Goal: Task Accomplishment & Management: Manage account settings

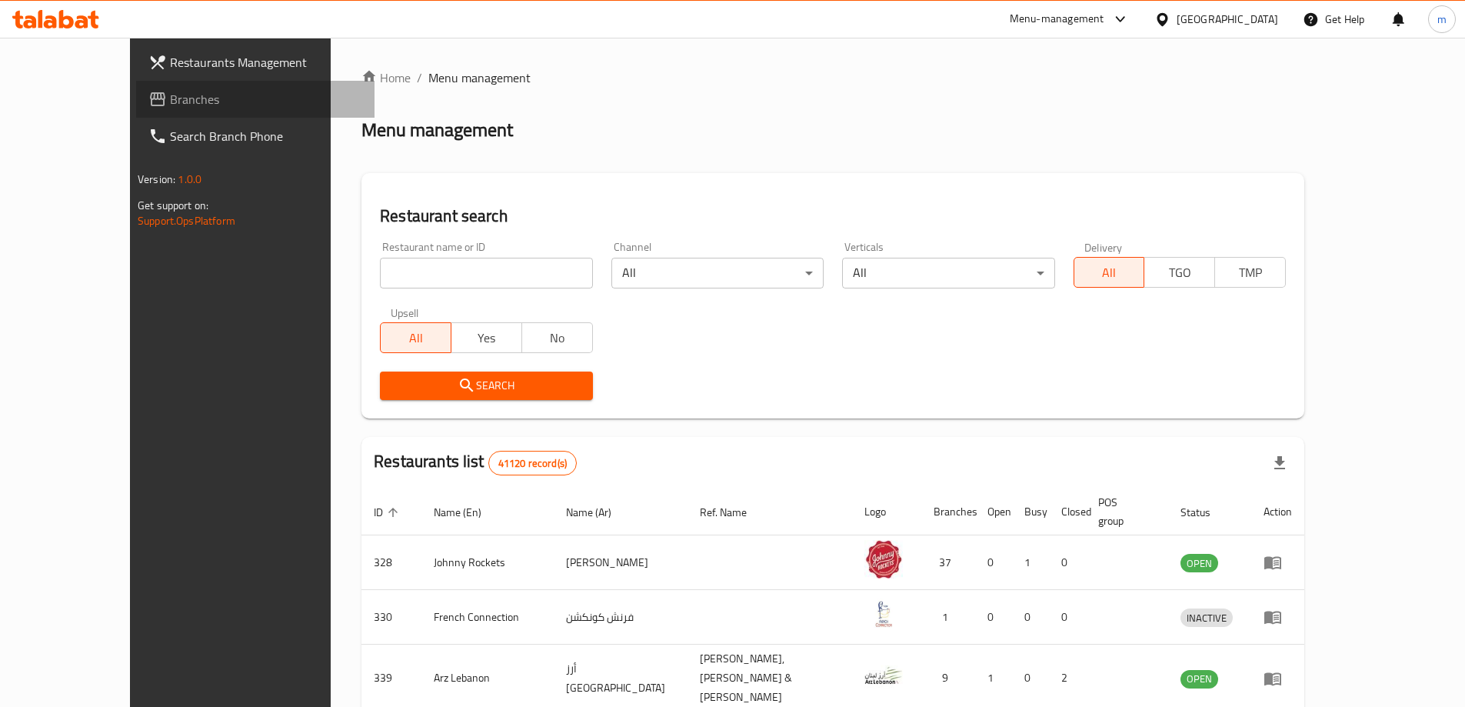
click at [170, 98] on span "Branches" at bounding box center [266, 99] width 192 height 18
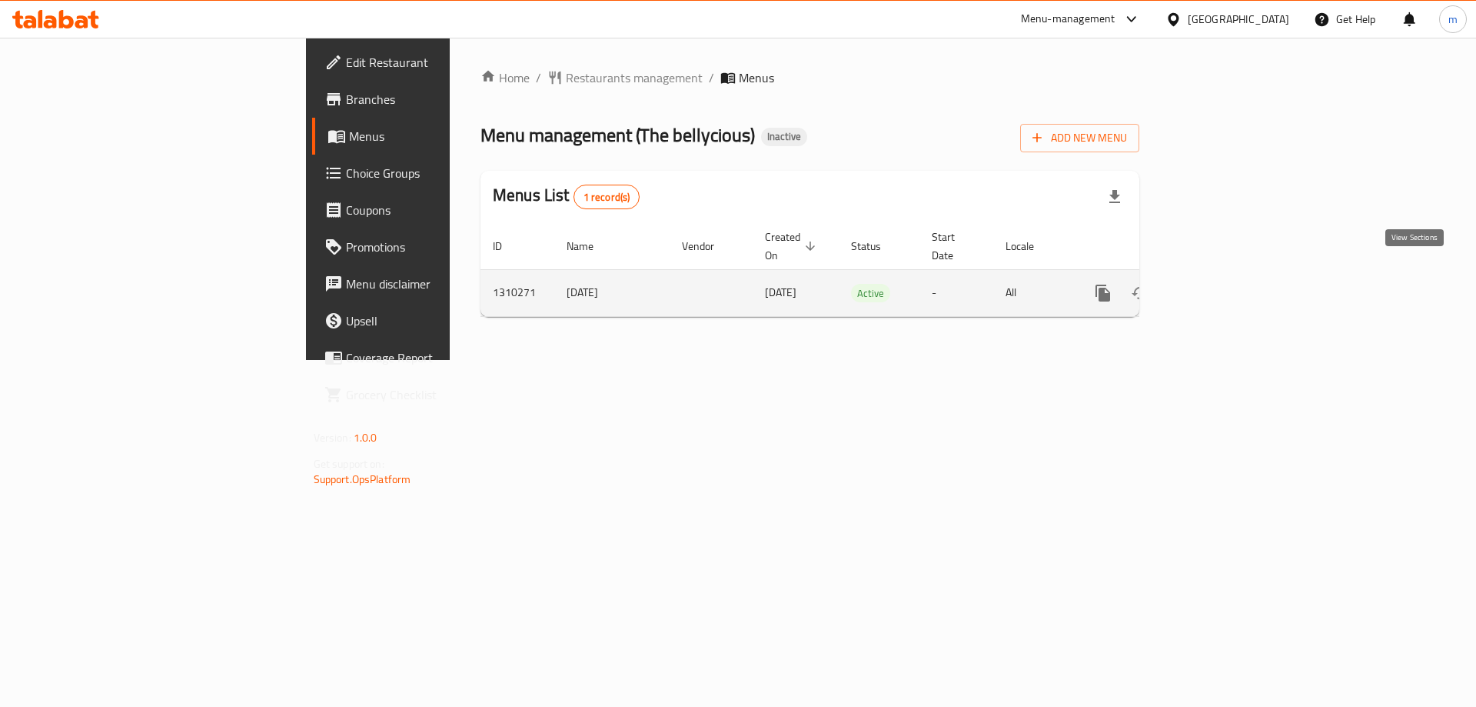
click at [1223, 284] on icon "enhanced table" at bounding box center [1214, 293] width 18 height 18
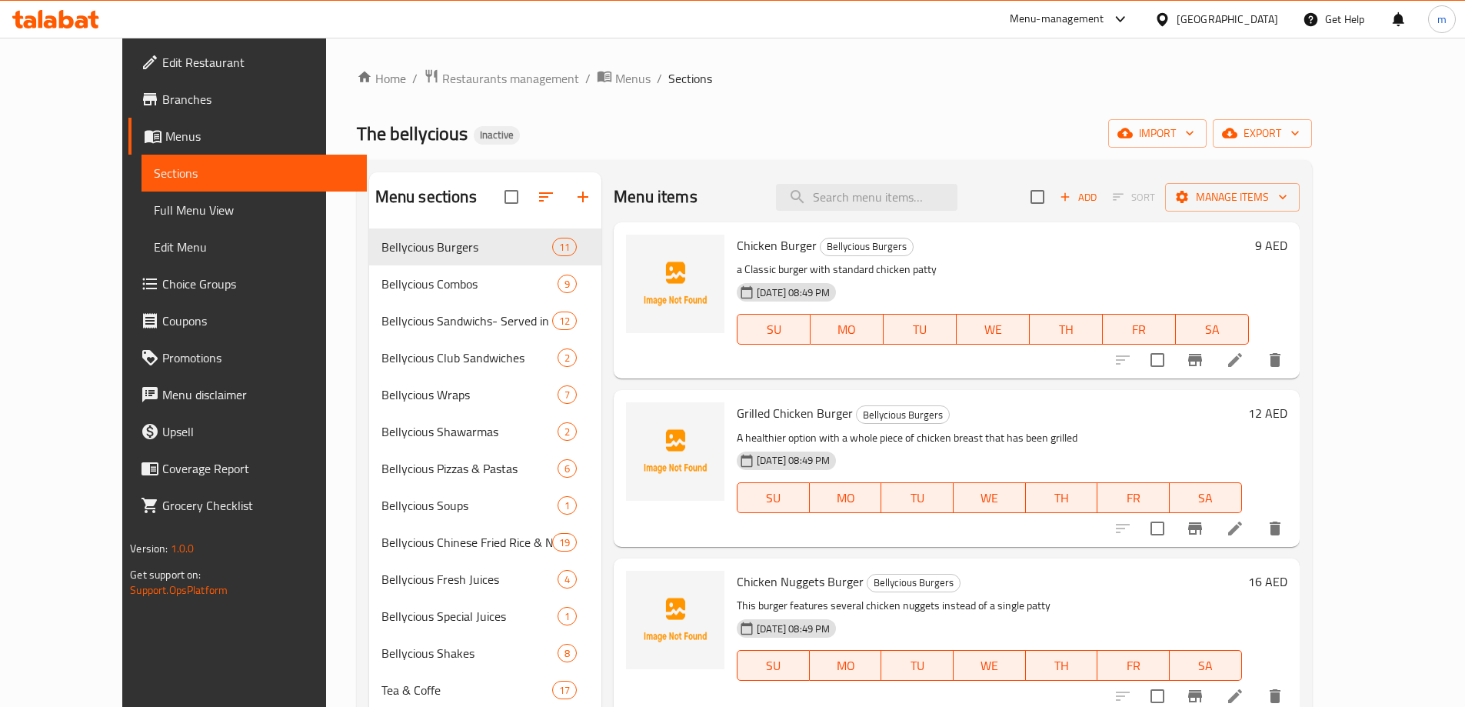
click at [357, 128] on span "The bellycious" at bounding box center [412, 133] width 111 height 35
copy span "The bellycious"
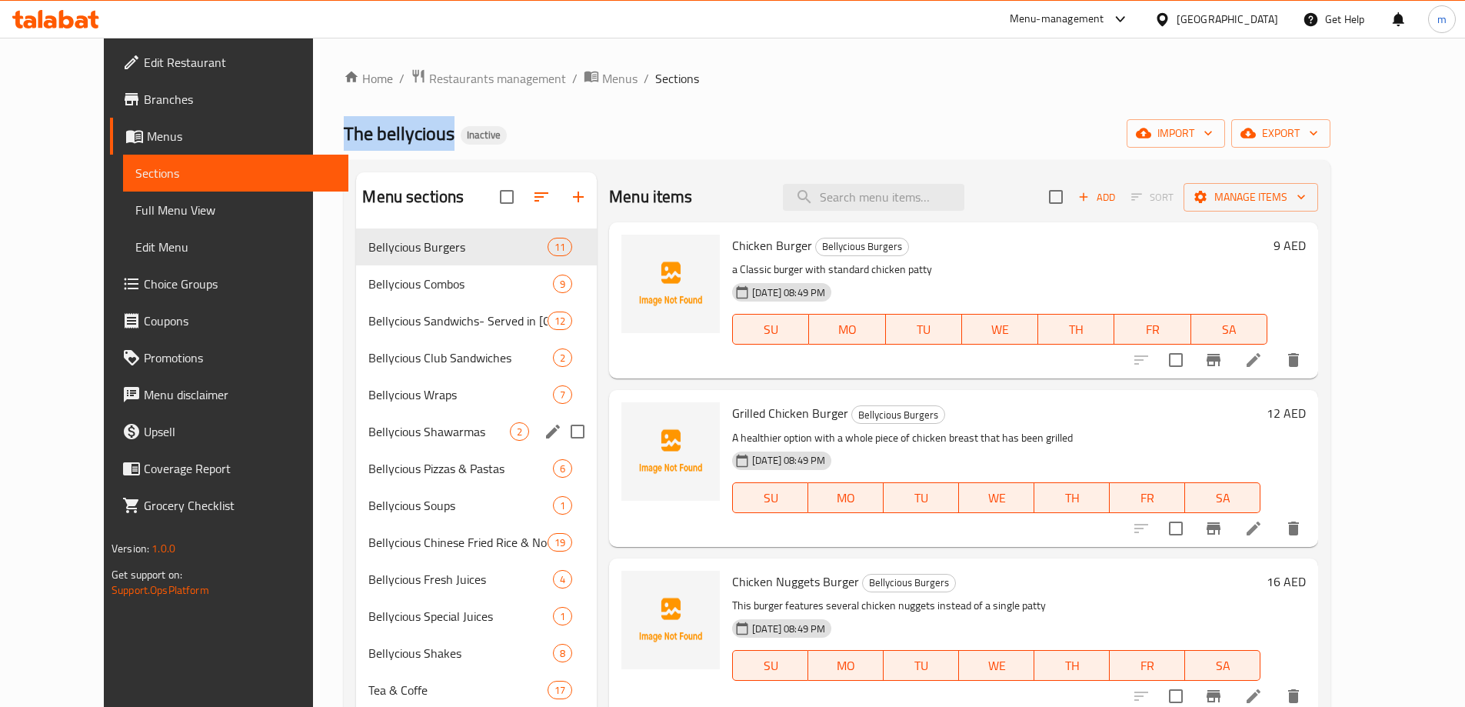
scroll to position [215, 0]
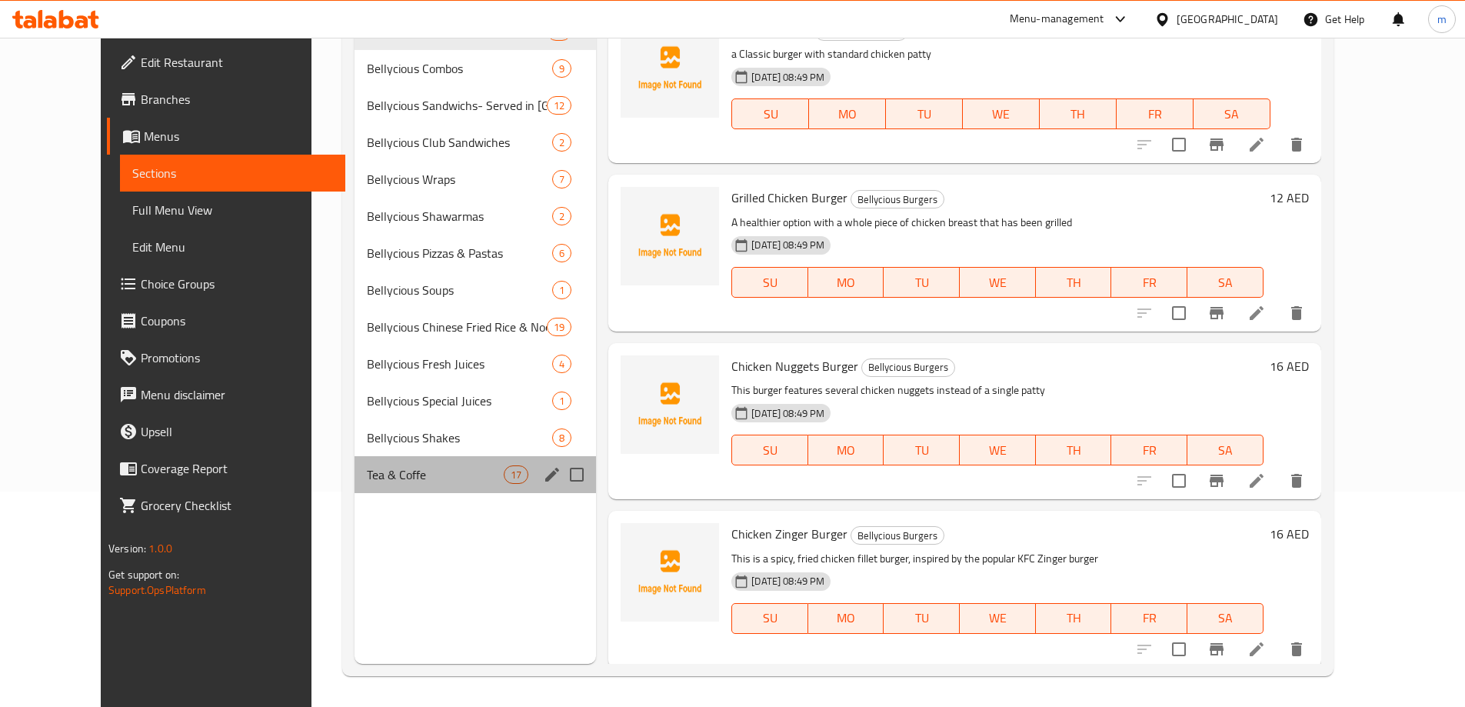
click at [368, 485] on div "Tea & Coffe 17" at bounding box center [474, 474] width 241 height 37
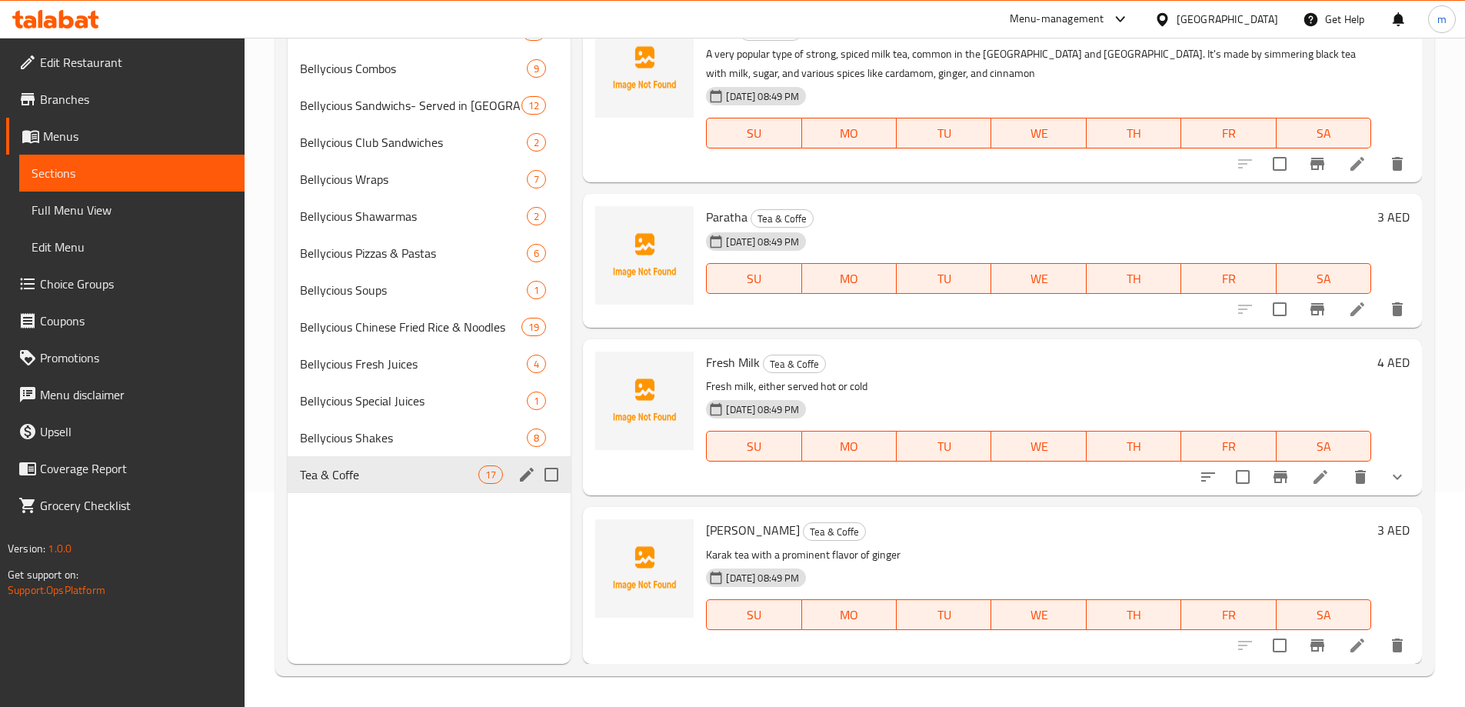
scroll to position [2203, 0]
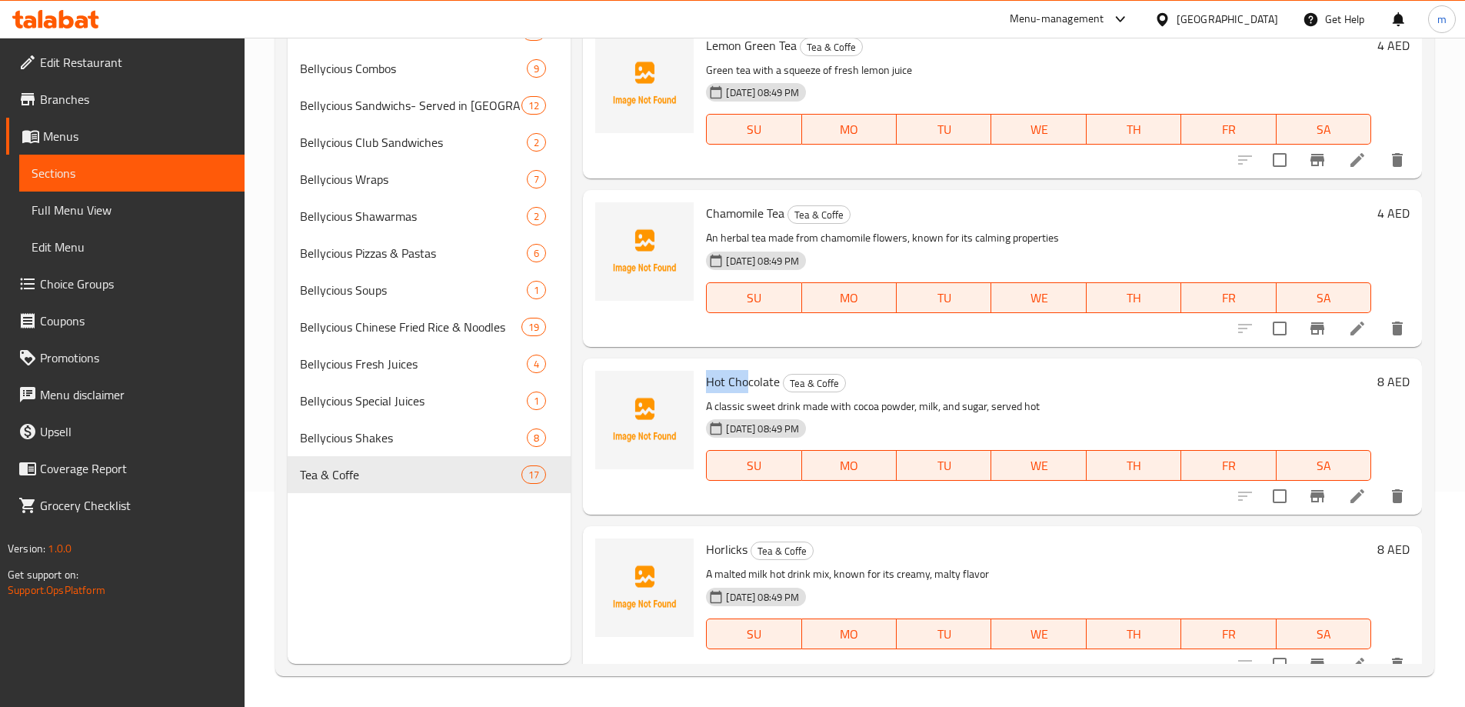
click at [103, 205] on span "Full Menu View" at bounding box center [132, 210] width 201 height 18
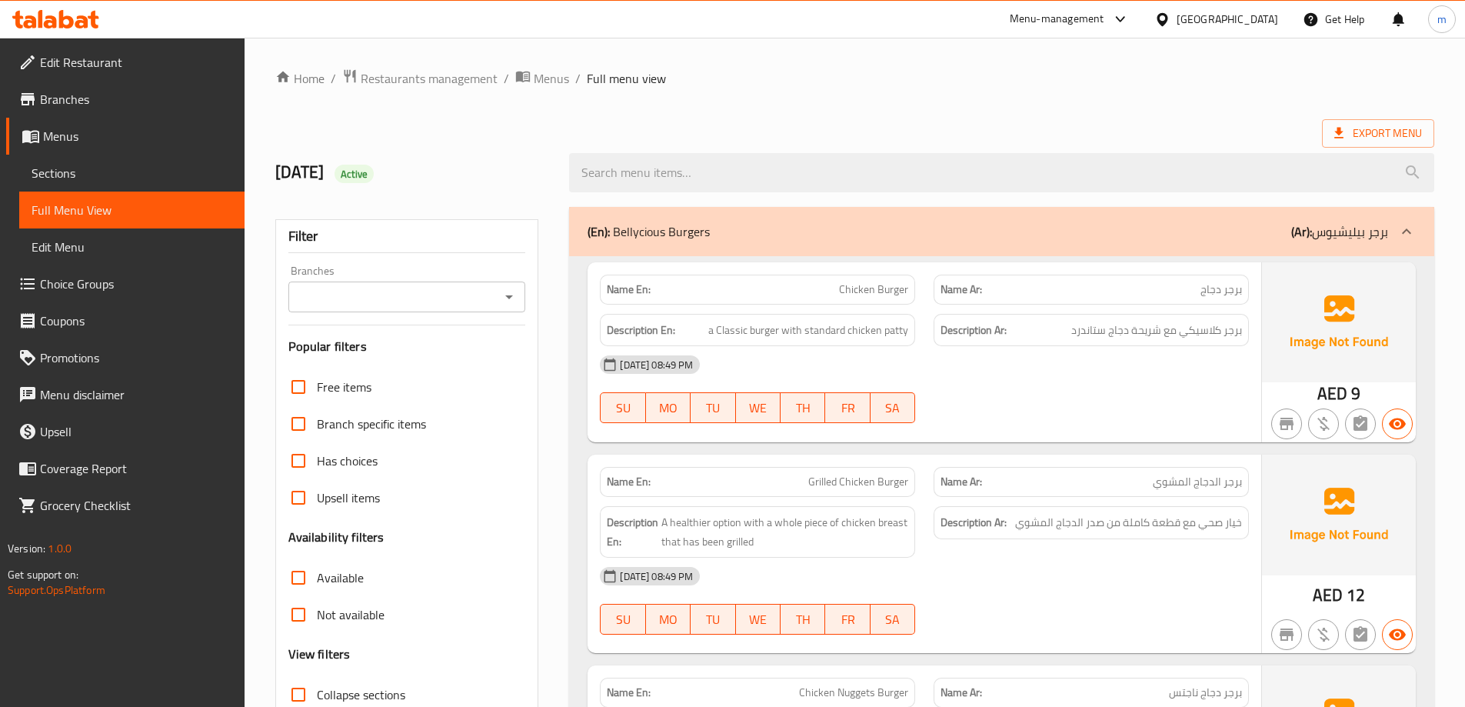
click at [55, 185] on link "Sections" at bounding box center [131, 173] width 225 height 37
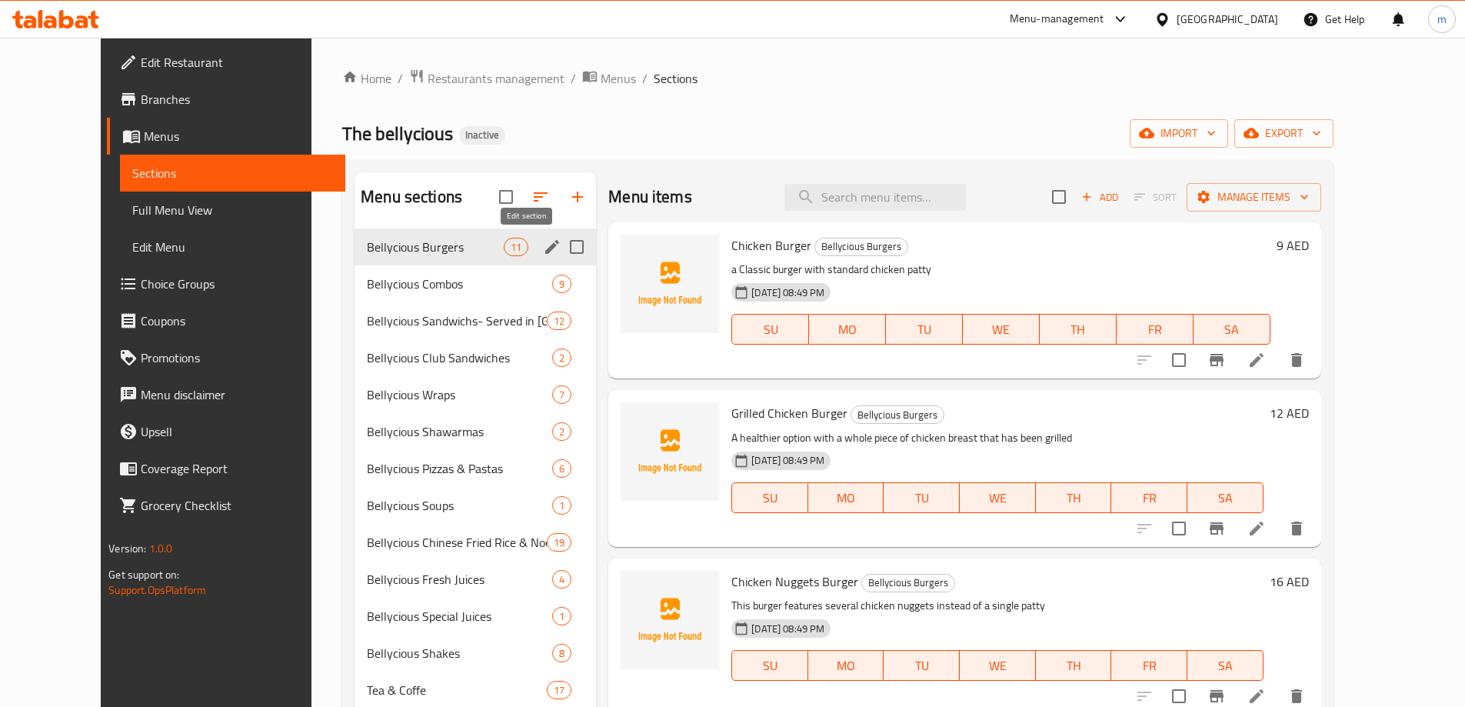
click at [543, 249] on icon "edit" at bounding box center [552, 247] width 18 height 18
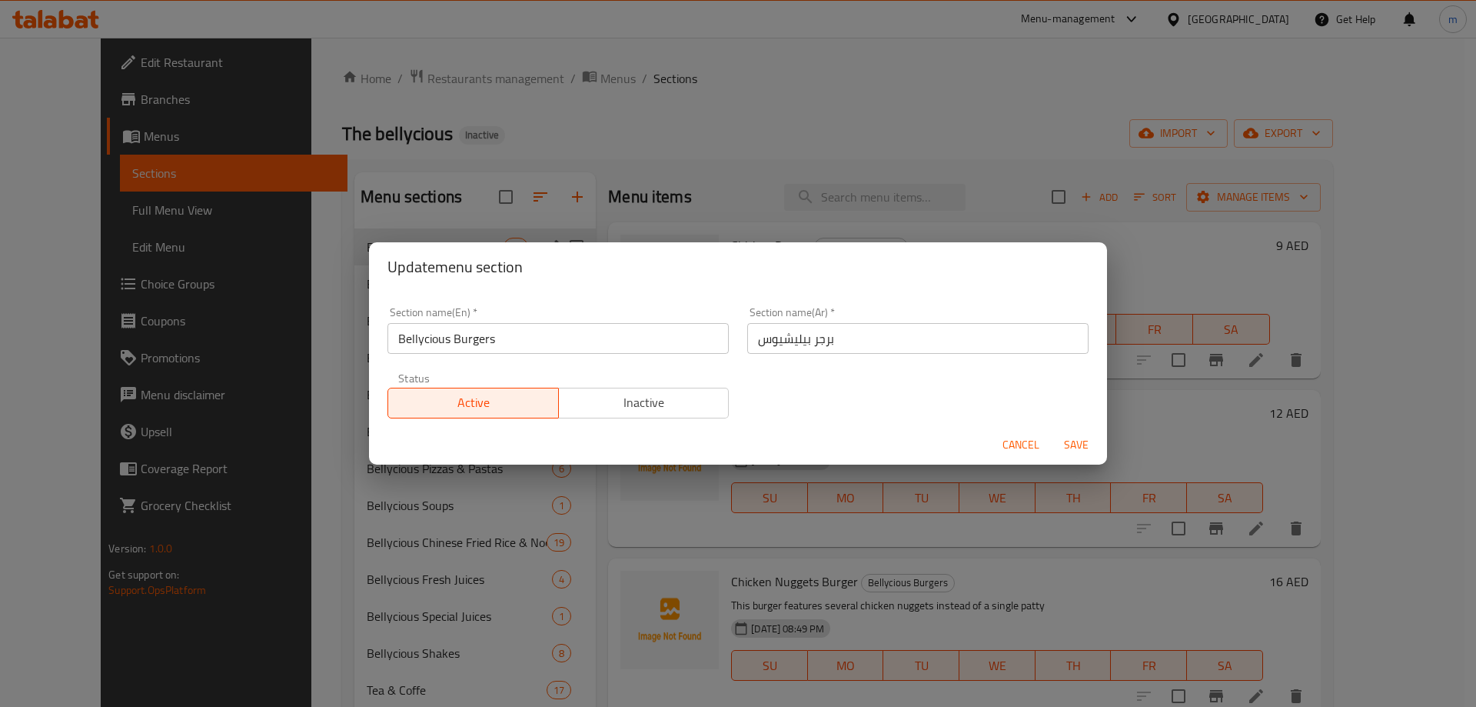
click at [769, 331] on input "برجر بيليشيوس" at bounding box center [917, 338] width 341 height 31
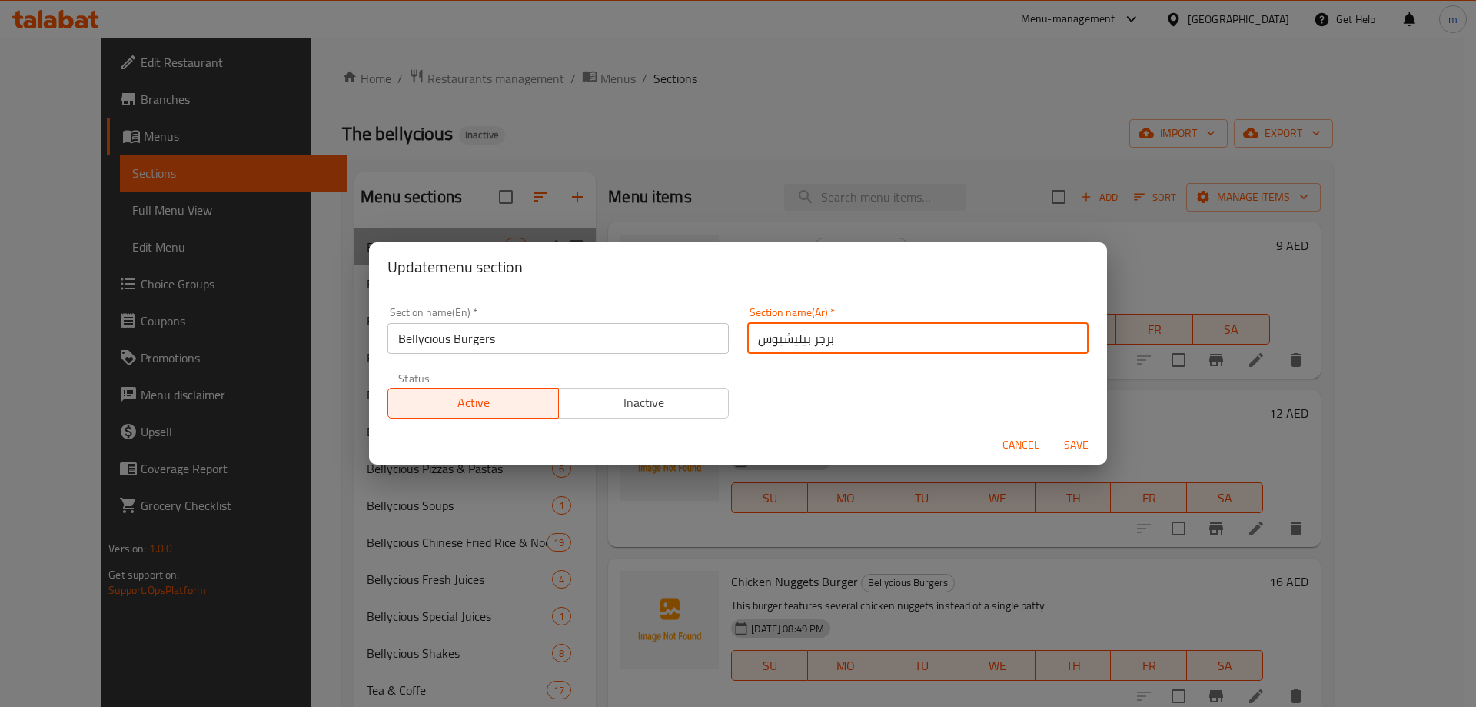
click at [769, 331] on input "برجر بيليشيوس" at bounding box center [917, 338] width 341 height 31
click at [1008, 433] on button "Cancel" at bounding box center [1020, 445] width 49 height 28
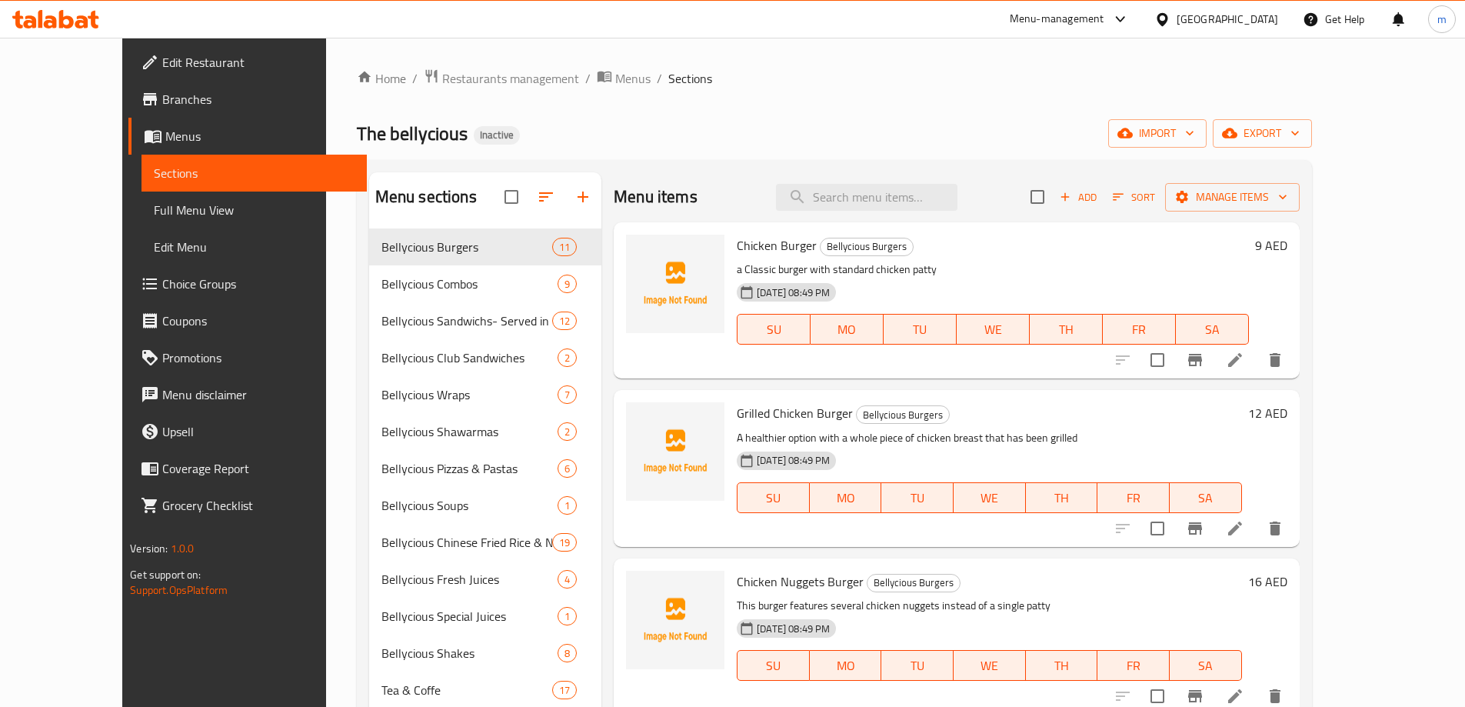
click at [143, 98] on icon at bounding box center [150, 99] width 14 height 12
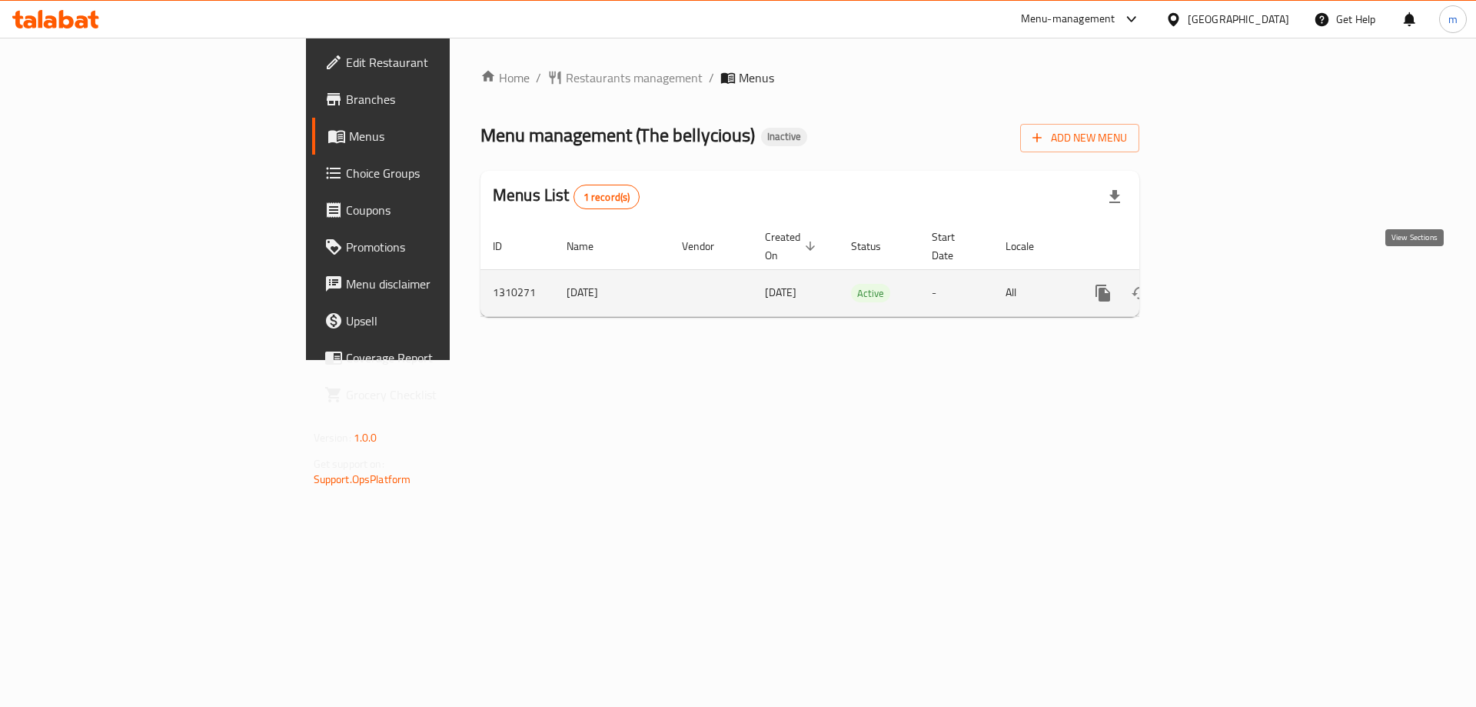
click at [1223, 284] on icon "enhanced table" at bounding box center [1214, 293] width 18 height 18
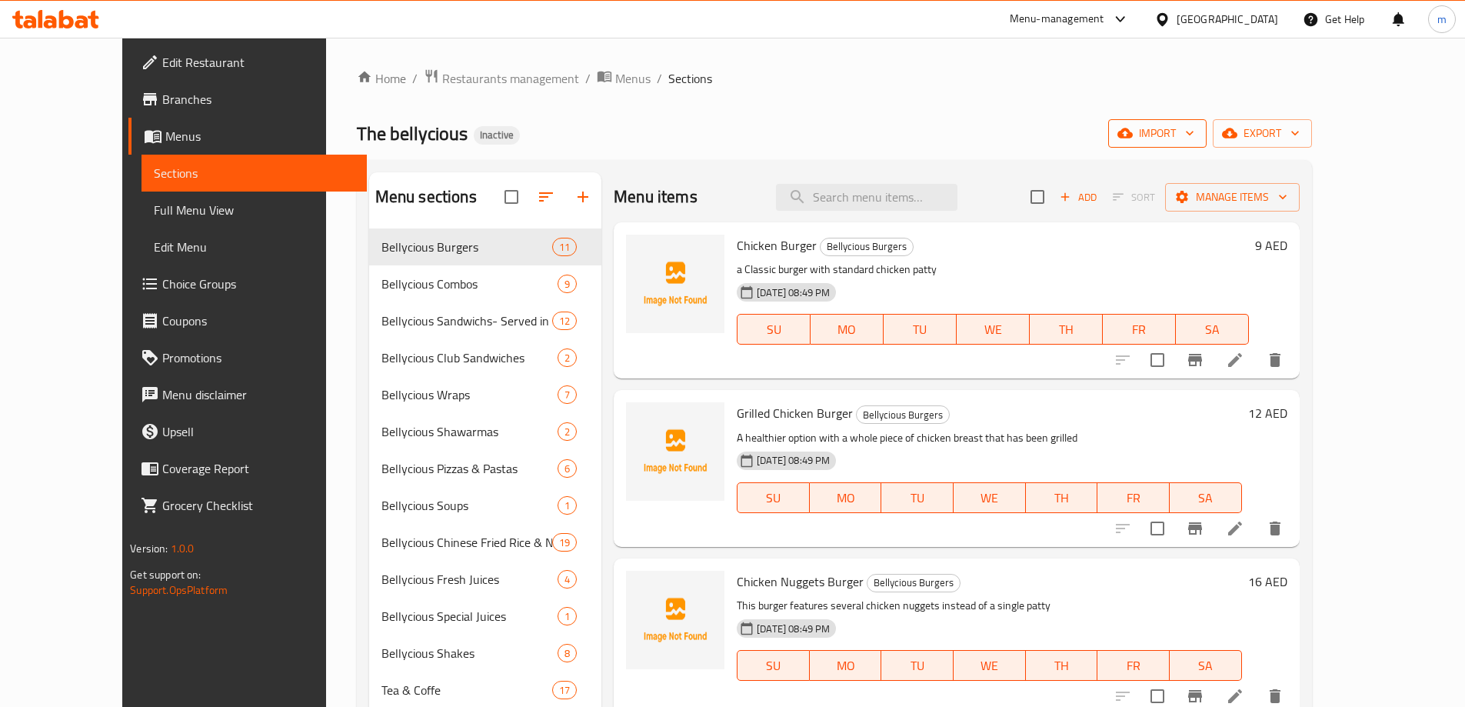
click at [1206, 143] on button "import" at bounding box center [1157, 133] width 98 height 28
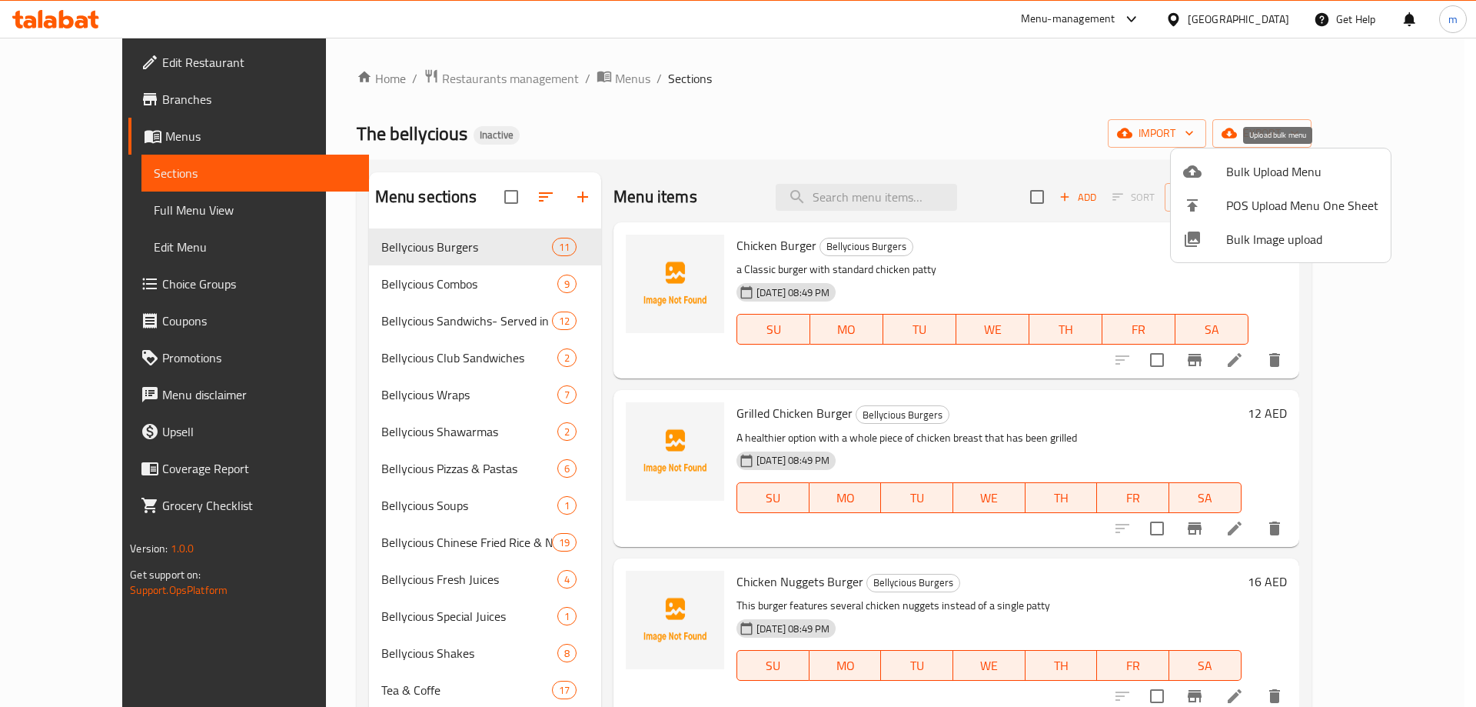
click at [1252, 167] on span "Bulk Upload Menu" at bounding box center [1302, 171] width 152 height 18
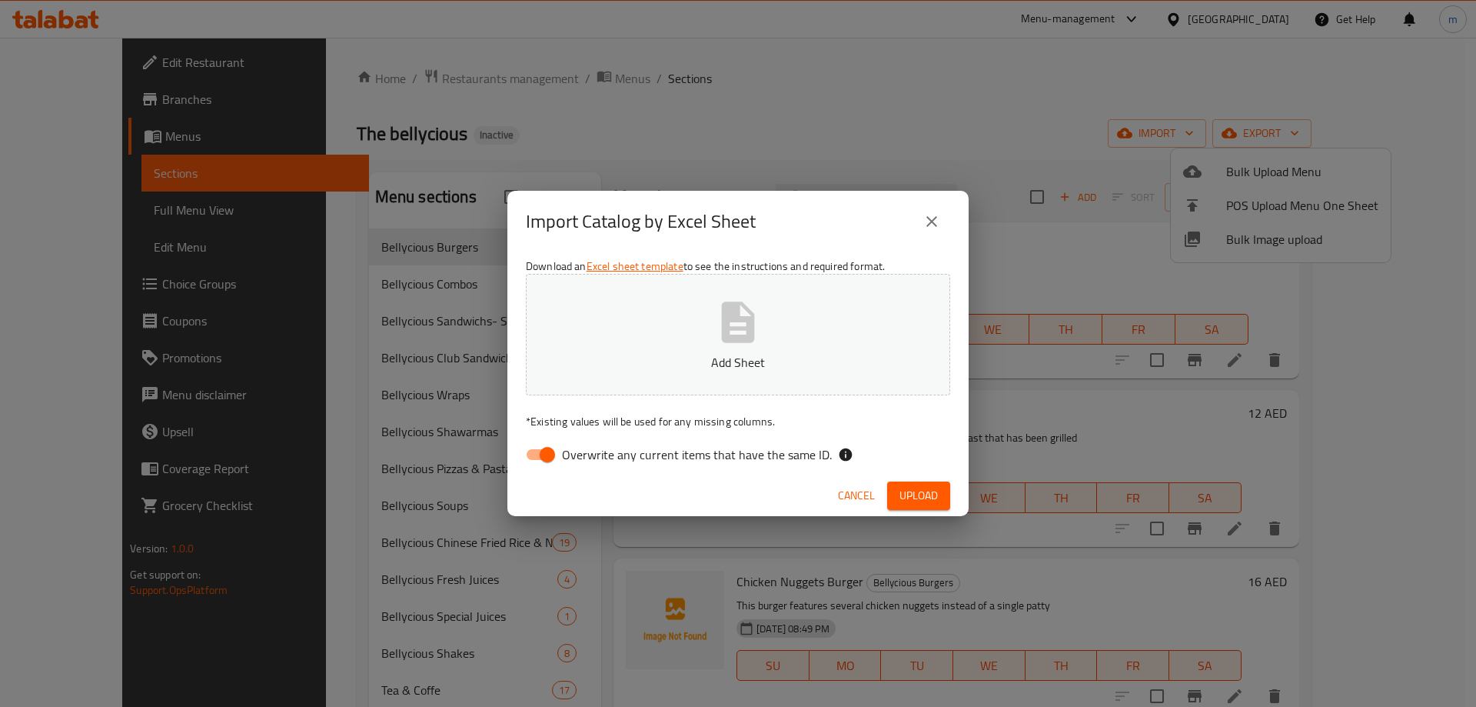
click at [704, 459] on span "Overwrite any current items that have the same ID." at bounding box center [697, 454] width 270 height 18
click at [591, 459] on input "Overwrite any current items that have the same ID." at bounding box center [548, 454] width 88 height 29
checkbox input "false"
click at [904, 491] on span "Upload" at bounding box center [919, 495] width 38 height 19
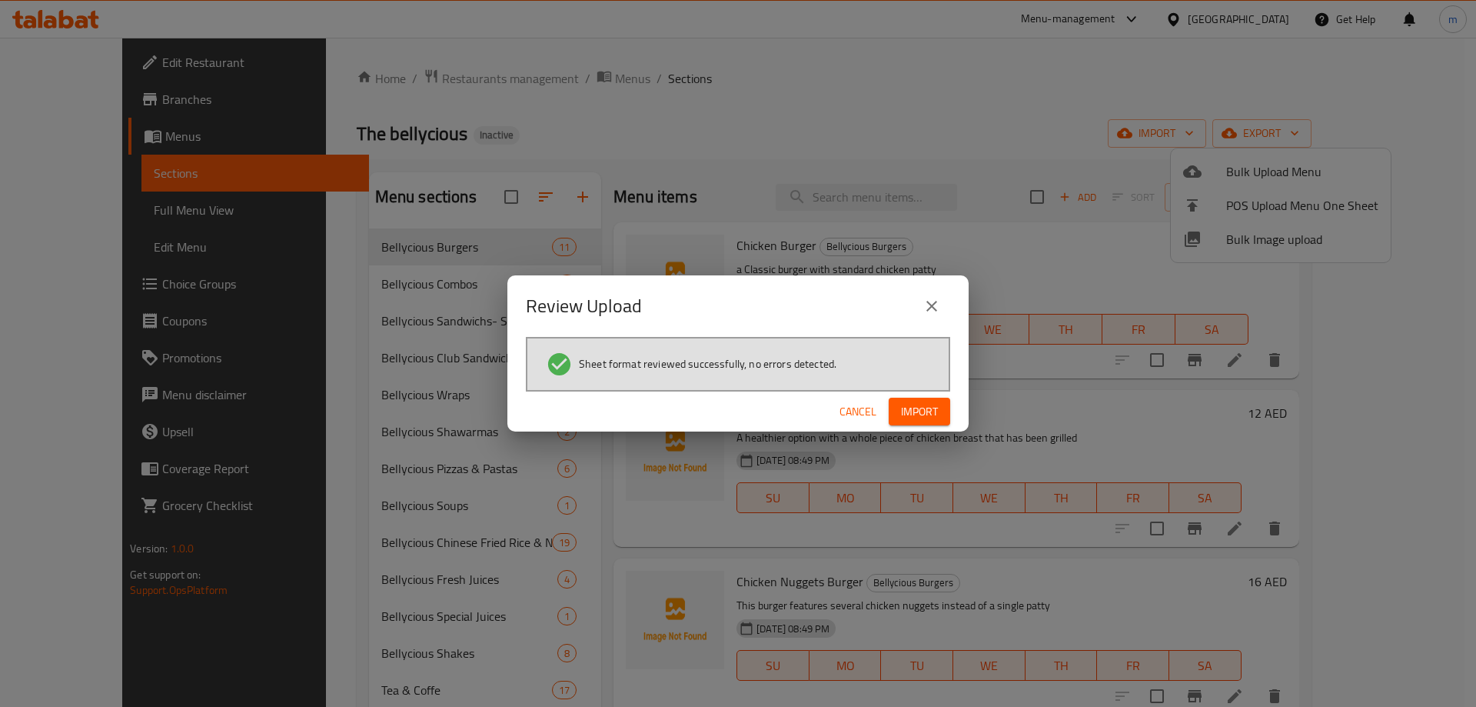
click at [907, 408] on span "Import" at bounding box center [919, 411] width 37 height 19
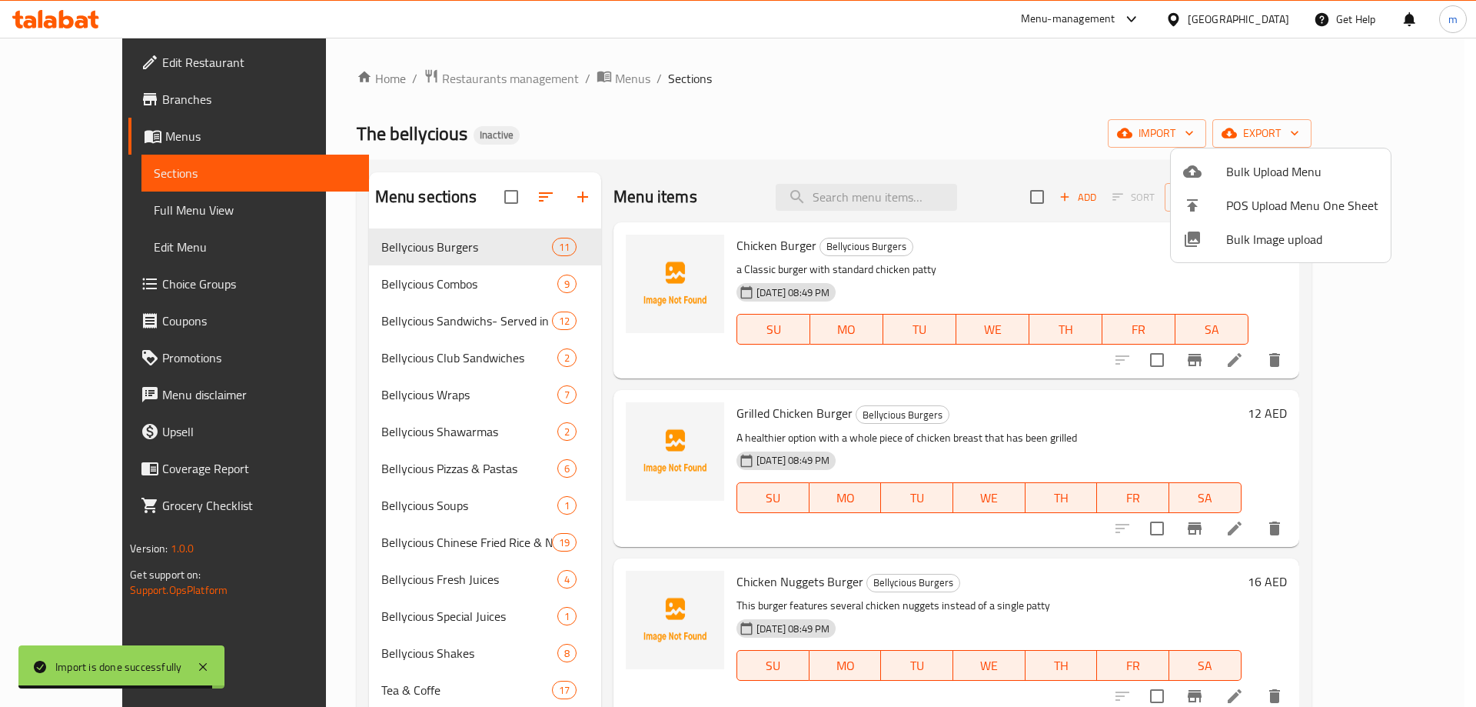
click at [817, 129] on div at bounding box center [738, 353] width 1476 height 707
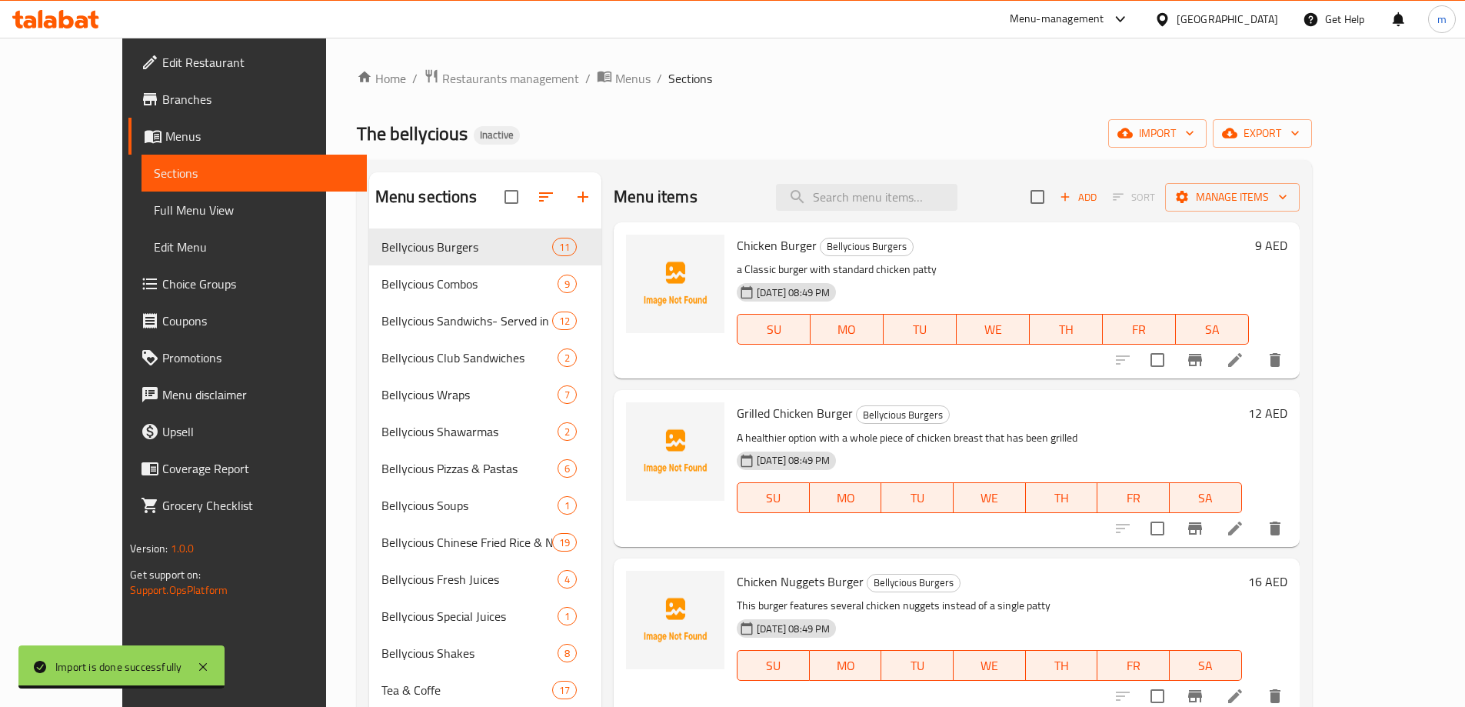
scroll to position [231, 0]
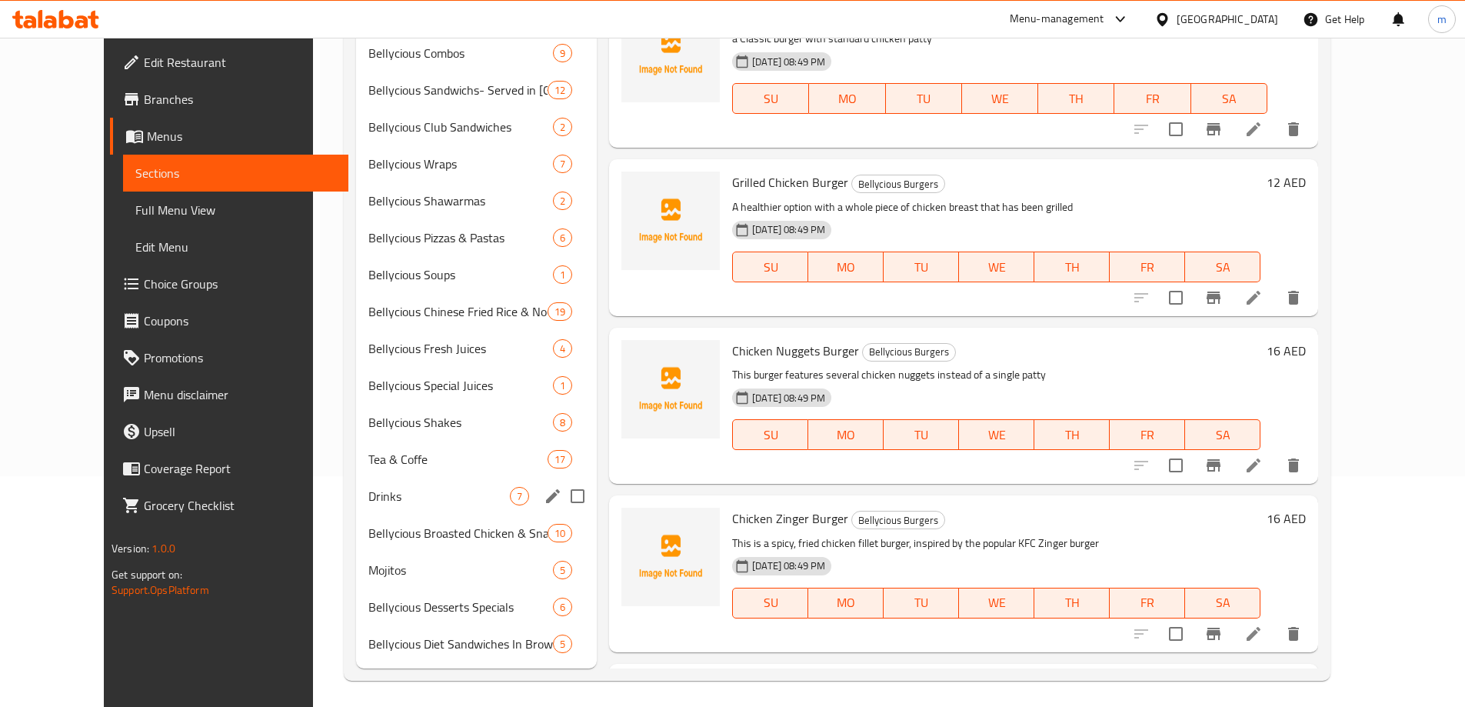
click at [389, 511] on div "Drinks 7" at bounding box center [476, 495] width 241 height 37
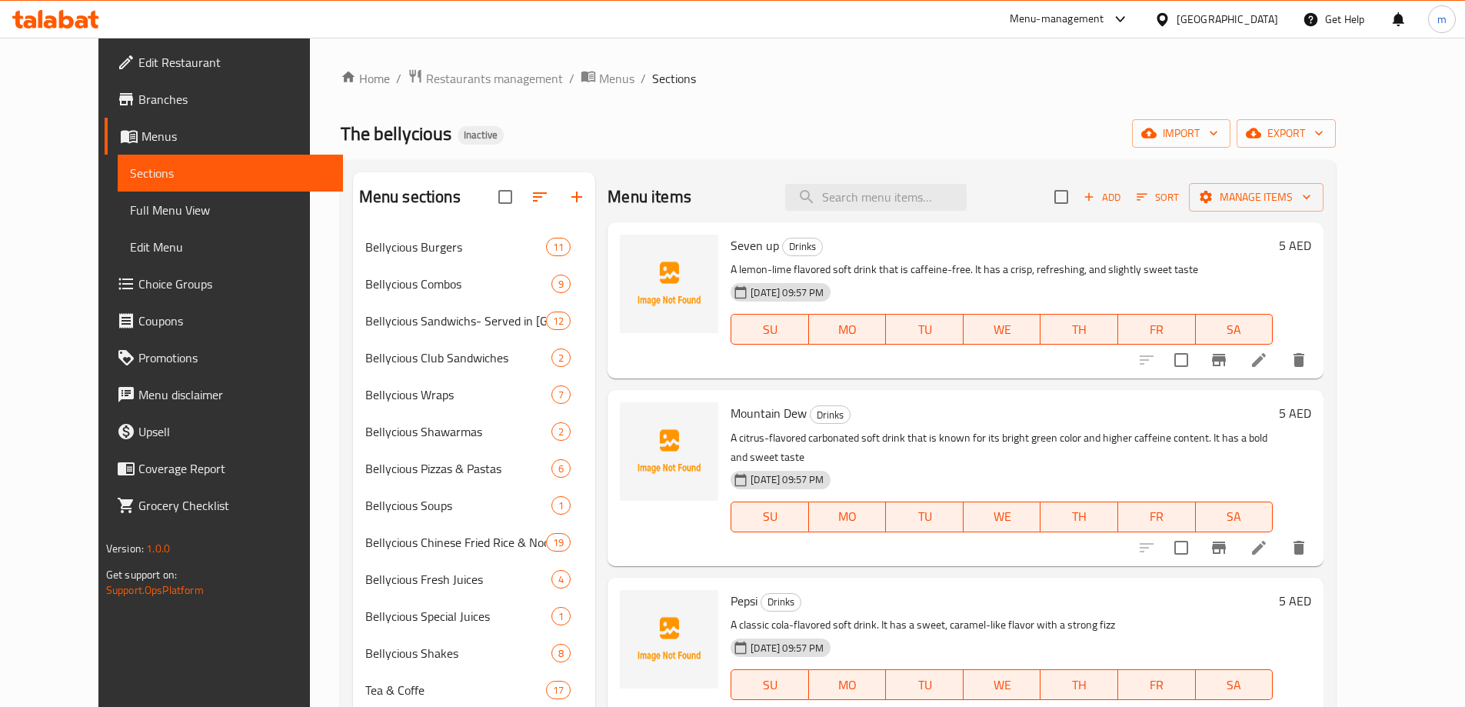
click at [1280, 366] on li at bounding box center [1258, 360] width 43 height 28
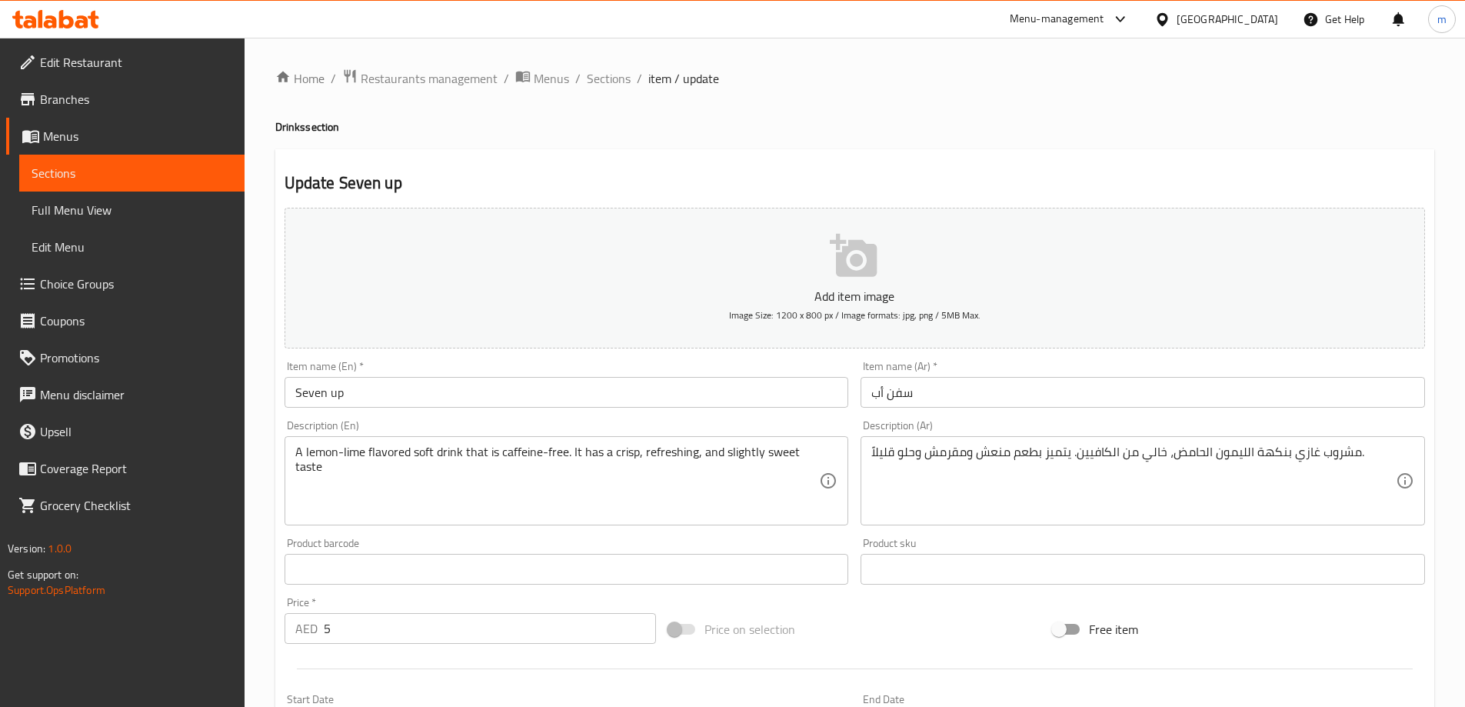
click at [1306, 369] on div "Item name (Ar)   * سفن أب Item name (Ar) *" at bounding box center [1142, 384] width 564 height 47
click at [1299, 384] on input "سفن أب" at bounding box center [1142, 392] width 564 height 31
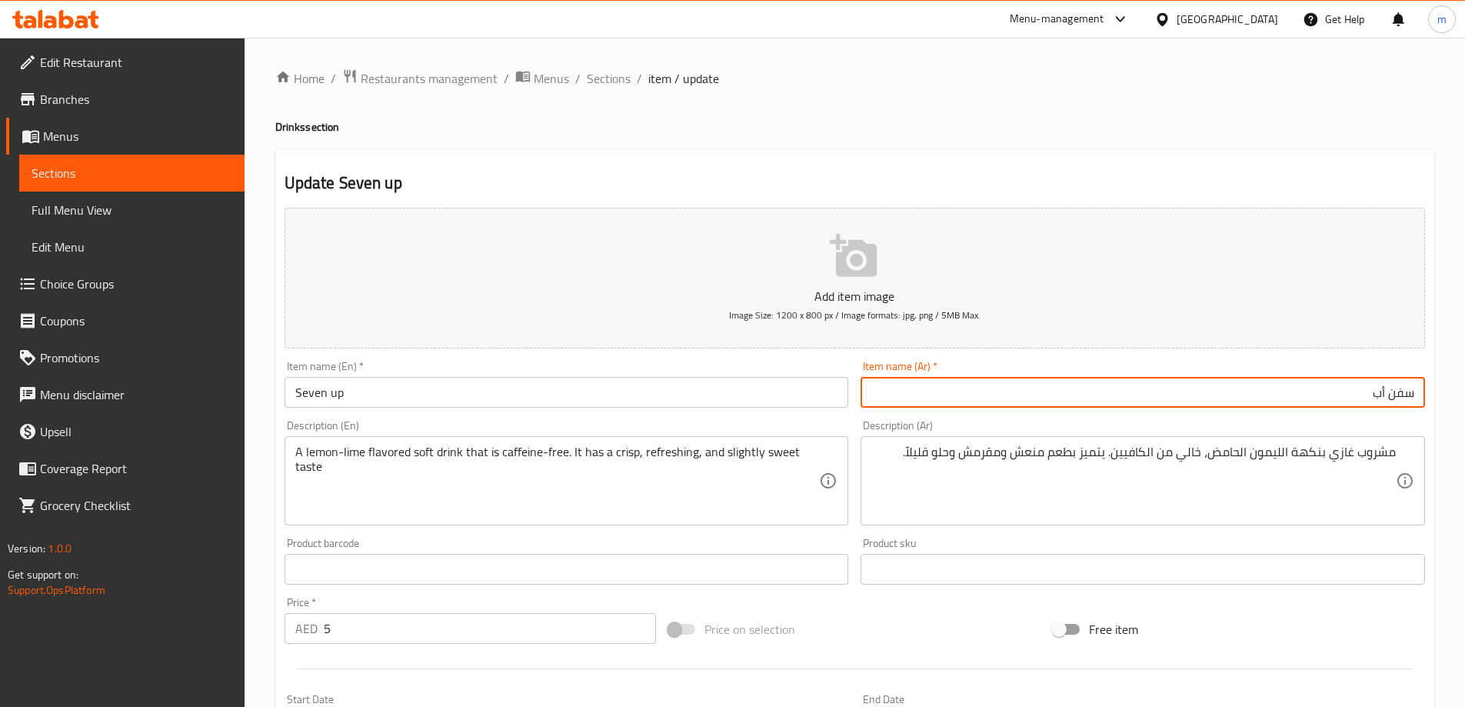
click at [1067, 397] on input "سفن أب" at bounding box center [1142, 392] width 564 height 31
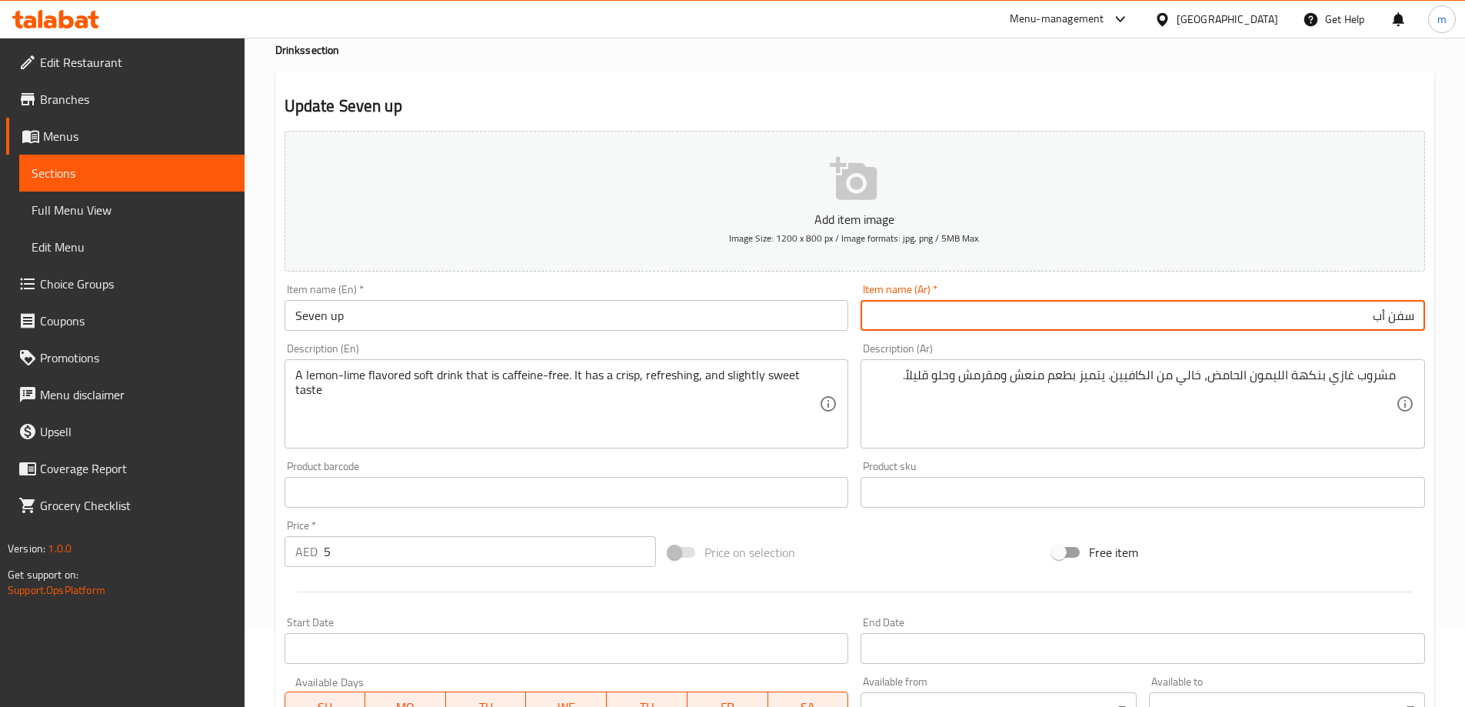
scroll to position [308, 0]
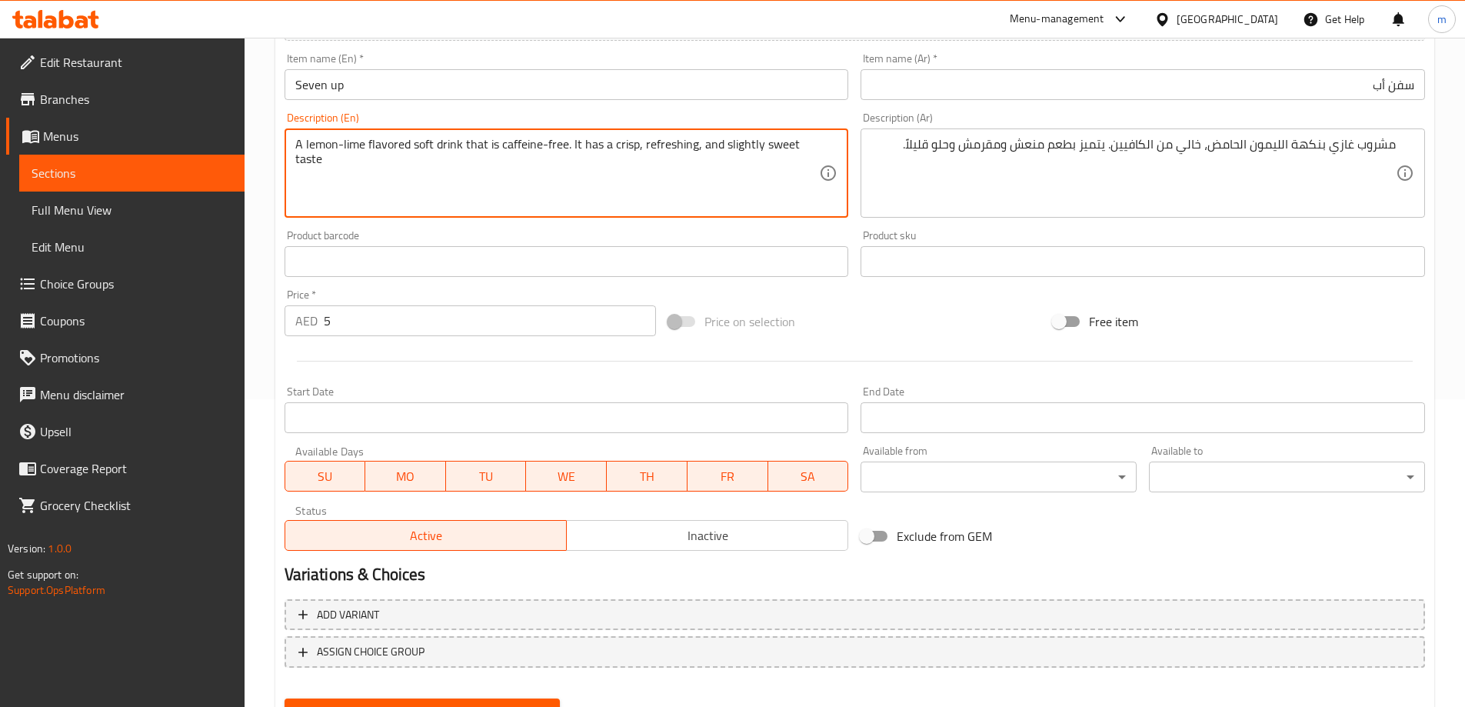
drag, startPoint x: 461, startPoint y: 143, endPoint x: 353, endPoint y: 132, distance: 108.2
click at [571, 145] on textarea "A lemon-lime flavored soft drink that is caffeine-free. It has a crisp, refresh…" at bounding box center [557, 173] width 524 height 73
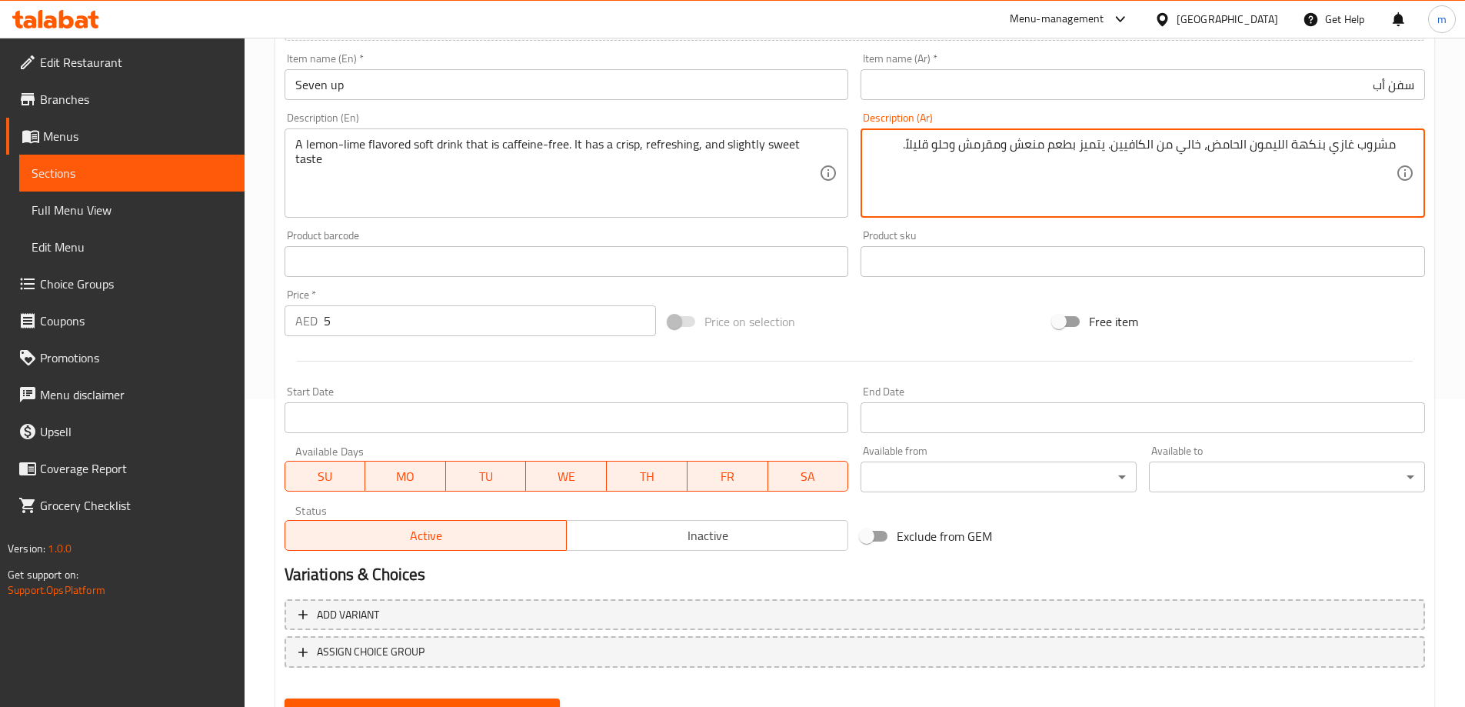
paste textarea "وخالٍ من الكافيين. له طعم مقرمش ومنعش وحلو قليلاً"
click at [890, 117] on div "Description (Ar) مشروب غازي بنكهة الليمون الحامض وخالٍ من الكافيين. له طعم مقرم…" at bounding box center [1142, 164] width 564 height 105
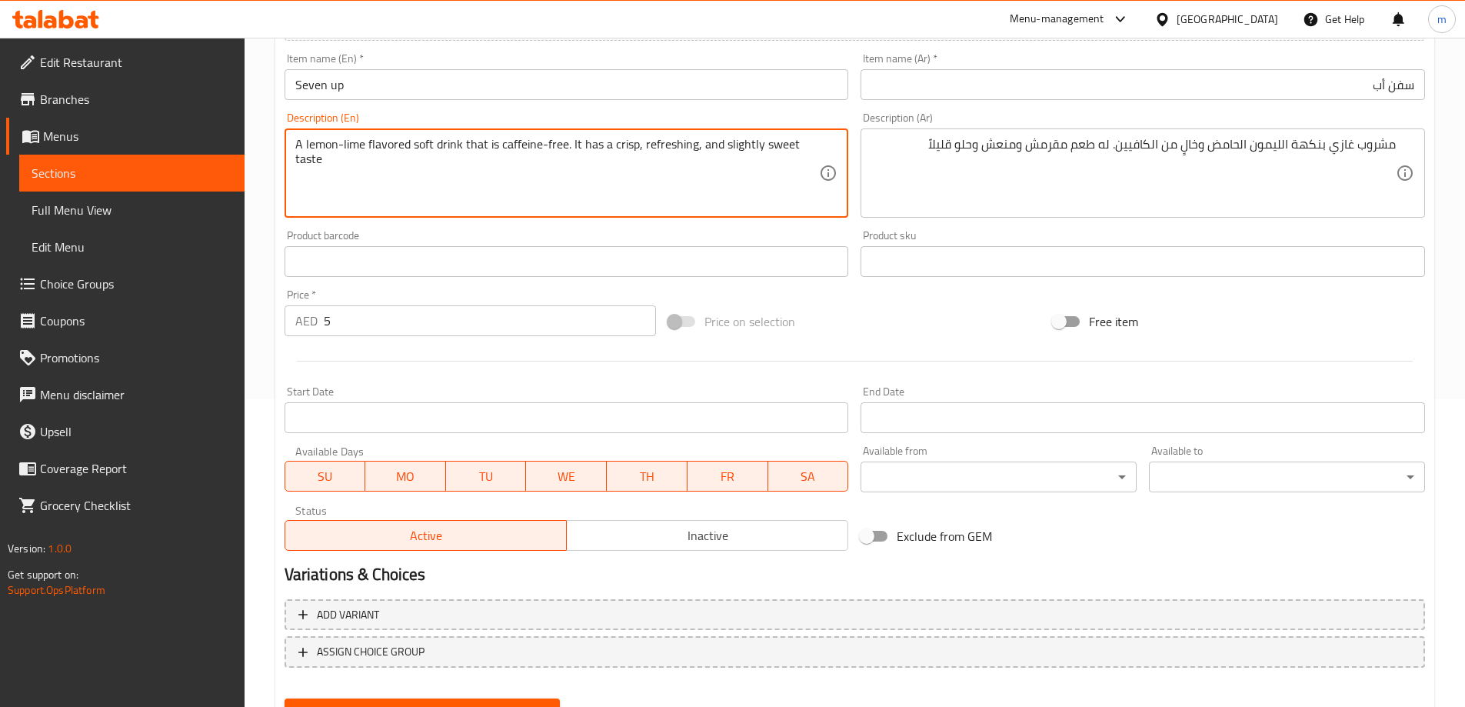
drag, startPoint x: 647, startPoint y: 148, endPoint x: 730, endPoint y: 143, distance: 83.9
click at [725, 141] on textarea "A lemon-lime flavored soft drink that is caffeine-free. It has a crisp, refresh…" at bounding box center [557, 173] width 524 height 73
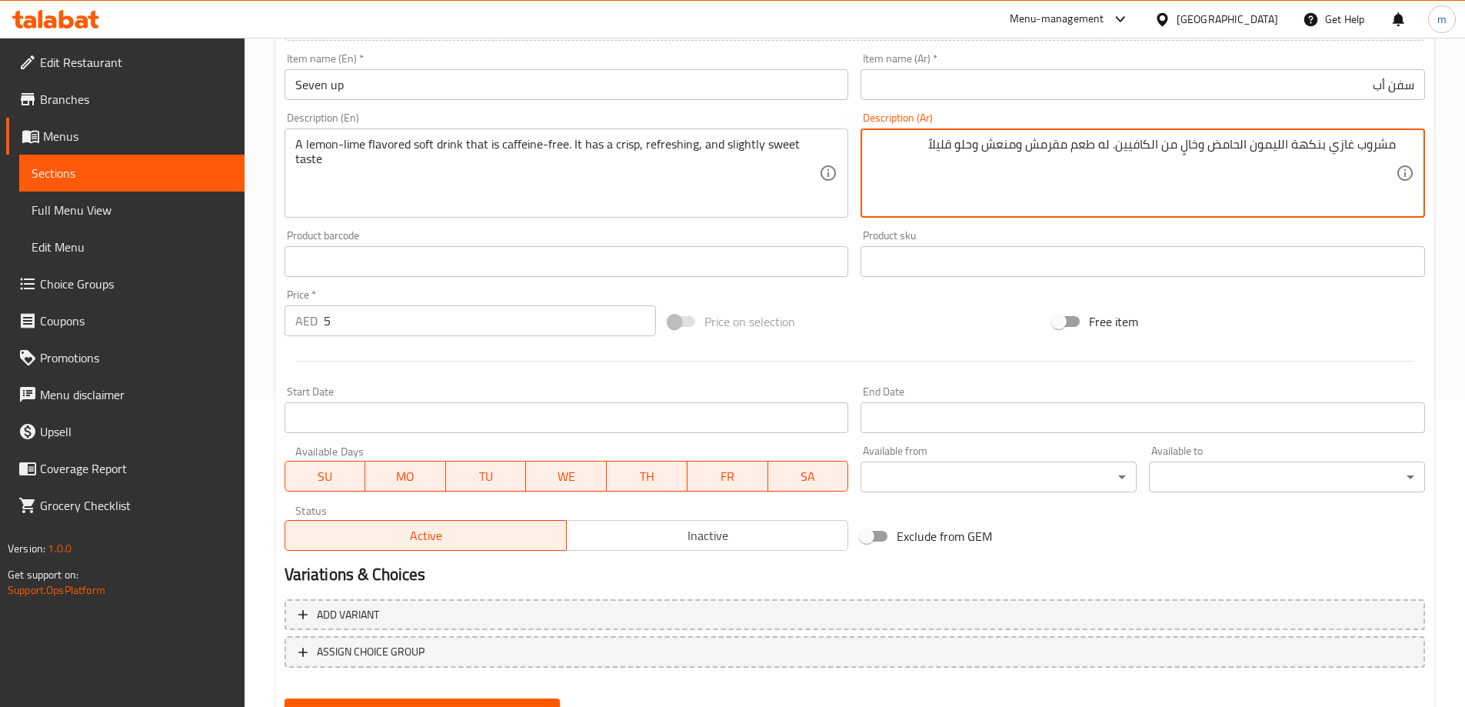
drag, startPoint x: 1032, startPoint y: 149, endPoint x: 1071, endPoint y: 155, distance: 39.6
click at [1071, 155] on textarea "مشروب غازي بنكهة الليمون الحامض وخالٍ من الكافيين. له طعم مقرمش ومنعش وحلو قليل…" at bounding box center [1133, 173] width 524 height 73
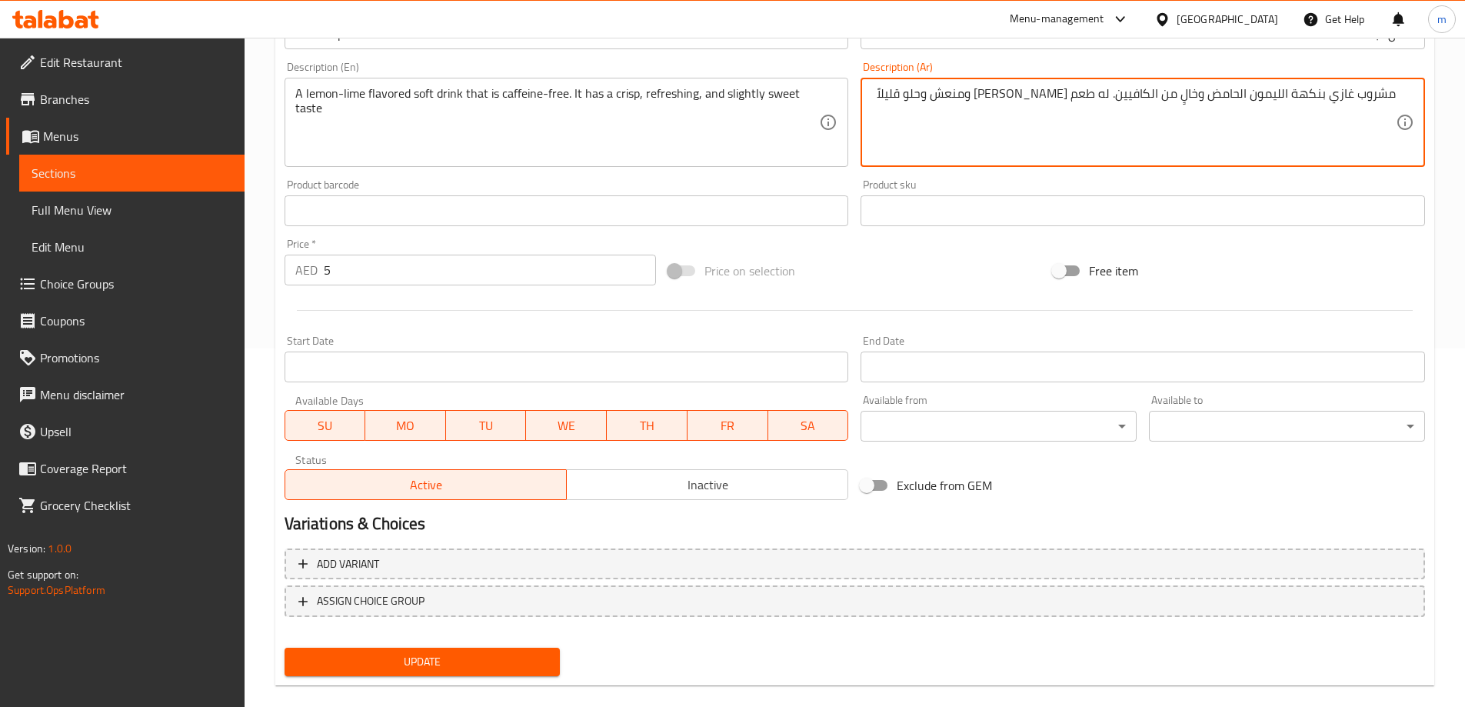
scroll to position [380, 0]
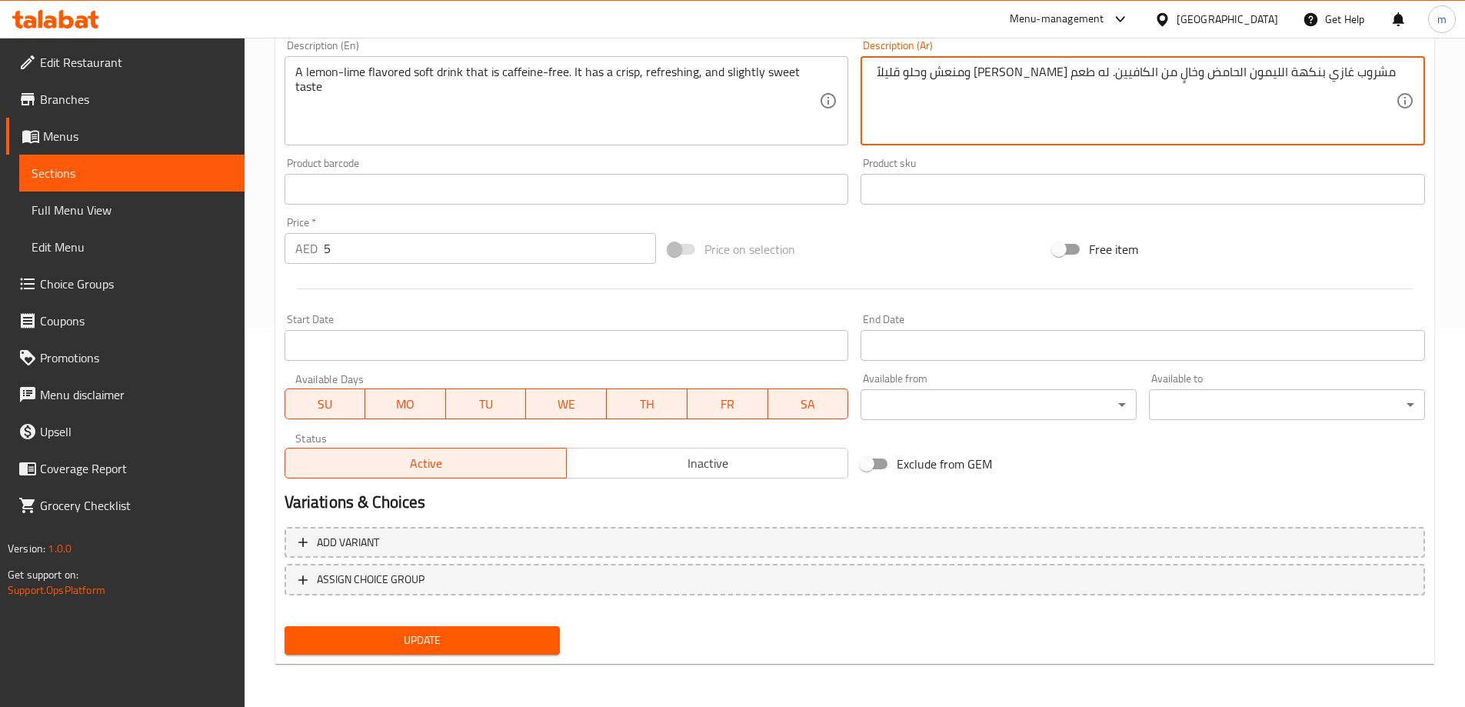
type textarea "مشروب غازي بنكهة الليمون الحامض وخالٍ من الكافيين. له طعم [PERSON_NAME] ومنعش و…"
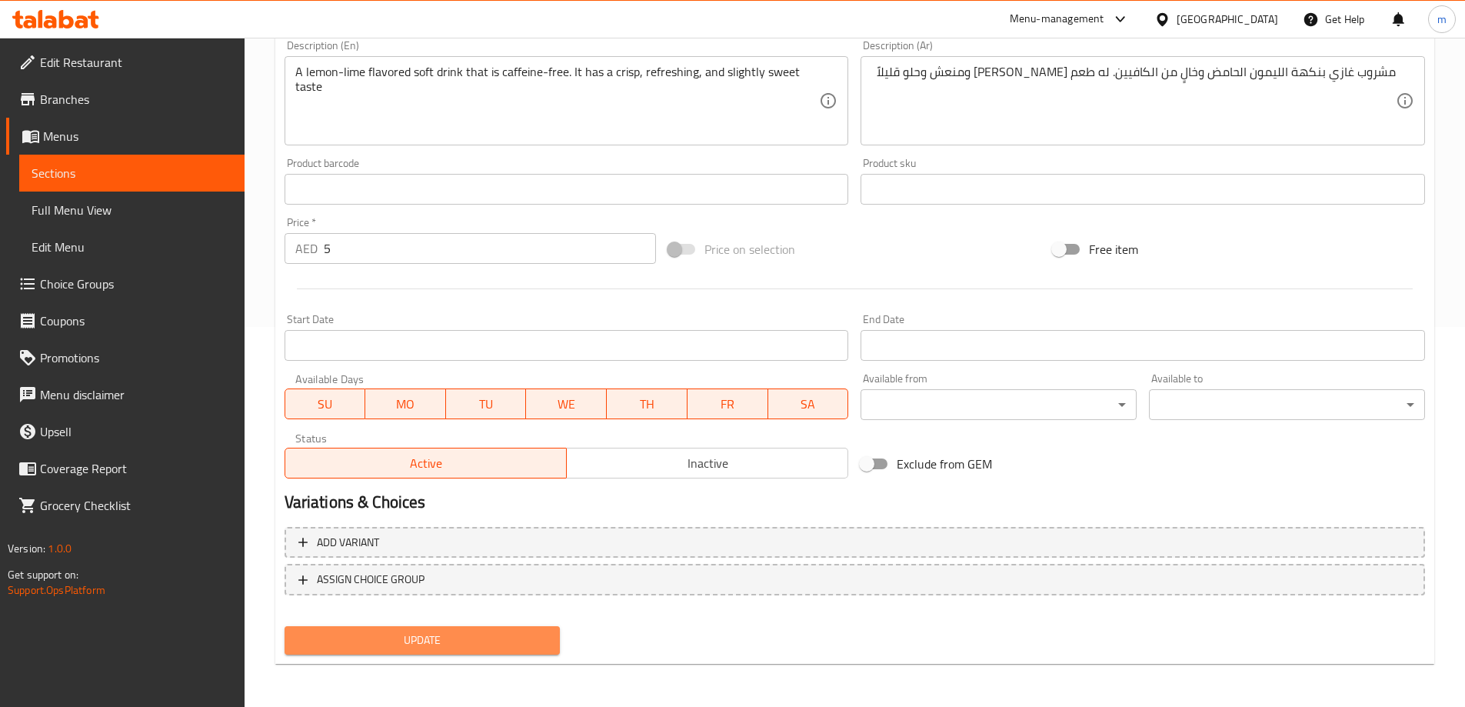
click at [538, 635] on span "Update" at bounding box center [422, 639] width 251 height 19
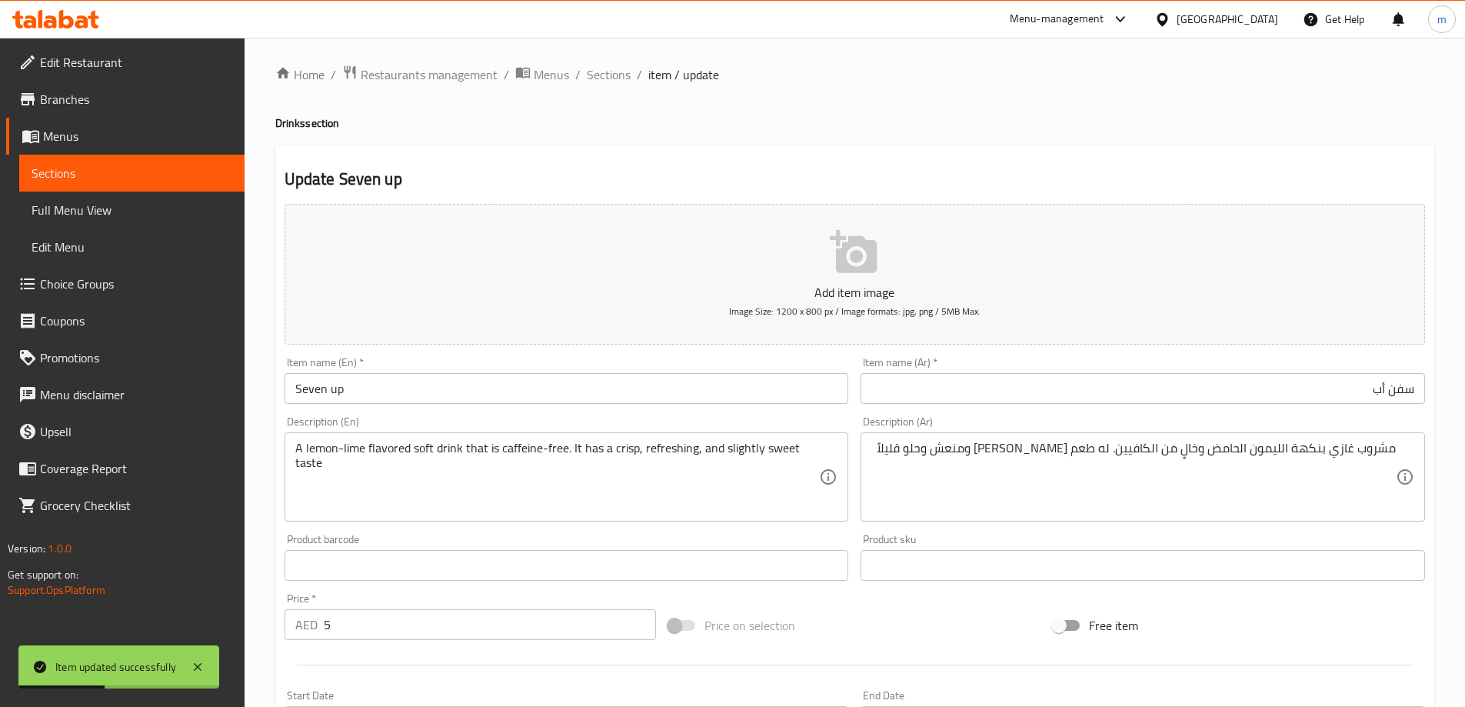
scroll to position [0, 0]
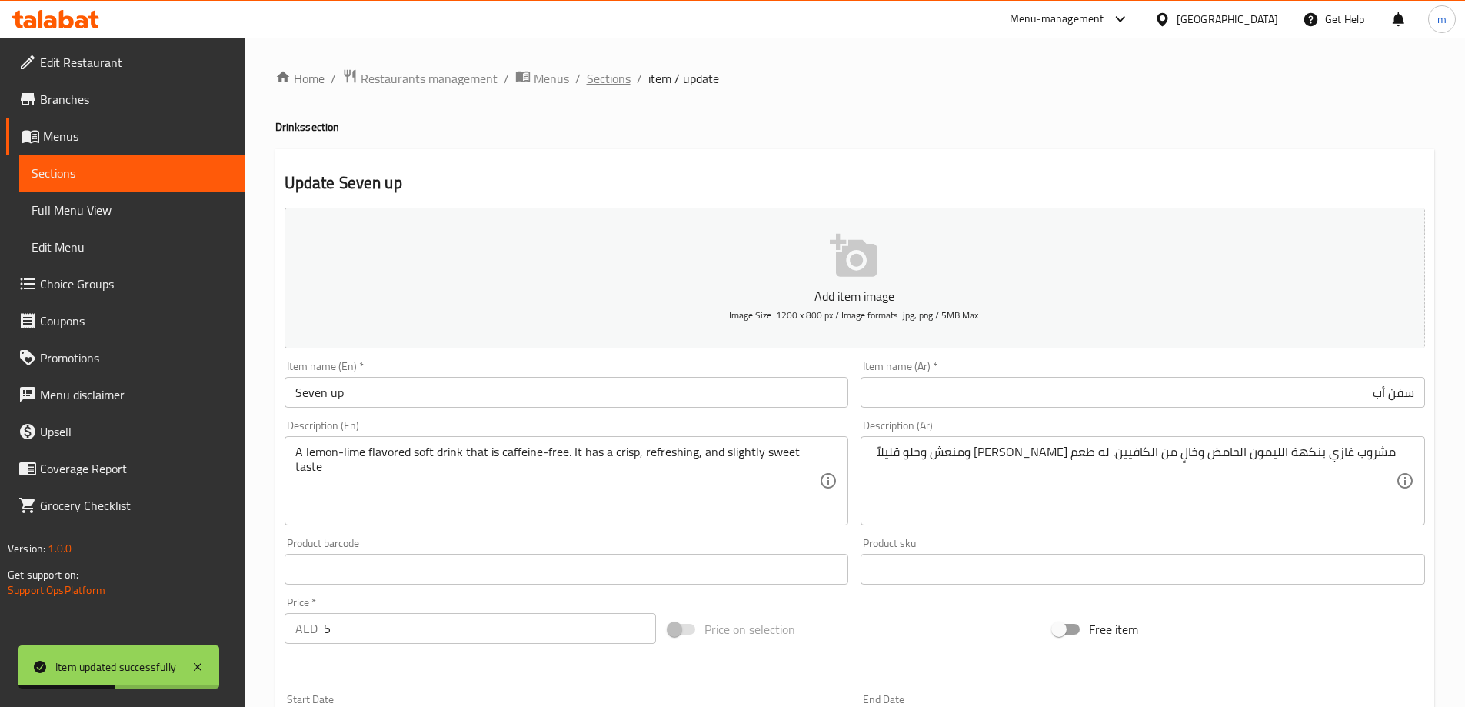
click at [600, 75] on span "Sections" at bounding box center [609, 78] width 44 height 18
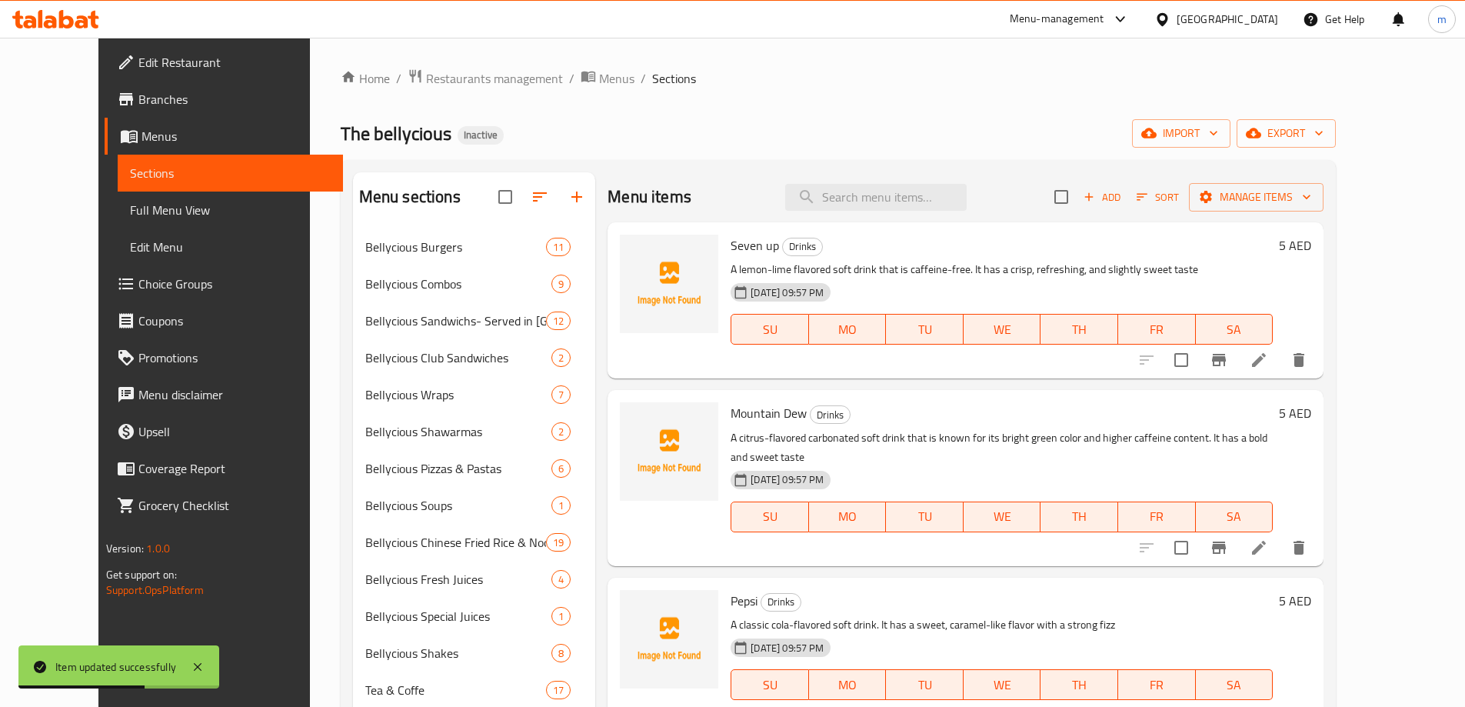
click at [1268, 538] on icon at bounding box center [1258, 547] width 18 height 18
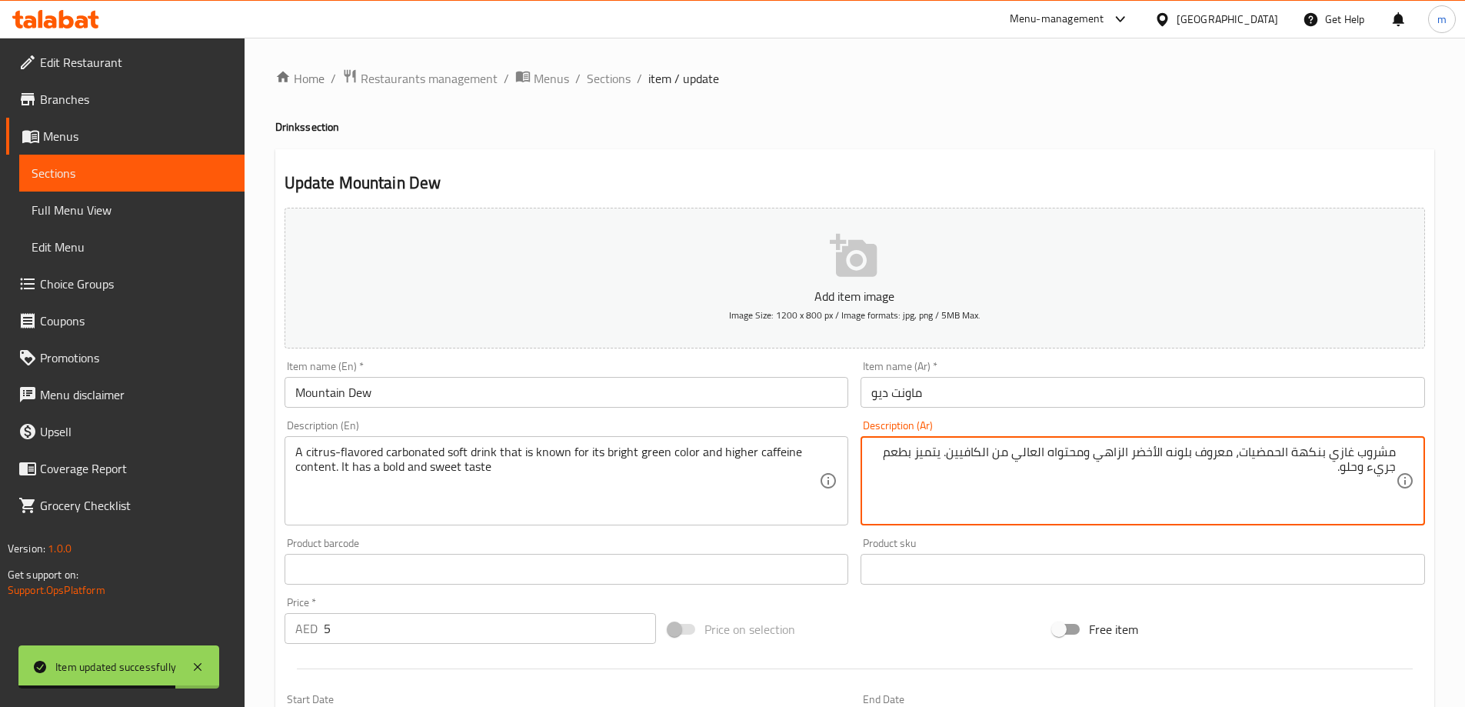
click at [1048, 396] on input "ماونت ديو" at bounding box center [1142, 392] width 564 height 31
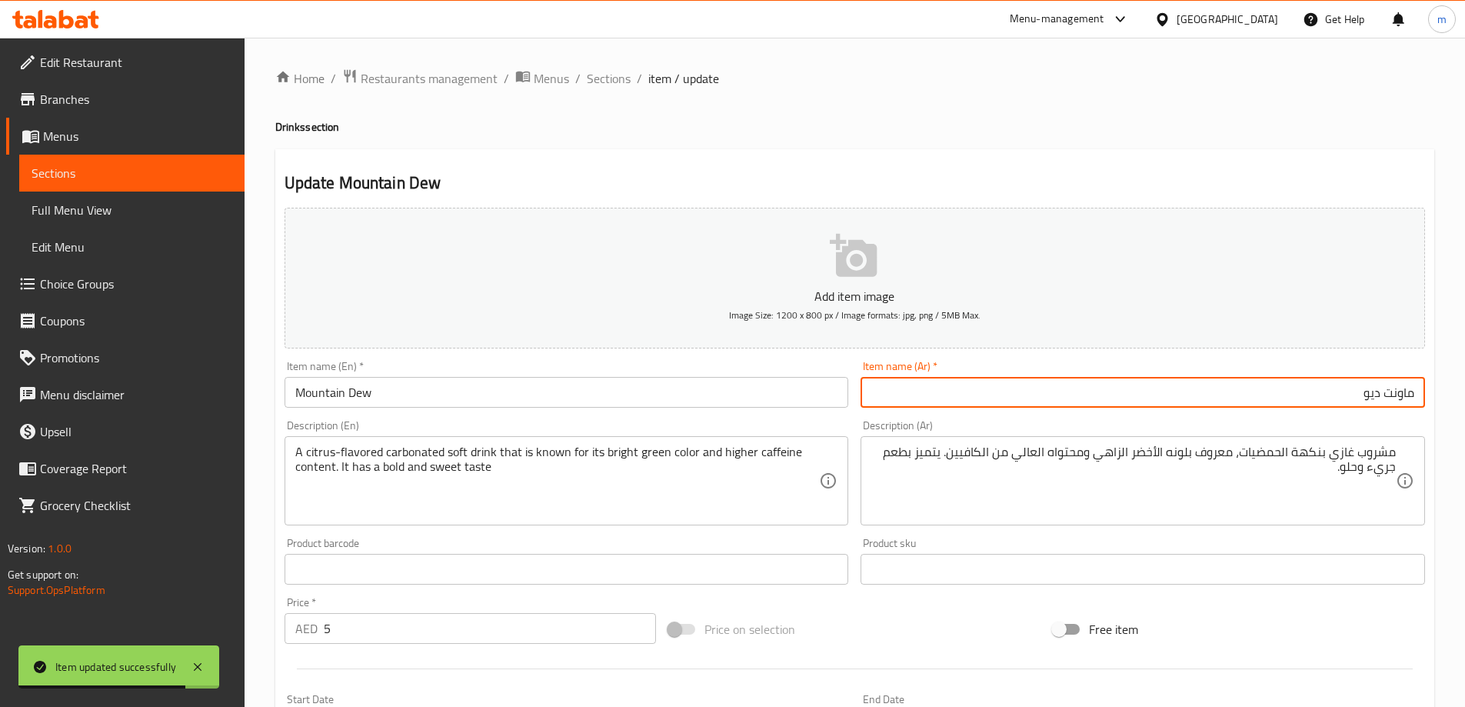
click at [760, 407] on input "Mountain Dew" at bounding box center [566, 392] width 564 height 31
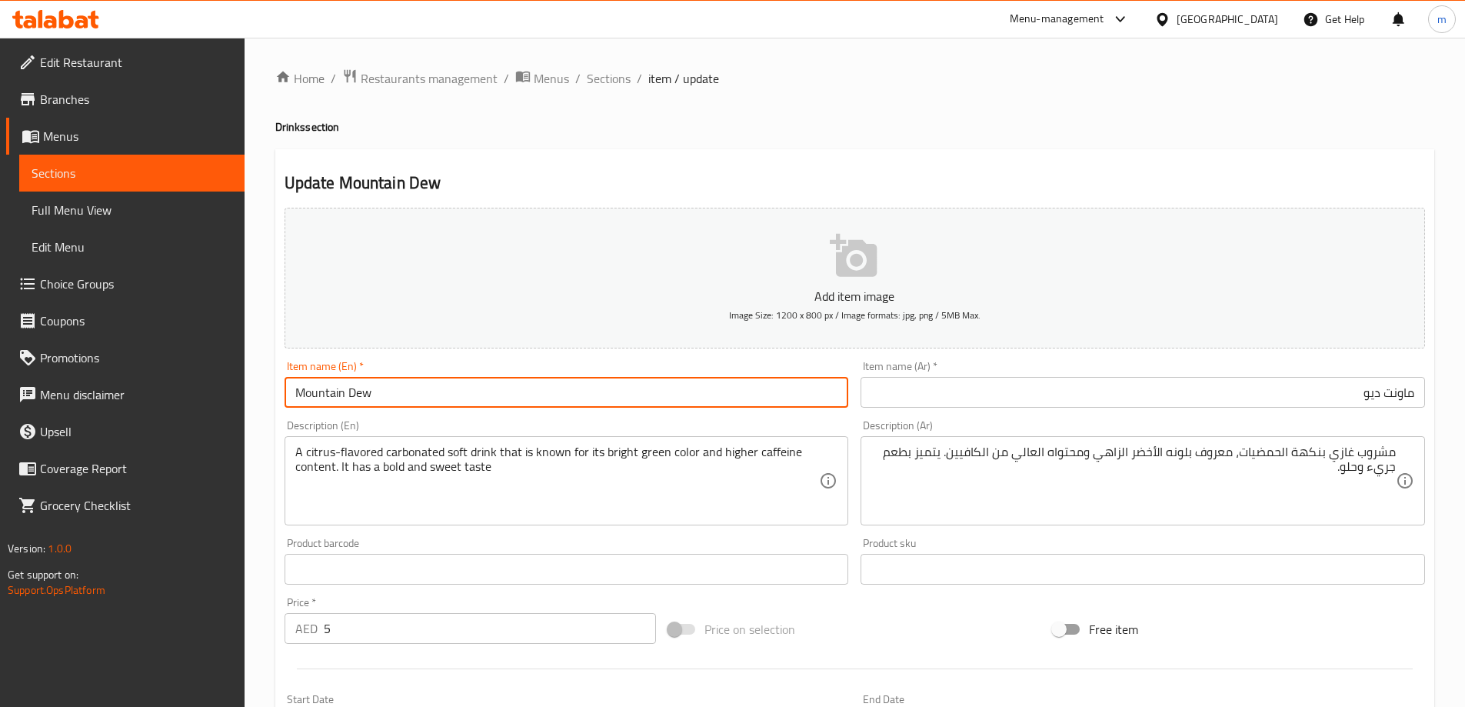
click at [1068, 385] on input "ماونت ديو" at bounding box center [1142, 392] width 564 height 31
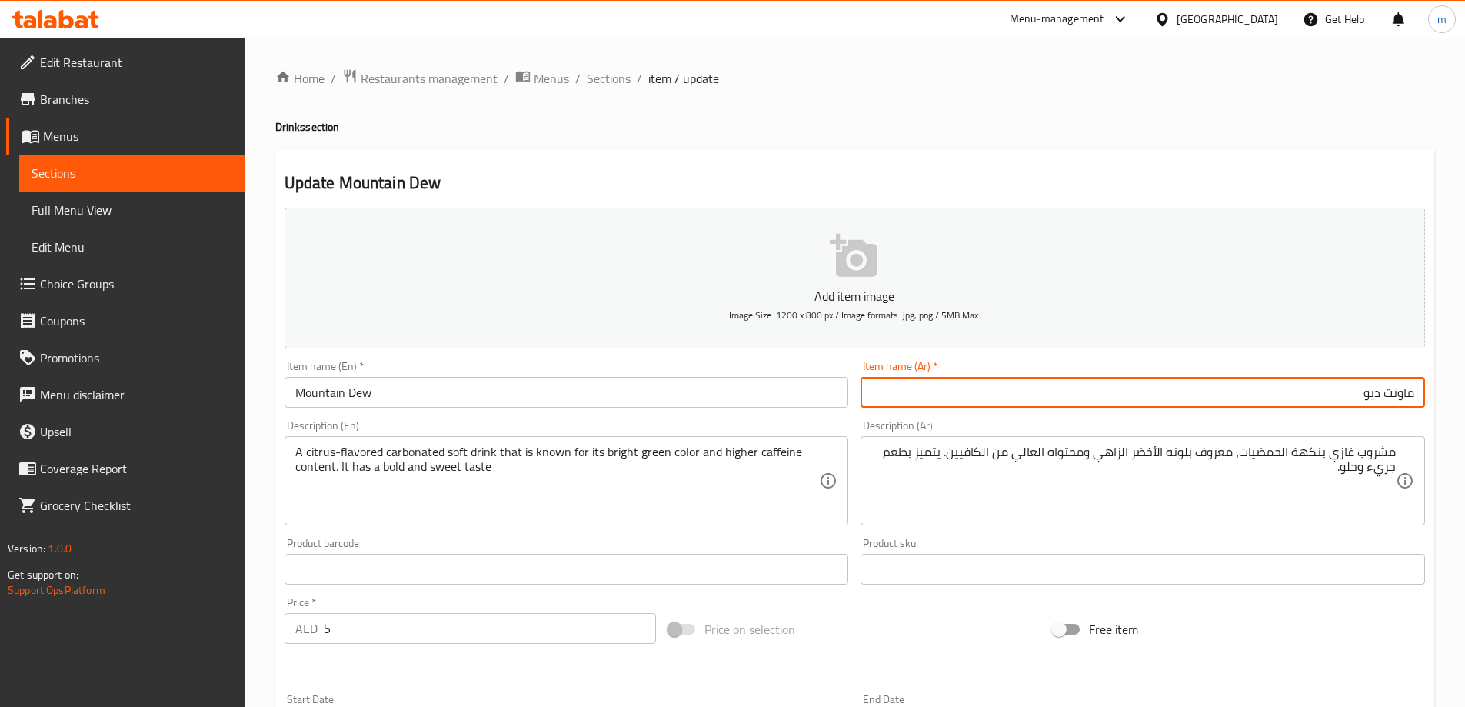
paste input "ن"
type input "ماونتن ديو"
click at [1071, 168] on div "Update Mountain Dew Add item image Image Size: 1200 x 800 px / Image formats: j…" at bounding box center [854, 596] width 1159 height 895
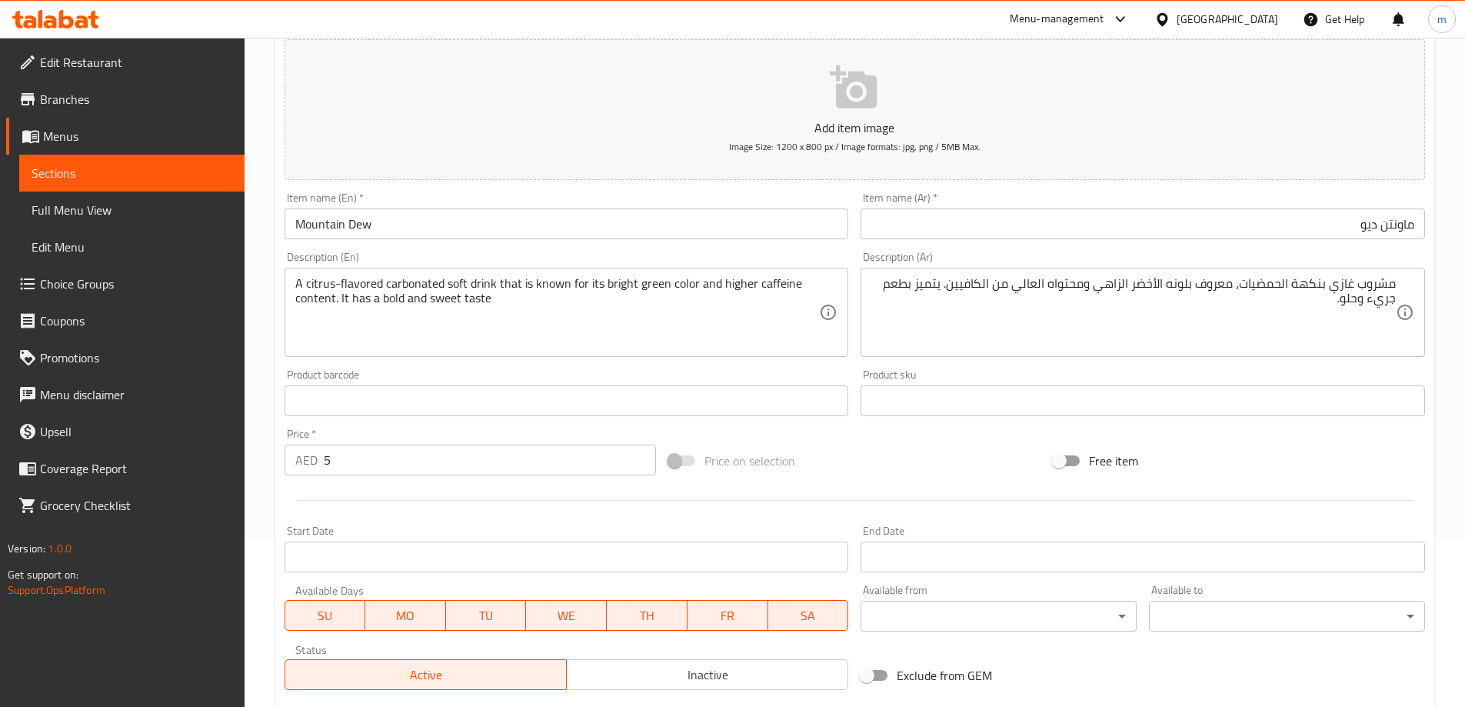
scroll to position [231, 0]
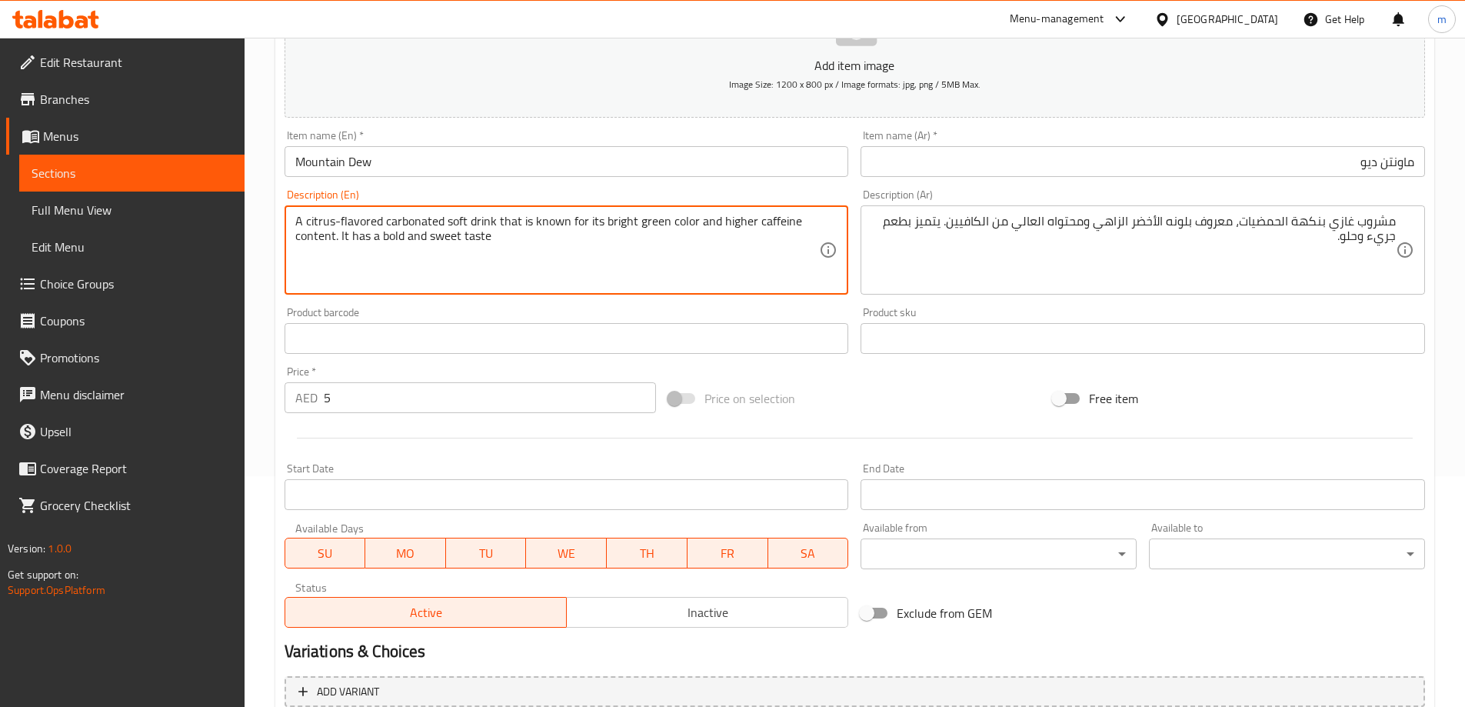
drag, startPoint x: 484, startPoint y: 218, endPoint x: 458, endPoint y: 218, distance: 26.1
drag, startPoint x: 484, startPoint y: 221, endPoint x: 319, endPoint y: 212, distance: 165.5
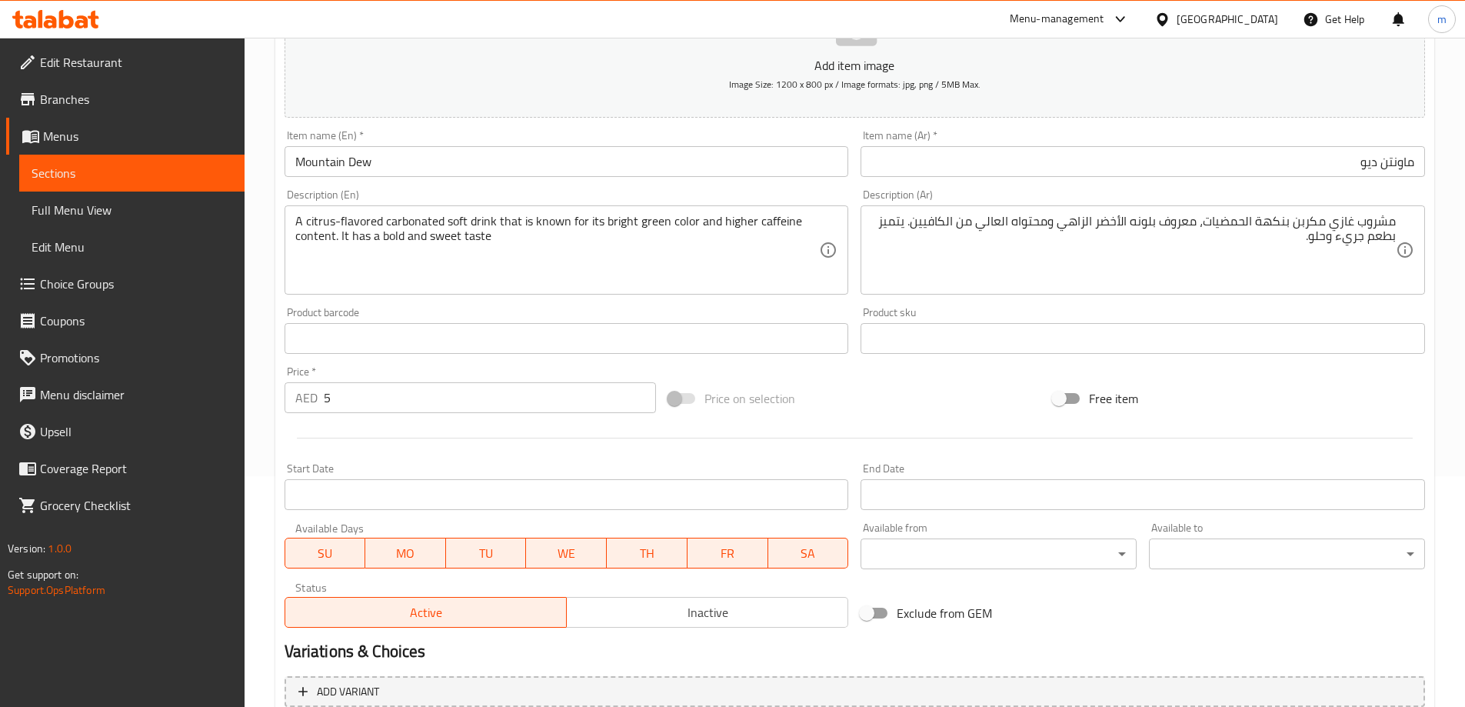
drag, startPoint x: 317, startPoint y: 212, endPoint x: 356, endPoint y: 219, distance: 39.8
click at [356, 219] on div "A citrus-flavored carbonated soft drink that is known for its bright green colo…" at bounding box center [566, 249] width 564 height 89
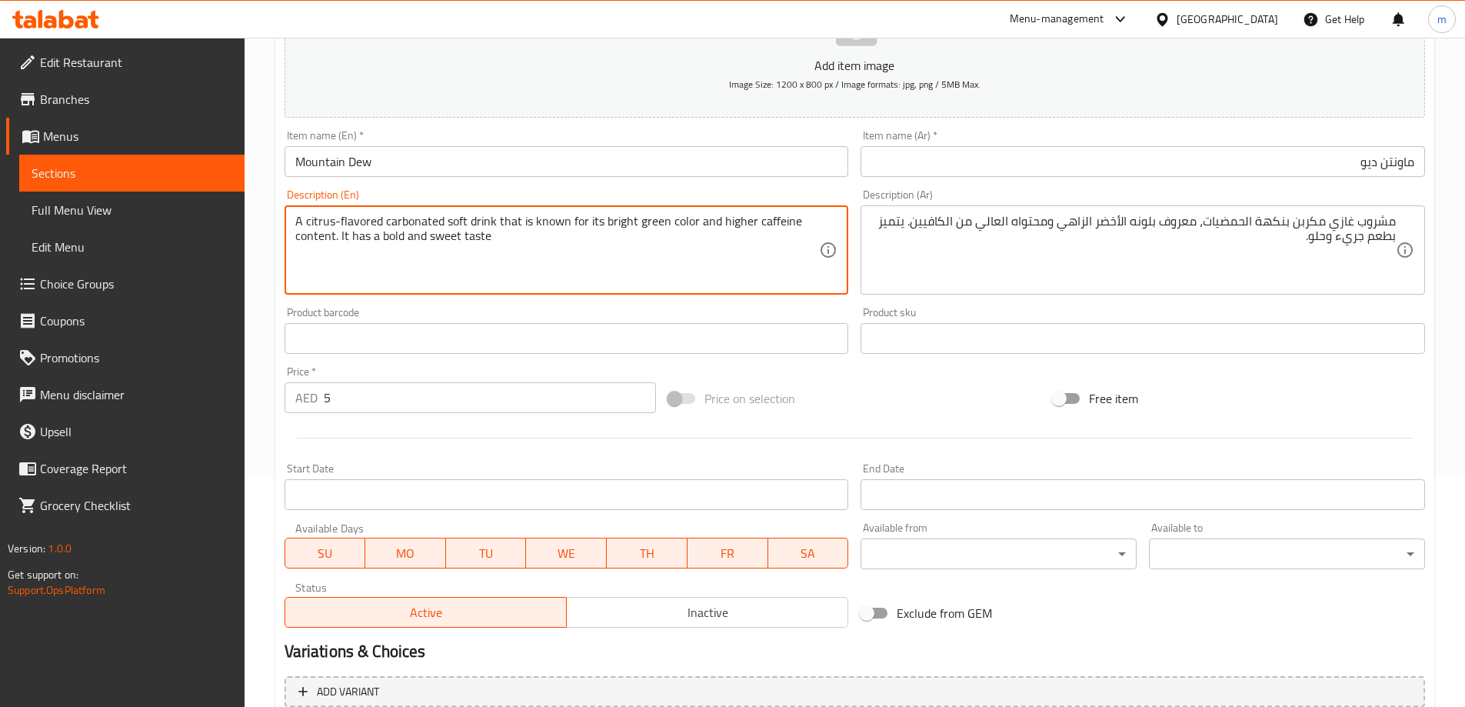
click at [564, 241] on textarea "A citrus-flavored carbonated soft drink that is known for its bright green colo…" at bounding box center [557, 250] width 524 height 73
click at [607, 222] on textarea "A citrus-flavored carbonated soft drink that is known for its bright green colo…" at bounding box center [557, 250] width 524 height 73
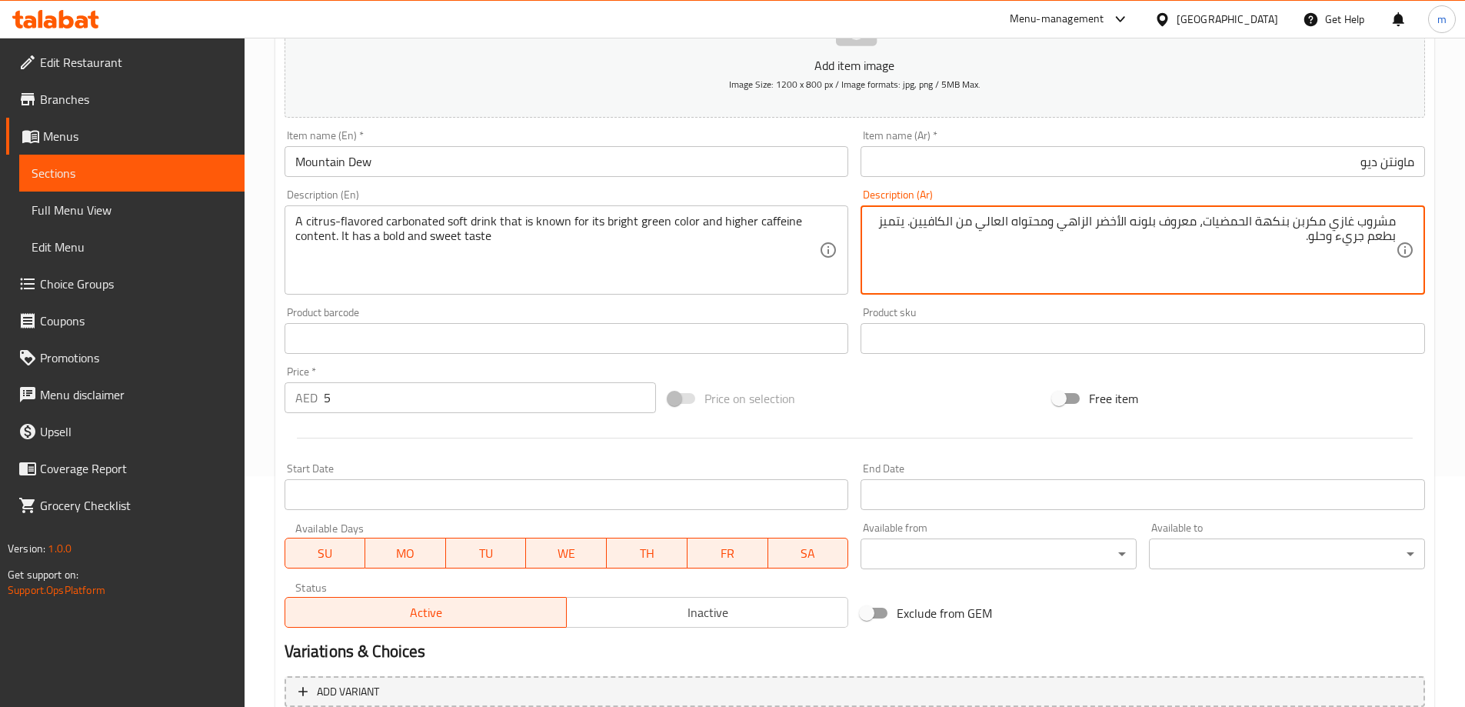
drag, startPoint x: 1069, startPoint y: 227, endPoint x: 1088, endPoint y: 231, distance: 19.6
click at [1088, 231] on textarea "مشروب غازي مكربن بنكهة الحمضيات، معروف بلونه الأخضر الزاهي ومحتواه العالي من ال…" at bounding box center [1133, 250] width 524 height 73
type textarea "مشروب غازي مكربن بنكهة الحمضيات، معروف بلونه الأخضر الساطع ومحتواه العالي من ال…"
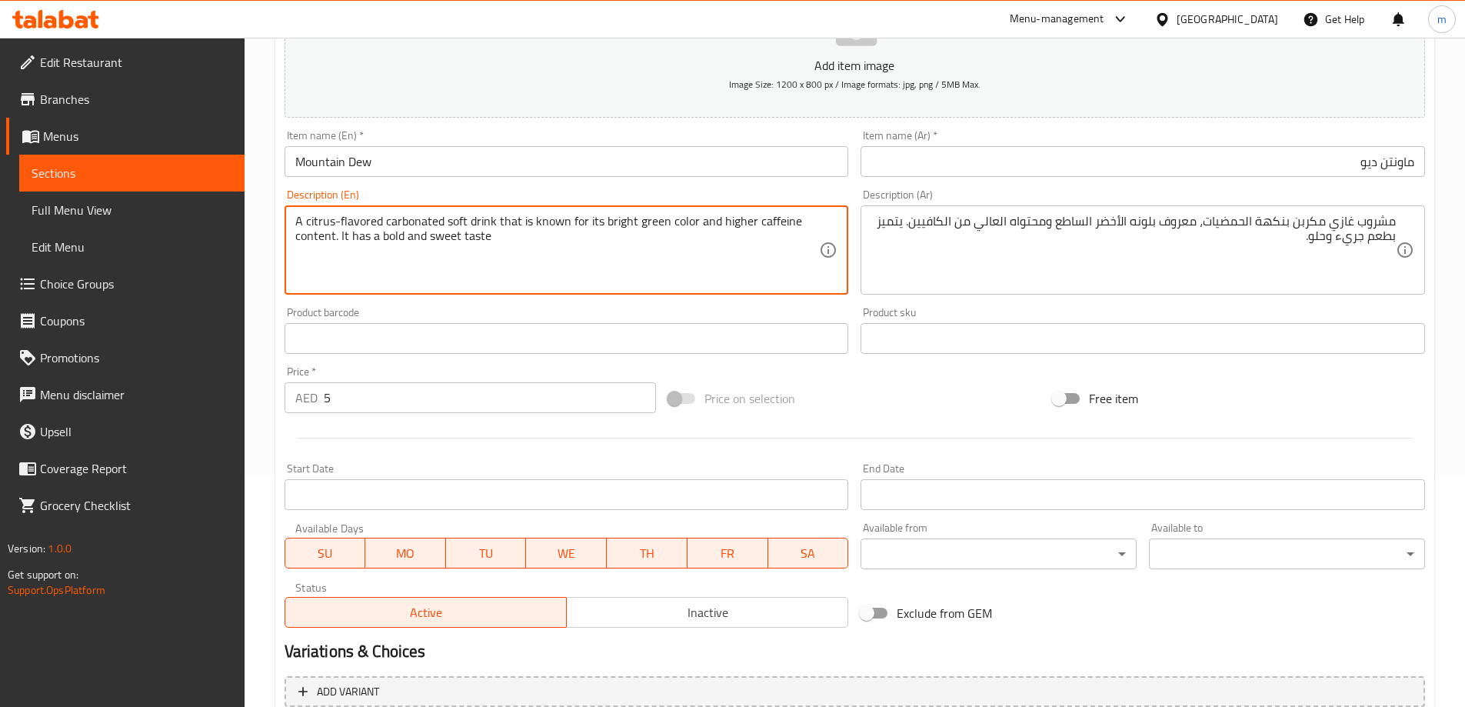
click at [702, 247] on textarea "A citrus-flavored carbonated soft drink that is known for its bright green colo…" at bounding box center [557, 250] width 524 height 73
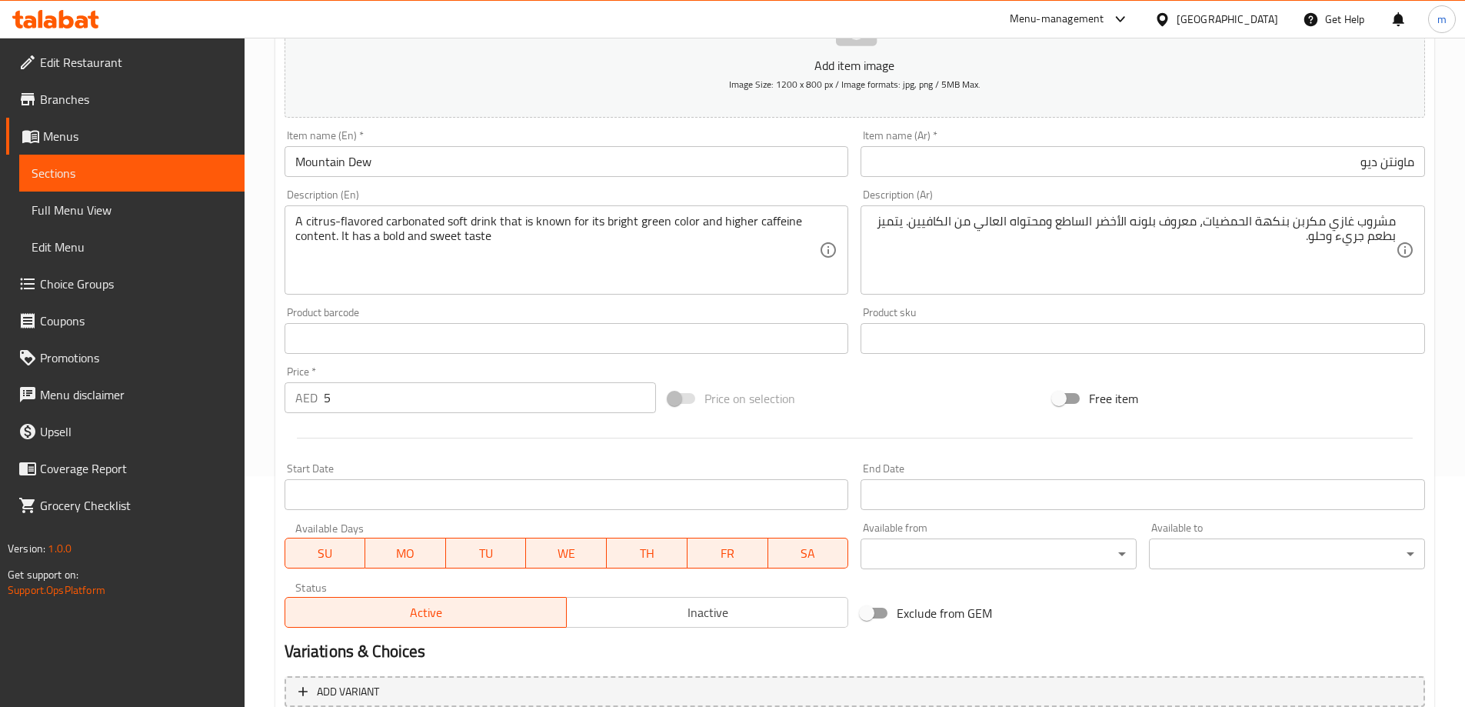
click at [688, 250] on textarea "A citrus-flavored carbonated soft drink that is known for its bright green colo…" at bounding box center [557, 250] width 524 height 73
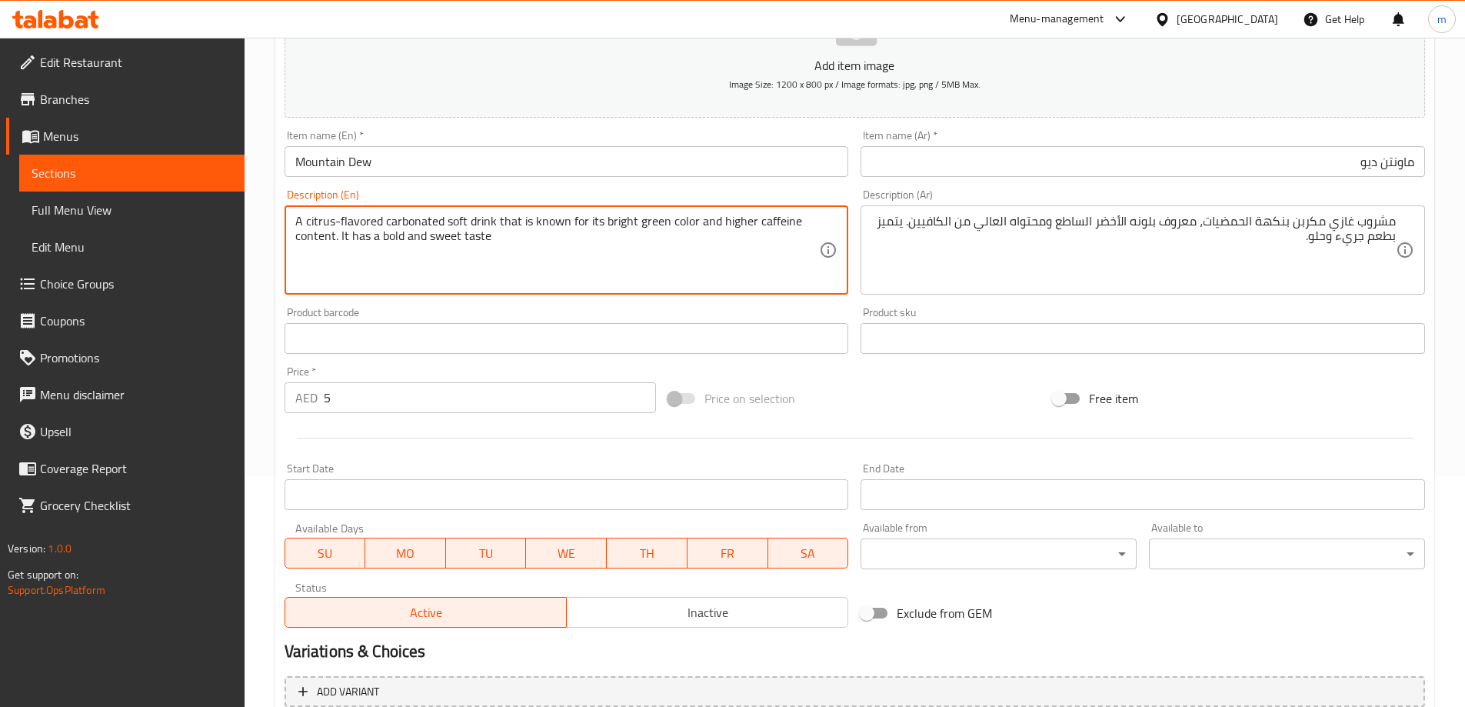
drag, startPoint x: 349, startPoint y: 239, endPoint x: 497, endPoint y: 243, distance: 148.4
click at [497, 243] on textarea "A citrus-flavored carbonated soft drink that is known for its bright green colo…" at bounding box center [557, 250] width 524 height 73
click at [598, 258] on textarea "A citrus-flavored carbonated soft drink that is known for its bright green colo…" at bounding box center [557, 250] width 524 height 73
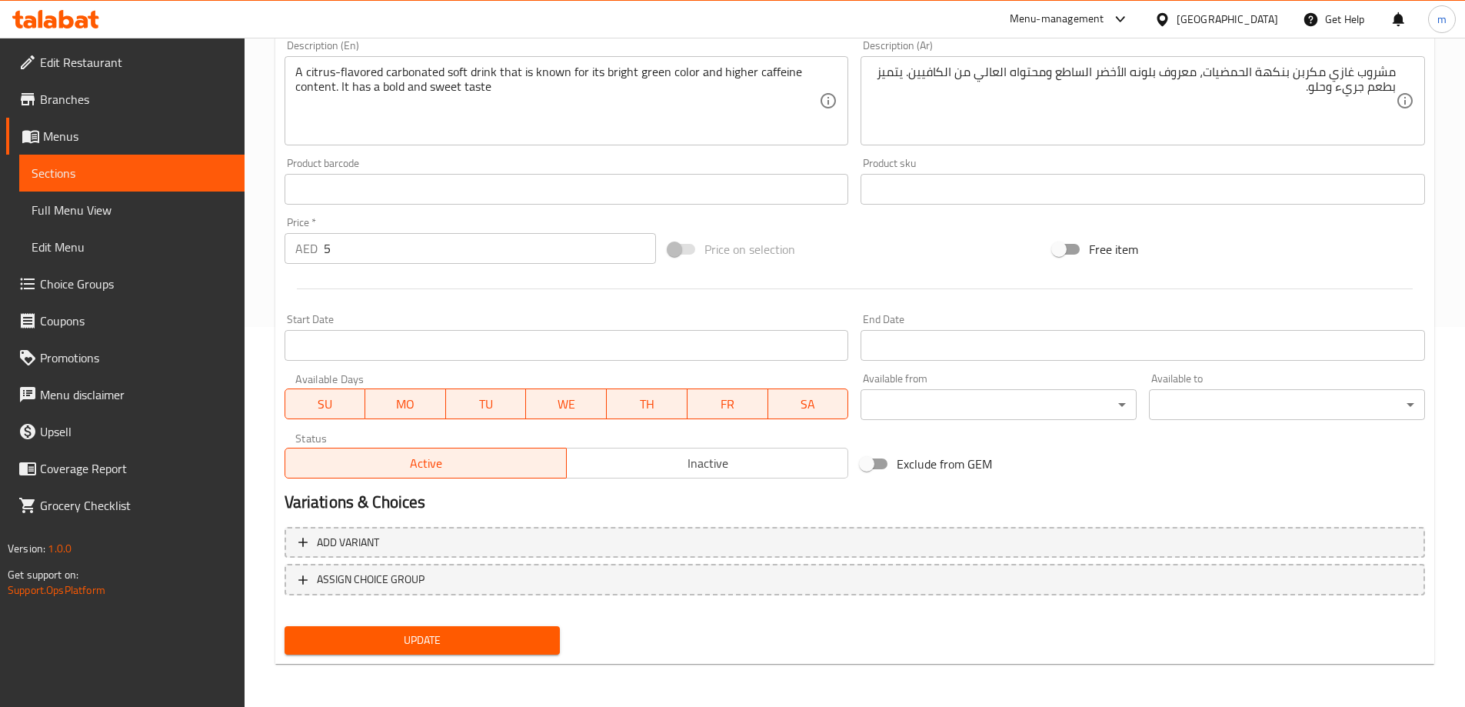
click at [414, 651] on button "Update" at bounding box center [422, 640] width 276 height 28
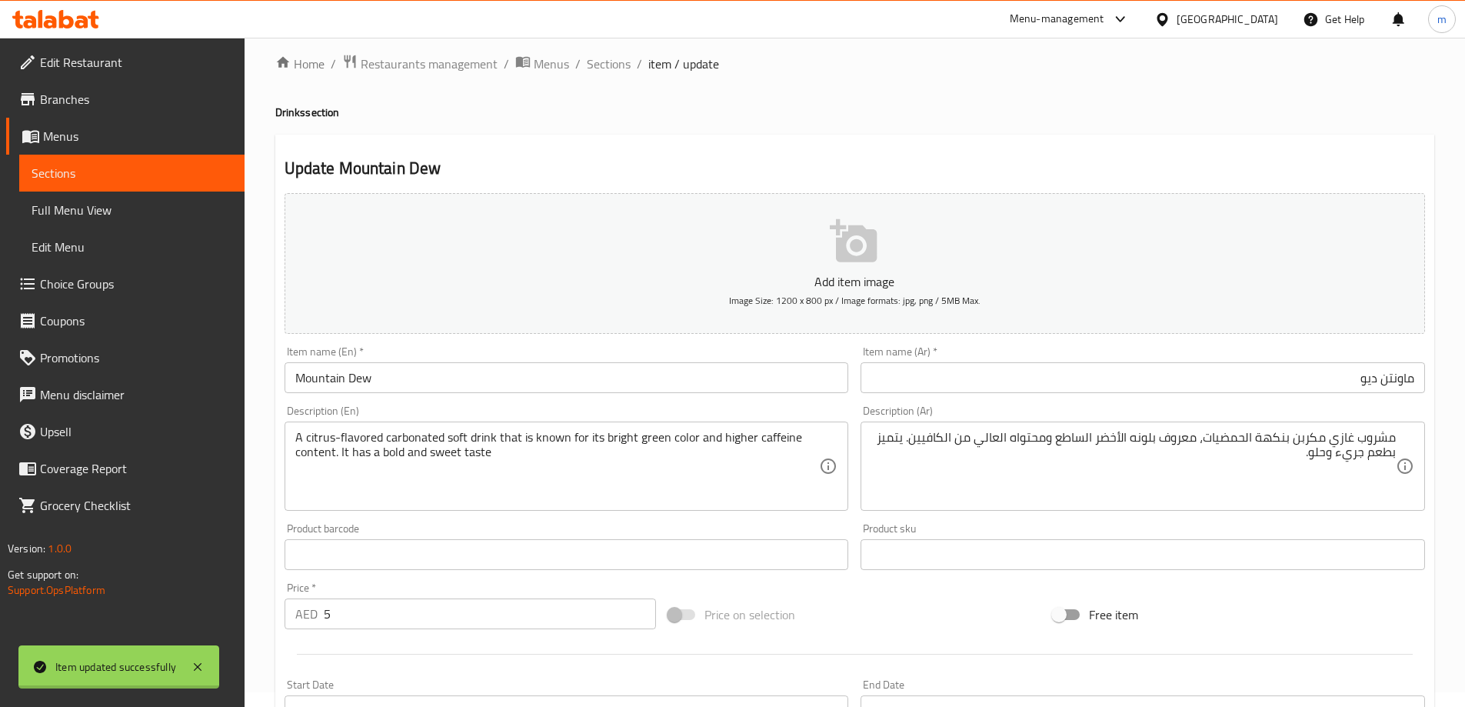
scroll to position [0, 0]
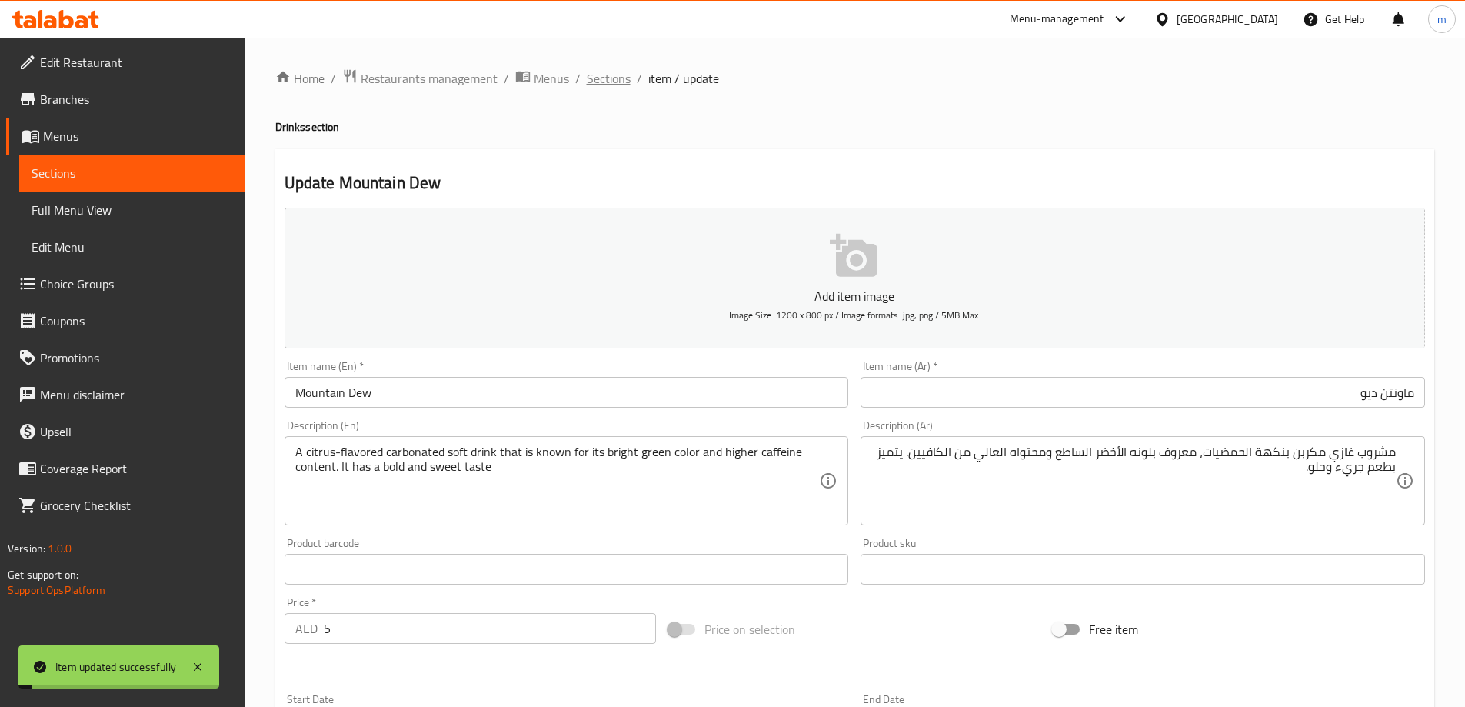
click at [607, 79] on span "Sections" at bounding box center [609, 78] width 44 height 18
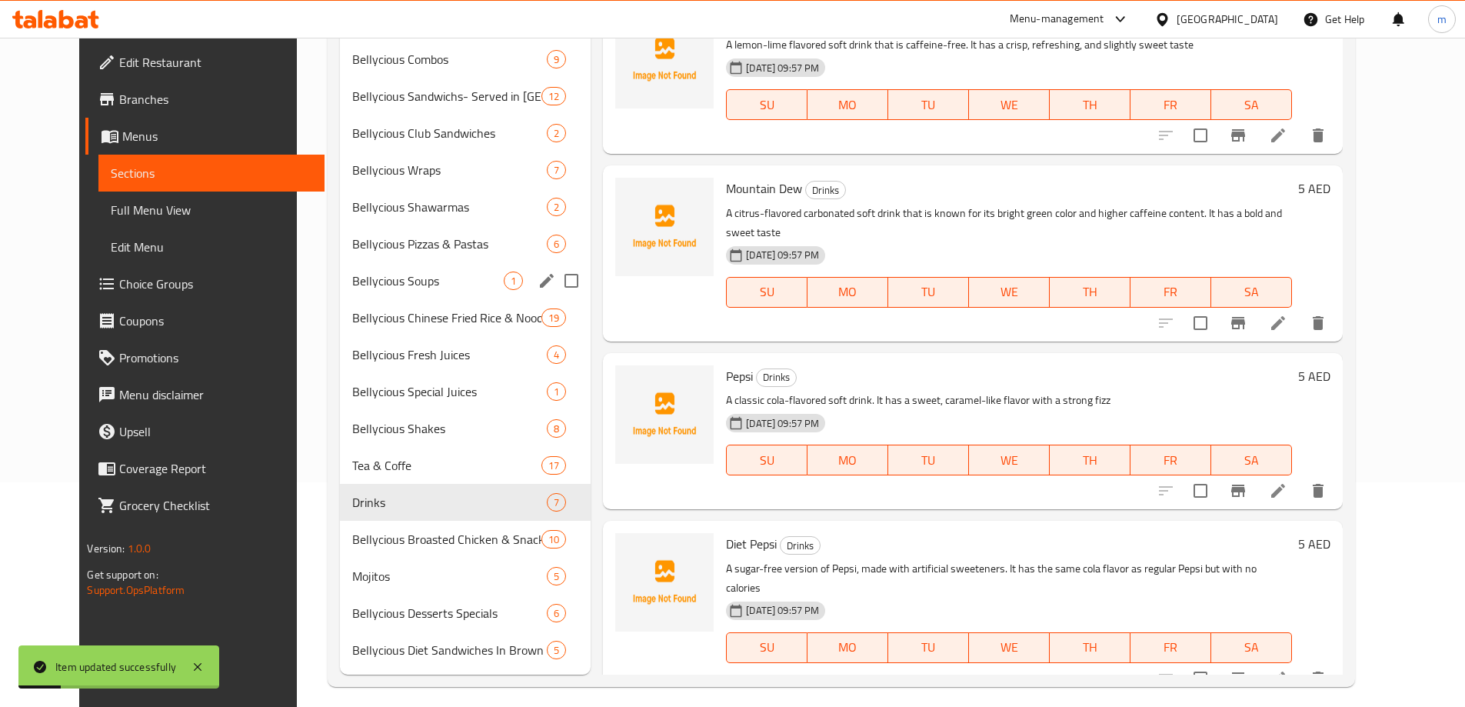
scroll to position [235, 0]
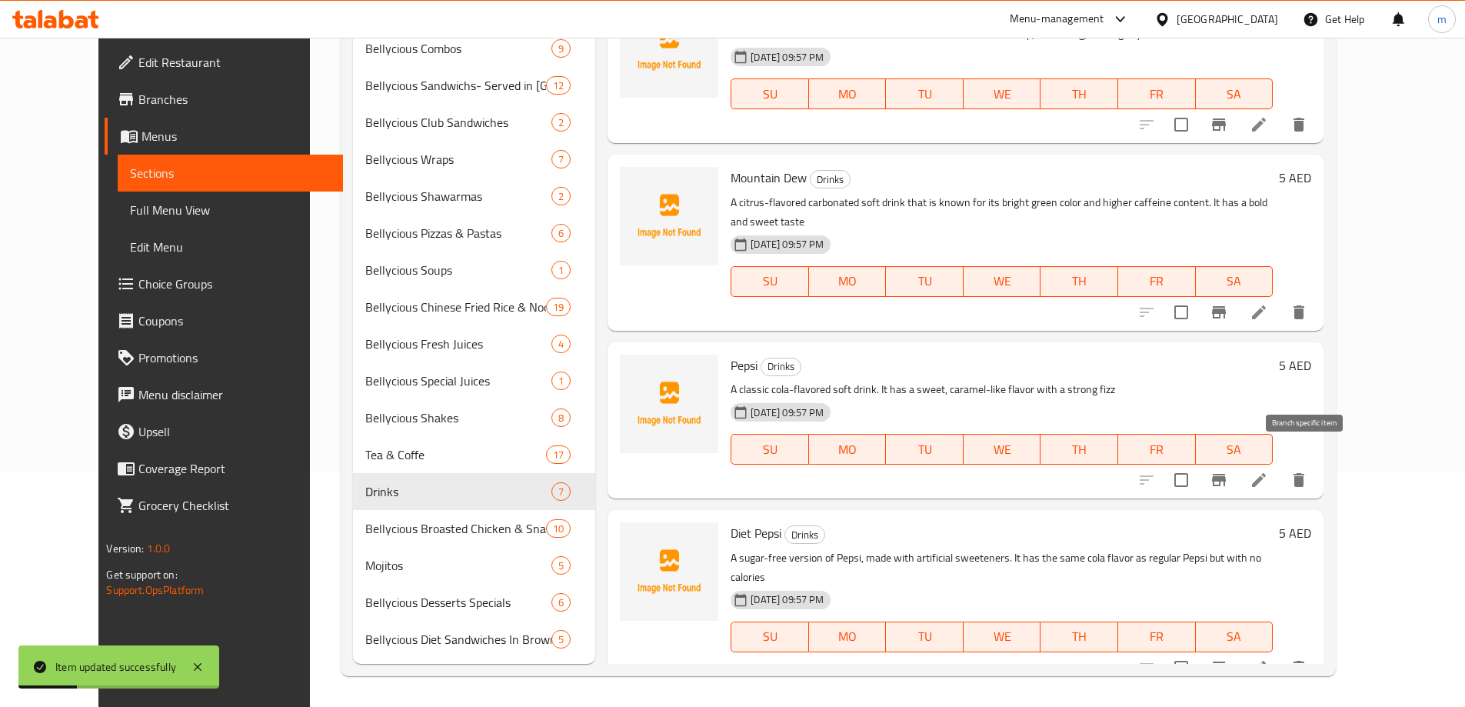
click at [1280, 466] on li at bounding box center [1258, 480] width 43 height 28
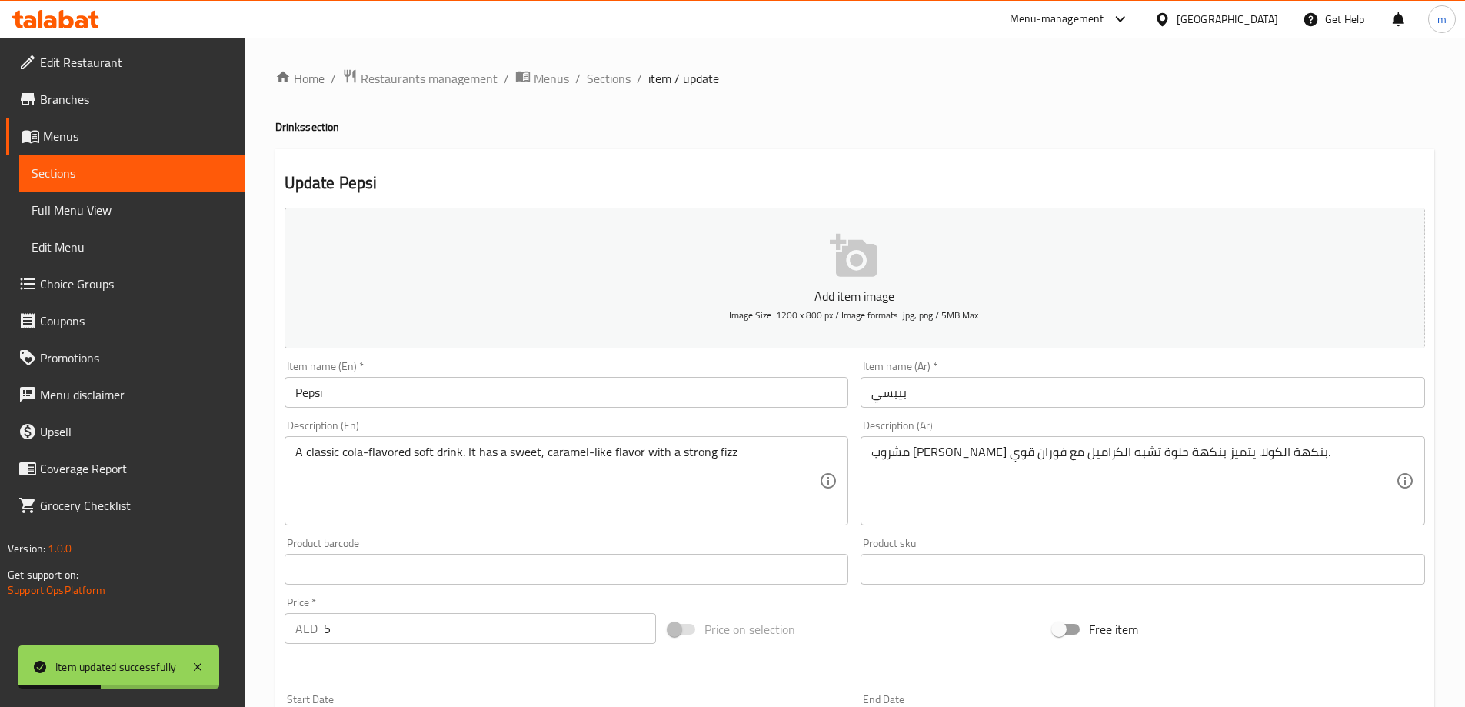
click at [1167, 384] on input "بيبسي" at bounding box center [1142, 392] width 564 height 31
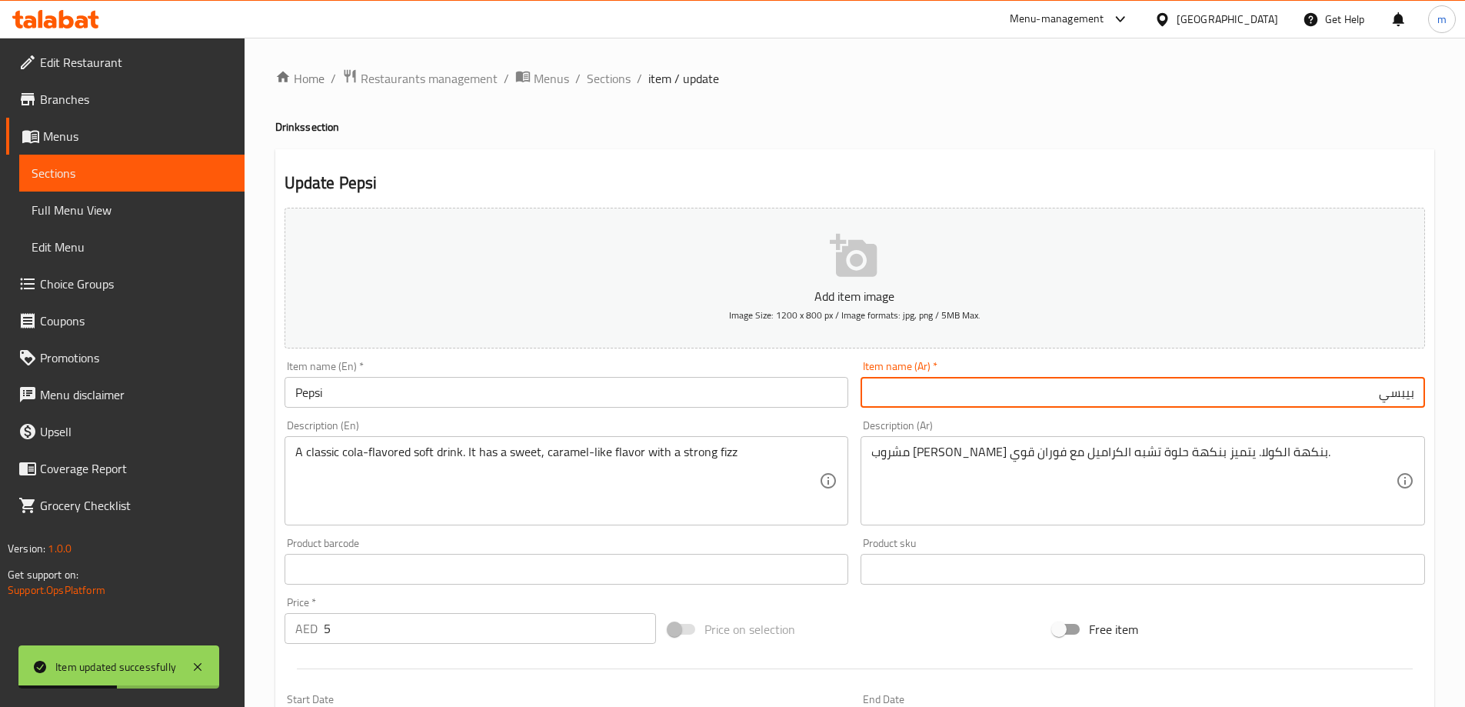
drag, startPoint x: 1233, startPoint y: 484, endPoint x: 1234, endPoint y: 493, distance: 9.3
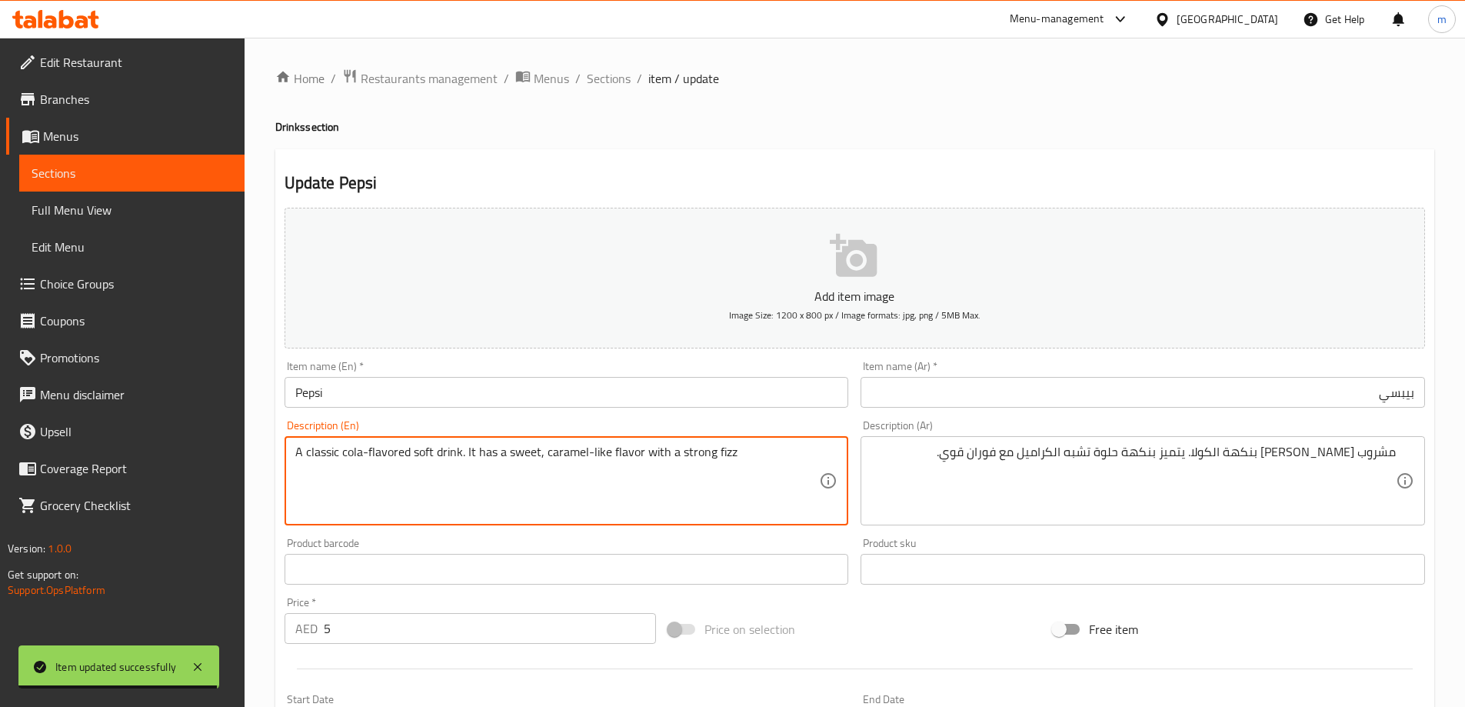
drag, startPoint x: 456, startPoint y: 450, endPoint x: 481, endPoint y: 485, distance: 43.5
type textarea "A classic cola-flavored soft drink. It has a sweet, caramel-like flavor with a …"
click at [517, 471] on textarea "A classic cola-flavored soft drink. It has a sweet, caramel-like flavor with a …" at bounding box center [557, 480] width 524 height 73
click at [578, 428] on div "Description (En) A classic cola-flavored soft drink. It has a sweet, caramel-li…" at bounding box center [566, 472] width 564 height 105
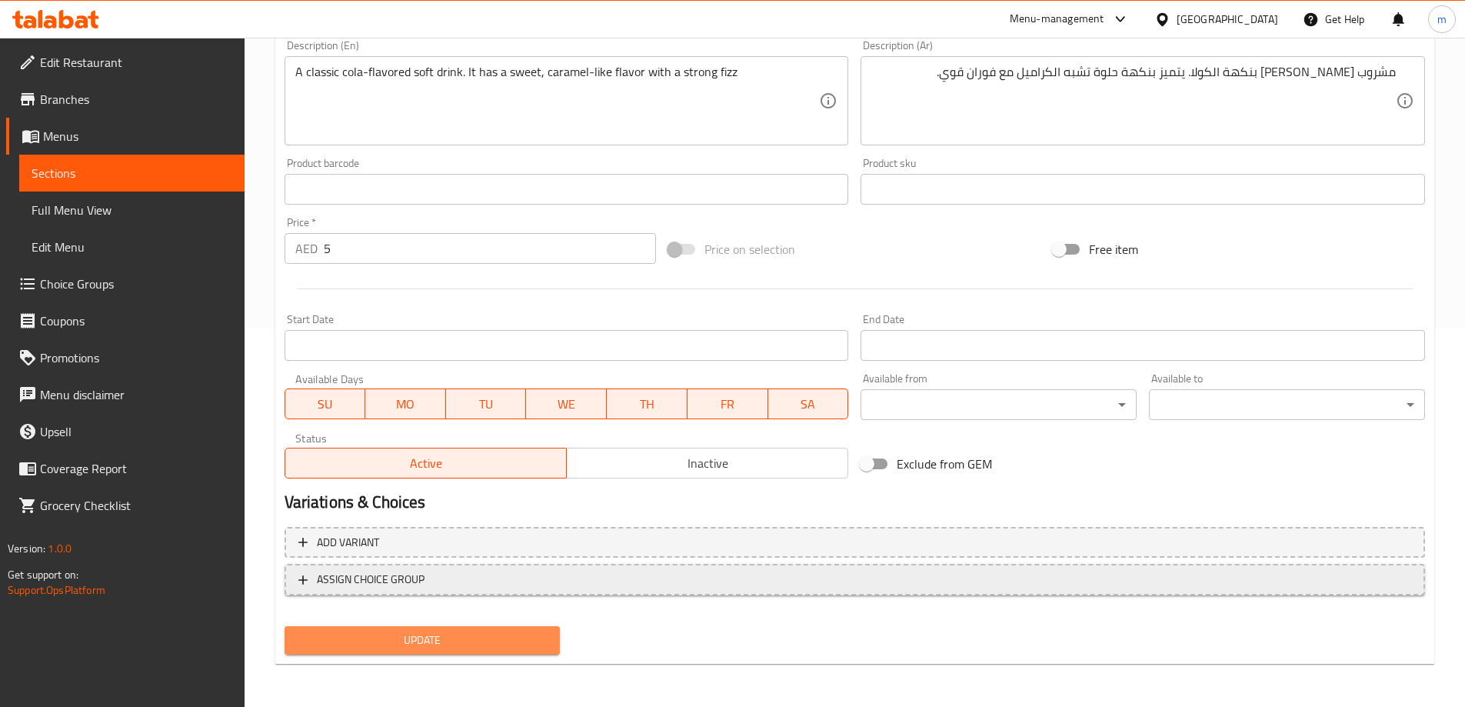
click at [425, 634] on span "Update" at bounding box center [422, 639] width 251 height 19
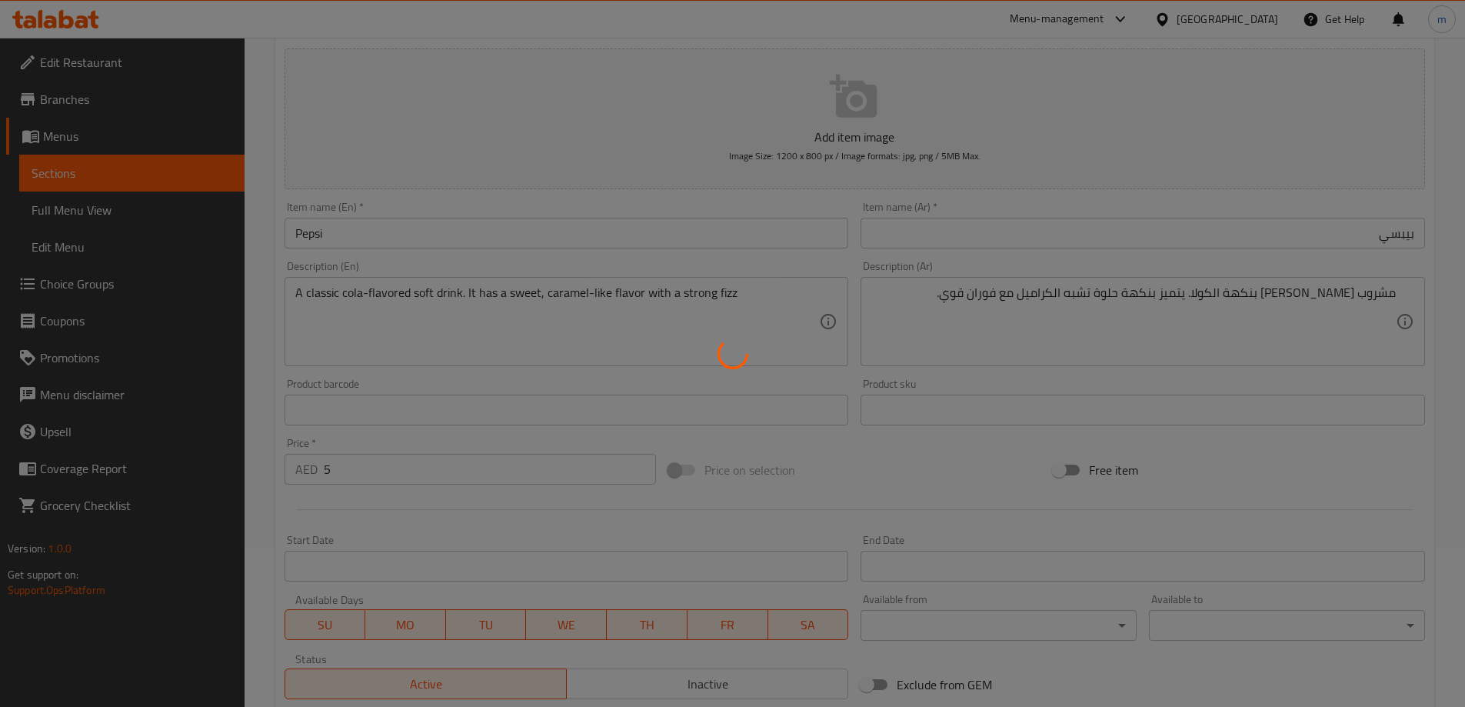
scroll to position [72, 0]
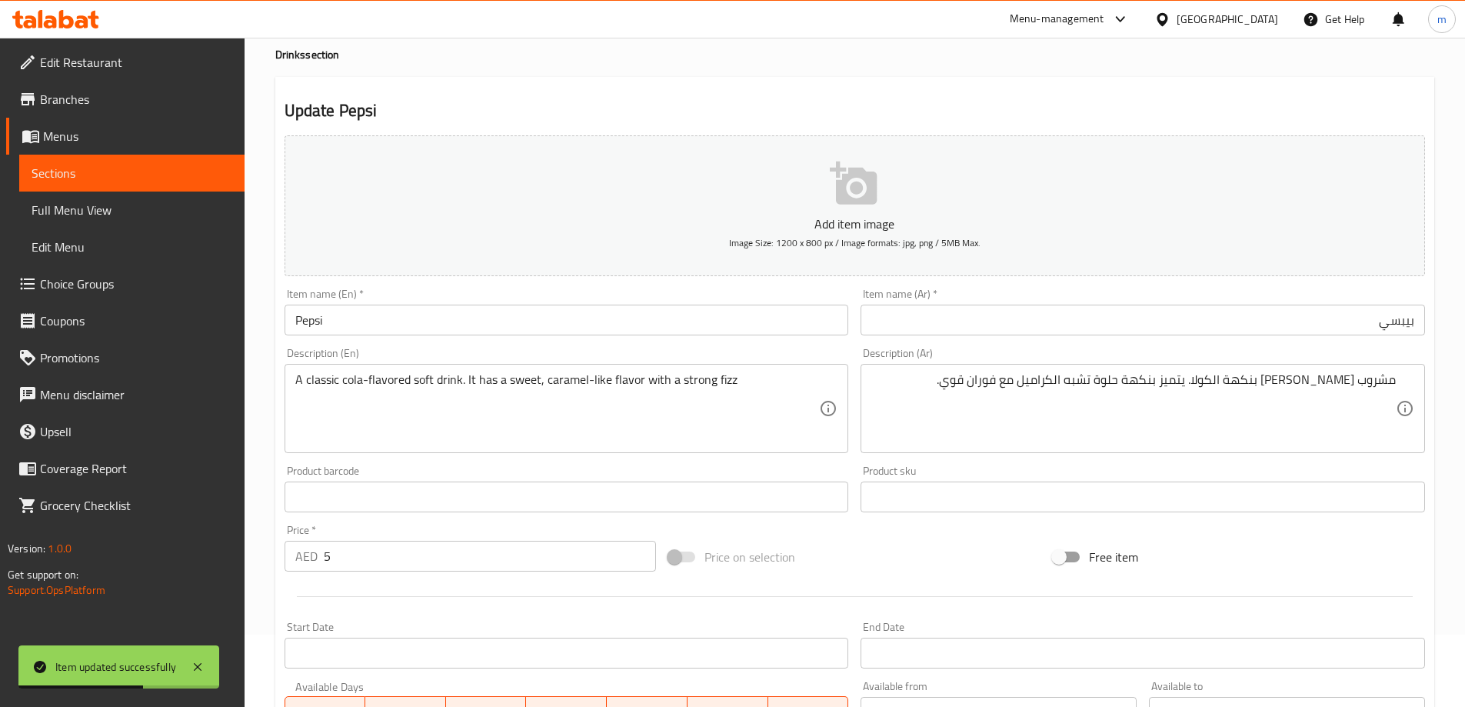
click at [373, 316] on input "Pepsi" at bounding box center [566, 319] width 564 height 31
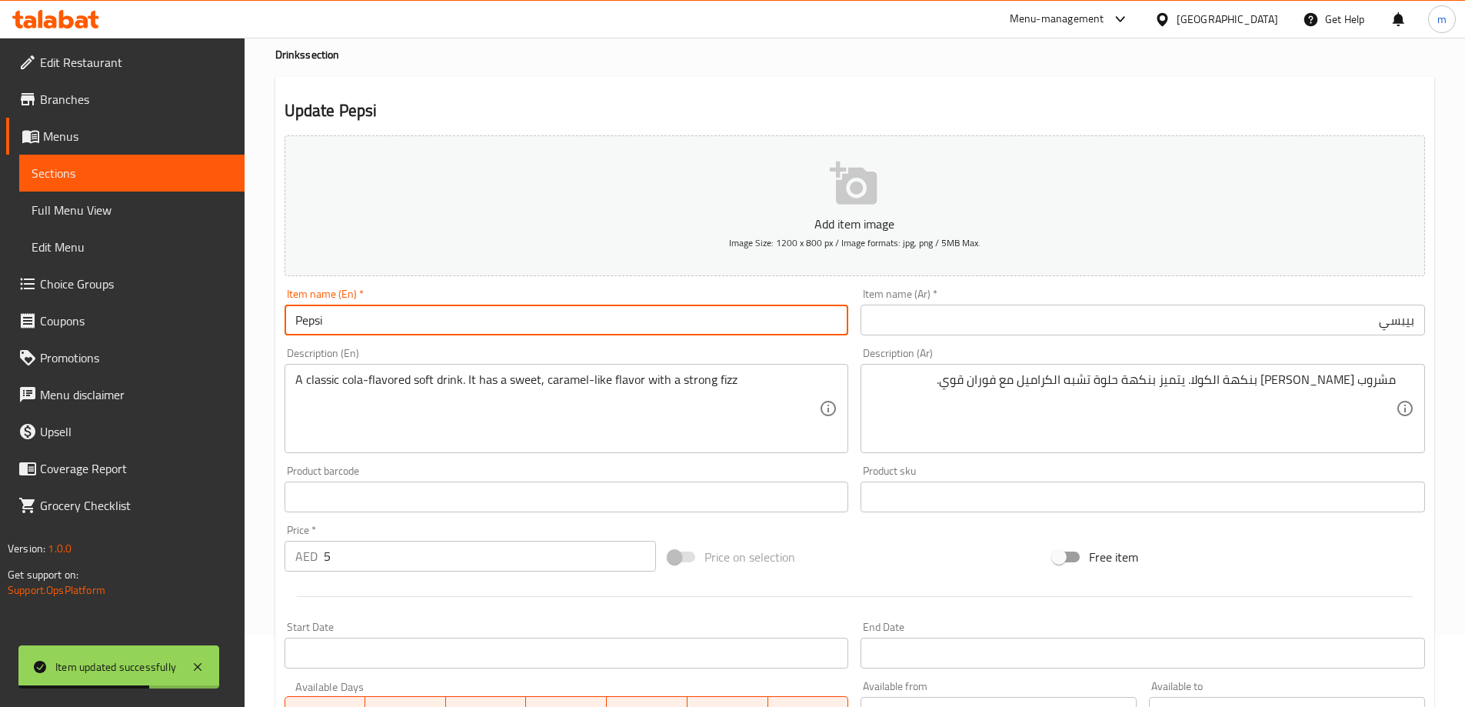
click at [372, 317] on input "Pepsi" at bounding box center [566, 319] width 564 height 31
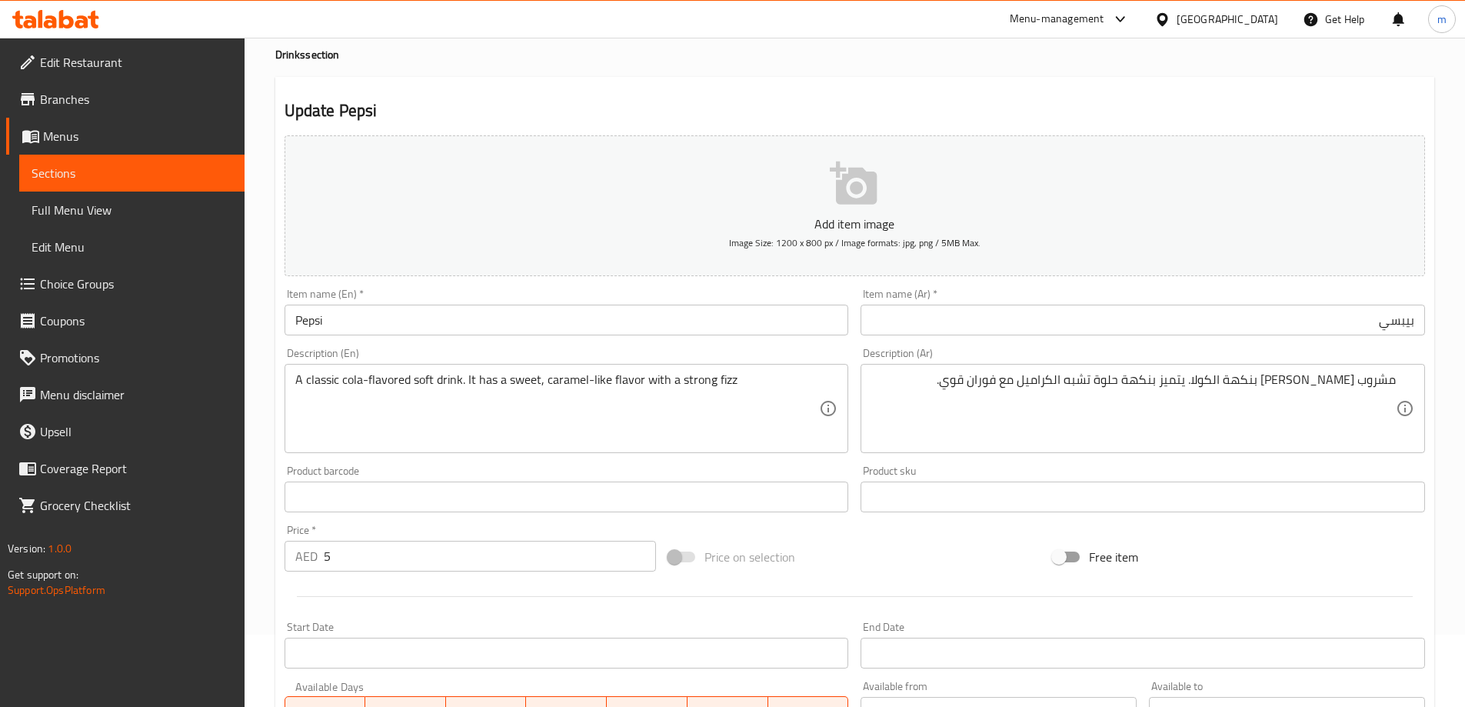
click at [770, 67] on div "Home / Restaurants management / Menus / Sections / item / update Drinks section…" at bounding box center [854, 489] width 1159 height 987
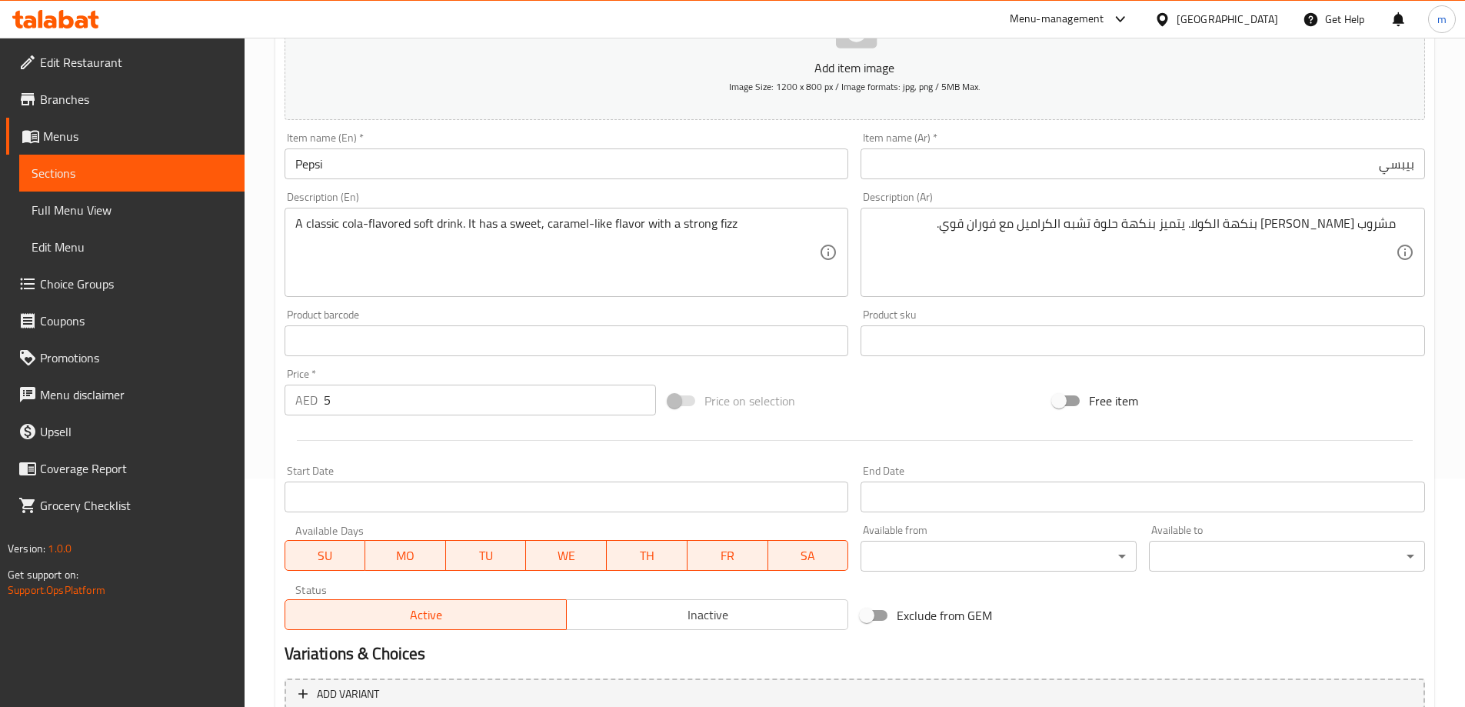
scroll to position [380, 0]
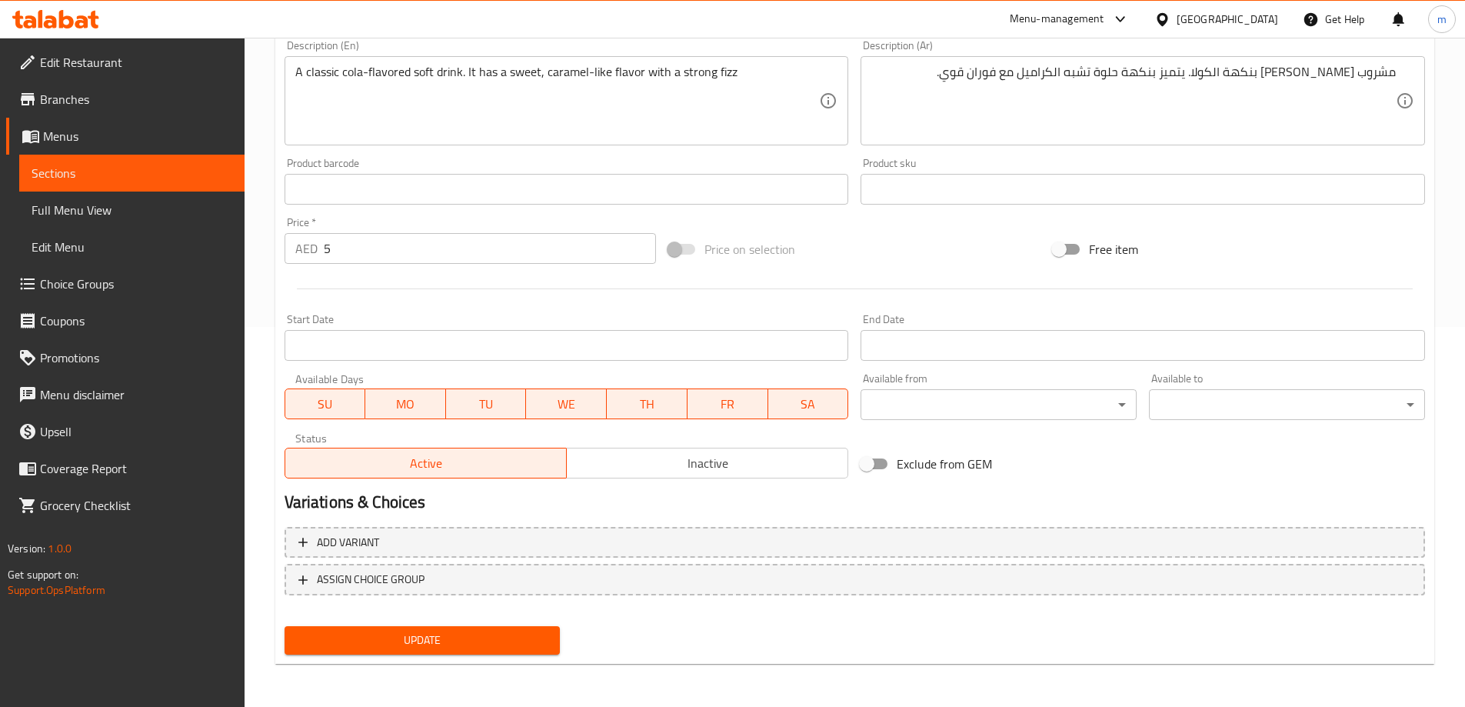
click at [487, 635] on span "Update" at bounding box center [422, 639] width 251 height 19
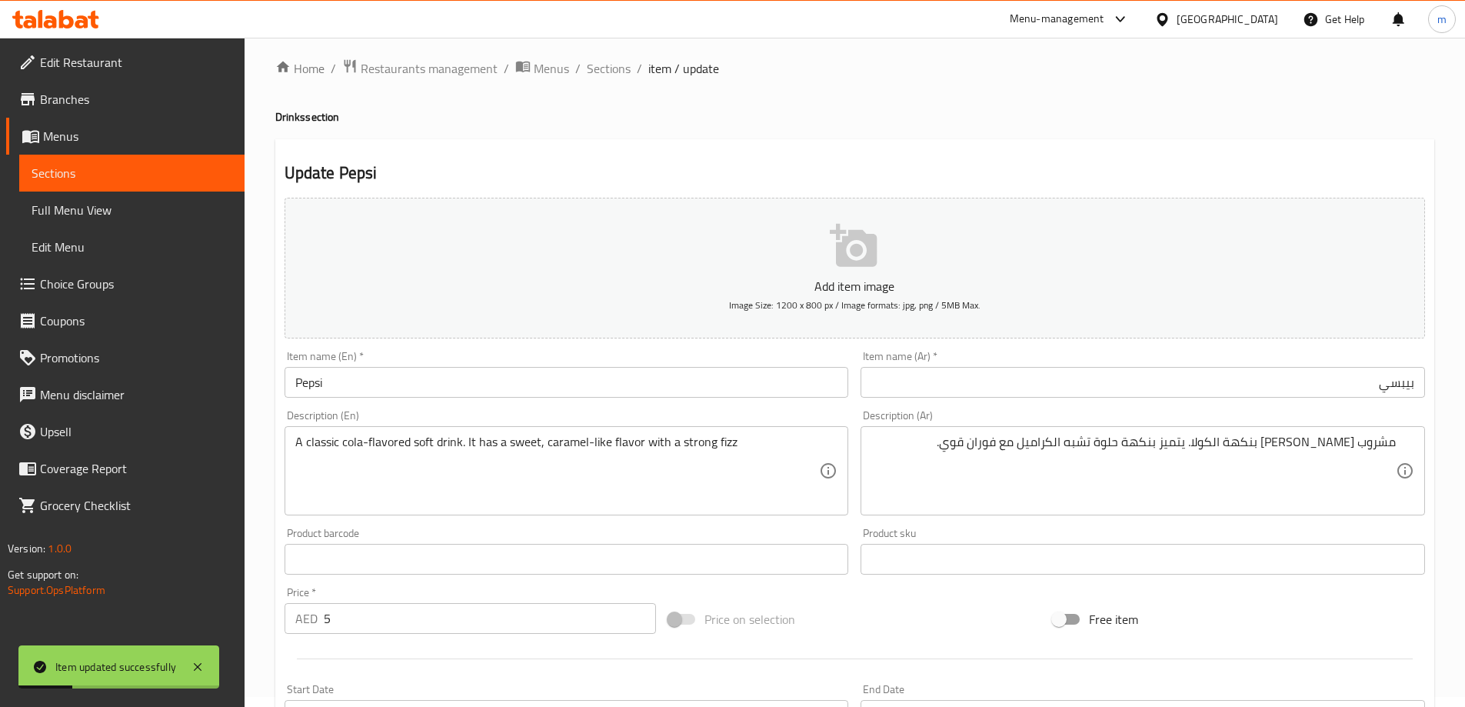
scroll to position [0, 0]
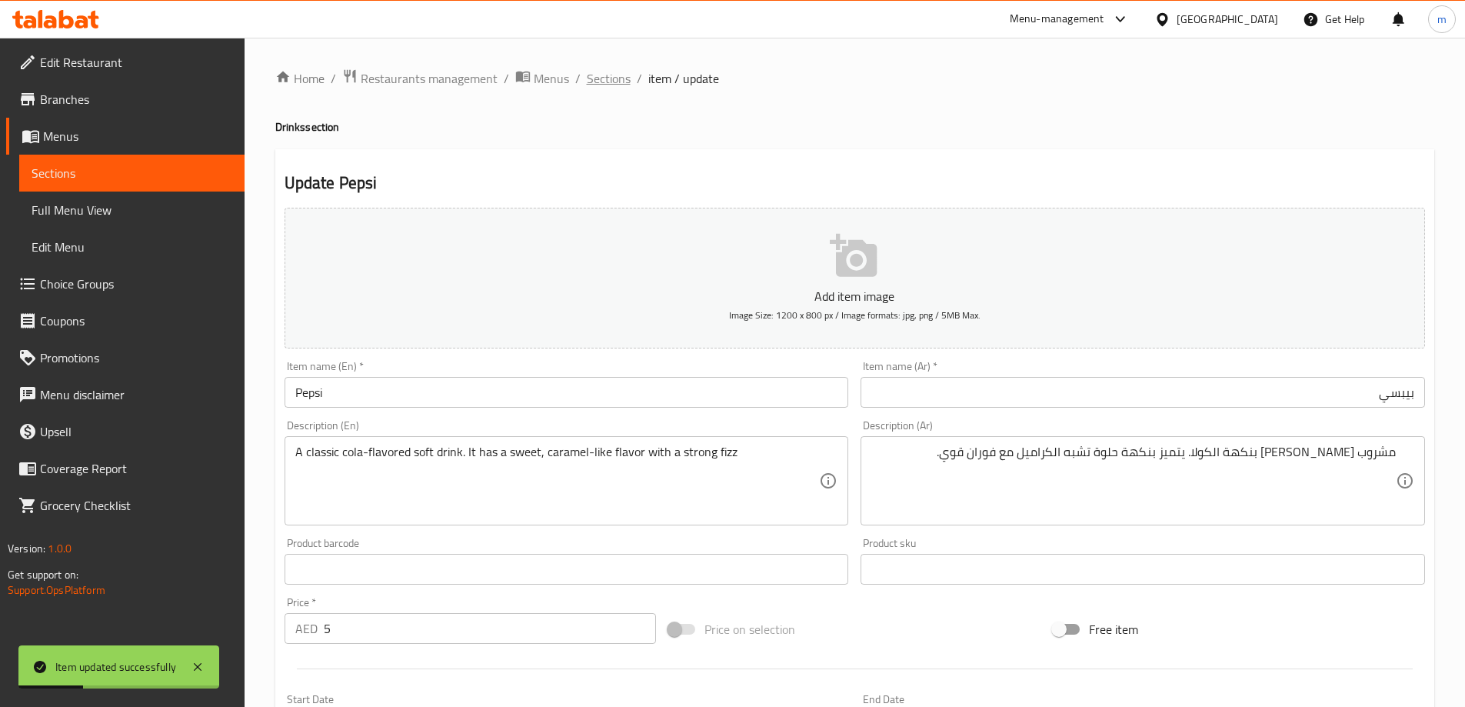
click at [598, 80] on span "Sections" at bounding box center [609, 78] width 44 height 18
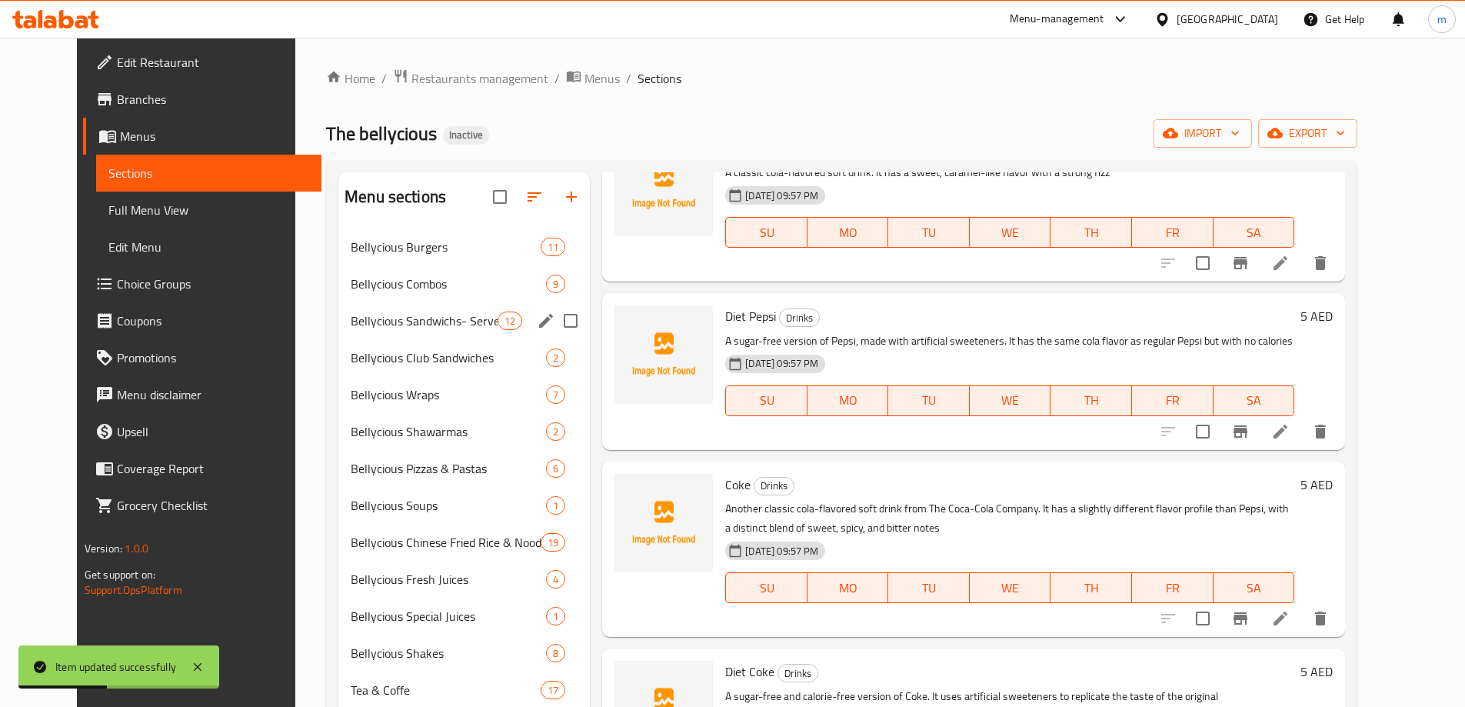
scroll to position [461, 0]
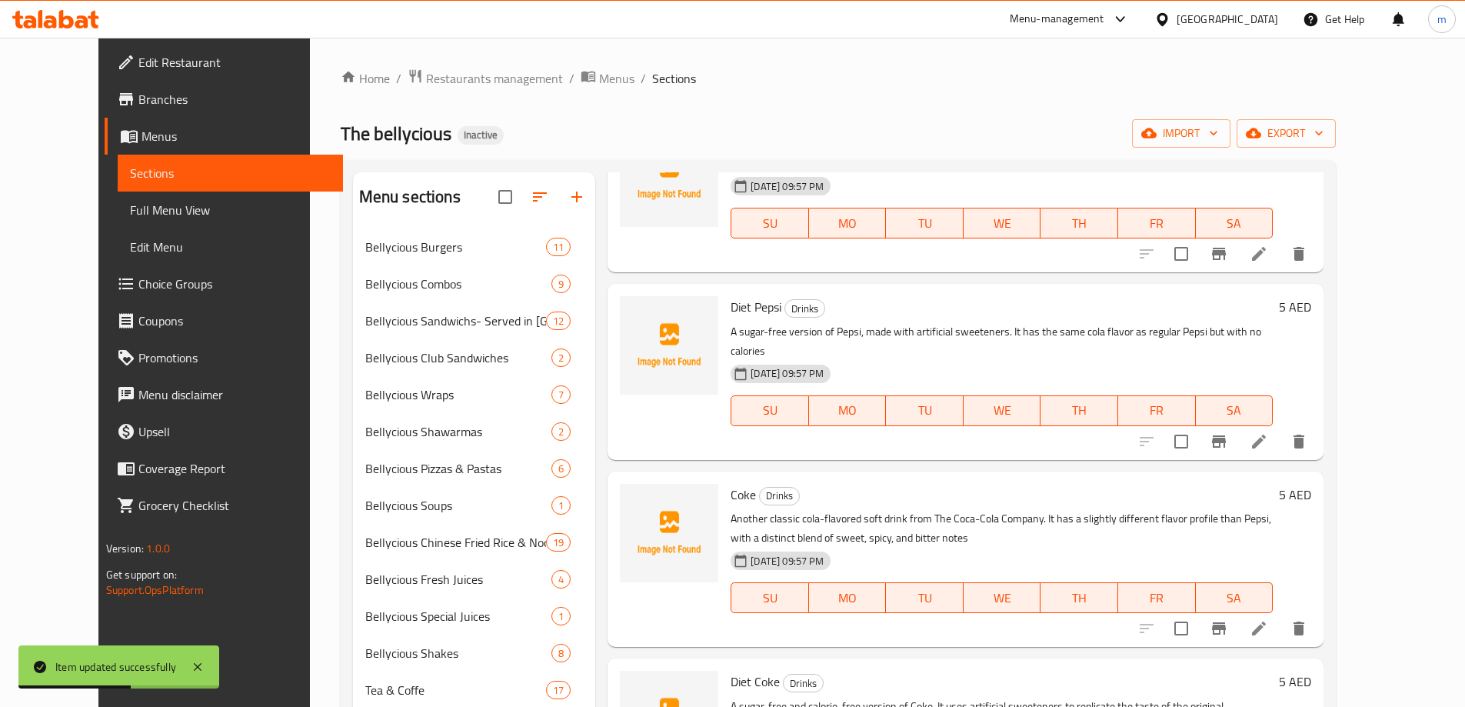
click at [1268, 432] on icon at bounding box center [1258, 441] width 18 height 18
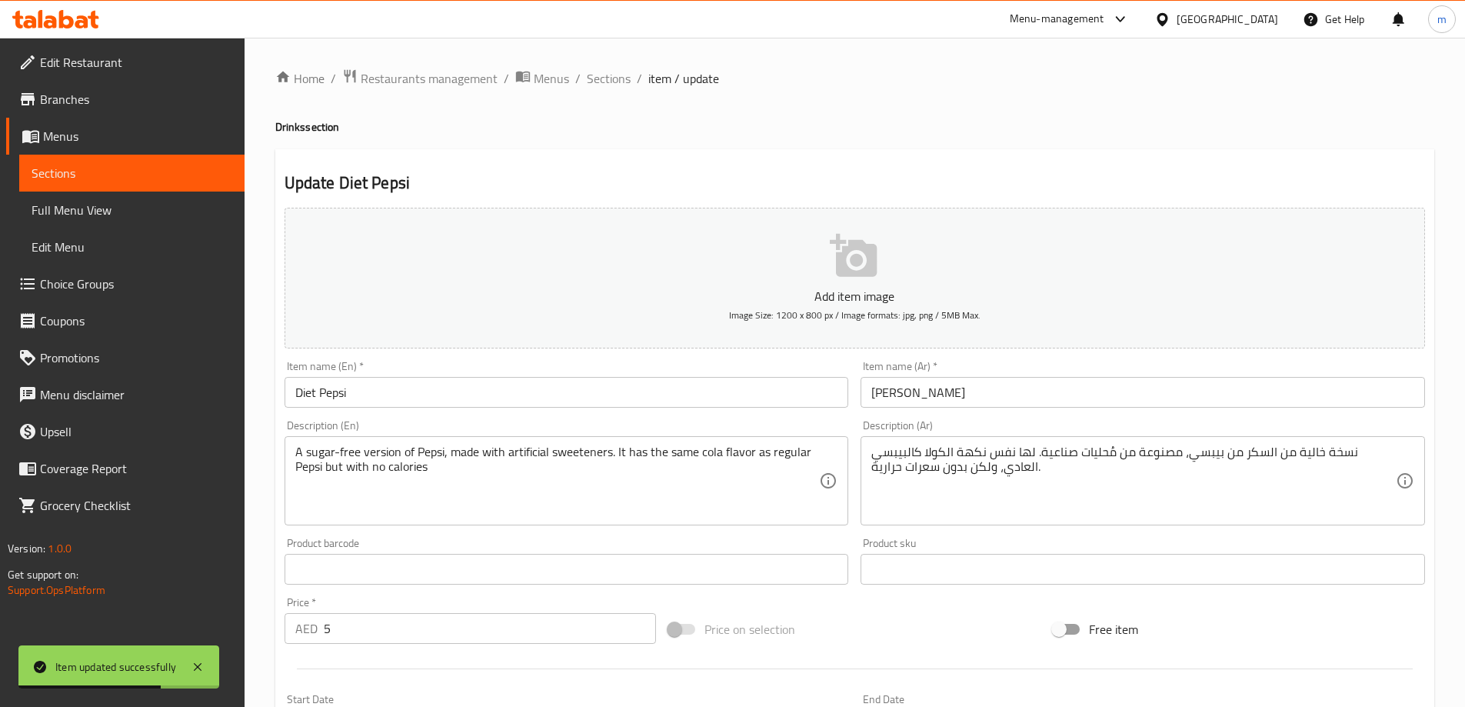
click at [1104, 400] on input "دايت بيبسي" at bounding box center [1142, 392] width 564 height 31
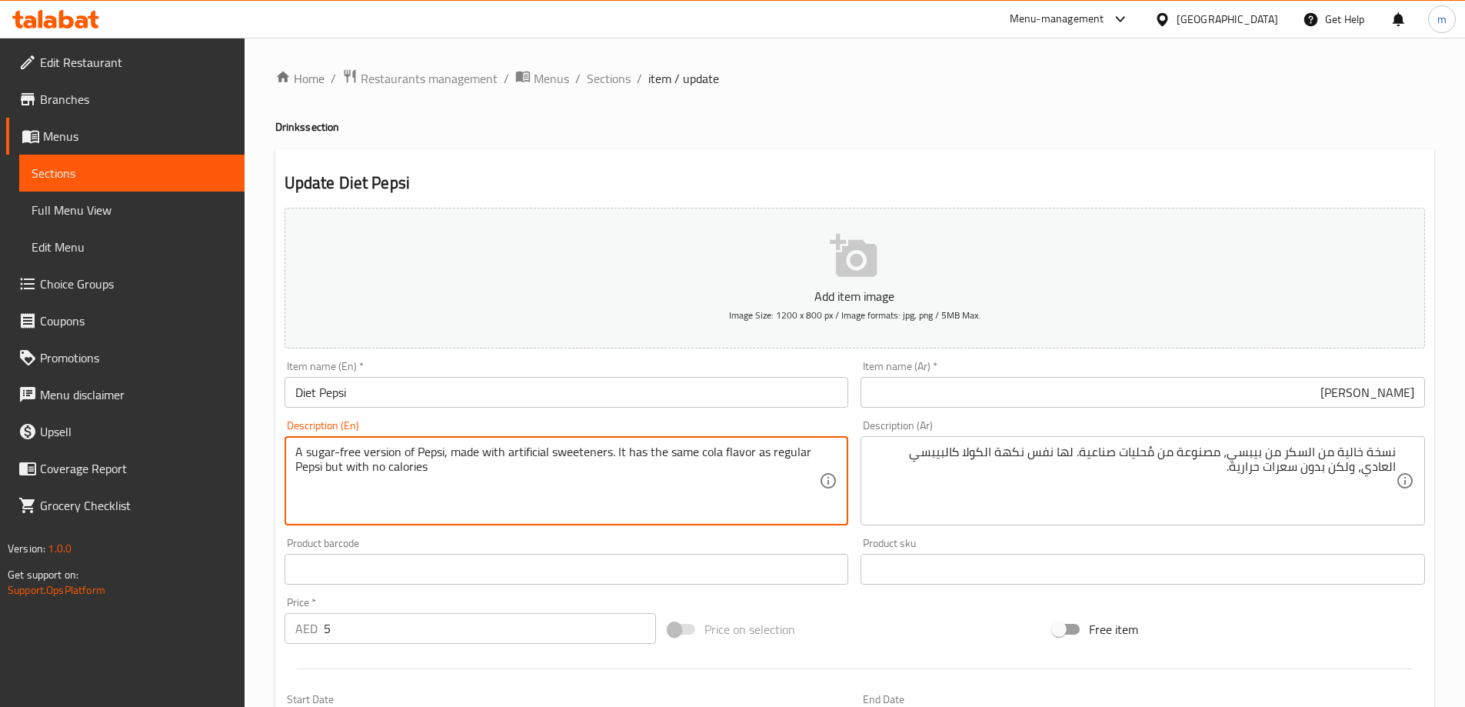
click at [530, 449] on textarea "A sugar-free version of Pepsi, made with artificial sweeteners. It has the same…" at bounding box center [557, 480] width 524 height 73
drag, startPoint x: 615, startPoint y: 450, endPoint x: 784, endPoint y: 461, distance: 169.5
click at [784, 461] on textarea "A sugar-free version of Pepsi, made with artificial sweeteners. It has the same…" at bounding box center [557, 480] width 524 height 73
drag, startPoint x: 326, startPoint y: 475, endPoint x: 450, endPoint y: 471, distance: 123.9
click at [450, 471] on textarea "A sugar-free version of Pepsi, made with artificial sweeteners. It has the same…" at bounding box center [557, 480] width 524 height 73
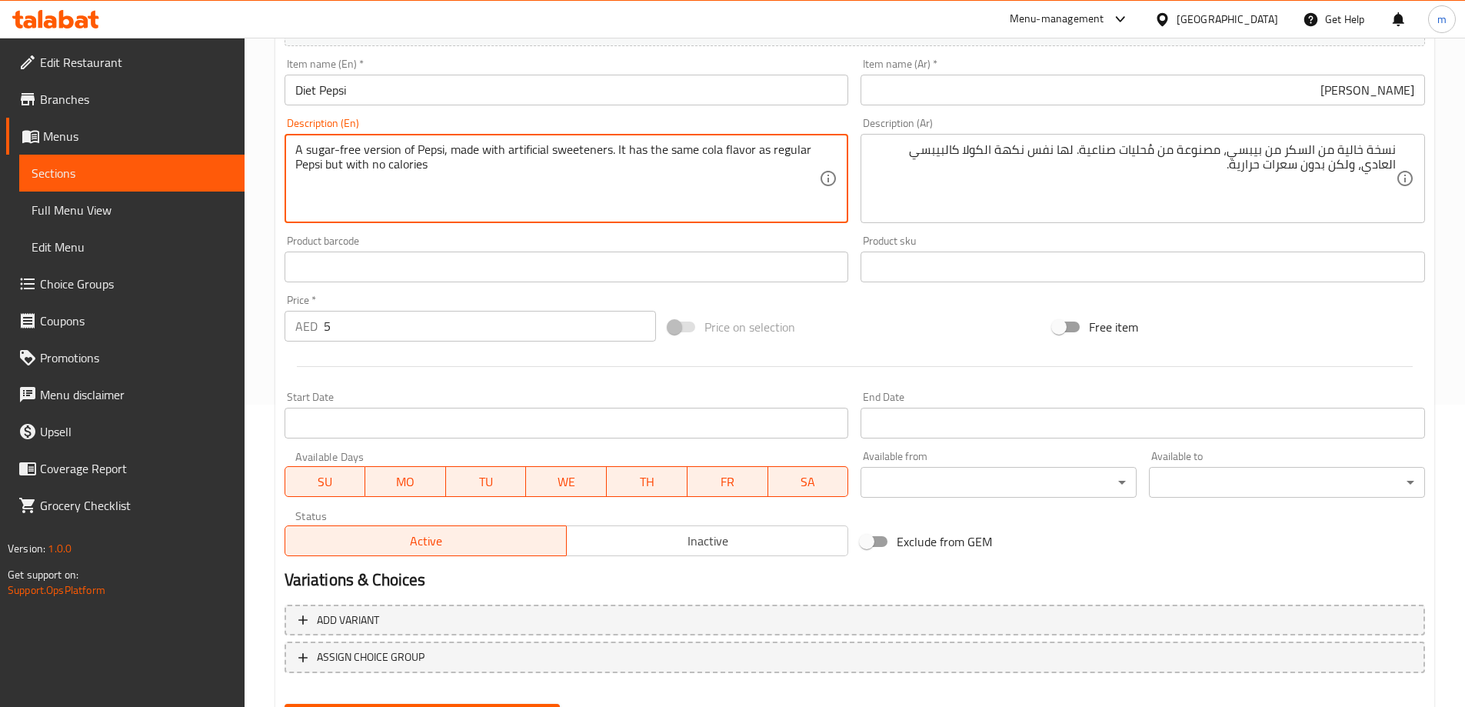
scroll to position [380, 0]
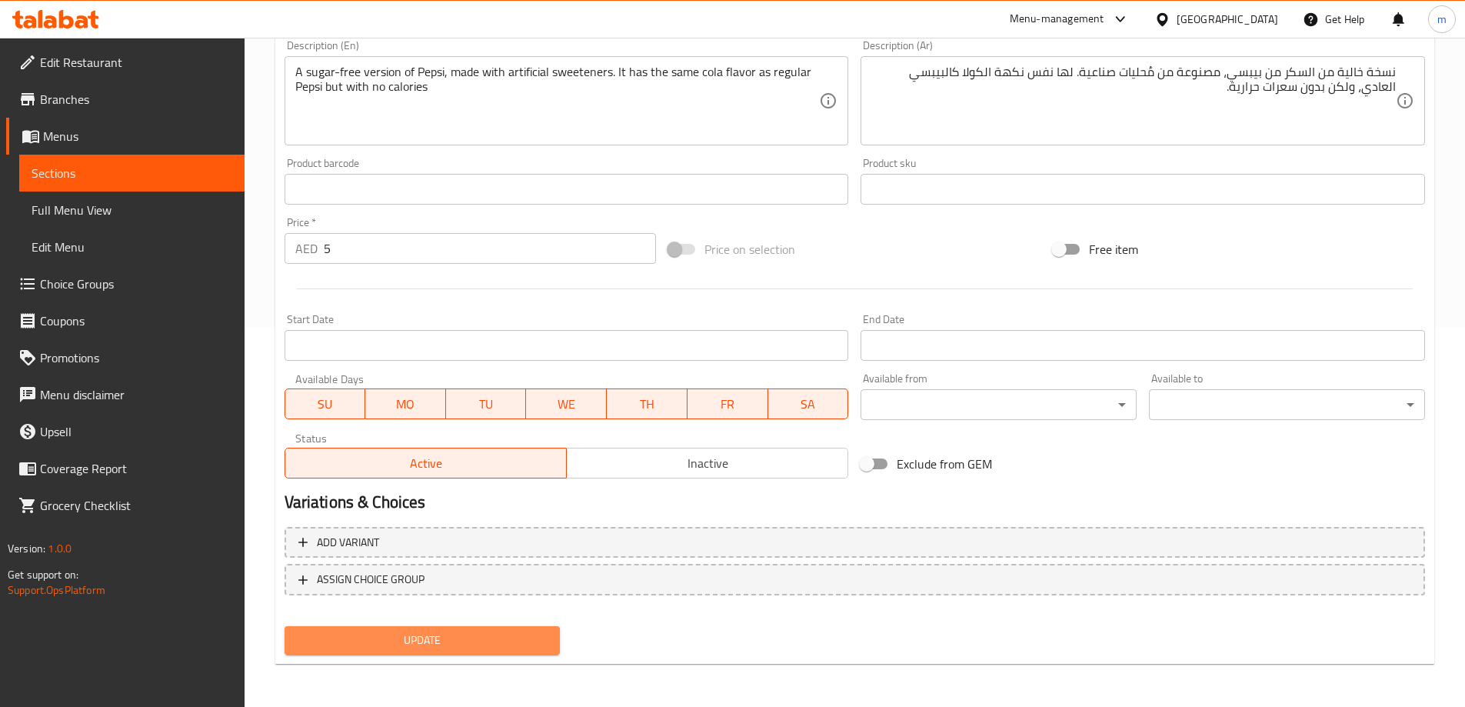
click at [435, 645] on span "Update" at bounding box center [422, 639] width 251 height 19
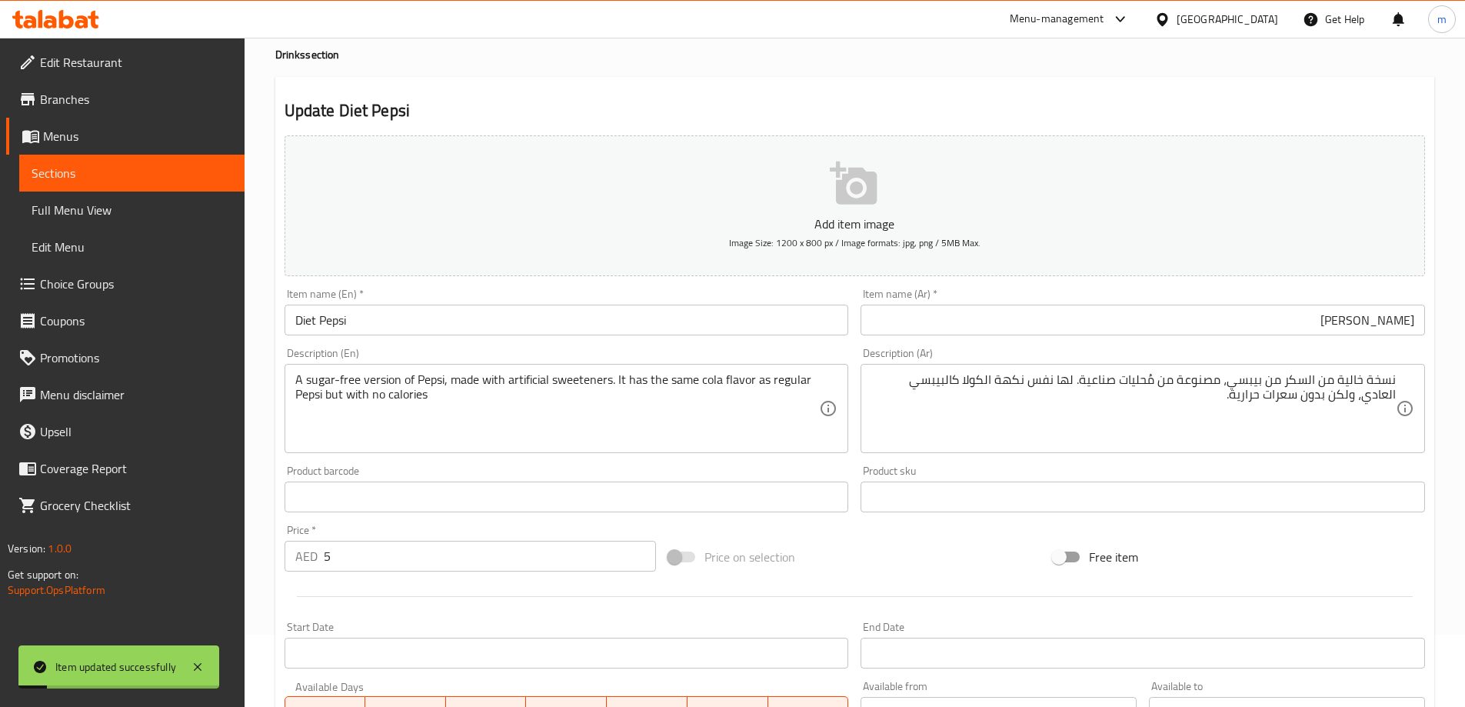
scroll to position [0, 0]
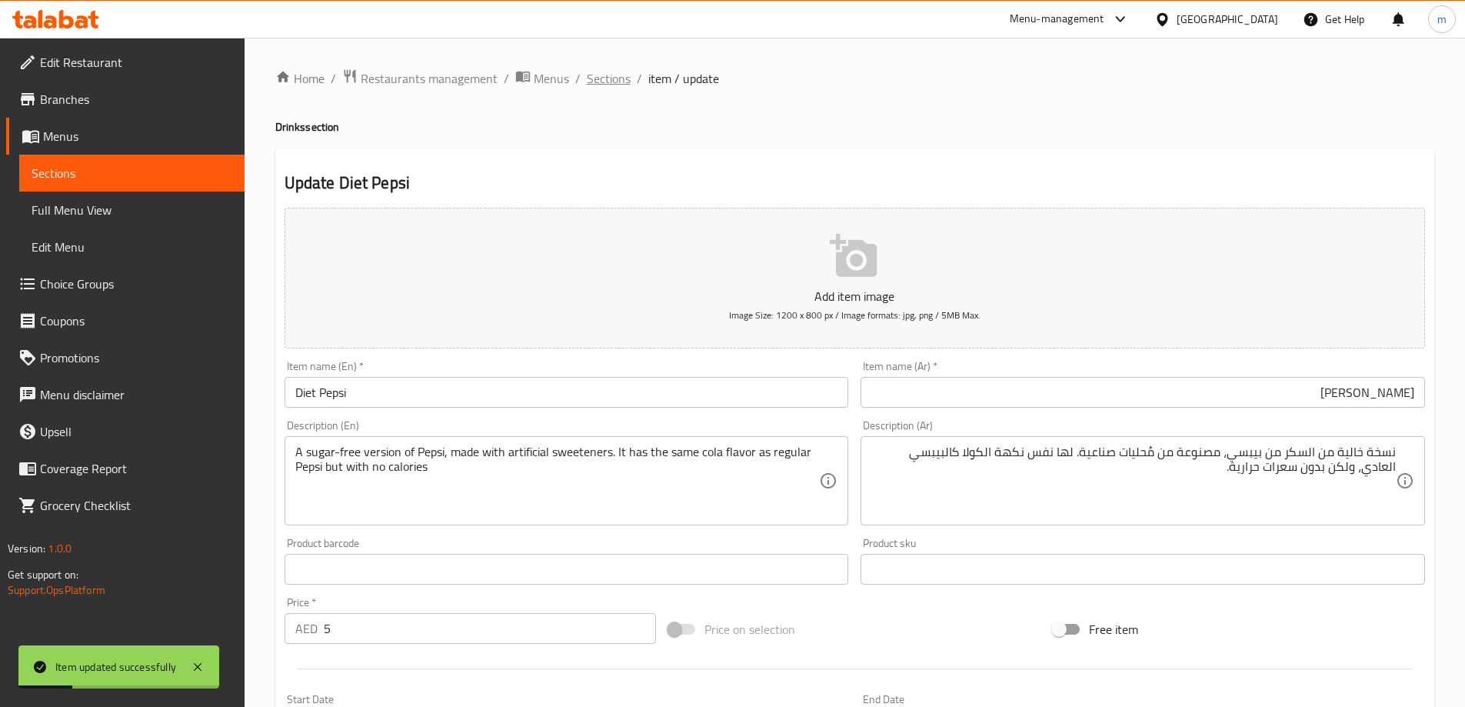
click at [599, 77] on span "Sections" at bounding box center [609, 78] width 44 height 18
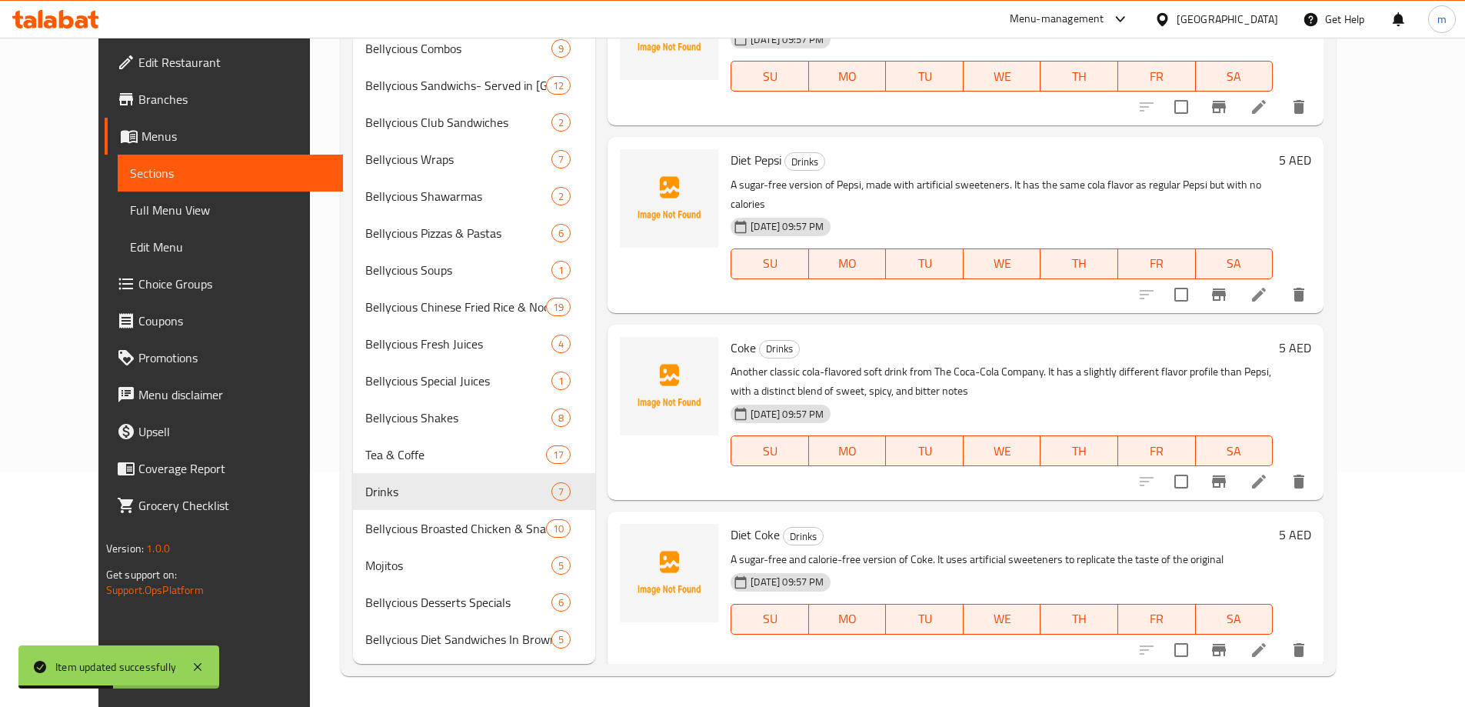
scroll to position [384, 0]
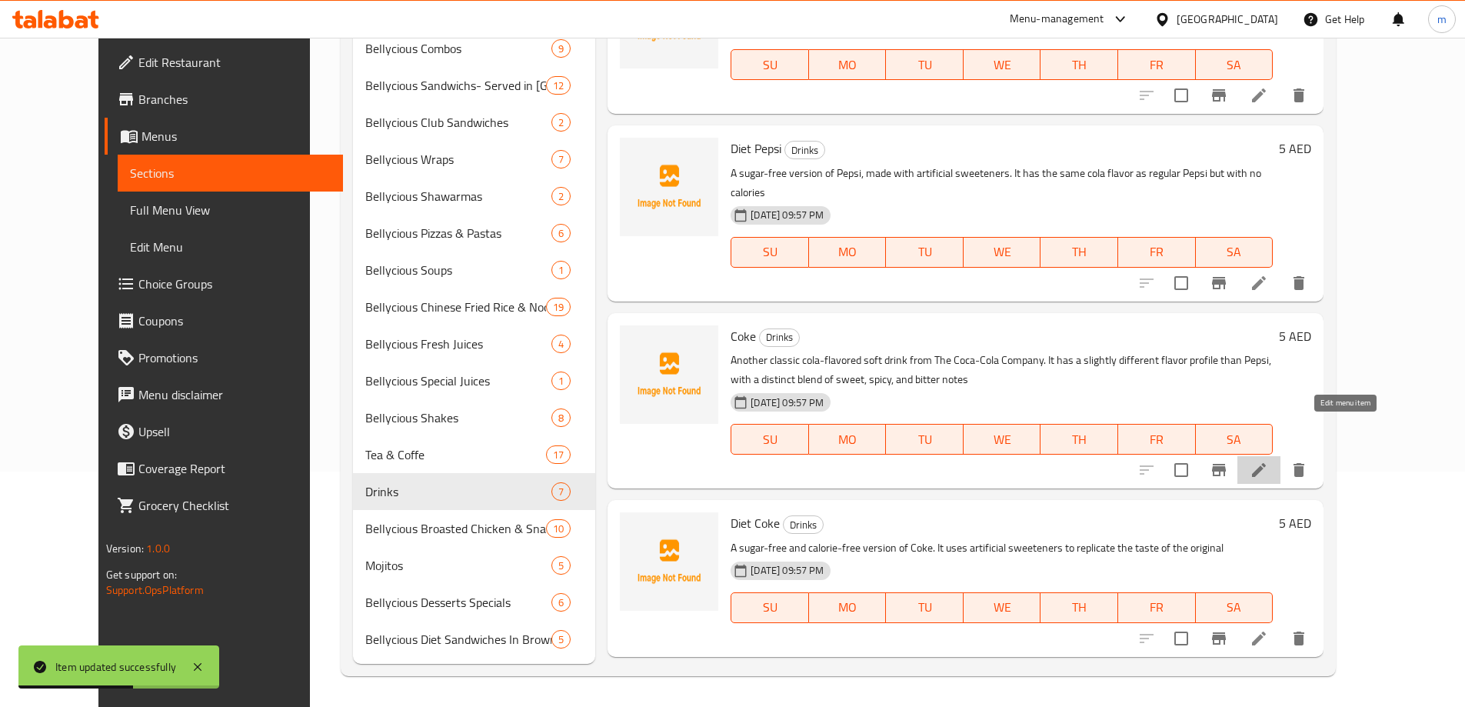
click at [1268, 461] on icon at bounding box center [1258, 470] width 18 height 18
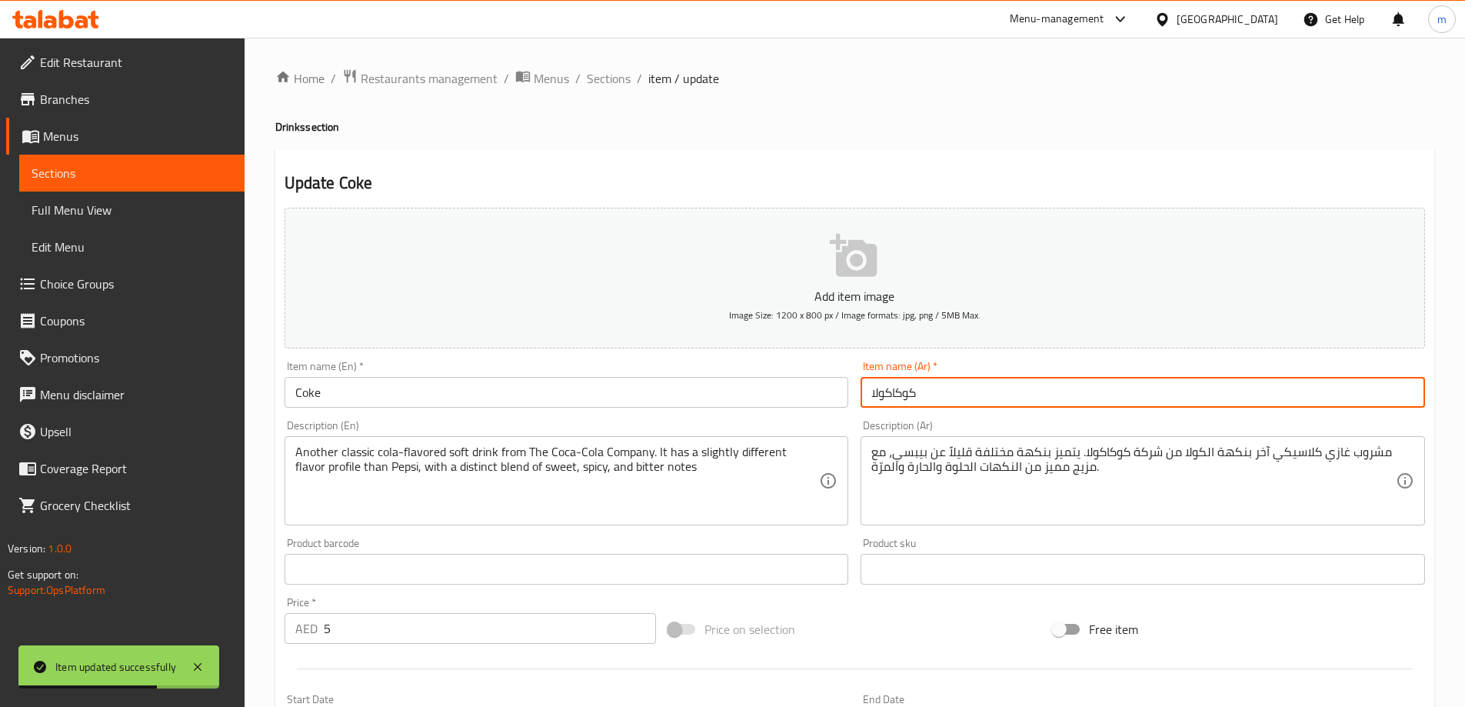
click at [1137, 380] on input "كوكاكولا" at bounding box center [1142, 392] width 564 height 31
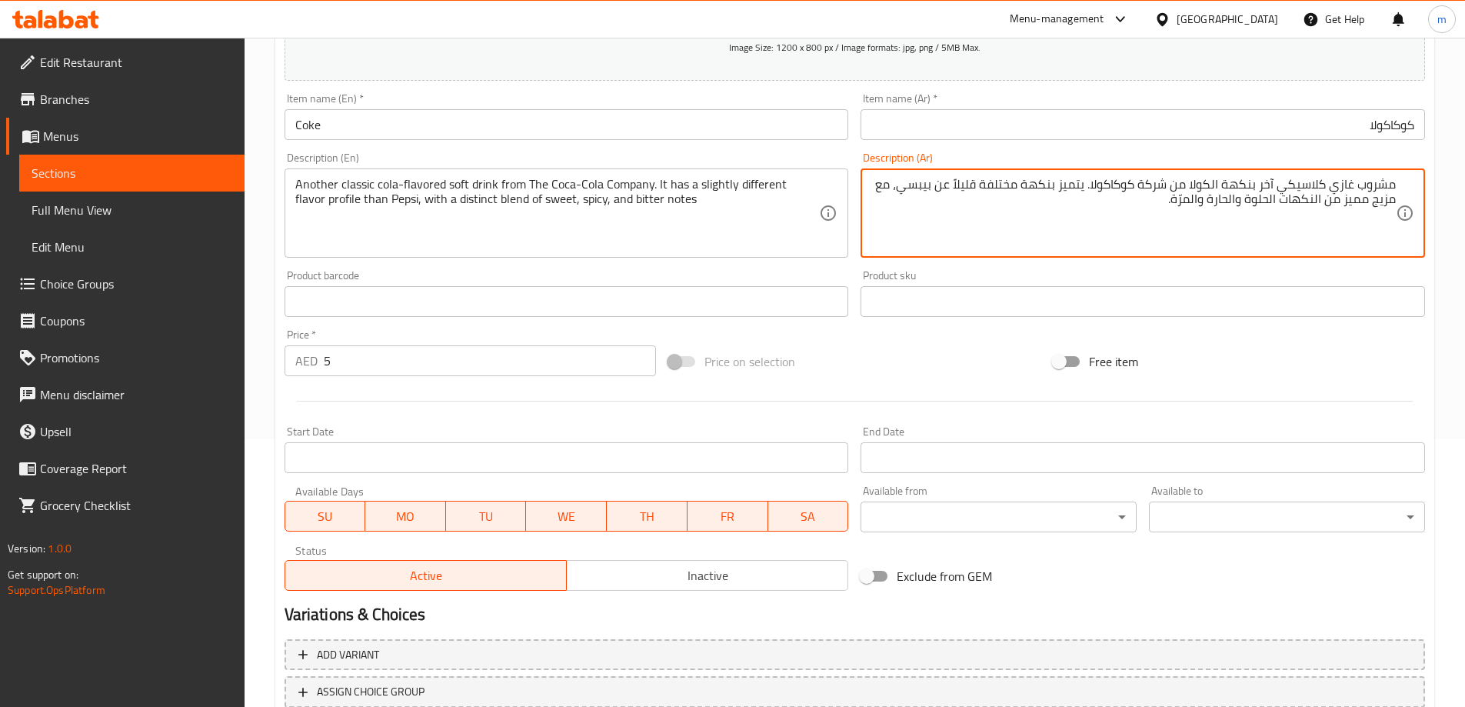
scroll to position [380, 0]
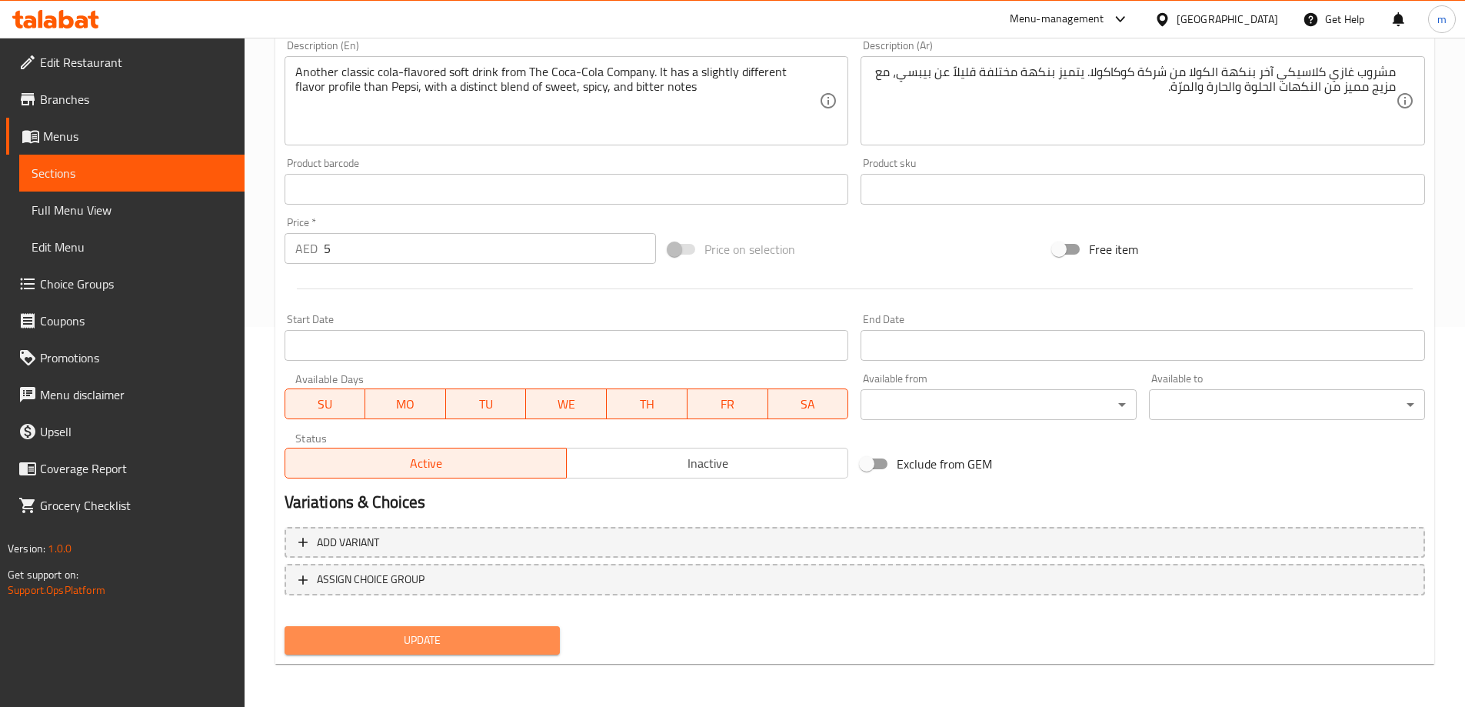
click at [348, 641] on span "Update" at bounding box center [422, 639] width 251 height 19
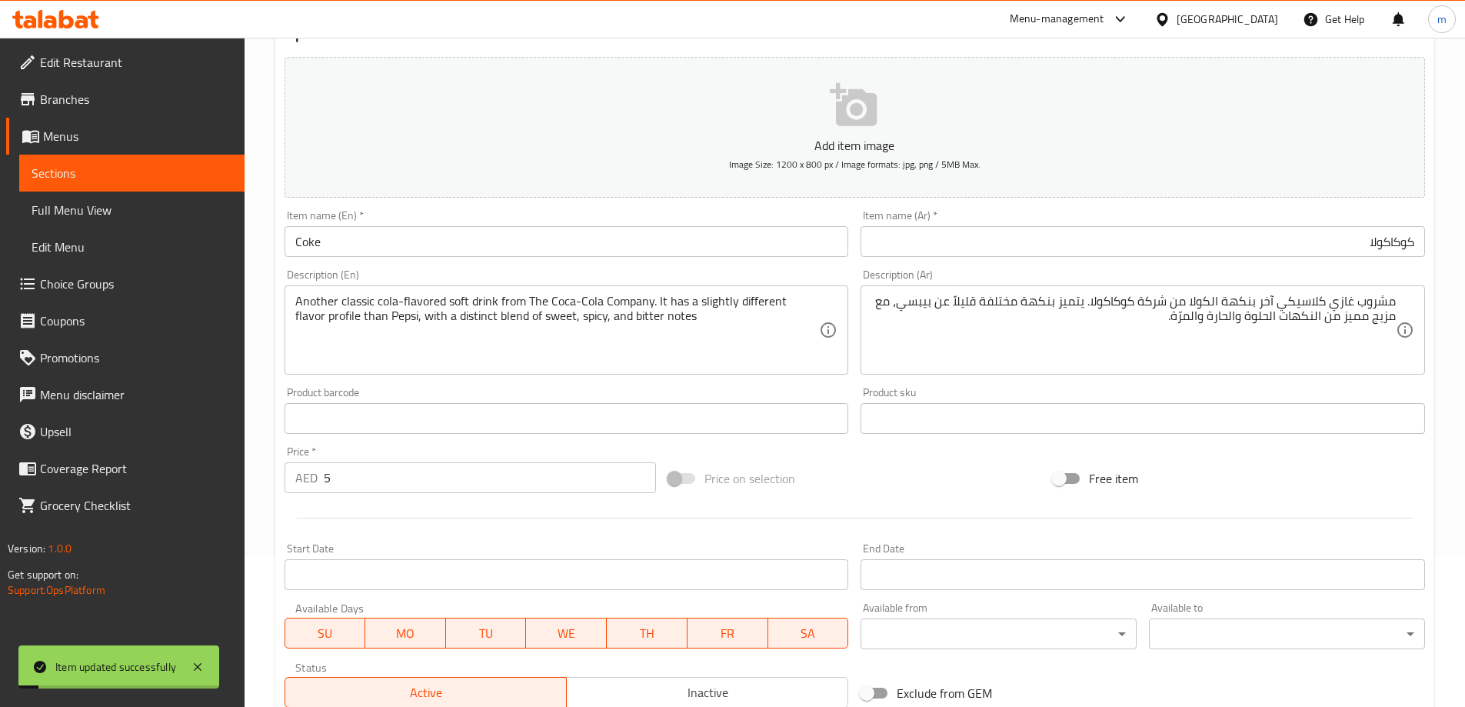
scroll to position [149, 0]
click at [388, 241] on input "Coke" at bounding box center [566, 243] width 564 height 31
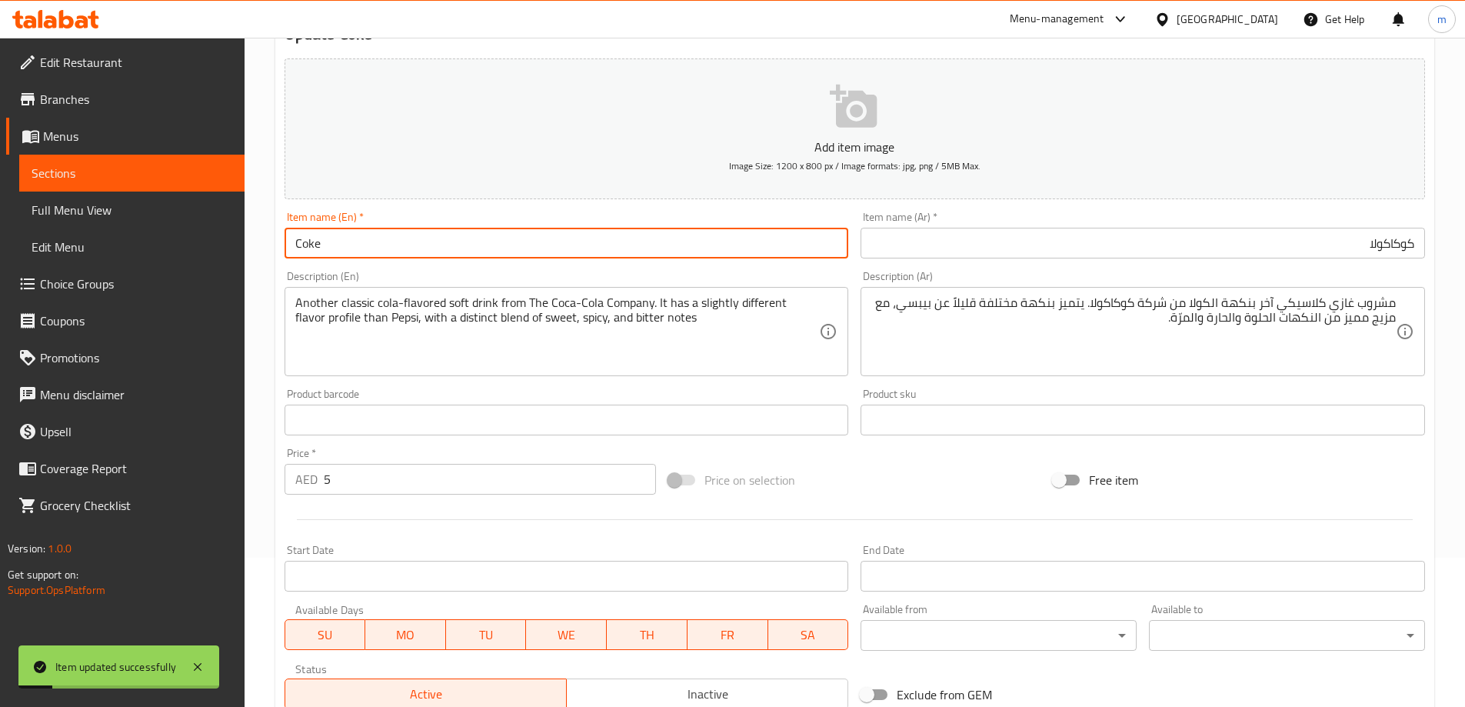
click at [388, 241] on input "Coke" at bounding box center [566, 243] width 564 height 31
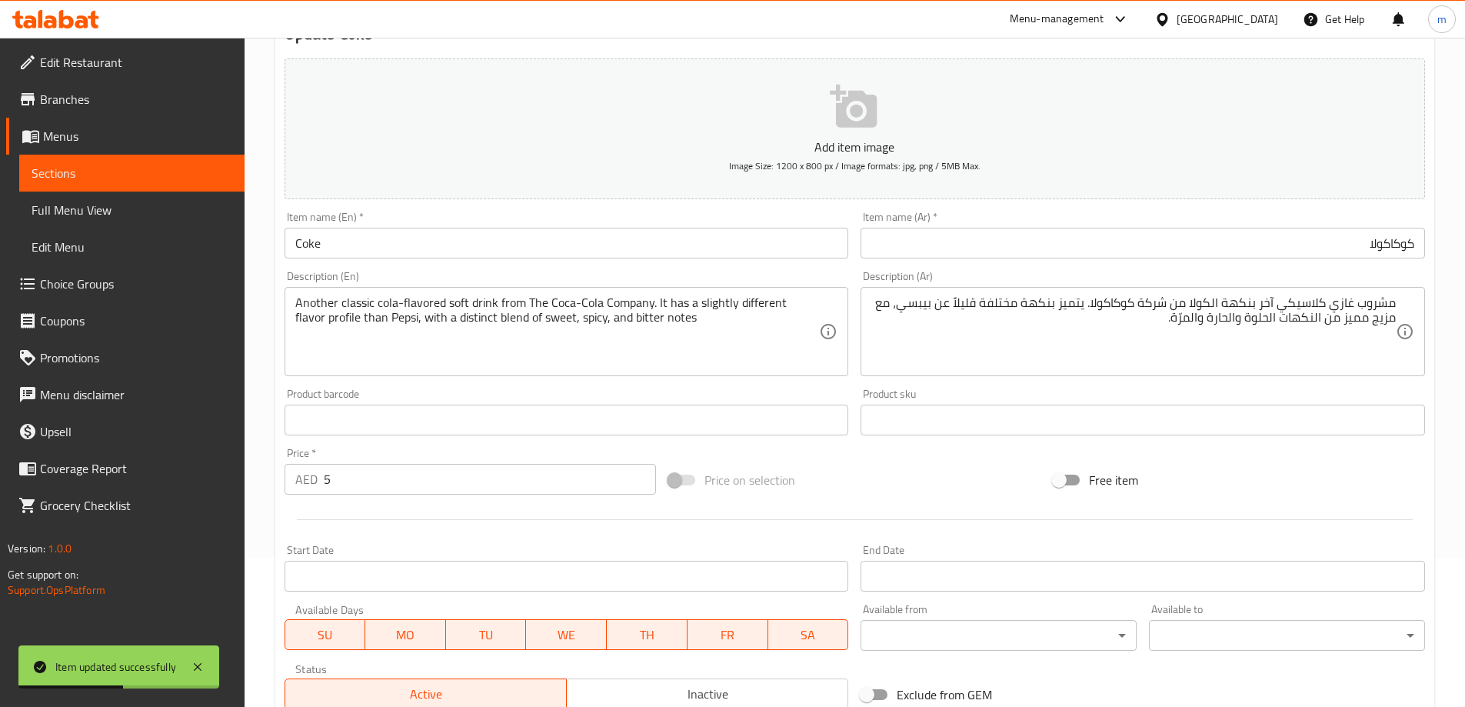
scroll to position [0, 0]
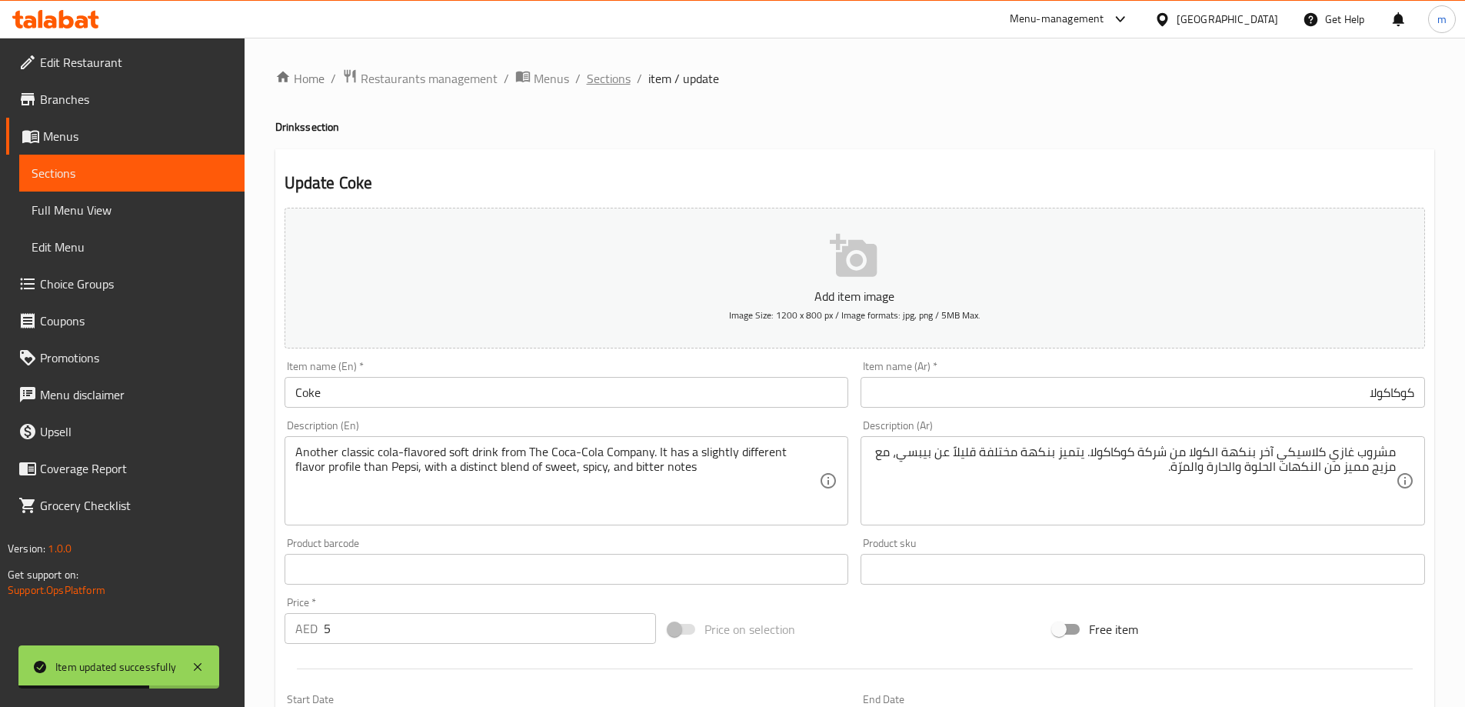
click at [621, 76] on span "Sections" at bounding box center [609, 78] width 44 height 18
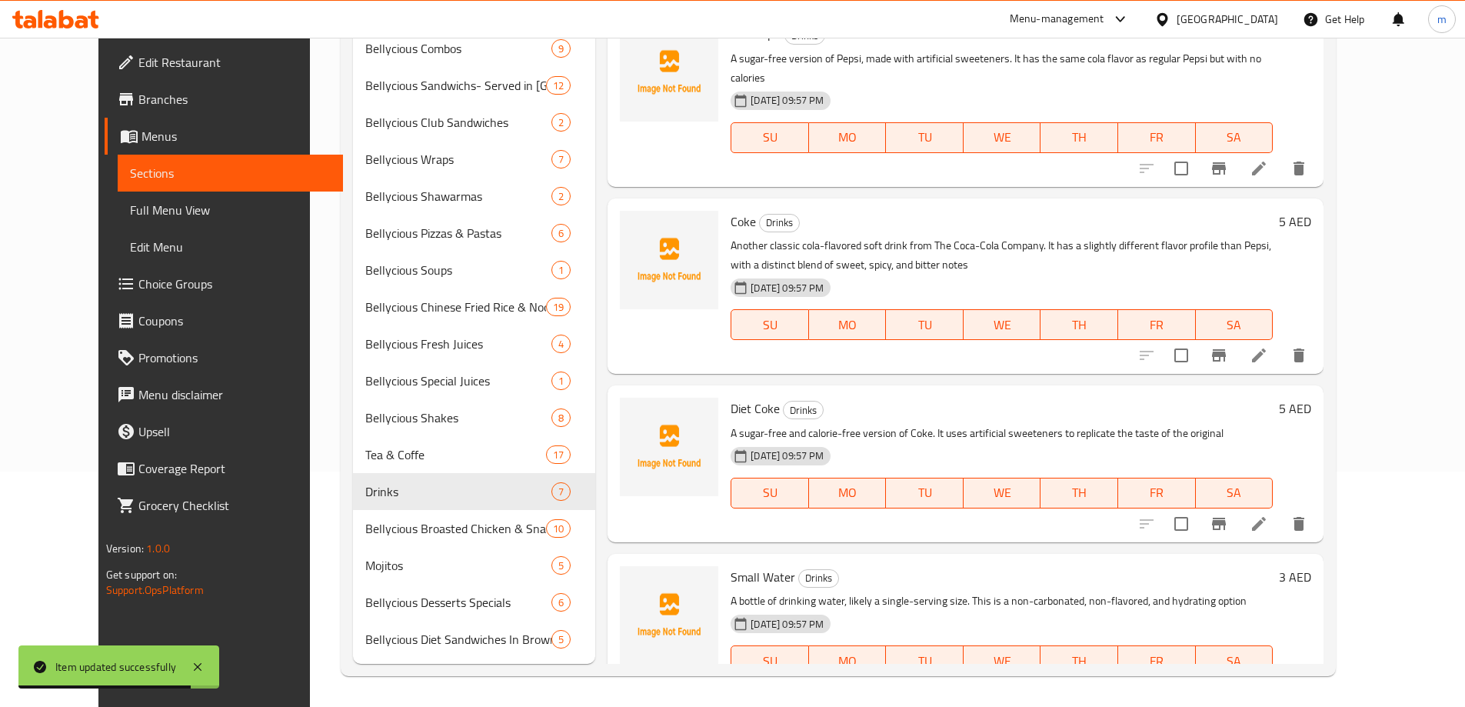
scroll to position [507, 0]
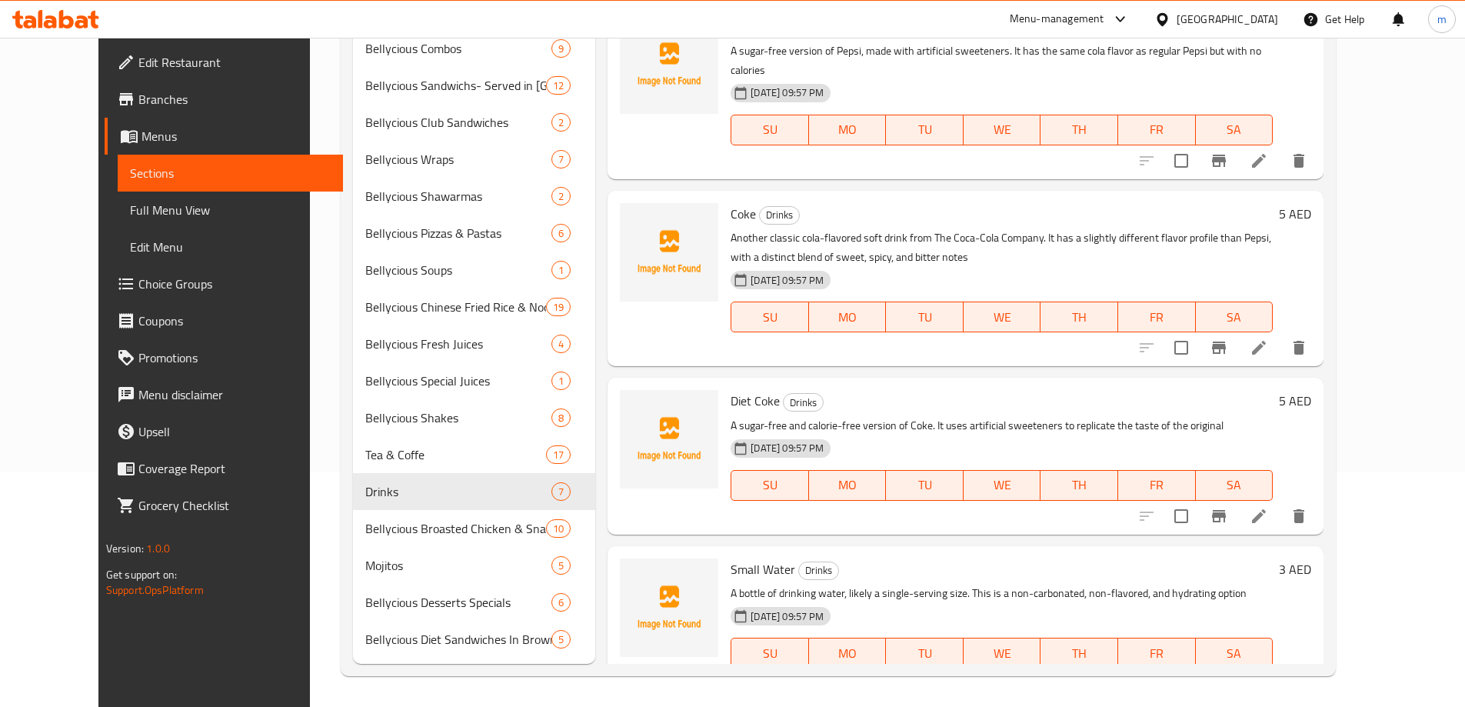
click at [1280, 502] on li at bounding box center [1258, 516] width 43 height 28
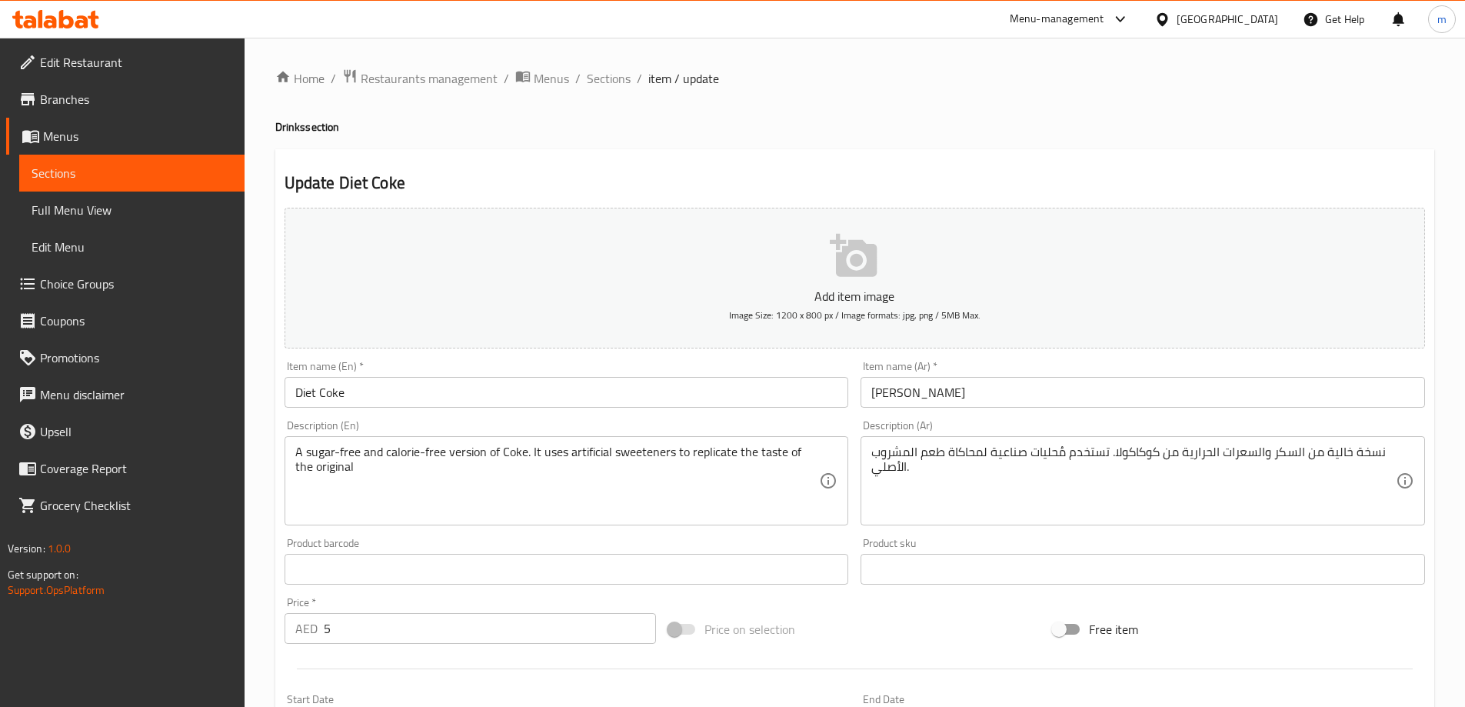
click at [1268, 379] on input "دايت كوك" at bounding box center [1142, 392] width 564 height 31
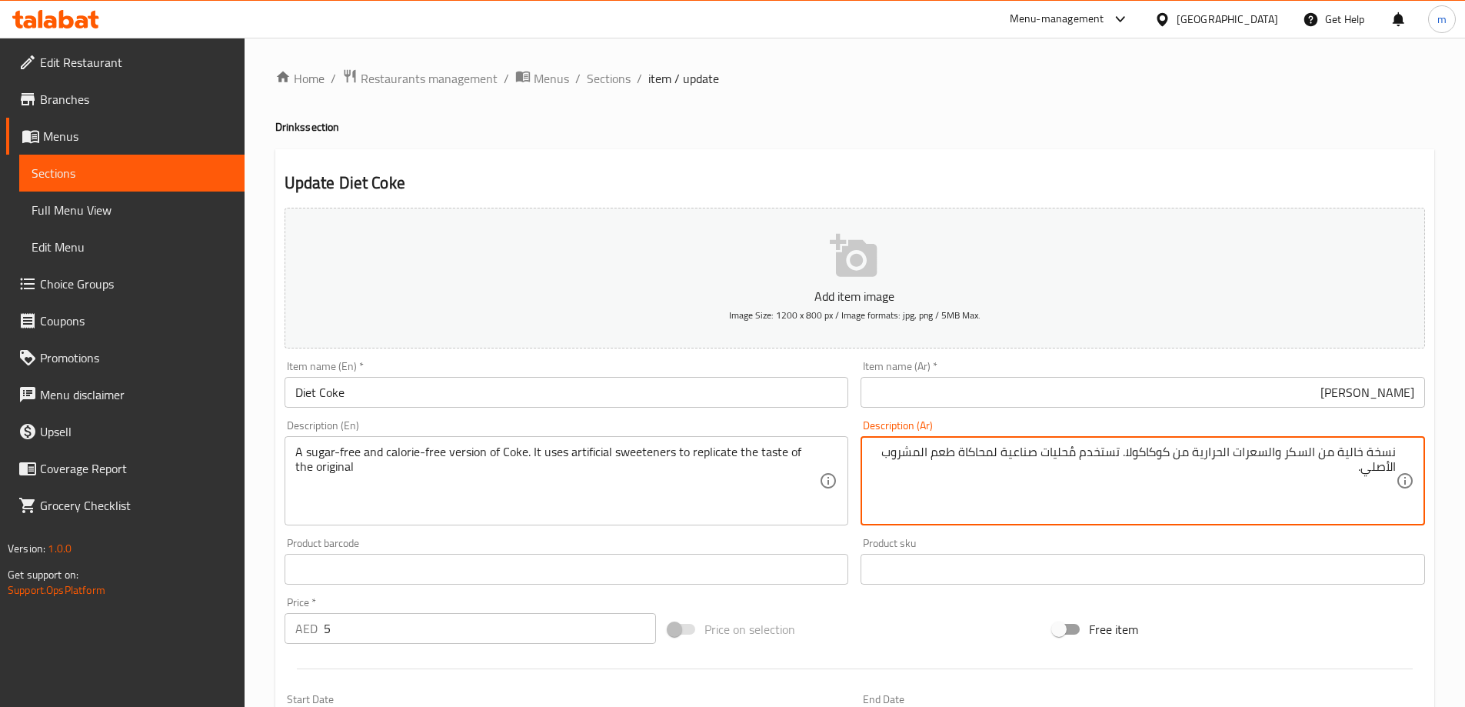
drag, startPoint x: 1129, startPoint y: 451, endPoint x: 1151, endPoint y: 457, distance: 23.1
click at [1151, 457] on textarea "نسخة خالية من السكر والسعرات الحرارية من كوكاكولا. تستخدم مُحليات صناعية لمحاكا…" at bounding box center [1133, 480] width 524 height 73
click at [1173, 456] on textarea "نسخة خالية من السكر والسعرات الحرارية من كوك. تستخدم مُحليات صناعية لمحاكاة طعم…" at bounding box center [1133, 480] width 524 height 73
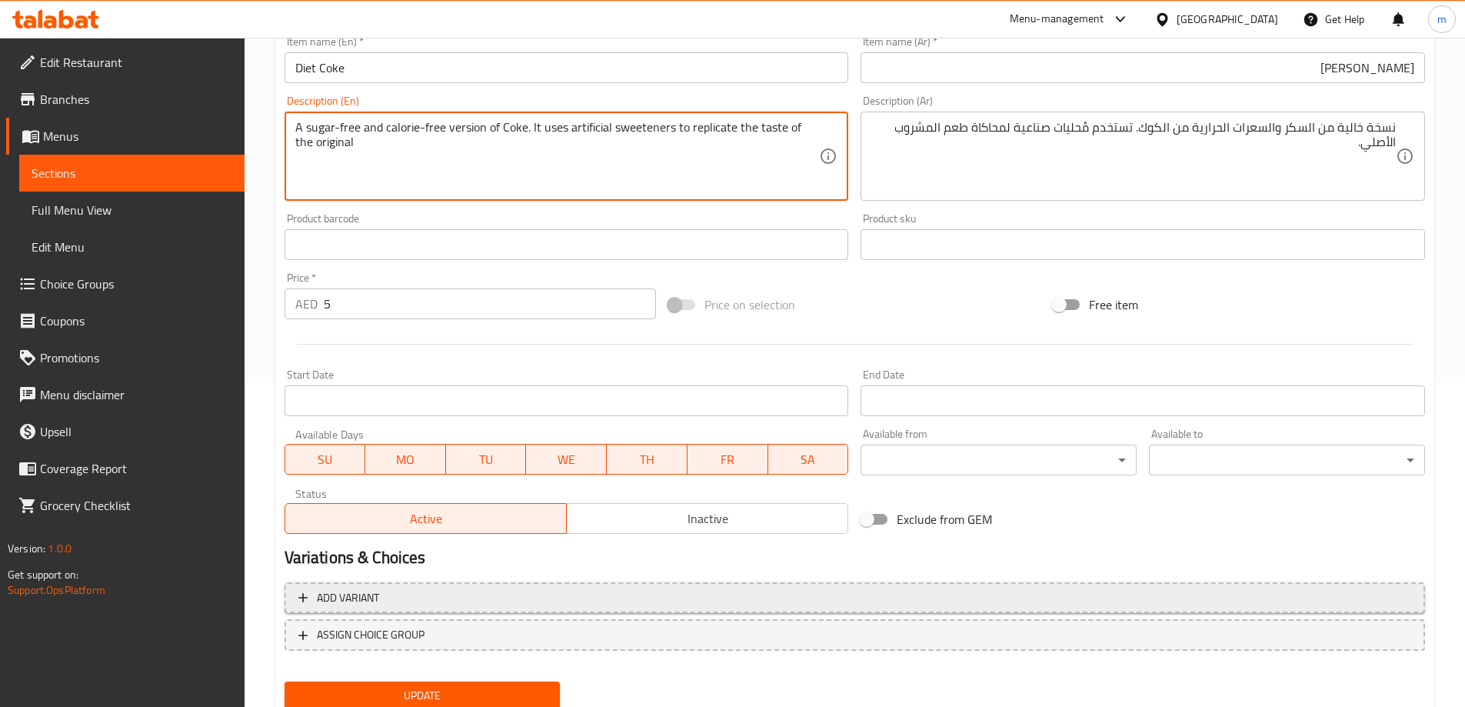
scroll to position [380, 0]
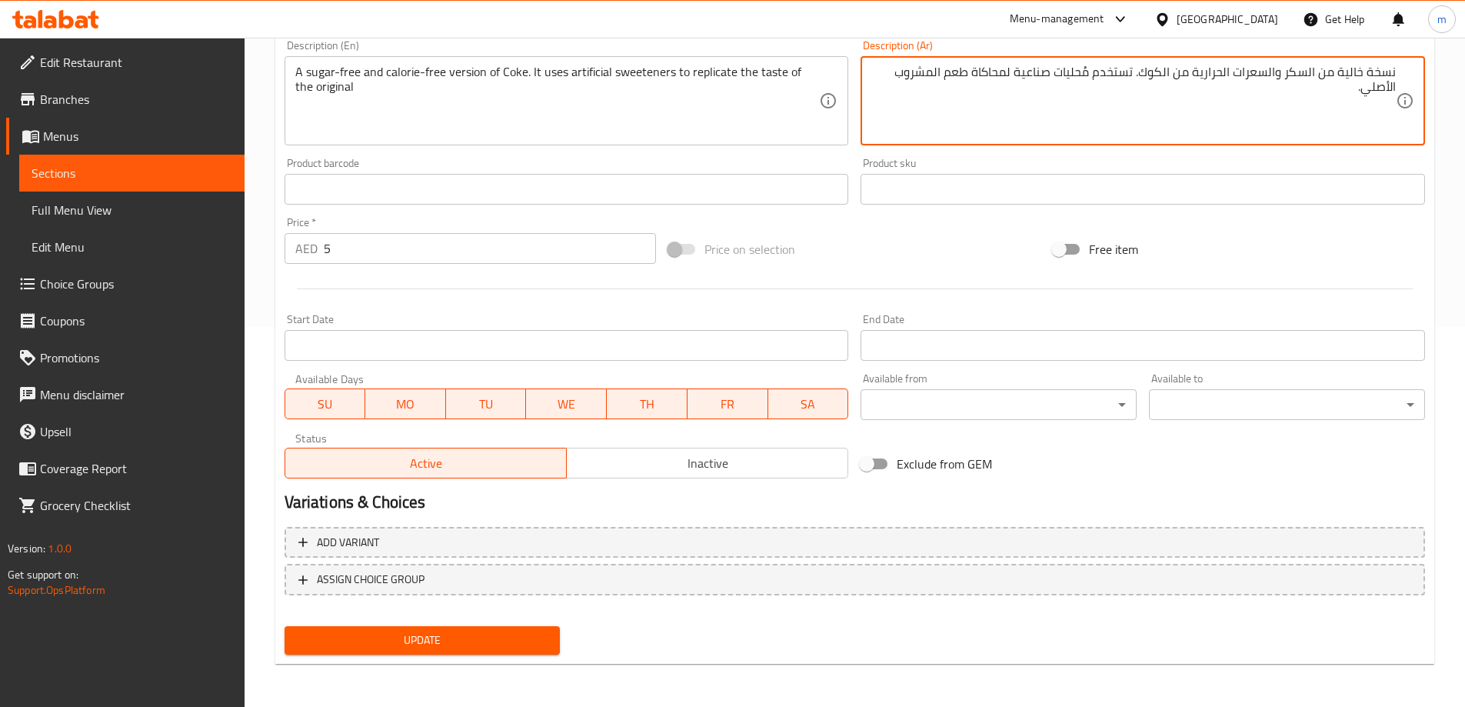
click at [914, 72] on textarea "نسخة خالية من السكر والسعرات الحرارية من الكوك. تستخدم مُحليات صناعية لمحاكاة ط…" at bounding box center [1133, 101] width 524 height 73
click at [973, 76] on textarea "نسخة خالية من السكر والسعرات الحرارية من الكوك. تستخدم مُحليات صناعية لمحاكاة ط…" at bounding box center [1133, 101] width 524 height 73
type textarea "نسخة خالية من السكر والسعرات الحرارية من الكوك. تستخدم مُحليات صناعية لمحاكاة ا…"
click at [457, 627] on button "Update" at bounding box center [422, 640] width 276 height 28
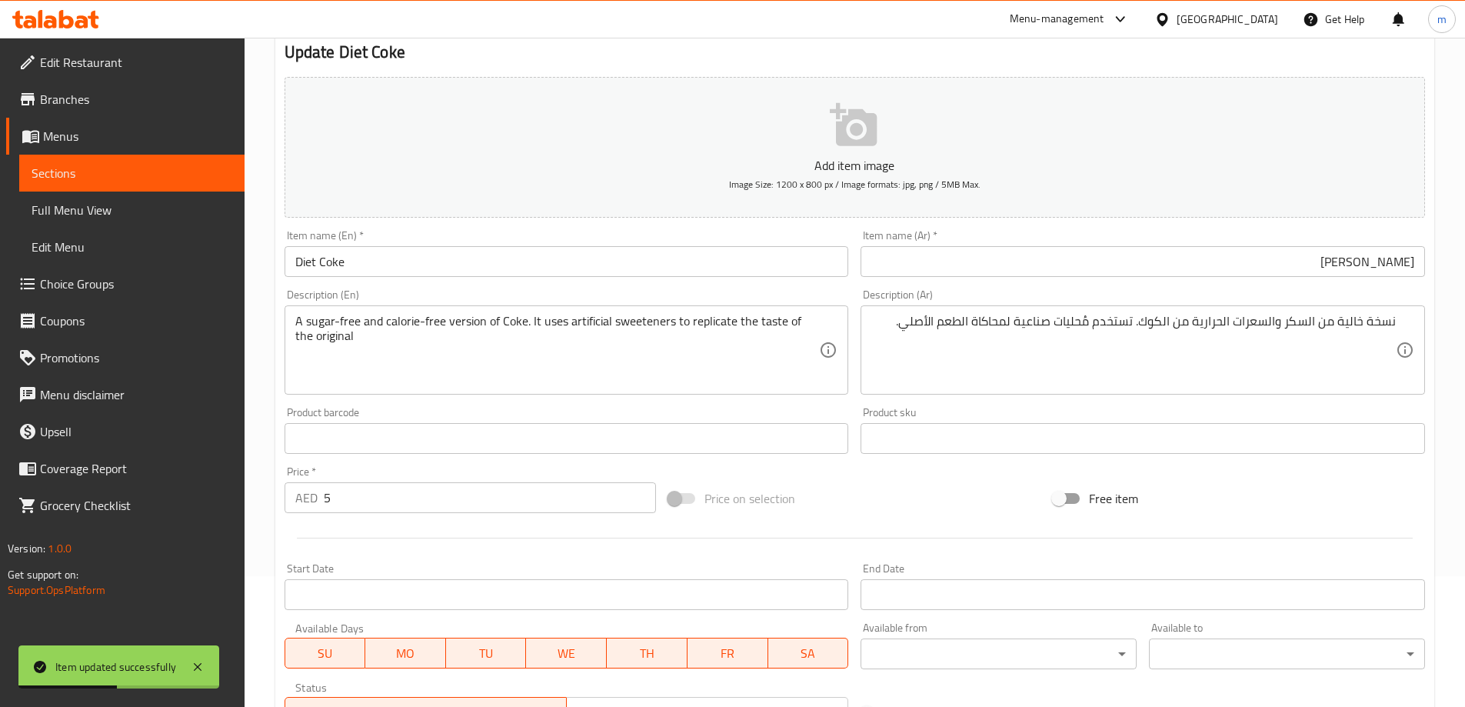
scroll to position [0, 0]
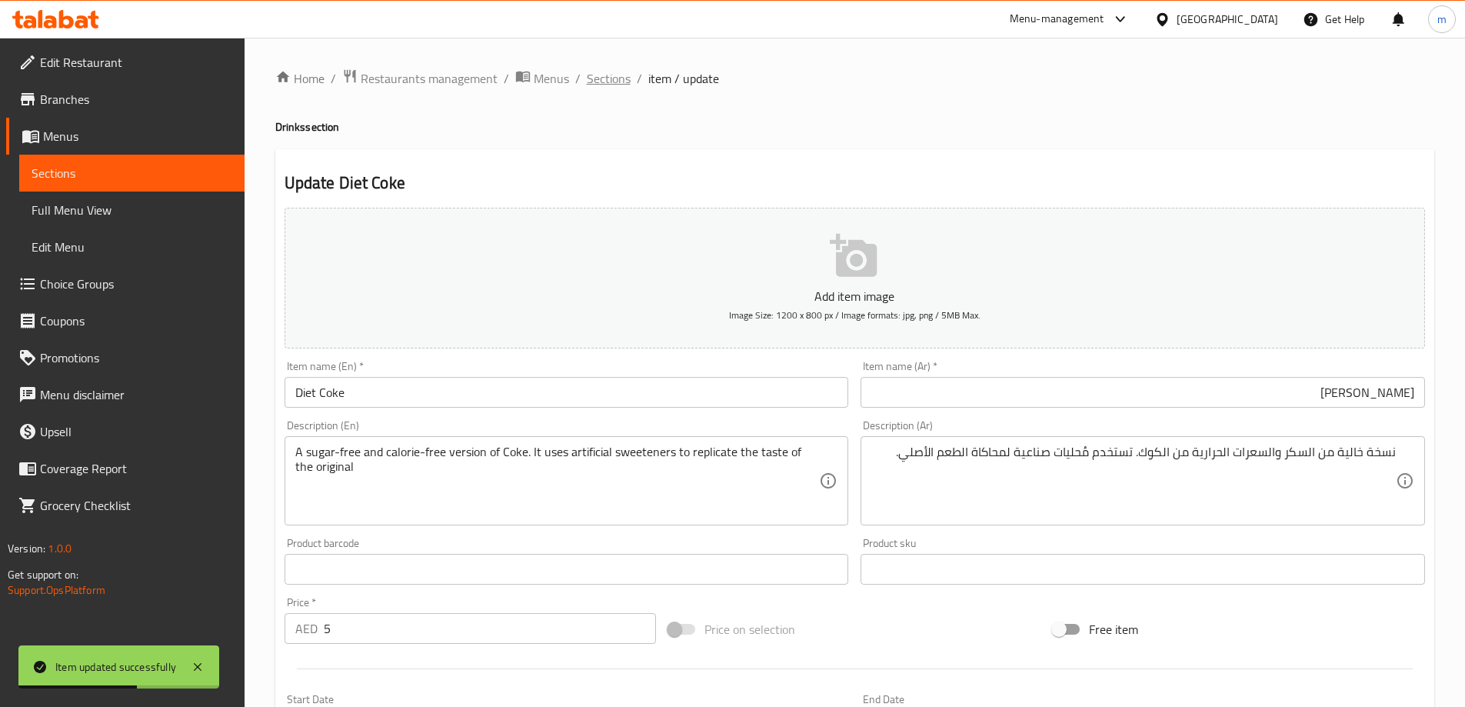
click at [600, 72] on span "Sections" at bounding box center [609, 78] width 44 height 18
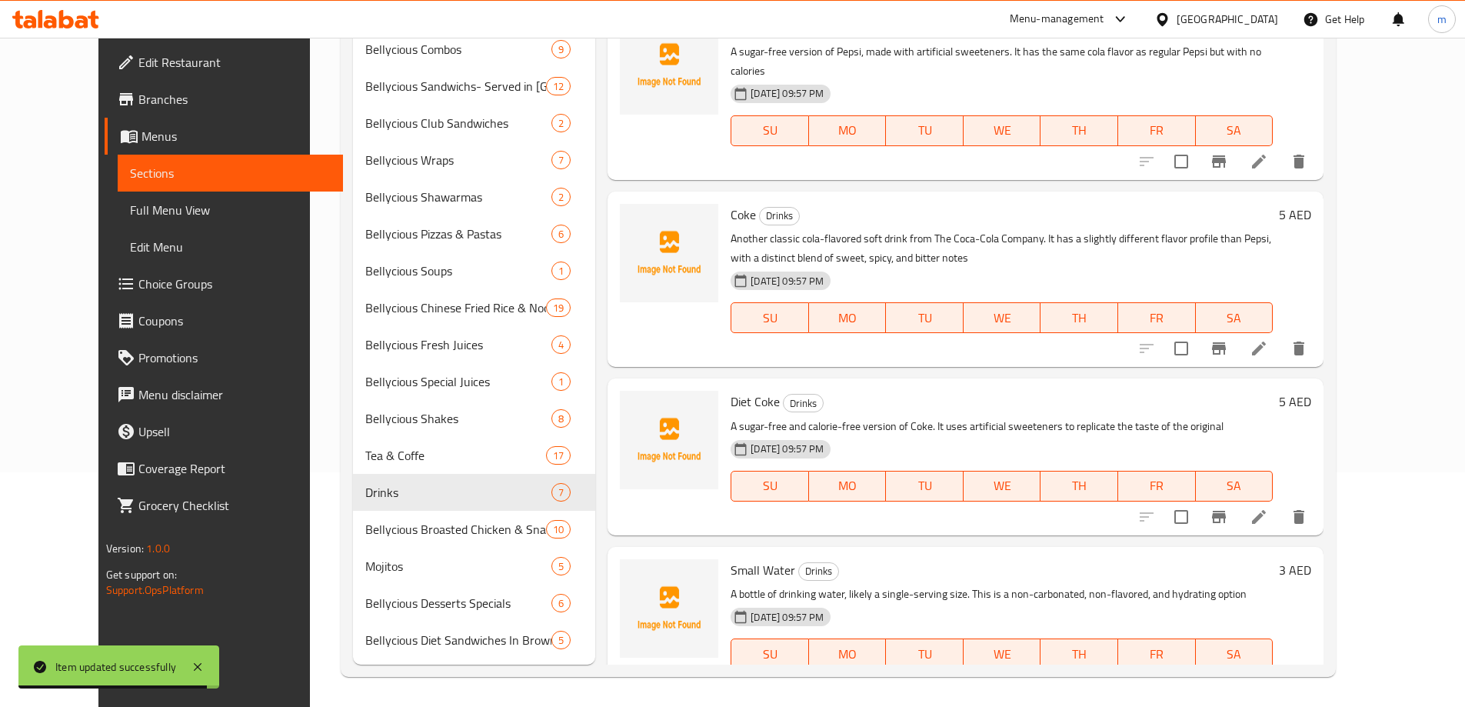
scroll to position [235, 0]
click at [1268, 674] on icon at bounding box center [1258, 683] width 18 height 18
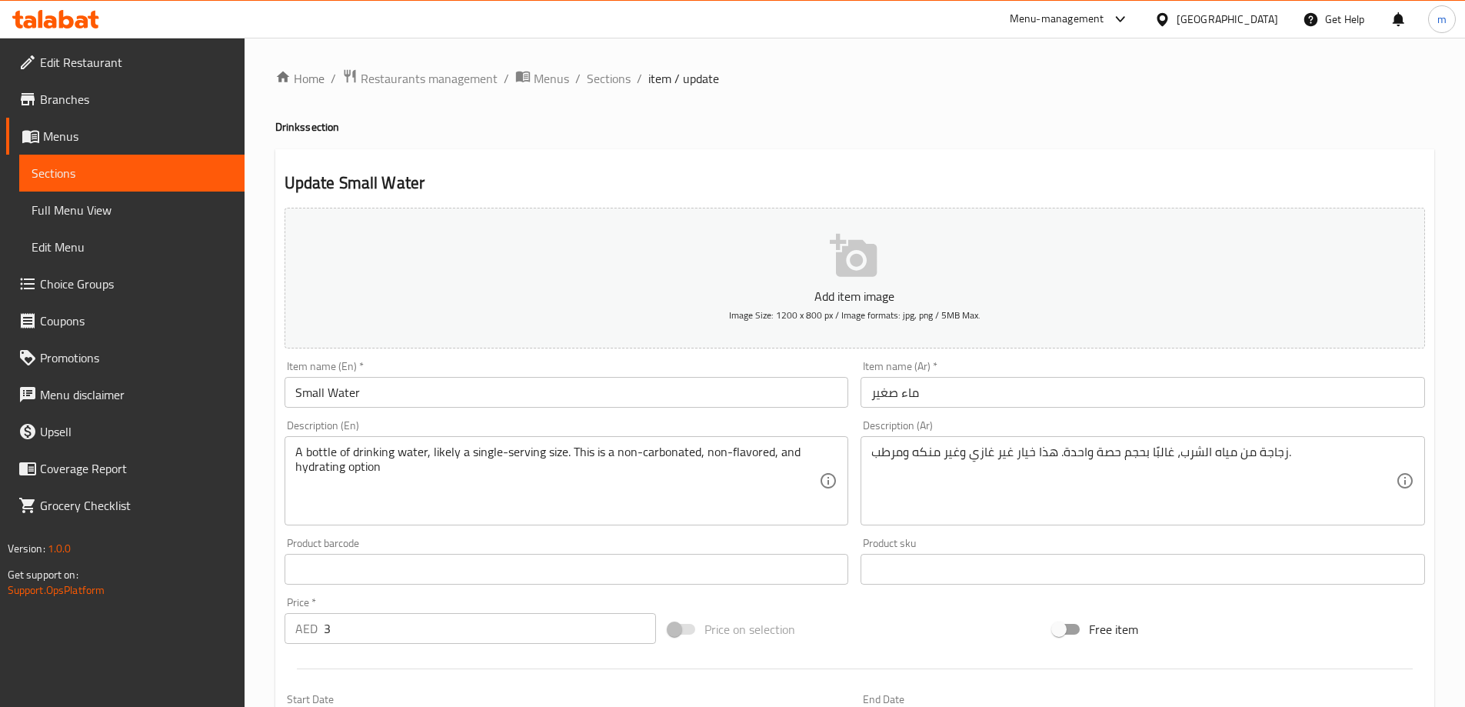
click at [1118, 376] on div "Item name (Ar)   * ماء صغير Item name (Ar) *" at bounding box center [1142, 384] width 564 height 47
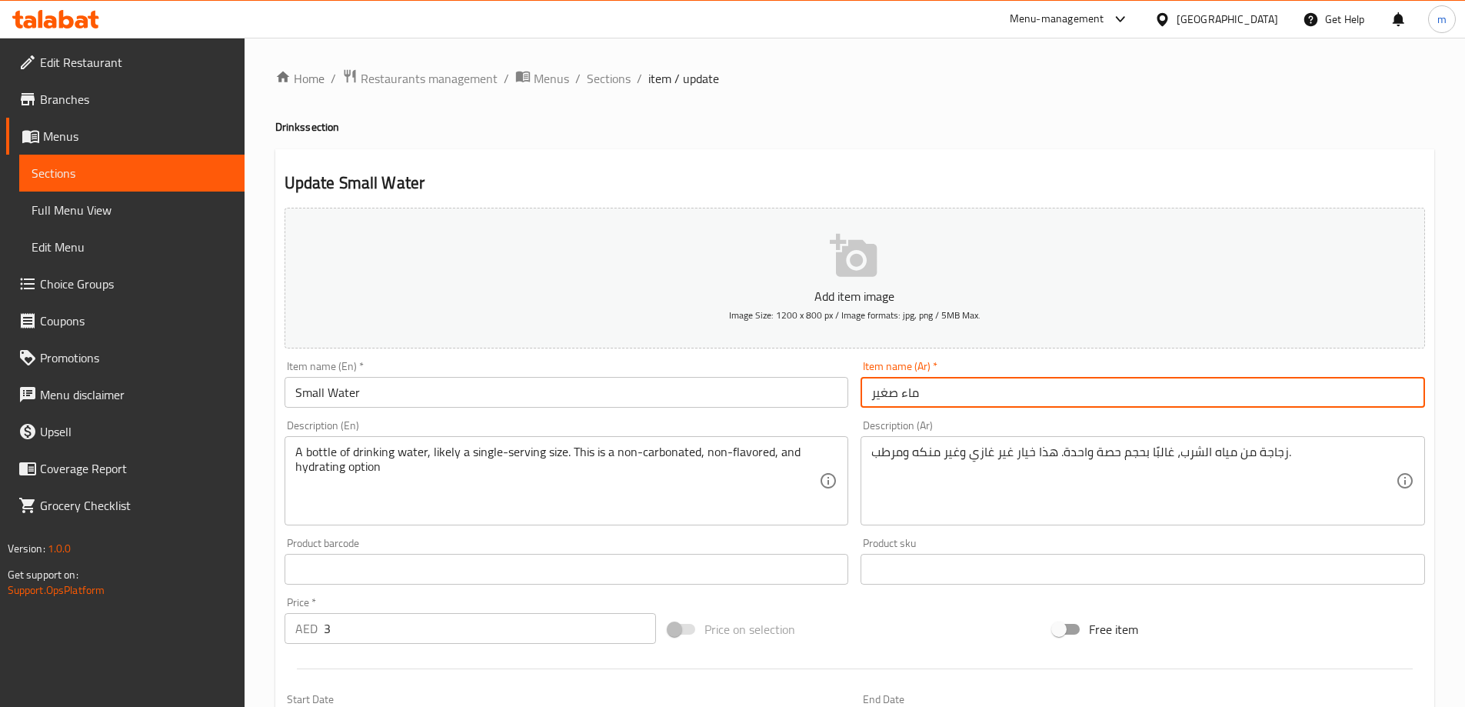
click at [1106, 394] on input "ماء صغير" at bounding box center [1142, 392] width 564 height 31
drag, startPoint x: 1363, startPoint y: 398, endPoint x: 1474, endPoint y: 394, distance: 110.8
click at [1462, 394] on div "Home / Restaurants management / Menus / Sections / item / update Drinks section…" at bounding box center [854, 562] width 1220 height 1049
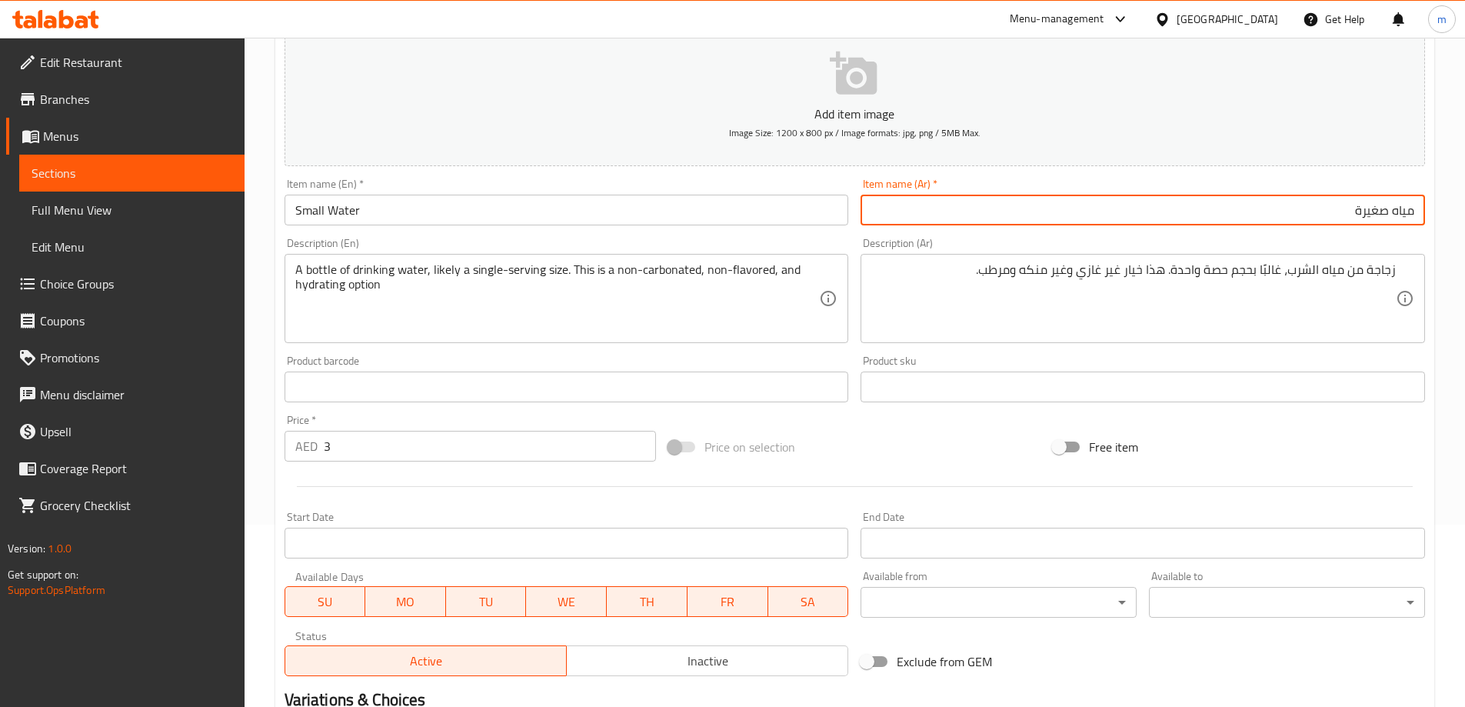
scroll to position [77, 0]
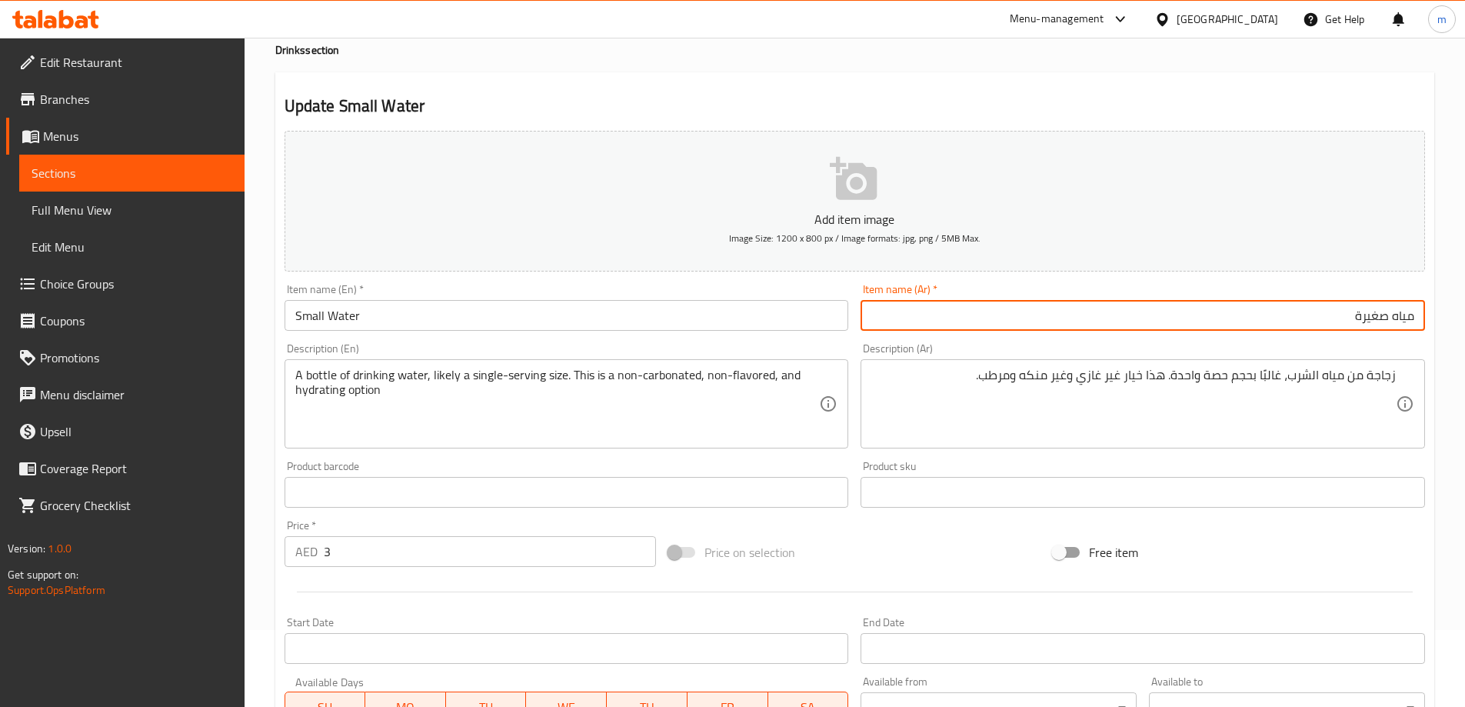
type input "مياه صغيرة"
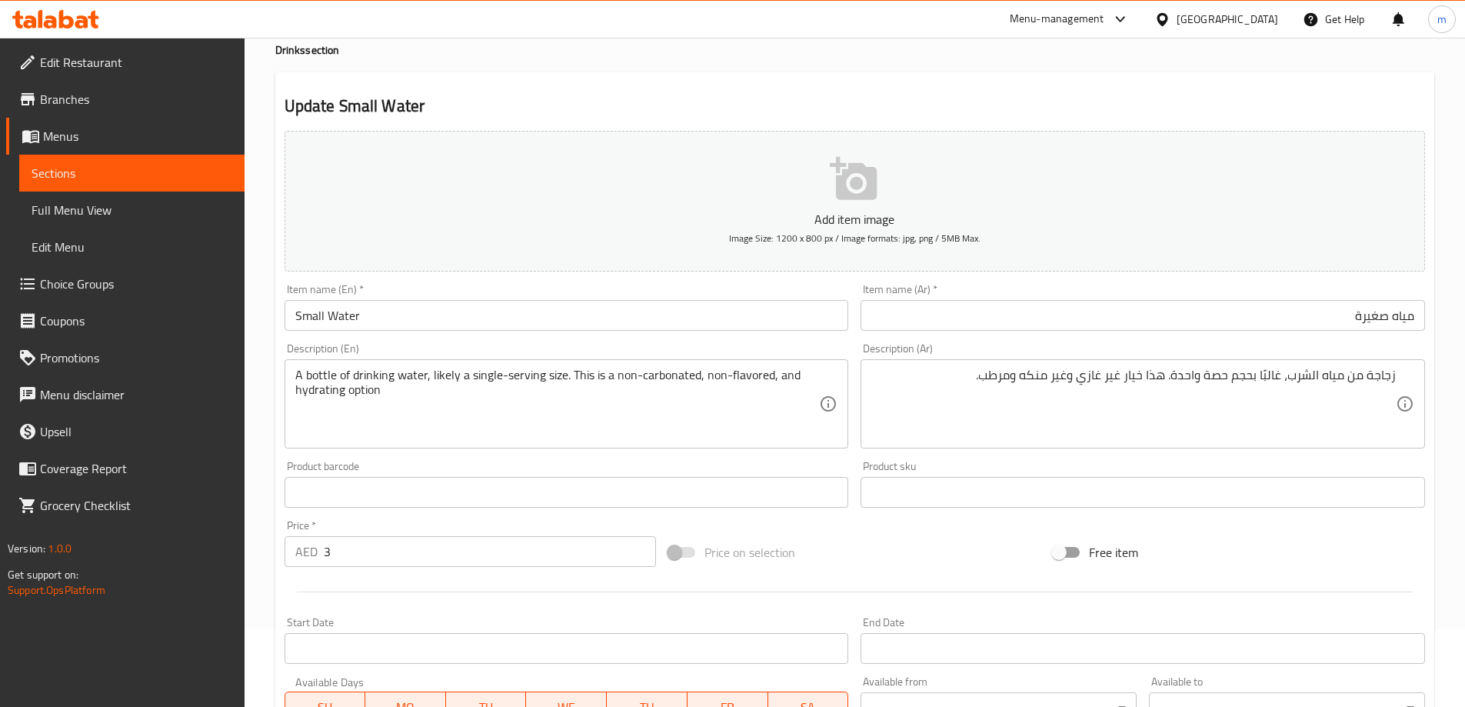
click at [391, 333] on div "Item name (En)   * Small Water Item name (En) *" at bounding box center [566, 307] width 577 height 59
click at [390, 326] on input "Small Water" at bounding box center [566, 315] width 564 height 31
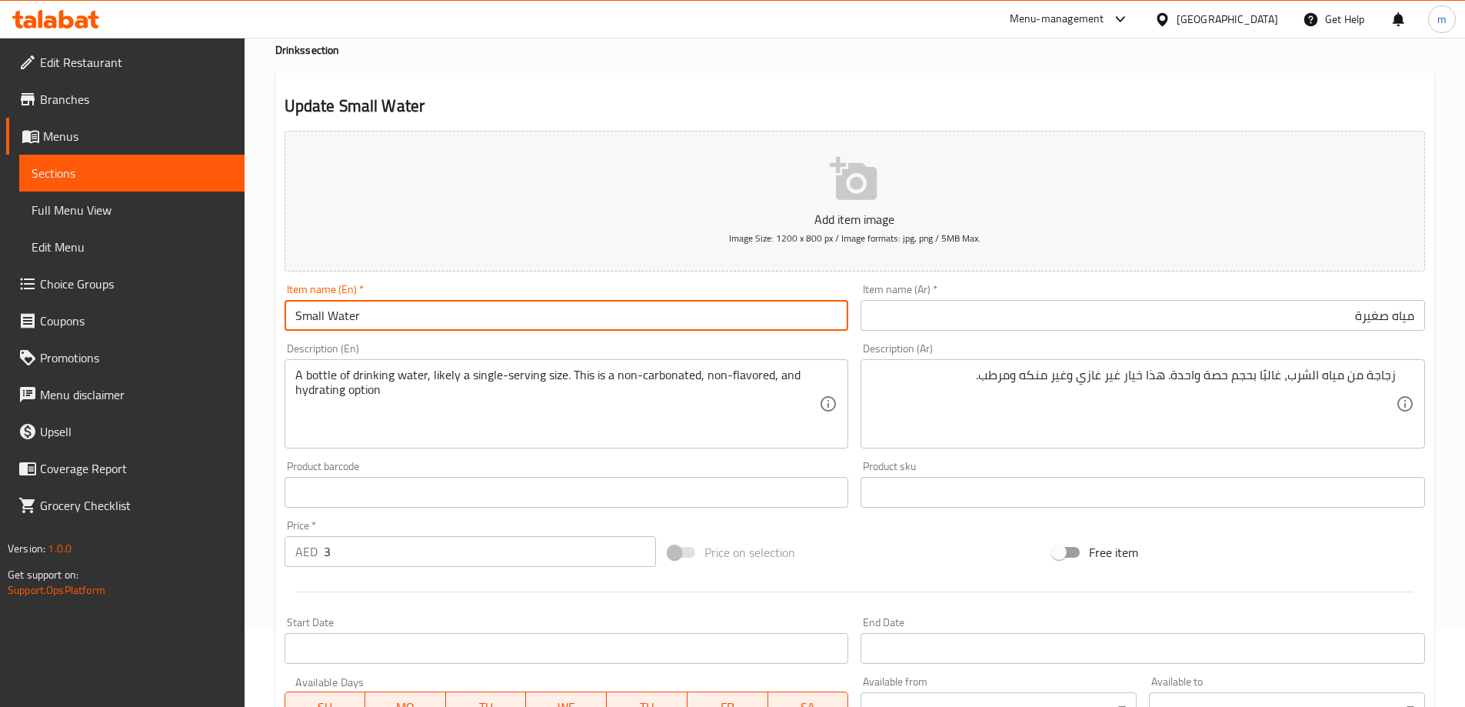
click at [390, 326] on input "Small Water" at bounding box center [566, 315] width 564 height 31
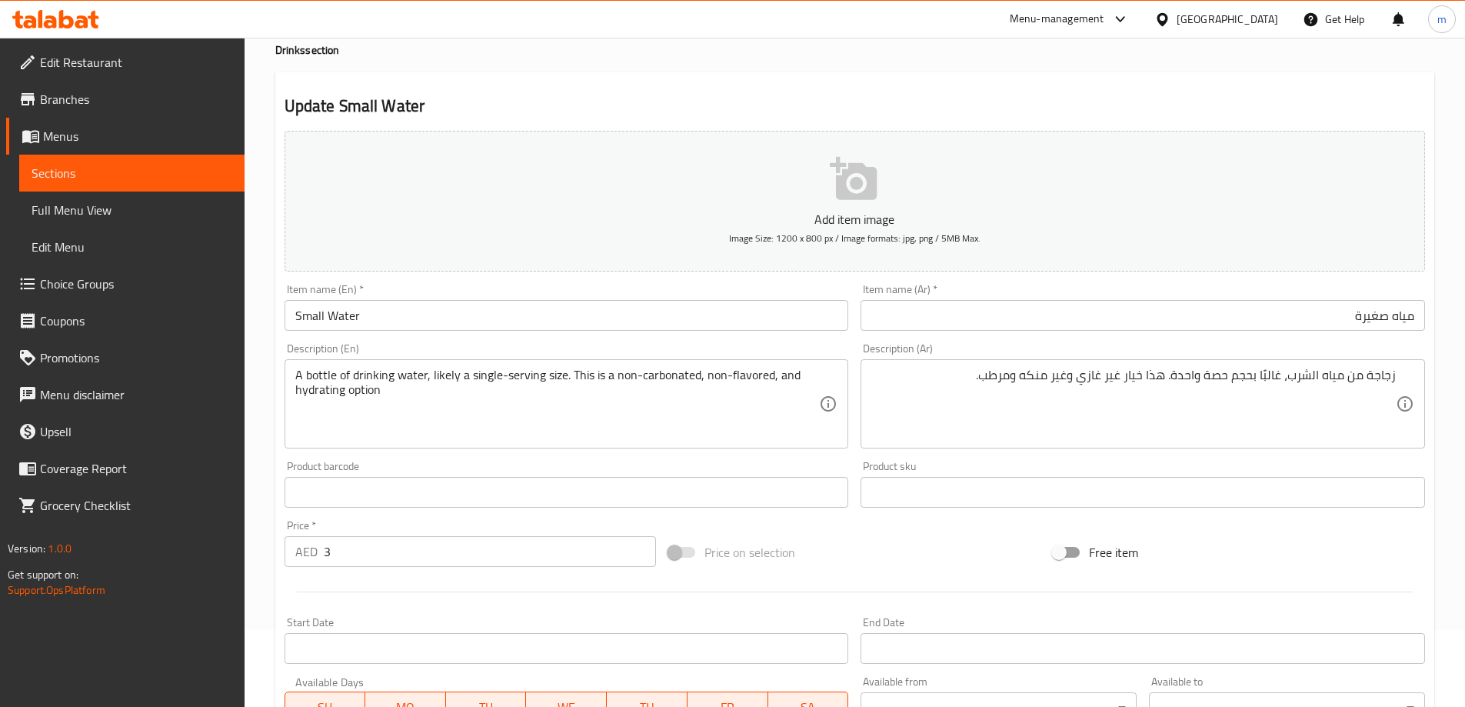
click at [524, 66] on div "Home / Restaurants management / Menus / Sections / item / update Drinks section…" at bounding box center [854, 485] width 1159 height 987
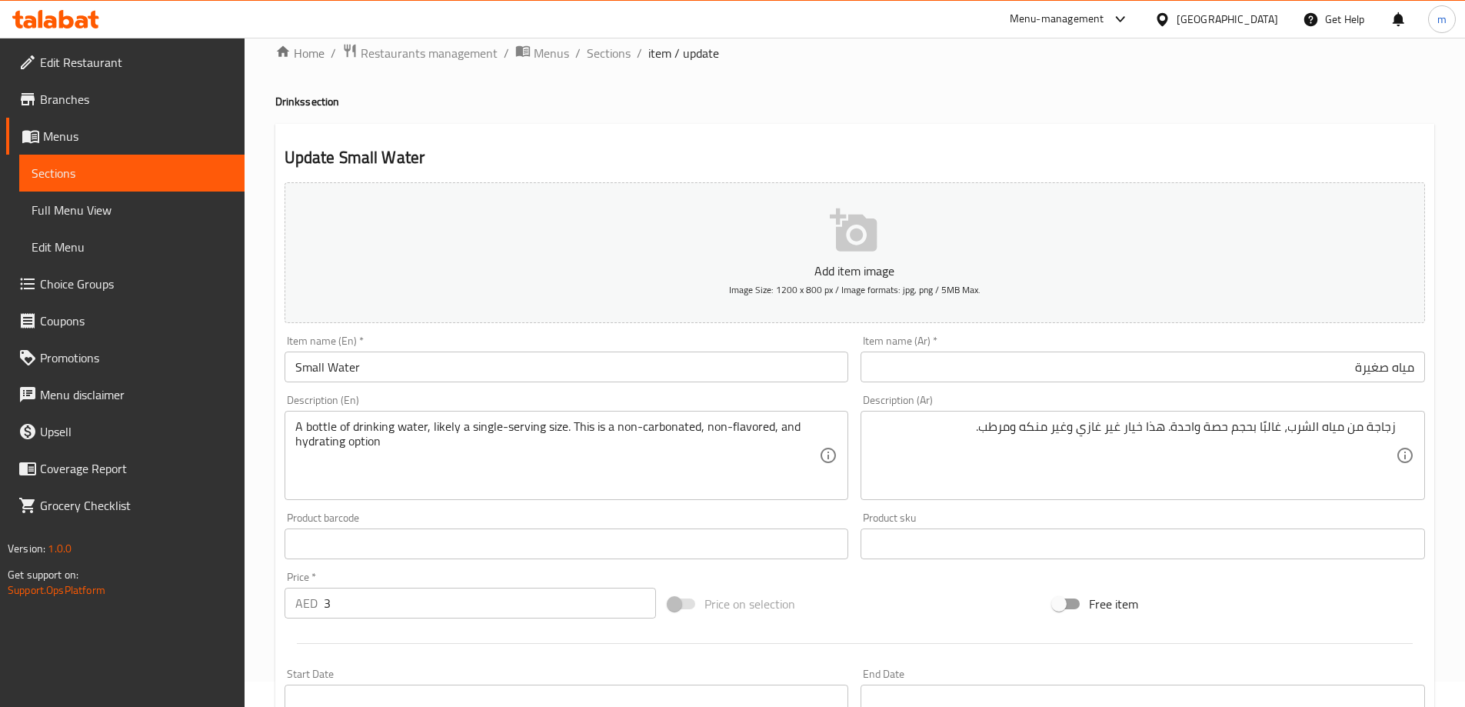
scroll to position [0, 0]
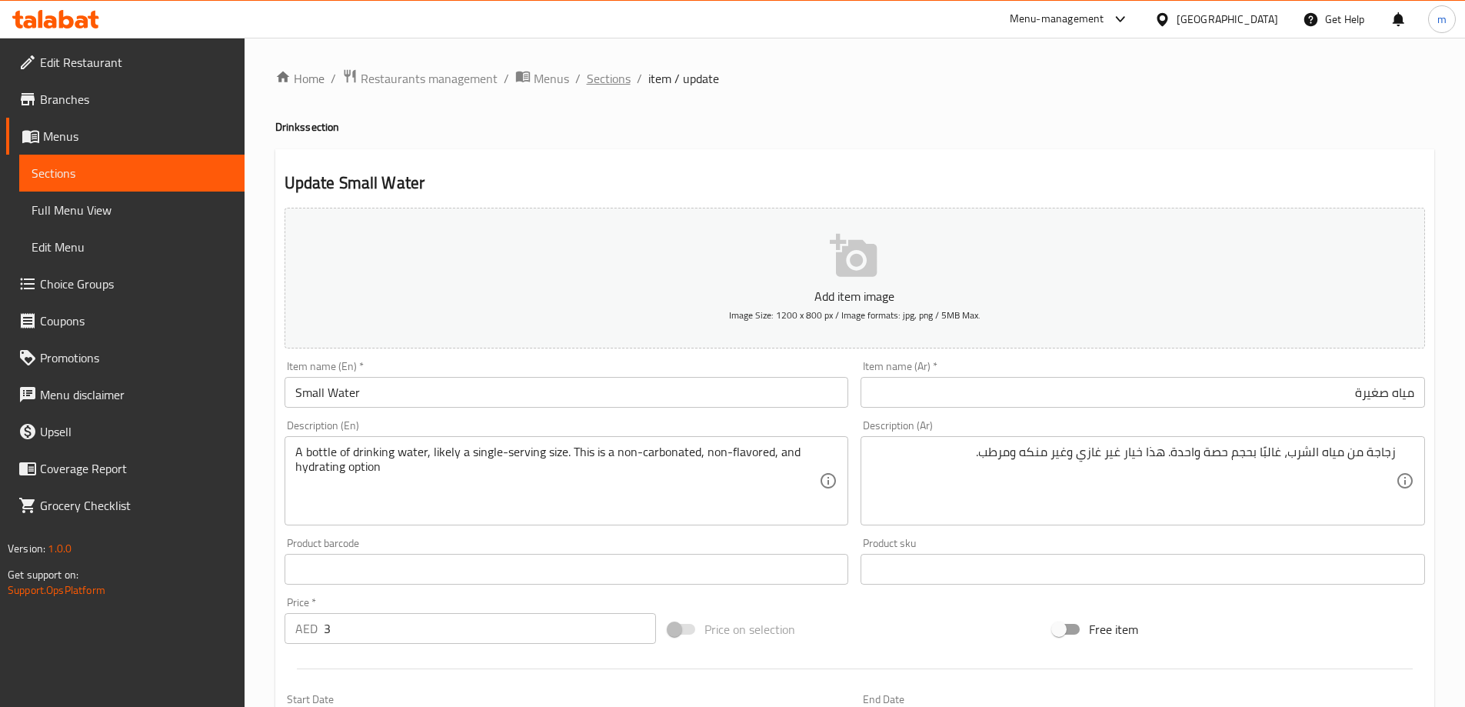
click at [623, 83] on span "Sections" at bounding box center [609, 78] width 44 height 18
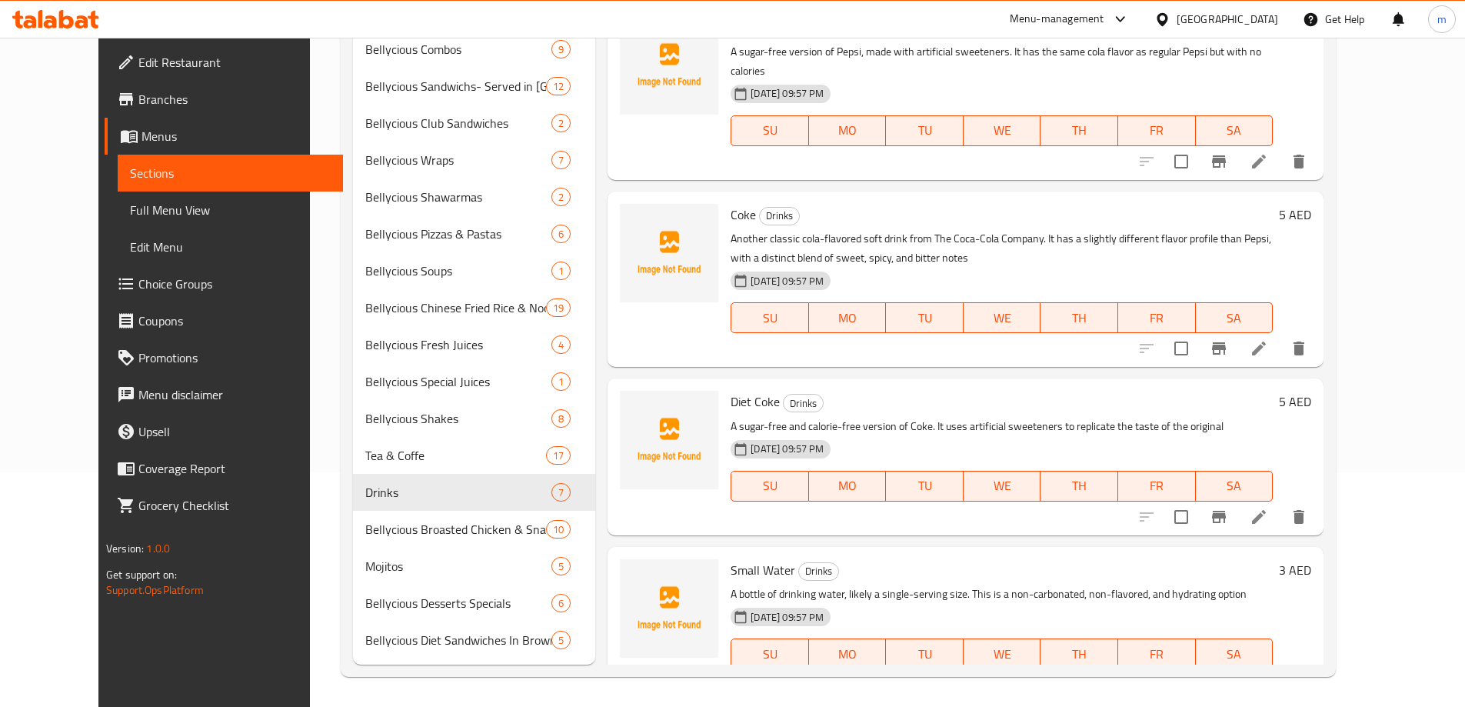
scroll to position [235, 0]
click at [1317, 665] on button "delete" at bounding box center [1298, 683] width 37 height 37
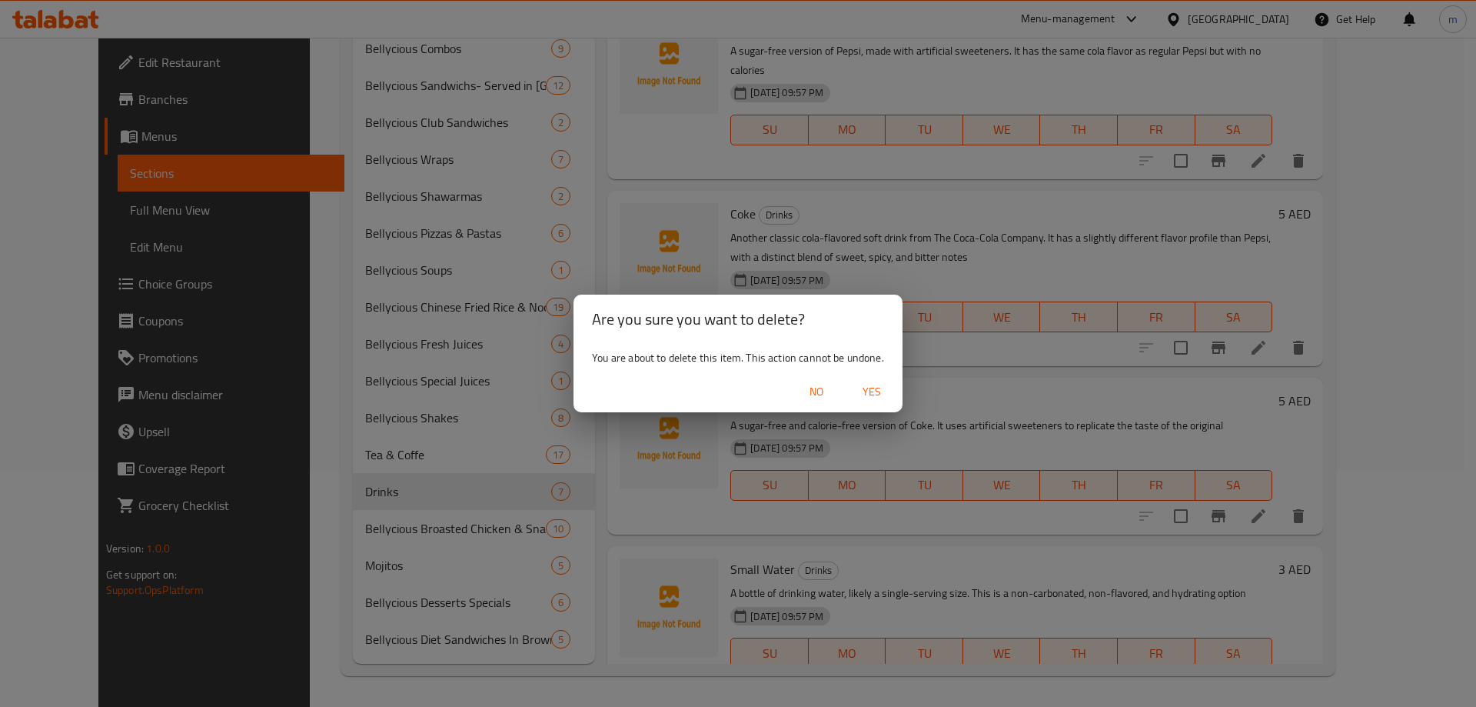
click at [886, 406] on div "No Yes" at bounding box center [738, 391] width 329 height 41
click at [881, 401] on span "Yes" at bounding box center [871, 391] width 37 height 19
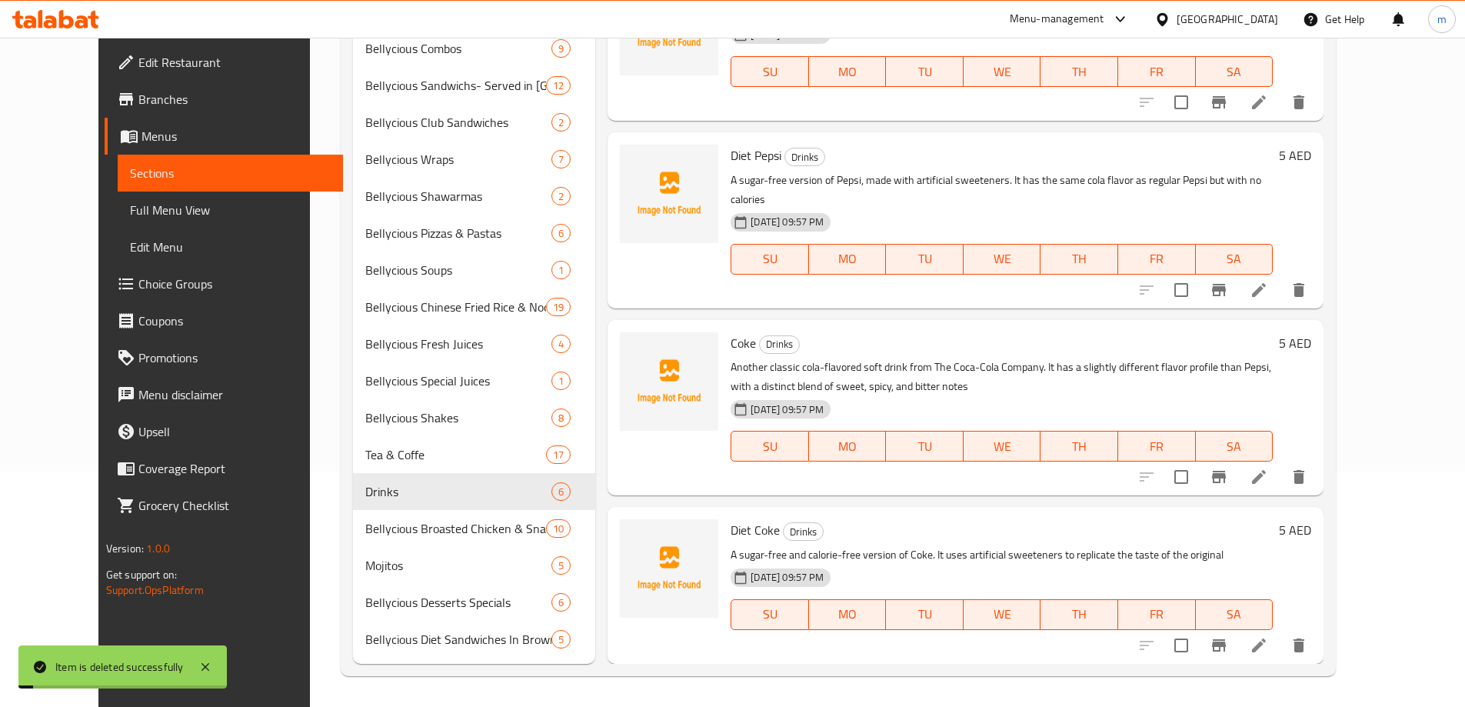
scroll to position [339, 0]
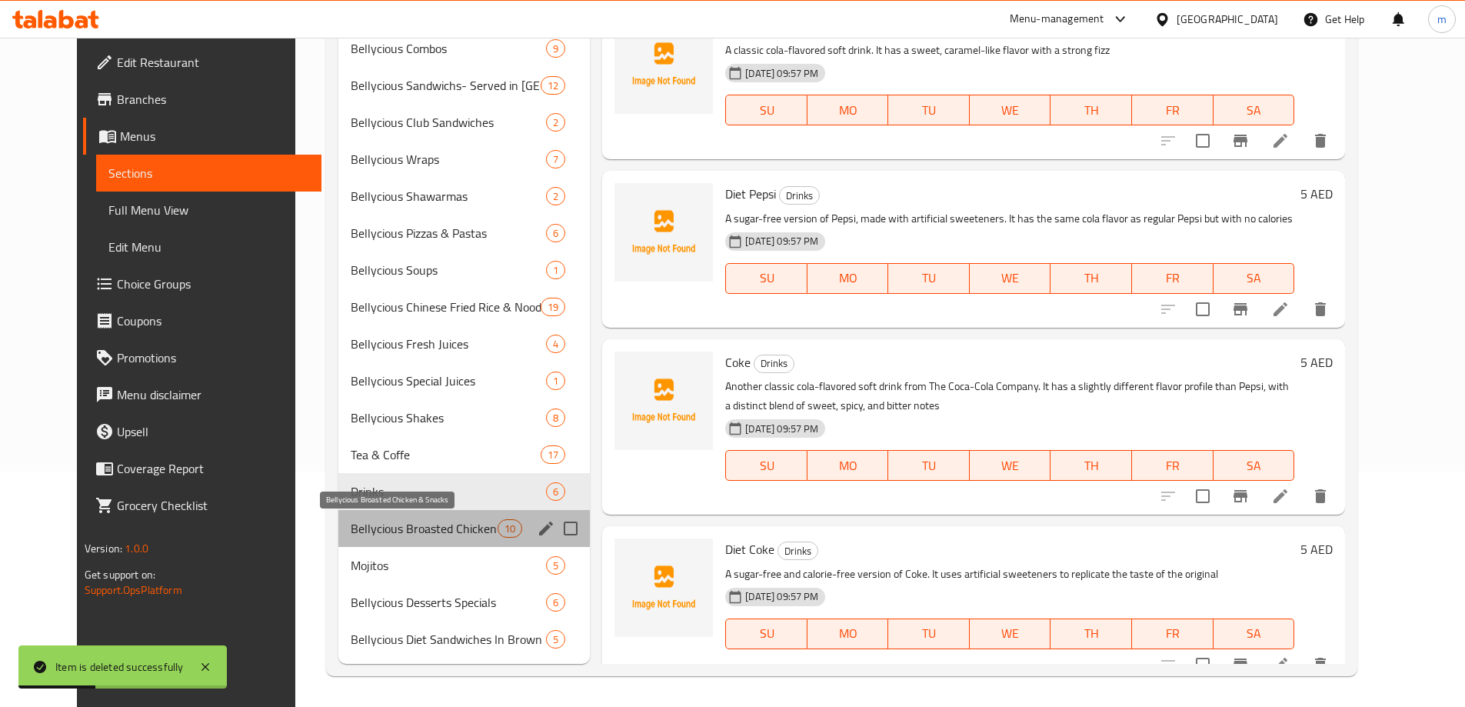
click at [387, 524] on span "Bellycious Broasted Chicken & Snacks" at bounding box center [424, 528] width 147 height 18
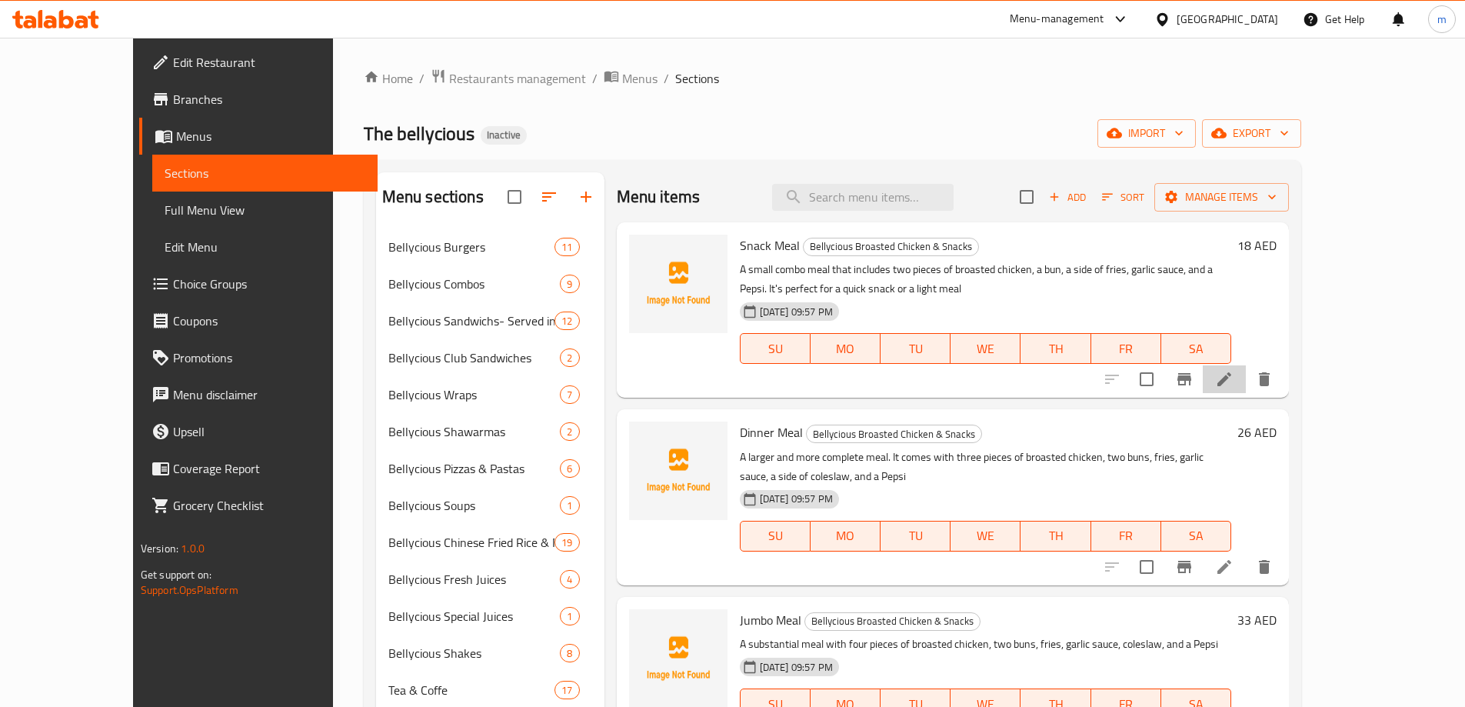
click at [1246, 385] on li at bounding box center [1223, 379] width 43 height 28
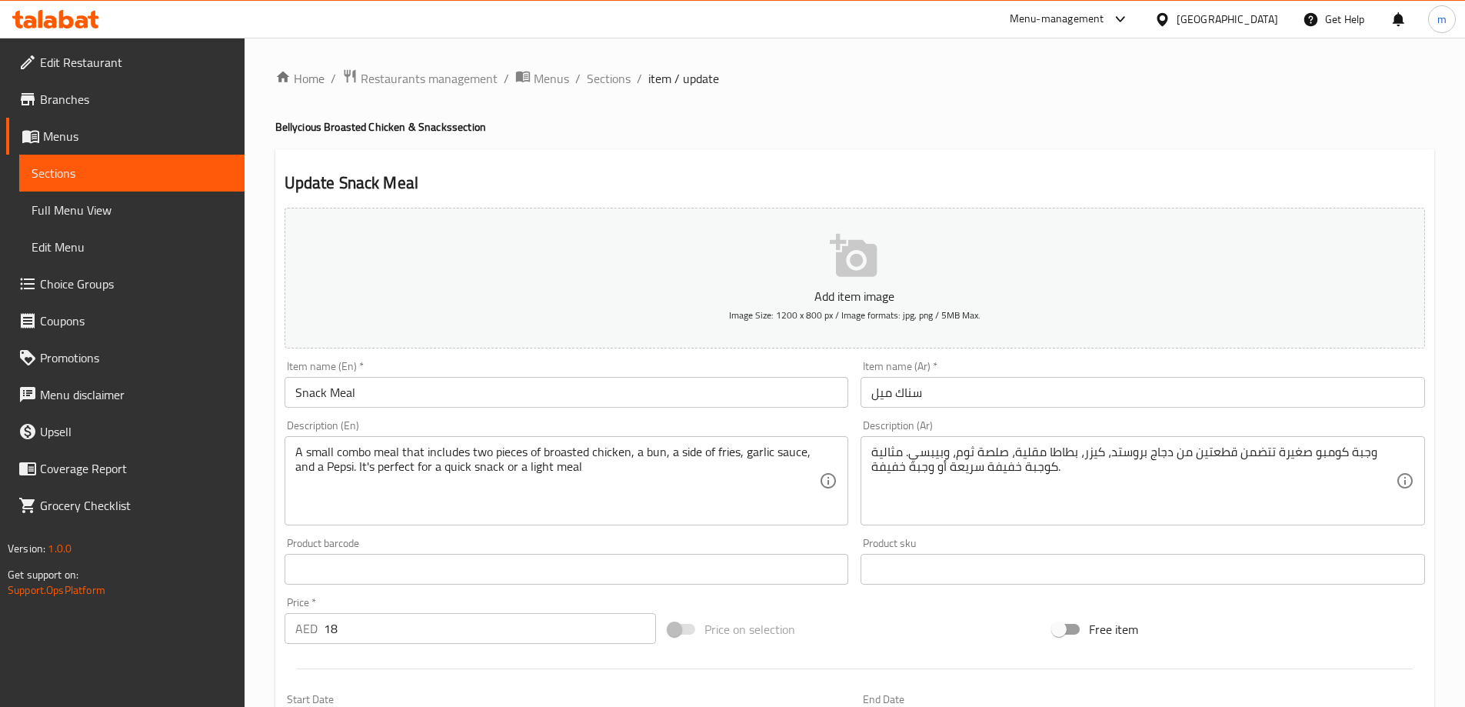
click at [1043, 384] on input "سناك ميل" at bounding box center [1142, 392] width 564 height 31
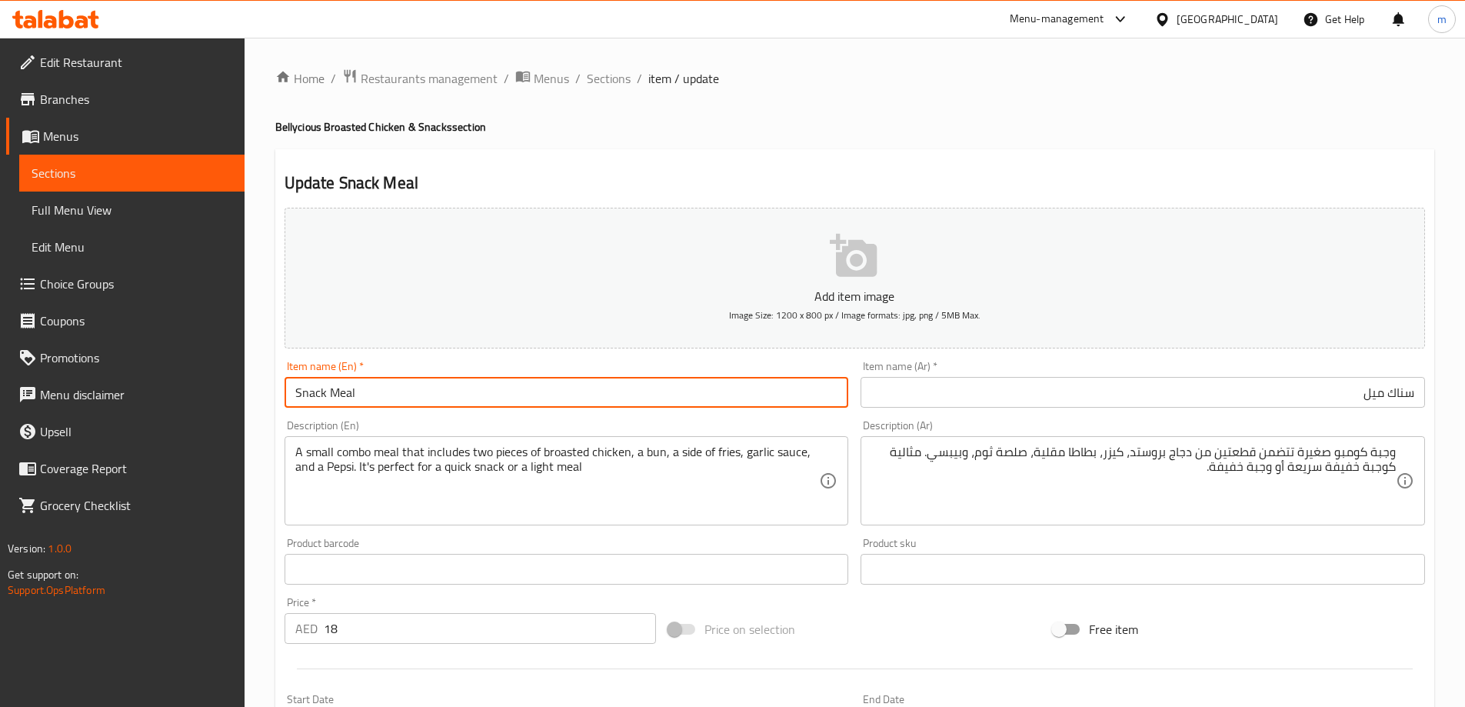
click at [396, 396] on input "Snack Meal" at bounding box center [566, 392] width 564 height 31
type input "Snack Meal - 2 Pcs Chicken + Bun + Fries + Garlic Sauce + Pepse"
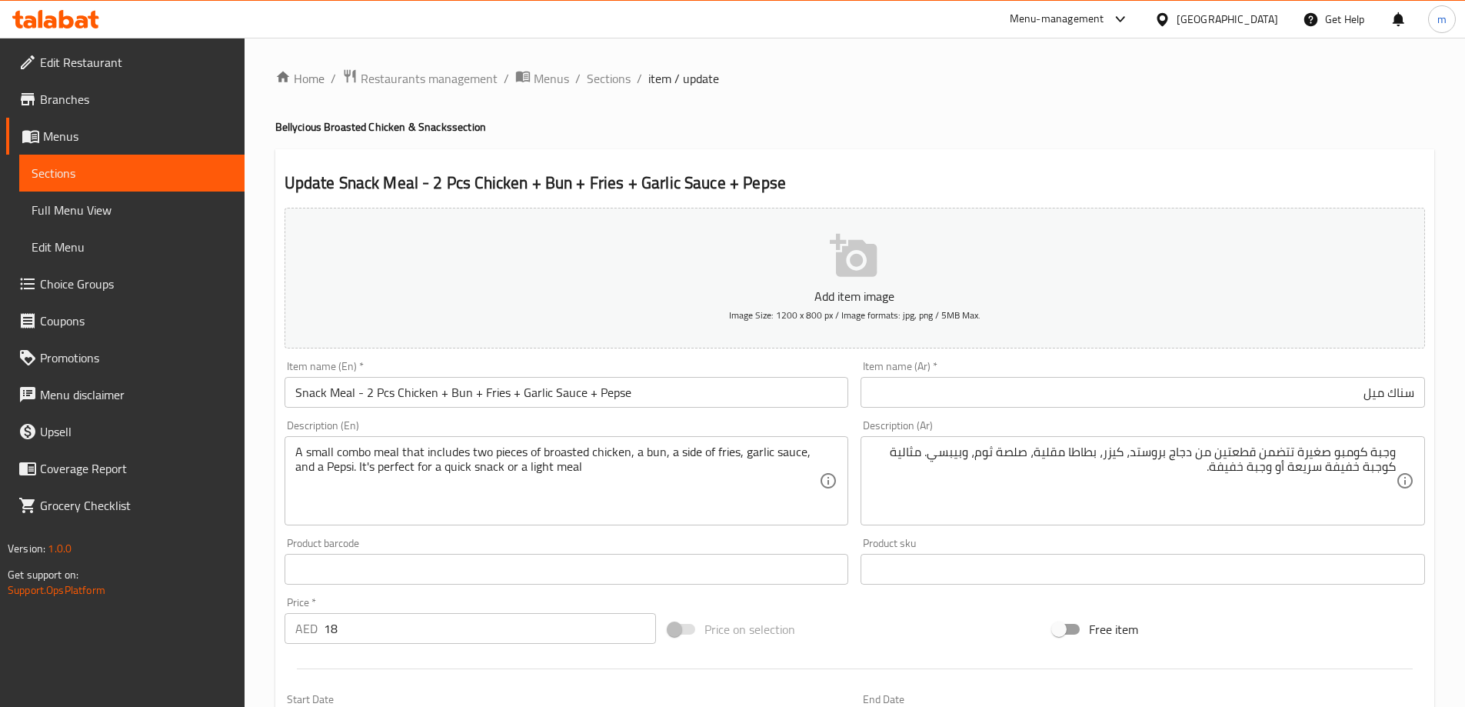
click at [1106, 419] on div "Description (Ar) وجبة كومبو صغيرة تتضمن قطعتين من دجاج بروستد، كيزر، بطاطا مقلي…" at bounding box center [1142, 473] width 577 height 118
click at [1117, 393] on input "سناك ميل" at bounding box center [1142, 392] width 564 height 31
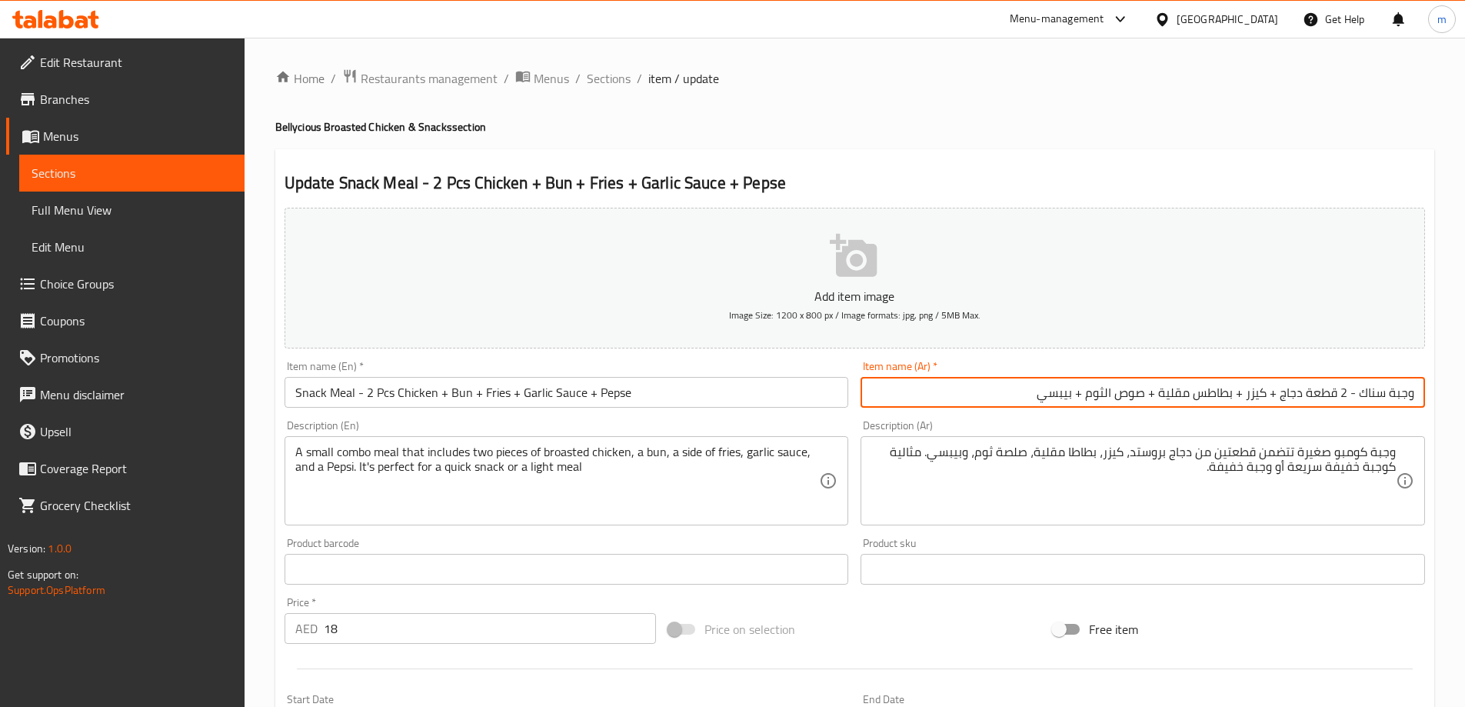
type input "وجبة سناك - 2 قطعة دجاج + كيزر + بطاطس مقلية + صوص الثوم + بيبسي"
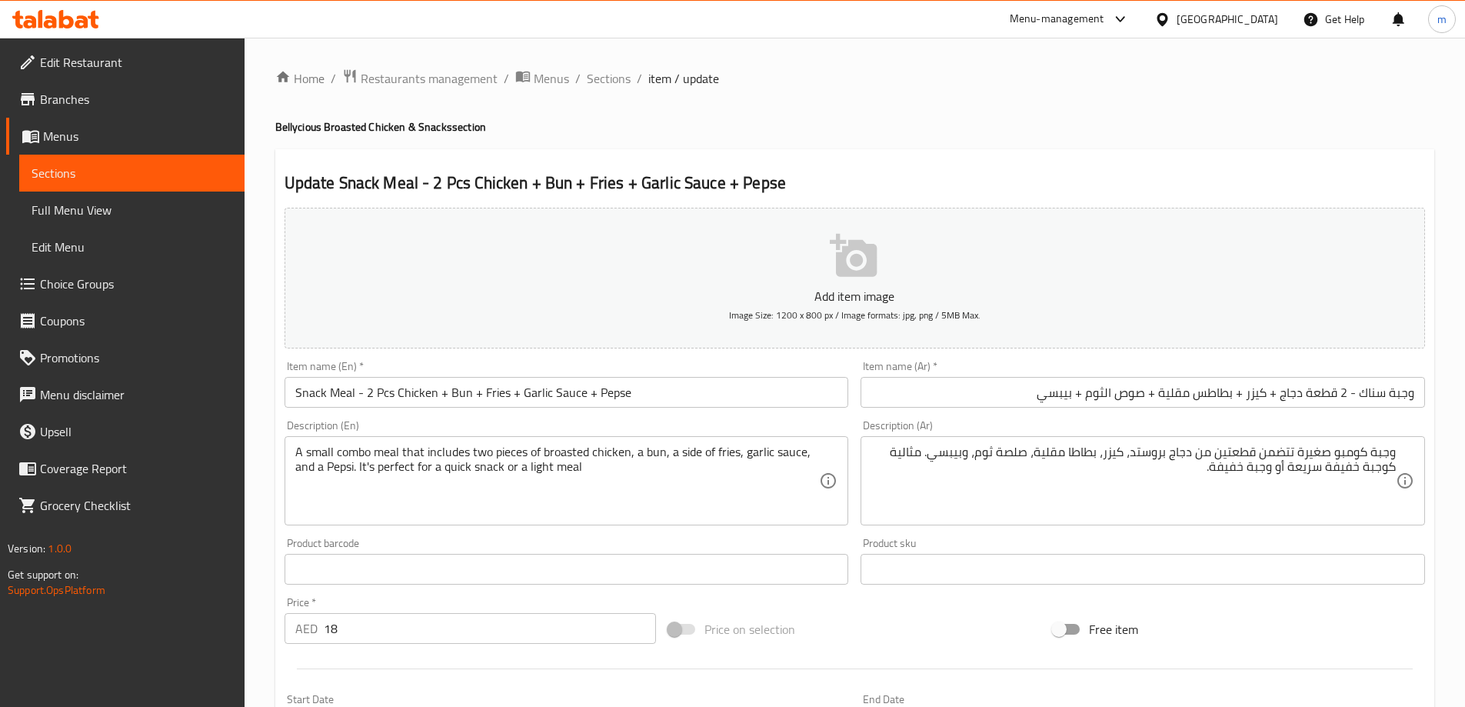
click at [452, 419] on div "Description (En) A small combo meal that includes two pieces of broasted chicke…" at bounding box center [566, 473] width 577 height 118
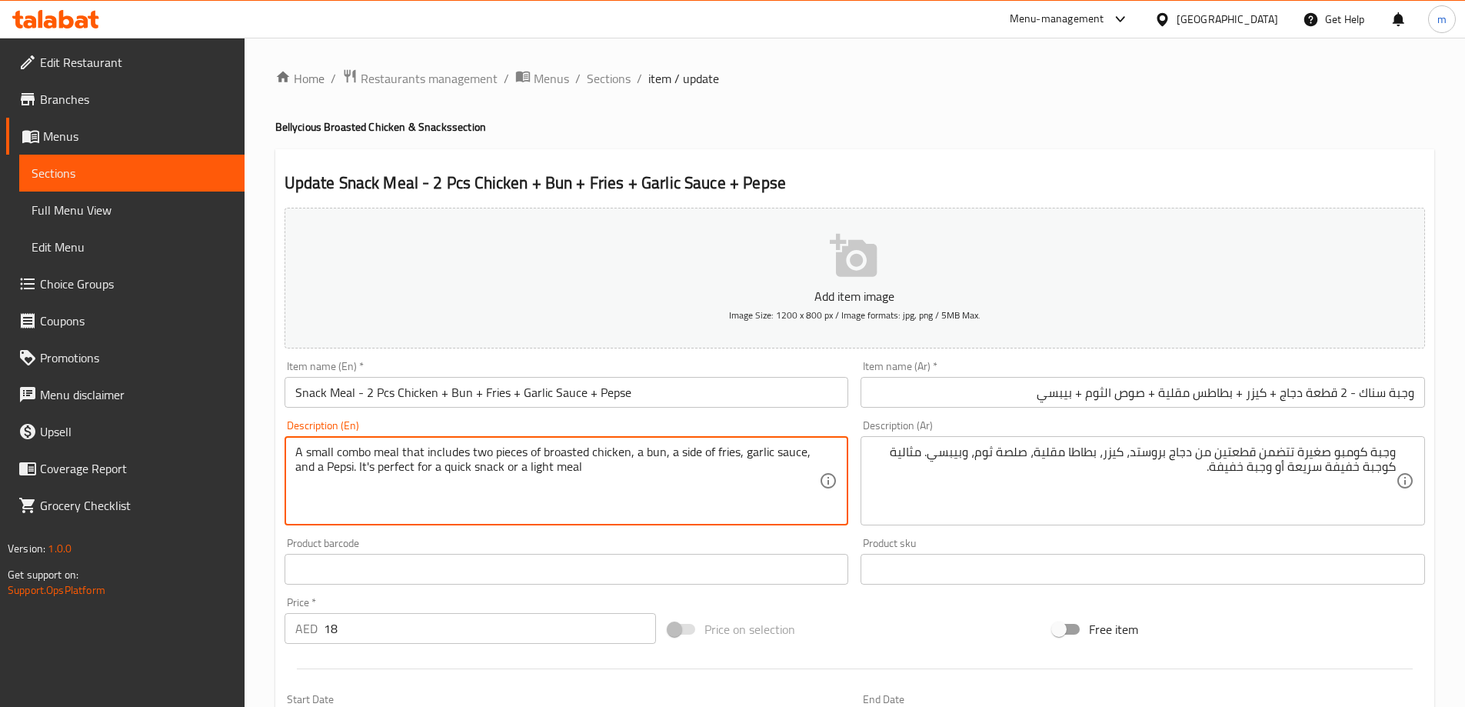
drag, startPoint x: 400, startPoint y: 449, endPoint x: 633, endPoint y: 445, distance: 233.0
drag, startPoint x: 643, startPoint y: 454, endPoint x: 733, endPoint y: 444, distance: 90.5
click at [733, 444] on textarea "A small combo meal that includes two pieces of broasted chicken, a bun, a side …" at bounding box center [557, 480] width 524 height 73
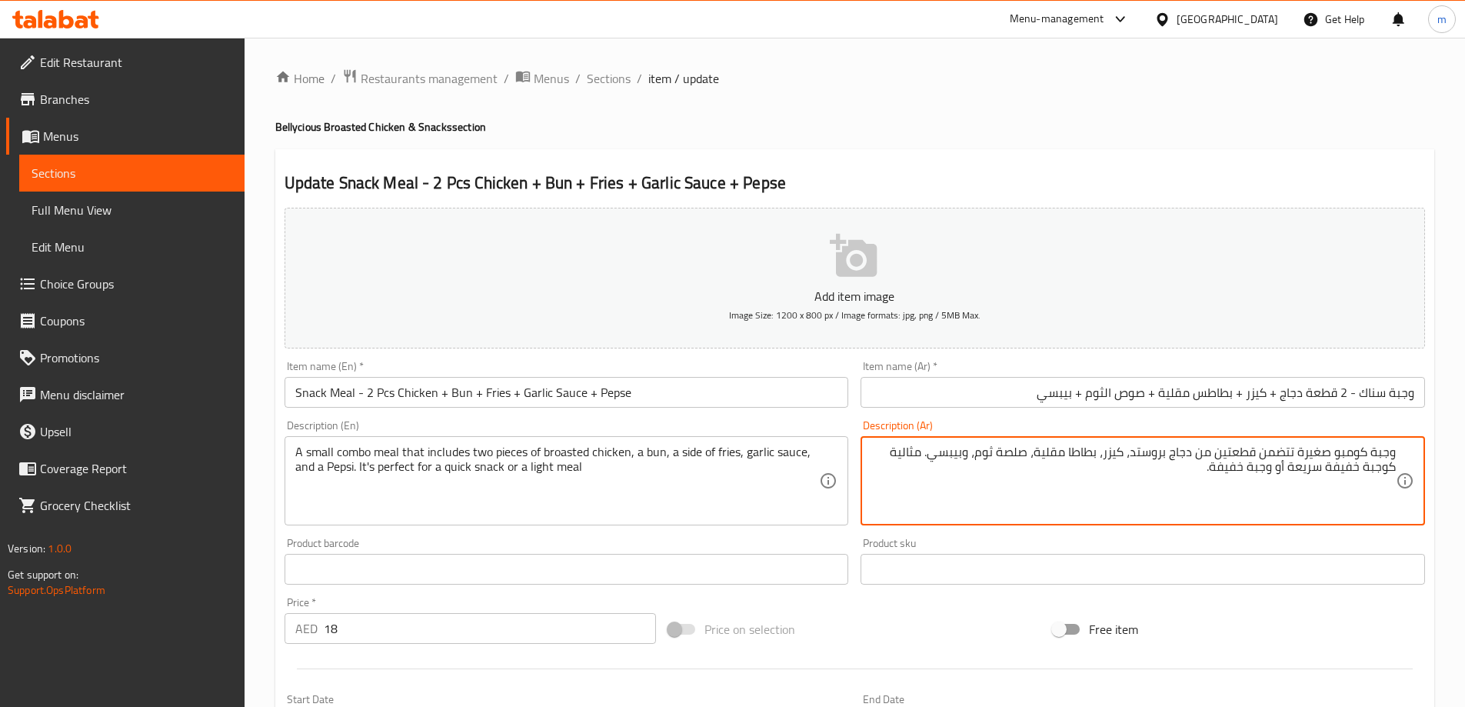
drag, startPoint x: 1082, startPoint y: 450, endPoint x: 1037, endPoint y: 451, distance: 44.6
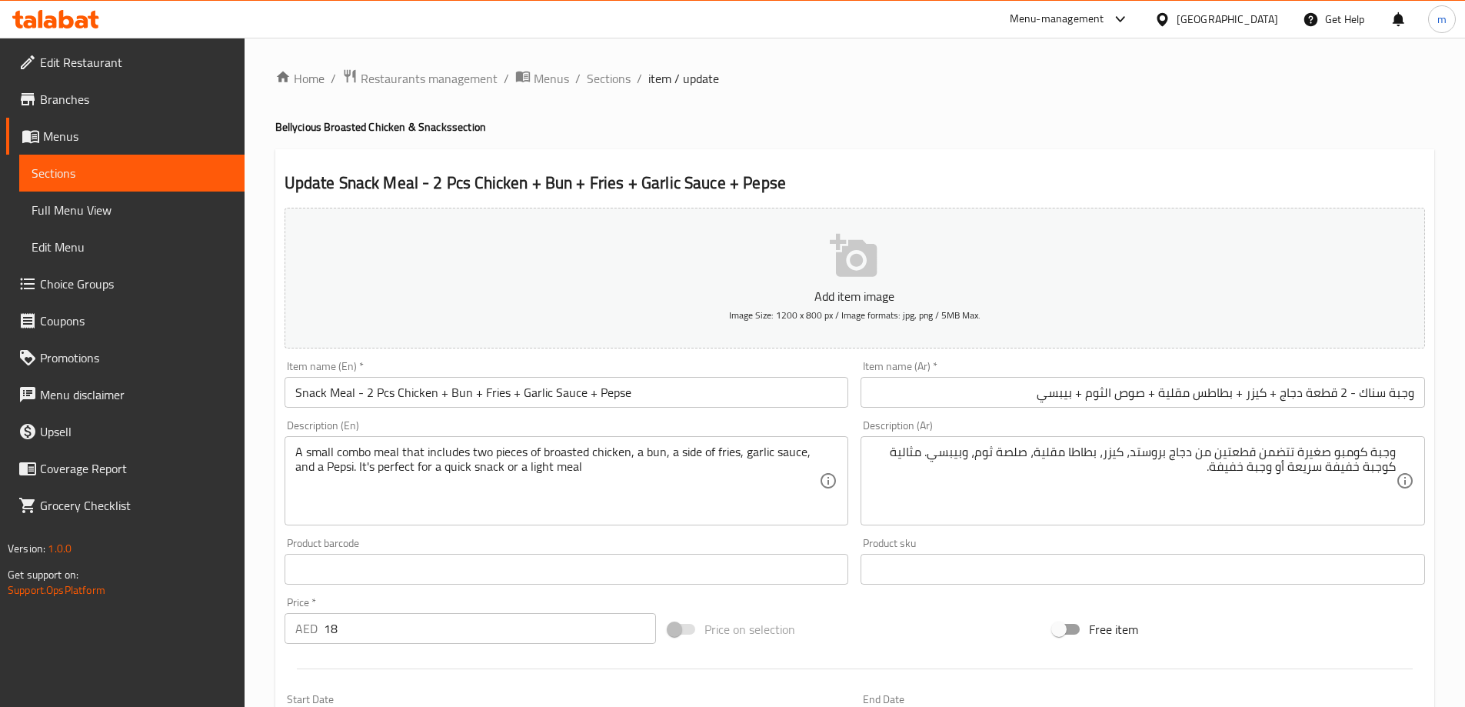
click at [1040, 443] on div "وجبة كومبو صغيرة تتضمن قطعتين من دجاج بروستد، كيزر، بطاطا مقلية، صلصة ثوم، وبيب…" at bounding box center [1142, 480] width 564 height 89
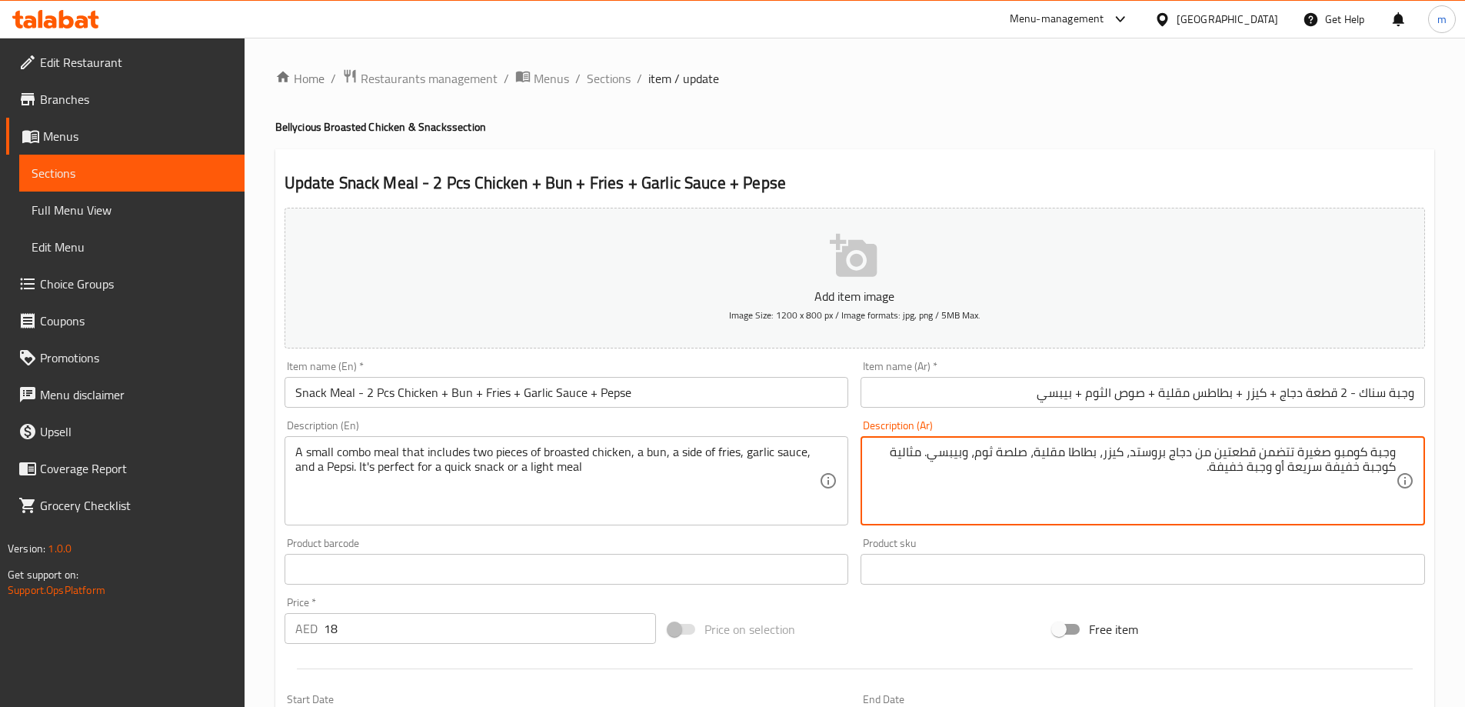
click at [1039, 445] on textarea "وجبة كومبو صغيرة تتضمن قطعتين من دجاج بروستد، كيزر، بطاطا مقلية، صلصة ثوم، وبيب…" at bounding box center [1133, 480] width 524 height 73
click at [993, 446] on textarea "وجبة كومبو صغيرة تتضمن قطعتين من دجاج بروستد، كيزر، بطاطا مقلية جانبية، صلصة ثو…" at bounding box center [1133, 480] width 524 height 73
click at [996, 445] on textarea "وجبة كومبو صغيرة تتضمن قطعتين من دجاج بروستد، كيزر، بطاطا مقلية جانبية، صلصة ثو…" at bounding box center [1133, 480] width 524 height 73
type textarea "وجبة كومبو صغيرة تتضمن قطعتين من دجاج بروستد، كيزر، بطاطا مقلية جانبية، صوص ثوم…"
click at [980, 138] on div "Home / Restaurants management / Menus / Sections / item / update Bellycious Bro…" at bounding box center [854, 561] width 1159 height 987
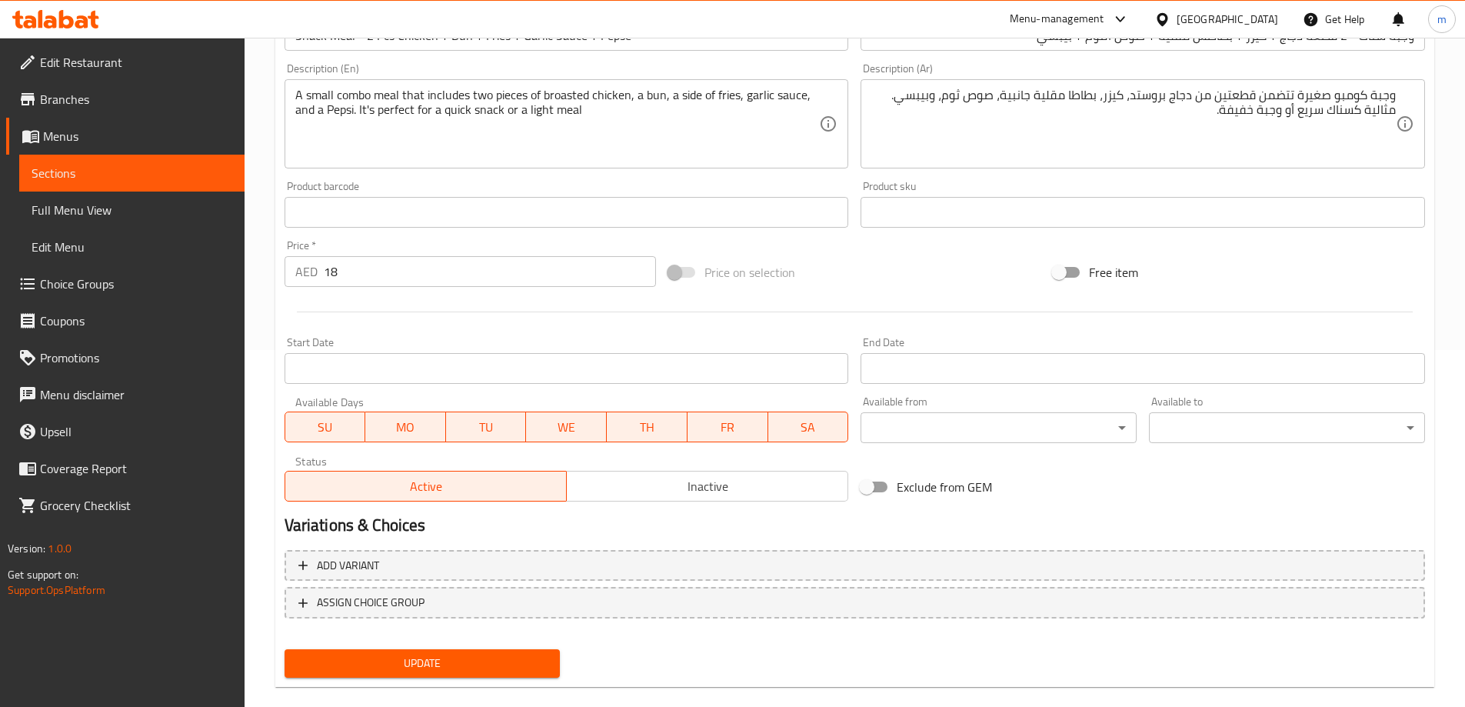
scroll to position [380, 0]
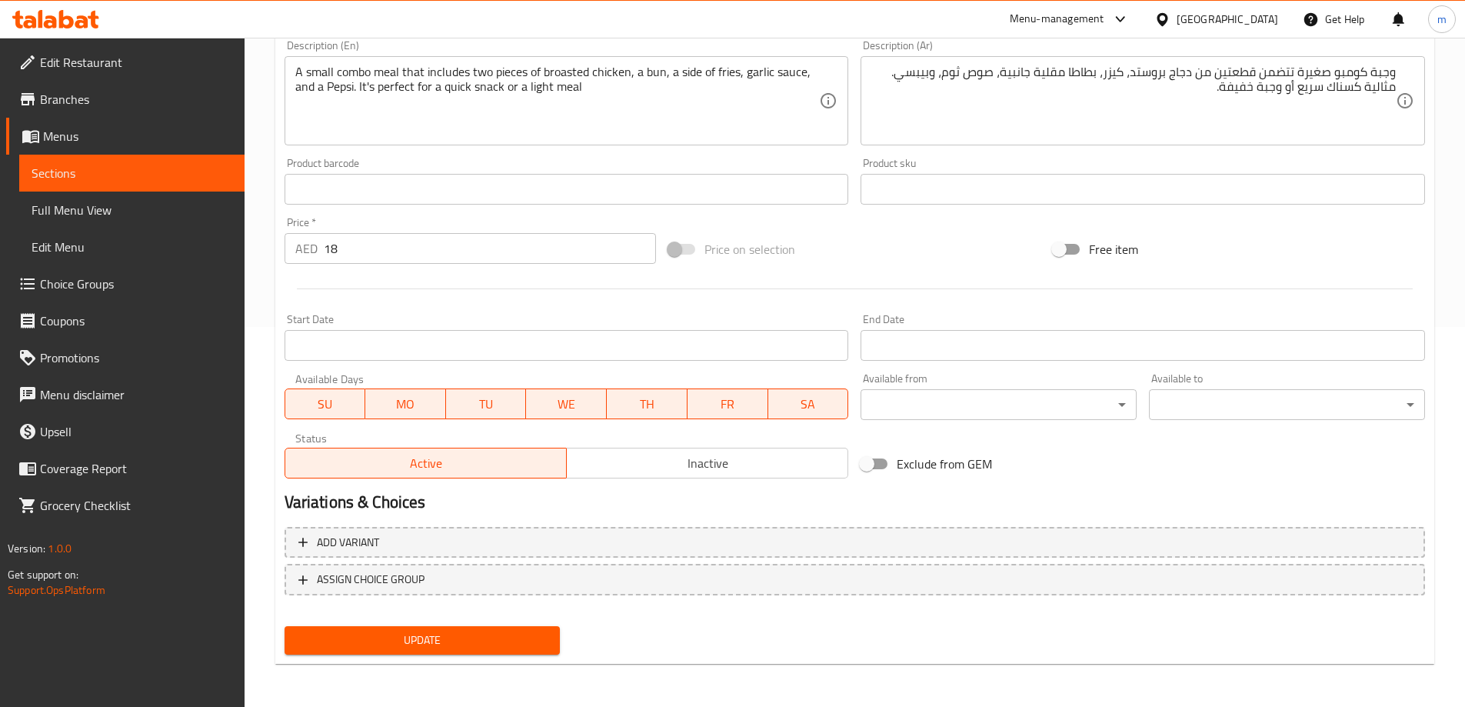
click at [488, 632] on span "Update" at bounding box center [422, 639] width 251 height 19
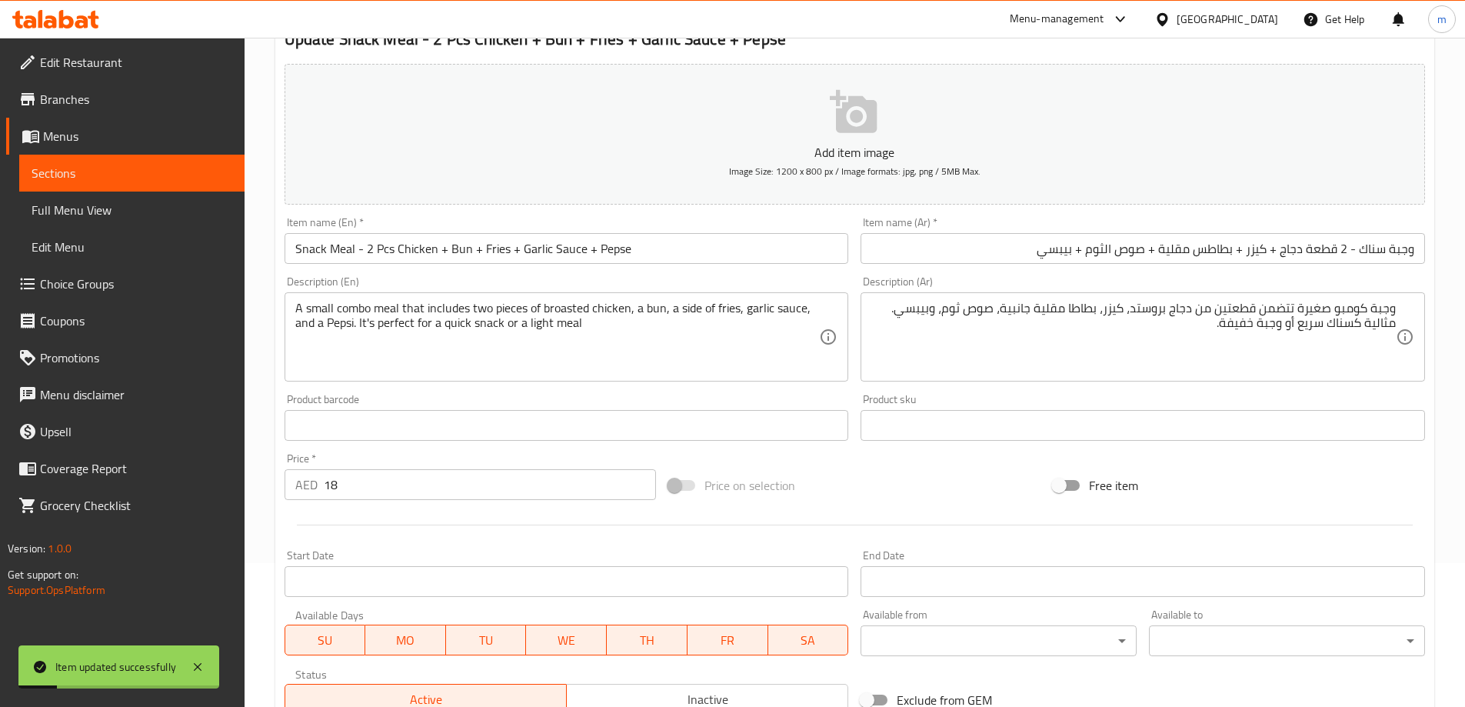
scroll to position [0, 0]
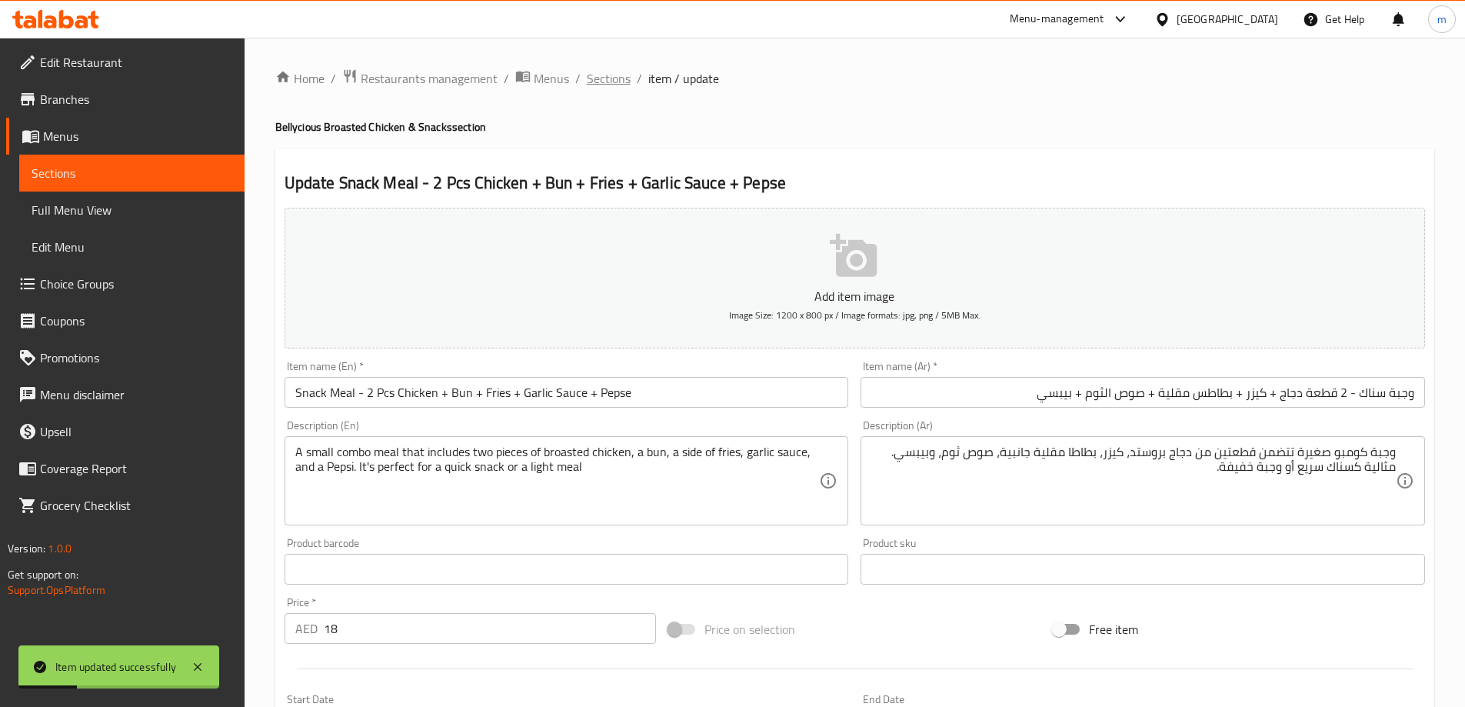
click at [620, 84] on span "Sections" at bounding box center [609, 78] width 44 height 18
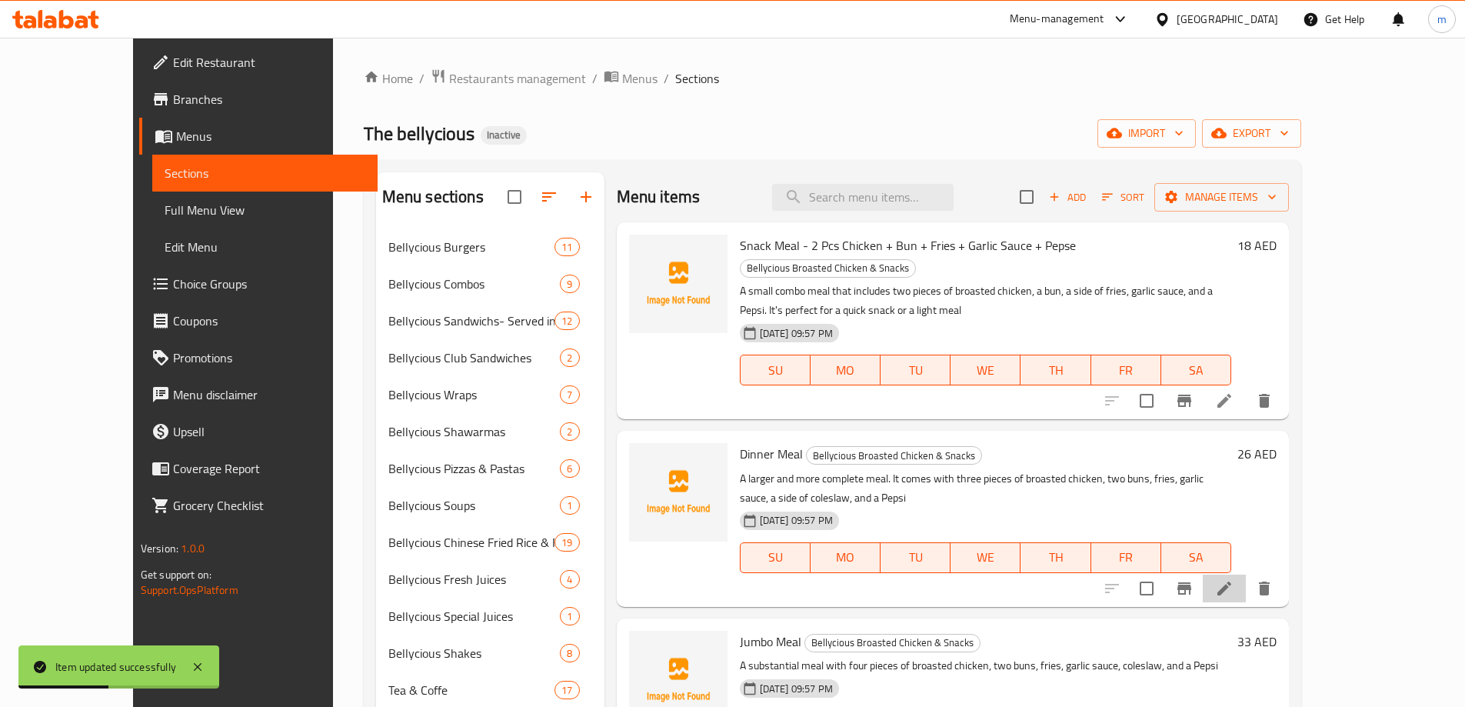
click at [1246, 574] on li at bounding box center [1223, 588] width 43 height 28
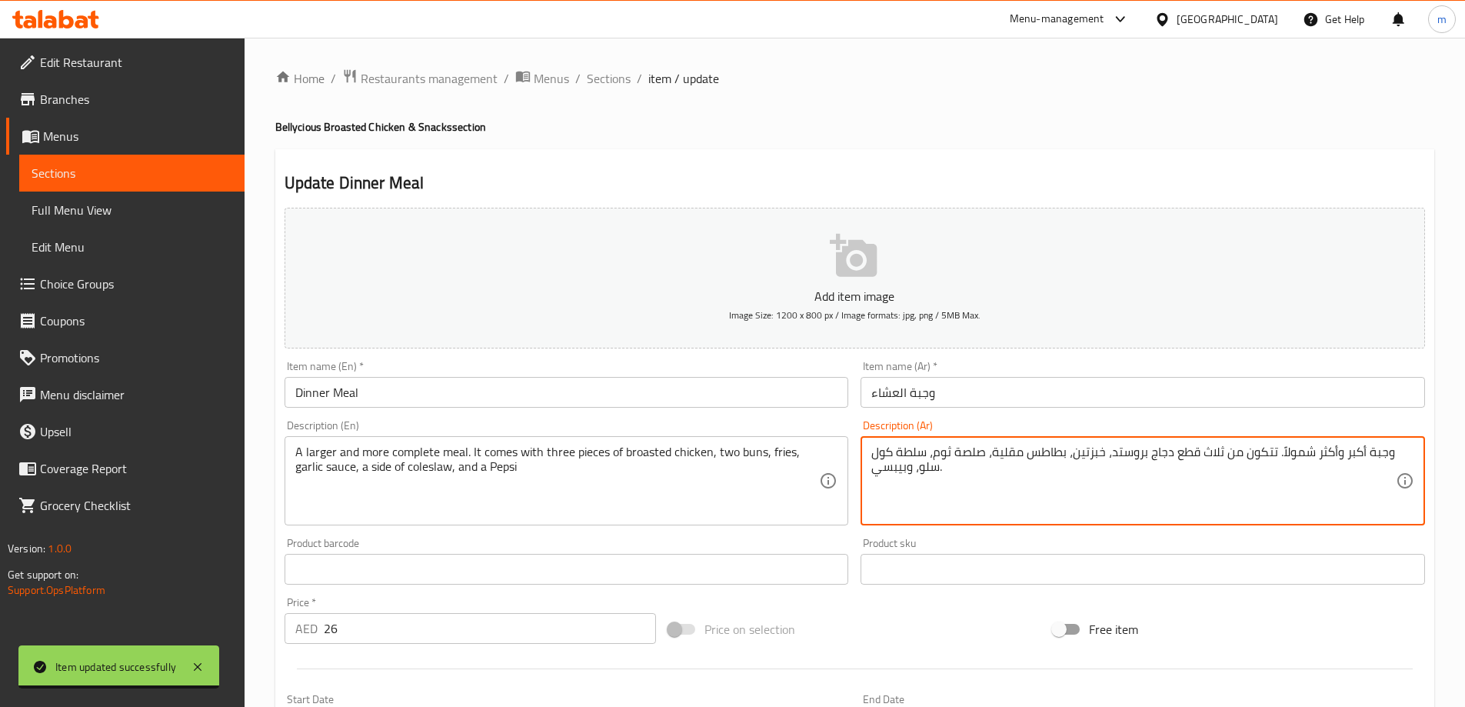
click at [1027, 395] on input "وجبة العشاء" at bounding box center [1142, 392] width 564 height 31
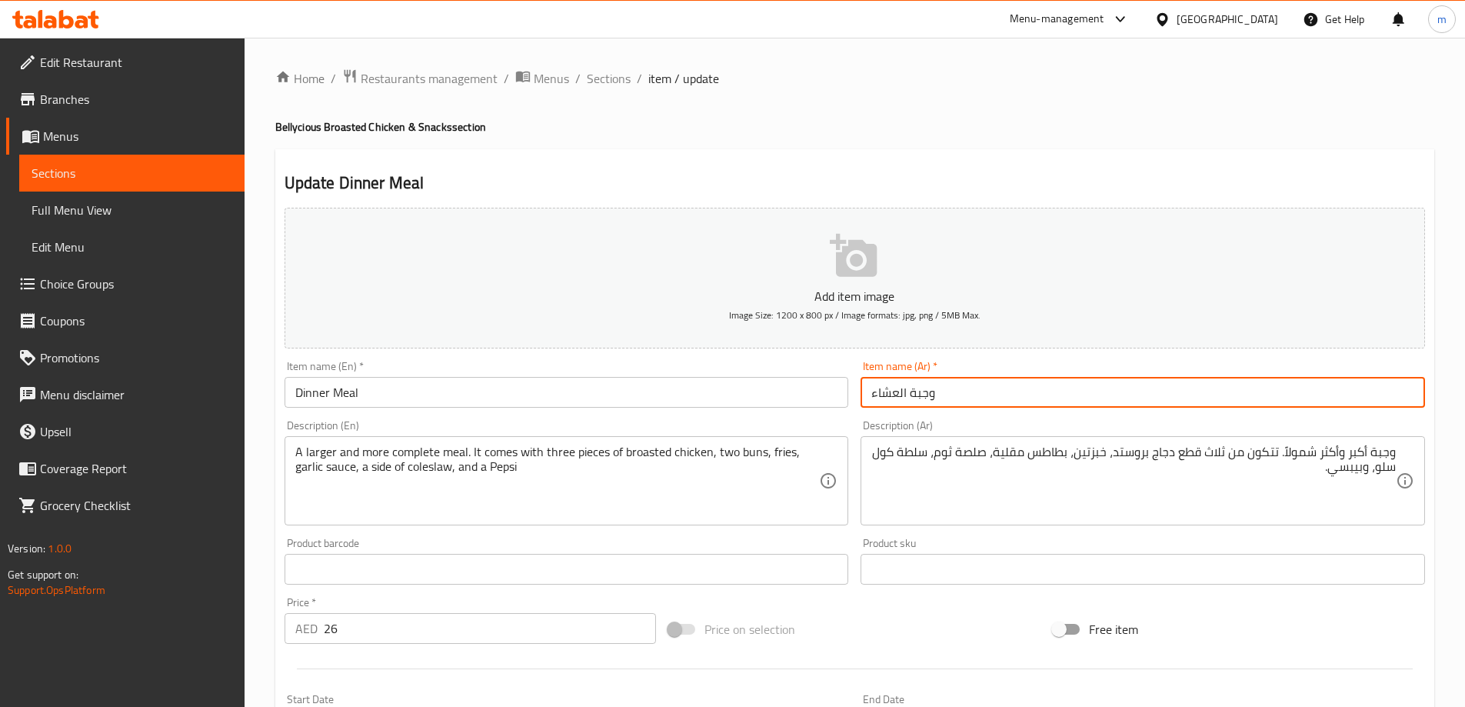
click at [881, 384] on input "وجبة العشاء" at bounding box center [1142, 392] width 564 height 31
click at [766, 384] on input "Dinner Meal" at bounding box center [566, 392] width 564 height 31
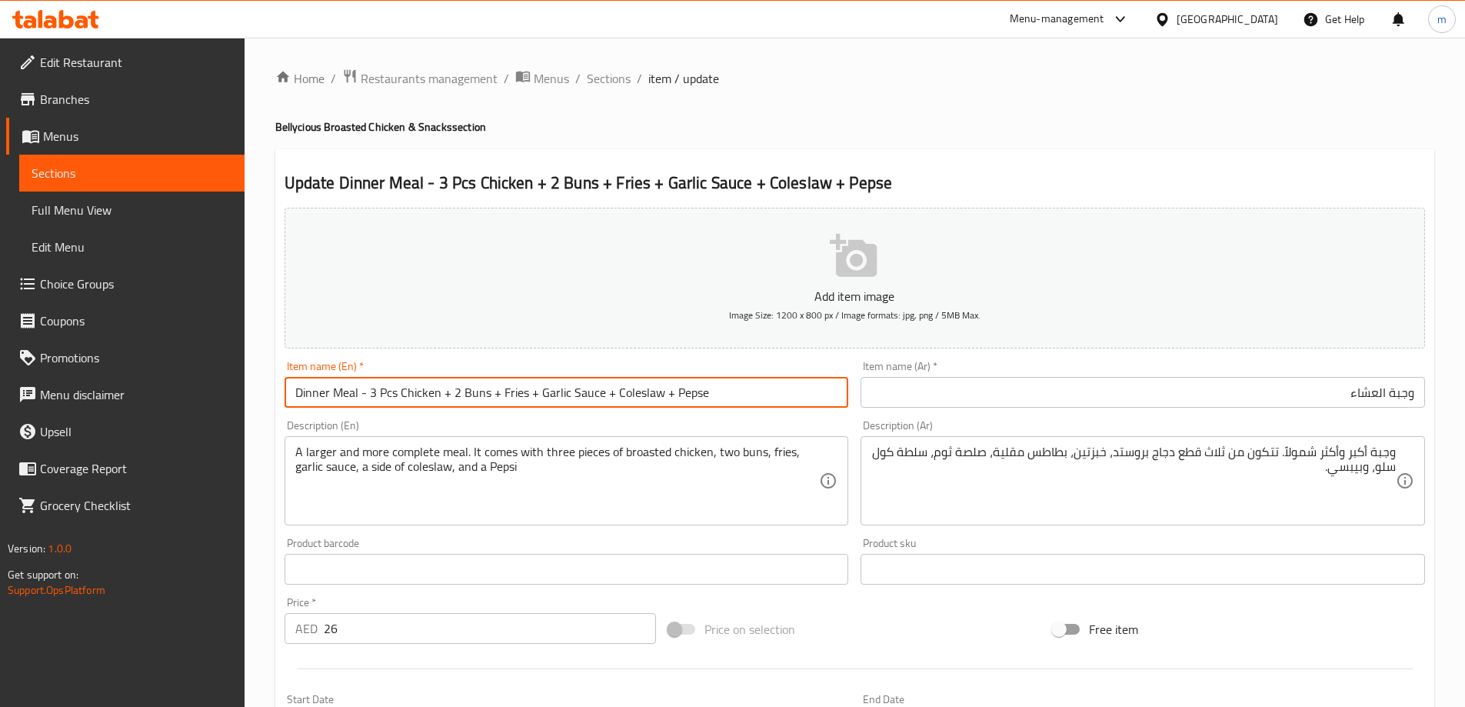
type input "Dinner Meal - 3 Pcs Chicken + 2 Buns + Fries + Garlic Sauce + Coleslaw + Pepse"
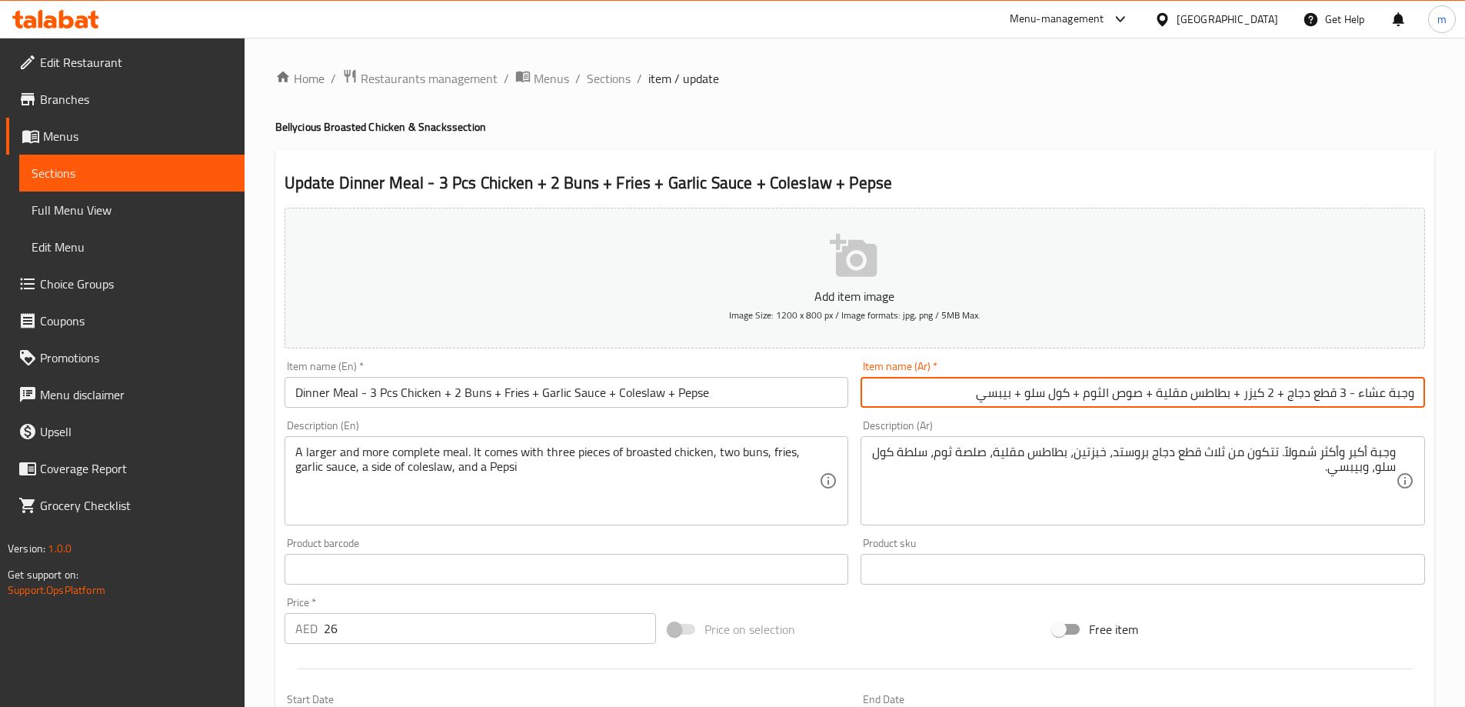
type input "وجبة عشاء - 3 قطع دجاج + 2 كيزر + بطاطس مقلية + صوص الثوم + كول سلو + بيبسي"
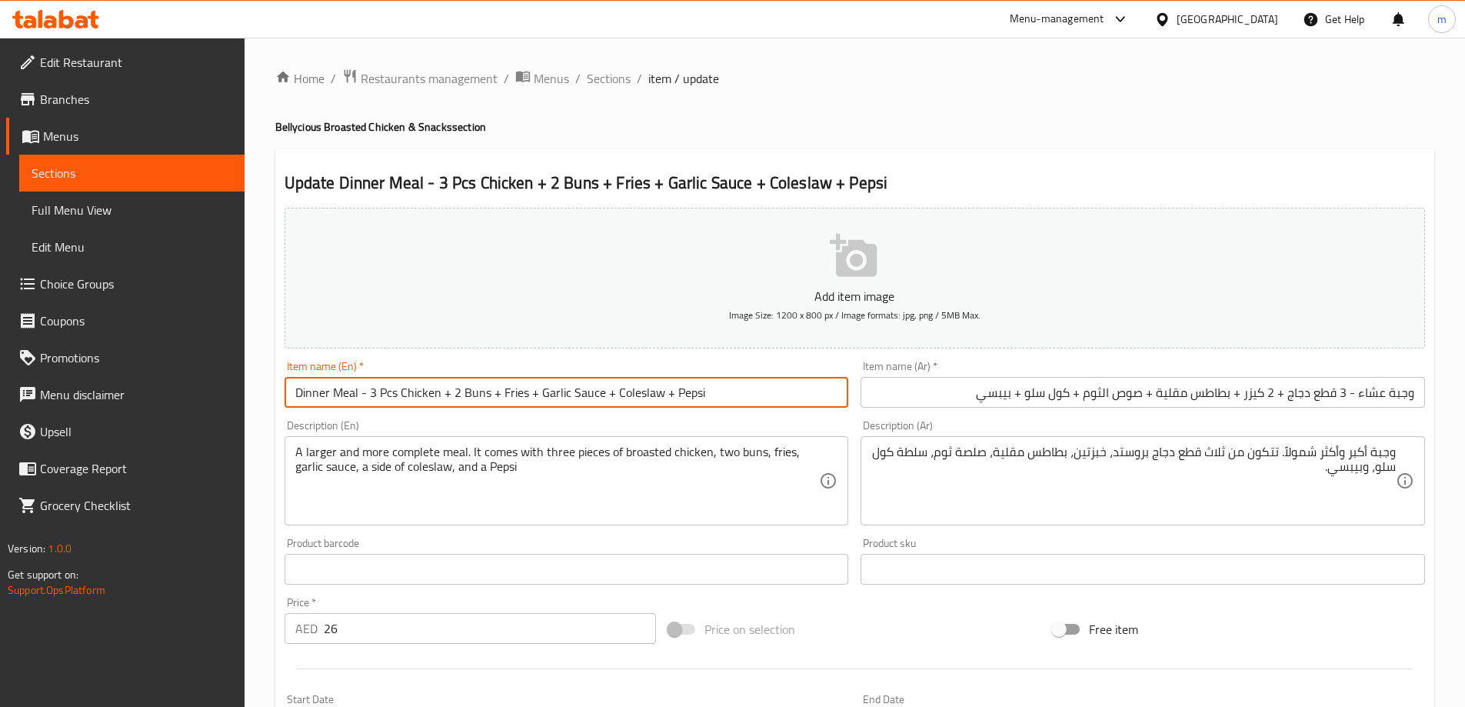
type input "Dinner Meal - 3 Pcs Chicken + 2 Buns + Fries + Garlic Sauce + Coleslaw + Pepsi"
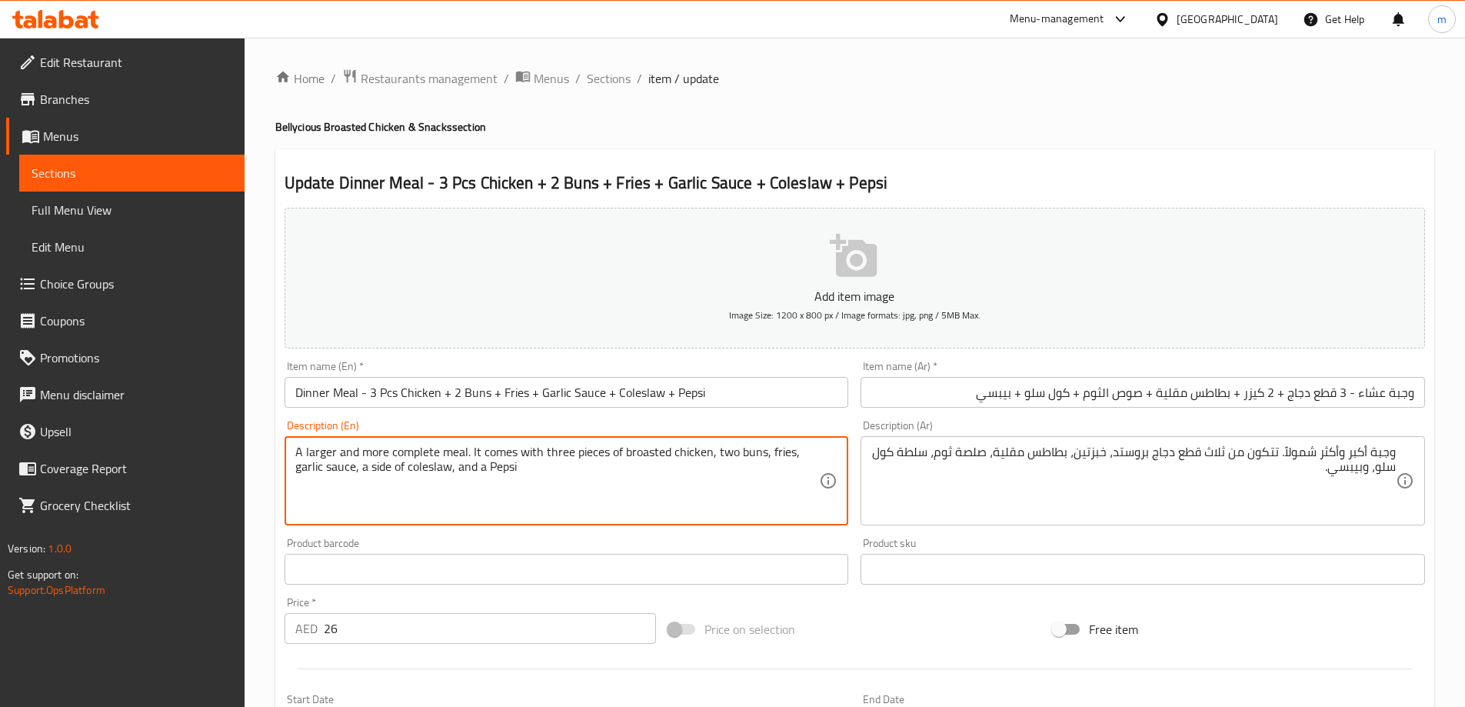
drag, startPoint x: 468, startPoint y: 451, endPoint x: 654, endPoint y: 451, distance: 186.1
click at [654, 451] on textarea "A larger and more complete meal. It comes with three pieces of broasted chicken…" at bounding box center [557, 480] width 524 height 73
drag, startPoint x: 654, startPoint y: 451, endPoint x: 617, endPoint y: 485, distance: 50.6
click at [617, 485] on textarea "A larger and more complete meal. It comes with three pieces of broasted chicken…" at bounding box center [557, 480] width 524 height 73
click at [632, 461] on textarea "A larger and more complete meal. It comes with three pieces of broasted chicken…" at bounding box center [557, 480] width 524 height 73
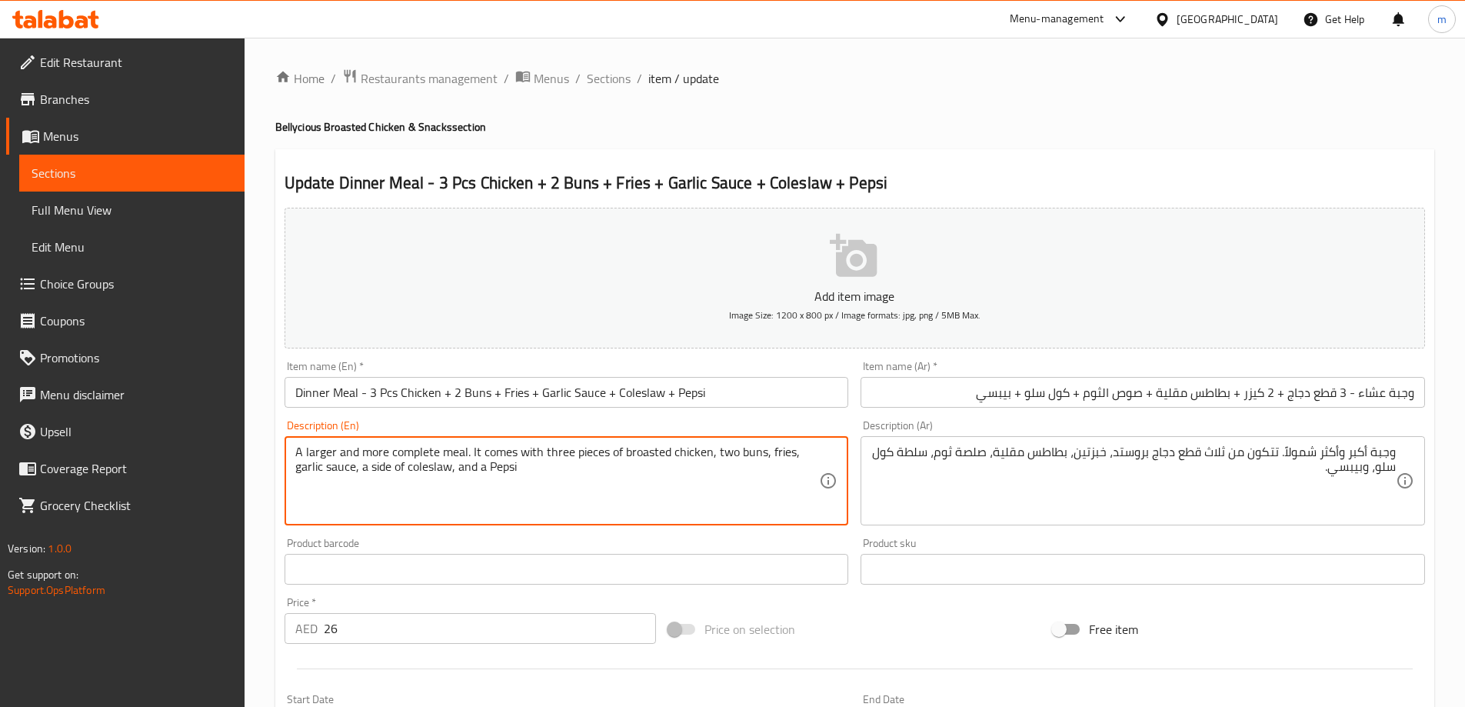
click at [632, 461] on textarea "A larger and more complete meal. It comes with three pieces of broasted chicken…" at bounding box center [557, 480] width 524 height 73
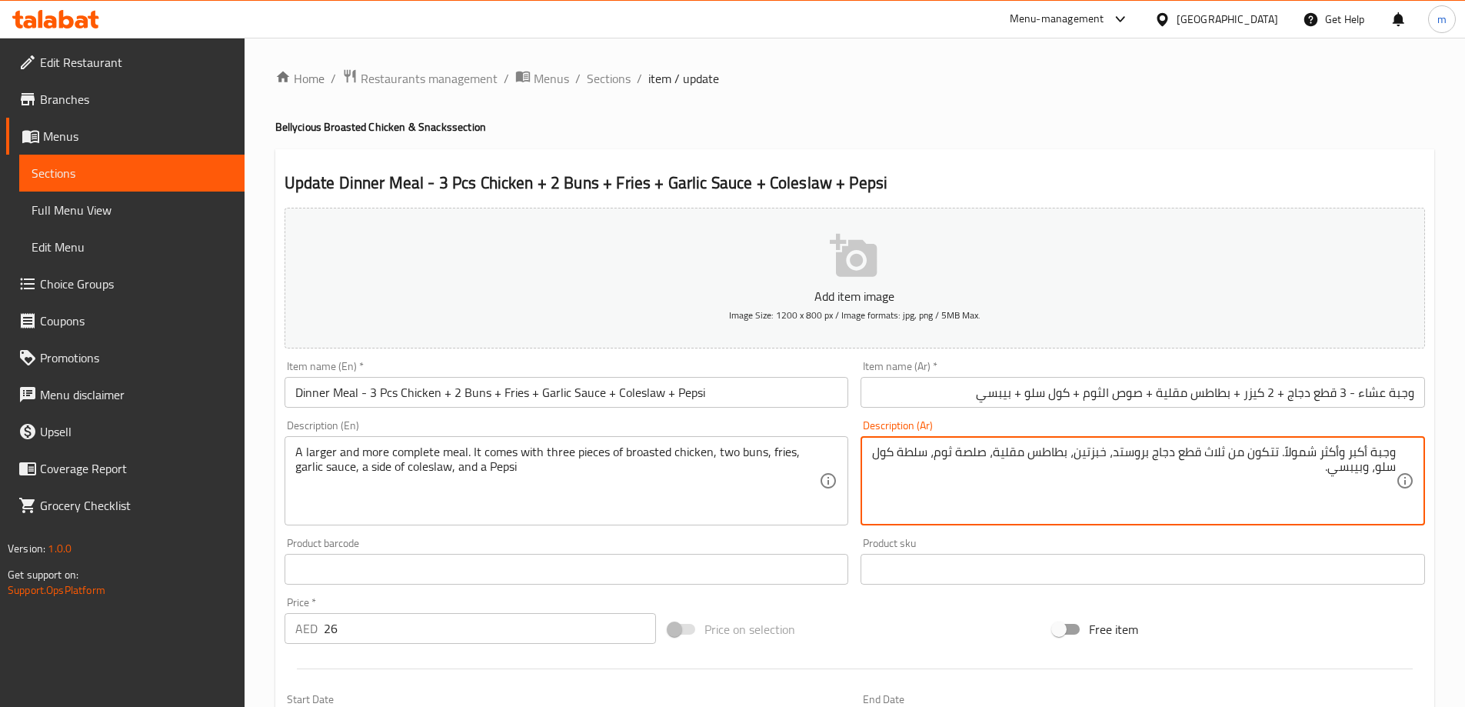
drag, startPoint x: 1073, startPoint y: 451, endPoint x: 1083, endPoint y: 447, distance: 10.7
click at [1082, 459] on textarea "وجبة أكبر وأكثر شمولاً. تتكون من ثلاث قطع دجاج بروستد، خبزتين، بطاطس مقلية، صلص…" at bounding box center [1133, 480] width 524 height 73
drag, startPoint x: 1076, startPoint y: 454, endPoint x: 1107, endPoint y: 457, distance: 31.8
click at [1107, 457] on textarea "وجبة أكبر وأكثر شمولاً. تتكون من ثلاث قطع دجاج بروستد، خبزتين، بطاطس مقلية، صلص…" at bounding box center [1133, 480] width 524 height 73
type textarea "وجبة أكبر وأكثر شمولاً. تتكون من ثلاث قطع دجاج بروستد، 2 كيزر، بطاطس مقلية، صوص…"
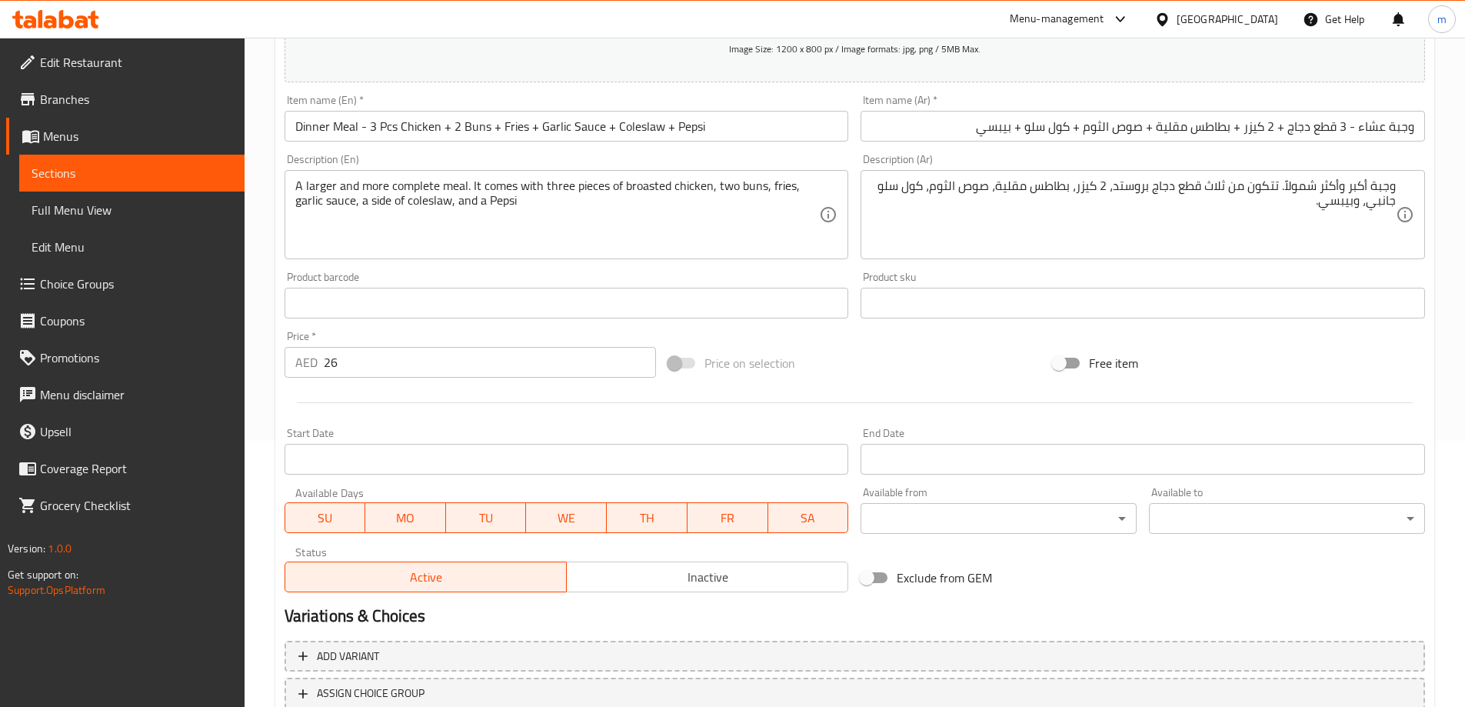
scroll to position [308, 0]
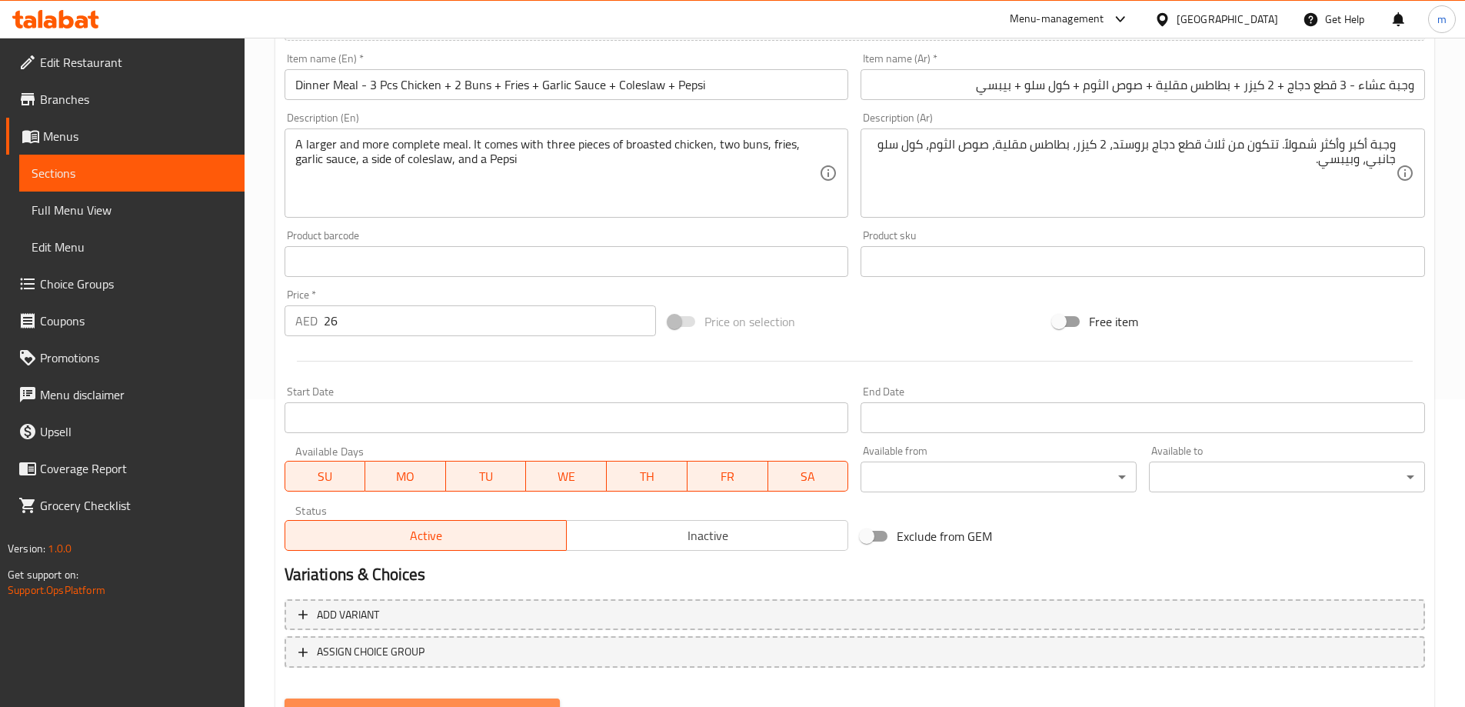
click at [406, 700] on button "Update" at bounding box center [422, 712] width 276 height 28
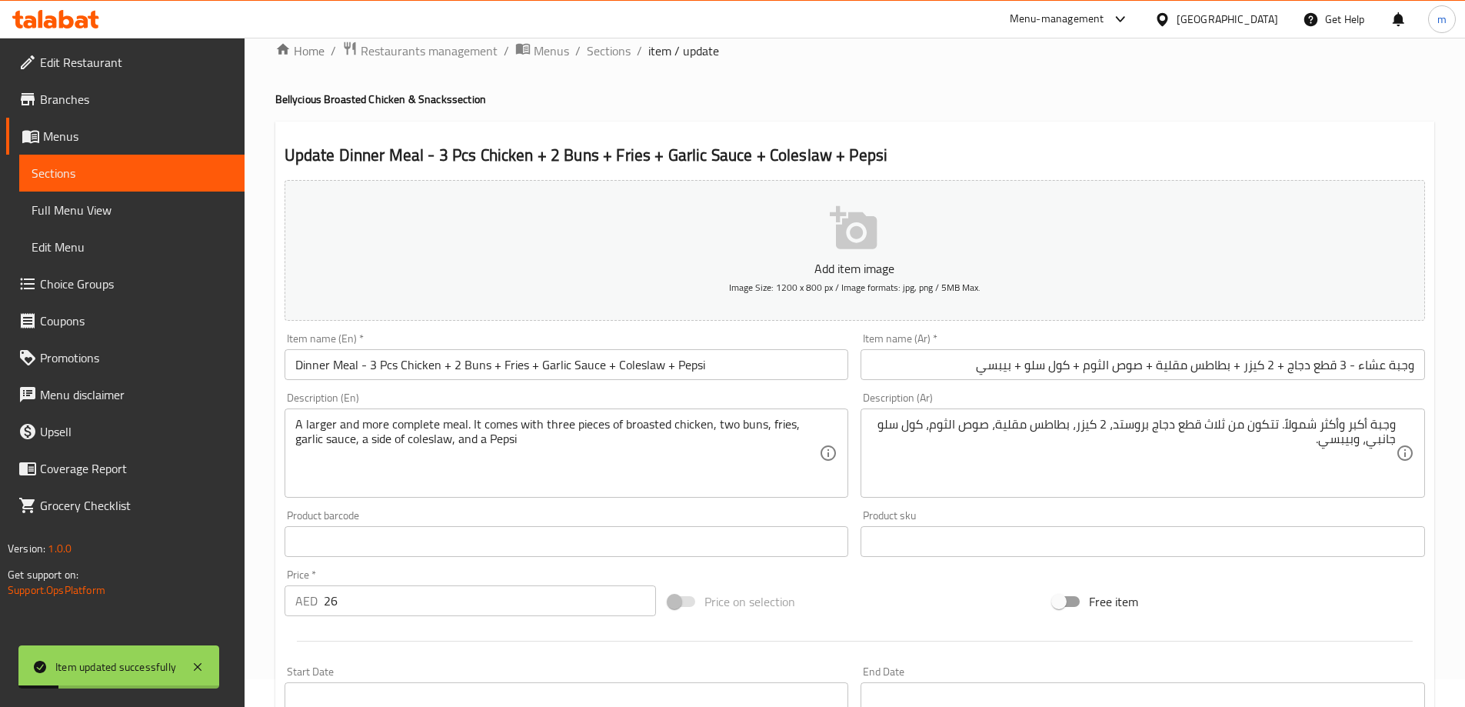
scroll to position [0, 0]
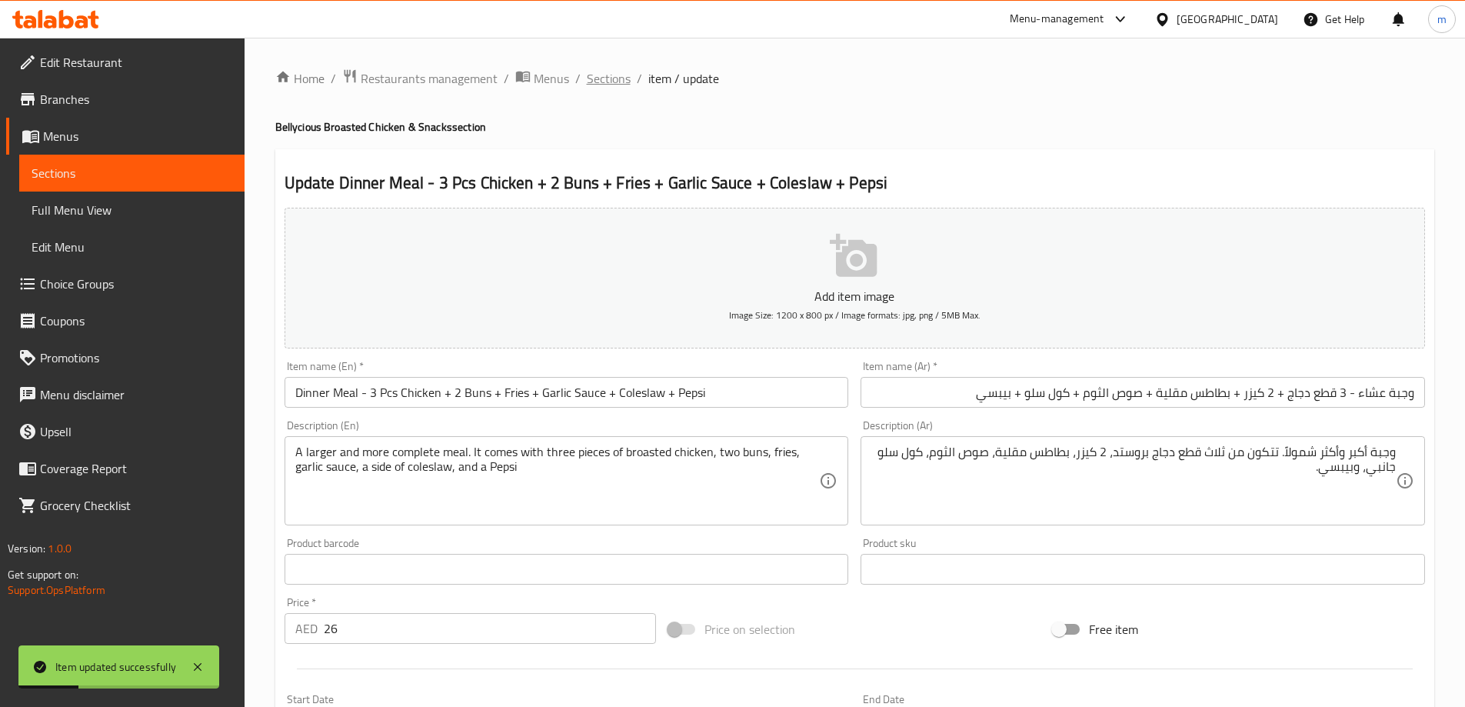
click at [613, 84] on span "Sections" at bounding box center [609, 78] width 44 height 18
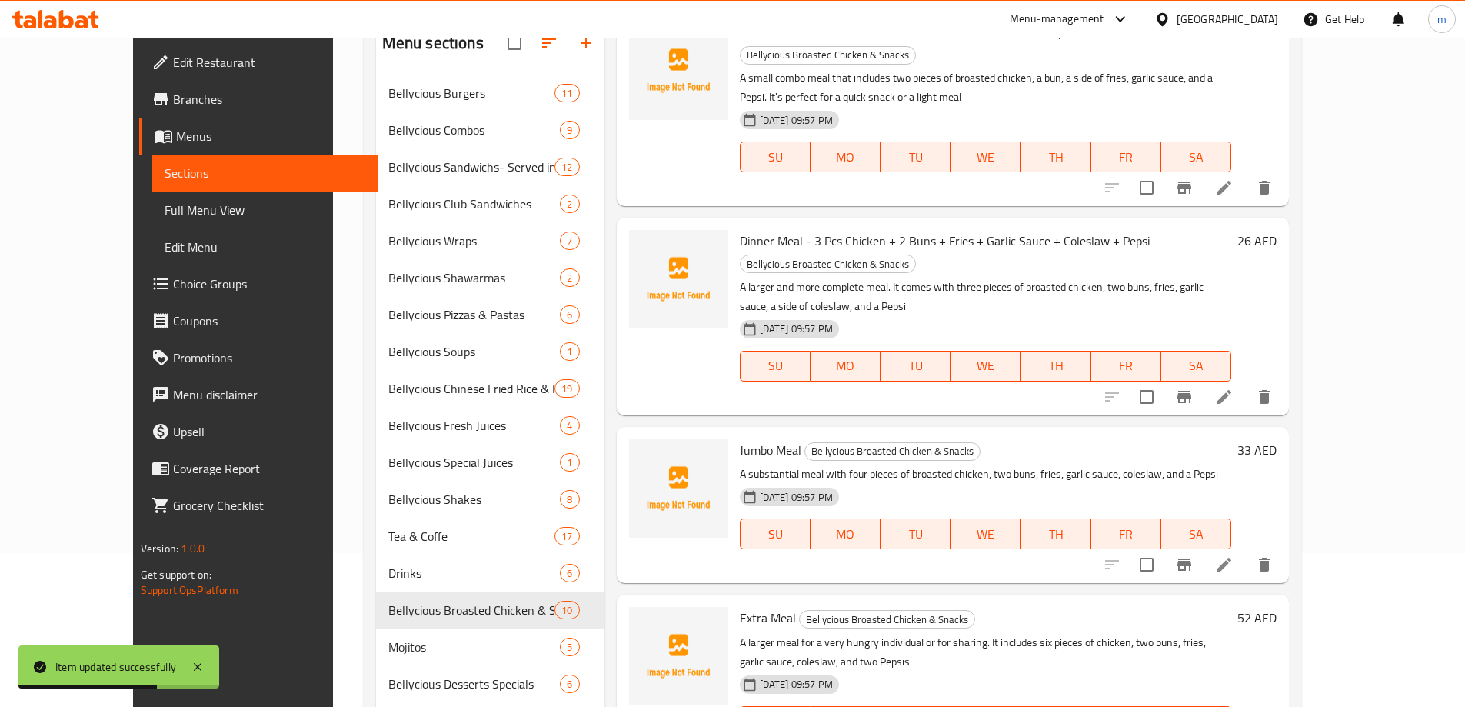
scroll to position [77, 0]
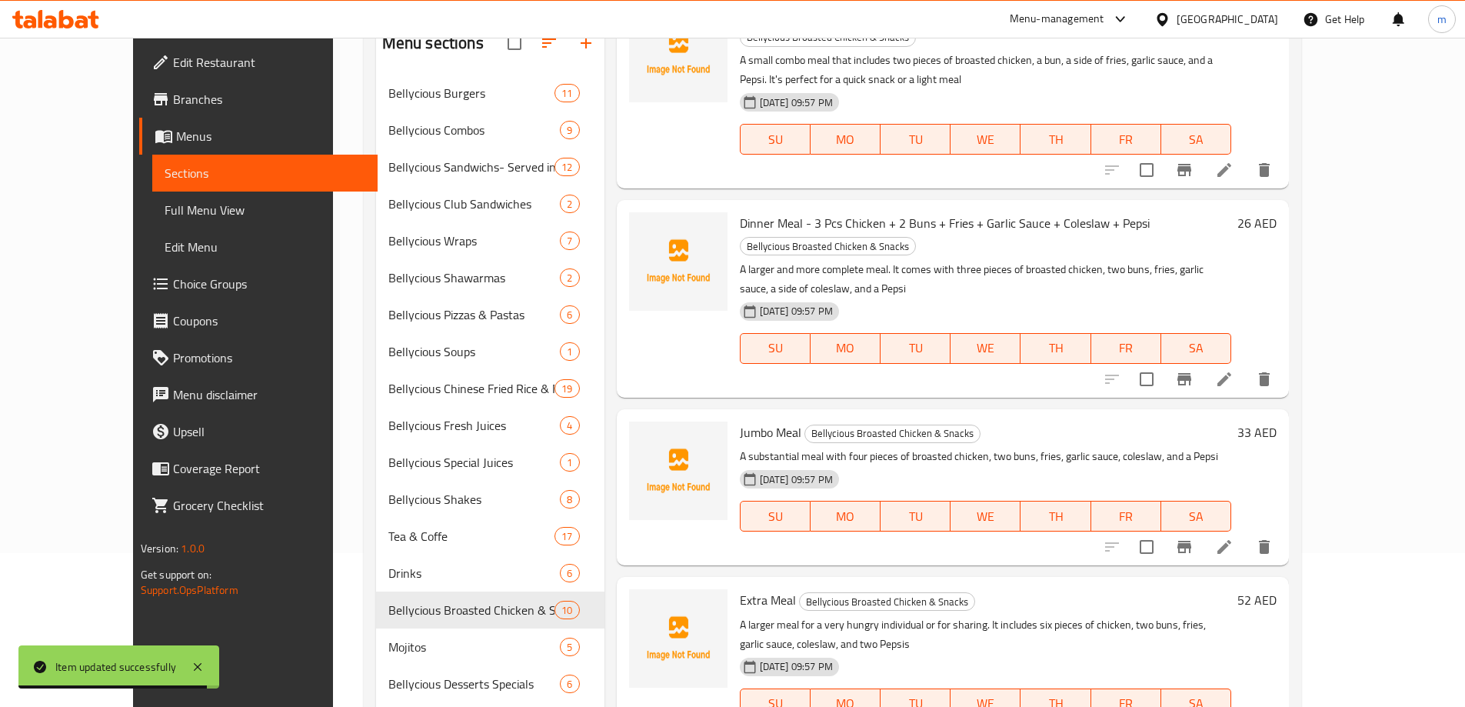
click at [1246, 533] on li at bounding box center [1223, 547] width 43 height 28
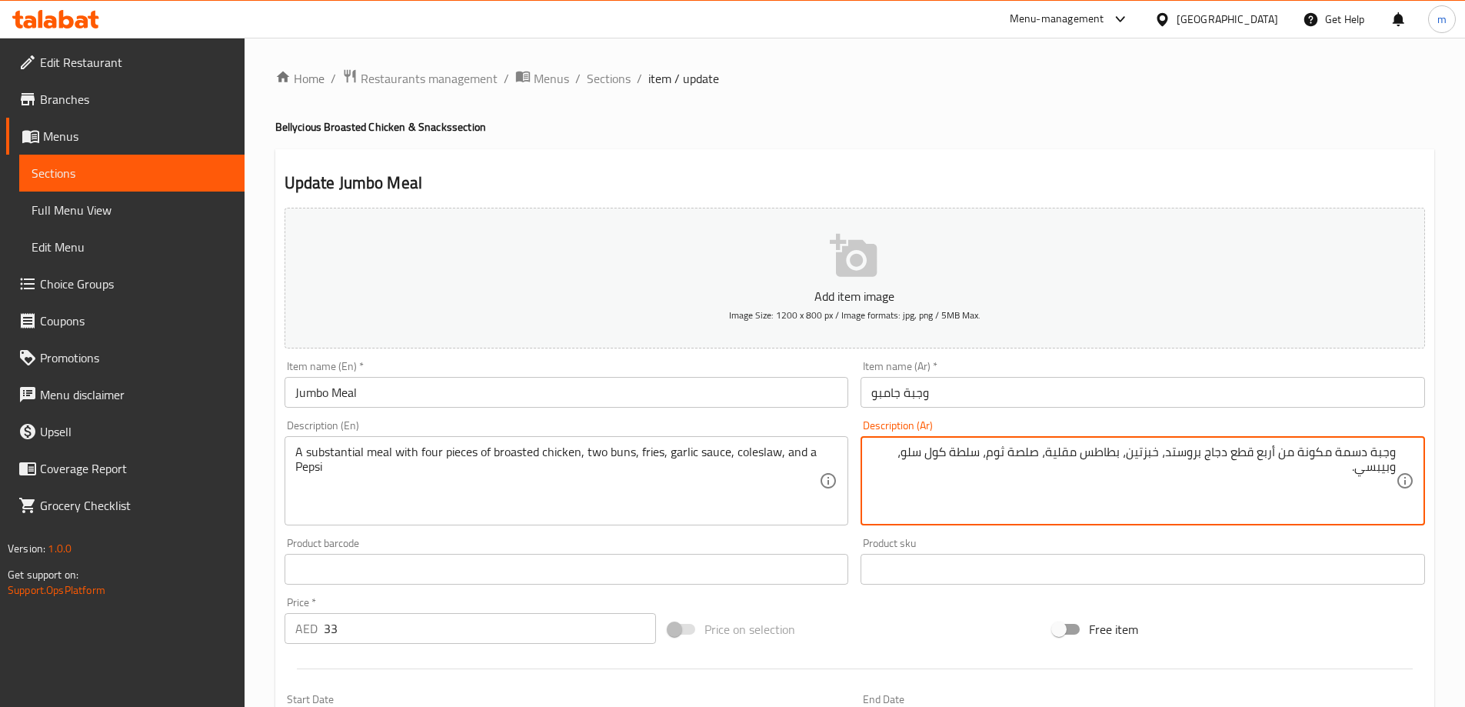
click at [1051, 397] on input "وجبة جامبو" at bounding box center [1142, 392] width 564 height 31
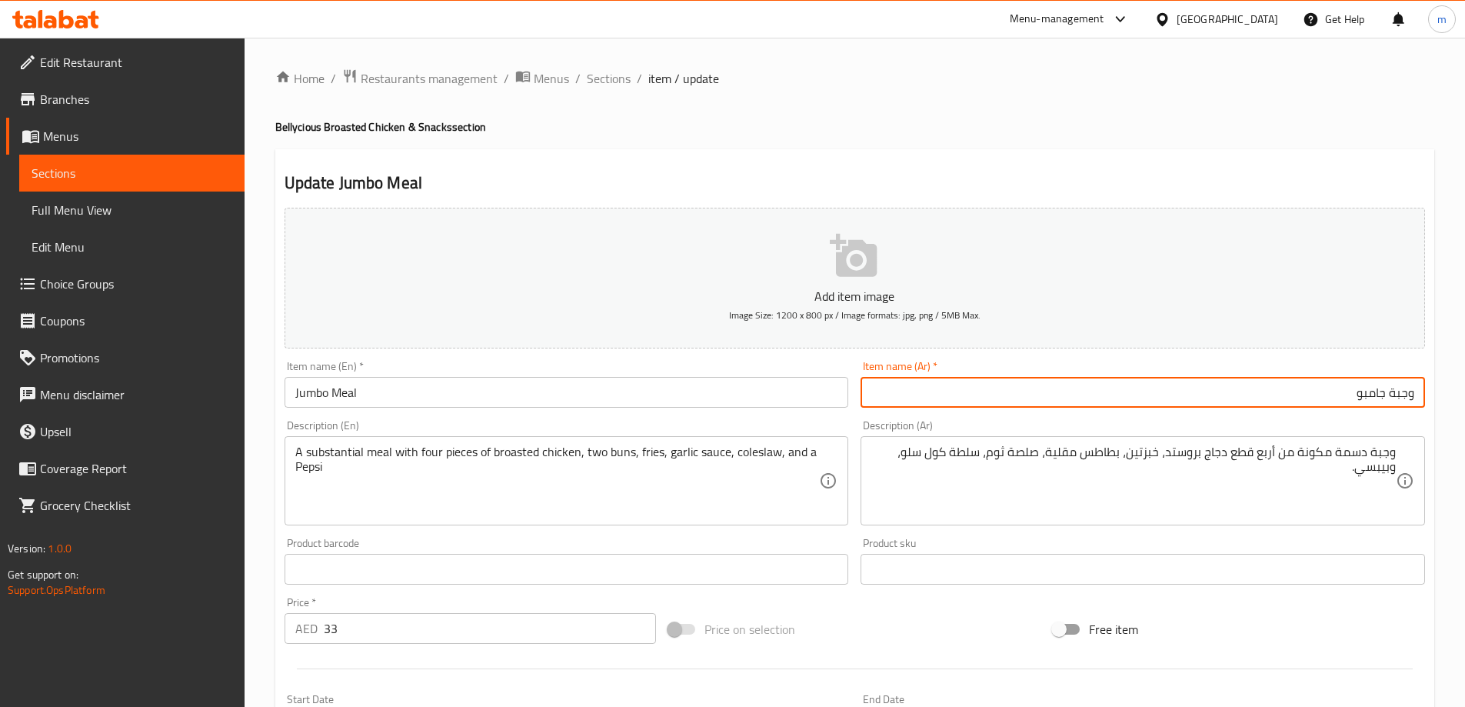
click at [1051, 397] on input "وجبة جامبو" at bounding box center [1142, 392] width 564 height 31
type input "وجبة جامبو +"
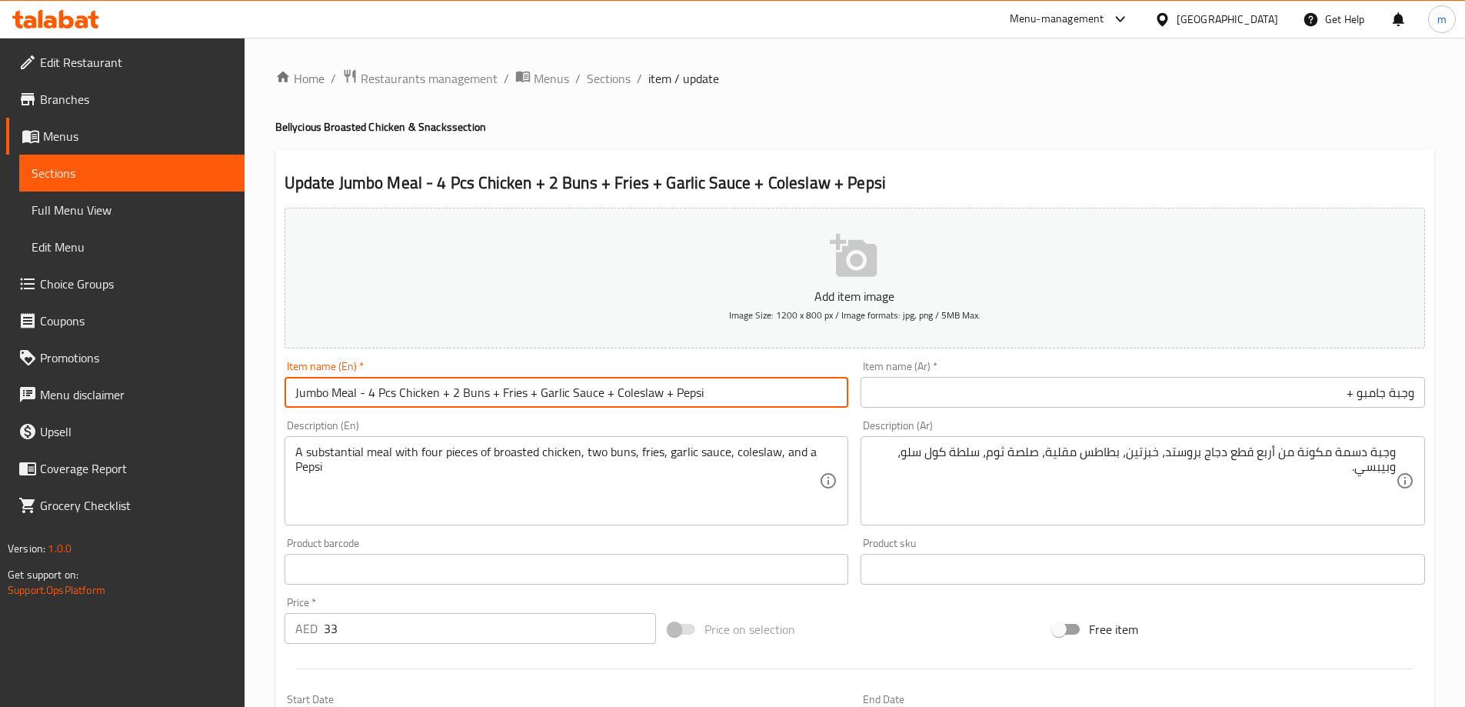
type input "Jumbo Meal - 4 Pcs Chicken + 2 Buns + Fries + Garlic Sauce + Coleslaw + Pepsi"
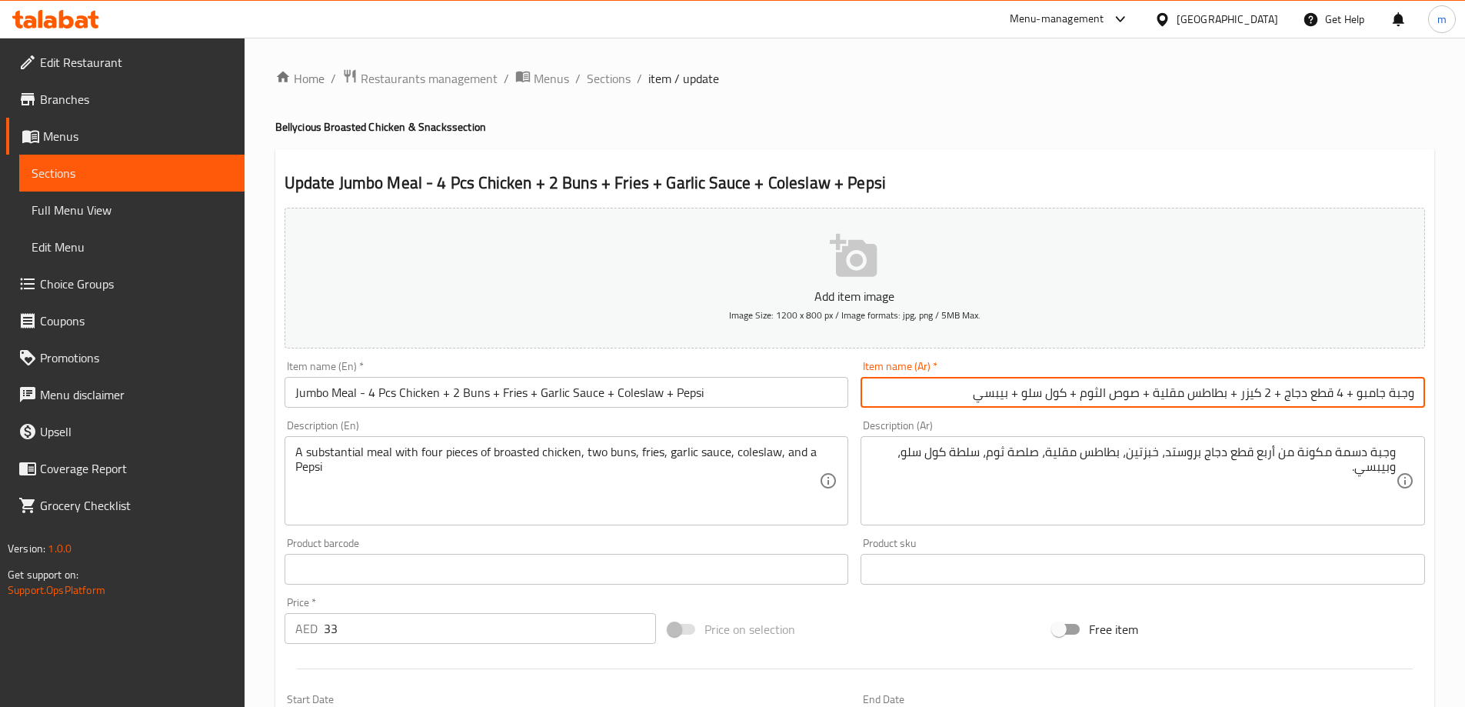
type input "وجبة جامبو + 4 قطع دجاج + 2 كيزر + بطاطس مقلية + صوص الثوم + كول سلو + بيبسي"
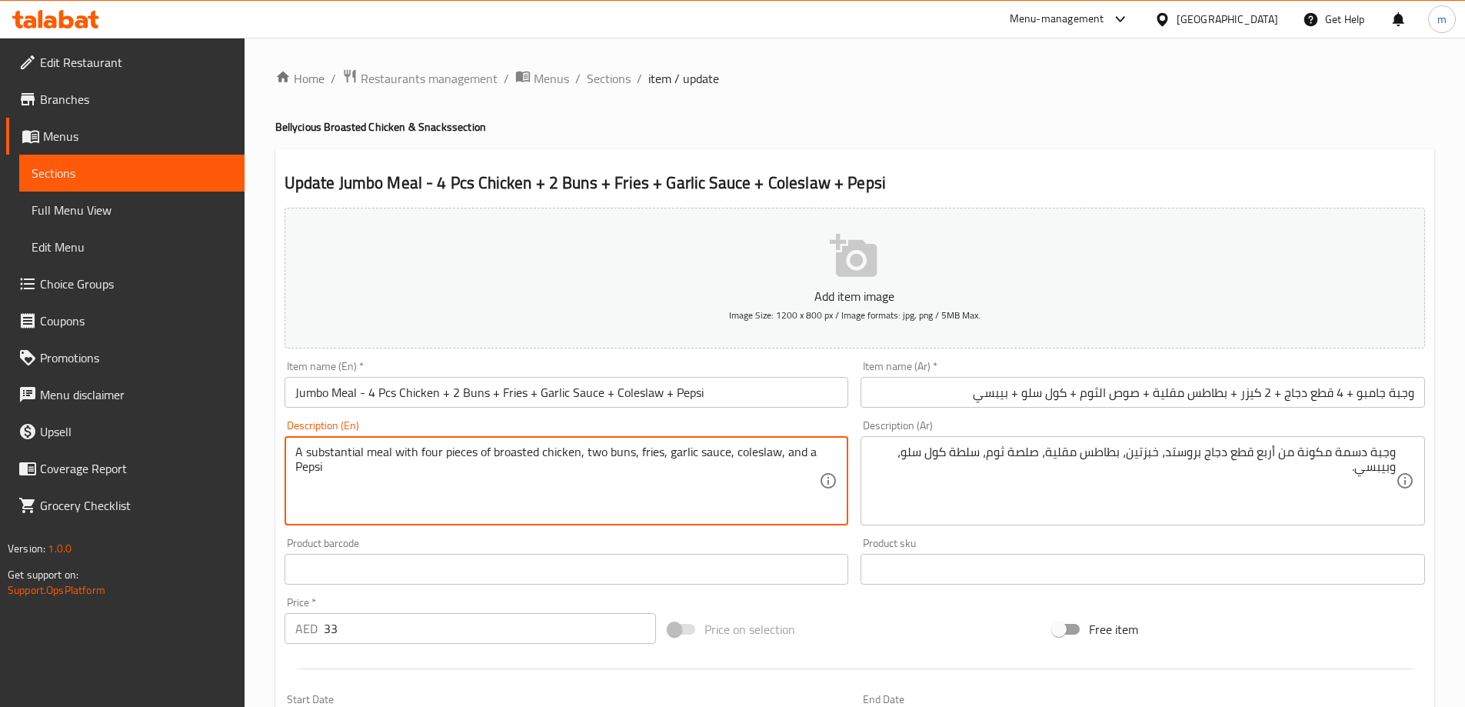
click at [330, 455] on textarea "A substantial meal with four pieces of broasted chicken, two buns, fries, garli…" at bounding box center [557, 480] width 524 height 73
drag, startPoint x: 391, startPoint y: 444, endPoint x: 577, endPoint y: 447, distance: 186.1
click at [577, 447] on textarea "A substantial meal with four pieces of broasted chicken, two buns, fries, garli…" at bounding box center [557, 480] width 524 height 73
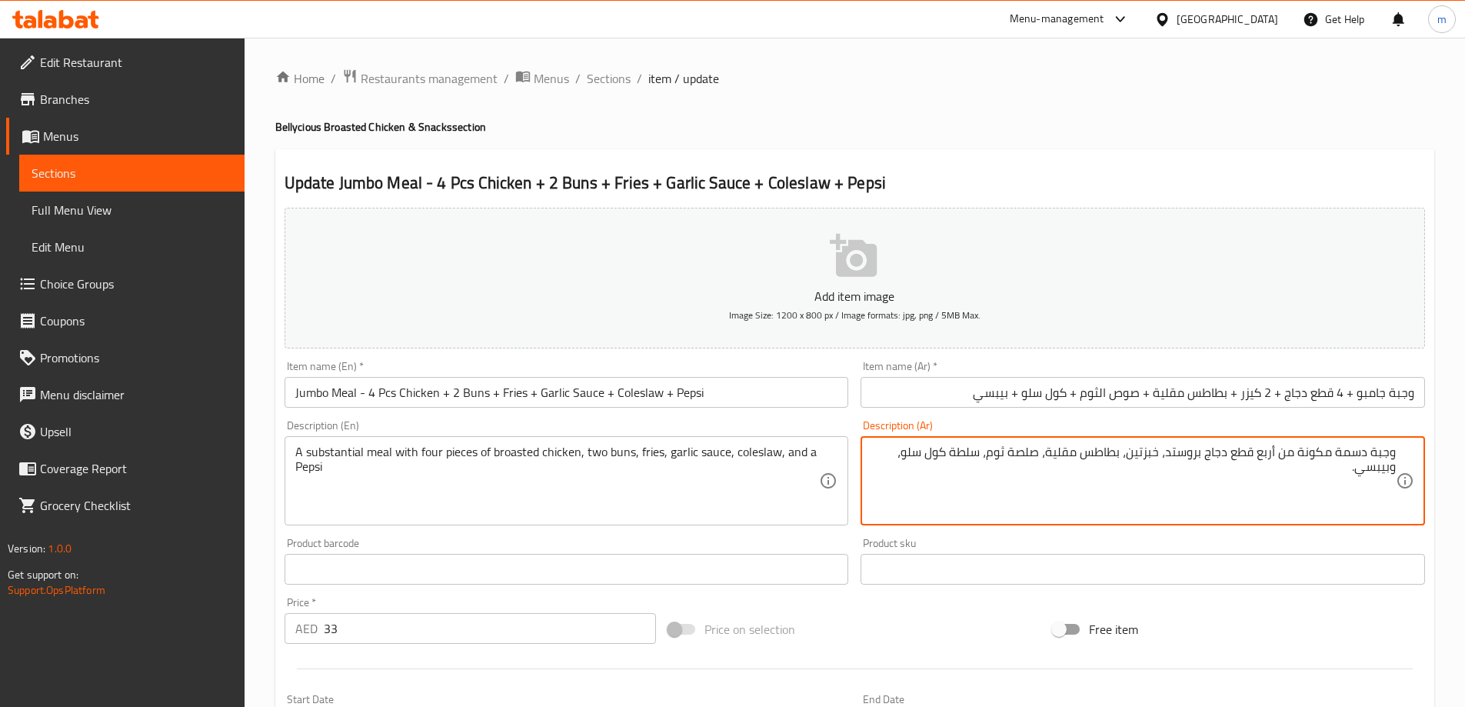
drag, startPoint x: 1282, startPoint y: 457, endPoint x: 1334, endPoint y: 460, distance: 51.6
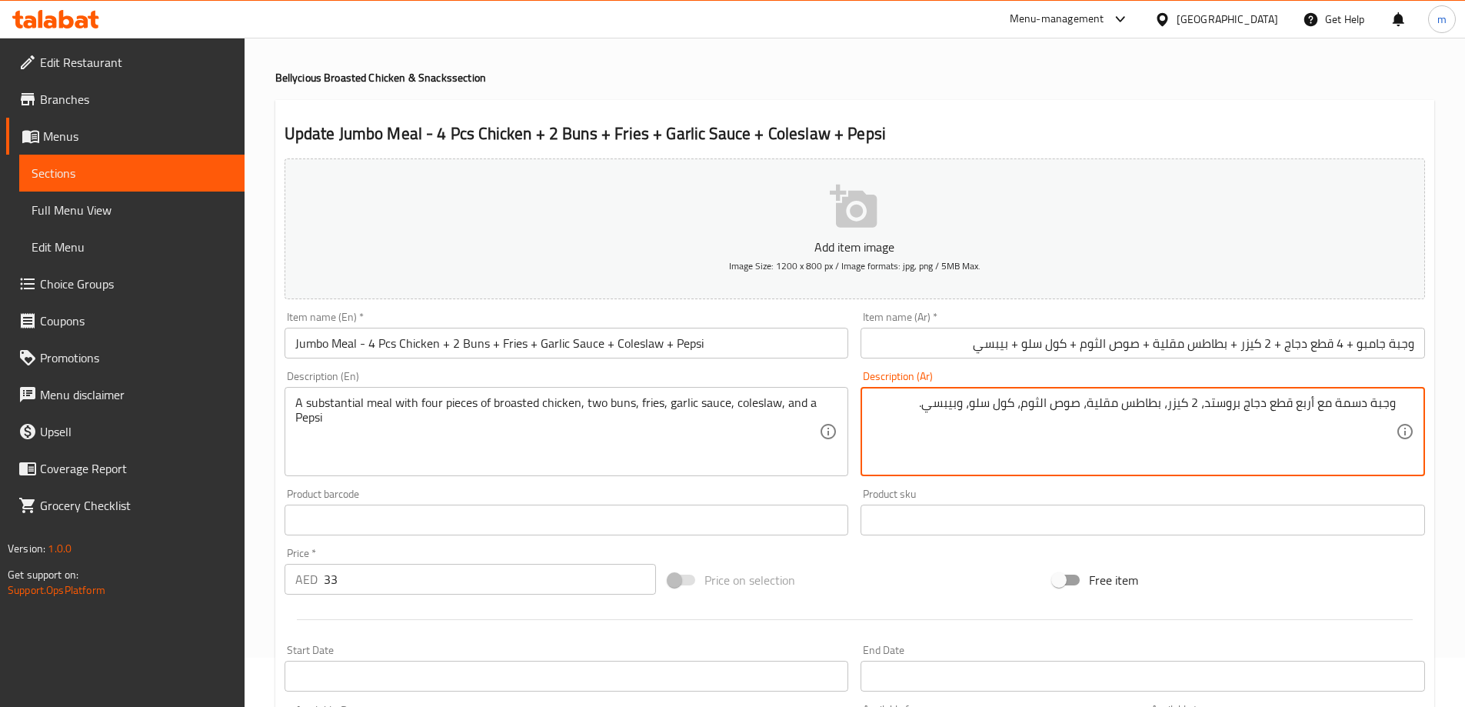
scroll to position [77, 0]
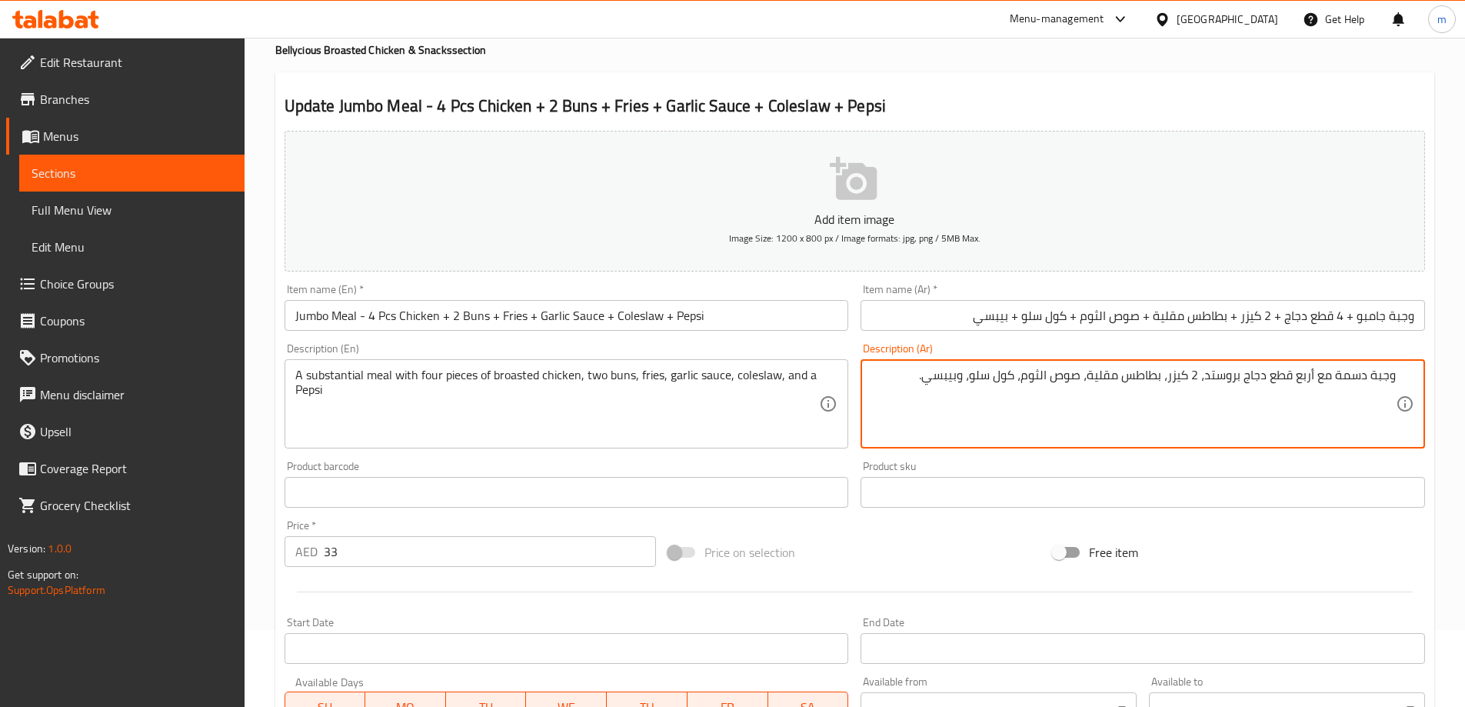
type textarea "وجبة دسمة مع أربع قطع دجاج بروستد، 2 كيزر، بطاطس مقلية، صوص الثوم، كول سلو، وبي…"
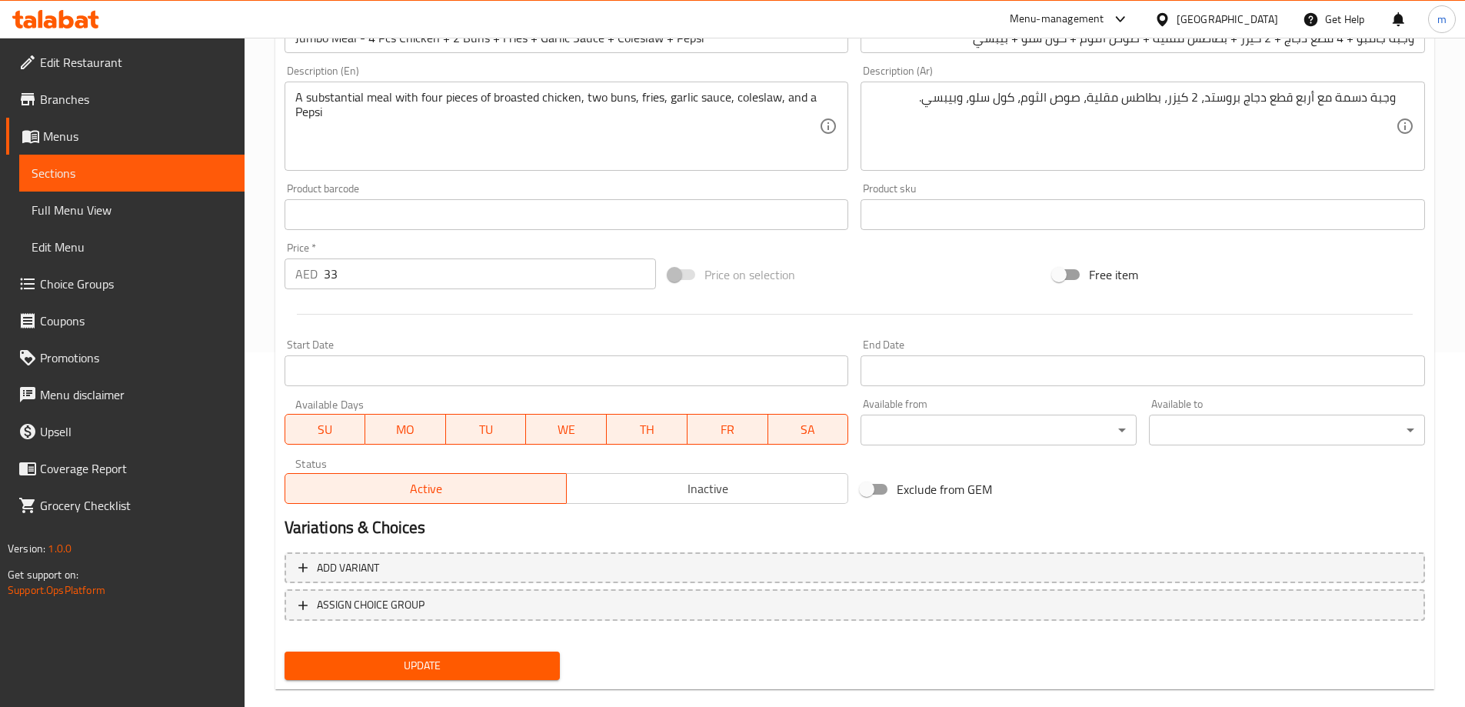
scroll to position [380, 0]
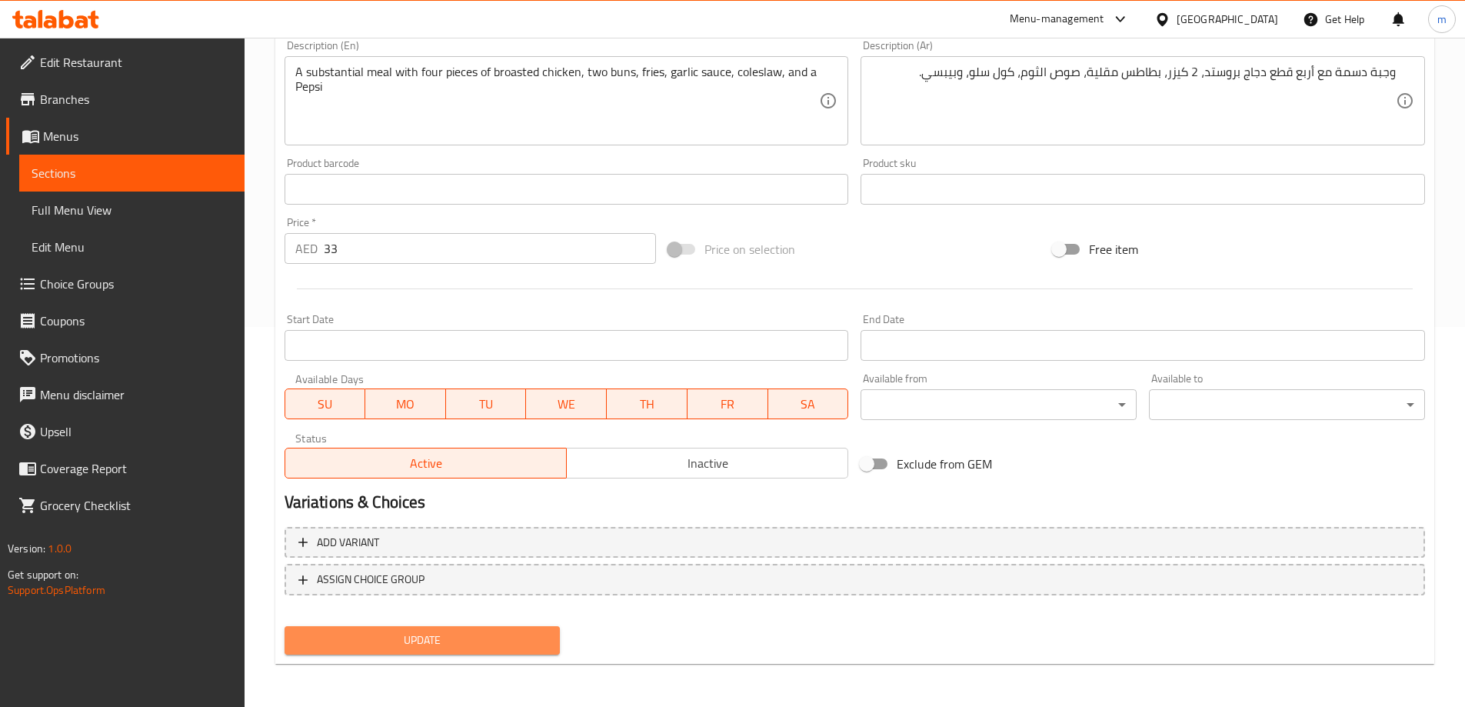
drag, startPoint x: 492, startPoint y: 637, endPoint x: 551, endPoint y: 635, distance: 59.2
click at [495, 637] on span "Update" at bounding box center [422, 639] width 251 height 19
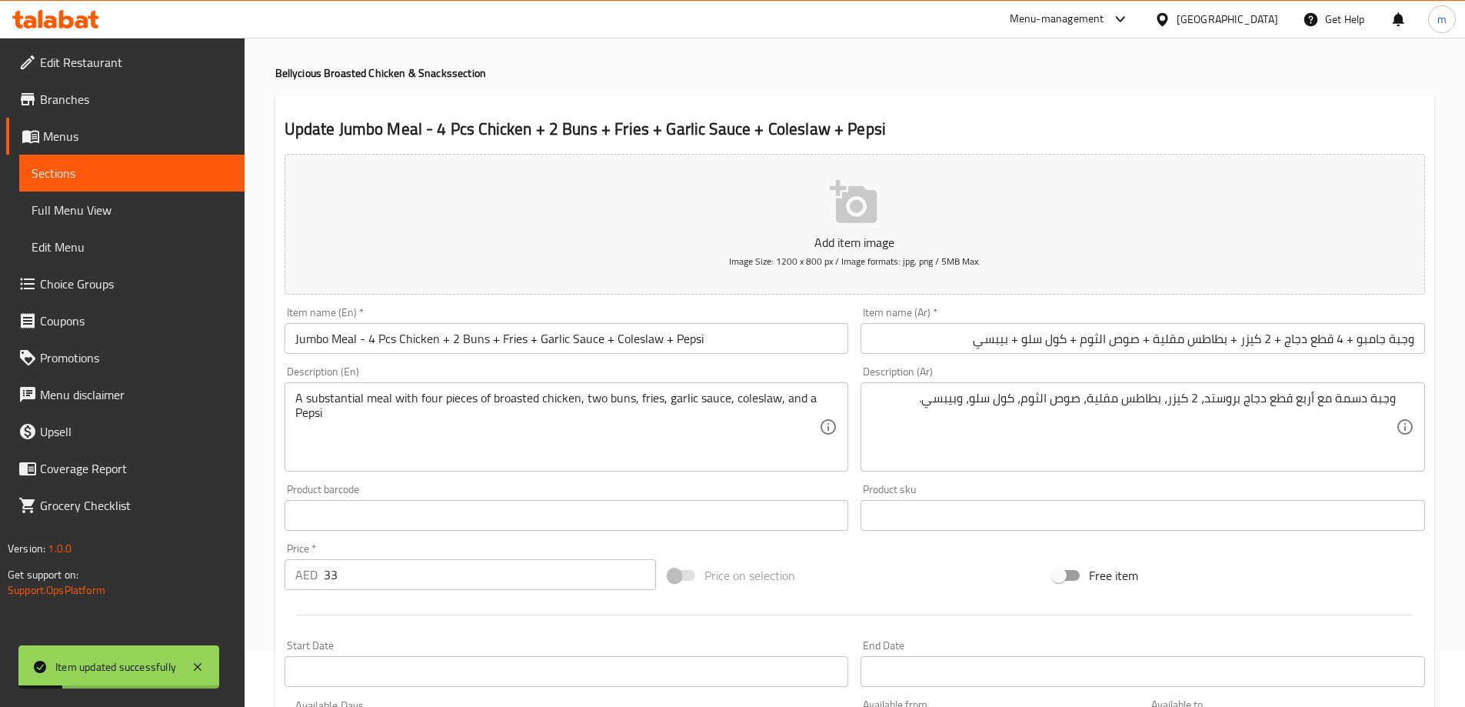
scroll to position [0, 0]
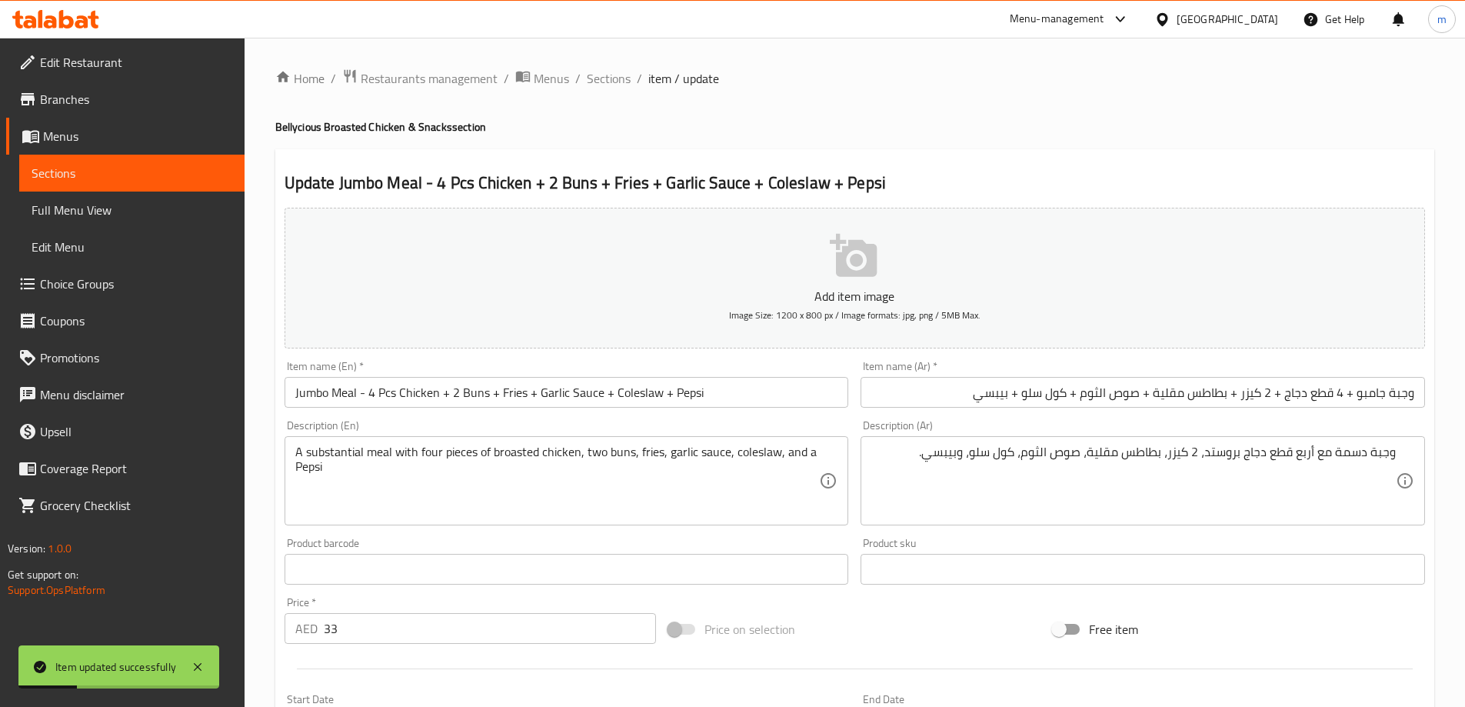
drag, startPoint x: 617, startPoint y: 77, endPoint x: 604, endPoint y: 100, distance: 26.5
click at [617, 77] on span "Sections" at bounding box center [609, 78] width 44 height 18
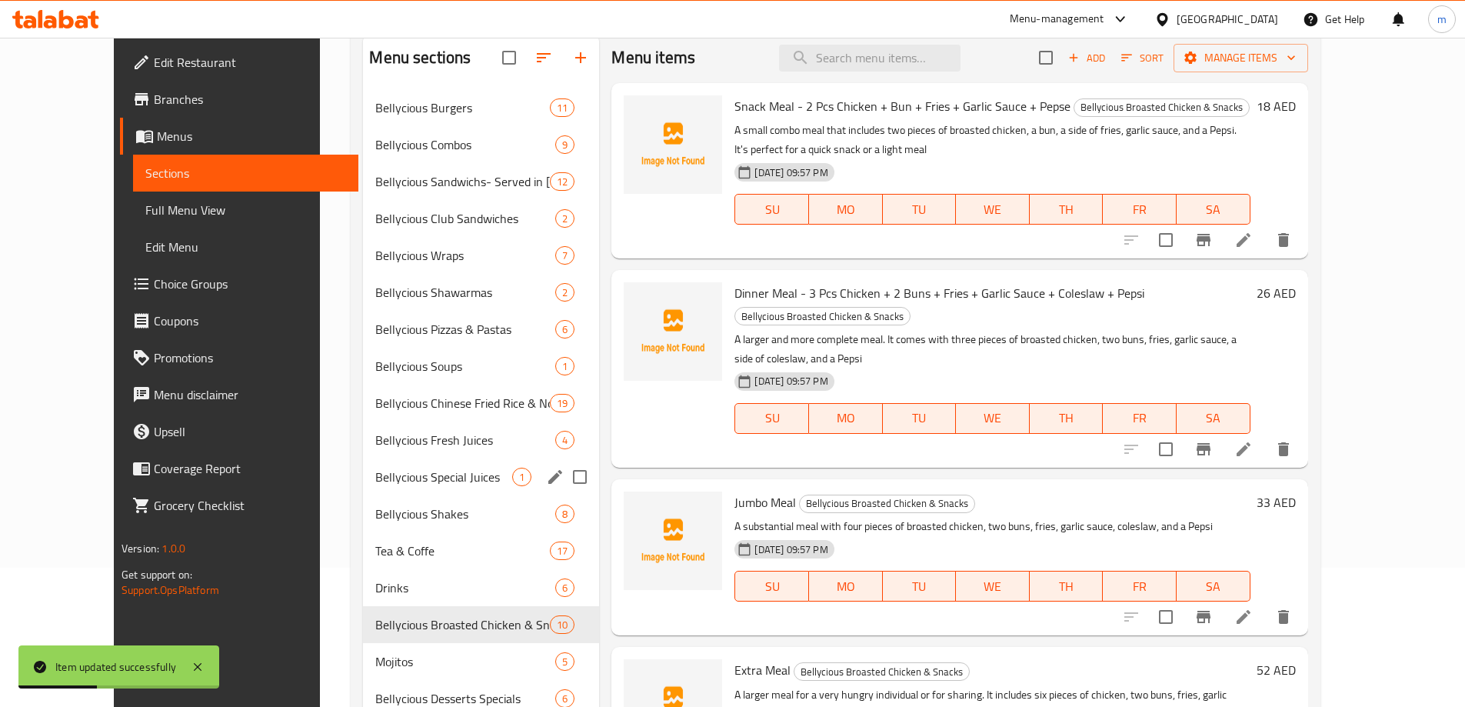
scroll to position [235, 0]
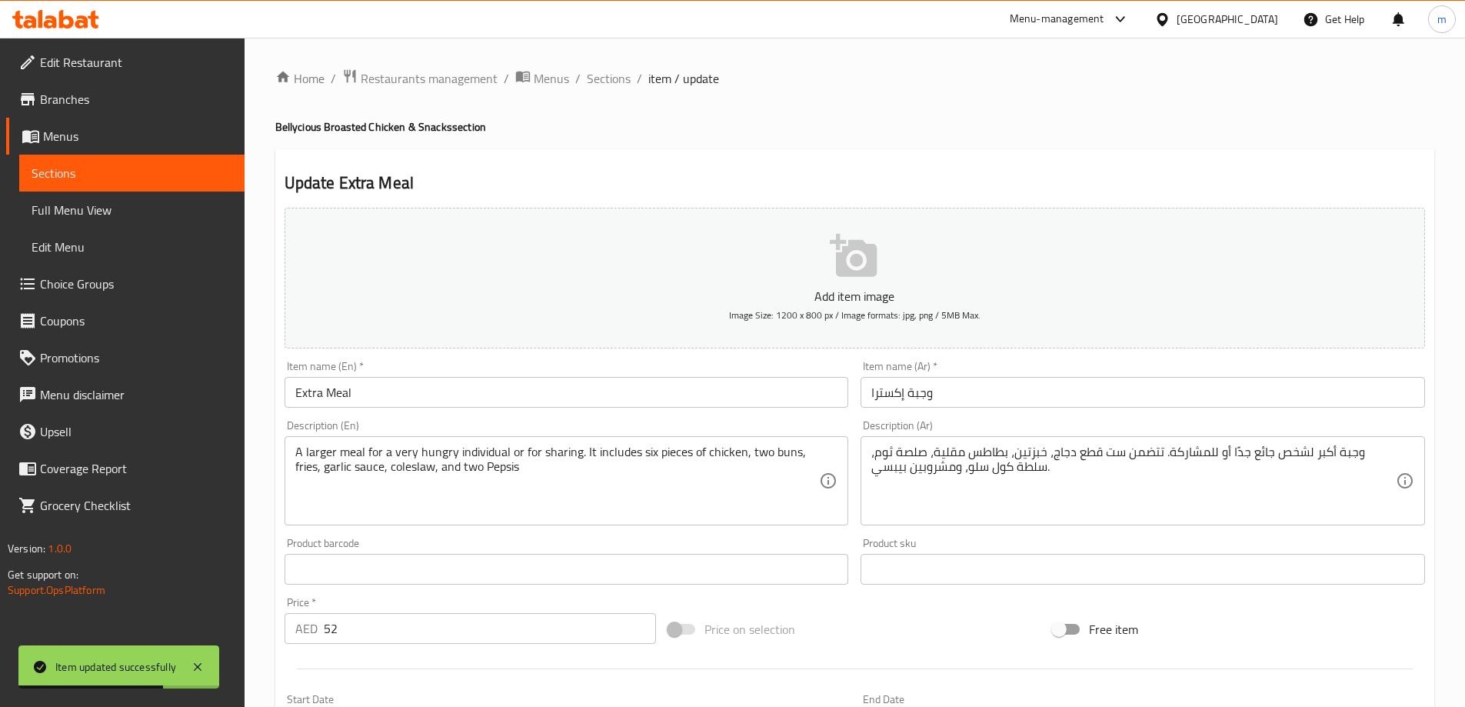
click at [896, 393] on input "وجبة إكسترا" at bounding box center [1142, 392] width 564 height 31
click at [586, 412] on div "Item name (En)   * Extra Meal Item name (En) *" at bounding box center [566, 383] width 577 height 59
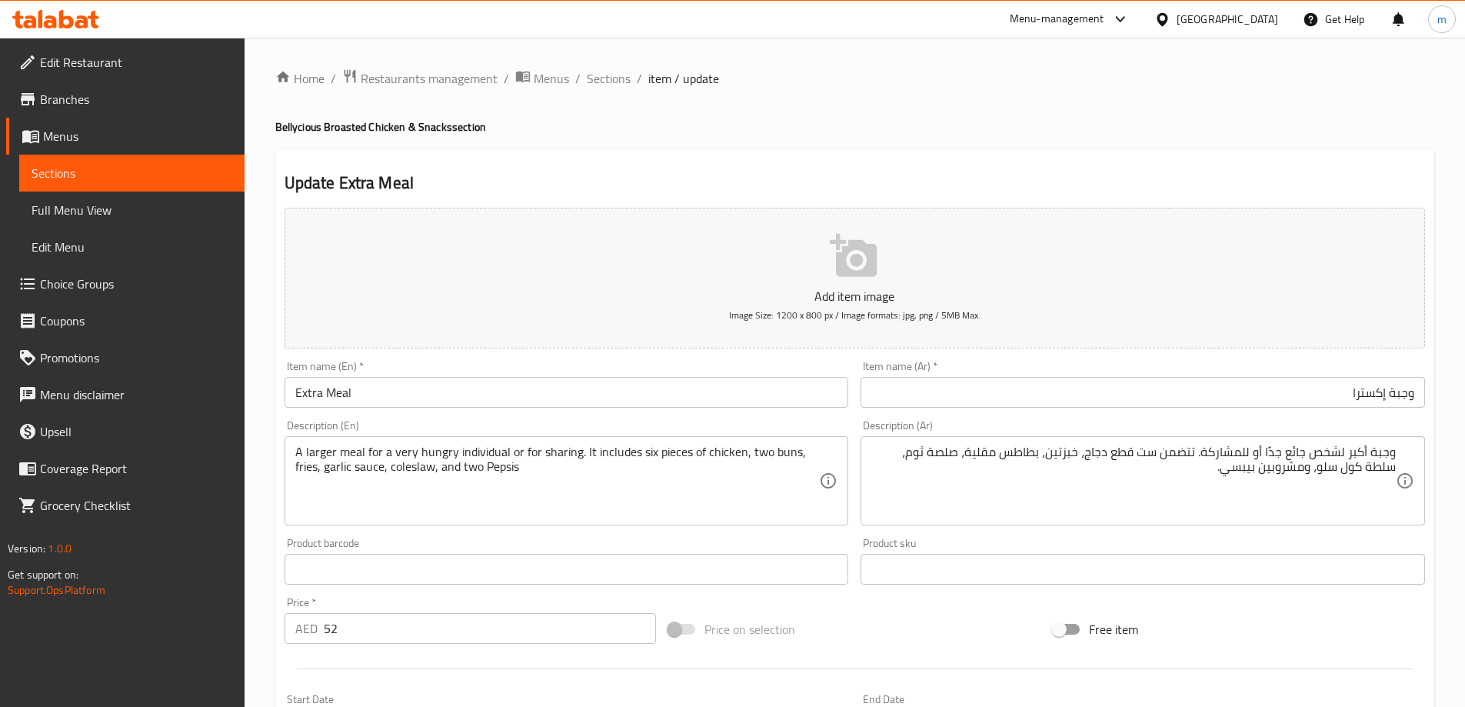
click at [592, 401] on input "Extra Meal" at bounding box center [566, 392] width 564 height 31
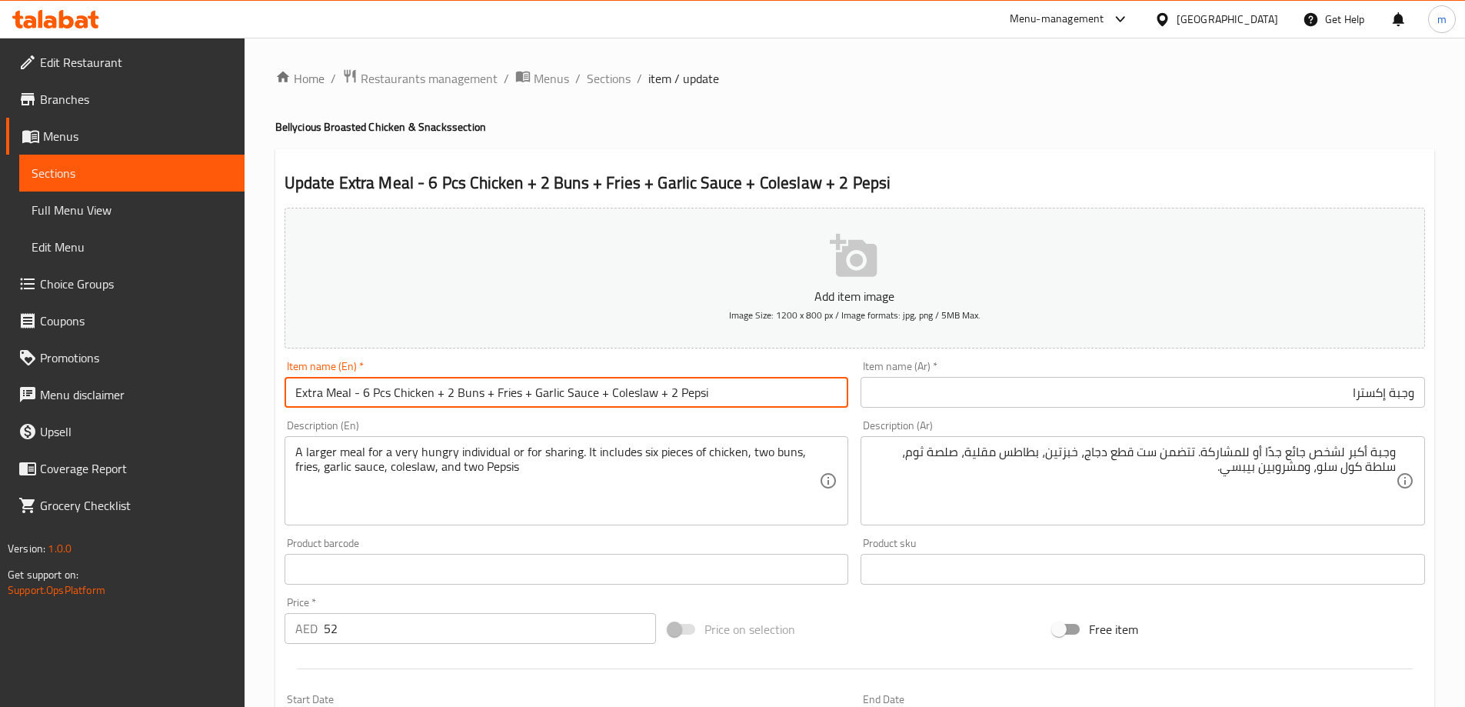
type input "Extra Meal - 6 Pcs Chicken + 2 Buns + Fries + Garlic Sauce + Coleslaw + 2 Pepsi"
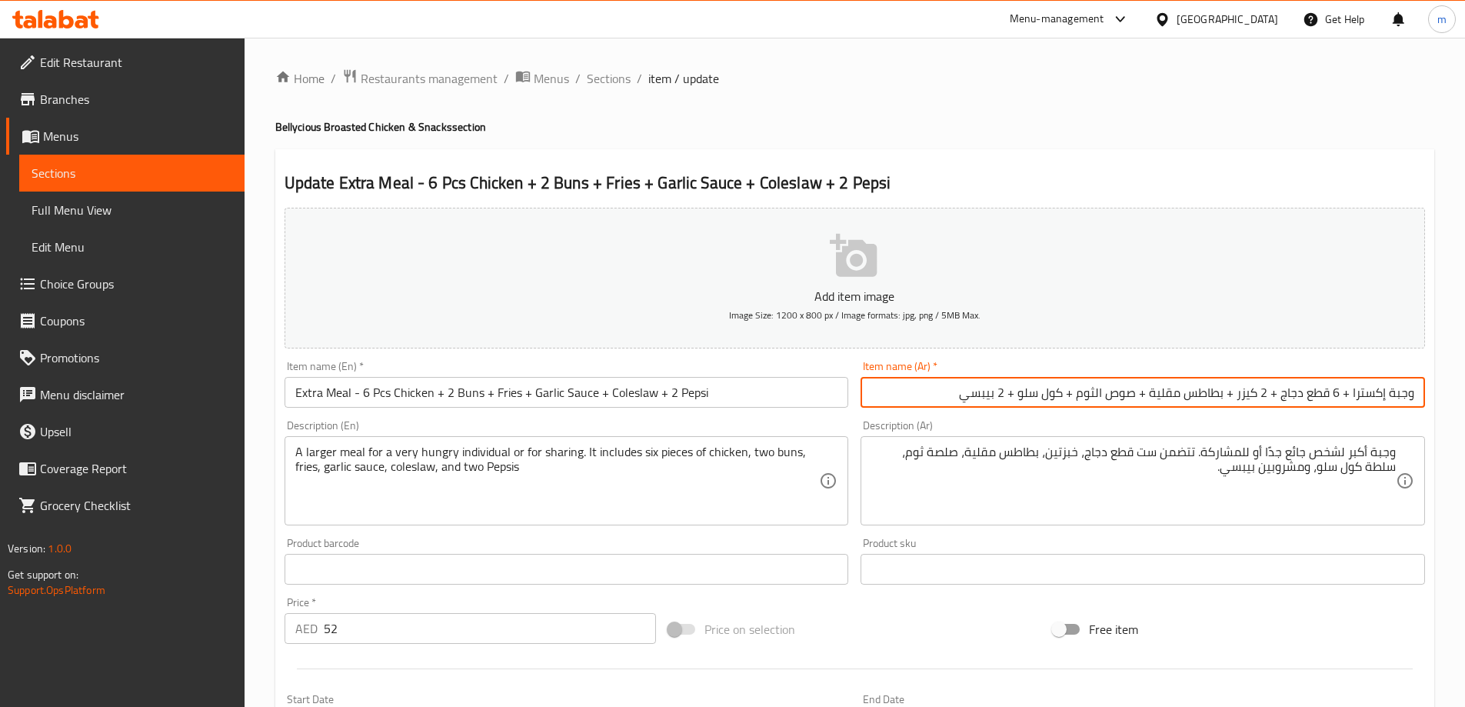
type input "وجبة إكسترا + 6 قطع دجاج + 2 كيزر + بطاطس مقلية + صوص الثوم + كول سلو + 2 بيبسي"
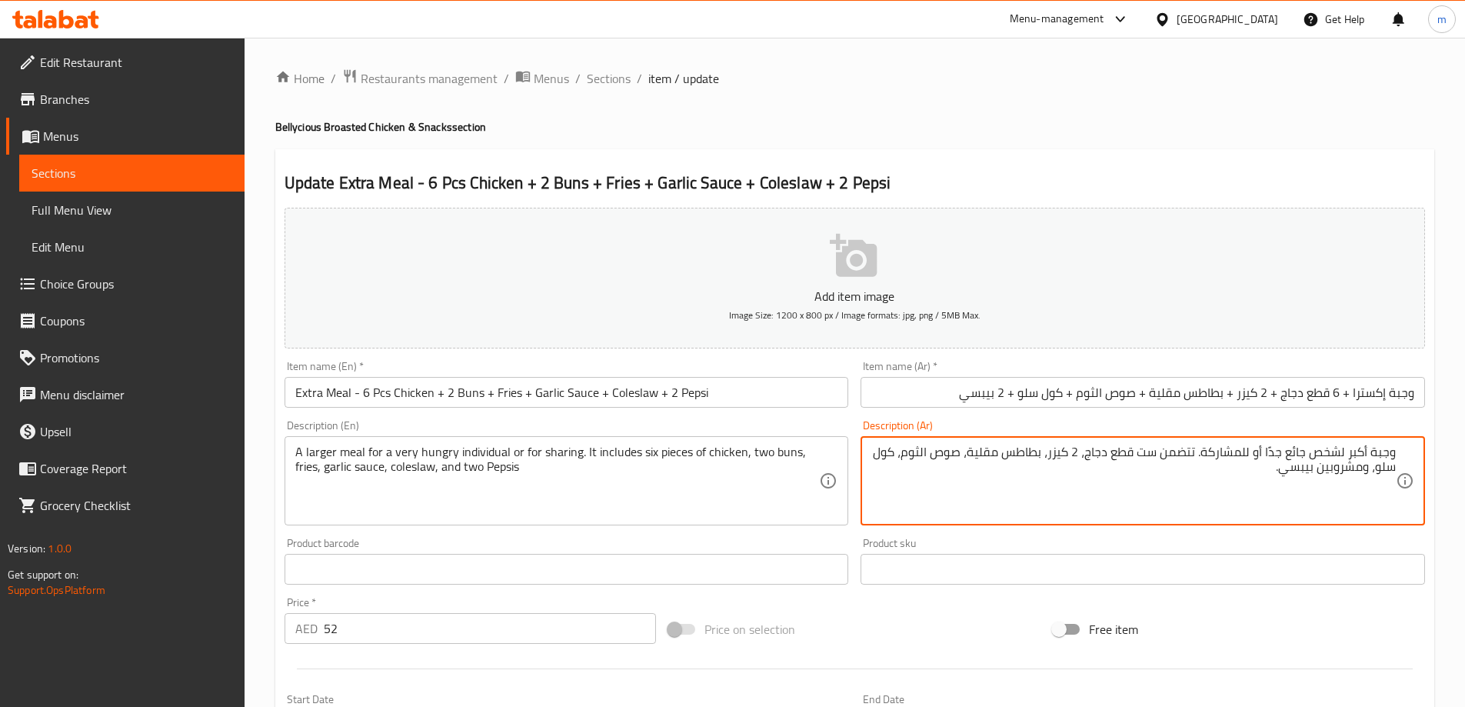
drag, startPoint x: 1319, startPoint y: 468, endPoint x: 1364, endPoint y: 473, distance: 44.8
click at [1364, 473] on textarea "وجبة أكبر لشخص جائع جدًا أو للمشاركة. تتضمن ست قطع دجاج، 2 كيزر، بطاطس مقلية، ص…" at bounding box center [1133, 480] width 524 height 73
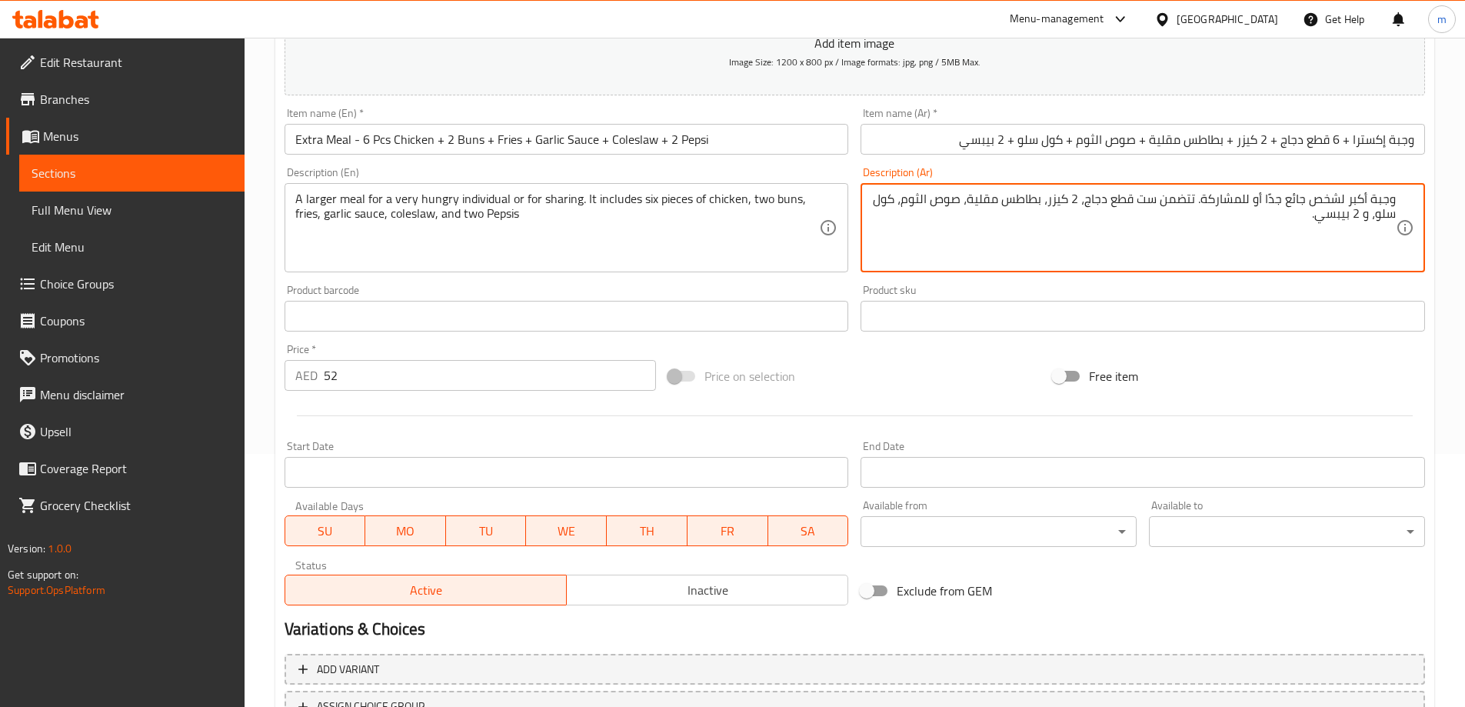
scroll to position [308, 0]
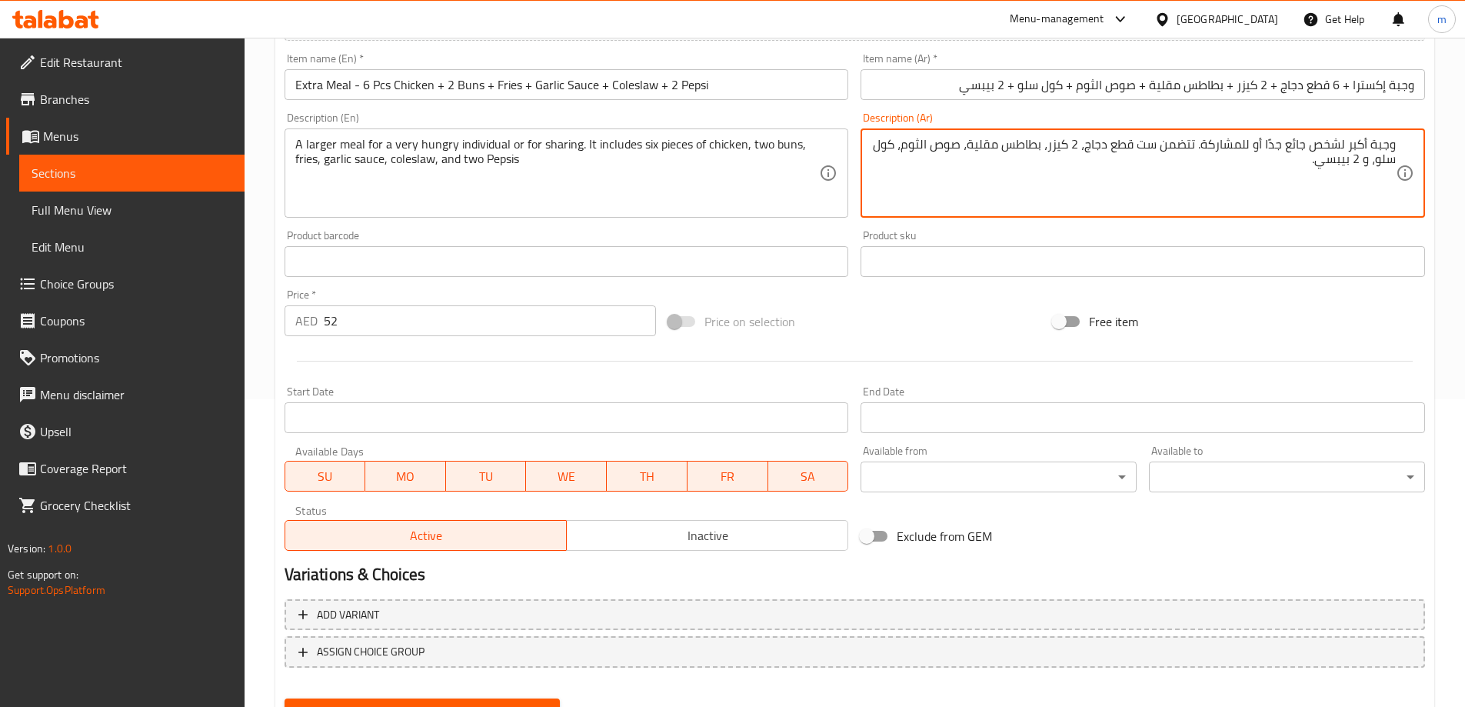
type textarea "وجبة أكبر لشخص جائع جدًا أو للمشاركة. تتضمن ست قطع دجاج، 2 كيزر، بطاطس مقلية، ص…"
click at [499, 696] on div "Update" at bounding box center [422, 712] width 288 height 41
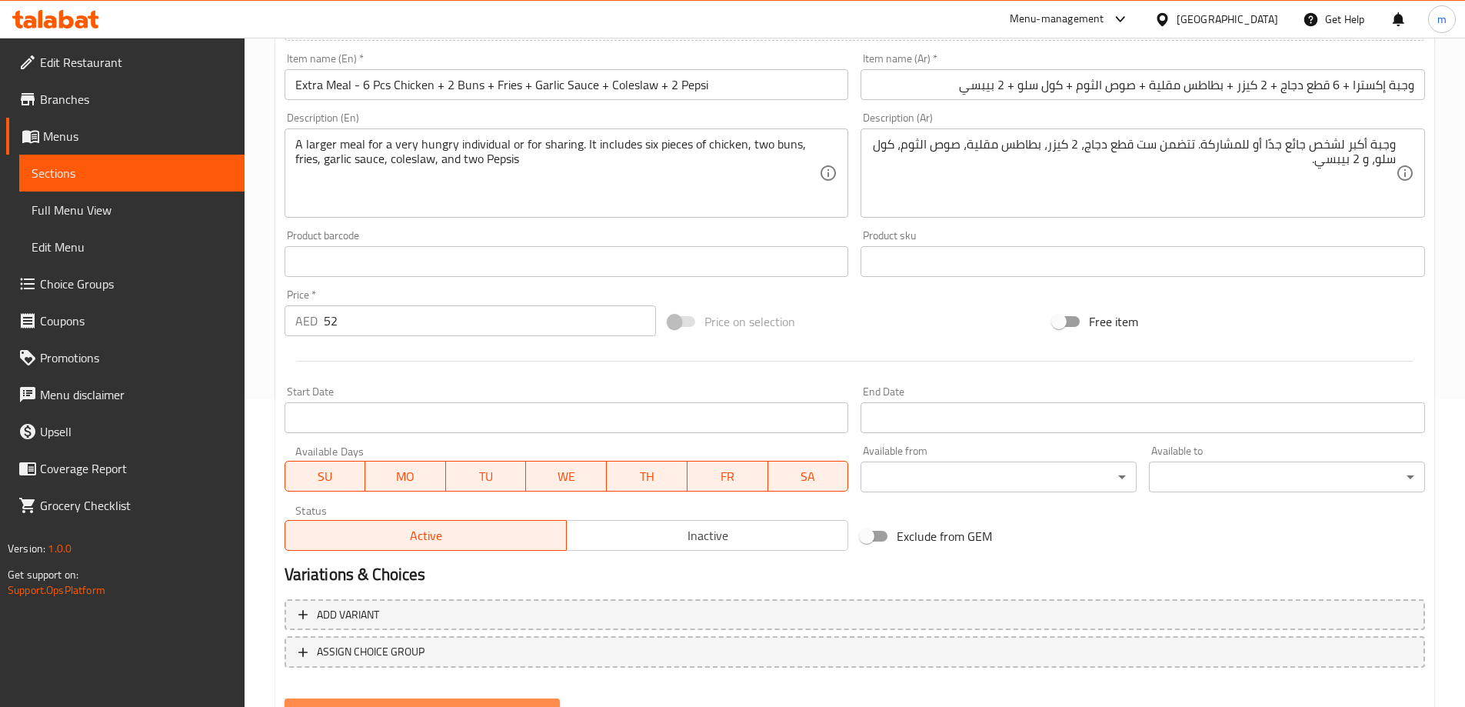
drag, startPoint x: 499, startPoint y: 700, endPoint x: 537, endPoint y: 687, distance: 40.6
click at [498, 701] on button "Update" at bounding box center [422, 712] width 276 height 28
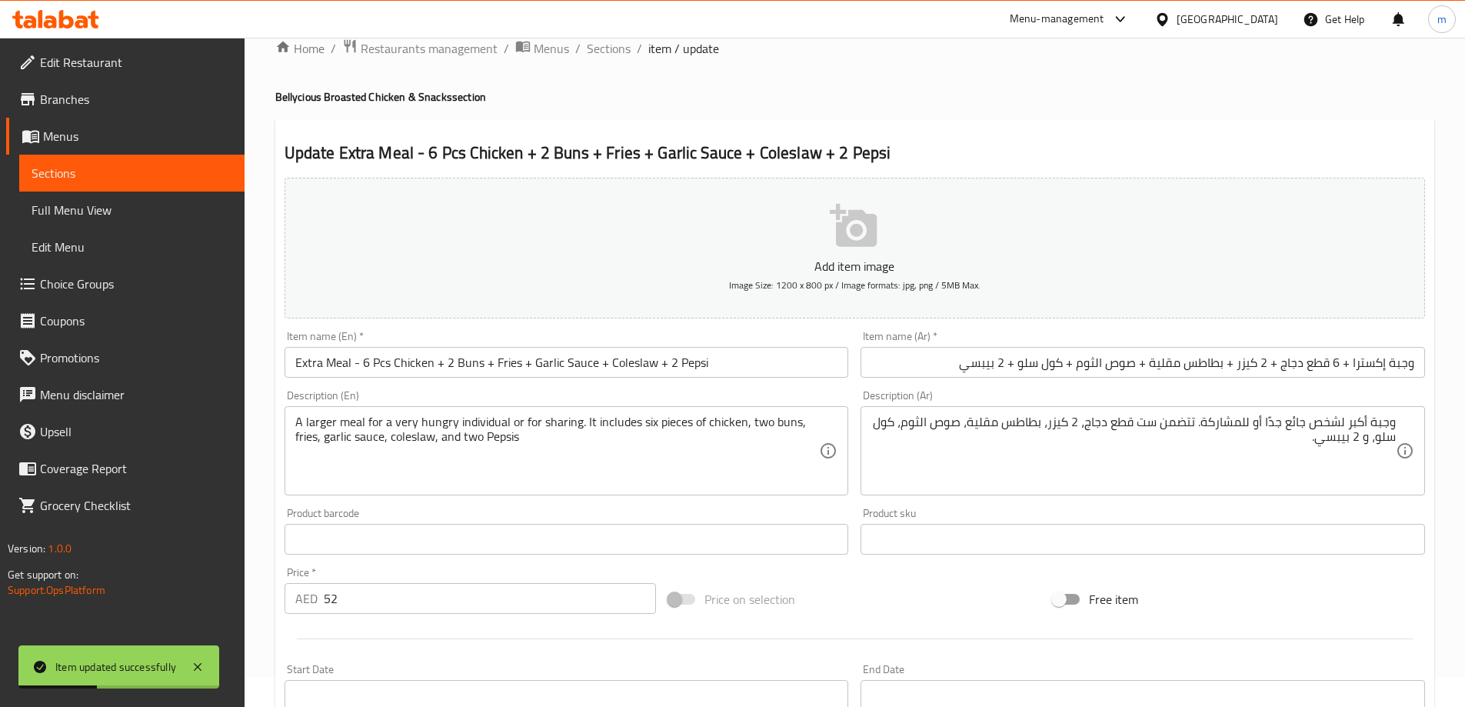
scroll to position [0, 0]
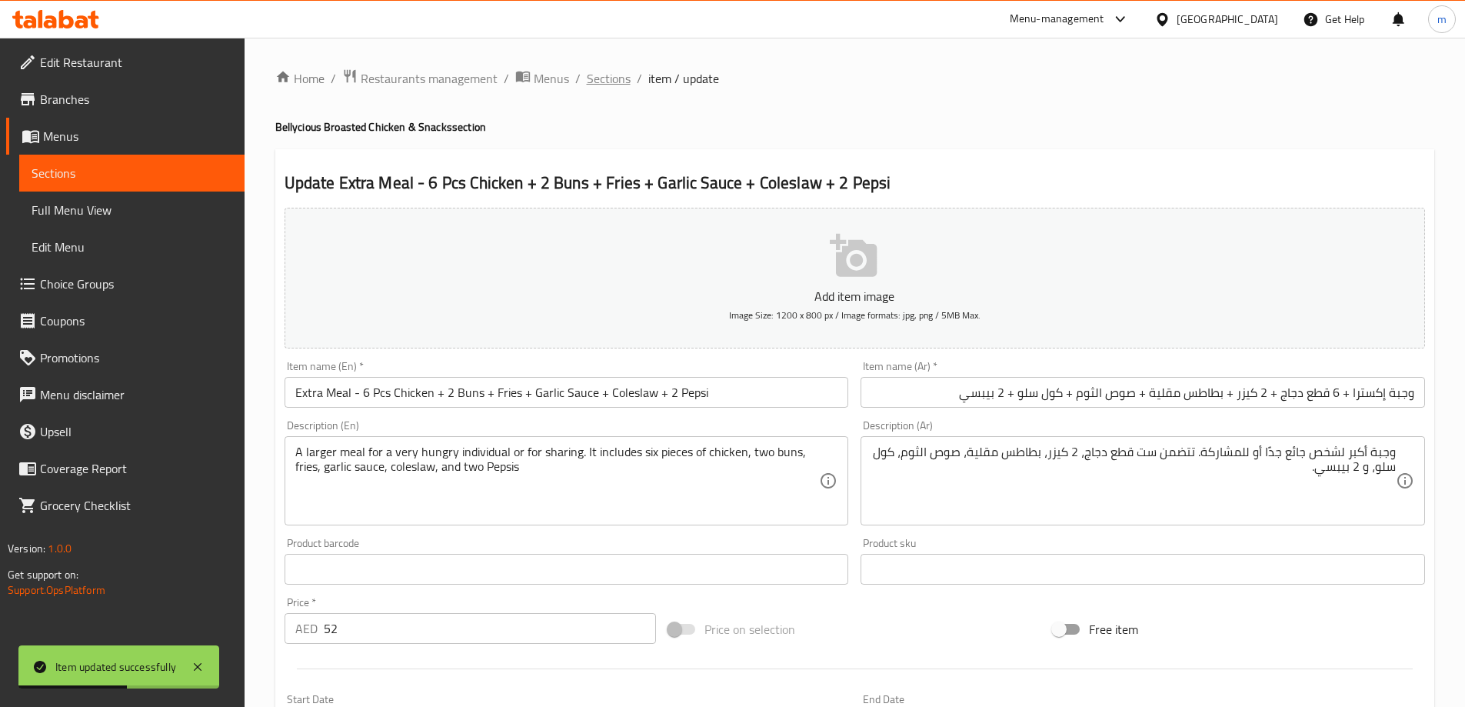
click at [592, 76] on span "Sections" at bounding box center [609, 78] width 44 height 18
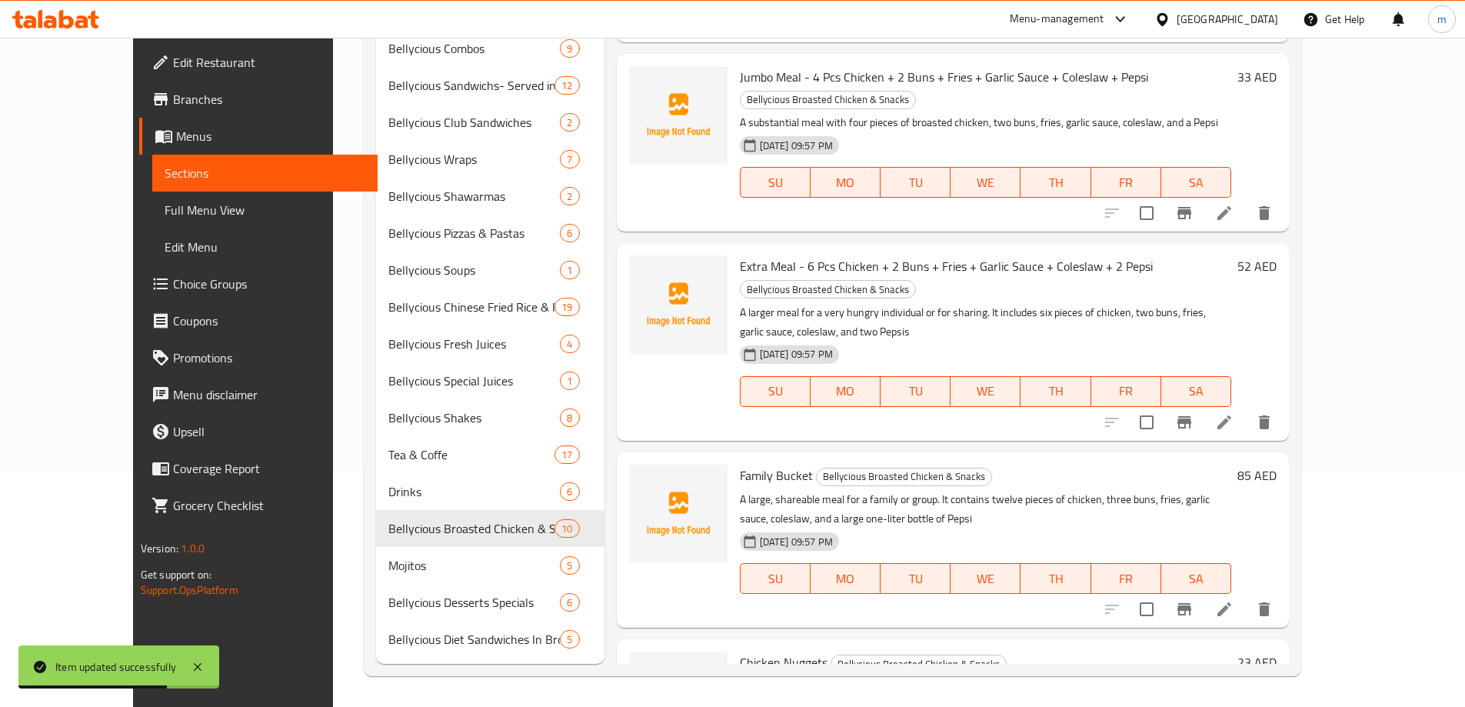
scroll to position [384, 0]
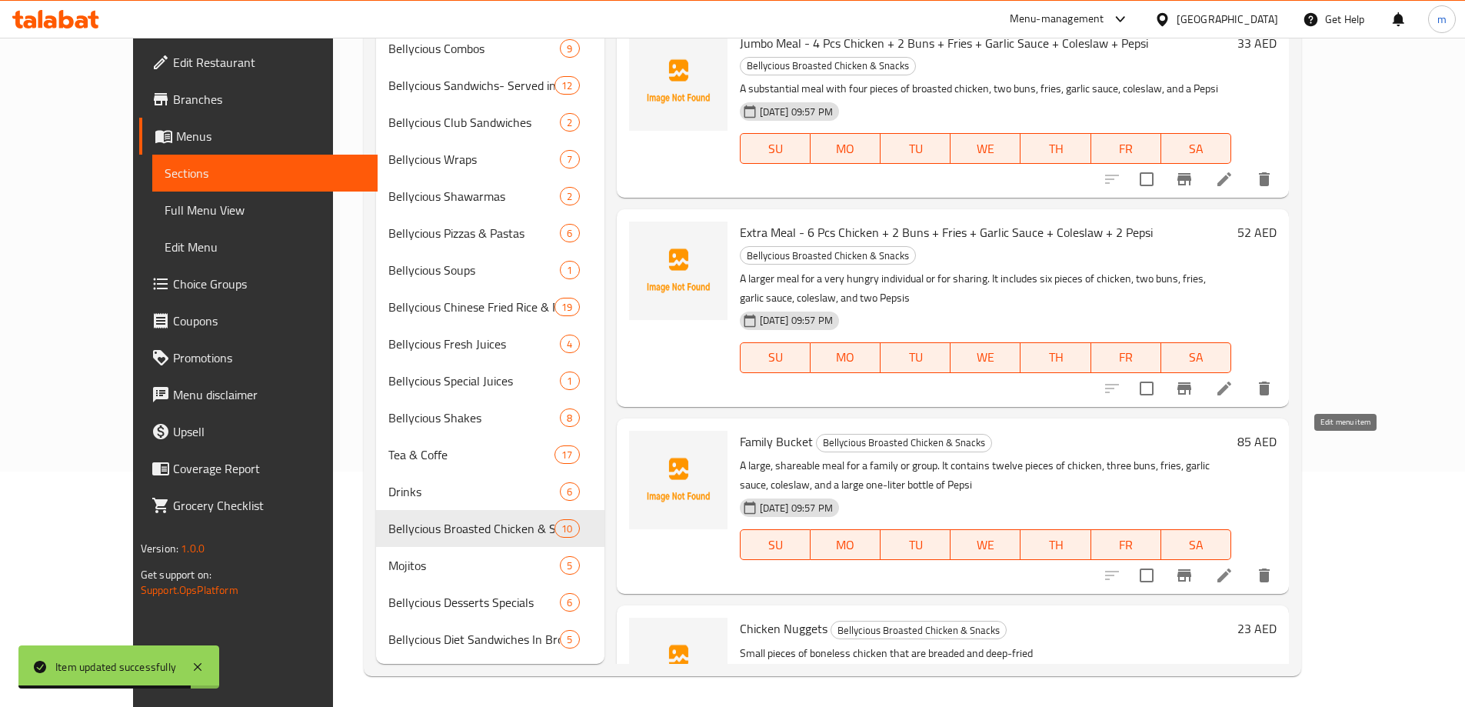
click at [1233, 566] on icon at bounding box center [1224, 575] width 18 height 18
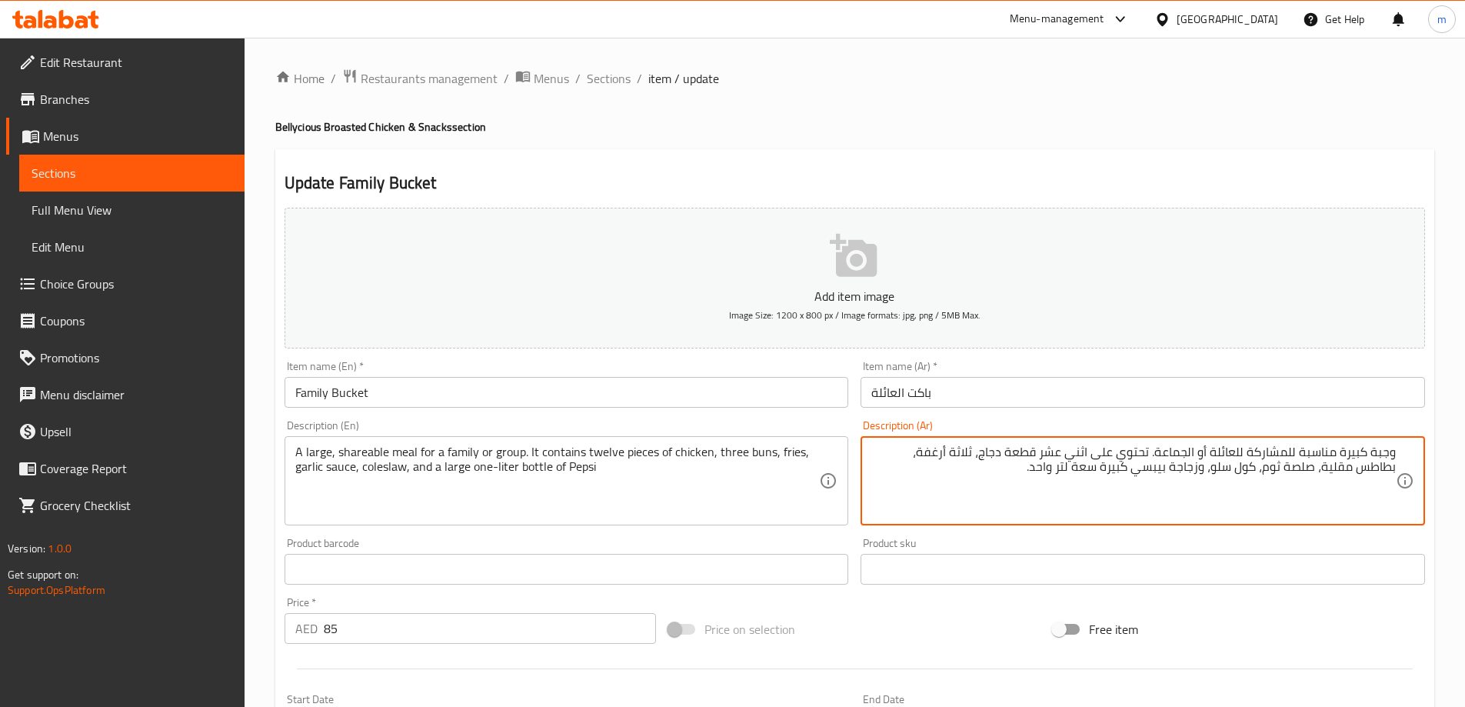
click at [1016, 403] on input "باكت العائلة" at bounding box center [1142, 392] width 564 height 31
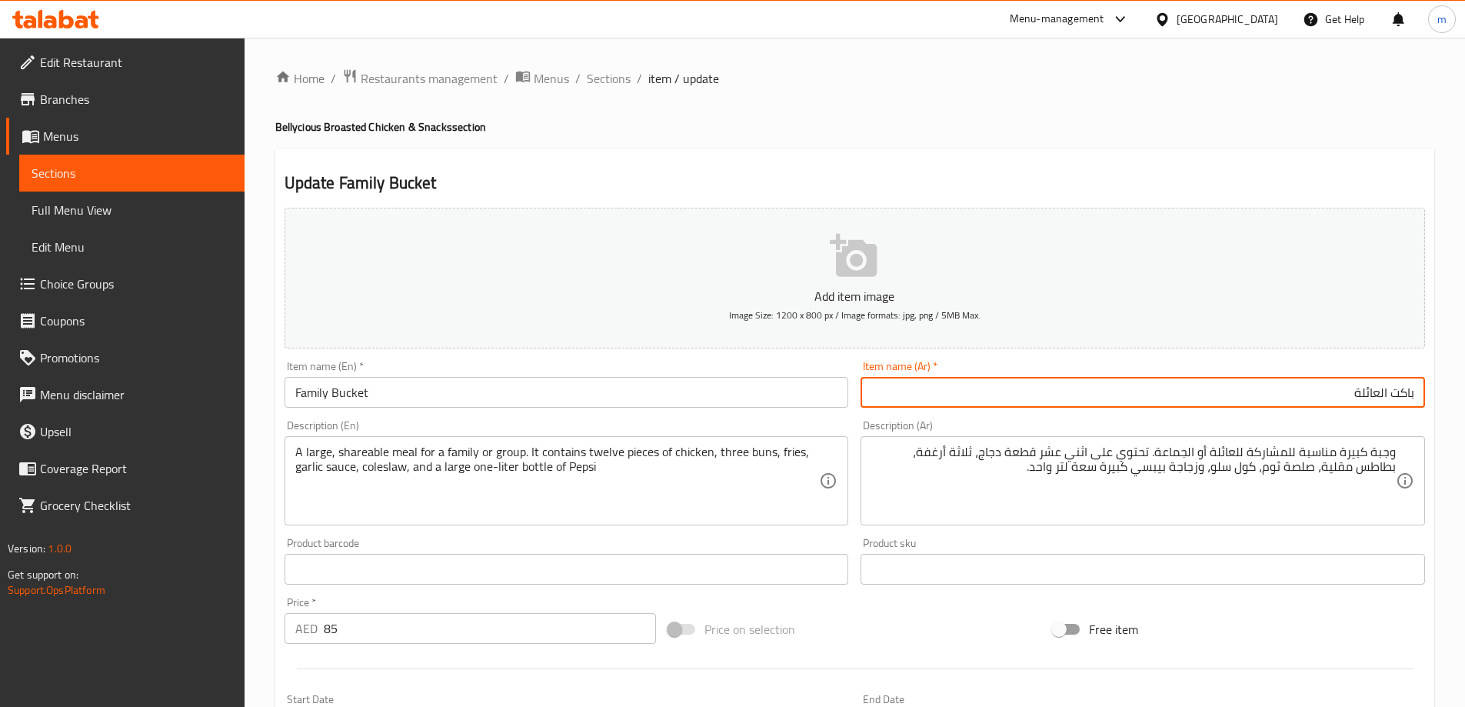
click at [368, 400] on input "Family Bucket" at bounding box center [566, 392] width 564 height 31
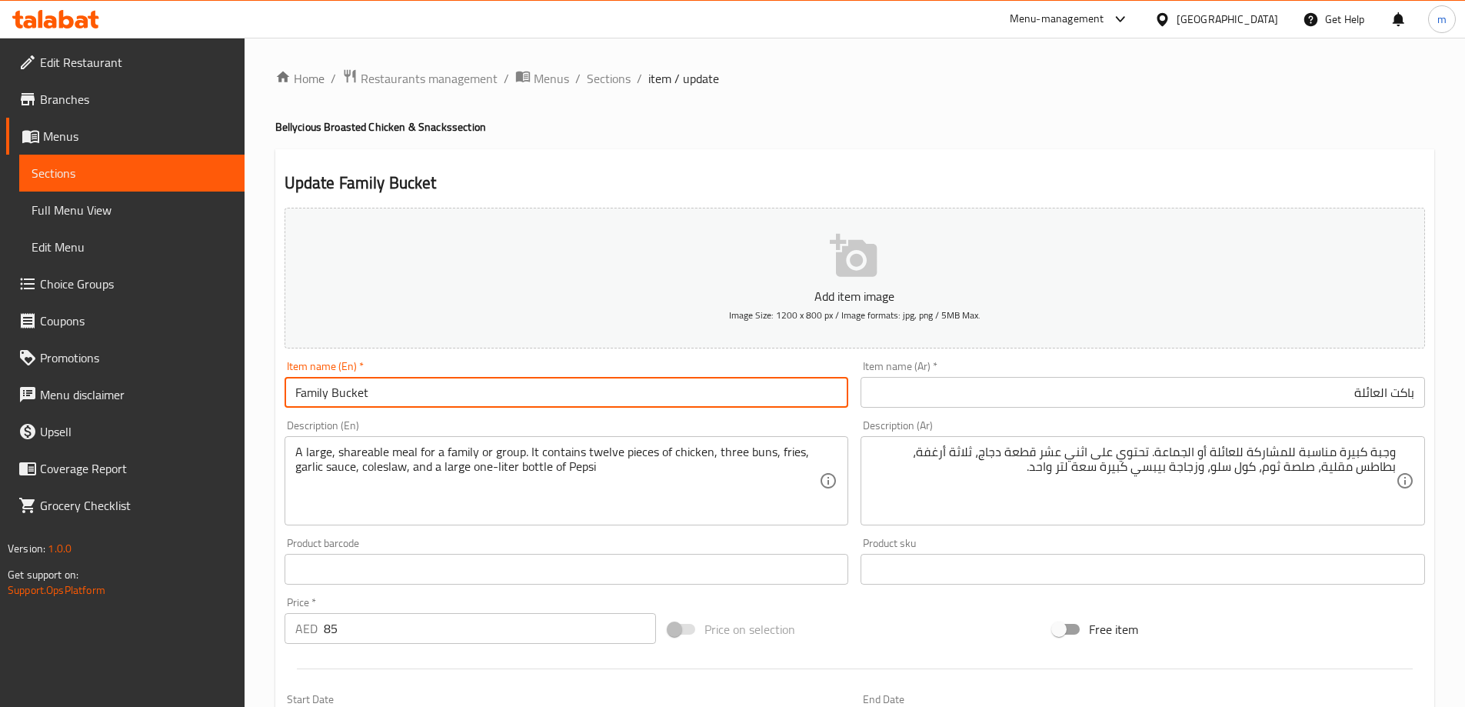
click at [368, 400] on input "Family Bucket" at bounding box center [566, 392] width 564 height 31
click at [1002, 395] on input "باكت العائلة" at bounding box center [1142, 392] width 564 height 31
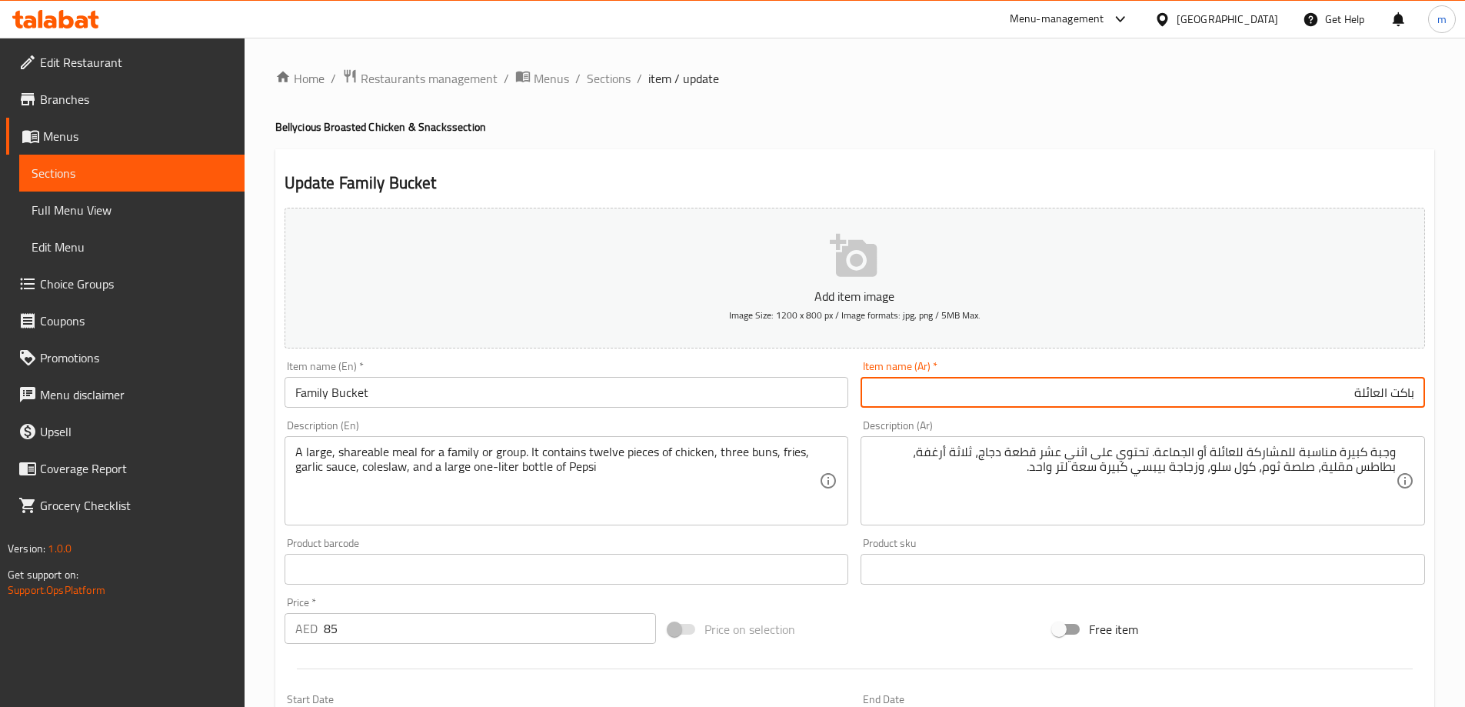
click at [1002, 395] on input "باكت العائلة" at bounding box center [1142, 392] width 564 height 31
type input "فاميلي باكت -"
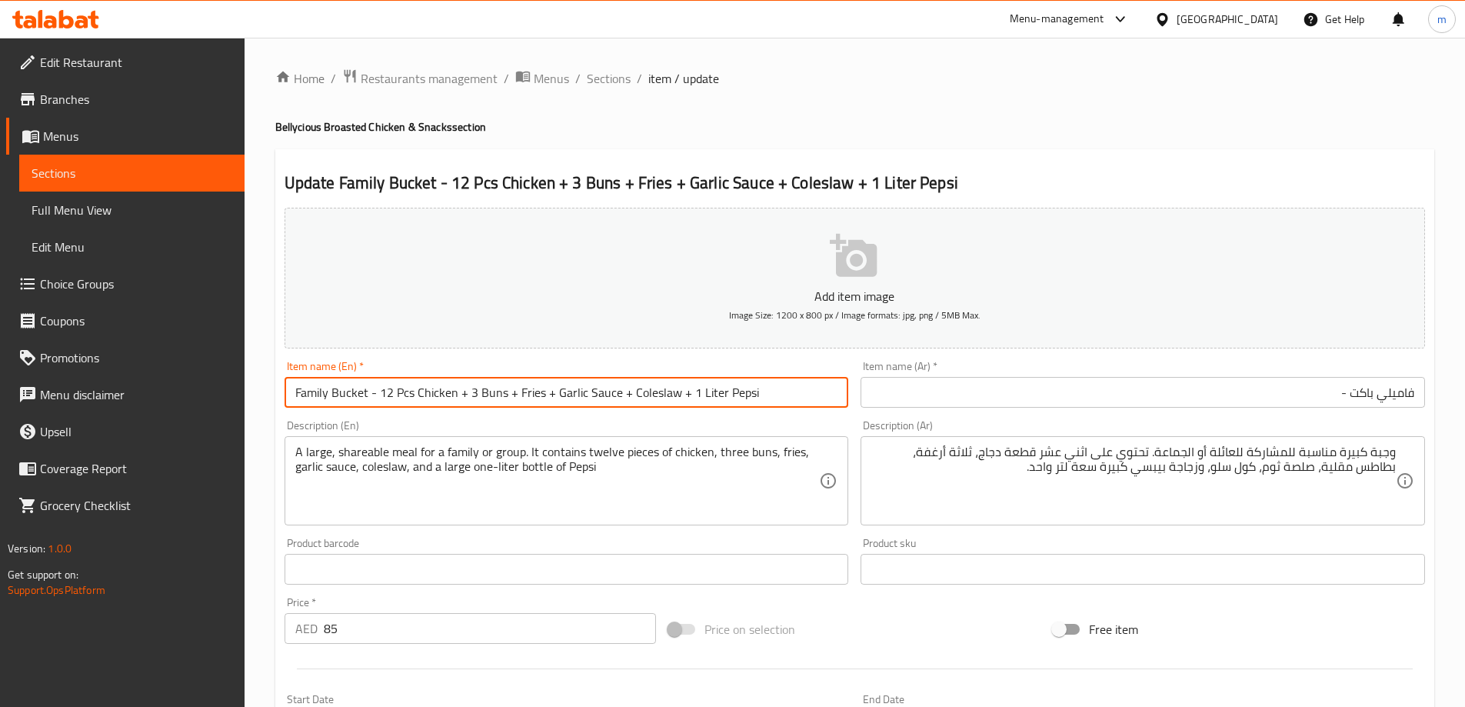
type input "Family Bucket - 12 Pcs Chicken + 3 Buns + Fries + Garlic Sauce + Coleslaw + 1 L…"
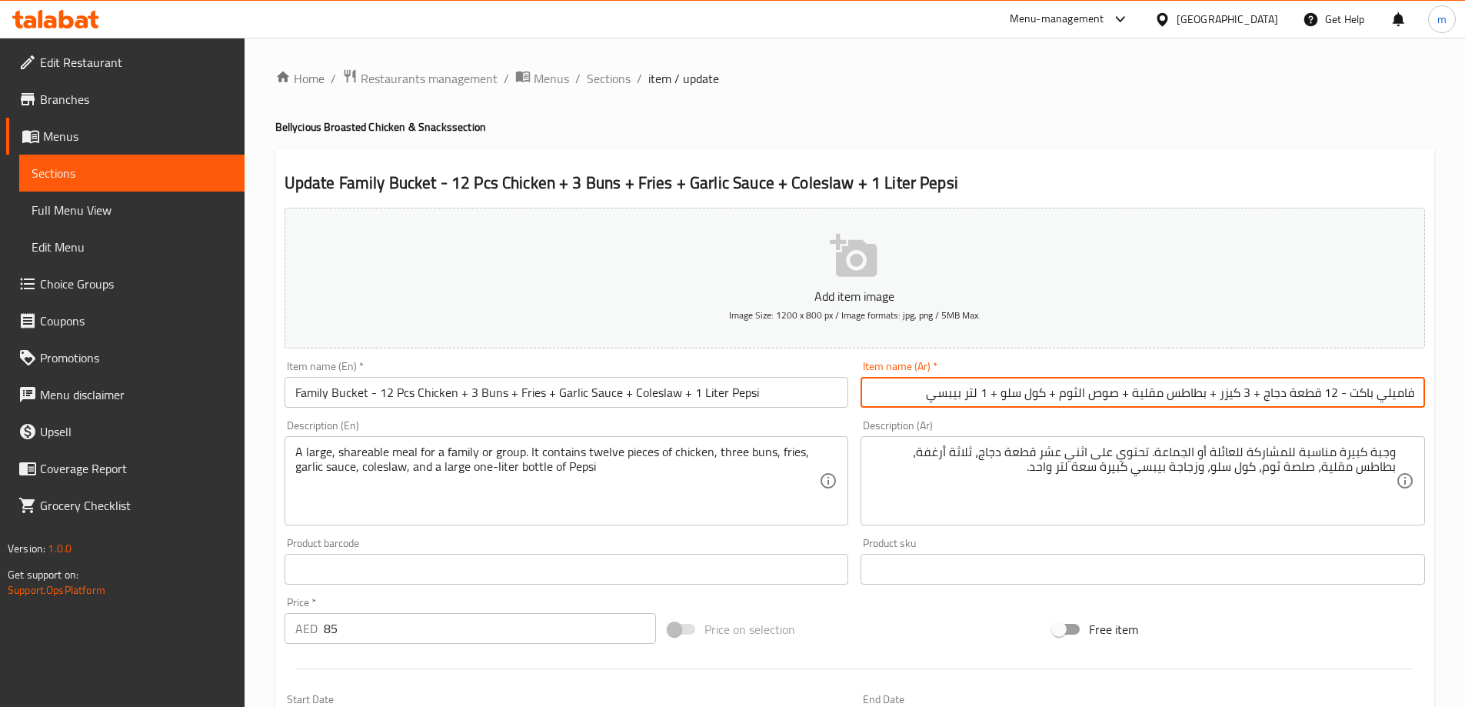
type input "فاميلي باكت - 12 قطعة دجاج + 3 كيزر + بطاطس مقلية + صوص الثوم + كول سلو + 1 لتر…"
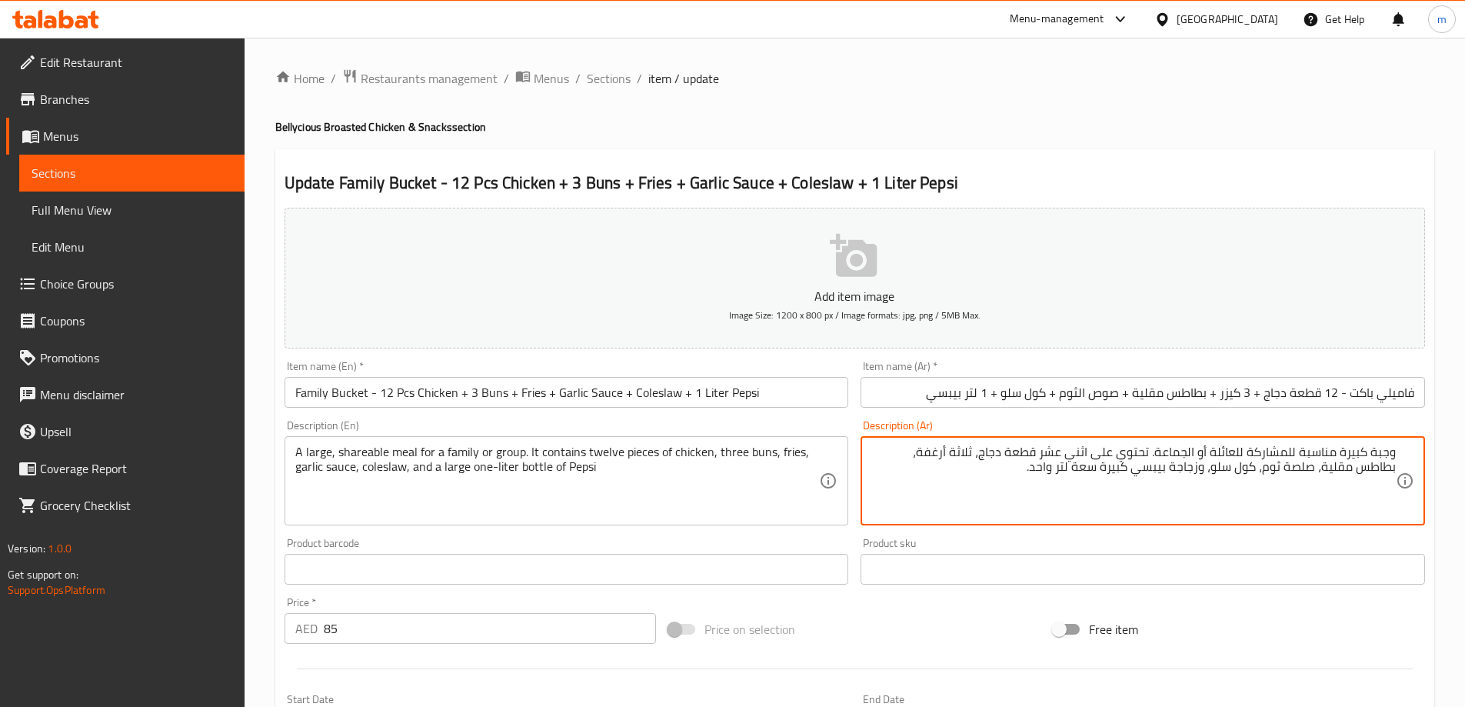
paste textarea "مكن مشاركتها مع العائلة أو المجموعة. تحتوي على اثنتي عشرة قطعة دجاج وثلاث كعكات…"
click at [1066, 451] on textarea "وجبة كبيرة يمكن مشاركتها مع العائلة أو المجموعة. تحتوي على اثنتي عشرة قطعة دجاج…" at bounding box center [1133, 480] width 524 height 73
drag, startPoint x: 1066, startPoint y: 447, endPoint x: 1012, endPoint y: 457, distance: 55.5
click at [1012, 457] on textarea "وجبة كبيرة يمكن مشاركتها مع العائلة أو المجموعة. تحتوي على اثنتي عشرة قطعة دجاج…" at bounding box center [1133, 480] width 524 height 73
drag, startPoint x: 928, startPoint y: 448, endPoint x: 962, endPoint y: 454, distance: 34.3
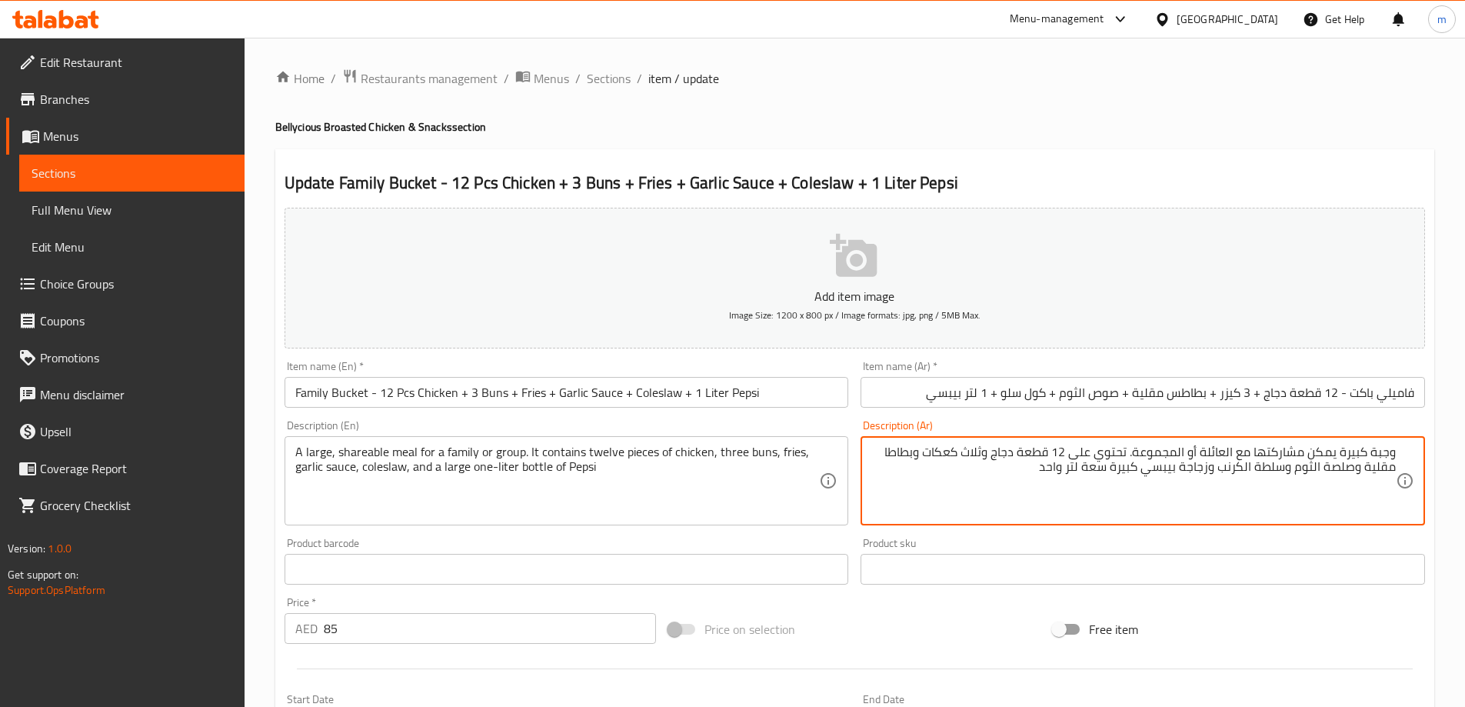
click at [962, 454] on textarea "وجبة كبيرة يمكن مشاركتها مع العائلة أو المجموعة. تحتوي على 12 قطعة دجاج وثلاث ك…" at bounding box center [1133, 480] width 524 height 73
click at [1119, 468] on textarea "وجبة كبيرة يمكن مشاركتها مع العائلة أو المجموعة. تحتوي على 12 قطعة دجاج وثلاث ك…" at bounding box center [1133, 480] width 524 height 73
type textarea "وجبة كبيرة يمكن مشاركتها مع العائلة أو المجموعة. تحتوي على 12 قطعة دجاج، 3 كيزر…"
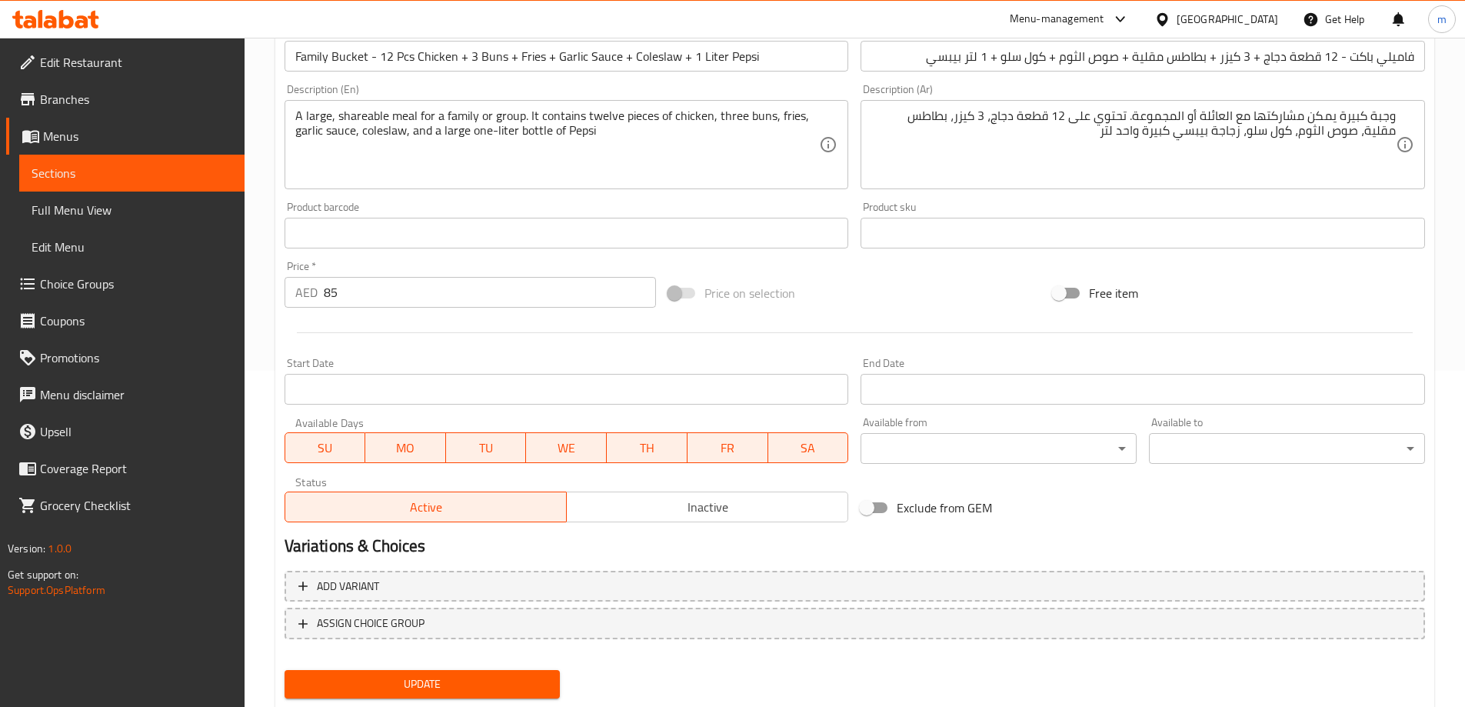
scroll to position [380, 0]
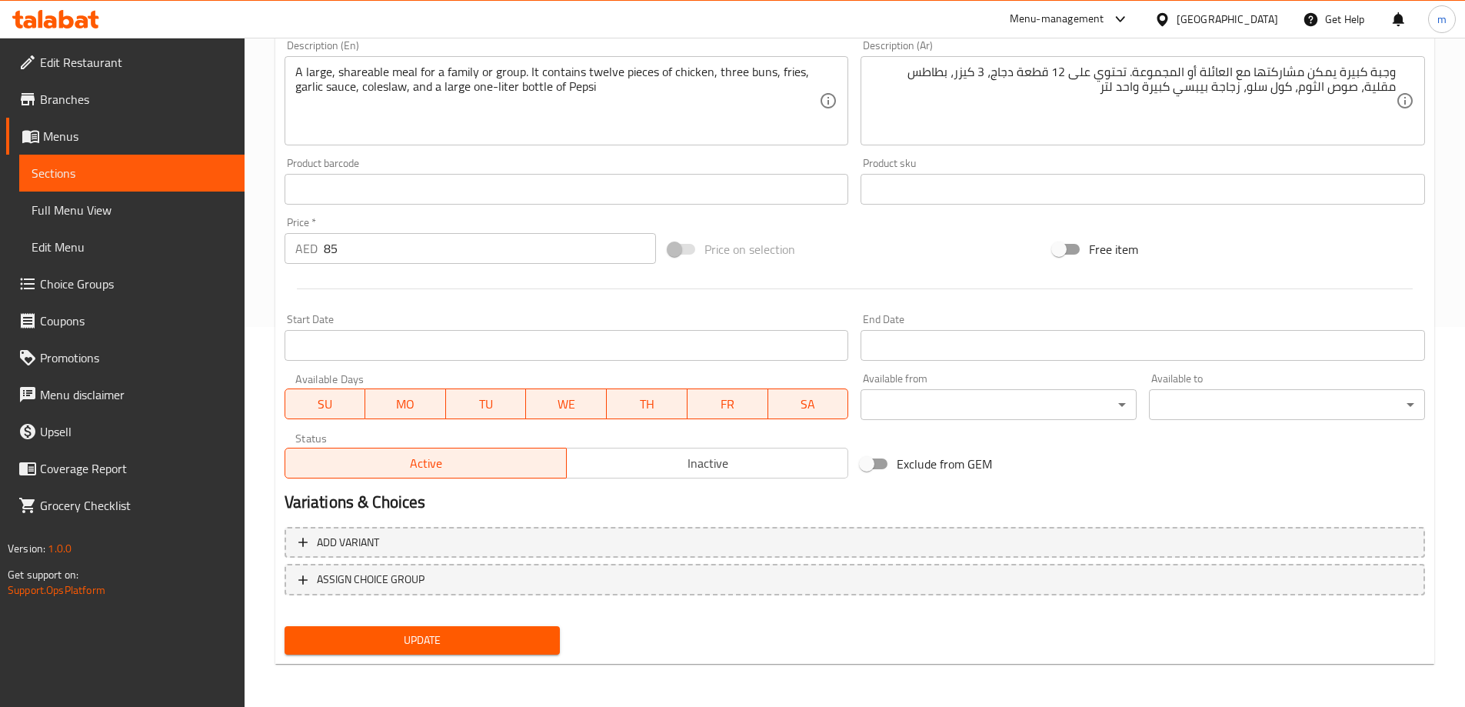
click at [454, 630] on button "Update" at bounding box center [422, 640] width 276 height 28
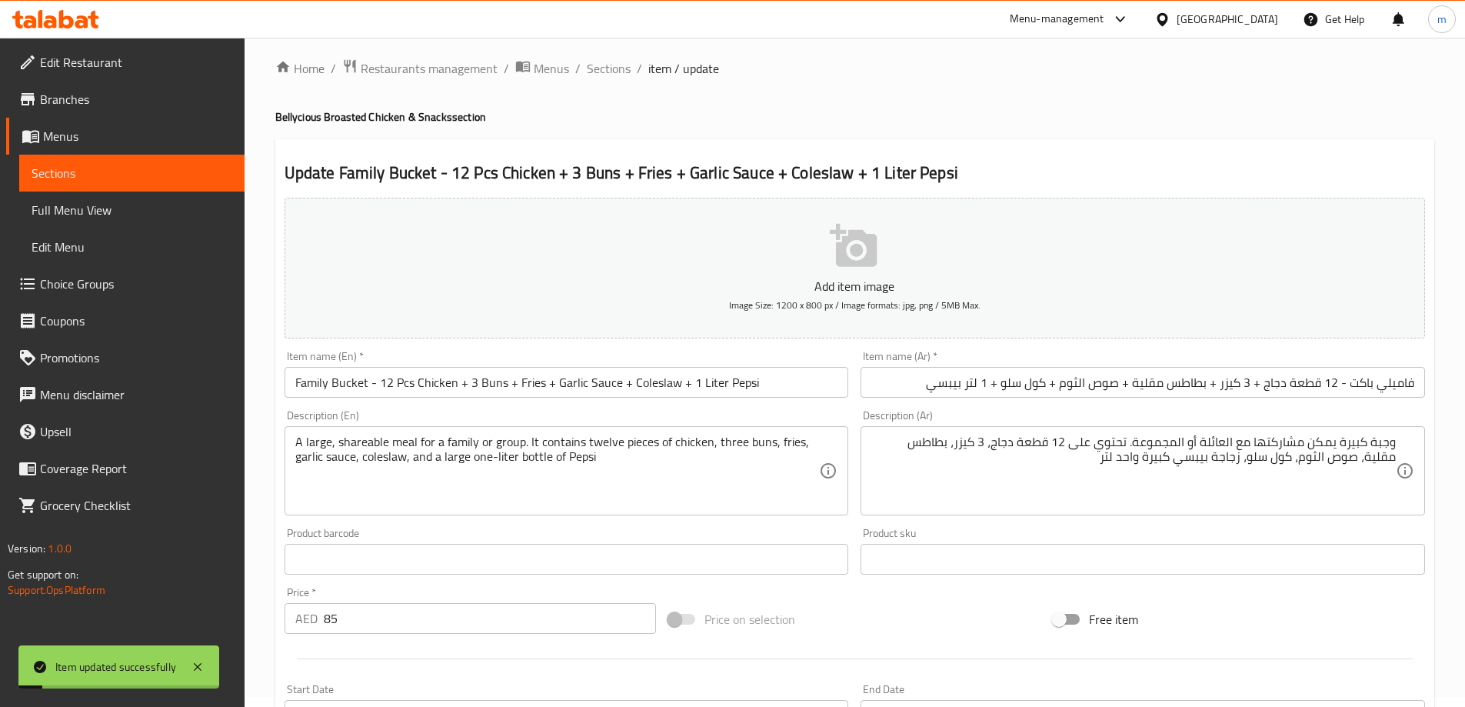
scroll to position [0, 0]
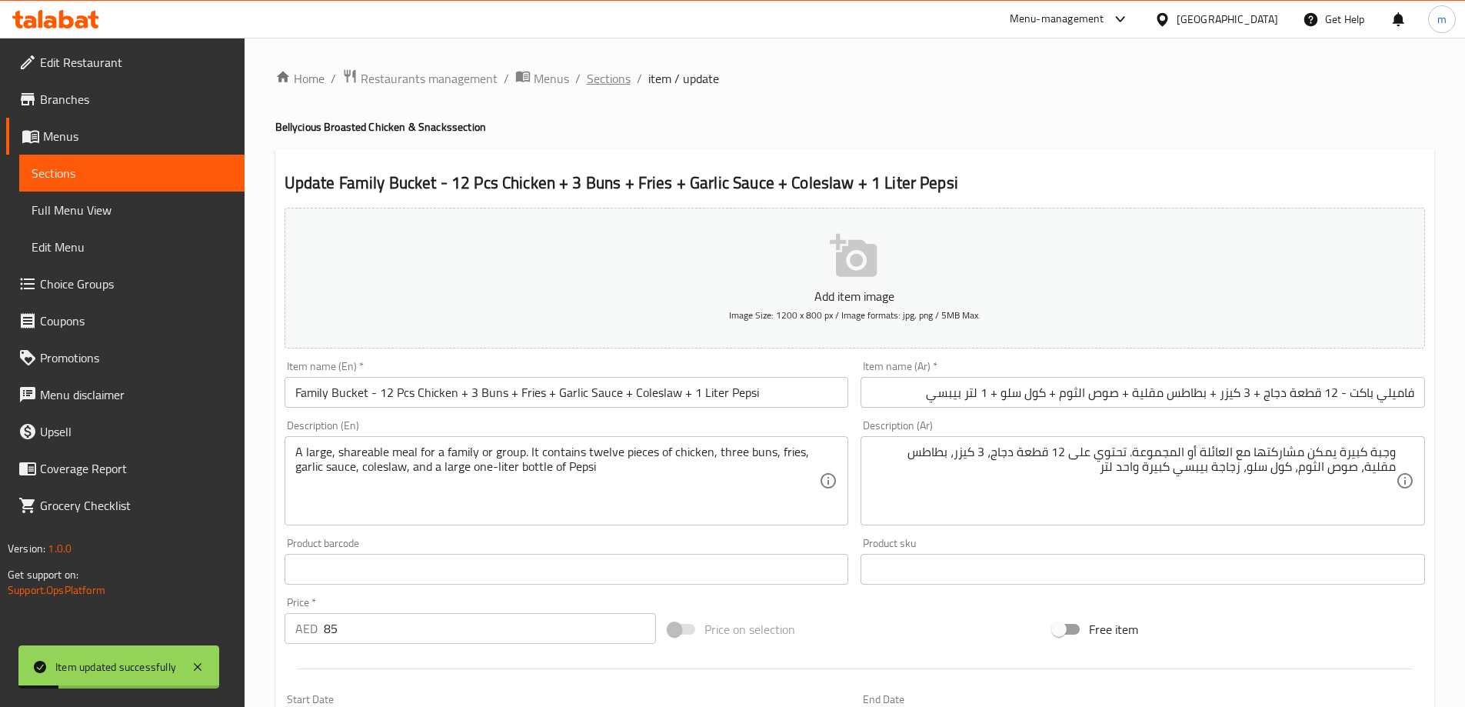
click at [614, 81] on span "Sections" at bounding box center [609, 78] width 44 height 18
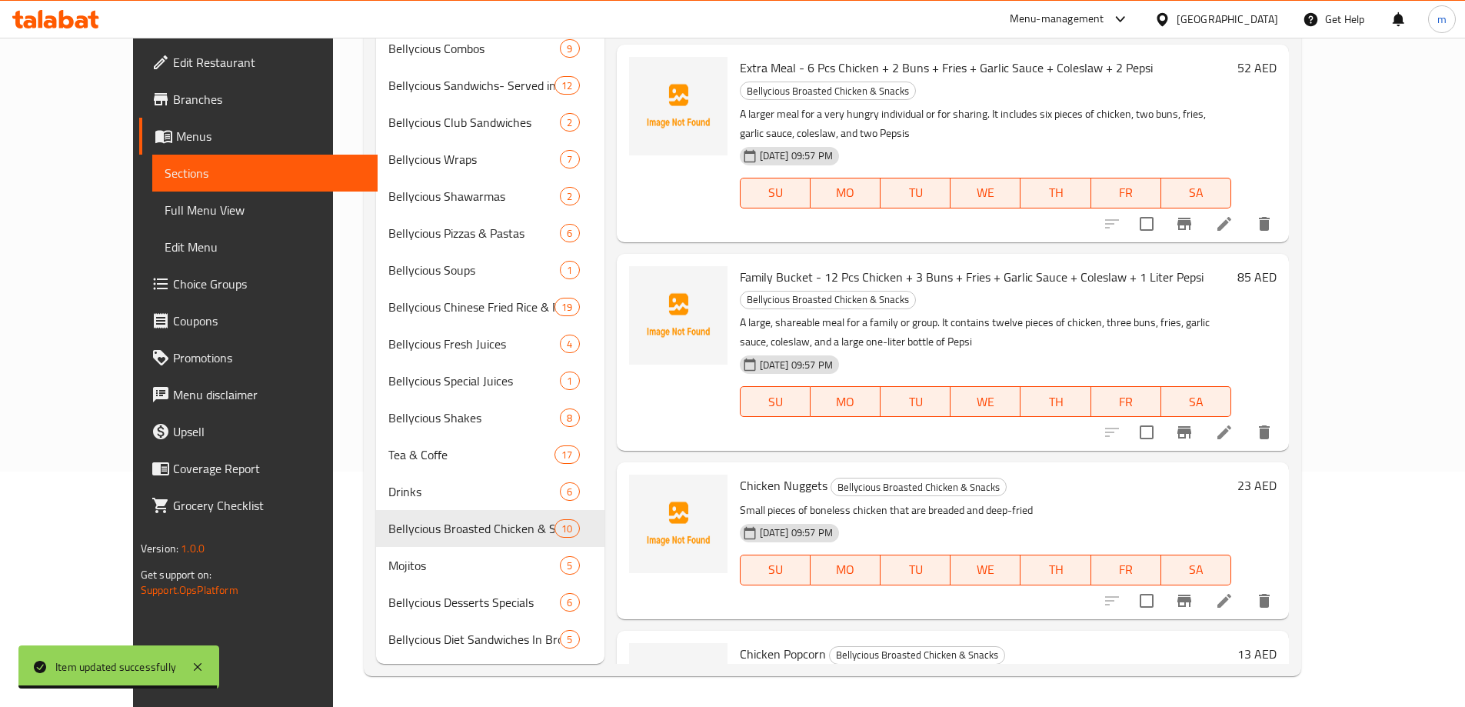
scroll to position [615, 0]
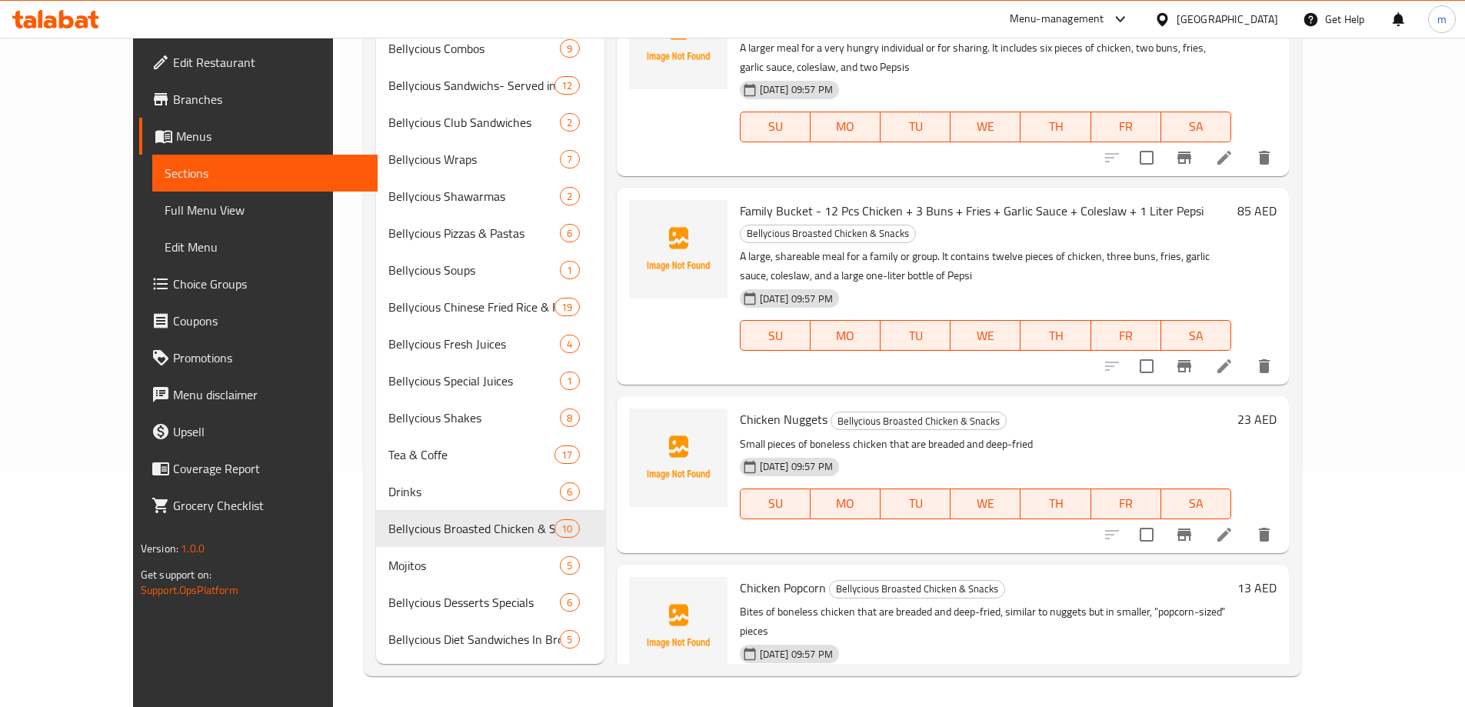
click at [1246, 521] on li at bounding box center [1223, 535] width 43 height 28
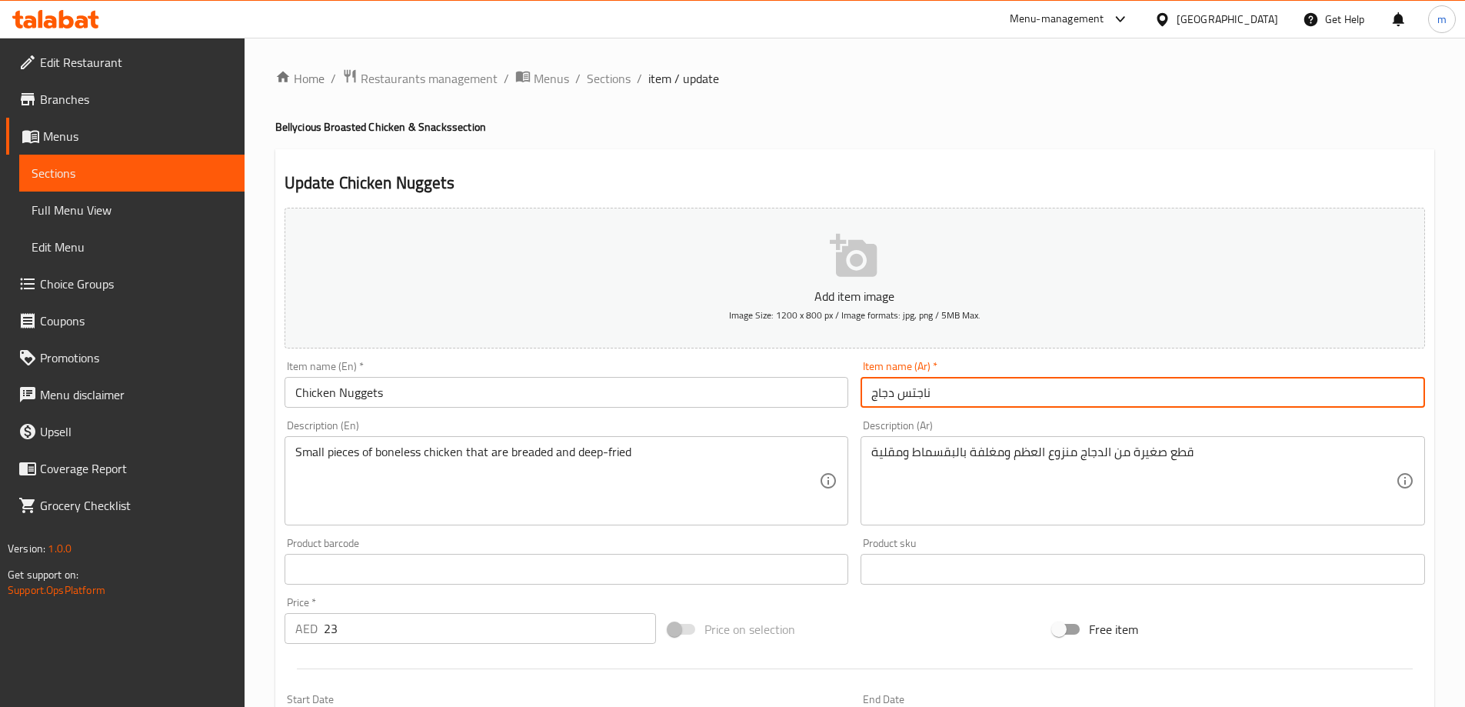
click at [972, 403] on input "ناجتس دجاج" at bounding box center [1142, 392] width 564 height 31
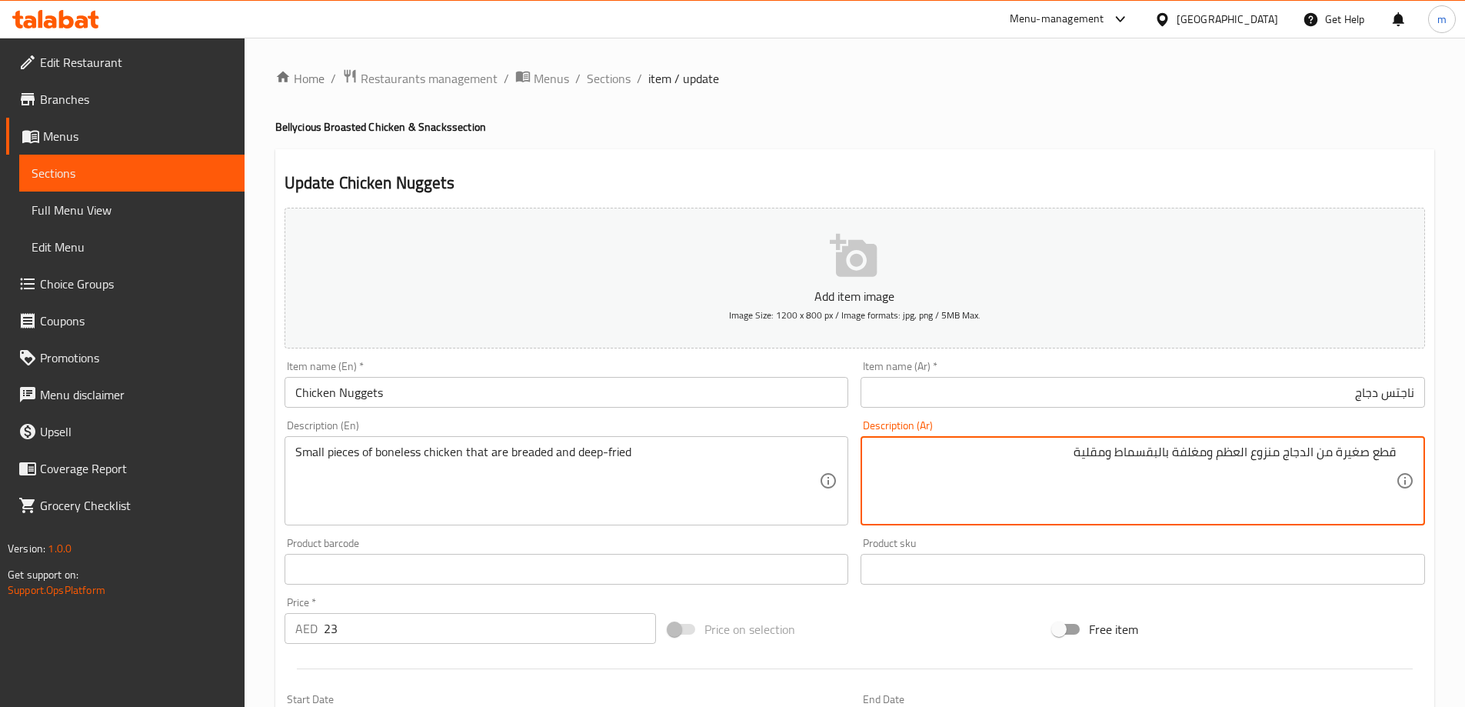
click at [534, 374] on div "Item name (En)   * Chicken Nuggets Item name (En) *" at bounding box center [566, 384] width 564 height 47
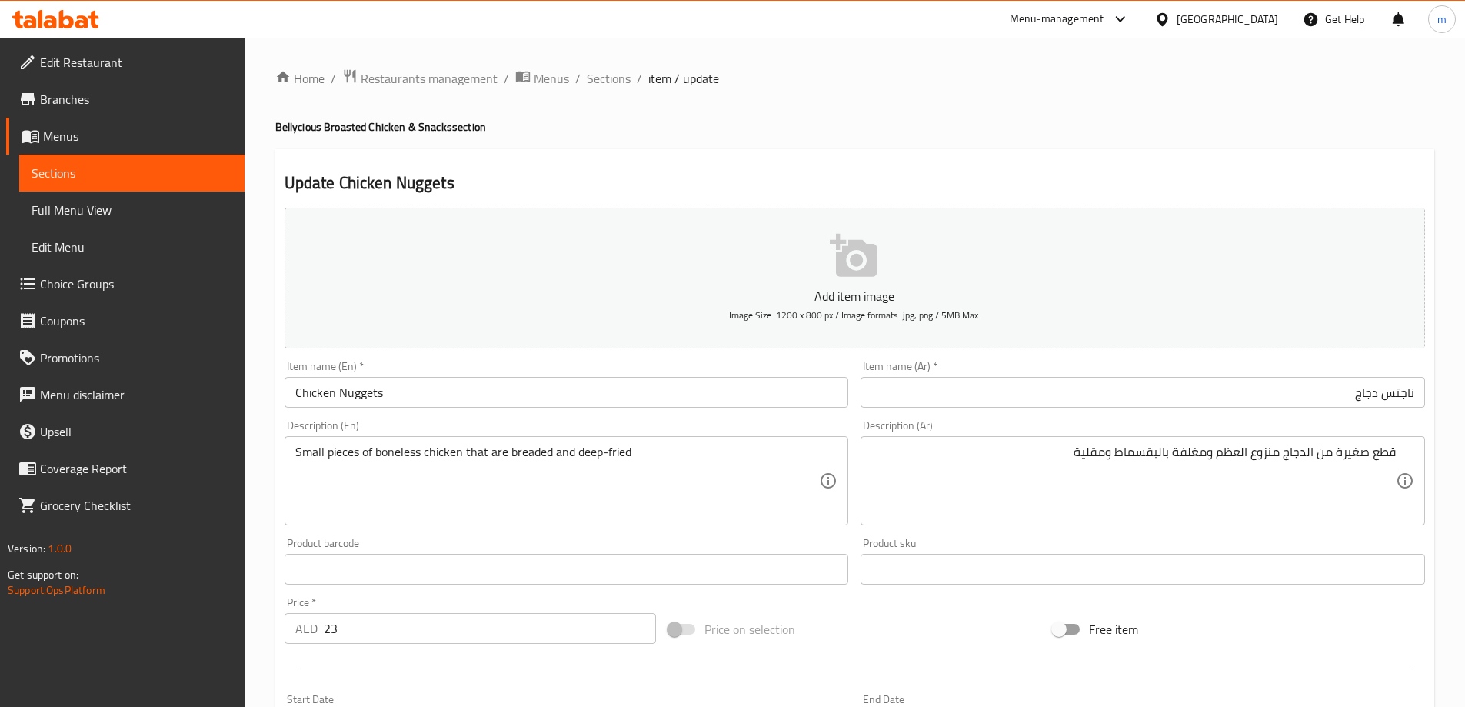
click at [534, 374] on div "Item name (En)   * Chicken Nuggets Item name (En) *" at bounding box center [566, 384] width 564 height 47
click at [517, 391] on input "Chicken Nuggets" at bounding box center [566, 392] width 564 height 31
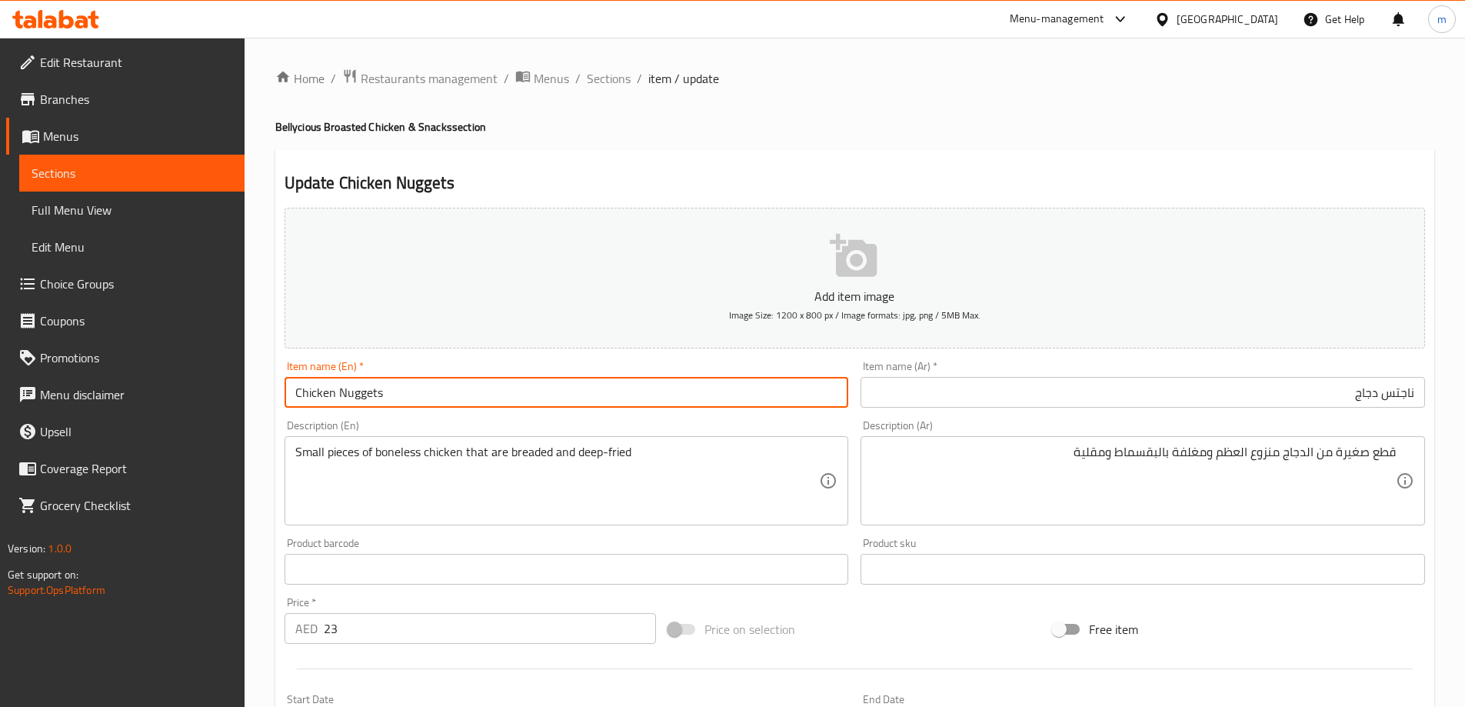
click at [517, 391] on input "Chicken Nuggets" at bounding box center [566, 392] width 564 height 31
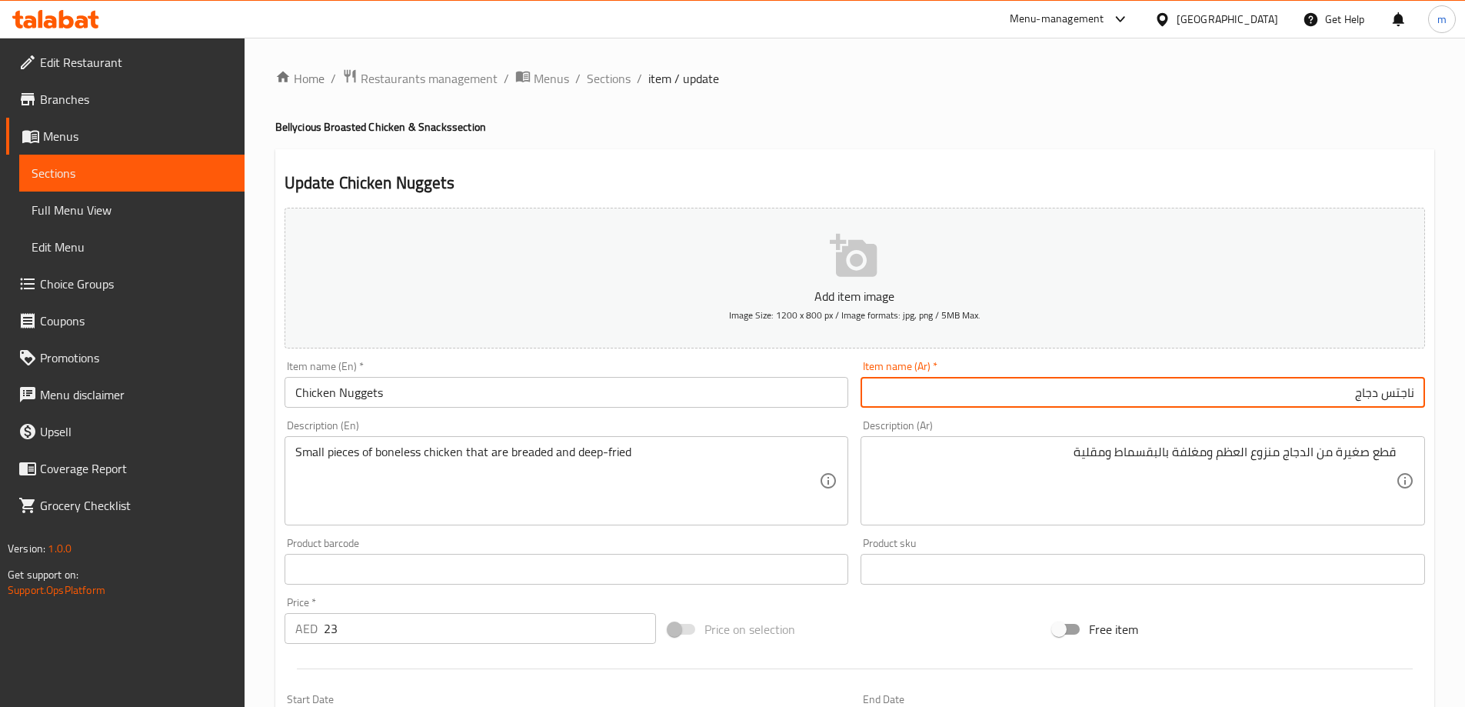
paste input "دجاج ناجتس"
type input "دجاج ناجتس"
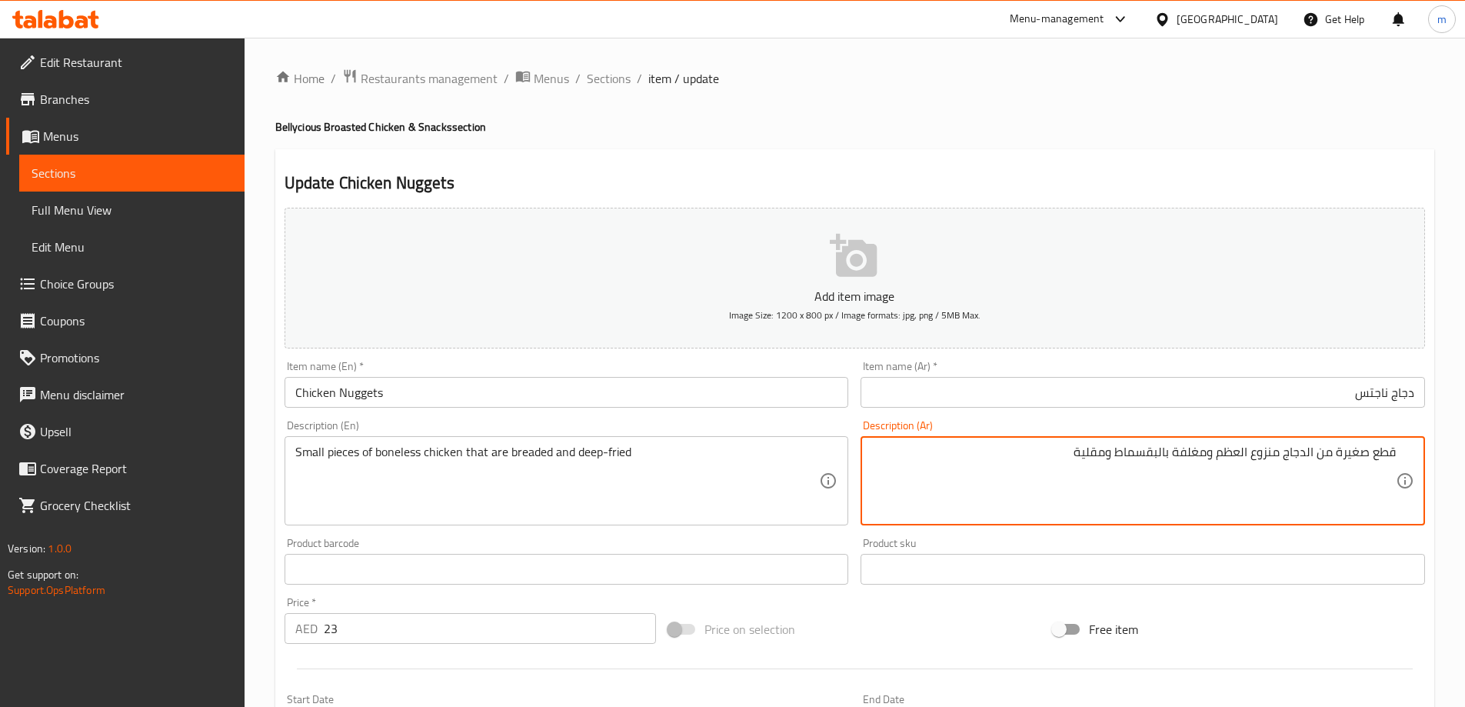
click at [1319, 451] on textarea "قطع صغيرة من الدجاج منزوع العظم ومغلفة بالبقسماط ومقلية" at bounding box center [1133, 480] width 524 height 73
type textarea "قطع صغيرة من دجاج مسحب بالبقسماط ومقلية"
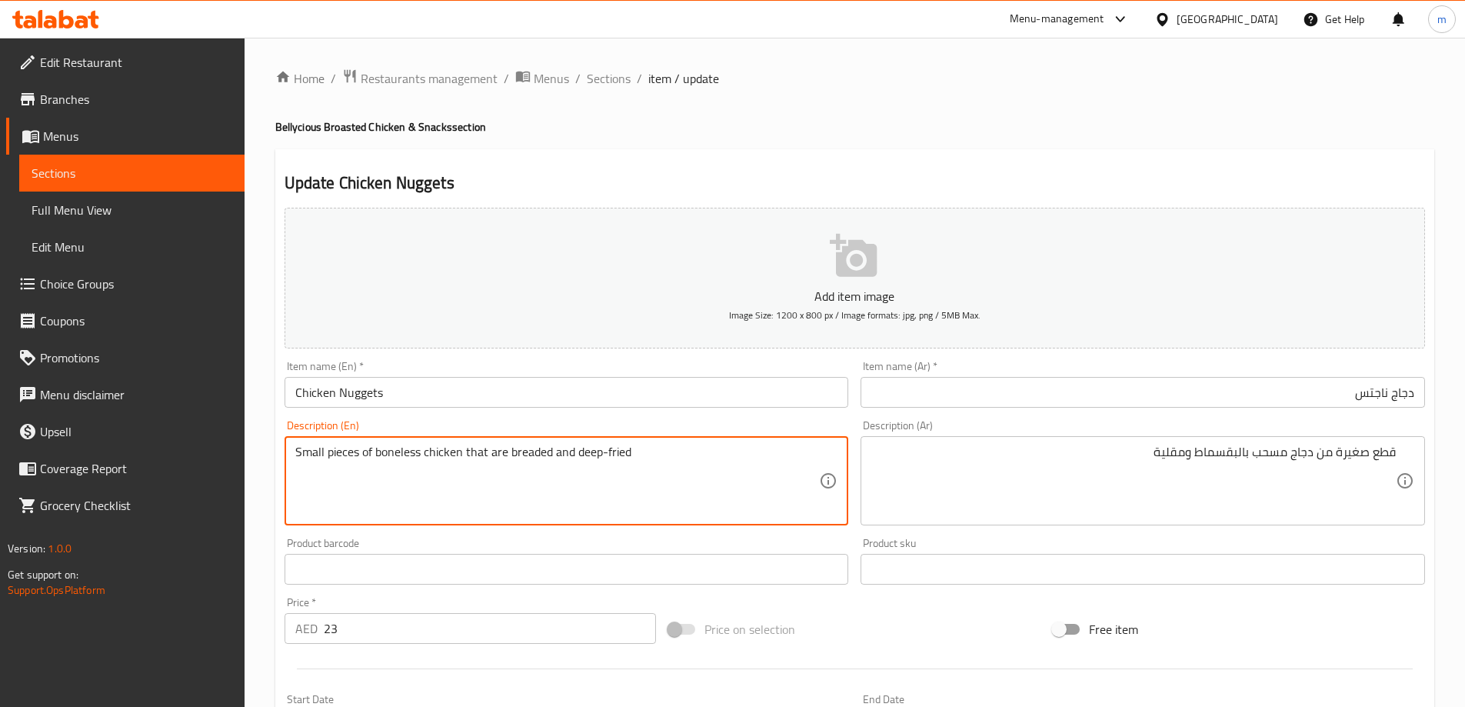
drag, startPoint x: 461, startPoint y: 454, endPoint x: 310, endPoint y: 464, distance: 151.0
click at [639, 480] on textarea "Small pieces of boneless chicken that are breaded and deep-fried" at bounding box center [557, 480] width 524 height 73
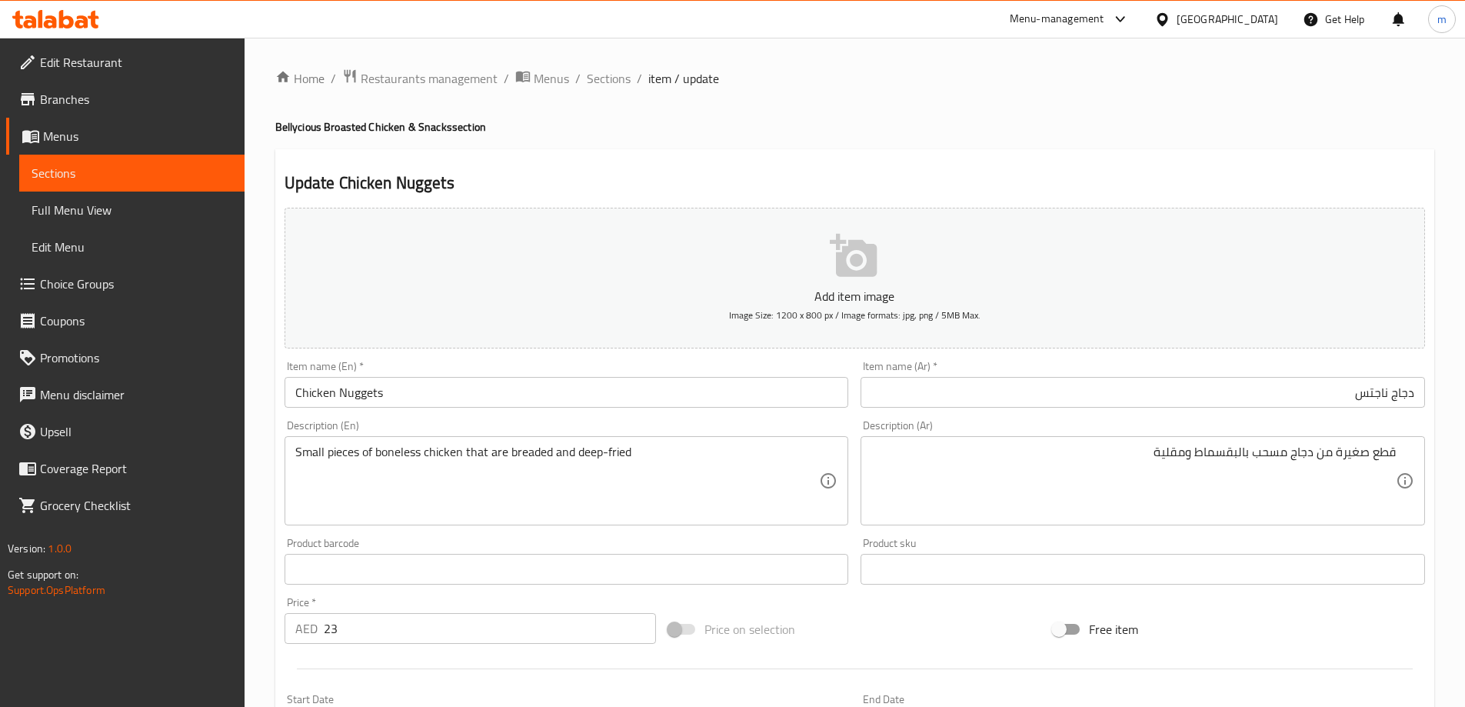
click at [910, 119] on h4 "Bellycious Broasted Chicken & Snacks section" at bounding box center [854, 126] width 1159 height 15
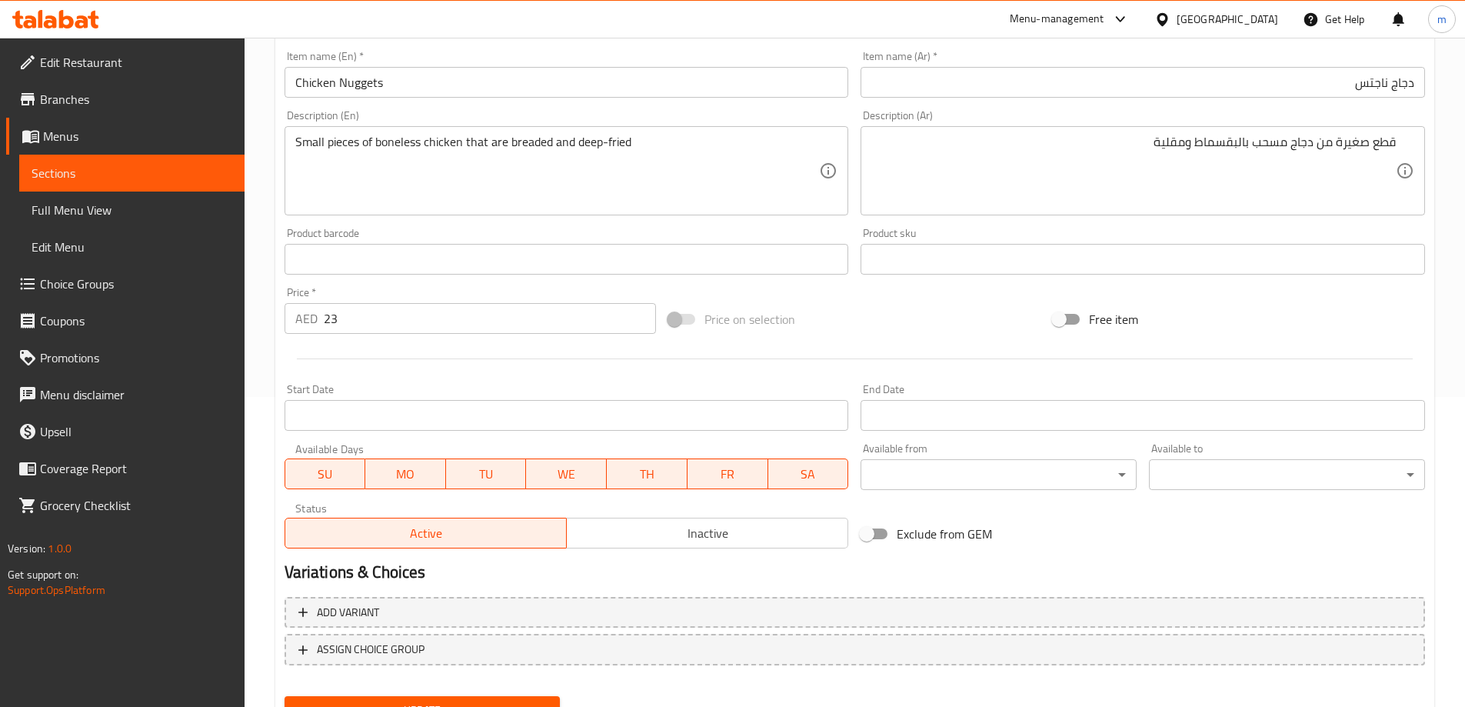
scroll to position [380, 0]
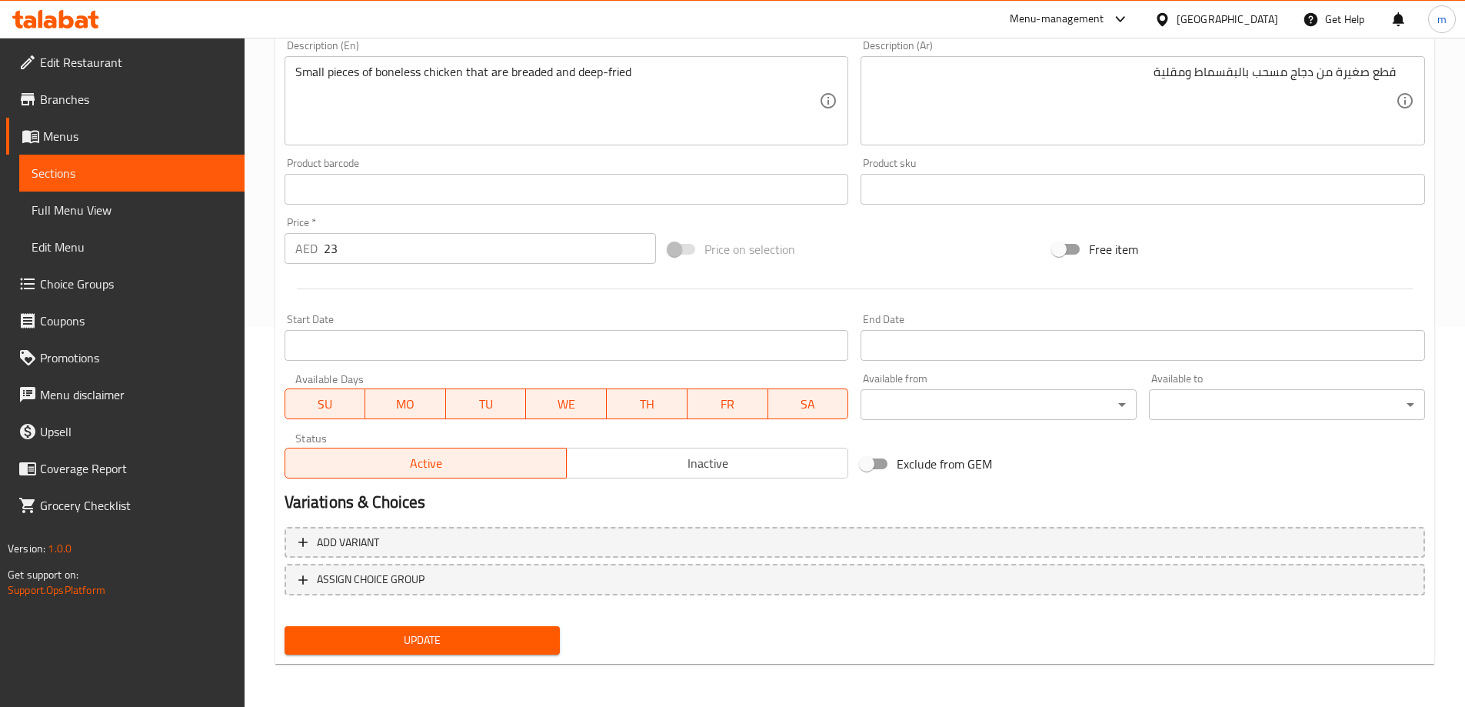
click at [458, 648] on span "Update" at bounding box center [422, 639] width 251 height 19
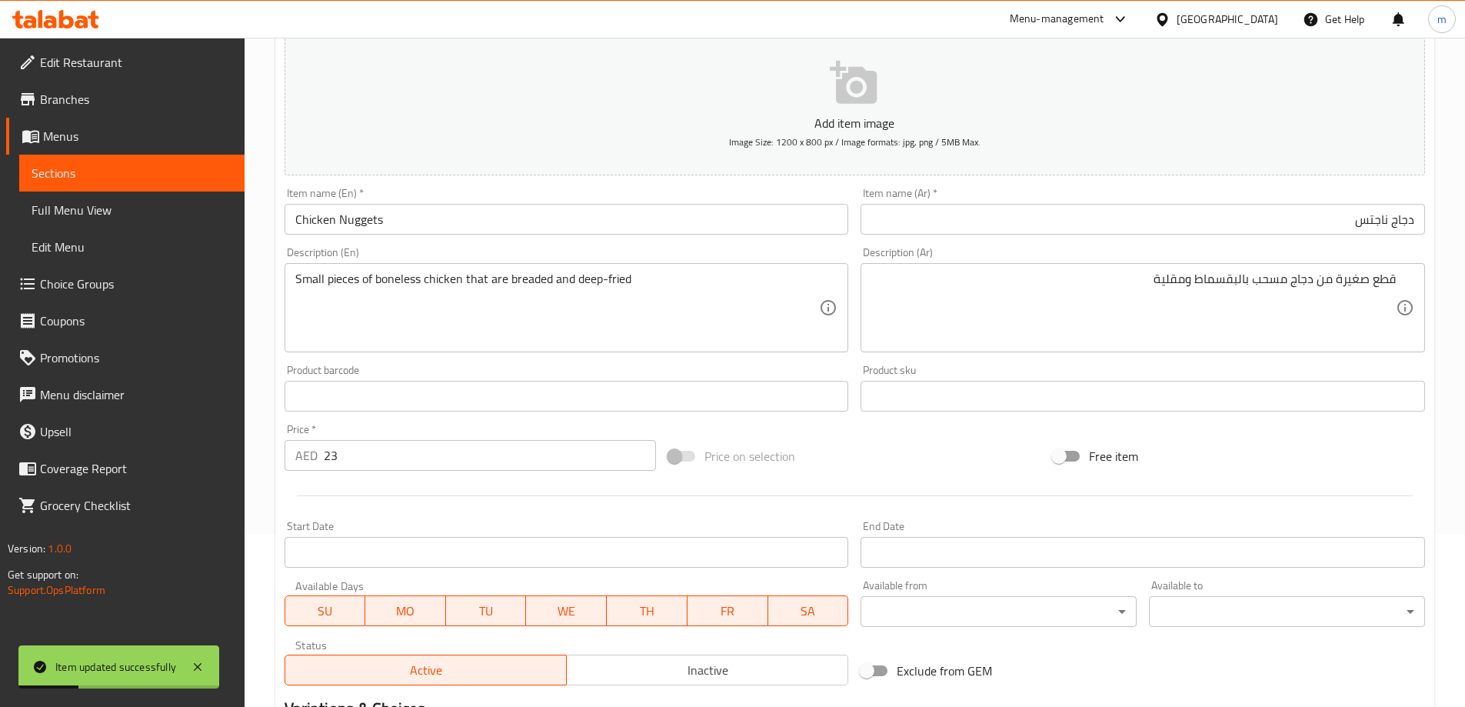
scroll to position [0, 0]
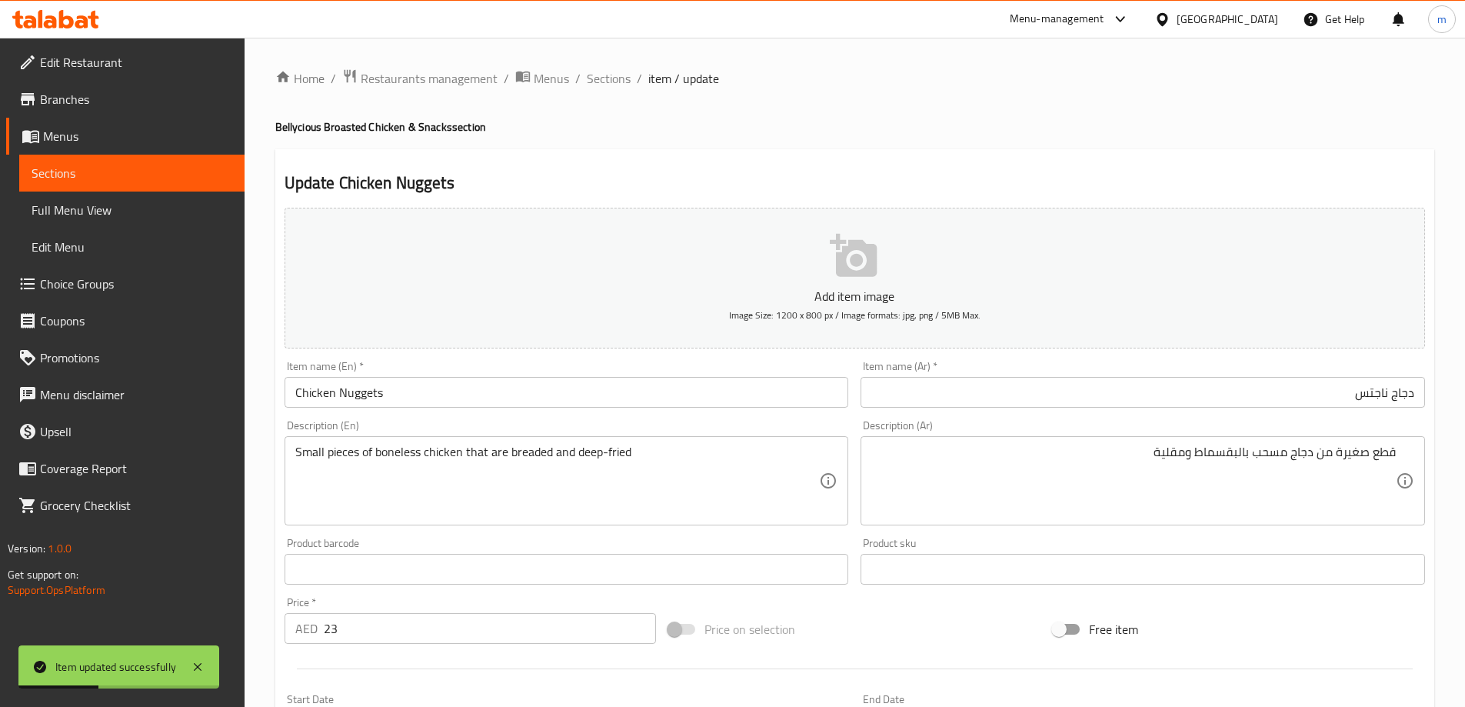
drag, startPoint x: 625, startPoint y: 82, endPoint x: 614, endPoint y: 118, distance: 37.0
click at [625, 82] on span "Sections" at bounding box center [609, 78] width 44 height 18
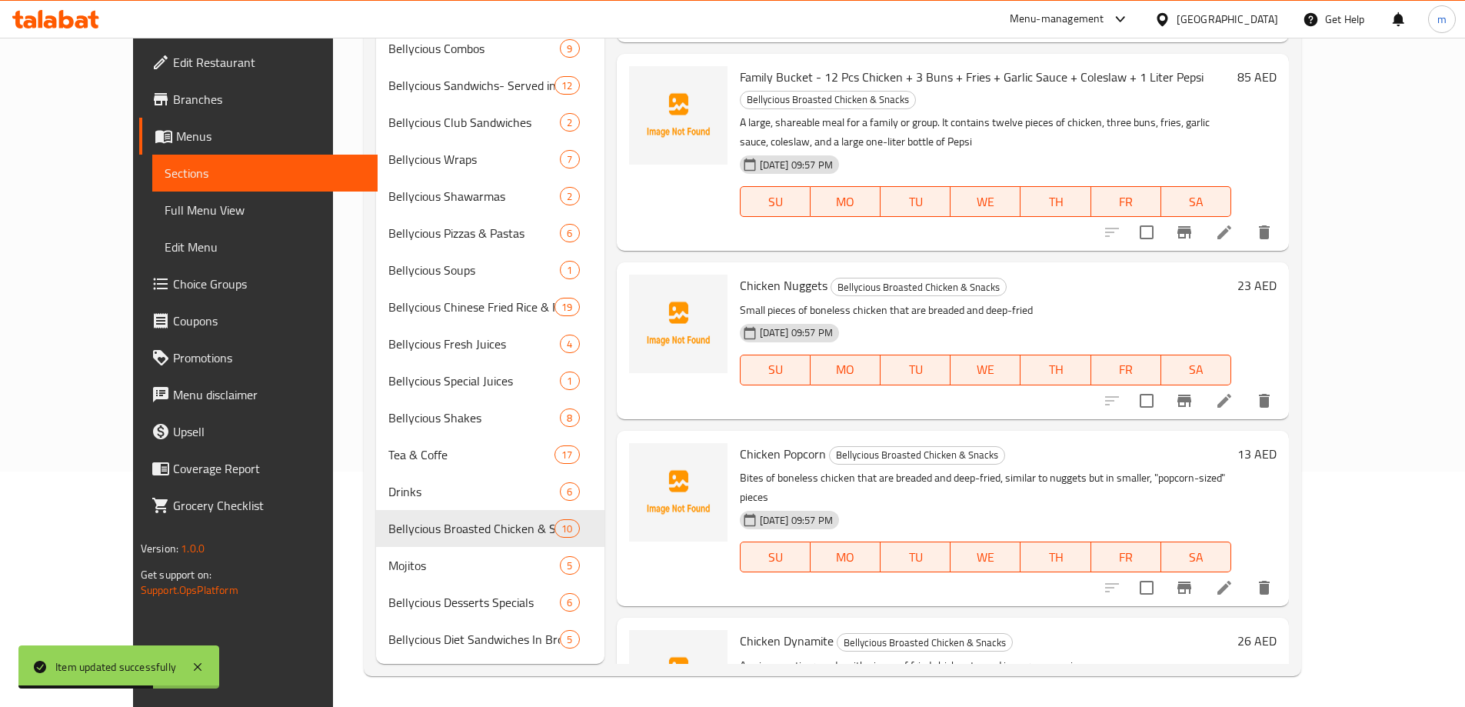
scroll to position [769, 0]
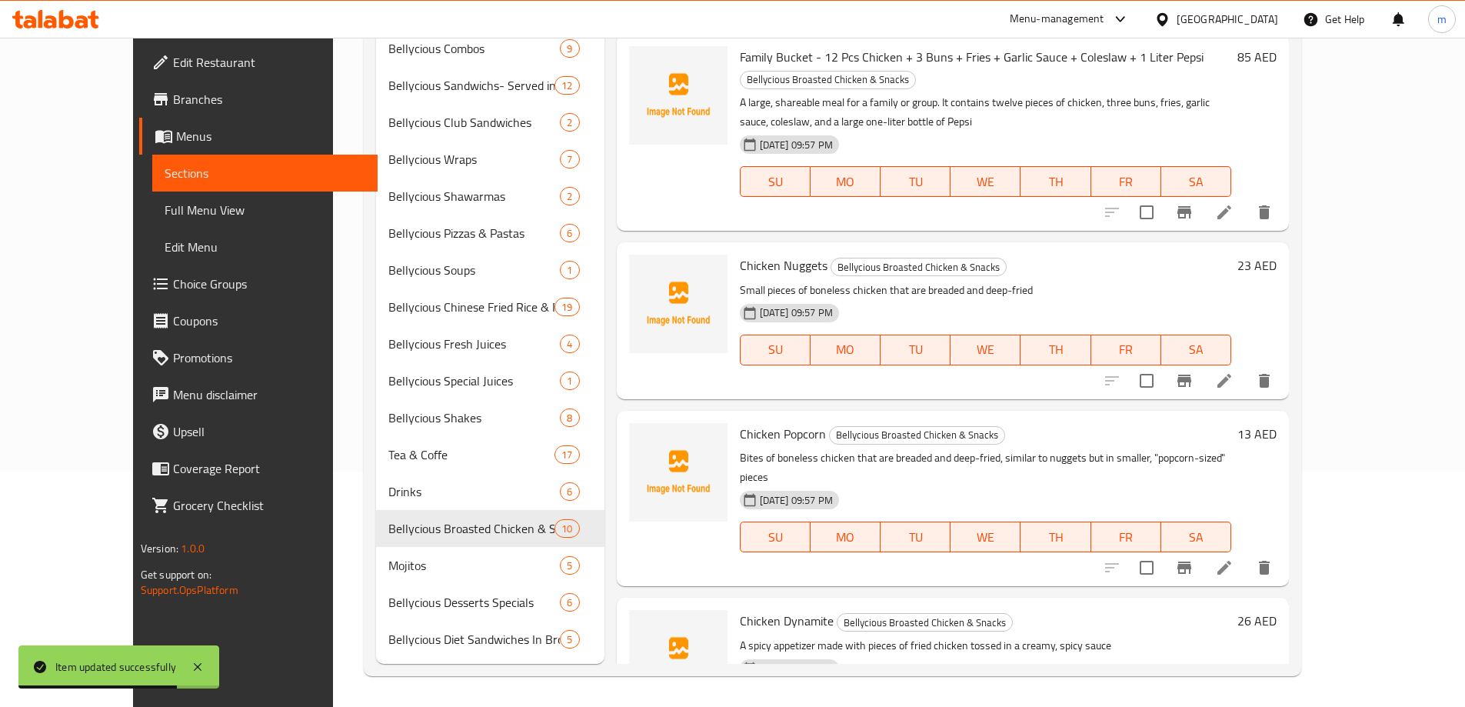
click at [1246, 554] on li at bounding box center [1223, 568] width 43 height 28
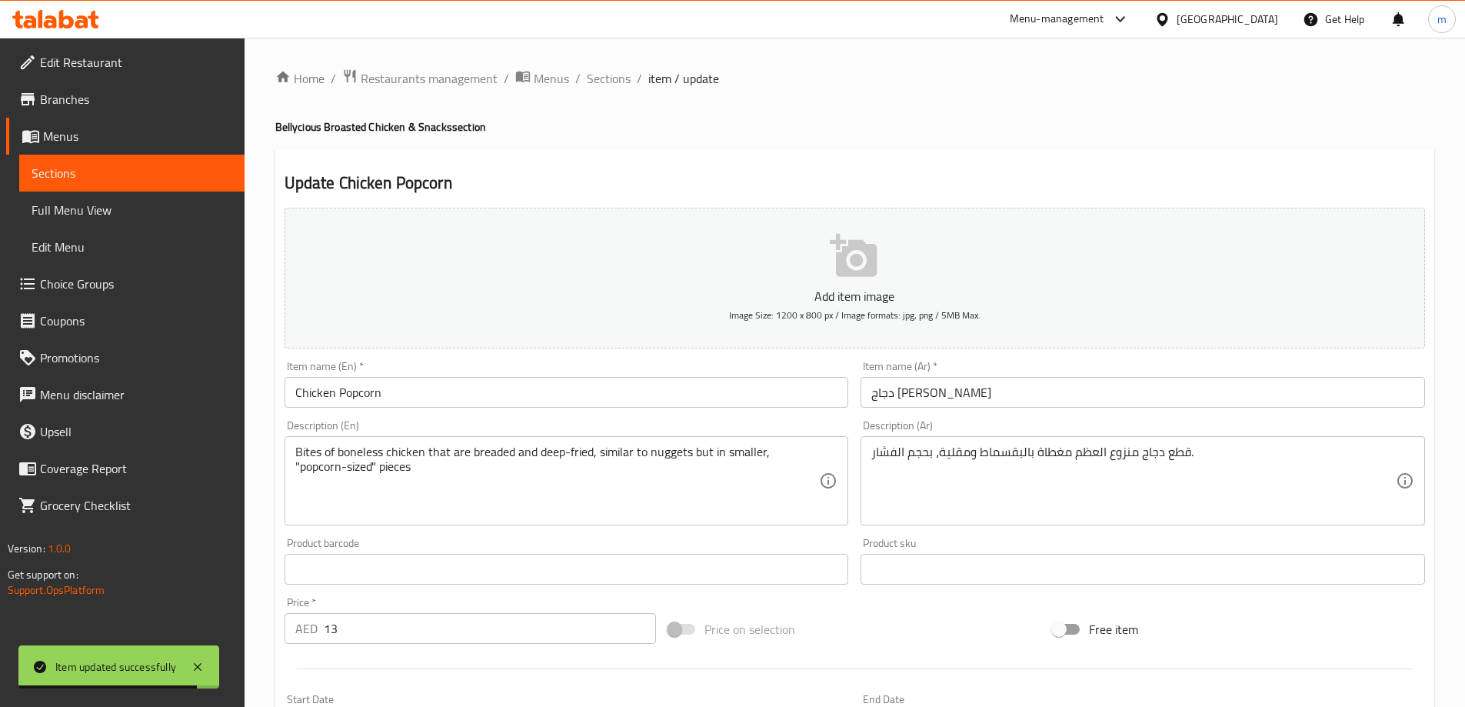
click at [1008, 393] on input "دجاج بوب كورن" at bounding box center [1142, 392] width 564 height 31
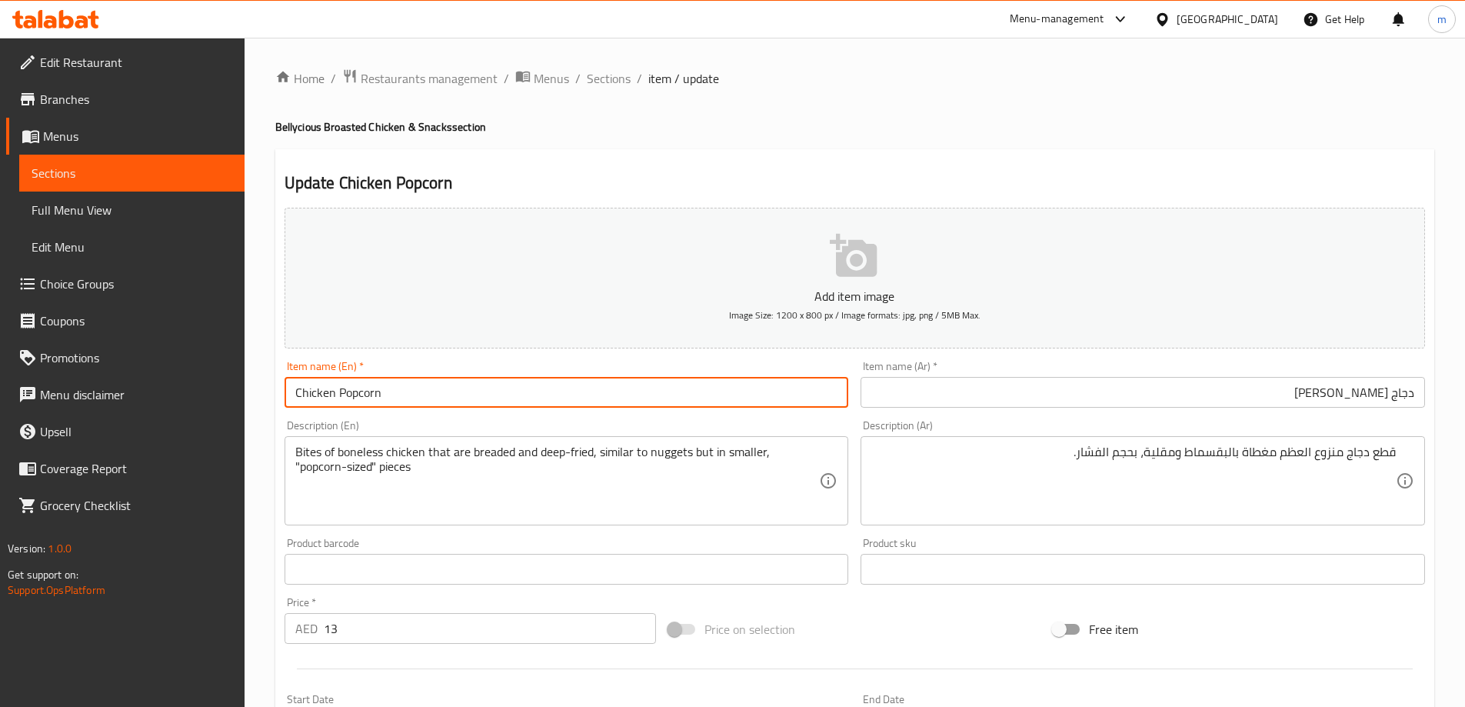
click at [342, 397] on input "Chicken Popcorn" at bounding box center [566, 392] width 564 height 31
click at [1062, 407] on input "دجاج بوب كورن" at bounding box center [1142, 392] width 564 height 31
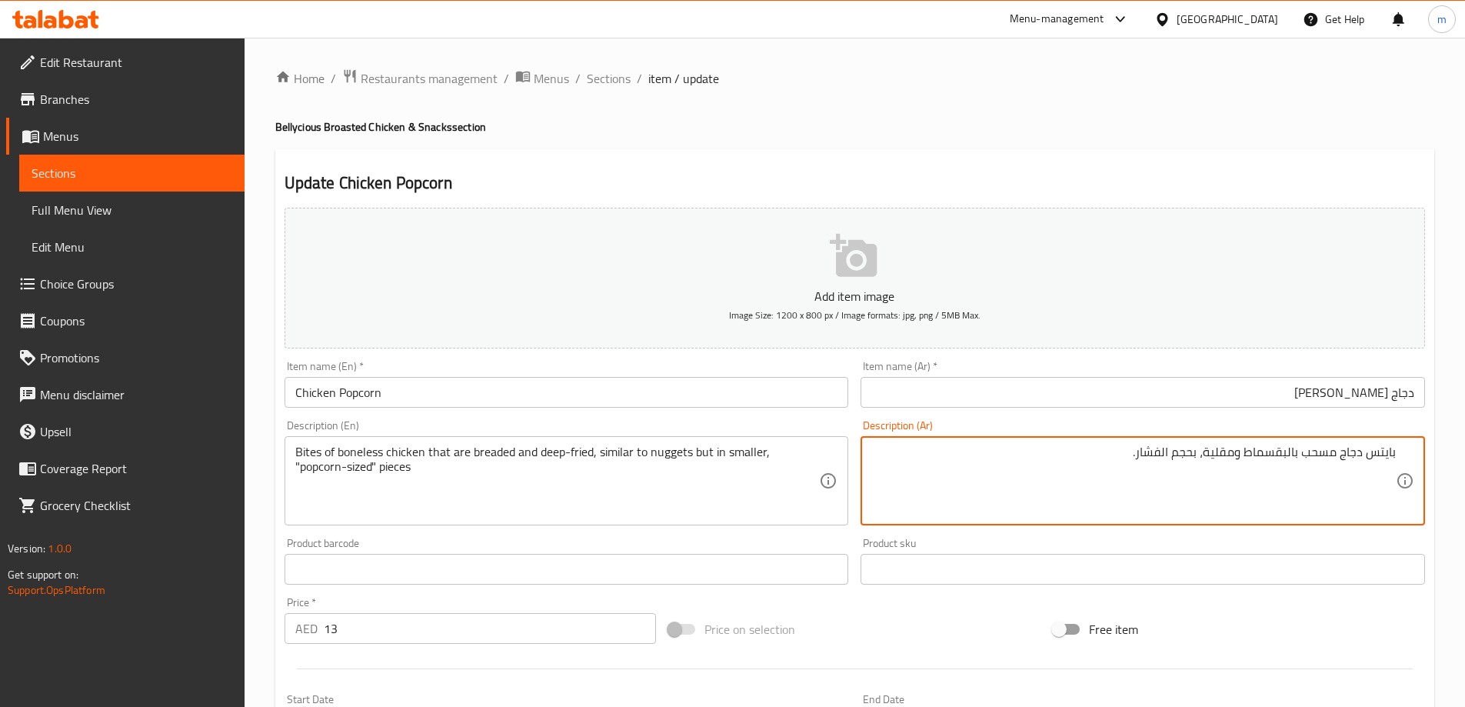
type textarea "بايتس دجاج مسحب بالبقسماط ومقلية، بحجم الفشار."
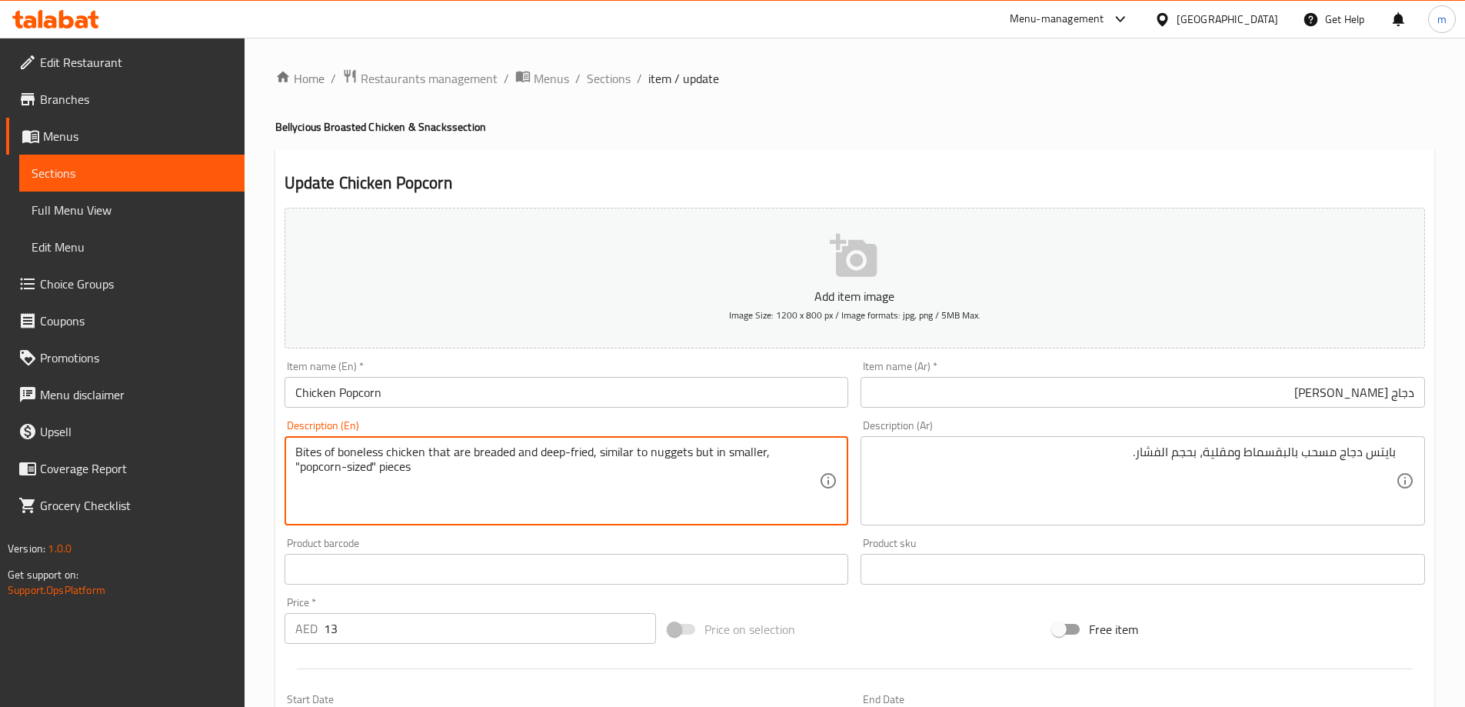
click at [626, 452] on textarea "Bites of boneless chicken that are breaded and deep-fried, similar to nuggets b…" at bounding box center [557, 480] width 524 height 73
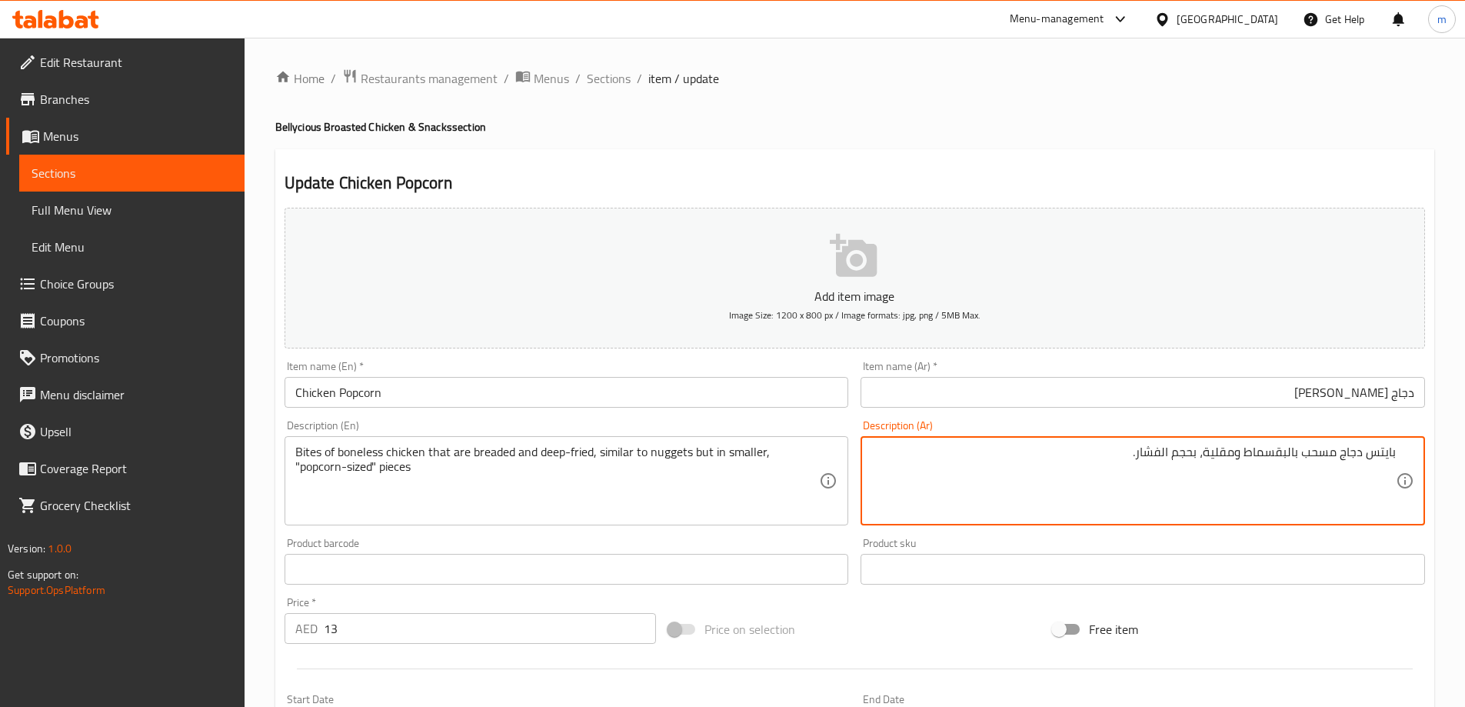
click at [487, 392] on input "Chicken Popcorn" at bounding box center [566, 392] width 564 height 31
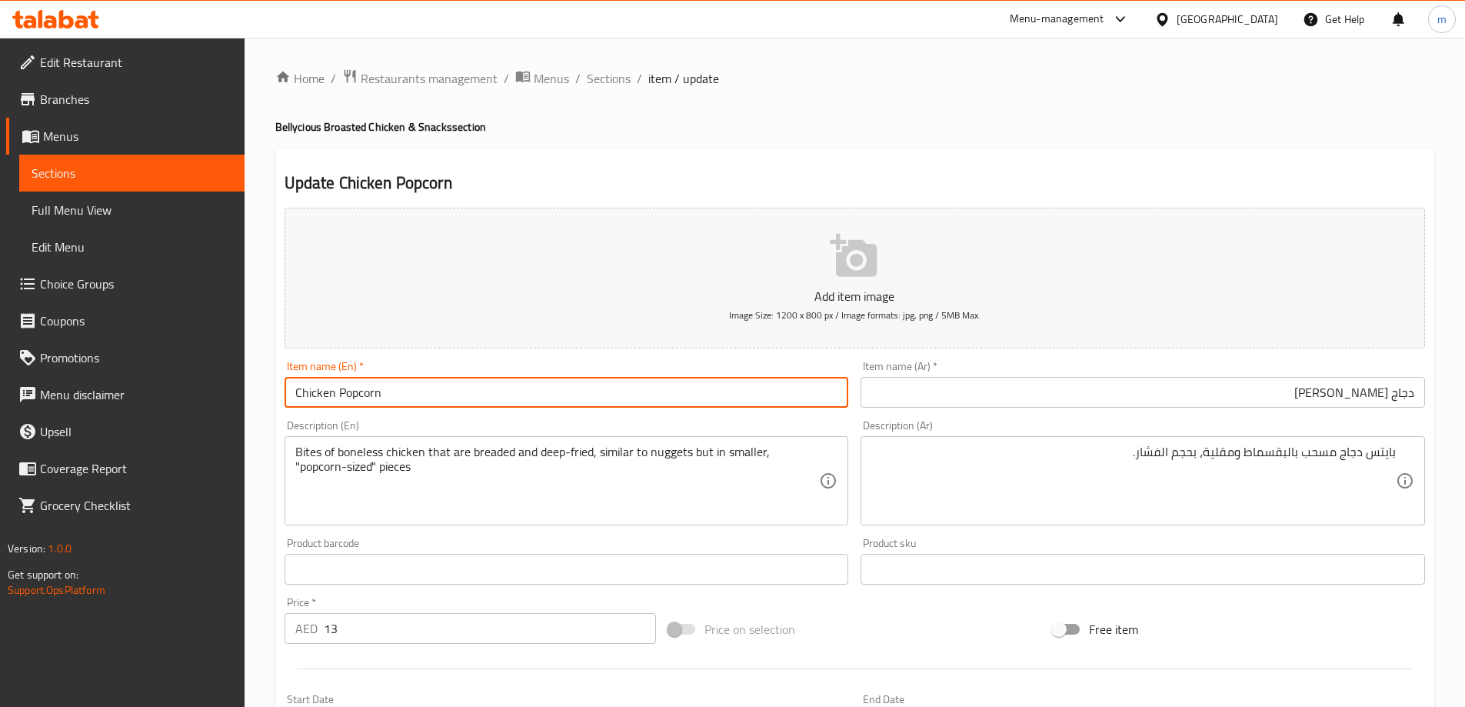
click at [487, 392] on input "Chicken Popcorn" at bounding box center [566, 392] width 564 height 31
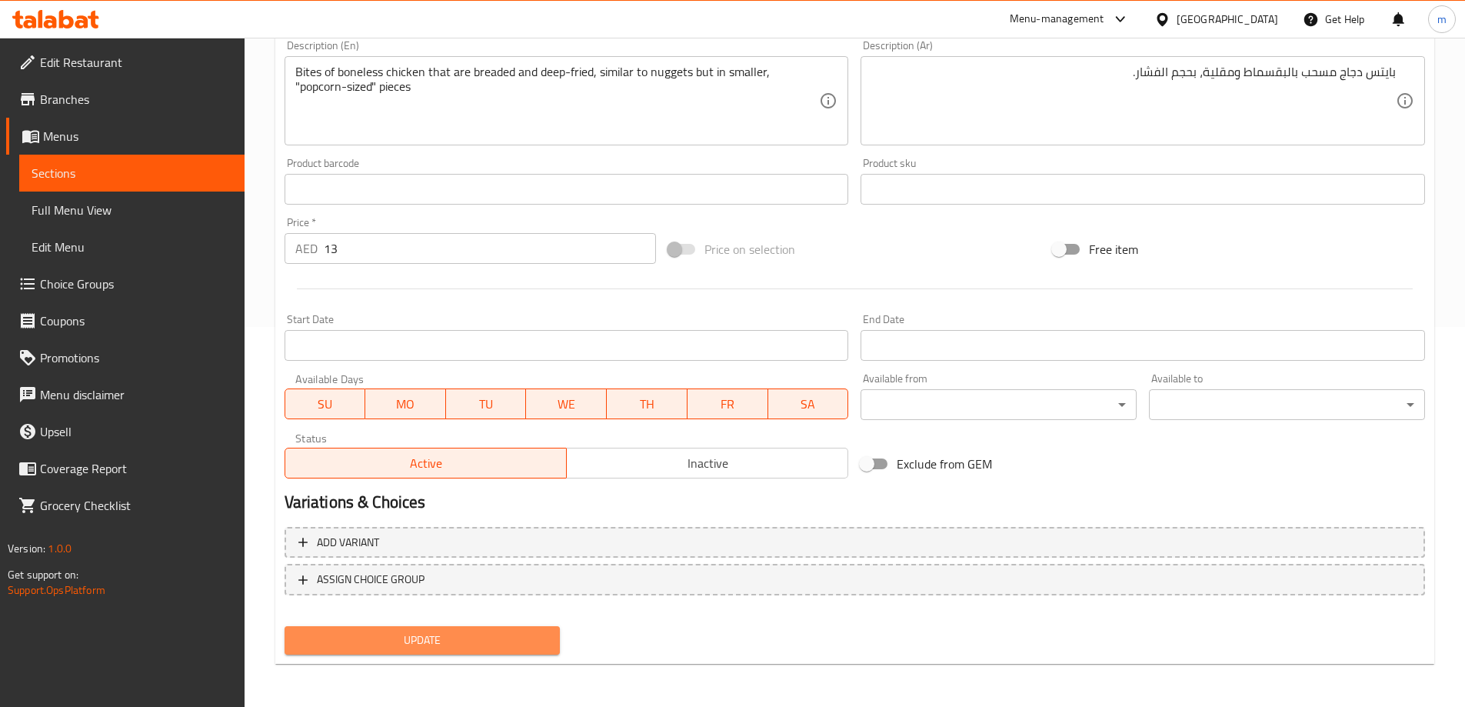
drag, startPoint x: 404, startPoint y: 651, endPoint x: 425, endPoint y: 577, distance: 76.7
click at [410, 640] on button "Update" at bounding box center [422, 640] width 276 height 28
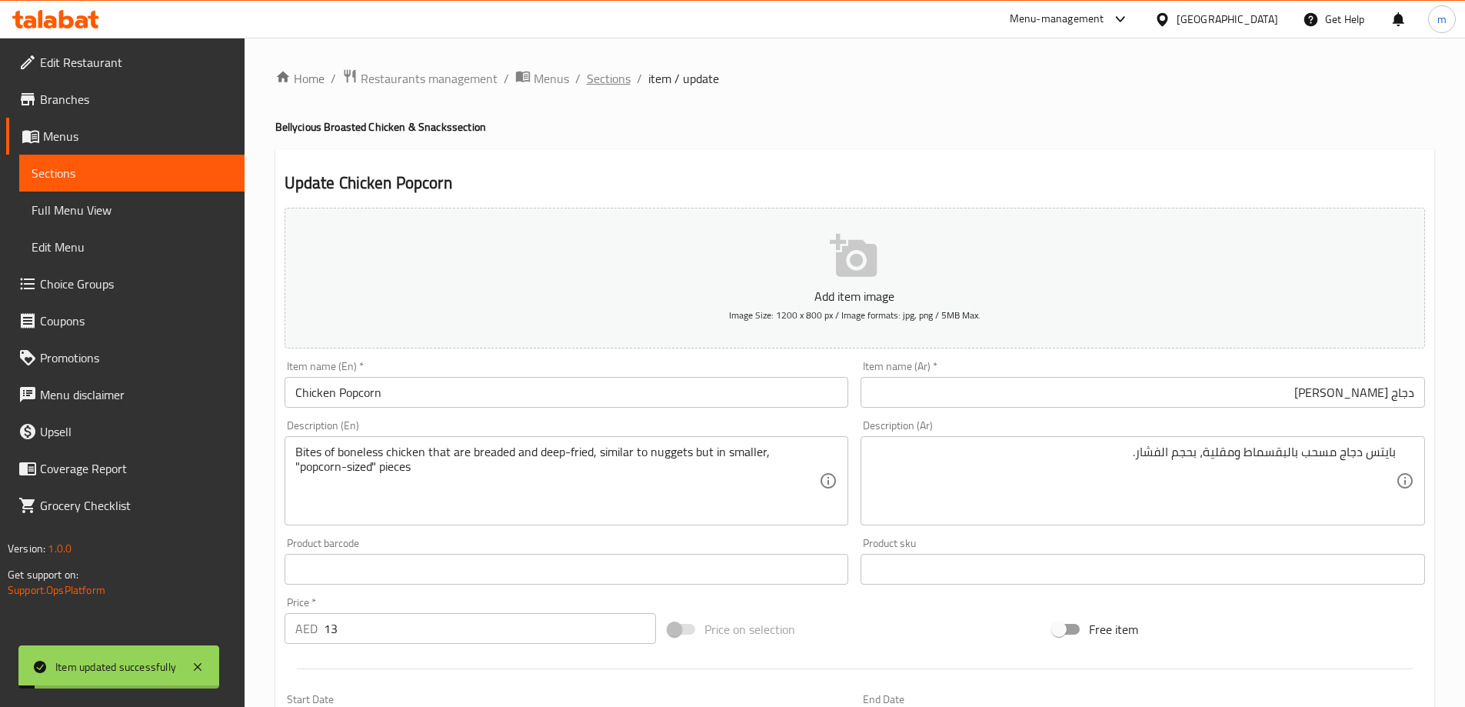
click at [619, 81] on span "Sections" at bounding box center [609, 78] width 44 height 18
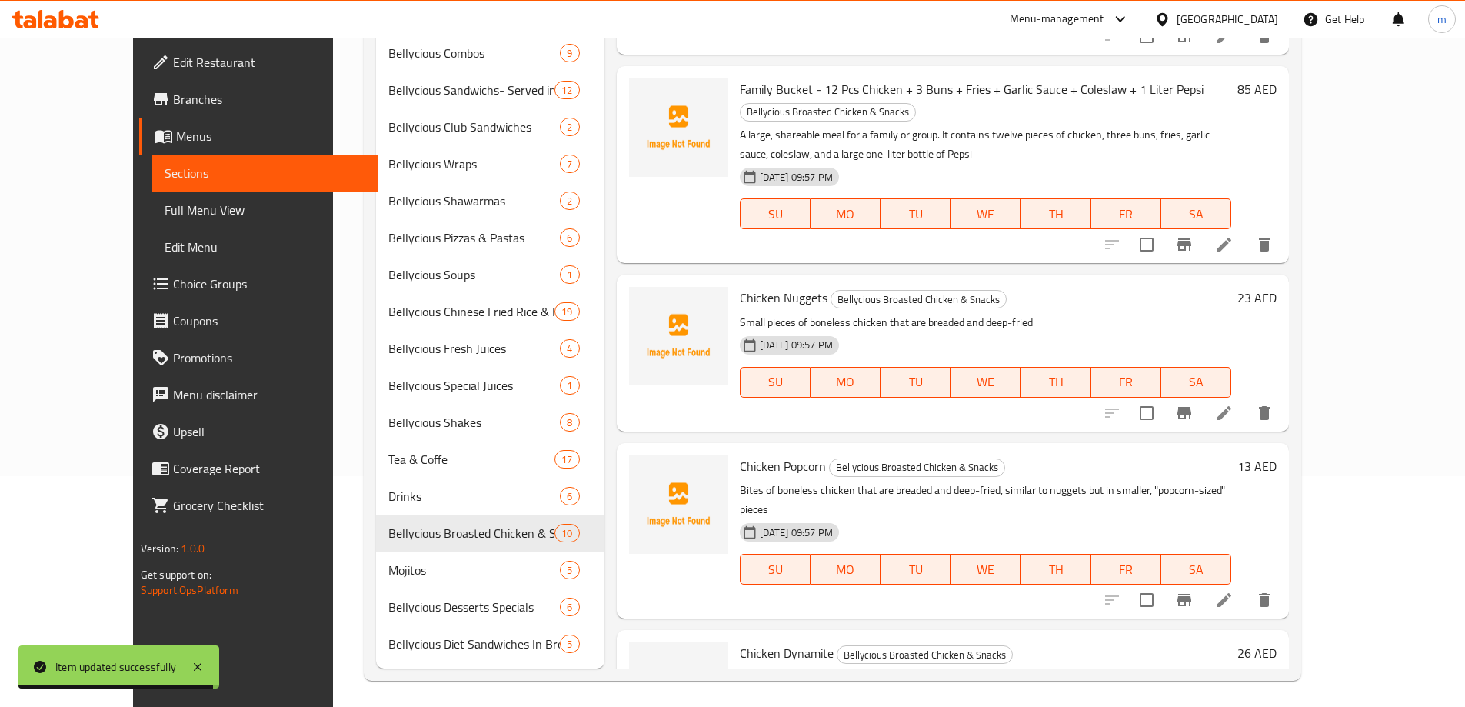
scroll to position [769, 0]
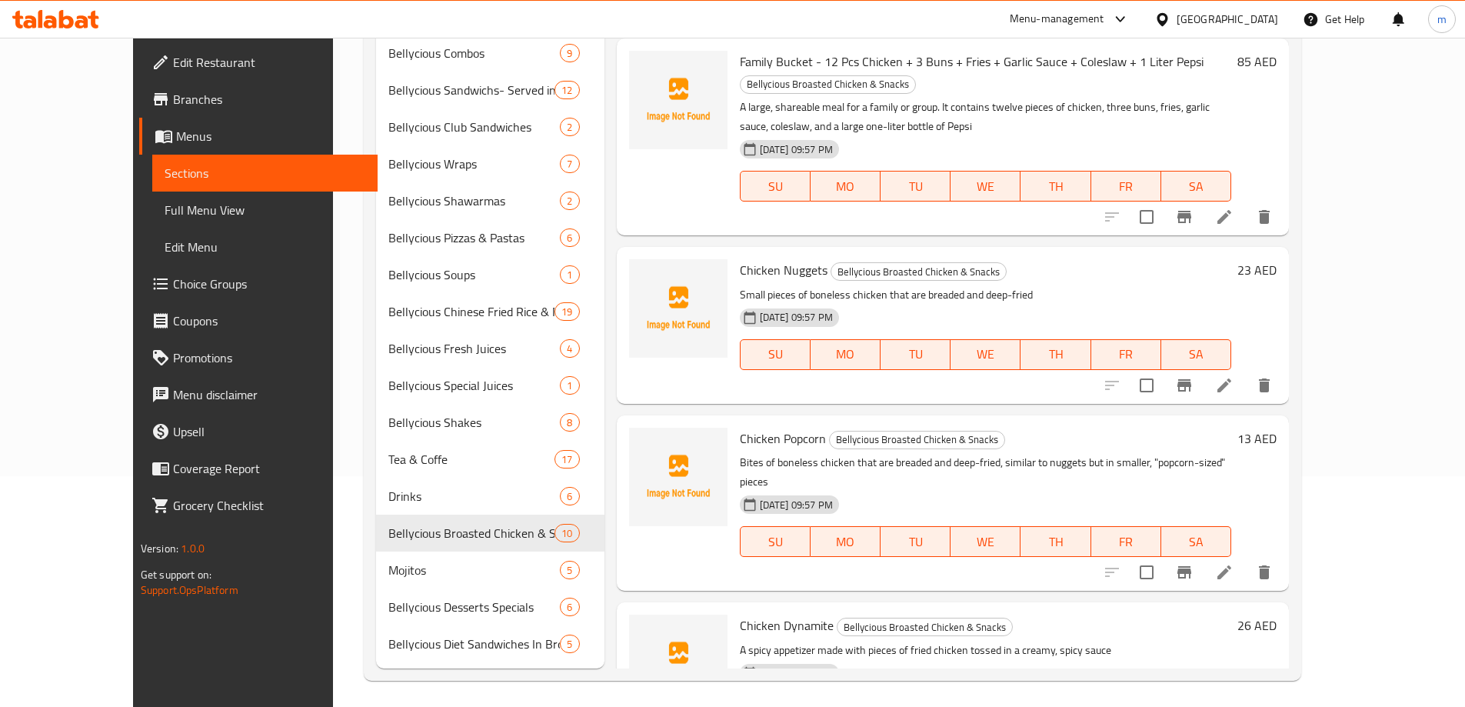
click at [1026, 453] on p "Bites of boneless chicken that are breaded and deep-fried, similar to nuggets b…" at bounding box center [986, 472] width 492 height 38
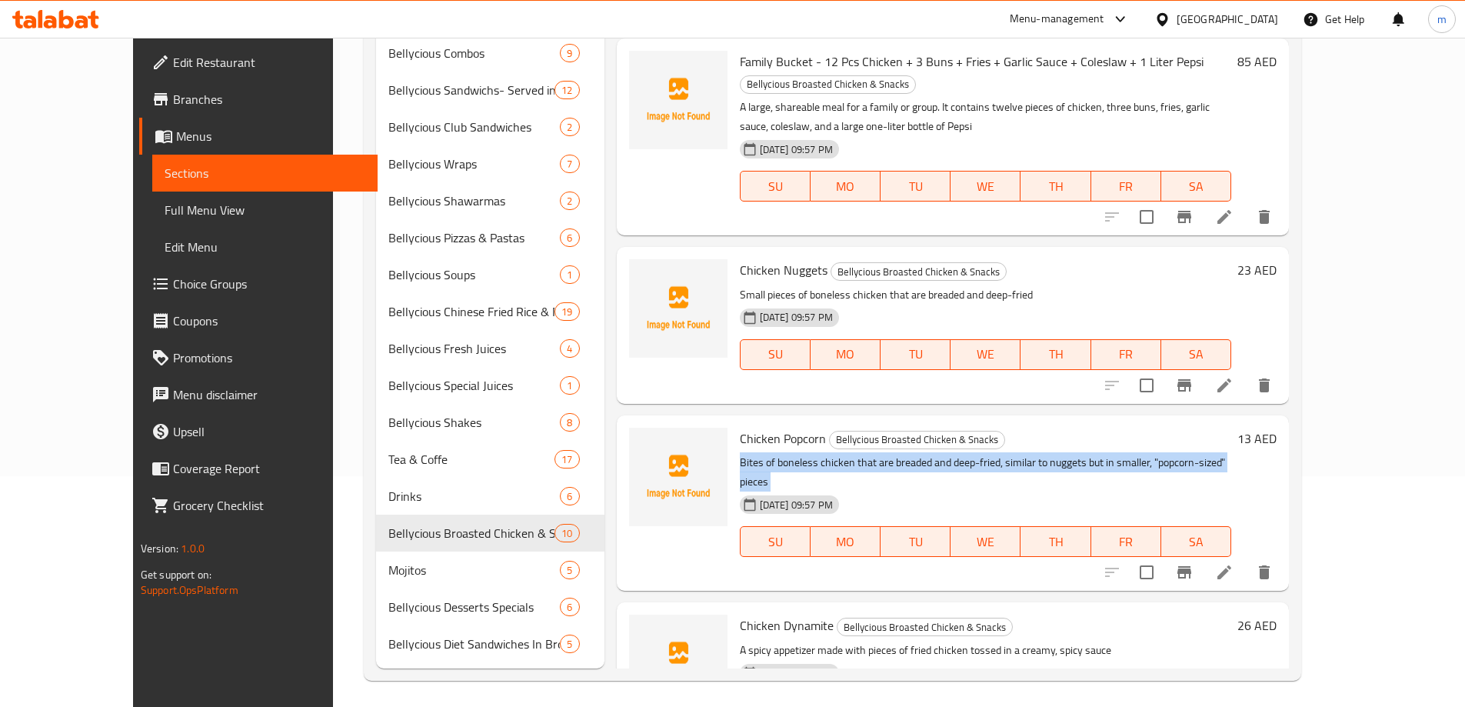
click at [1026, 453] on p "Bites of boneless chicken that are breaded and deep-fried, similar to nuggets b…" at bounding box center [986, 472] width 492 height 38
click at [1143, 453] on p "Bites of boneless chicken that are breaded and deep-fried, similar to nuggets b…" at bounding box center [986, 472] width 492 height 38
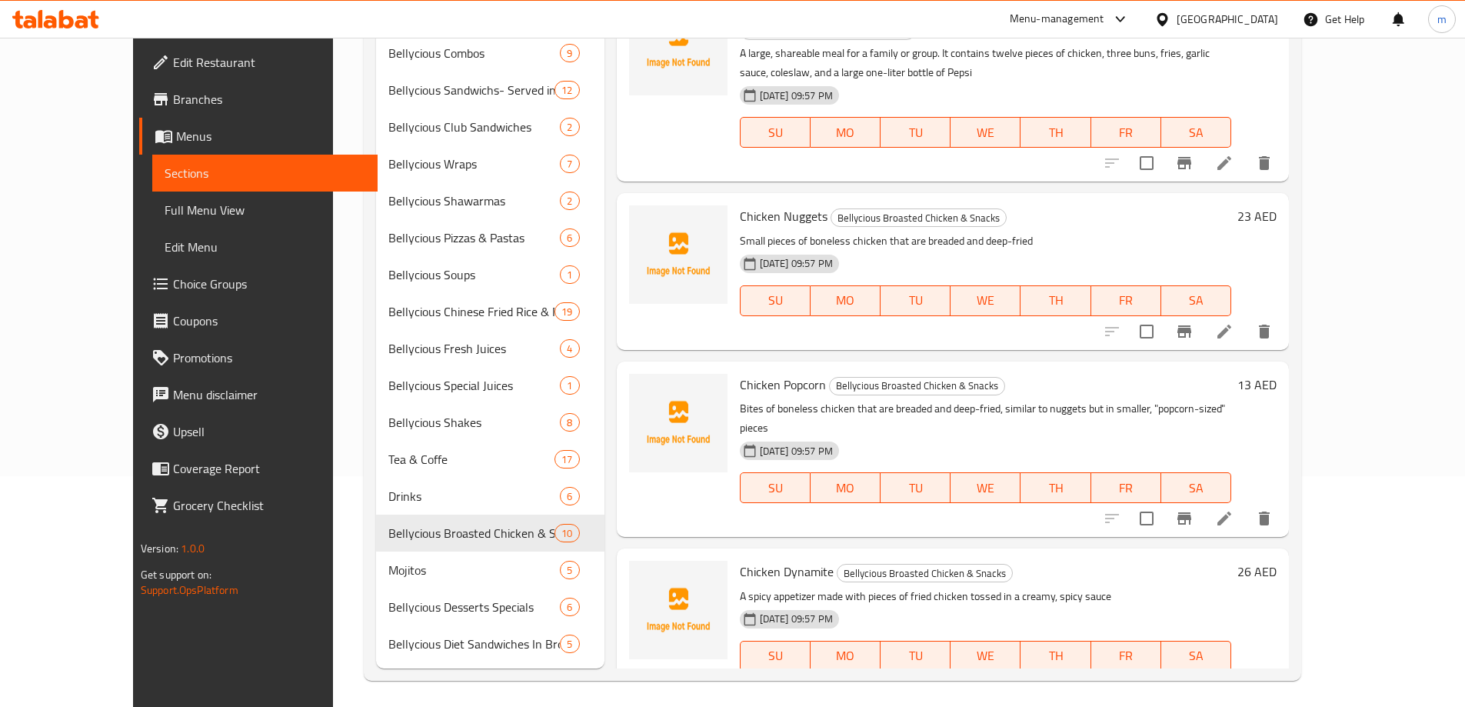
scroll to position [846, 0]
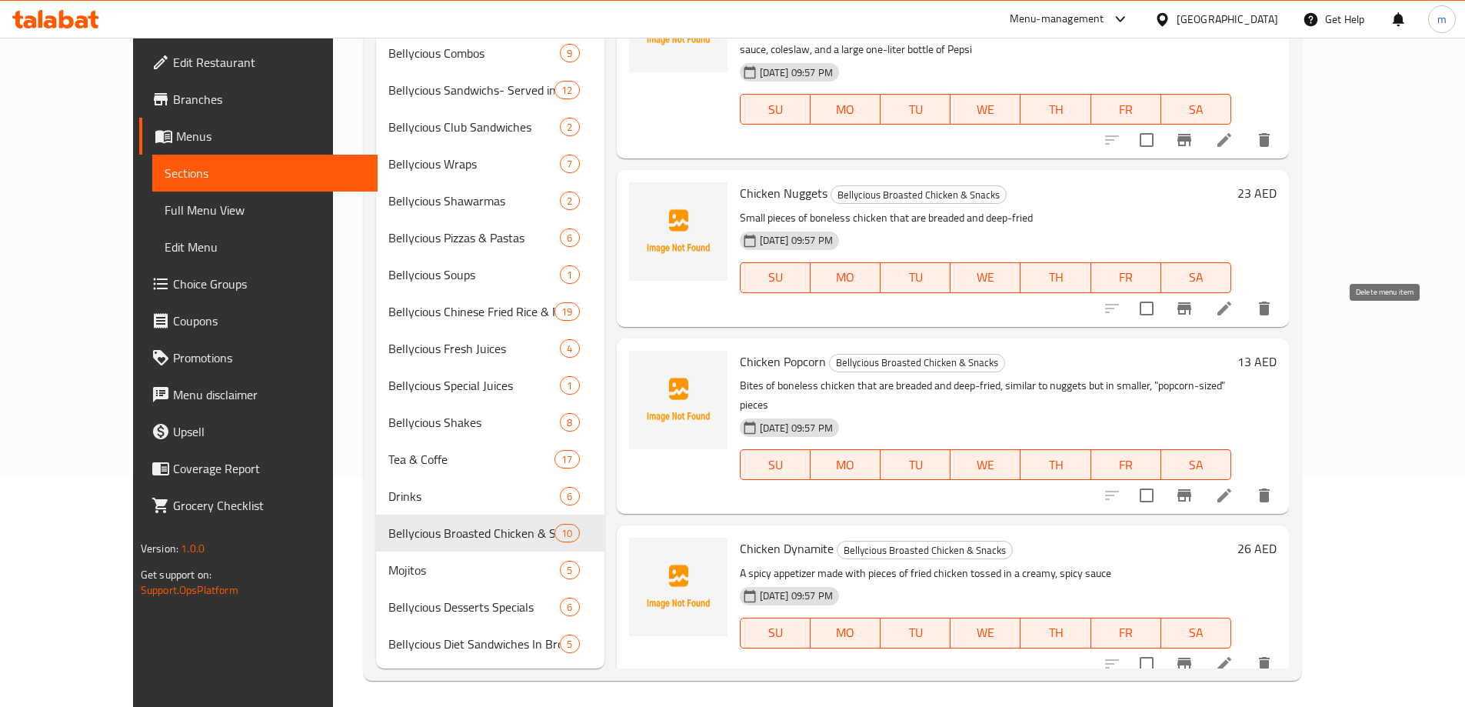
click at [1273, 486] on icon "delete" at bounding box center [1264, 495] width 18 height 18
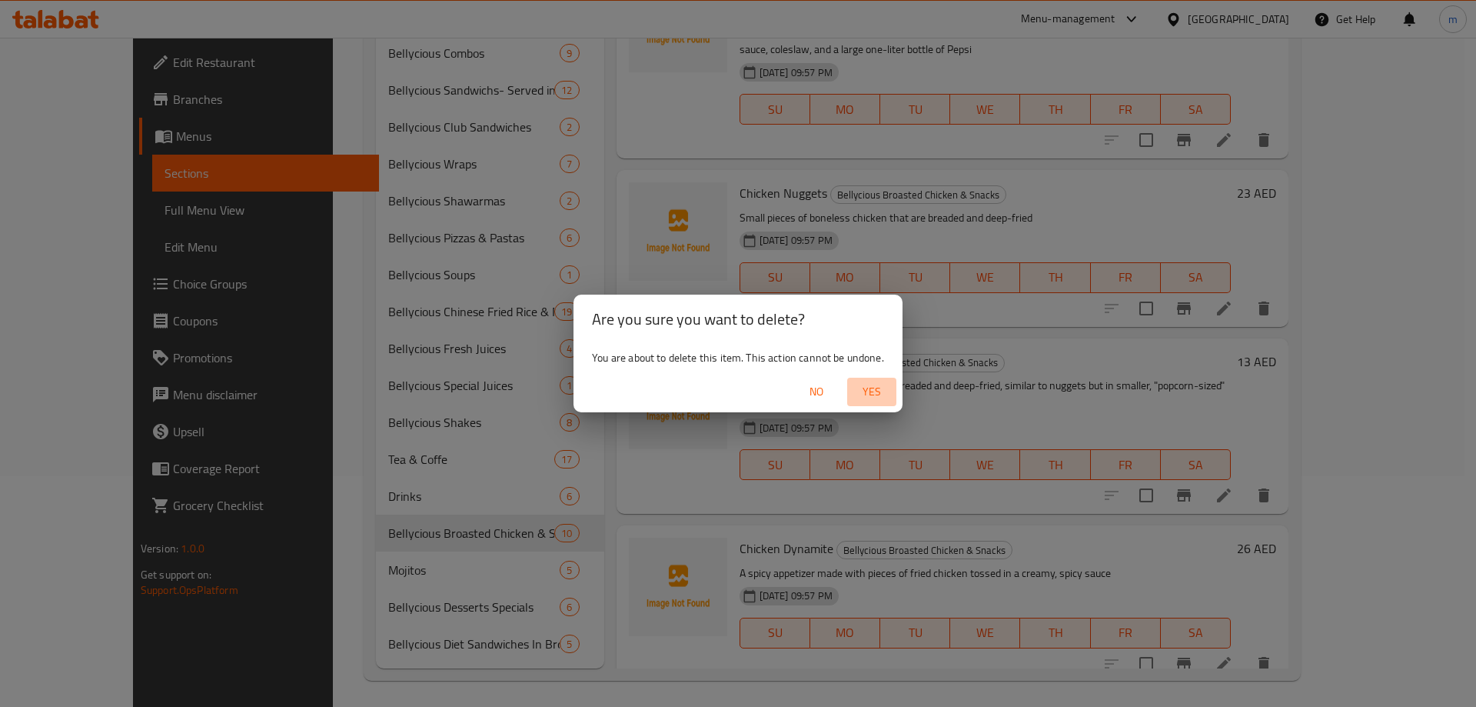
click at [880, 401] on span "Yes" at bounding box center [871, 391] width 37 height 19
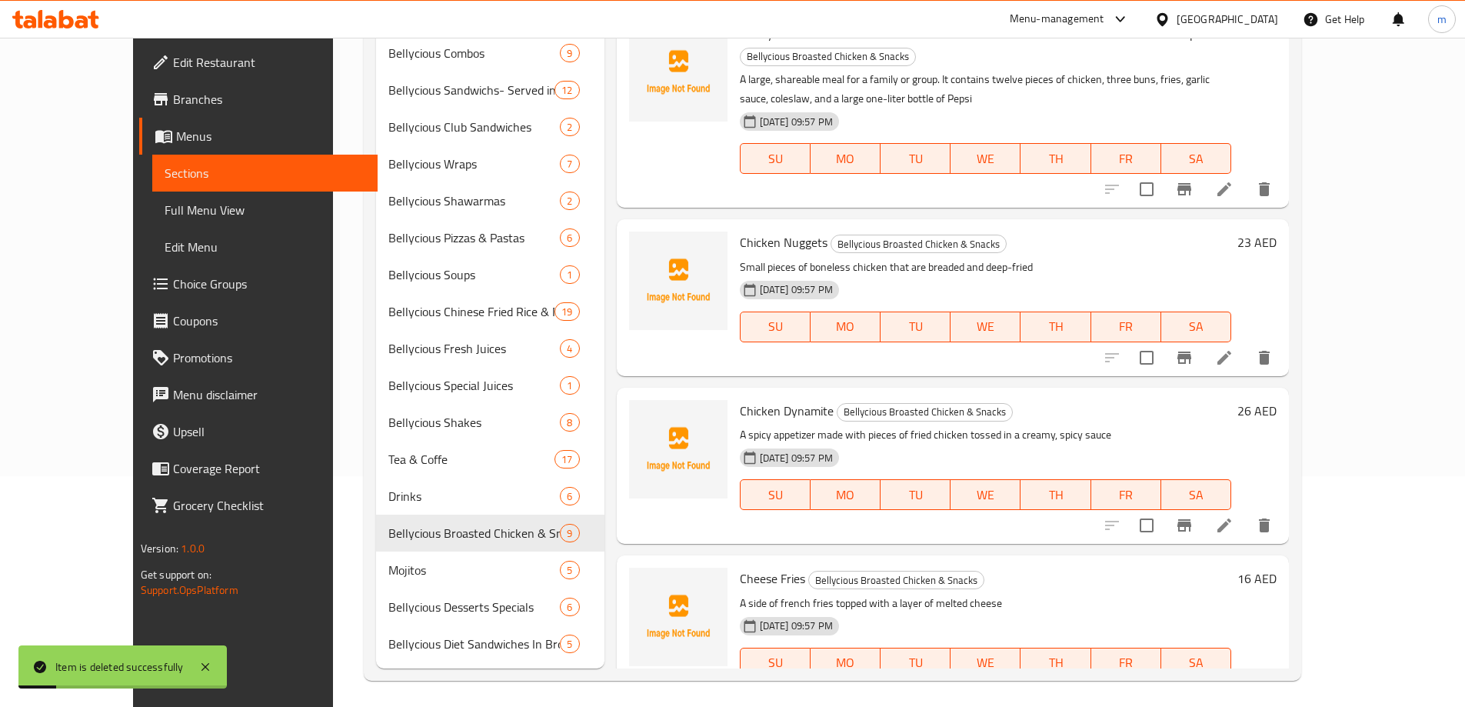
scroll to position [769, 0]
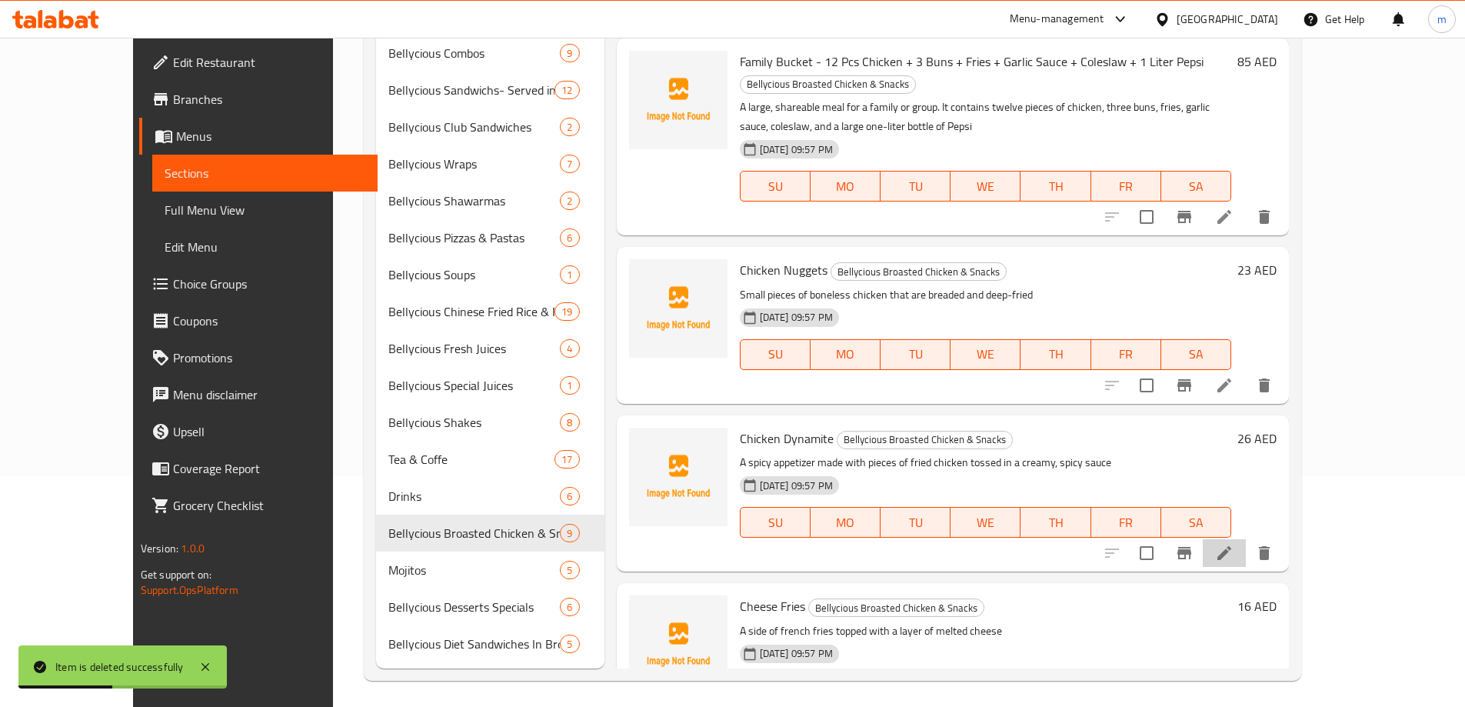
drag, startPoint x: 1329, startPoint y: 413, endPoint x: 1339, endPoint y: 411, distance: 10.3
click at [1246, 539] on li at bounding box center [1223, 553] width 43 height 28
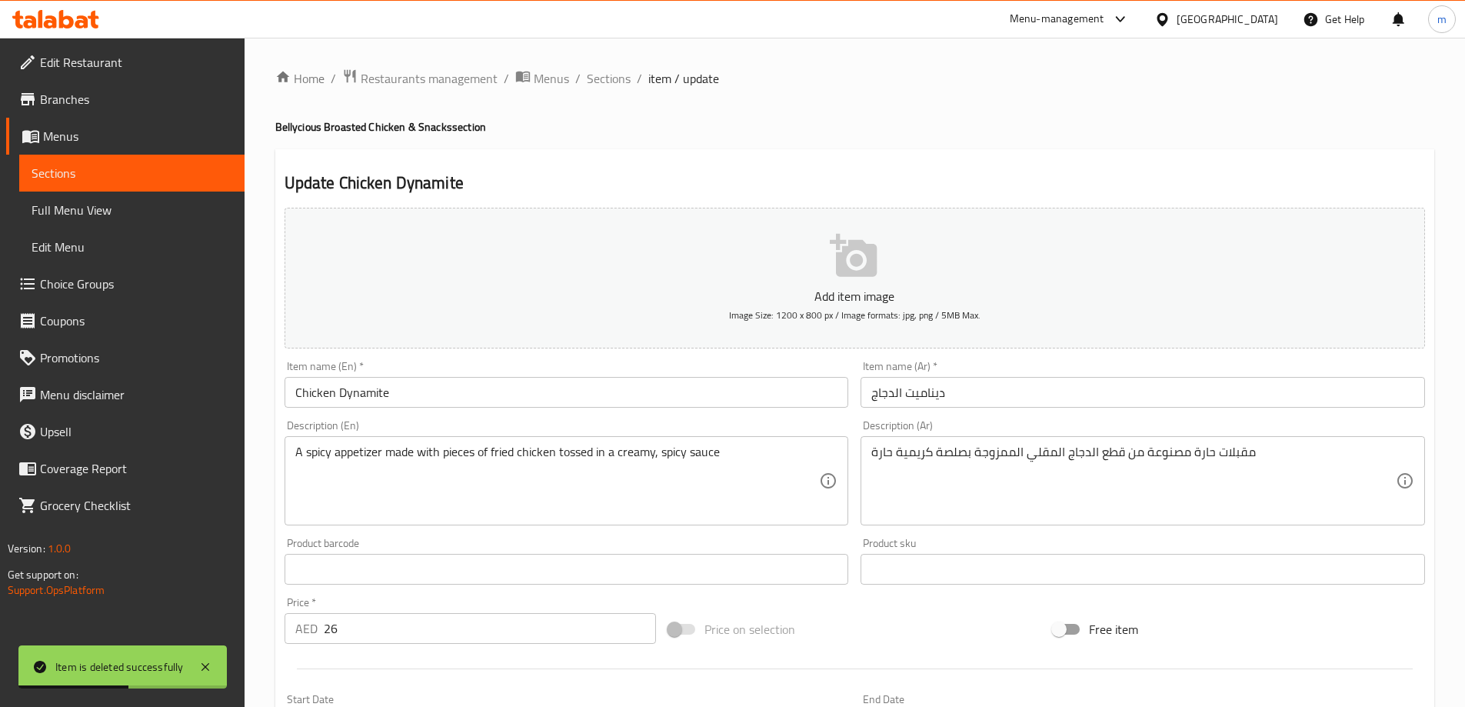
click at [1189, 393] on input "ديناميت الدجاج" at bounding box center [1142, 392] width 564 height 31
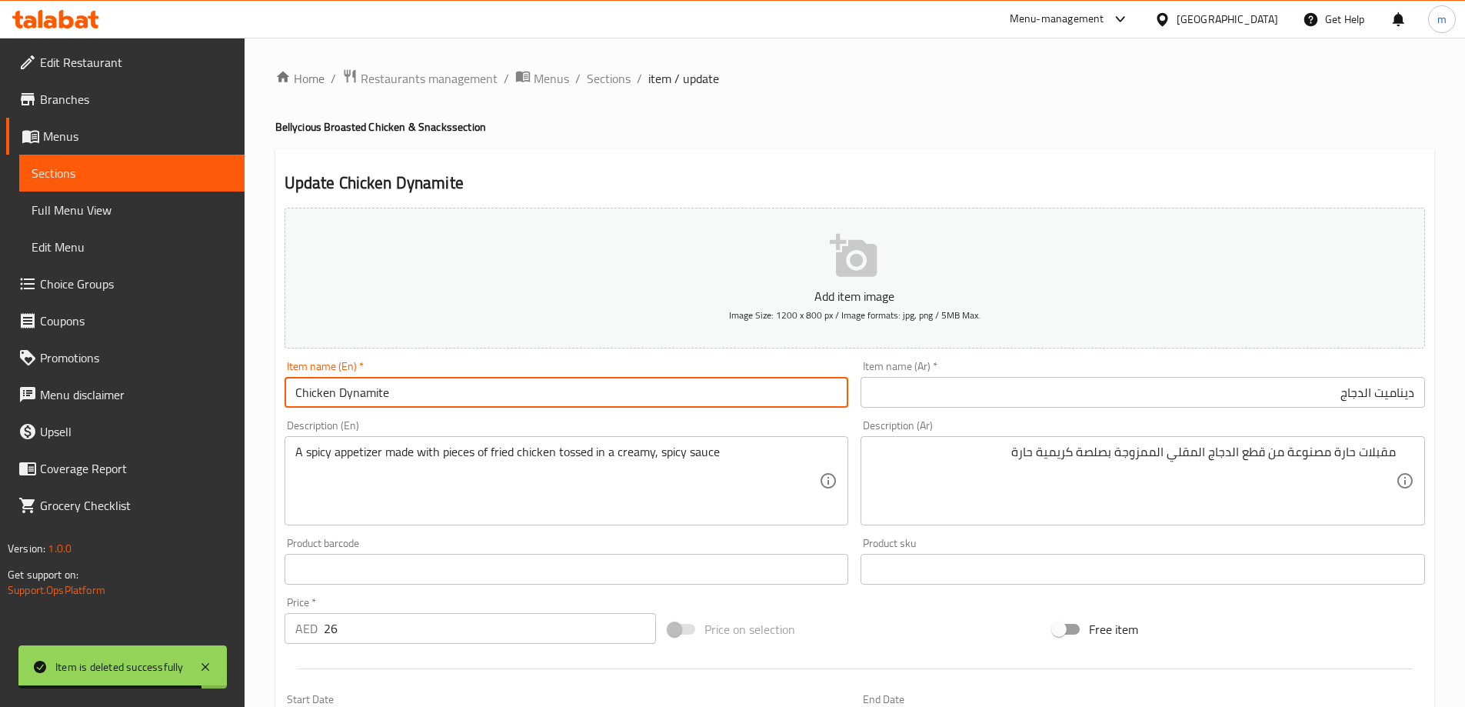
click at [491, 383] on input "Chicken Dynamite" at bounding box center [566, 392] width 564 height 31
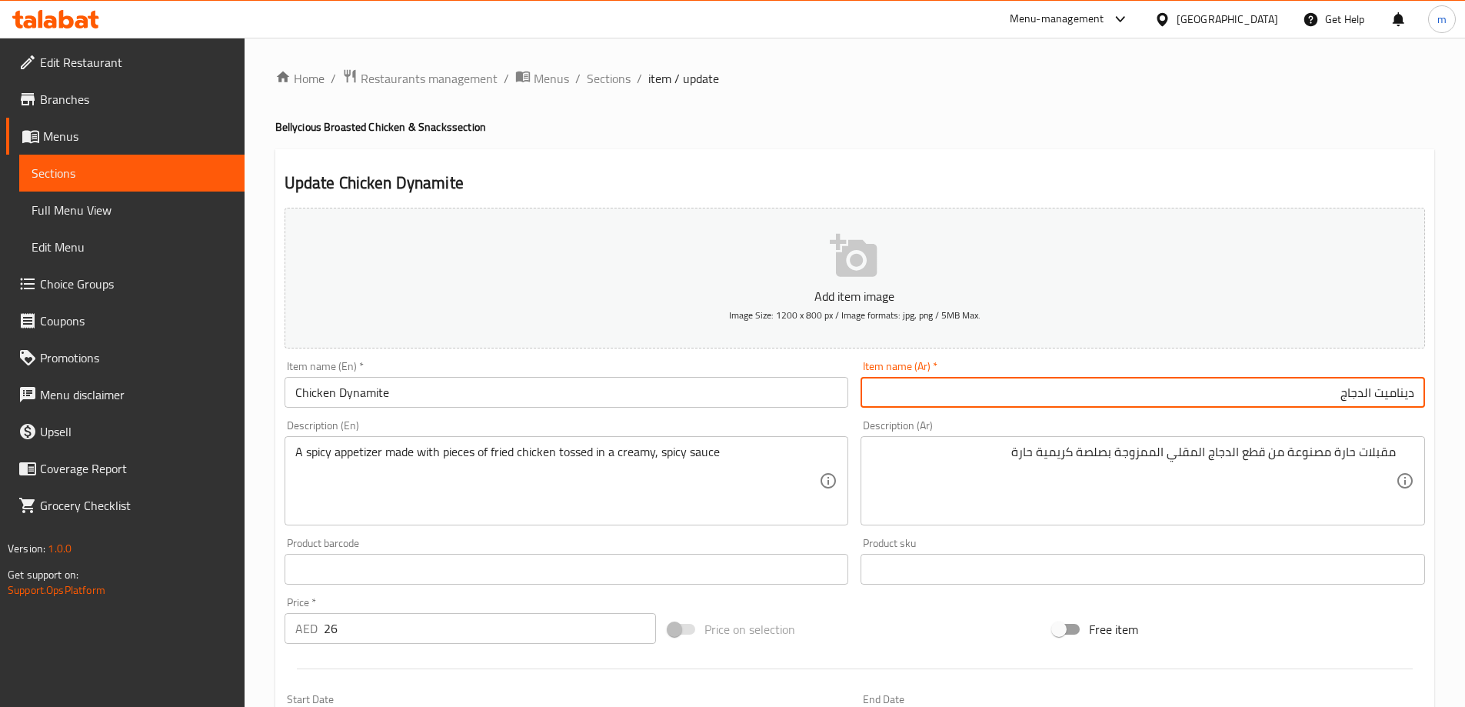
click at [1227, 386] on input "ديناميت الدجاج" at bounding box center [1142, 392] width 564 height 31
paste input "text"
paste input "ديناميت"
type input "دجاج ديناميت"
click at [1099, 132] on h4 "Bellycious Broasted Chicken & Snacks section" at bounding box center [854, 126] width 1159 height 15
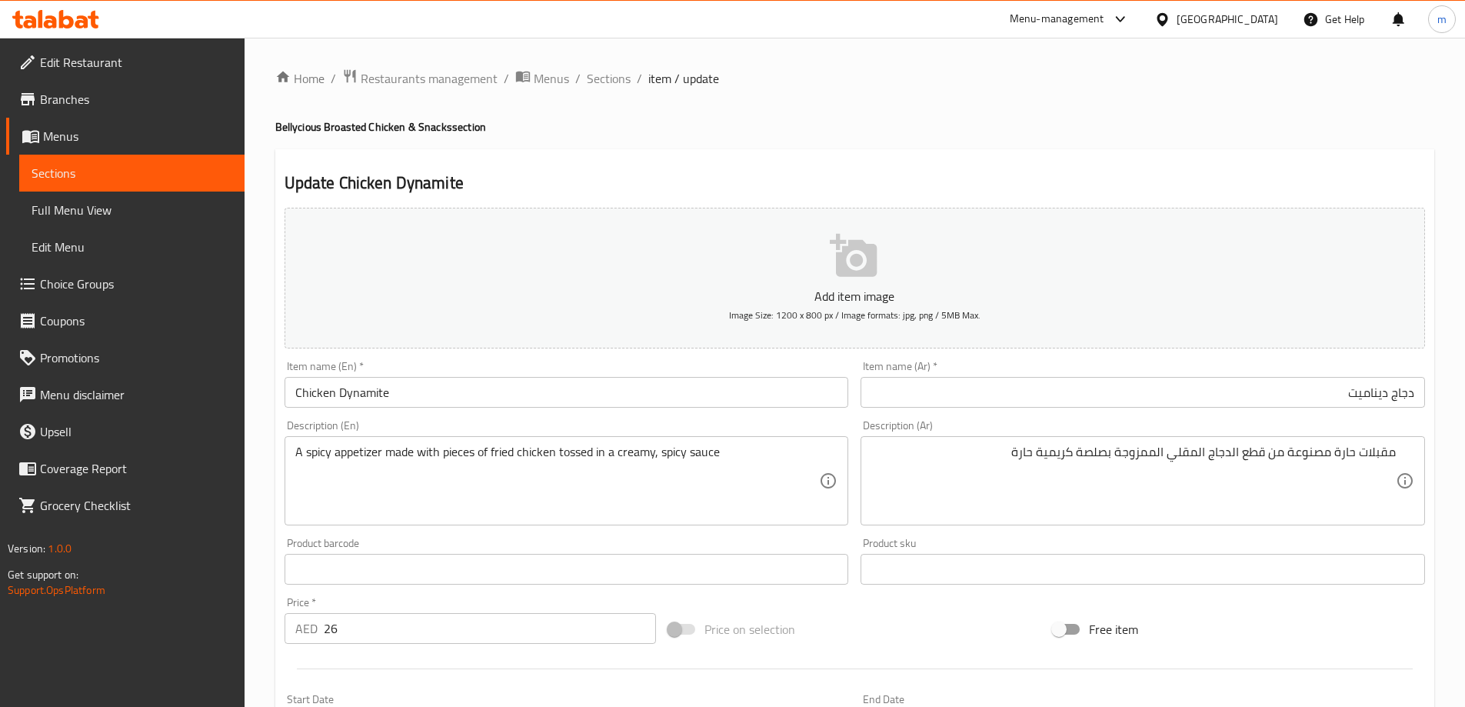
scroll to position [154, 0]
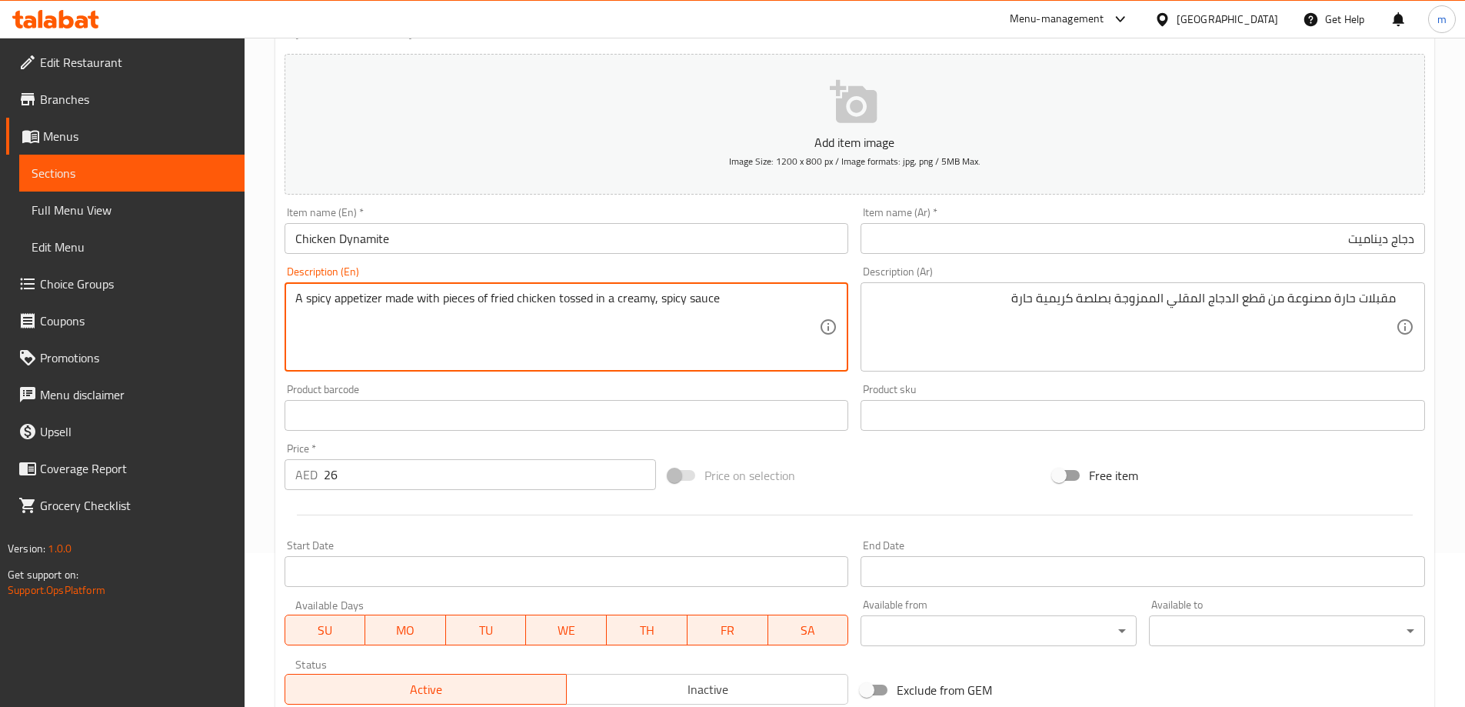
click at [373, 299] on textarea "A spicy appetizer made with pieces of fried chicken tossed in a creamy, spicy s…" at bounding box center [557, 327] width 524 height 73
drag, startPoint x: 554, startPoint y: 300, endPoint x: 473, endPoint y: 311, distance: 82.3
click at [473, 311] on textarea "A spicy appetizer made with pieces of fried chicken tossed in a creamy, spicy s…" at bounding box center [557, 327] width 524 height 73
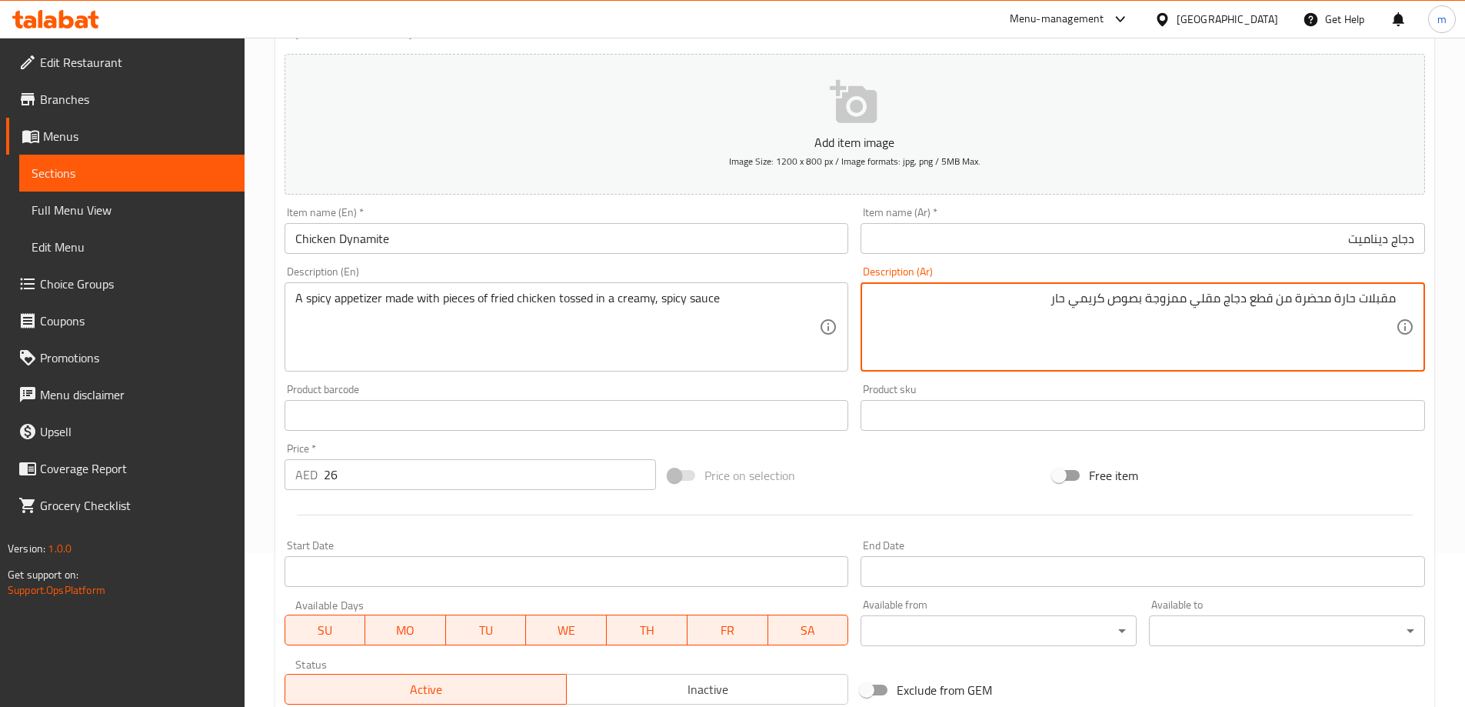
type textarea "مقبلات حارة محضرة من قطع دجاج مقلي ممزوجة بصوص كريمي حار"
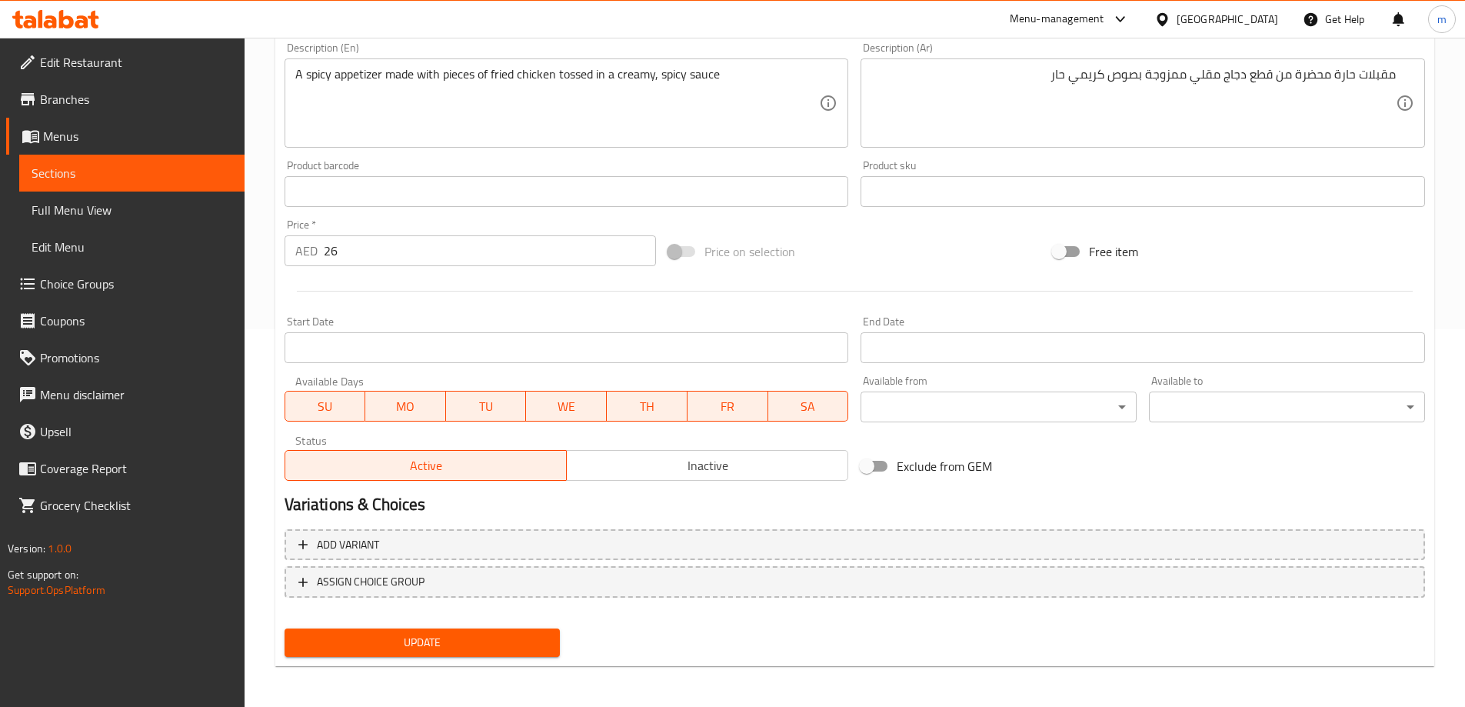
scroll to position [380, 0]
click at [534, 632] on span "Update" at bounding box center [422, 639] width 251 height 19
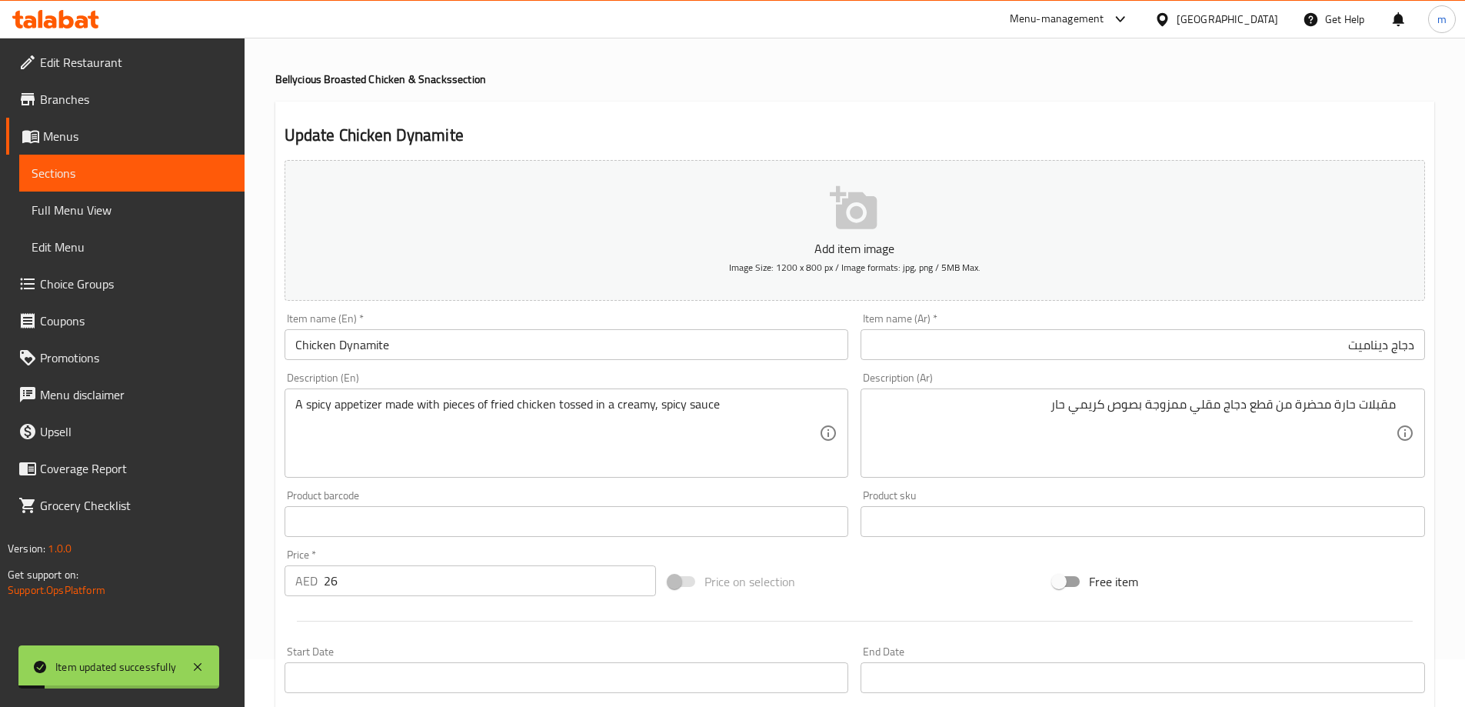
scroll to position [0, 0]
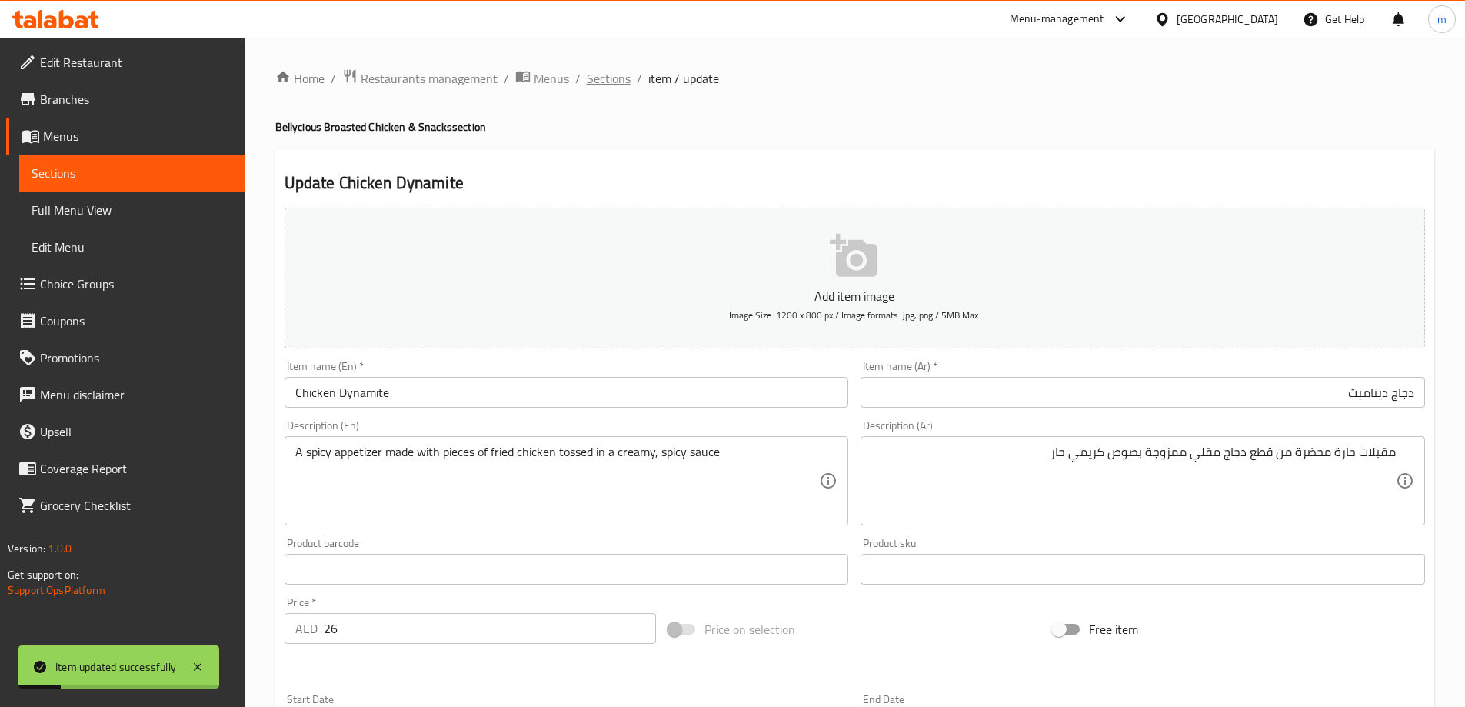
click at [611, 77] on span "Sections" at bounding box center [609, 78] width 44 height 18
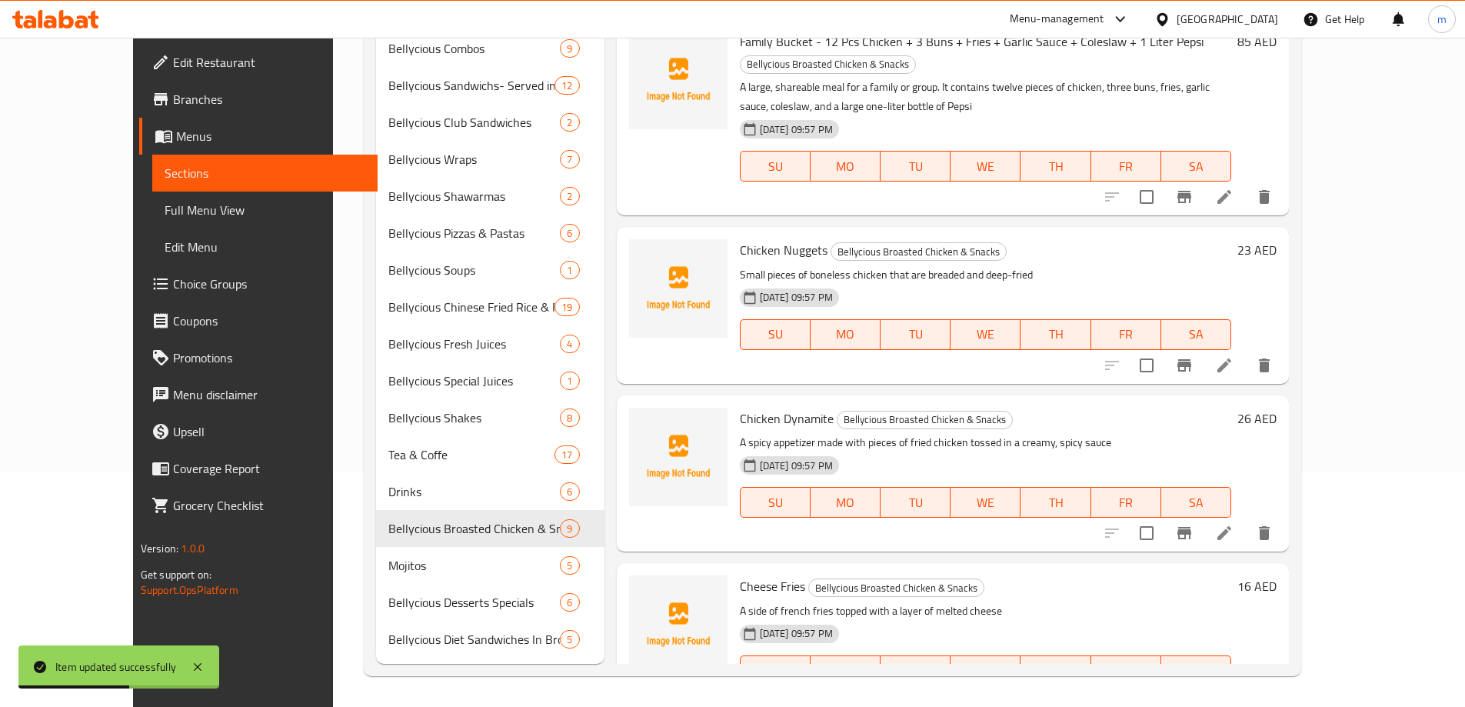
scroll to position [846, 0]
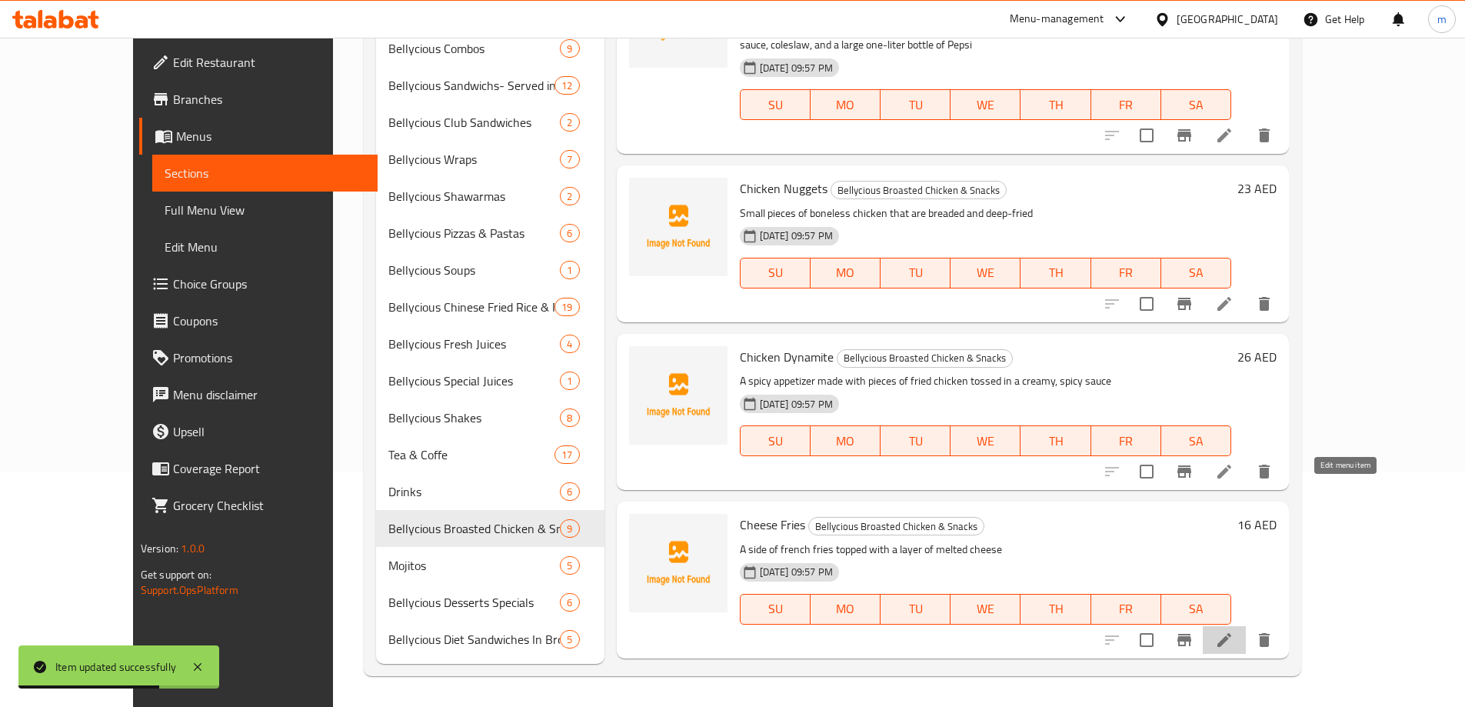
click at [1233, 630] on icon at bounding box center [1224, 639] width 18 height 18
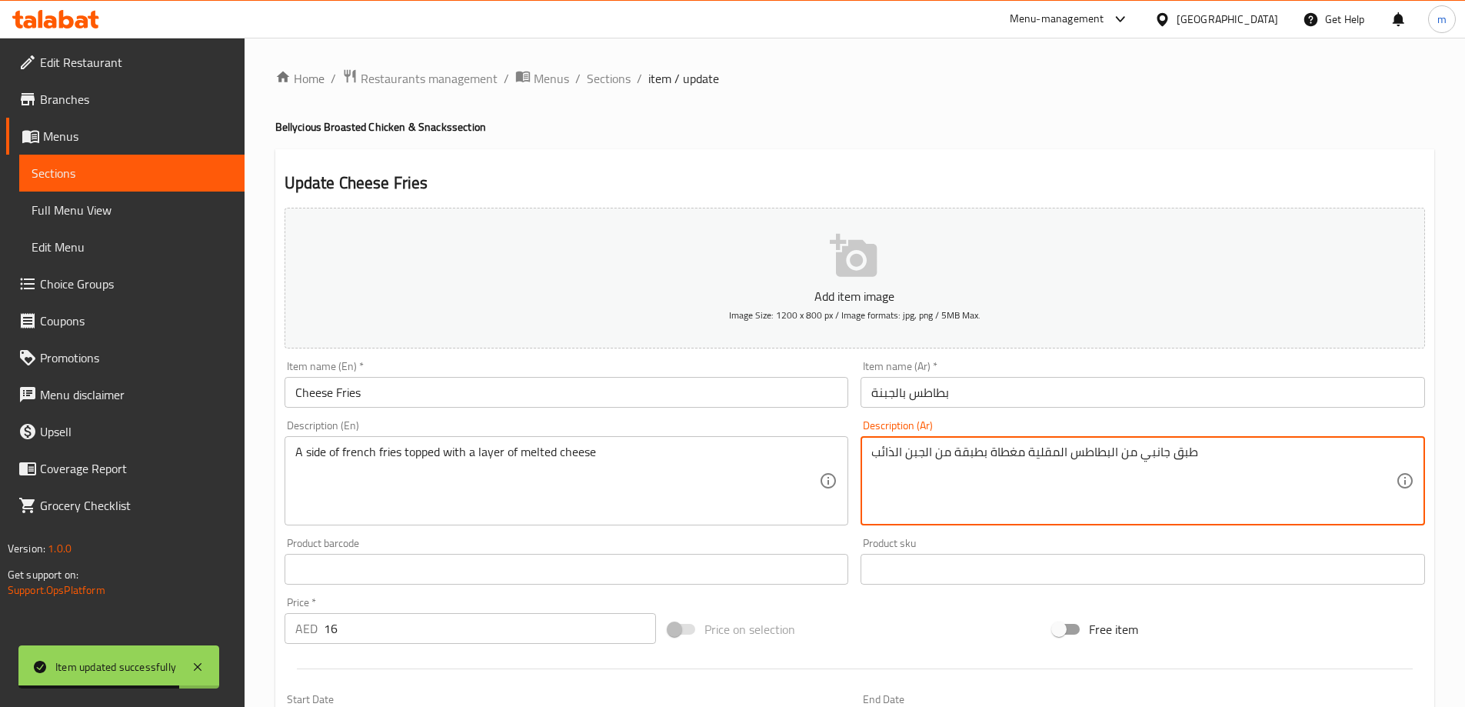
drag, startPoint x: 1241, startPoint y: 478, endPoint x: 1176, endPoint y: 407, distance: 96.4
click at [1172, 385] on input "بطاطس بالجبنة" at bounding box center [1142, 392] width 564 height 31
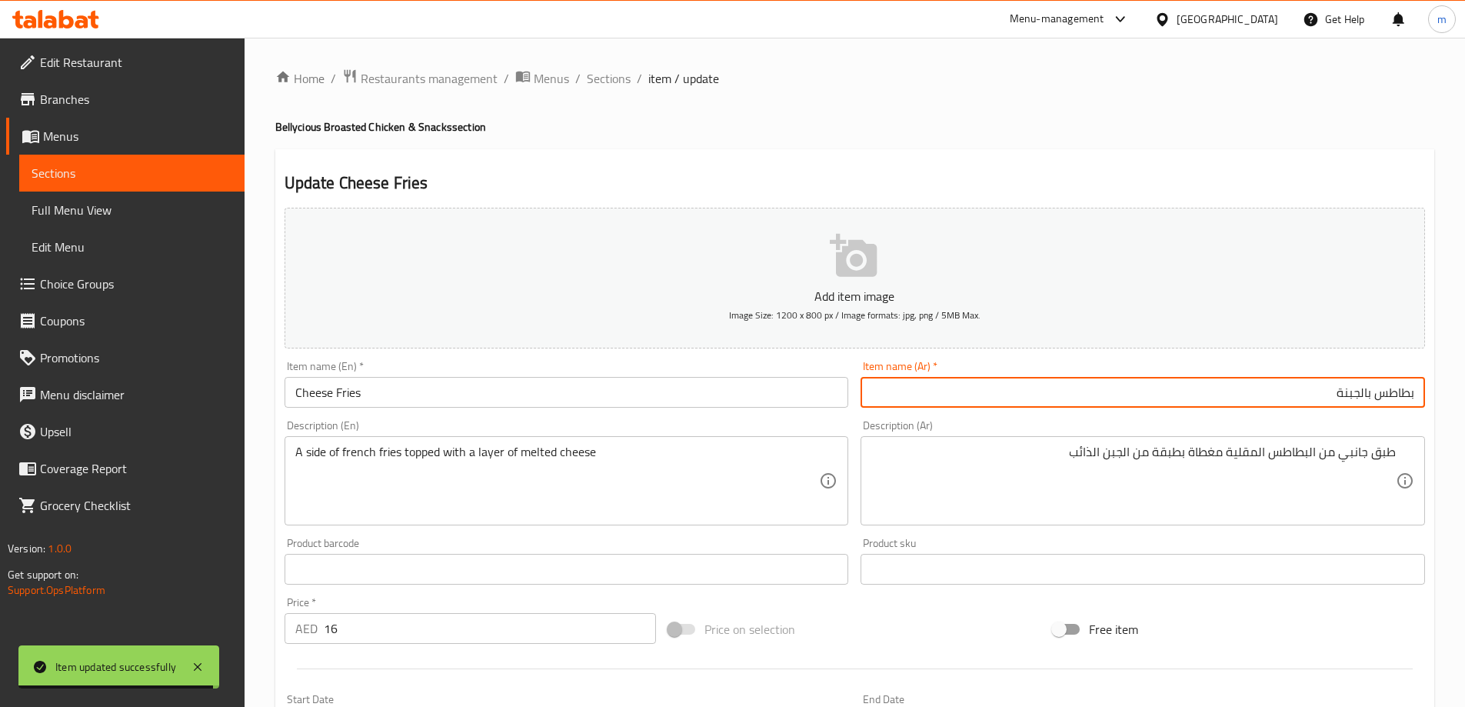
click at [585, 397] on input "Cheese Fries" at bounding box center [566, 392] width 564 height 31
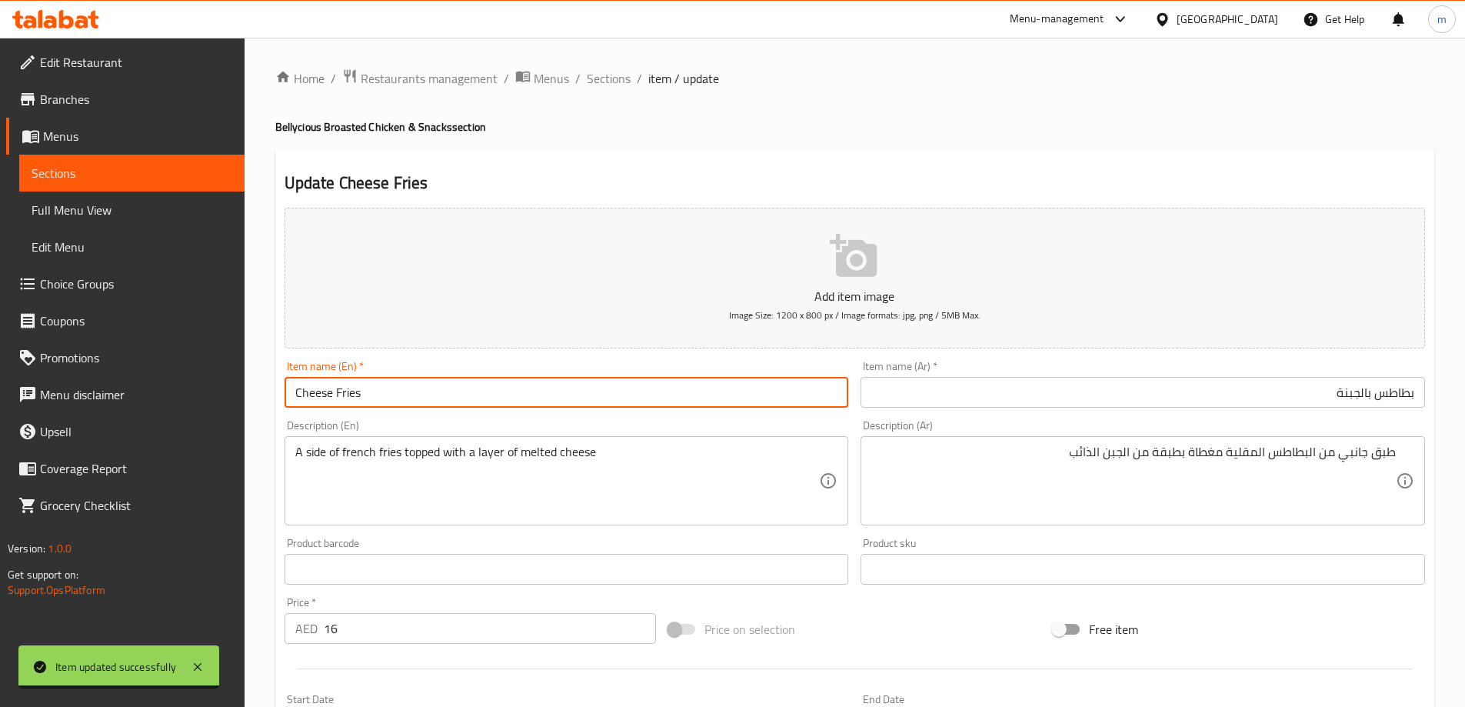
click at [585, 397] on input "Cheese Fries" at bounding box center [566, 392] width 564 height 31
click at [1309, 387] on input "بطاطس بالجبنة" at bounding box center [1142, 392] width 564 height 31
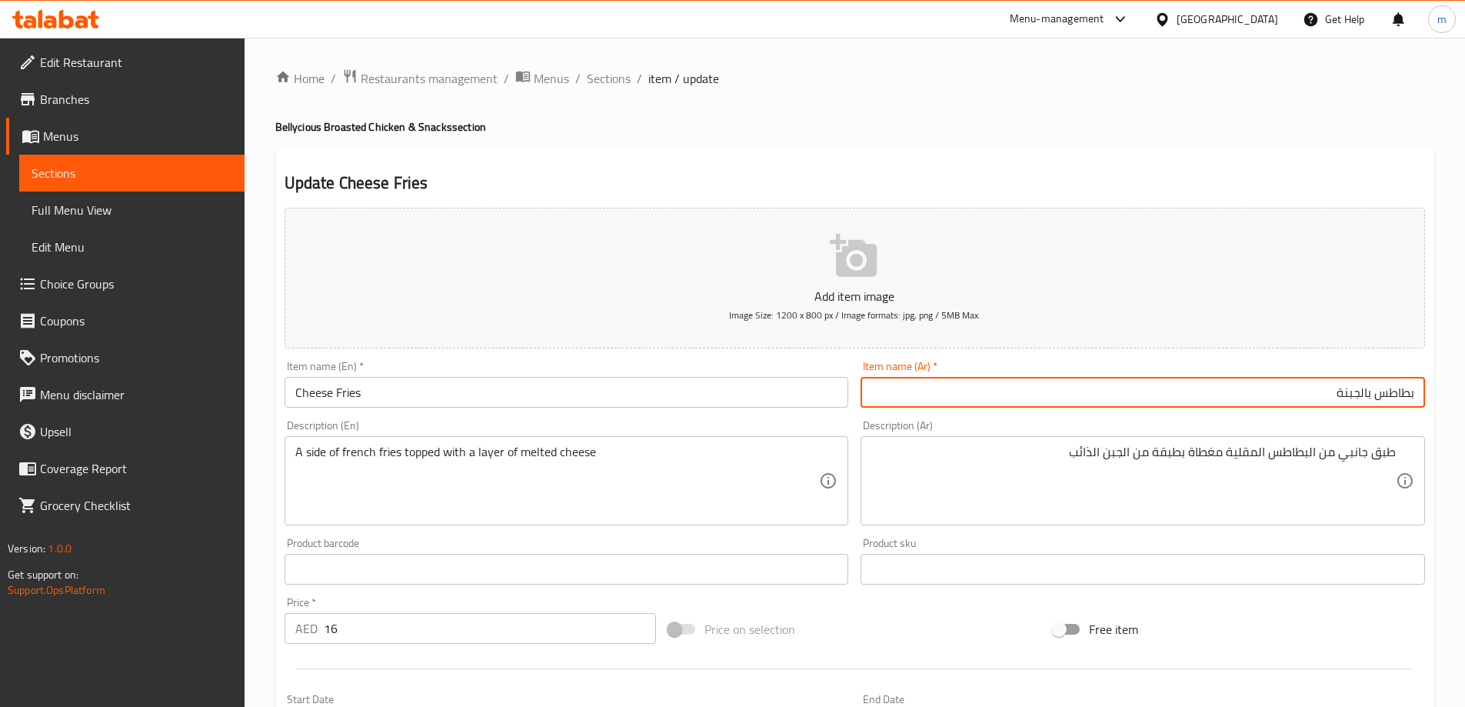
click at [1309, 387] on input "بطاطس بالجبنة" at bounding box center [1142, 392] width 564 height 31
click at [1382, 394] on input "بطاطس بالجبنة" at bounding box center [1142, 392] width 564 height 31
click at [1380, 388] on input "بطاطس بالجبنة" at bounding box center [1142, 392] width 564 height 31
type input "بطاطس مثلية بالجبنة"
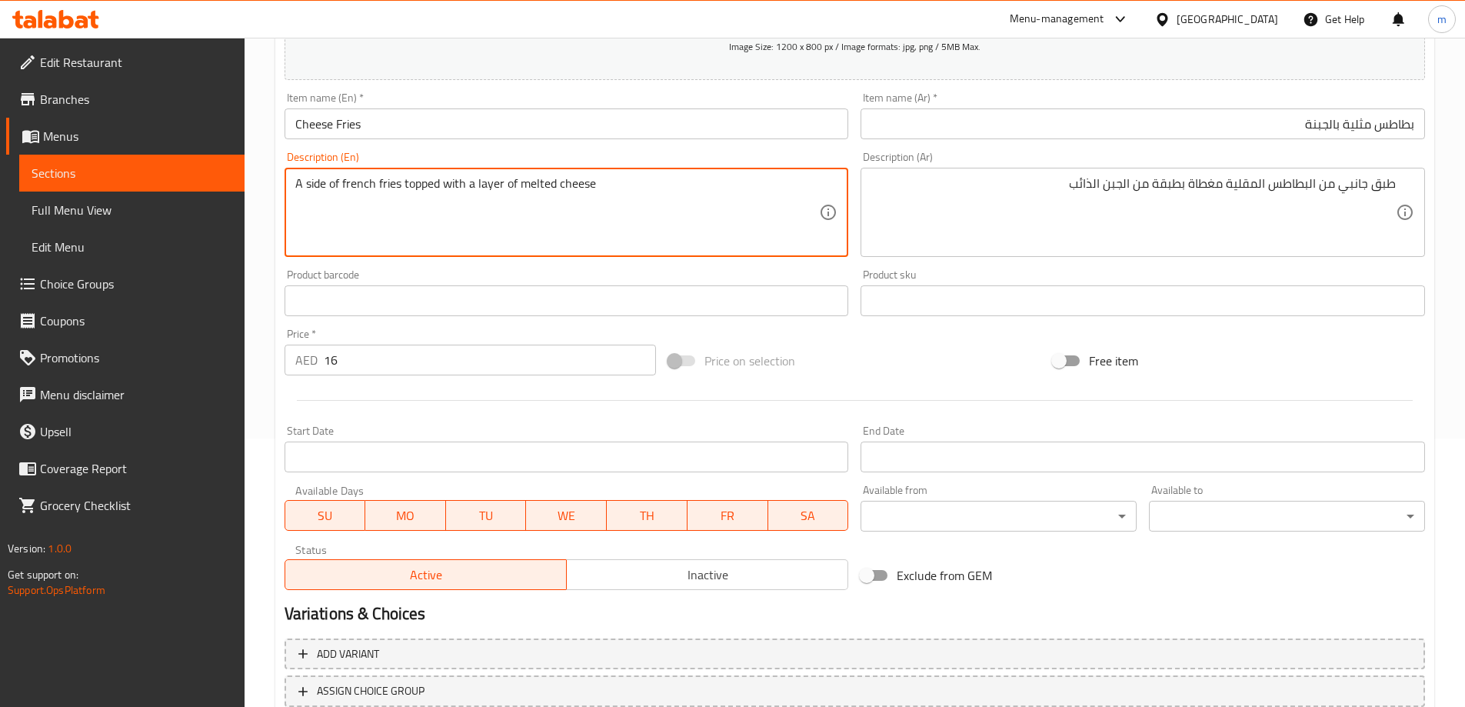
scroll to position [308, 0]
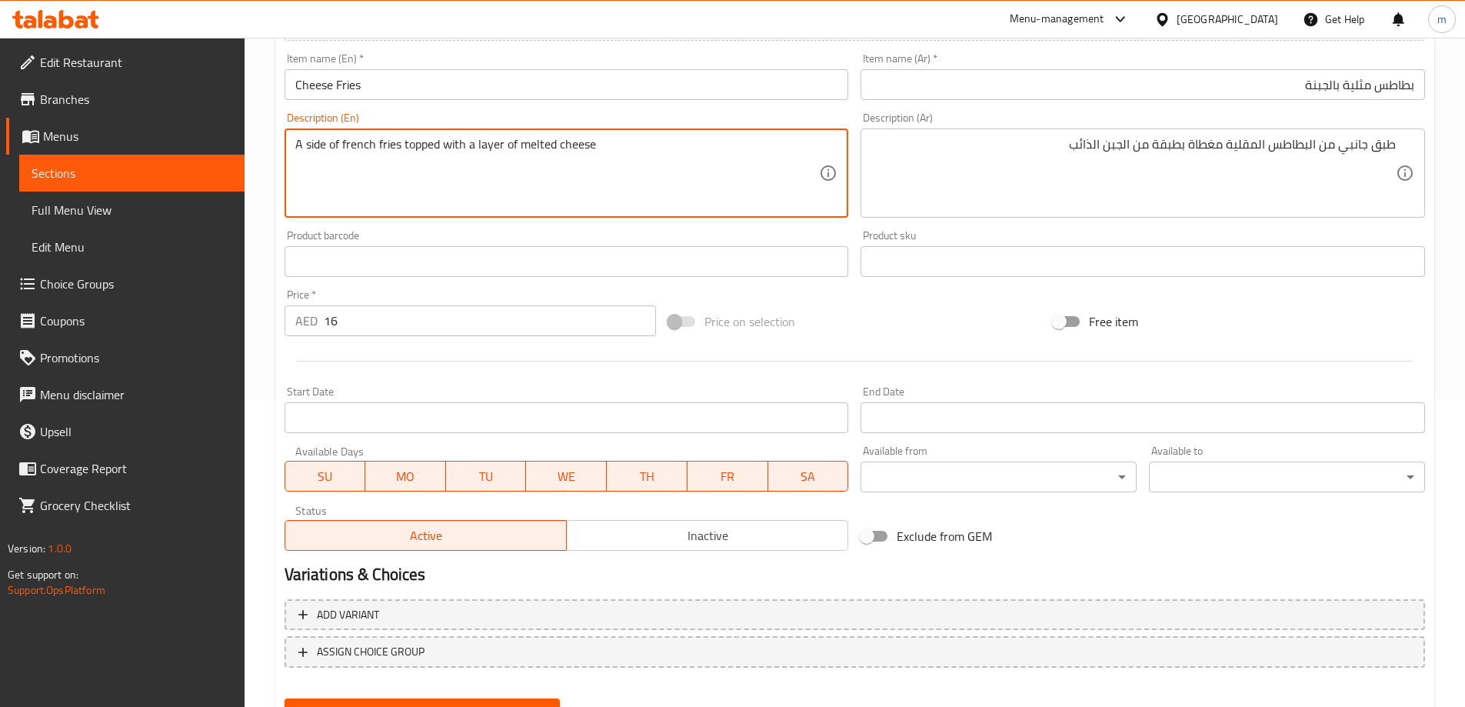
click at [485, 697] on div "Update" at bounding box center [422, 712] width 288 height 41
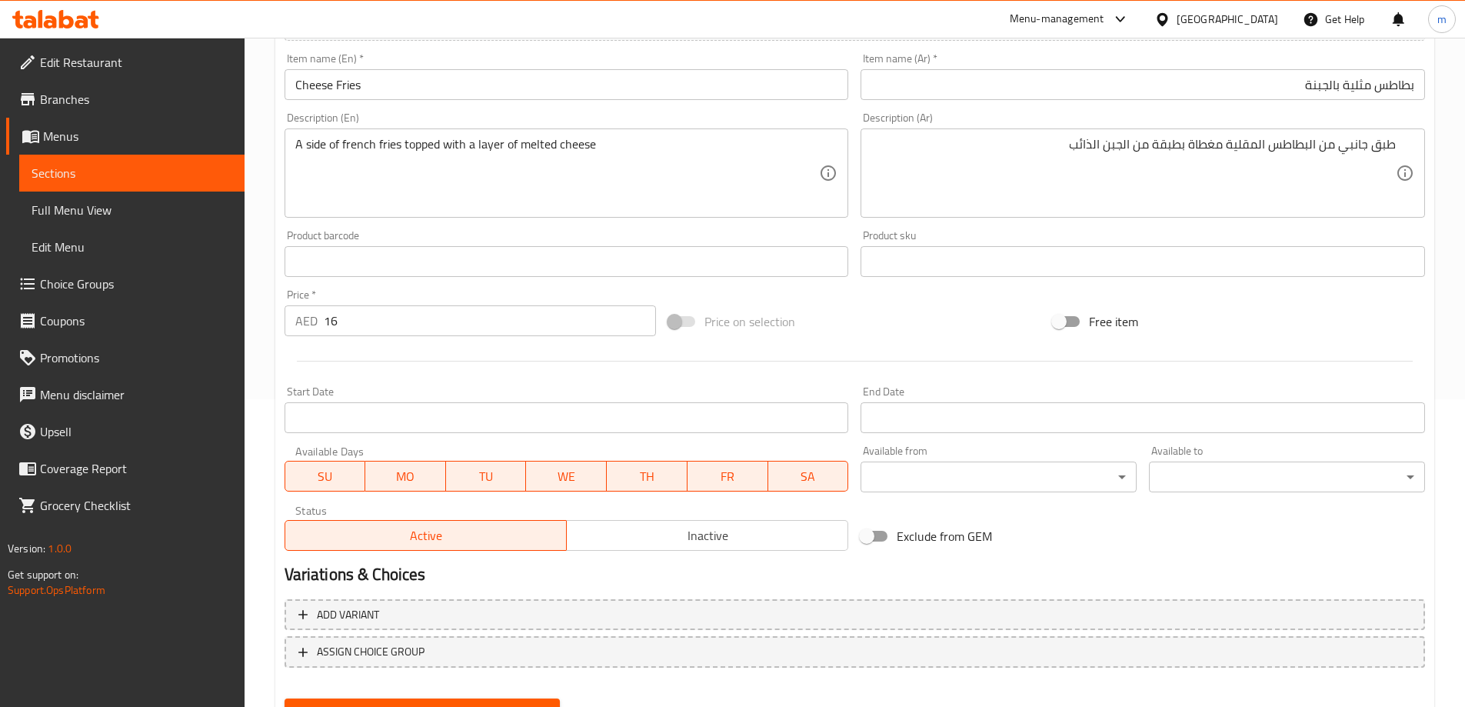
click at [487, 701] on button "Update" at bounding box center [422, 712] width 276 height 28
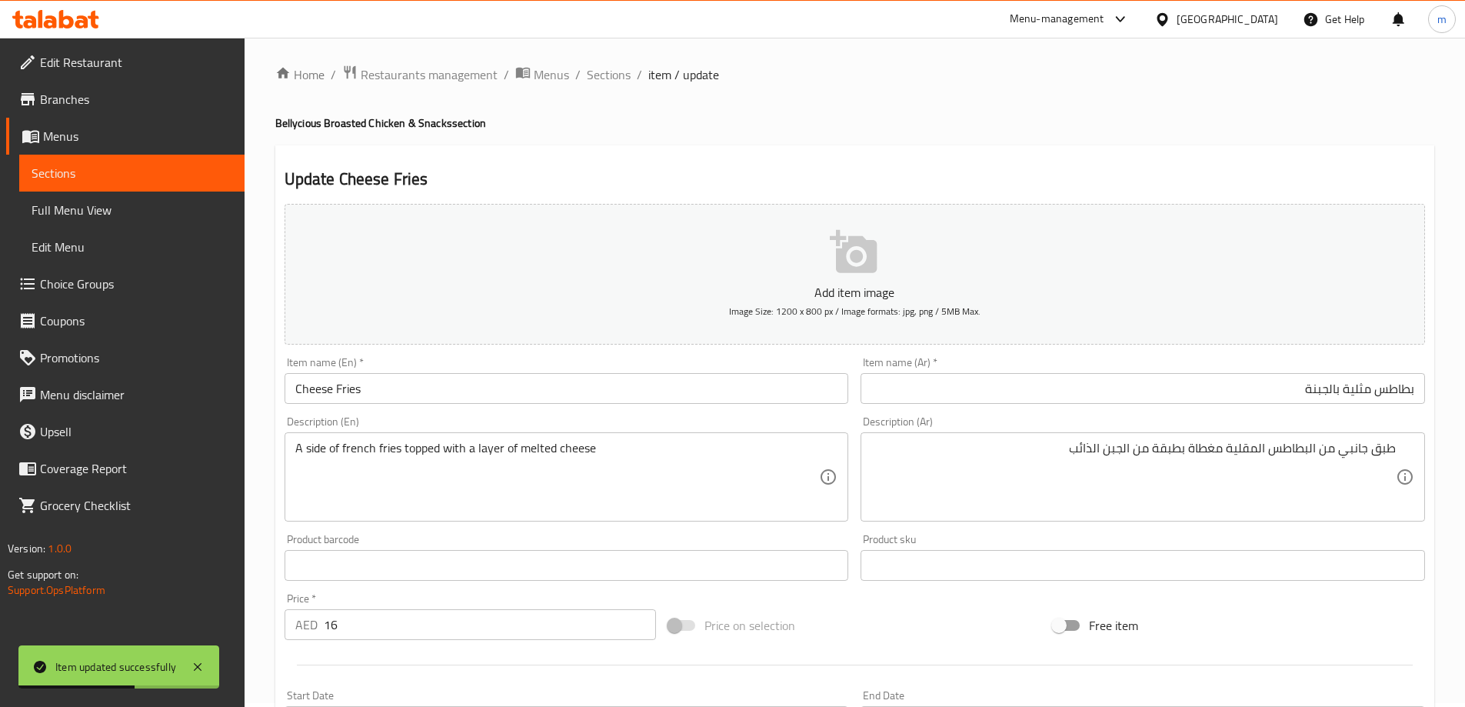
scroll to position [0, 0]
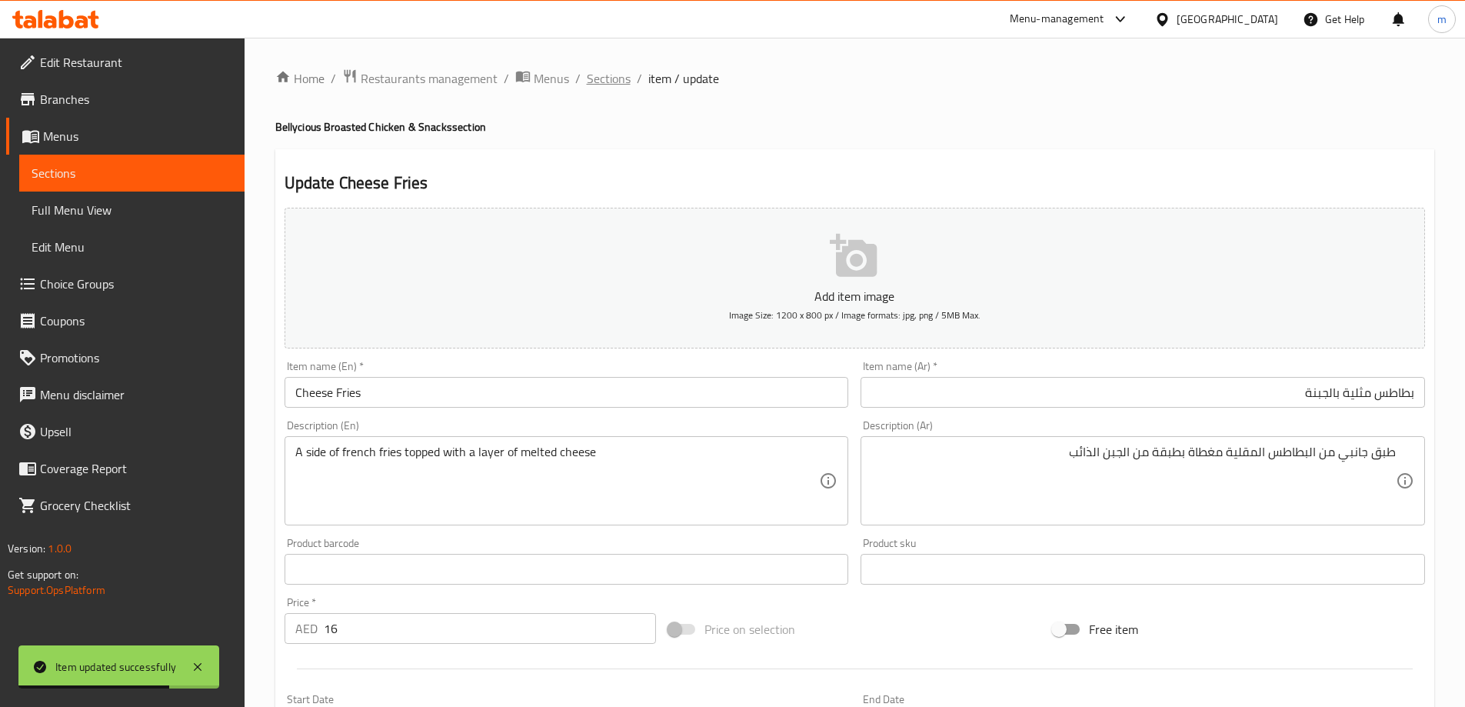
click at [607, 82] on span "Sections" at bounding box center [609, 78] width 44 height 18
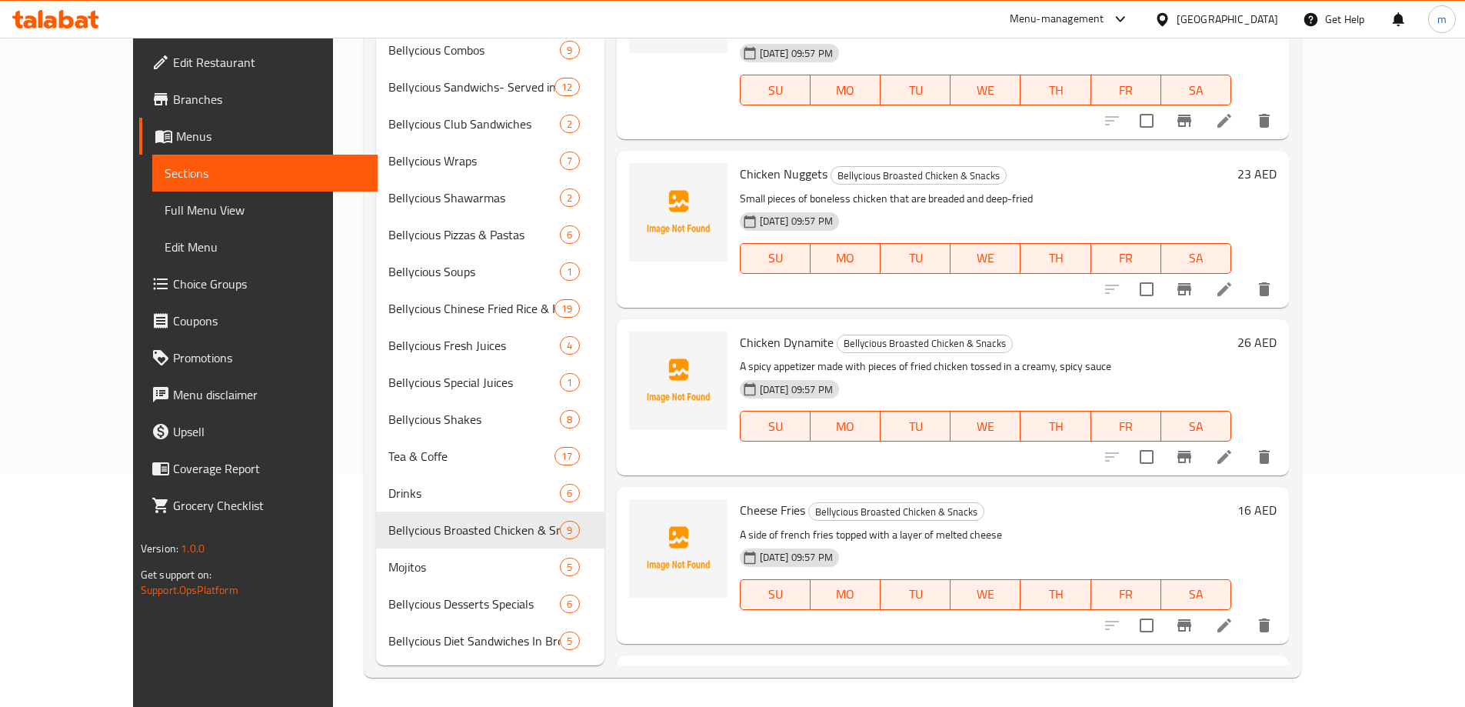
scroll to position [235, 0]
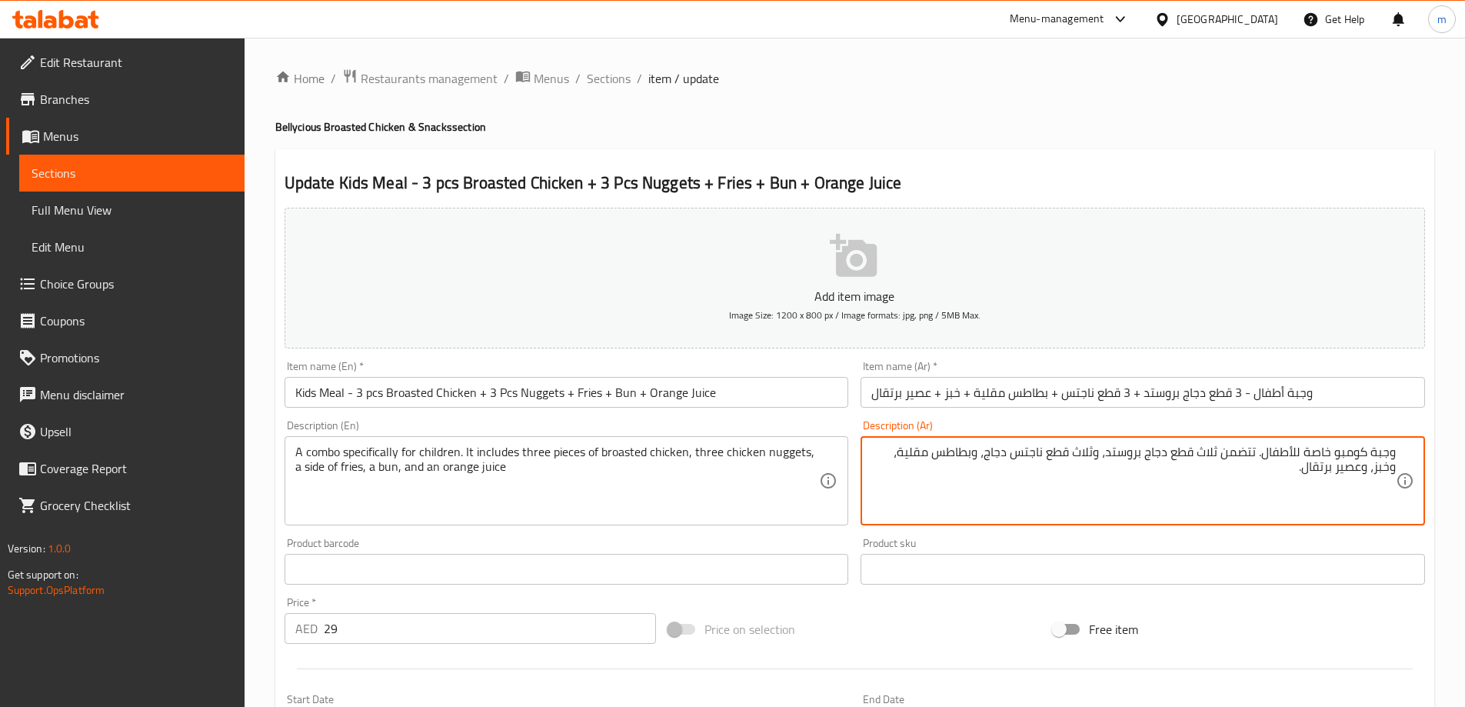
click at [1108, 381] on input "وجبة أطفال - 3 قطع دجاج بروستد + 3 قطع ناجتس + بطاطس مقلية + خبز + عصير برتقال" at bounding box center [1142, 392] width 564 height 31
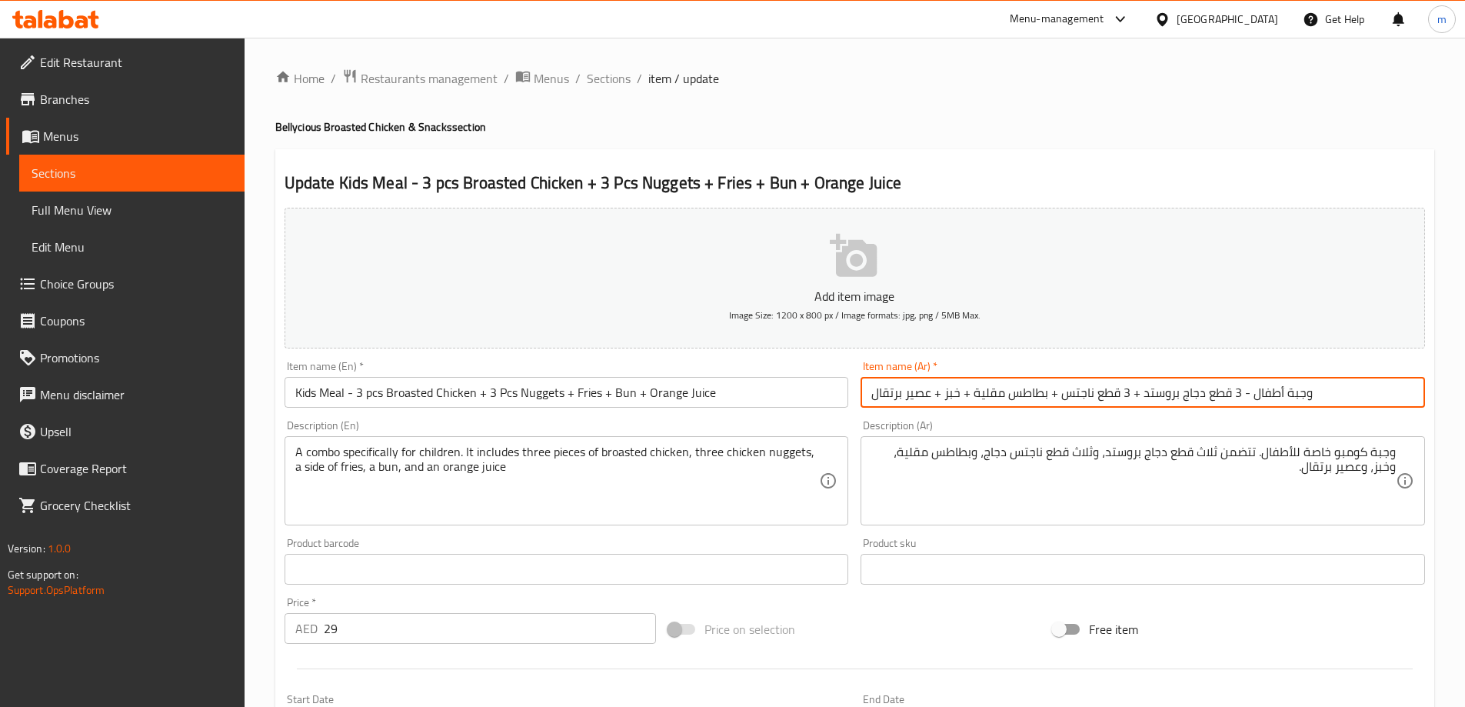
click at [1108, 369] on div "Item name (Ar)   * وجبة أطفال - 3 قطع دجاج بروستد + 3 قطع ناجتس + بطاطس مقلية +…" at bounding box center [1142, 384] width 564 height 47
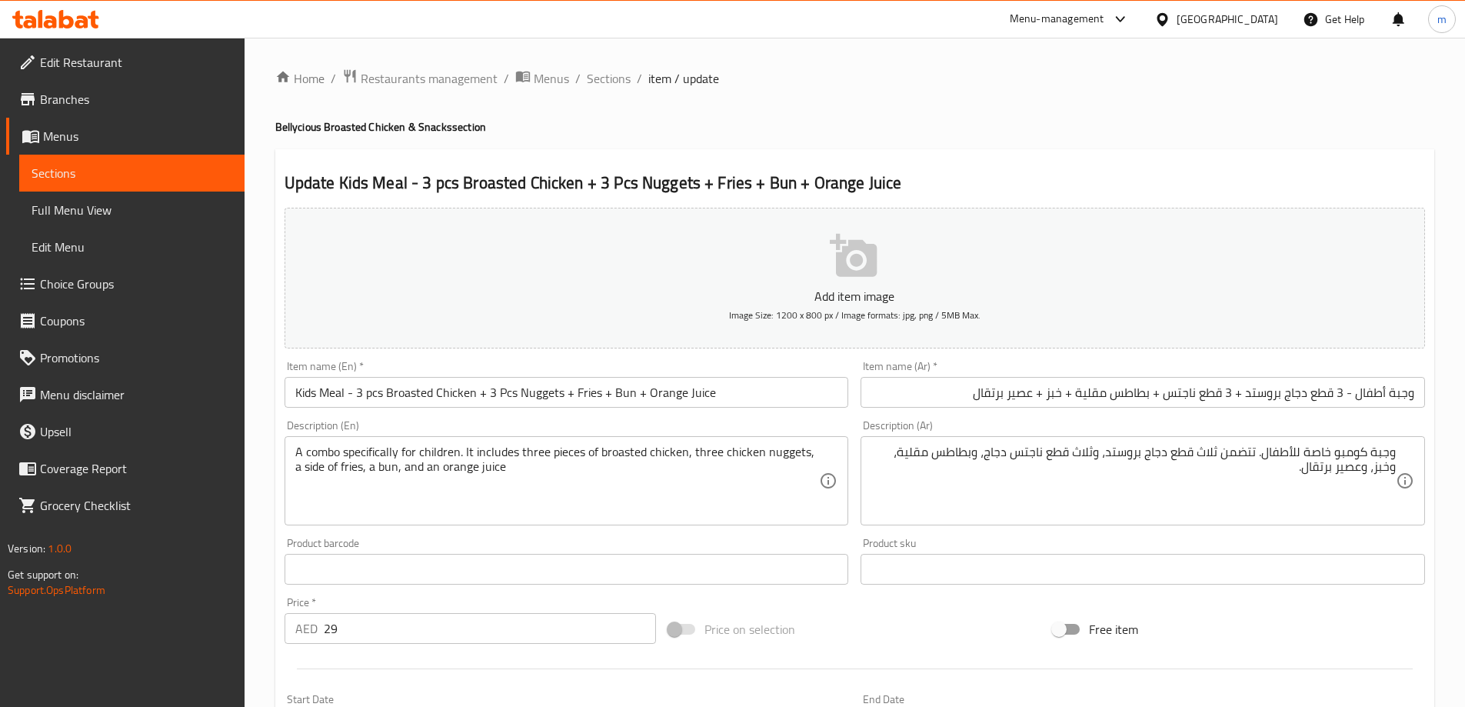
click at [1127, 372] on div "Item name (Ar)   * وجبة أطفال - 3 قطع دجاج بروستد + 3 قطع ناجتس + بطاطس مقلية +…" at bounding box center [1142, 384] width 564 height 47
click at [1061, 388] on input "وجبة أطفال - 3 قطع دجاج بروستد + 3 قطع ناجتس + بطاطس مقلية + خبز + عصير برتقال" at bounding box center [1142, 392] width 564 height 31
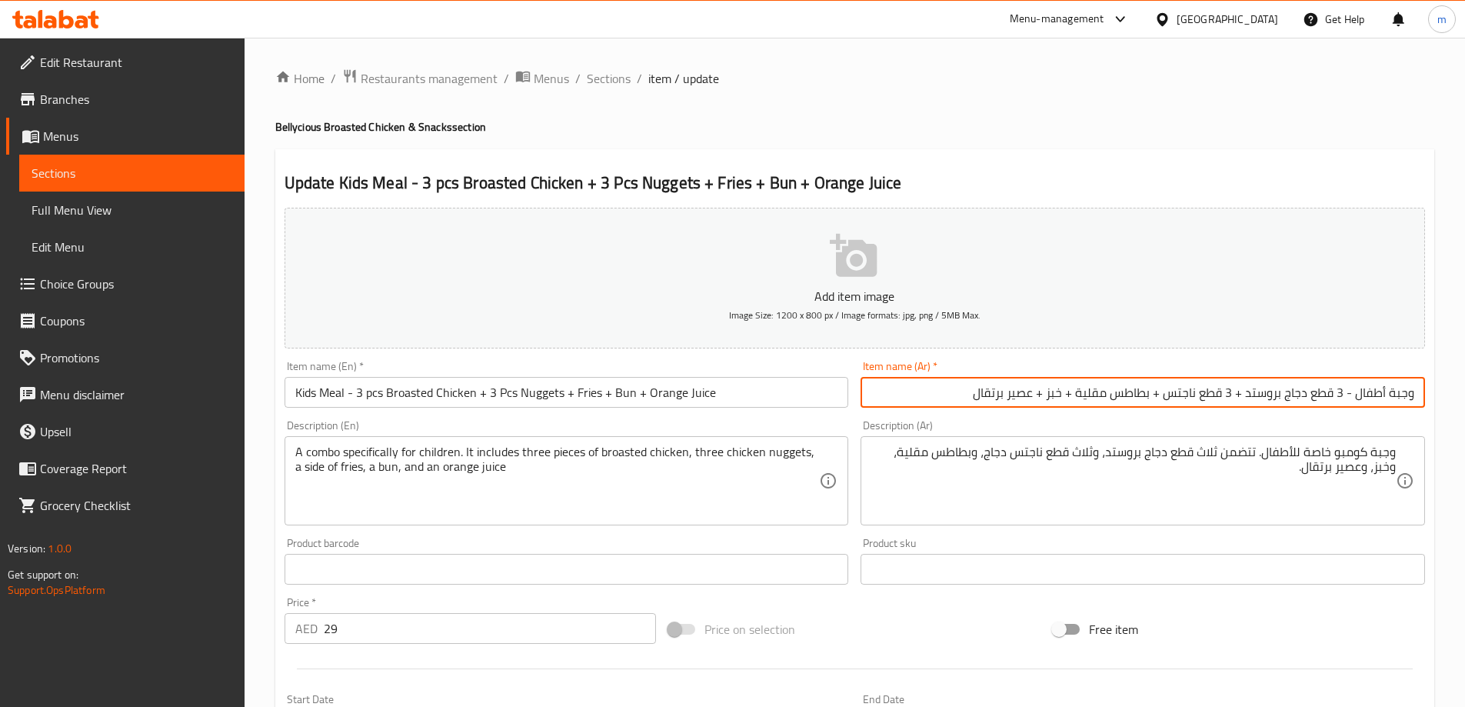
click at [1061, 388] on input "وجبة أطفال - 3 قطع دجاج بروستد + 3 قطع ناجتس + بطاطس مقلية + خبز + عصير برتقال" at bounding box center [1142, 392] width 564 height 31
type input "وجبة أطفال - 3 قطع دجاج بروستد + 3 قطع ناجتس + بطاطس مقلية + كيزر + عصير برتقال"
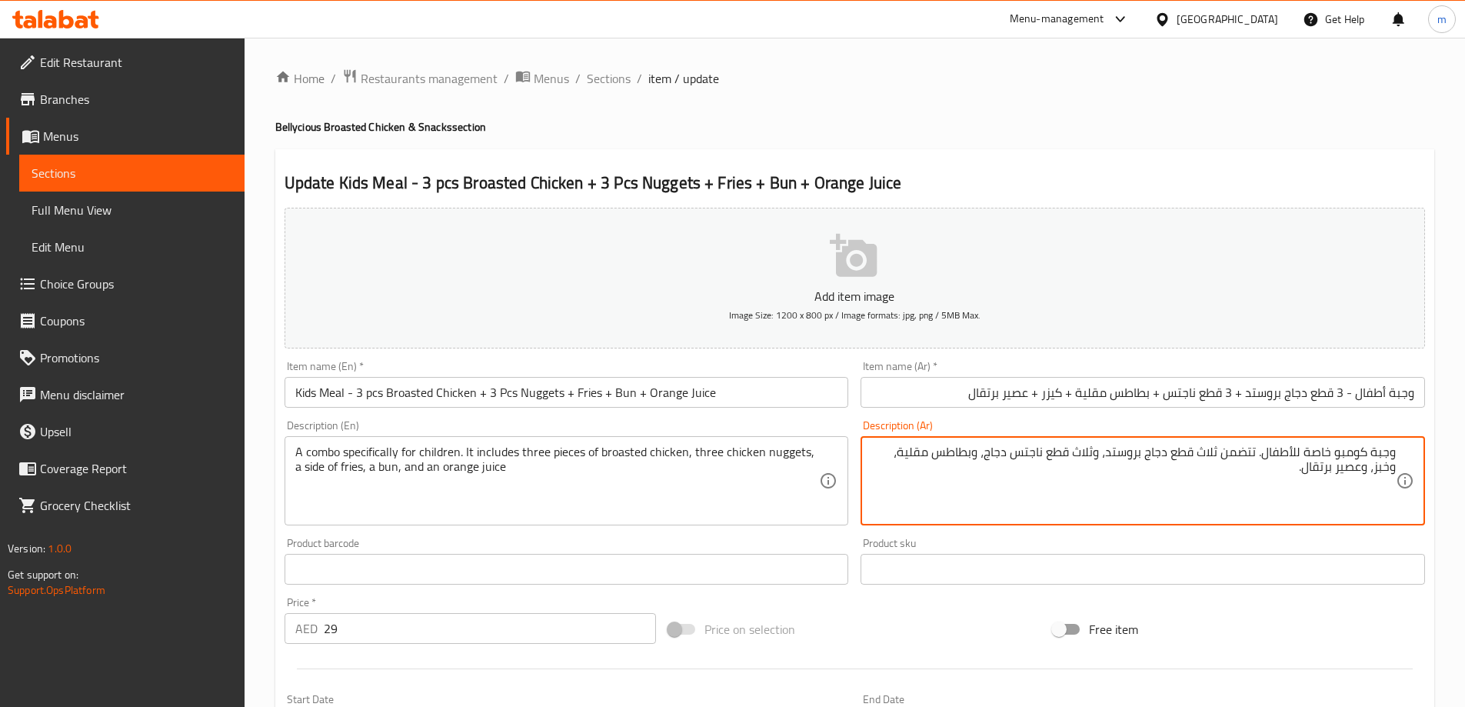
click at [1383, 445] on textarea "وجبة كومبو خاصة للأطفال. تتضمن ثلاث قطع دجاج بروستد، وثلاث قطع ناجتس دجاج، وبطا…" at bounding box center [1133, 480] width 524 height 73
click at [1338, 450] on textarea "كومبو خاصة للأطفال. تتضمن ثلاث قطع دجاج بروستد، وثلاث قطع ناجتس دجاج، وبطاطس مق…" at bounding box center [1133, 480] width 524 height 73
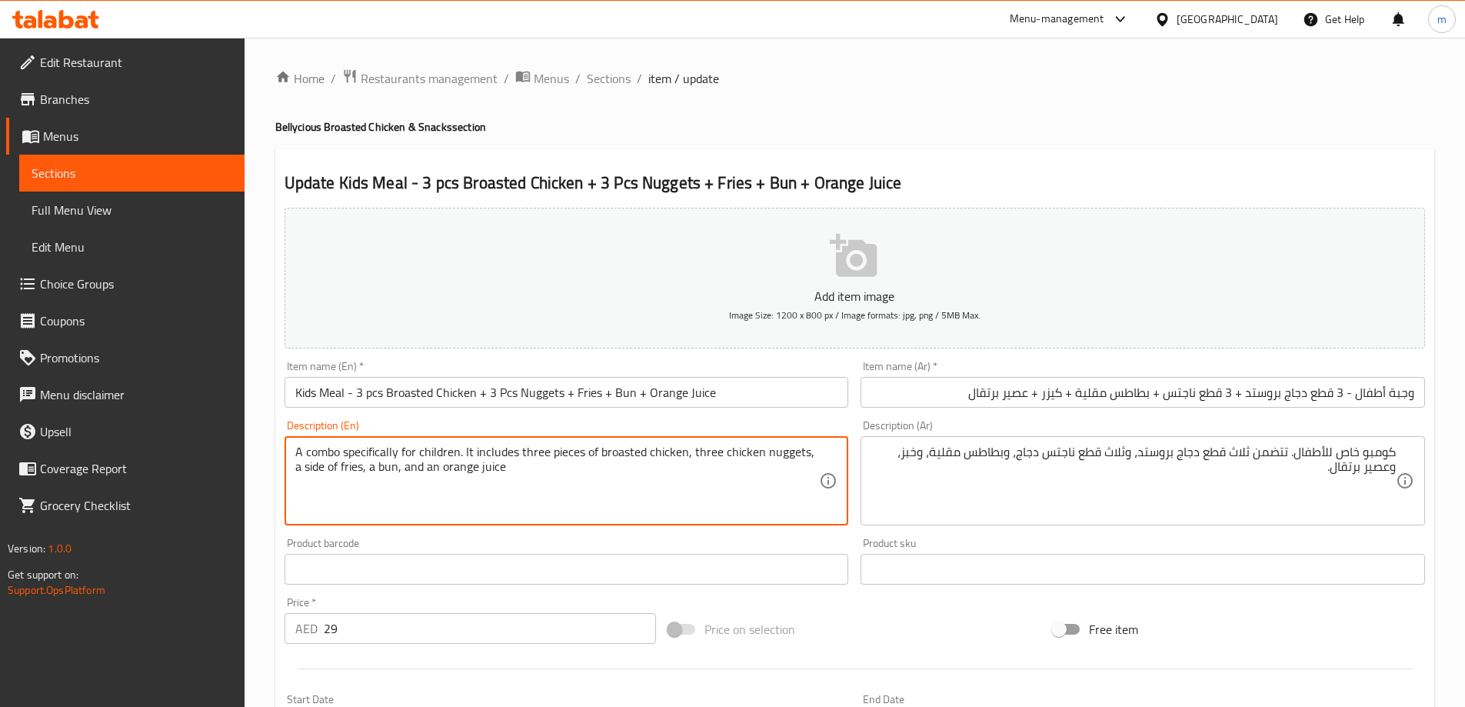
drag, startPoint x: 689, startPoint y: 449, endPoint x: 805, endPoint y: 456, distance: 116.3
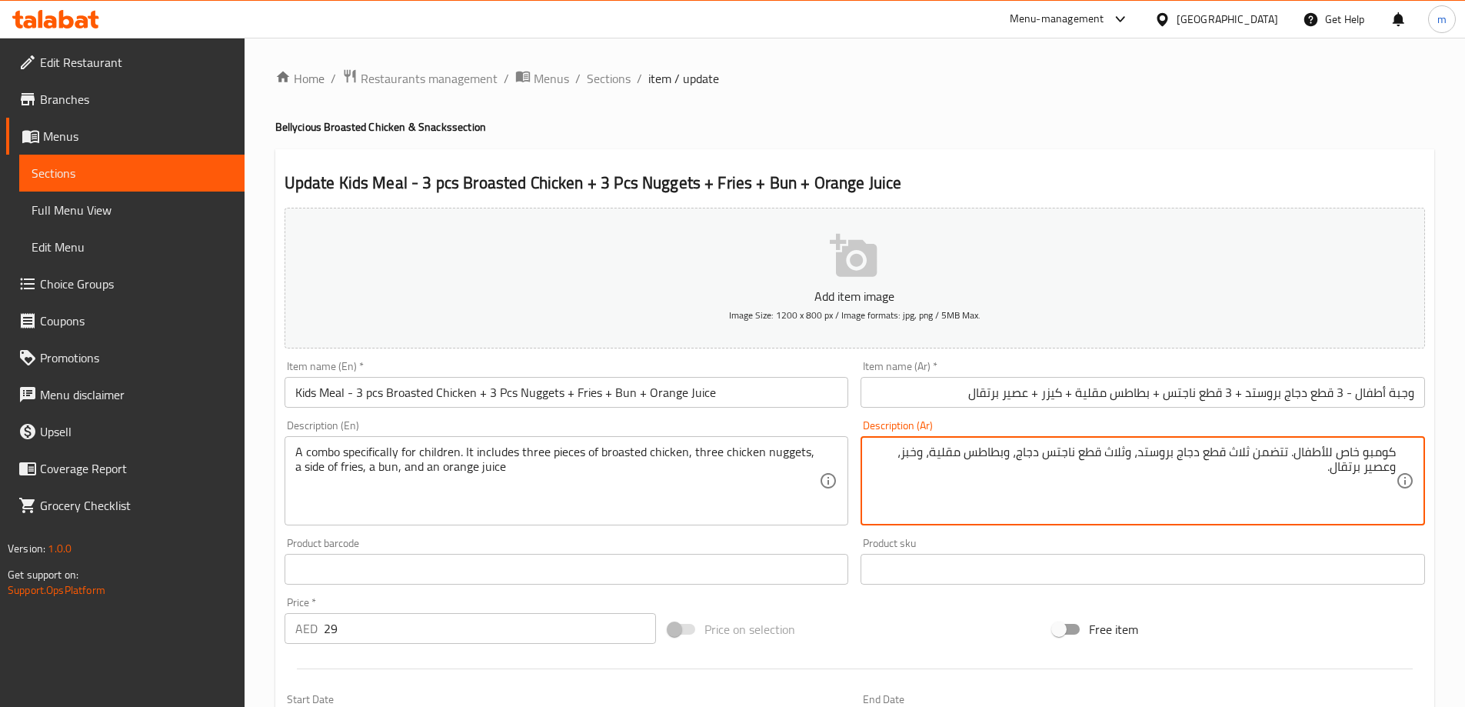
click at [937, 450] on textarea "كومبو خاص للأطفال. تتضمن ثلاث قطع دجاج بروستد، وثلاث قطع ناجتس دجاج، وبطاطس مقل…" at bounding box center [1133, 480] width 524 height 73
click at [934, 450] on textarea "كومبو خاص للأطفال. تتضمن ثلاث قطع دجاج بروستد، وثلاث قطع ناجتس دجاج، وبطاطس مقل…" at bounding box center [1133, 480] width 524 height 73
type textarea "كومبو خاص للأطفال. تتضمن ثلاث قطع دجاج بروستد، وثلاث قطع ناجتس دجاج، وبطاطس مقل…"
click at [381, 399] on input "Kids Meal - 3 pcs Broasted Chicken + 3 Pcs Nuggets + Fries + Bun + Orange Juice" at bounding box center [566, 392] width 564 height 31
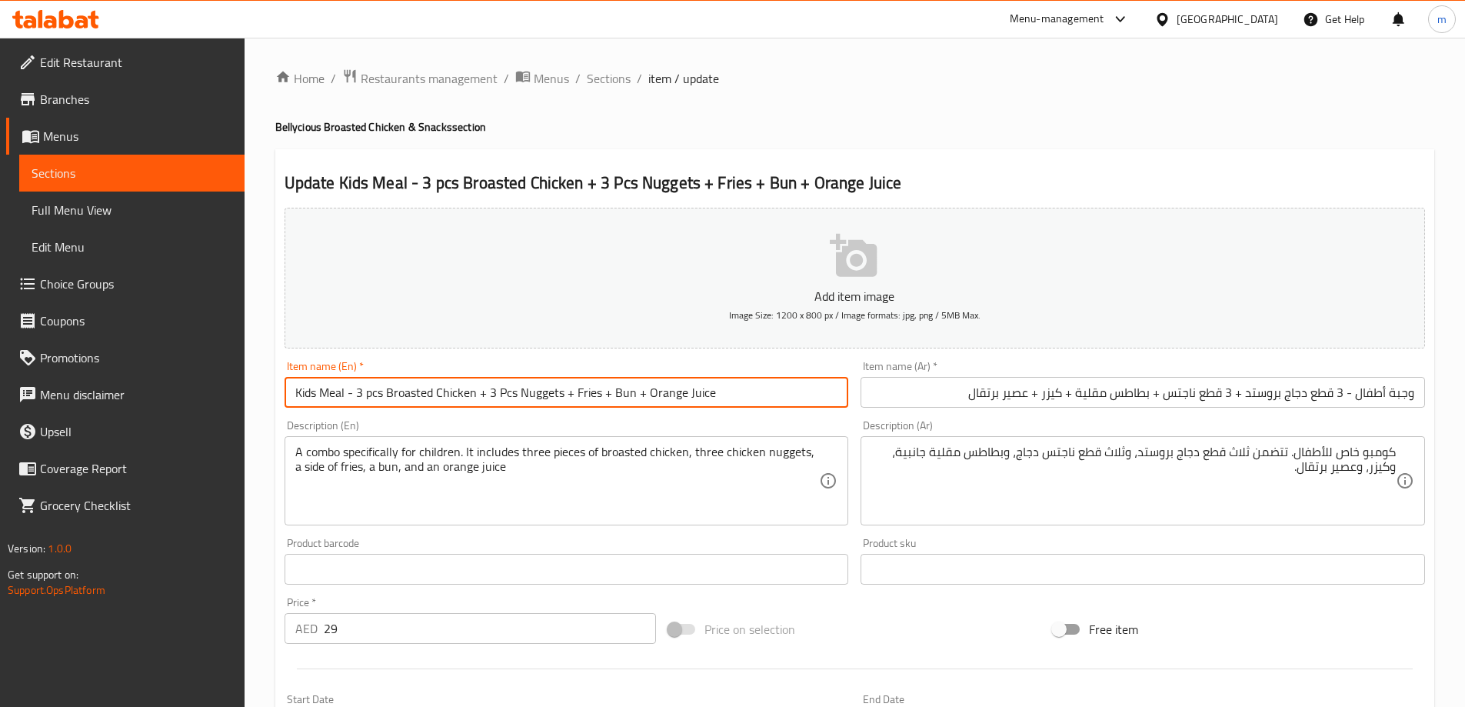
click at [381, 399] on input "Kids Meal - 3 pcs Broasted Chicken + 3 Pcs Nuggets + Fries + Bun + Orange Juice" at bounding box center [566, 392] width 564 height 31
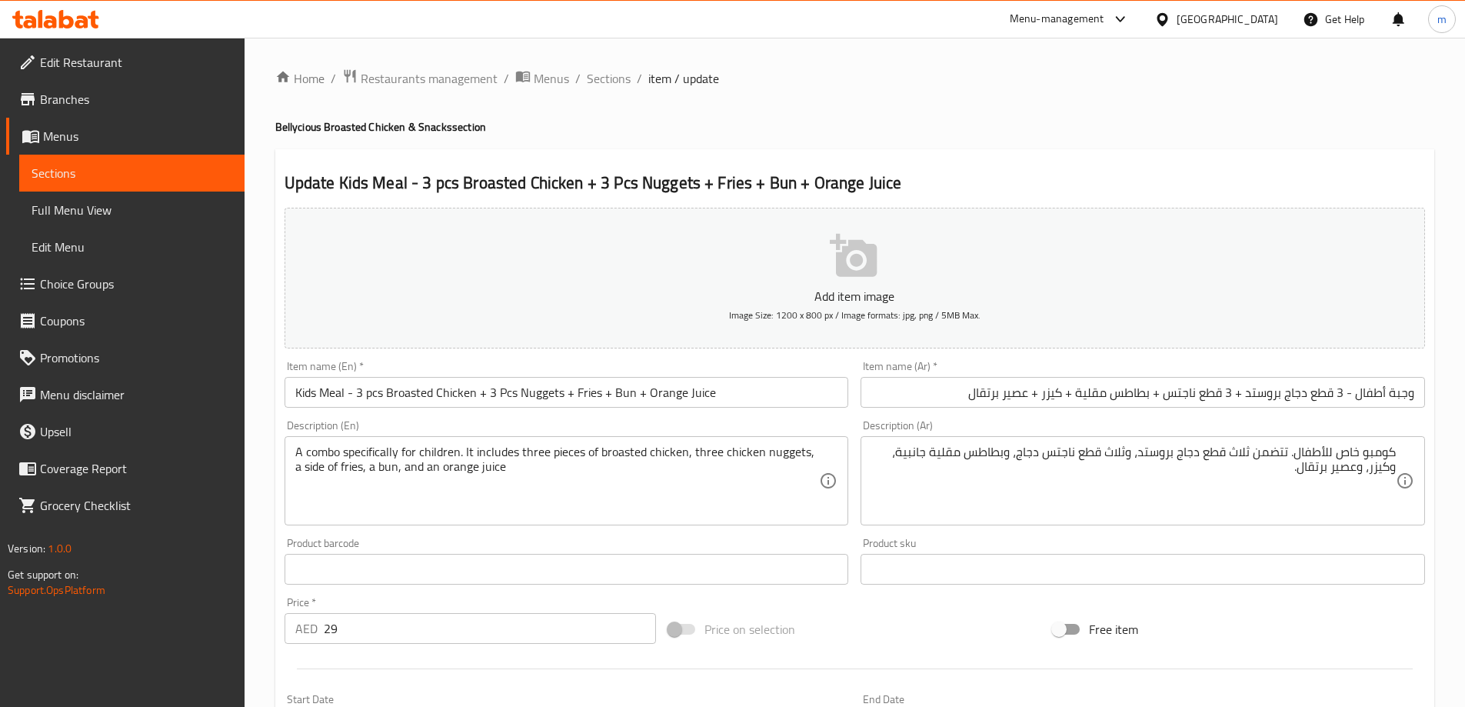
click at [755, 98] on div "Home / Restaurants management / Menus / Sections / item / update Bellycious Bro…" at bounding box center [854, 561] width 1159 height 987
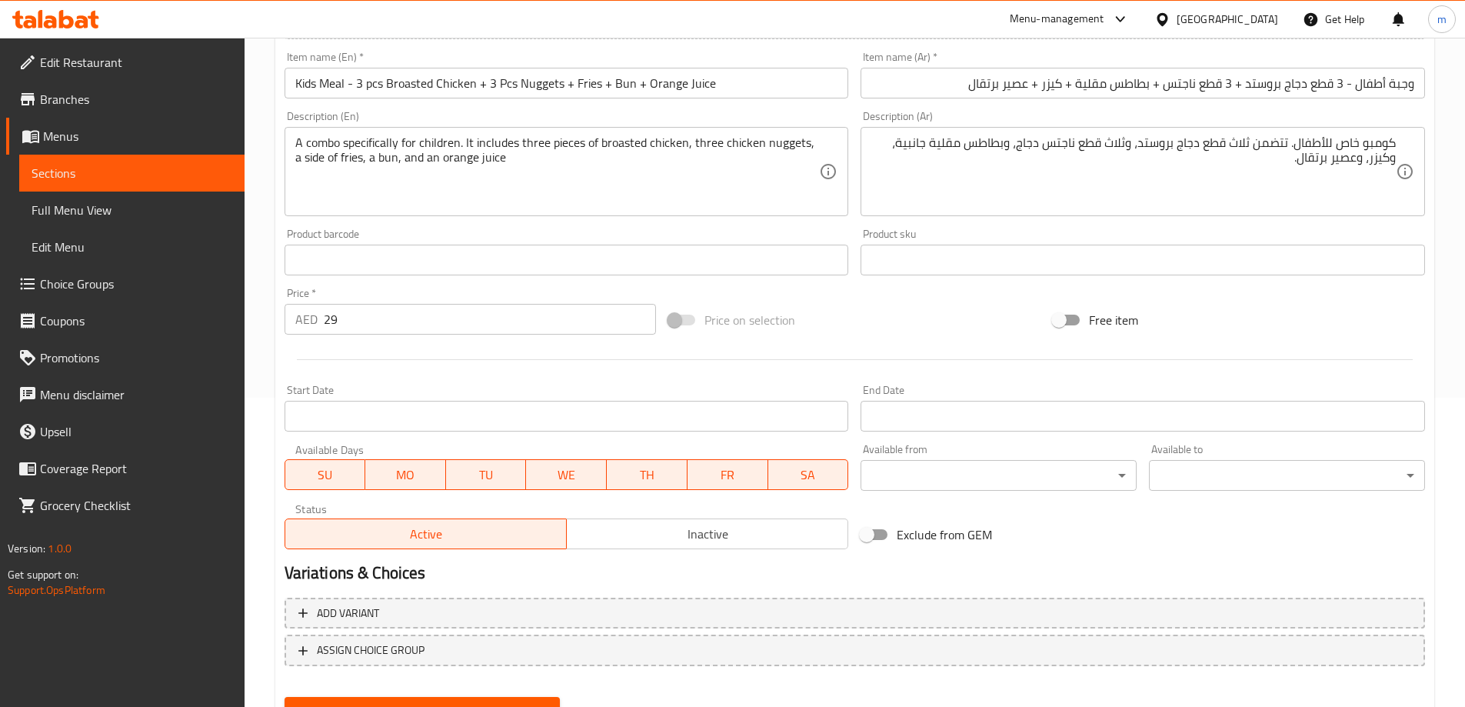
scroll to position [380, 0]
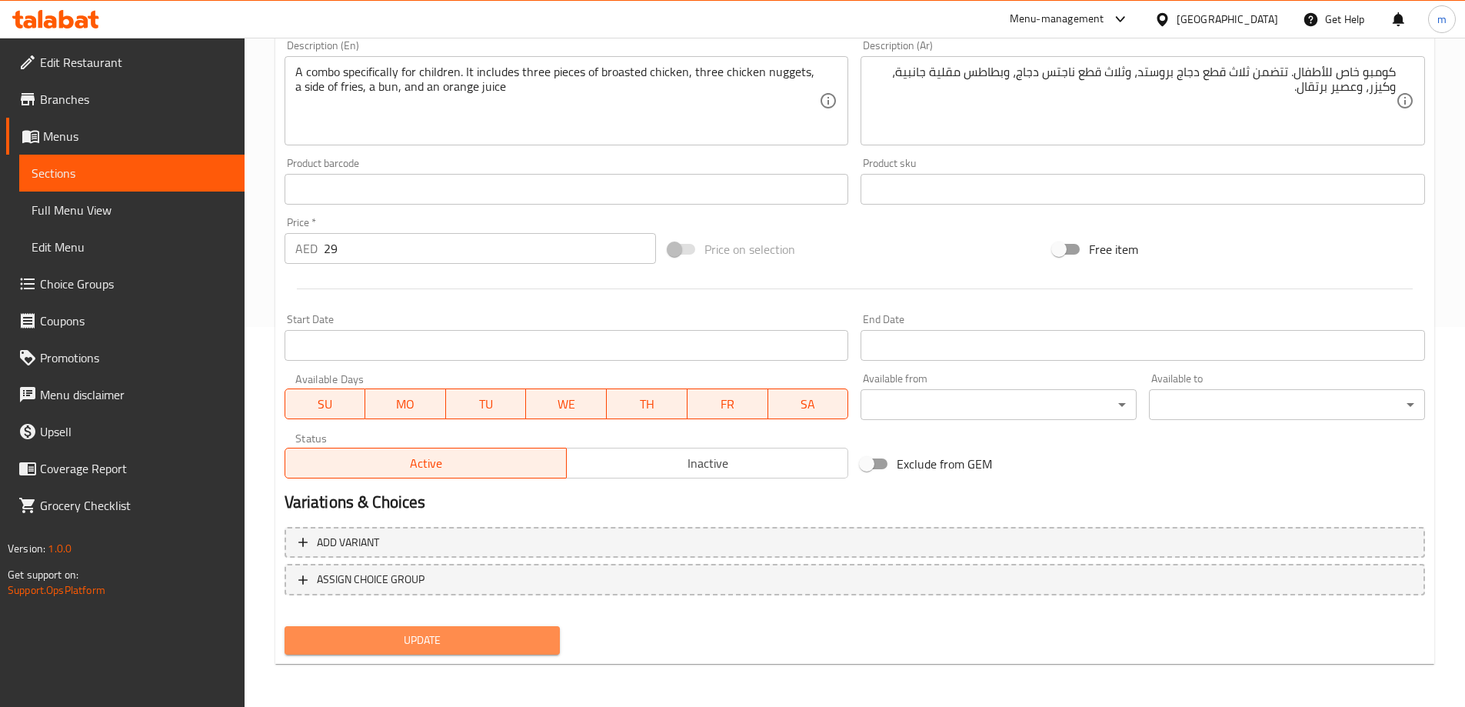
click at [438, 634] on span "Update" at bounding box center [422, 639] width 251 height 19
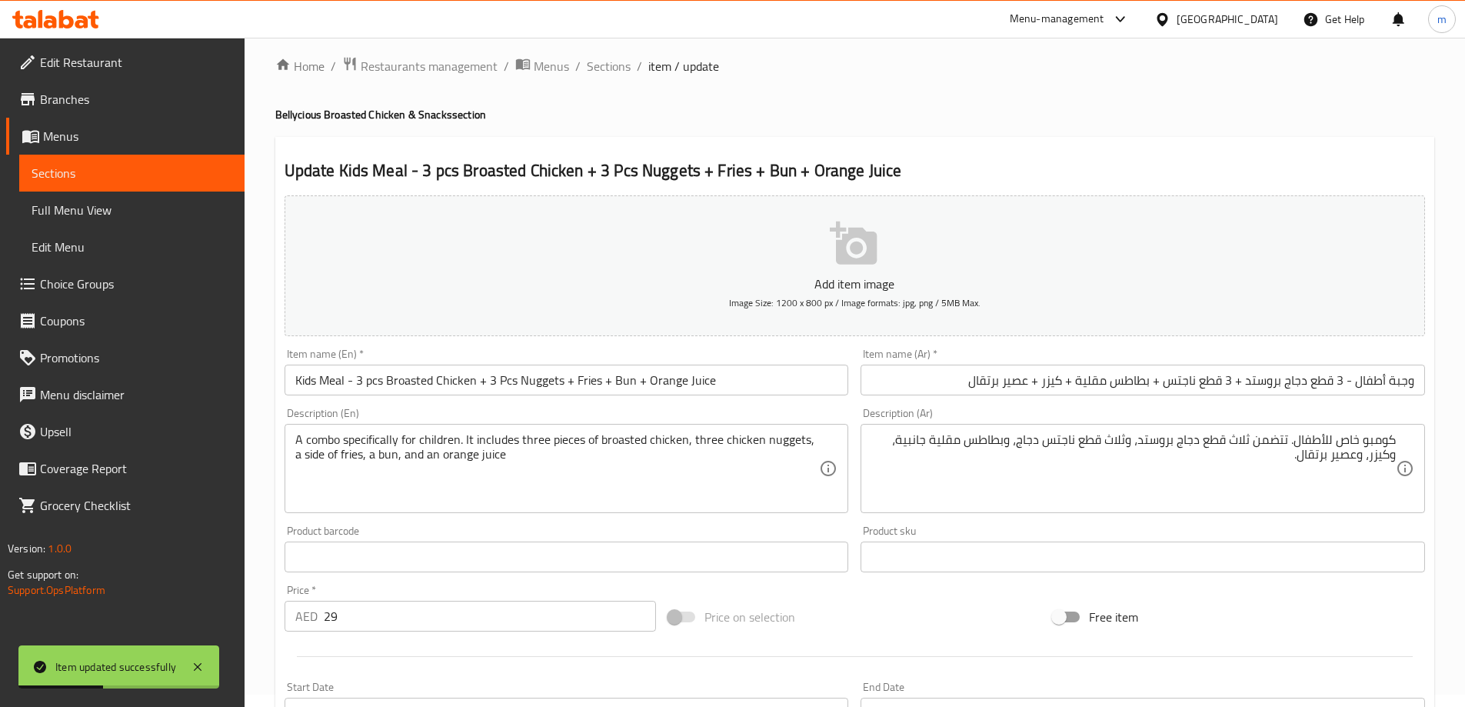
scroll to position [0, 0]
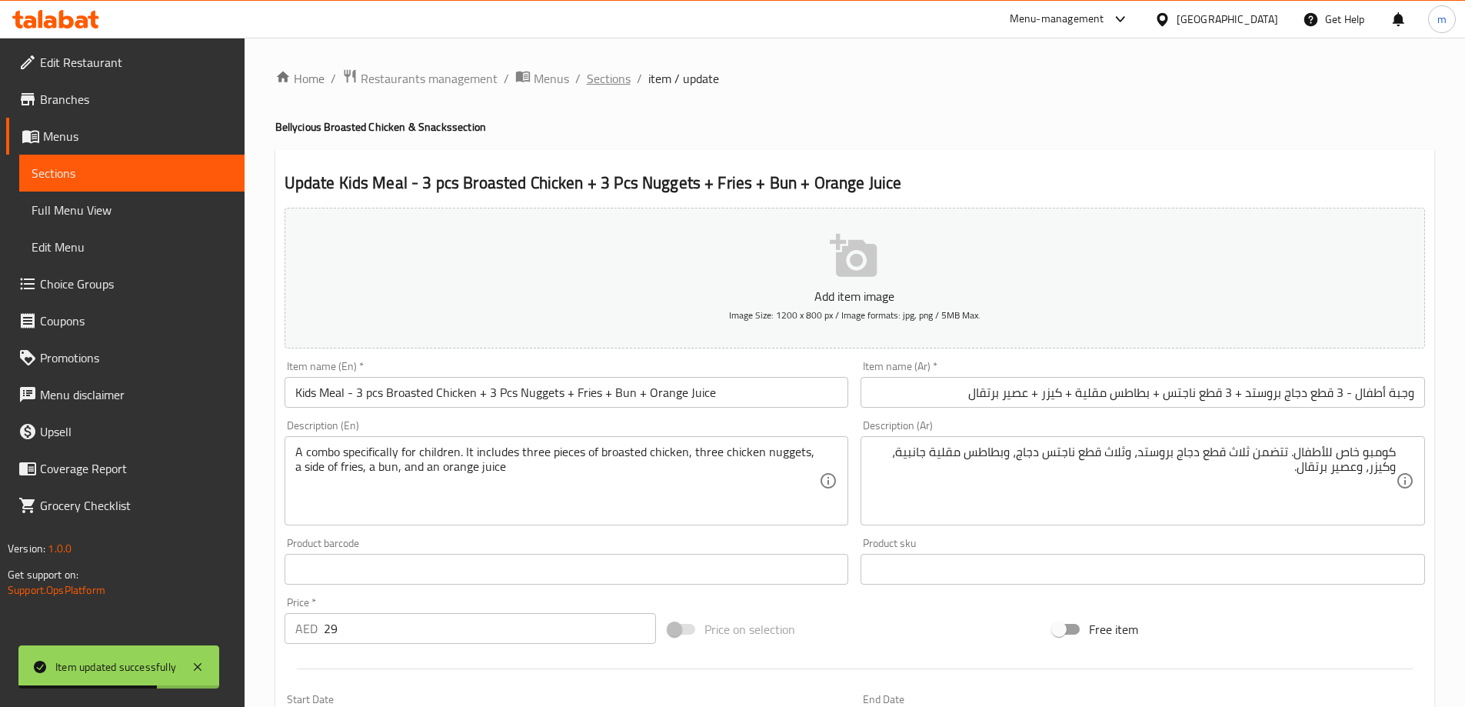
click at [623, 81] on span "Sections" at bounding box center [609, 78] width 44 height 18
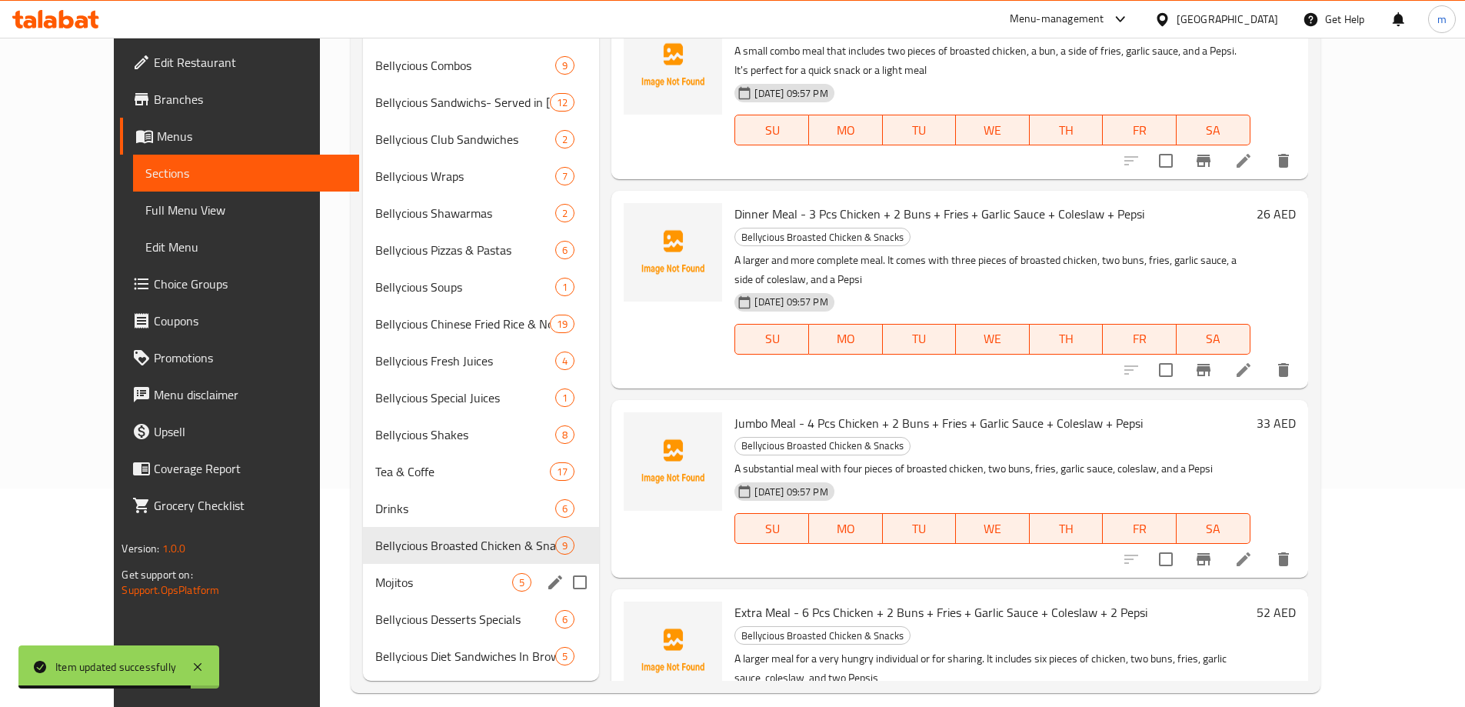
scroll to position [235, 0]
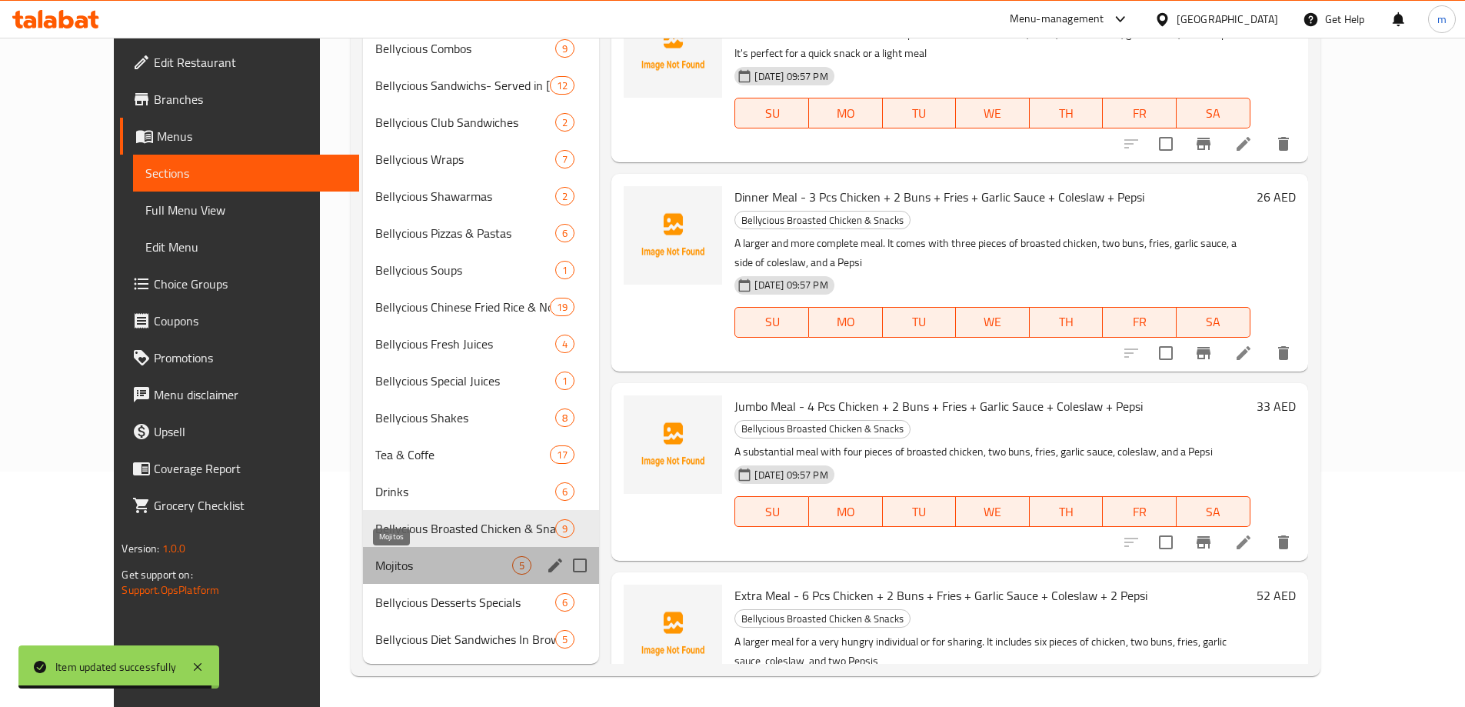
click at [375, 567] on span "Mojitos" at bounding box center [443, 565] width 137 height 18
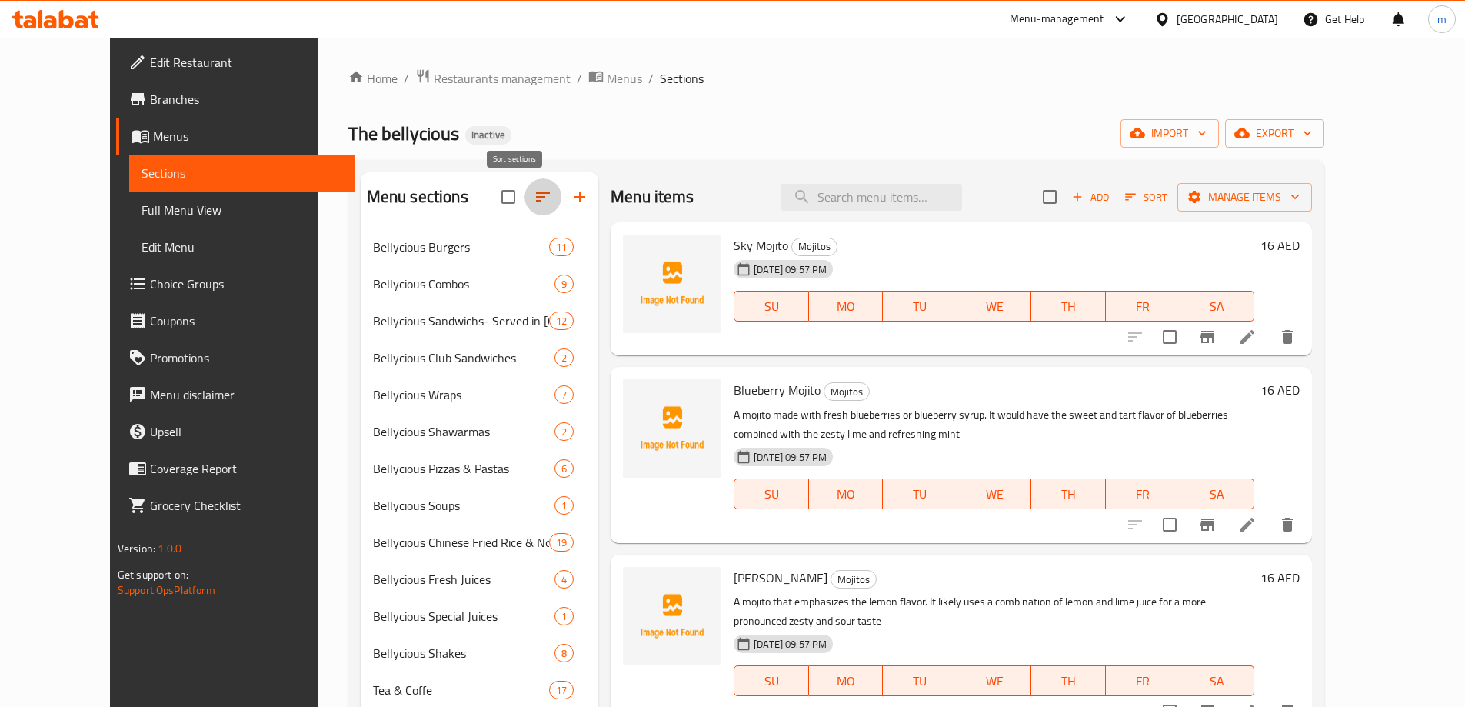
click at [534, 196] on icon "button" at bounding box center [543, 197] width 18 height 18
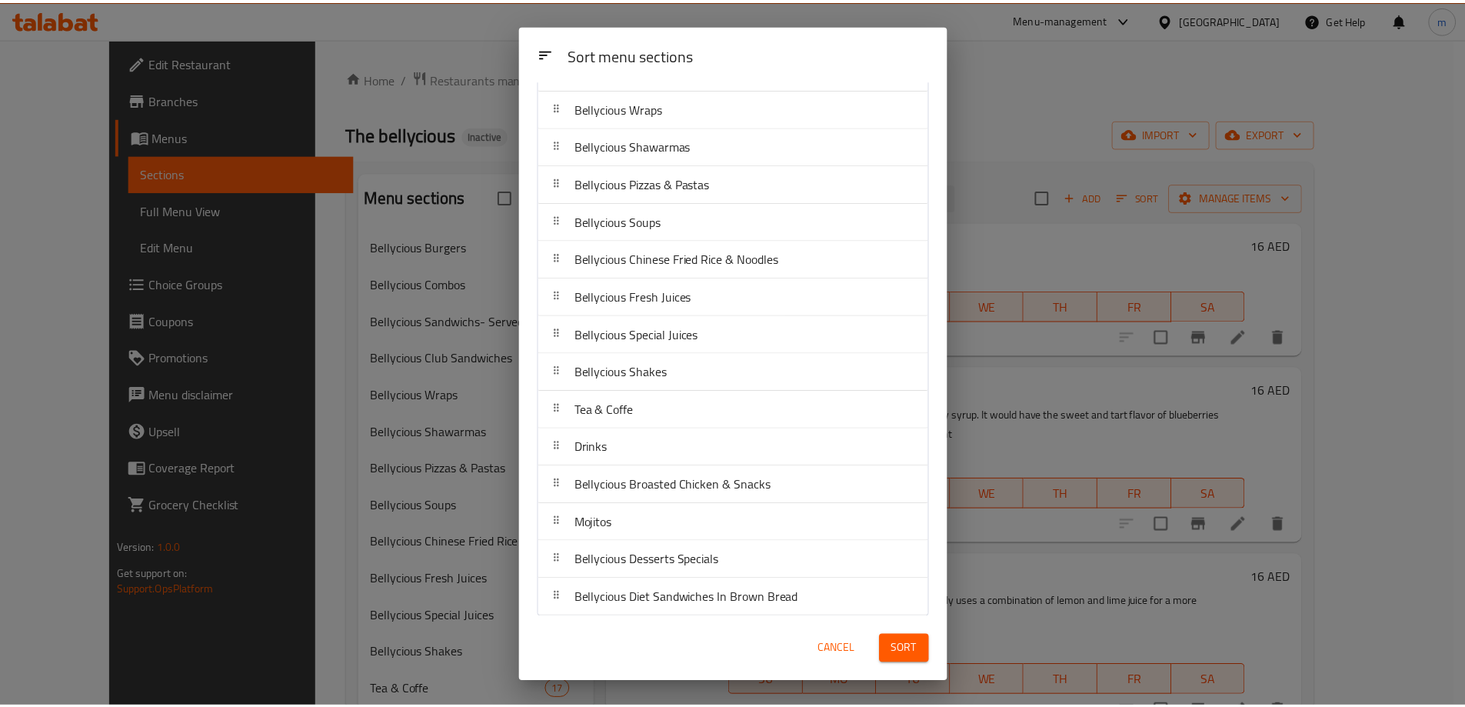
scroll to position [193, 0]
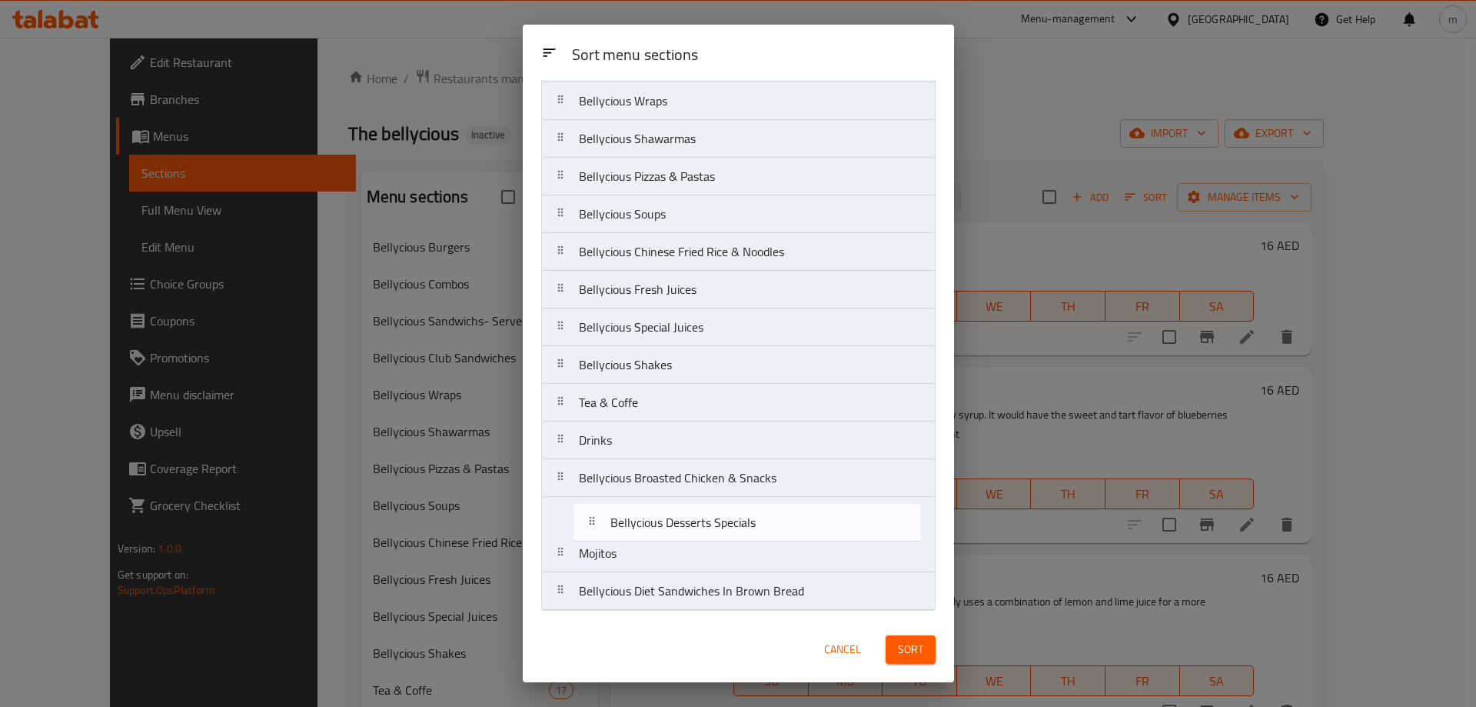
drag, startPoint x: 672, startPoint y: 562, endPoint x: 687, endPoint y: 527, distance: 38.3
click at [687, 527] on nav "Bellycious Burgers Bellycious Combos Bellycious Sandwichs- Served in Samoon or …" at bounding box center [738, 271] width 394 height 680
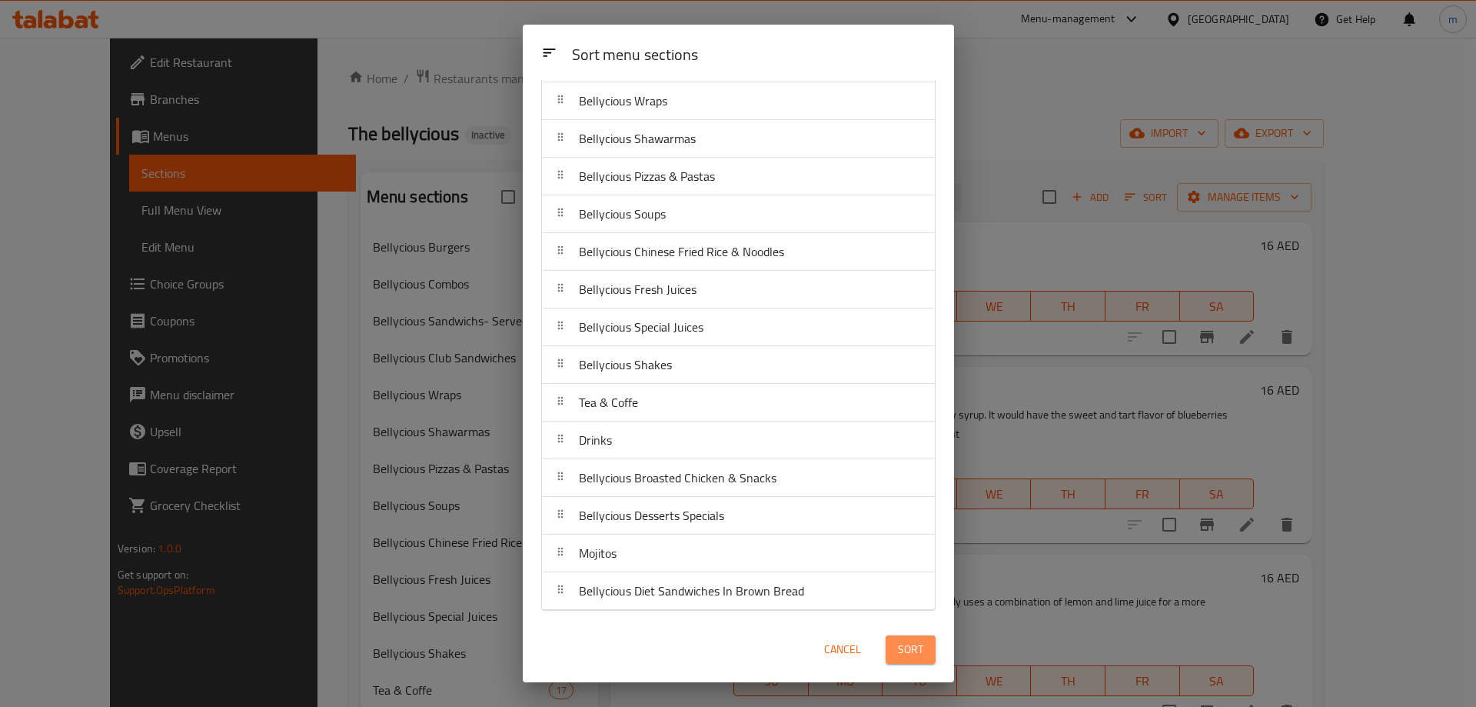
click at [903, 642] on span "Sort" at bounding box center [910, 649] width 25 height 19
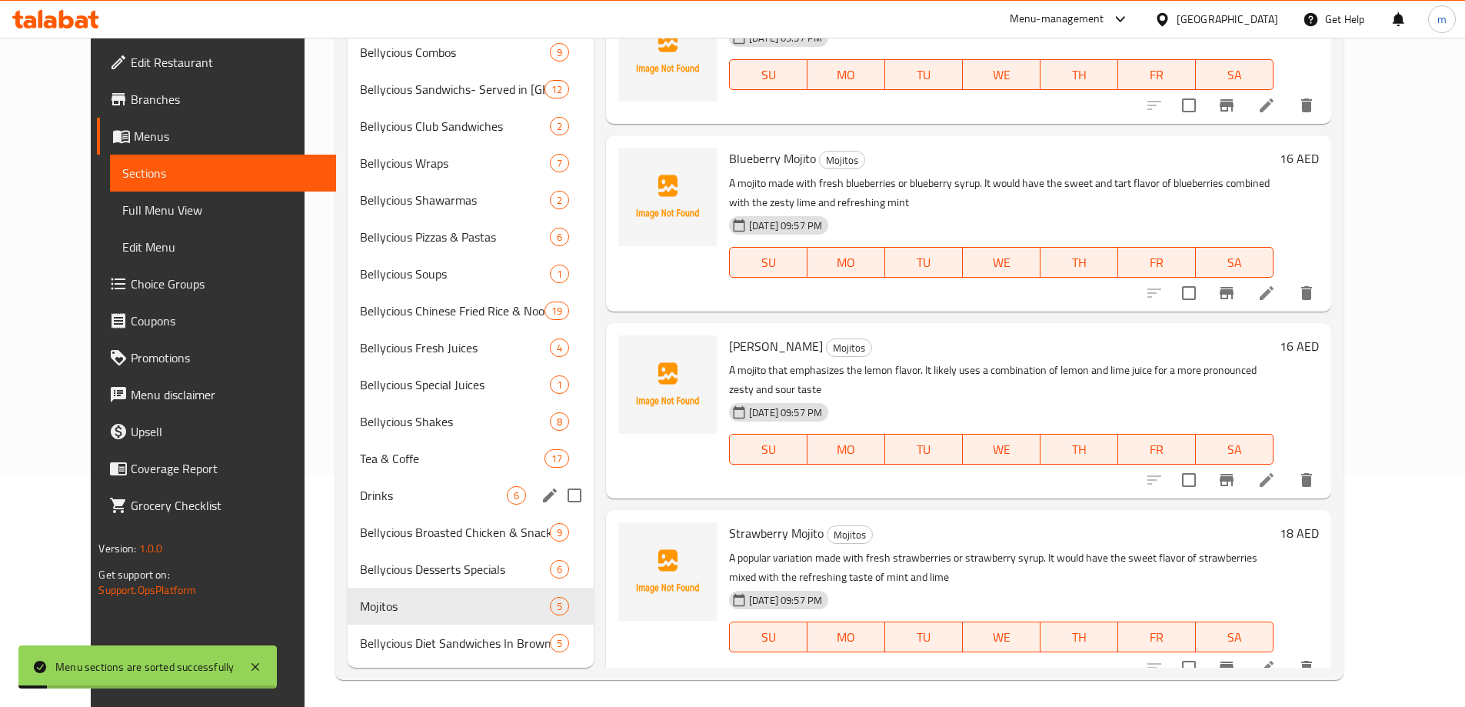
scroll to position [235, 0]
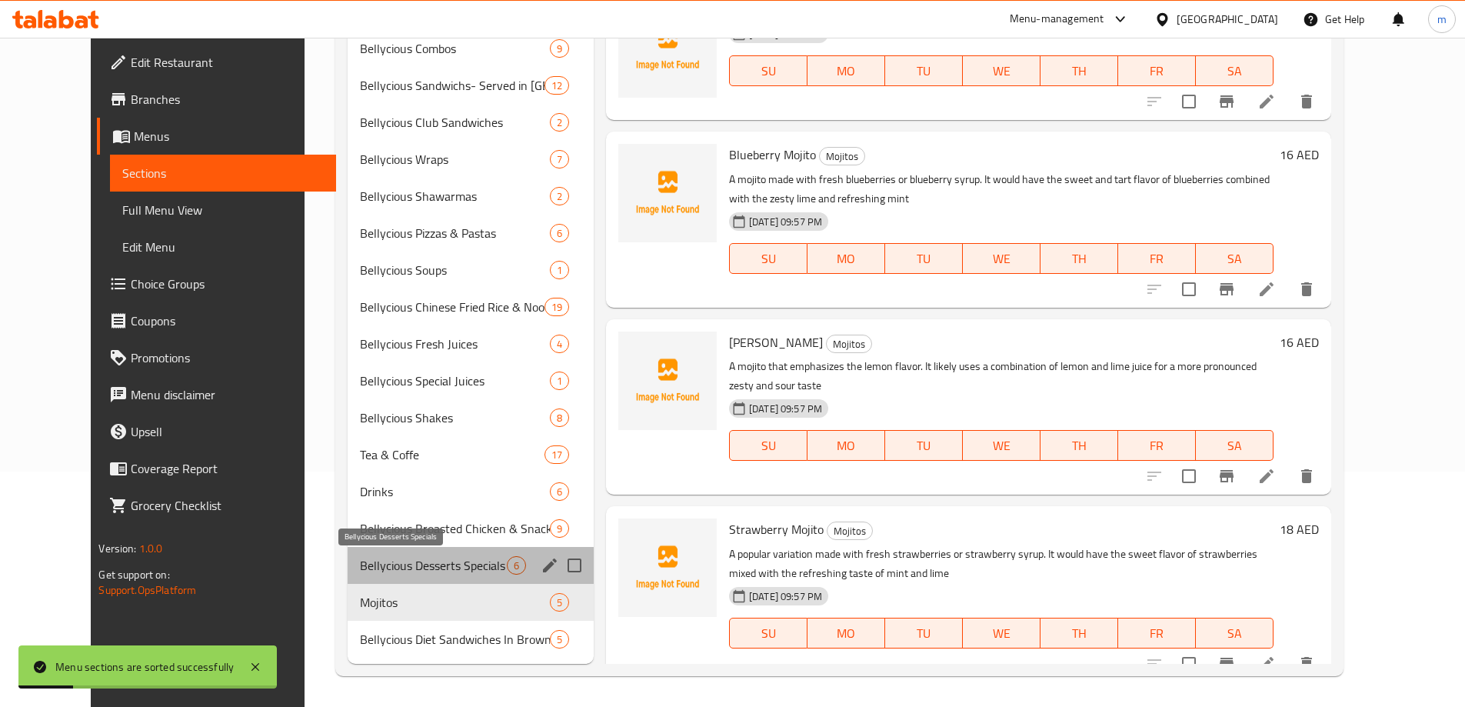
click at [364, 559] on span "Bellycious Desserts Specials" at bounding box center [433, 565] width 146 height 18
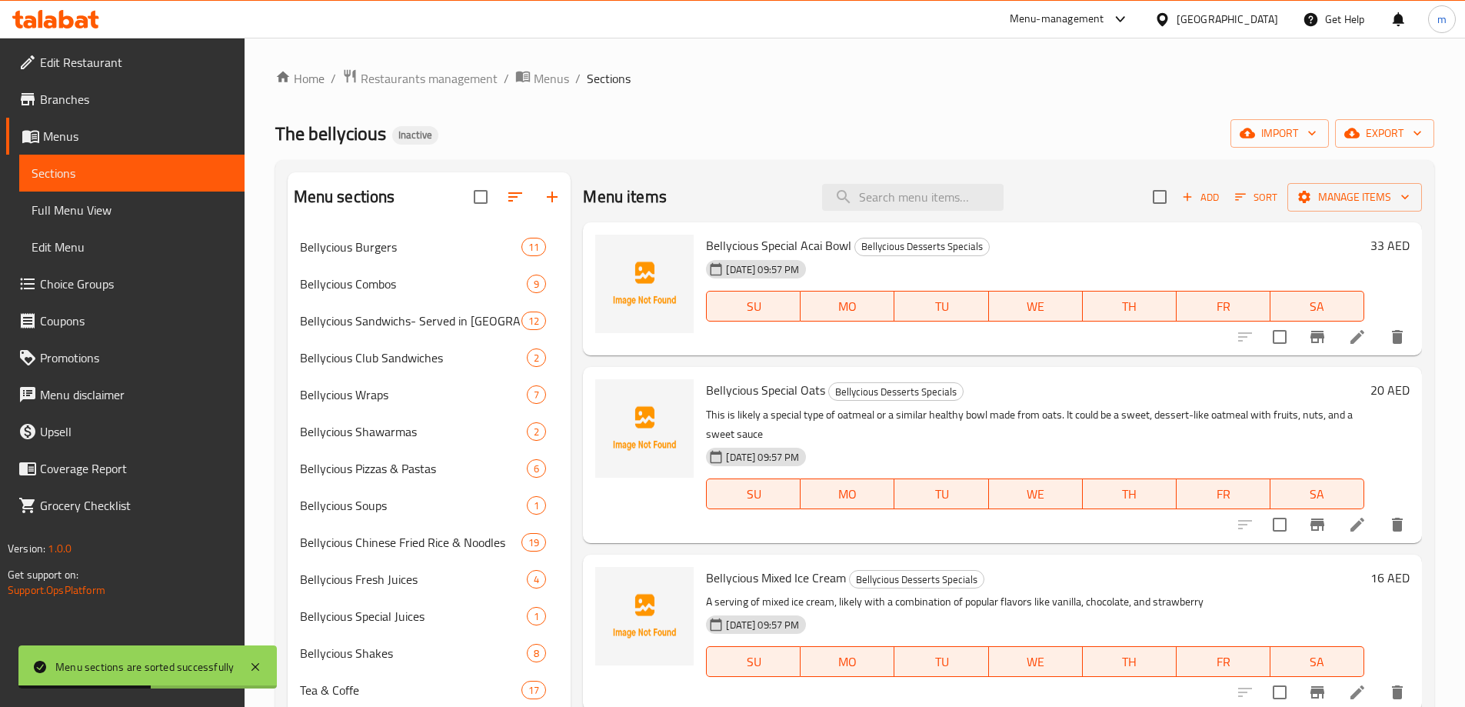
click at [1349, 347] on li at bounding box center [1357, 337] width 43 height 28
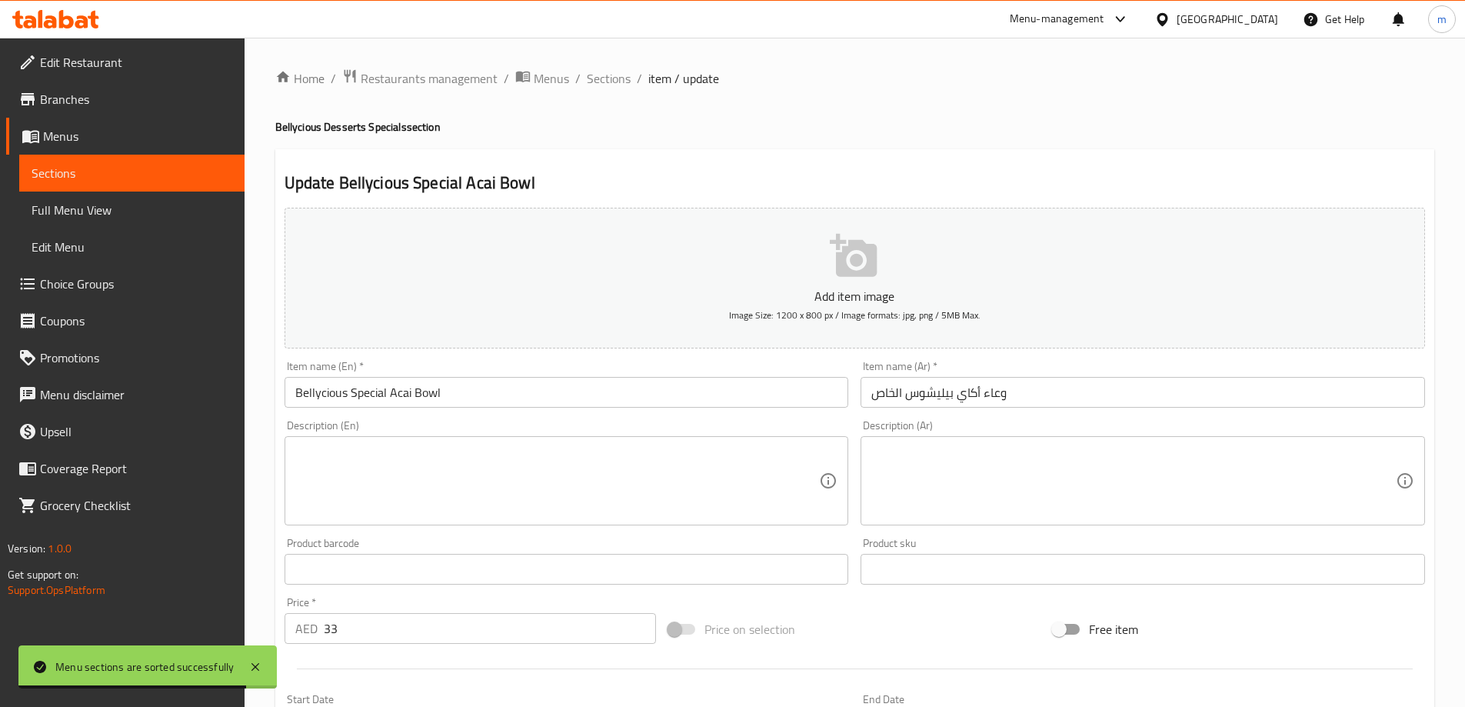
click at [939, 407] on input "وعاء أكاي بيليشوس الخاص" at bounding box center [1142, 392] width 564 height 31
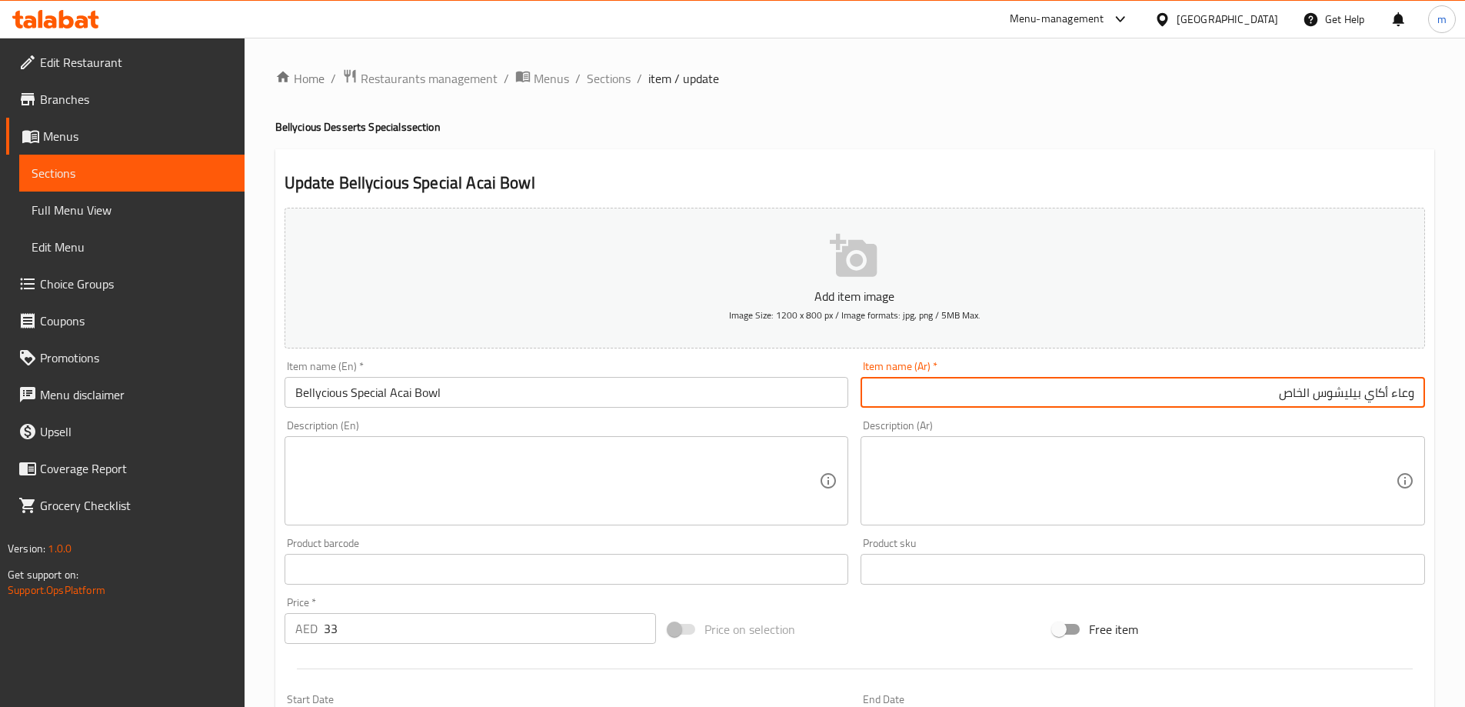
click at [966, 459] on textarea at bounding box center [1133, 480] width 524 height 73
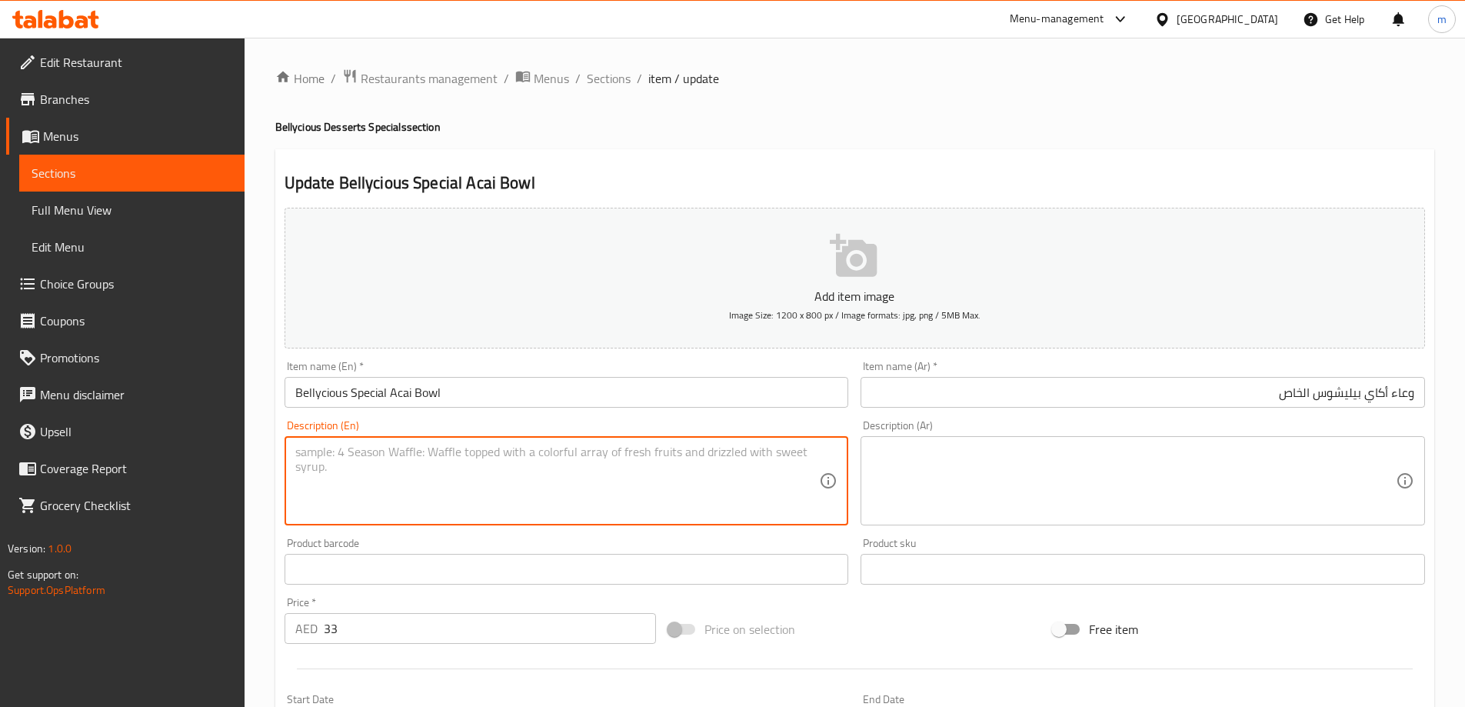
click at [463, 452] on textarea at bounding box center [557, 480] width 524 height 73
type textarea "An acai bowl is a thick smoothie made from acai berries,"
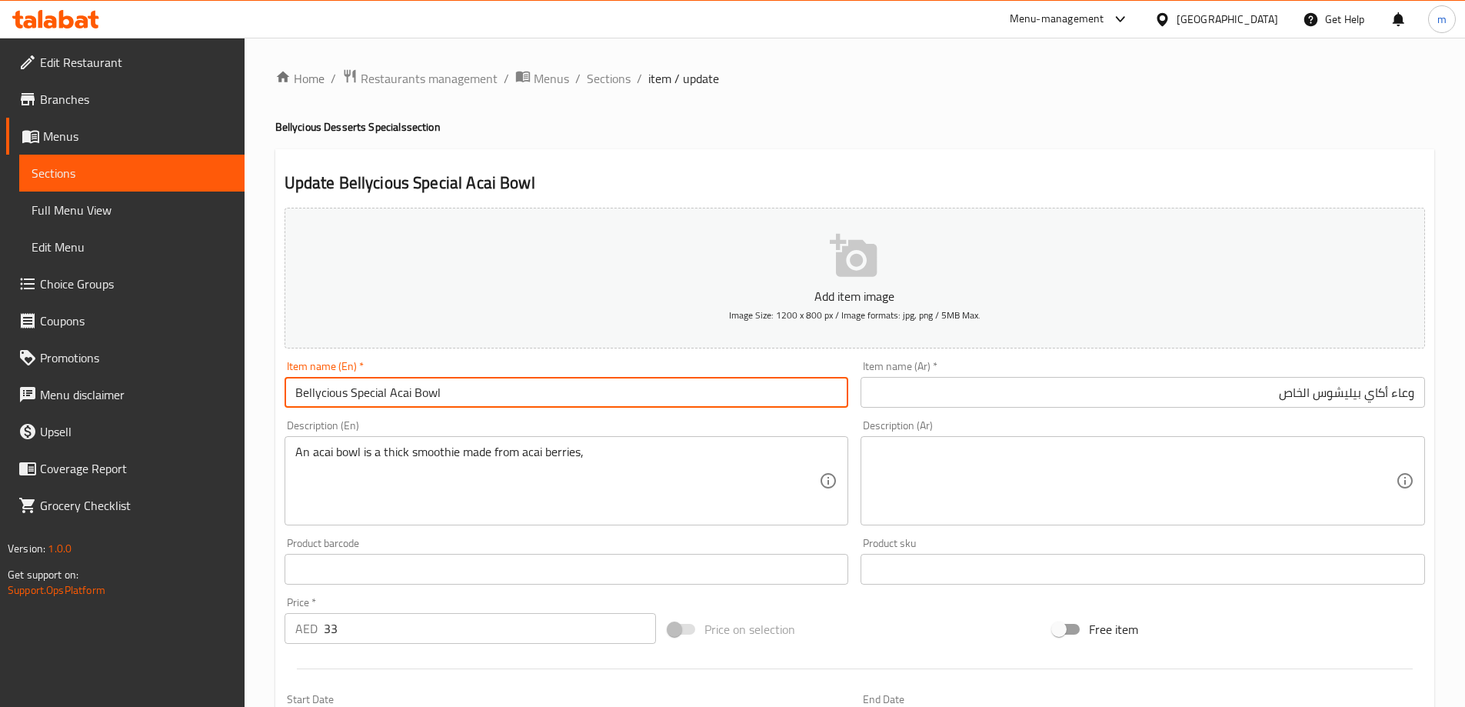
click at [450, 399] on input "Bellycious Special Acai Bowl" at bounding box center [566, 392] width 564 height 31
click at [599, 83] on span "Sections" at bounding box center [609, 78] width 44 height 18
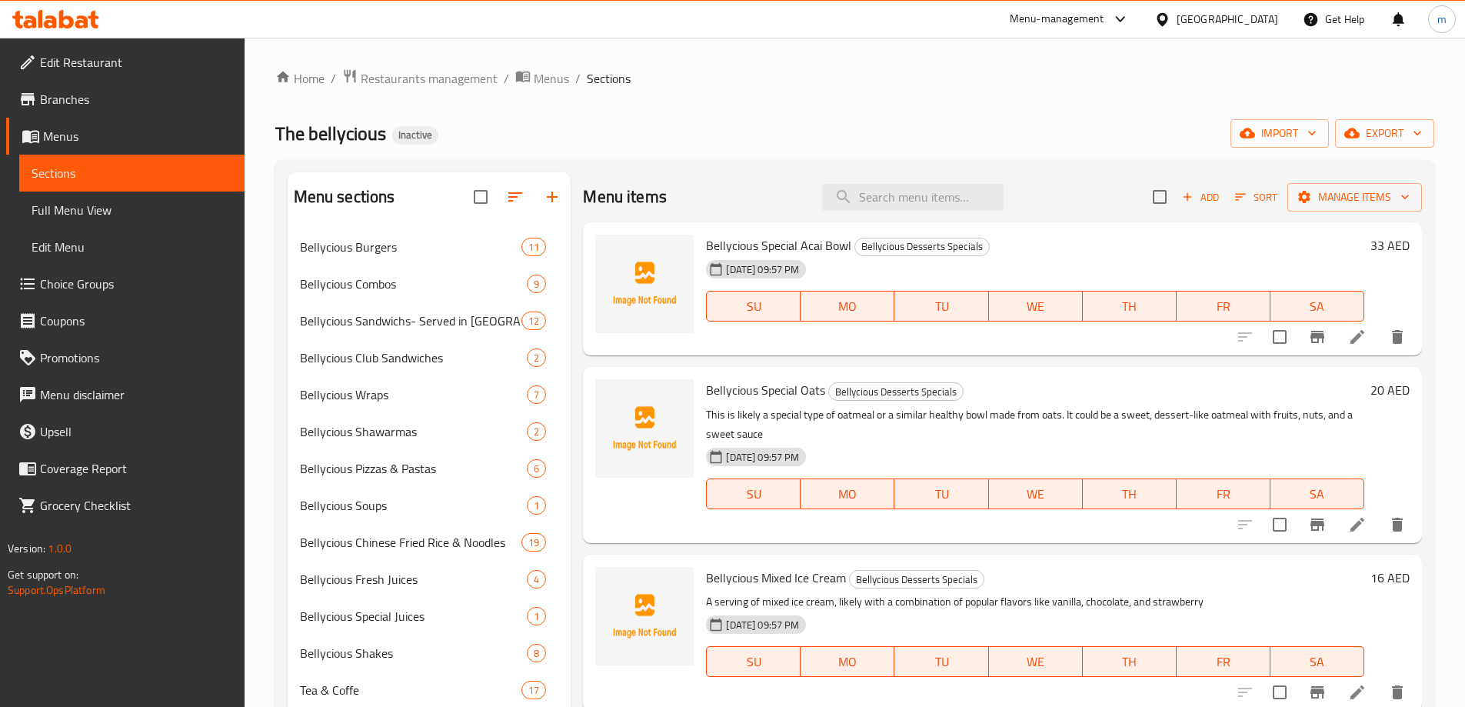
click at [1382, 306] on div "33 AED" at bounding box center [1386, 289] width 45 height 109
click at [1392, 334] on icon "delete" at bounding box center [1397, 337] width 11 height 14
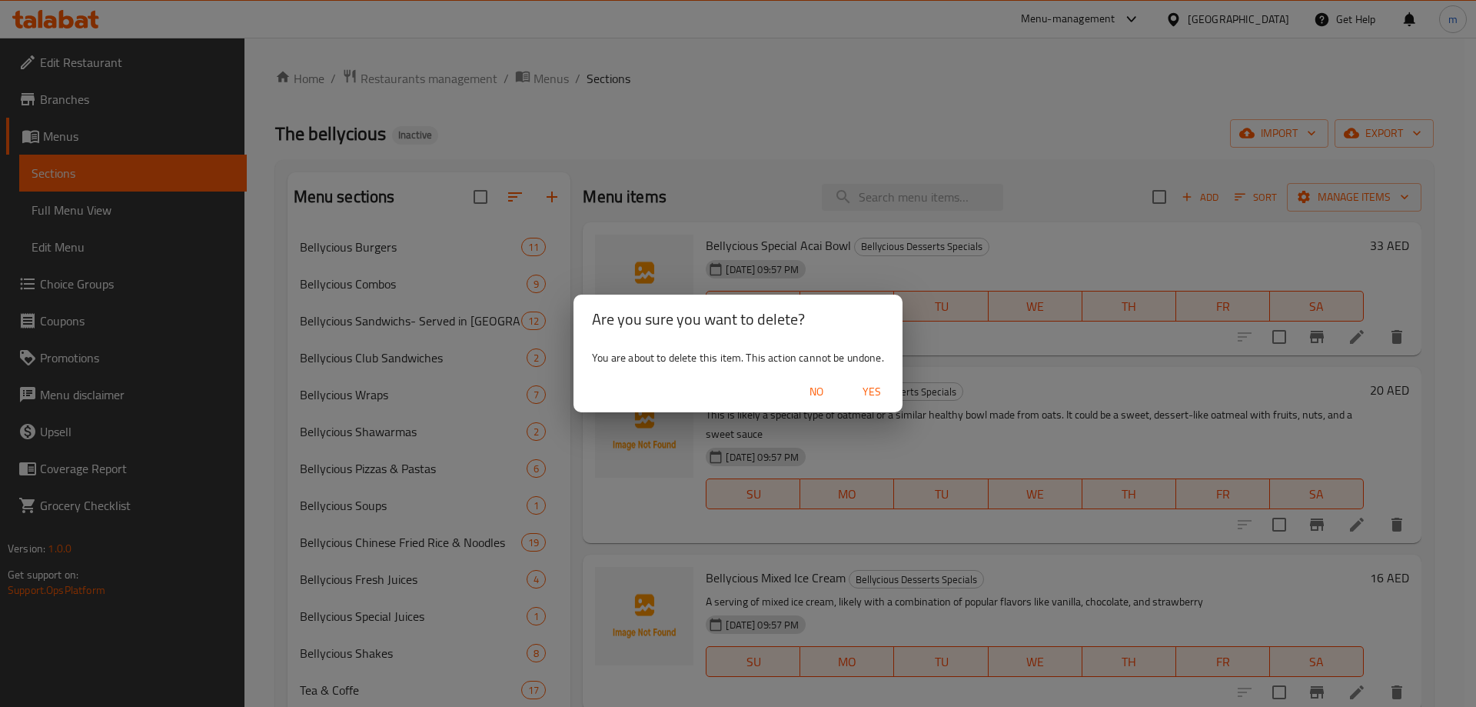
click at [889, 391] on span "Yes" at bounding box center [871, 391] width 37 height 19
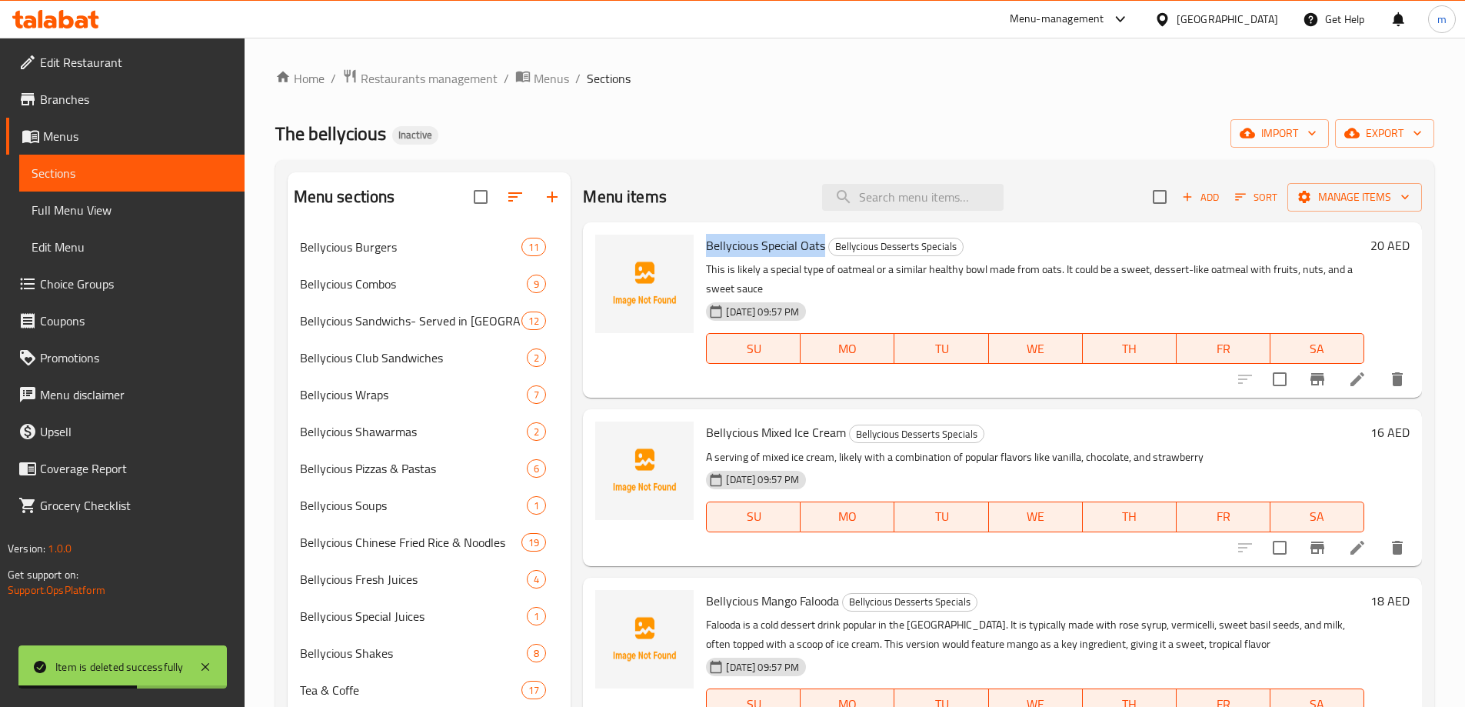
drag, startPoint x: 708, startPoint y: 241, endPoint x: 824, endPoint y: 248, distance: 116.3
click at [824, 248] on h6 "Bellycious Special Oats Bellycious Desserts Specials" at bounding box center [1035, 246] width 658 height 22
copy span "Bellycious Special Oats"
click at [1282, 280] on p "This is likely a special type of oatmeal or a similar healthy bowl made from oa…" at bounding box center [1035, 279] width 658 height 38
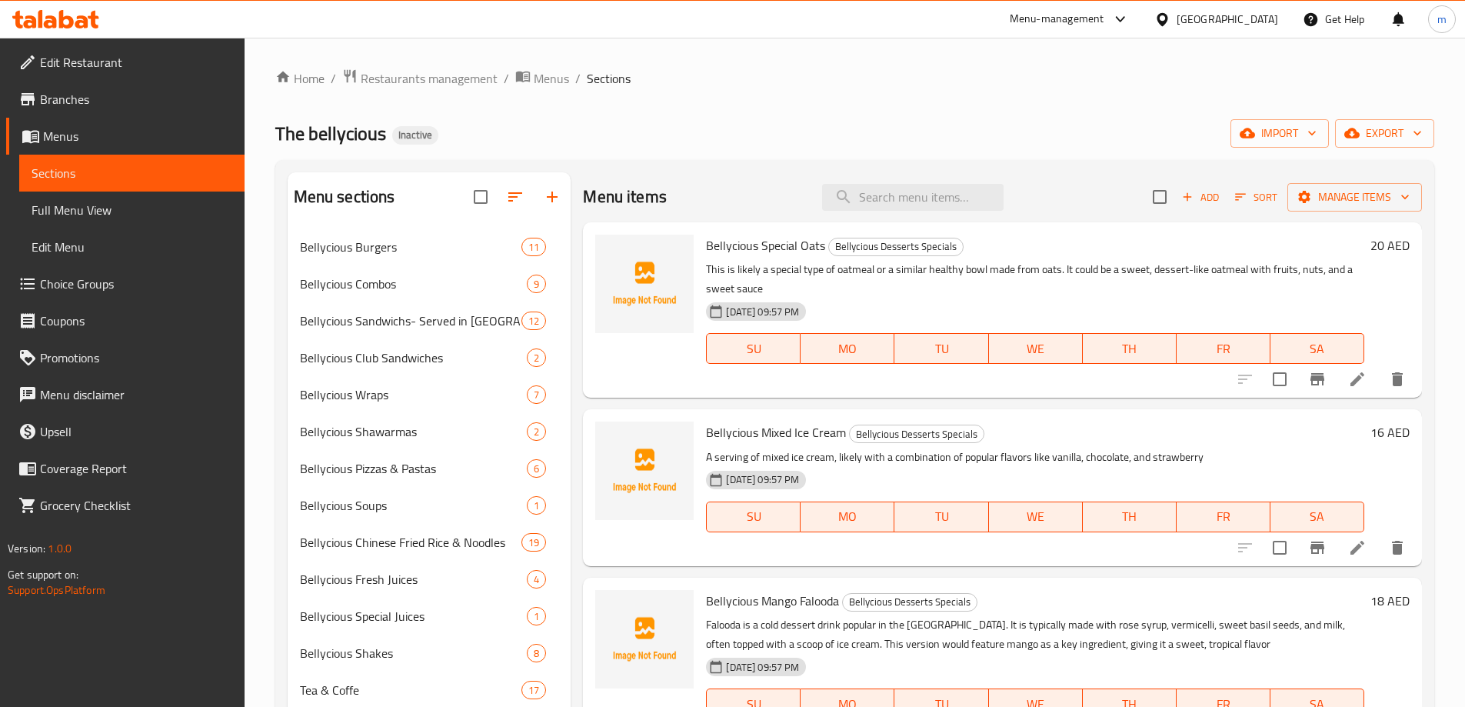
click at [1183, 286] on p "This is likely a special type of oatmeal or a similar healthy bowl made from oa…" at bounding box center [1035, 279] width 658 height 38
click at [1183, 264] on p "This is likely a special type of oatmeal or a similar healthy bowl made from oa…" at bounding box center [1035, 279] width 658 height 38
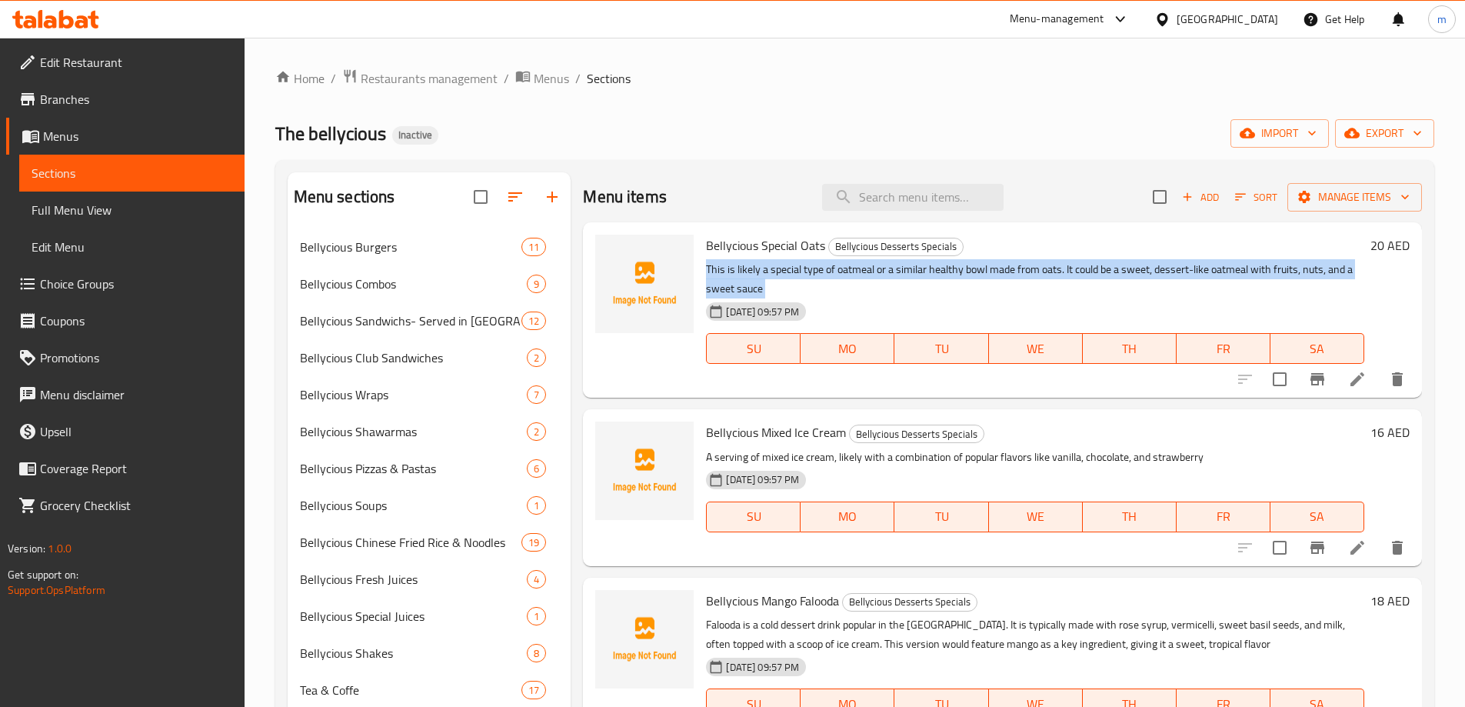
click at [1183, 264] on p "This is likely a special type of oatmeal or a similar healthy bowl made from oa…" at bounding box center [1035, 279] width 658 height 38
click at [1299, 265] on p "This is likely a special type of oatmeal or a similar healthy bowl made from oa…" at bounding box center [1035, 279] width 658 height 38
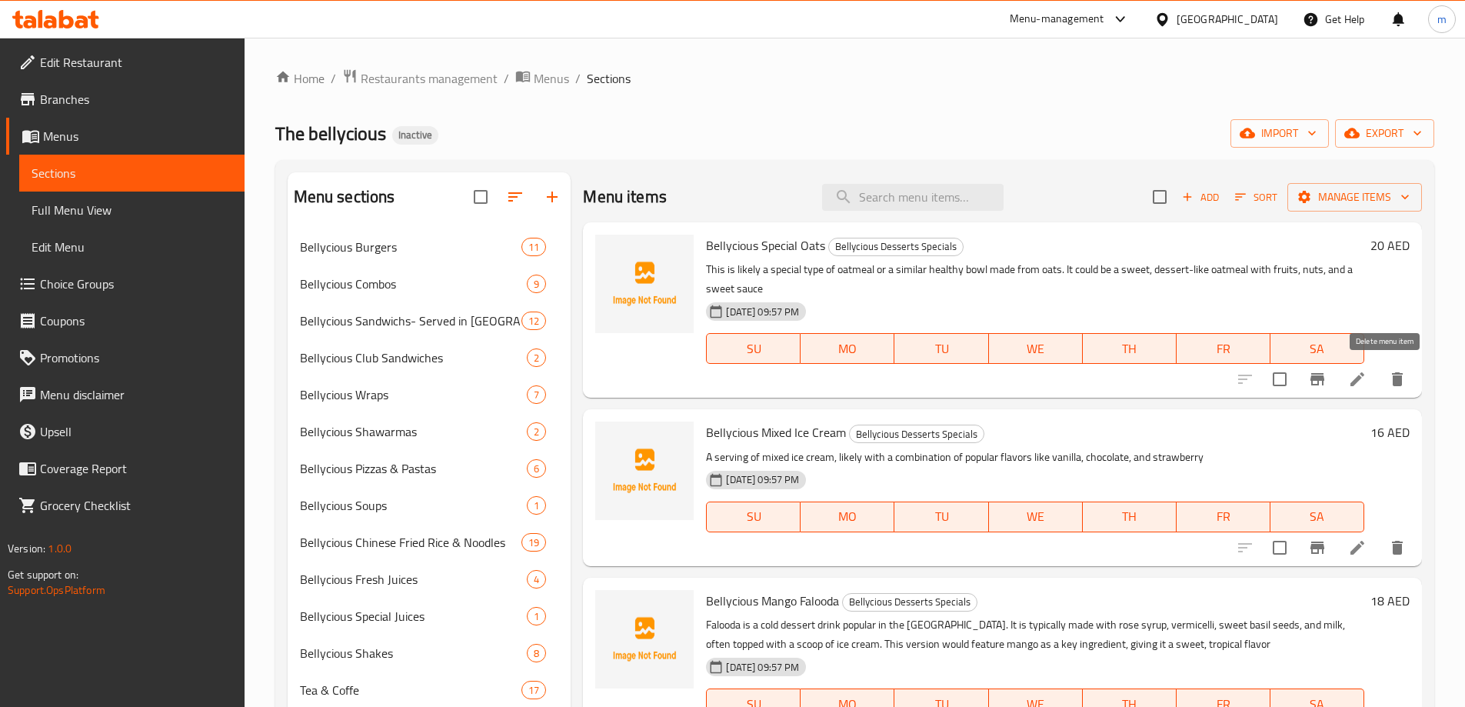
click at [1394, 379] on icon "delete" at bounding box center [1397, 379] width 18 height 18
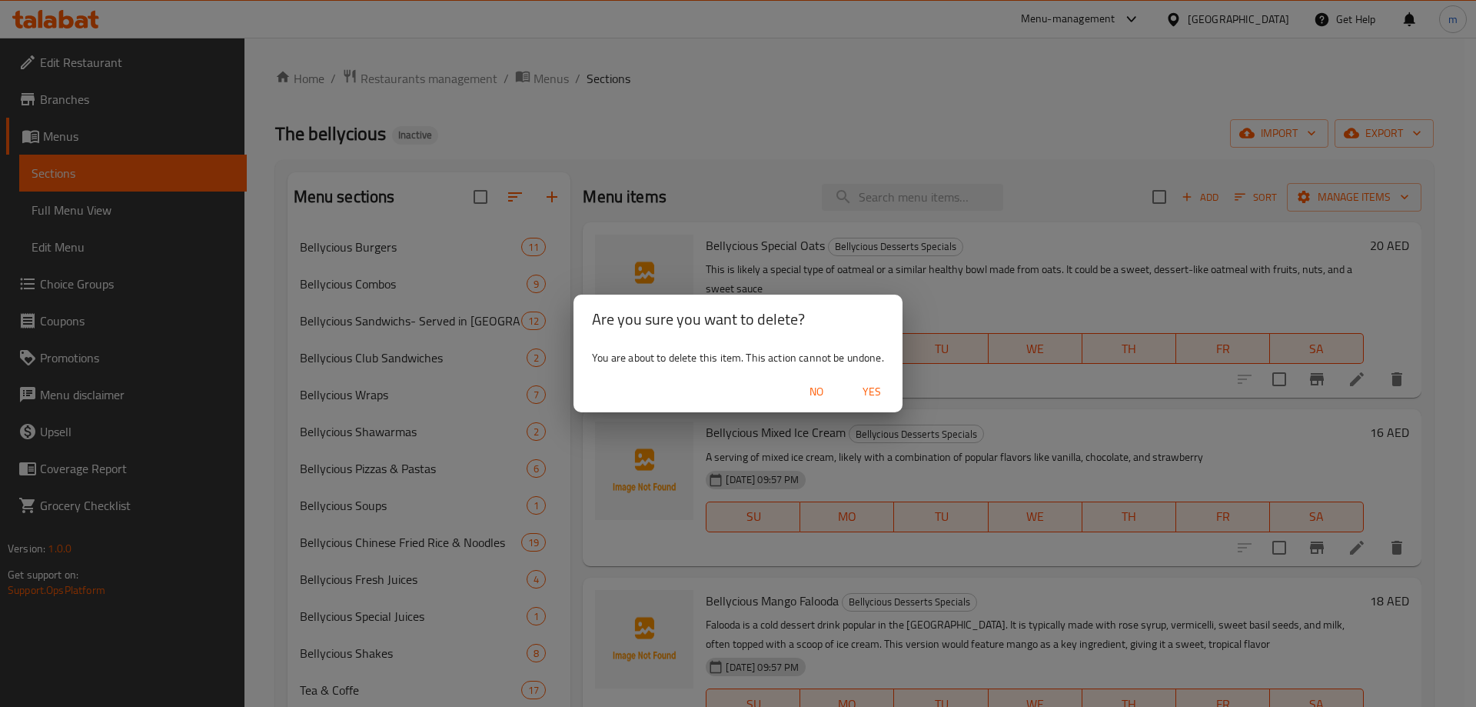
click at [881, 387] on span "Yes" at bounding box center [871, 391] width 37 height 19
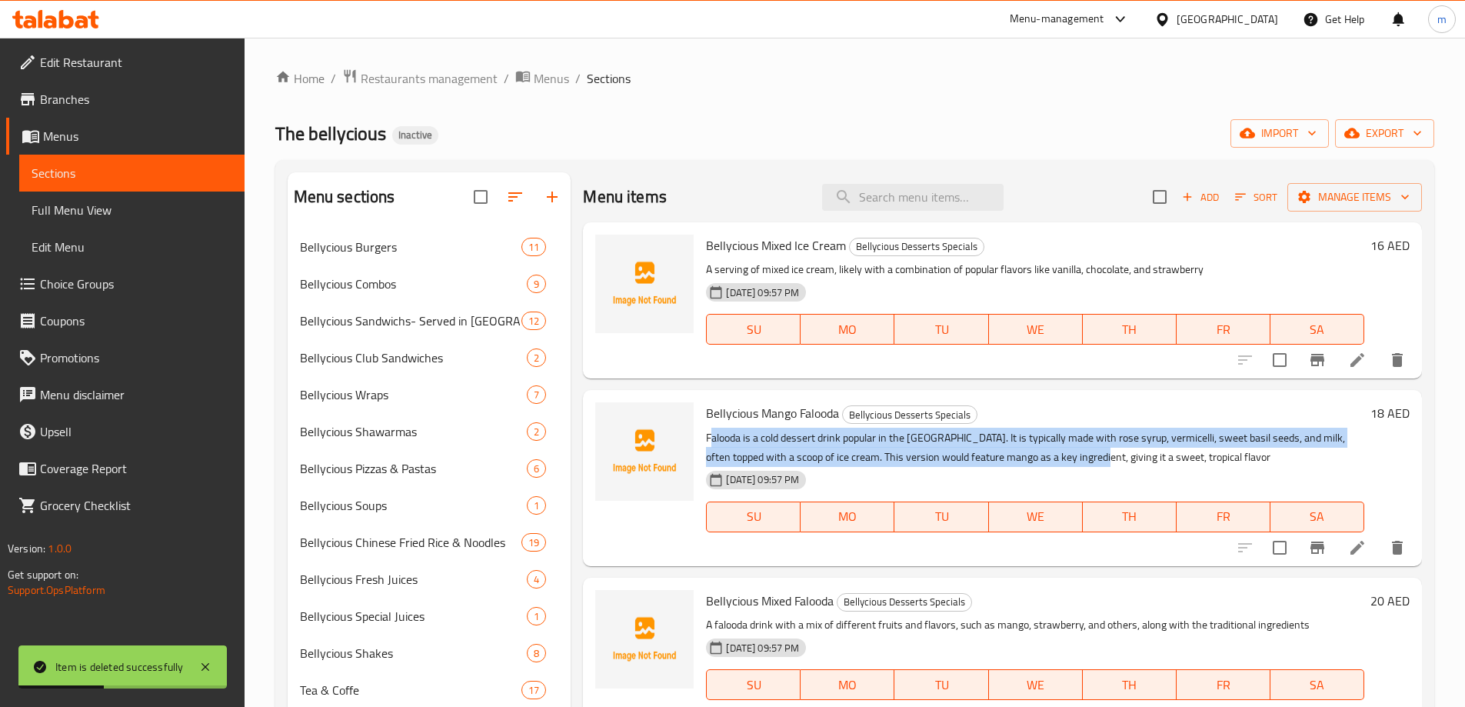
drag, startPoint x: 714, startPoint y: 438, endPoint x: 1103, endPoint y: 447, distance: 389.2
click at [1103, 447] on p "Falooda is a cold dessert drink popular in the Indian subcontinent. It is typic…" at bounding box center [1035, 447] width 658 height 38
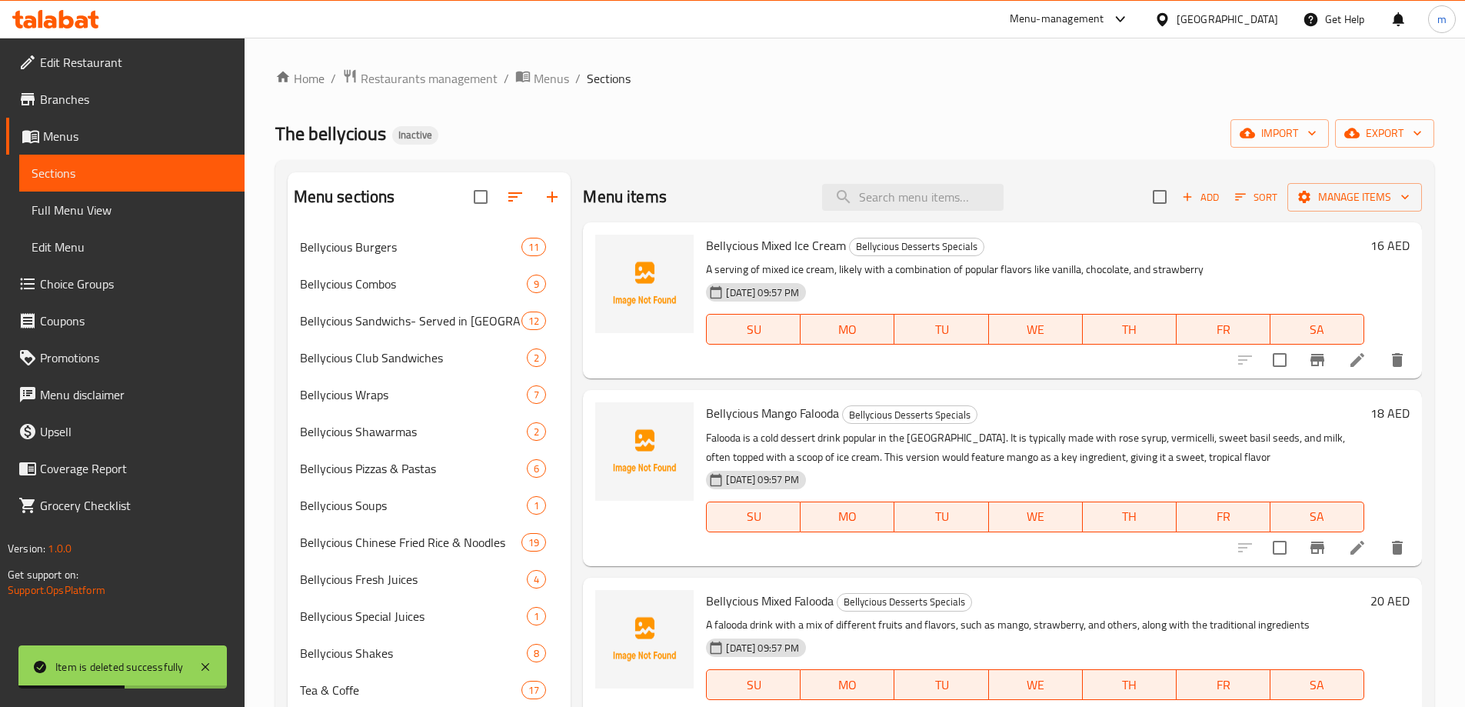
click at [780, 412] on span "Bellycious Mango Falooda" at bounding box center [772, 412] width 133 height 23
copy h6 "Bellycious Mango Falooda"
click at [1173, 447] on p "Falooda is a cold dessert drink popular in the Indian subcontinent. It is typic…" at bounding box center [1035, 447] width 658 height 38
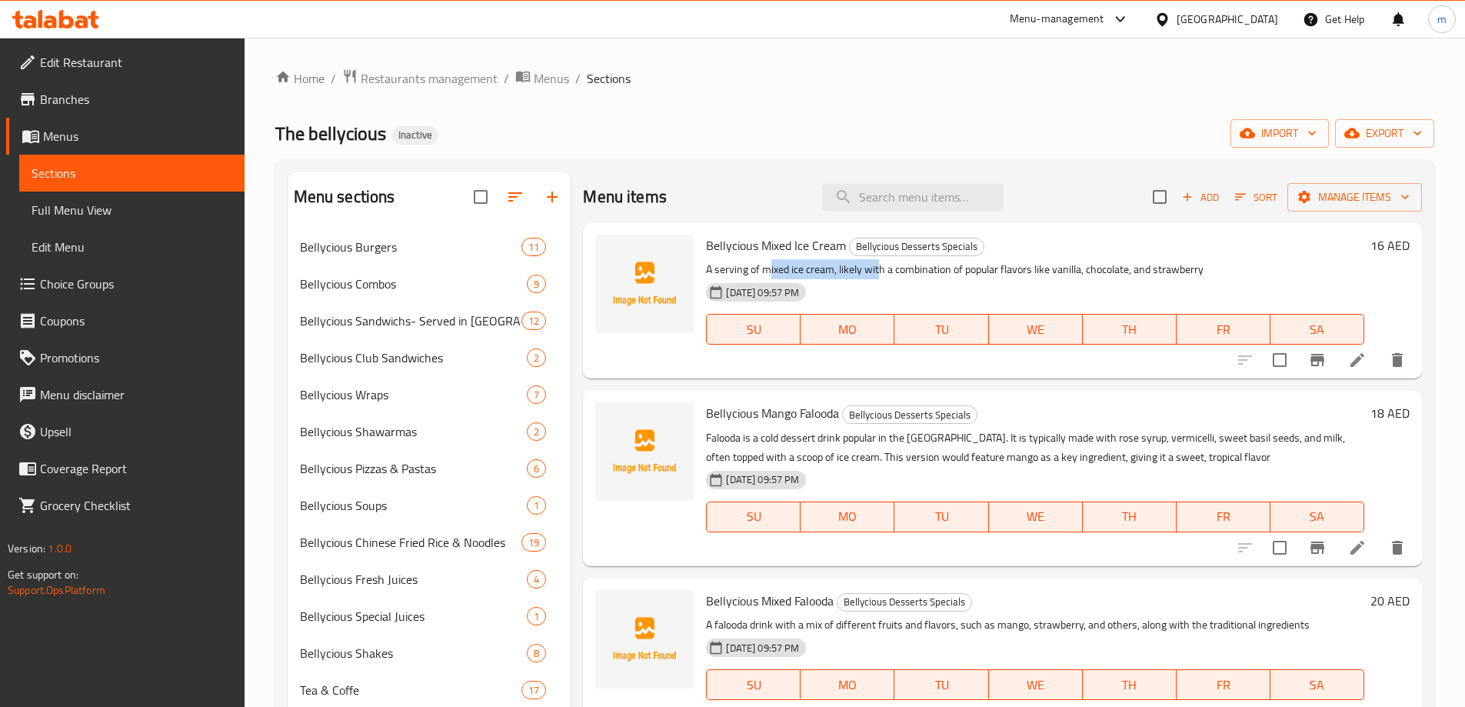
drag, startPoint x: 770, startPoint y: 263, endPoint x: 877, endPoint y: 263, distance: 107.6
click at [877, 263] on p "A serving of mixed ice cream, likely with a combination of popular flavors like…" at bounding box center [1035, 269] width 658 height 19
click at [850, 253] on span "Bellycious Desserts Specials" at bounding box center [917, 247] width 134 height 18
drag, startPoint x: 844, startPoint y: 247, endPoint x: 700, endPoint y: 248, distance: 143.8
click at [700, 248] on div "Bellycious Mixed Ice Cream Bellycious Desserts Specials A serving of mixed ice …" at bounding box center [1035, 300] width 670 height 144
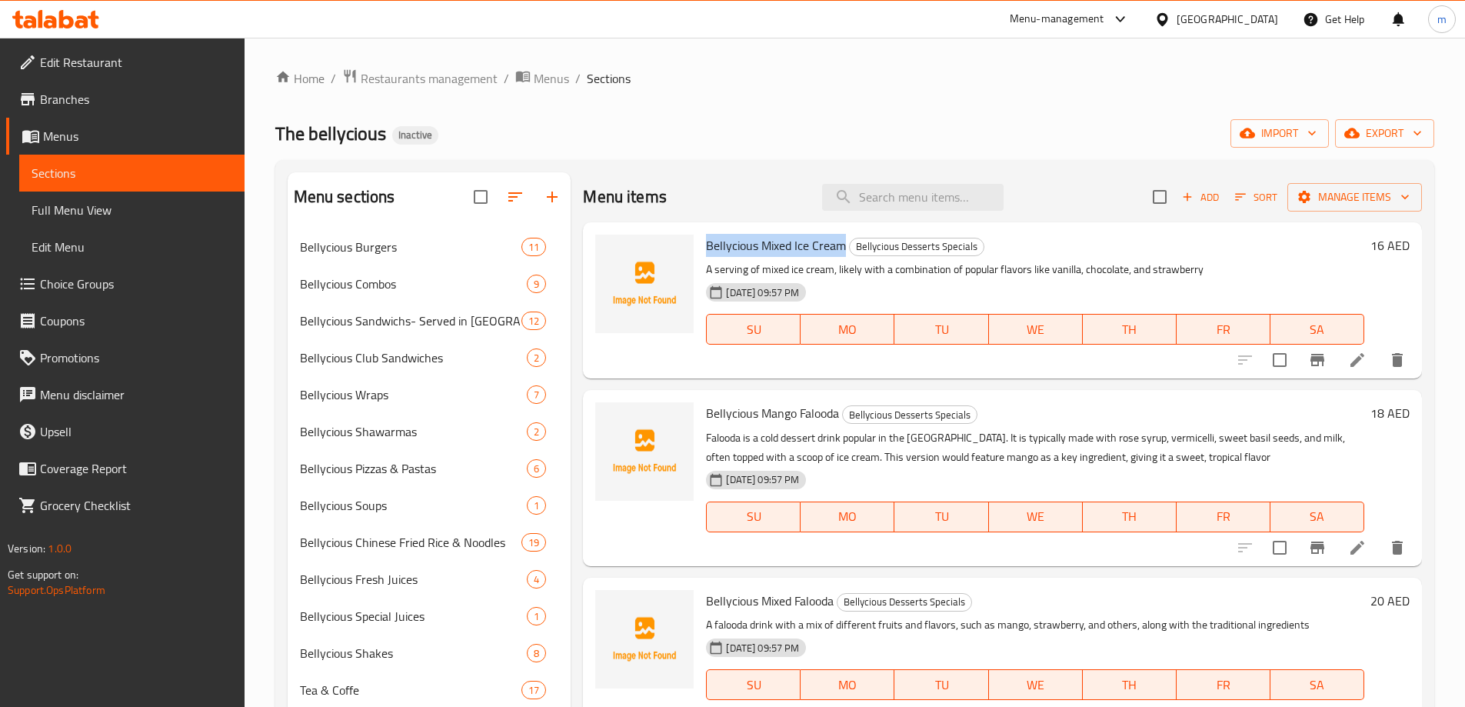
copy span "Bellycious Mixed Ice Cream"
click at [1384, 349] on button "delete" at bounding box center [1397, 359] width 37 height 37
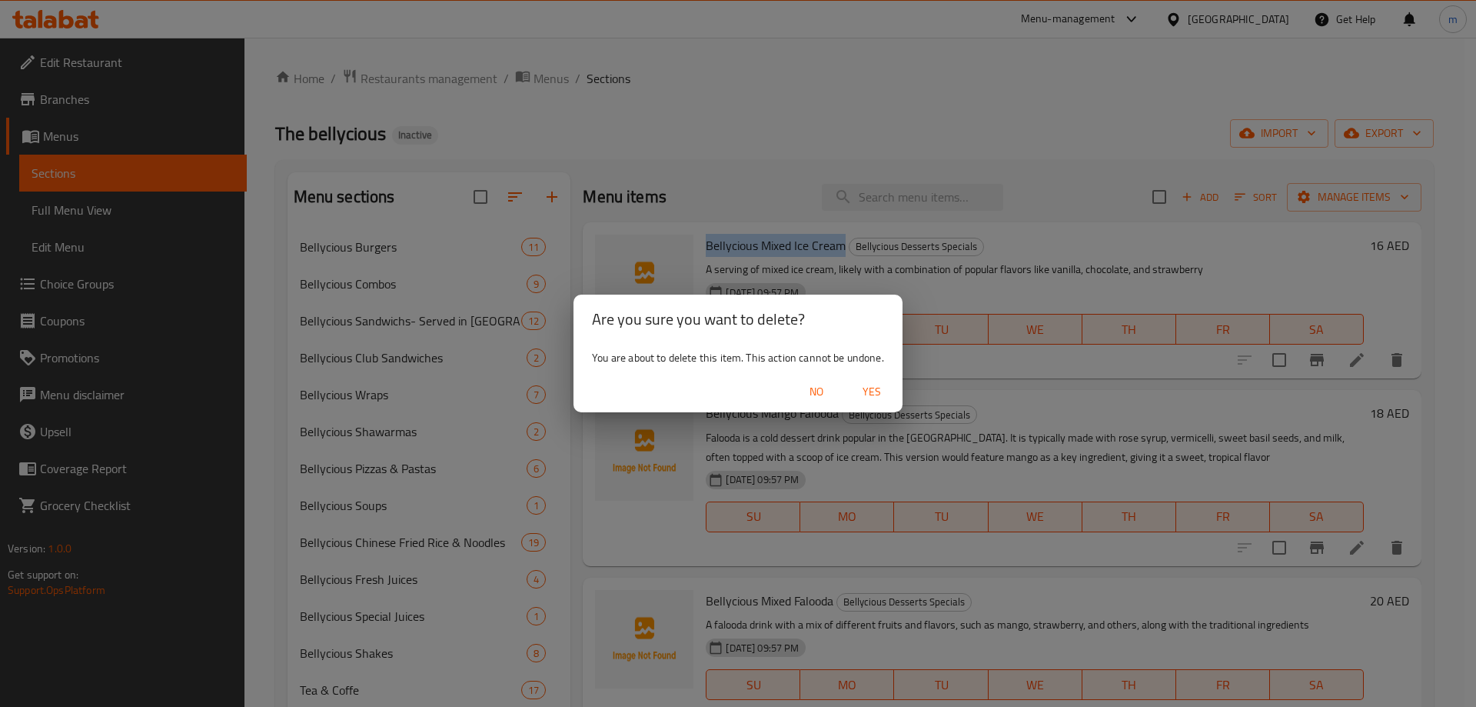
click at [875, 392] on span "Yes" at bounding box center [871, 391] width 37 height 19
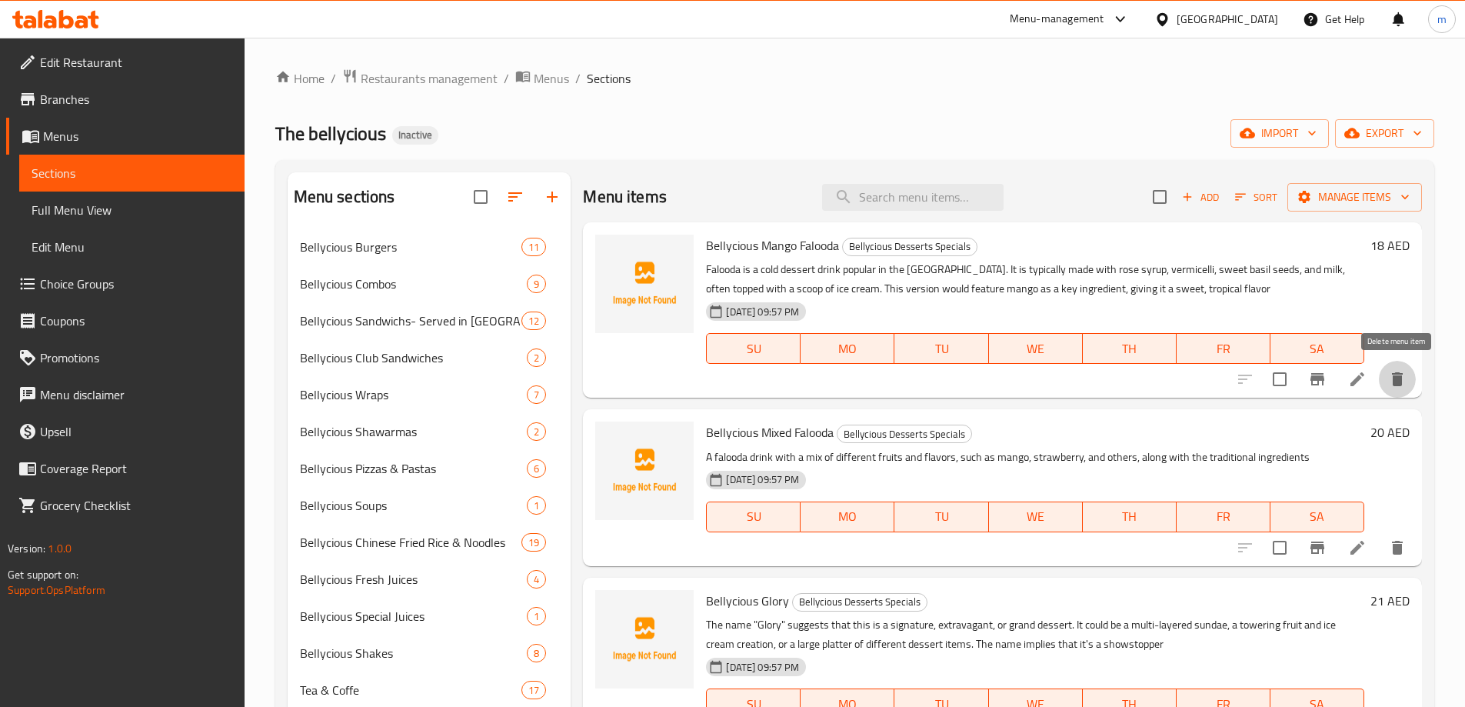
click at [1407, 385] on button "delete" at bounding box center [1397, 379] width 37 height 37
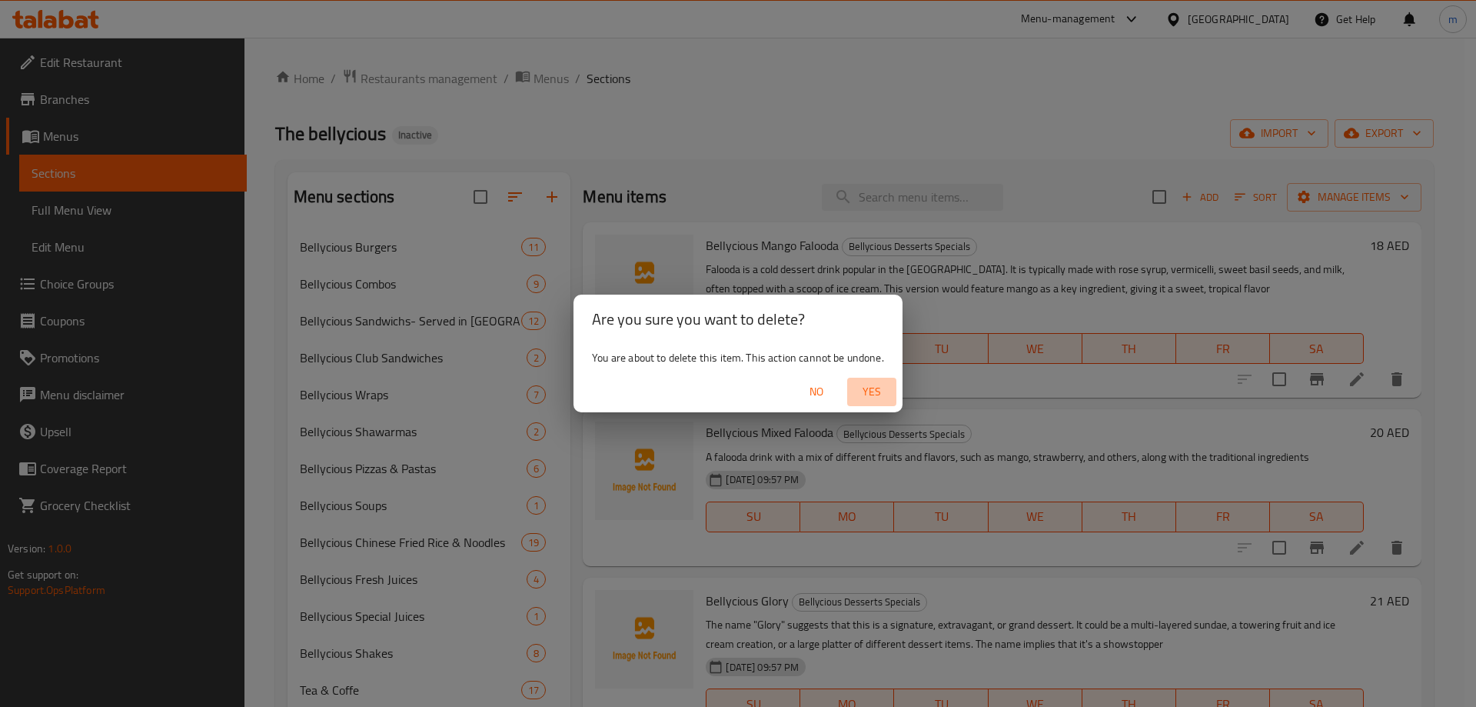
click at [860, 385] on span "Yes" at bounding box center [871, 391] width 37 height 19
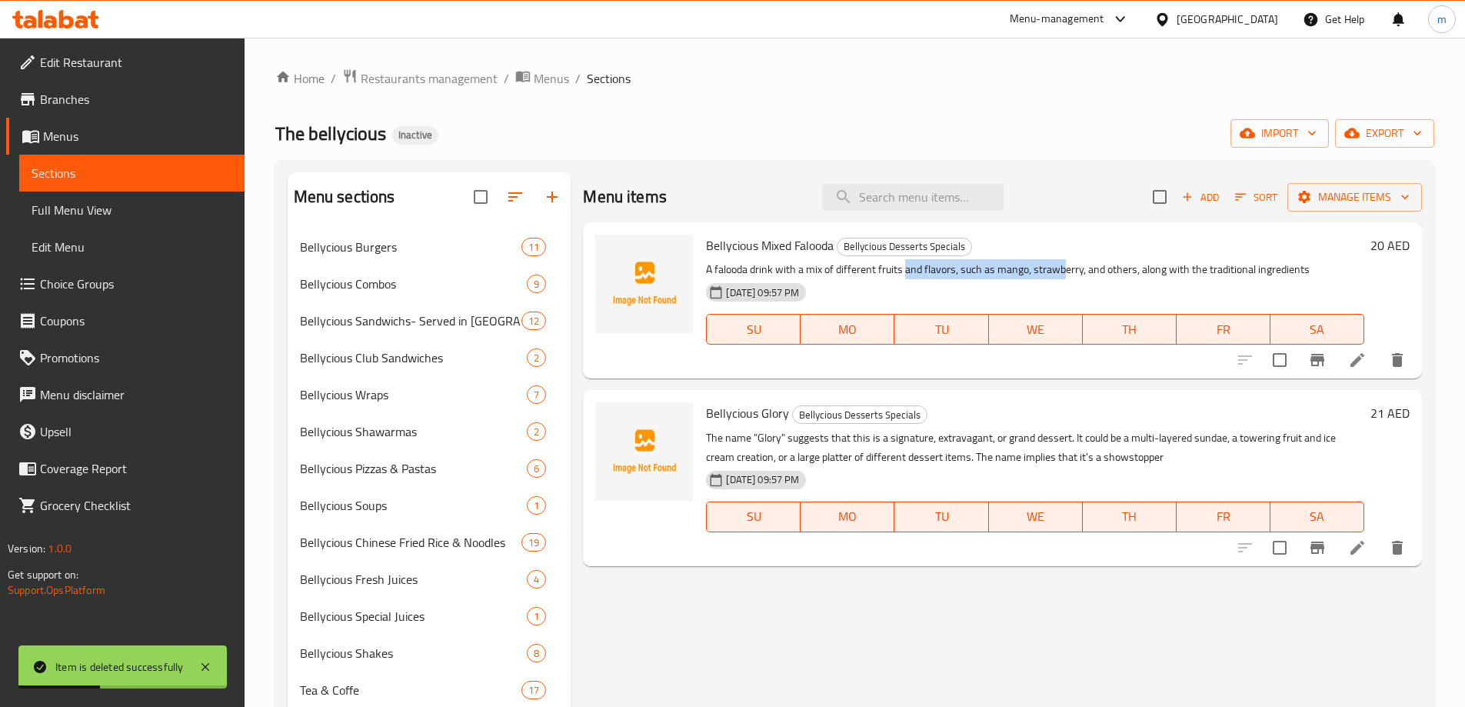
drag, startPoint x: 903, startPoint y: 271, endPoint x: 1063, endPoint y: 268, distance: 159.9
click at [1063, 268] on p "A falooda drink with a mix of different fruits and flavors, such as mango, stra…" at bounding box center [1035, 269] width 658 height 19
click at [1016, 277] on p "A falooda drink with a mix of different fruits and flavors, such as mango, stra…" at bounding box center [1035, 269] width 658 height 19
drag, startPoint x: 836, startPoint y: 246, endPoint x: 704, endPoint y: 248, distance: 131.5
click at [704, 248] on div "Bellycious Mixed Falooda Bellycious Desserts Specials A falooda drink with a mi…" at bounding box center [1035, 300] width 670 height 144
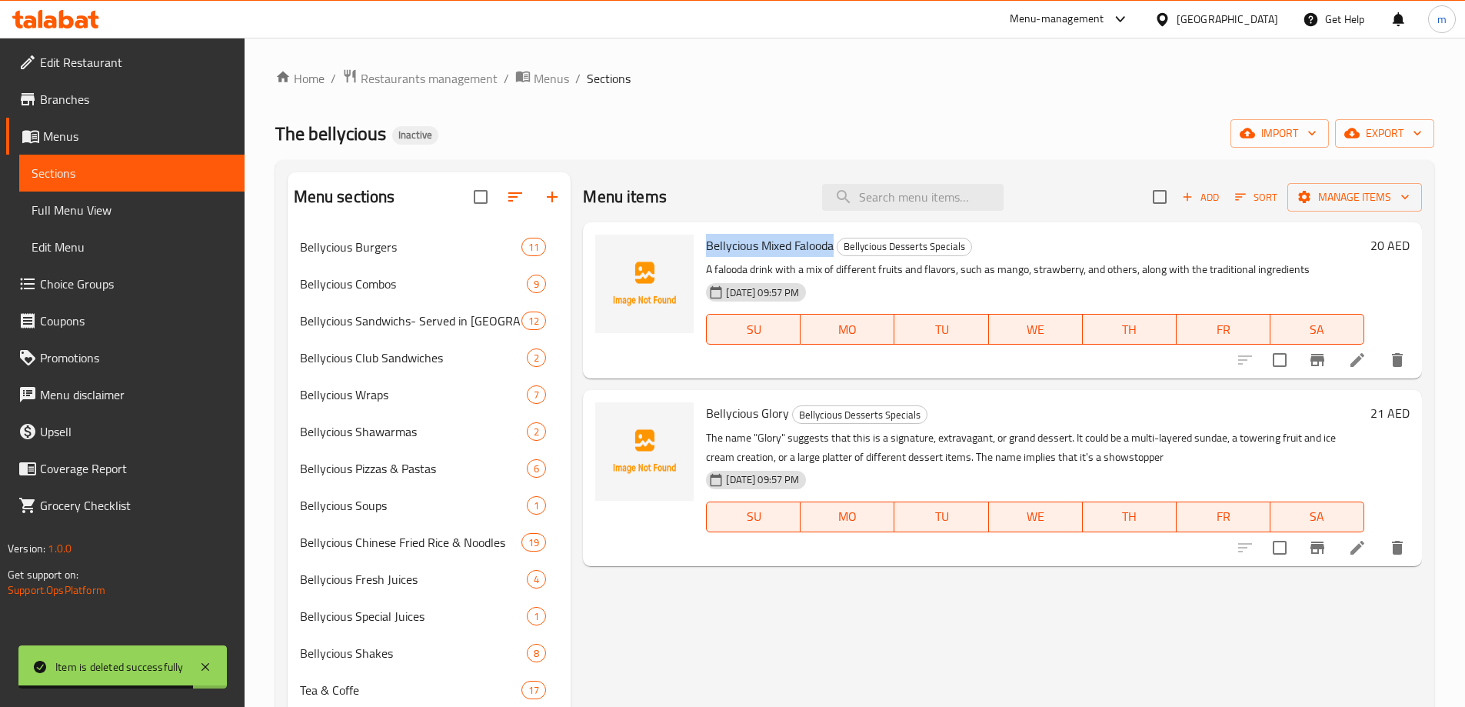
copy span "Bellycious Mixed Falooda"
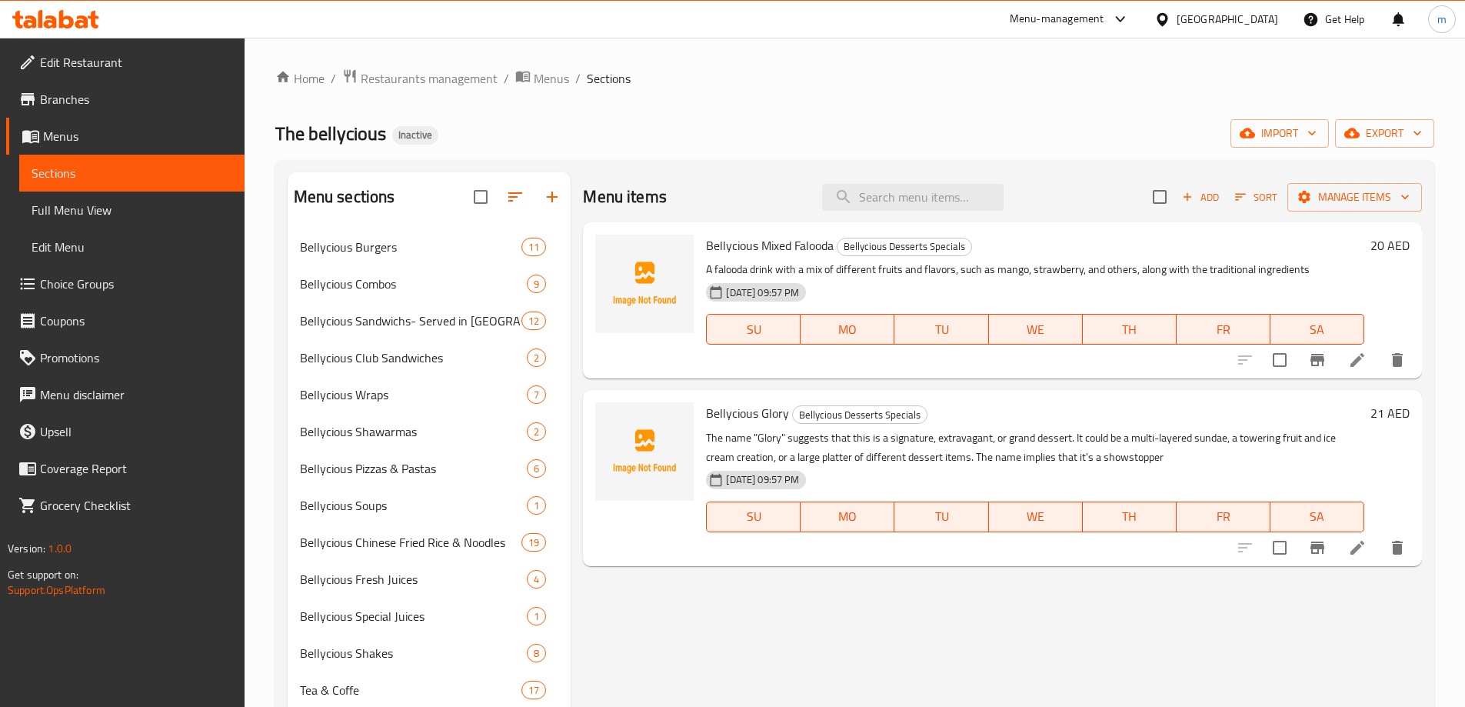
click at [1013, 584] on div "Menu items Add Sort Manage items Bellycious Mixed Falooda Bellycious Desserts S…" at bounding box center [995, 535] width 851 height 727
click at [982, 115] on div "Home / Restaurants management / Menus / Sections The bellycious Inactive import…" at bounding box center [854, 489] width 1159 height 843
click at [767, 269] on p "A falooda drink with a mix of different fruits and flavors, such as mango, stra…" at bounding box center [1035, 269] width 658 height 19
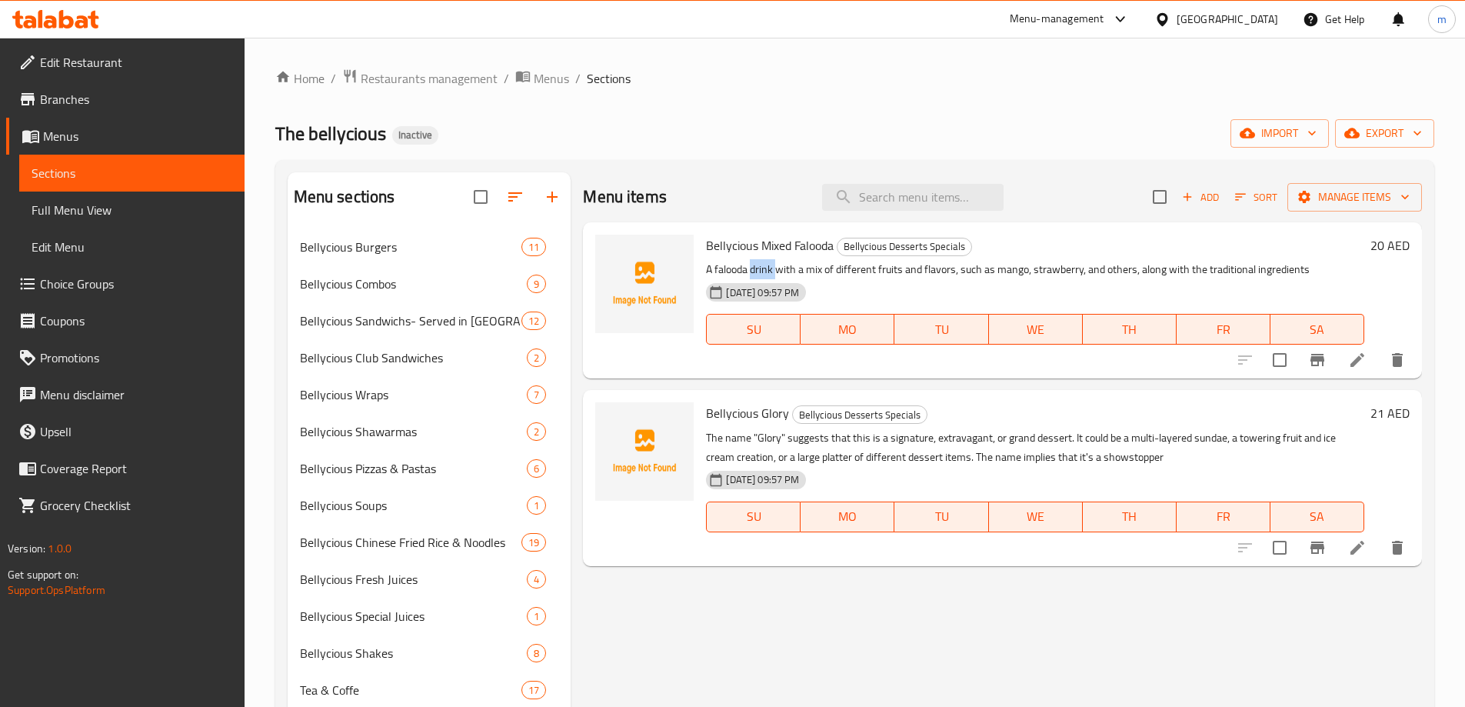
click at [767, 269] on p "A falooda drink with a mix of different fruits and flavors, such as mango, stra…" at bounding box center [1035, 269] width 658 height 19
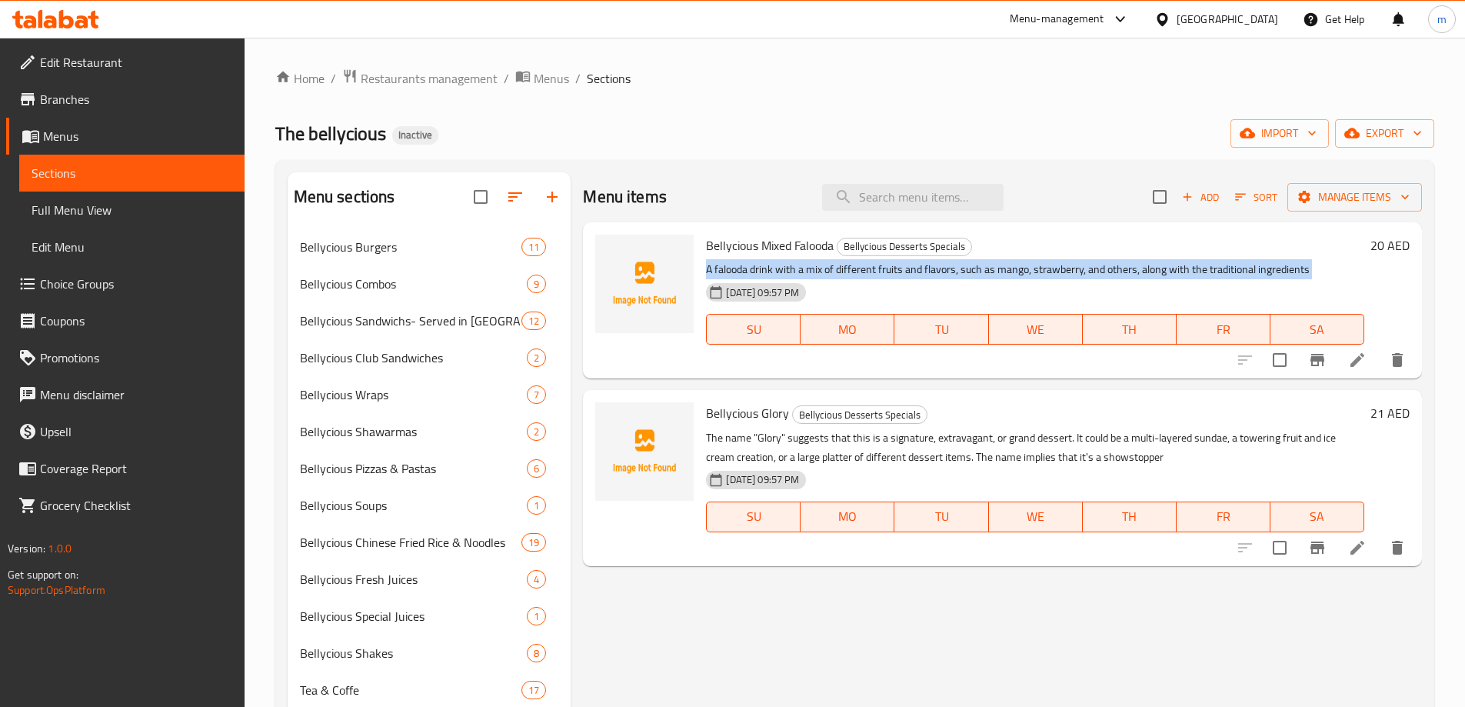
click at [767, 269] on p "A falooda drink with a mix of different fruits and flavors, such as mango, stra…" at bounding box center [1035, 269] width 658 height 19
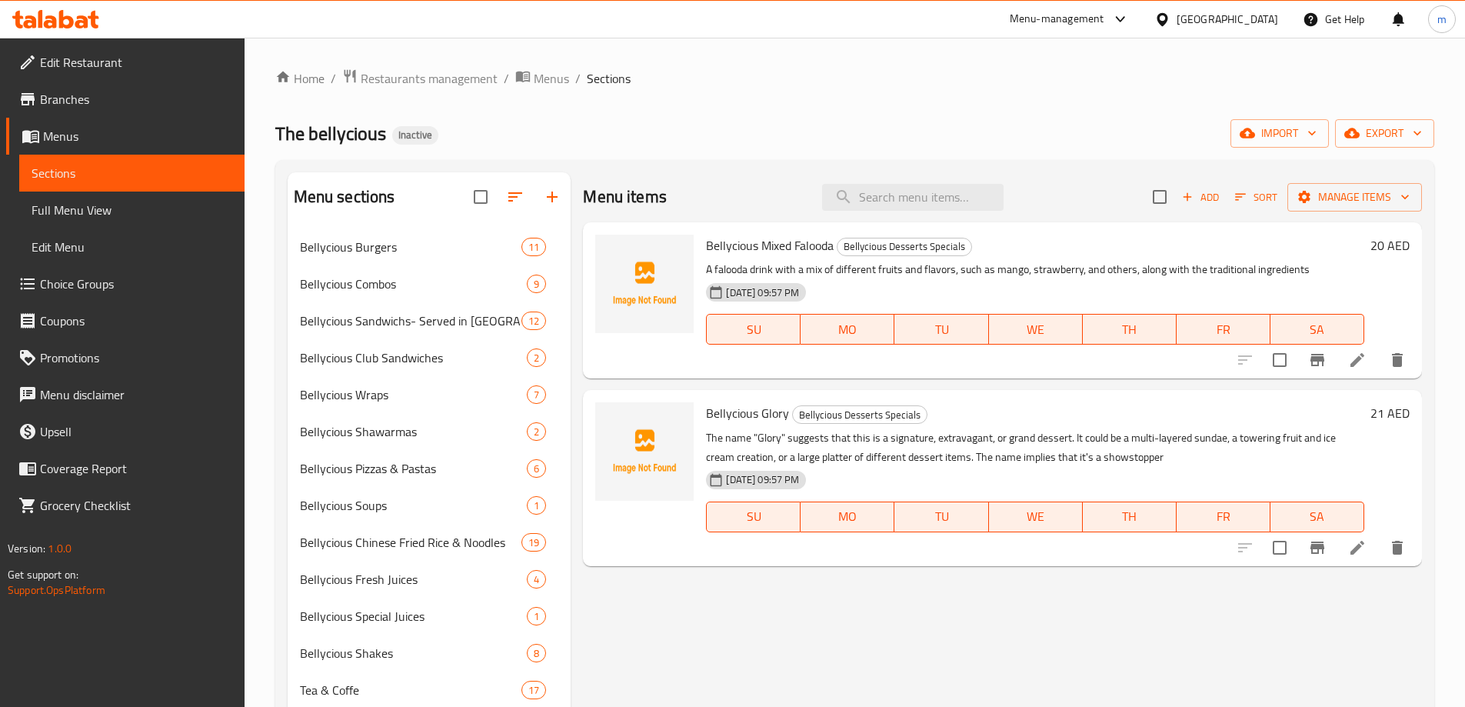
click at [746, 240] on span "Bellycious Mixed Falooda" at bounding box center [770, 245] width 128 height 23
click at [870, 258] on div "Bellycious Mixed Falooda Bellycious Desserts Specials A falooda drink with a mi…" at bounding box center [1035, 300] width 670 height 144
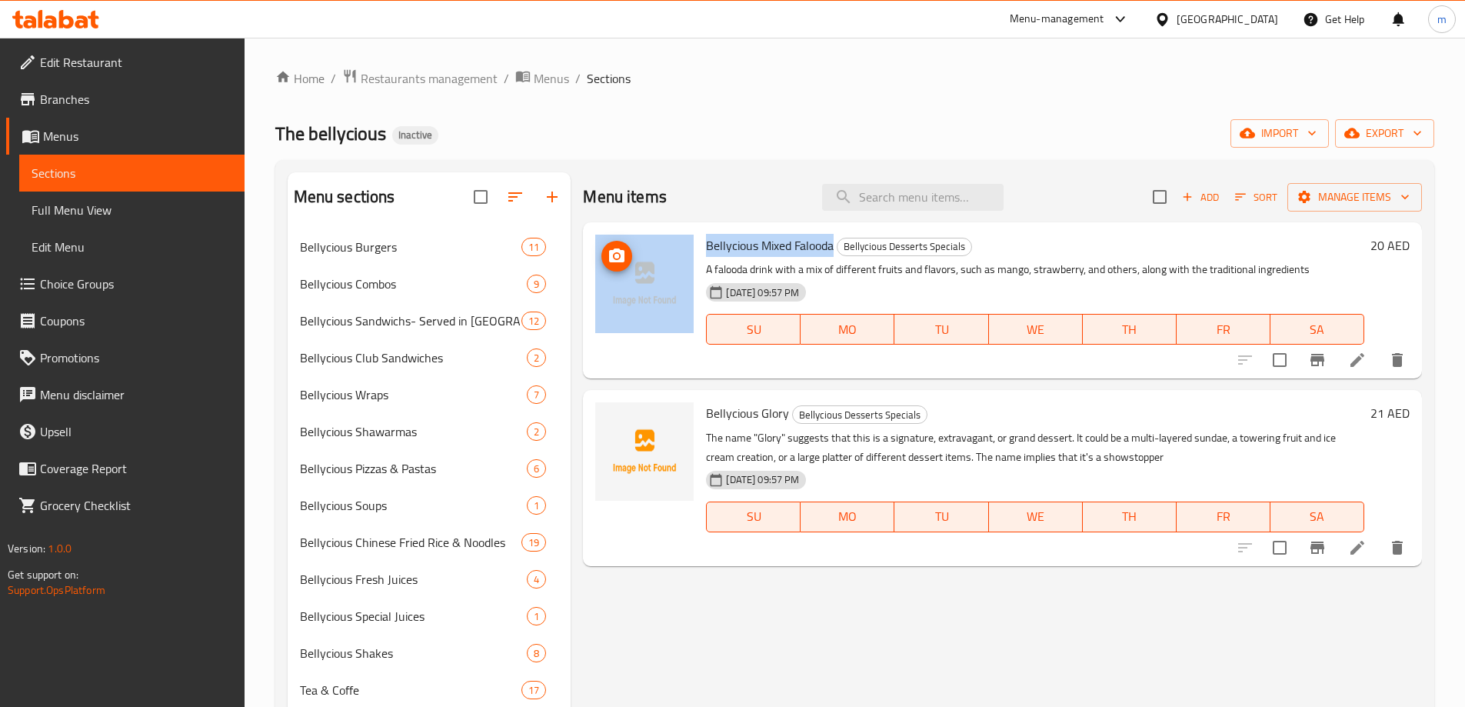
drag, startPoint x: 836, startPoint y: 243, endPoint x: 694, endPoint y: 245, distance: 141.5
click at [694, 245] on div "Bellycious Mixed Falooda Bellycious Desserts Specials A falooda drink with a mi…" at bounding box center [1002, 300] width 827 height 144
copy div "Bellycious Mixed Falooda"
click at [1400, 365] on icon "delete" at bounding box center [1397, 360] width 11 height 14
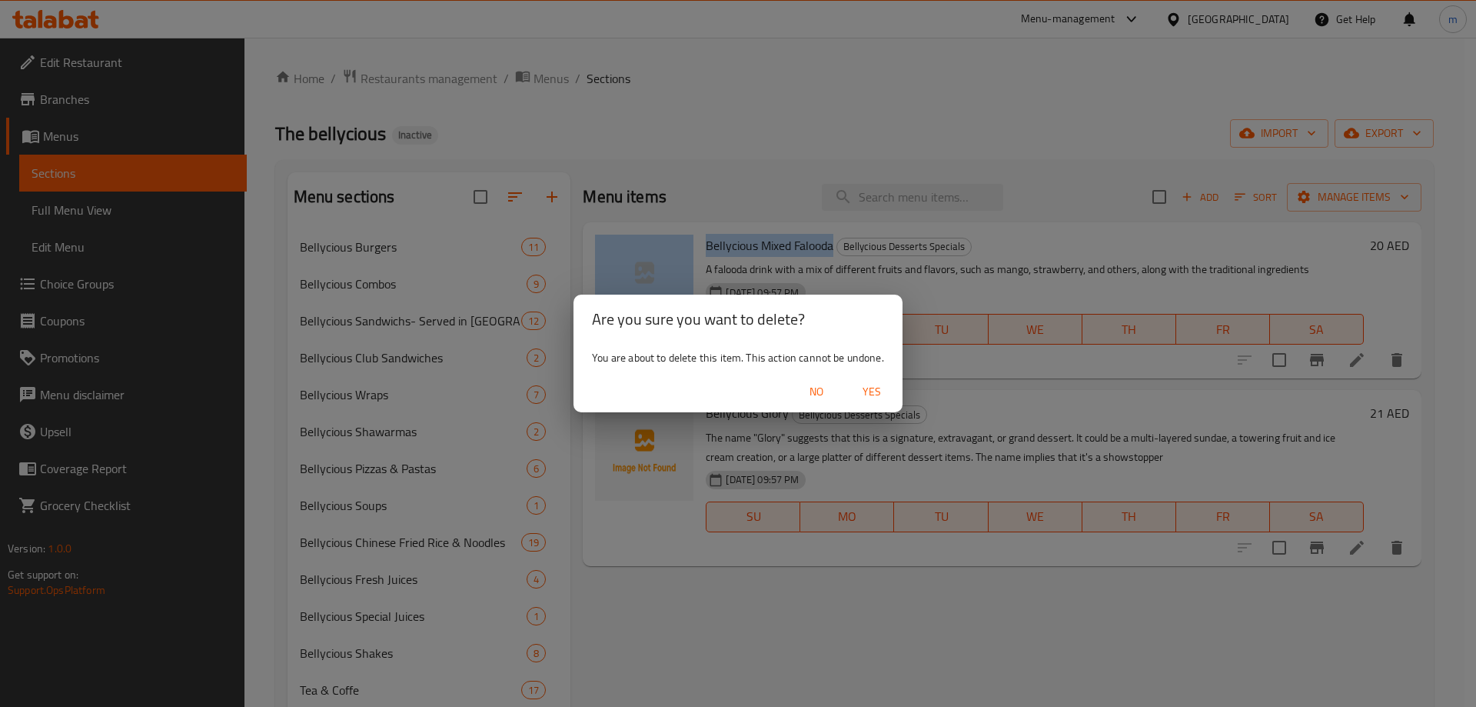
click at [883, 395] on span "Yes" at bounding box center [871, 391] width 37 height 19
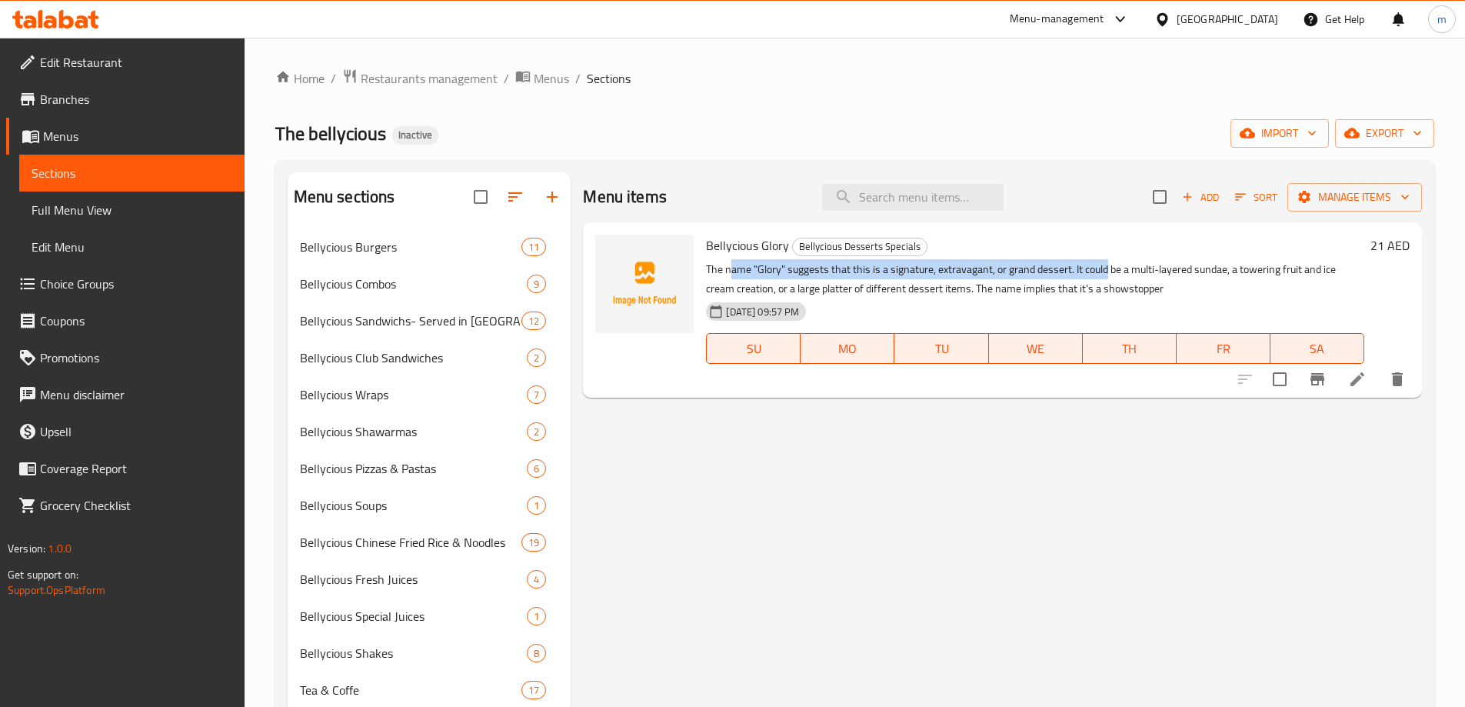
drag, startPoint x: 729, startPoint y: 271, endPoint x: 1106, endPoint y: 265, distance: 376.8
click at [1106, 265] on p "The name "Glory" suggests that this is a signature, extravagant, or grand desse…" at bounding box center [1035, 279] width 658 height 38
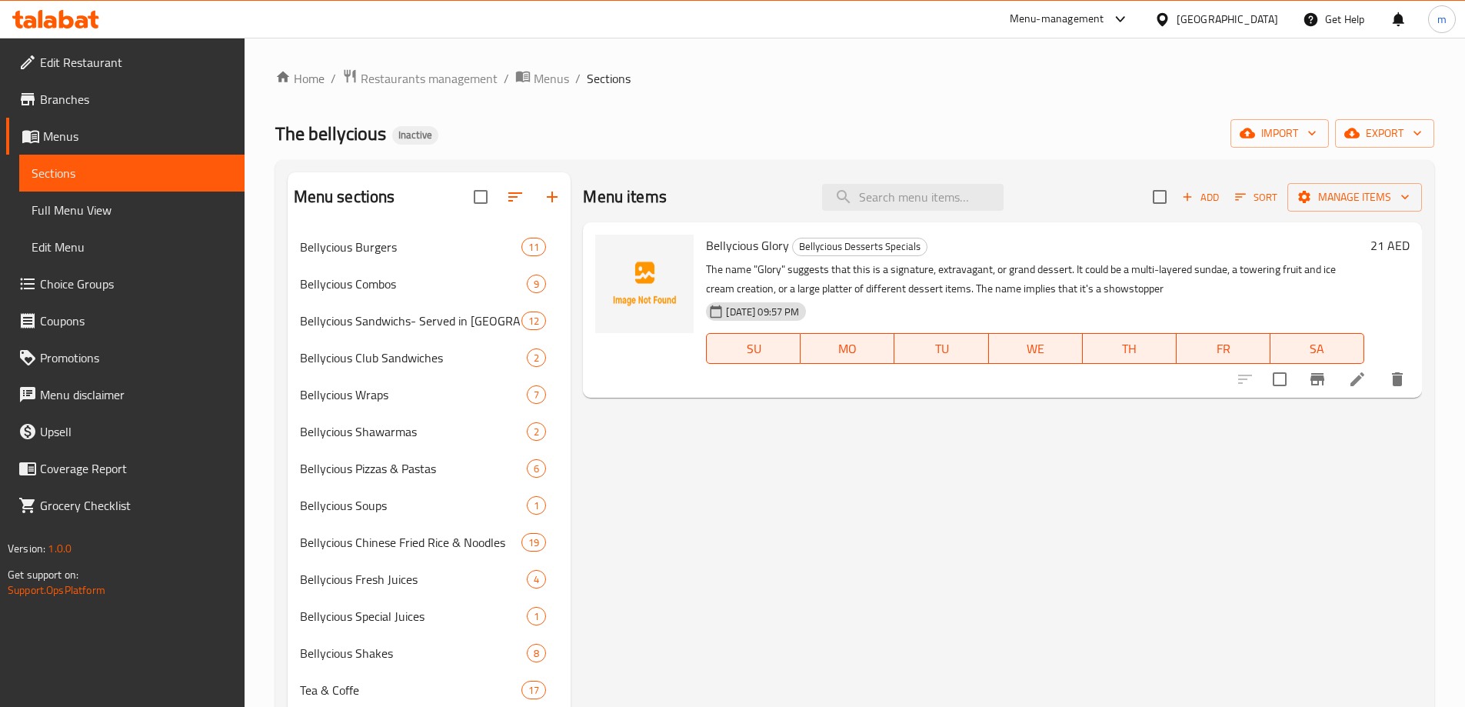
click at [1128, 274] on p "The name "Glory" suggests that this is a signature, extravagant, or grand desse…" at bounding box center [1035, 279] width 658 height 38
click at [994, 273] on p "The name "Glory" suggests that this is a signature, extravagant, or grand desse…" at bounding box center [1035, 279] width 658 height 38
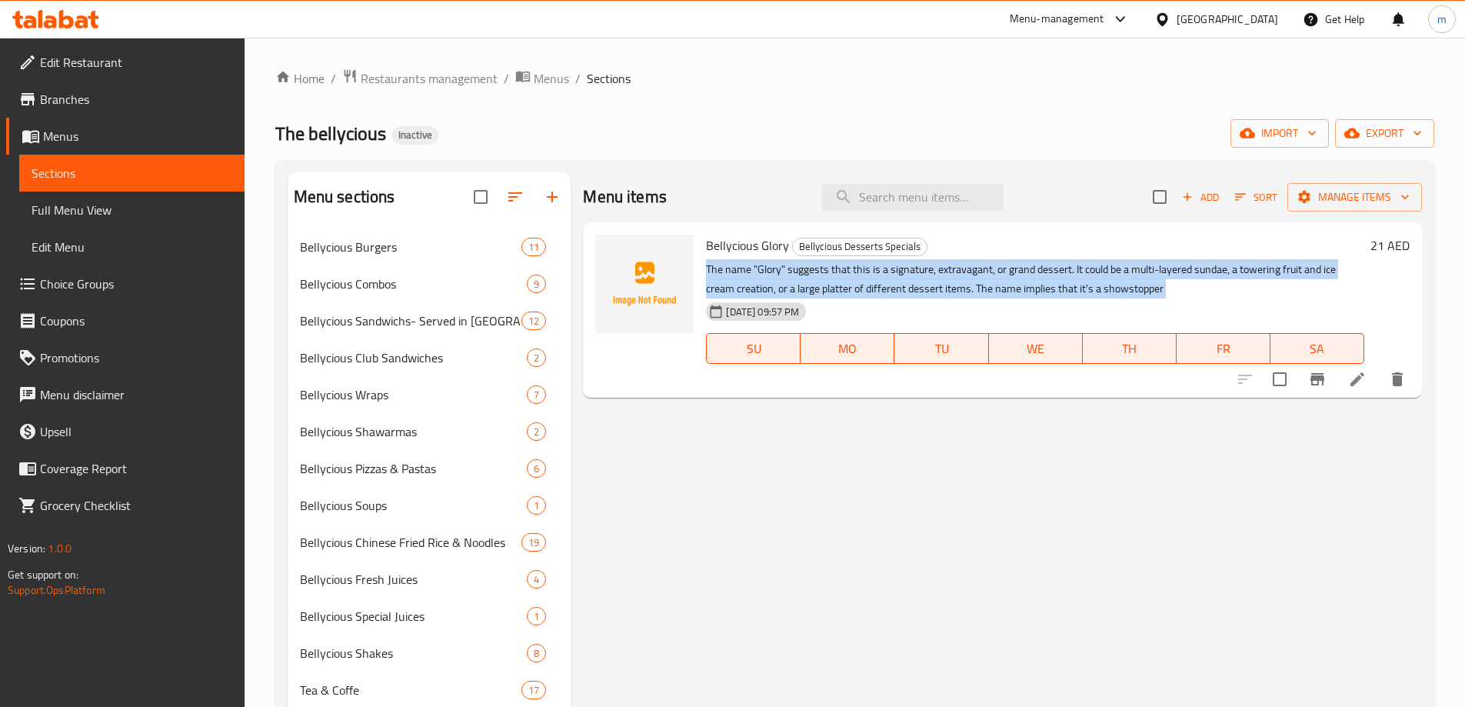
click at [994, 273] on p "The name "Glory" suggests that this is a signature, extravagant, or grand desse…" at bounding box center [1035, 279] width 658 height 38
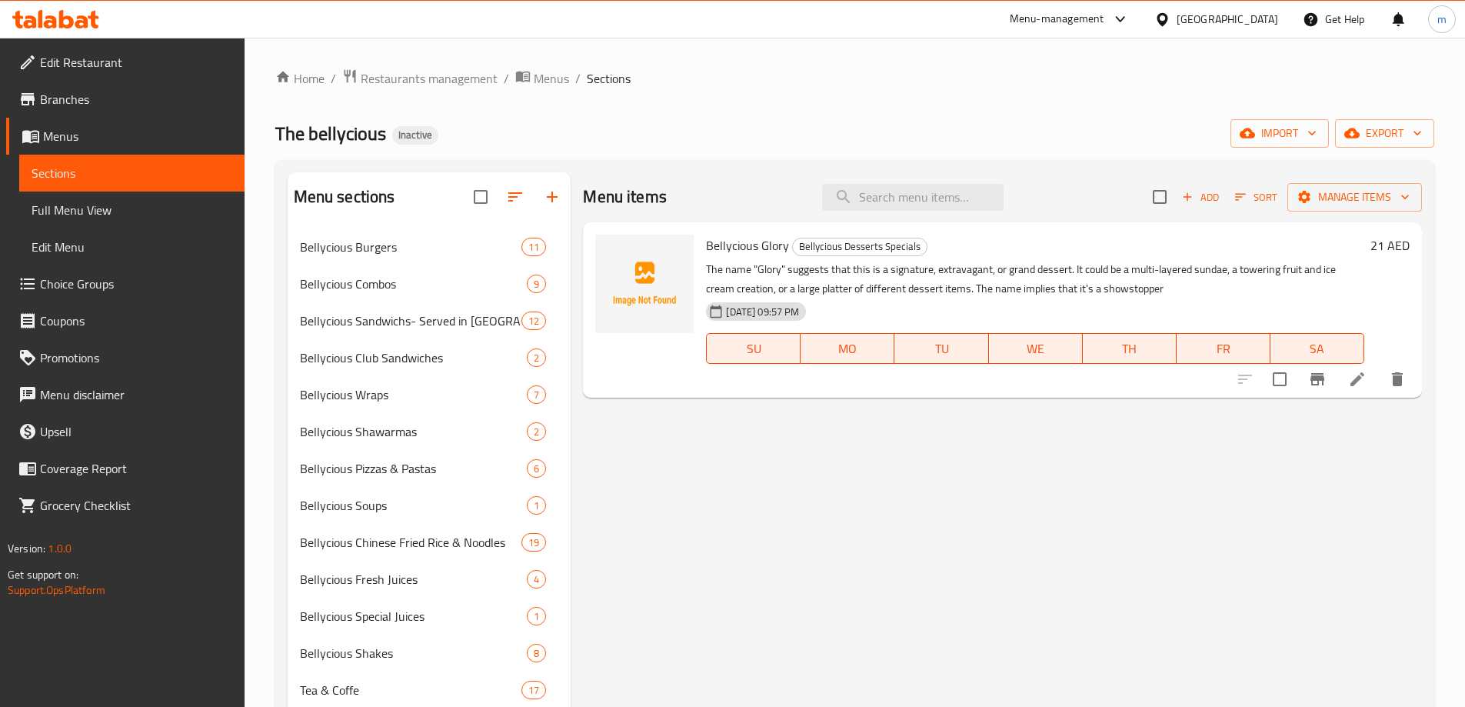
click at [1075, 401] on div "Menu items Add Sort Manage items Bellycious Glory Bellycious Desserts Specials …" at bounding box center [995, 535] width 851 height 727
click at [1211, 267] on p "The name "Glory" suggests that this is a signature, extravagant, or grand desse…" at bounding box center [1035, 279] width 658 height 38
drag, startPoint x: 789, startPoint y: 247, endPoint x: 703, endPoint y: 241, distance: 86.3
click at [703, 241] on div "Bellycious Glory Bellycious Desserts Specials The name "Glory" suggests that th…" at bounding box center [1035, 309] width 670 height 163
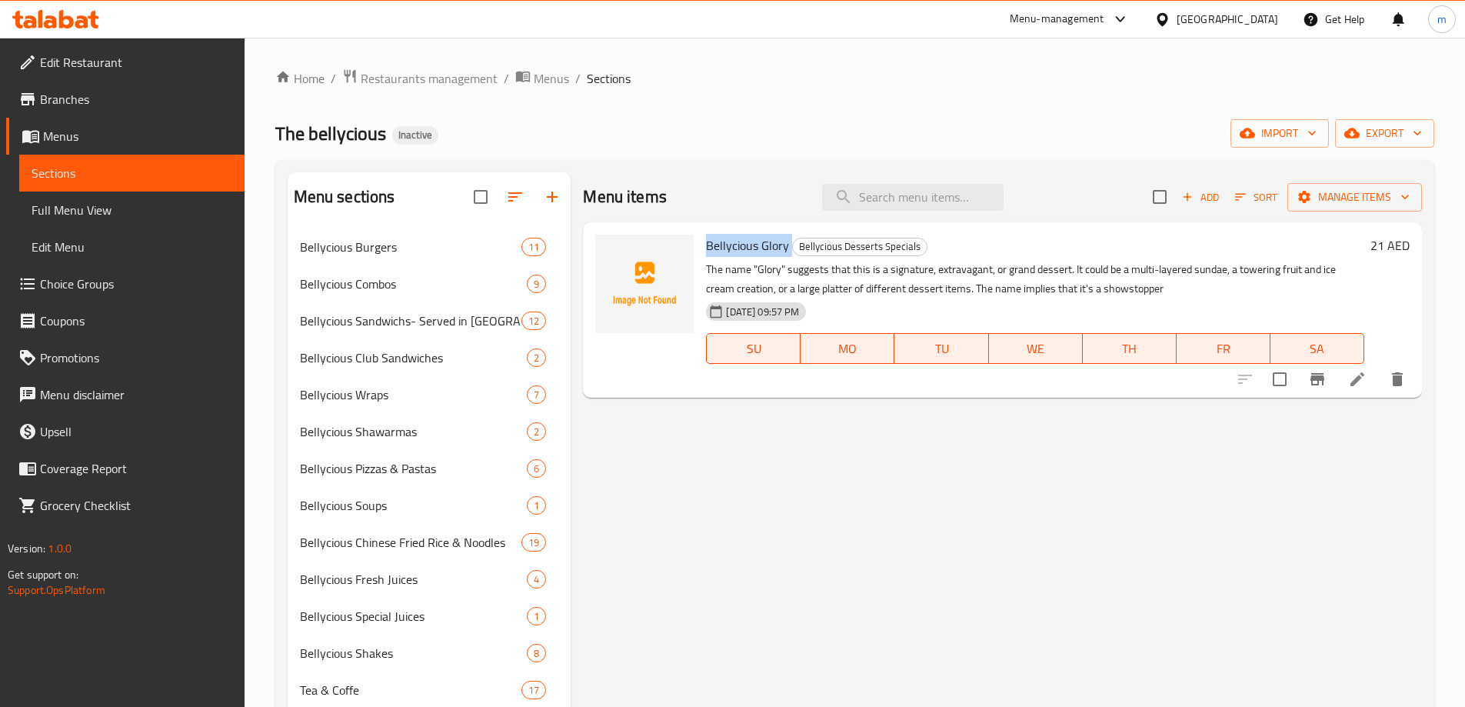
copy h6 "Bellycious Glory"
click at [1206, 517] on div "Menu items Add Sort Manage items Bellycious Glory Bellycious Desserts Specials …" at bounding box center [995, 535] width 851 height 727
click at [1399, 378] on icon "delete" at bounding box center [1397, 379] width 11 height 14
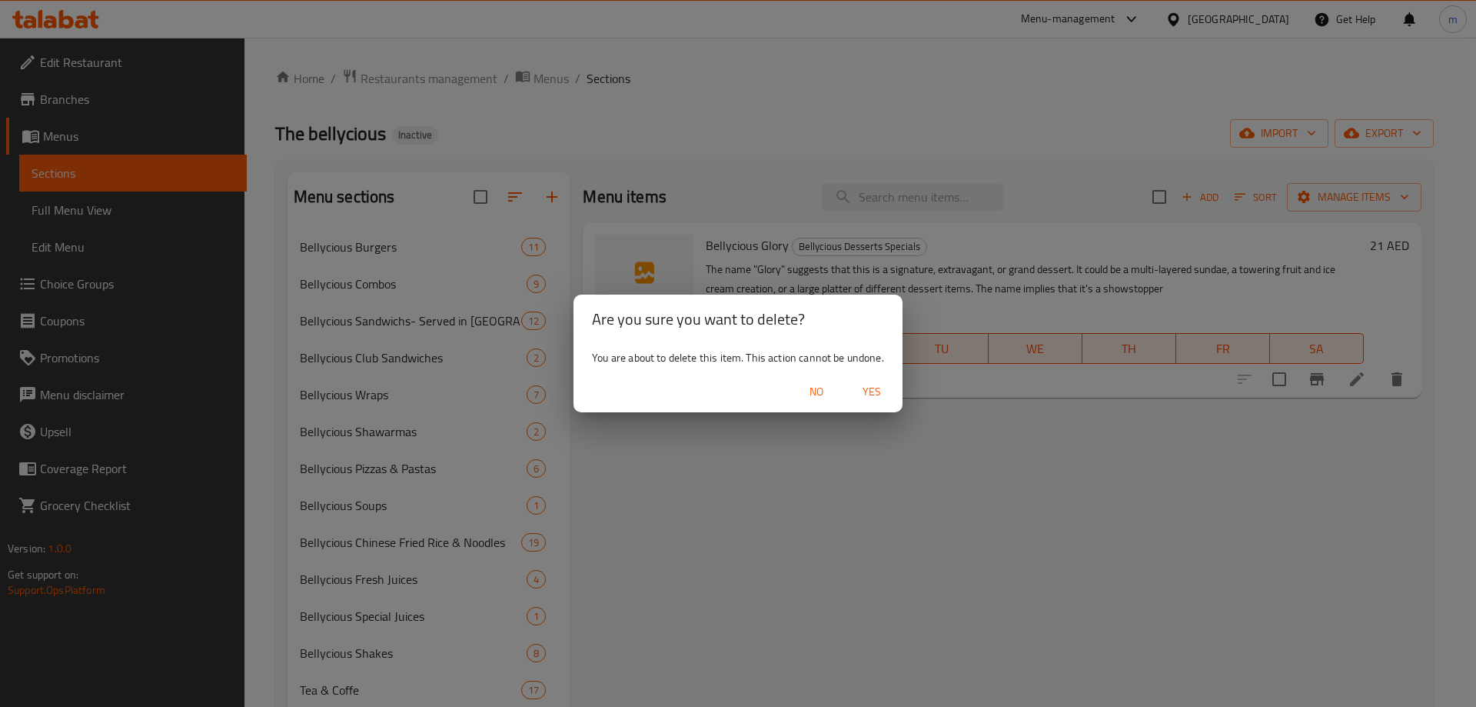
click at [887, 391] on span "Yes" at bounding box center [871, 391] width 37 height 19
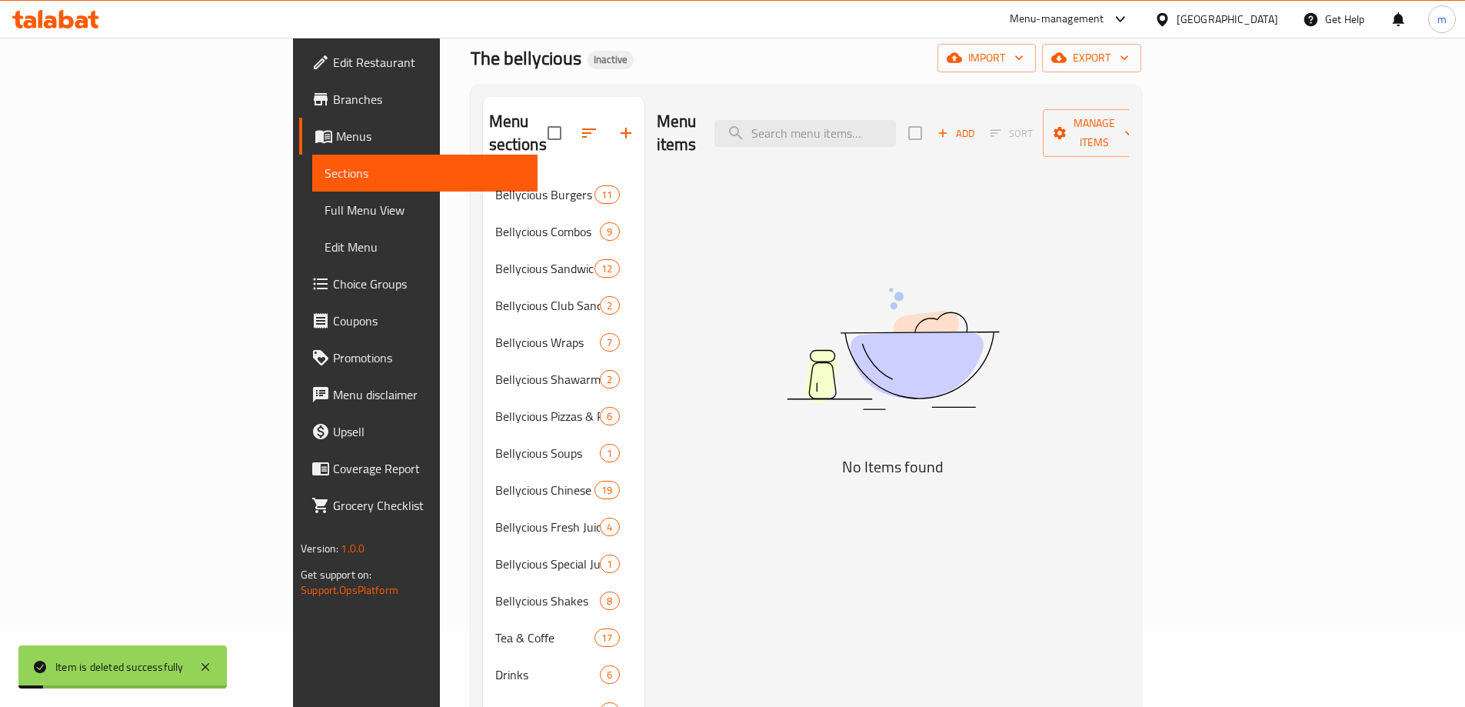
scroll to position [231, 0]
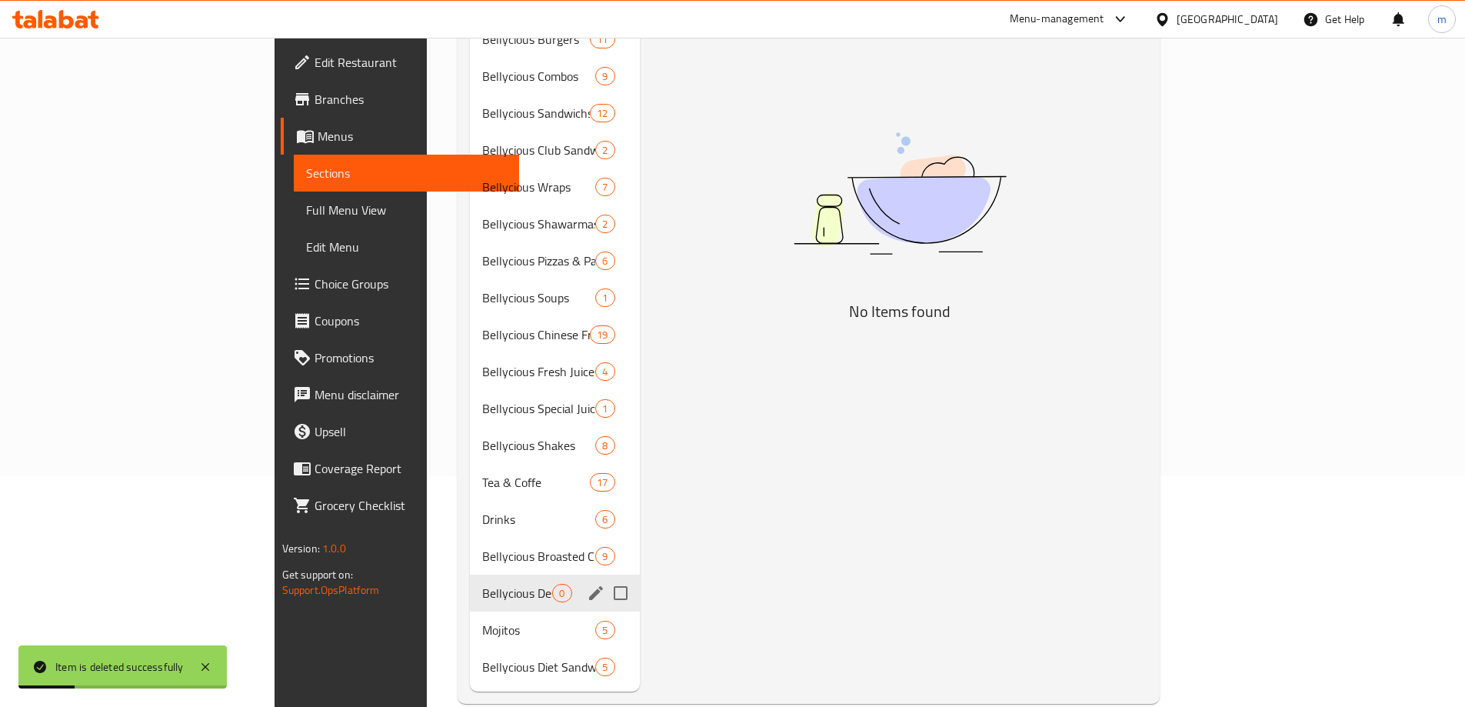
click at [604, 577] on input "Menu sections" at bounding box center [620, 593] width 32 height 32
checkbox input "true"
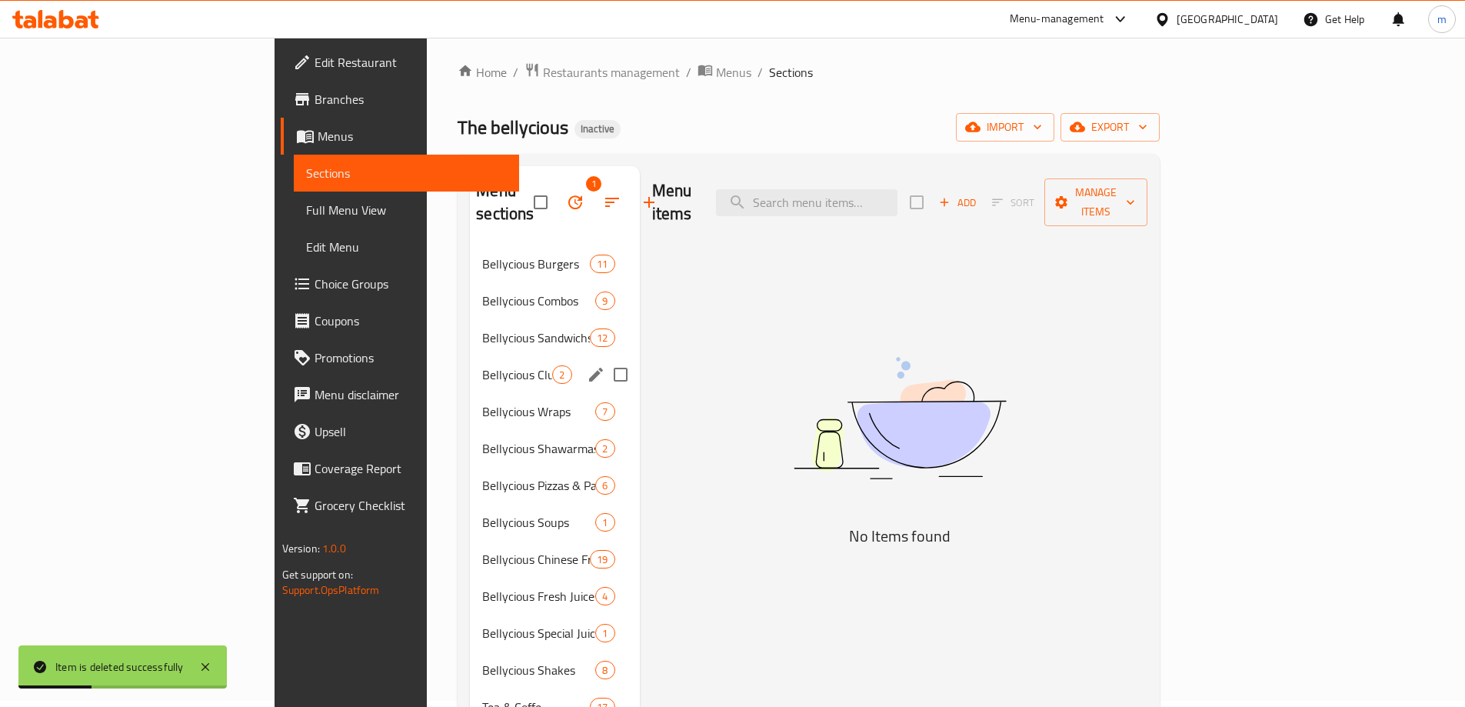
scroll to position [0, 0]
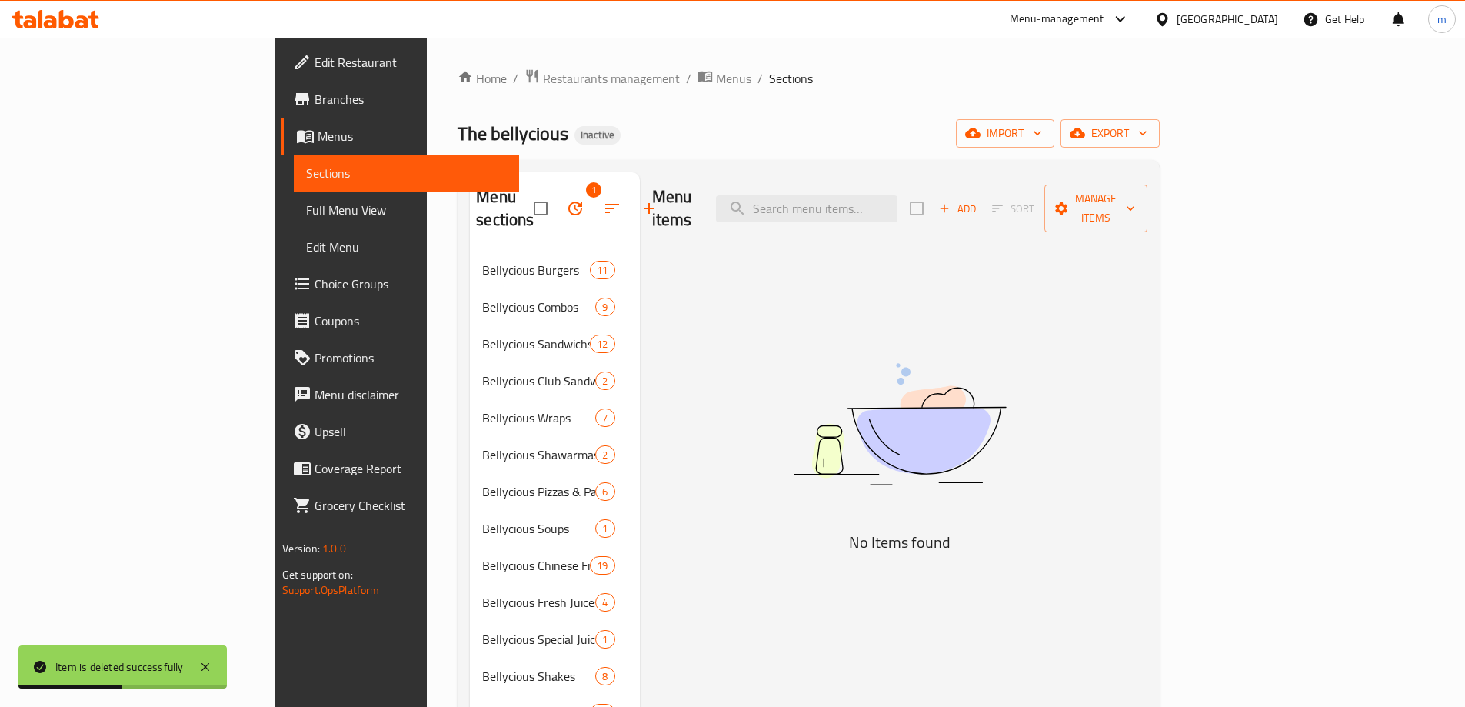
click at [566, 199] on icon "button" at bounding box center [575, 208] width 18 height 18
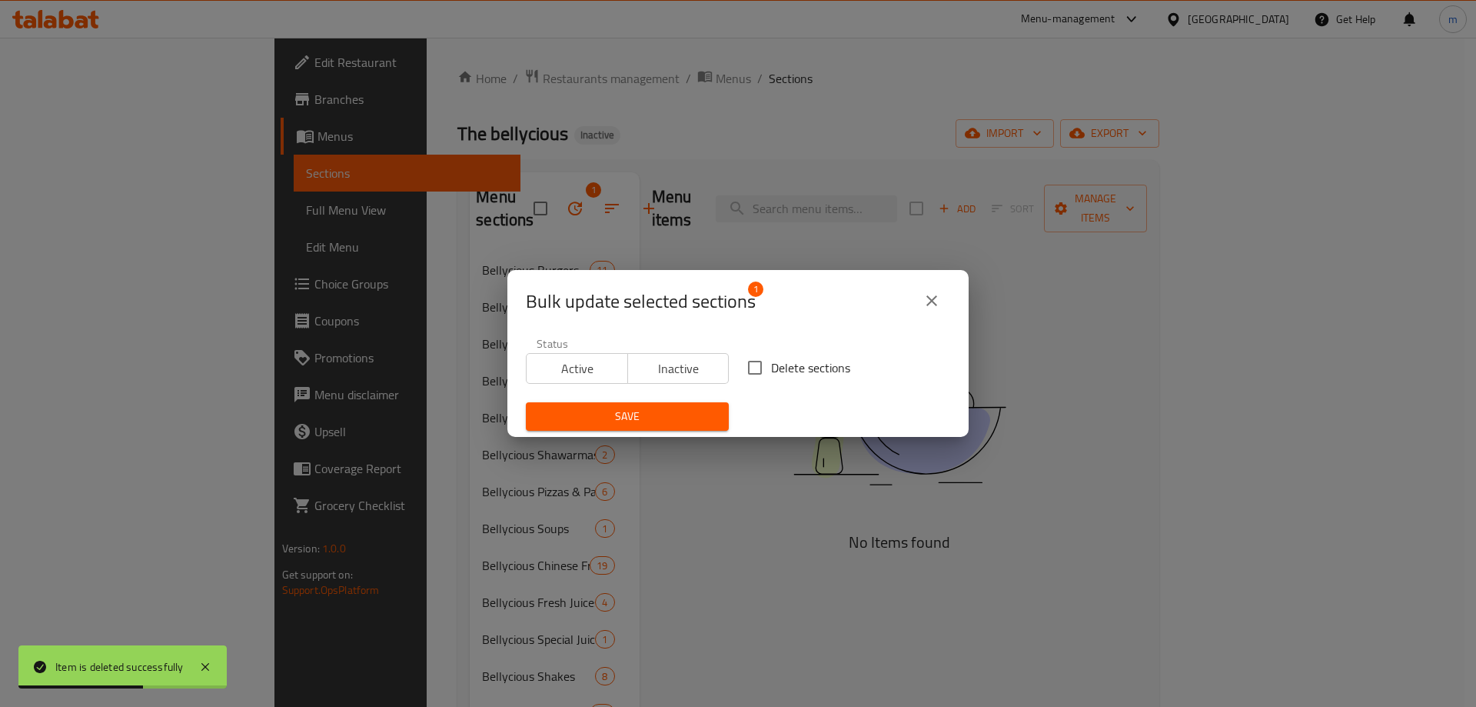
click at [773, 371] on span "Delete sections" at bounding box center [810, 367] width 79 height 18
click at [771, 371] on input "Delete sections" at bounding box center [755, 367] width 32 height 32
checkbox input "true"
click at [681, 417] on span "Save" at bounding box center [627, 416] width 178 height 19
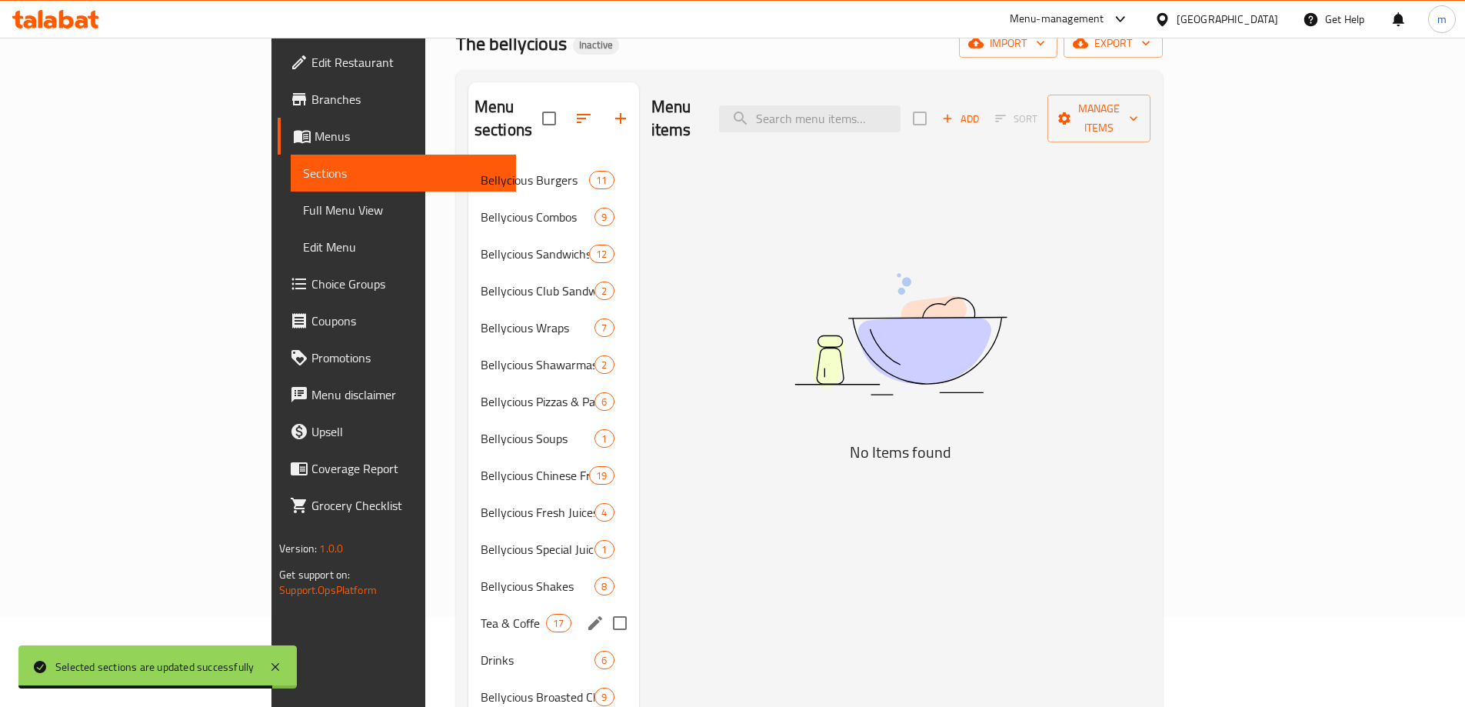
scroll to position [215, 0]
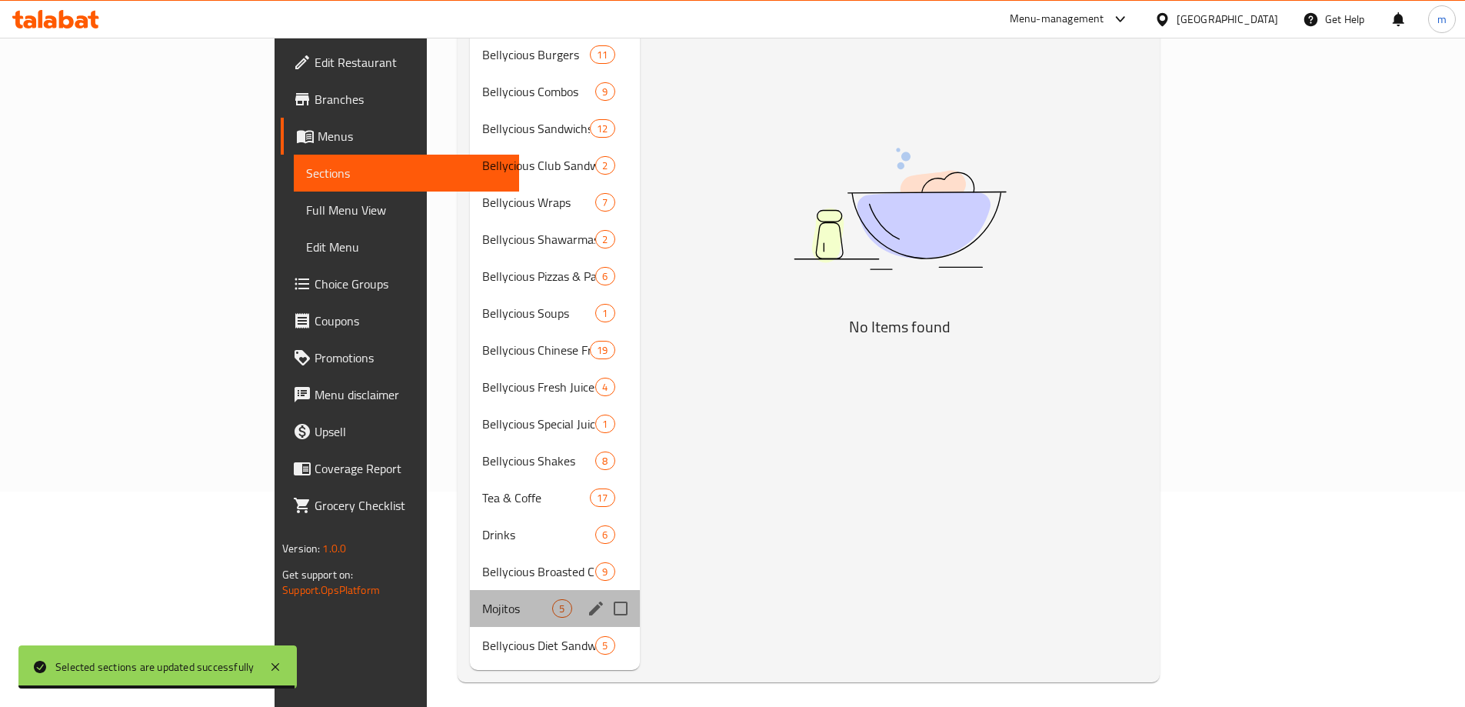
click at [470, 590] on div "Mojitos 5" at bounding box center [554, 608] width 169 height 37
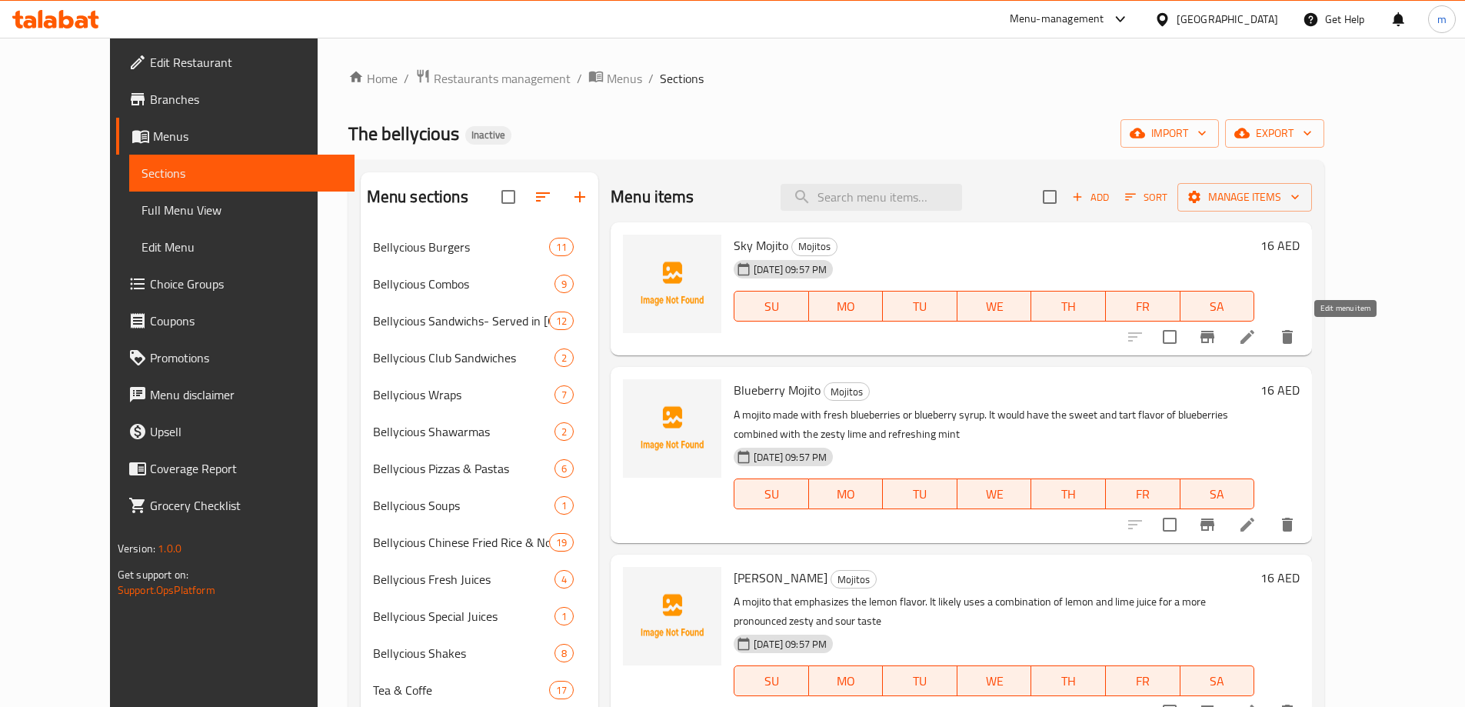
click at [1256, 333] on icon at bounding box center [1247, 337] width 18 height 18
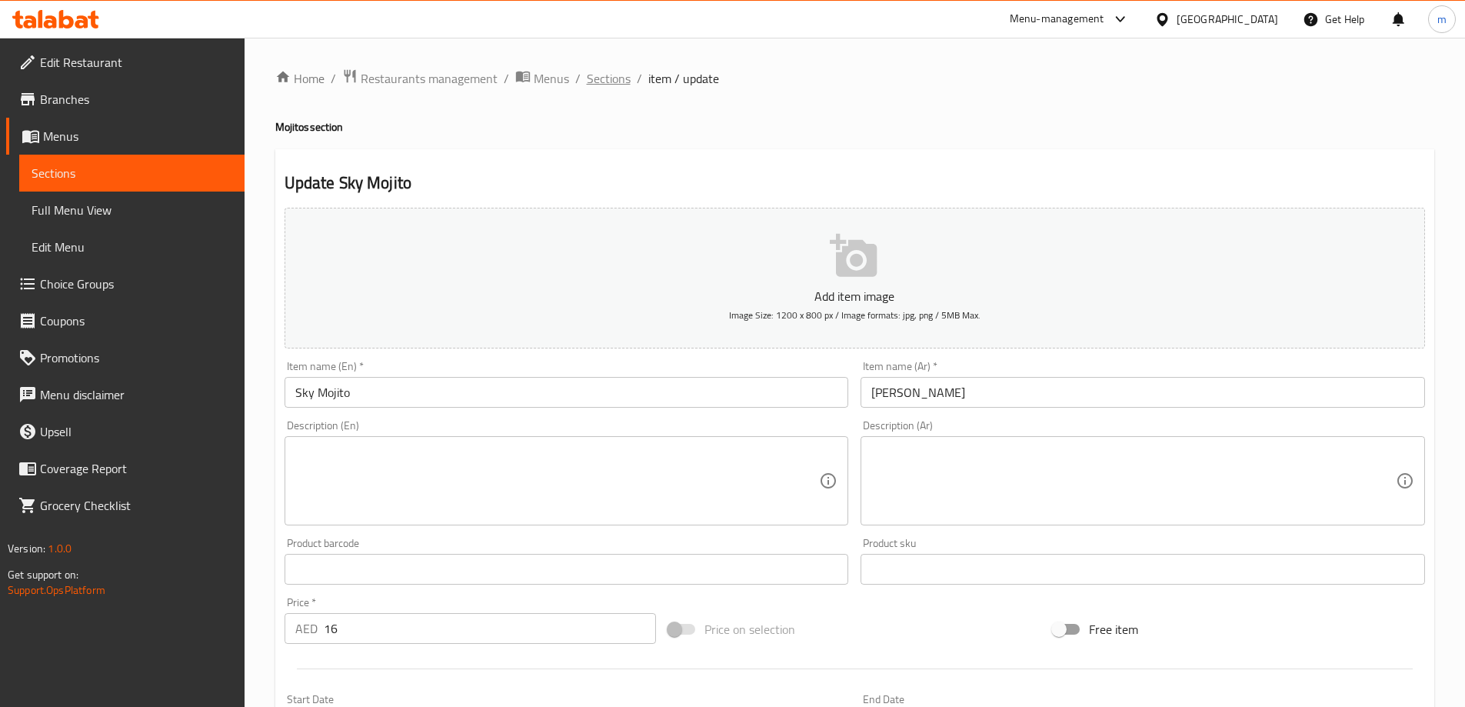
click at [627, 78] on span "Sections" at bounding box center [609, 78] width 44 height 18
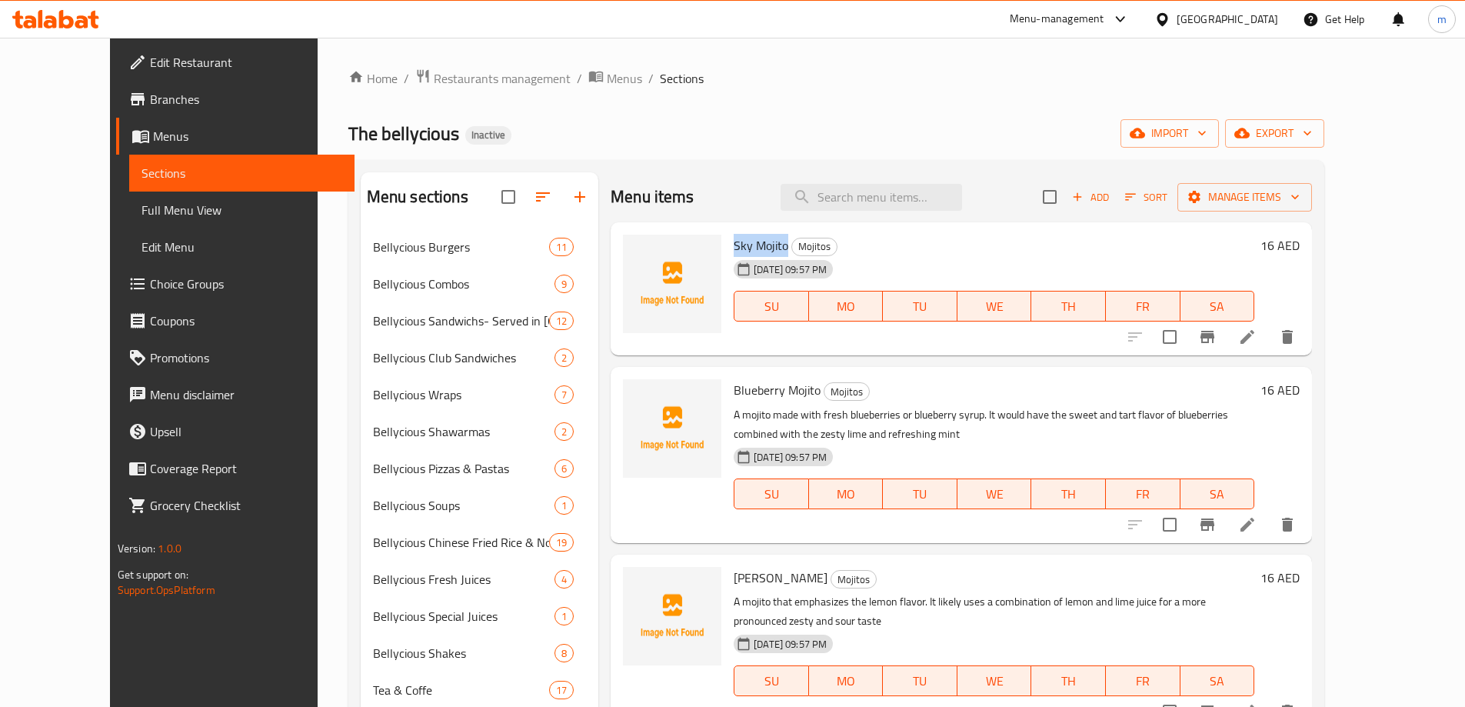
drag, startPoint x: 707, startPoint y: 243, endPoint x: 759, endPoint y: 246, distance: 52.4
click at [759, 246] on span "Sky Mojito" at bounding box center [760, 245] width 55 height 23
copy span "Sky Mojito"
click at [1296, 338] on icon "delete" at bounding box center [1287, 337] width 18 height 18
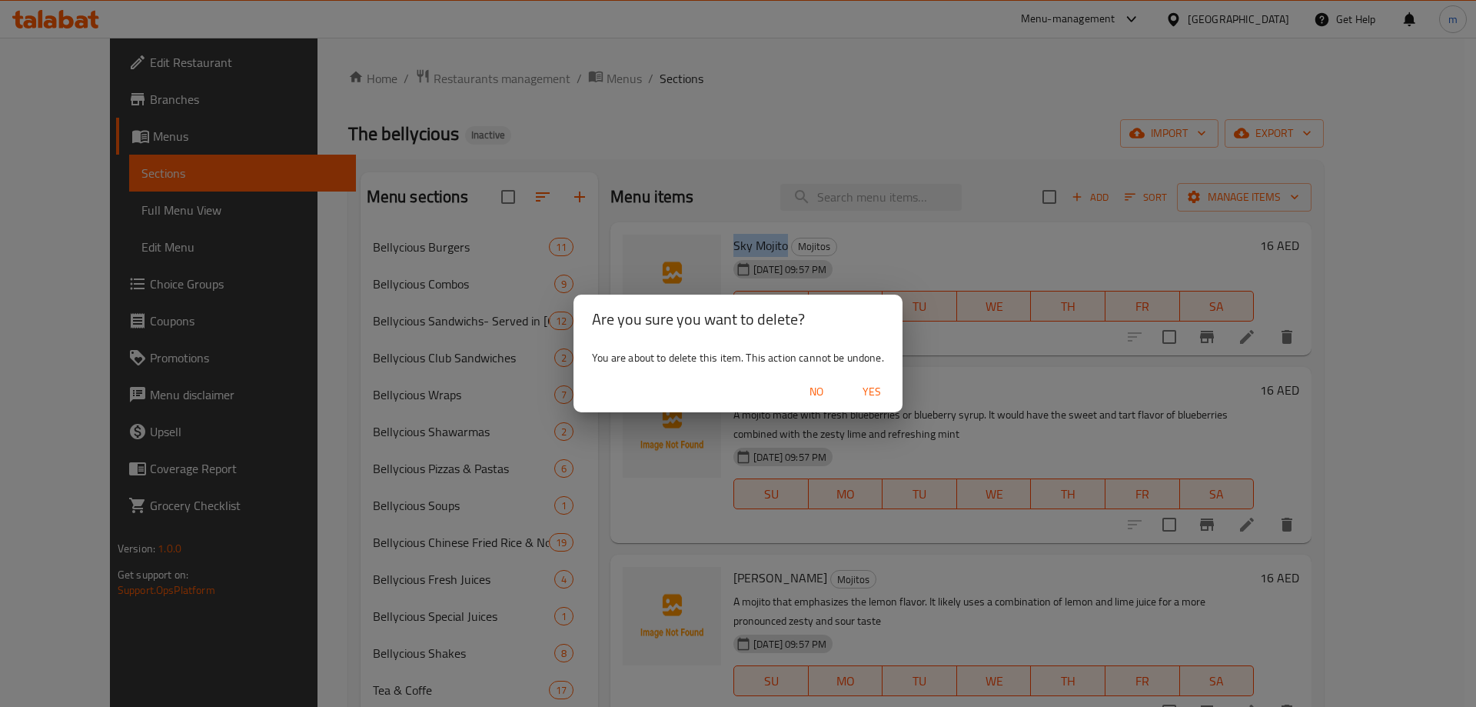
click at [870, 401] on span "Yes" at bounding box center [871, 391] width 37 height 19
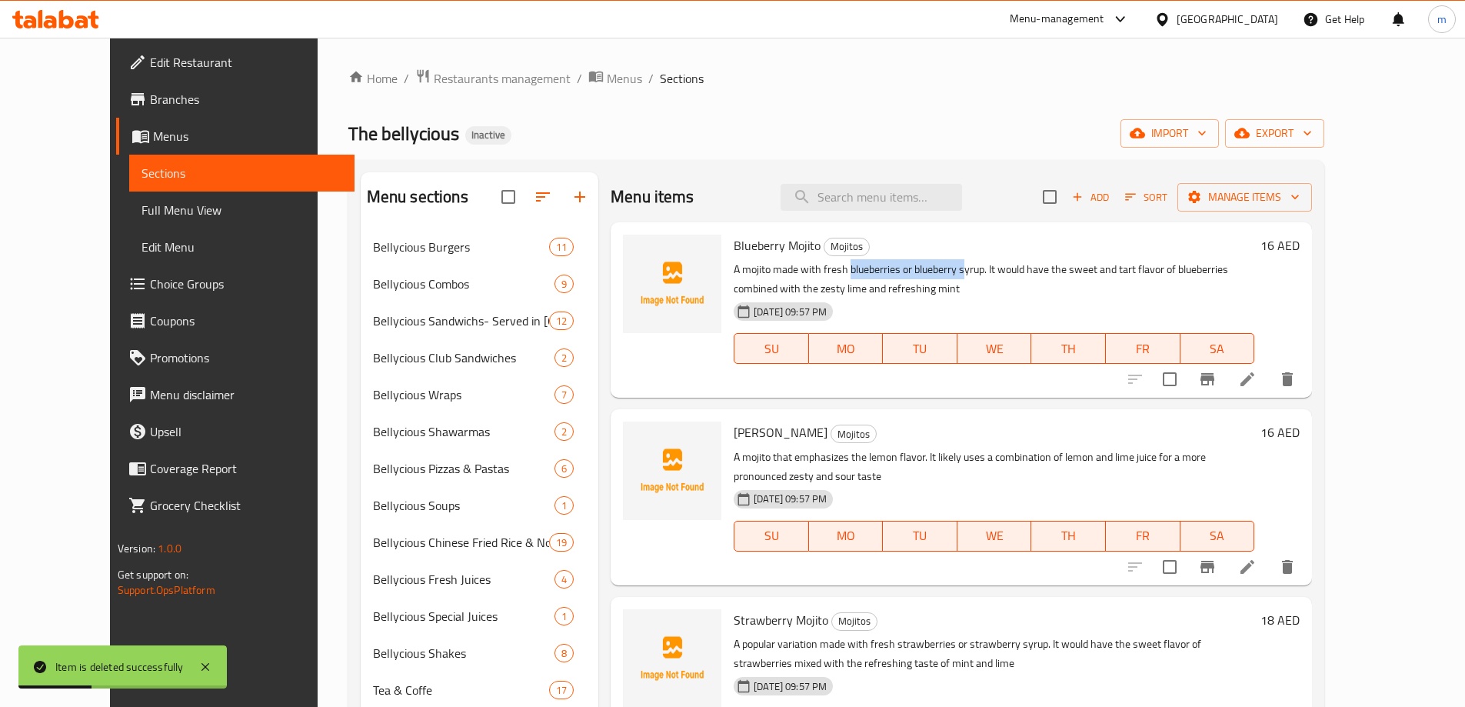
drag, startPoint x: 890, startPoint y: 272, endPoint x: 937, endPoint y: 272, distance: 46.9
click at [937, 272] on p "A mojito made with fresh blueberries or blueberry syrup. It would have the swee…" at bounding box center [993, 279] width 521 height 38
click at [967, 284] on p "A mojito made with fresh blueberries or blueberry syrup. It would have the swee…" at bounding box center [993, 279] width 521 height 38
drag, startPoint x: 961, startPoint y: 271, endPoint x: 1022, endPoint y: 278, distance: 61.1
click at [1022, 278] on p "A mojito made with fresh blueberries or blueberry syrup. It would have the swee…" at bounding box center [993, 279] width 521 height 38
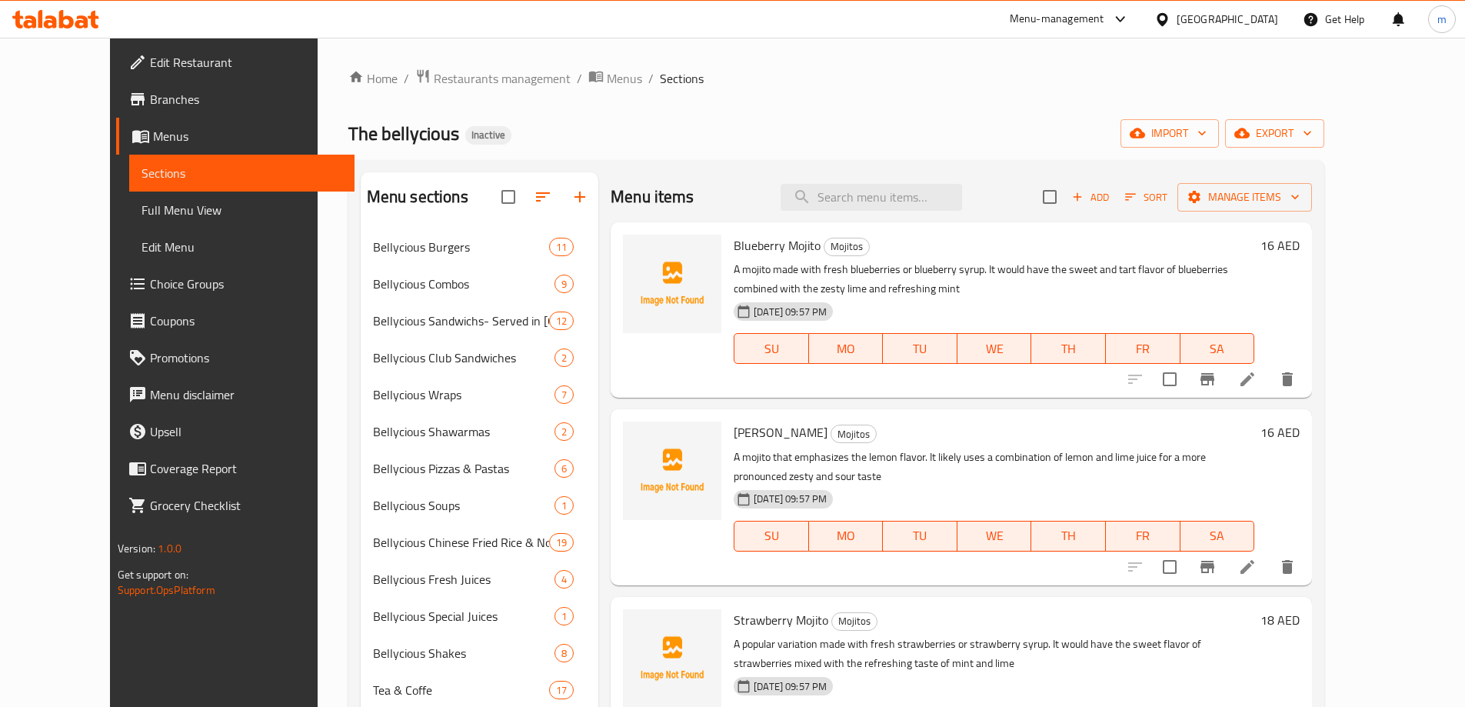
click at [1058, 288] on p "A mojito made with fresh blueberries or blueberry syrup. It would have the swee…" at bounding box center [993, 279] width 521 height 38
click at [1036, 274] on p "A mojito made with fresh blueberries or blueberry syrup. It would have the swee…" at bounding box center [993, 279] width 521 height 38
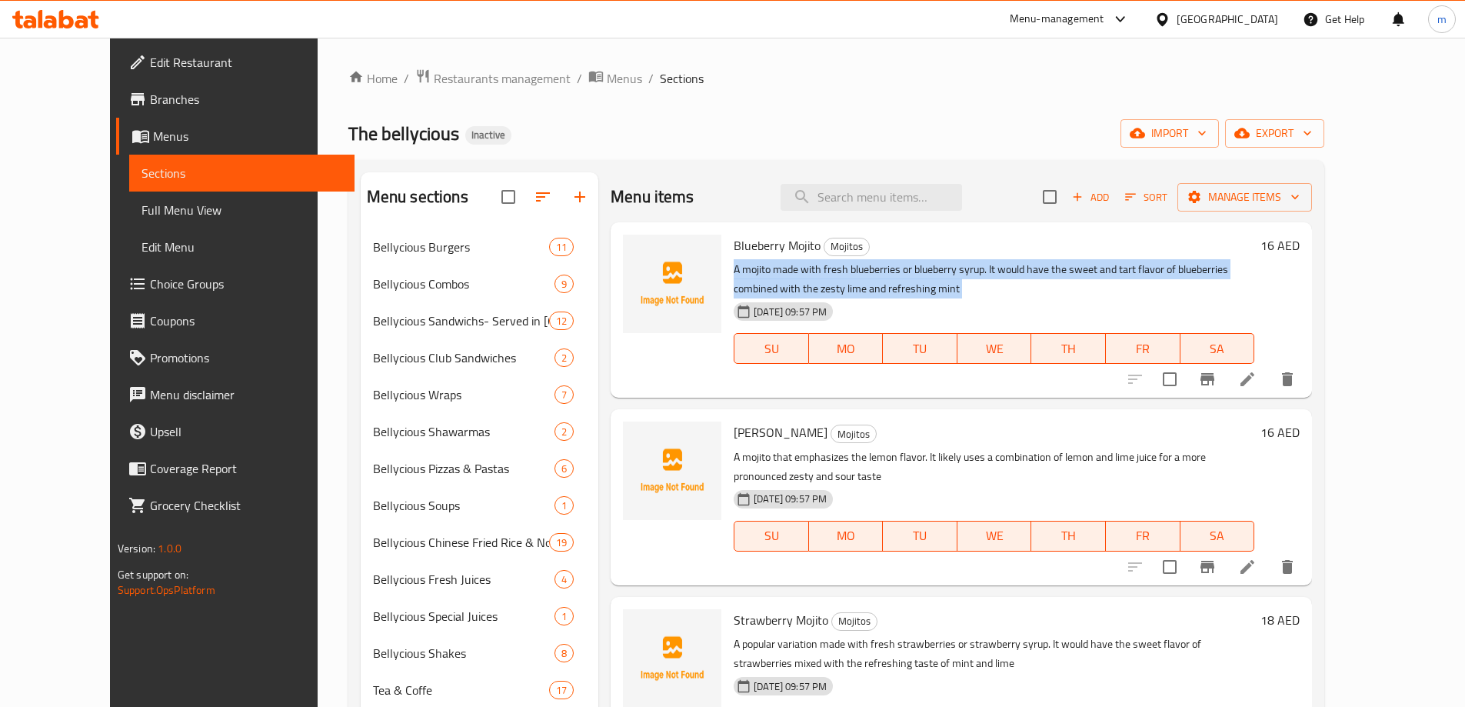
click at [1036, 274] on p "A mojito made with fresh blueberries or blueberry syrup. It would have the swee…" at bounding box center [993, 279] width 521 height 38
copy div "A mojito made with fresh blueberries or blueberry syrup. It would have the swee…"
click at [1254, 382] on icon at bounding box center [1247, 379] width 14 height 14
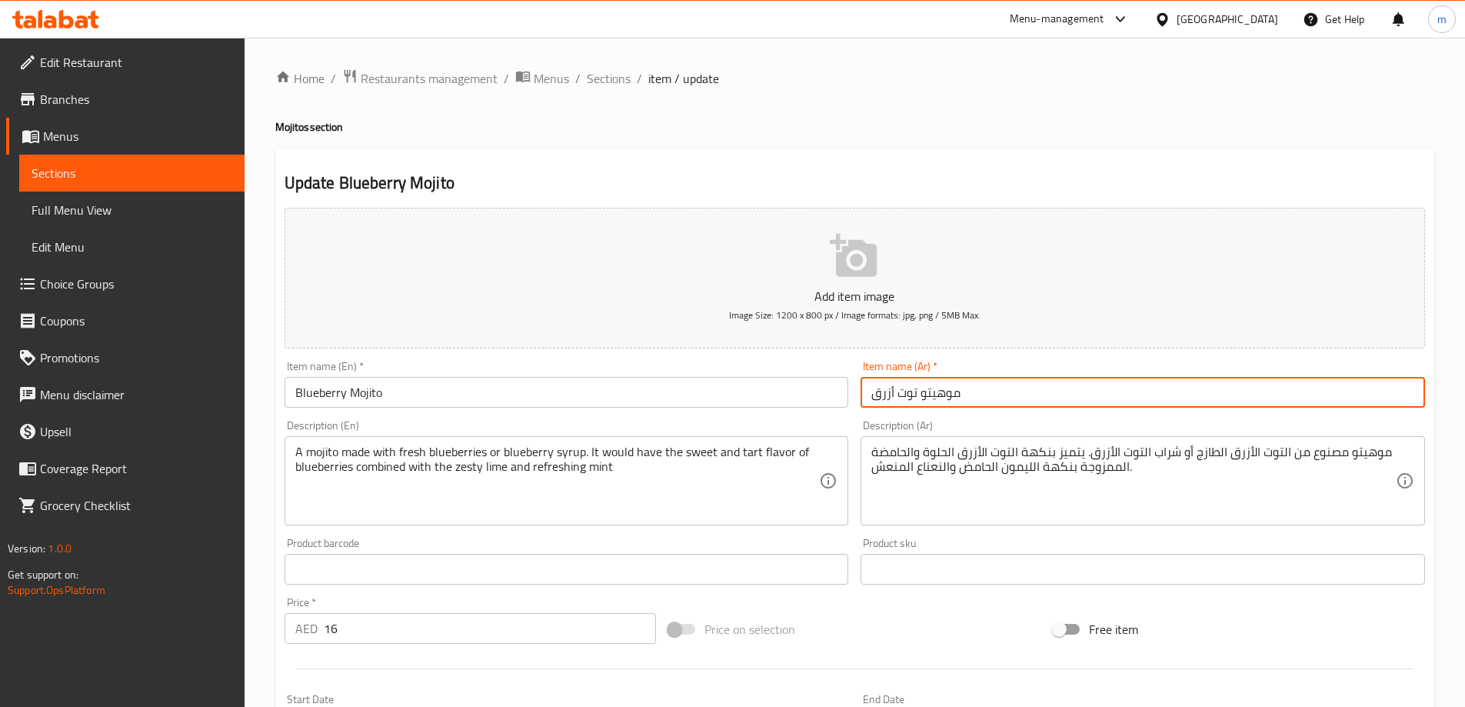
click at [1103, 388] on input "موهيتو توت أزرق" at bounding box center [1142, 392] width 564 height 31
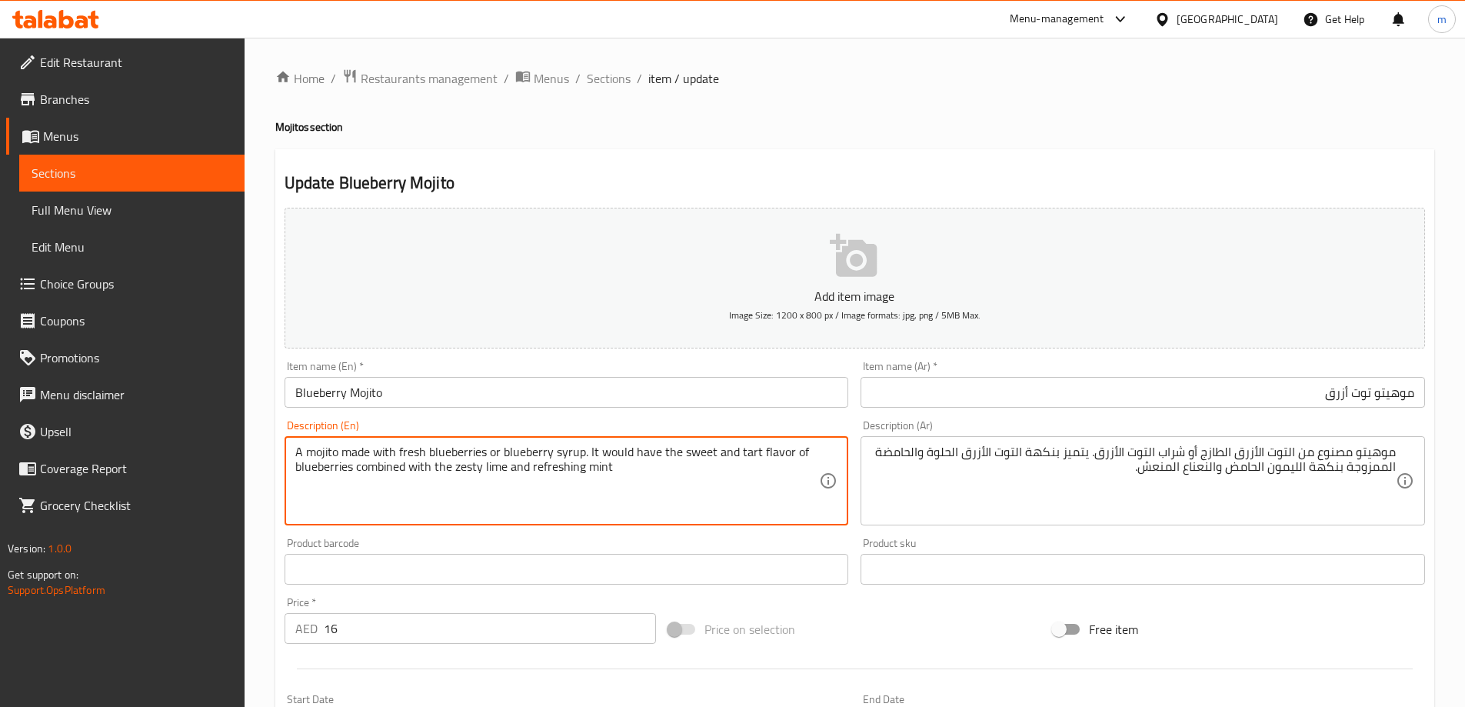
drag, startPoint x: 585, startPoint y: 450, endPoint x: 782, endPoint y: 452, distance: 196.8
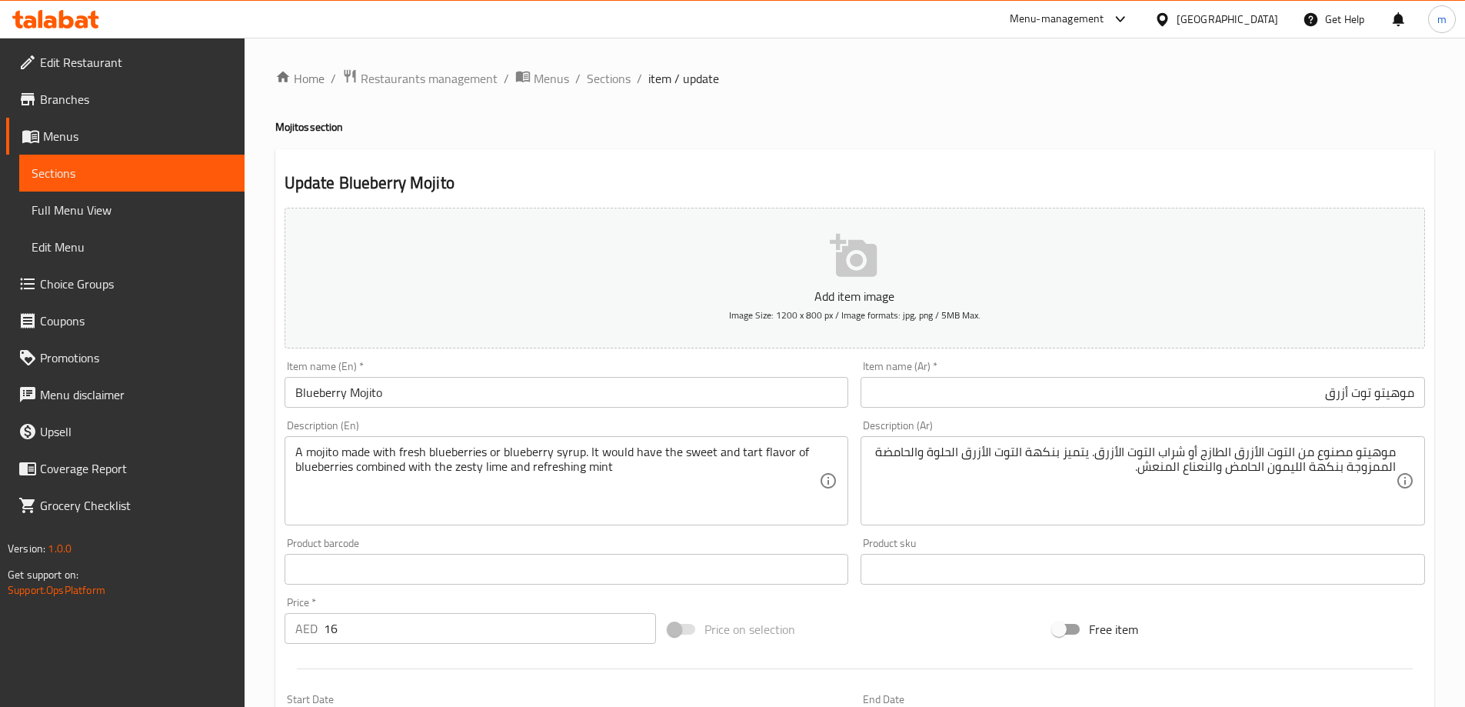
click at [460, 449] on textarea "A mojito made with fresh blueberries or blueberry syrup. It would have the swee…" at bounding box center [557, 480] width 524 height 73
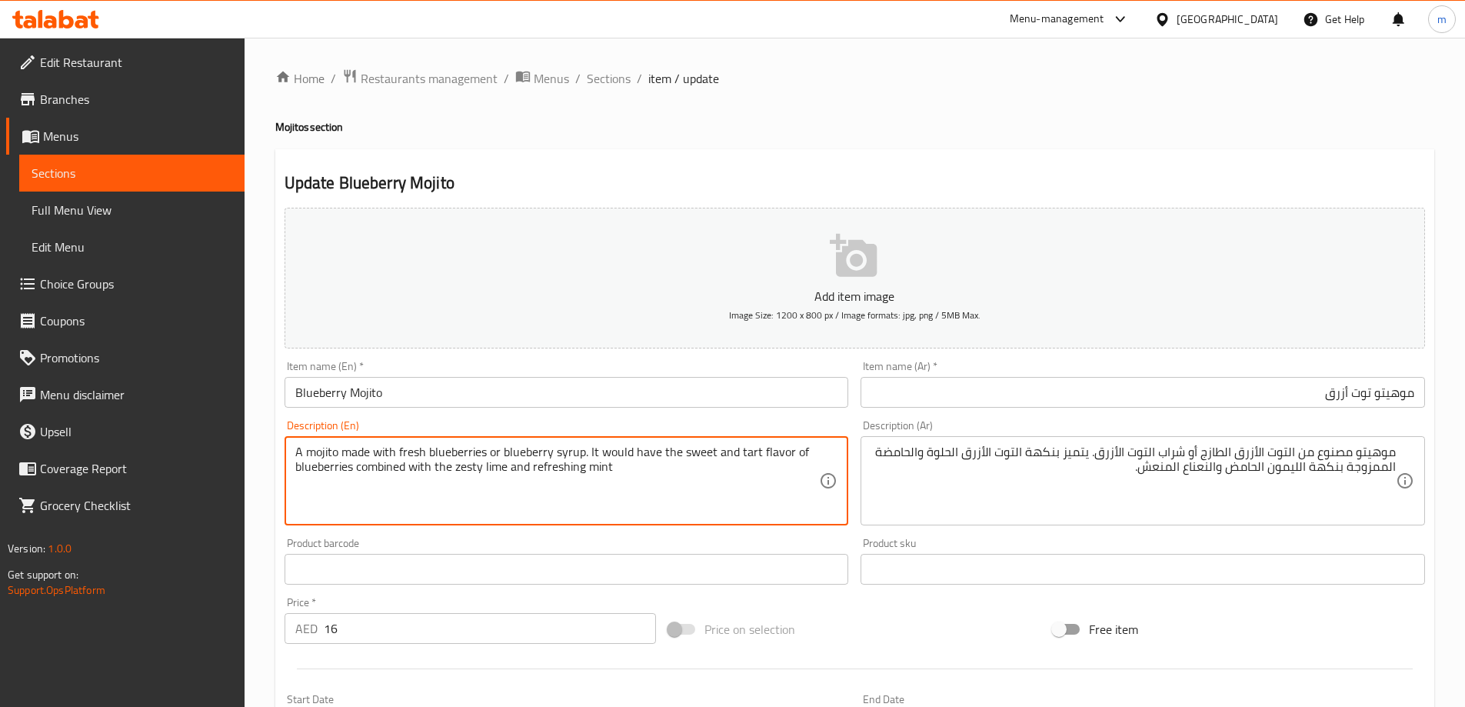
click at [460, 449] on textarea "A mojito made with fresh blueberries or blueberry syrup. It would have the swee…" at bounding box center [557, 480] width 524 height 73
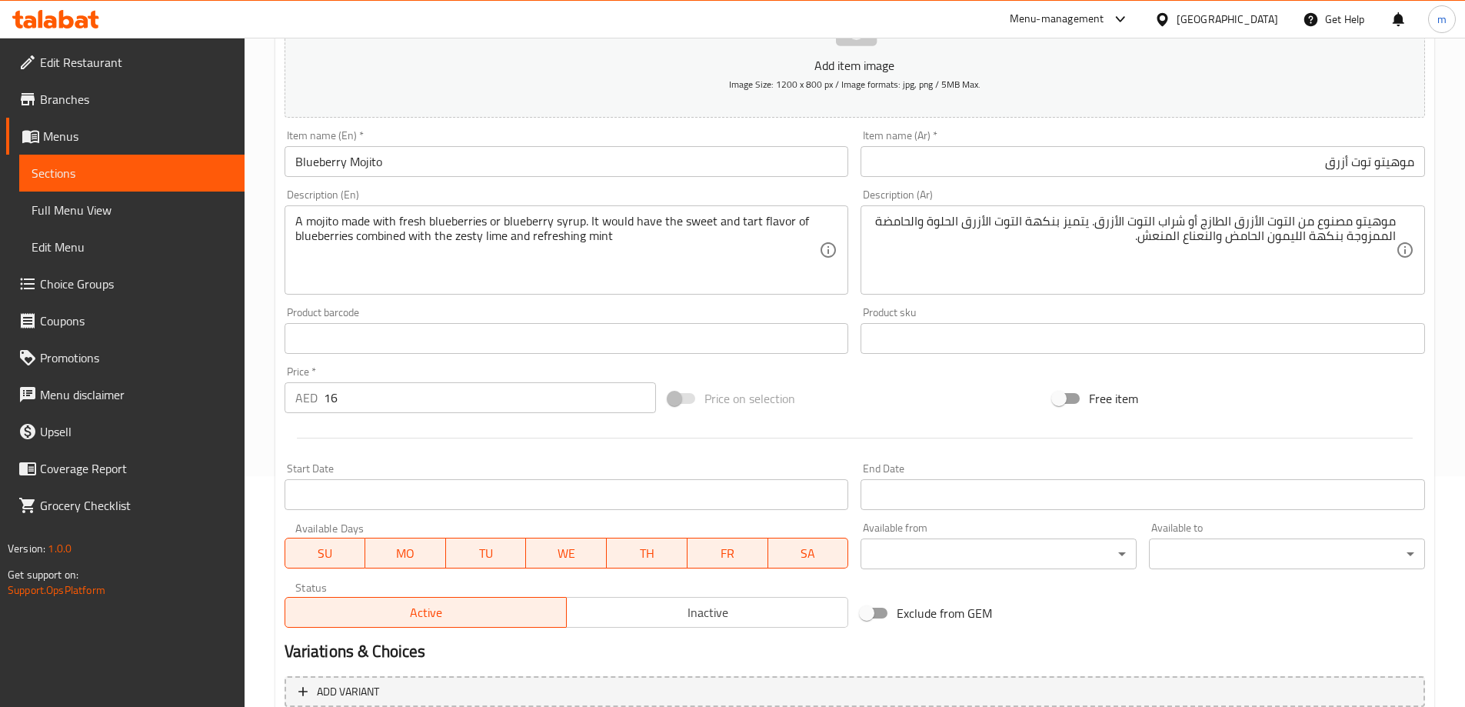
click at [421, 244] on textarea "A mojito made with fresh blueberries or blueberry syrup. It would have the swee…" at bounding box center [557, 250] width 524 height 73
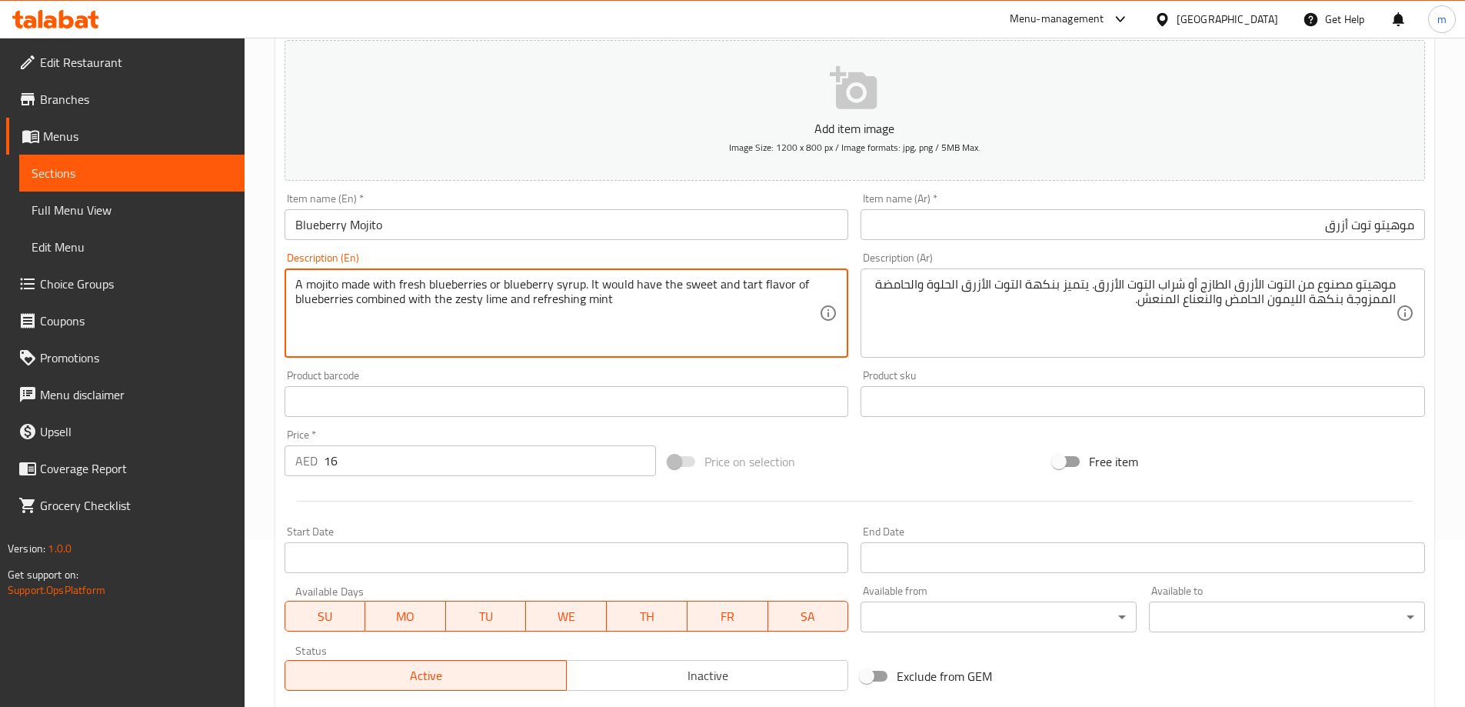
scroll to position [77, 0]
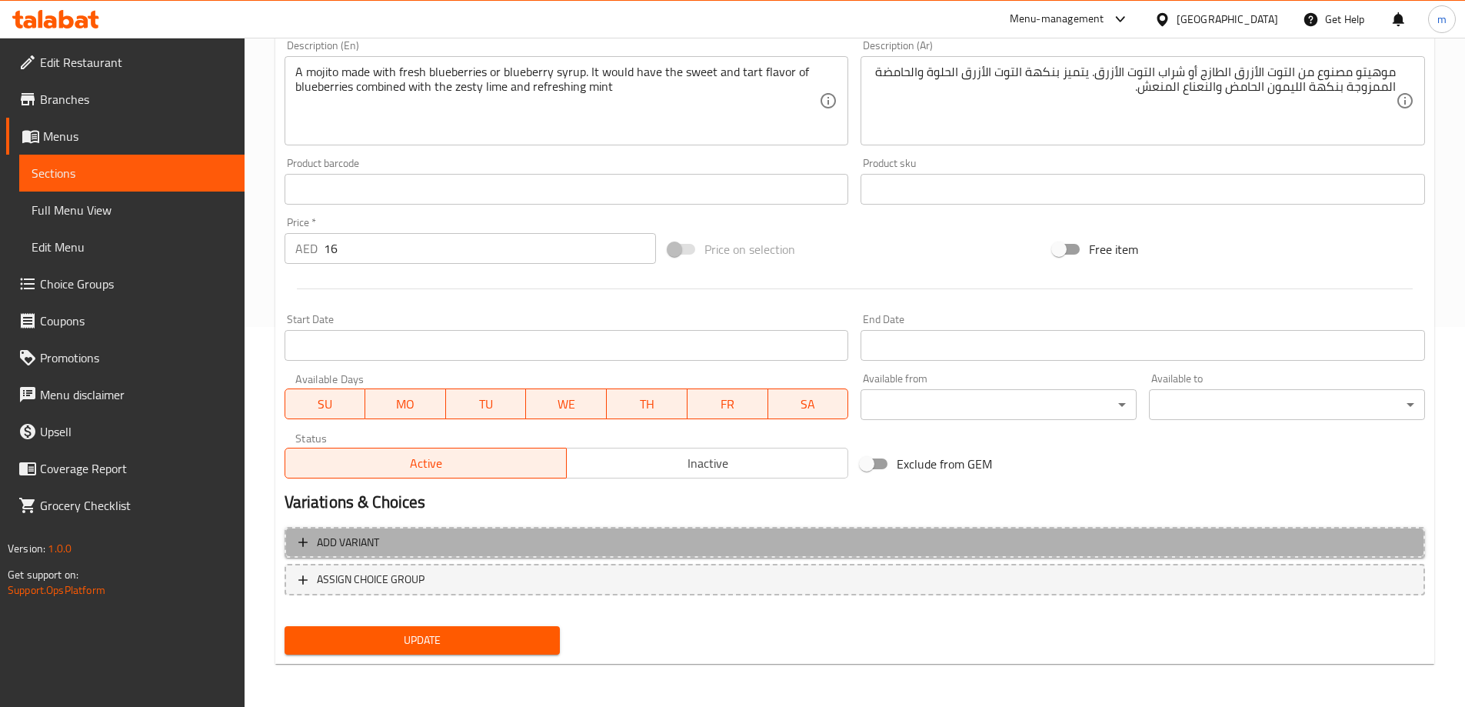
click at [437, 533] on span "Add variant" at bounding box center [854, 542] width 1113 height 19
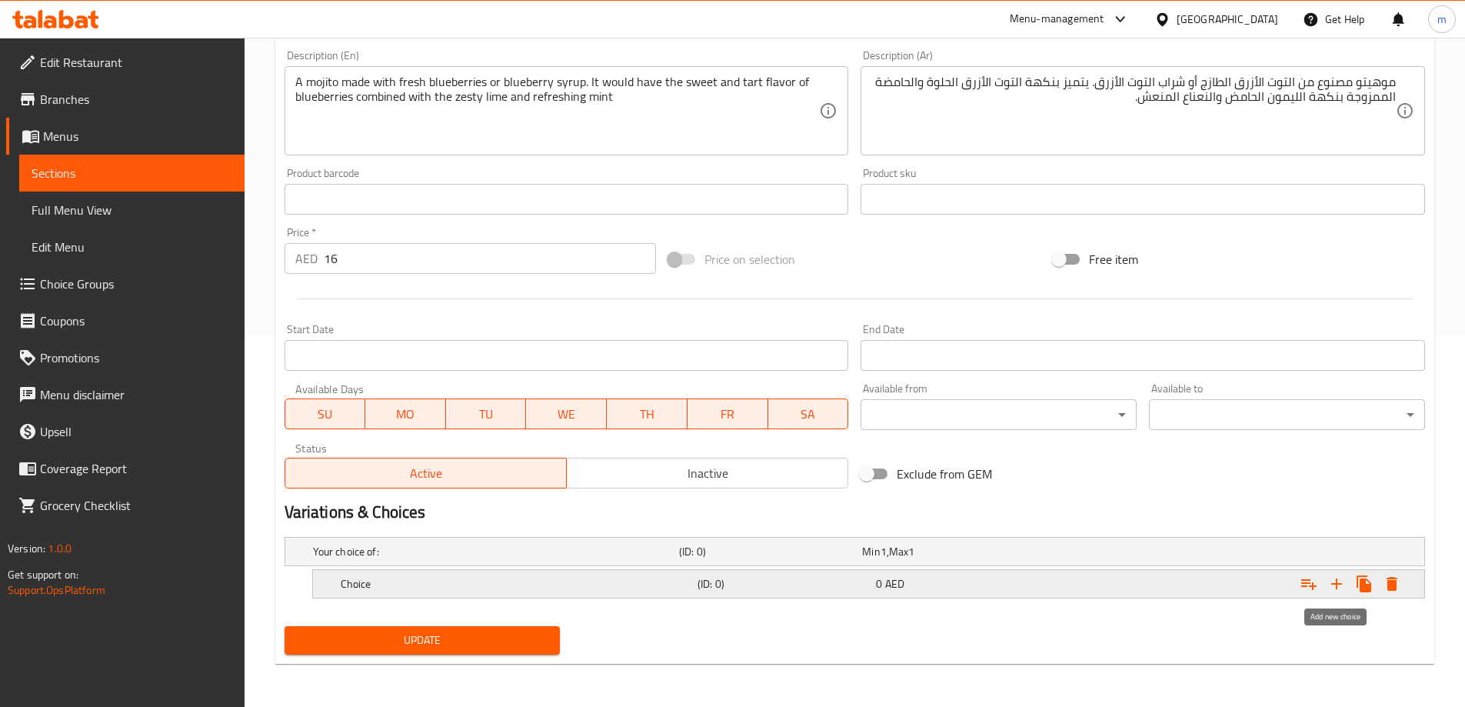
click at [1339, 590] on icon "Expand" at bounding box center [1336, 583] width 18 height 18
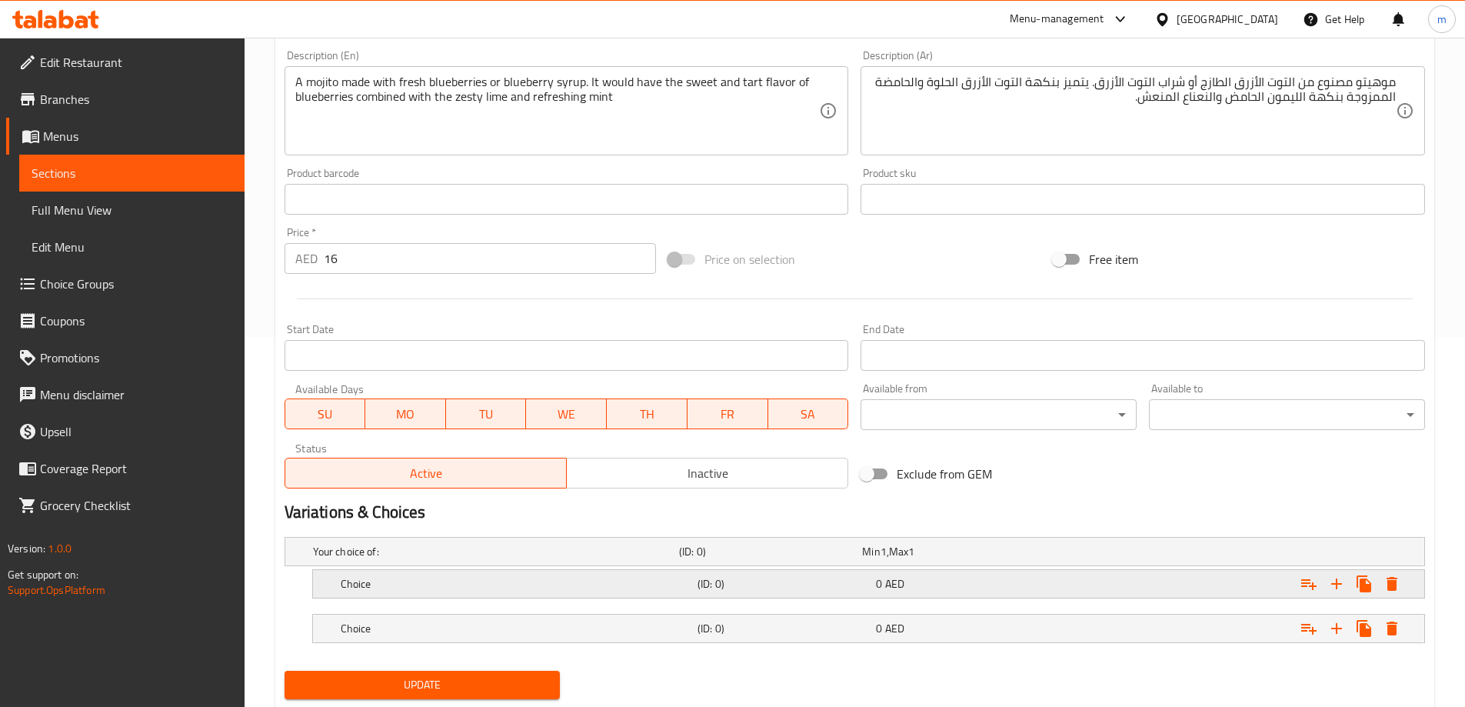
click at [535, 590] on h5 "Choice" at bounding box center [516, 583] width 351 height 15
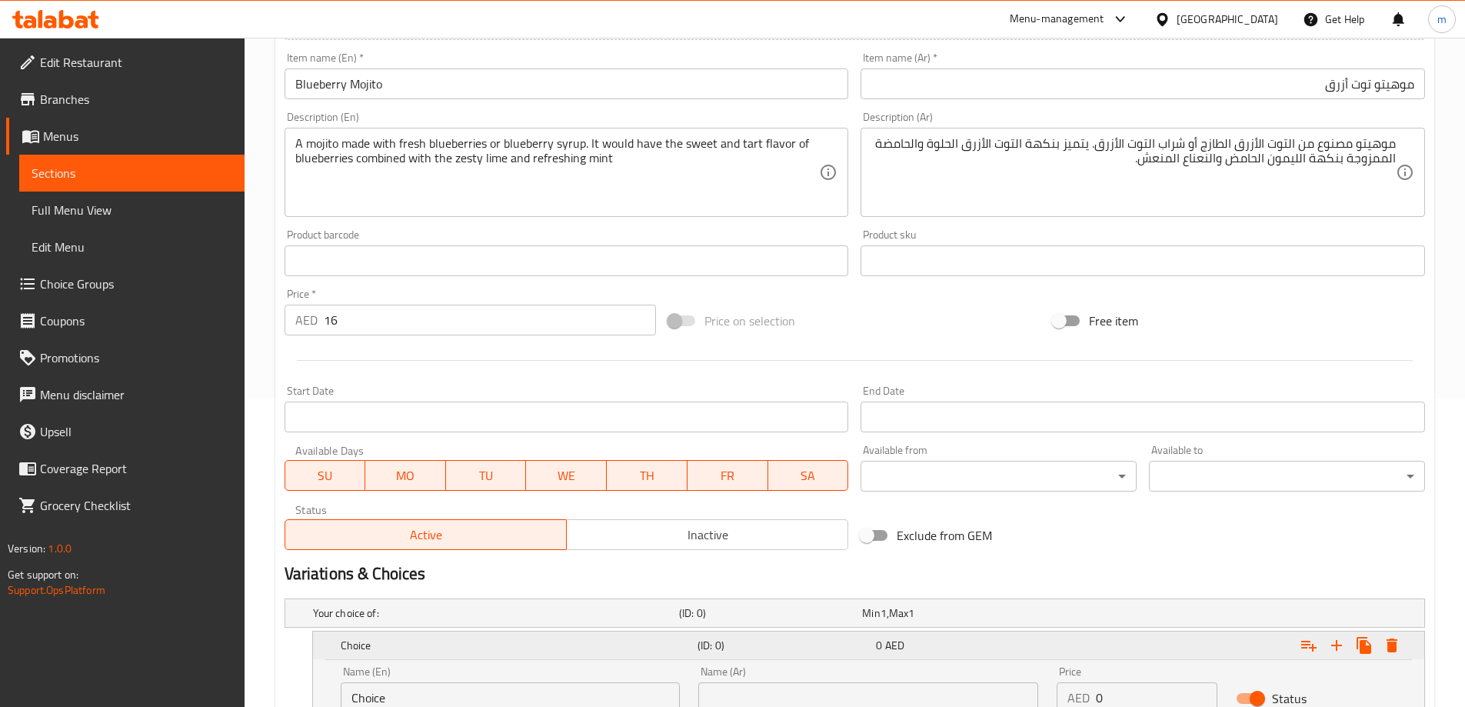
scroll to position [447, 0]
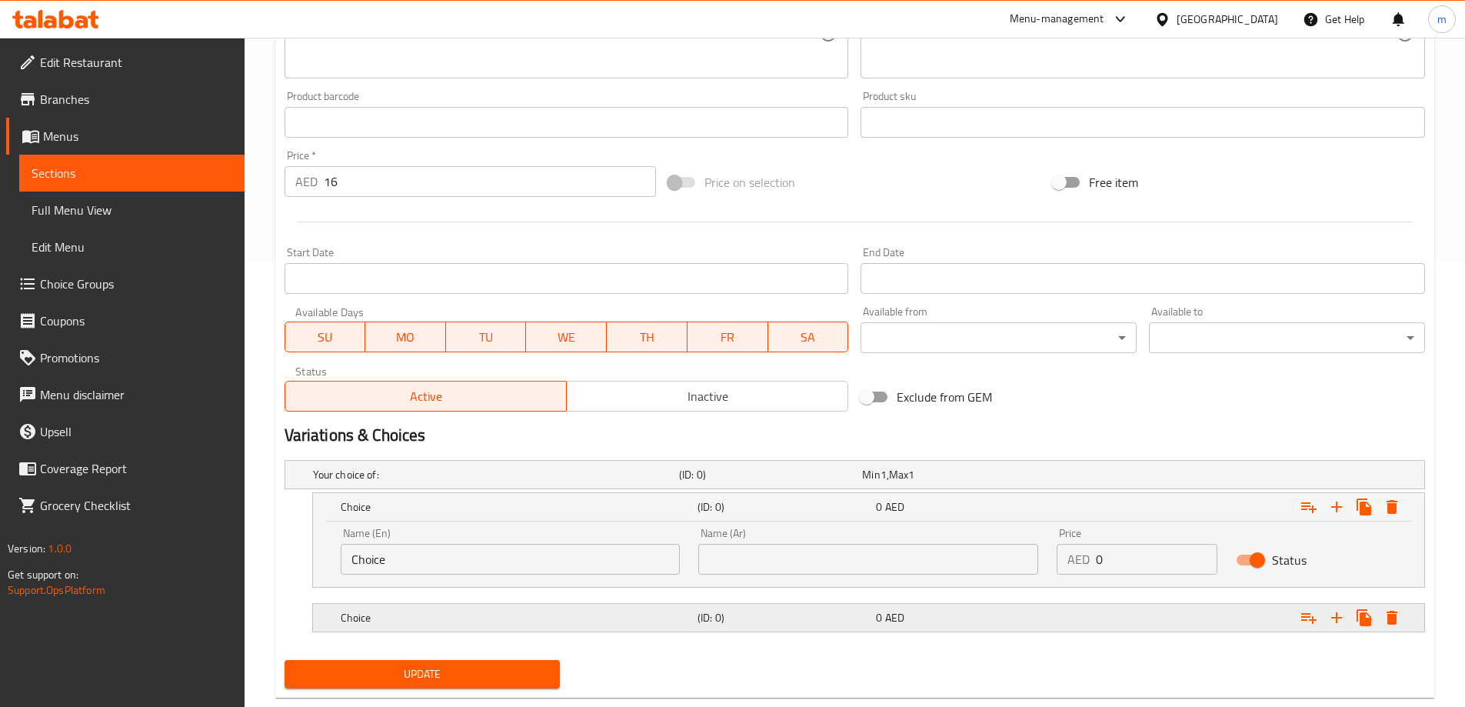
click at [540, 616] on h5 "Choice" at bounding box center [516, 617] width 351 height 15
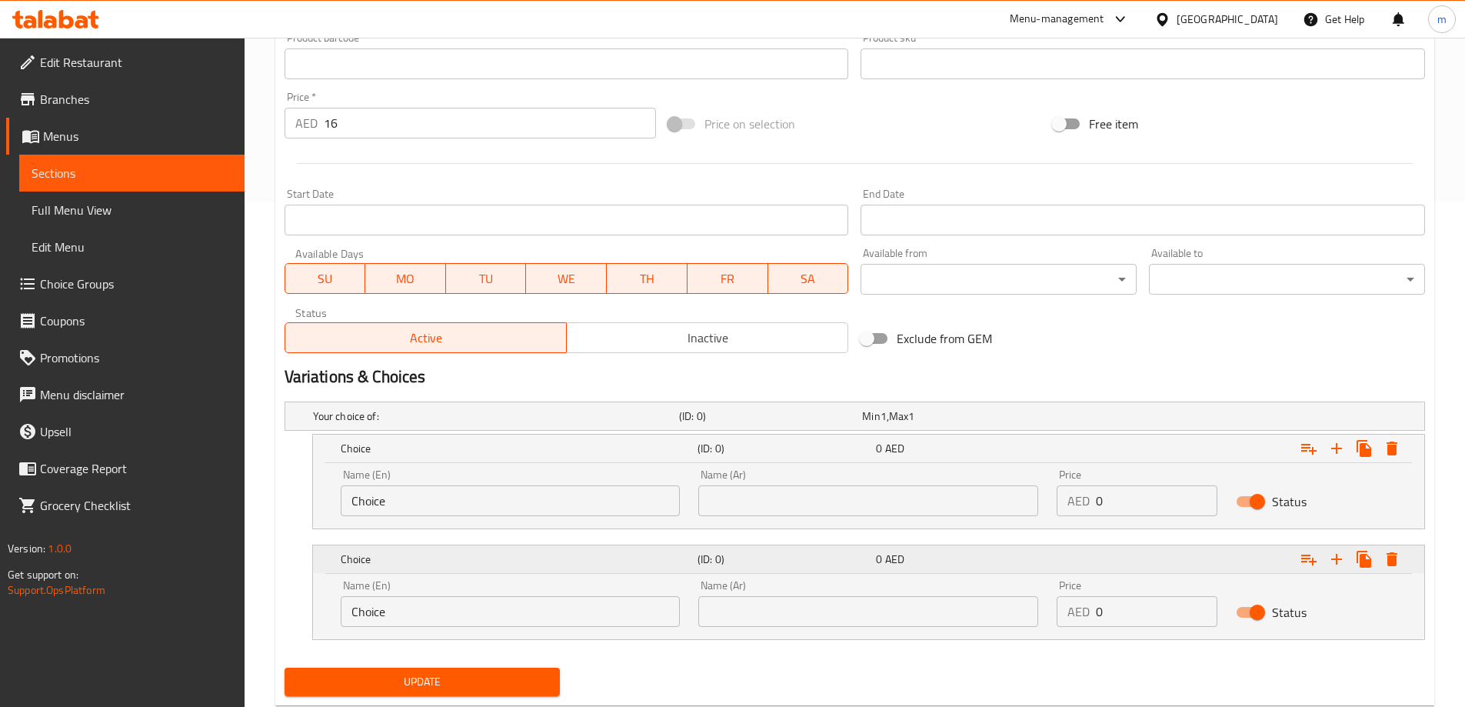
scroll to position [547, 0]
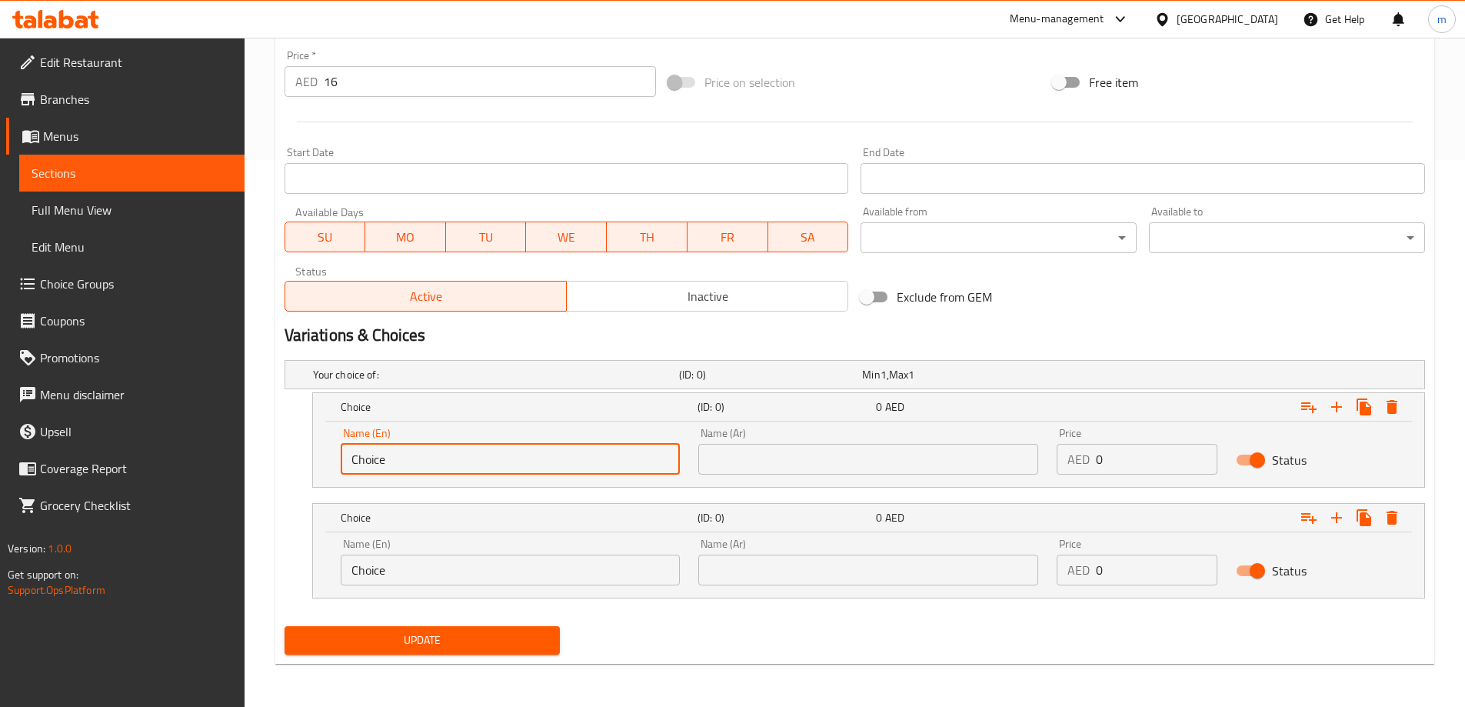
click at [488, 466] on input "Choice" at bounding box center [511, 459] width 340 height 31
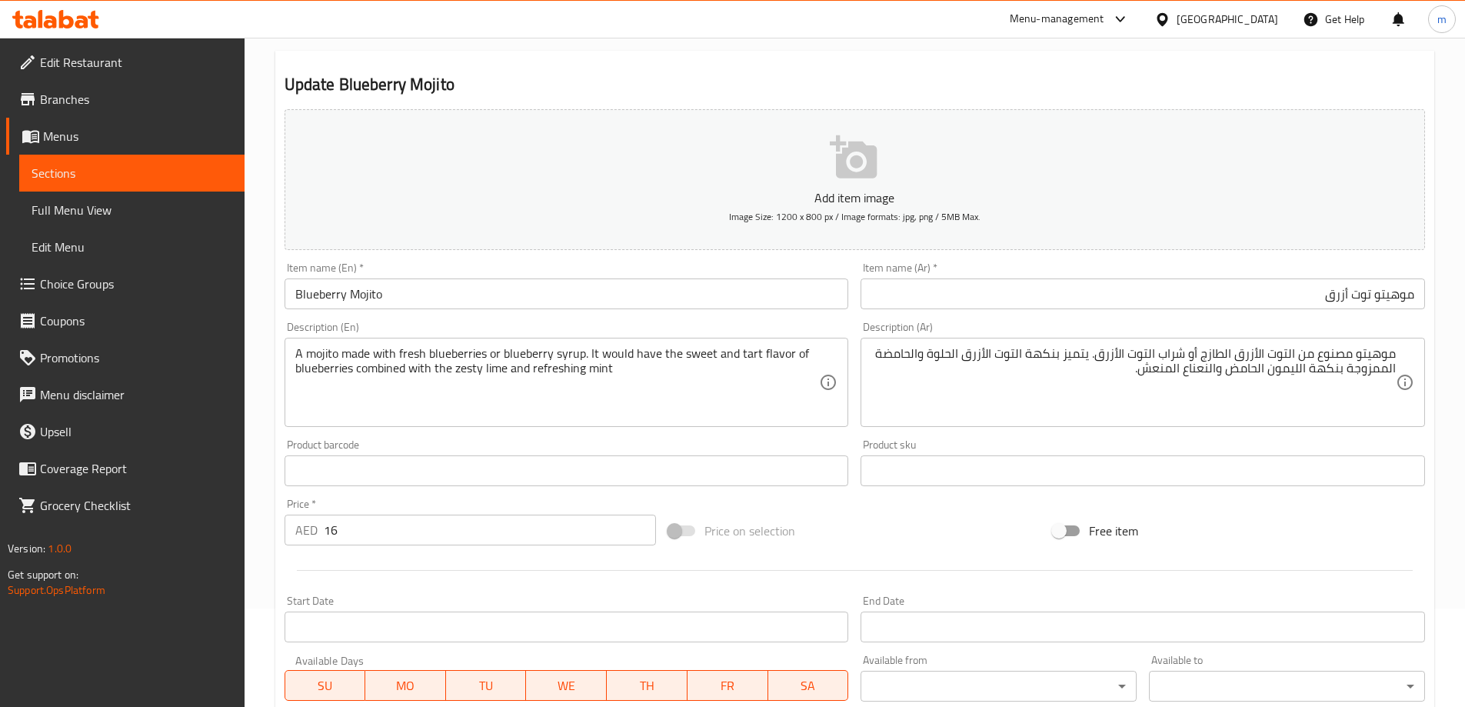
scroll to position [85, 0]
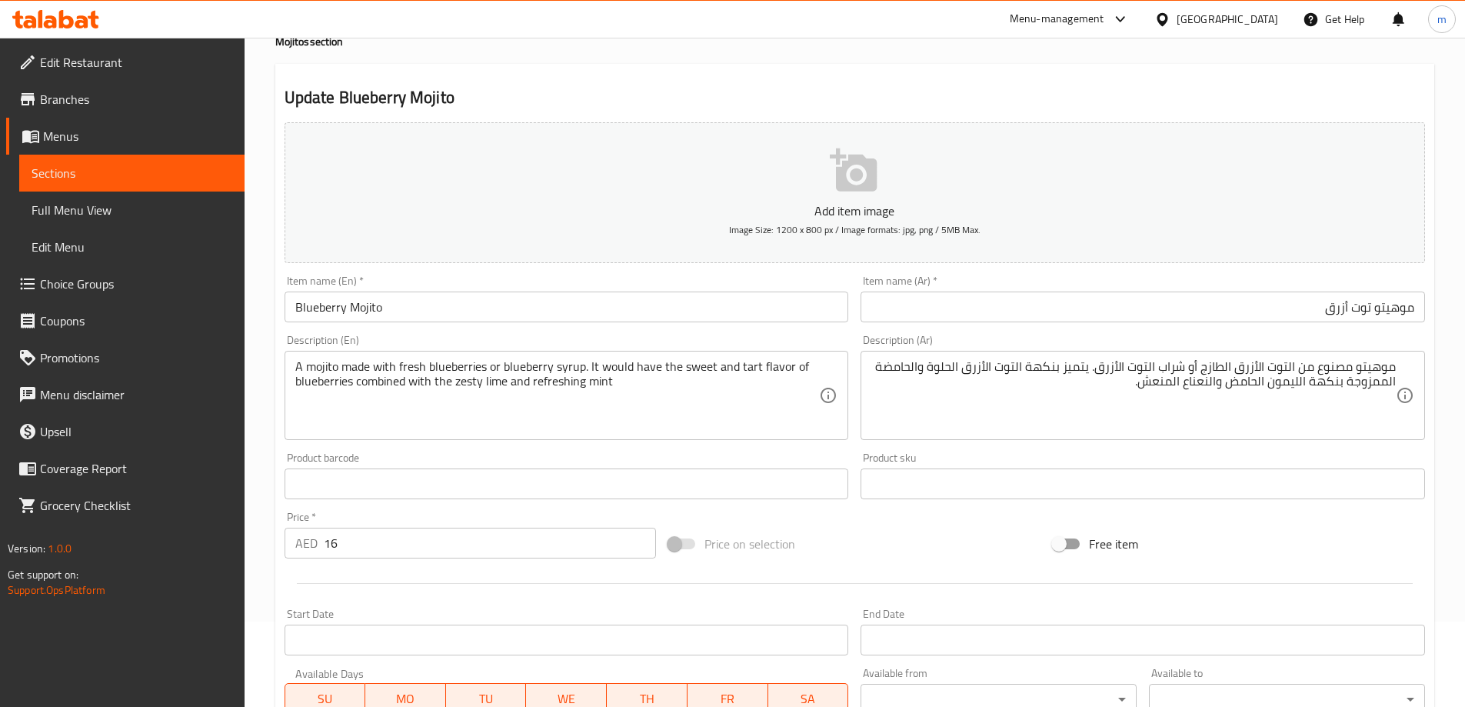
click at [474, 358] on div "A mojito made with fresh blueberries or blueberry syrup. It would have the swee…" at bounding box center [566, 395] width 564 height 89
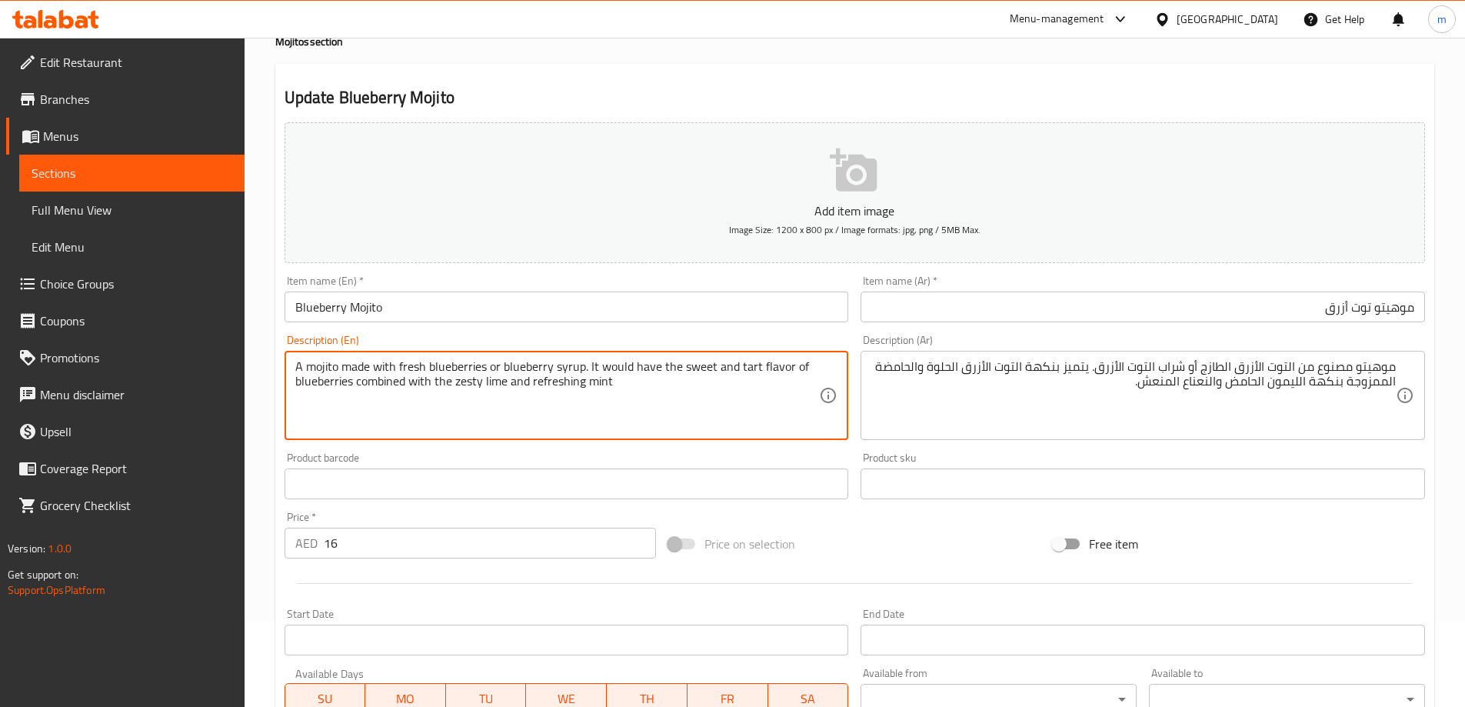
click at [473, 368] on textarea "A mojito made with fresh blueberries or blueberry syrup. It would have the swee…" at bounding box center [557, 395] width 524 height 73
click at [471, 370] on textarea "A mojito made with fresh blueberries or blueberry syrup. It would have the swee…" at bounding box center [557, 395] width 524 height 73
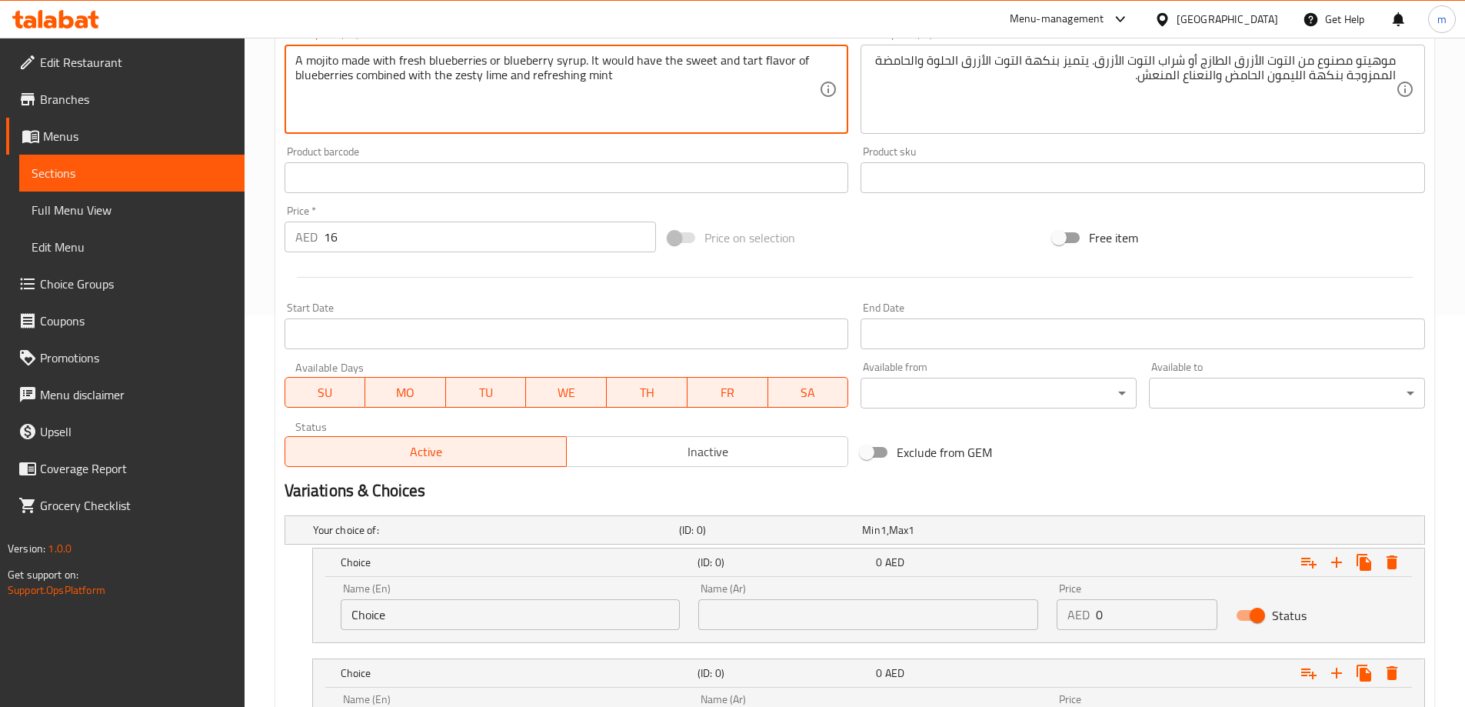
scroll to position [393, 0]
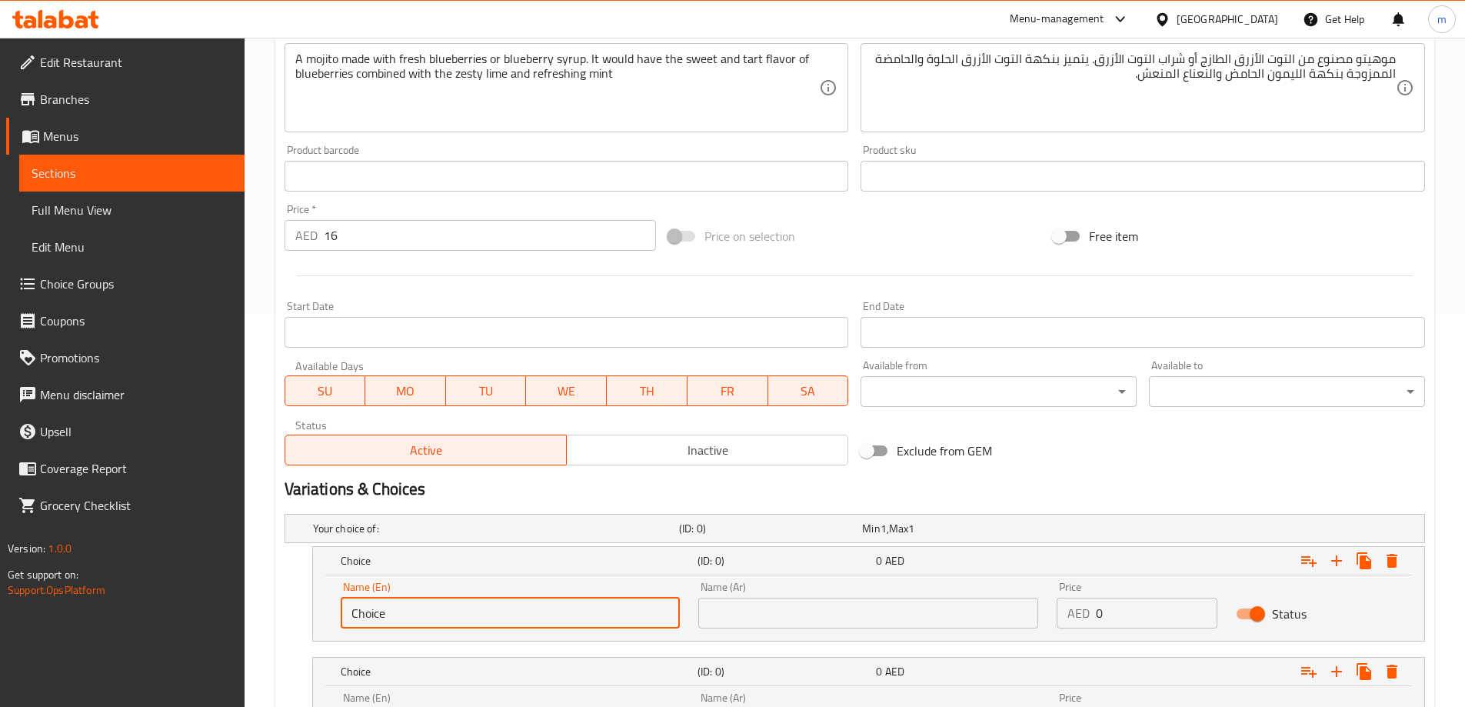
click at [476, 597] on input "Choice" at bounding box center [511, 612] width 340 height 31
paste input "blueberries"
type input "blueberries"
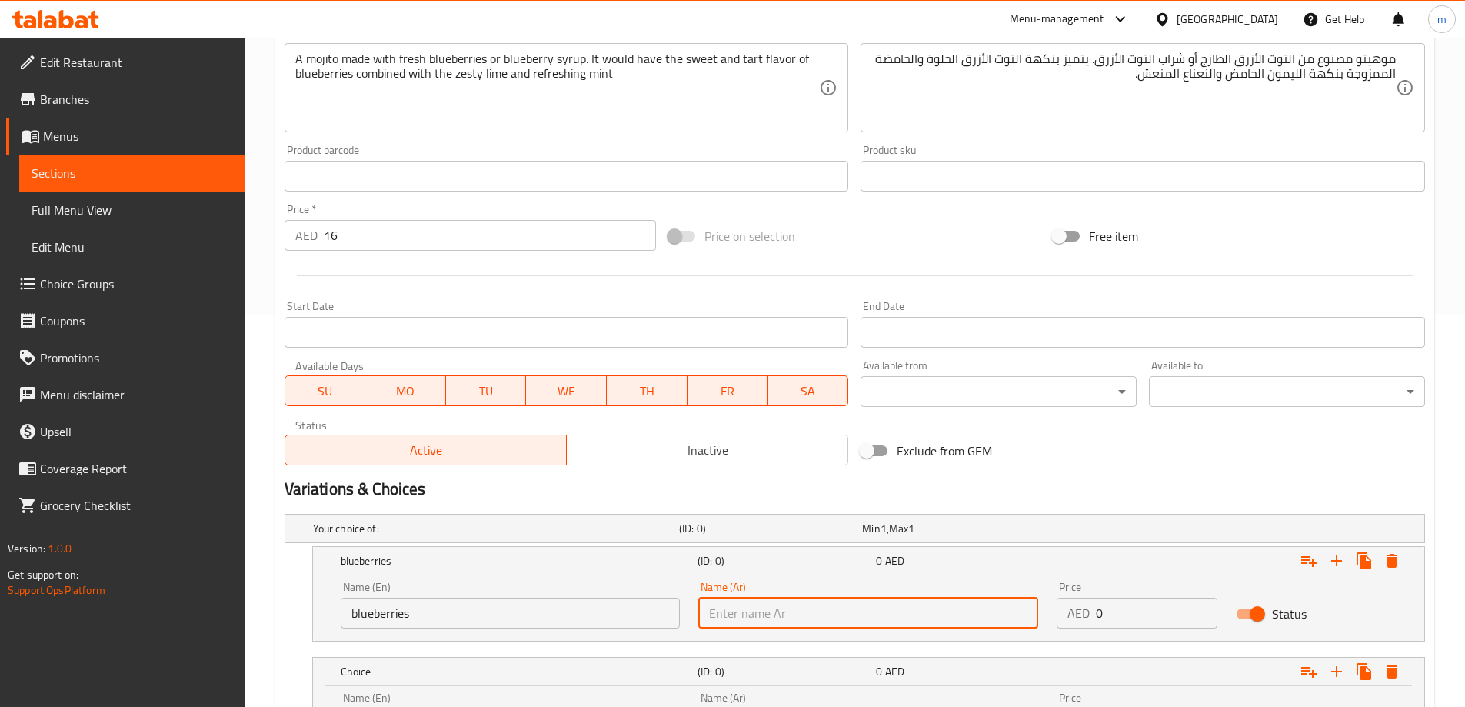
click at [897, 607] on input "text" at bounding box center [868, 612] width 340 height 31
paste input "التوت الأزرق"
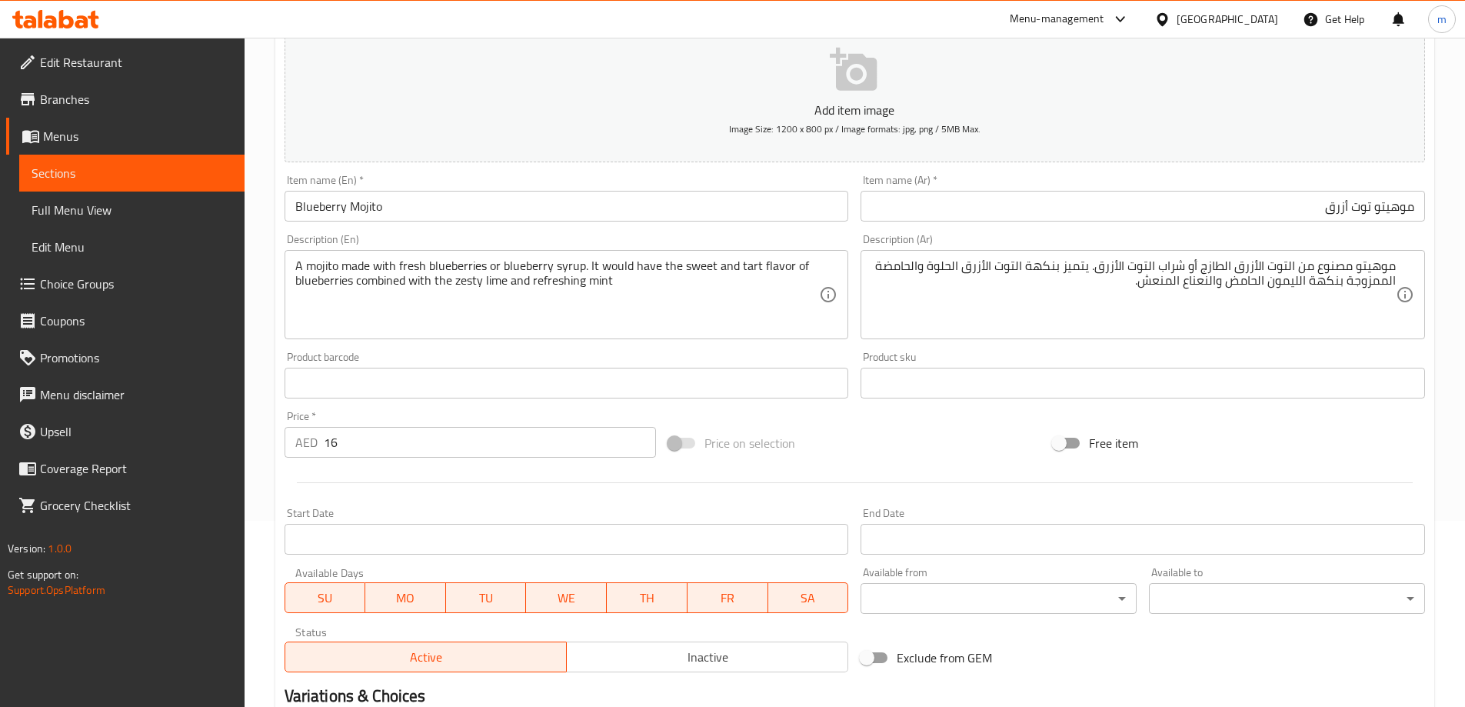
scroll to position [162, 0]
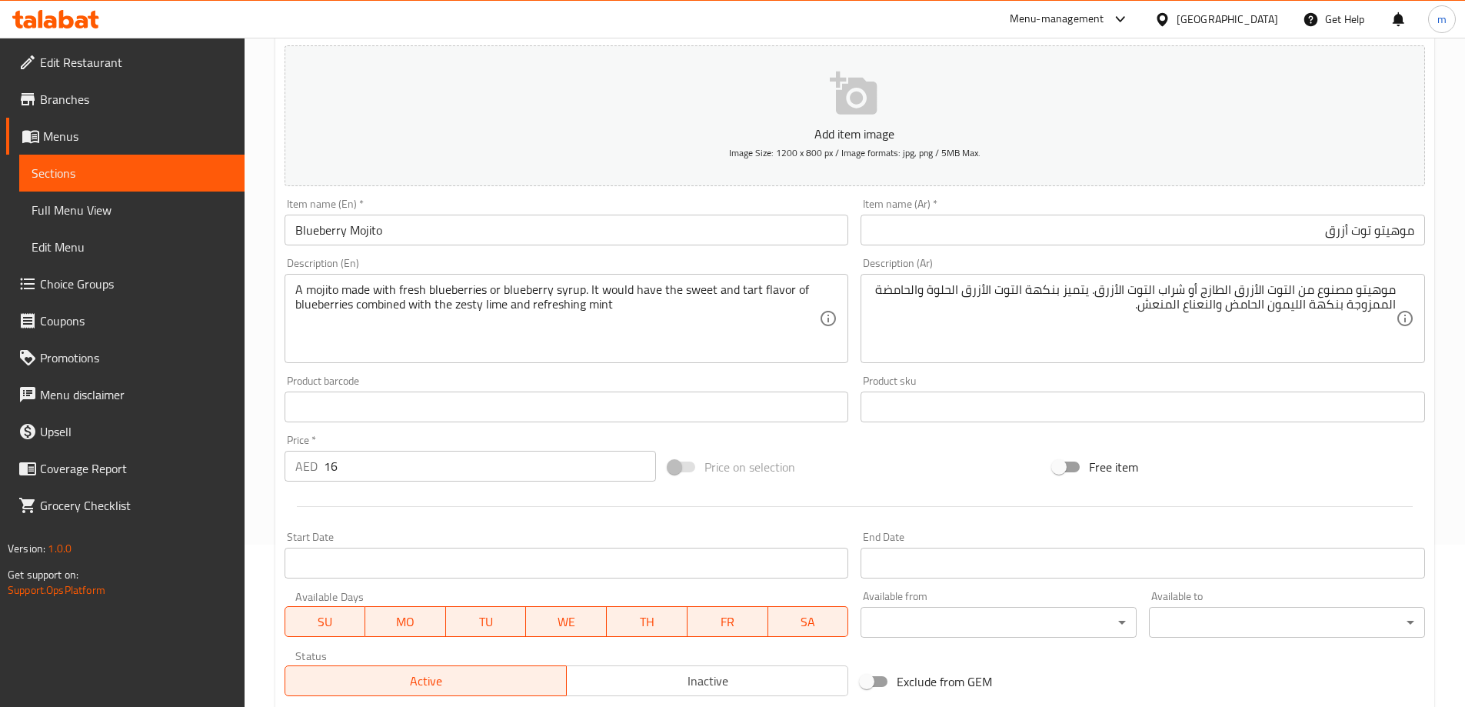
type input "توت أزرق"
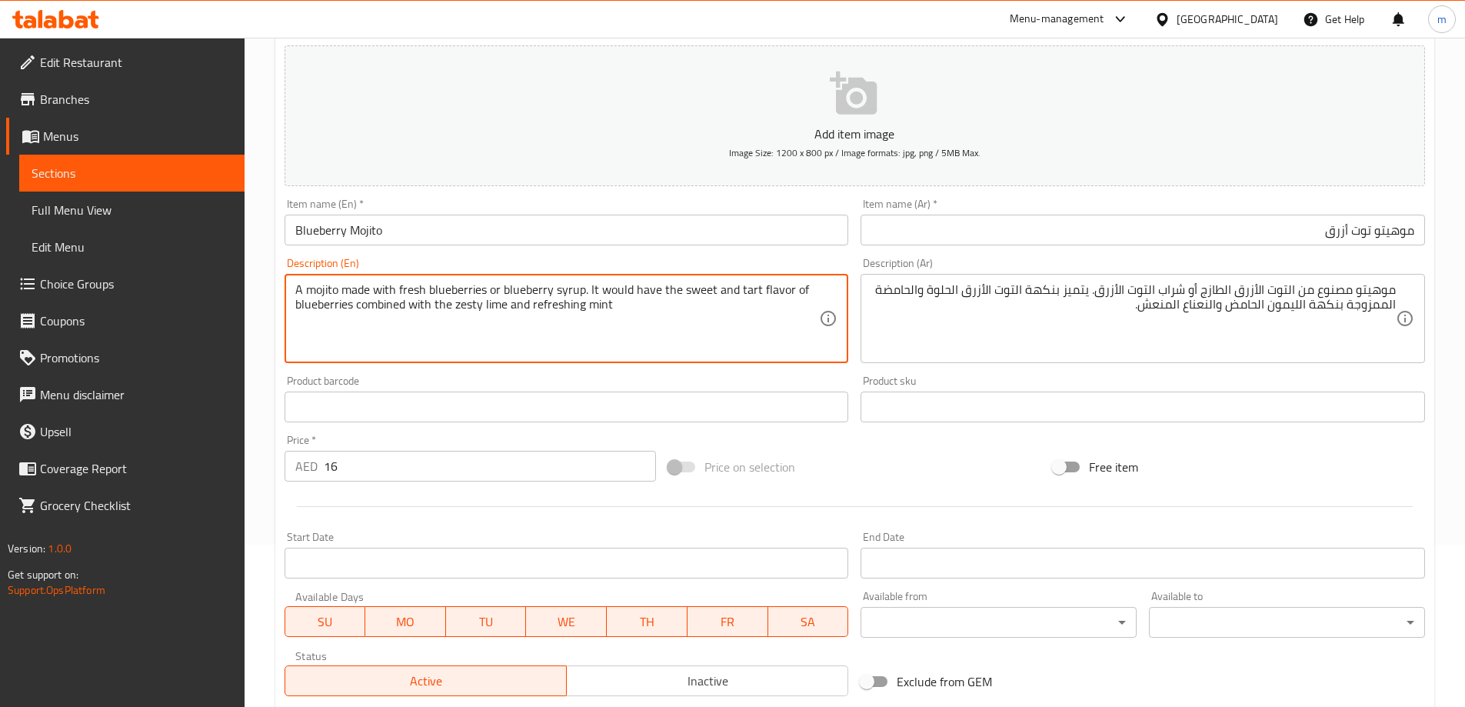
drag, startPoint x: 502, startPoint y: 288, endPoint x: 582, endPoint y: 288, distance: 80.0
click at [582, 288] on textarea "A mojito made with fresh blueberries or blueberry syrup. It would have the swee…" at bounding box center [557, 318] width 524 height 73
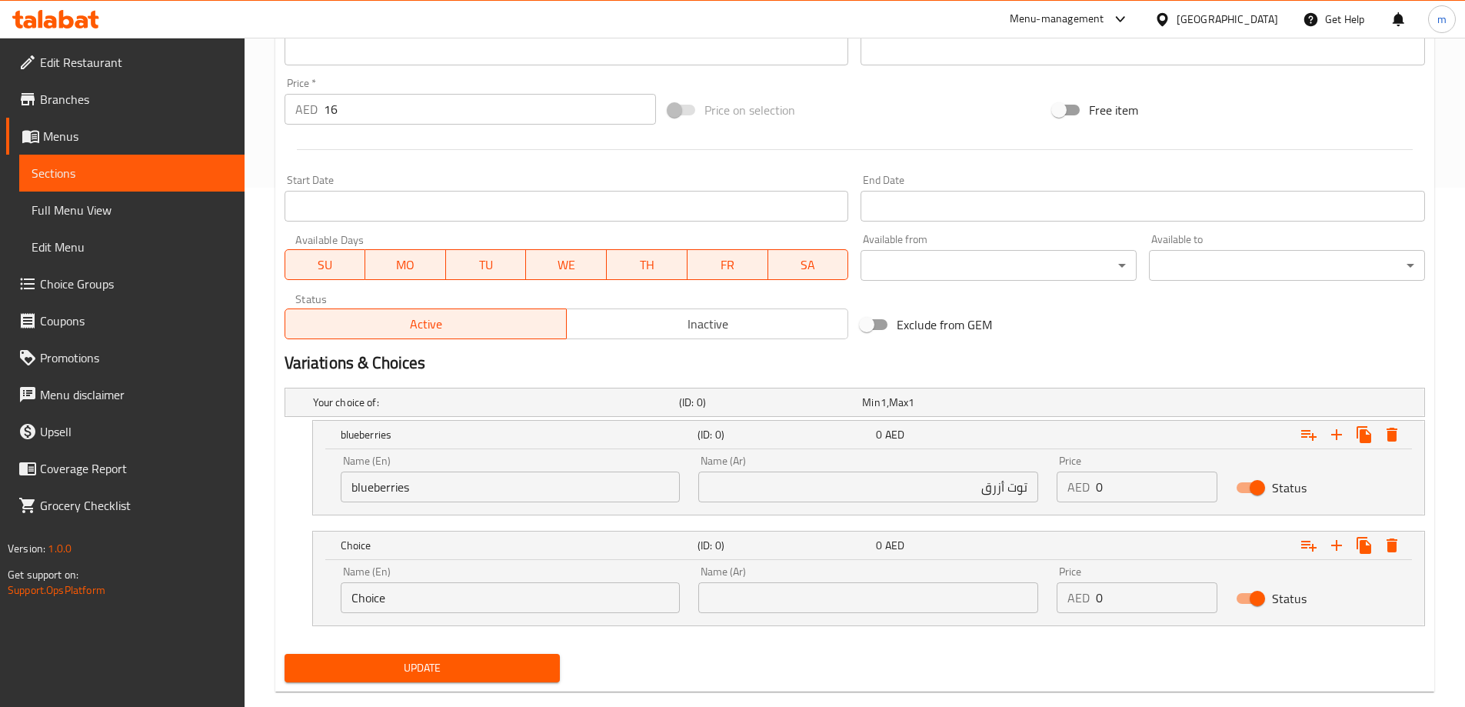
scroll to position [547, 0]
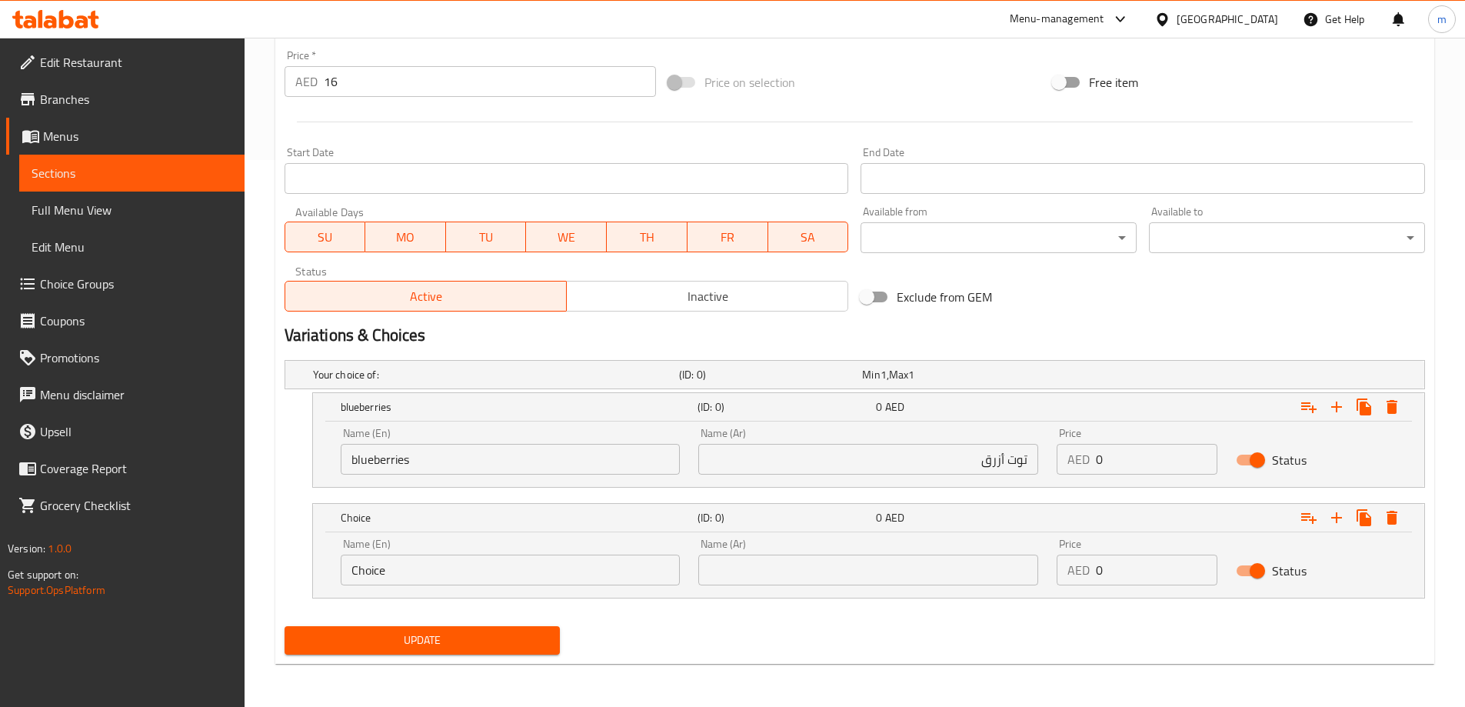
click at [464, 566] on input "Choice" at bounding box center [511, 569] width 340 height 31
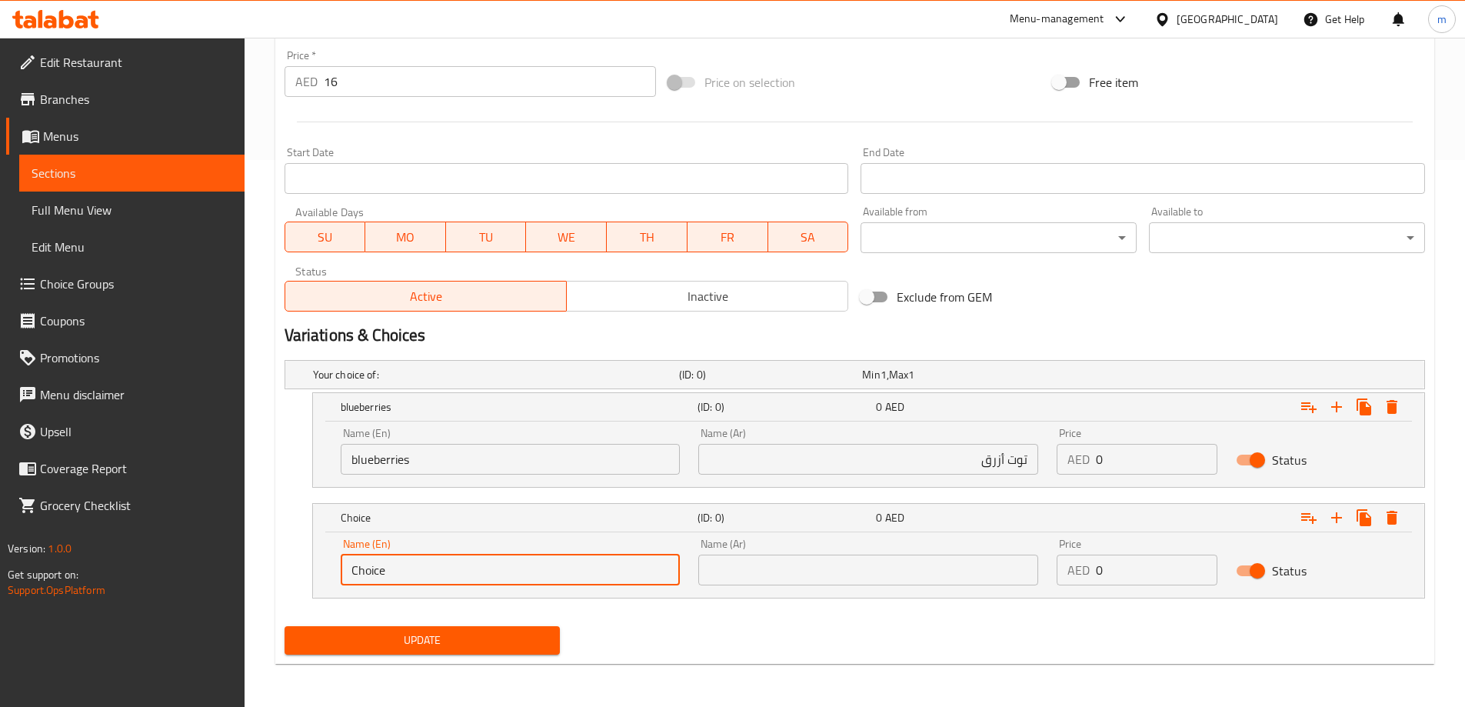
paste input "blueberry syrup"
type input "blueberry syrup"
click at [829, 582] on input "text" at bounding box center [868, 569] width 340 height 31
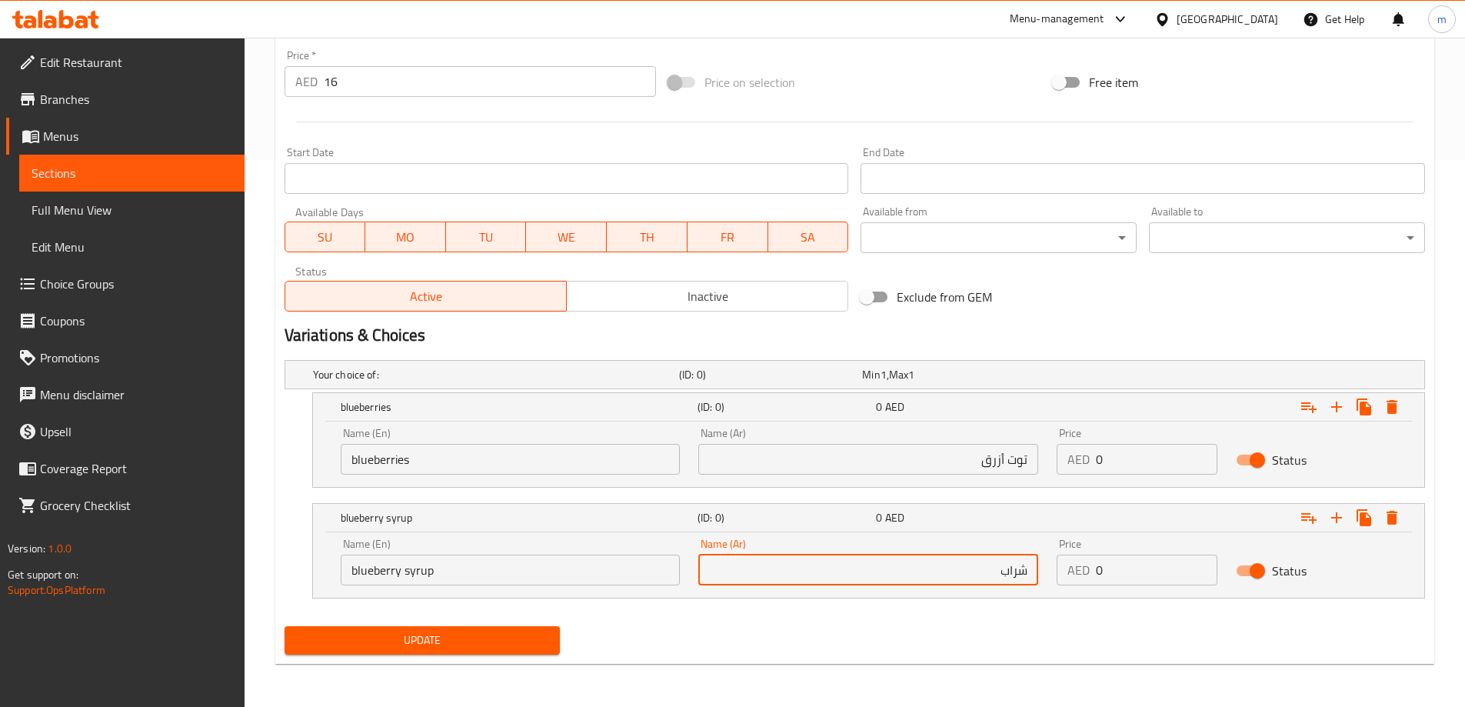
paste input "توت أزرق"
type input "شراب توت أزرق"
click at [461, 637] on span "Update" at bounding box center [422, 639] width 251 height 19
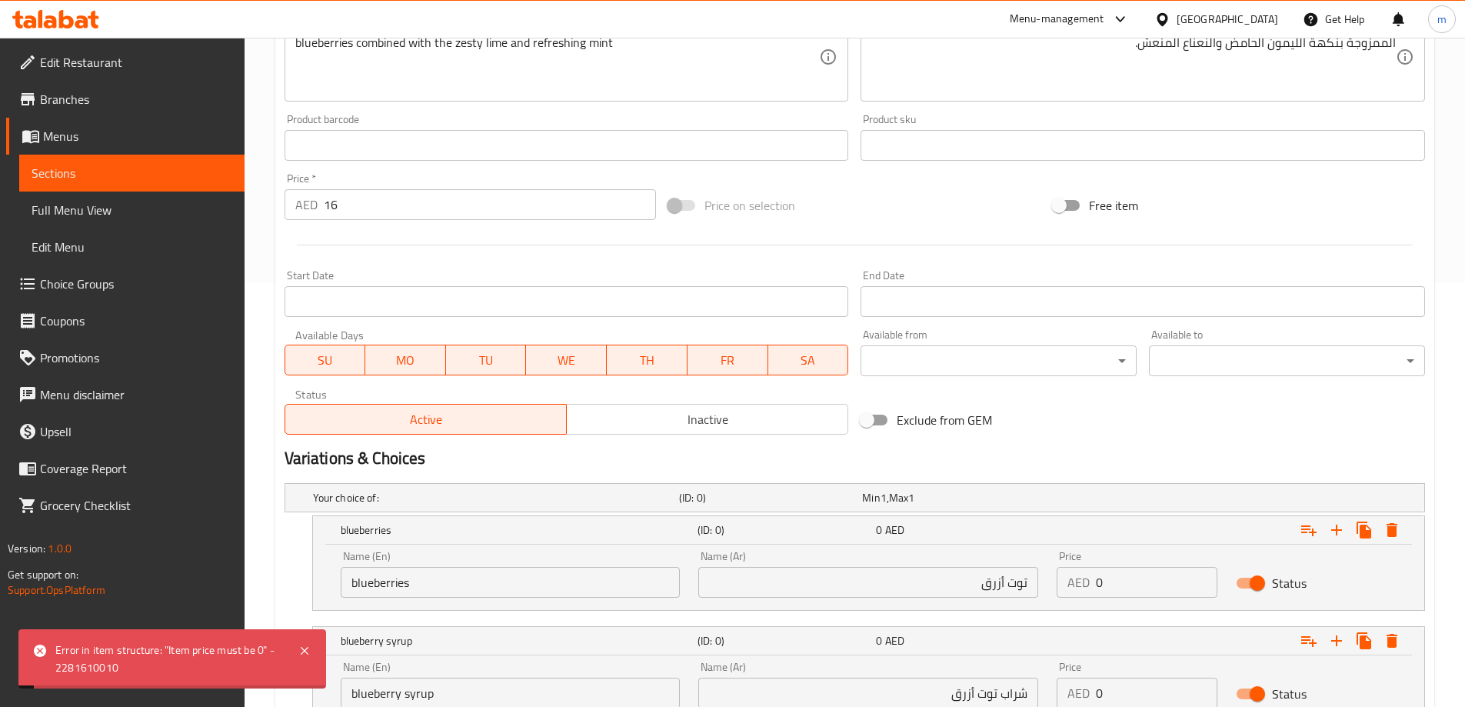
scroll to position [316, 0]
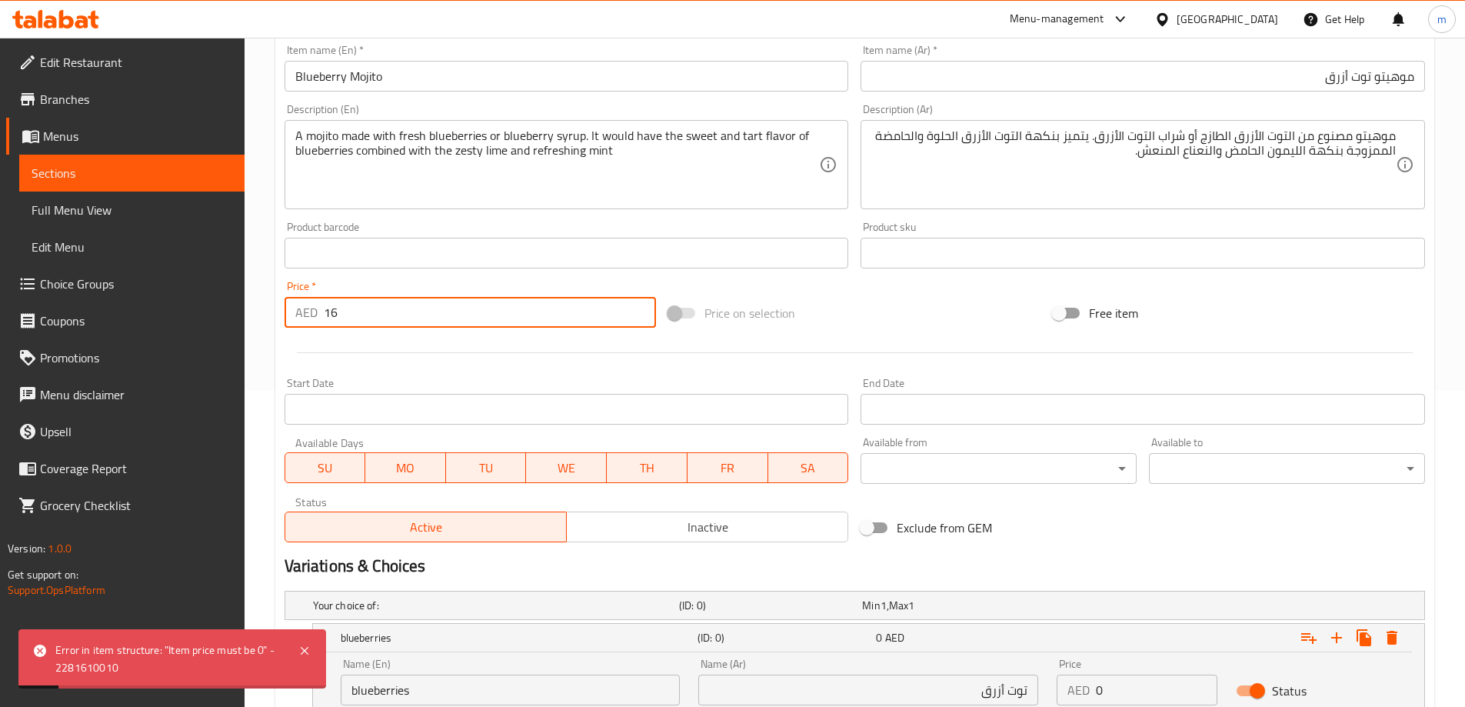
click at [404, 312] on input "16" at bounding box center [490, 312] width 333 height 31
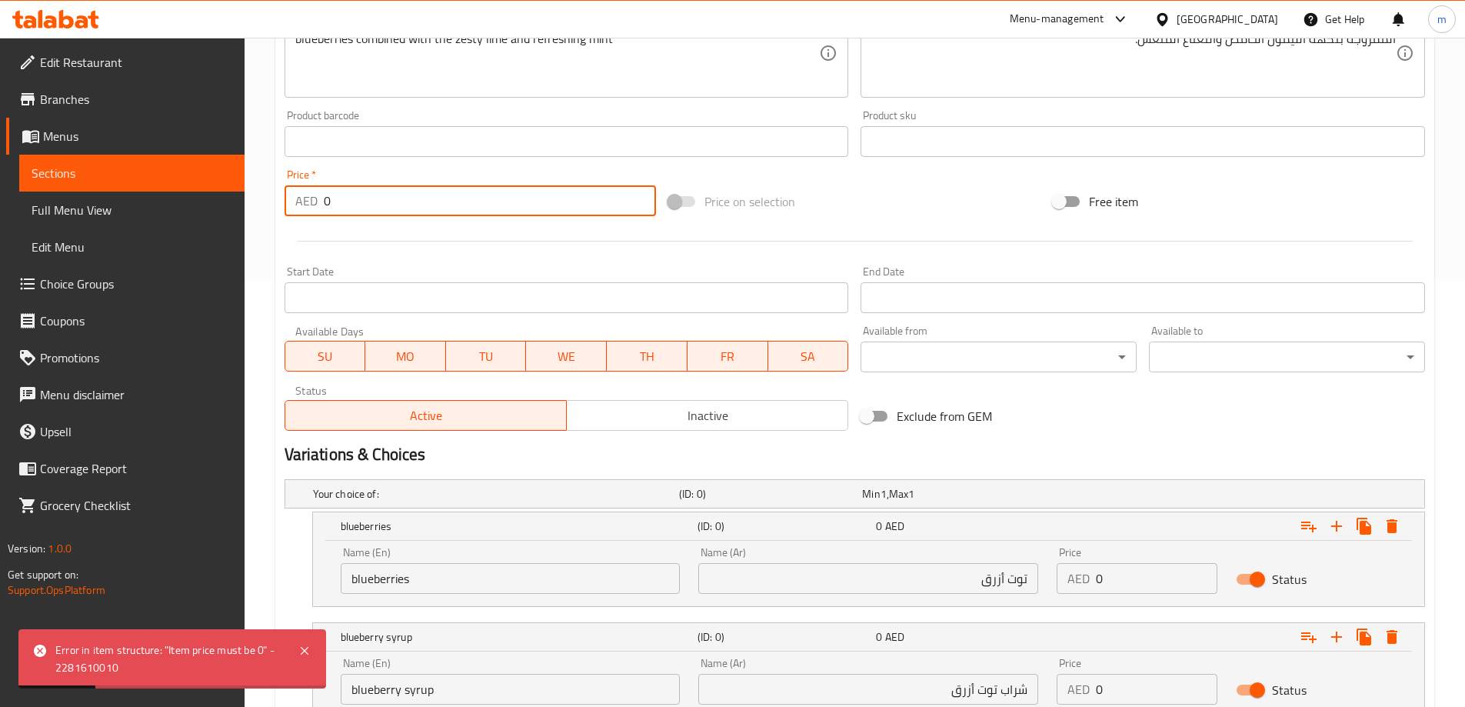
scroll to position [547, 0]
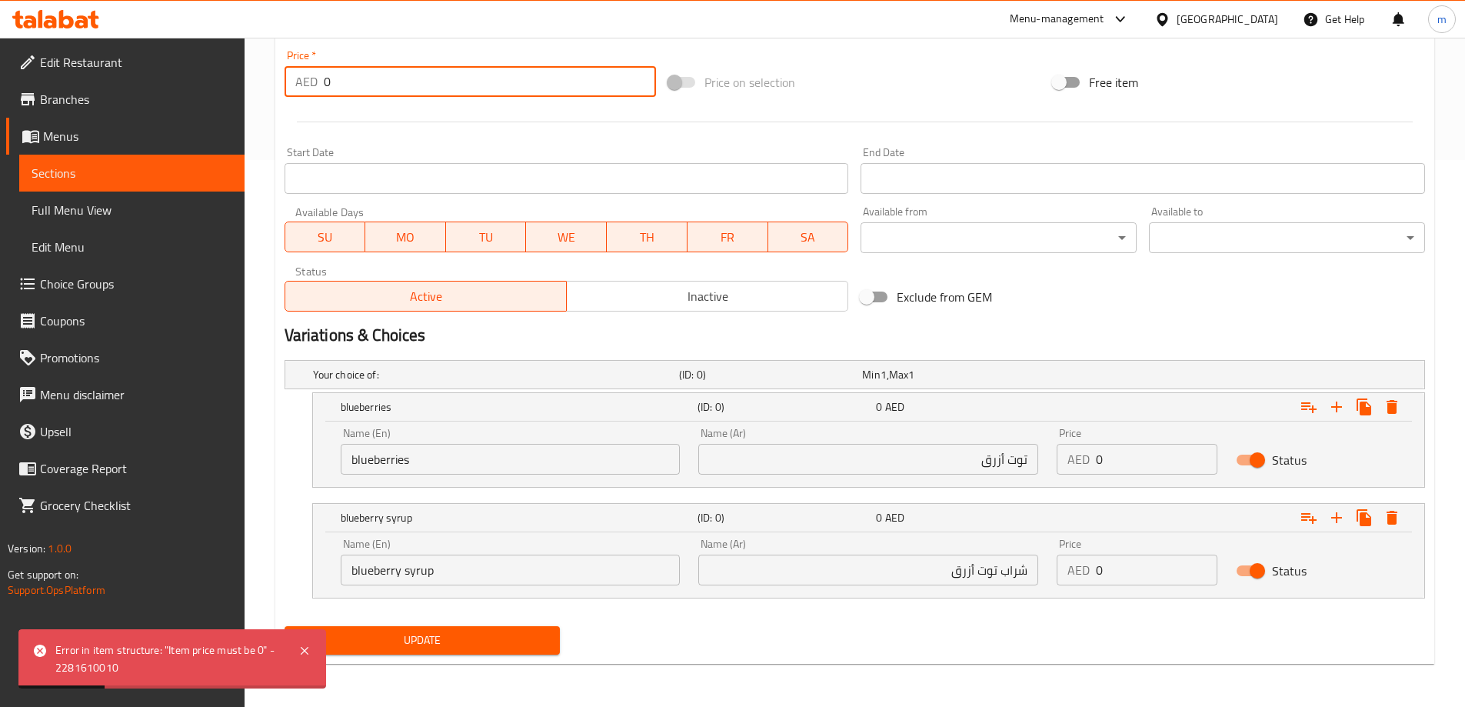
type input "0"
click at [1115, 451] on input "0" at bounding box center [1156, 459] width 121 height 31
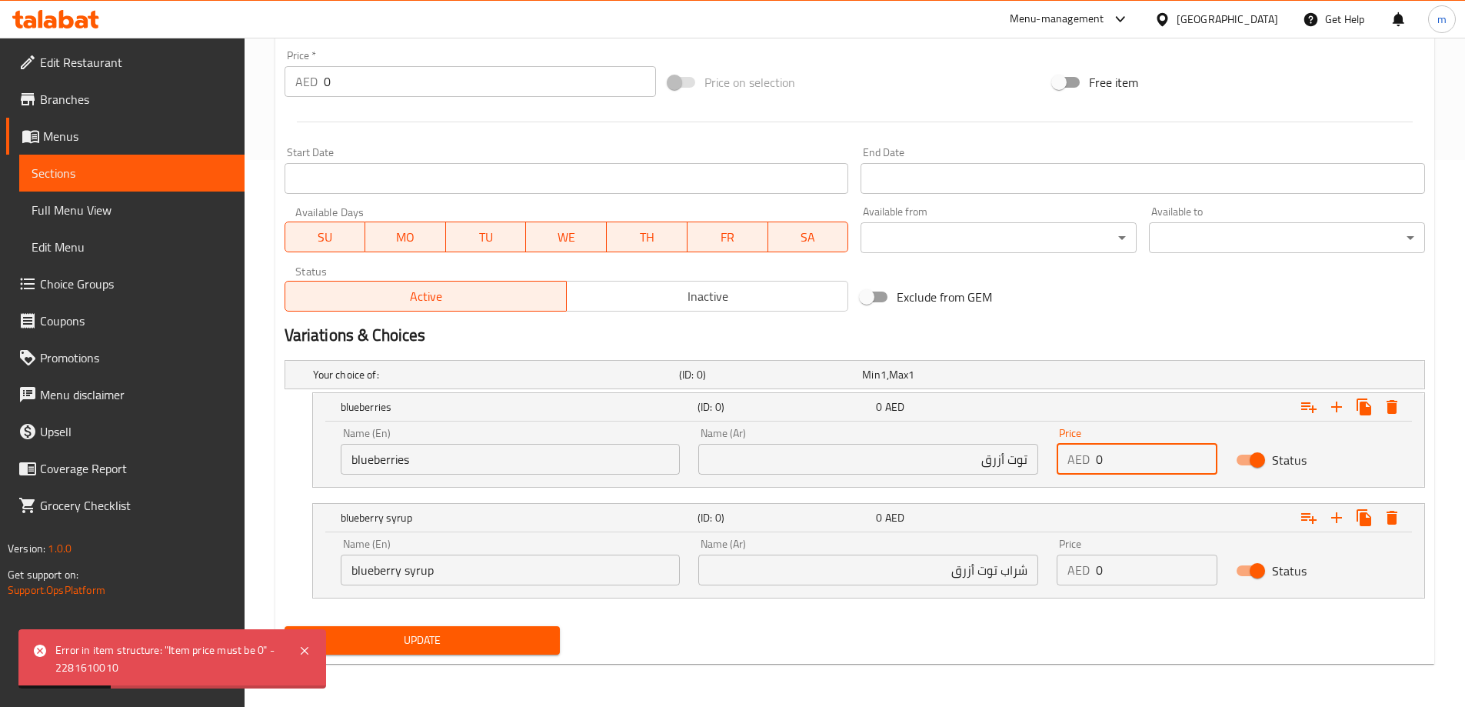
paste input "16"
type input "16"
click at [1137, 580] on input "0" at bounding box center [1156, 569] width 121 height 31
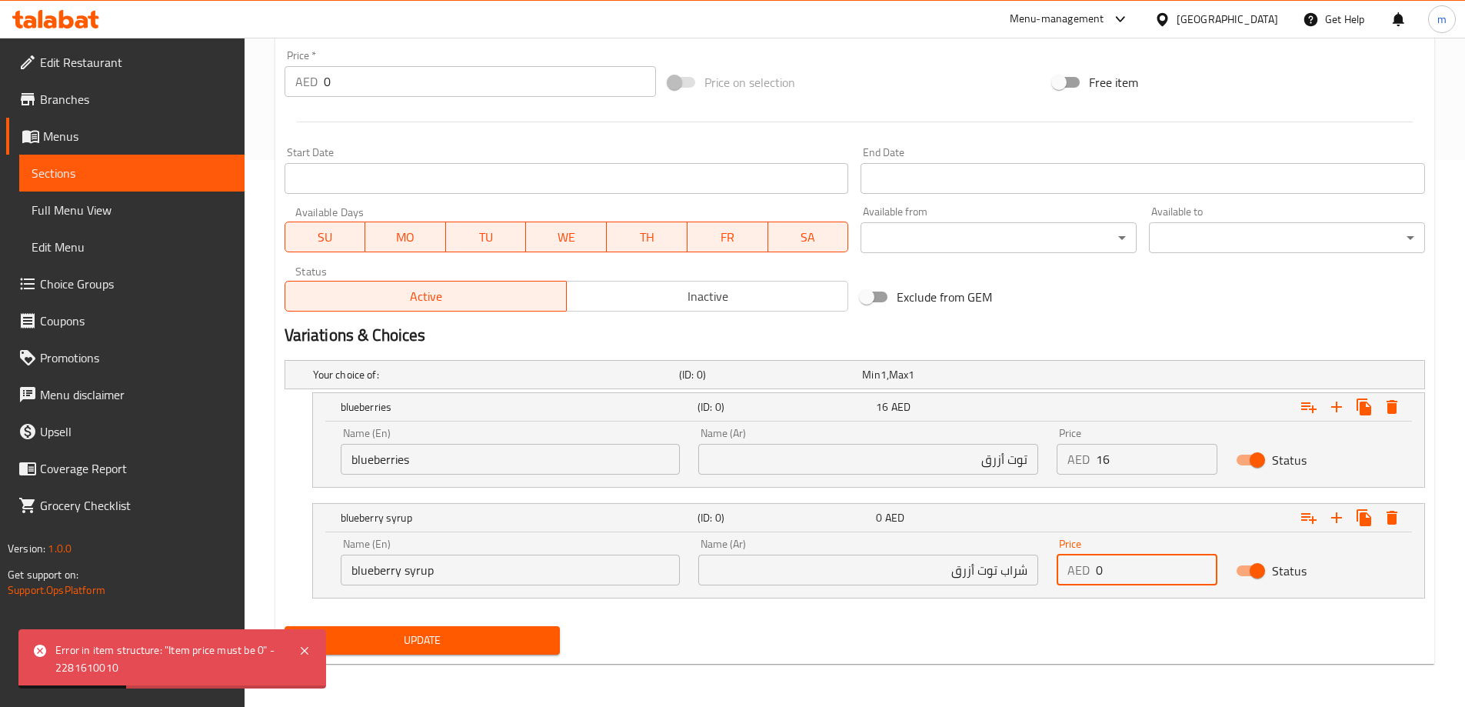
paste input "16"
type input "16"
click at [873, 645] on div "Update" at bounding box center [854, 640] width 1153 height 41
click at [529, 648] on span "Update" at bounding box center [422, 639] width 251 height 19
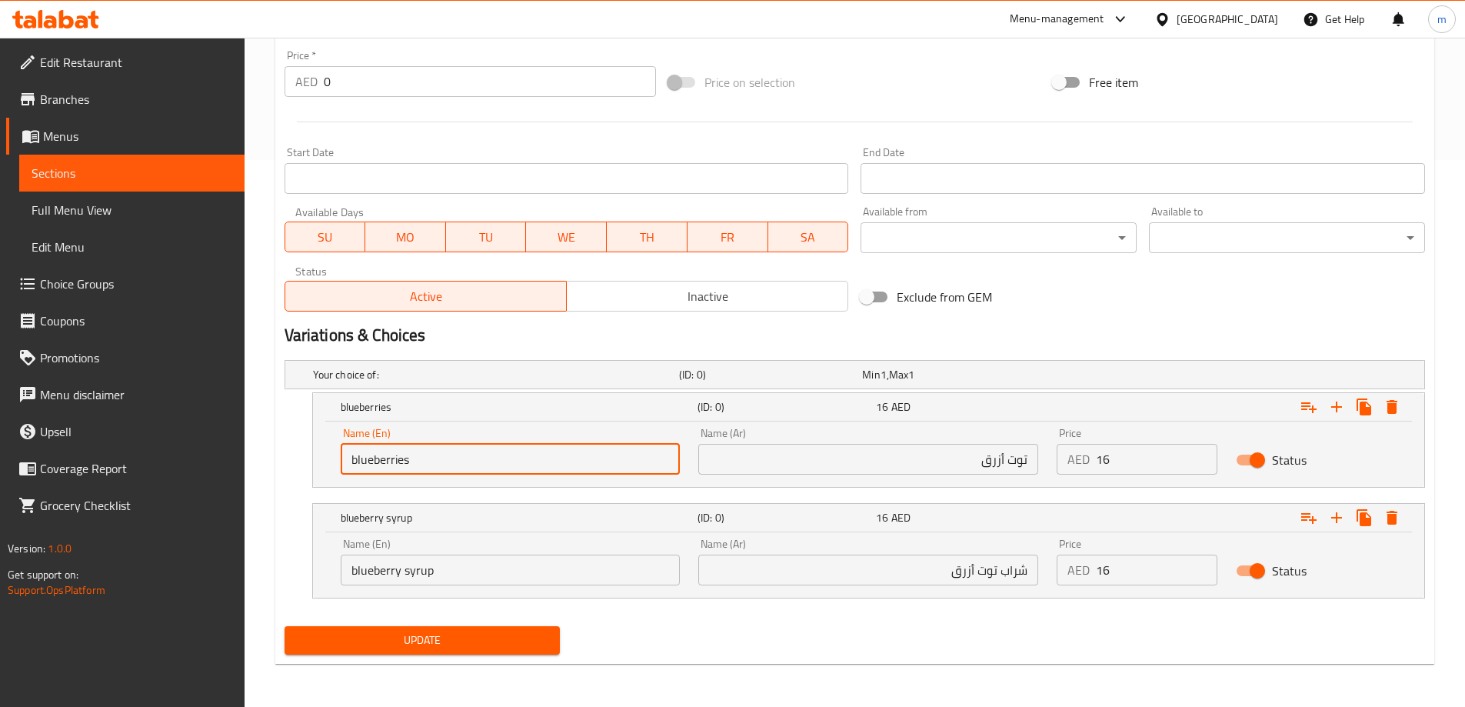
click at [411, 457] on input "blueberries" at bounding box center [511, 459] width 340 height 31
click at [362, 461] on input "fre blueberries" at bounding box center [511, 459] width 340 height 31
click at [367, 458] on input "fre blueberries" at bounding box center [511, 459] width 340 height 31
type input "Fresh Blueberries"
click at [444, 572] on input "blueberry syrup" at bounding box center [511, 569] width 340 height 31
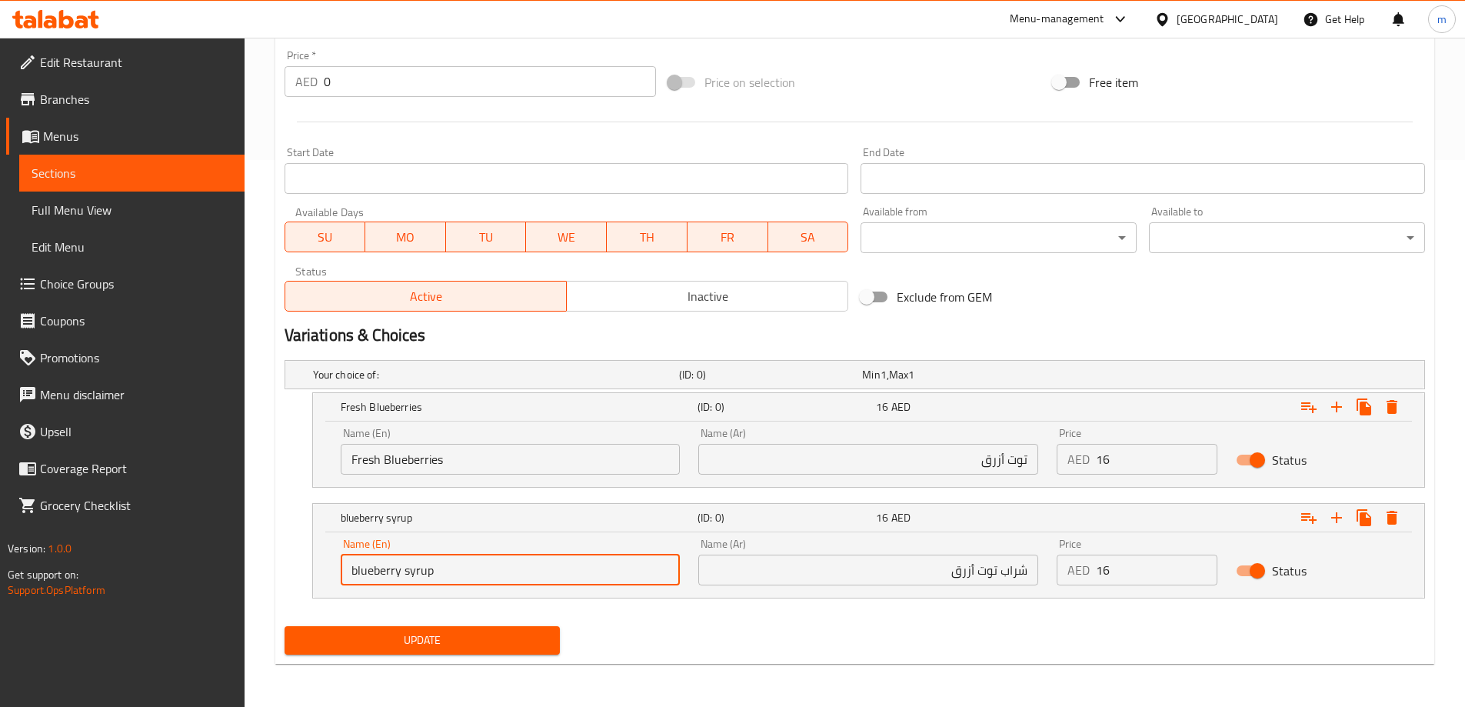
type input "Blueberry Syrup"
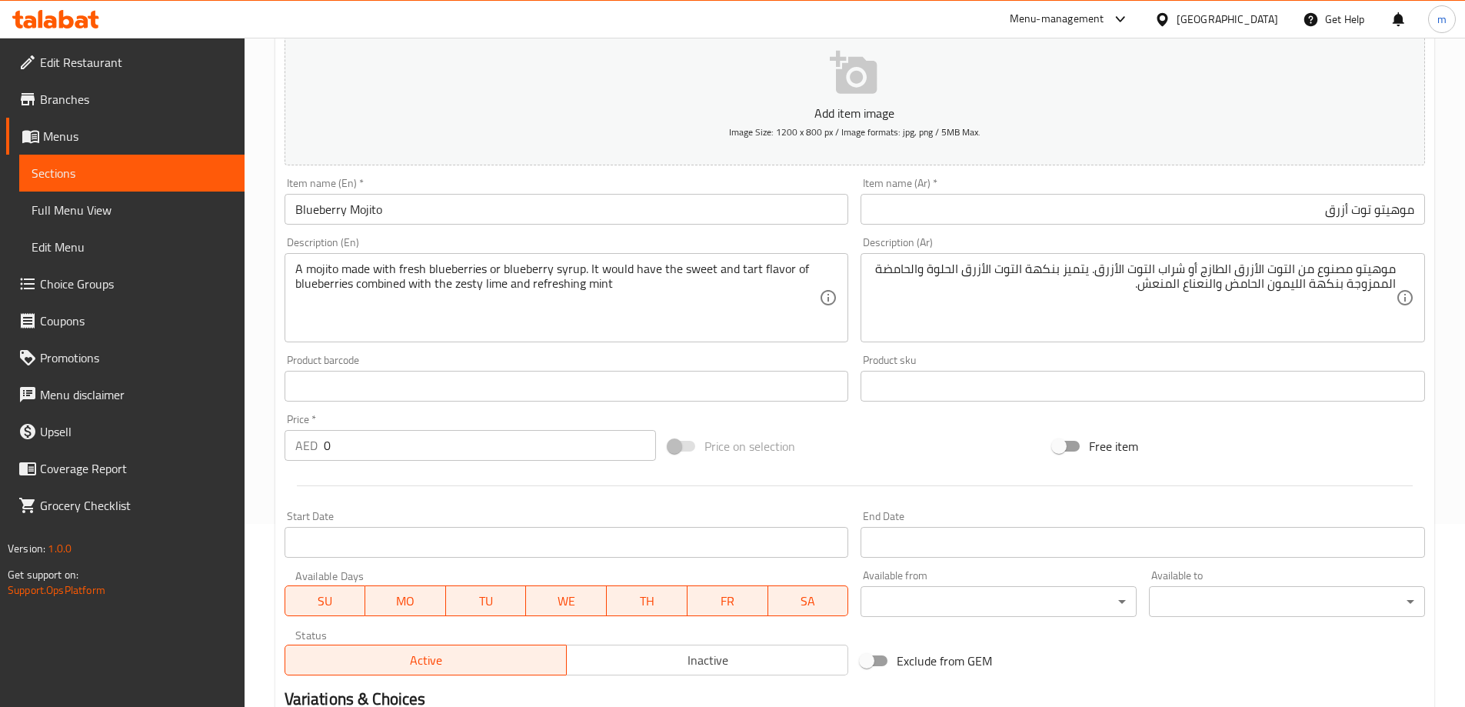
scroll to position [85, 0]
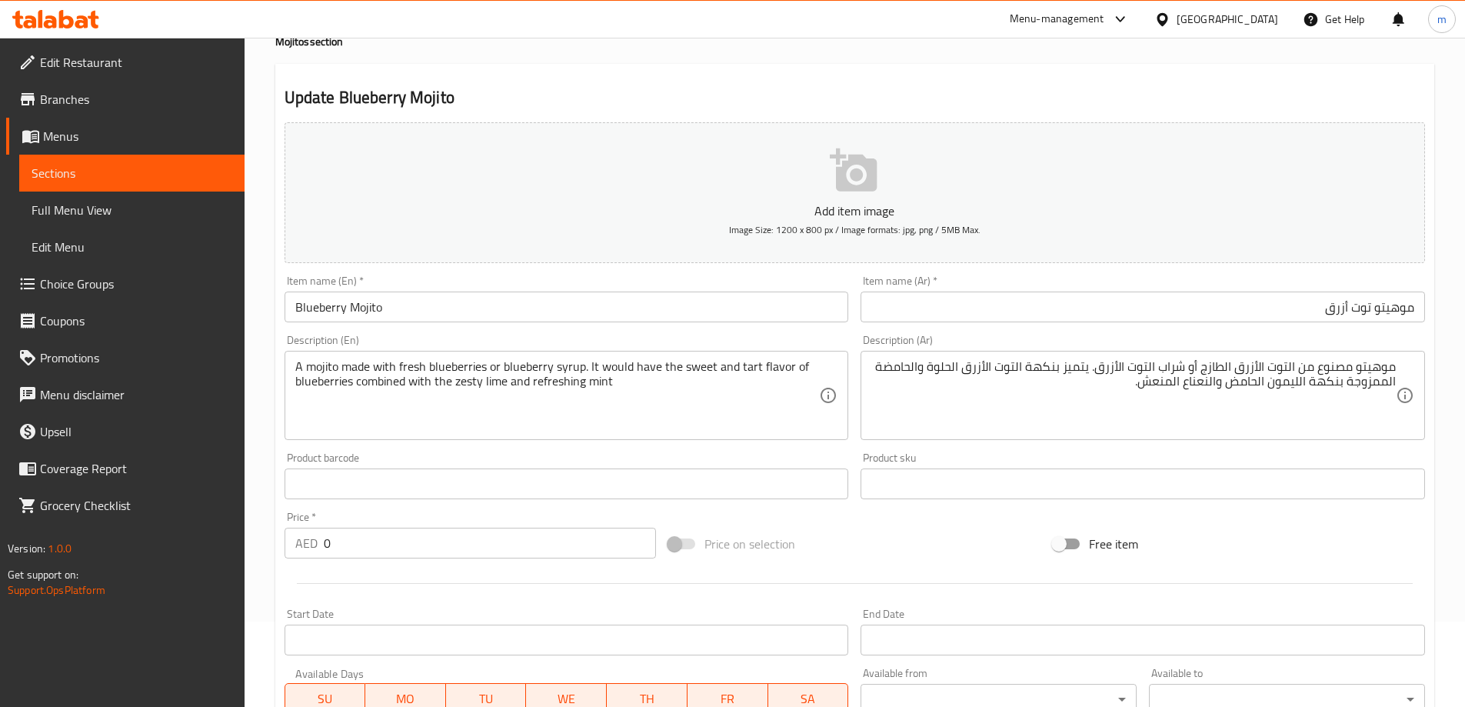
click at [469, 300] on input "Blueberry Mojito" at bounding box center [566, 306] width 564 height 31
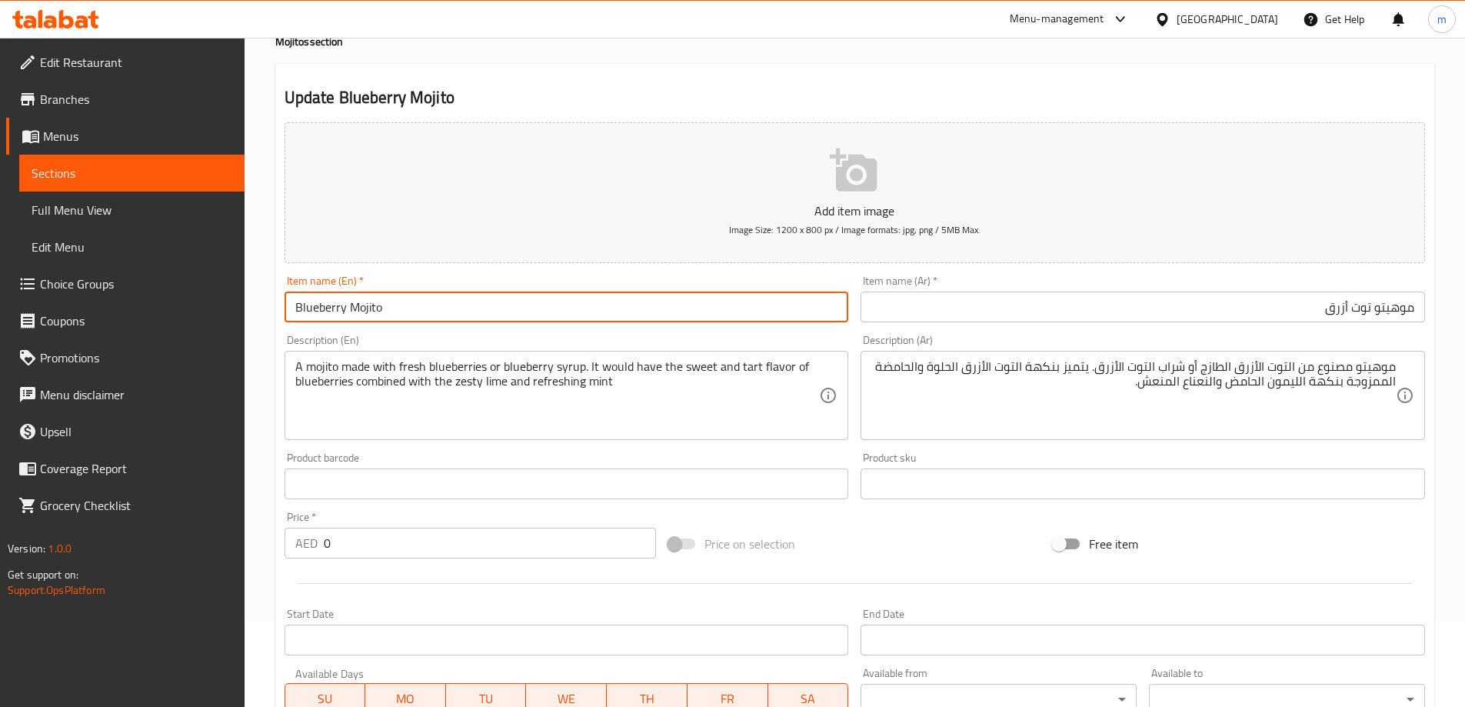
click at [469, 300] on input "Blueberry Mojito" at bounding box center [566, 306] width 564 height 31
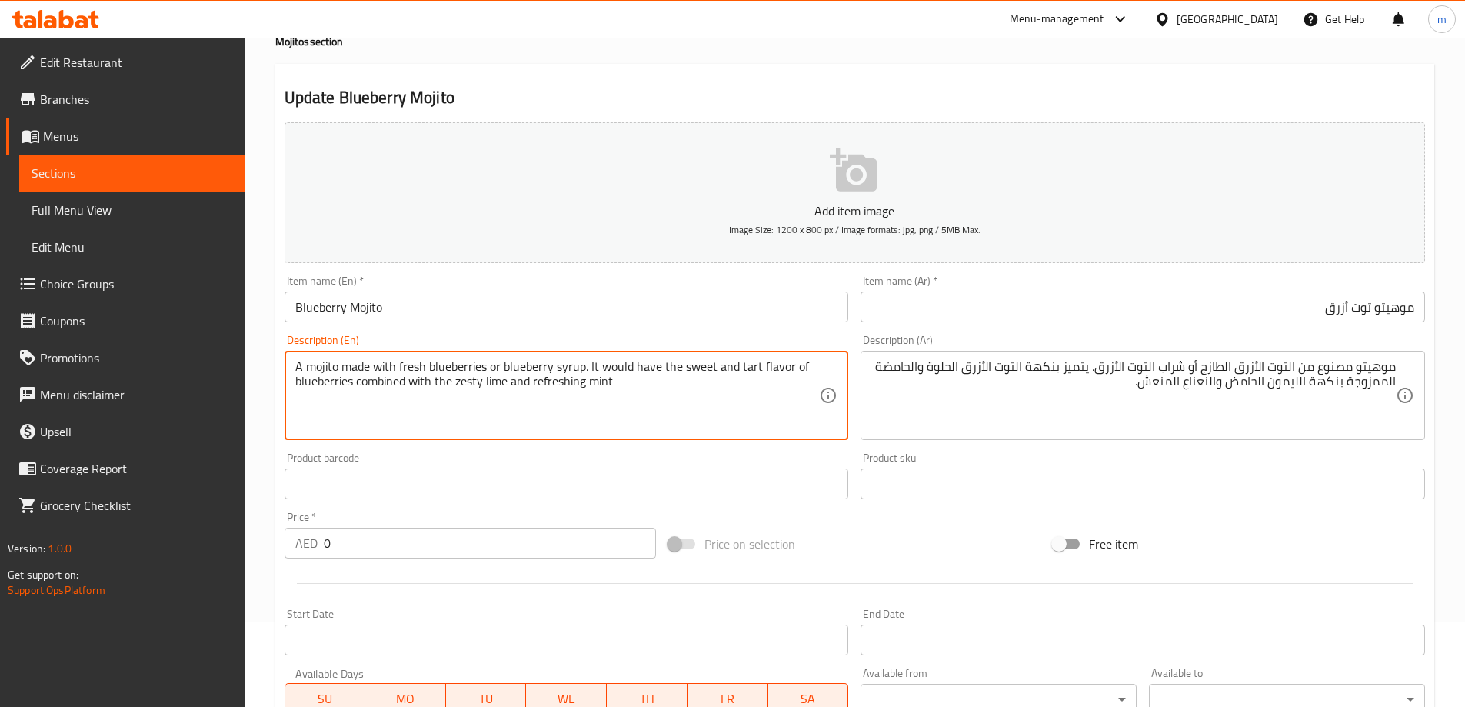
click at [471, 376] on textarea "A mojito made with fresh blueberries or blueberry syrup. It would have the swee…" at bounding box center [557, 395] width 524 height 73
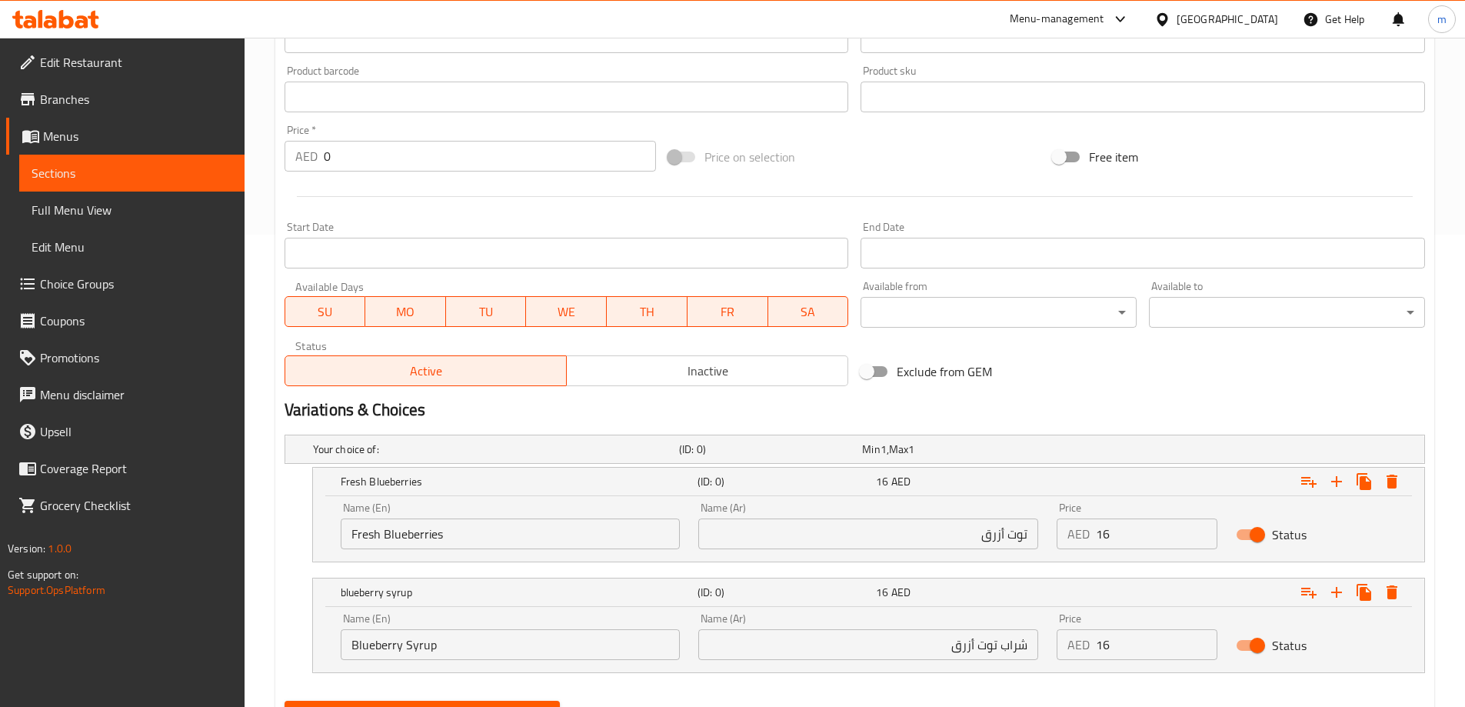
scroll to position [547, 0]
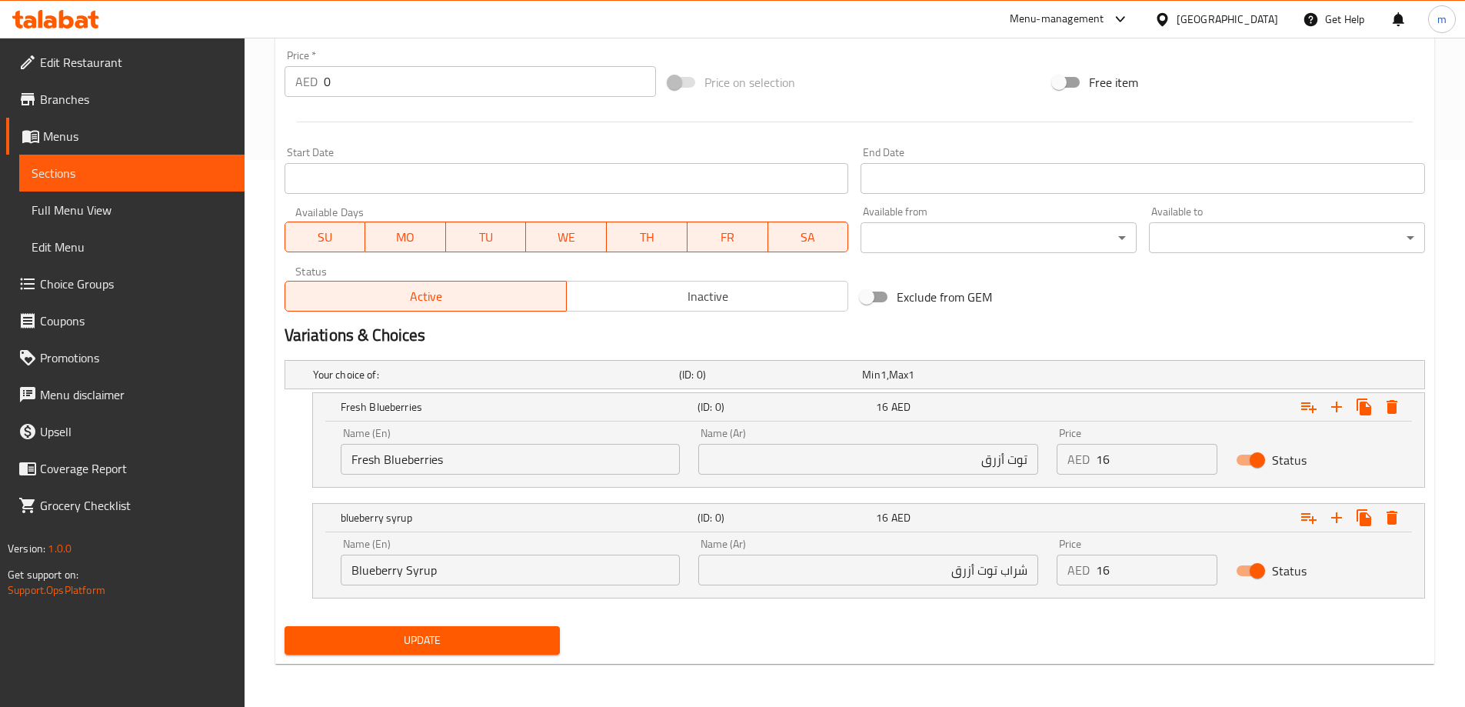
click at [956, 473] on input "توت أزرق" at bounding box center [868, 459] width 340 height 31
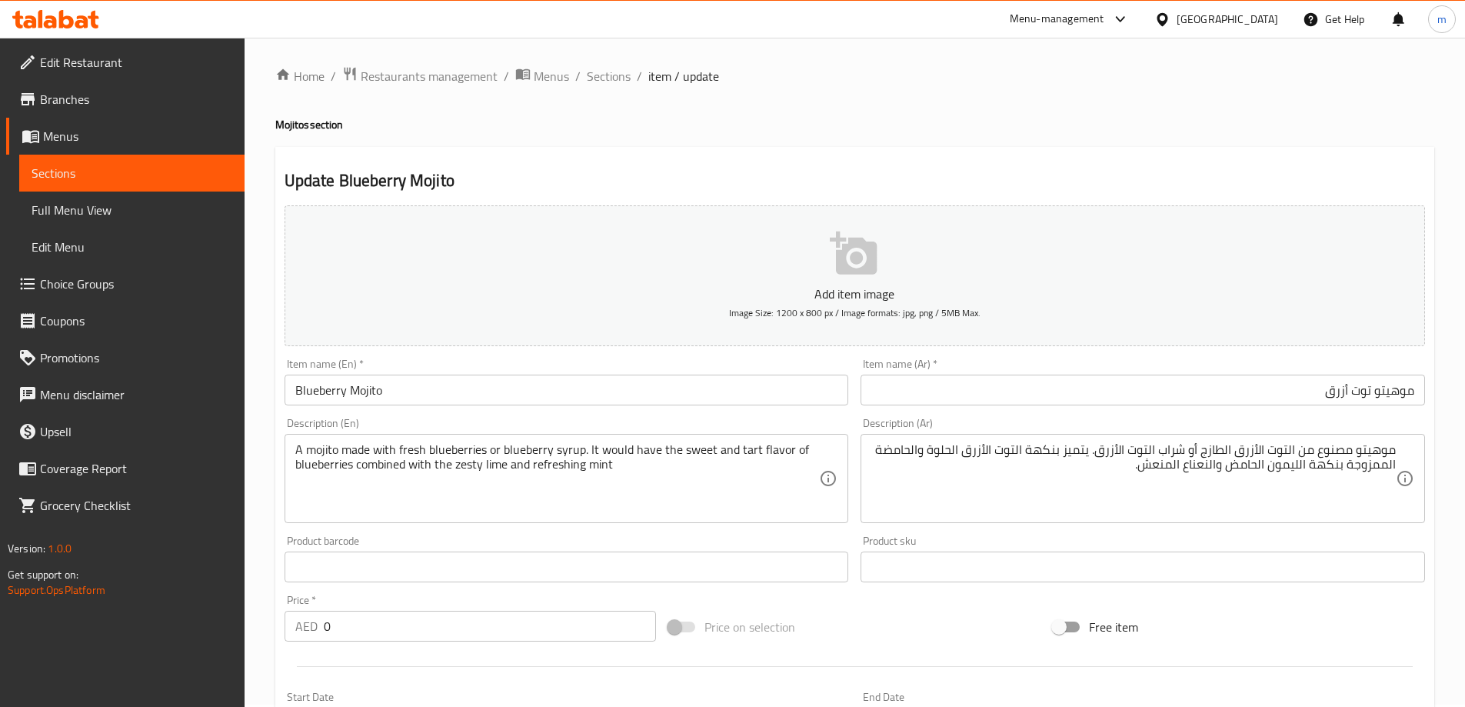
scroll to position [0, 0]
type input "توت أزرق طازج"
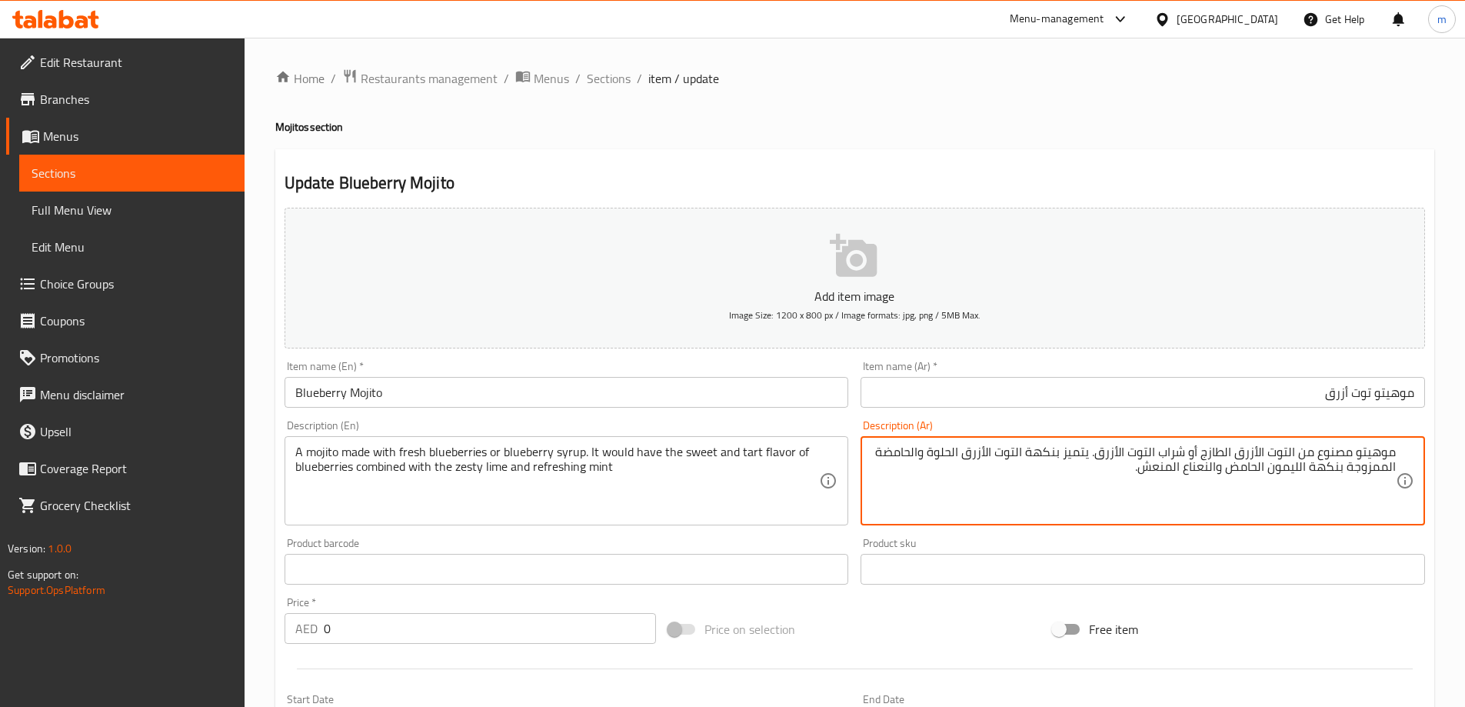
drag, startPoint x: 1093, startPoint y: 451, endPoint x: 980, endPoint y: 455, distance: 113.9
click at [687, 456] on textarea "A mojito made with fresh blueberries or blueberry syrup. It would have the swee…" at bounding box center [557, 480] width 524 height 73
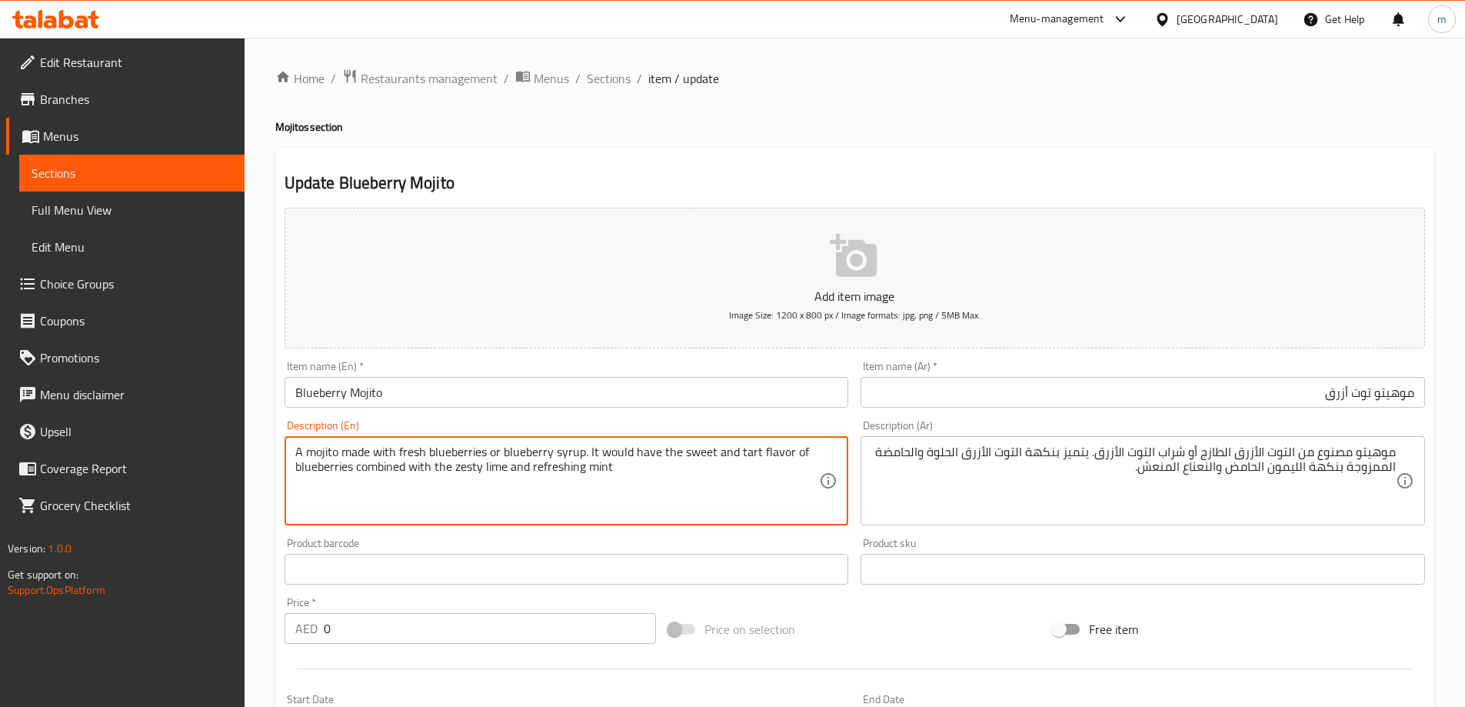
click at [687, 456] on textarea "A mojito made with fresh blueberries or blueberry syrup. It would have the swee…" at bounding box center [557, 480] width 524 height 73
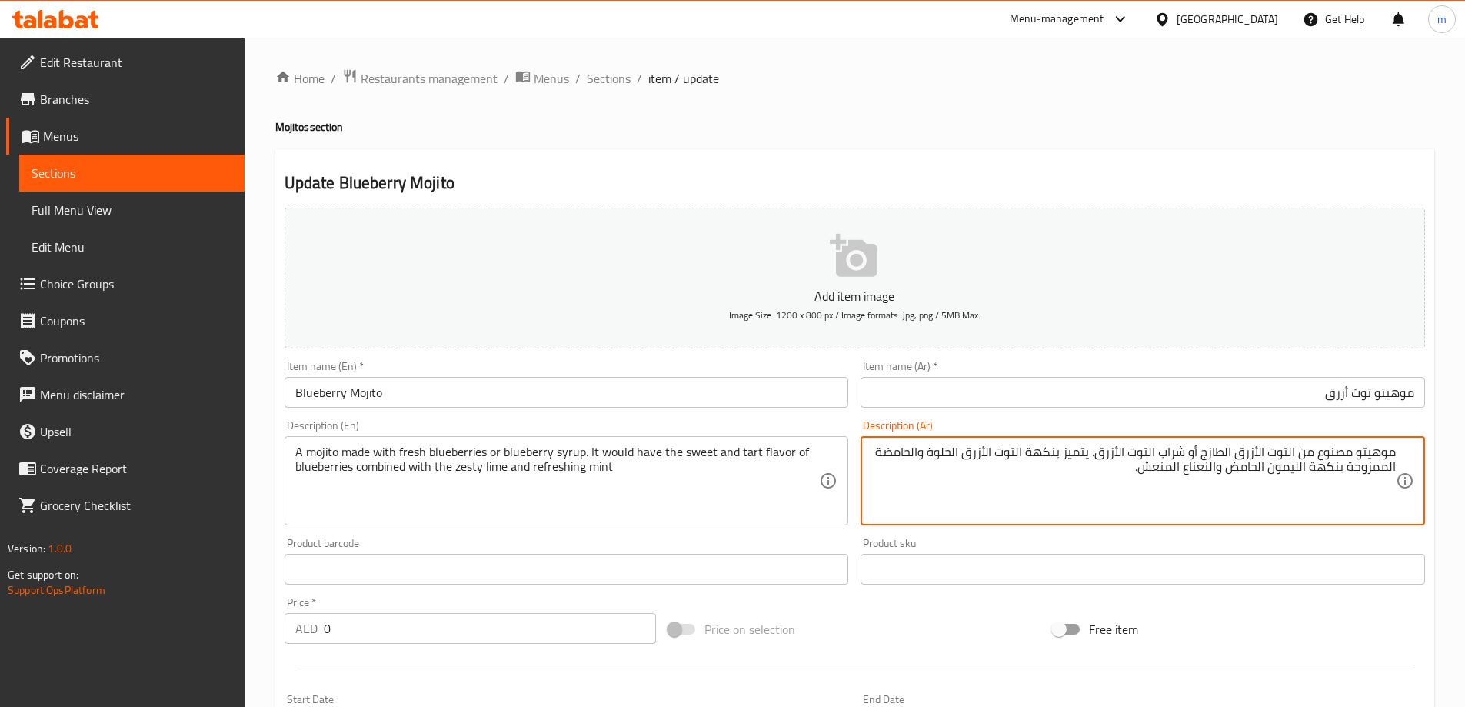
drag, startPoint x: 1083, startPoint y: 452, endPoint x: 1058, endPoint y: 460, distance: 26.5
paste textarea "سيكون له نكهة"
click at [1090, 454] on textarea "موهيتو مصنوع من التوت الأزرق الطازج أو شراب التوت الأزرق. سيكون له نكهة نكهة ال…" at bounding box center [1133, 480] width 524 height 73
click at [996, 451] on textarea "موهيتو مصنوع من التوت الأزرق الطازج أو شراب التوت الأزرق. سيكون له نكهة نكهة ال…" at bounding box center [1133, 480] width 524 height 73
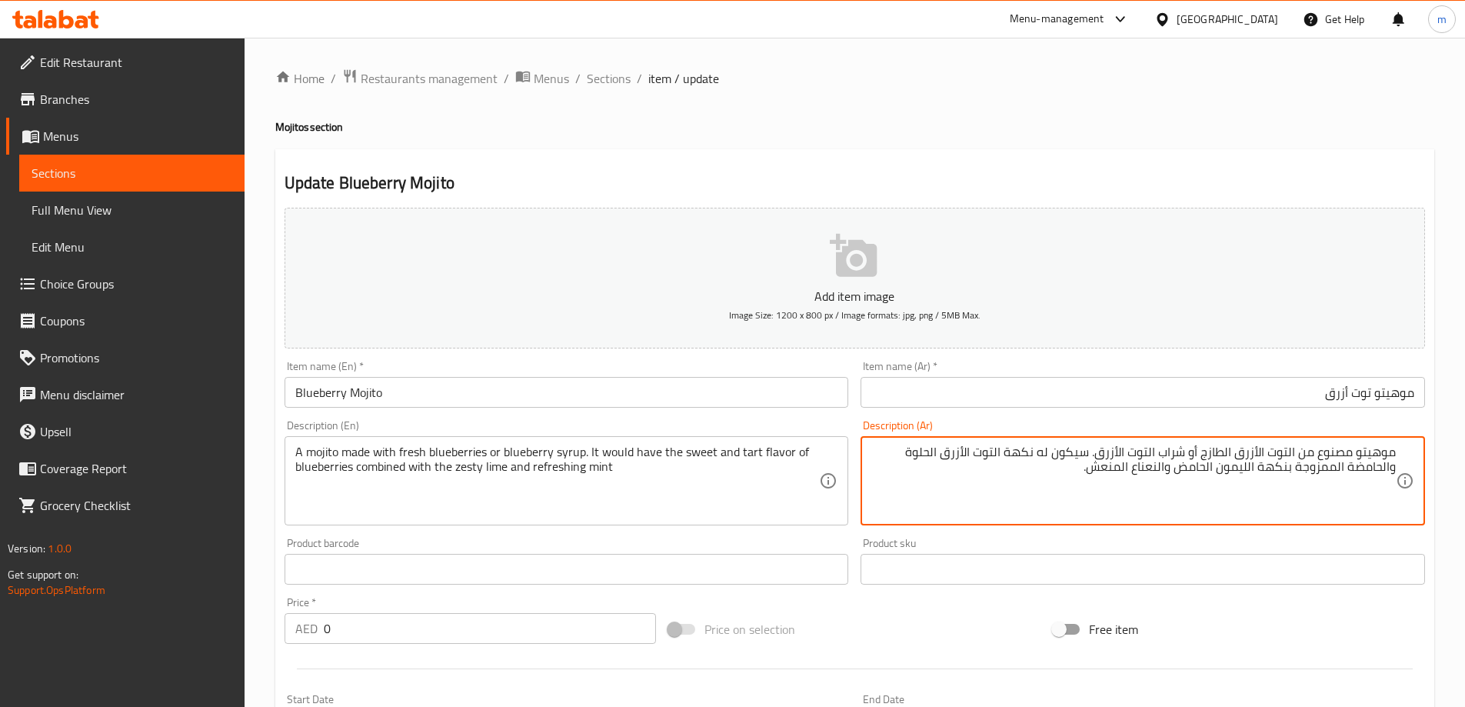
type textarea "موهيتو مصنوع من التوت الأزرق الطازج أو شراب التوت الأزرق. سيكون له نكهة التوت ا…"
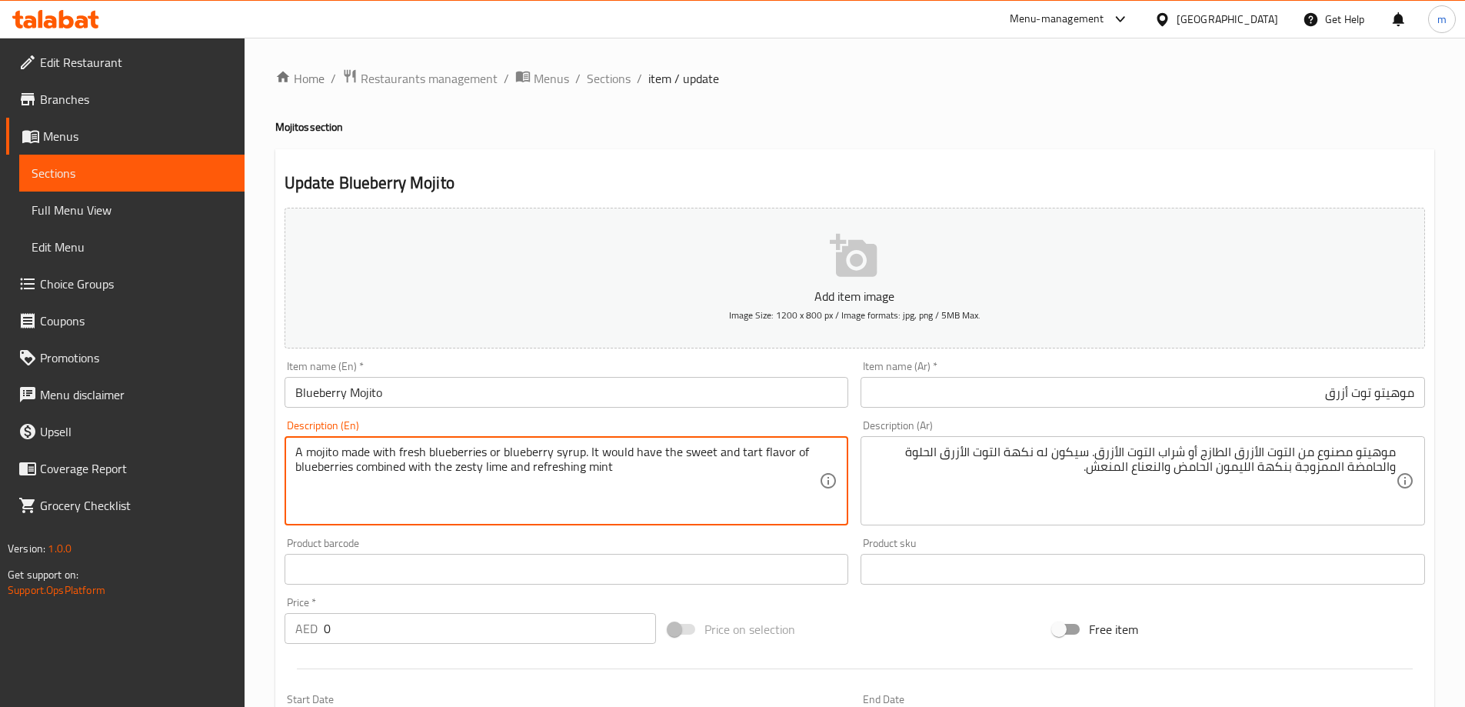
drag, startPoint x: 678, startPoint y: 461, endPoint x: 775, endPoint y: 443, distance: 98.6
drag, startPoint x: 360, startPoint y: 474, endPoint x: 638, endPoint y: 483, distance: 278.5
click at [638, 483] on textarea "A mojito made with fresh blueberries or blueberry syrup. It would have the swee…" at bounding box center [557, 480] width 524 height 73
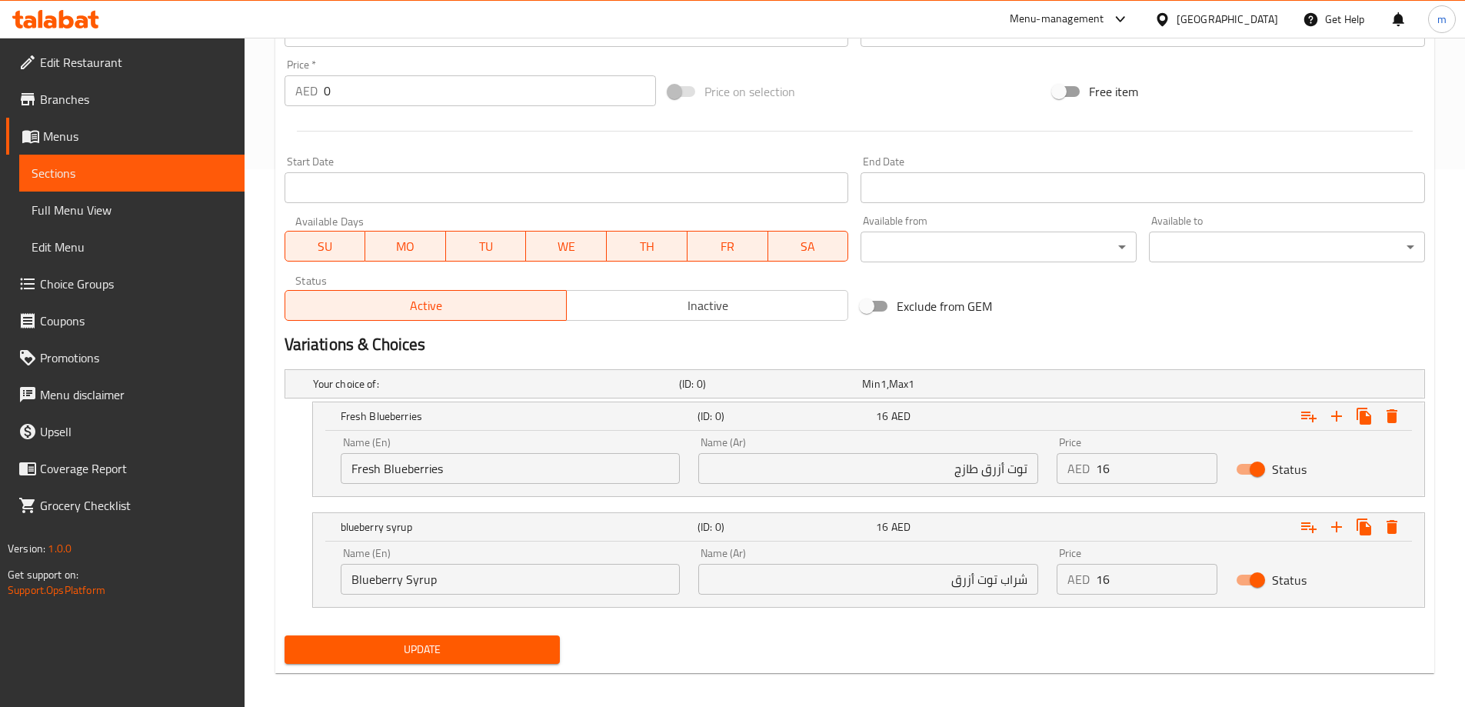
scroll to position [547, 0]
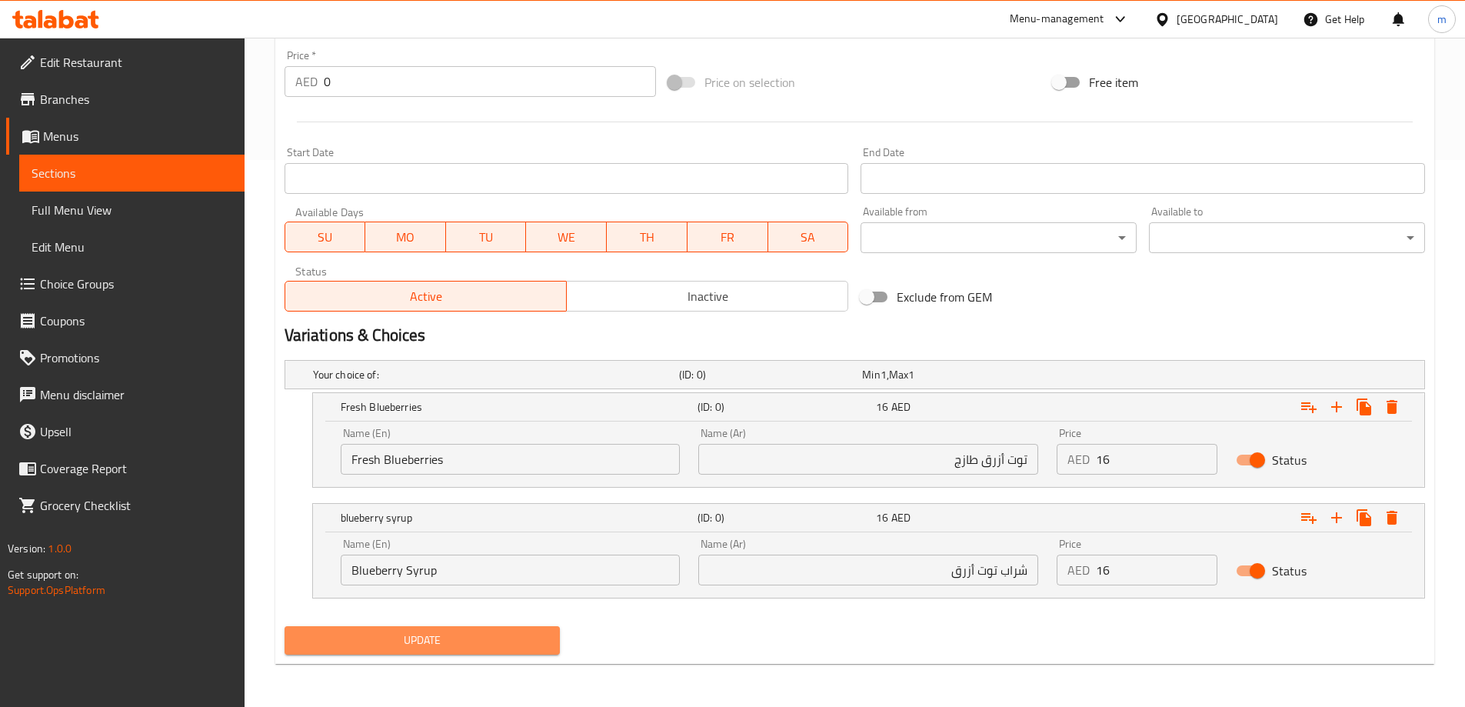
click at [461, 651] on button "Update" at bounding box center [422, 640] width 276 height 28
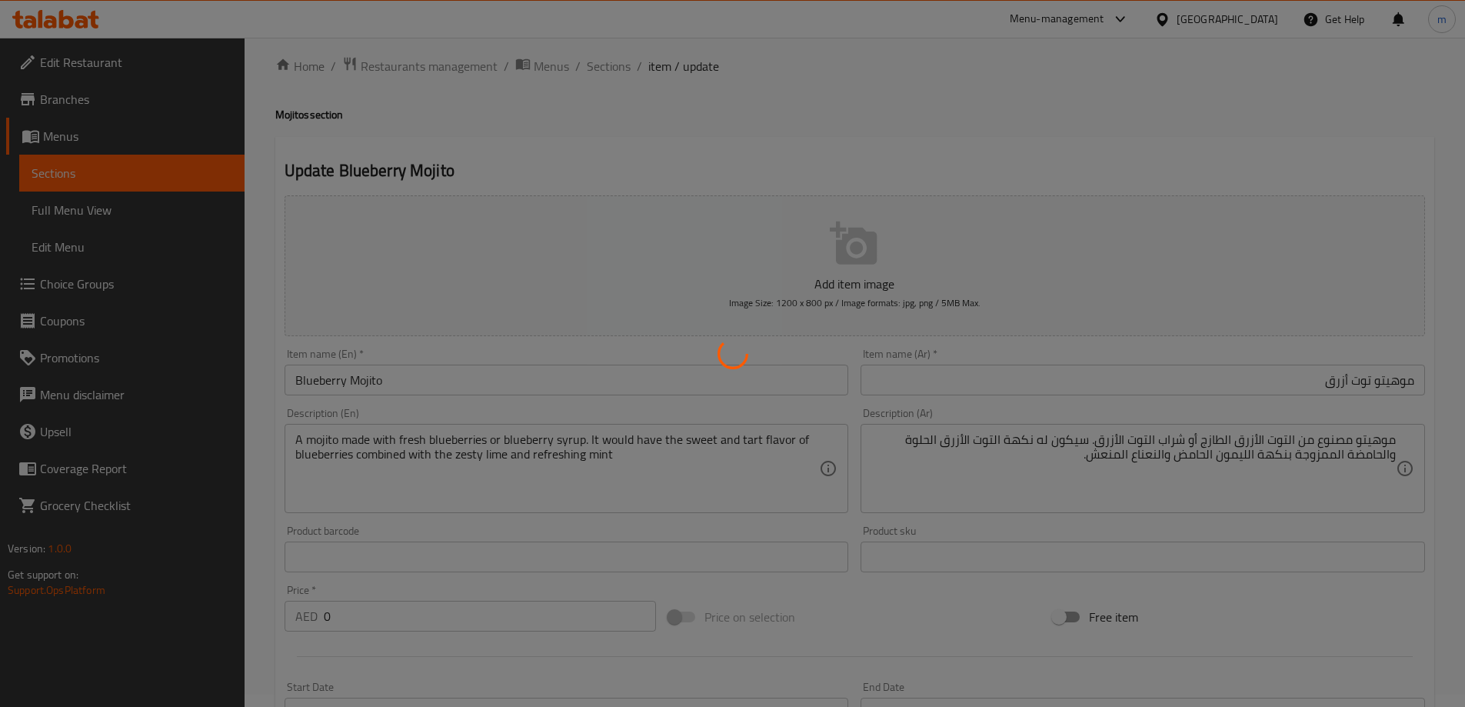
scroll to position [0, 0]
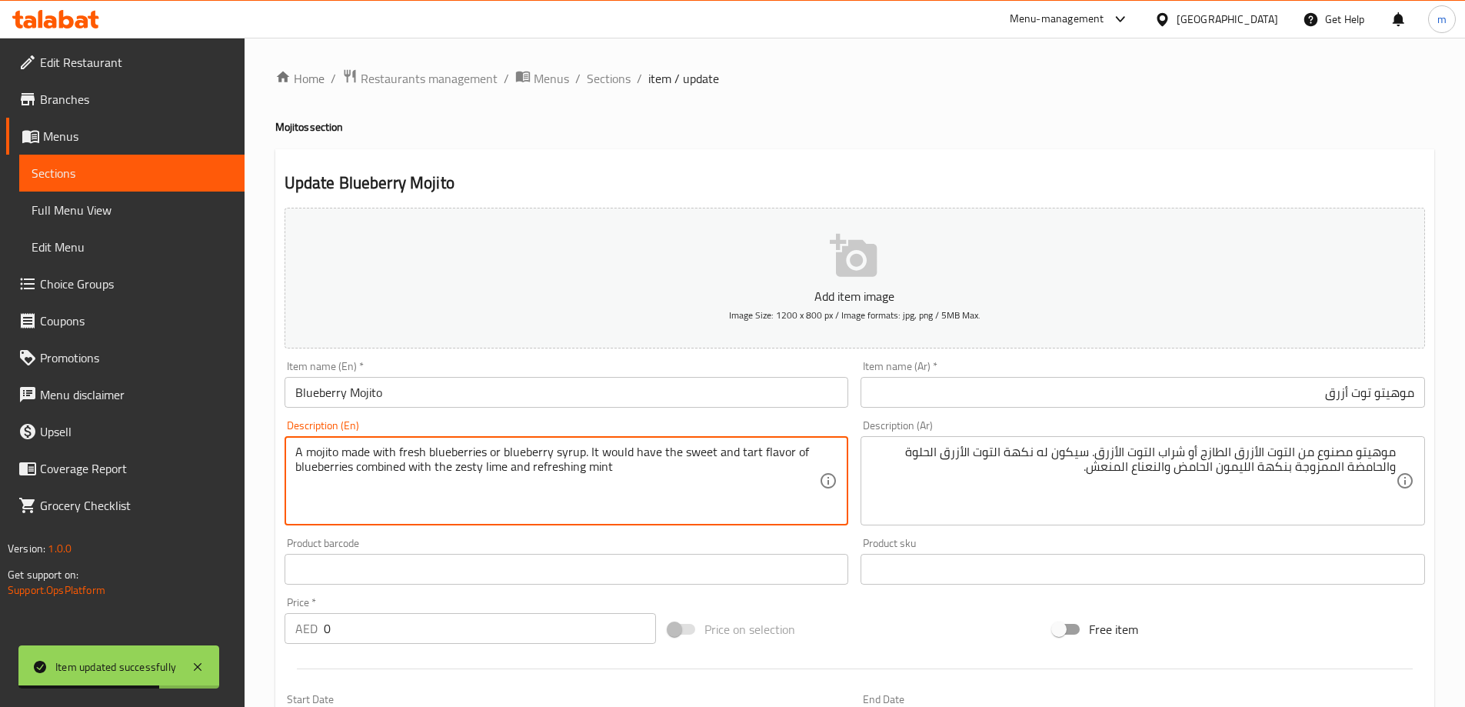
drag, startPoint x: 587, startPoint y: 451, endPoint x: 787, endPoint y: 458, distance: 200.8
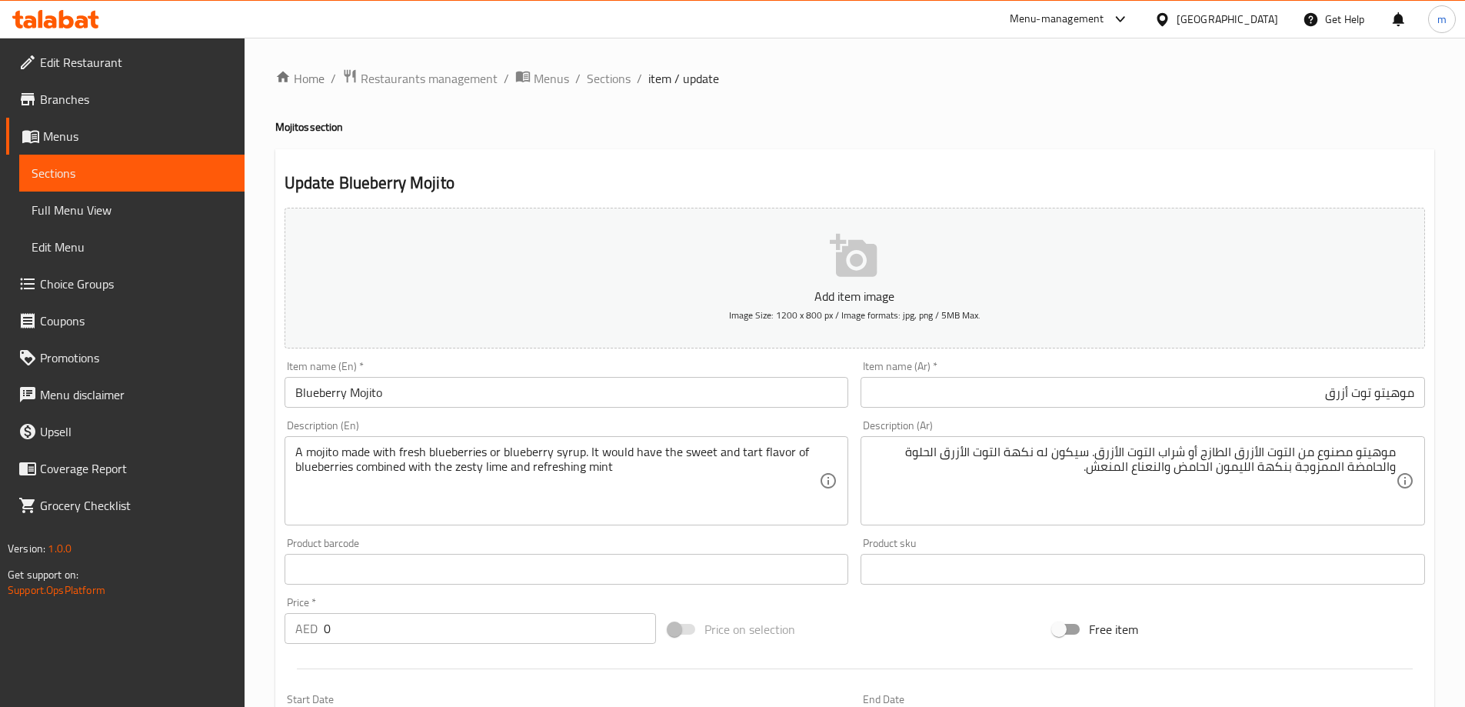
click at [1105, 155] on div "Update Blueberry Mojito Add item image Image Size: 1200 x 800 px / Image format…" at bounding box center [854, 679] width 1159 height 1061
click at [607, 78] on span "Sections" at bounding box center [609, 78] width 44 height 18
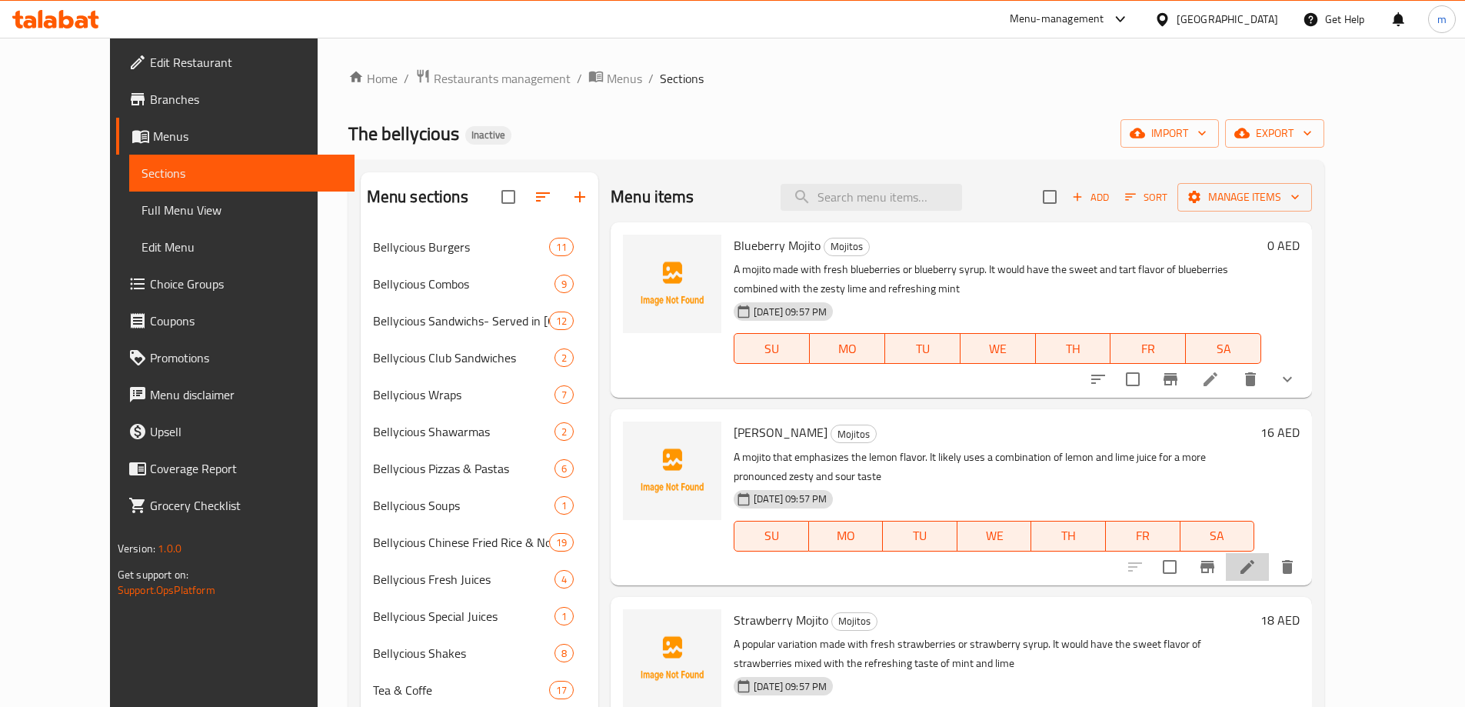
click at [1269, 553] on li at bounding box center [1247, 567] width 43 height 28
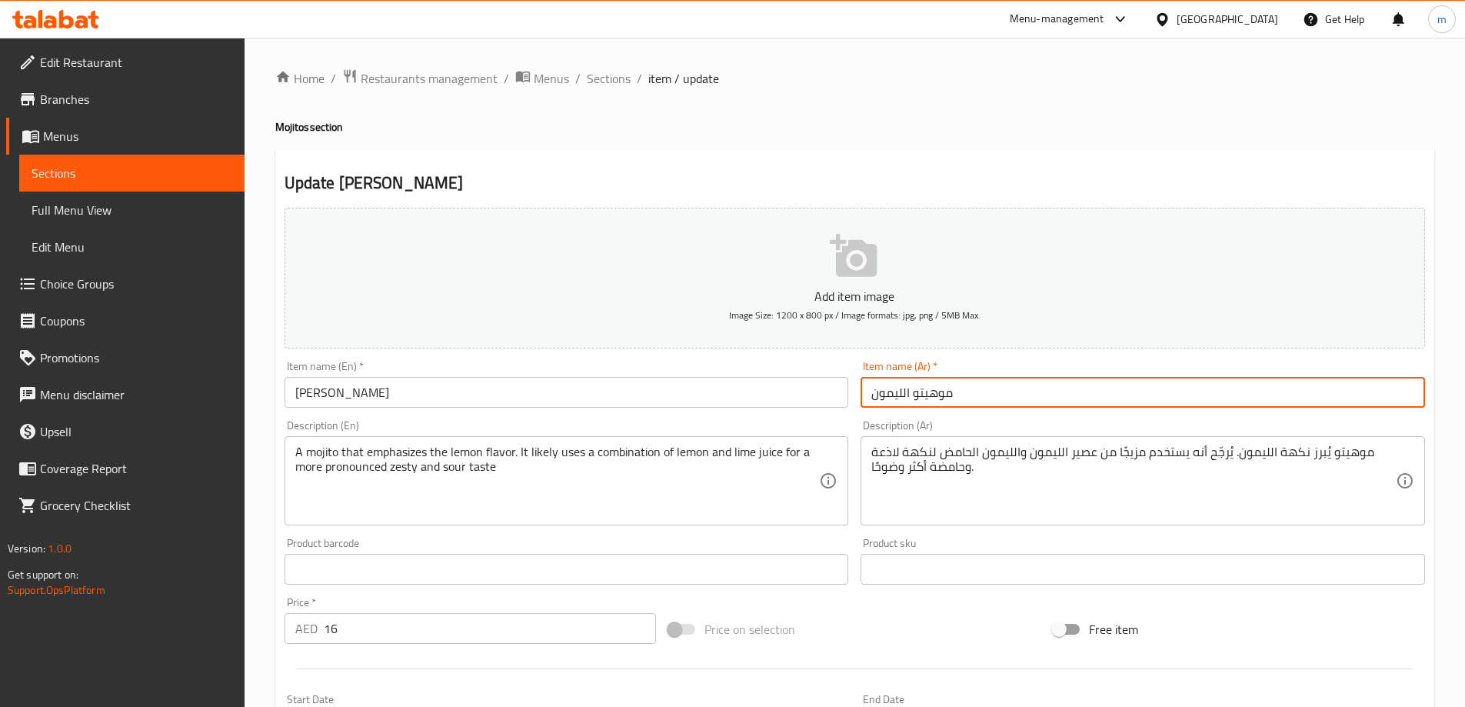
click at [1059, 384] on input "موهيتو الليمون" at bounding box center [1142, 392] width 564 height 31
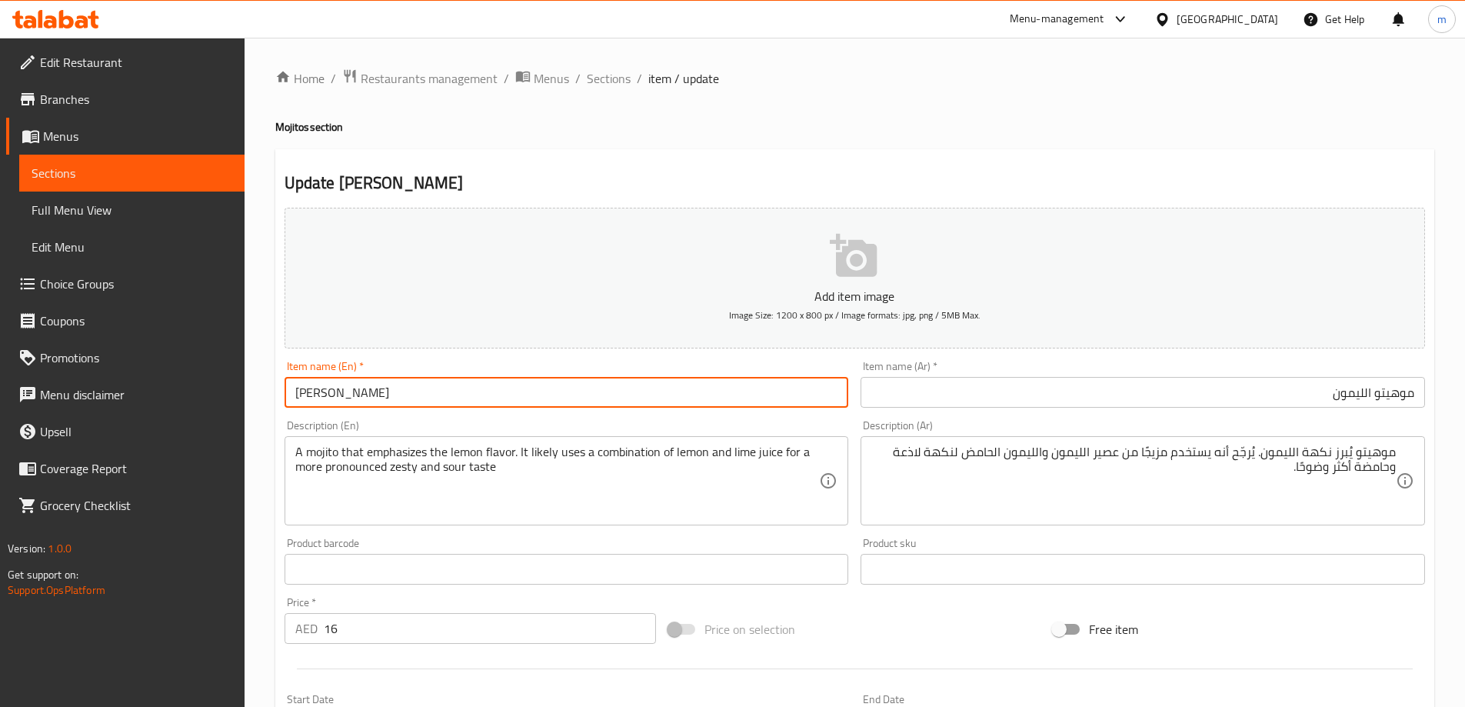
drag, startPoint x: 386, startPoint y: 386, endPoint x: 268, endPoint y: 376, distance: 118.8
click at [268, 376] on div "Home / Restaurants management / Menus / Sections / item / update Mojitos sectio…" at bounding box center [854, 562] width 1220 height 1049
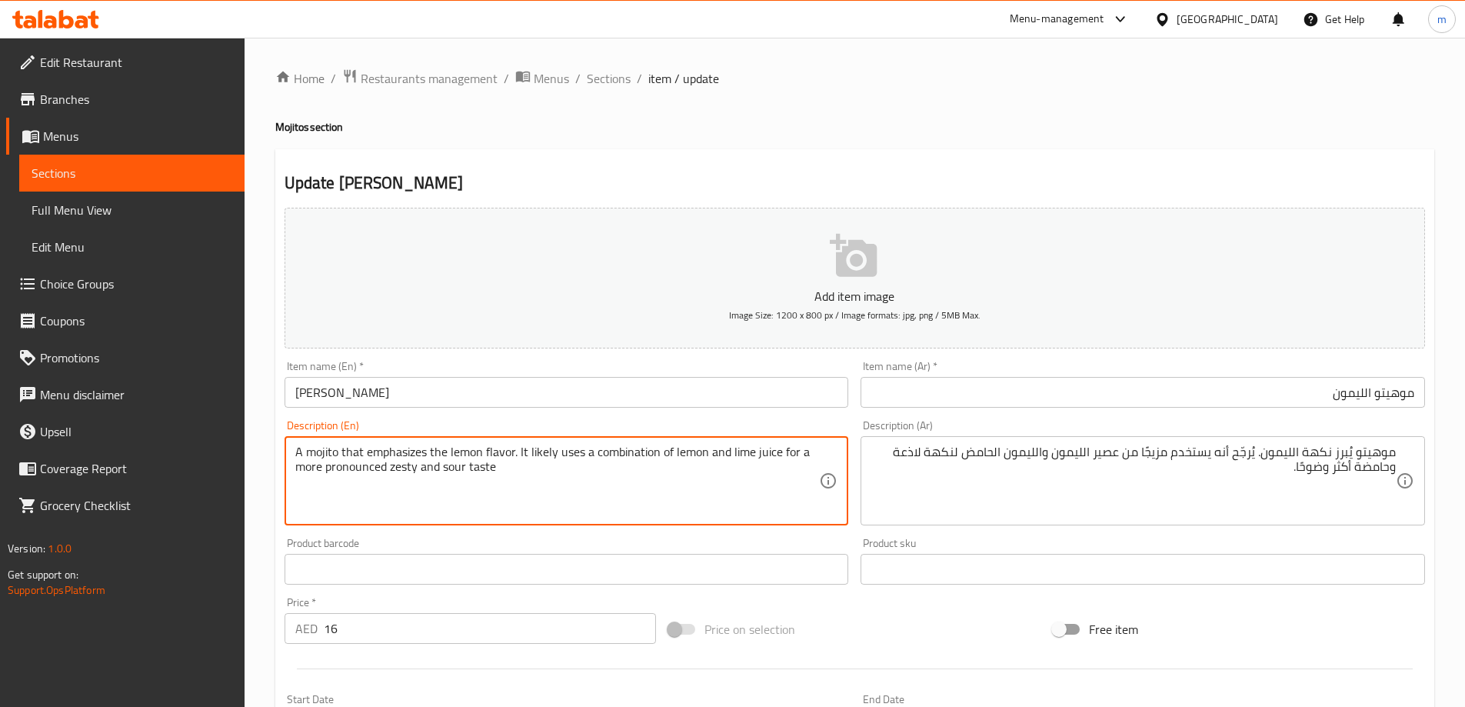
drag, startPoint x: 303, startPoint y: 451, endPoint x: 507, endPoint y: 450, distance: 204.5
click at [510, 448] on textarea "A mojito that emphasizes the lemon flavor. It likely uses a combination of lemo…" at bounding box center [557, 480] width 524 height 73
drag, startPoint x: 520, startPoint y: 449, endPoint x: 767, endPoint y: 459, distance: 247.8
click at [767, 459] on textarea "A mojito that emphasizes the lemon flavor. It likely uses a combination of lemo…" at bounding box center [557, 480] width 524 height 73
click at [645, 462] on textarea "A mojito that emphasizes the lemon flavor. It likely uses a combination of lemo…" at bounding box center [557, 480] width 524 height 73
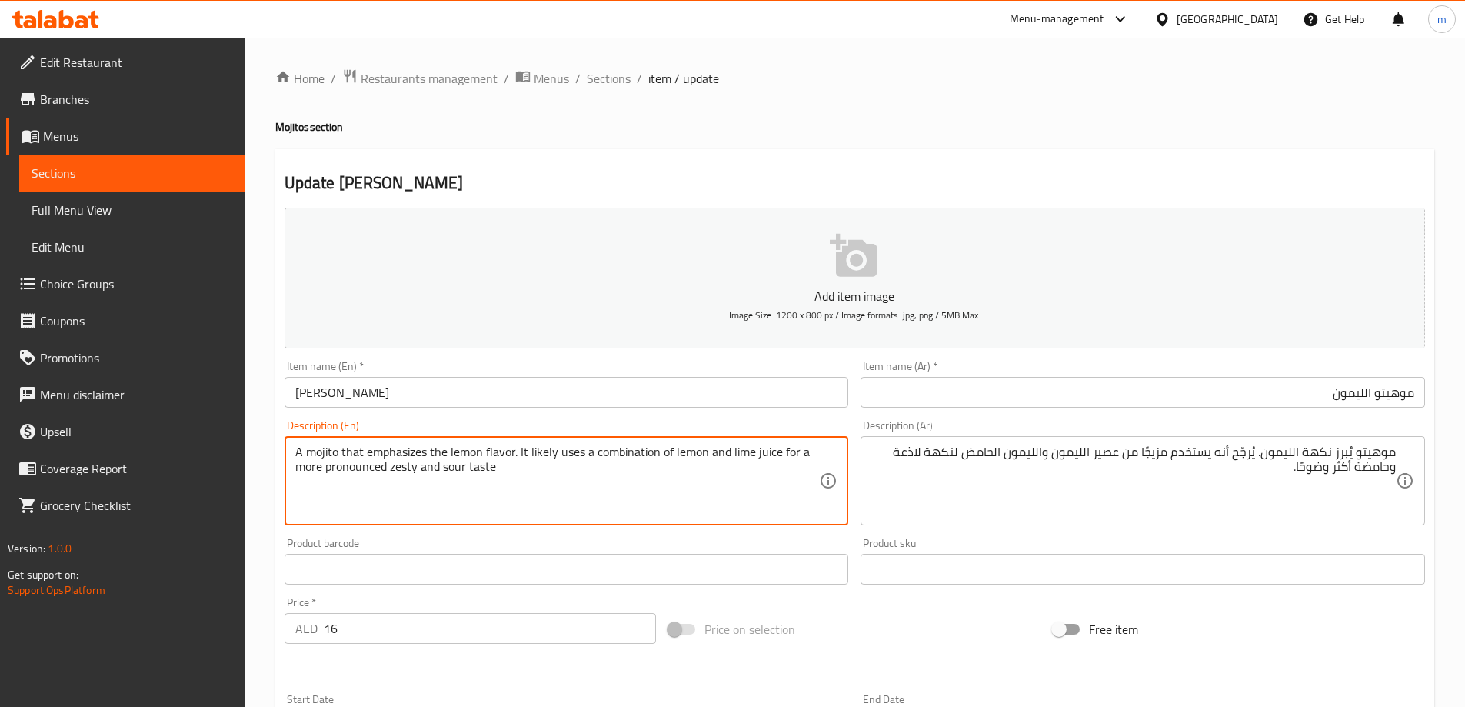
click at [459, 401] on input "Lemon Mojito" at bounding box center [566, 392] width 564 height 31
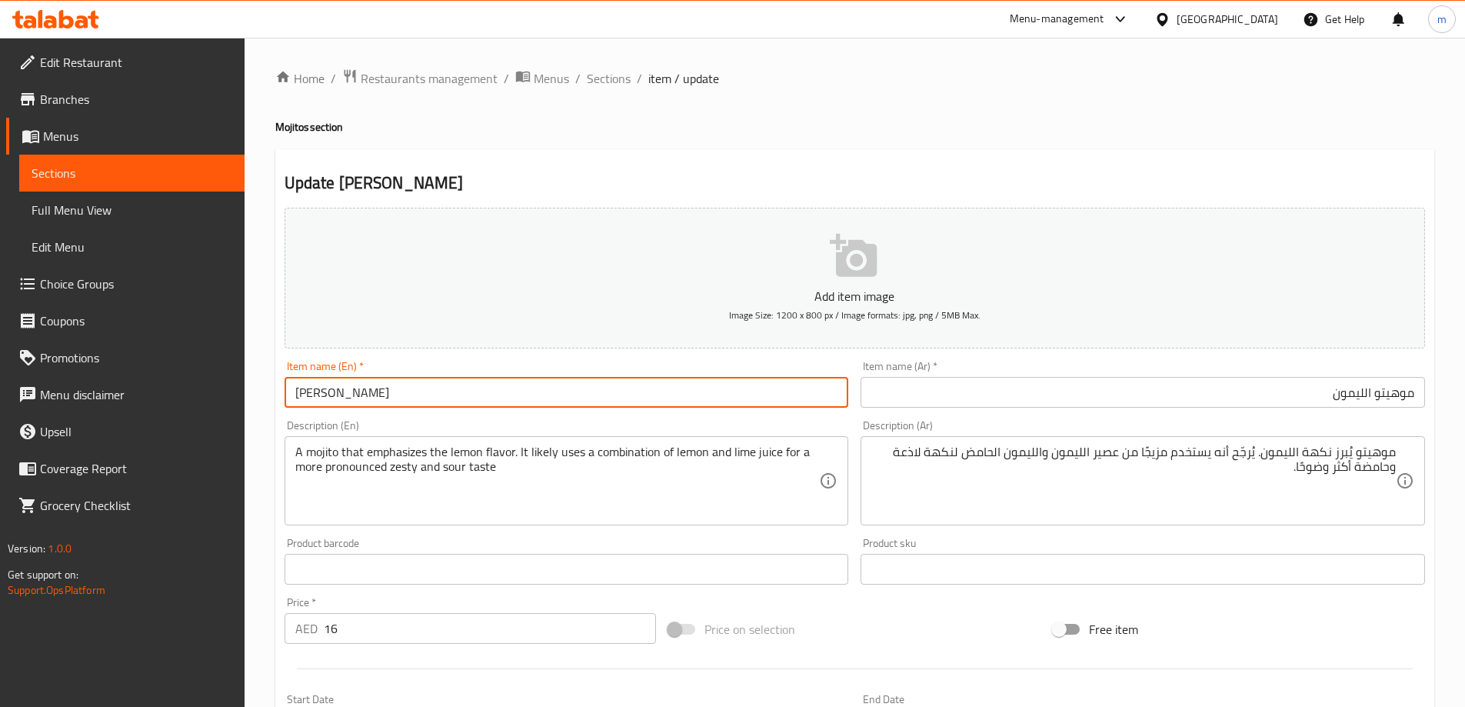
click at [459, 401] on input "Lemon Mojito" at bounding box center [566, 392] width 564 height 31
paste input "Lemon Mojito"
type input "Lemon Mojito"
click at [610, 72] on span "Sections" at bounding box center [609, 78] width 44 height 18
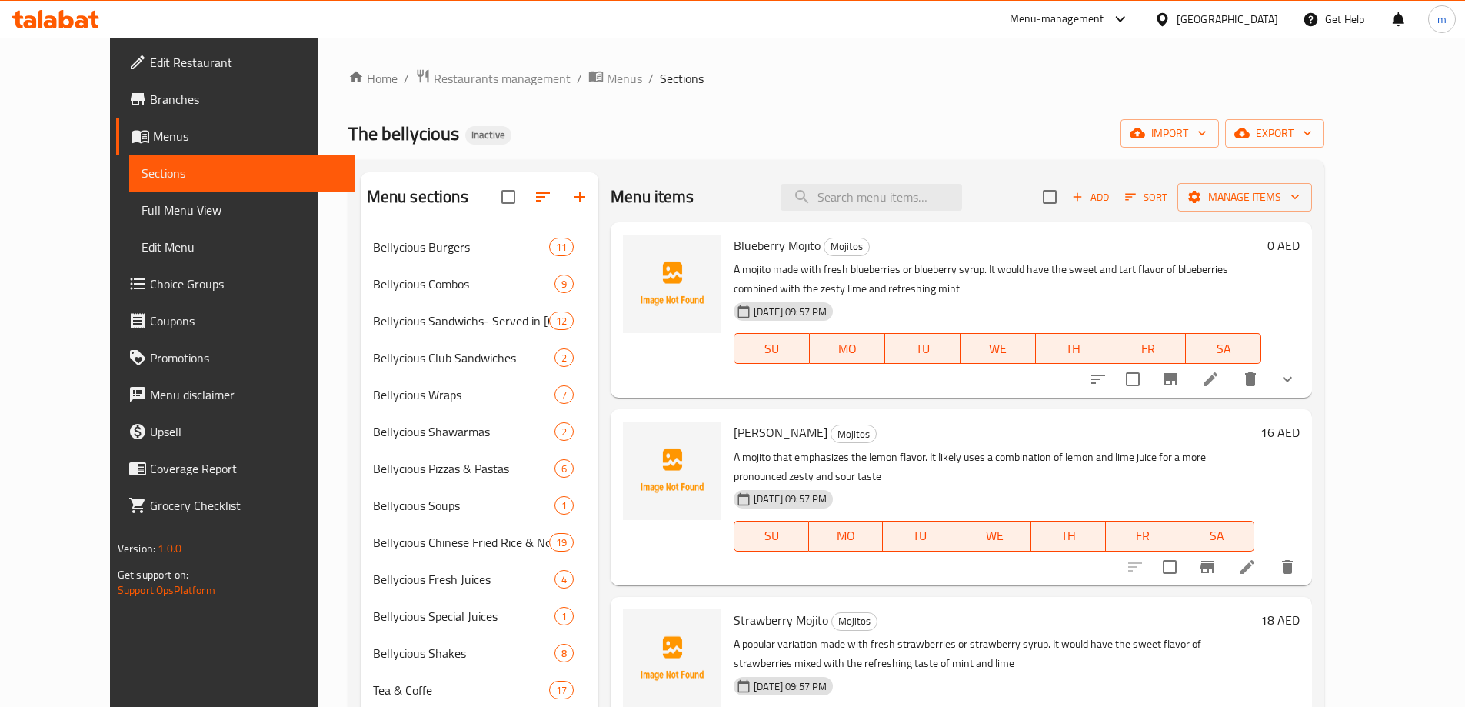
click at [1254, 461] on p "A mojito that emphasizes the lemon flavor. It likely uses a combination of lemo…" at bounding box center [993, 466] width 521 height 38
click at [1296, 557] on icon "delete" at bounding box center [1287, 566] width 18 height 18
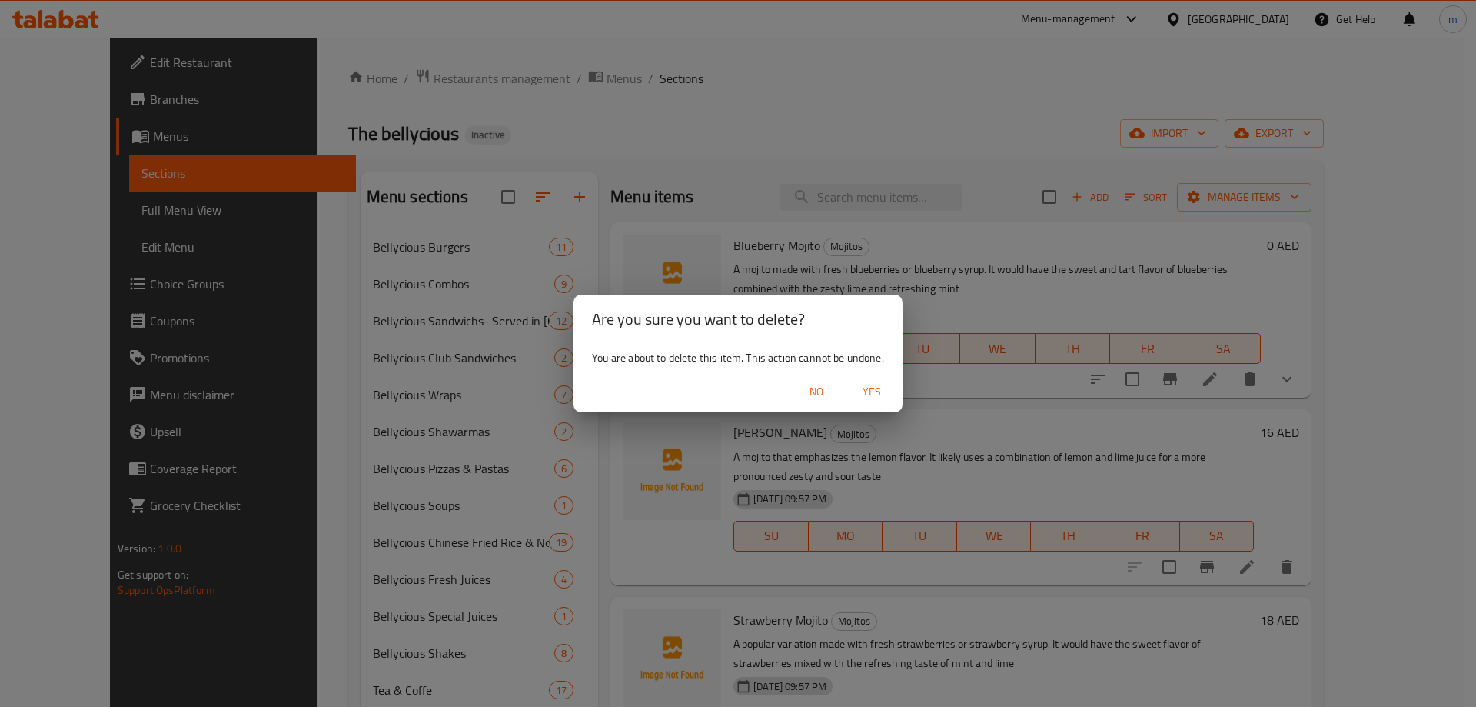
click at [876, 389] on span "Yes" at bounding box center [871, 391] width 37 height 19
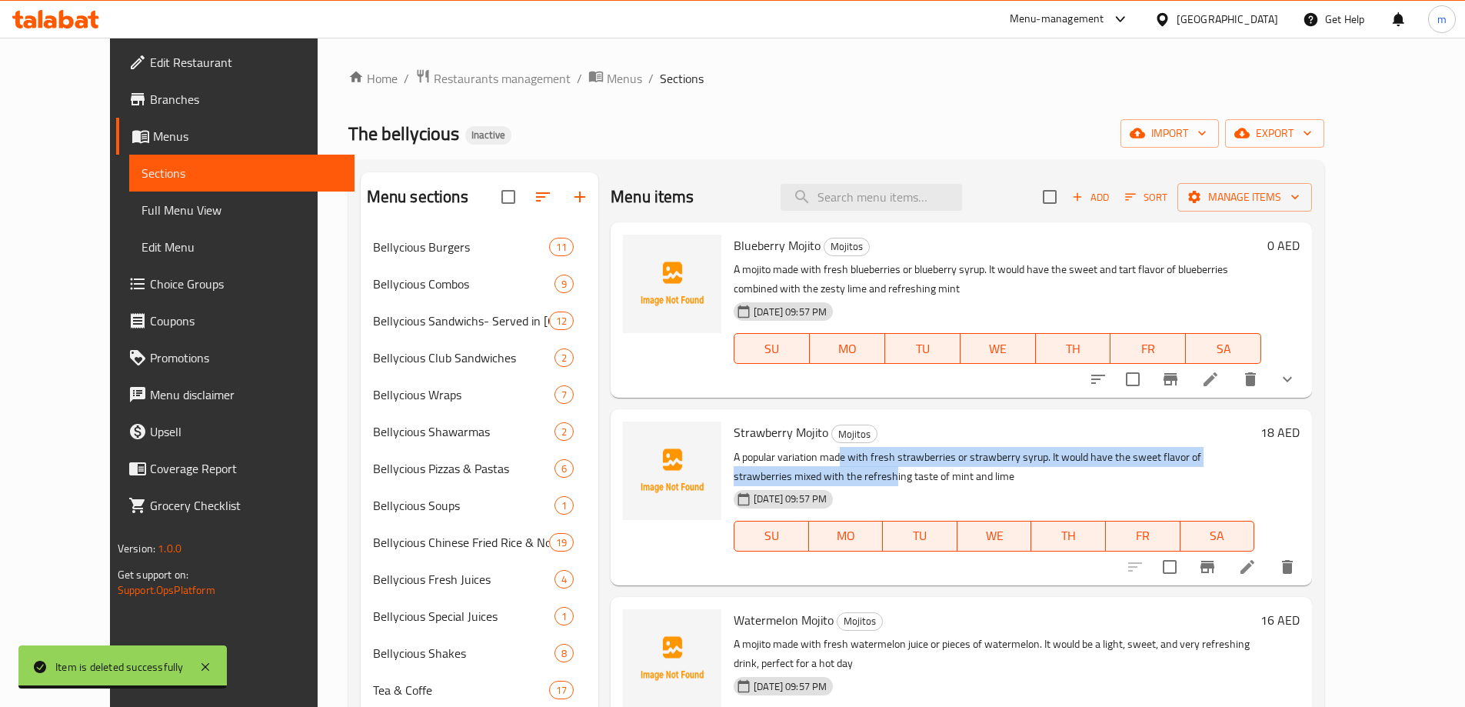
drag, startPoint x: 811, startPoint y: 458, endPoint x: 1336, endPoint y: 464, distance: 524.4
click at [1254, 464] on p "A popular variation made with fresh strawberries or strawberry syrup. It would …" at bounding box center [993, 466] width 521 height 38
click at [1256, 557] on icon at bounding box center [1247, 566] width 18 height 18
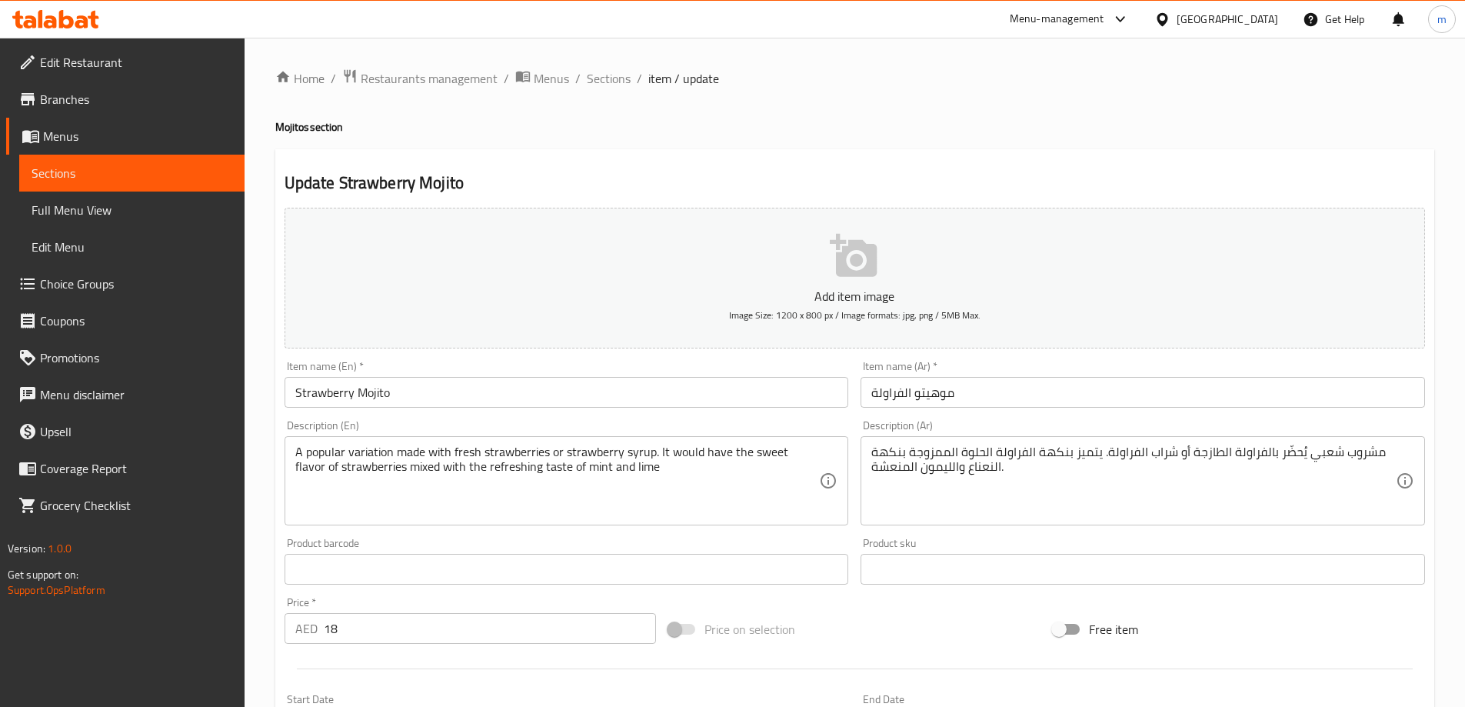
click at [1044, 394] on input "موهيتو الفراولة" at bounding box center [1142, 392] width 564 height 31
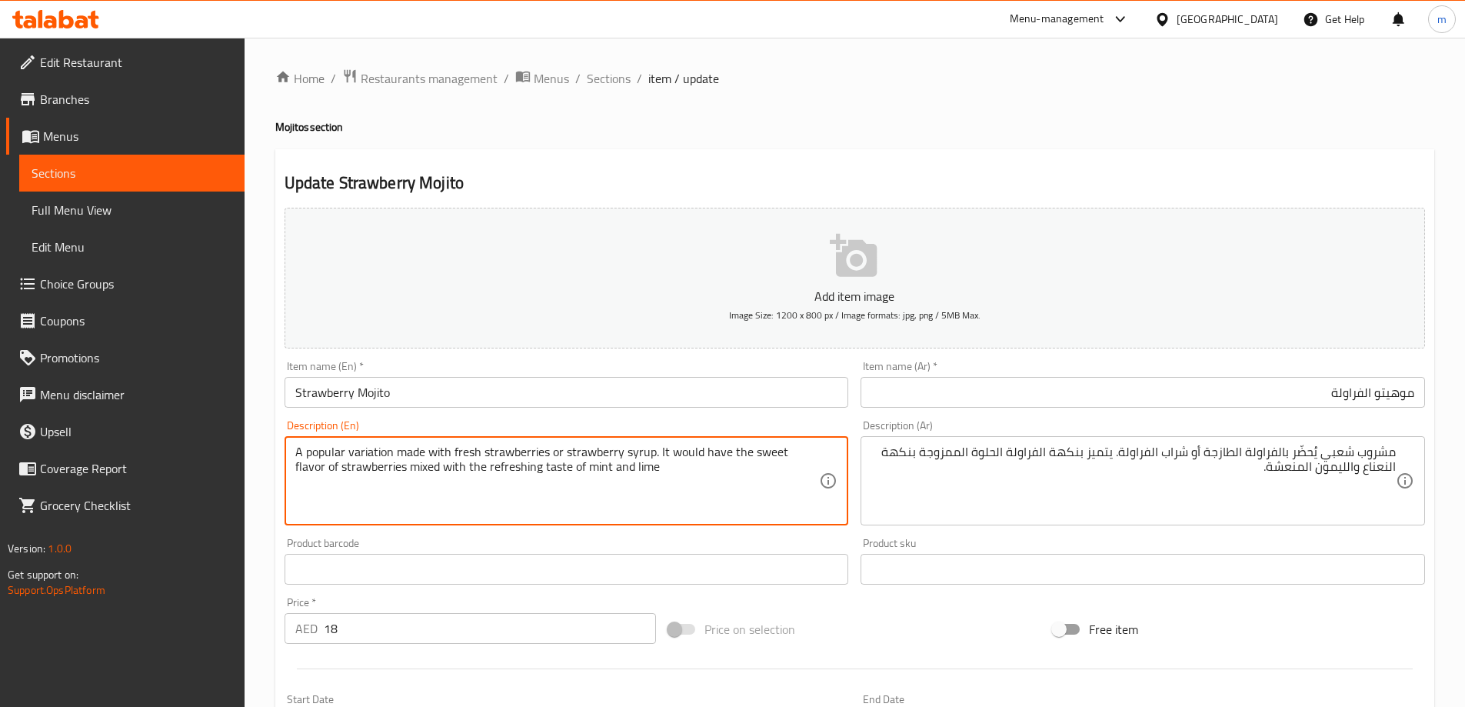
click at [737, 457] on textarea "A popular variation made with fresh strawberries or strawberry syrup. It would …" at bounding box center [557, 480] width 524 height 73
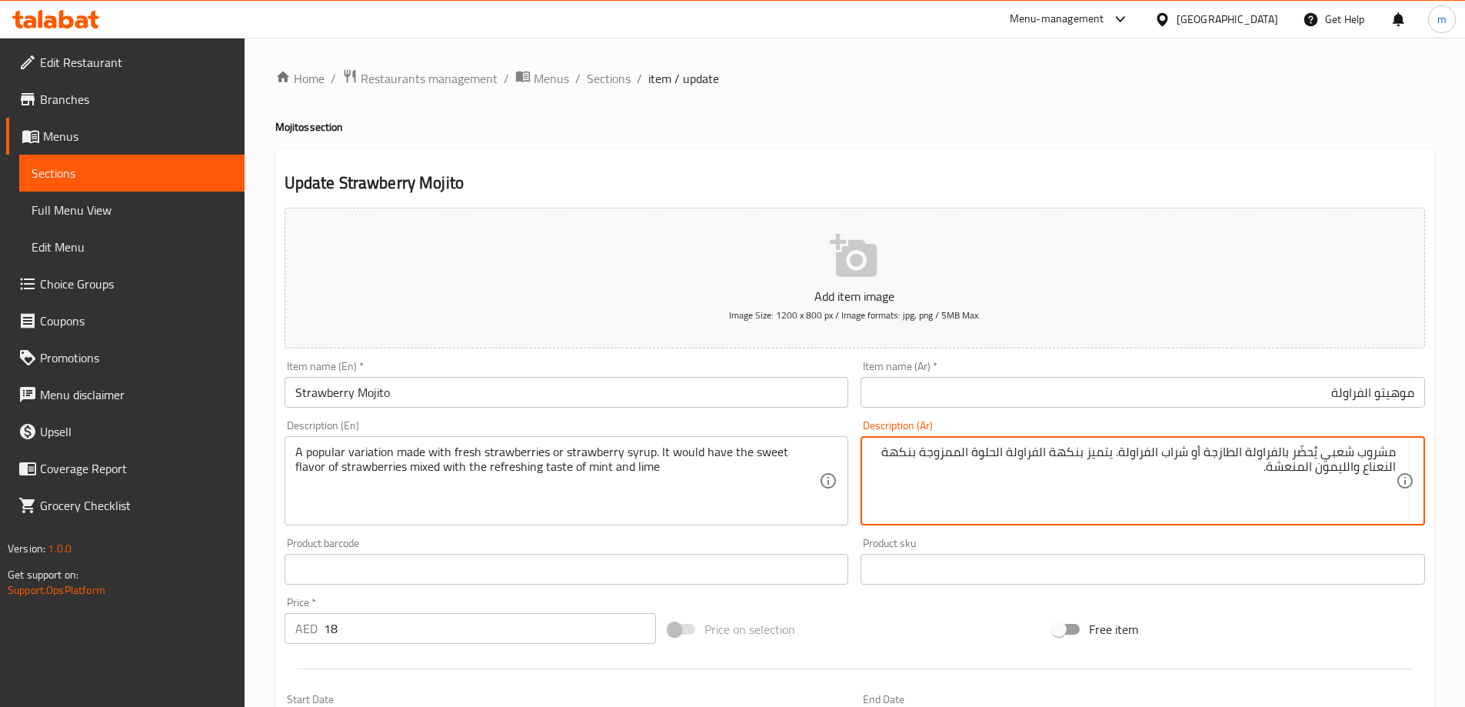
drag, startPoint x: 1321, startPoint y: 457, endPoint x: 1352, endPoint y: 457, distance: 31.5
drag, startPoint x: 1121, startPoint y: 454, endPoint x: 1098, endPoint y: 461, distance: 24.1
click at [1098, 461] on textarea "مشروب شائع يُحضّر بالفراولة الطازجة أو شراب الفراولة. يتميز بنكهة الفراولة الحل…" at bounding box center [1133, 480] width 524 height 73
click at [1110, 460] on textarea "مشروب شائع يُحضّر بالفراولة الطازجة أو شراب الفراولة. يتميز بنكهة الفراولة الحل…" at bounding box center [1133, 480] width 524 height 73
type textarea "مشروب شائع يُحضّر بالفراولة الطازجة أو شراب الفراولة. سيكون لها نكهة الفراولة ا…"
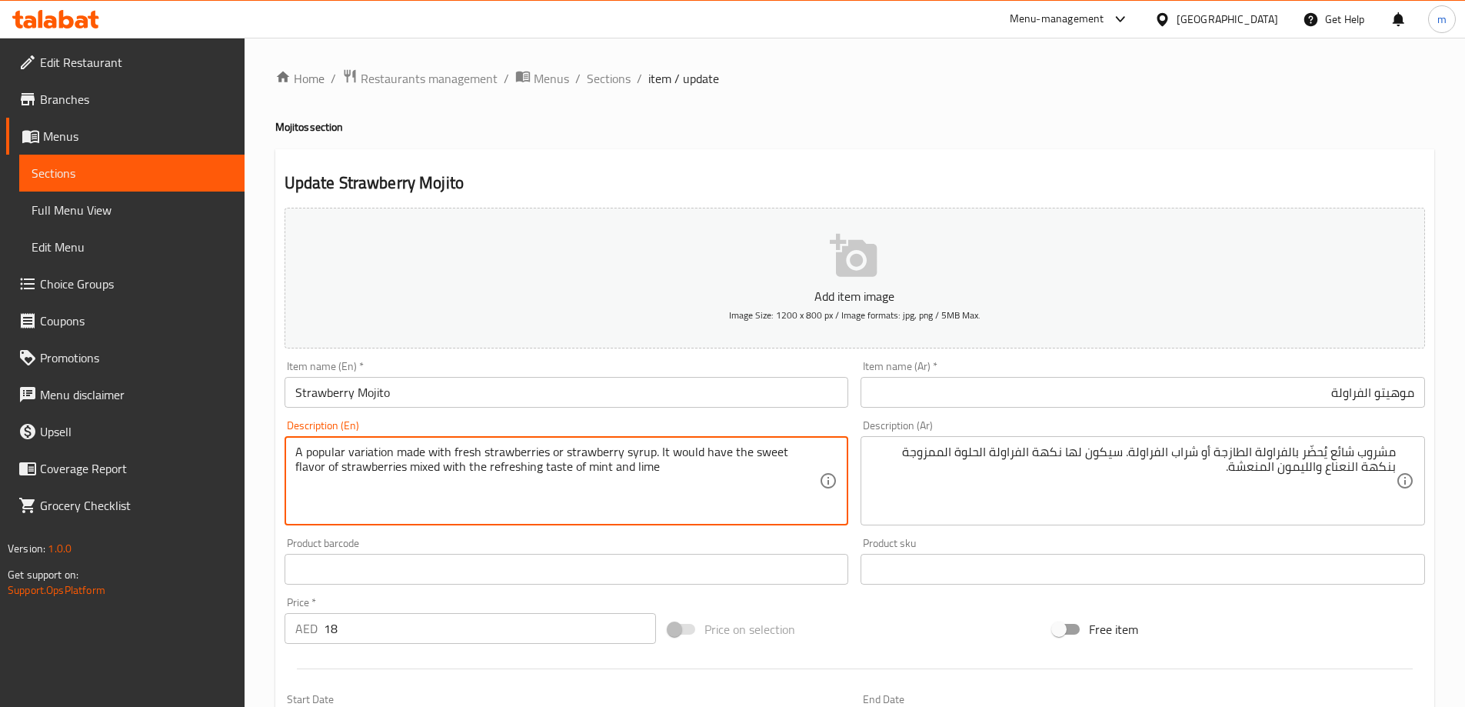
drag, startPoint x: 378, startPoint y: 465, endPoint x: 497, endPoint y: 469, distance: 120.0
click at [521, 479] on textarea "A popular variation made with fresh strawberries or strawberry syrup. It would …" at bounding box center [557, 480] width 524 height 73
drag, startPoint x: 438, startPoint y: 465, endPoint x: 646, endPoint y: 461, distance: 207.6
click at [644, 461] on textarea "A popular variation made with fresh strawberries or strawberry syrup. It would …" at bounding box center [557, 480] width 524 height 73
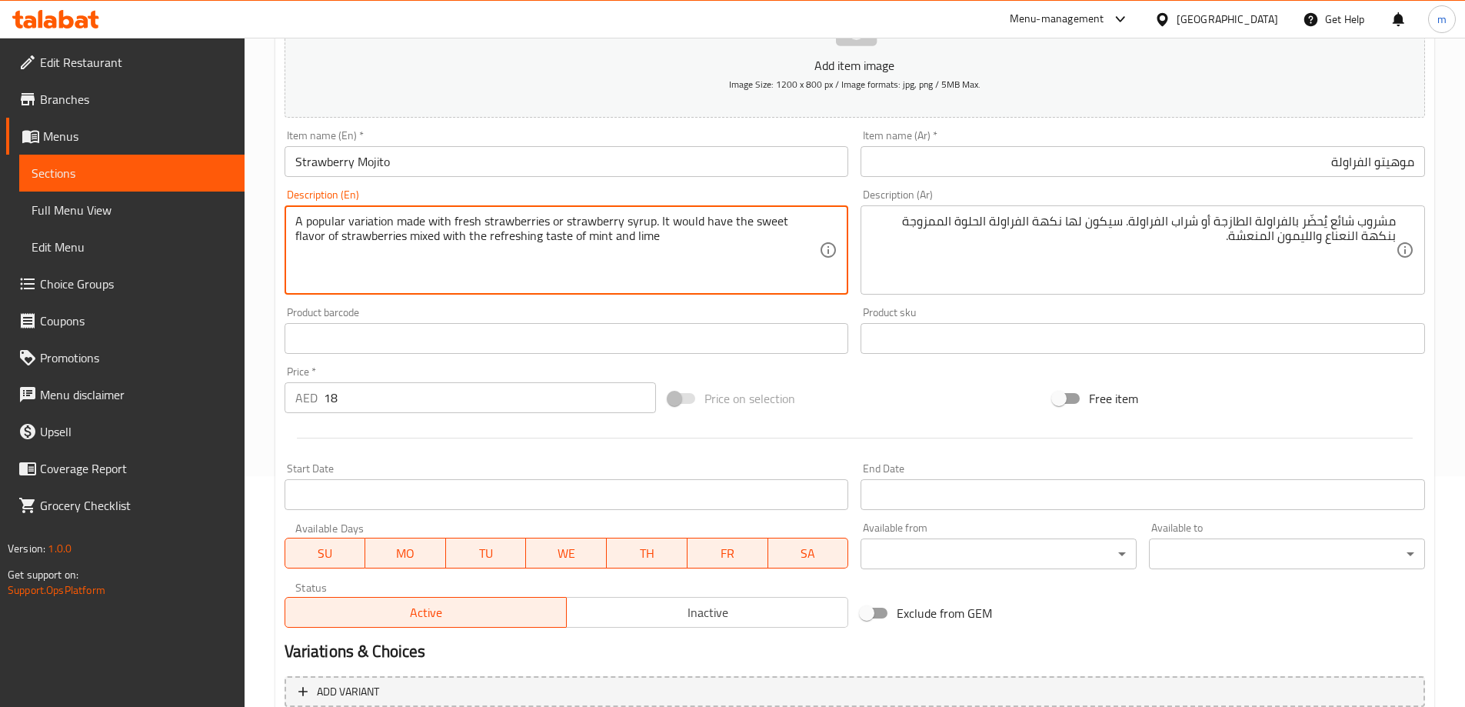
scroll to position [380, 0]
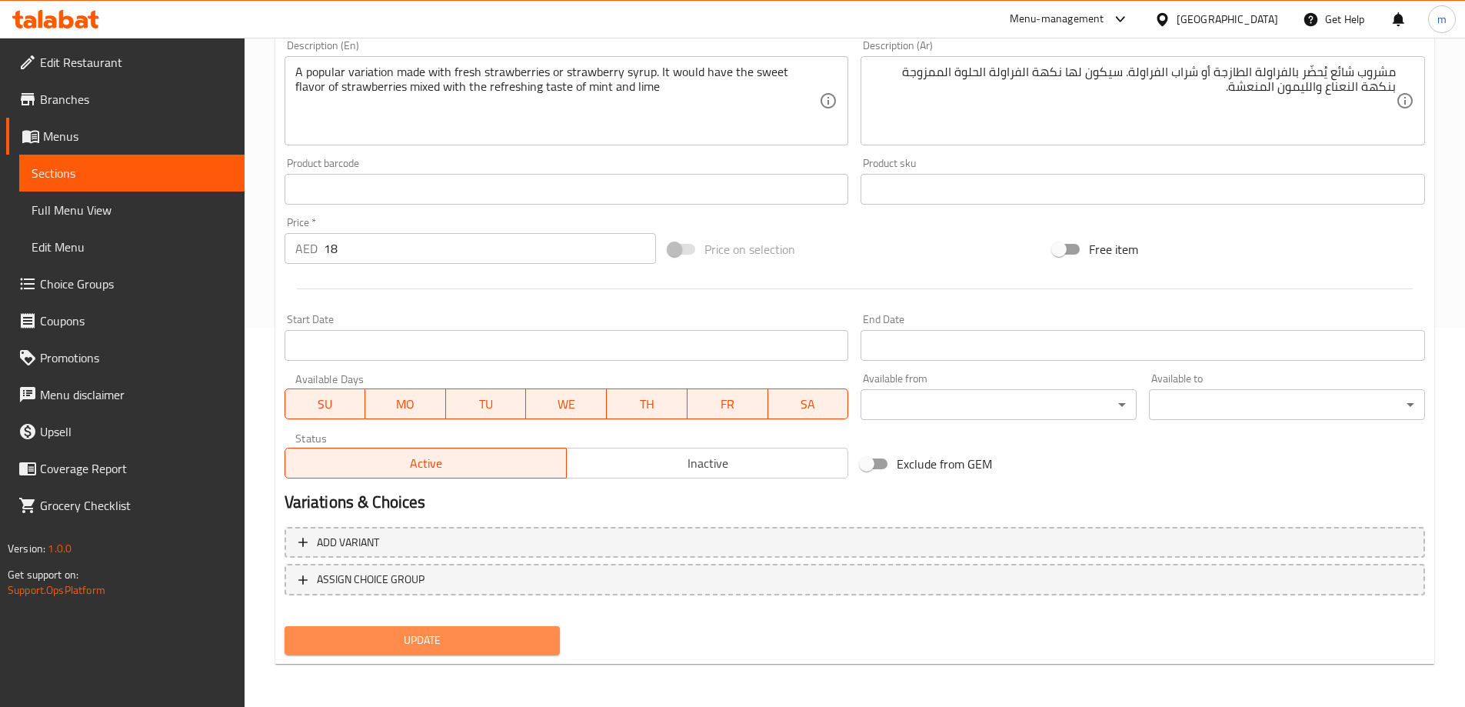
click at [420, 628] on button "Update" at bounding box center [422, 640] width 276 height 28
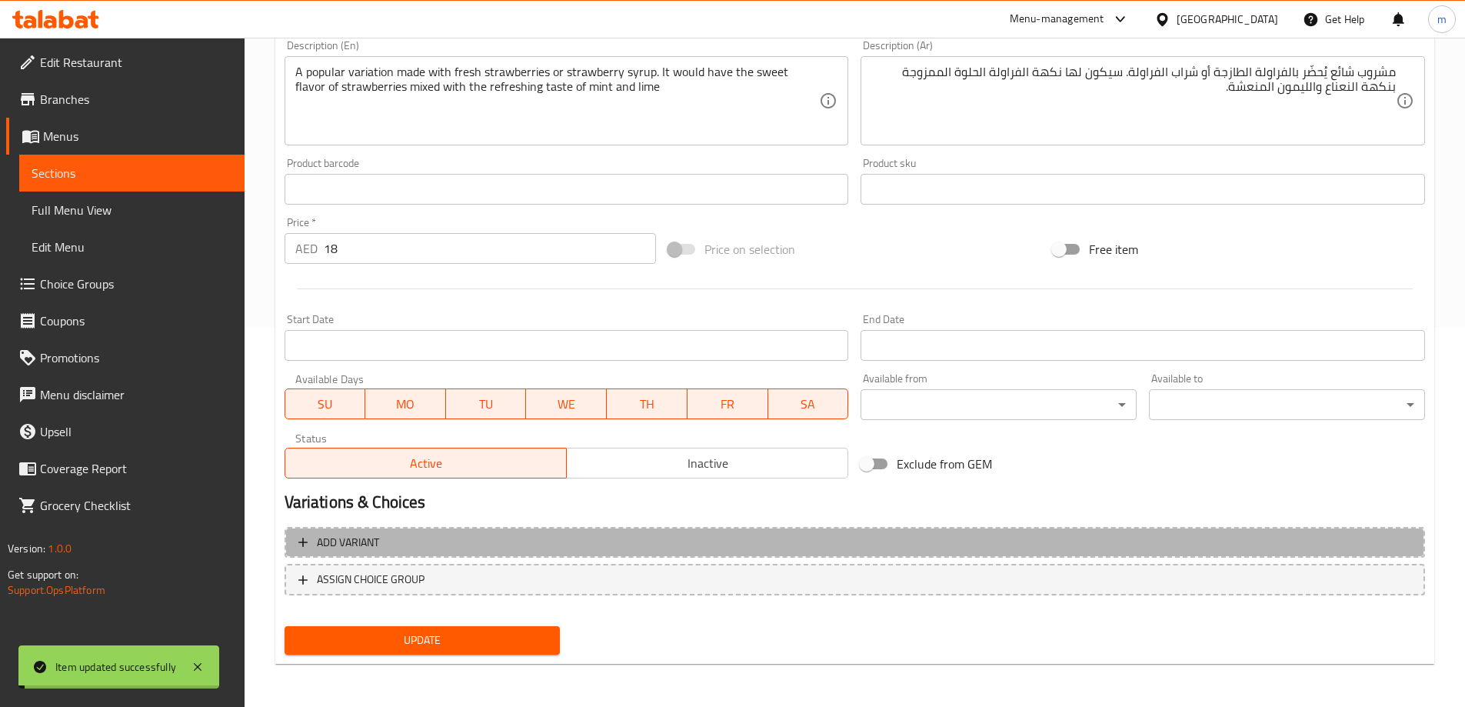
click at [450, 547] on span "Add variant" at bounding box center [854, 542] width 1113 height 19
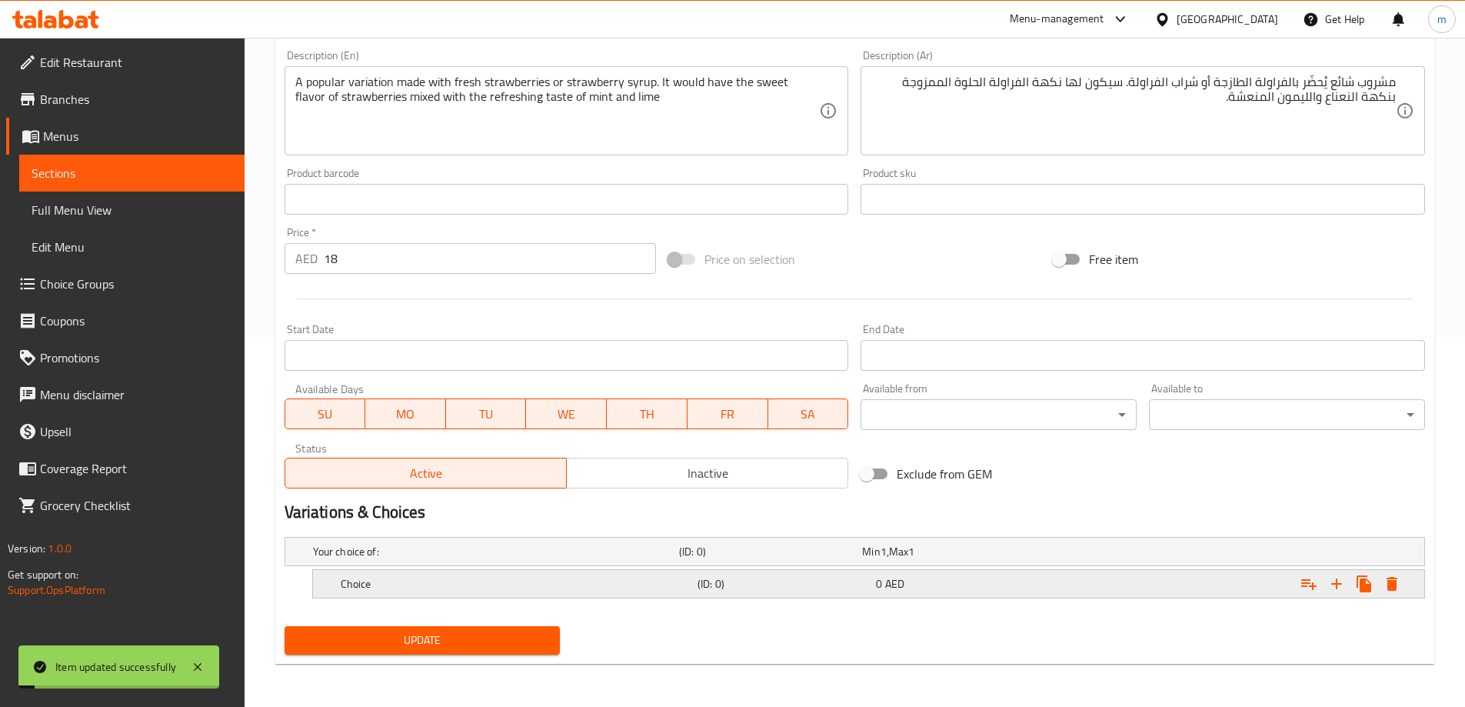
click at [484, 589] on h5 "Choice" at bounding box center [516, 583] width 351 height 15
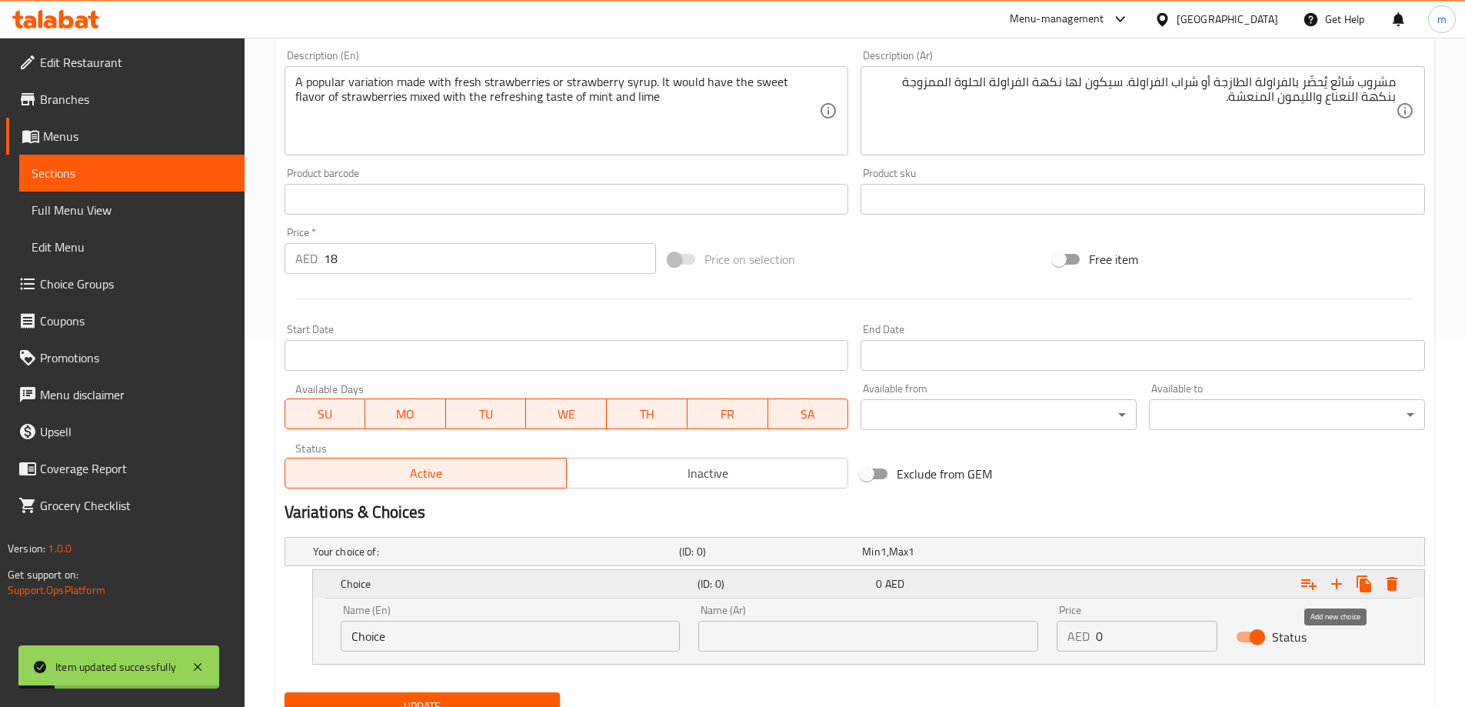
click at [1331, 580] on icon "Expand" at bounding box center [1336, 583] width 18 height 18
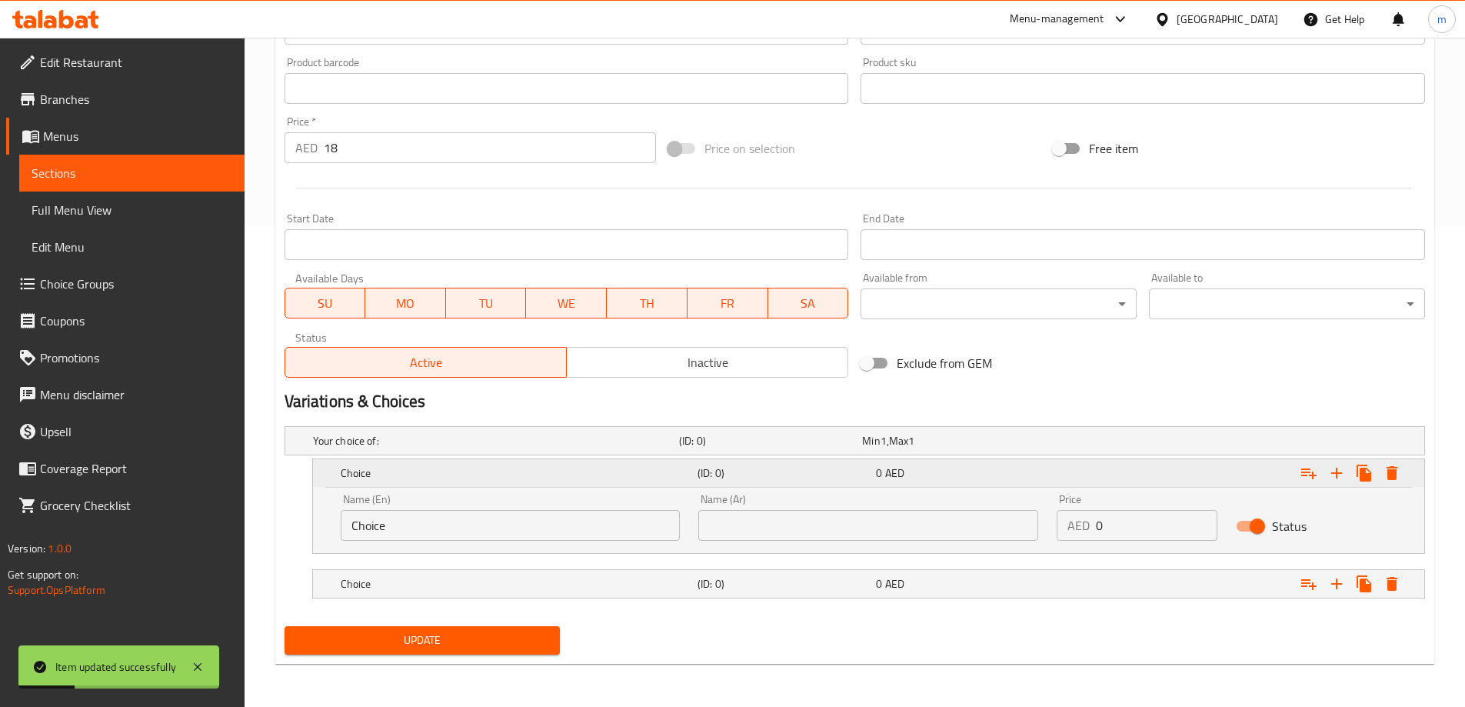
drag, startPoint x: 495, startPoint y: 580, endPoint x: 364, endPoint y: 475, distance: 168.5
click at [492, 581] on h5 "Choice" at bounding box center [516, 583] width 351 height 15
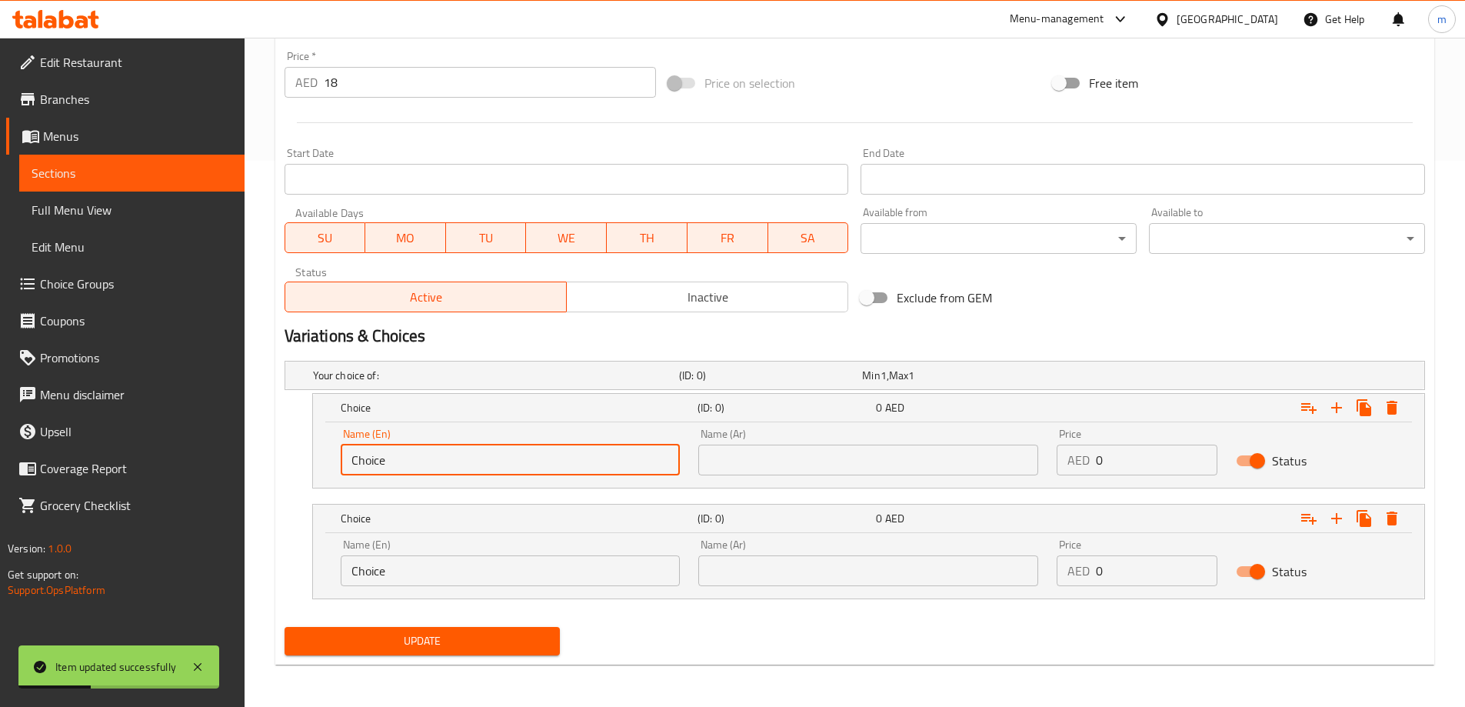
click at [407, 451] on input "Choice" at bounding box center [511, 459] width 340 height 31
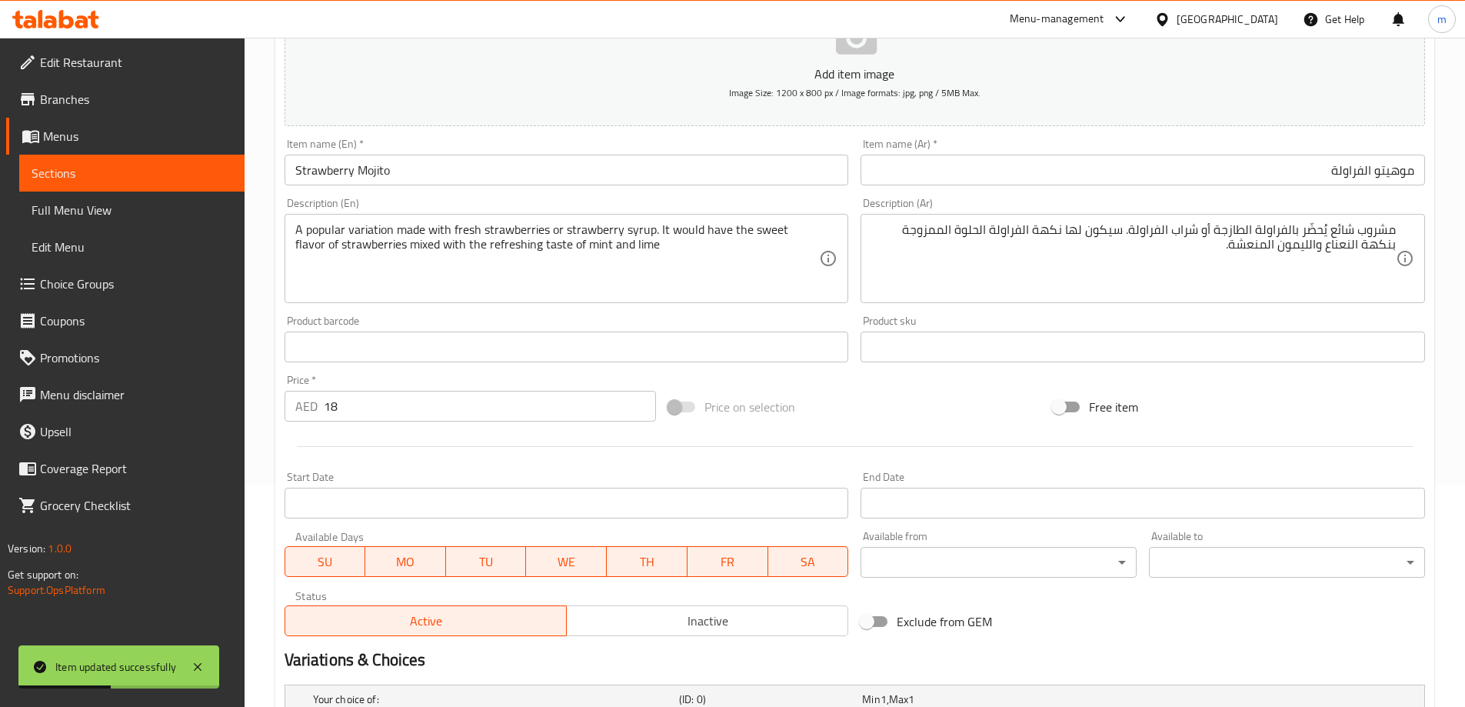
scroll to position [161, 0]
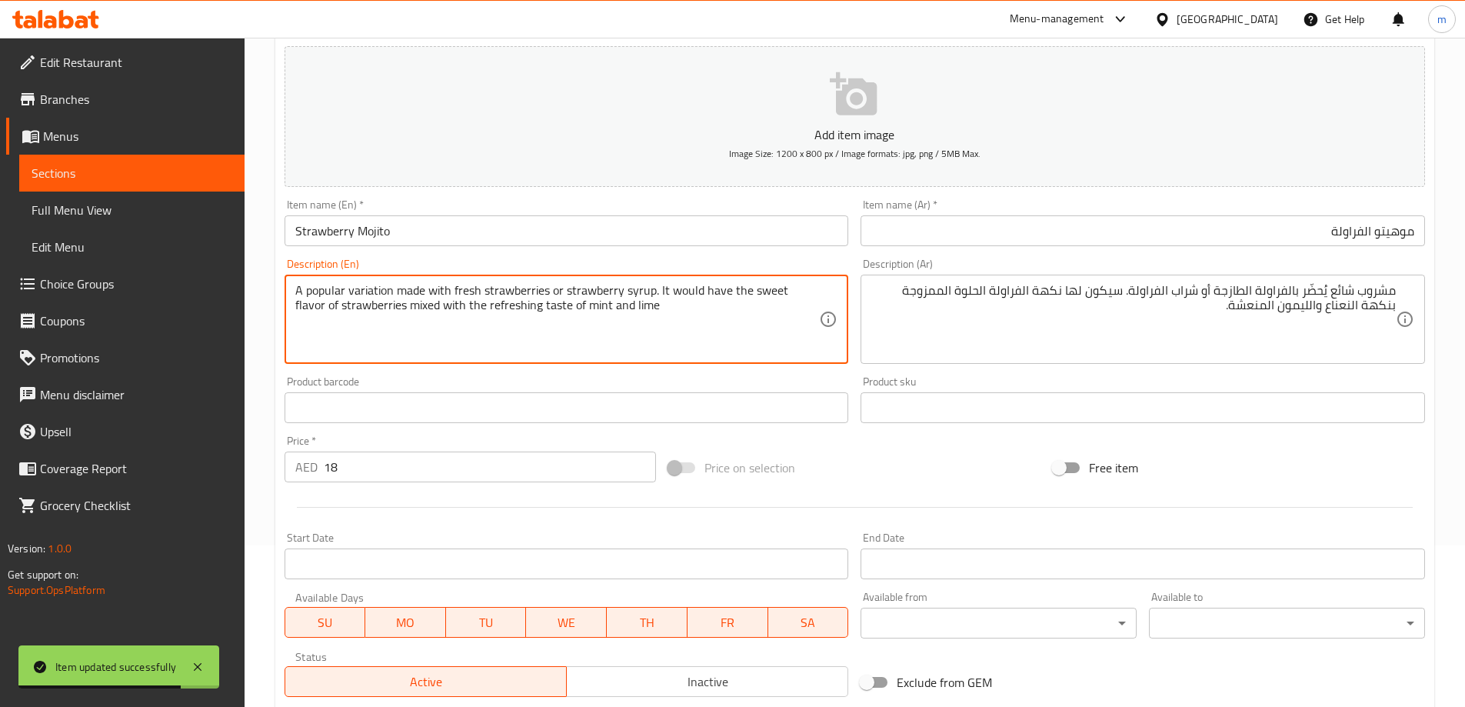
drag, startPoint x: 452, startPoint y: 286, endPoint x: 549, endPoint y: 298, distance: 97.7
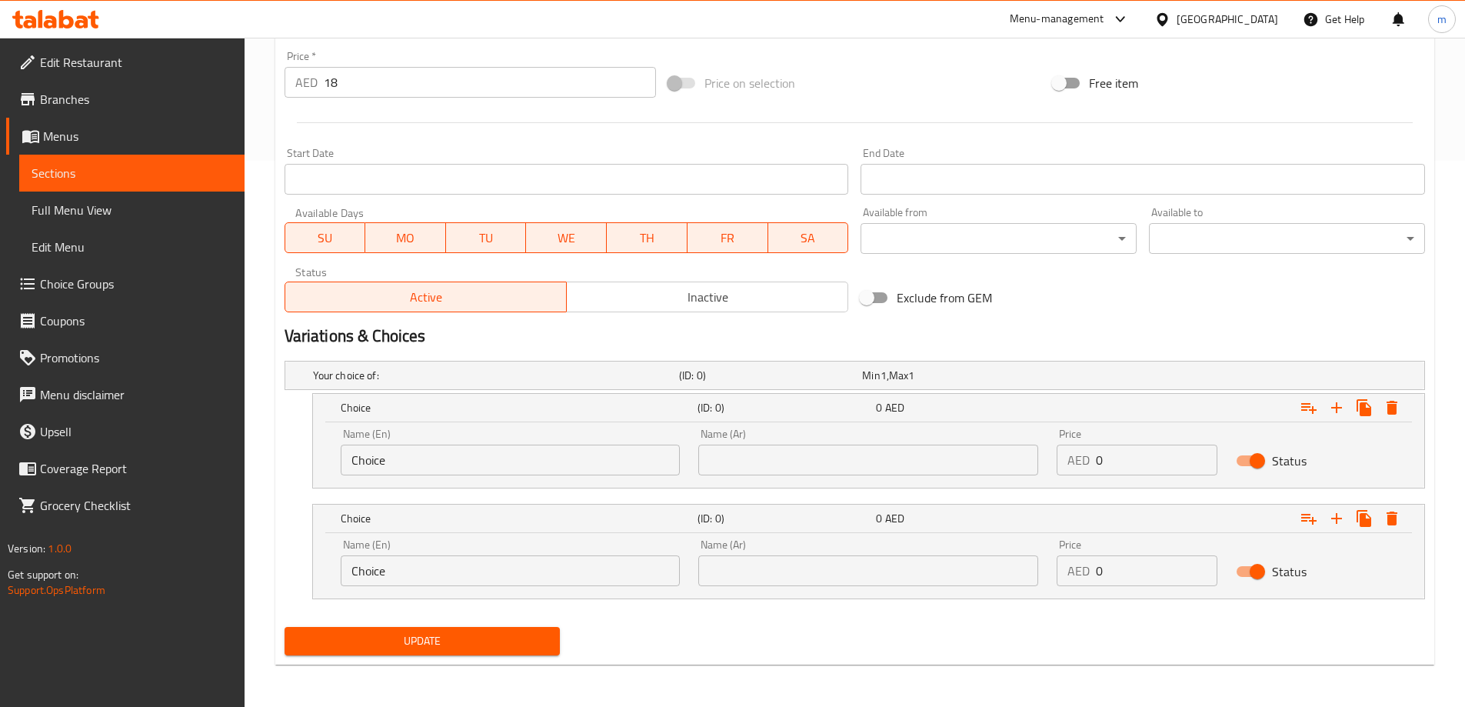
scroll to position [547, 0]
click at [455, 466] on input "Choice" at bounding box center [511, 459] width 340 height 31
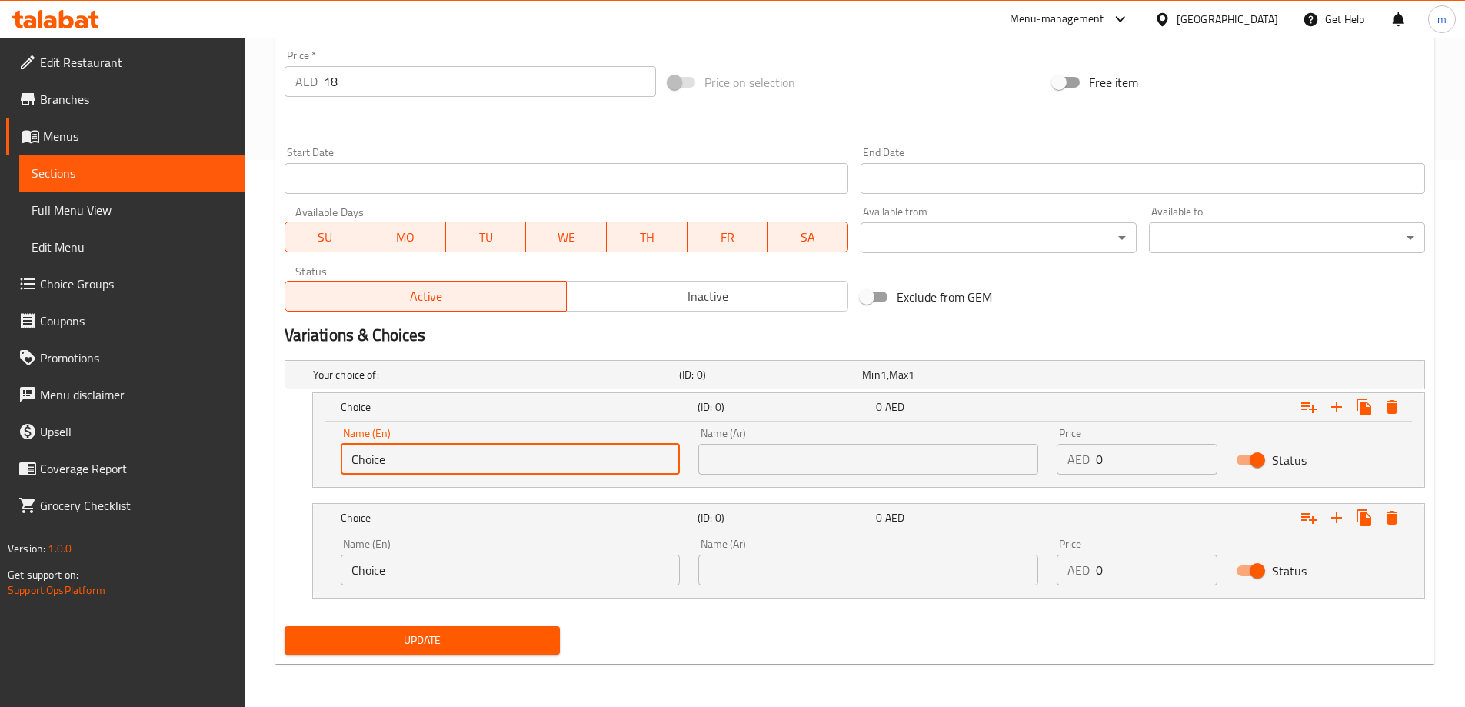
paste input "fresh strawberries"
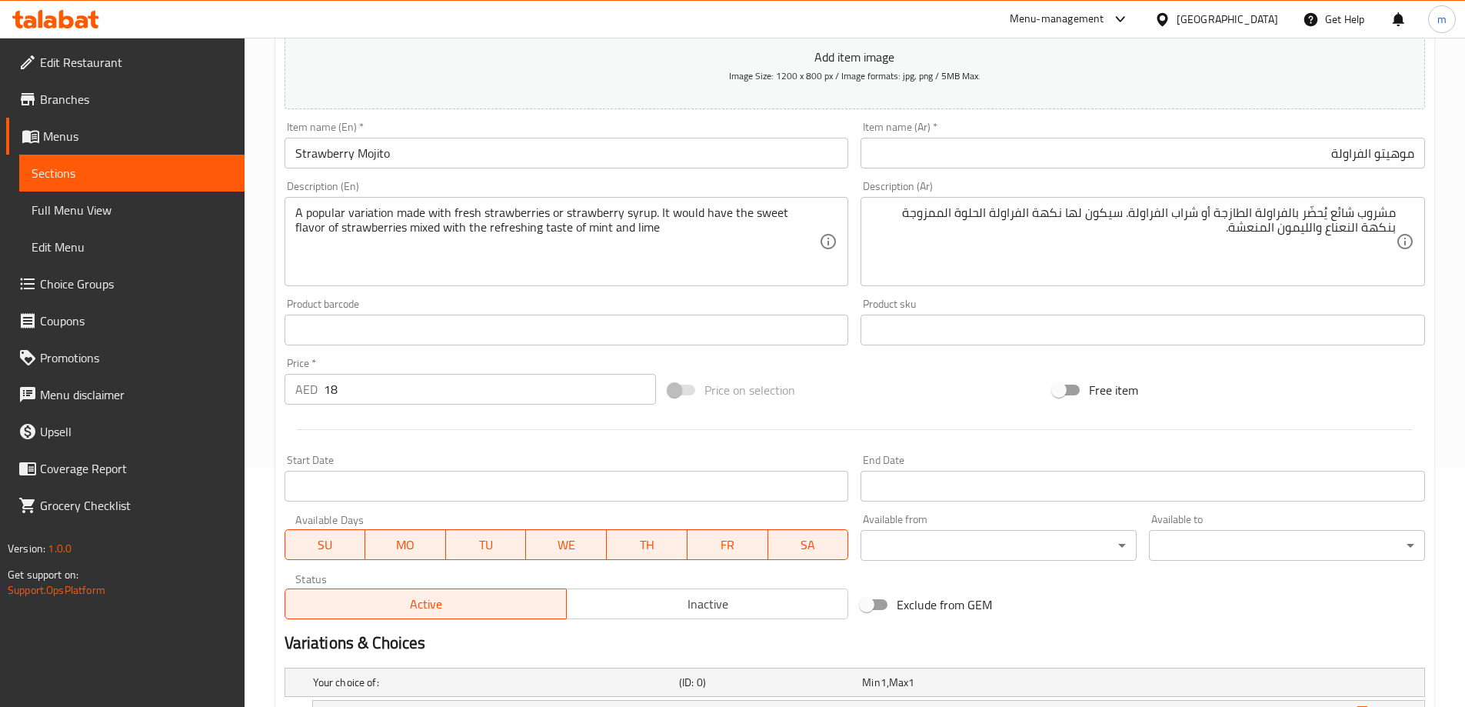
scroll to position [162, 0]
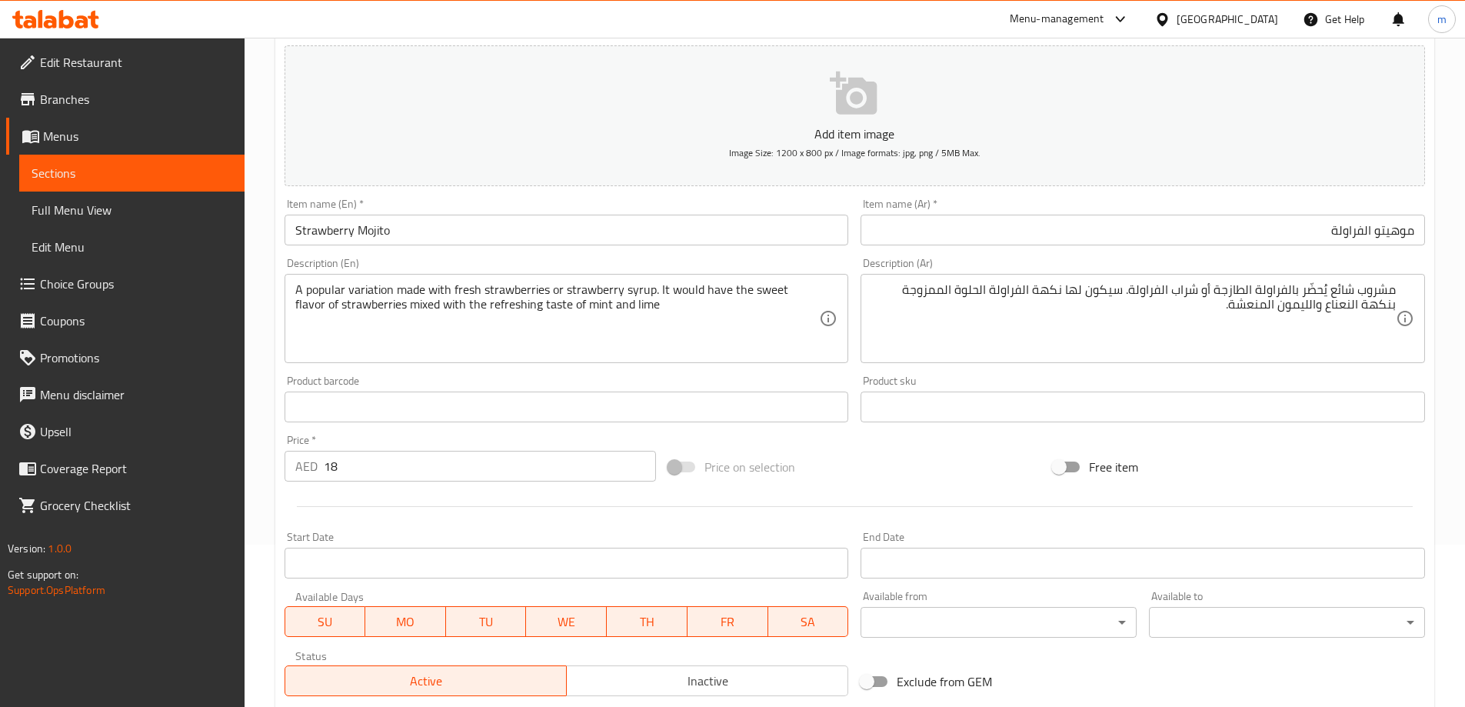
type input "Fresh Strawberries"
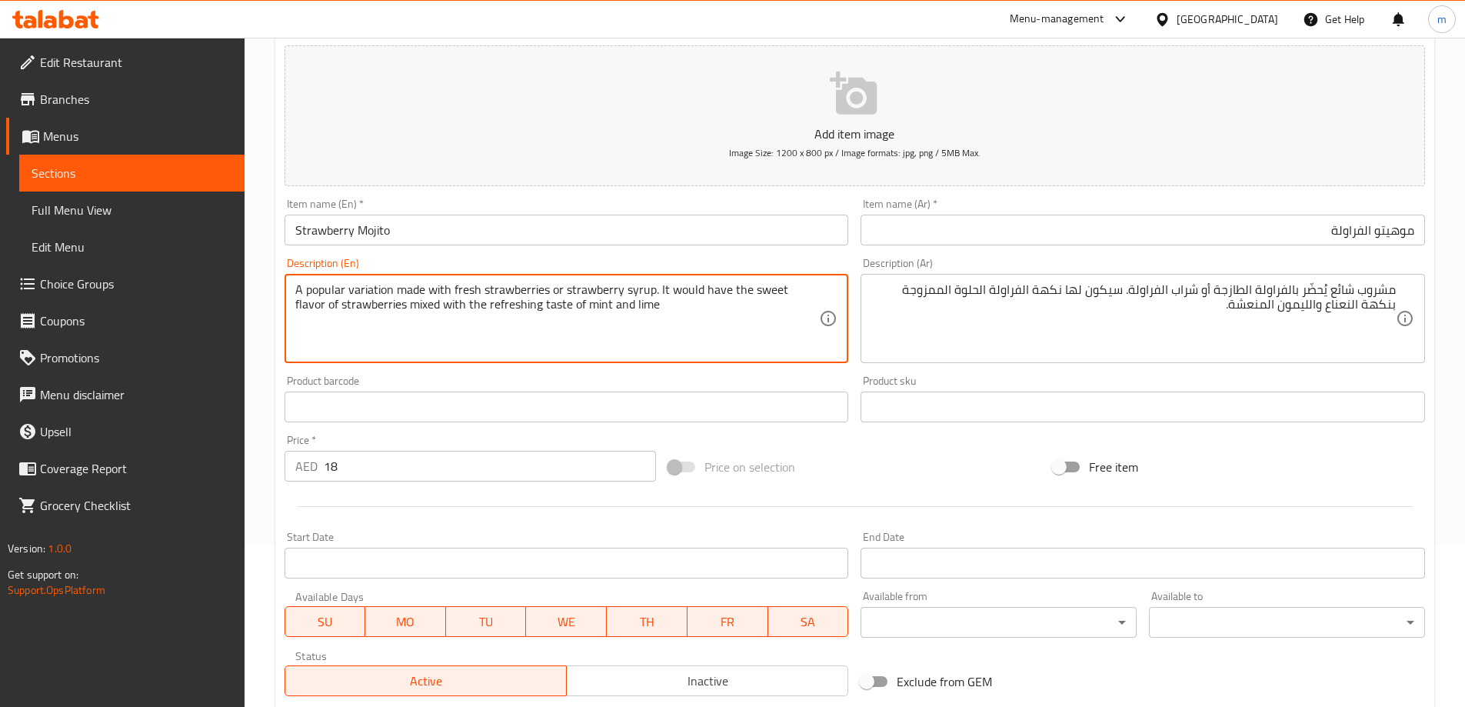
drag, startPoint x: 562, startPoint y: 290, endPoint x: 650, endPoint y: 298, distance: 88.8
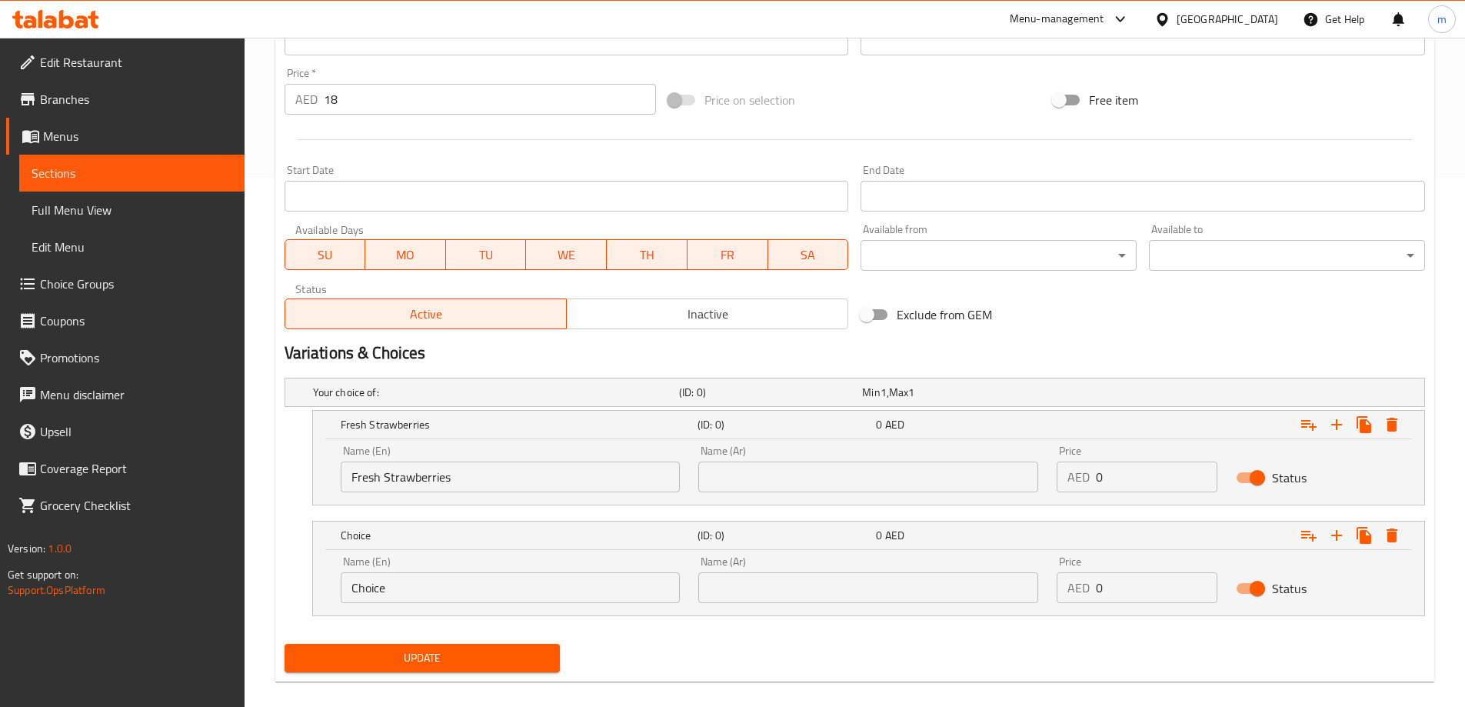
scroll to position [547, 0]
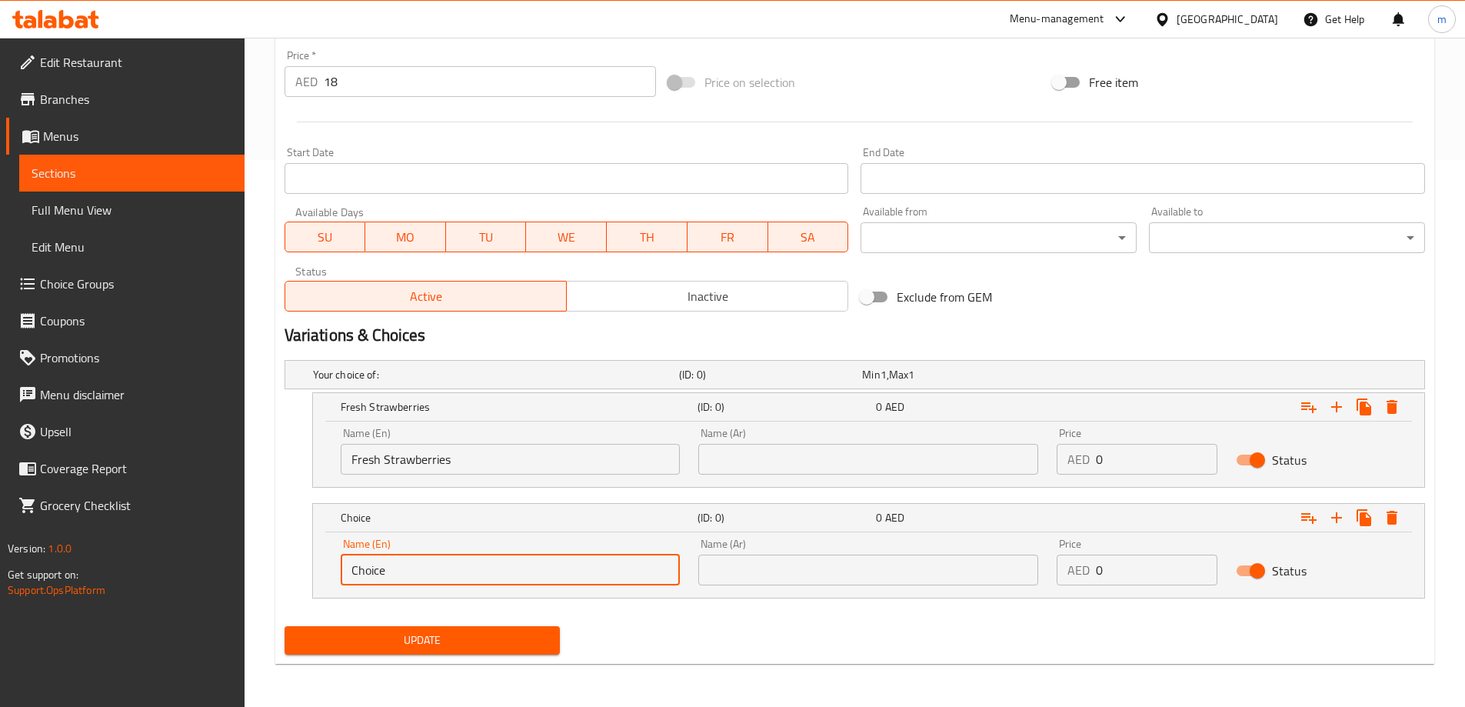
click at [455, 563] on input "Choice" at bounding box center [511, 569] width 340 height 31
paste input "strawberry syrup"
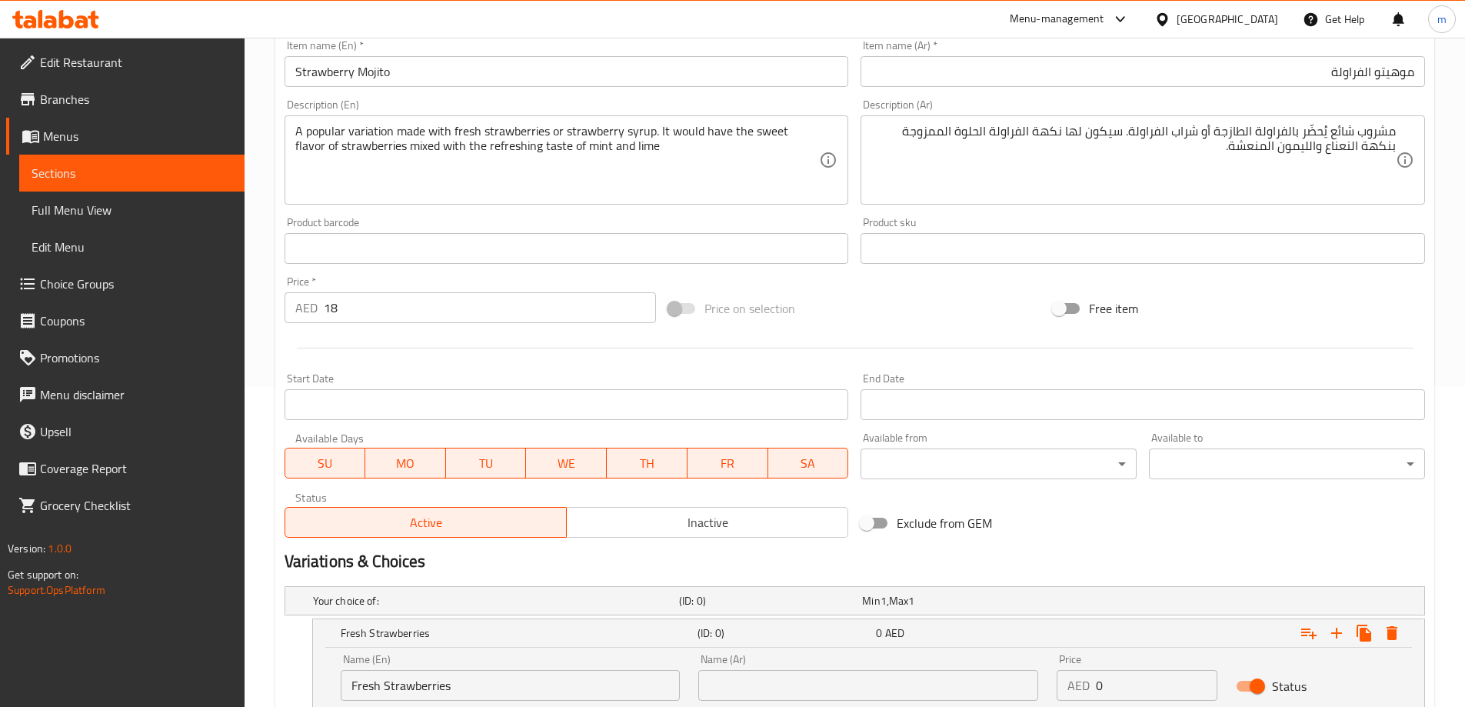
scroll to position [393, 0]
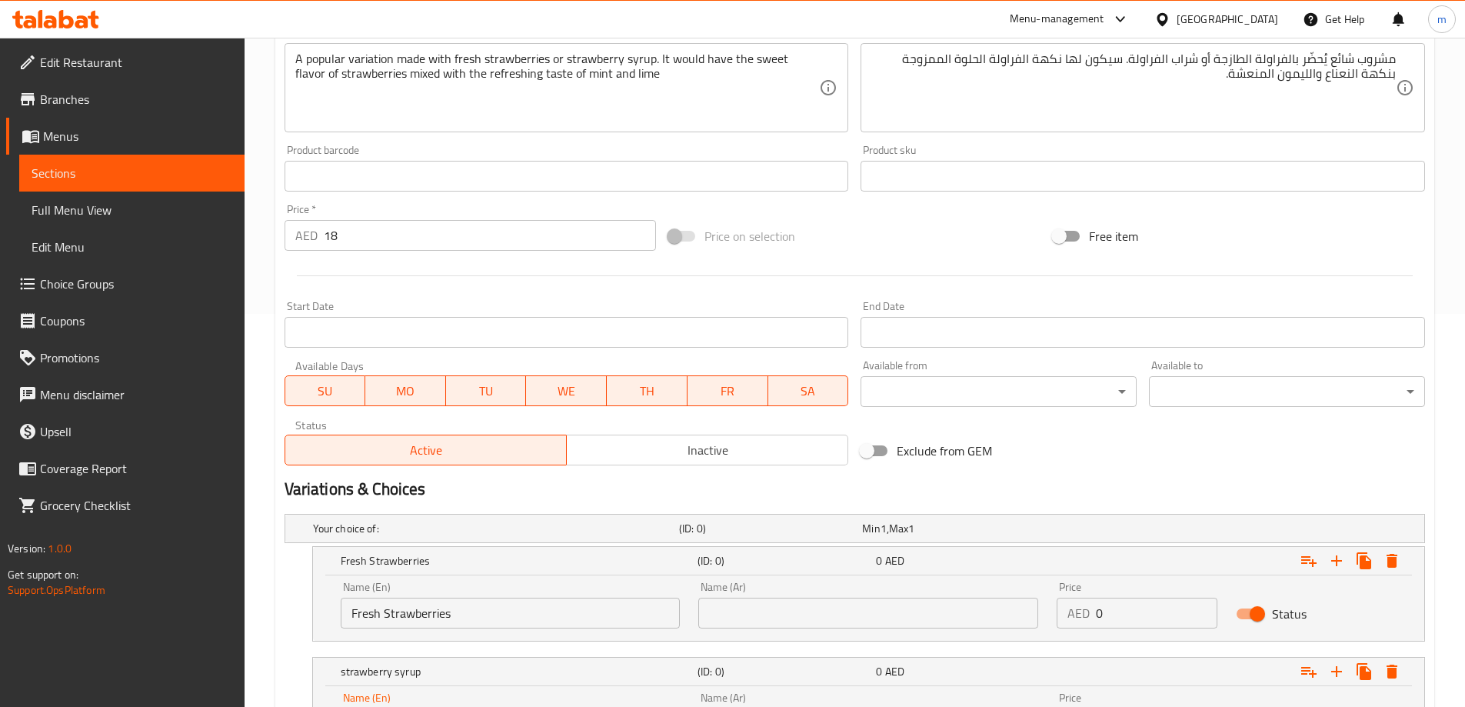
type input "Strawberry Syrup"
click at [767, 603] on input "text" at bounding box center [868, 612] width 340 height 31
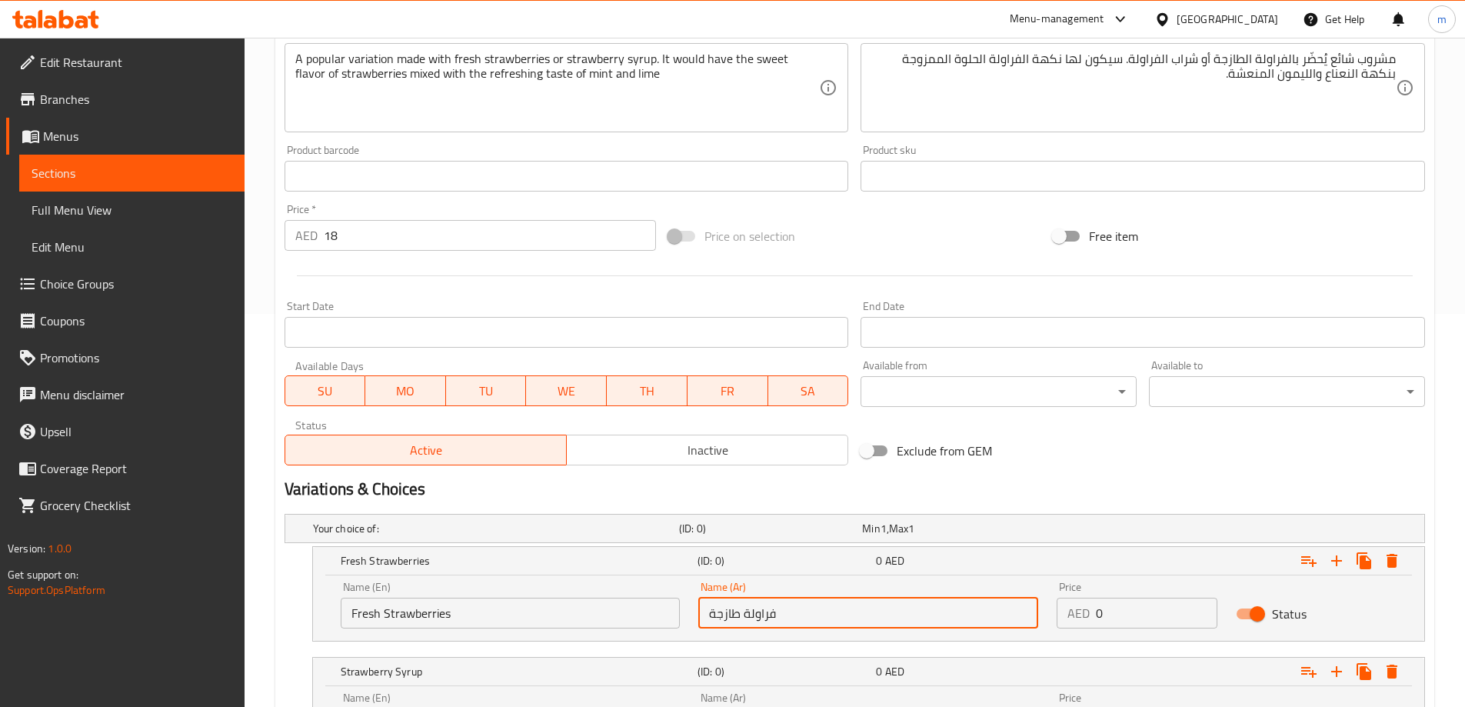
type input "فراولة طازجة"
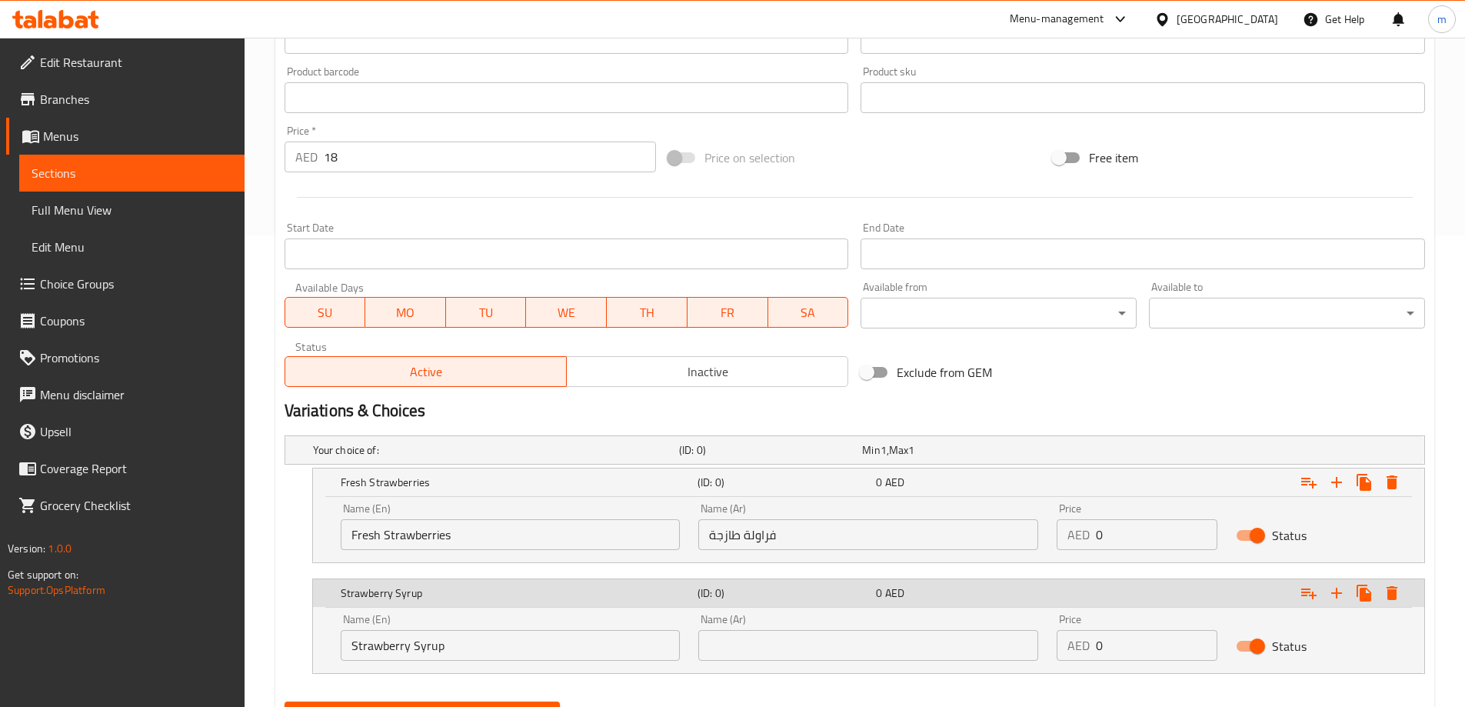
scroll to position [547, 0]
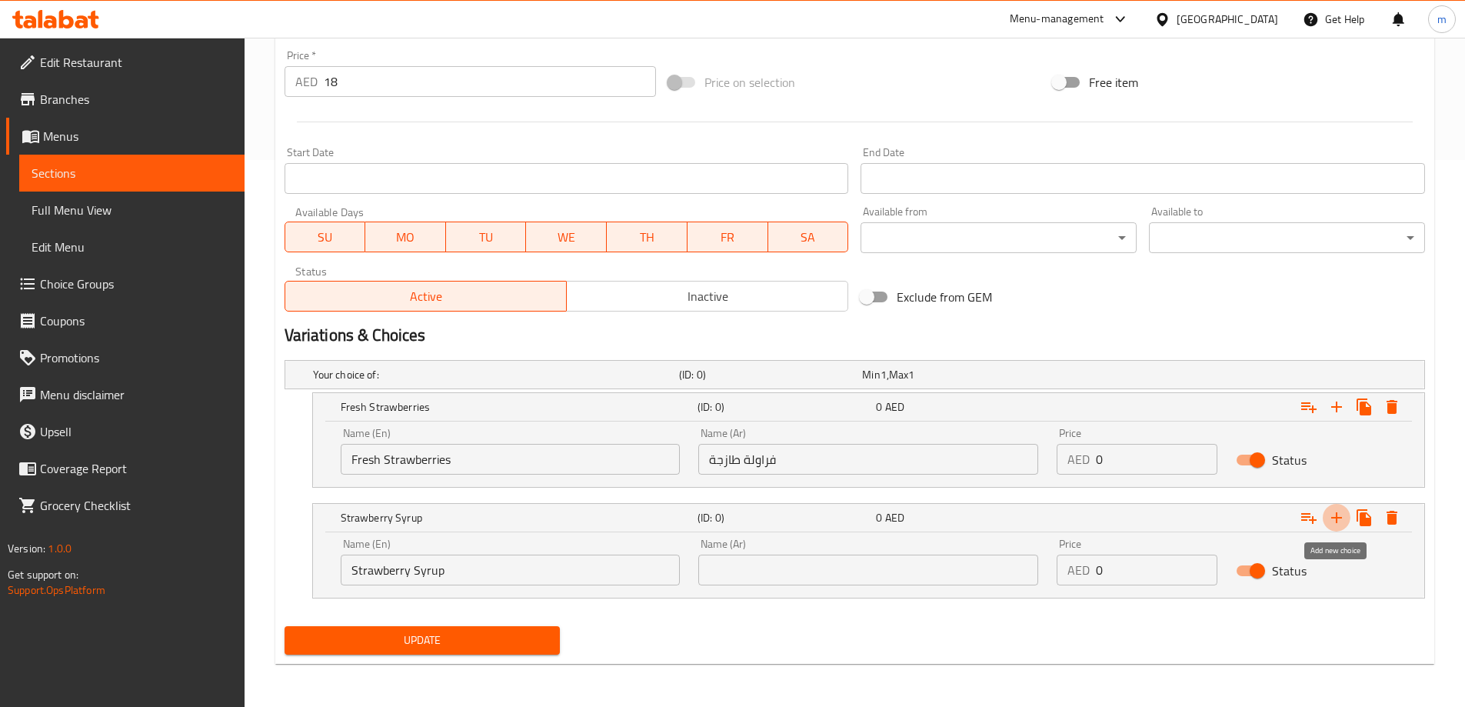
click at [817, 554] on input "text" at bounding box center [868, 569] width 340 height 31
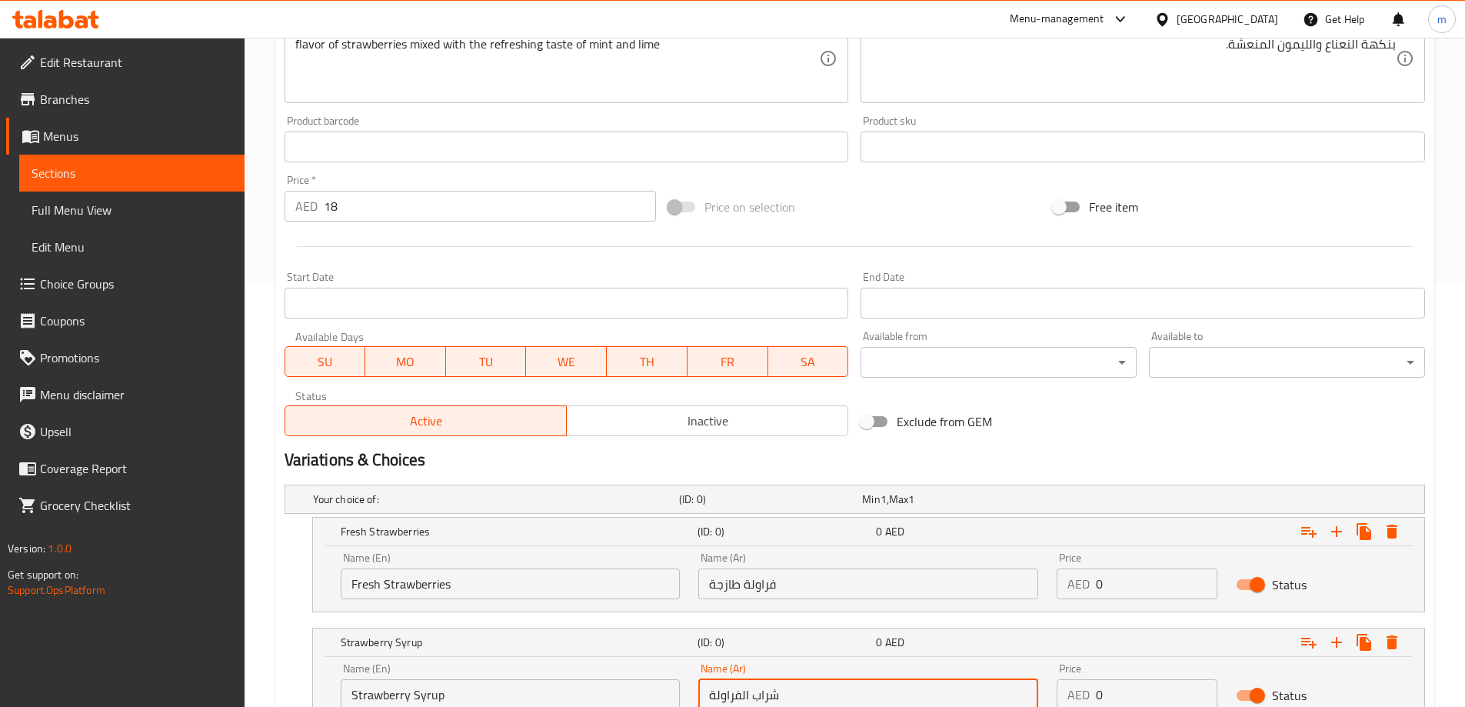
scroll to position [316, 0]
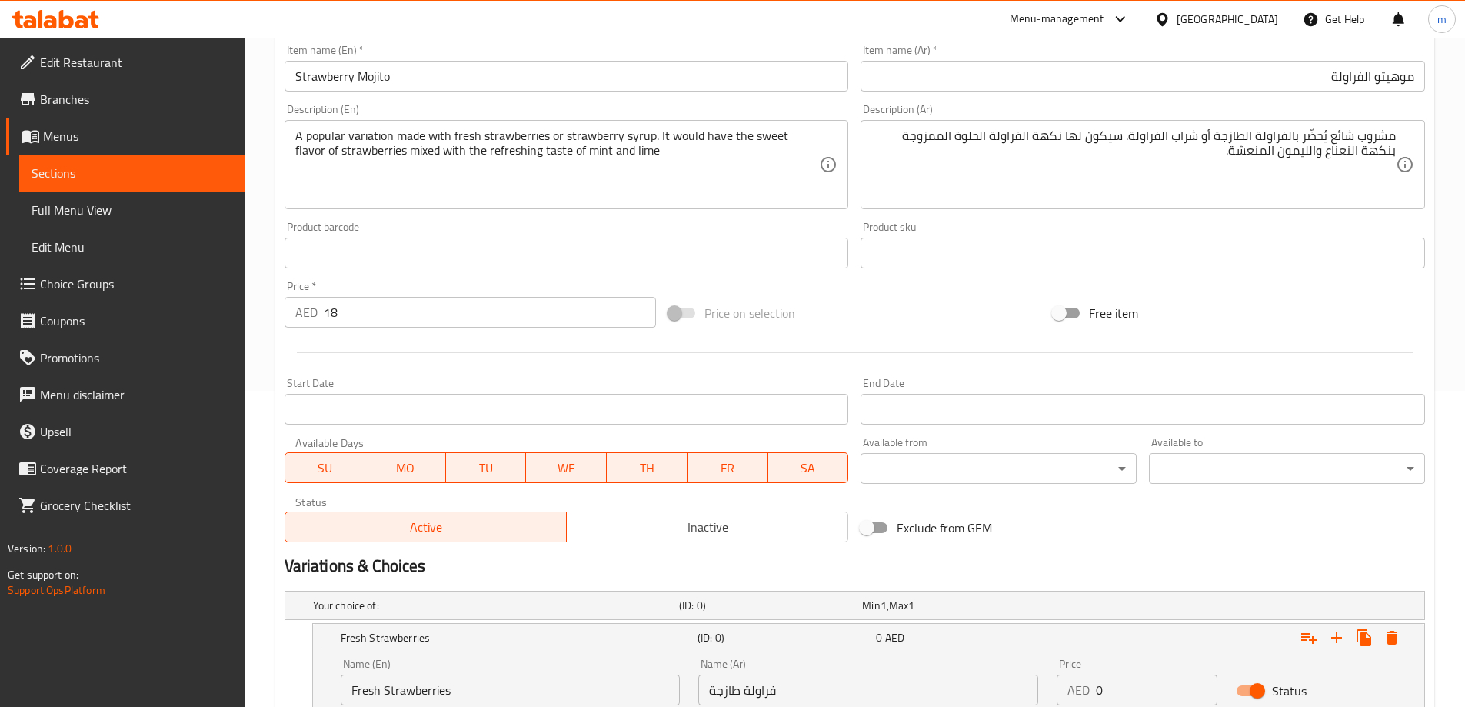
type input "شراب الفراولة"
click at [437, 310] on input "18" at bounding box center [490, 312] width 333 height 31
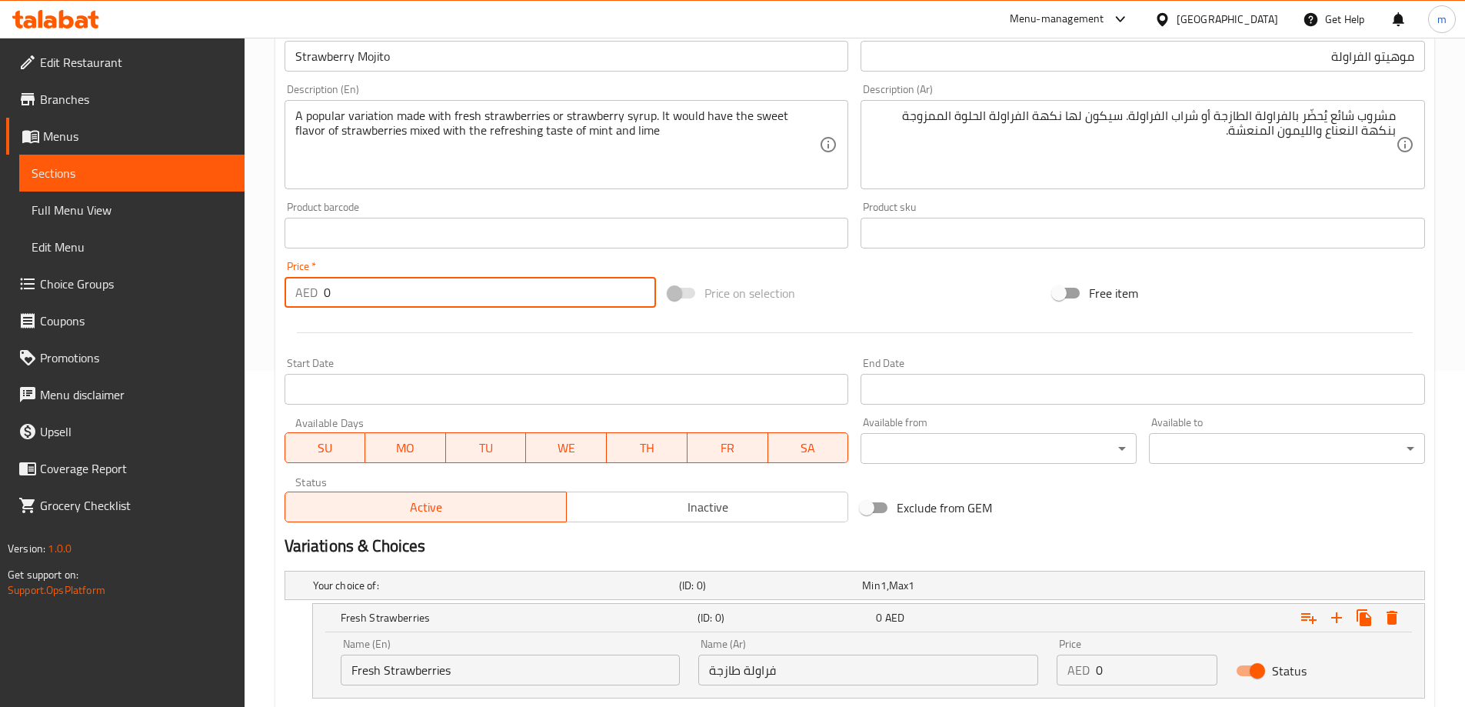
scroll to position [547, 0]
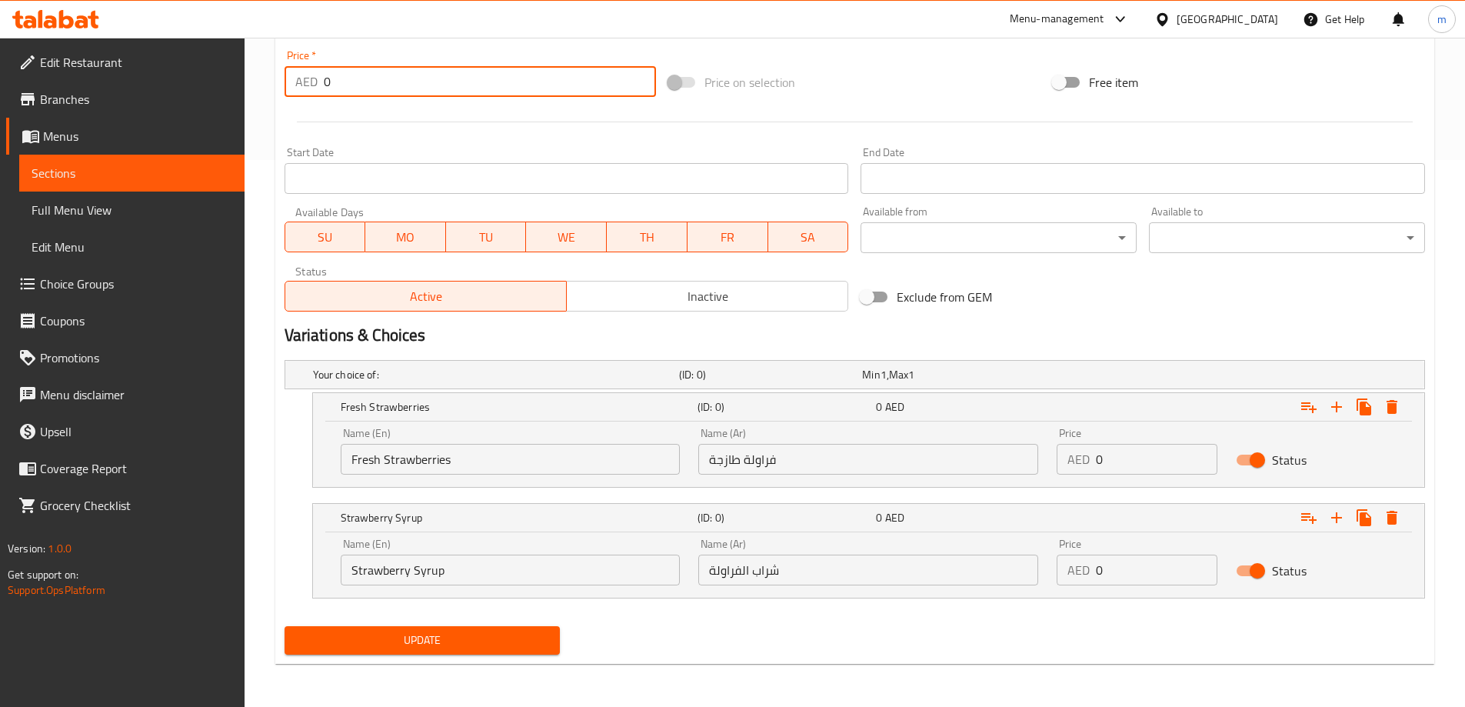
type input "0"
click at [1158, 468] on input "0" at bounding box center [1156, 459] width 121 height 31
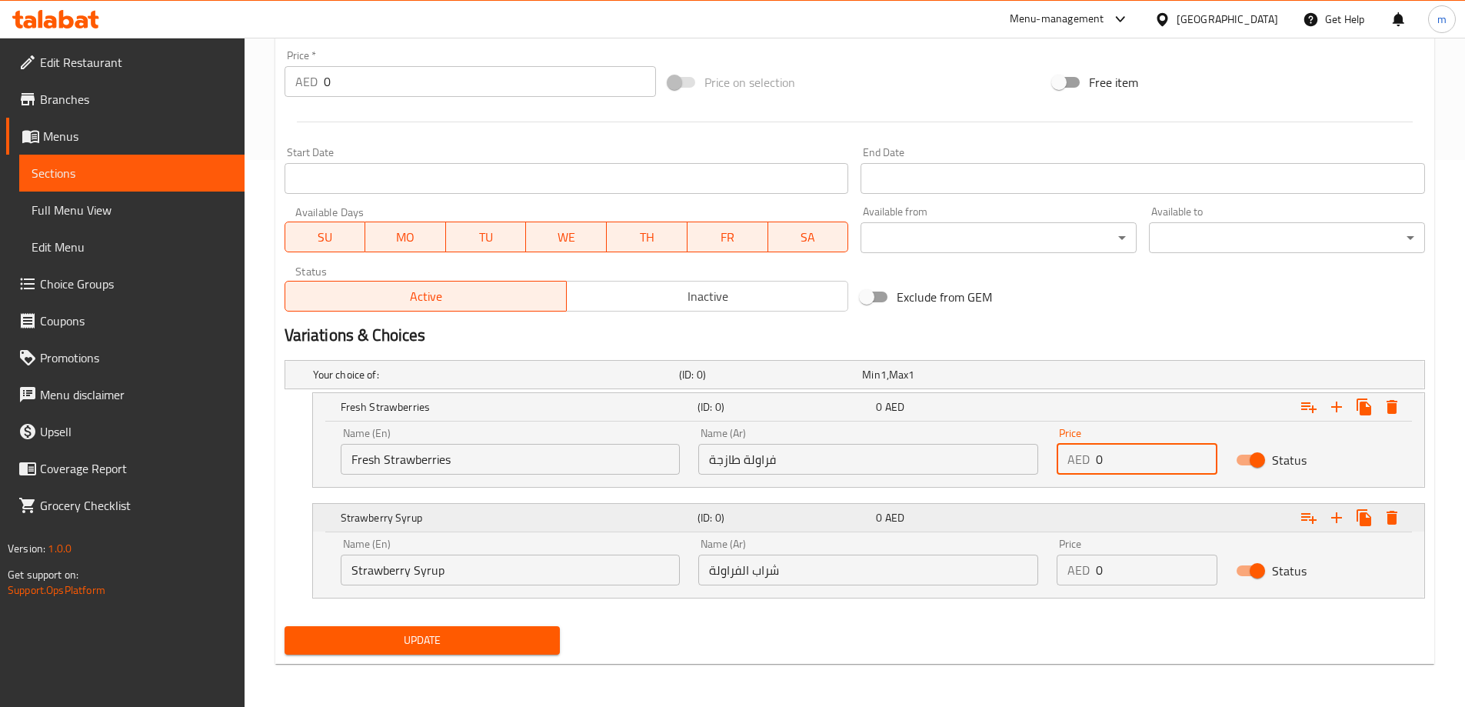
paste input "18"
type input "18"
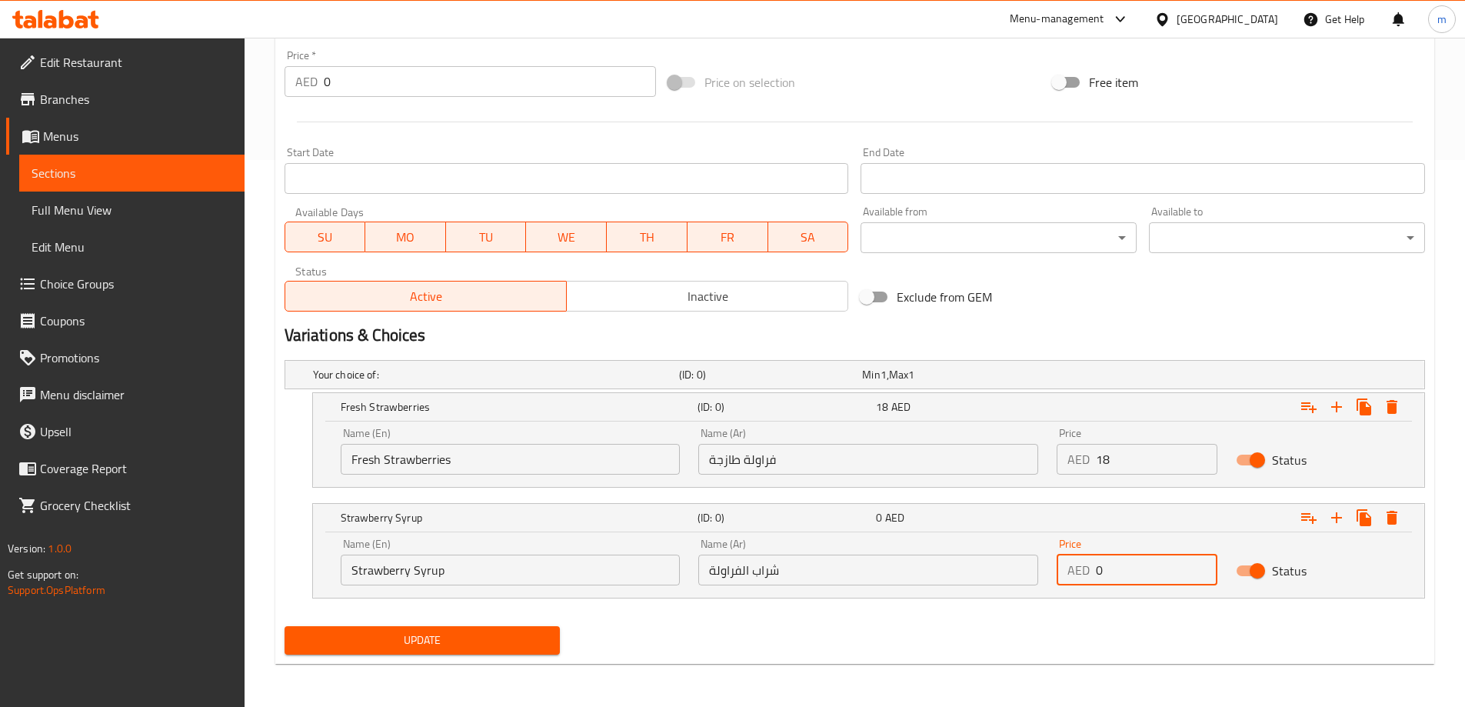
click at [1159, 572] on input "0" at bounding box center [1156, 569] width 121 height 31
paste input "18"
type input "18"
click at [444, 648] on span "Update" at bounding box center [422, 639] width 251 height 19
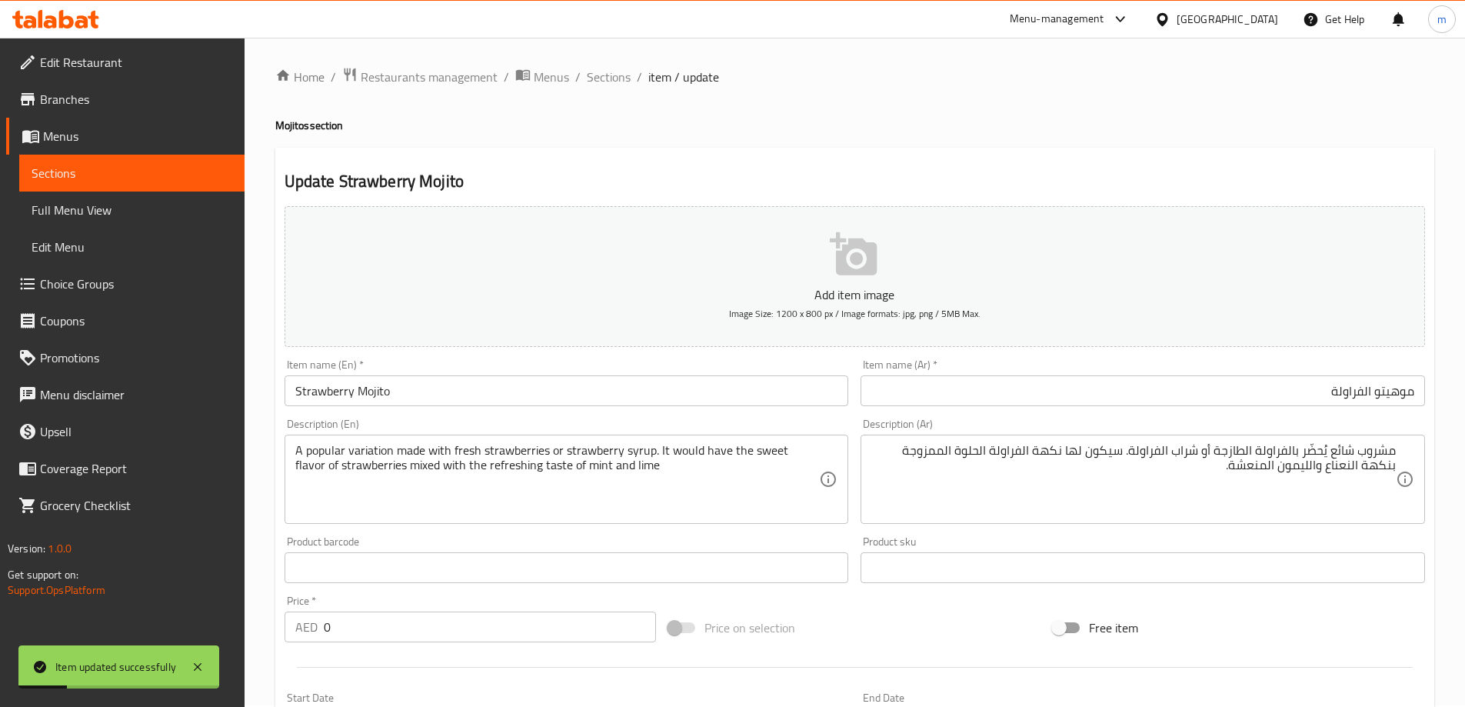
scroll to position [0, 0]
click at [624, 88] on span "Sections" at bounding box center [609, 78] width 44 height 18
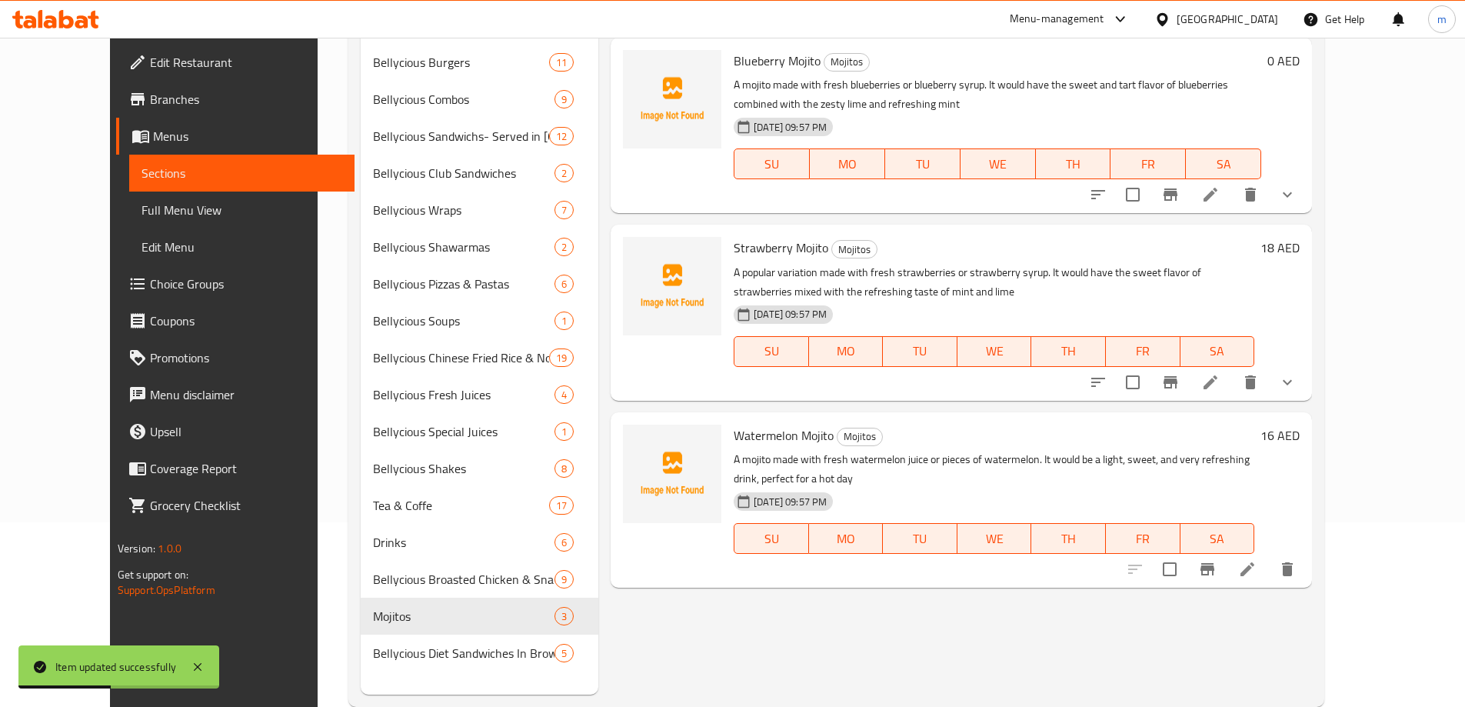
scroll to position [215, 0]
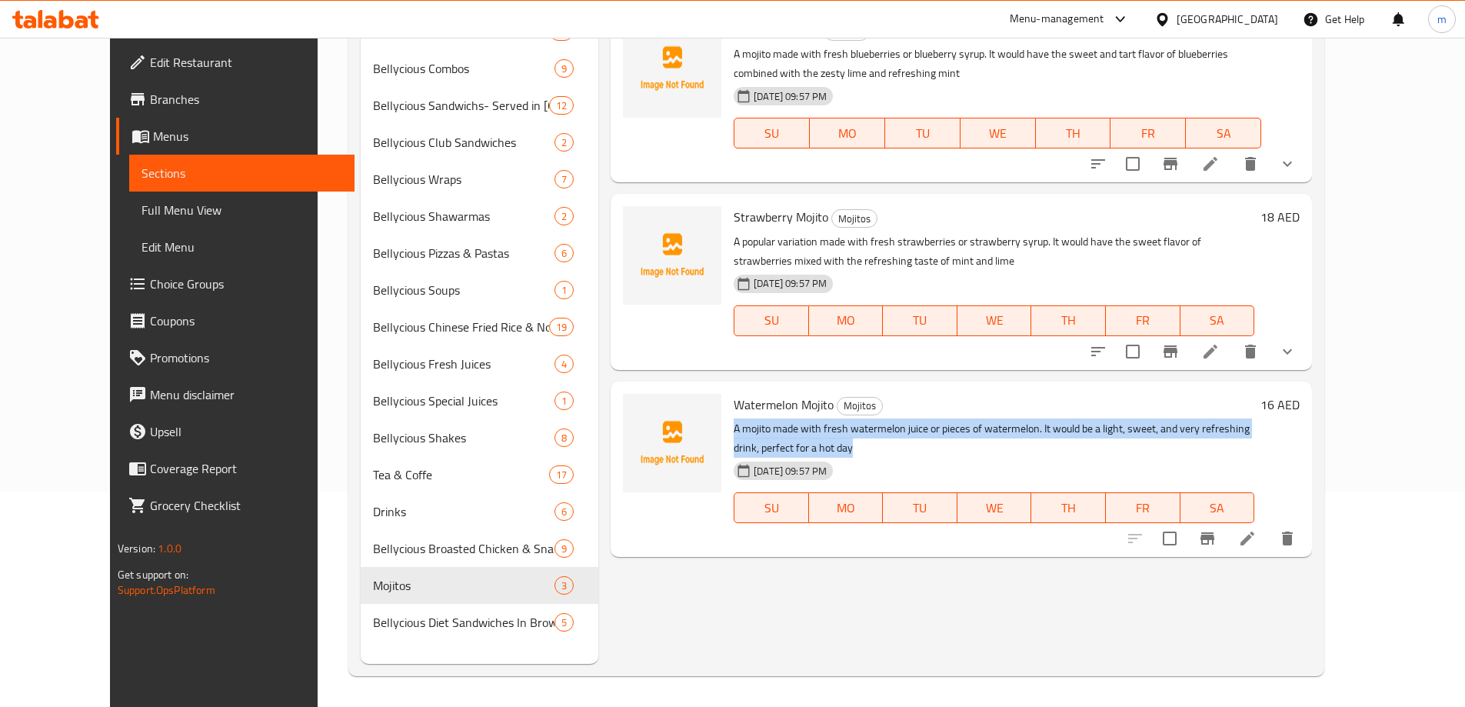
drag, startPoint x: 709, startPoint y: 427, endPoint x: 1352, endPoint y: 435, distance: 643.6
click at [1254, 435] on p "A mojito made with fresh watermelon juice or pieces of watermelon. It would be …" at bounding box center [993, 438] width 521 height 38
click at [1256, 529] on icon at bounding box center [1247, 538] width 18 height 18
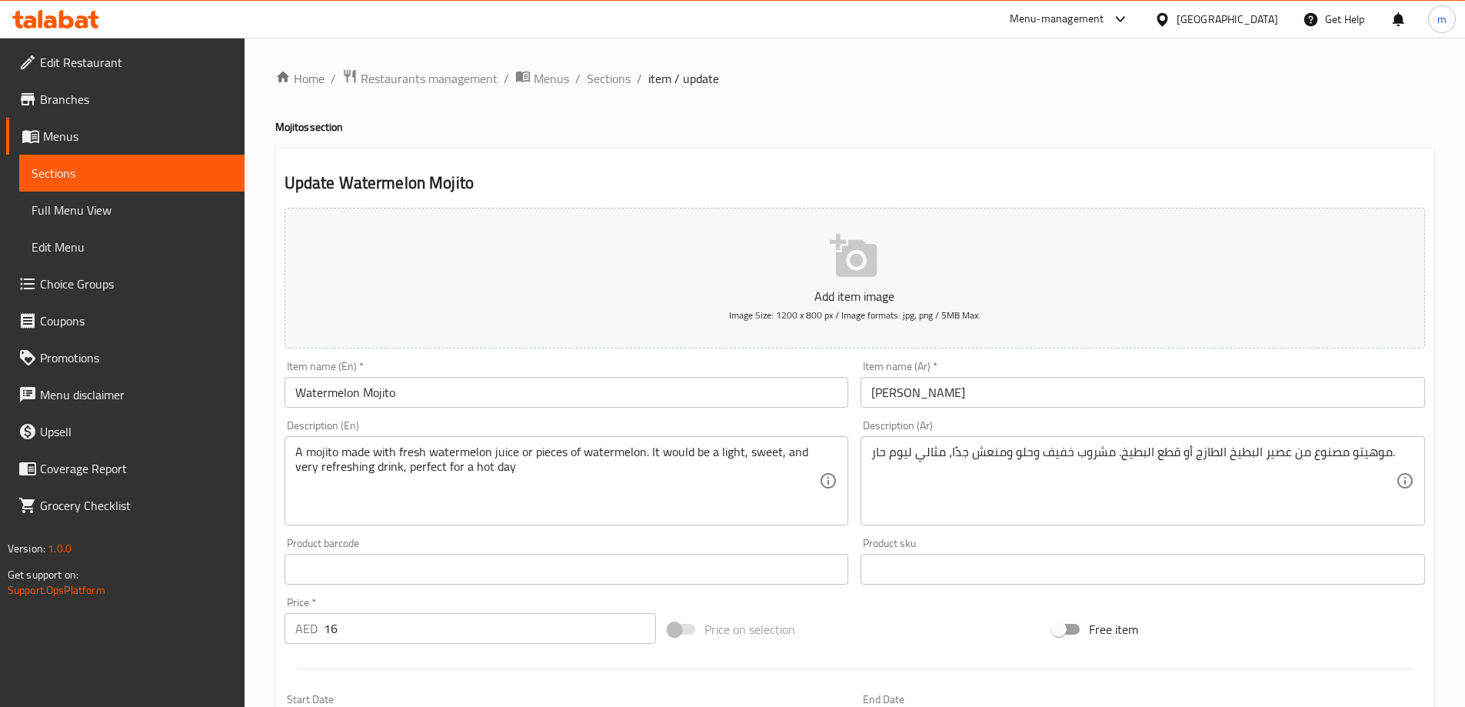
click at [1113, 400] on input "[PERSON_NAME]" at bounding box center [1142, 392] width 564 height 31
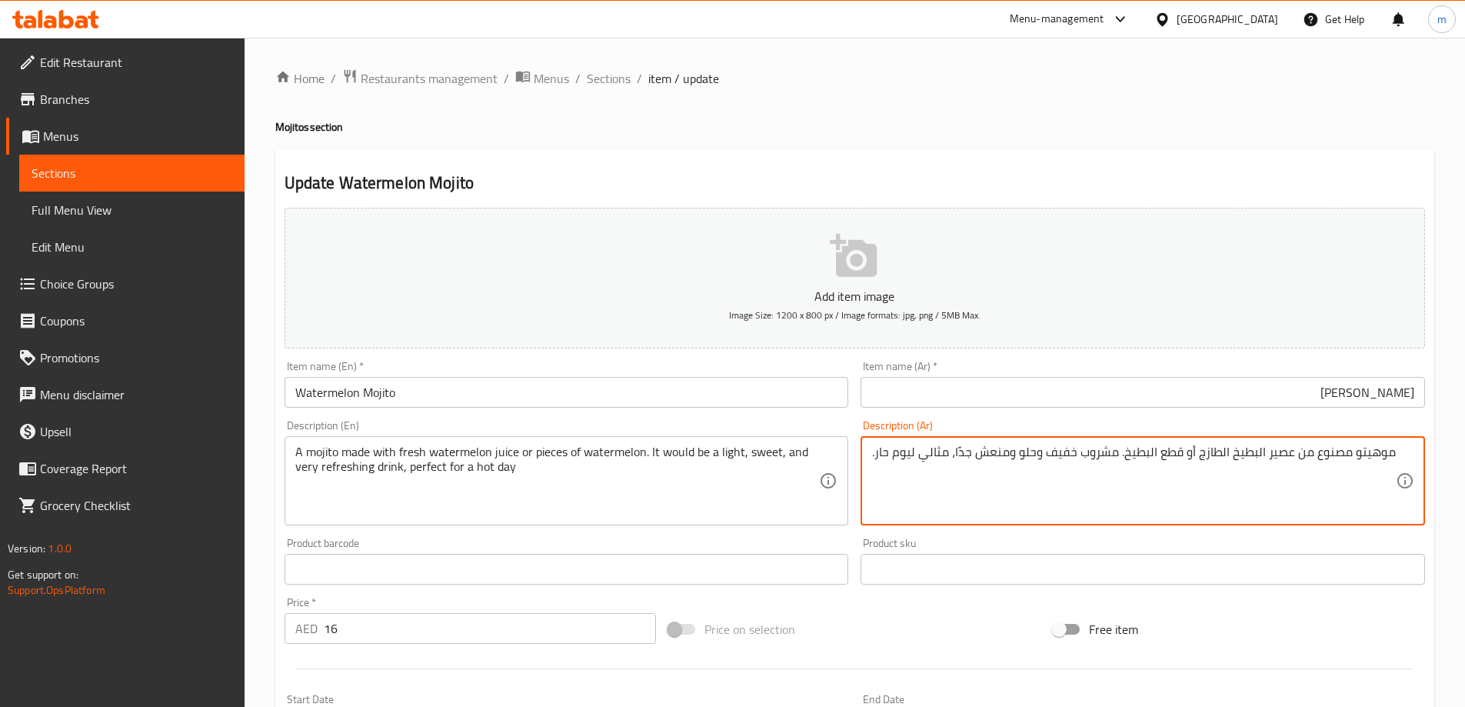
click at [1319, 448] on textarea "موهيتو مصنوع من عصير البطيخ الطازج أو قطع البطيخ. مشروب خفيف وحلو ومنعش جدًا، م…" at bounding box center [1133, 480] width 524 height 73
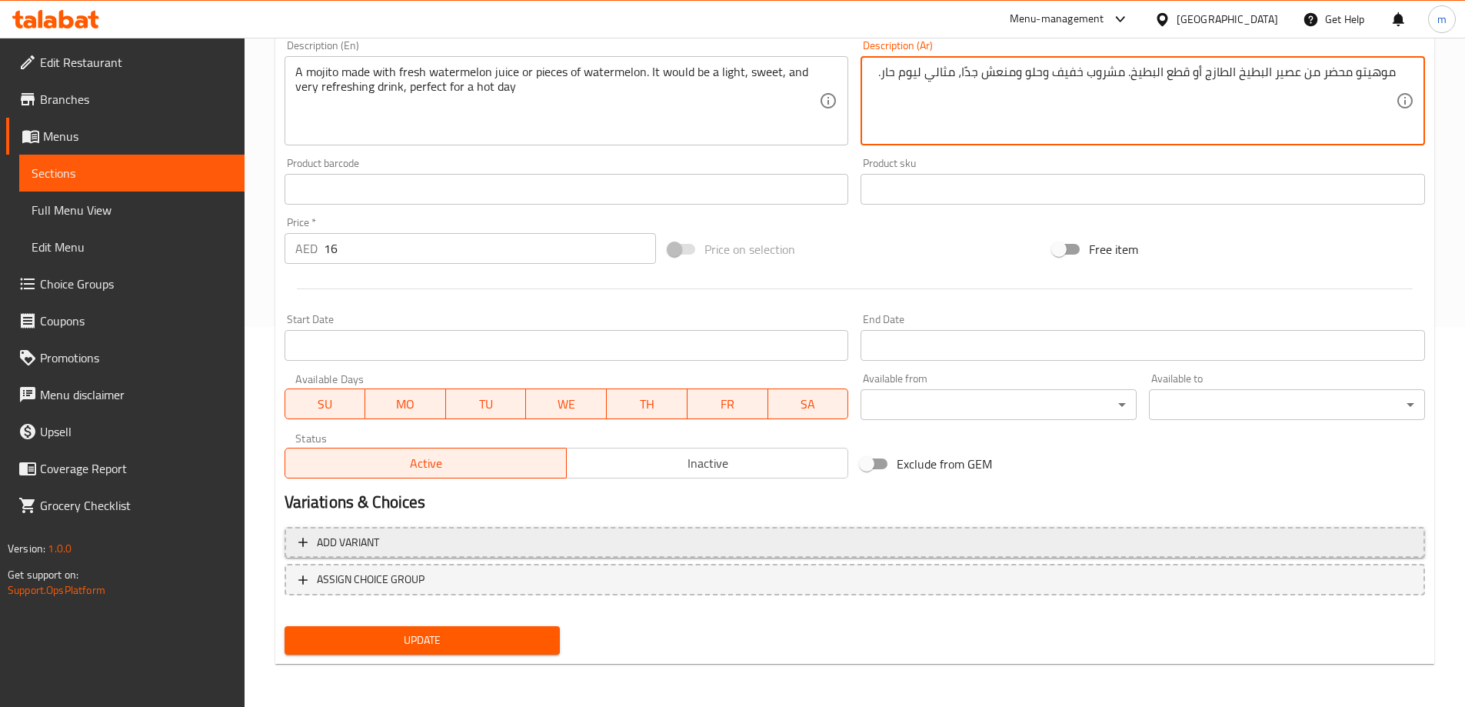
type textarea "موهيتو محضر من عصير البطيخ الطازج أو قطع البطيخ. مشروب خفيف وحلو ومنعش جدًا، مث…"
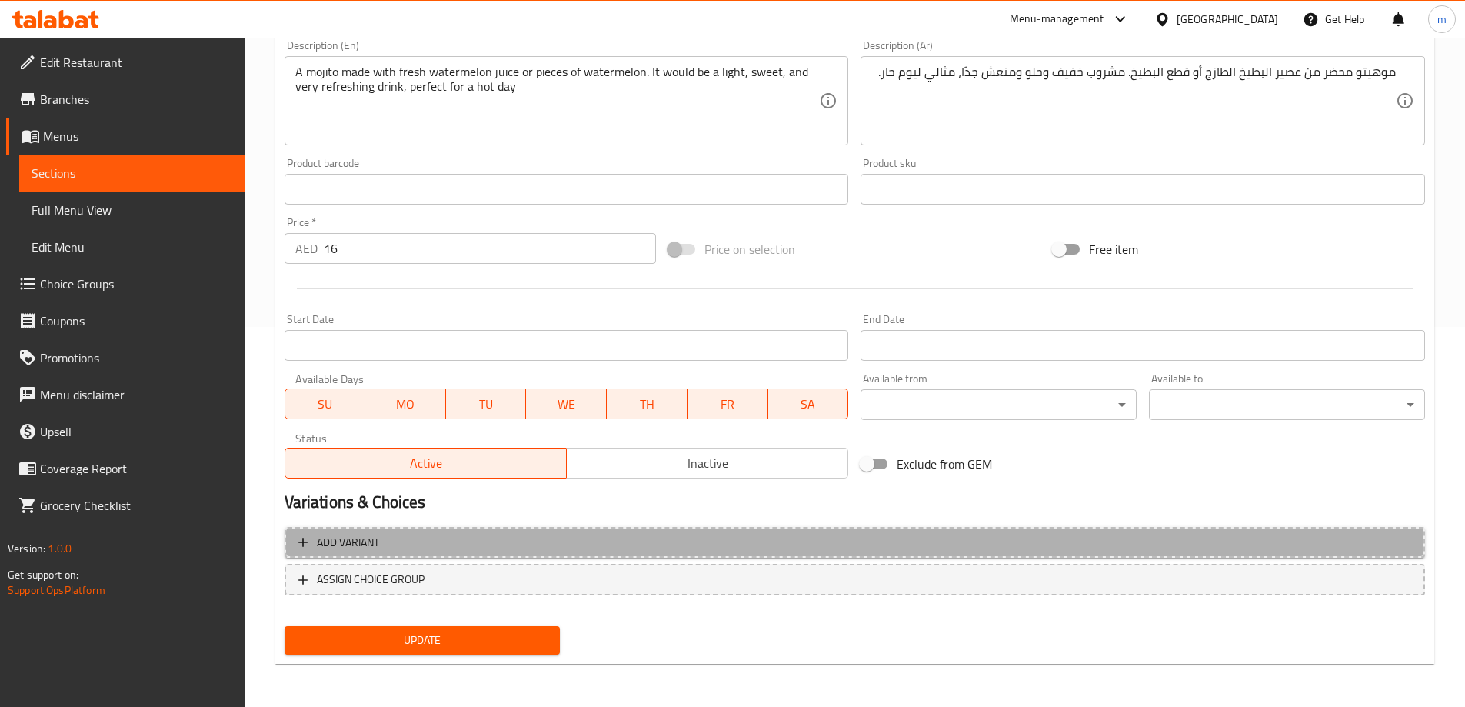
click at [488, 537] on span "Add variant" at bounding box center [854, 542] width 1113 height 19
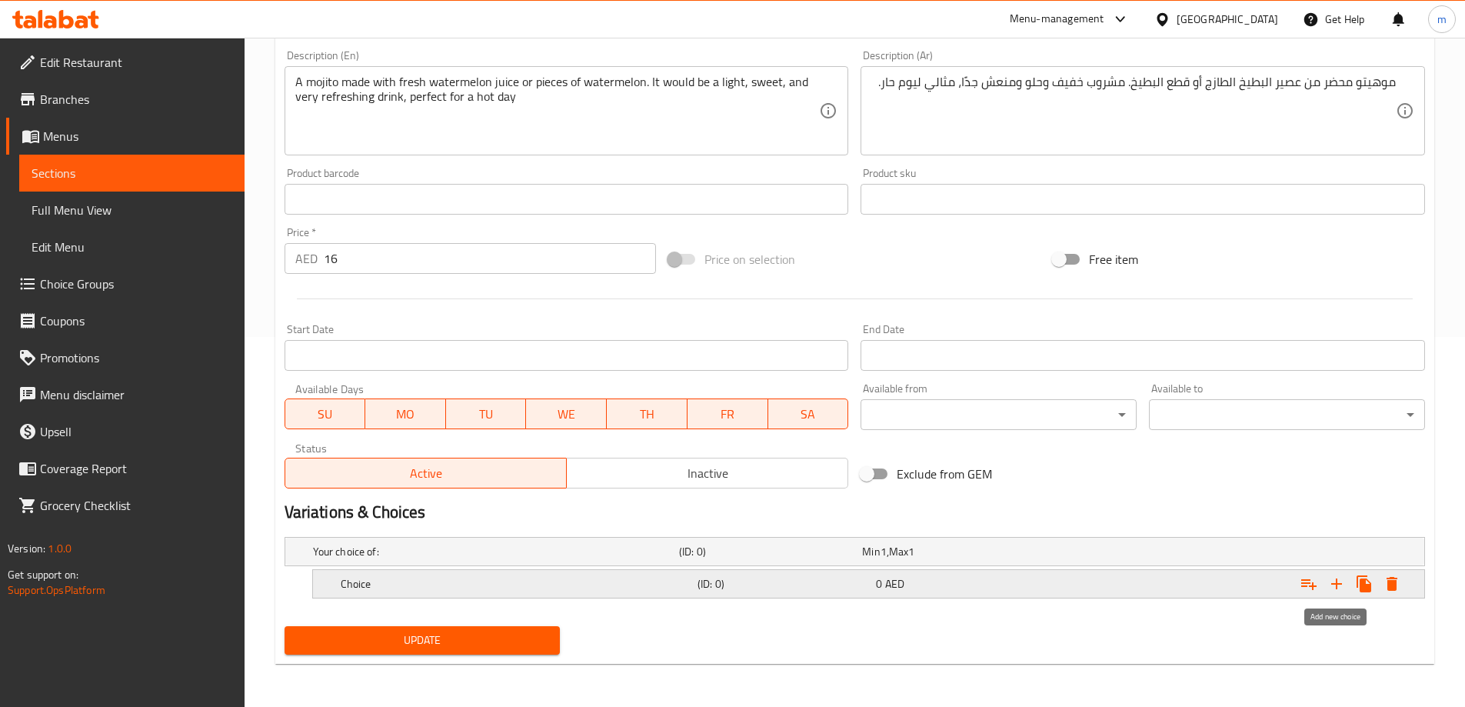
drag, startPoint x: 1343, startPoint y: 580, endPoint x: 1256, endPoint y: 594, distance: 88.1
click at [1342, 580] on icon "Expand" at bounding box center [1336, 583] width 18 height 18
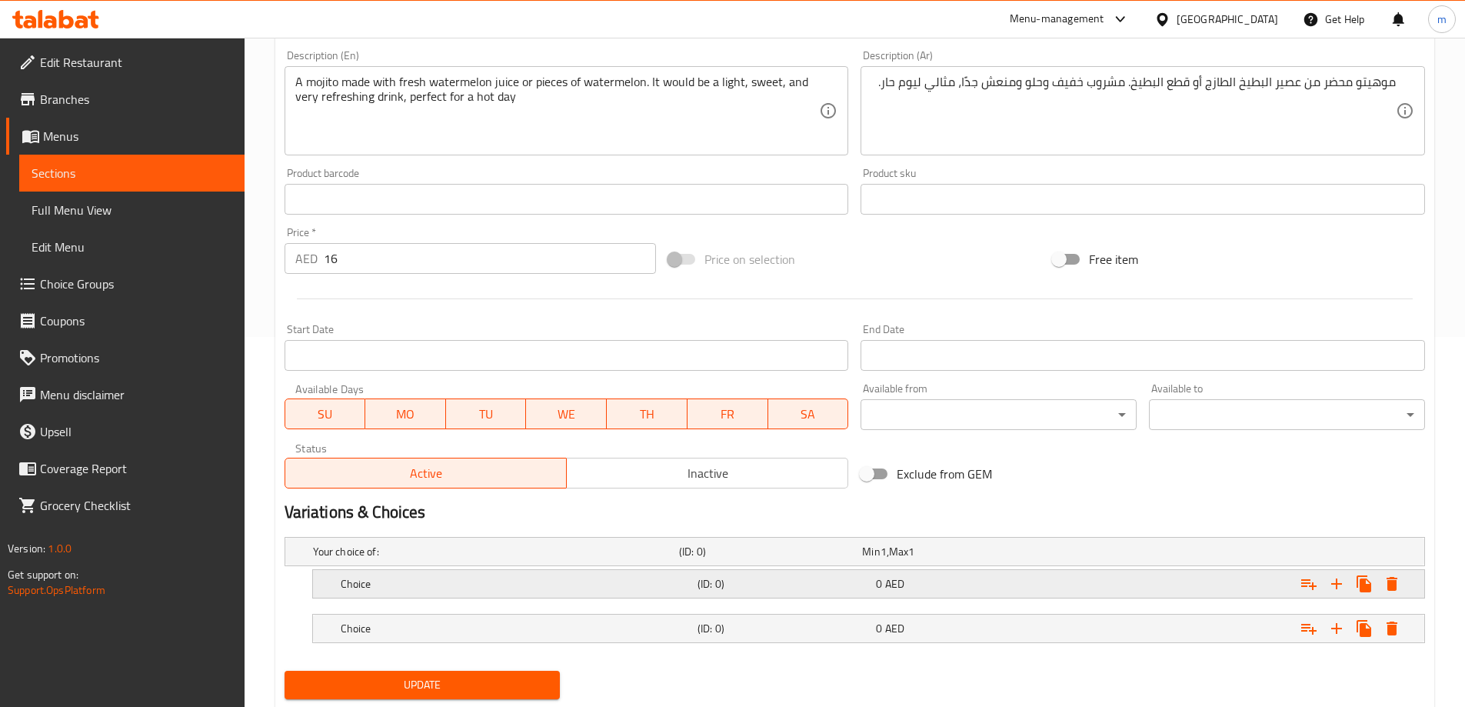
drag, startPoint x: 1169, startPoint y: 620, endPoint x: 1081, endPoint y: 569, distance: 101.9
click at [1169, 620] on div "Expand" at bounding box center [1229, 628] width 357 height 34
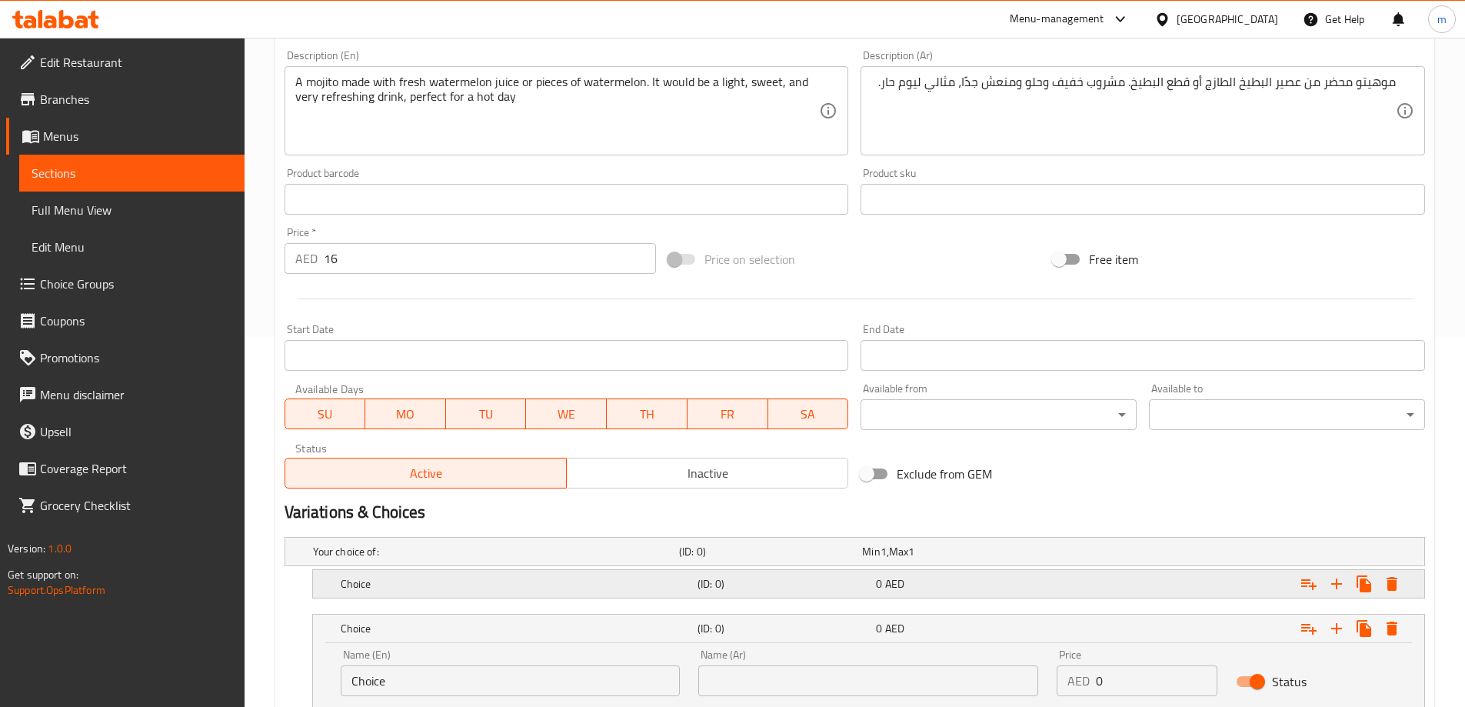
click at [1081, 569] on div "Expand" at bounding box center [1229, 584] width 357 height 34
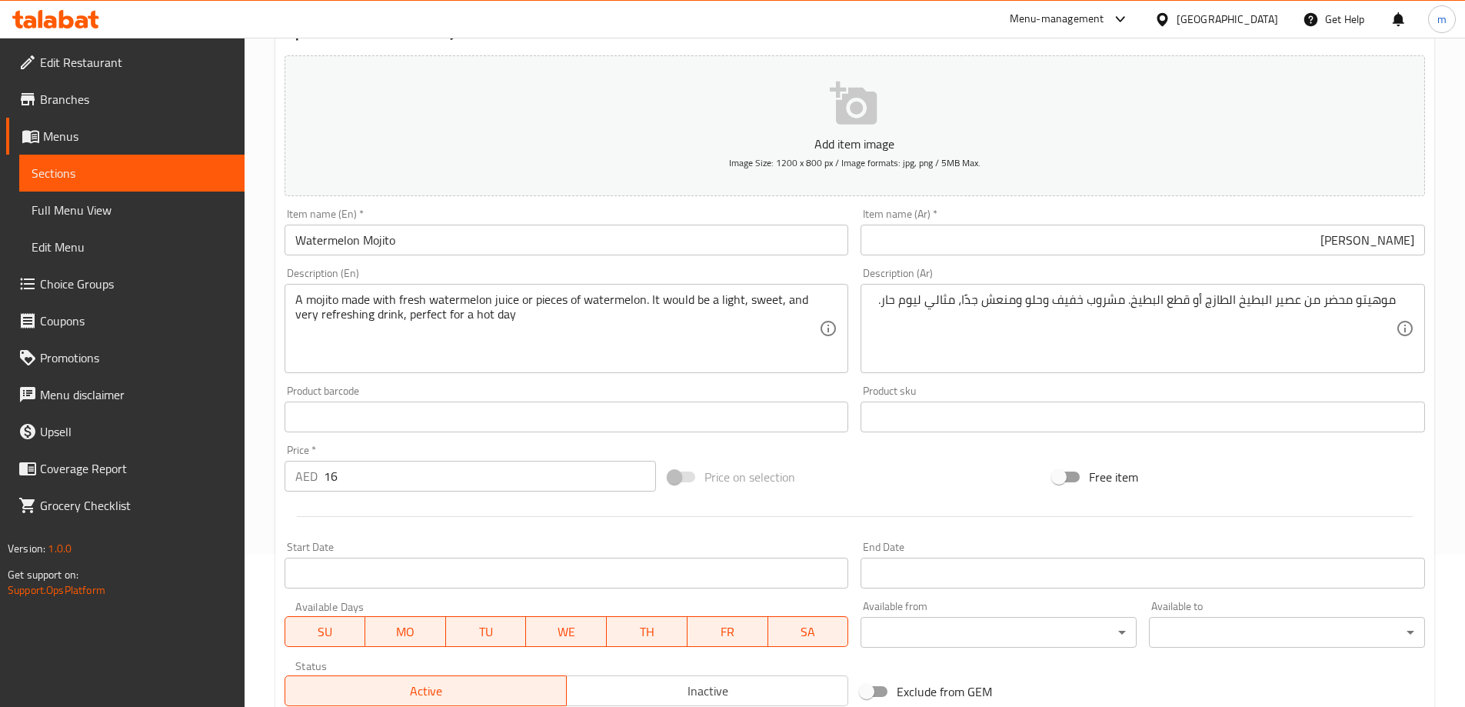
scroll to position [139, 0]
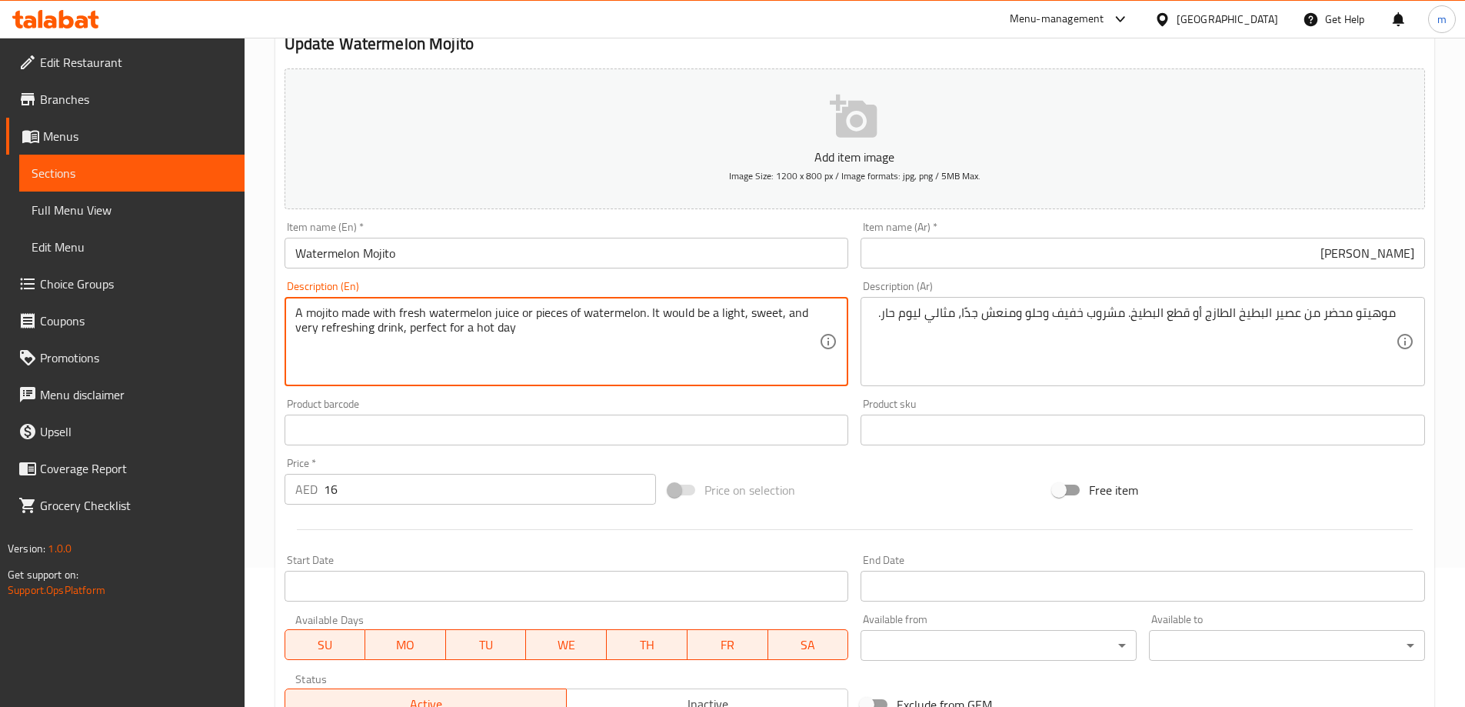
drag, startPoint x: 397, startPoint y: 311, endPoint x: 515, endPoint y: 320, distance: 117.9
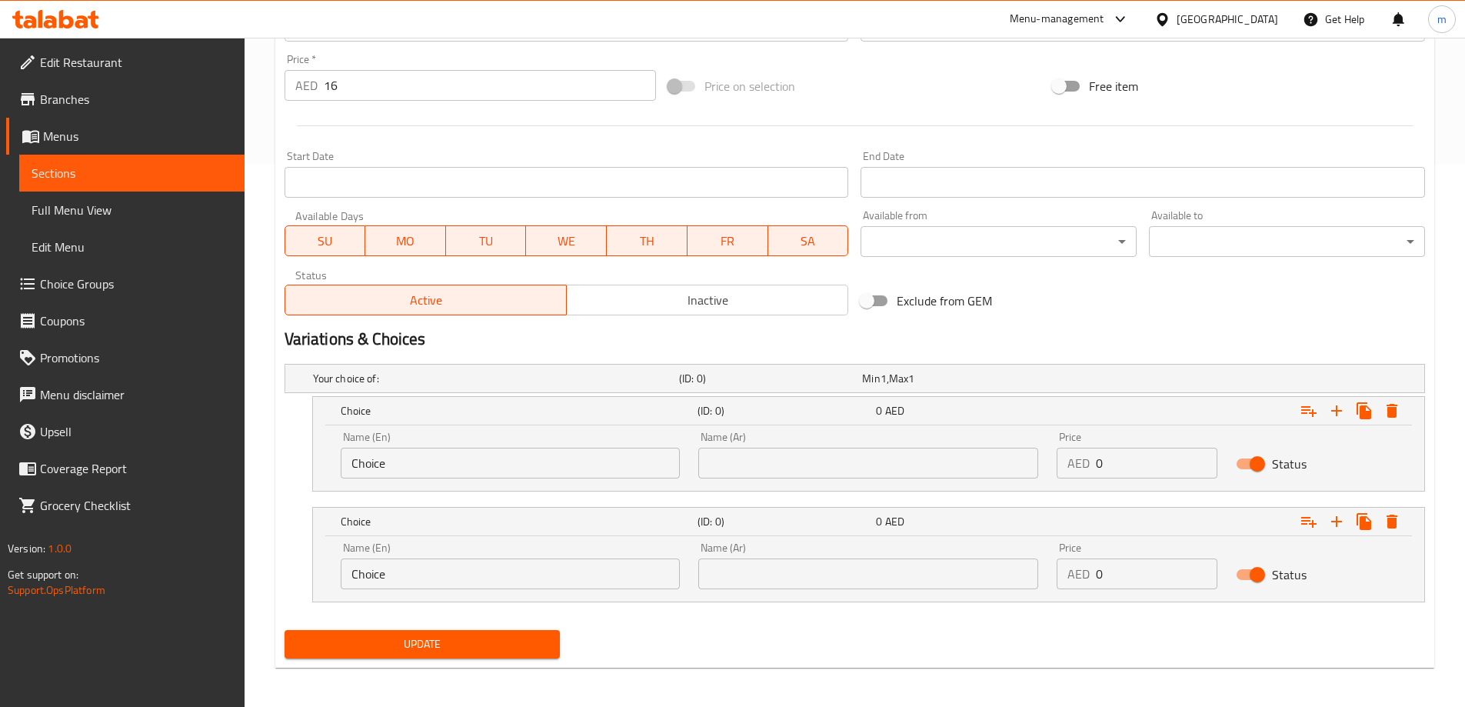
scroll to position [547, 0]
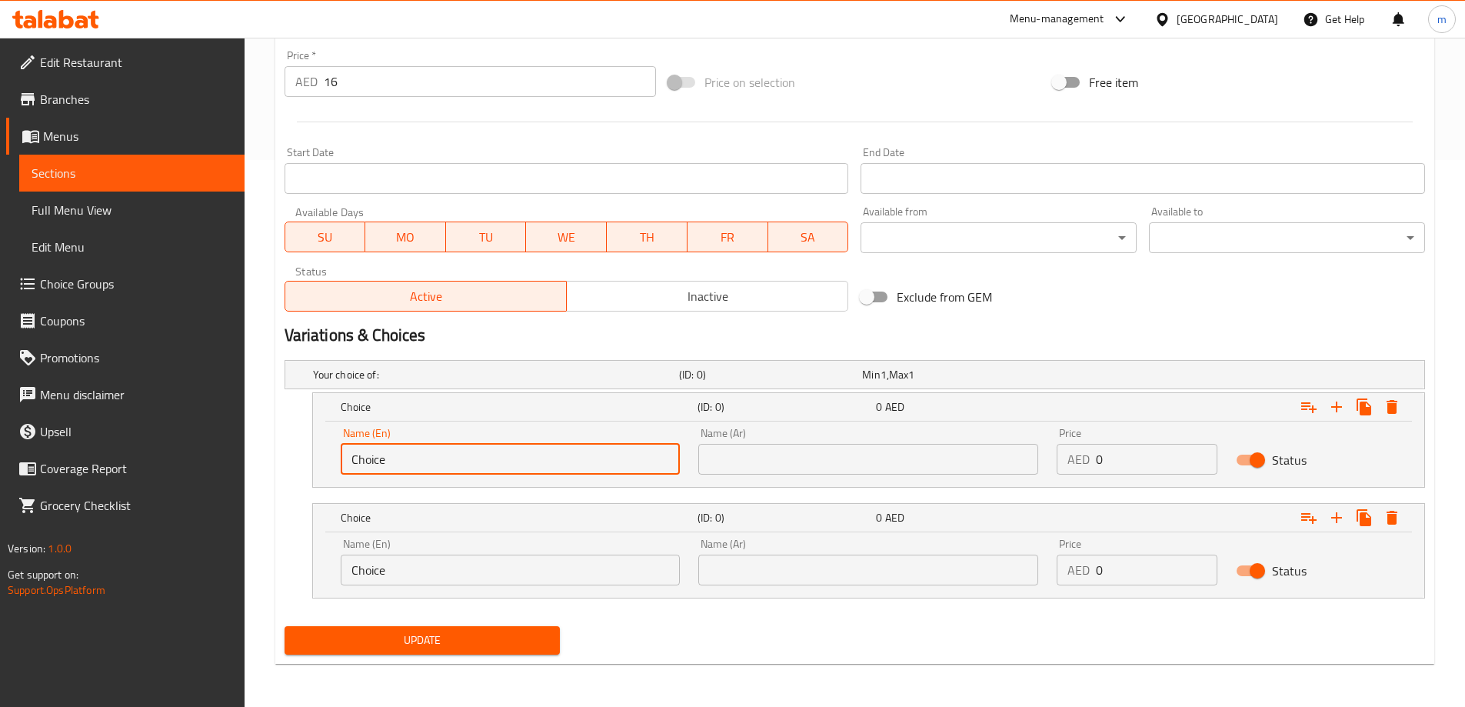
click at [450, 457] on input "Choice" at bounding box center [511, 459] width 340 height 31
paste input "fresh watermelon ju"
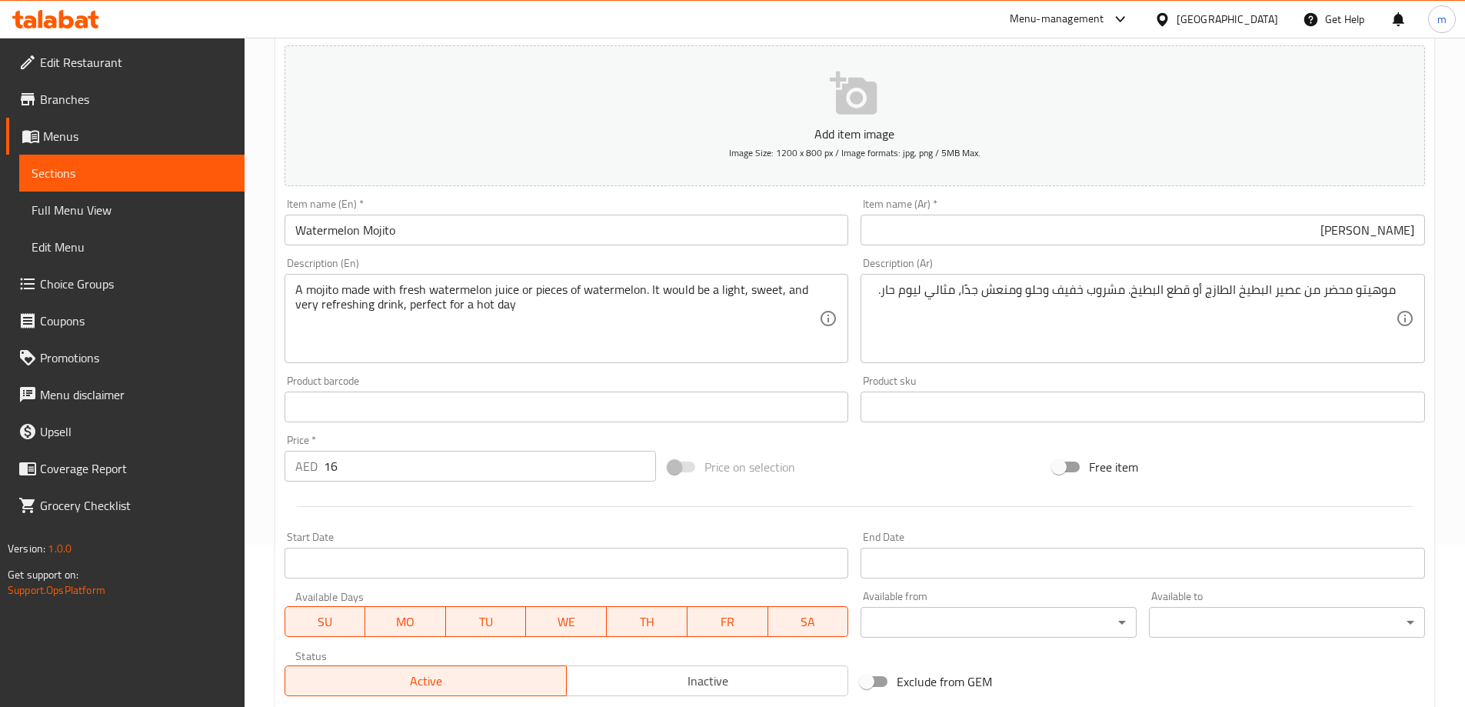
type input "Fresh Watermelon Juice"
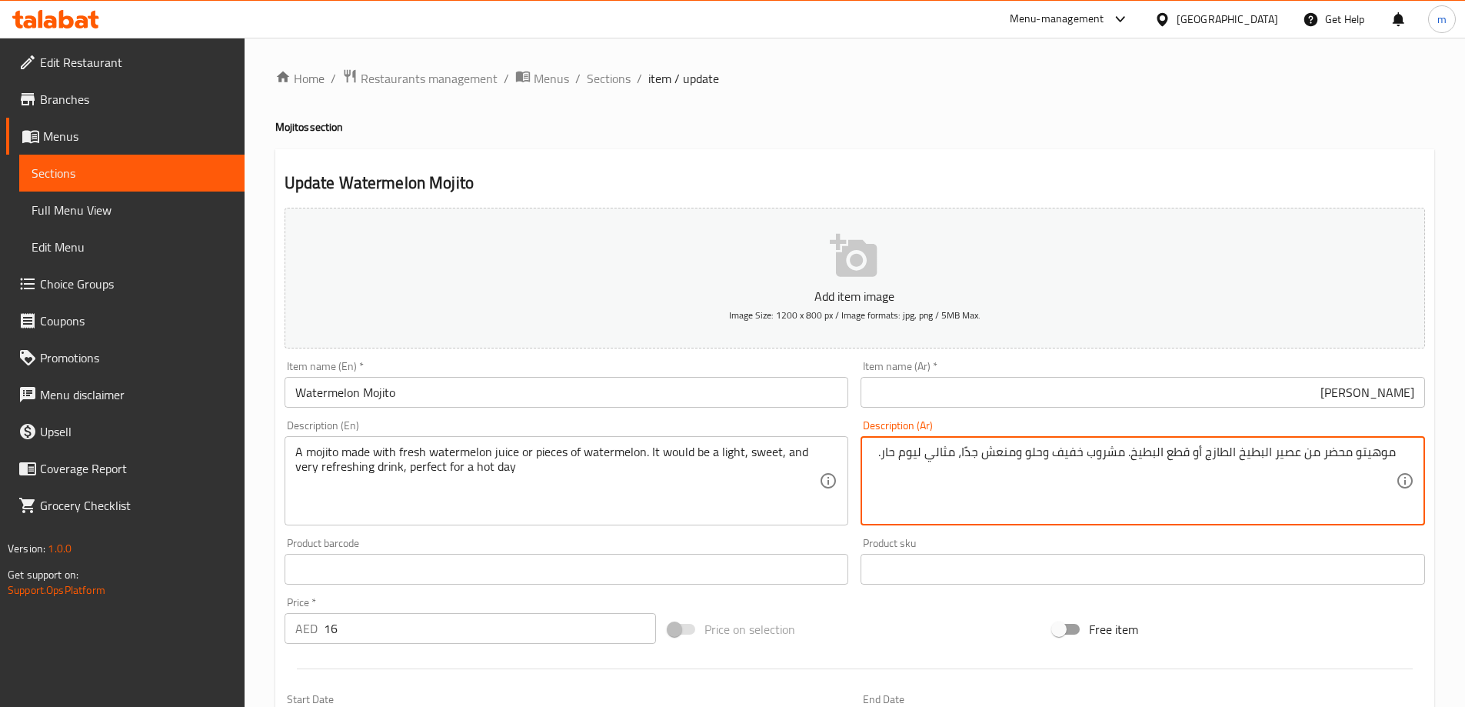
drag, startPoint x: 1299, startPoint y: 448, endPoint x: 1206, endPoint y: 467, distance: 95.0
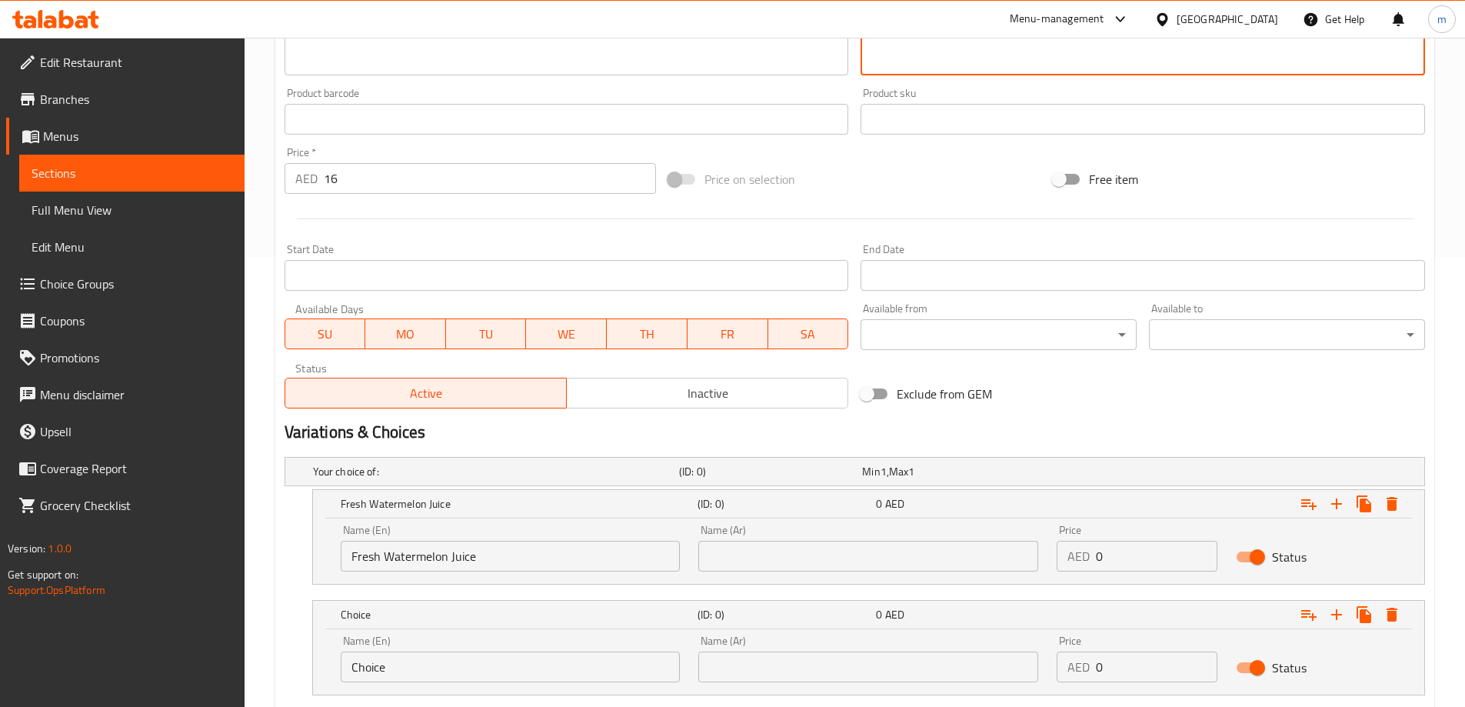
scroll to position [547, 0]
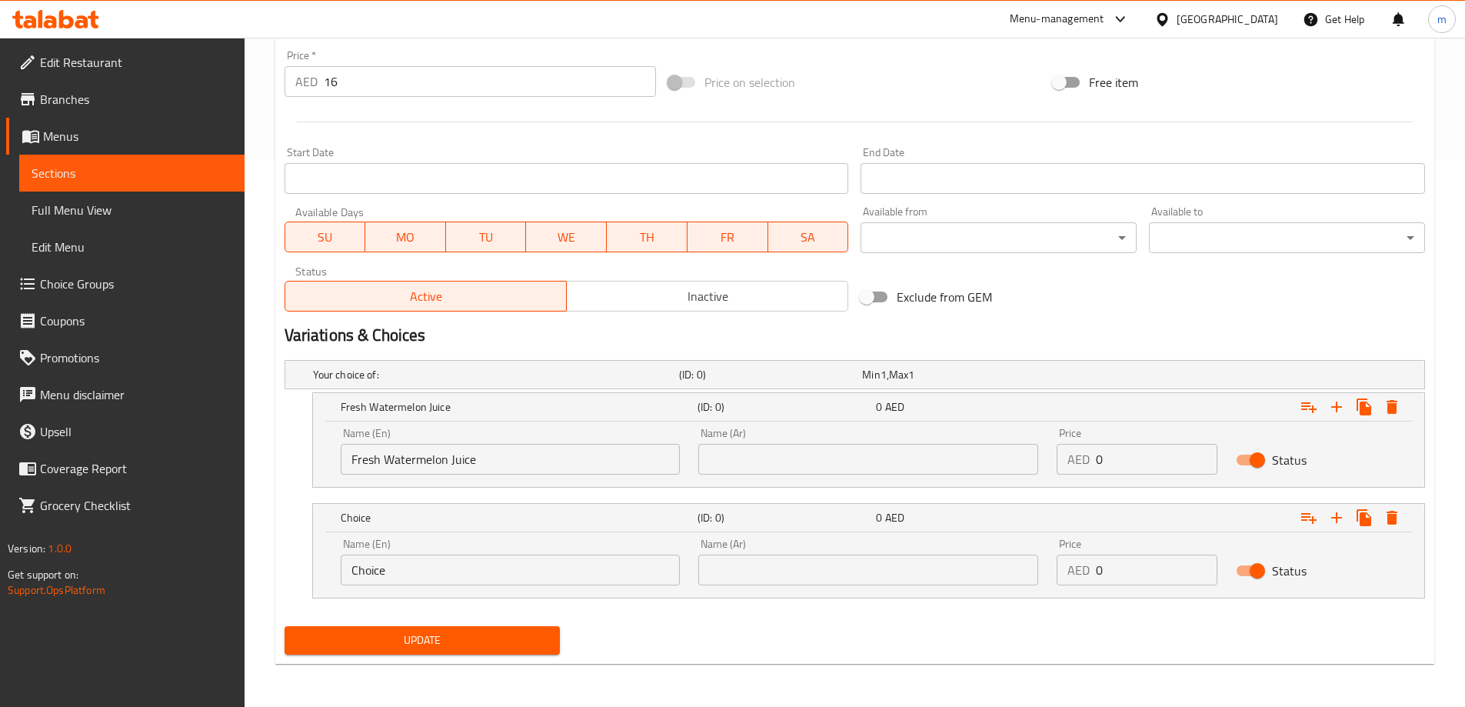
click at [883, 467] on input "text" at bounding box center [868, 459] width 340 height 31
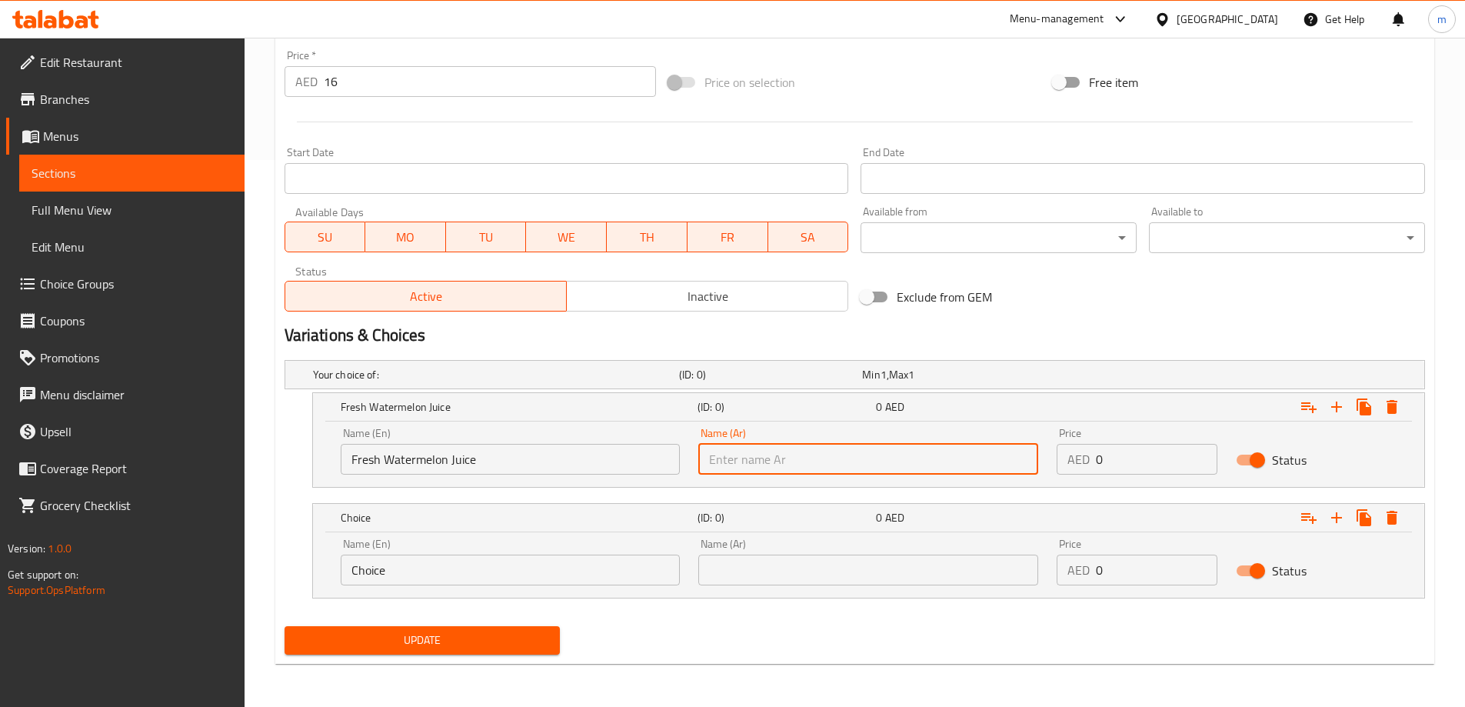
paste input "عصير البطيخ الطازج"
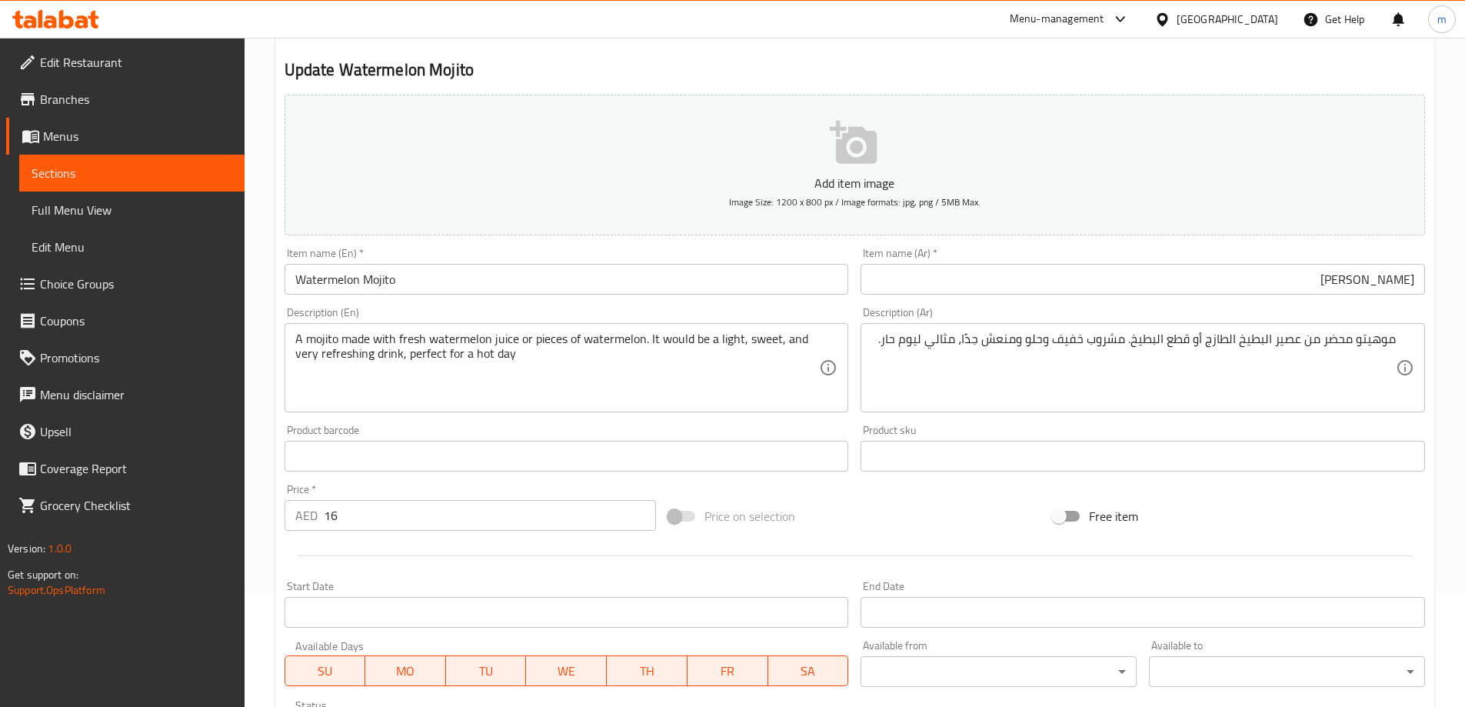
scroll to position [85, 0]
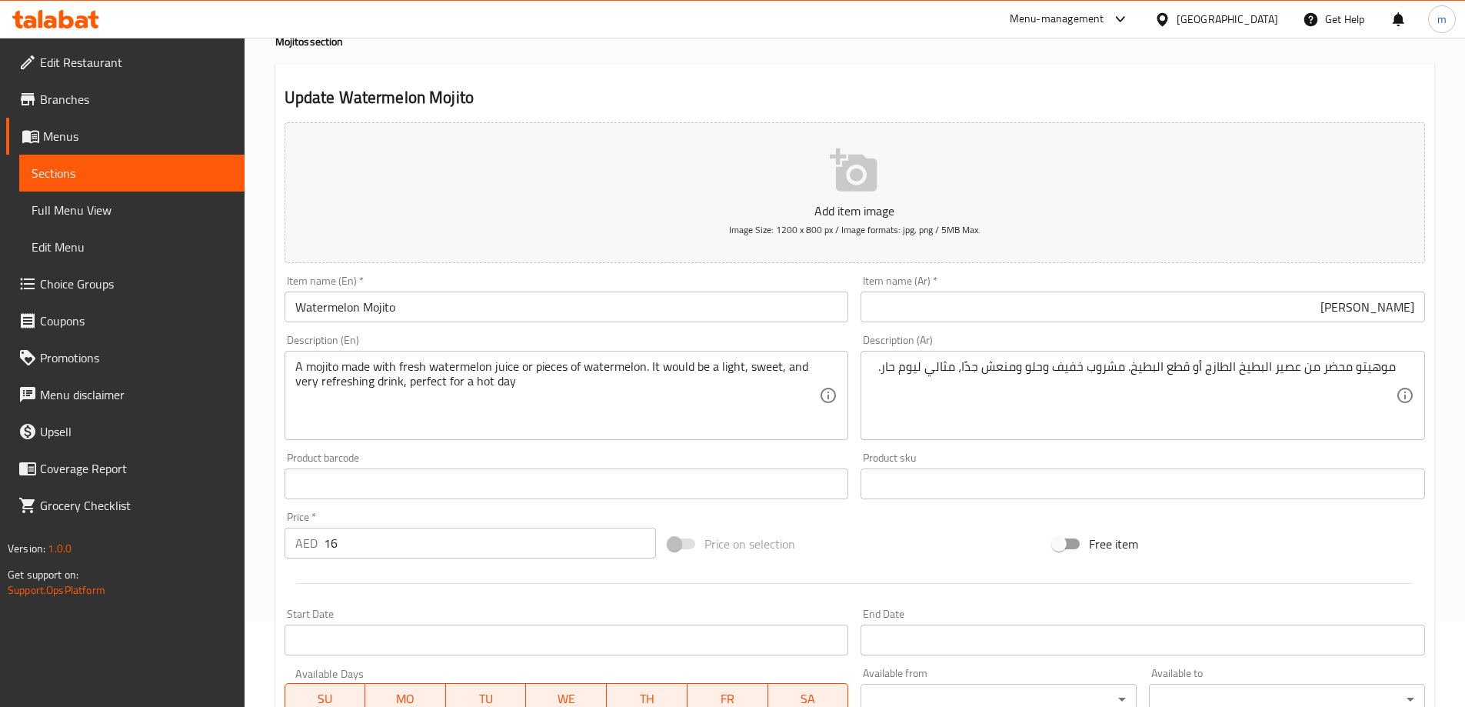
type input "عصير بطيخ طازج"
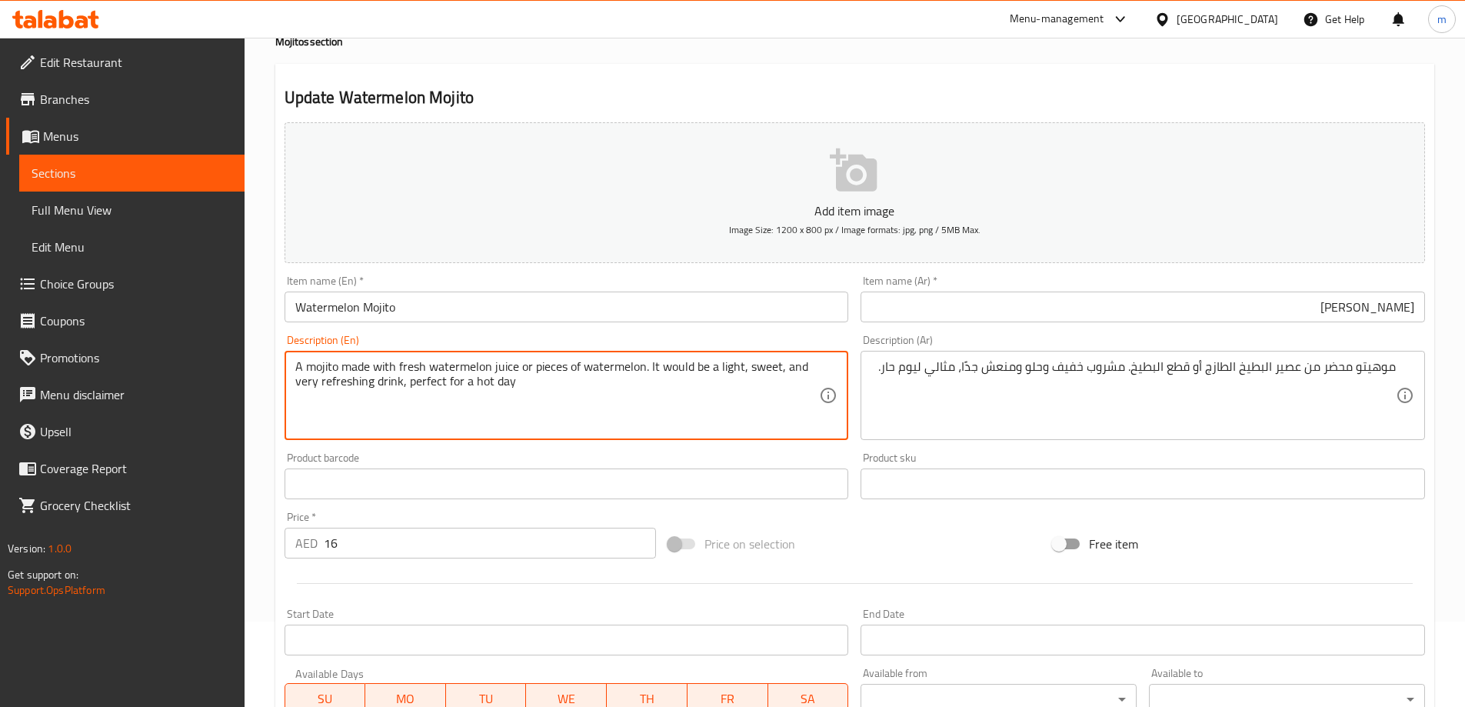
drag, startPoint x: 532, startPoint y: 367, endPoint x: 640, endPoint y: 371, distance: 108.5
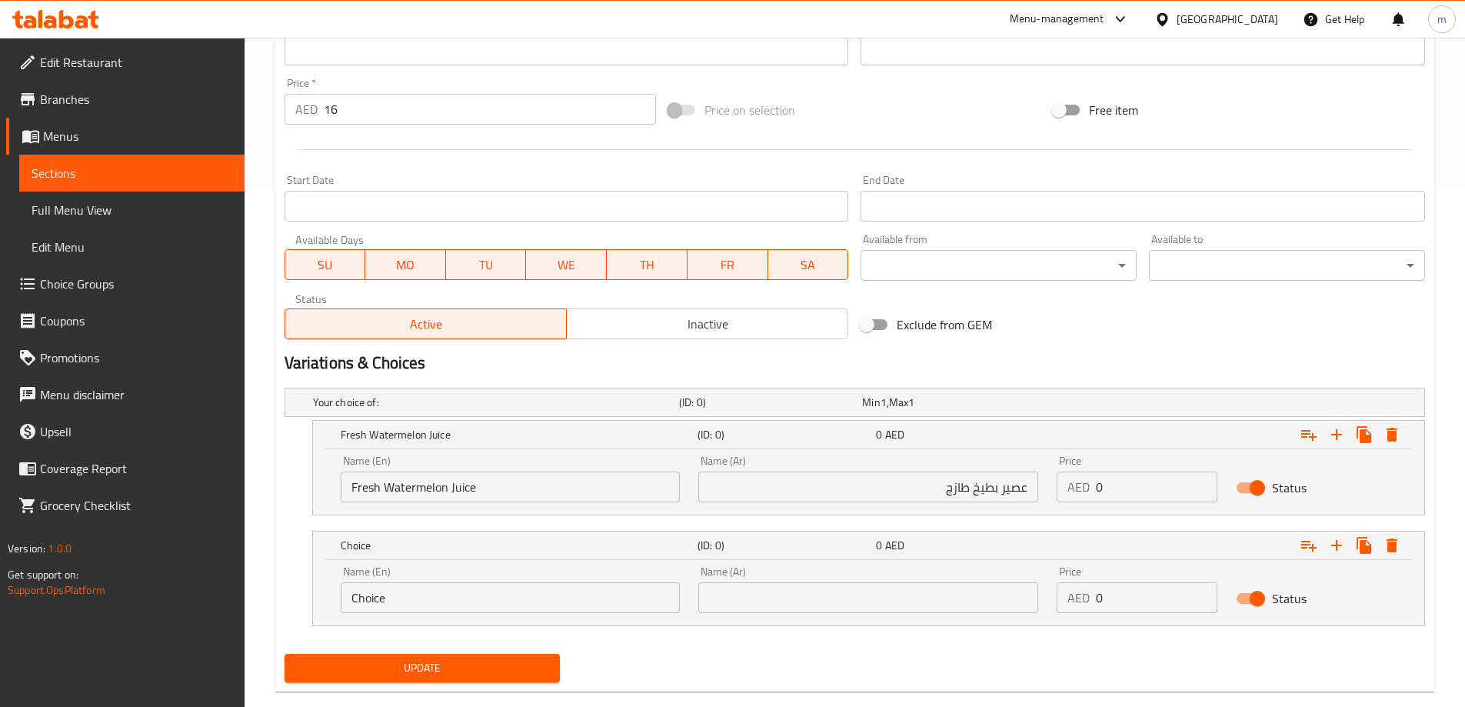
scroll to position [547, 0]
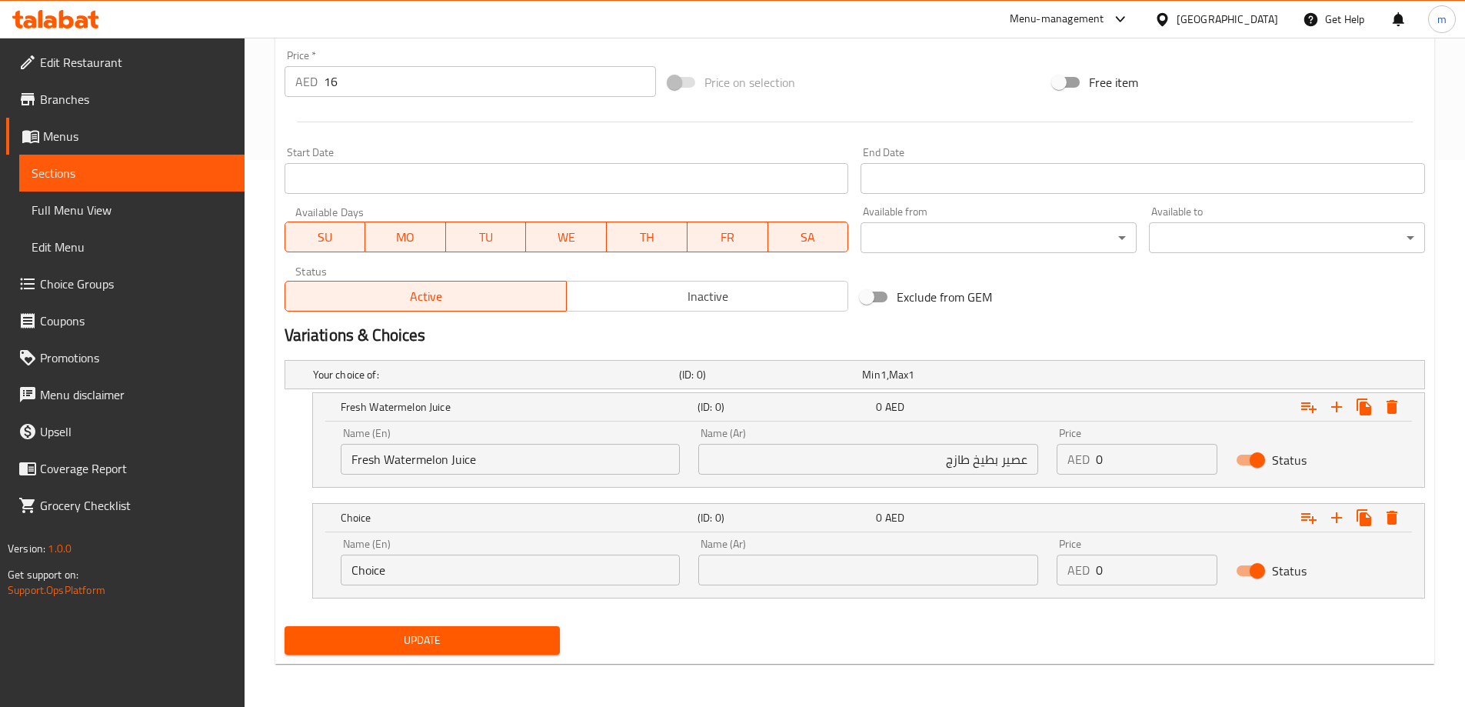
click at [491, 580] on input "Choice" at bounding box center [511, 569] width 340 height 31
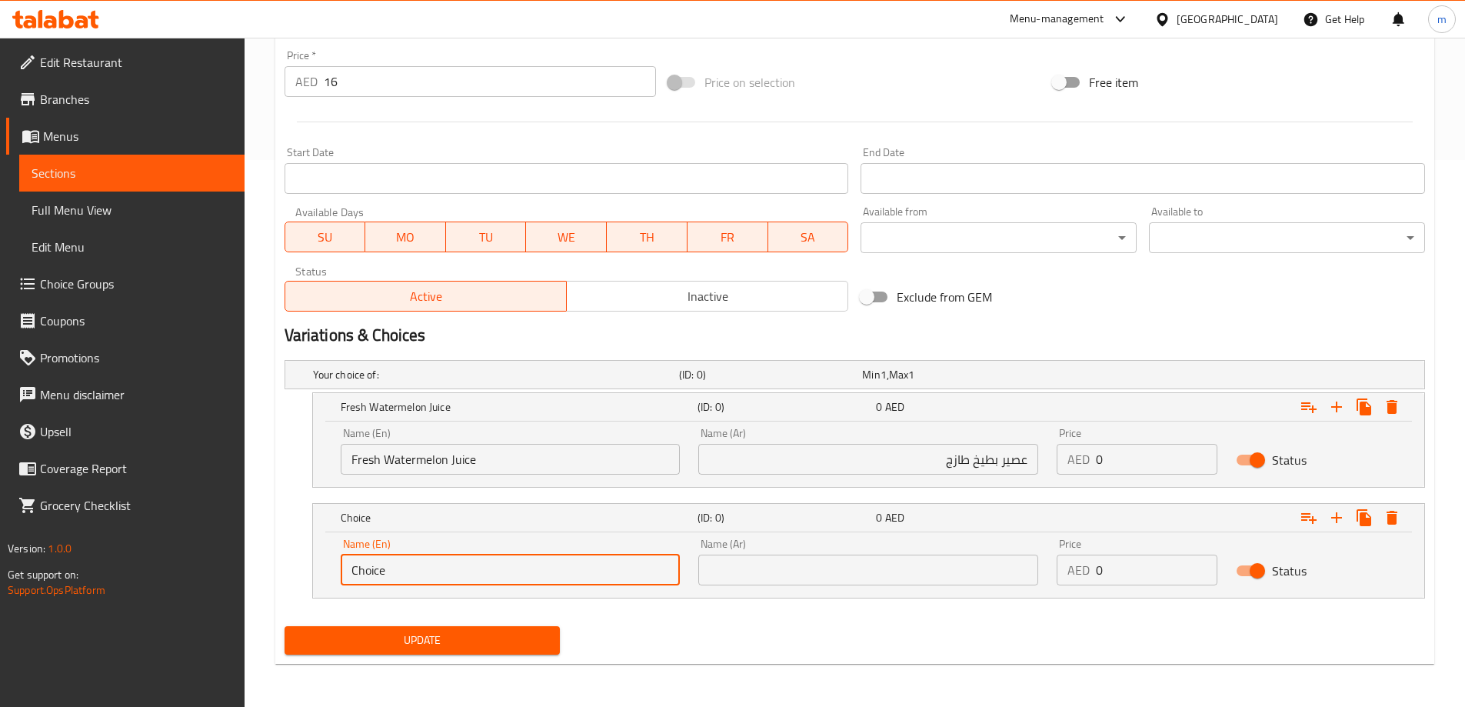
paste input "pieces of watermelon"
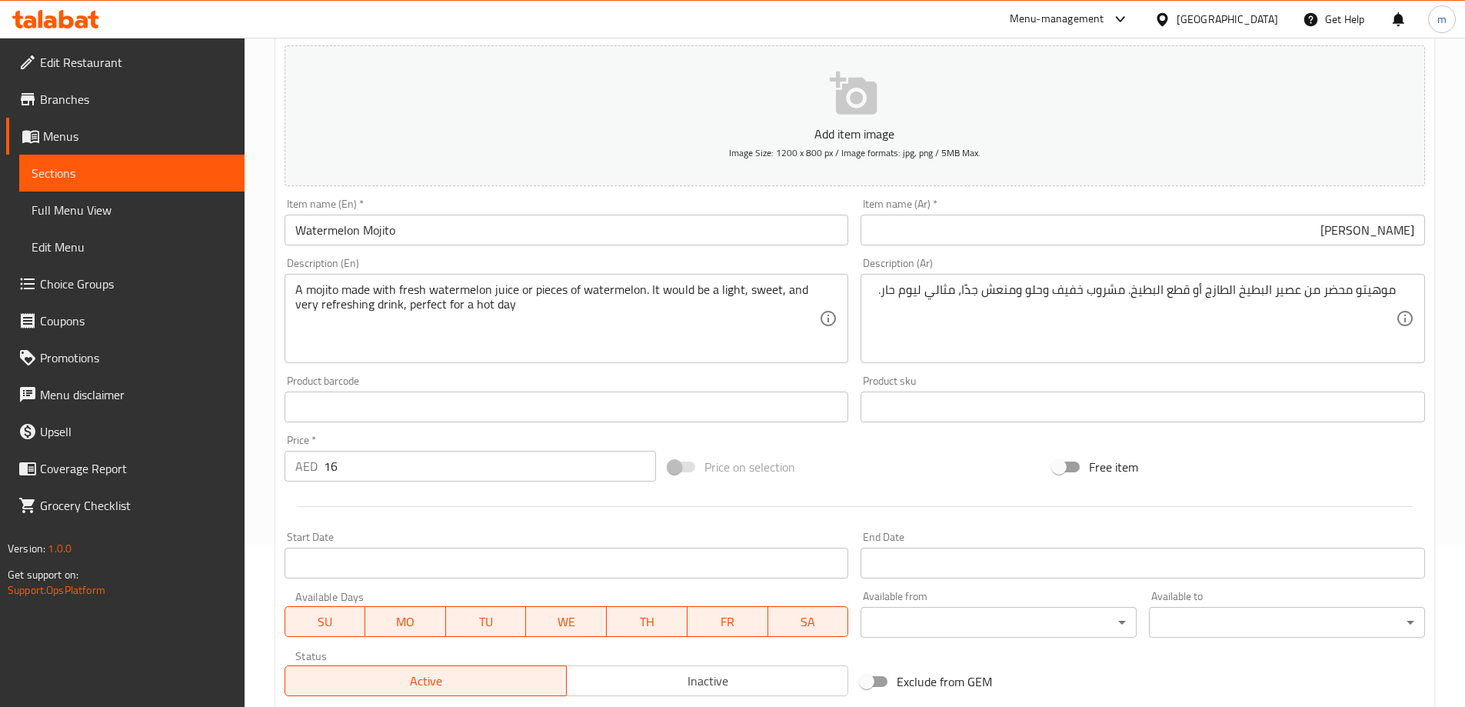
scroll to position [8, 0]
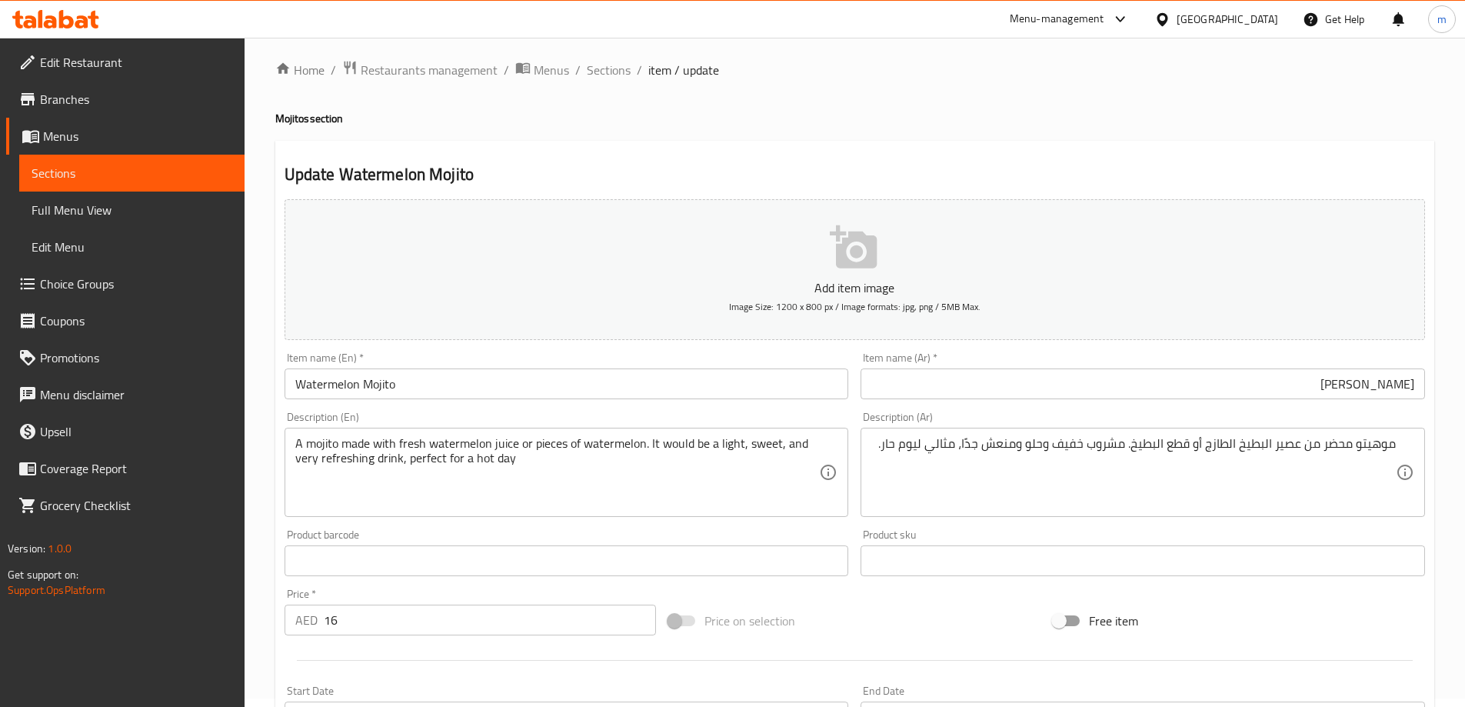
type input "Pieces Of Watermelon"
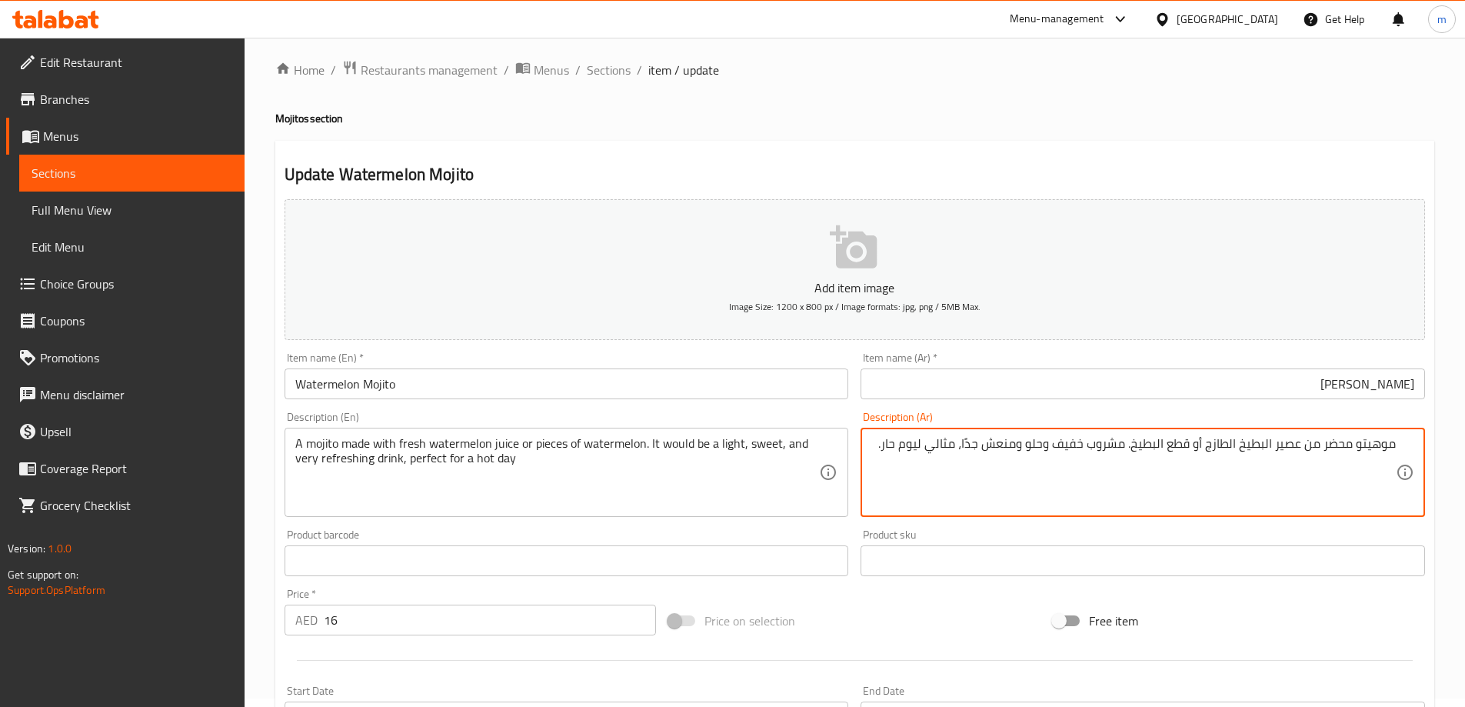
drag, startPoint x: 1128, startPoint y: 443, endPoint x: 1192, endPoint y: 451, distance: 64.4
click at [1192, 451] on textarea "موهيتو محضر من عصير البطيخ الطازج أو قطع البطيخ. مشروب خفيف وحلو ومنعش جدًا، مث…" at bounding box center [1133, 472] width 524 height 73
drag, startPoint x: 1189, startPoint y: 444, endPoint x: 1131, endPoint y: 458, distance: 60.2
click at [1131, 458] on textarea "موهيتو محضر من عصير البطيخ الطازج أو قطع البطيخ. مشروب خفيف وحلو ومنعش جدًا، مث…" at bounding box center [1133, 472] width 524 height 73
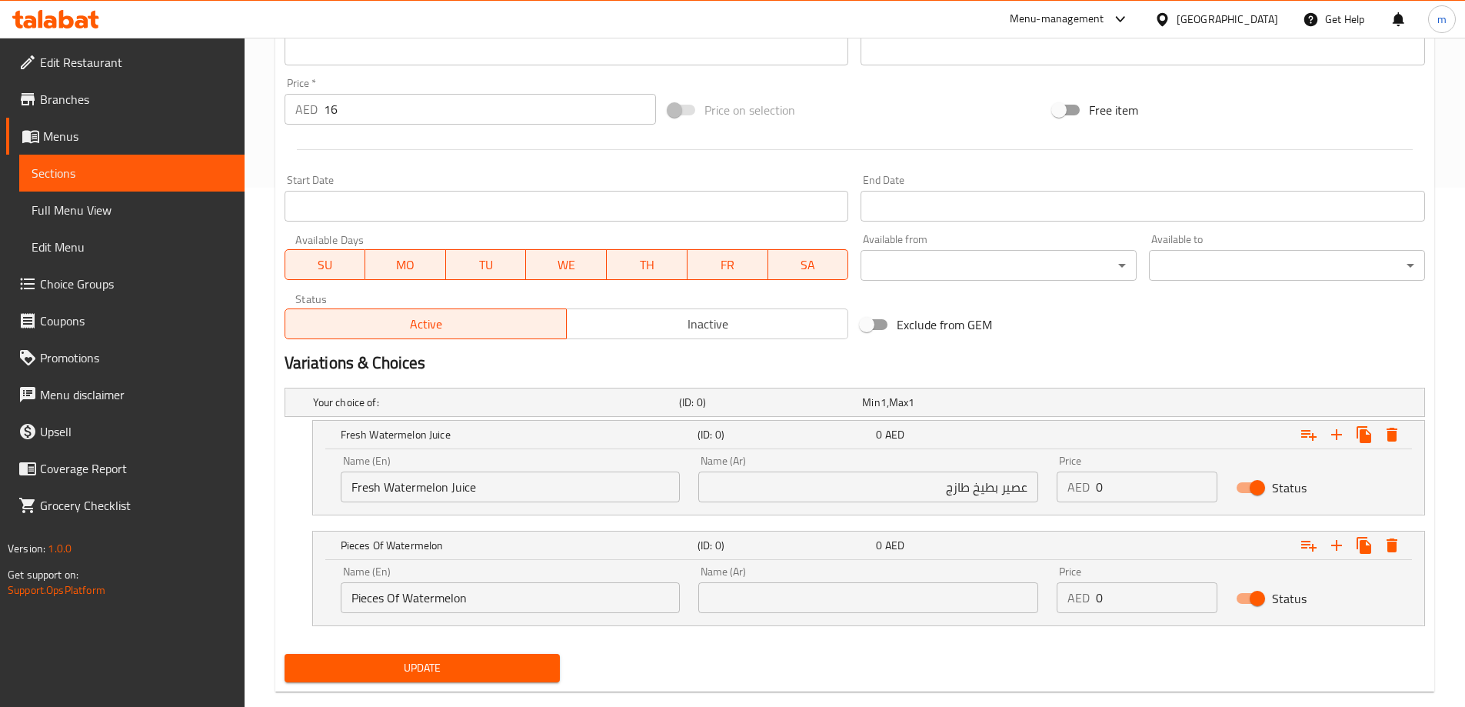
scroll to position [547, 0]
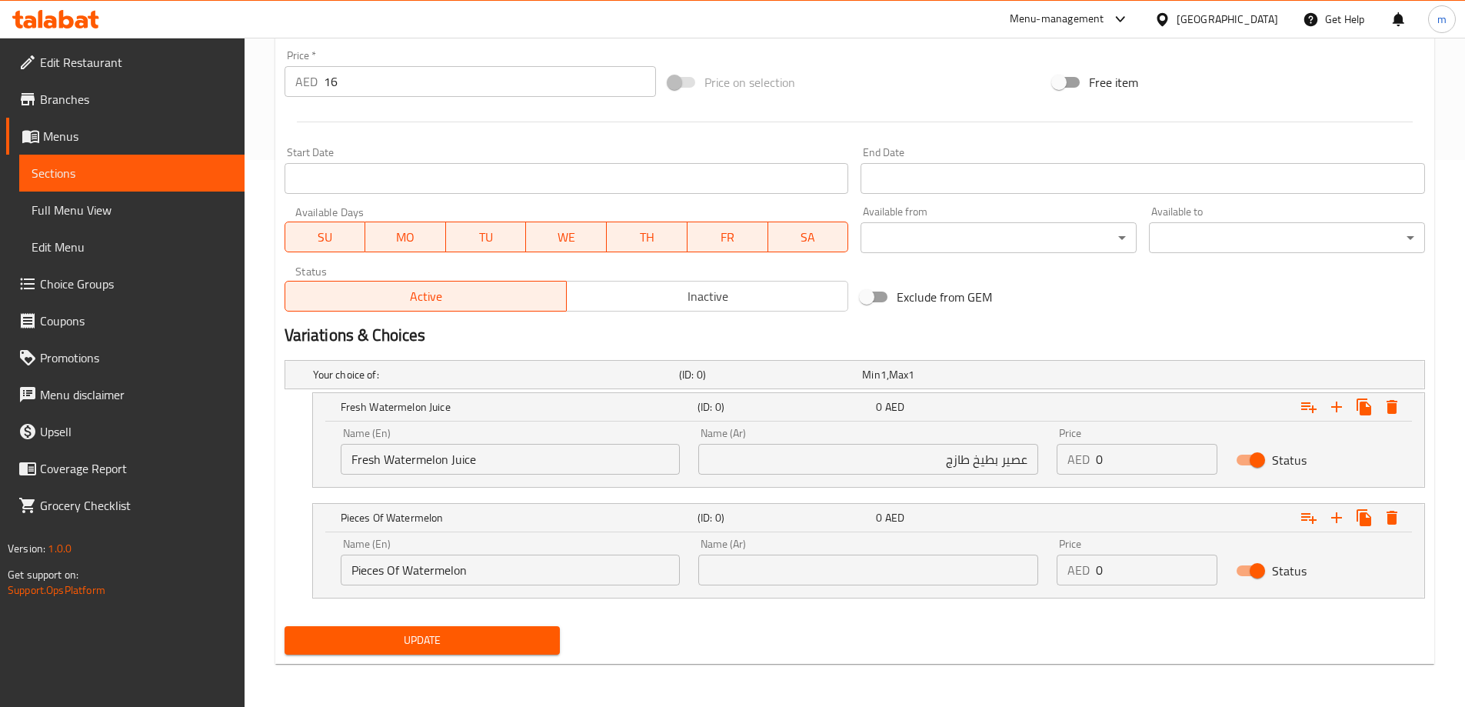
click at [890, 546] on div "Name (Ar) Name (Ar)" at bounding box center [868, 561] width 340 height 47
click at [887, 567] on input "text" at bounding box center [868, 569] width 340 height 31
paste input "قطع البطيخ"
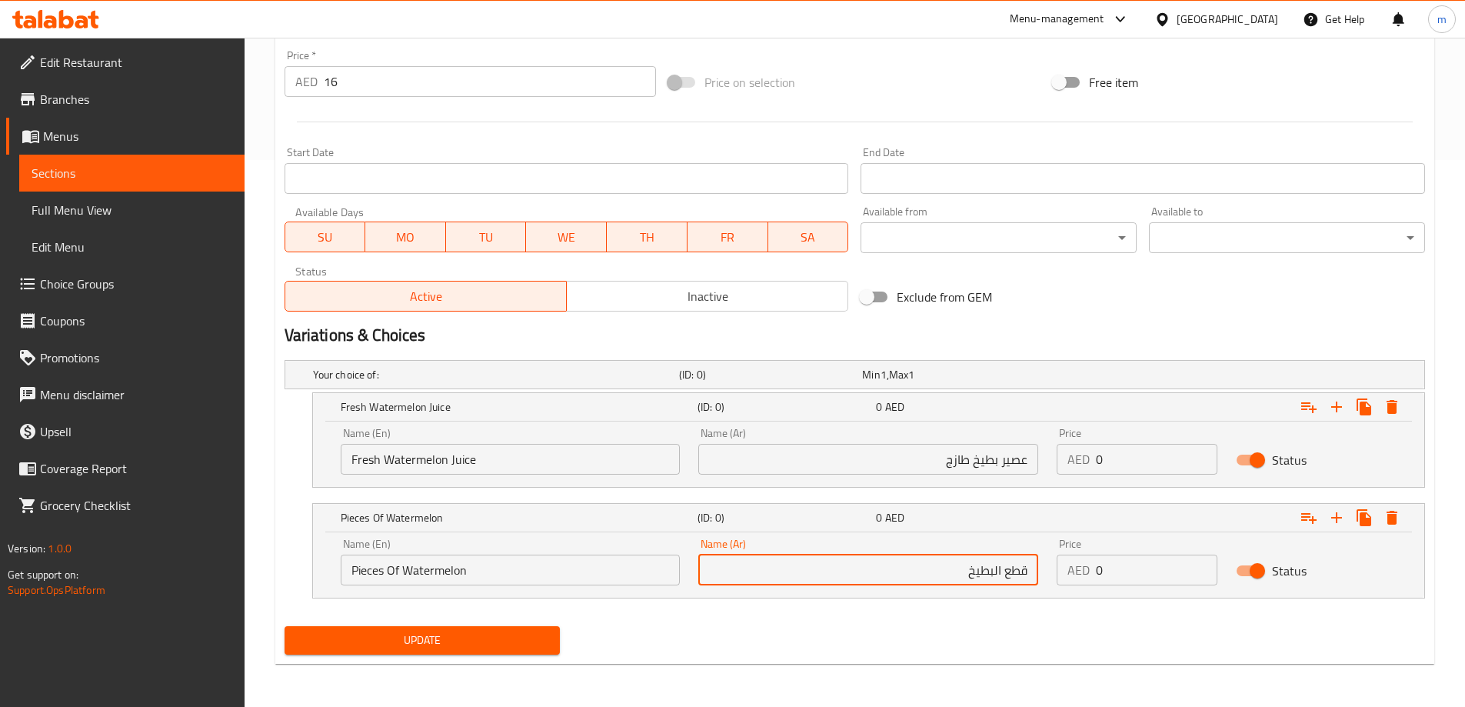
type input "قطع البطيخ"
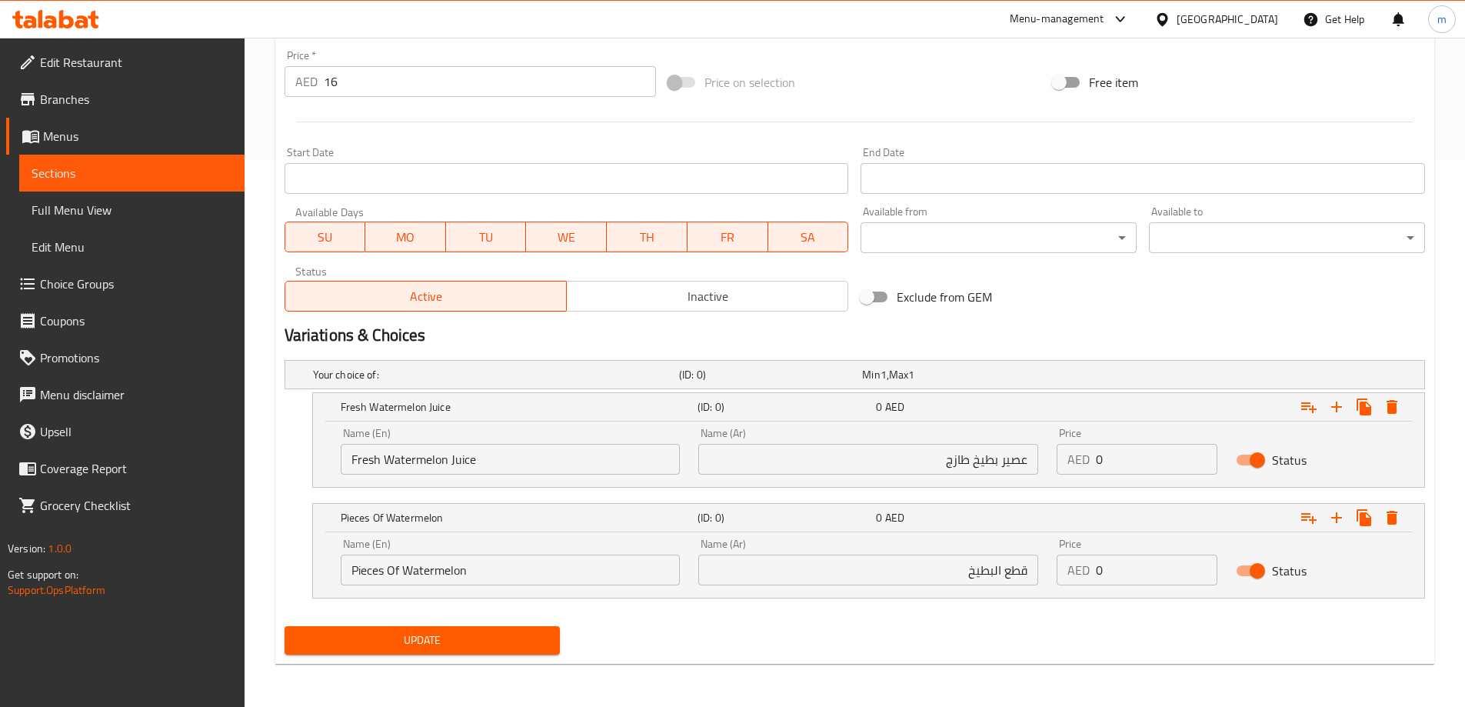
click at [903, 655] on div "Update" at bounding box center [854, 640] width 1153 height 41
click at [379, 99] on div "Price   * AED 16 Price *" at bounding box center [470, 73] width 384 height 59
click at [390, 86] on input "16" at bounding box center [490, 81] width 333 height 31
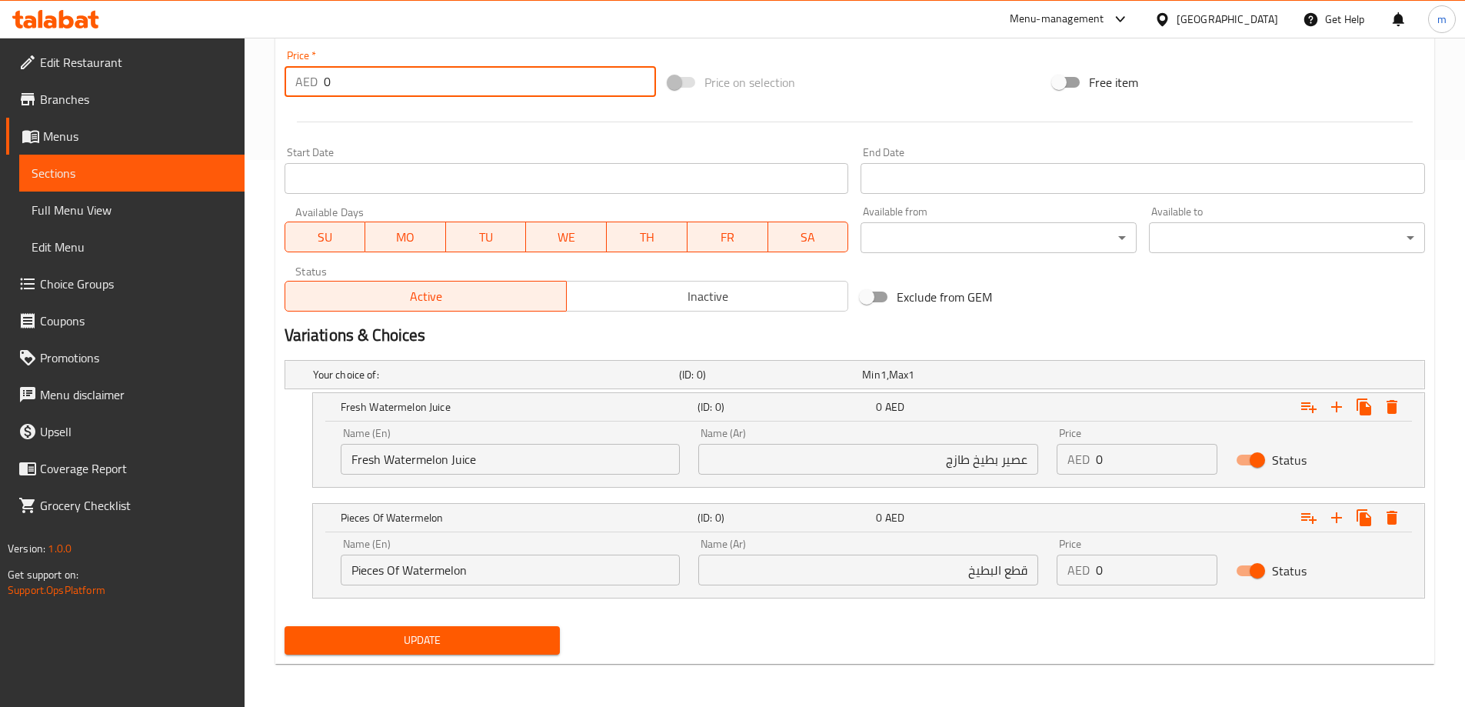
type input "0"
click at [1118, 449] on input "0" at bounding box center [1156, 459] width 121 height 31
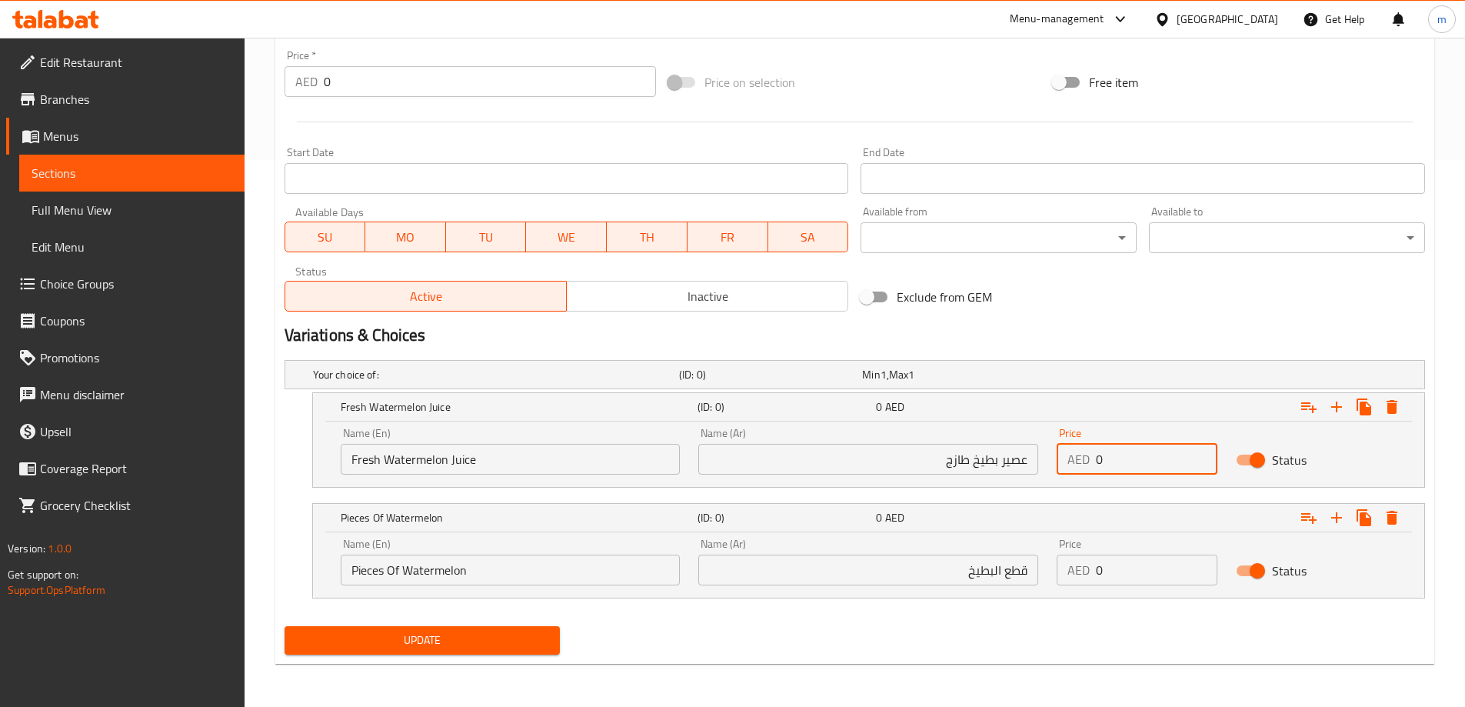
paste input "16"
type input "16"
click at [1155, 577] on input "0" at bounding box center [1156, 569] width 121 height 31
paste input "16"
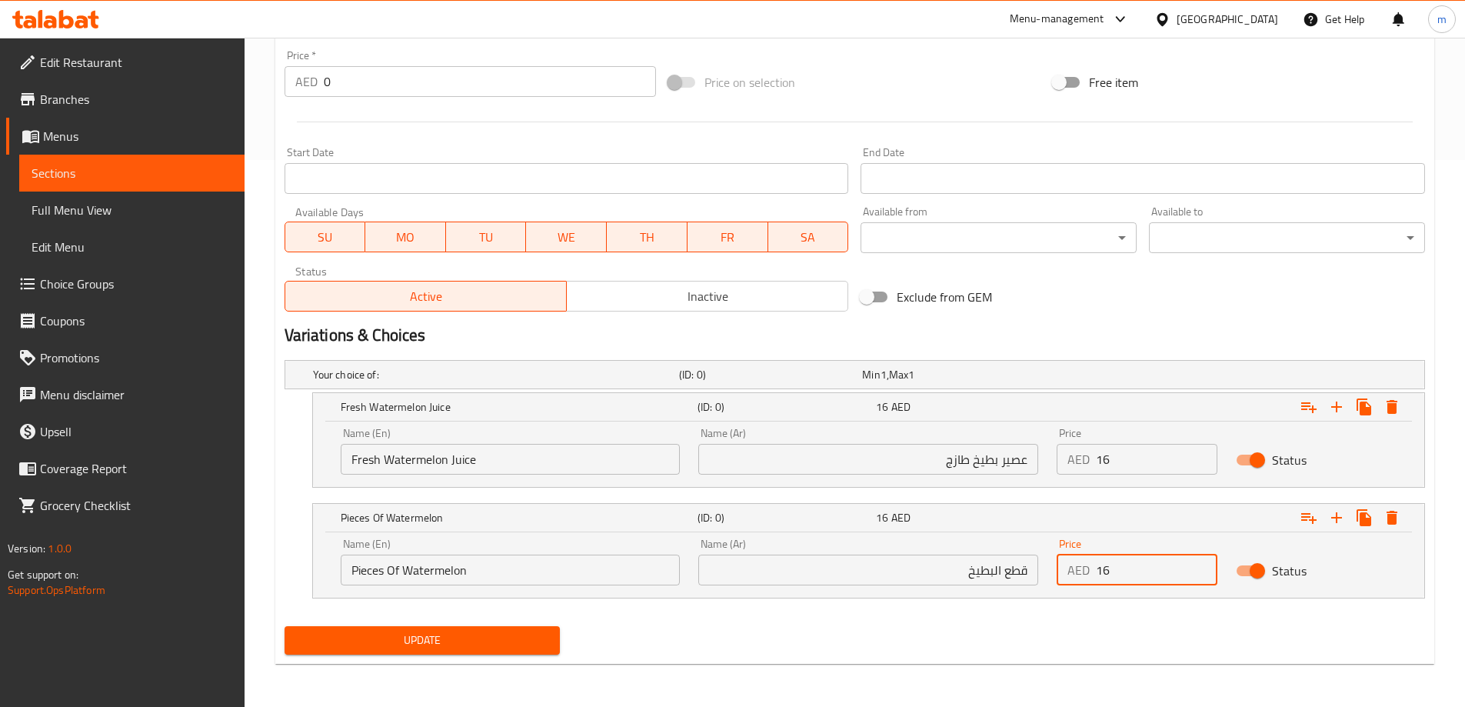
type input "16"
drag, startPoint x: 479, startPoint y: 646, endPoint x: 530, endPoint y: 645, distance: 50.8
click at [478, 646] on span "Update" at bounding box center [422, 639] width 251 height 19
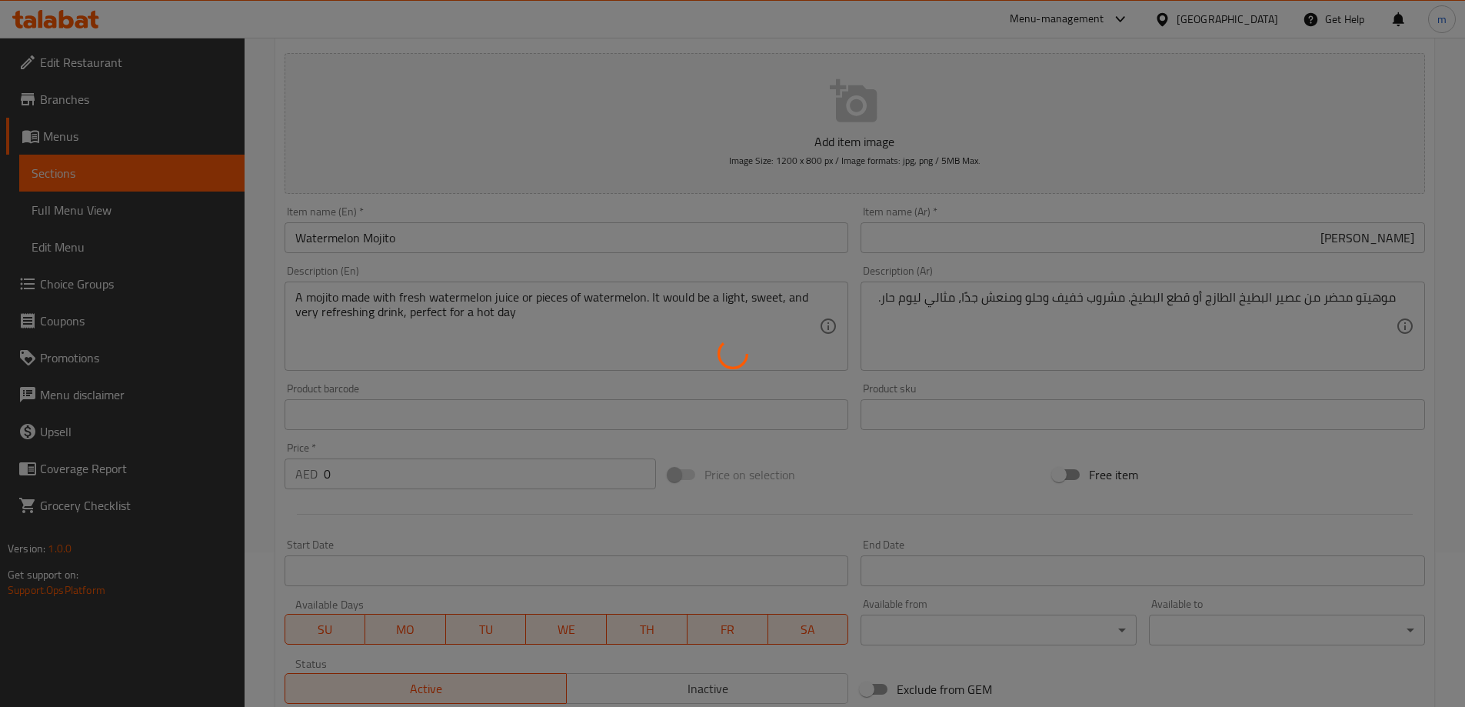
scroll to position [0, 0]
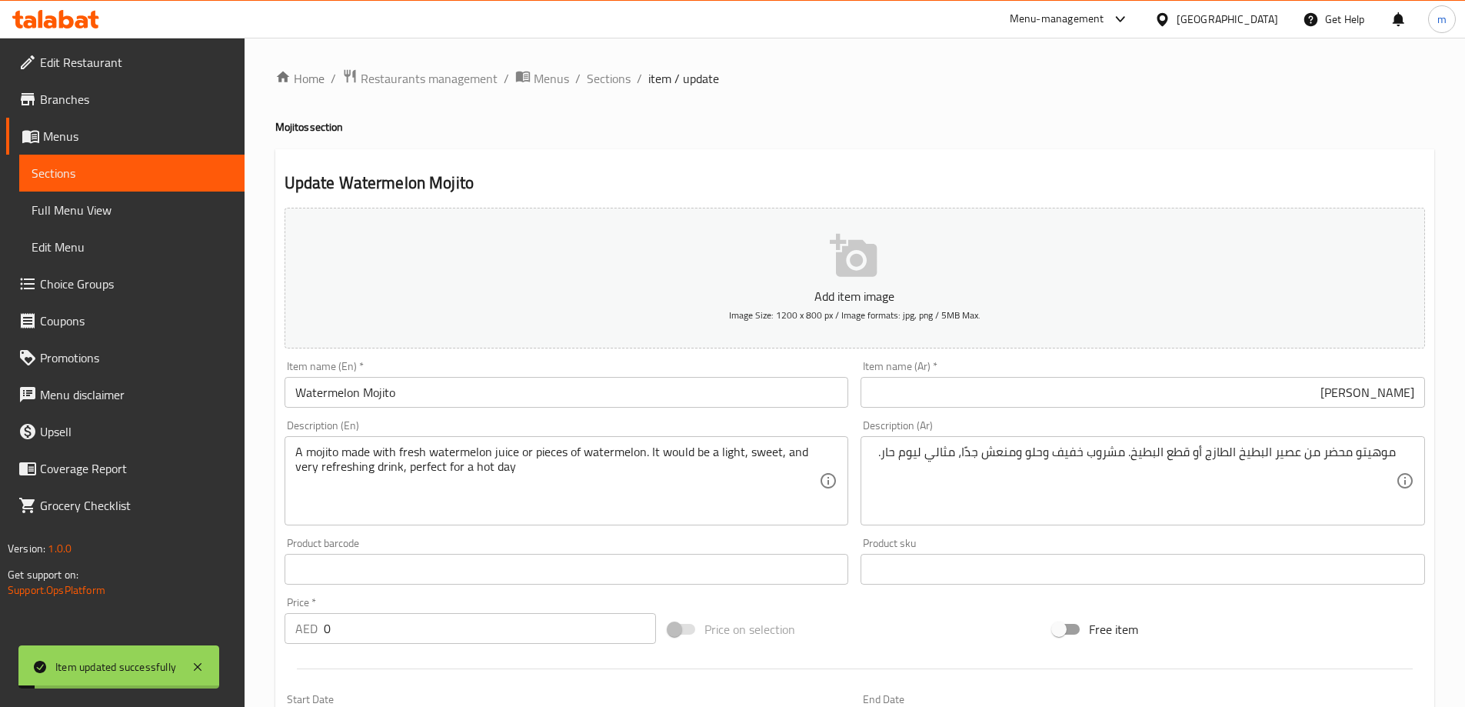
click at [594, 62] on div "Home / Restaurants management / Menus / Sections / item / update Mojitos sectio…" at bounding box center [854, 646] width 1220 height 1216
click at [598, 65] on div "Home / Restaurants management / Menus / Sections / item / update Mojitos sectio…" at bounding box center [854, 646] width 1220 height 1216
click at [600, 74] on span "Sections" at bounding box center [609, 78] width 44 height 18
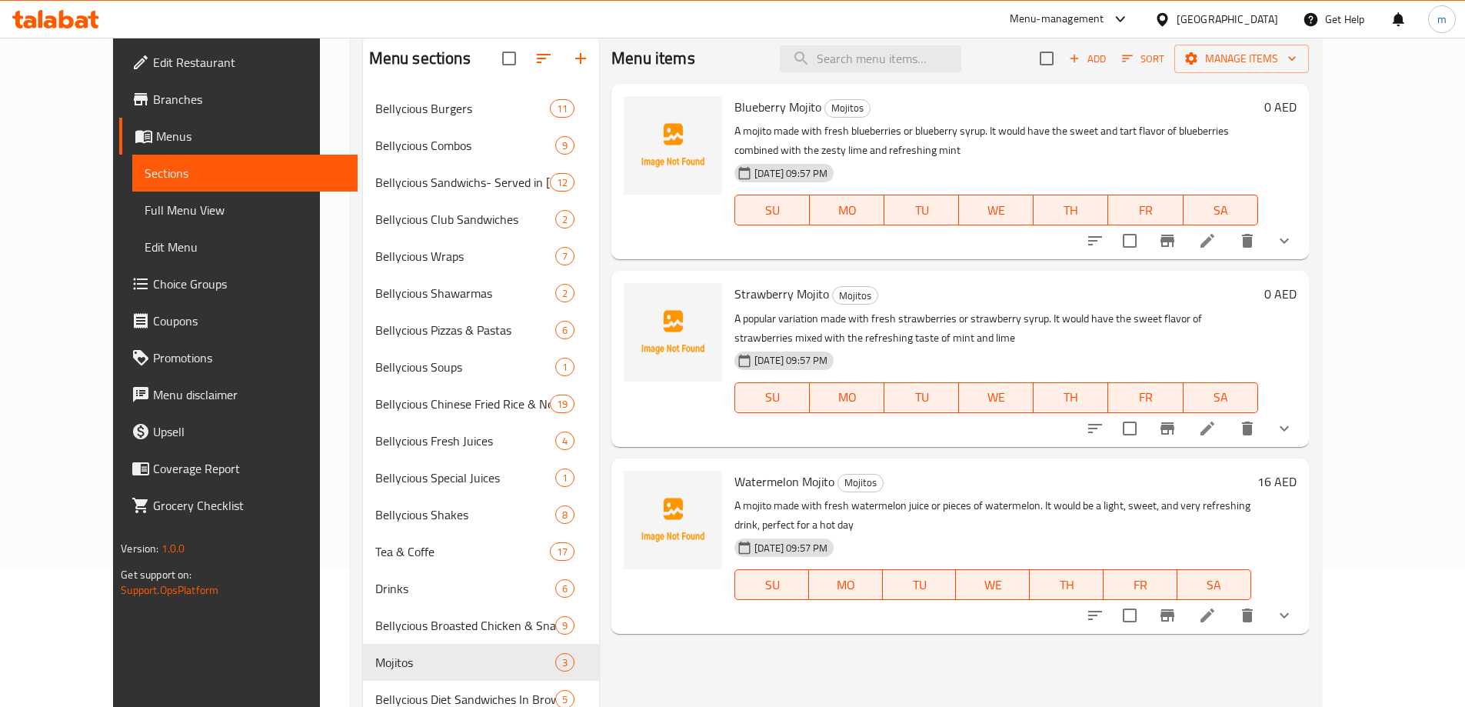
scroll to position [215, 0]
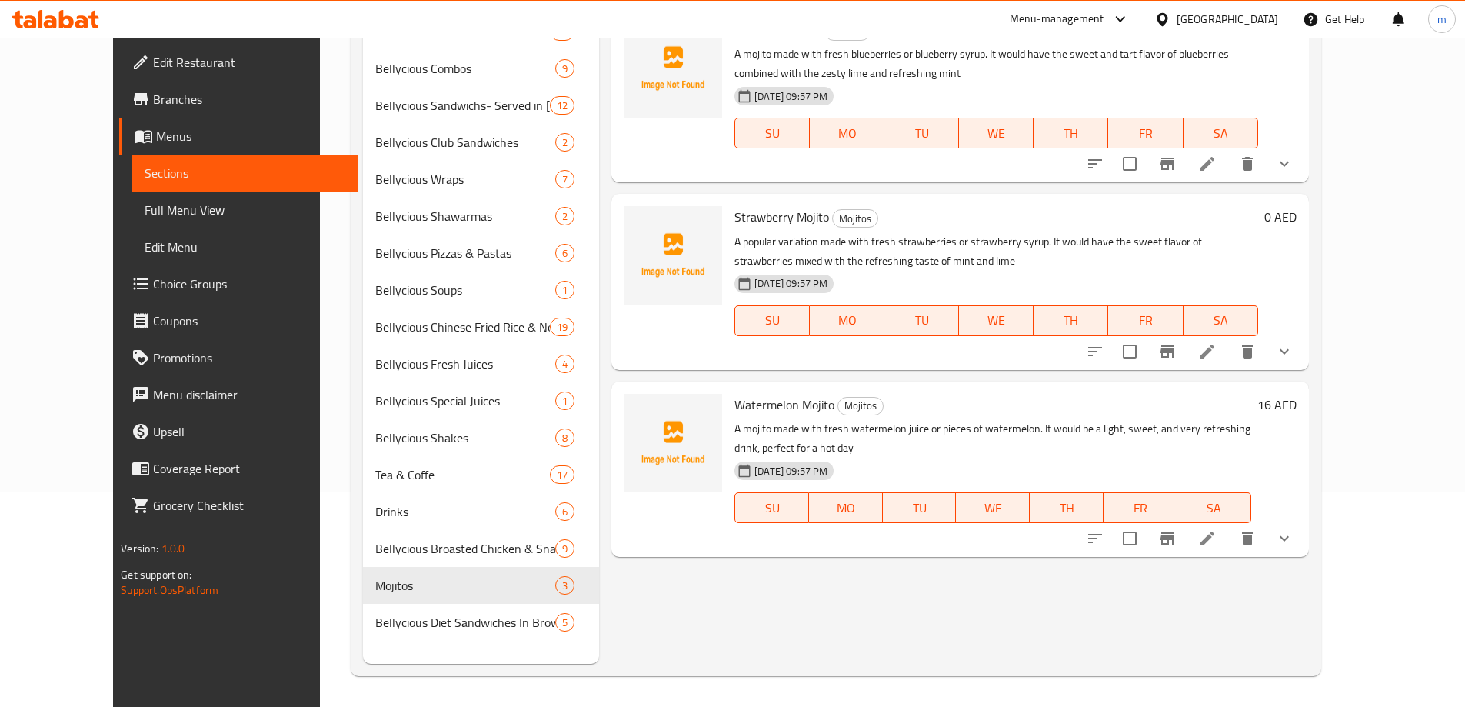
click at [1229, 524] on li at bounding box center [1207, 538] width 43 height 28
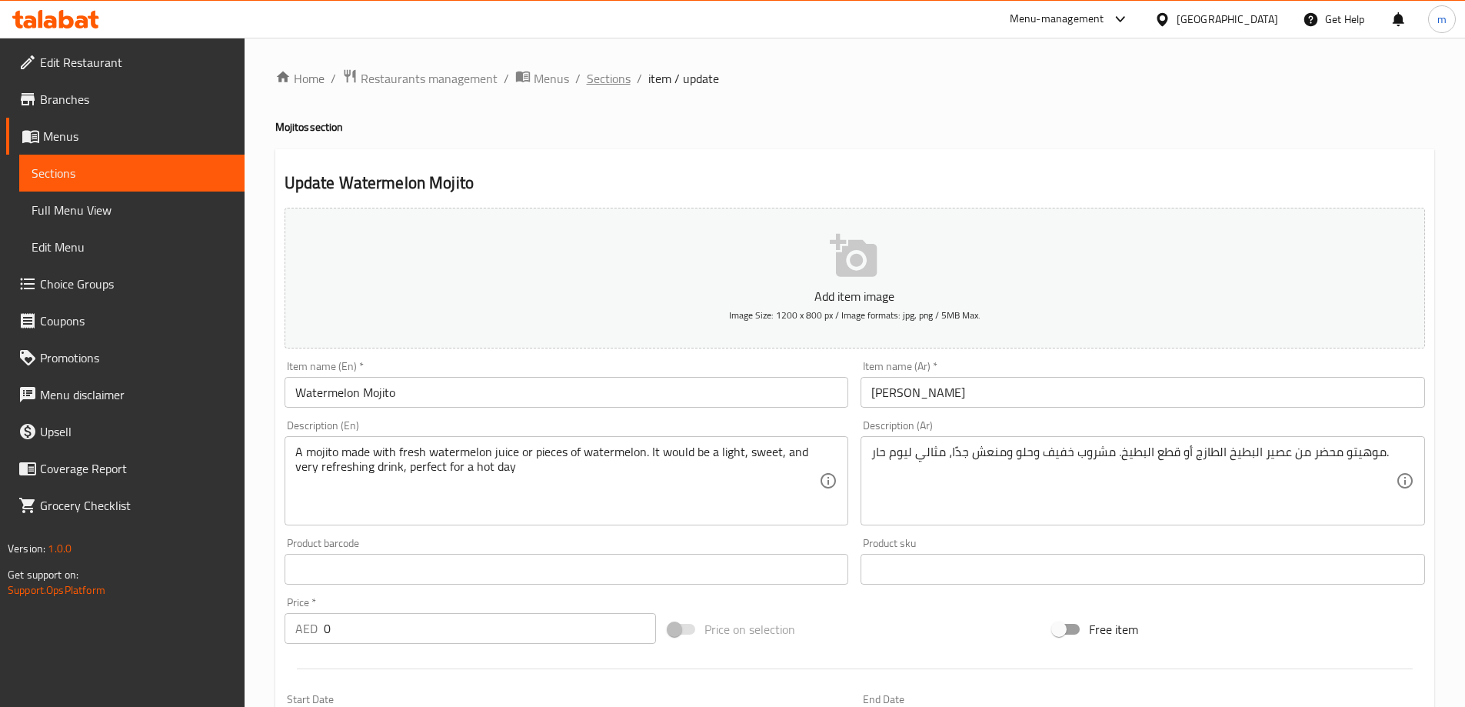
click at [601, 78] on span "Sections" at bounding box center [609, 78] width 44 height 18
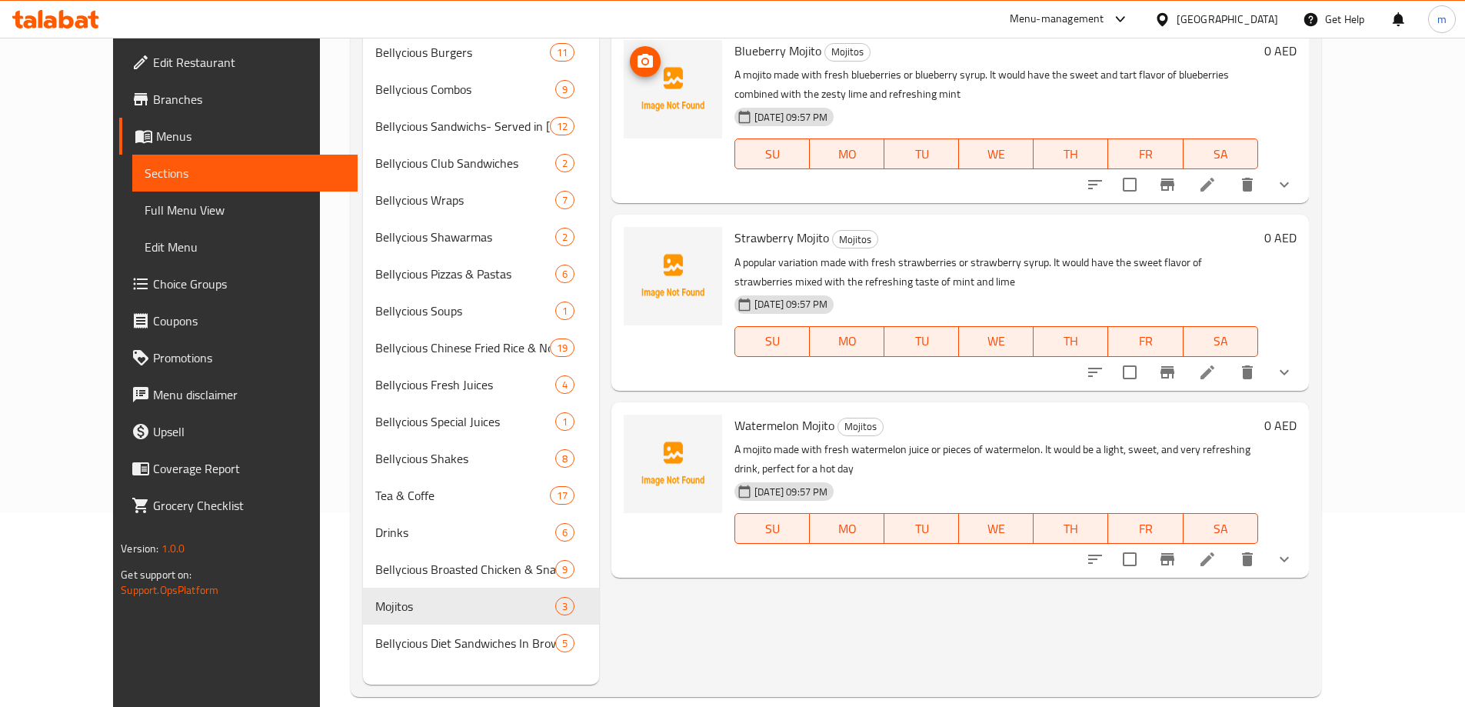
scroll to position [215, 0]
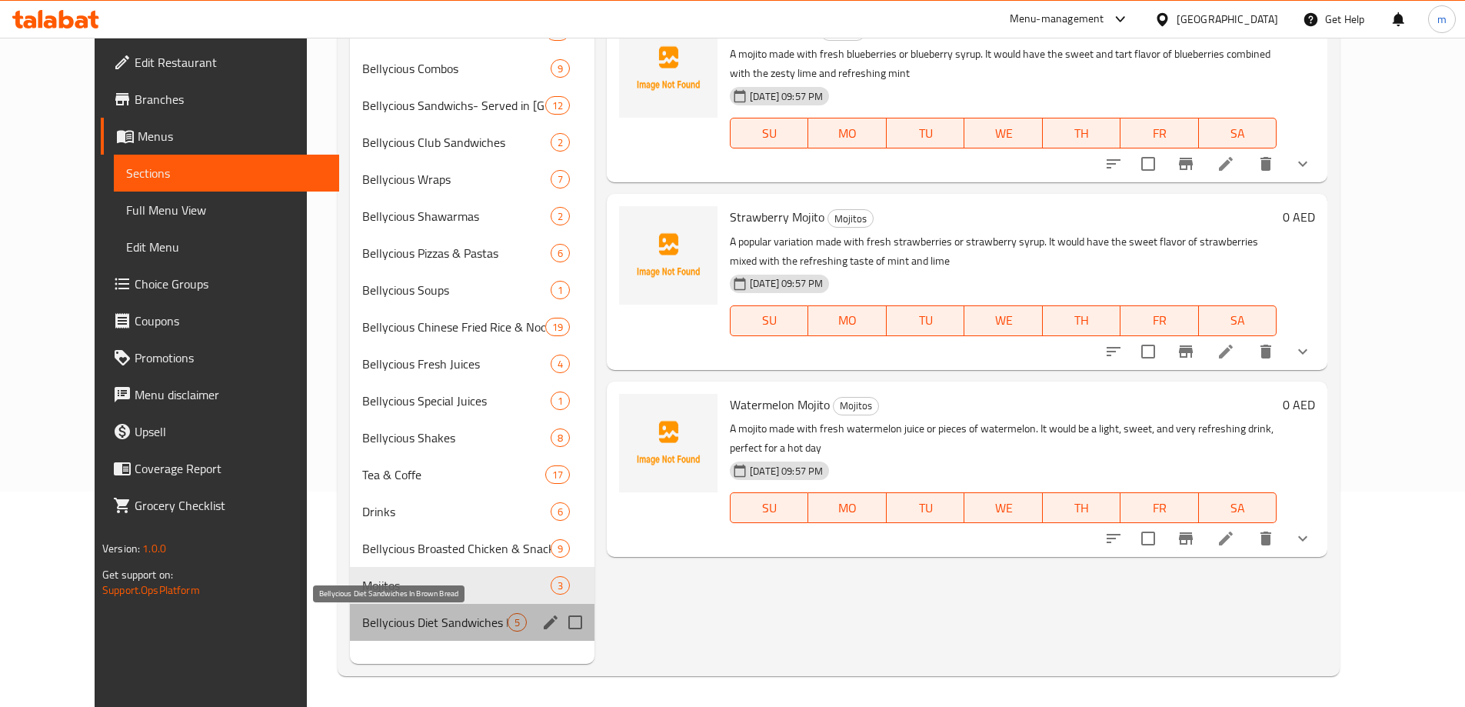
click at [418, 620] on span "Bellycious Diet Sandwiches In Brown Bread" at bounding box center [434, 622] width 145 height 18
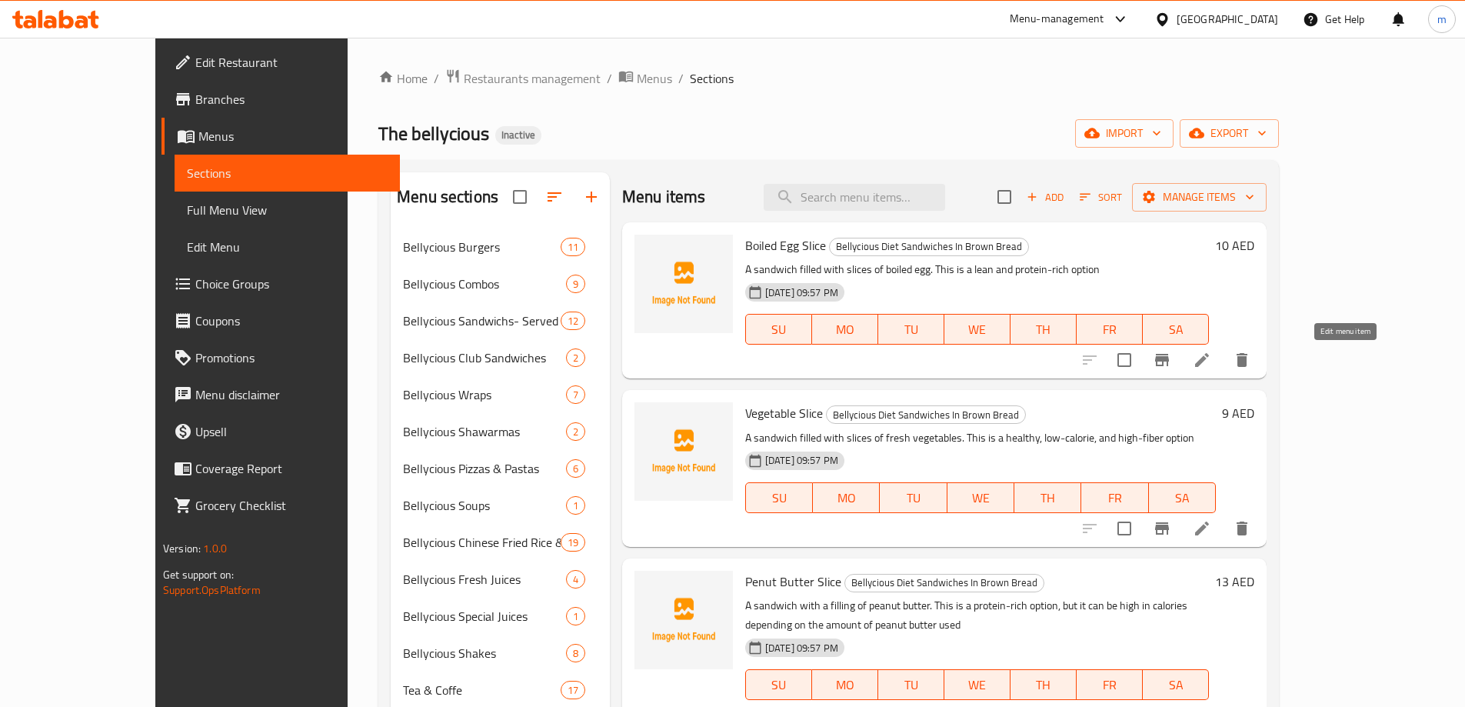
click at [1211, 368] on icon at bounding box center [1201, 360] width 18 height 18
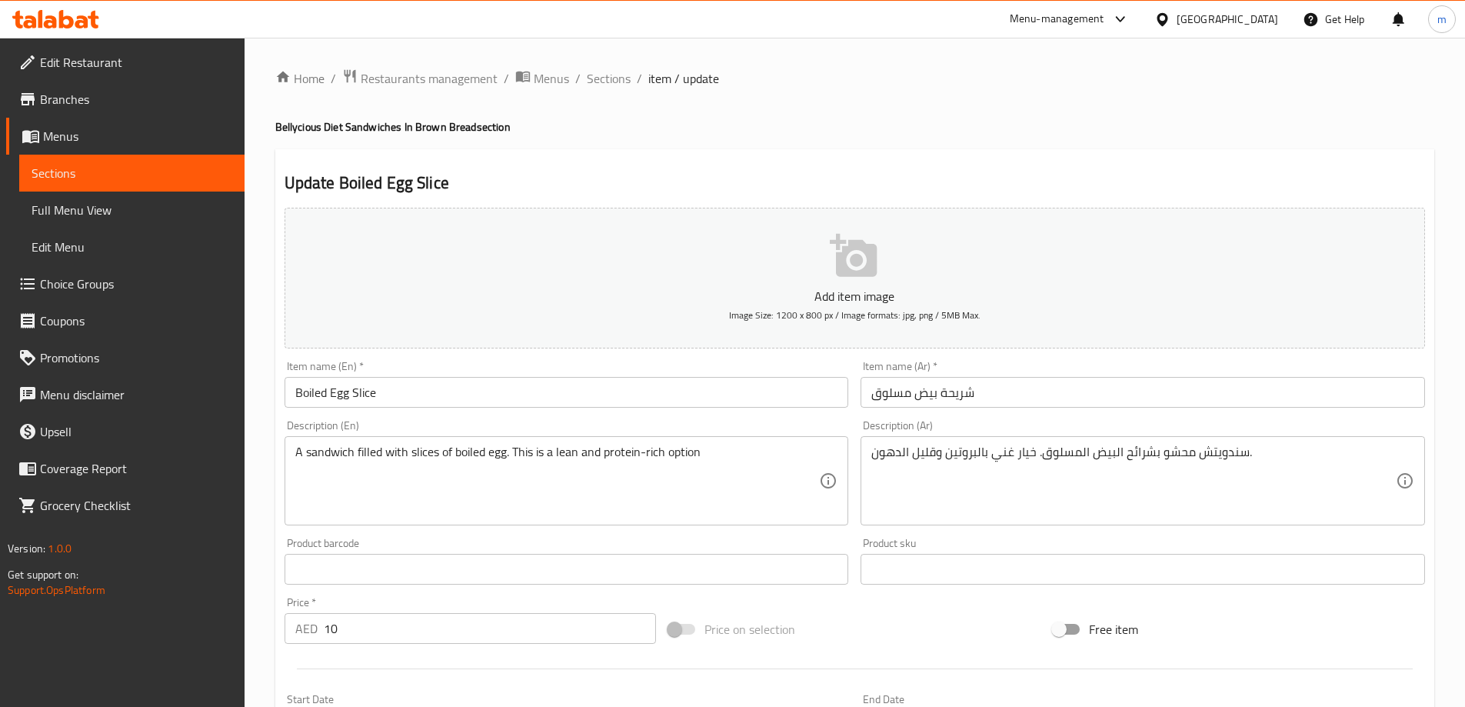
click at [1185, 391] on input "شريحة بيض مسلوق" at bounding box center [1142, 392] width 564 height 31
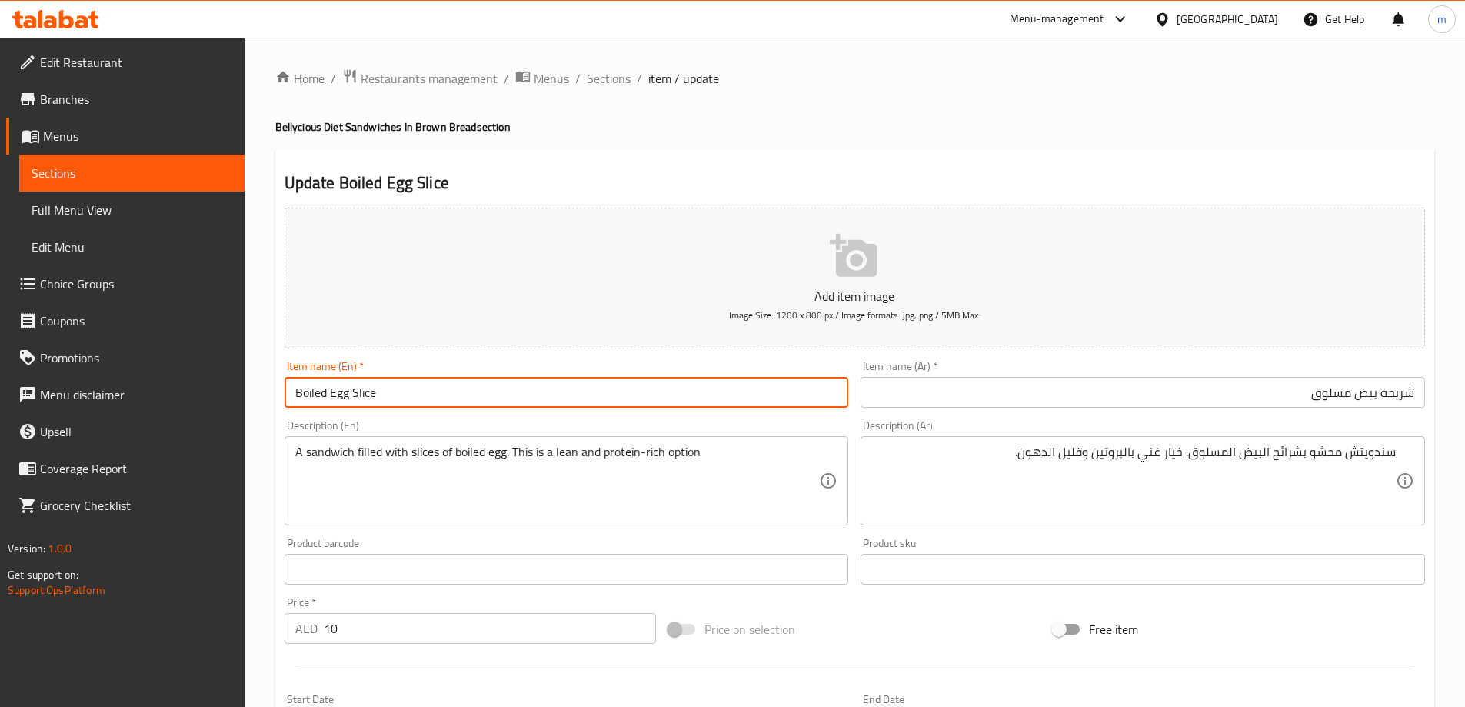
drag, startPoint x: 396, startPoint y: 380, endPoint x: 285, endPoint y: 396, distance: 111.9
click at [285, 396] on input "Boiled Egg Slice" at bounding box center [566, 392] width 564 height 31
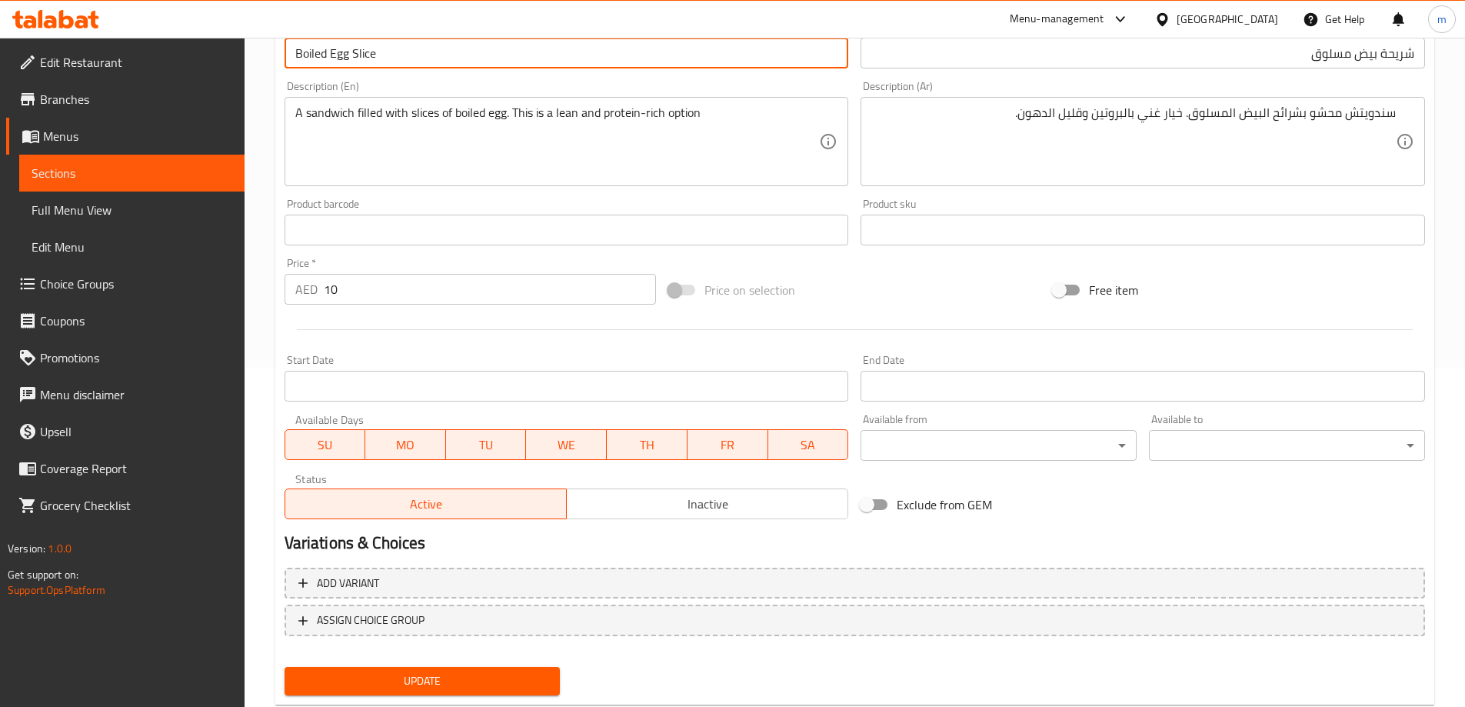
scroll to position [380, 0]
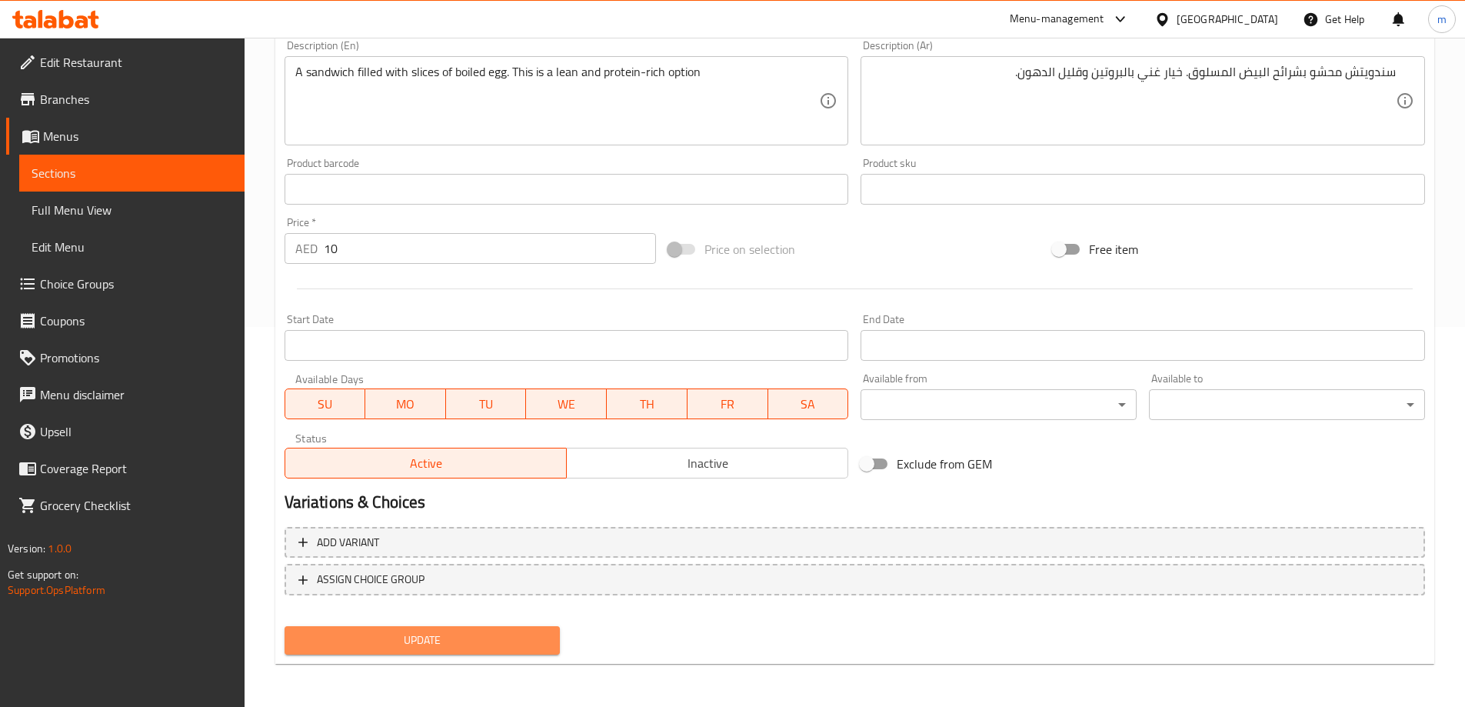
click at [497, 640] on span "Update" at bounding box center [422, 639] width 251 height 19
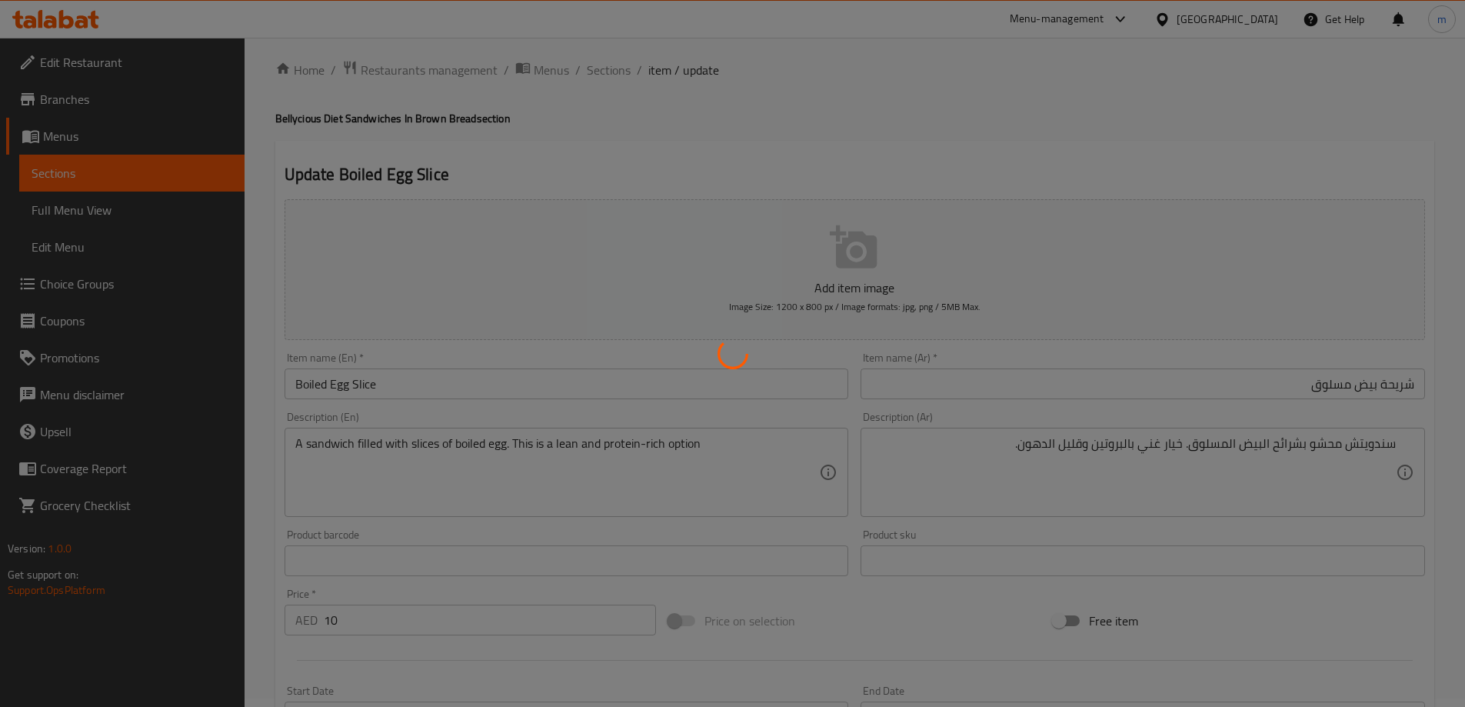
scroll to position [0, 0]
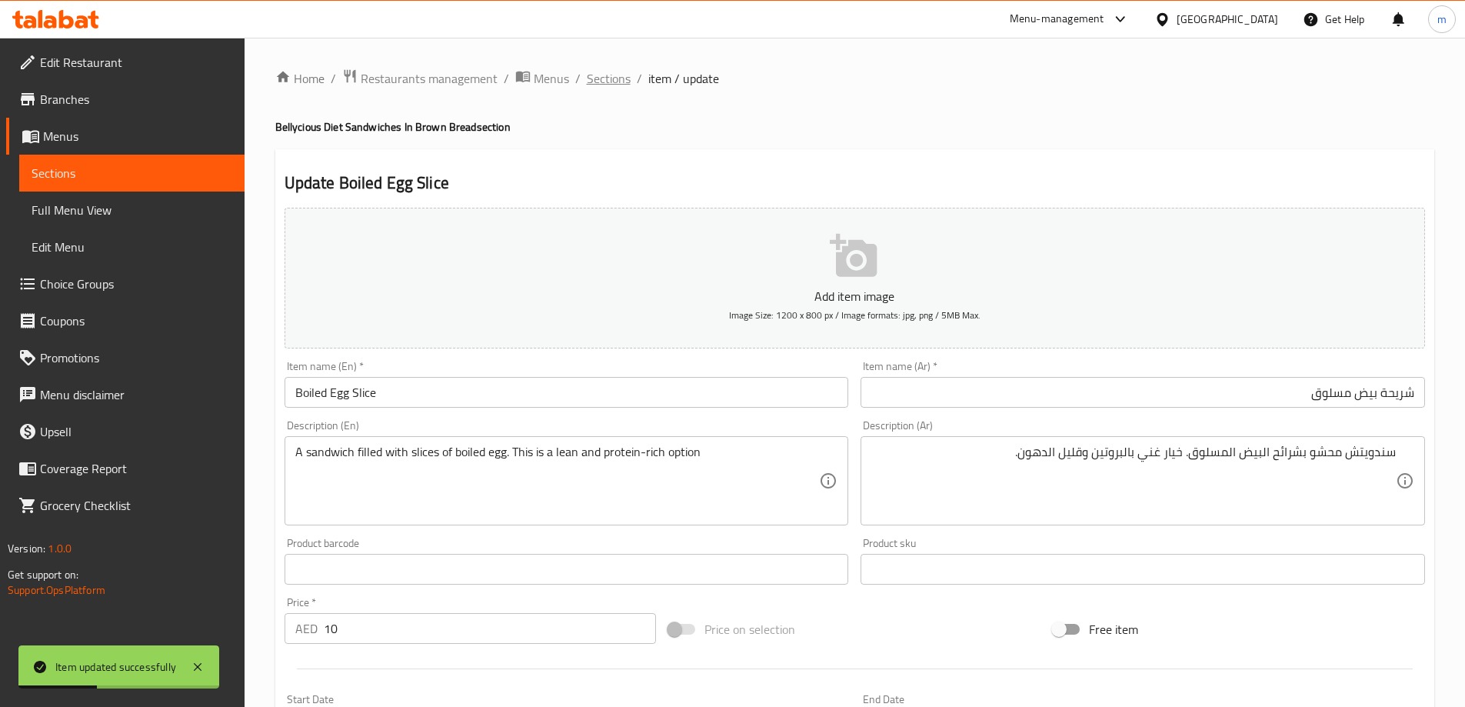
click at [620, 86] on span "Sections" at bounding box center [609, 78] width 44 height 18
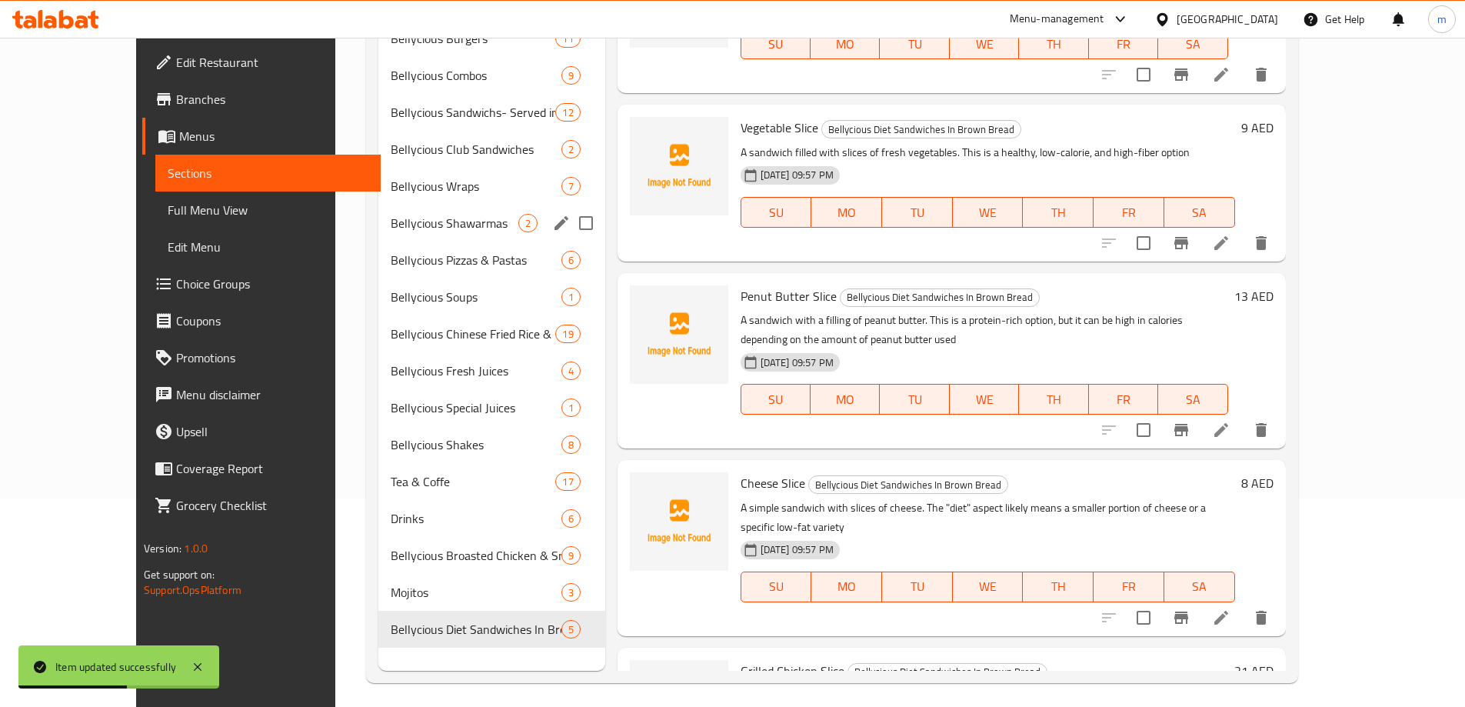
scroll to position [215, 0]
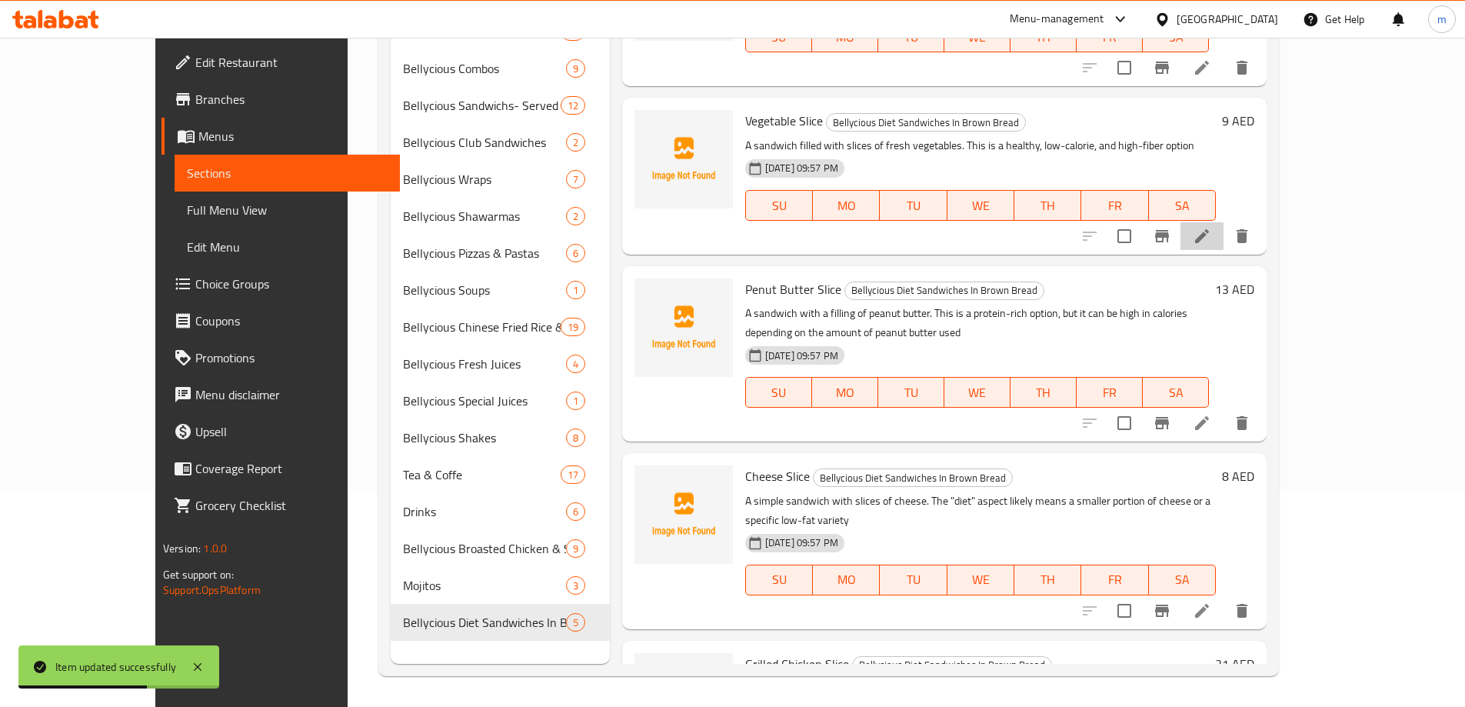
click at [1223, 231] on li at bounding box center [1201, 236] width 43 height 28
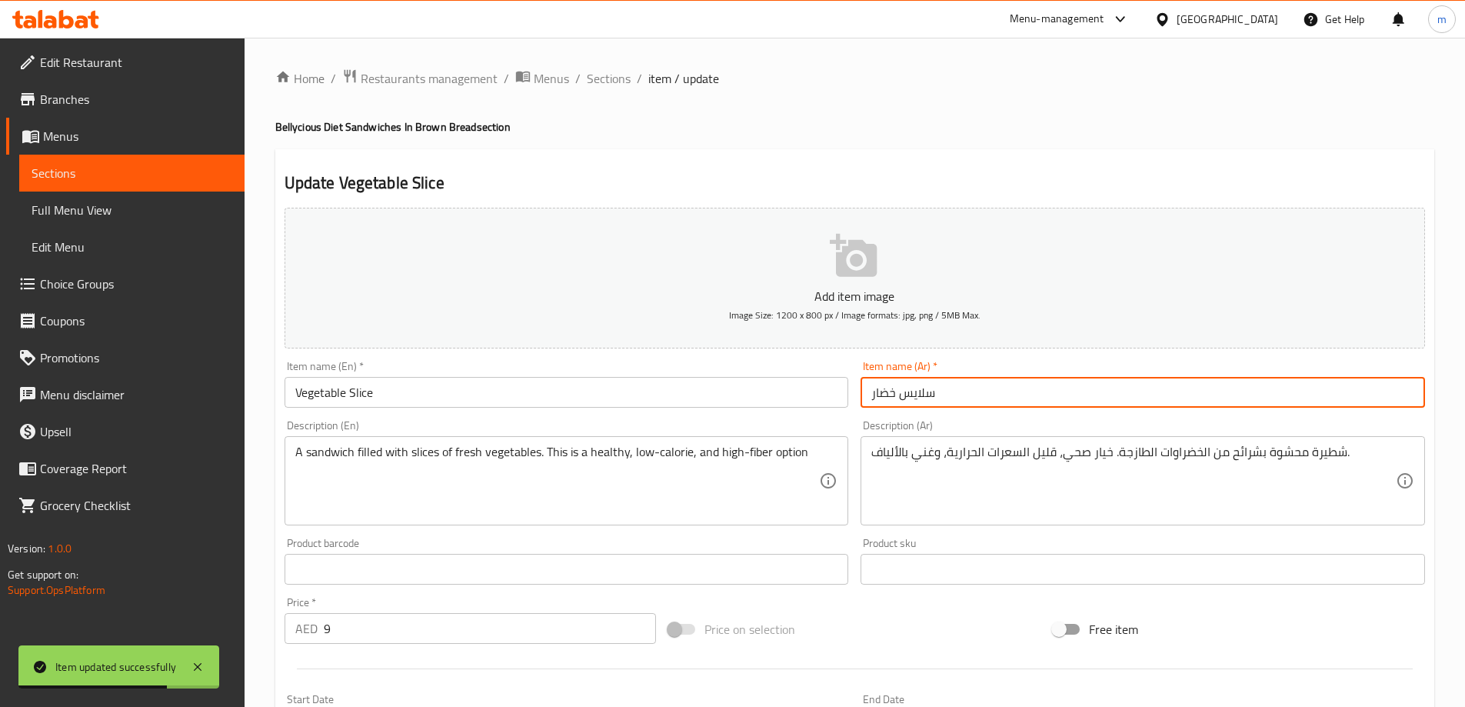
click at [1123, 391] on input "سلايس خضار" at bounding box center [1142, 392] width 564 height 31
click at [1110, 435] on div "Description (Ar) شطيرة محشوة بشرائح من الخضراوات الطازجة. خيار صحي، قليل السعرا…" at bounding box center [1142, 472] width 564 height 105
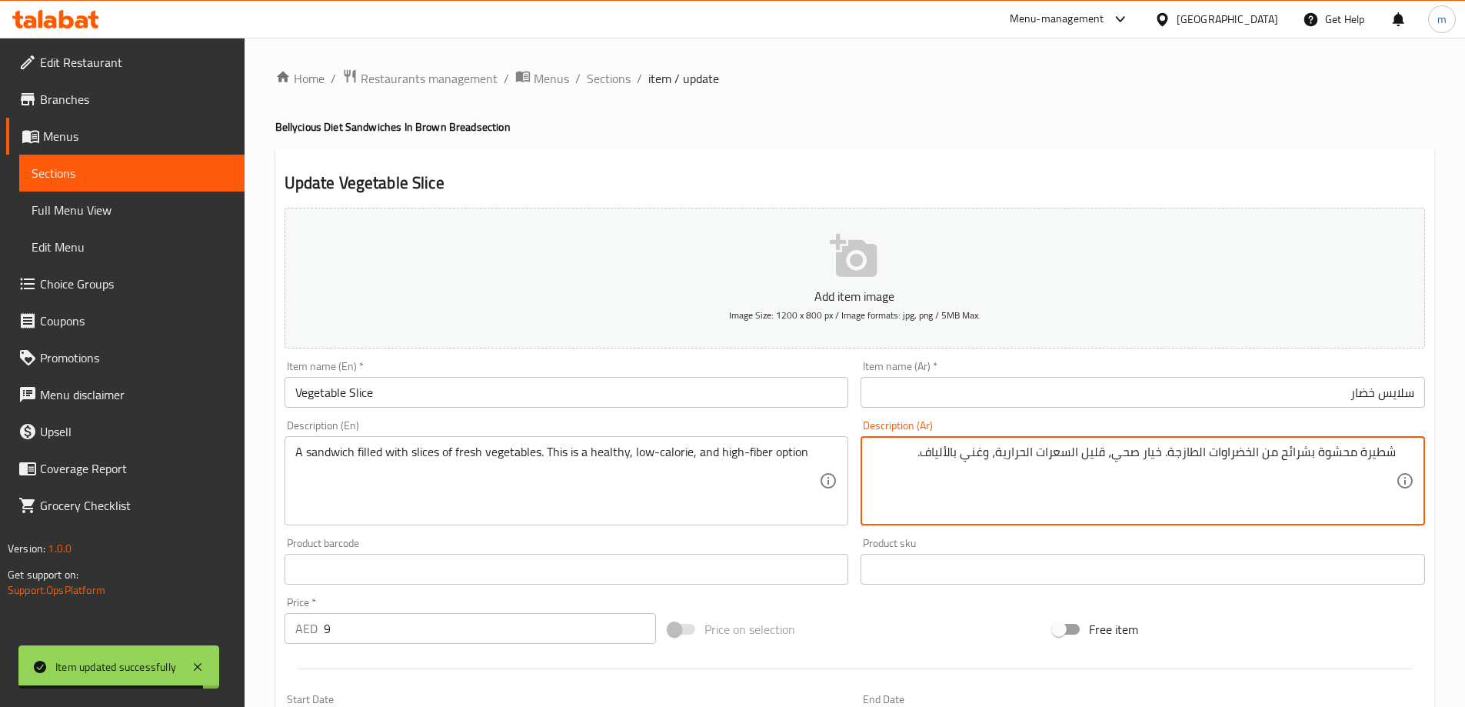
click at [347, 381] on input "Vegetable Slice" at bounding box center [566, 392] width 564 height 31
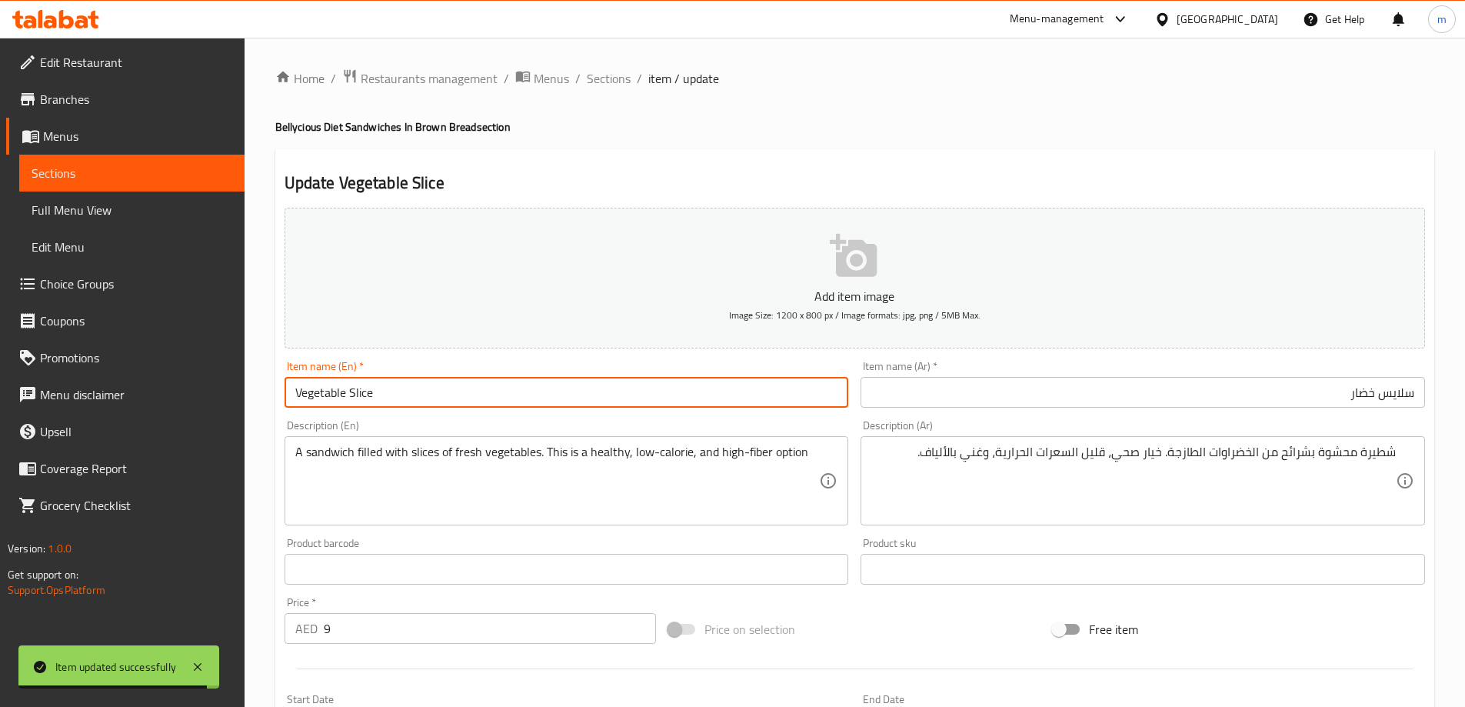
click at [347, 381] on input "Vegetable Slice" at bounding box center [566, 392] width 564 height 31
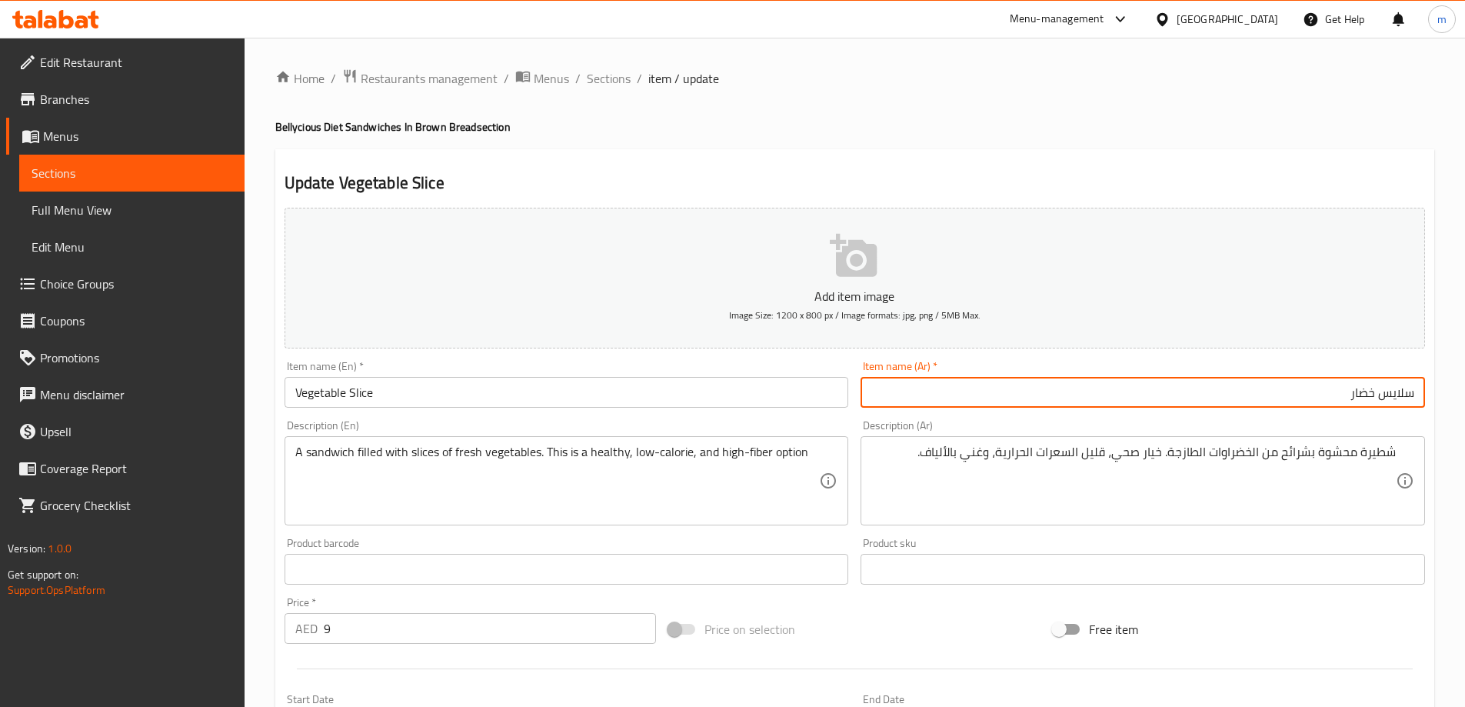
drag, startPoint x: 1375, startPoint y: 395, endPoint x: 1410, endPoint y: 381, distance: 38.0
click at [1410, 381] on input "سلايس خضار" at bounding box center [1142, 392] width 564 height 31
type input "شرائح خضار"
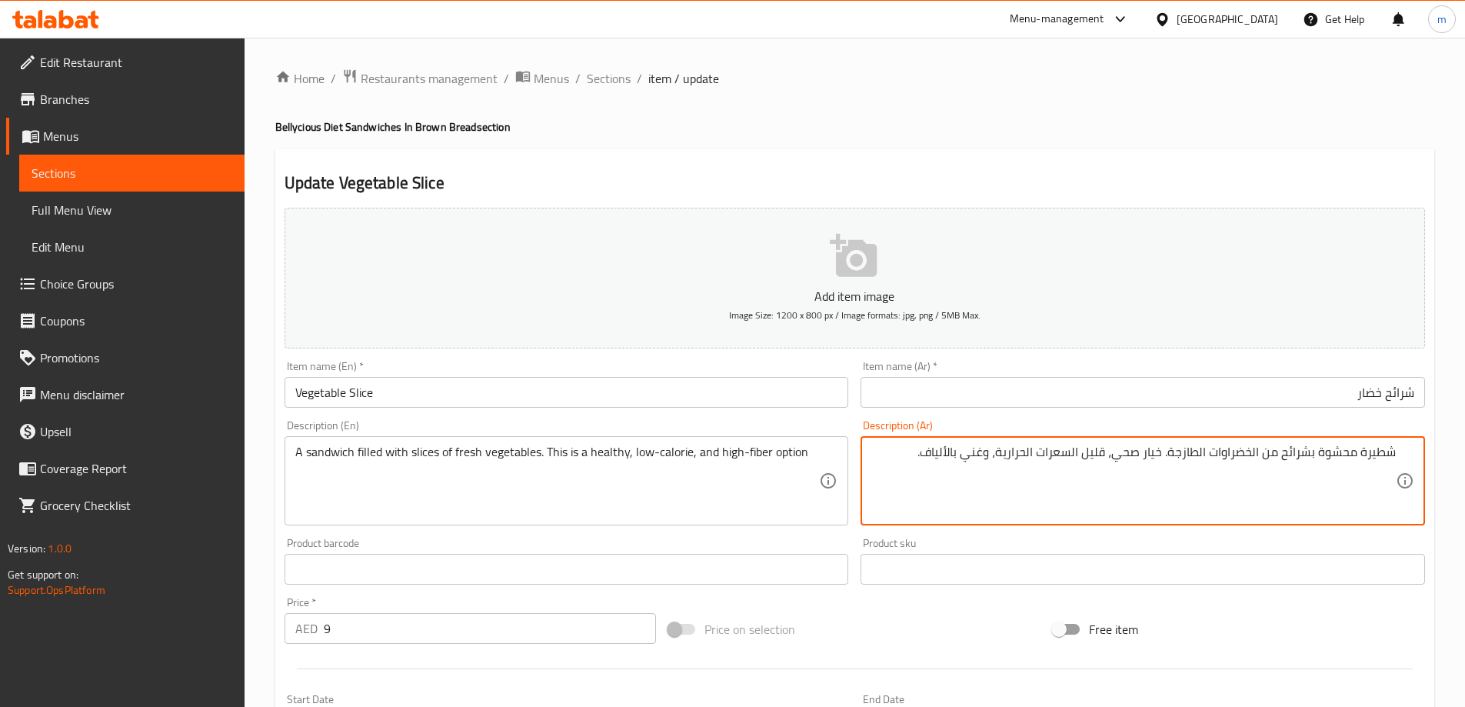
click at [1359, 451] on textarea "شطيرة محشوة بشرائح من الخضراوات الطازجة. خيار صحي، قليل السعرات الحرارية، وغني …" at bounding box center [1133, 480] width 524 height 73
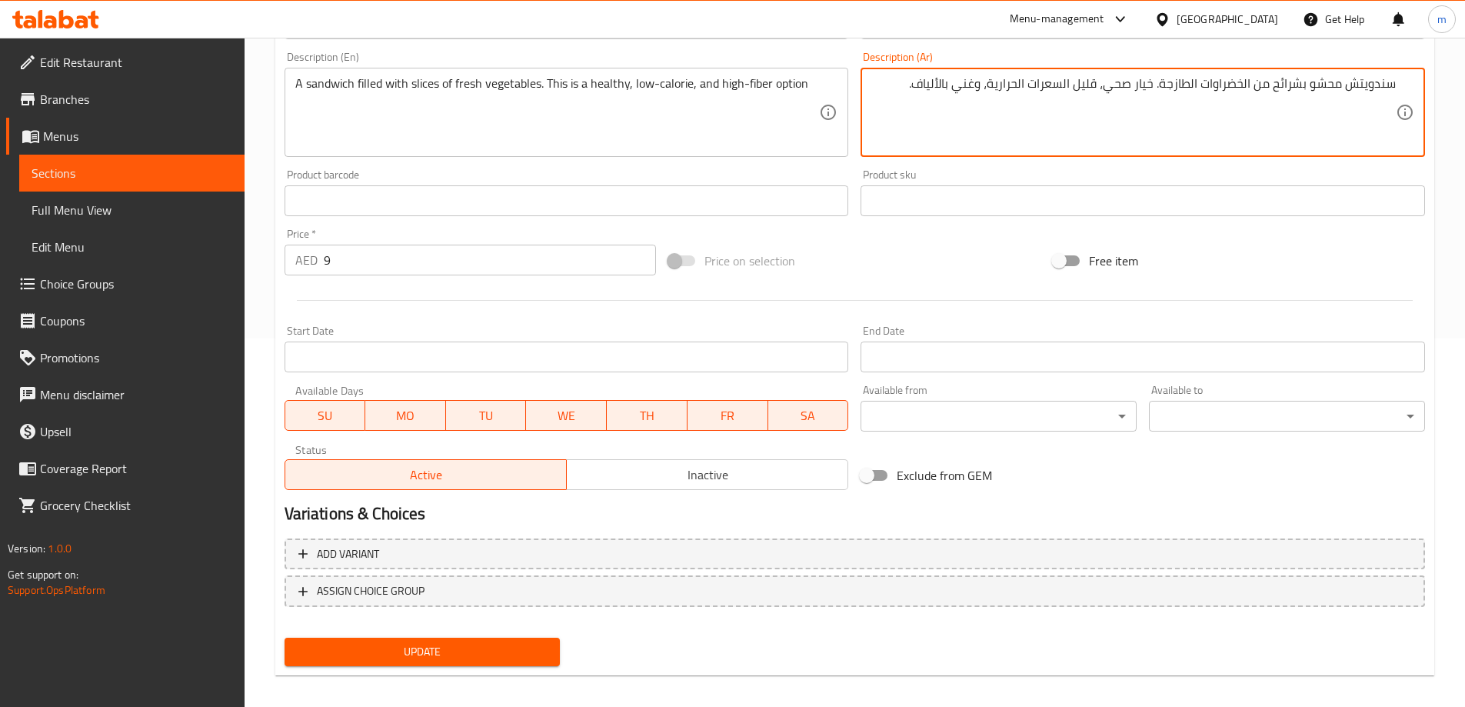
scroll to position [380, 0]
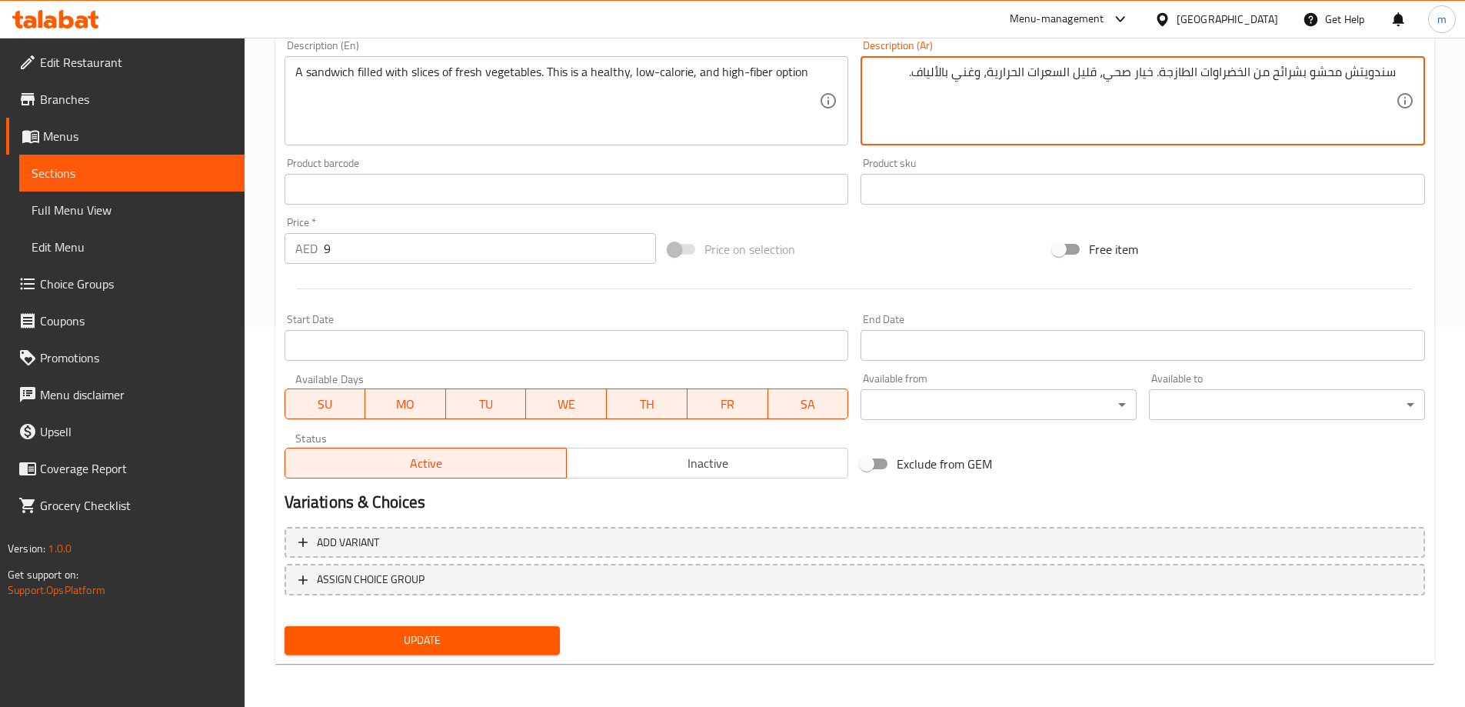
type textarea "سندويتش محشو بشرائح من الخضراوات الطازجة. خيار صحي، قليل السعرات الحرارية، وغني…"
click at [455, 630] on span "Update" at bounding box center [422, 639] width 251 height 19
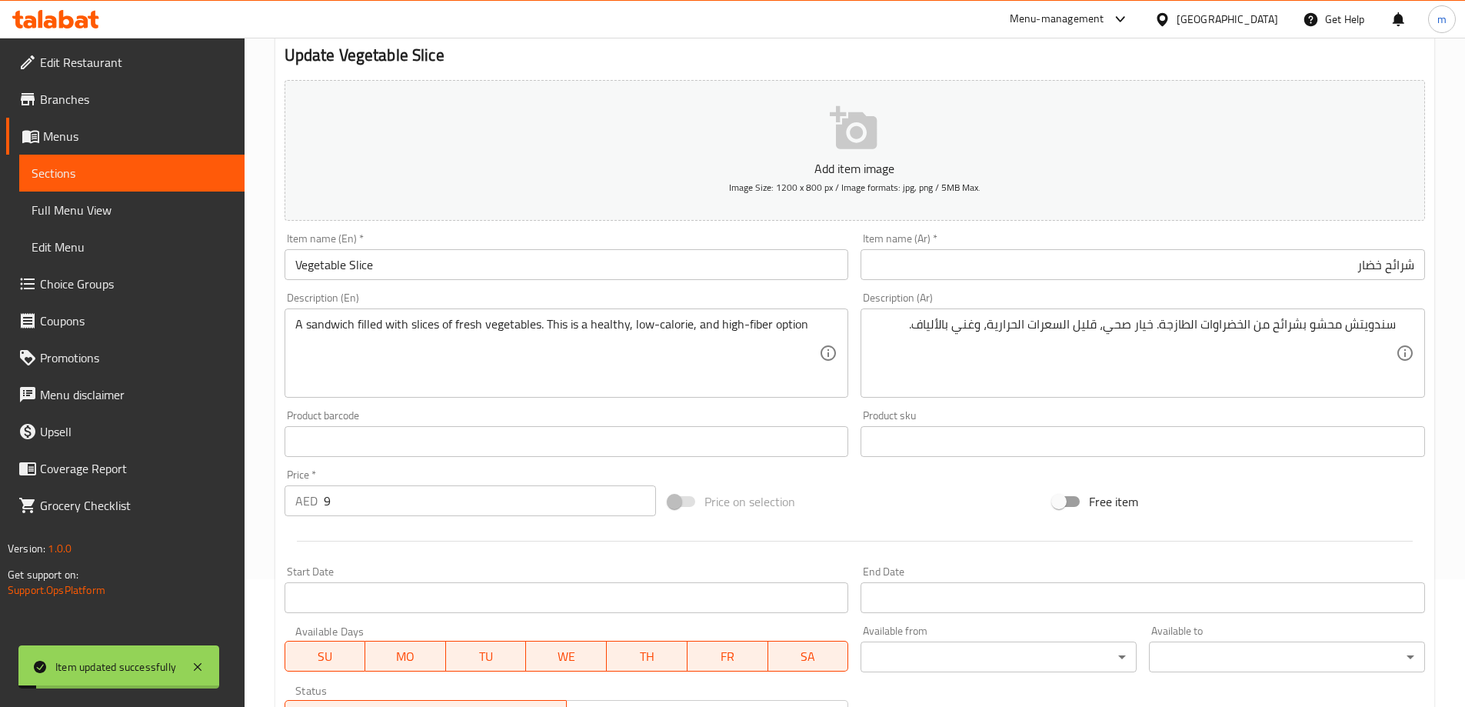
scroll to position [0, 0]
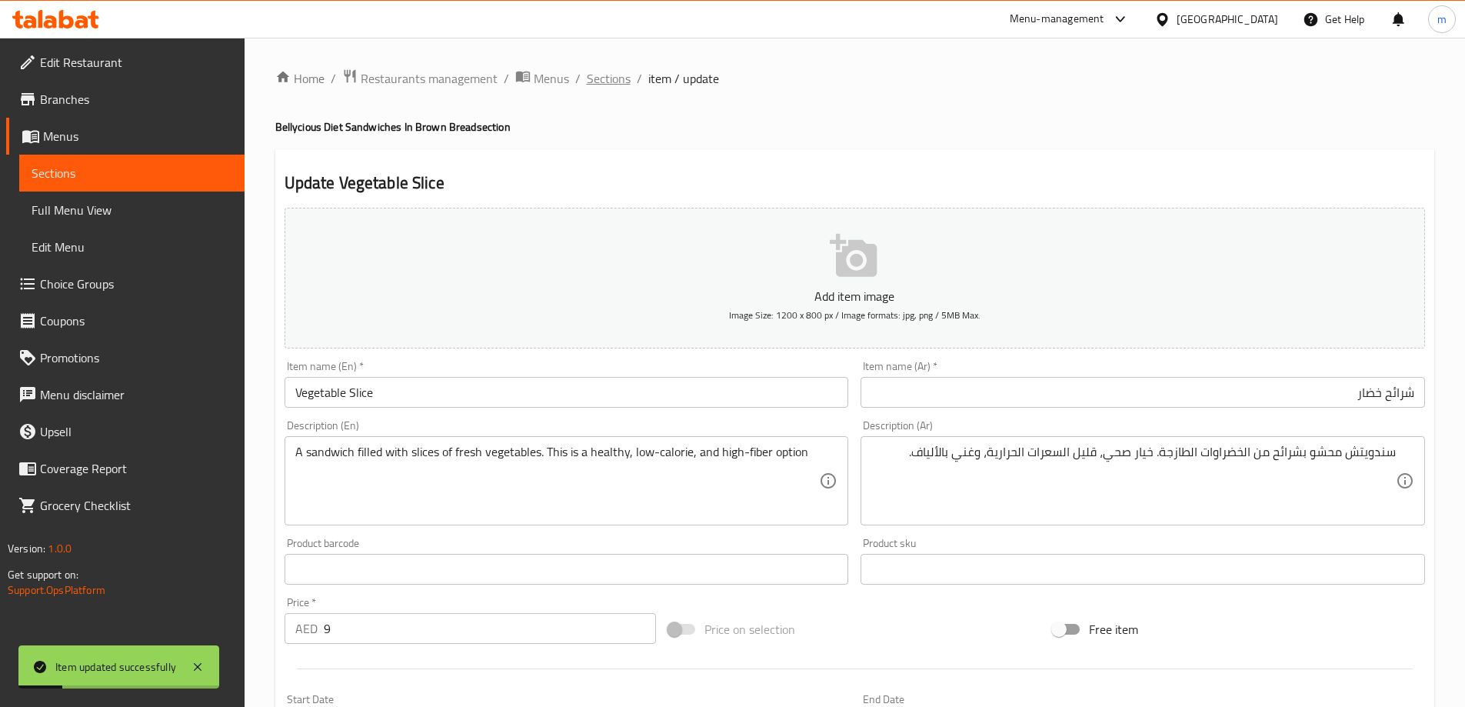
click at [600, 71] on span "Sections" at bounding box center [609, 78] width 44 height 18
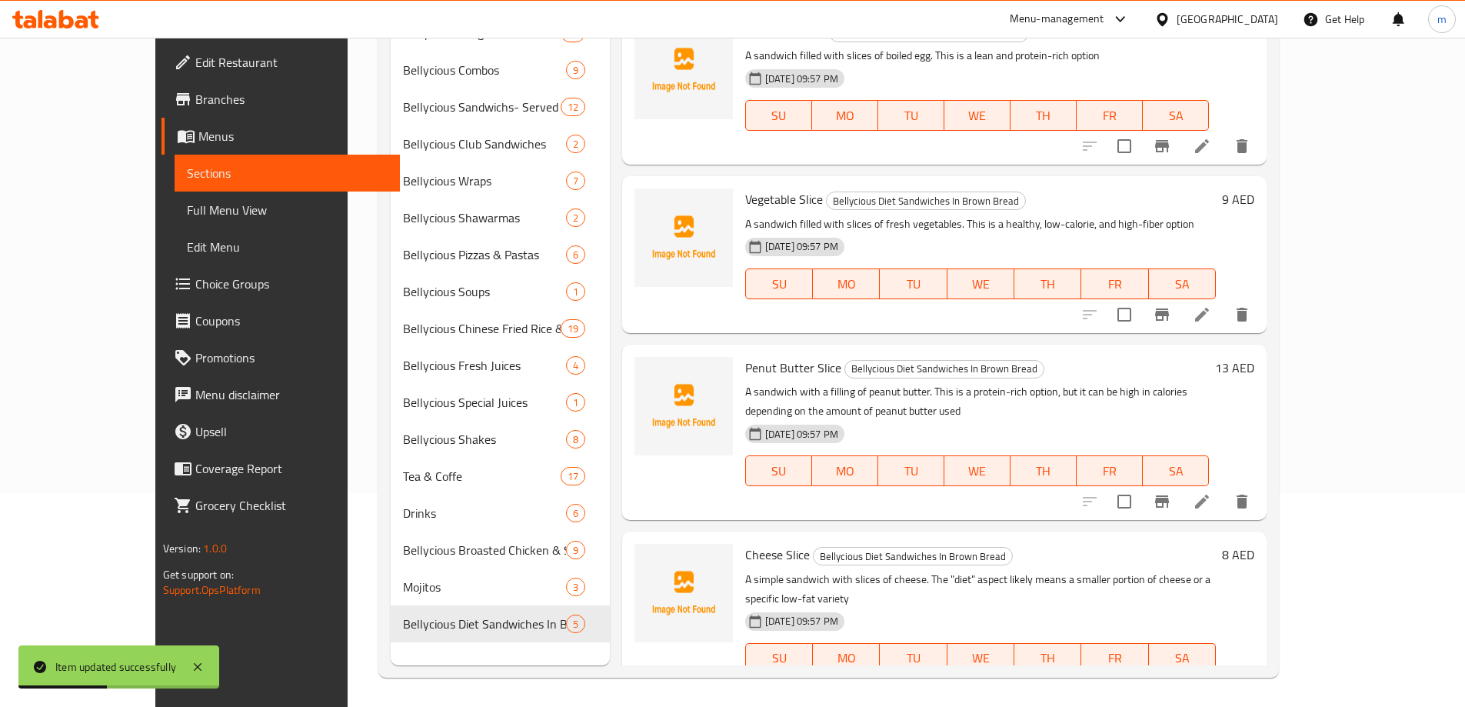
scroll to position [215, 0]
click at [1211, 499] on icon at bounding box center [1201, 500] width 18 height 18
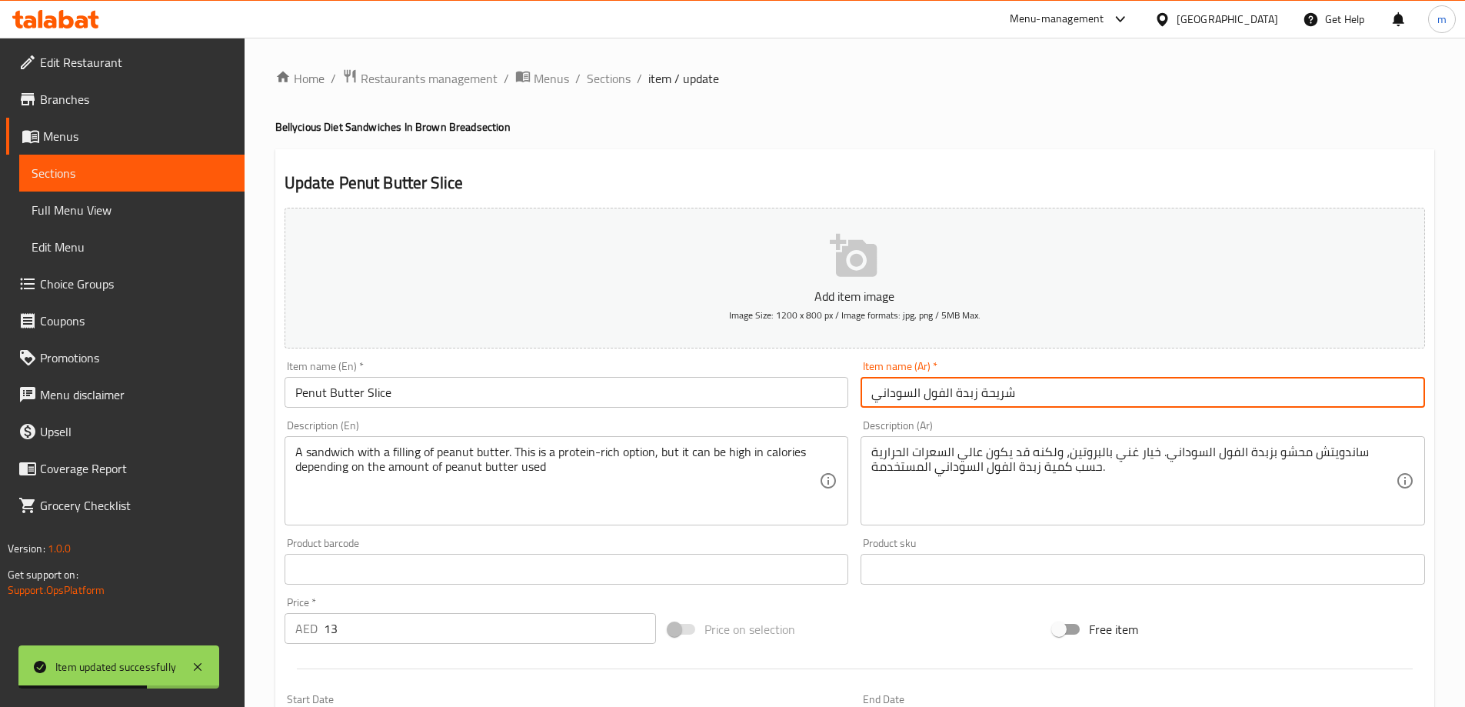
click at [1071, 382] on input "شريحة زبدة الفول السوداني" at bounding box center [1142, 392] width 564 height 31
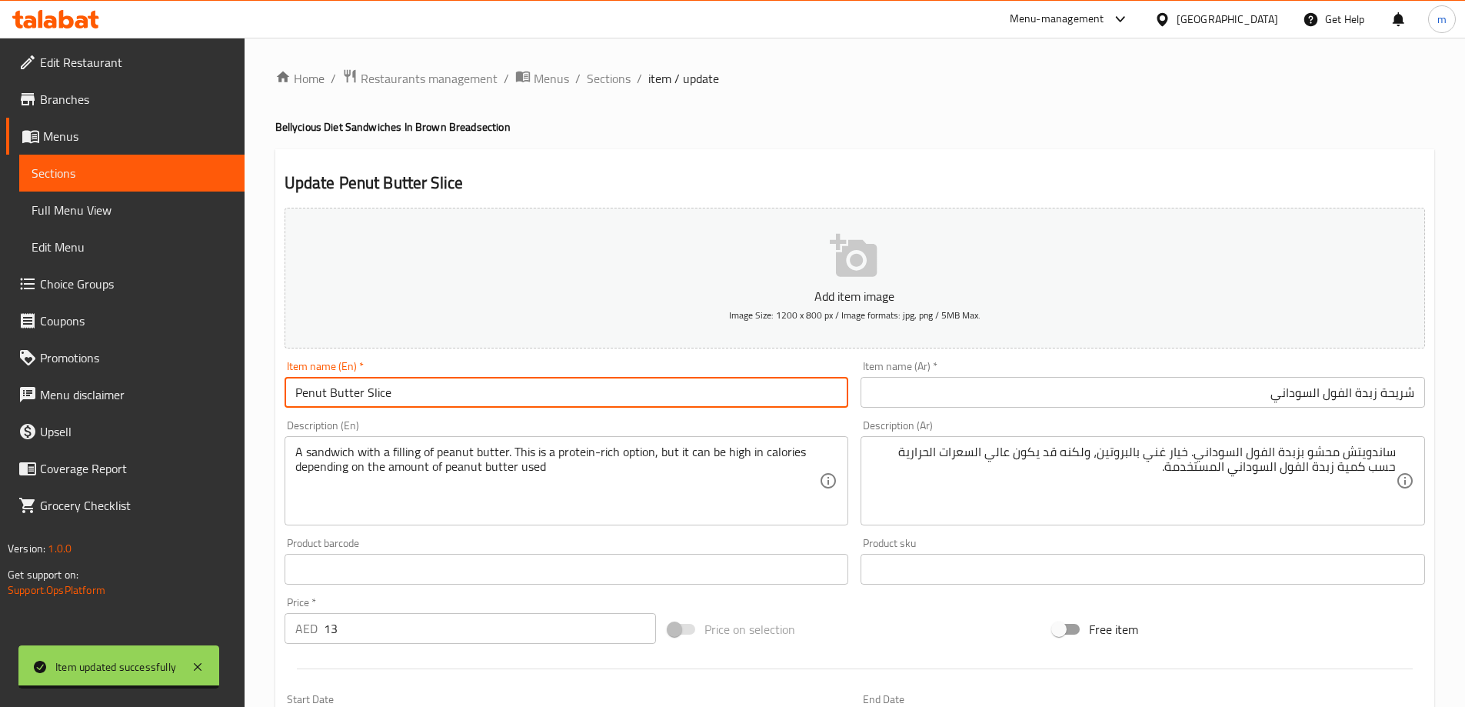
drag, startPoint x: 360, startPoint y: 391, endPoint x: 164, endPoint y: 326, distance: 206.7
click at [125, 383] on div "Edit Restaurant Branches Menus Sections Full Menu View Edit Menu Choice Groups …" at bounding box center [732, 562] width 1465 height 1049
click at [1170, 399] on input "شريحة زبدة الفول السوداني" at bounding box center [1142, 392] width 564 height 31
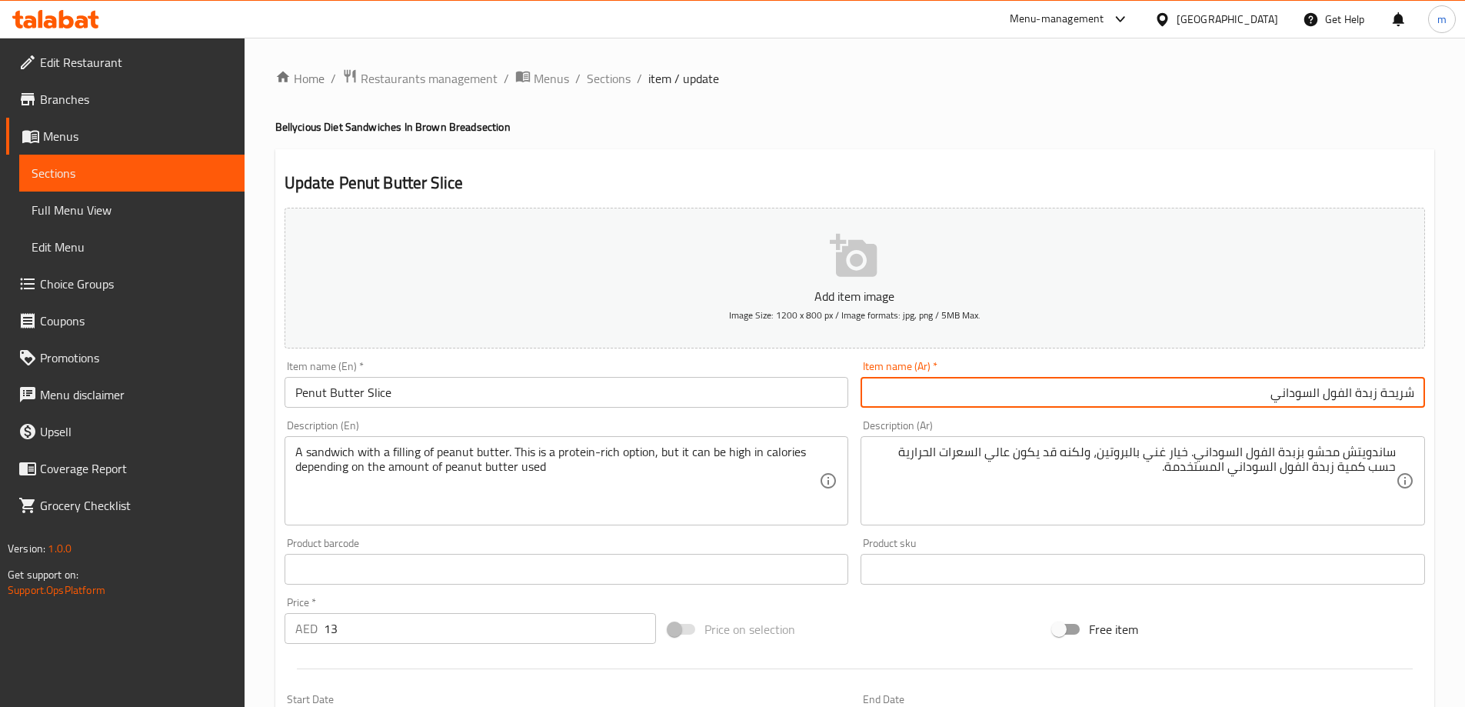
paste input "فول"
type input "شريحة زبدة فول سوداني"
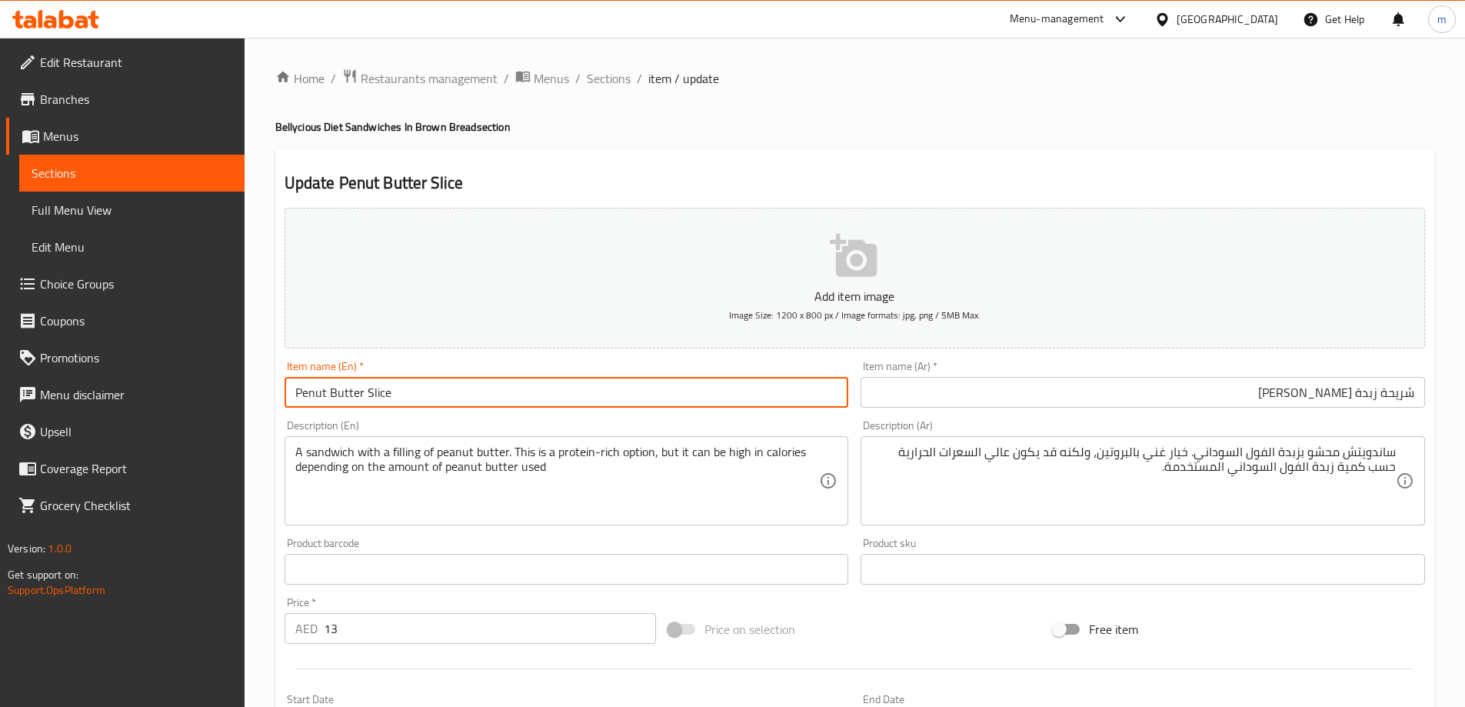
click at [624, 394] on input "Penut Butter Slice" at bounding box center [566, 392] width 564 height 31
click at [600, 74] on span "Sections" at bounding box center [609, 78] width 44 height 18
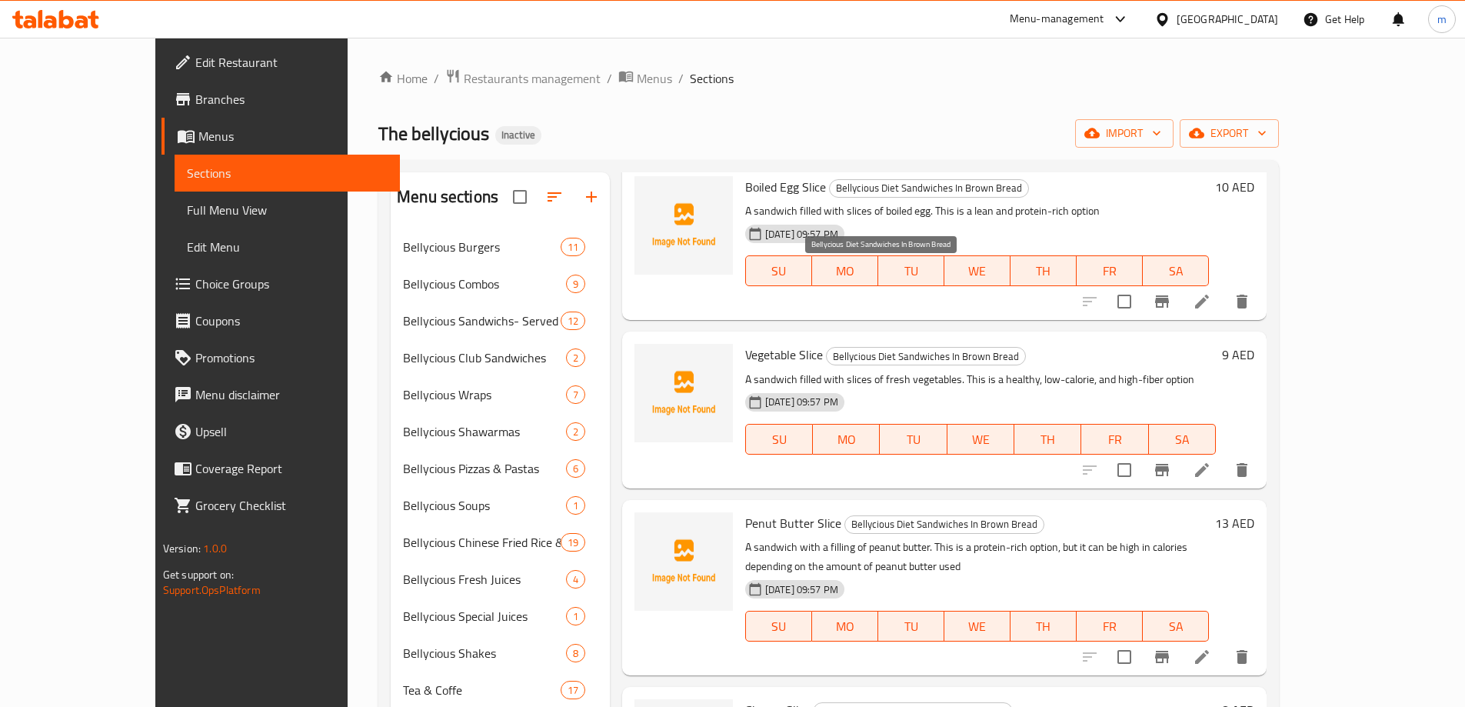
scroll to position [154, 0]
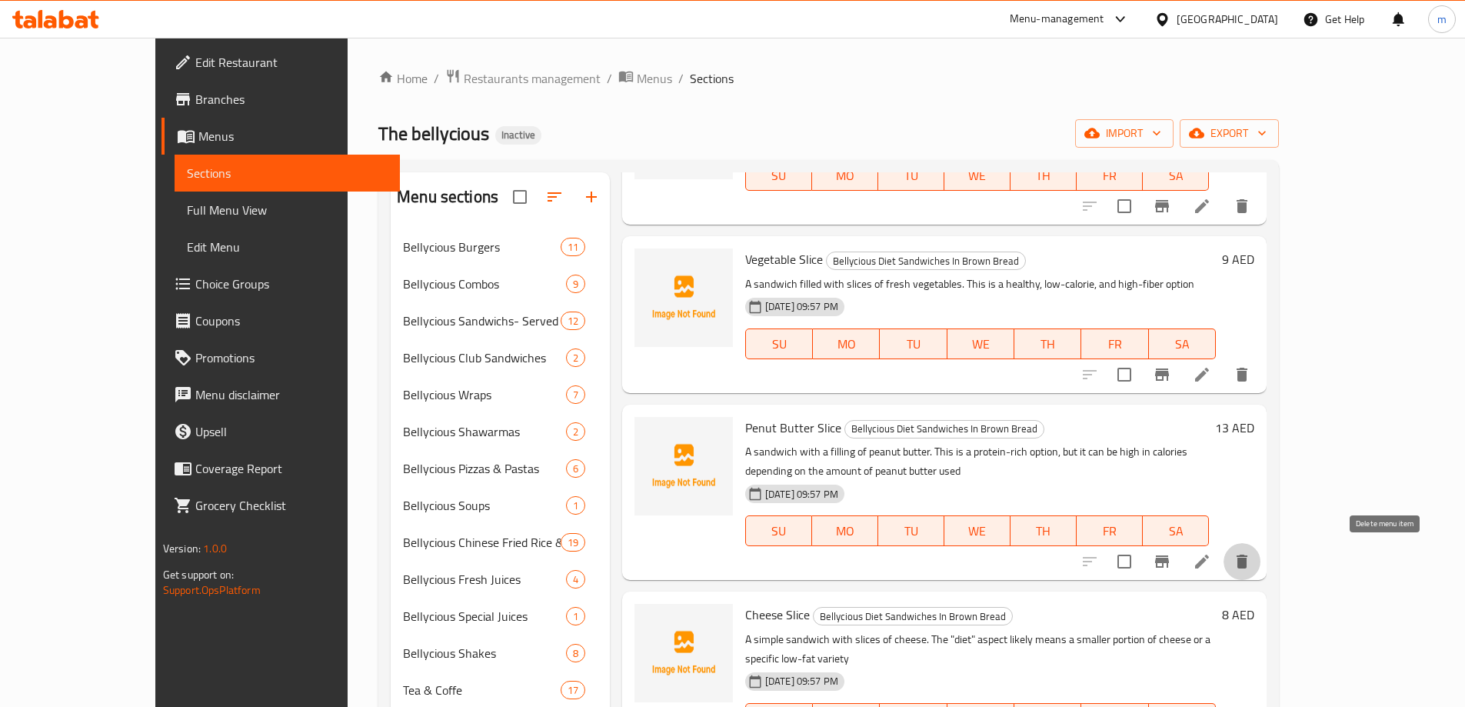
click at [1251, 563] on icon "delete" at bounding box center [1241, 561] width 18 height 18
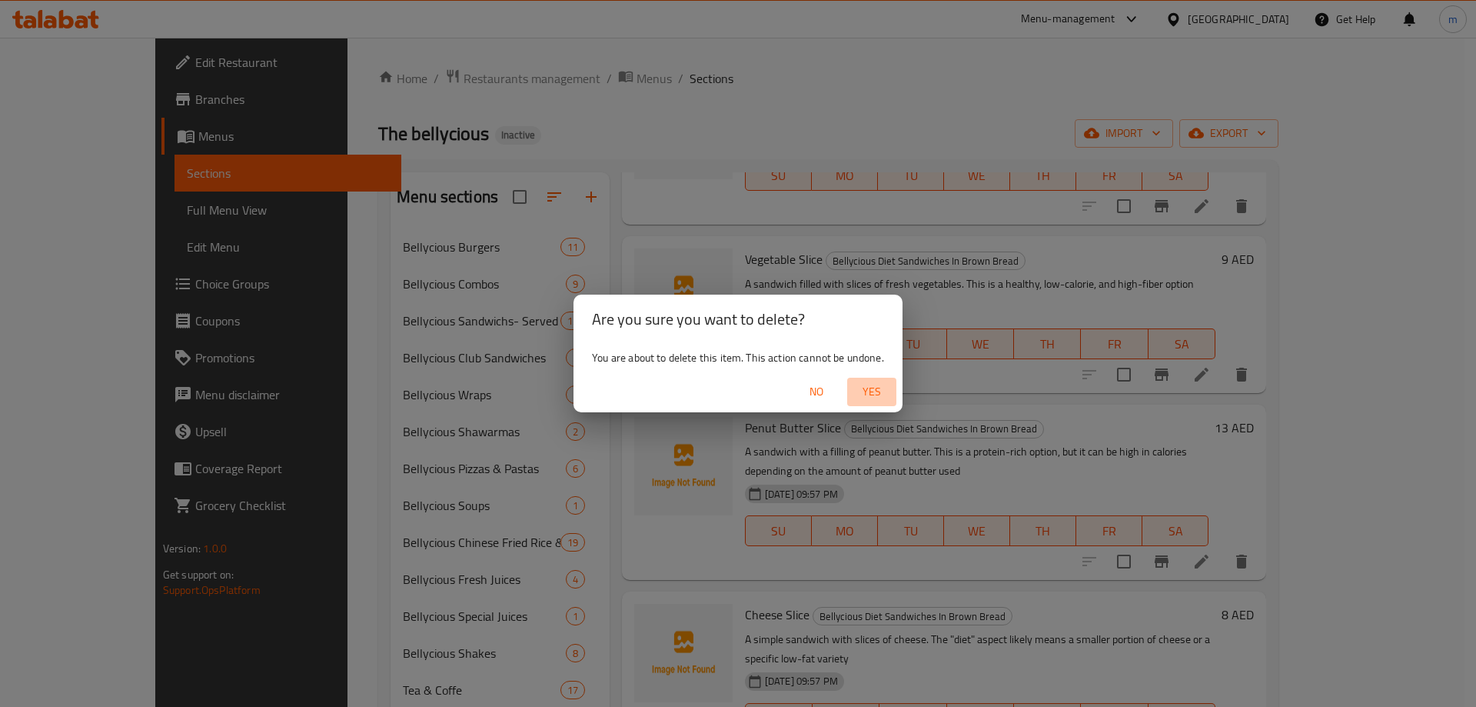
click at [883, 401] on span "Yes" at bounding box center [871, 391] width 37 height 19
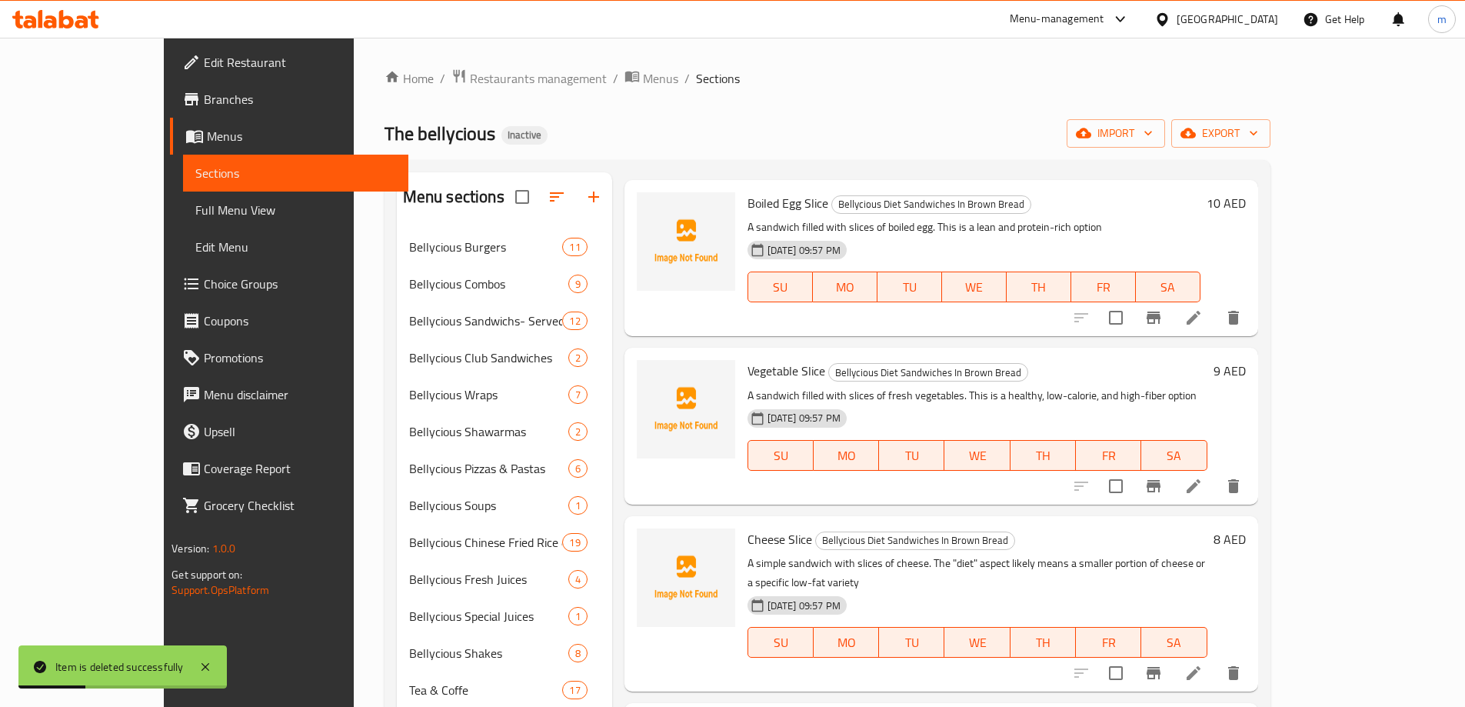
scroll to position [4, 0]
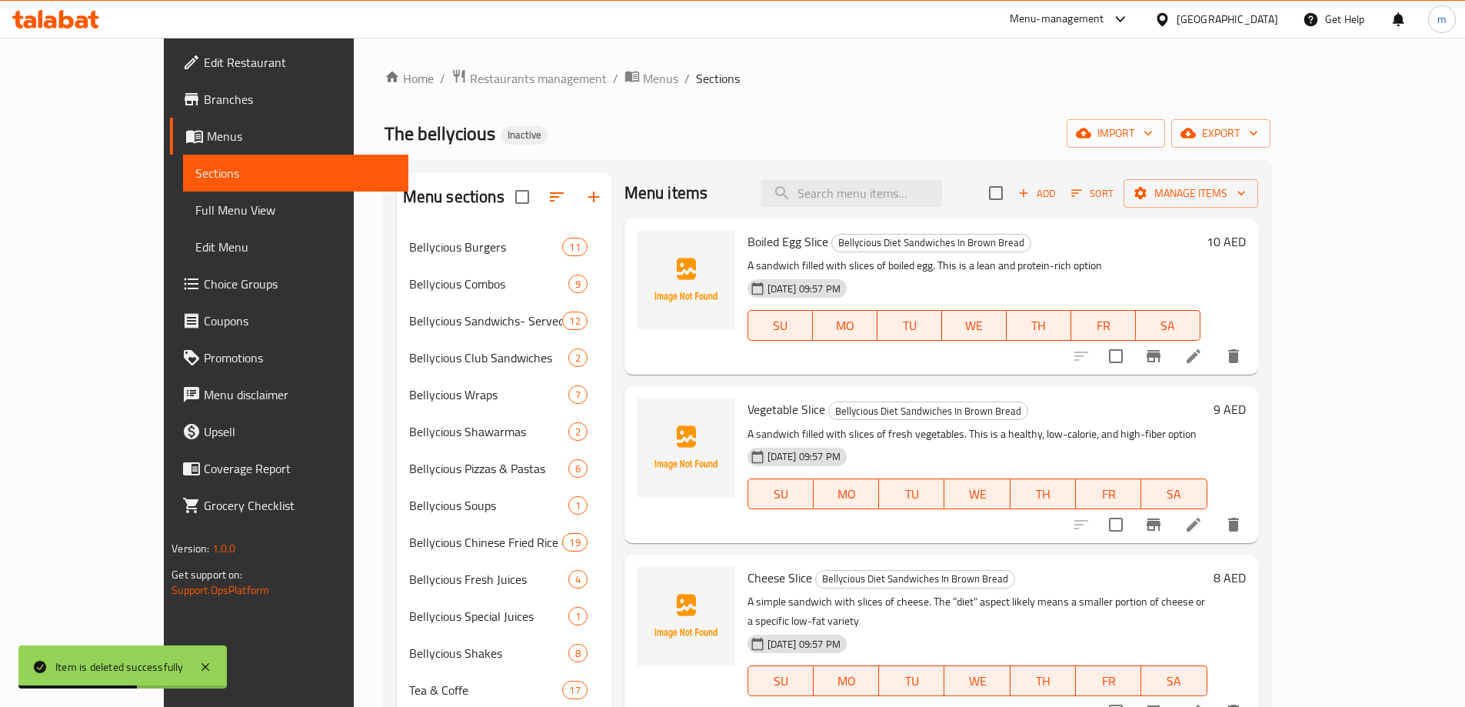
click at [954, 428] on p "A sandwich filled with slices of fresh vegetables. This is a healthy, low-calor…" at bounding box center [977, 433] width 460 height 19
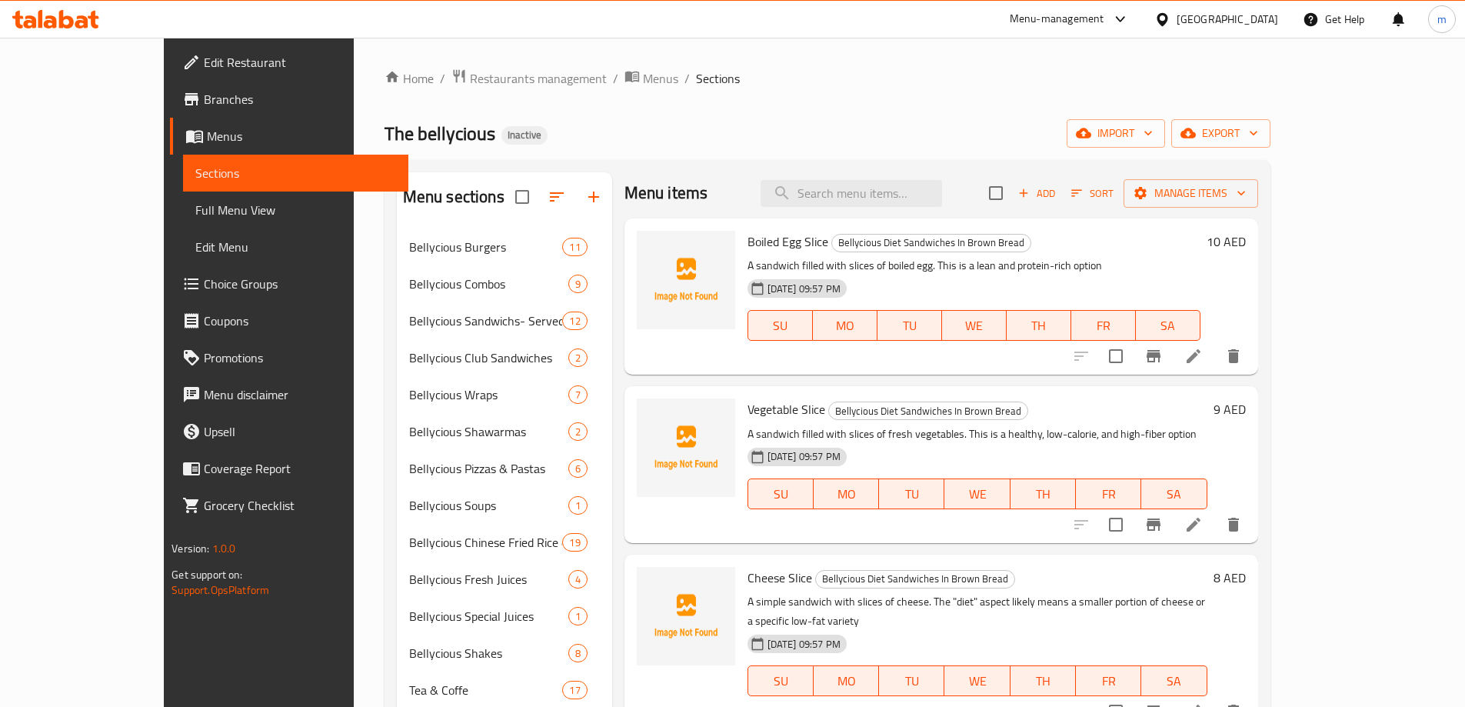
scroll to position [77, 0]
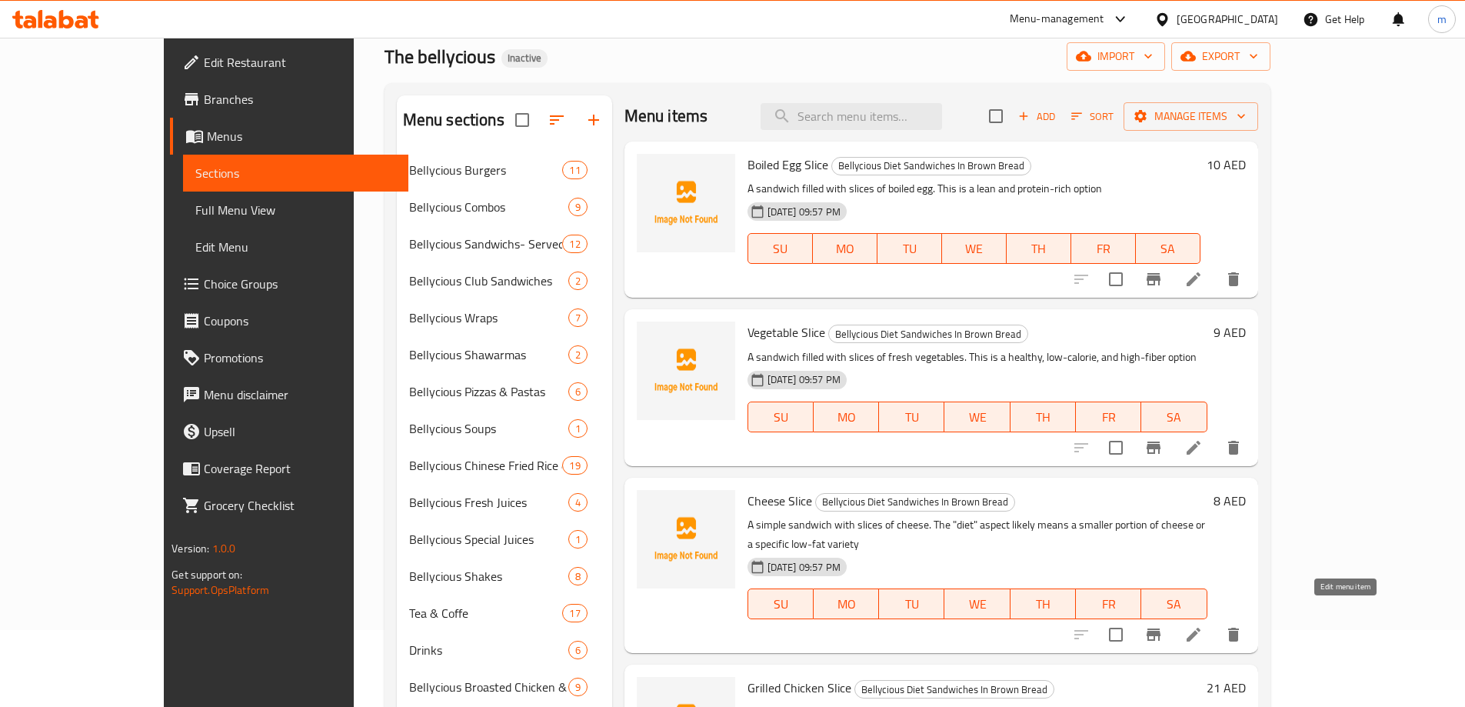
click at [1202, 625] on icon at bounding box center [1193, 634] width 18 height 18
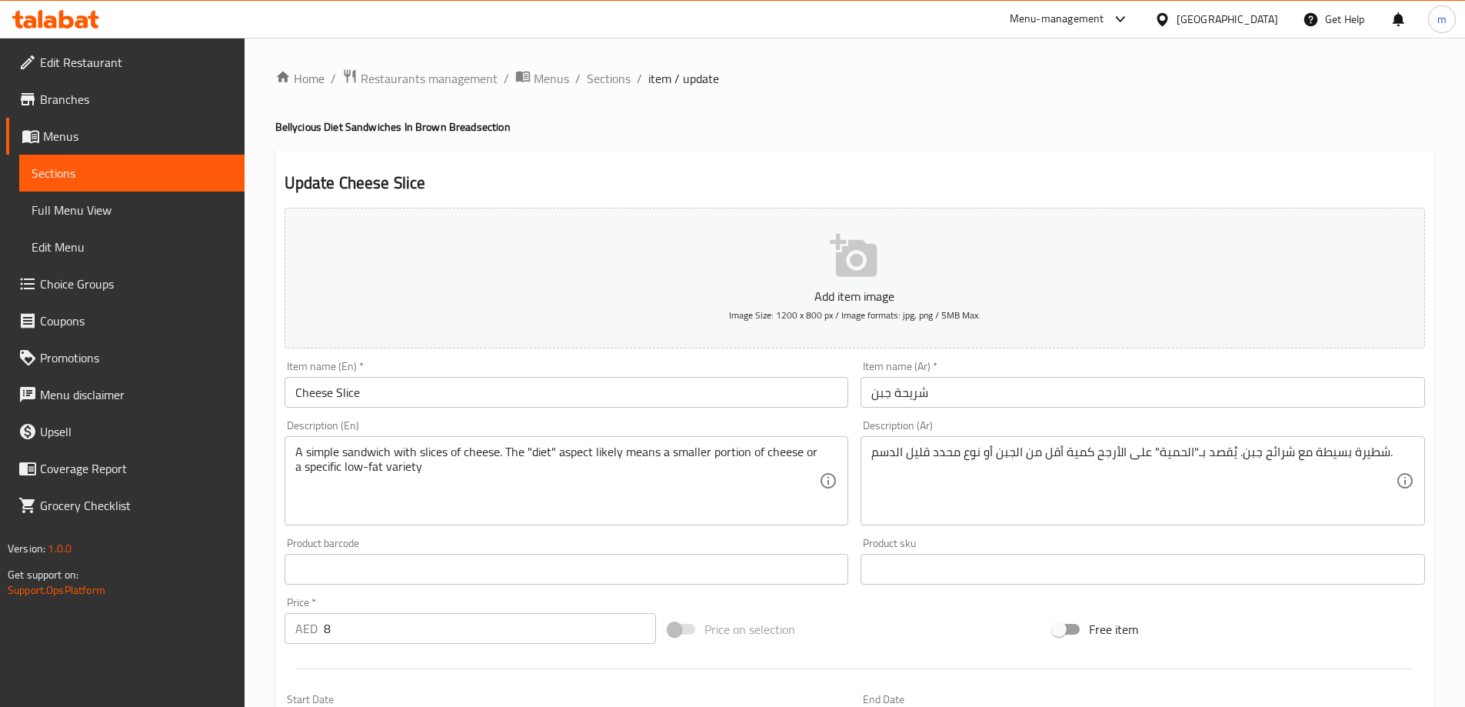
click at [903, 378] on input "شريحة جبن" at bounding box center [1142, 392] width 564 height 31
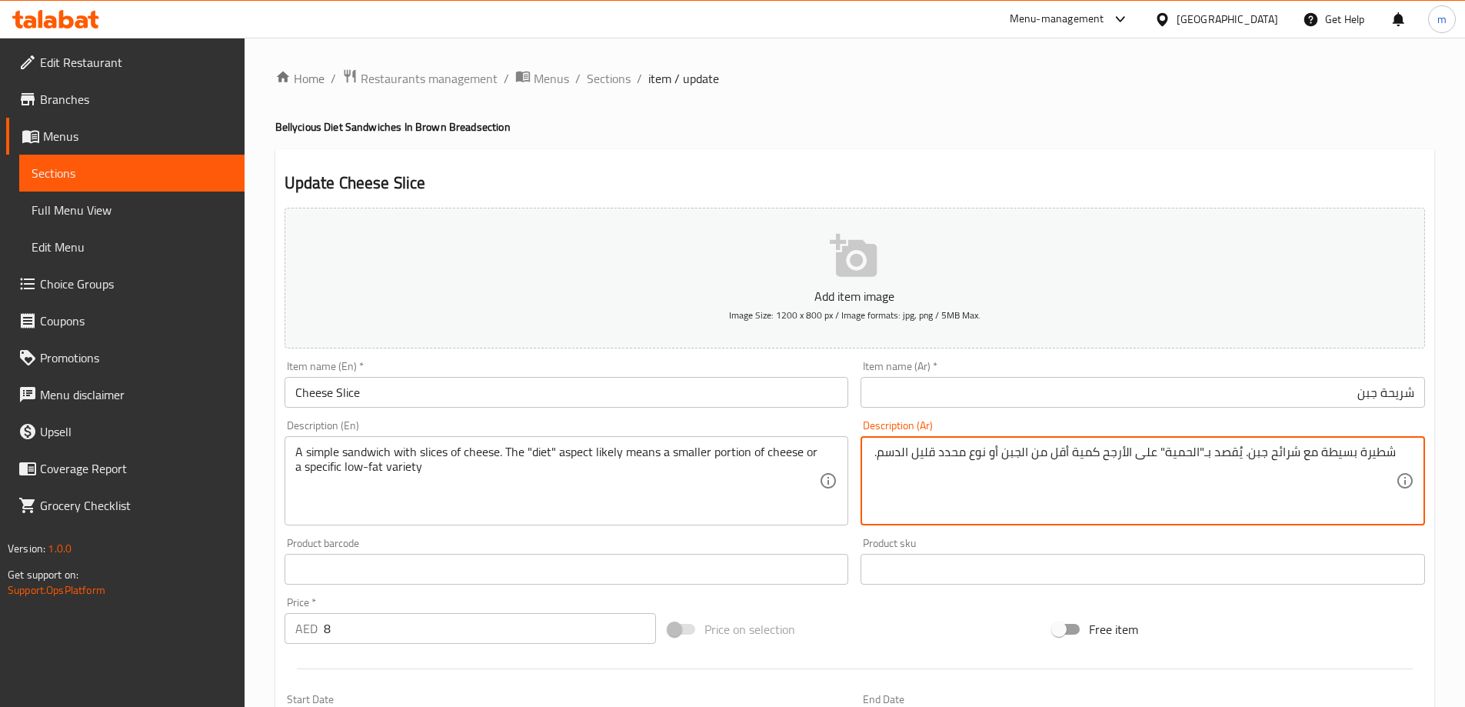
click at [1181, 376] on div "Item name (Ar)   * شريحة جبن Item name (Ar) *" at bounding box center [1142, 384] width 564 height 47
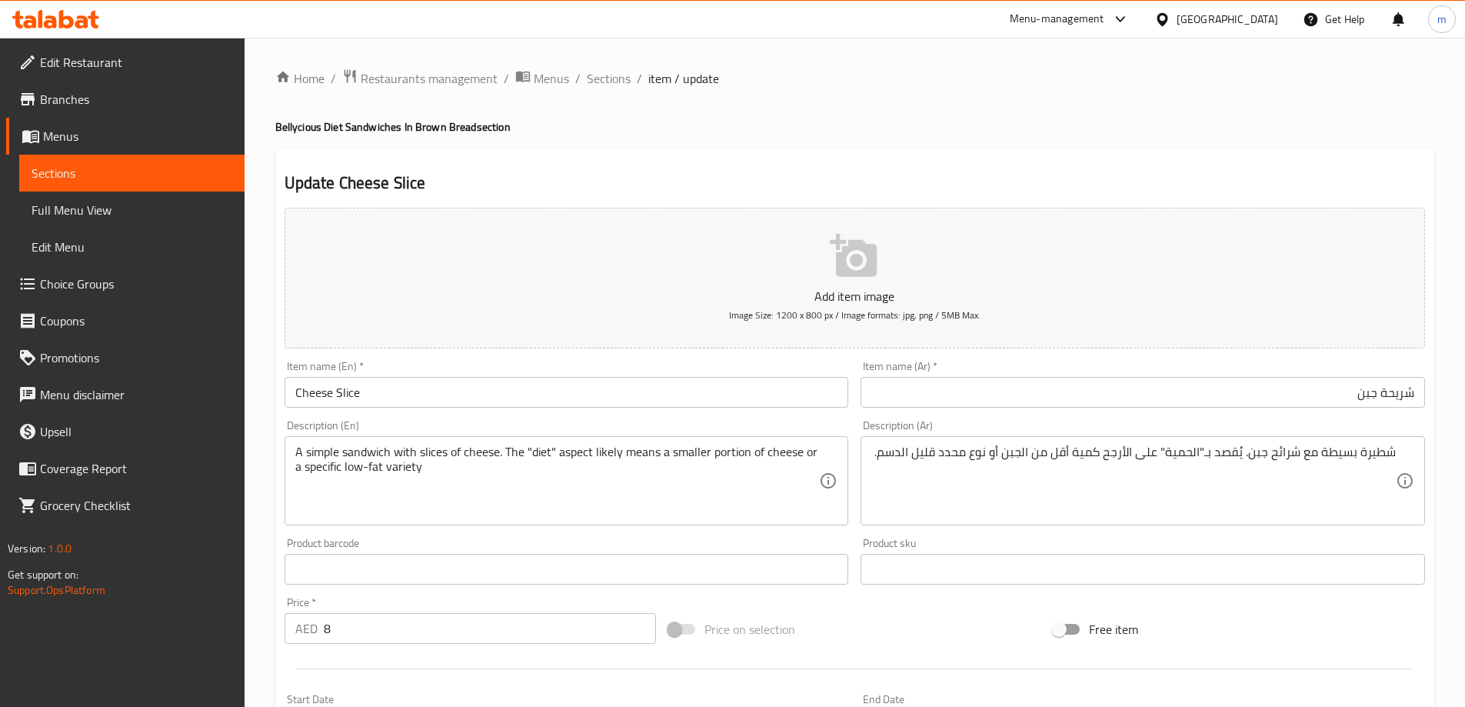
click at [1181, 376] on div "Item name (Ar)   * شريحة جبن Item name (Ar) *" at bounding box center [1142, 384] width 564 height 47
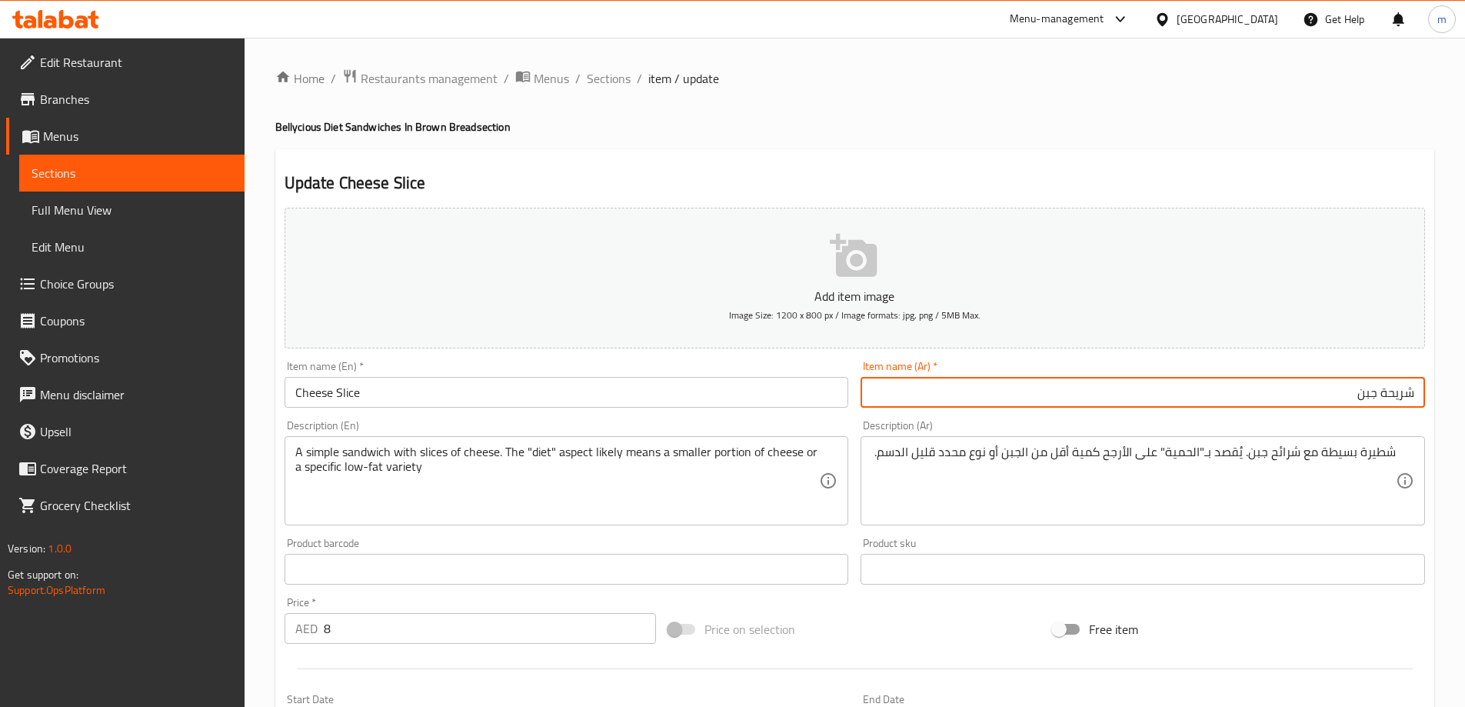
click at [1190, 381] on input "شريحة جبن" at bounding box center [1142, 392] width 564 height 31
type input "شريحة جبنة"
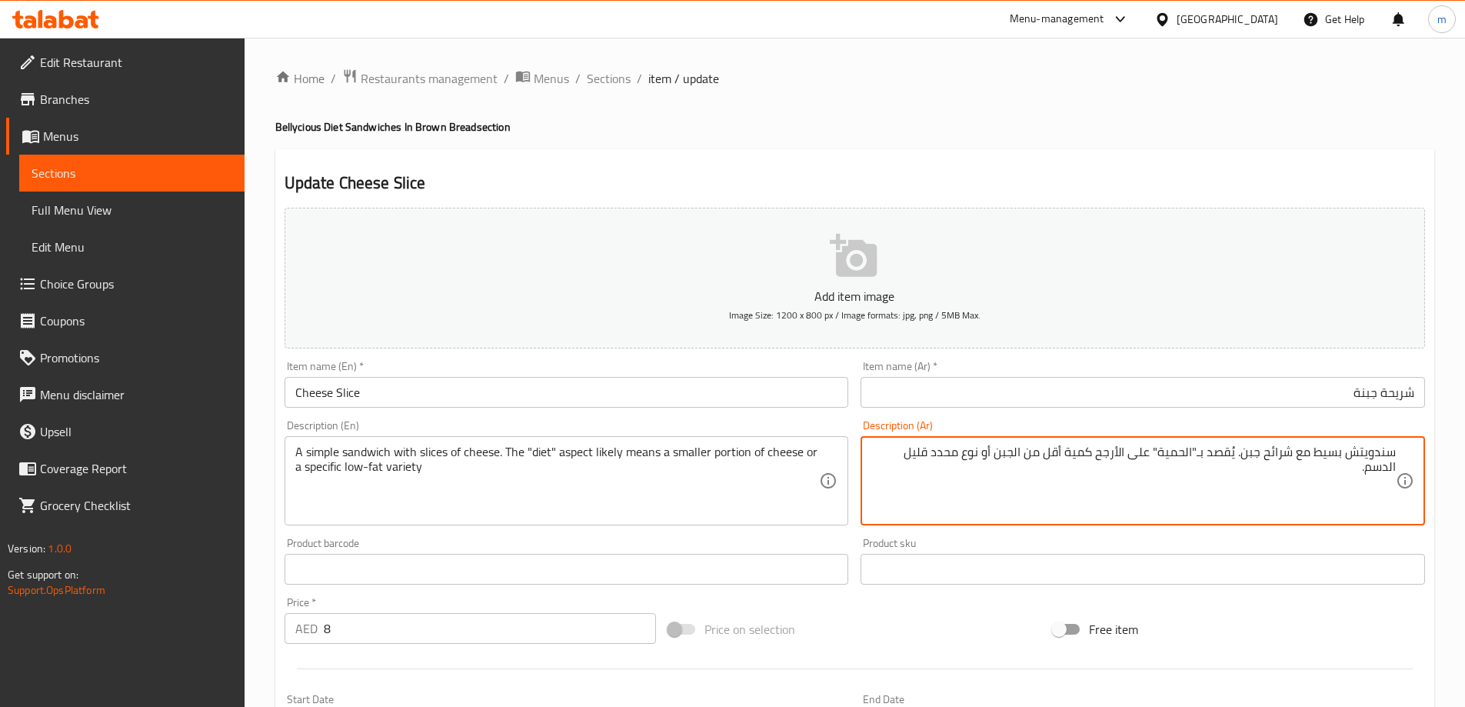
type textarea "سندويتش بسيط مع شرائح جبن. يُقصد بـ"الحمية" على الأرجح كمية أقل من الجبن أو نوع…"
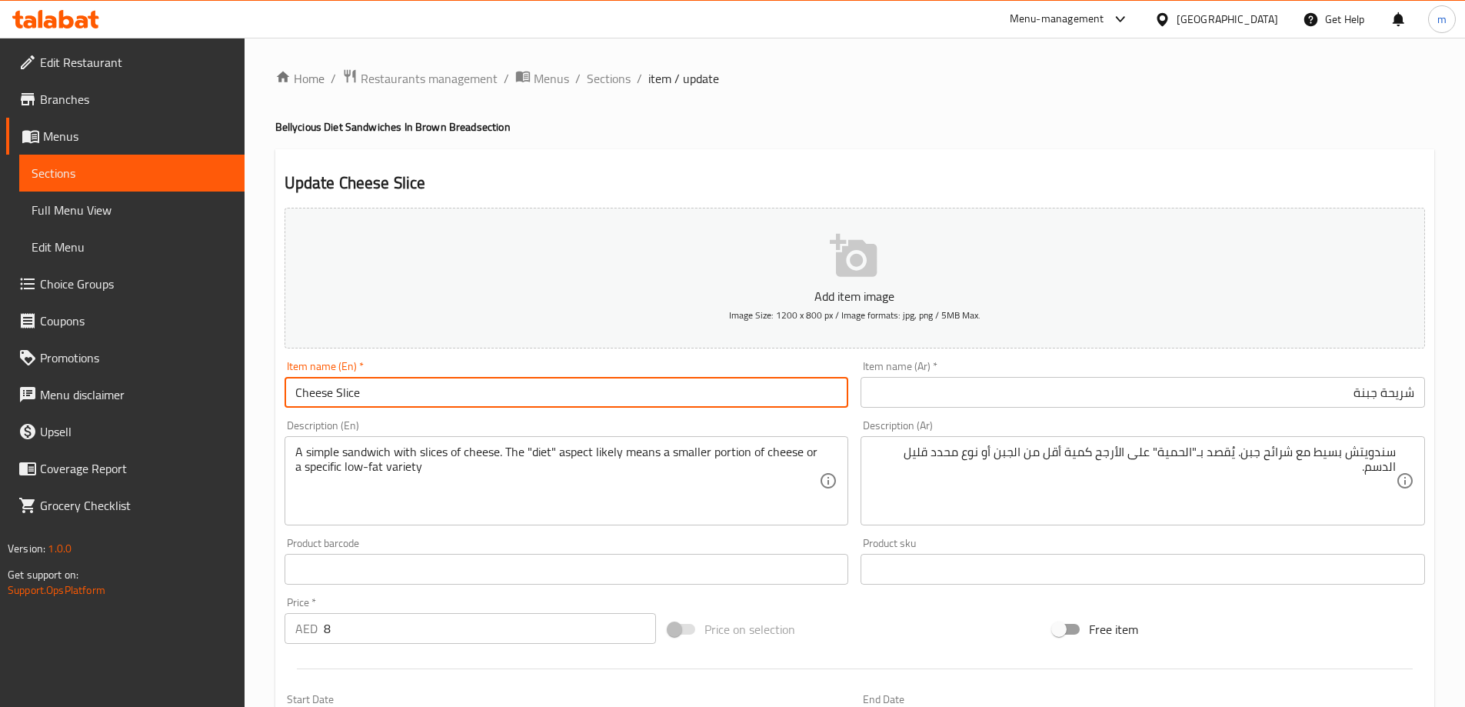
click at [514, 379] on input "Cheese Slice" at bounding box center [566, 392] width 564 height 31
click at [602, 76] on span "Sections" at bounding box center [609, 78] width 44 height 18
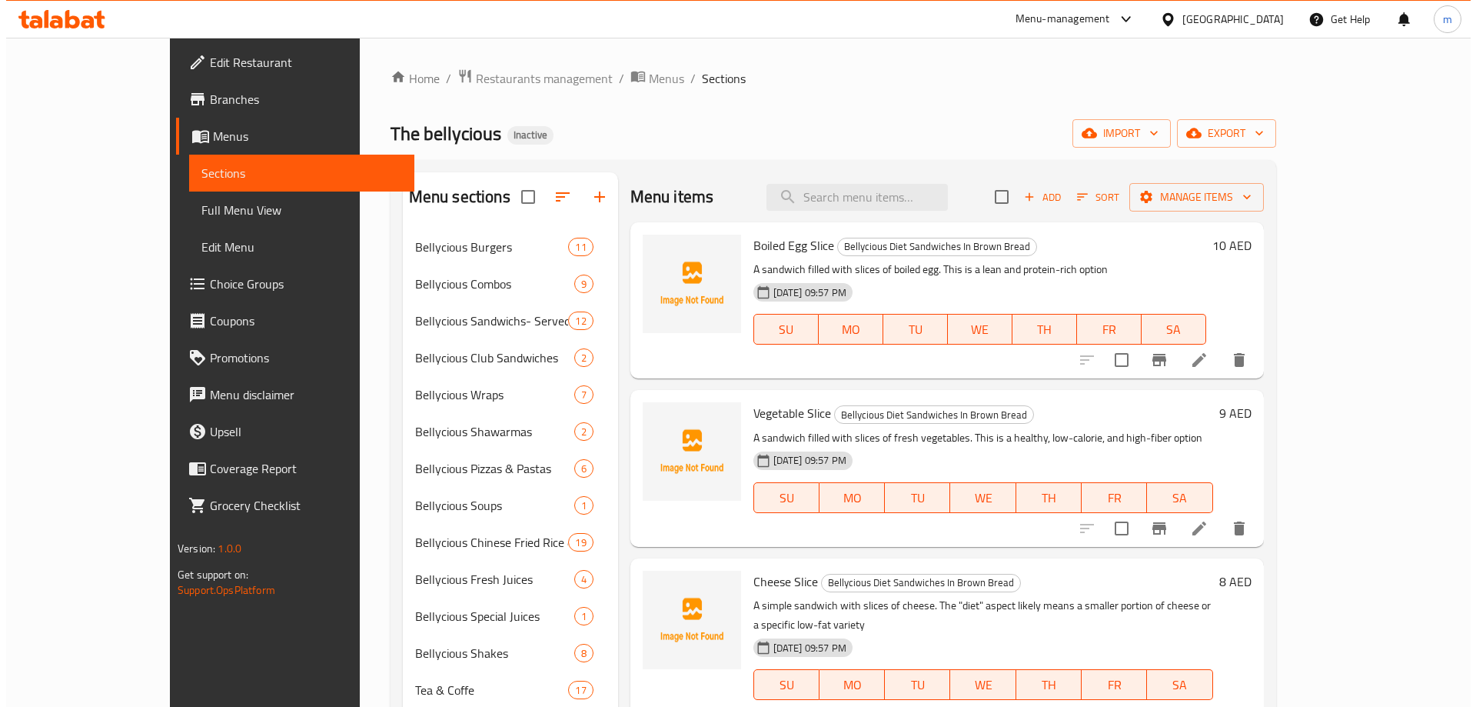
scroll to position [4, 0]
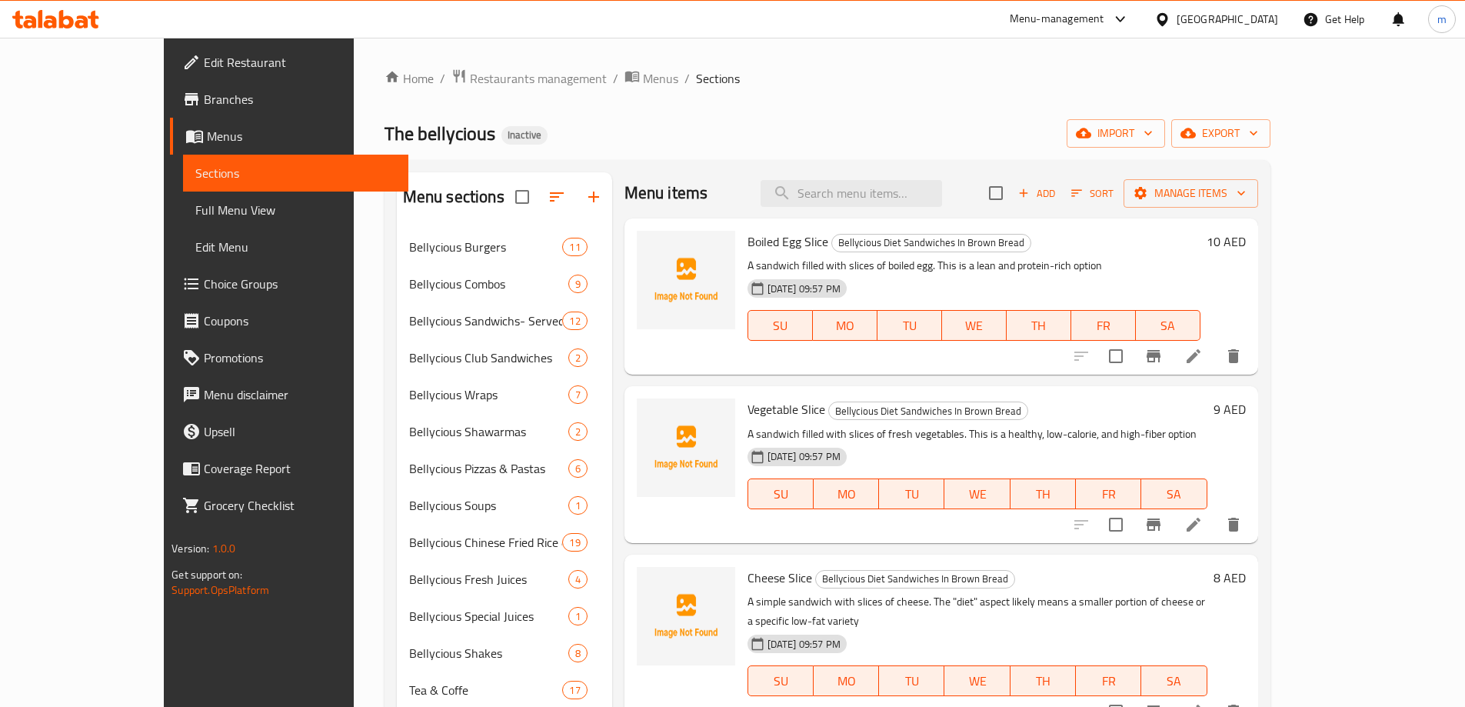
click at [1252, 693] on button "delete" at bounding box center [1233, 711] width 37 height 37
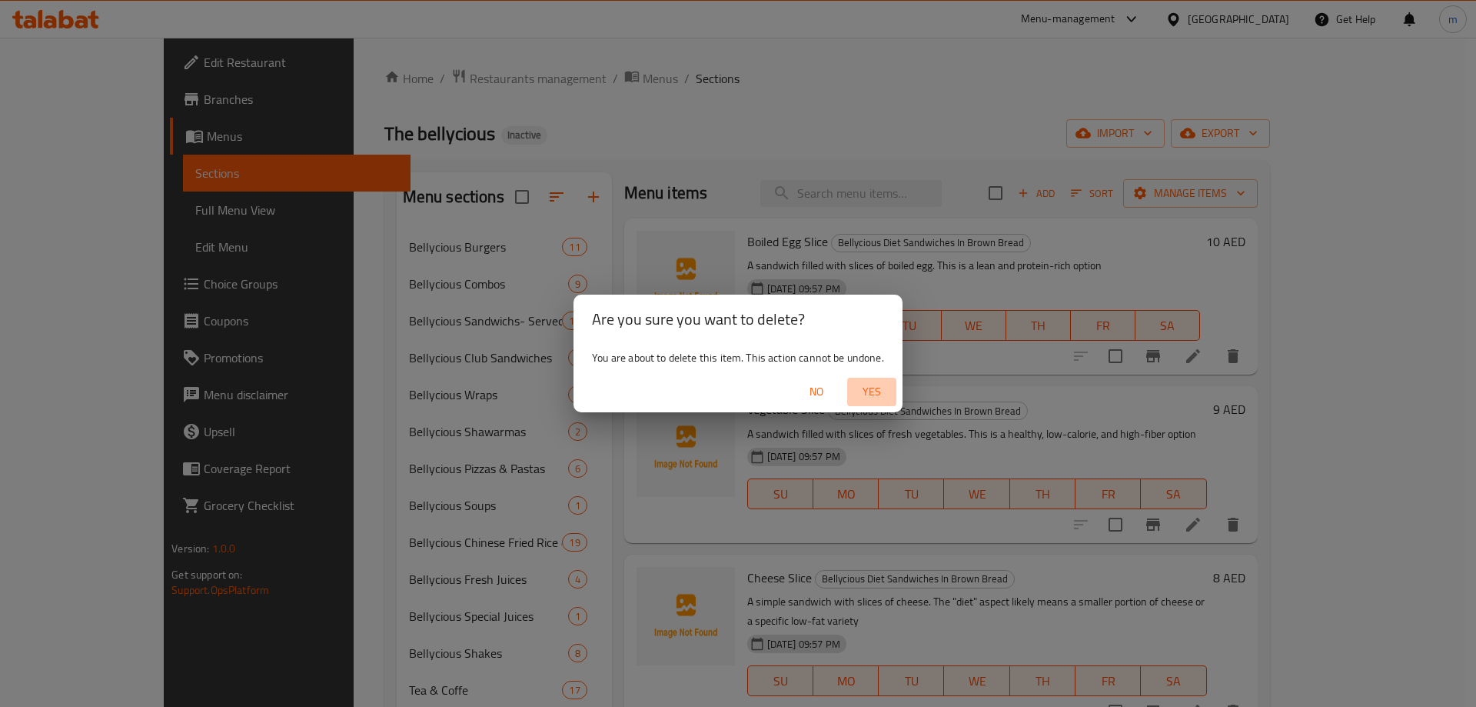
click at [881, 390] on span "Yes" at bounding box center [871, 391] width 37 height 19
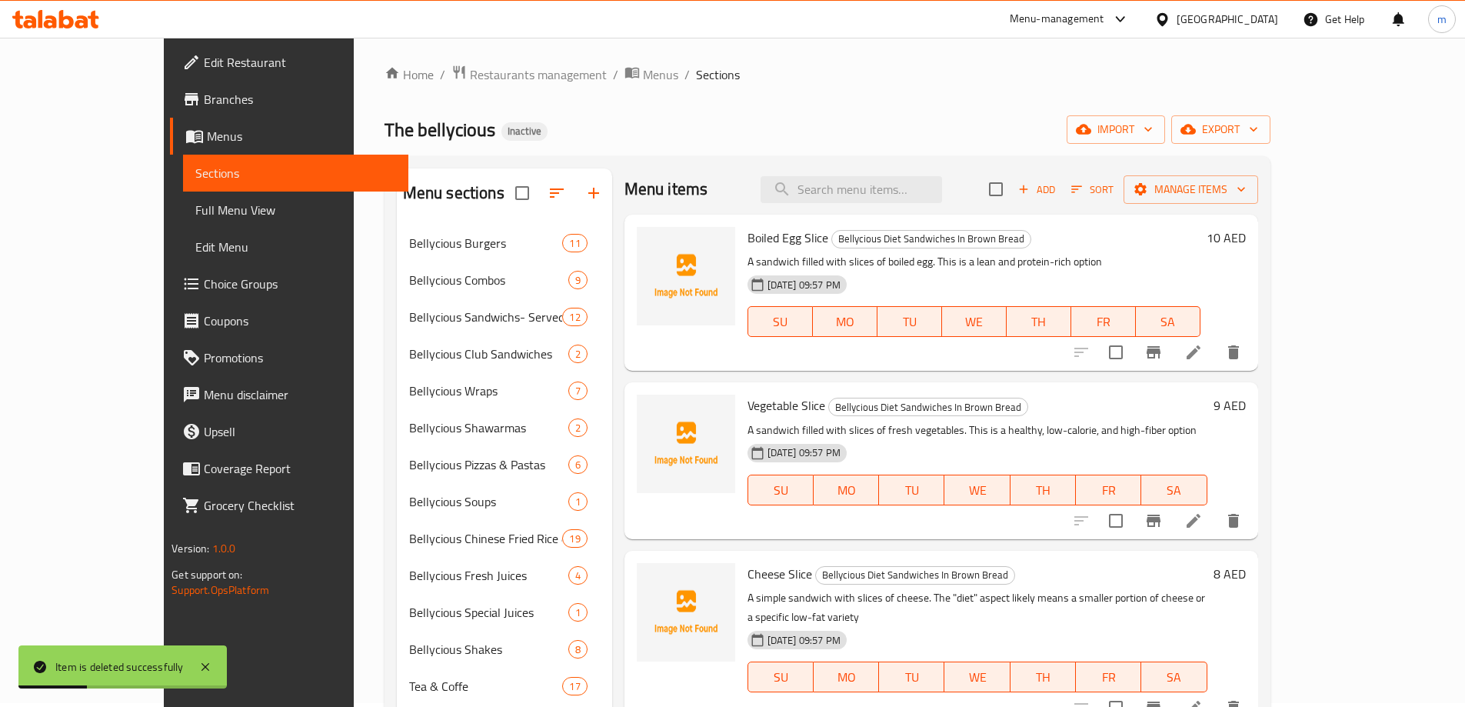
scroll to position [0, 0]
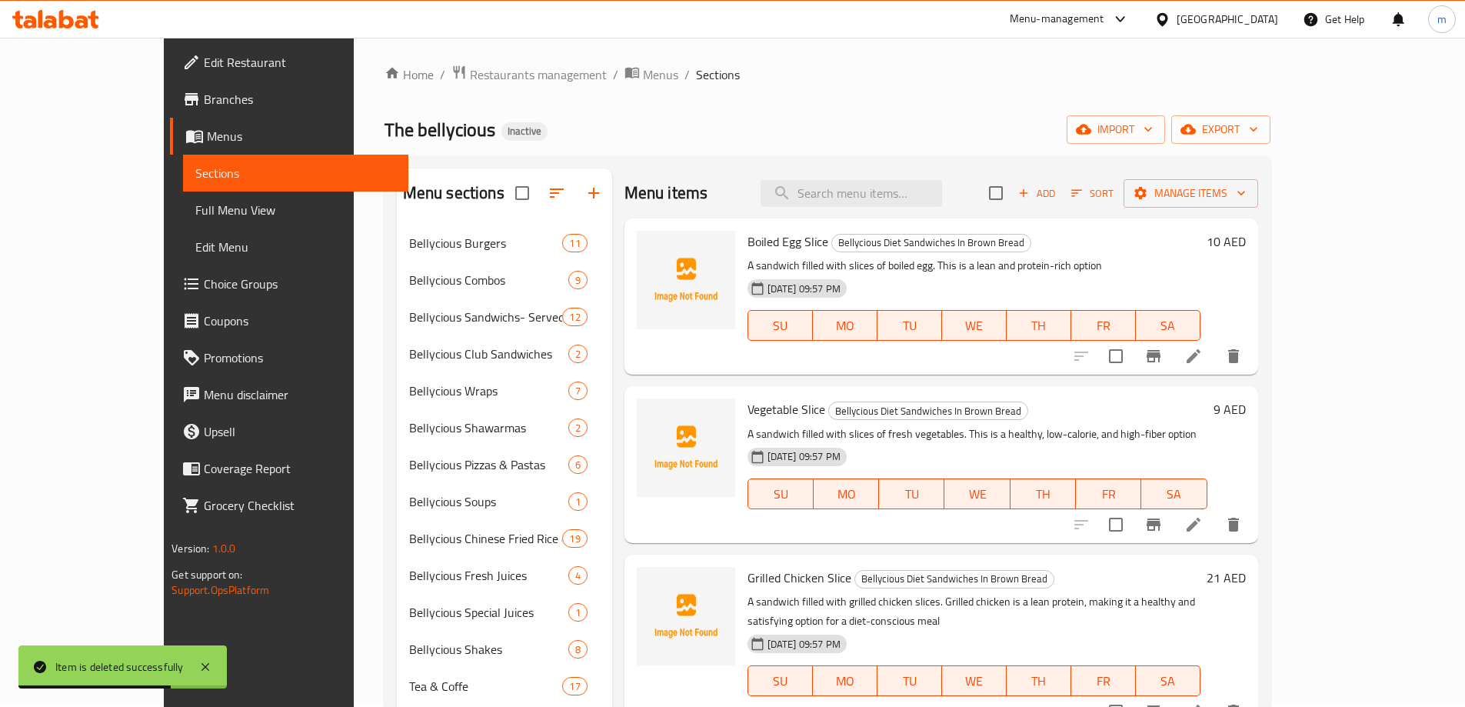
click at [787, 607] on p "A sandwich filled with grilled chicken slices. Grilled chicken is a lean protei…" at bounding box center [973, 611] width 453 height 38
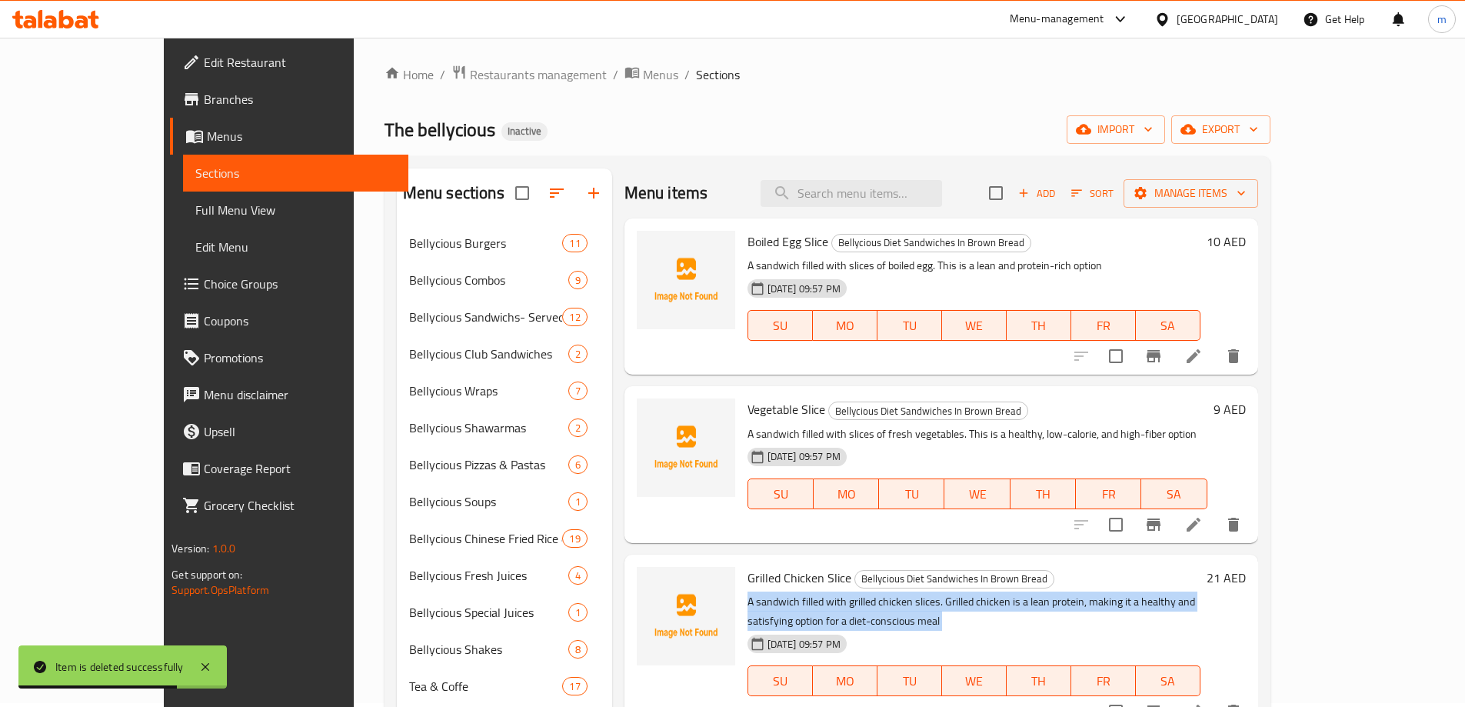
click at [787, 607] on p "A sandwich filled with grilled chicken slices. Grilled chicken is a lean protei…" at bounding box center [973, 611] width 453 height 38
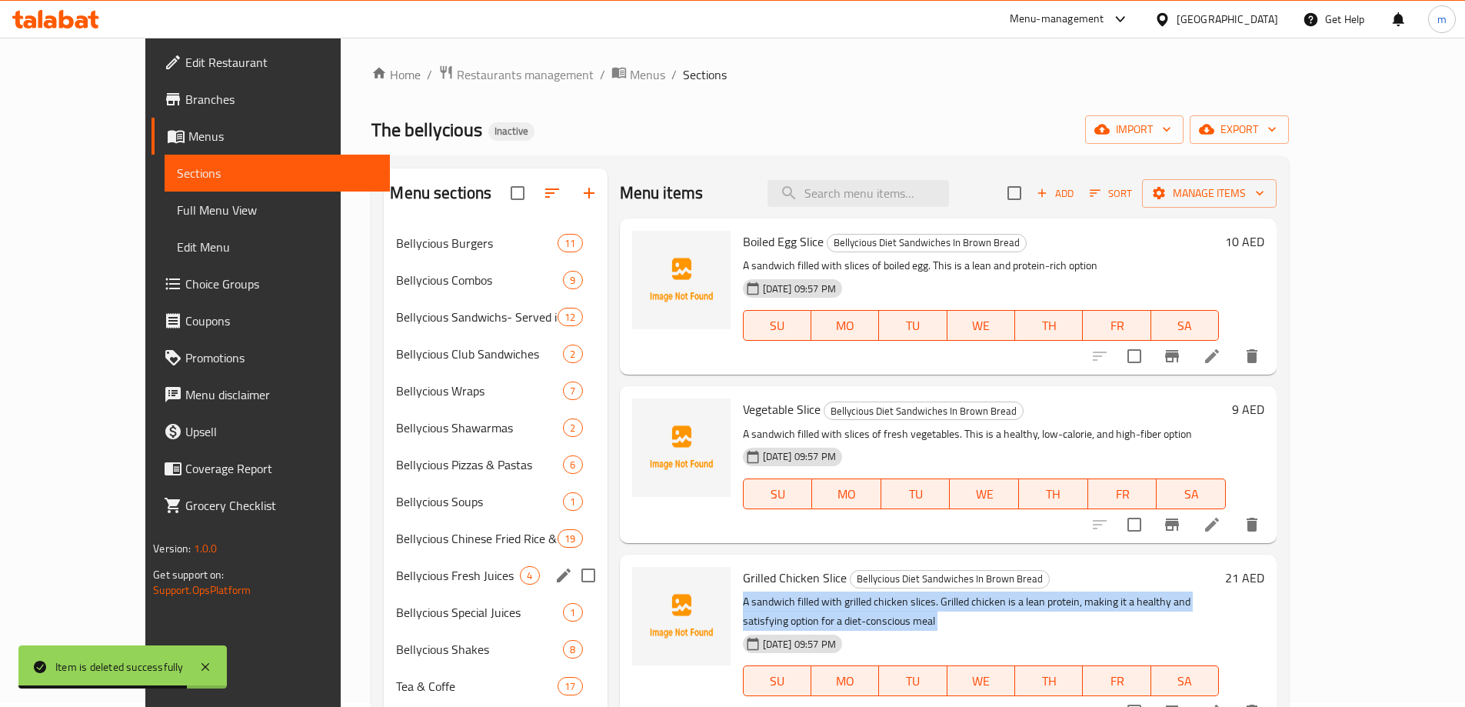
scroll to position [215, 0]
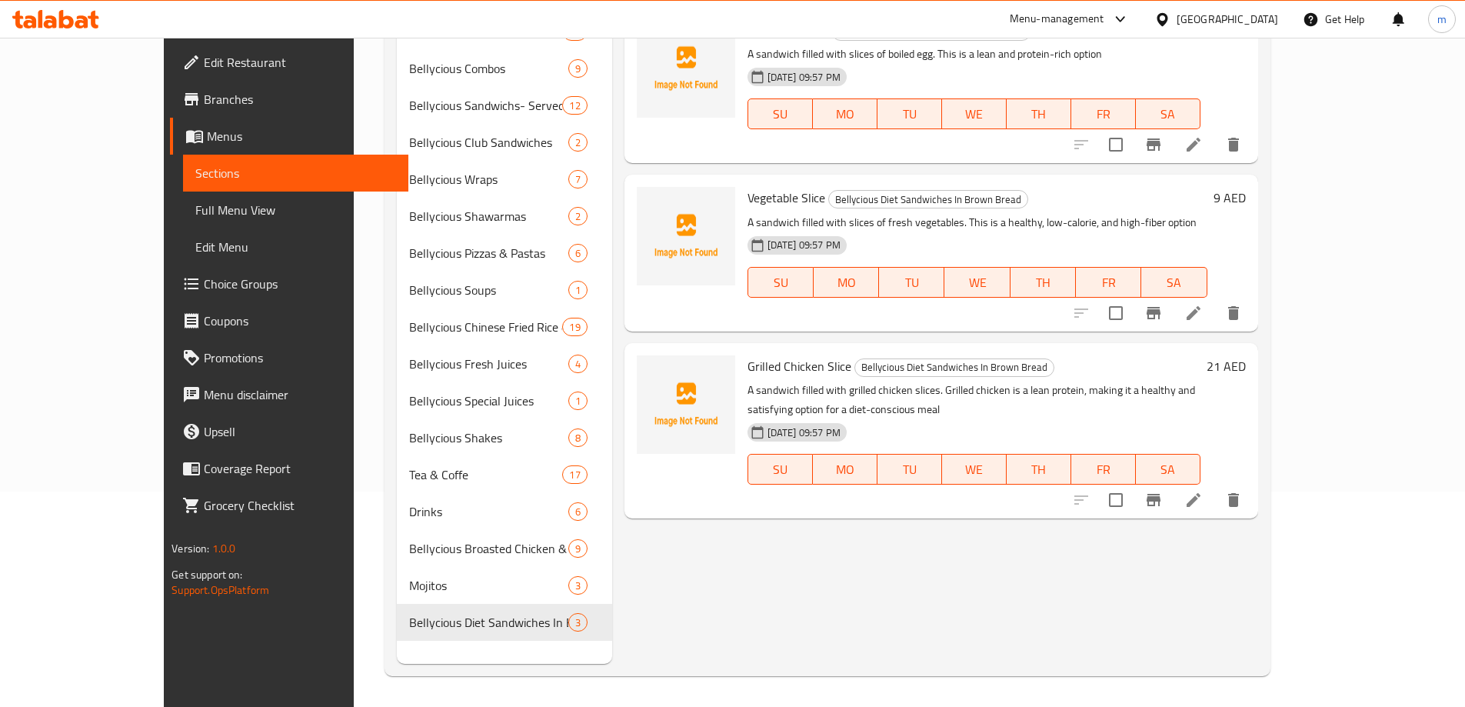
click at [1064, 550] on div "Menu items Add Sort Manage items Boiled Egg Slice Bellycious Diet Sandwiches In…" at bounding box center [935, 310] width 646 height 707
click at [1200, 493] on icon at bounding box center [1193, 500] width 14 height 14
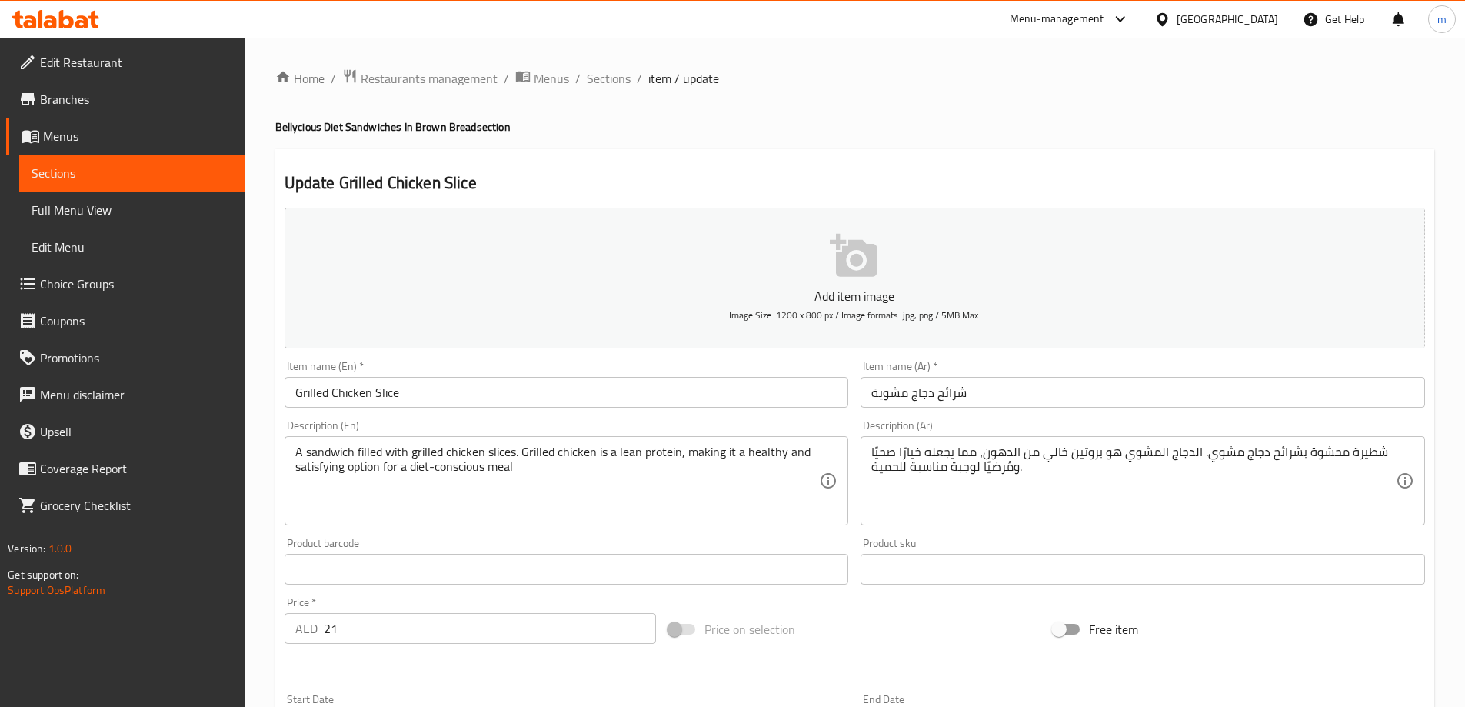
click at [1006, 401] on input "شرائح دجاج مشوية" at bounding box center [1142, 392] width 564 height 31
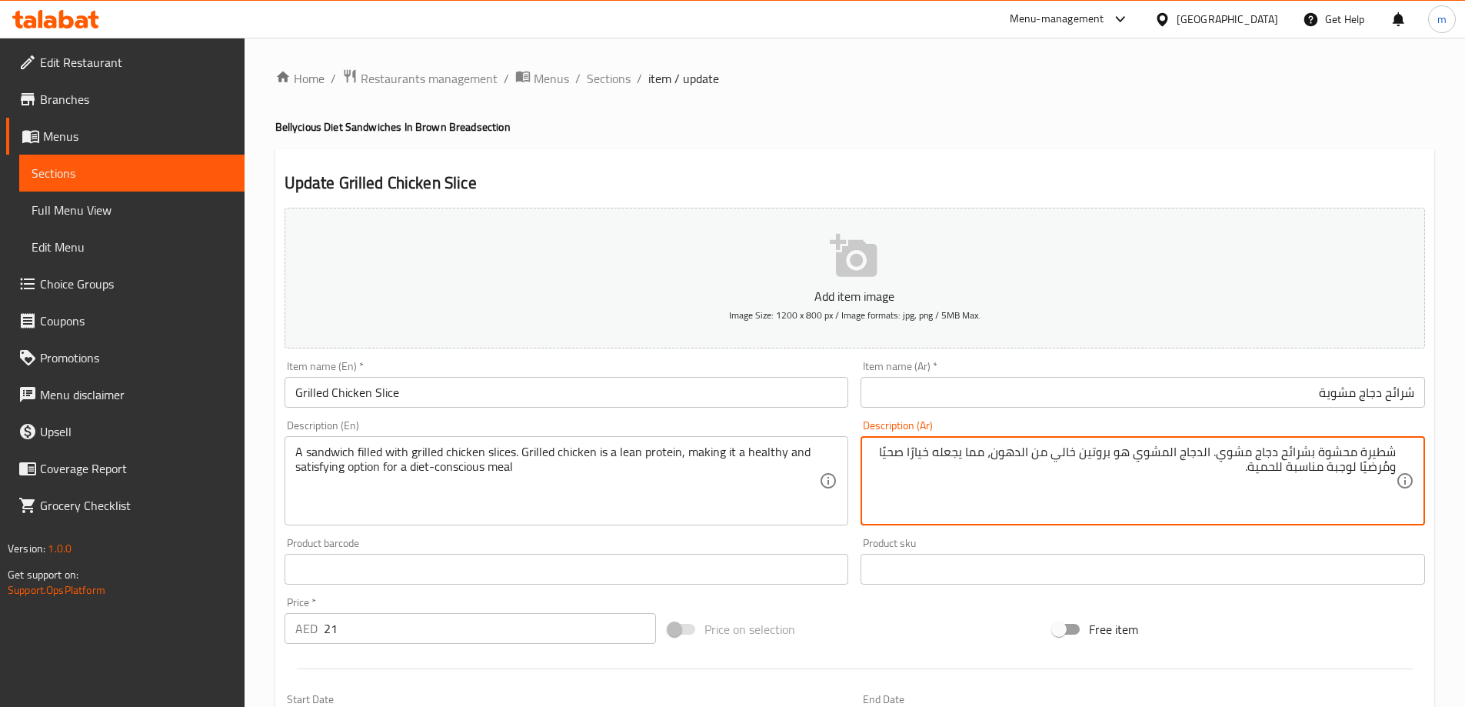
click at [1392, 440] on div "شطيرة محشوة بشرائح دجاج مشوي. الدجاج المشوي هو بروتين خالي من الدهون، مما يجعله…" at bounding box center [1142, 480] width 564 height 89
click at [1380, 450] on textarea "شطيرة محشوة بشرائح دجاج مشوي. الدجاج المشوي هو بروتين خالي من الدهون، مما يجعله…" at bounding box center [1133, 480] width 524 height 73
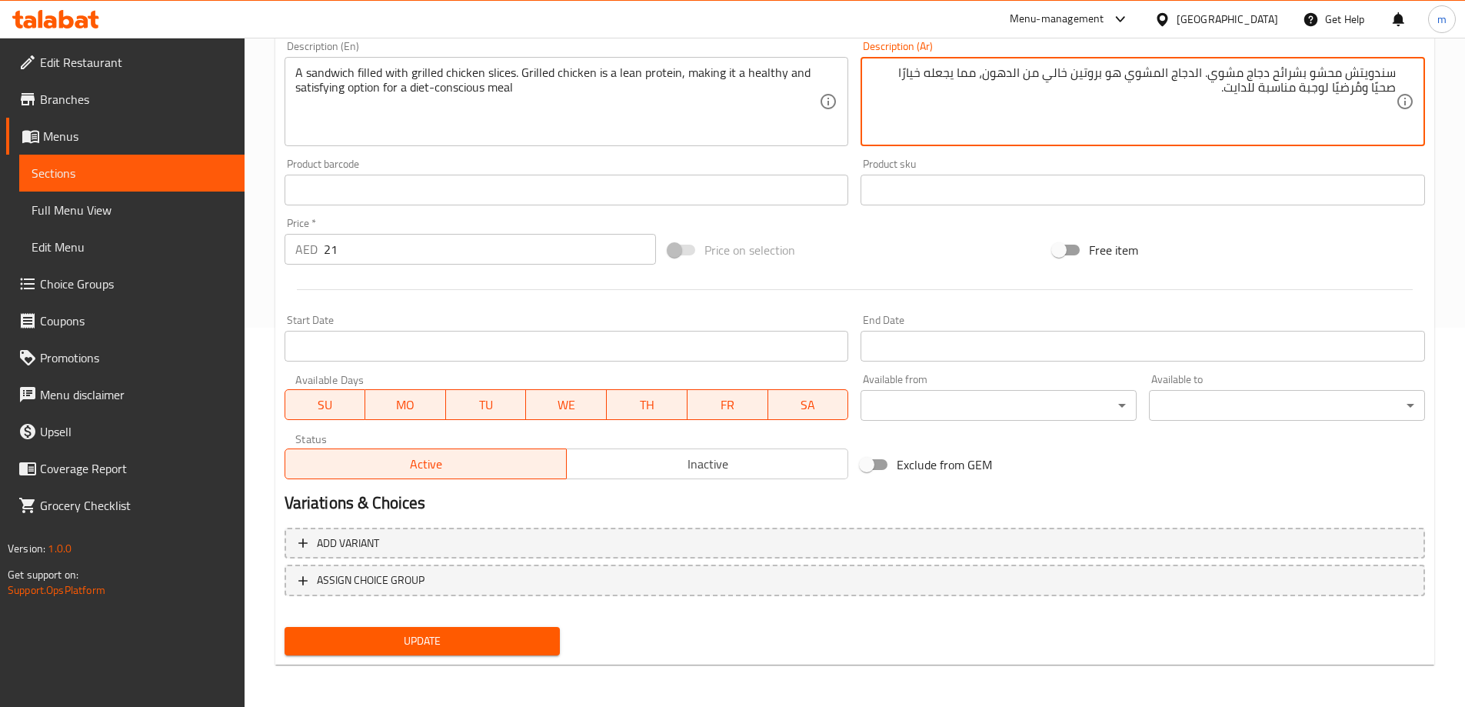
scroll to position [380, 0]
type textarea "سندويتش محشو بشرائح دجاج مشوي. الدجاج المشوي هو بروتين خالي من الدهون، مما يجعل…"
click at [392, 640] on span "Update" at bounding box center [422, 639] width 251 height 19
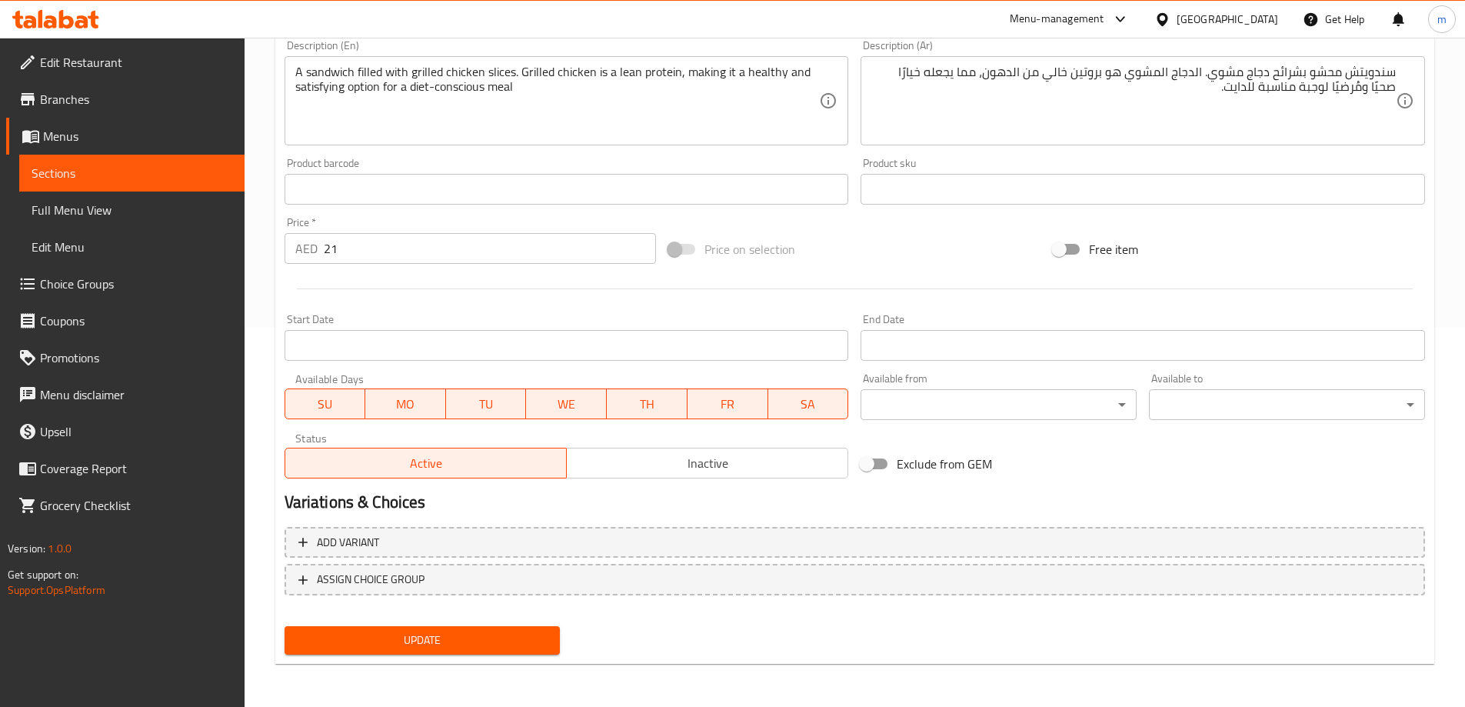
click at [471, 620] on div "Update" at bounding box center [422, 640] width 288 height 41
click at [481, 639] on span "Update" at bounding box center [422, 639] width 251 height 19
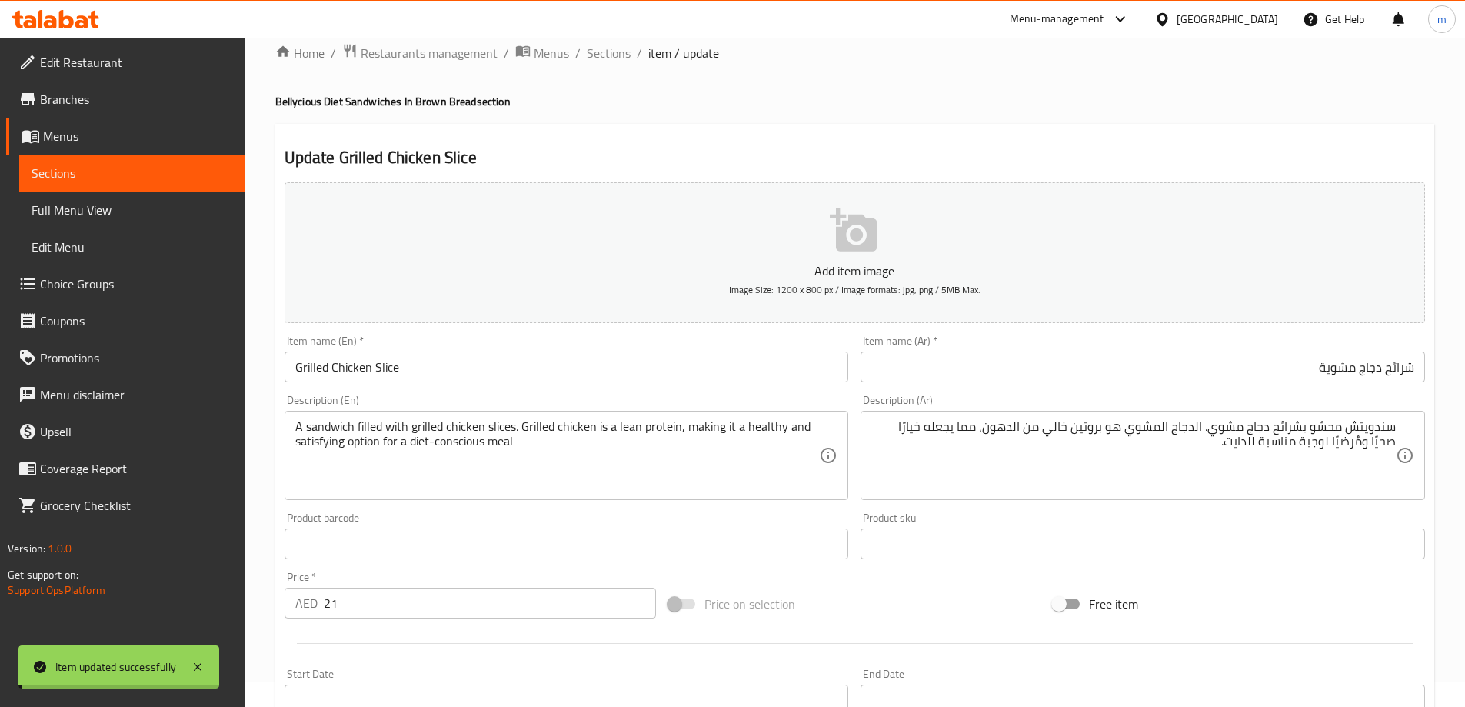
scroll to position [0, 0]
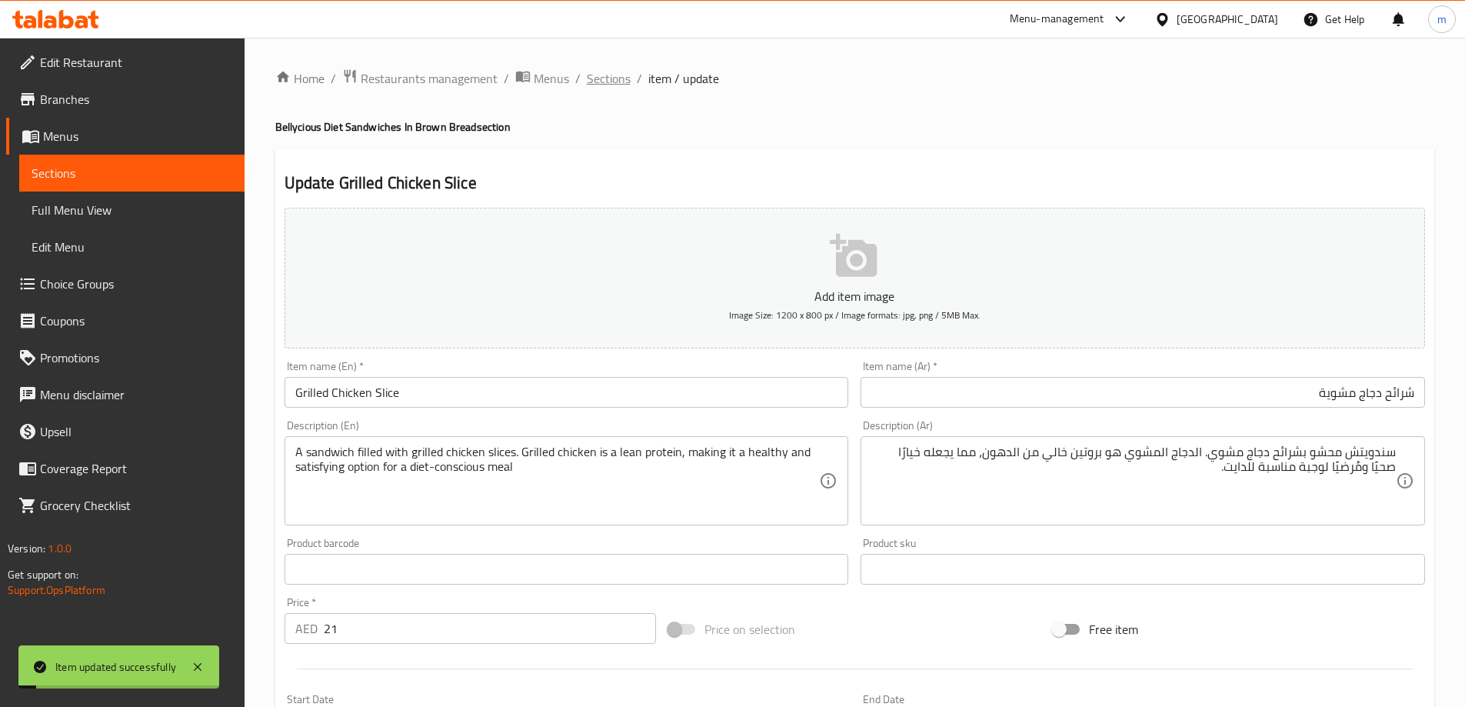
click at [625, 78] on span "Sections" at bounding box center [609, 78] width 44 height 18
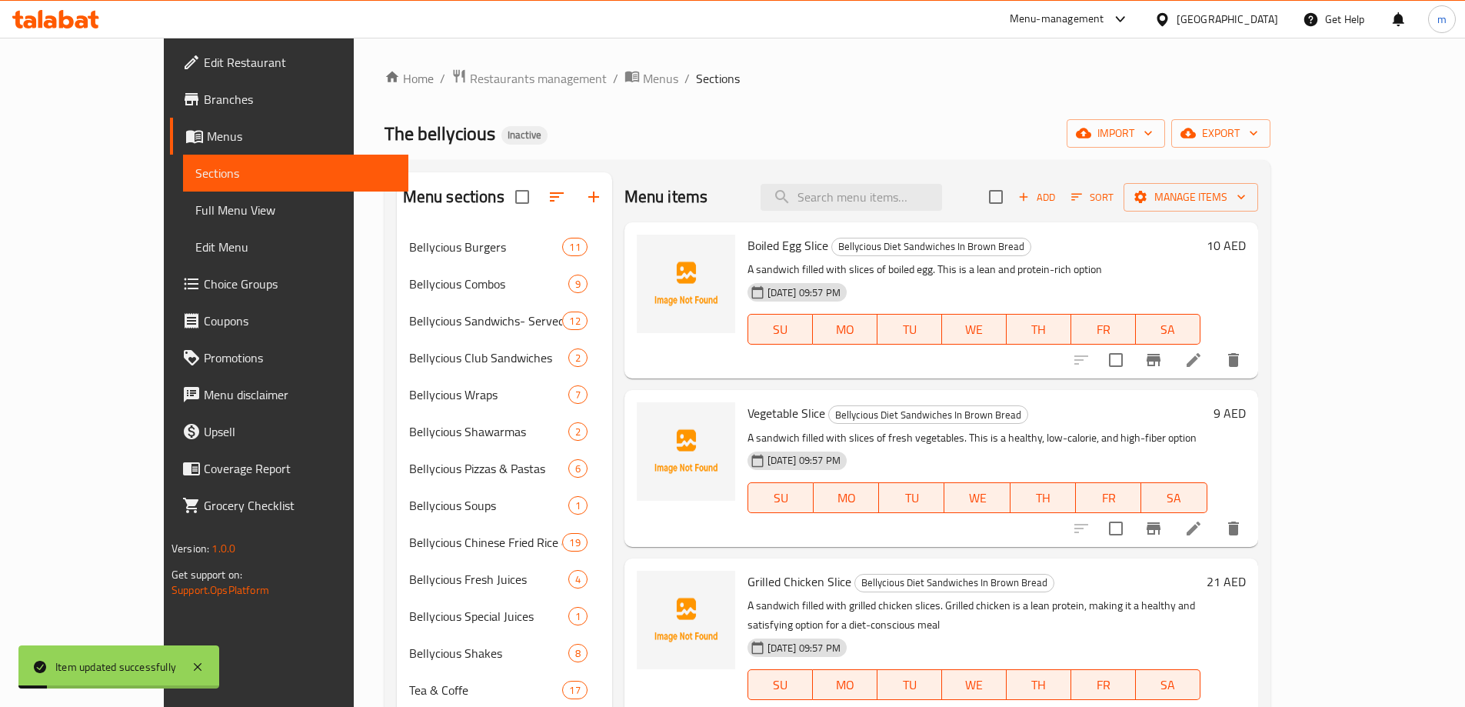
scroll to position [215, 0]
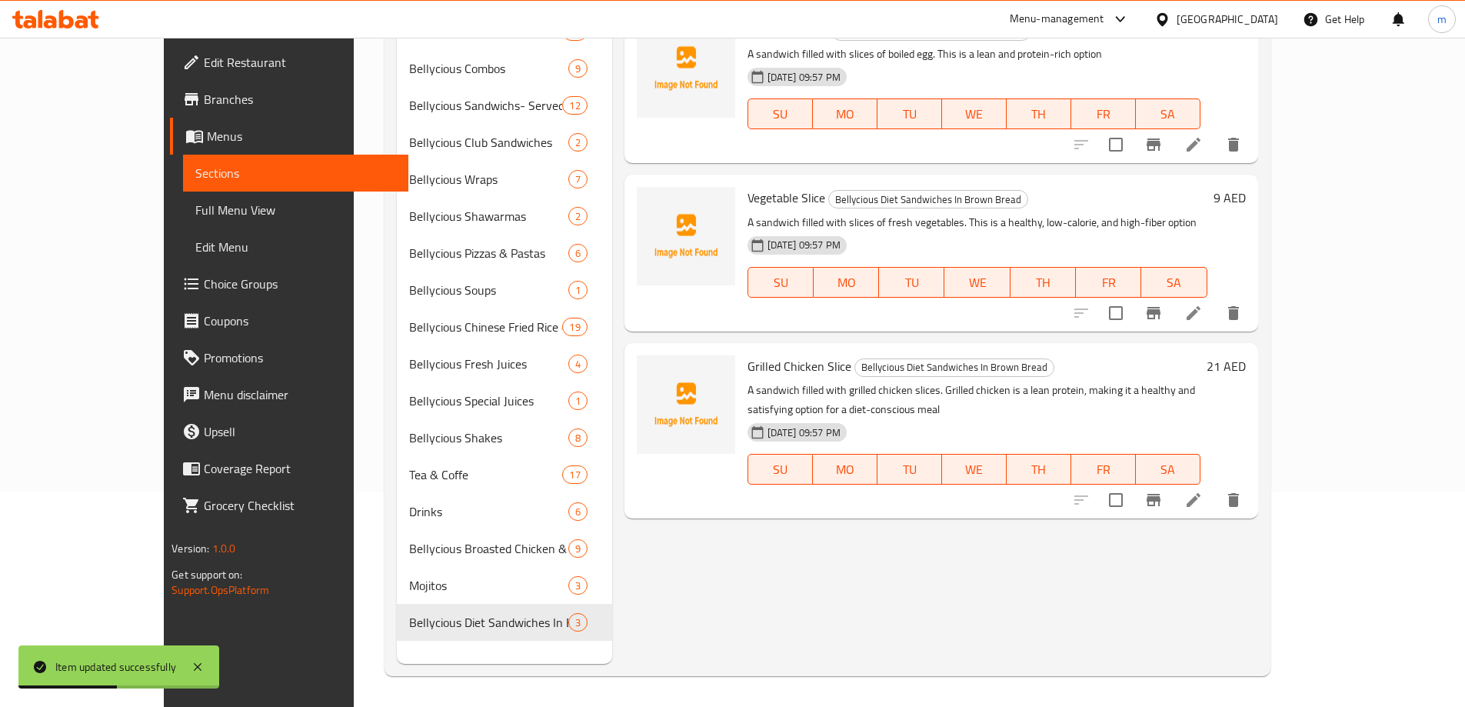
click at [1176, 389] on p "A sandwich filled with grilled chicken slices. Grilled chicken is a lean protei…" at bounding box center [973, 400] width 453 height 38
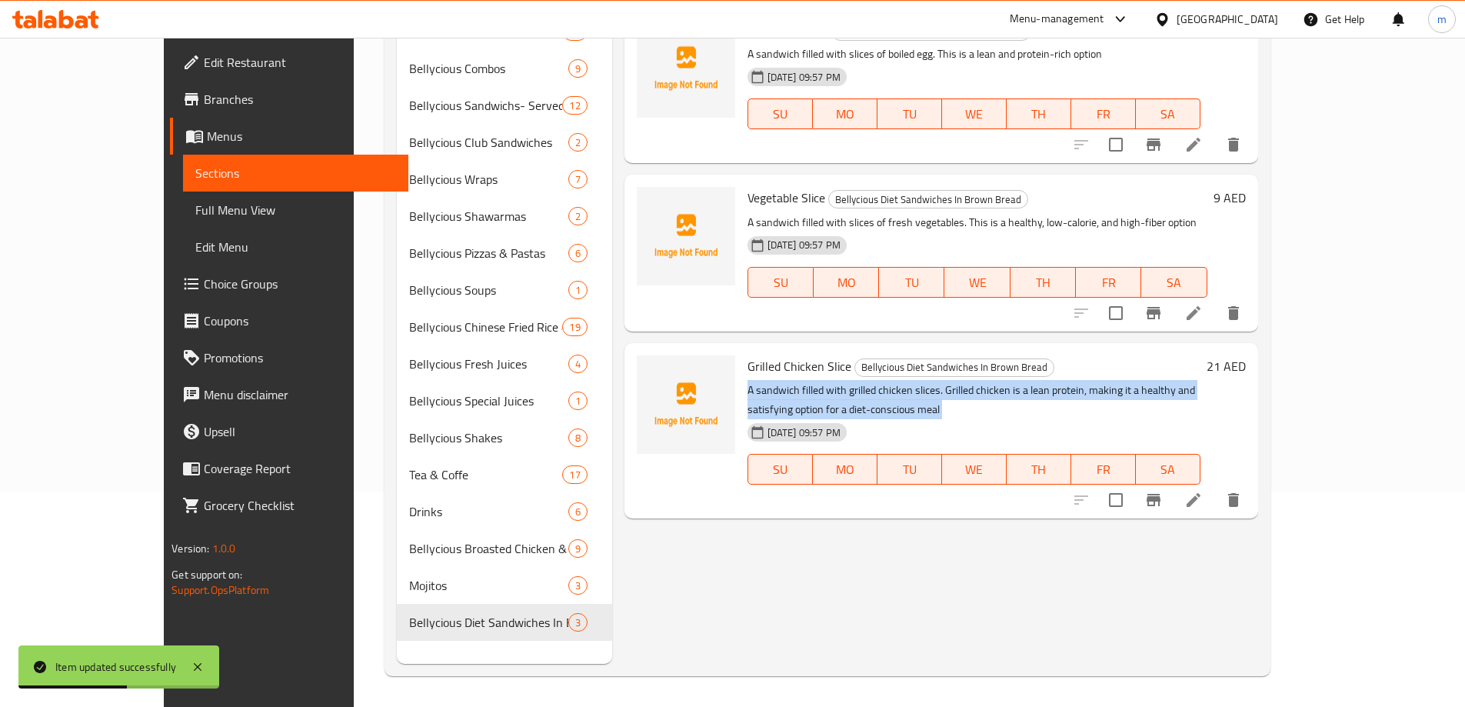
click at [1176, 389] on p "A sandwich filled with grilled chicken slices. Grilled chicken is a lean protei…" at bounding box center [973, 400] width 453 height 38
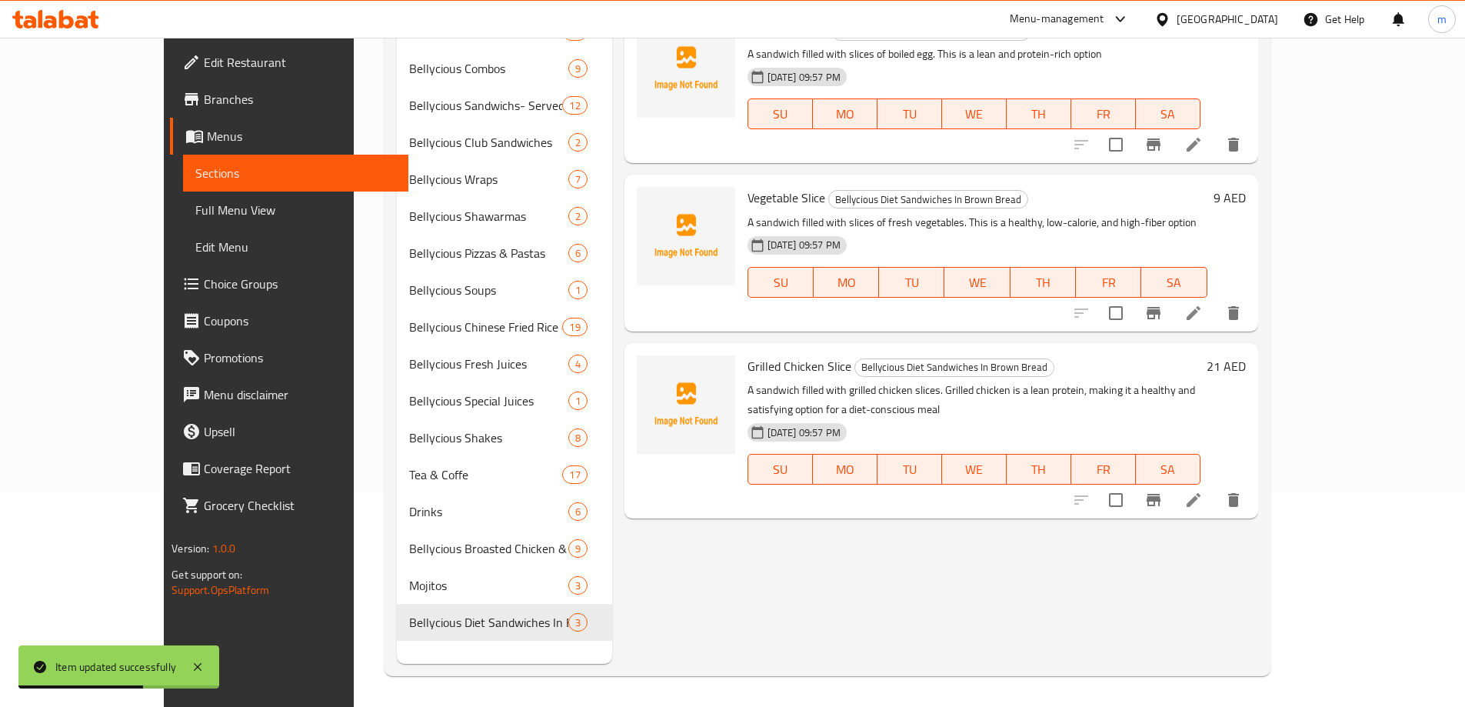
click at [1226, 530] on div "Menu items Add Sort Manage items Boiled Egg Slice Bellycious Diet Sandwiches In…" at bounding box center [935, 310] width 646 height 707
click at [1202, 491] on icon at bounding box center [1193, 500] width 18 height 18
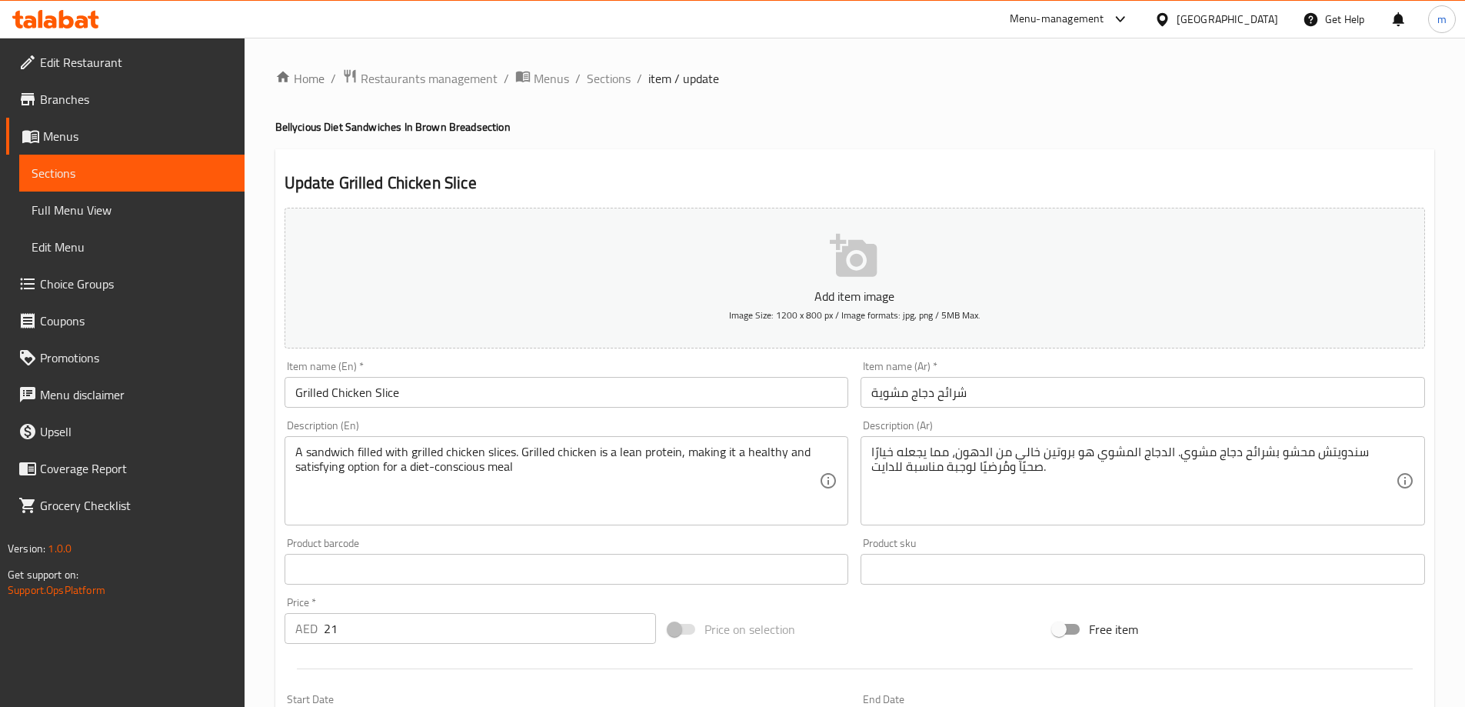
click at [444, 470] on textarea "A sandwich filled with grilled chicken slices. Grilled chicken is a lean protei…" at bounding box center [557, 480] width 524 height 73
click at [837, 158] on div "Update Grilled Chicken Slice Add item image Image Size: 1200 x 800 px / Image f…" at bounding box center [854, 596] width 1159 height 895
click at [611, 74] on span "Sections" at bounding box center [609, 78] width 44 height 18
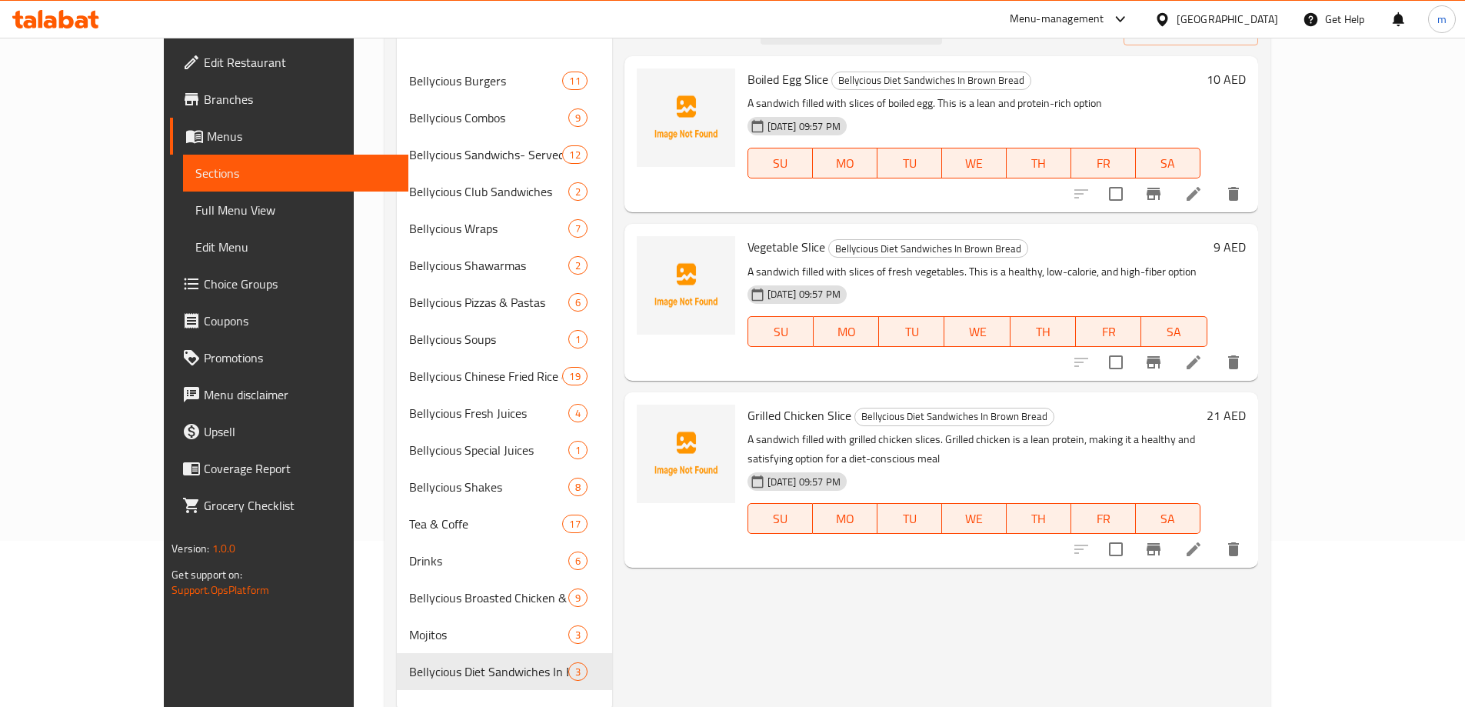
scroll to position [138, 0]
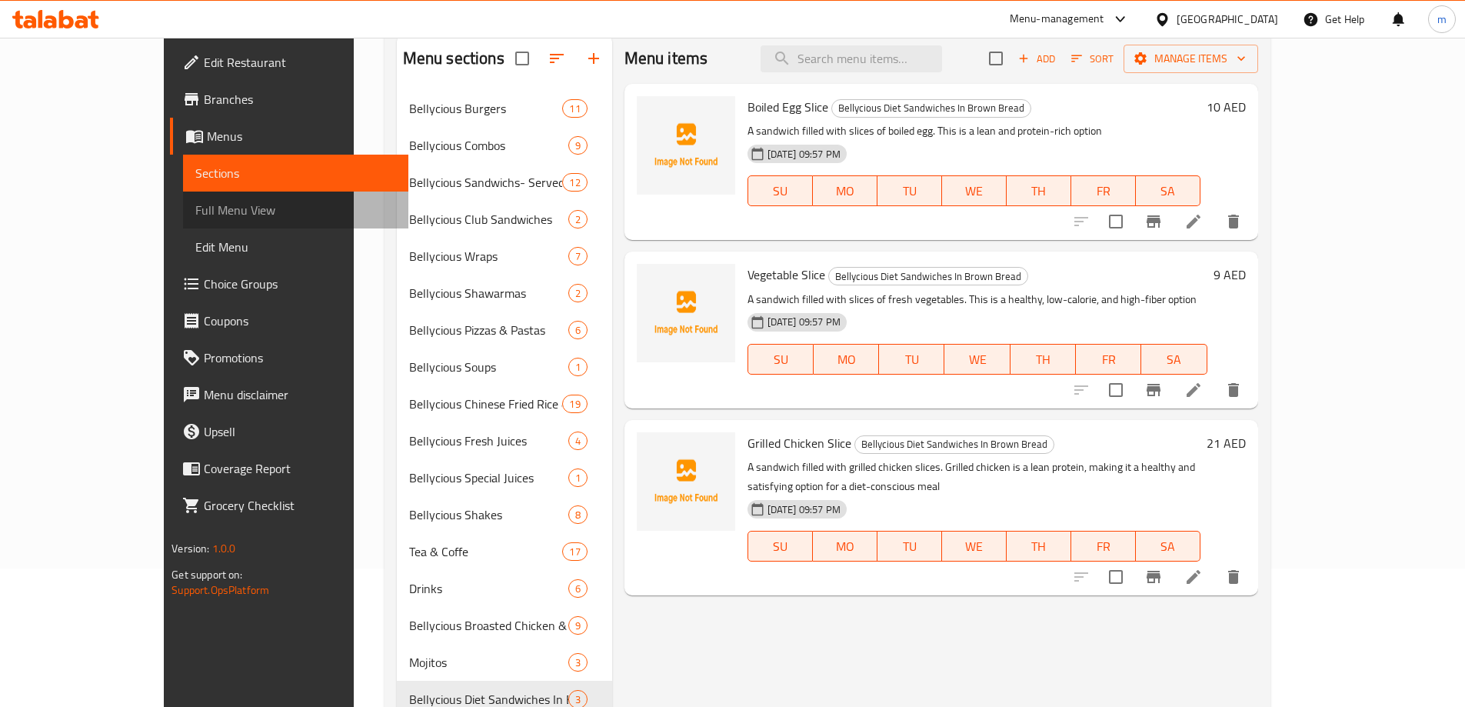
click at [195, 217] on span "Full Menu View" at bounding box center [295, 210] width 201 height 18
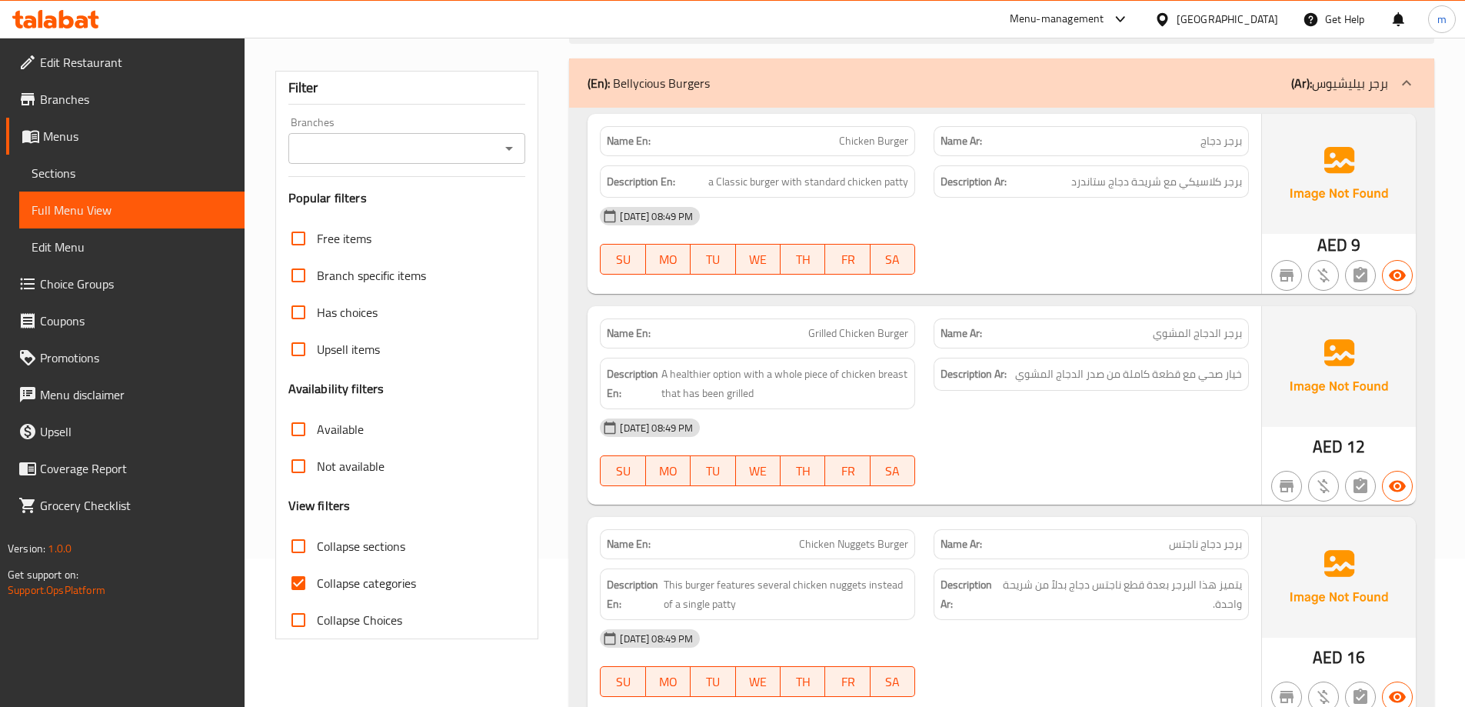
scroll to position [215, 0]
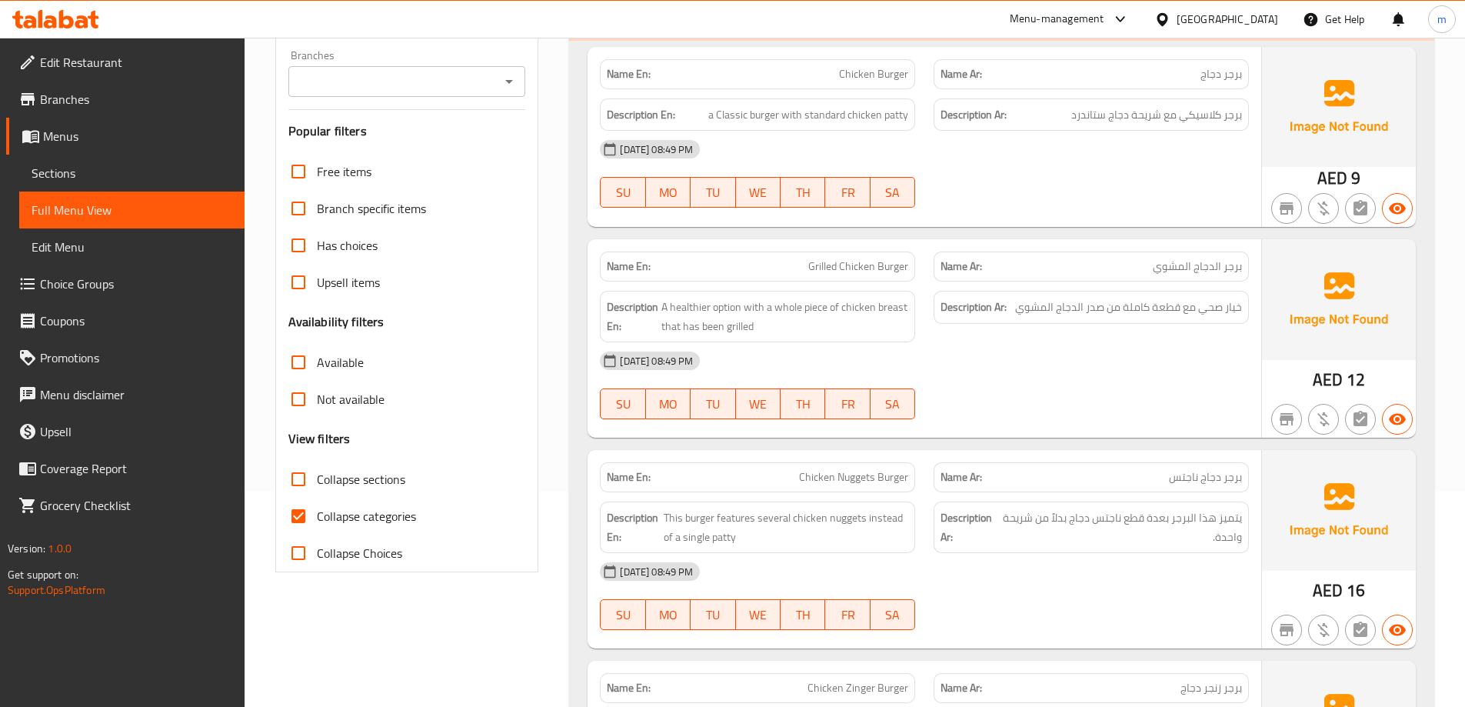
click at [364, 485] on span "Collapse sections" at bounding box center [361, 479] width 88 height 18
click at [317, 485] on input "Collapse sections" at bounding box center [298, 479] width 37 height 37
checkbox input "true"
click at [359, 537] on label "Collapse Choices" at bounding box center [341, 552] width 122 height 37
click at [317, 537] on input "Collapse Choices" at bounding box center [298, 552] width 37 height 37
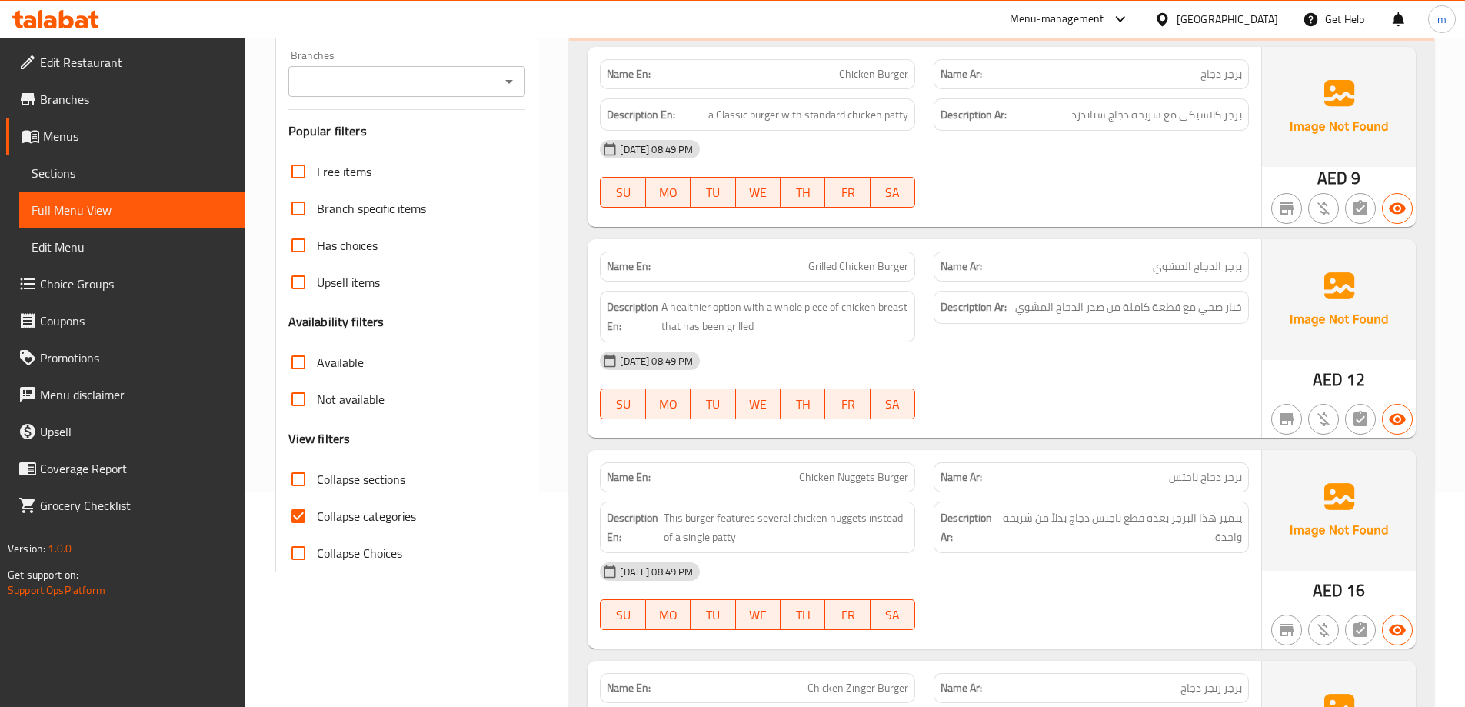
checkbox input "true"
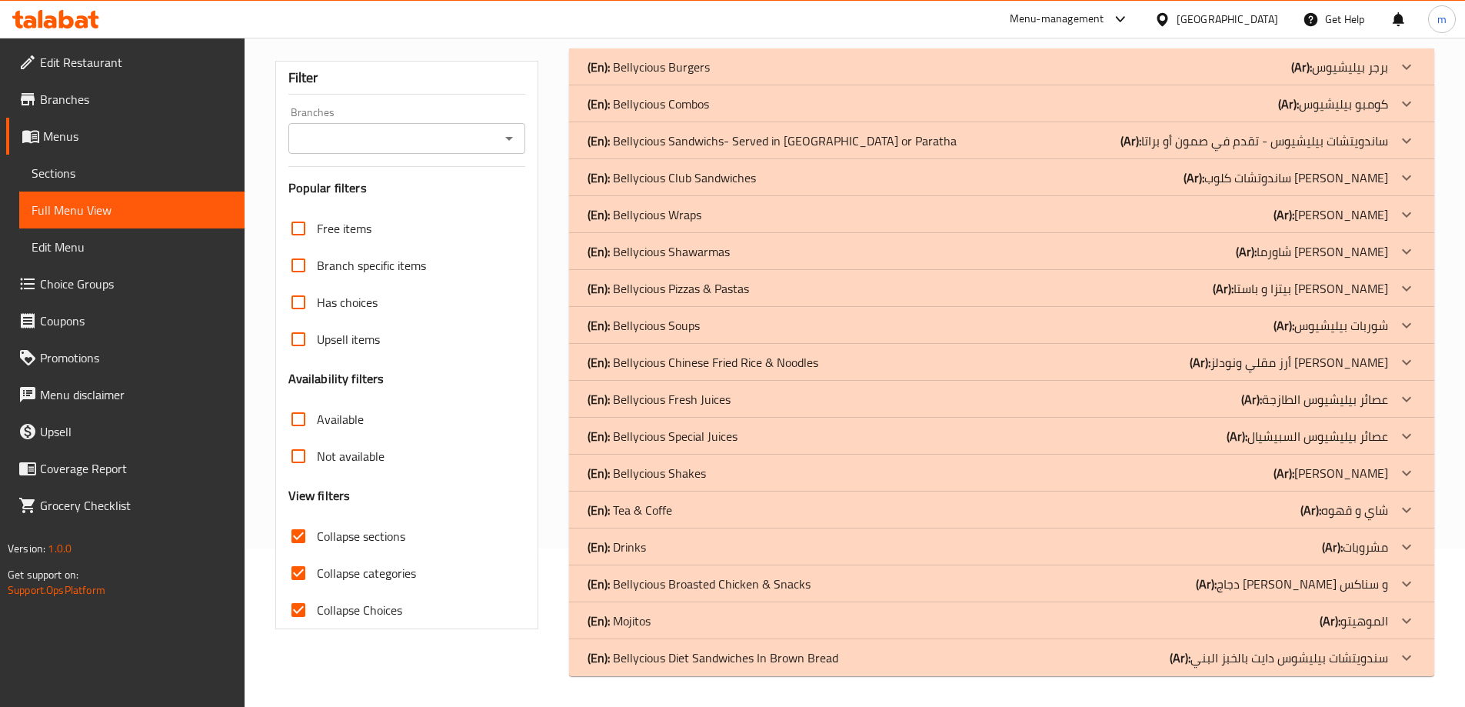
click at [359, 543] on span "Collapse sections" at bounding box center [361, 536] width 88 height 18
click at [317, 543] on input "Collapse sections" at bounding box center [298, 535] width 37 height 37
checkbox input "false"
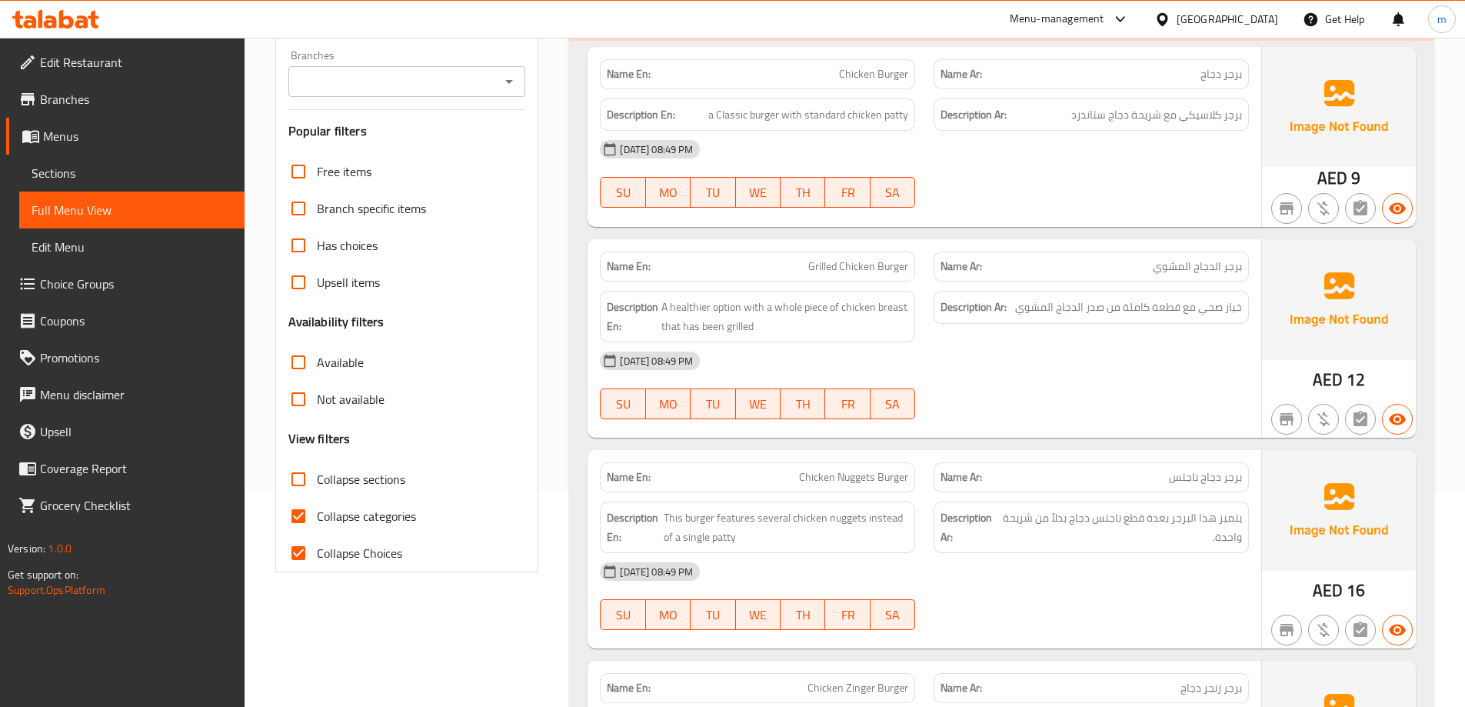
scroll to position [158, 0]
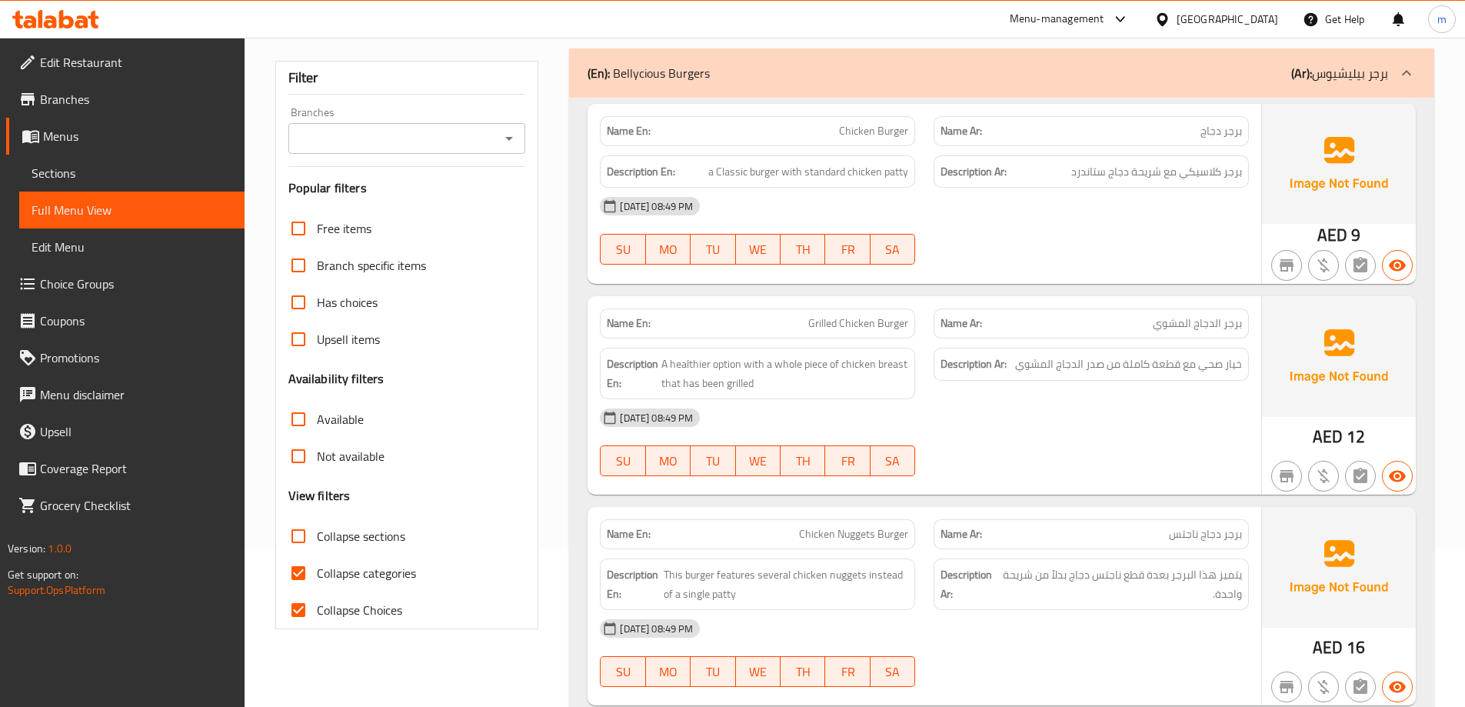
click at [360, 564] on span "Collapse categories" at bounding box center [366, 573] width 99 height 18
click at [317, 564] on input "Collapse categories" at bounding box center [298, 572] width 37 height 37
checkbox input "false"
click at [360, 545] on span "Collapse sections" at bounding box center [361, 536] width 88 height 18
click at [317, 545] on input "Collapse sections" at bounding box center [298, 535] width 37 height 37
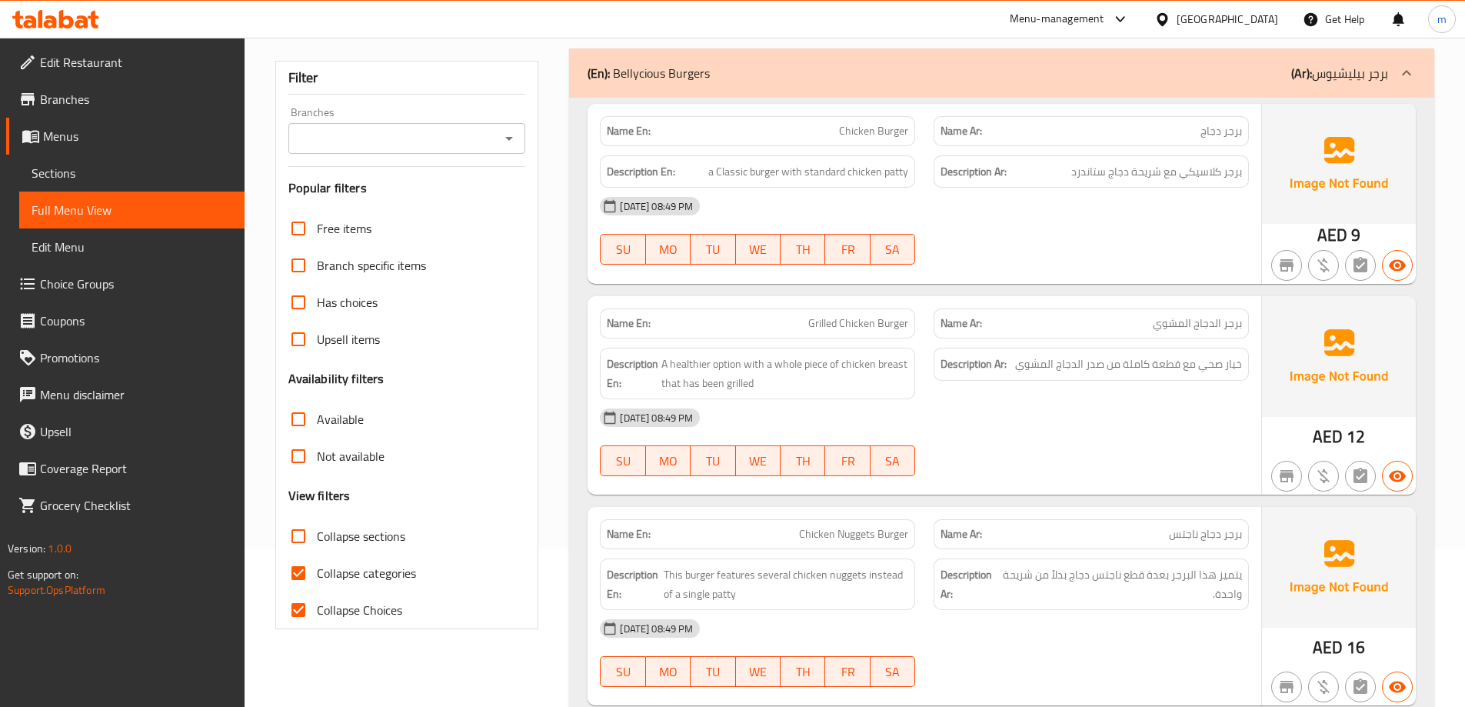
checkbox input "true"
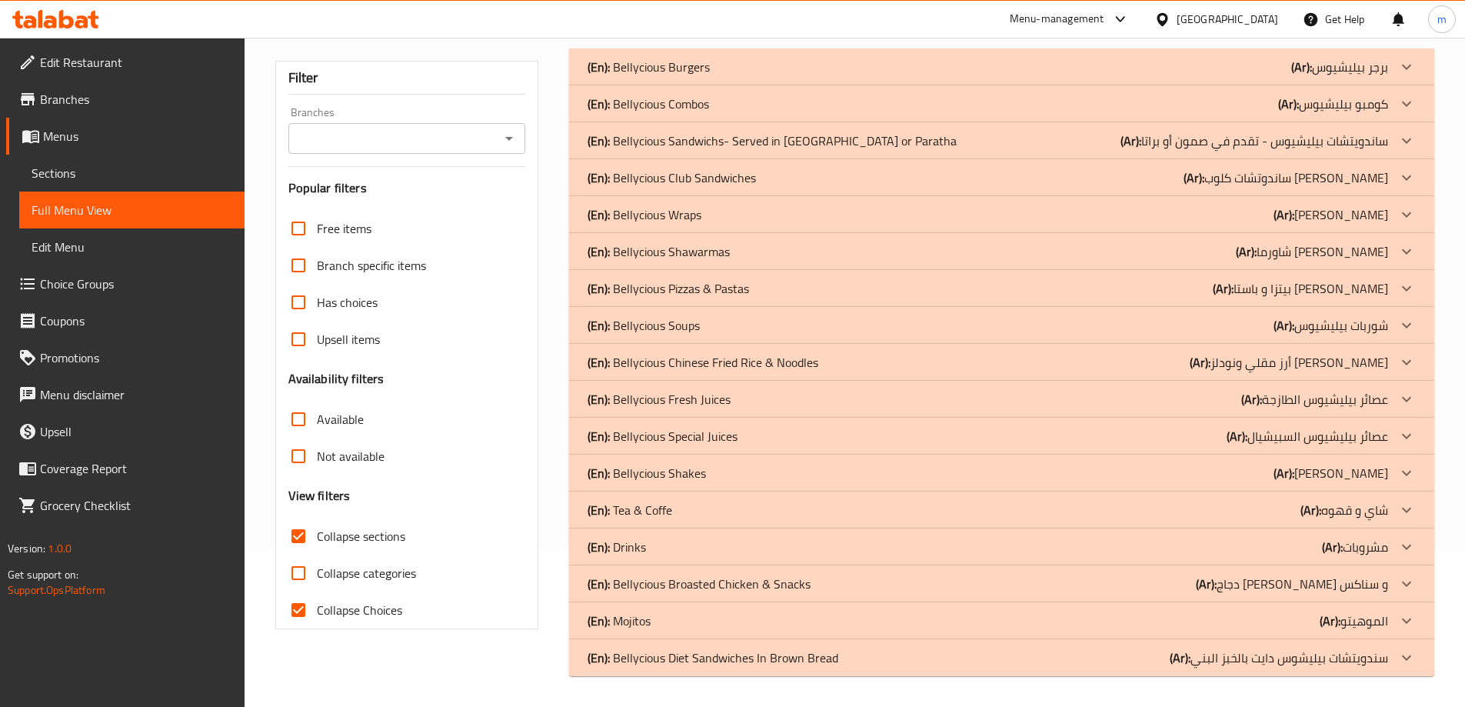
click at [357, 607] on span "Collapse Choices" at bounding box center [359, 609] width 85 height 18
click at [317, 607] on input "Collapse Choices" at bounding box center [298, 609] width 37 height 37
checkbox input "false"
click at [630, 545] on p "(En): Drinks" at bounding box center [616, 546] width 58 height 18
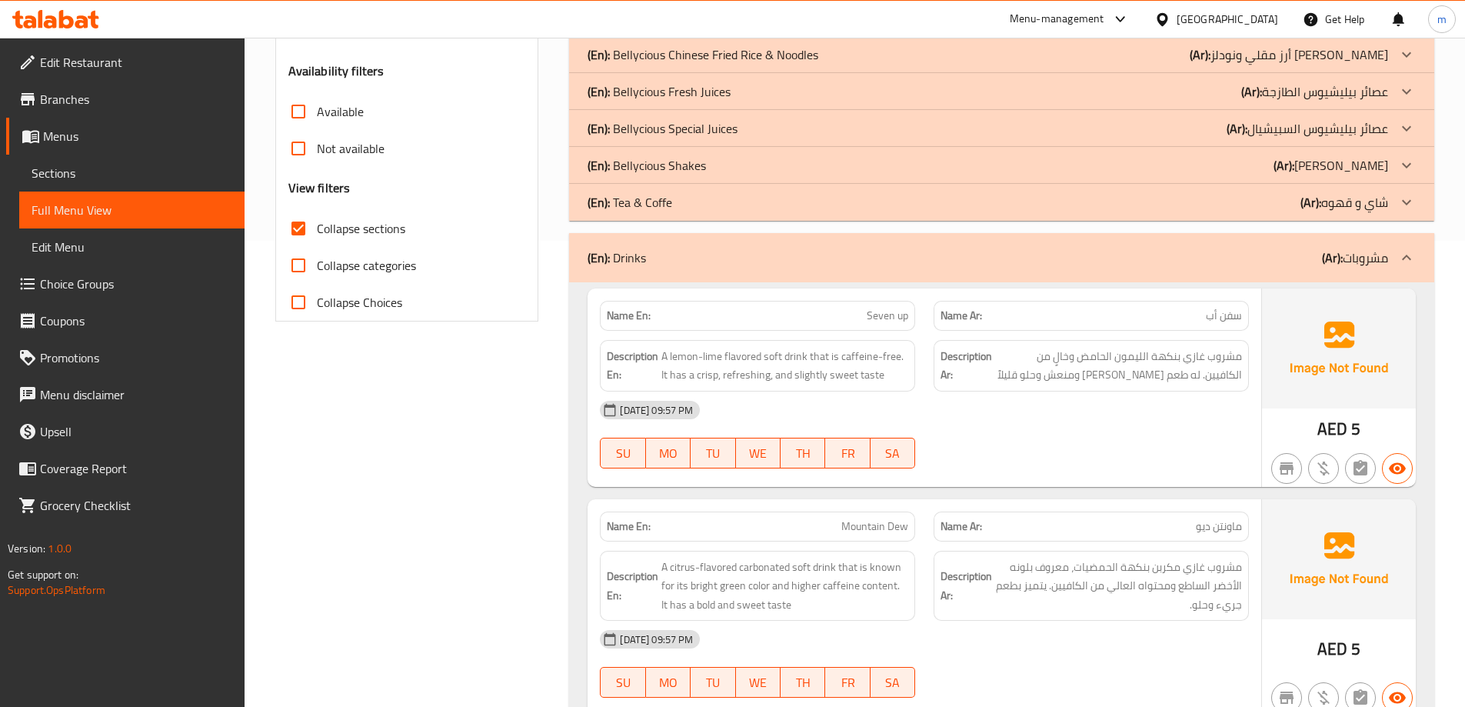
scroll to position [543, 0]
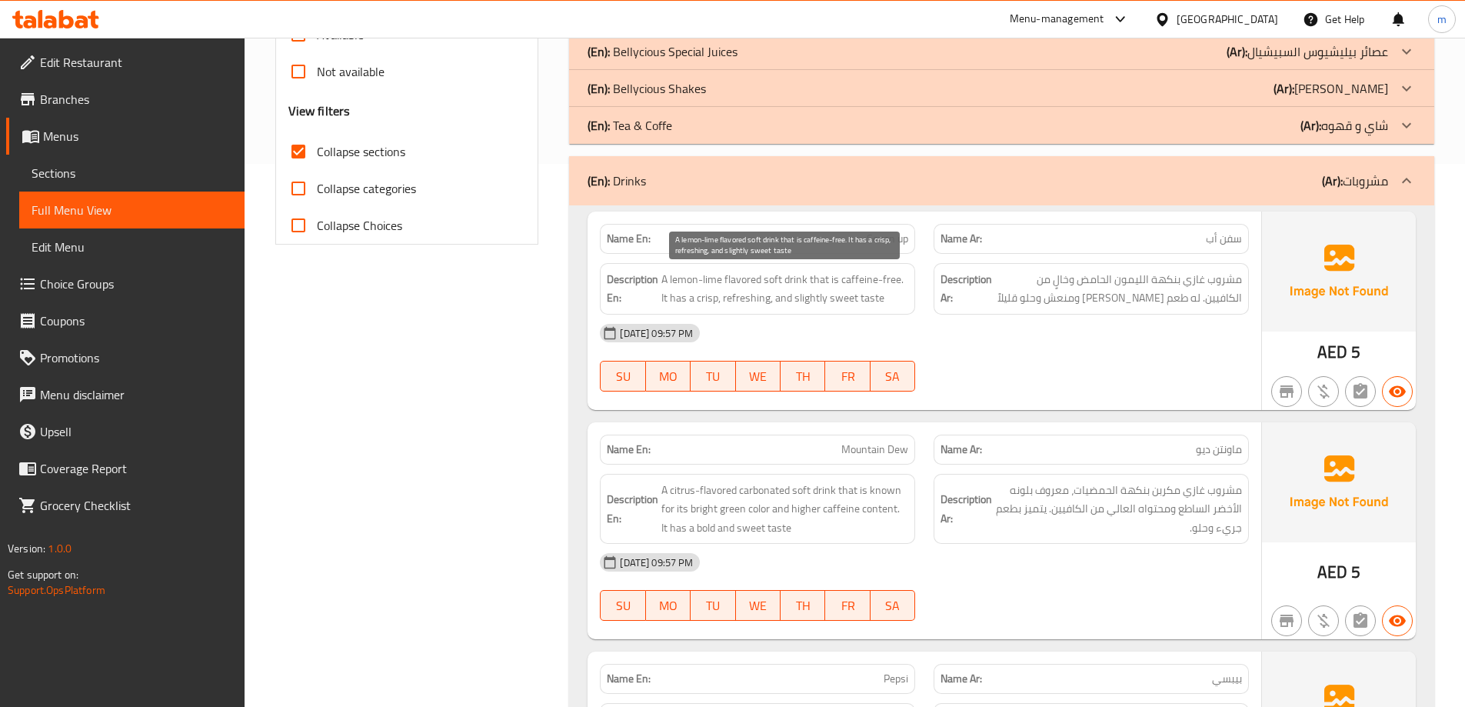
click at [664, 281] on span "A lemon-lime flavored soft drink that is caffeine-free. It has a crisp, refresh…" at bounding box center [784, 289] width 247 height 38
drag, startPoint x: 804, startPoint y: 278, endPoint x: 664, endPoint y: 282, distance: 140.8
click at [664, 282] on span "A lemon-lime flavored soft drink that is caffeine-free. It has a crisp, refresh…" at bounding box center [784, 289] width 247 height 38
drag, startPoint x: 810, startPoint y: 278, endPoint x: 903, endPoint y: 283, distance: 93.9
click at [903, 283] on span "A lemon-lime flavored soft drink that is caffeine-free. It has a crisp, refresh…" at bounding box center [784, 289] width 247 height 38
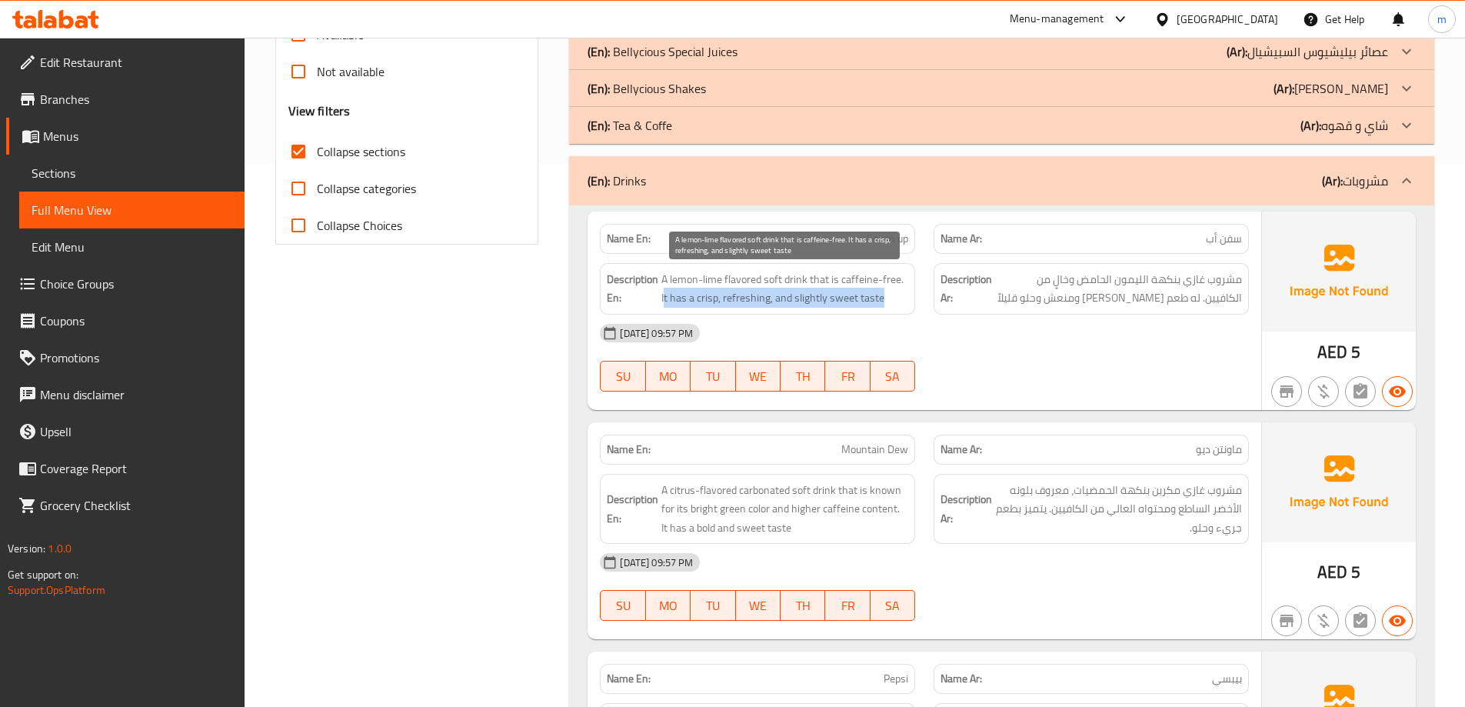
drag, startPoint x: 664, startPoint y: 301, endPoint x: 902, endPoint y: 305, distance: 237.6
click at [902, 305] on span "A lemon-lime flavored soft drink that is caffeine-free. It has a crisp, refresh…" at bounding box center [784, 289] width 247 height 38
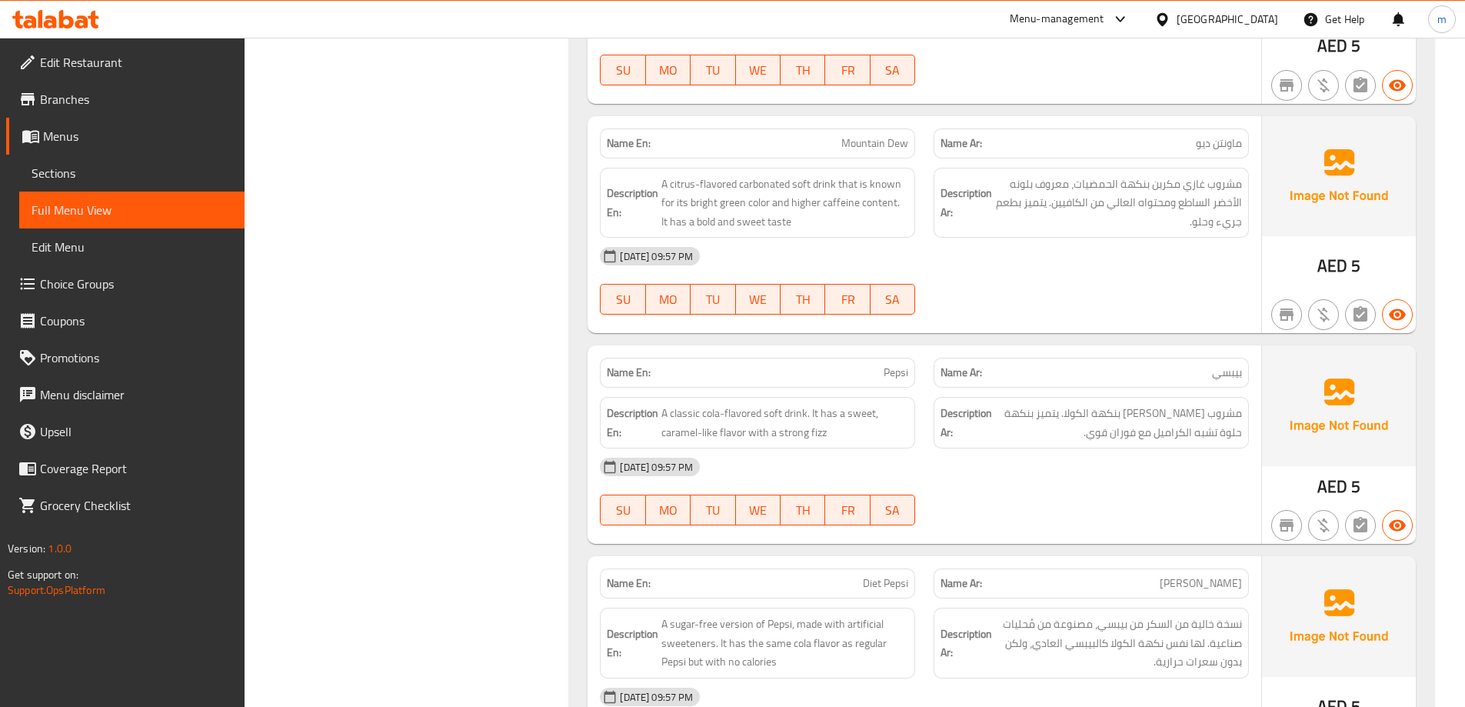
scroll to position [850, 0]
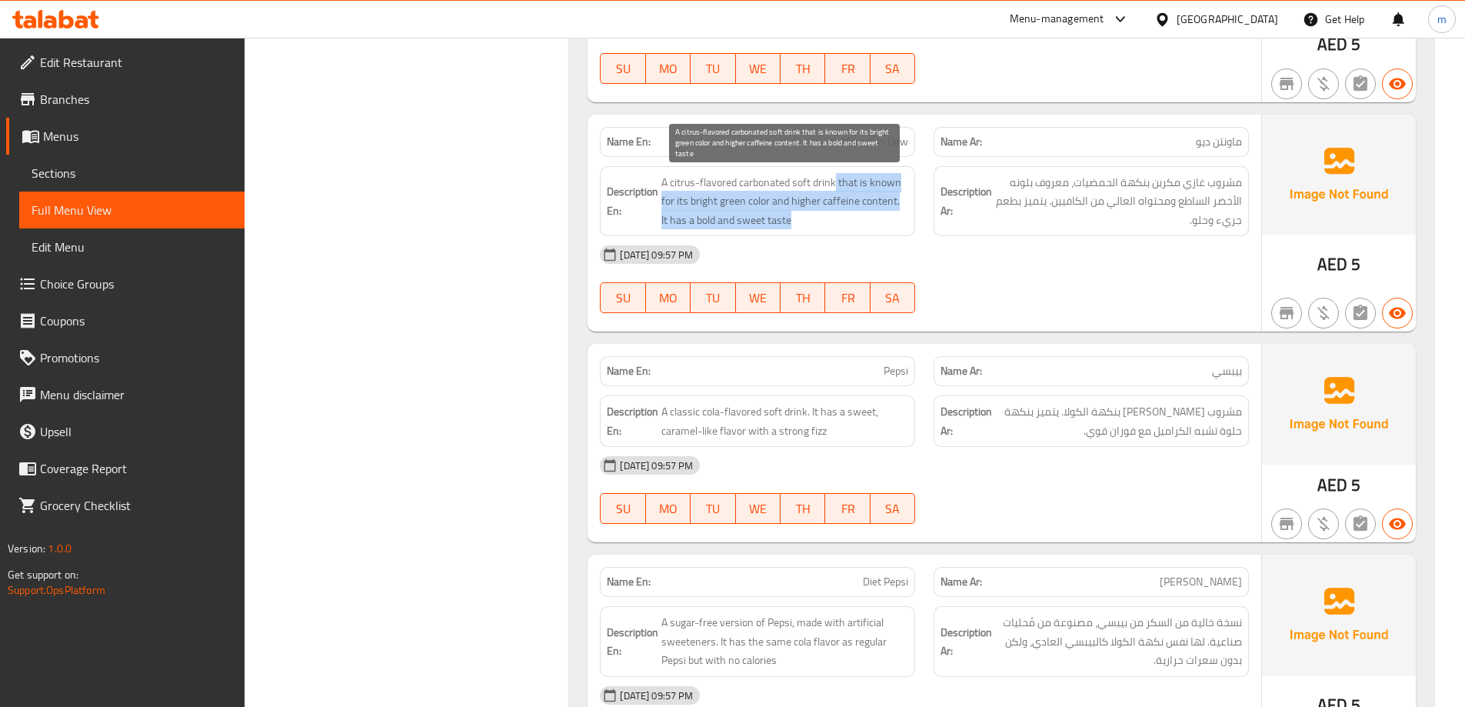
drag, startPoint x: 833, startPoint y: 185, endPoint x: 820, endPoint y: 226, distance: 43.5
click at [820, 226] on span "A citrus-flavored carbonated soft drink that is known for its bright green colo…" at bounding box center [784, 201] width 247 height 57
click at [876, 202] on span "A citrus-flavored carbonated soft drink that is known for its bright green colo…" at bounding box center [784, 201] width 247 height 57
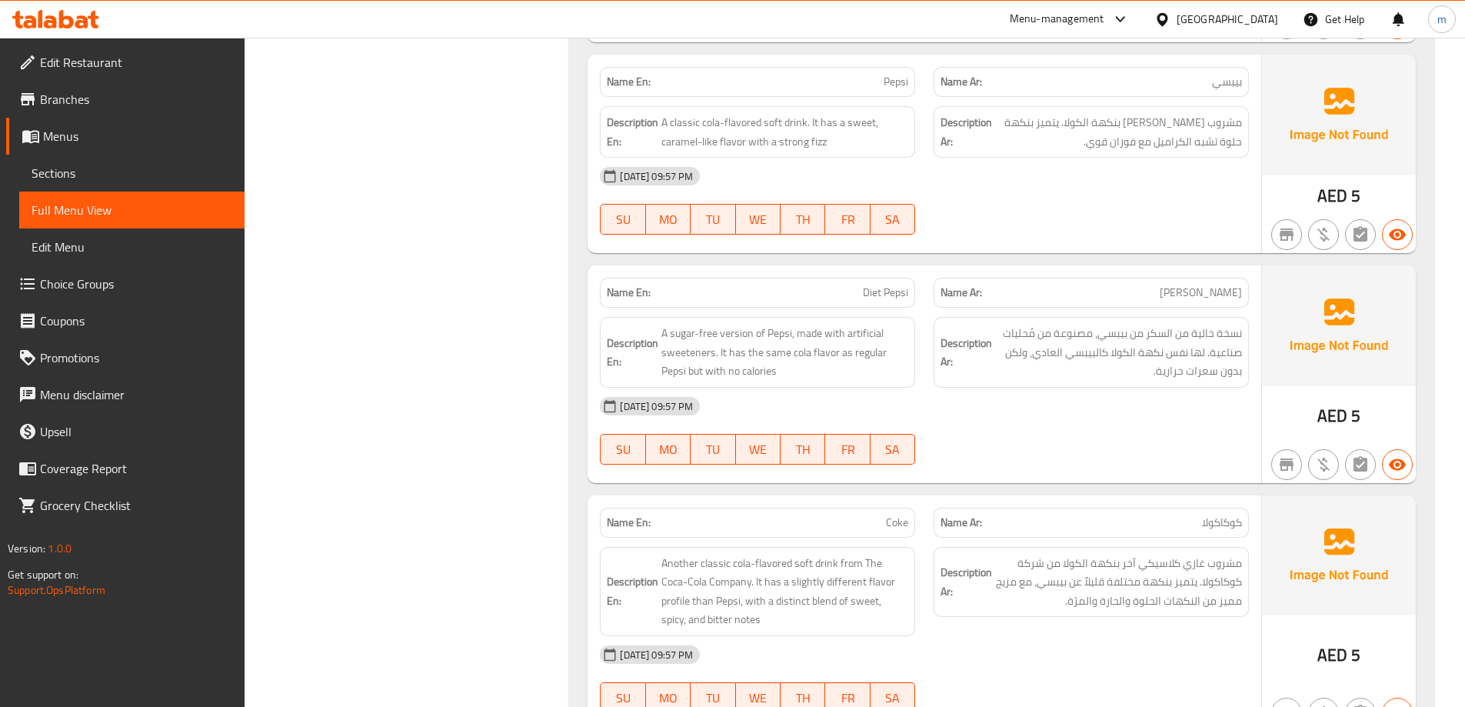
scroll to position [1158, 0]
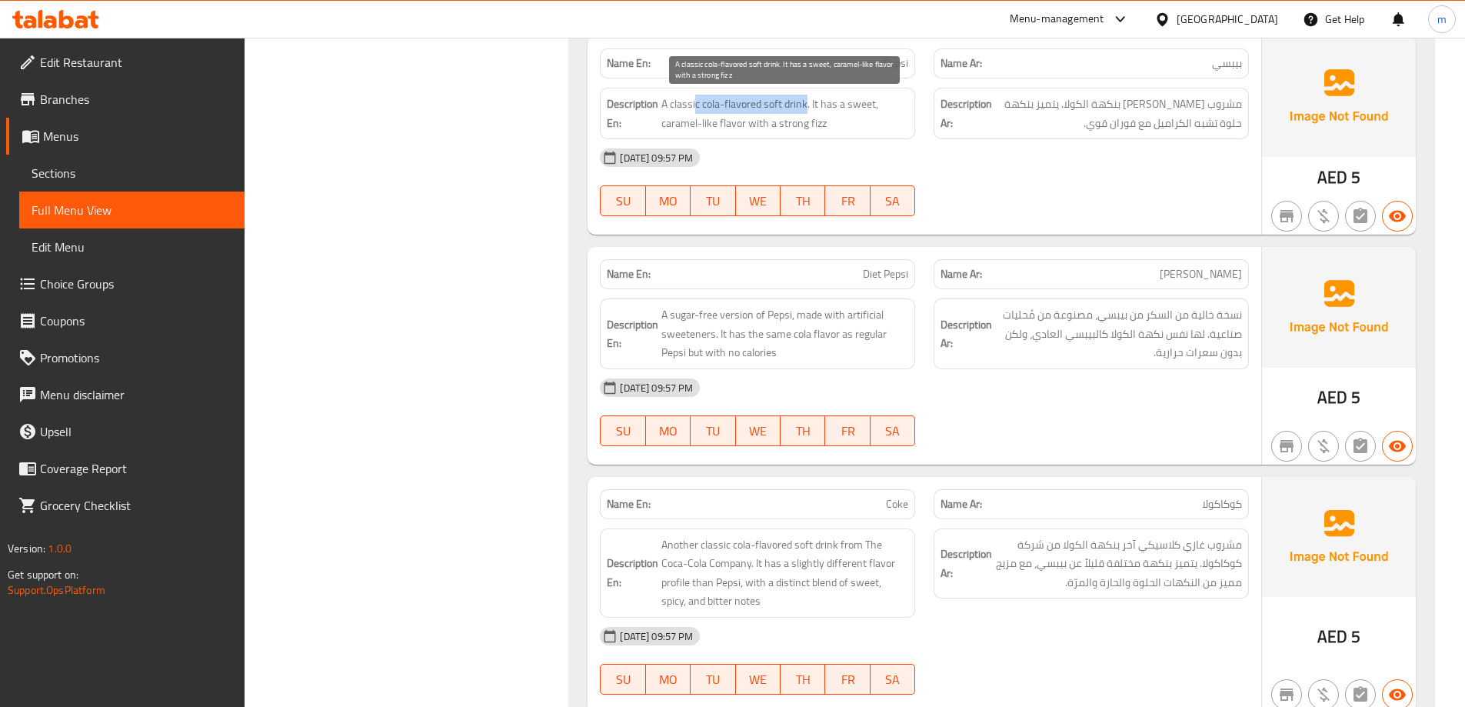
drag, startPoint x: 807, startPoint y: 105, endPoint x: 684, endPoint y: 98, distance: 123.2
click at [690, 98] on span "A classic cola-flavored soft drink. It has a sweet, caramel-like flavor with a …" at bounding box center [784, 114] width 247 height 38
click at [813, 101] on span "A classic cola-flavored soft drink. It has a sweet, caramel-like flavor with a …" at bounding box center [784, 114] width 247 height 38
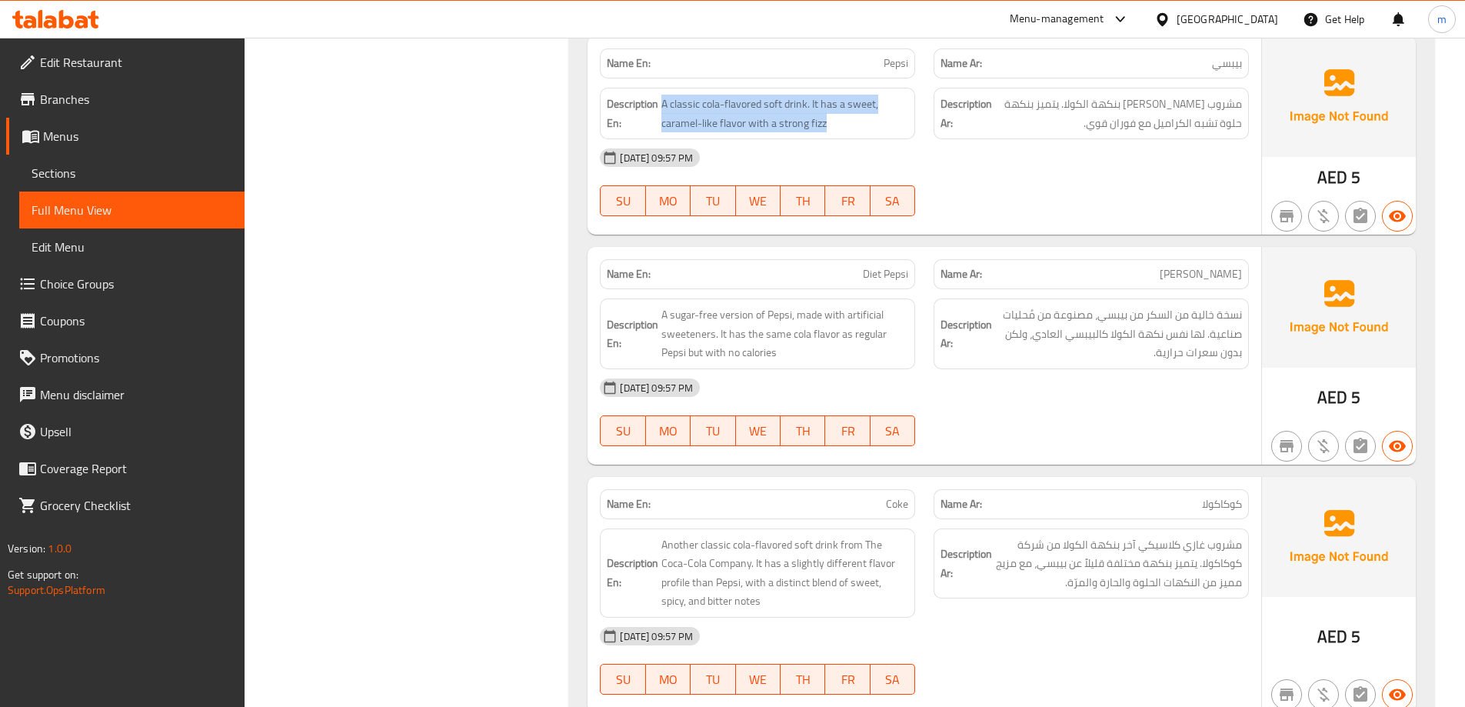
copy span "A classic cola-flavored soft drink. It has a sweet, caramel-like flavor with a …"
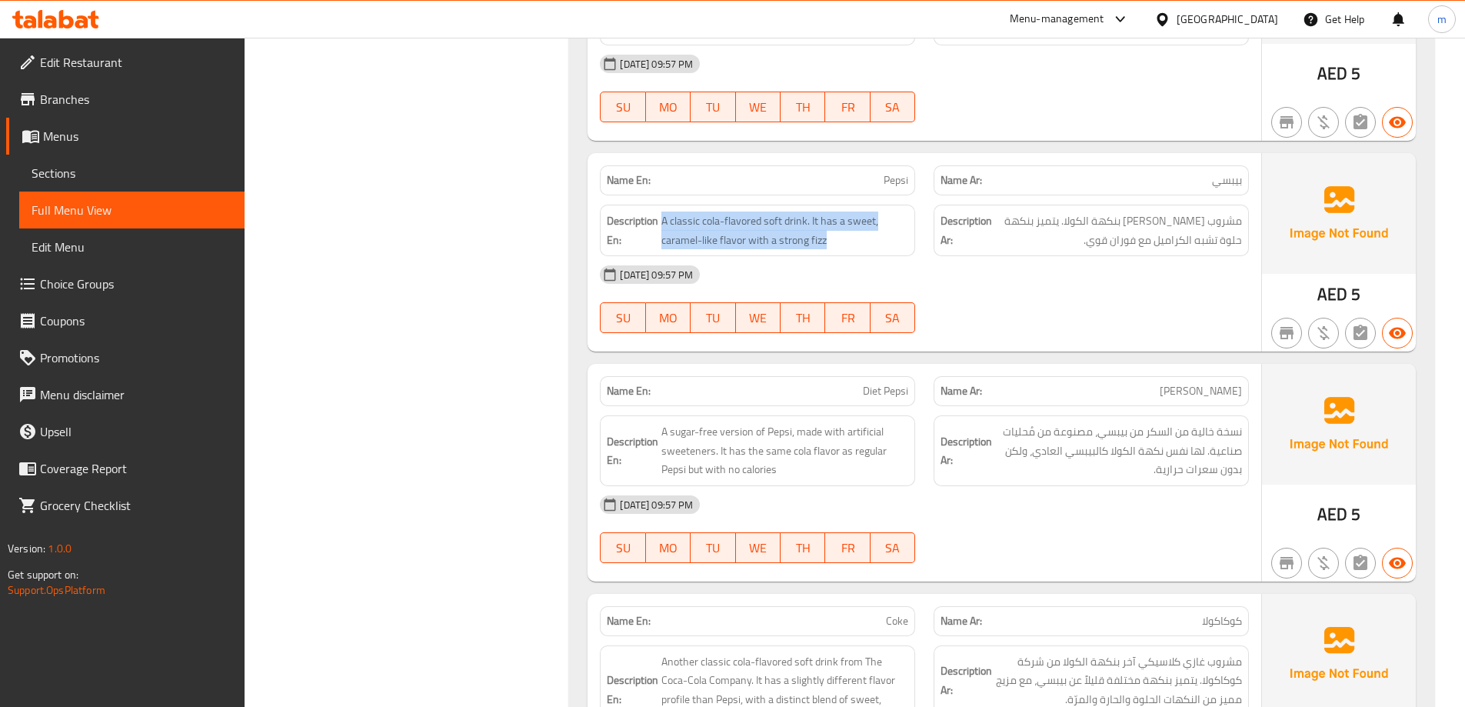
scroll to position [1004, 0]
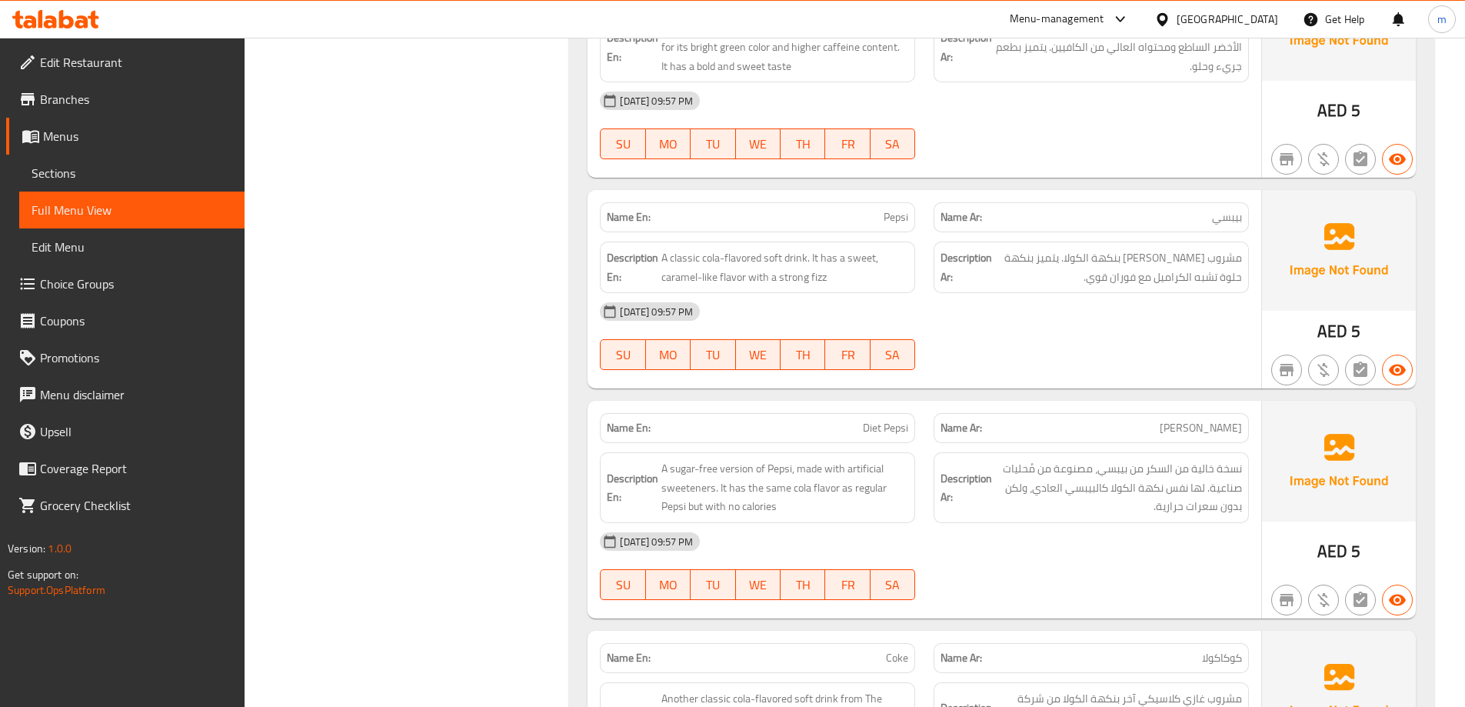
click at [494, 272] on div "Filter Branches Branches Popular filters Free items Branch specific items Has c…" at bounding box center [413, 226] width 294 height 2066
click at [507, 291] on div "Filter Branches Branches Popular filters Free items Branch specific items Has c…" at bounding box center [413, 226] width 294 height 2066
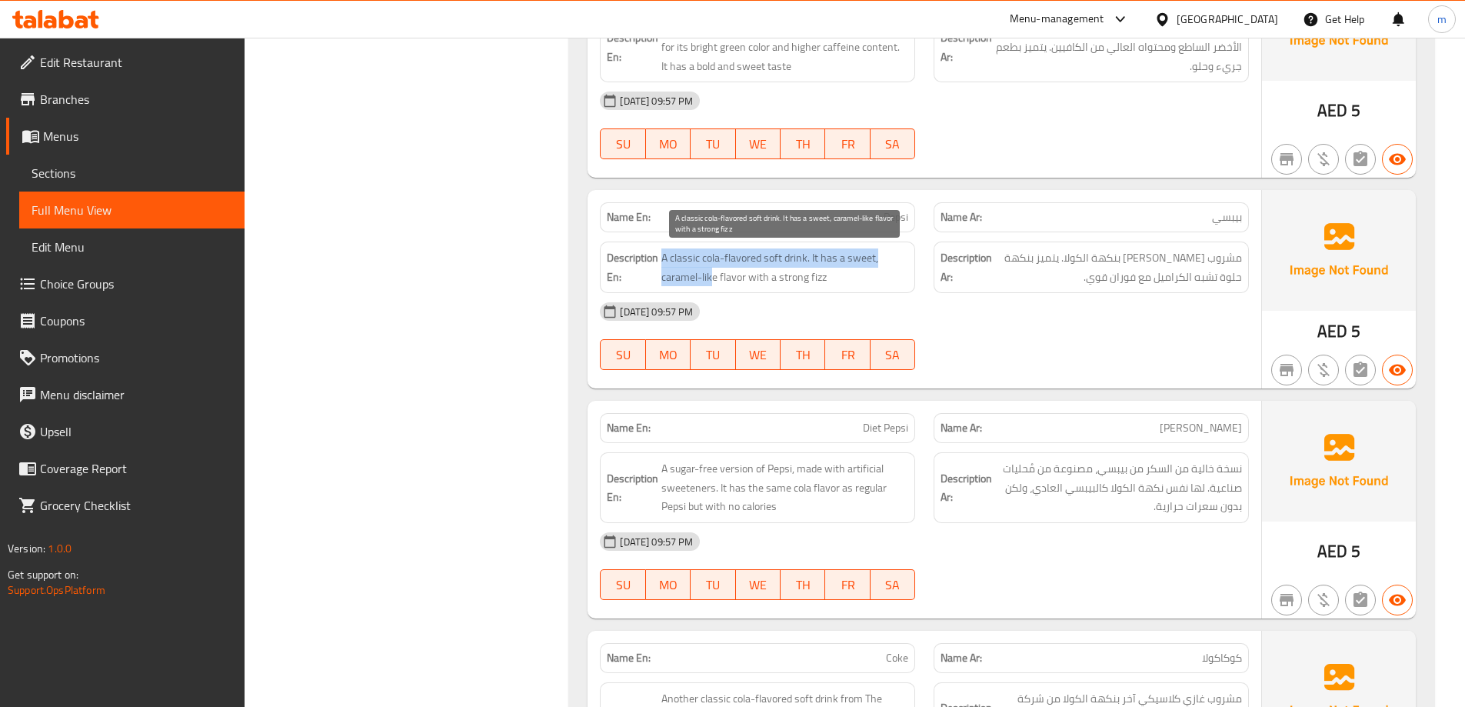
drag, startPoint x: 657, startPoint y: 281, endPoint x: 714, endPoint y: 286, distance: 57.9
click at [714, 286] on h6 "Description En: A classic cola-flavored soft drink. It has a sweet, caramel-lik…" at bounding box center [757, 267] width 301 height 38
click at [715, 286] on span "A classic cola-flavored soft drink. It has a sweet, caramel-like flavor with a …" at bounding box center [784, 267] width 247 height 38
click at [714, 274] on span "A classic cola-flavored soft drink. It has a sweet, caramel-like flavor with a …" at bounding box center [784, 267] width 247 height 38
drag, startPoint x: 716, startPoint y: 277, endPoint x: 659, endPoint y: 284, distance: 57.3
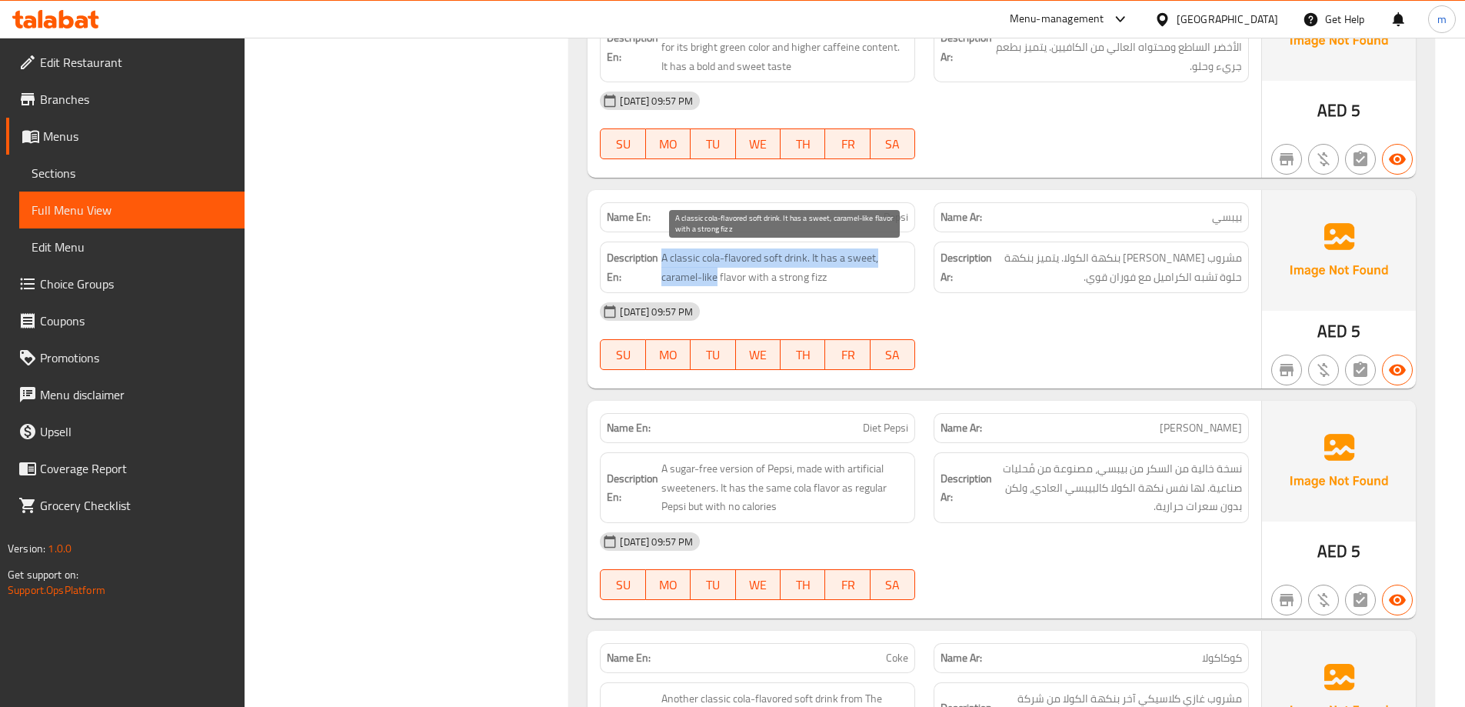
click at [659, 284] on h6 "Description En: A classic cola-flavored soft drink. It has a sweet, caramel-lik…" at bounding box center [757, 267] width 301 height 38
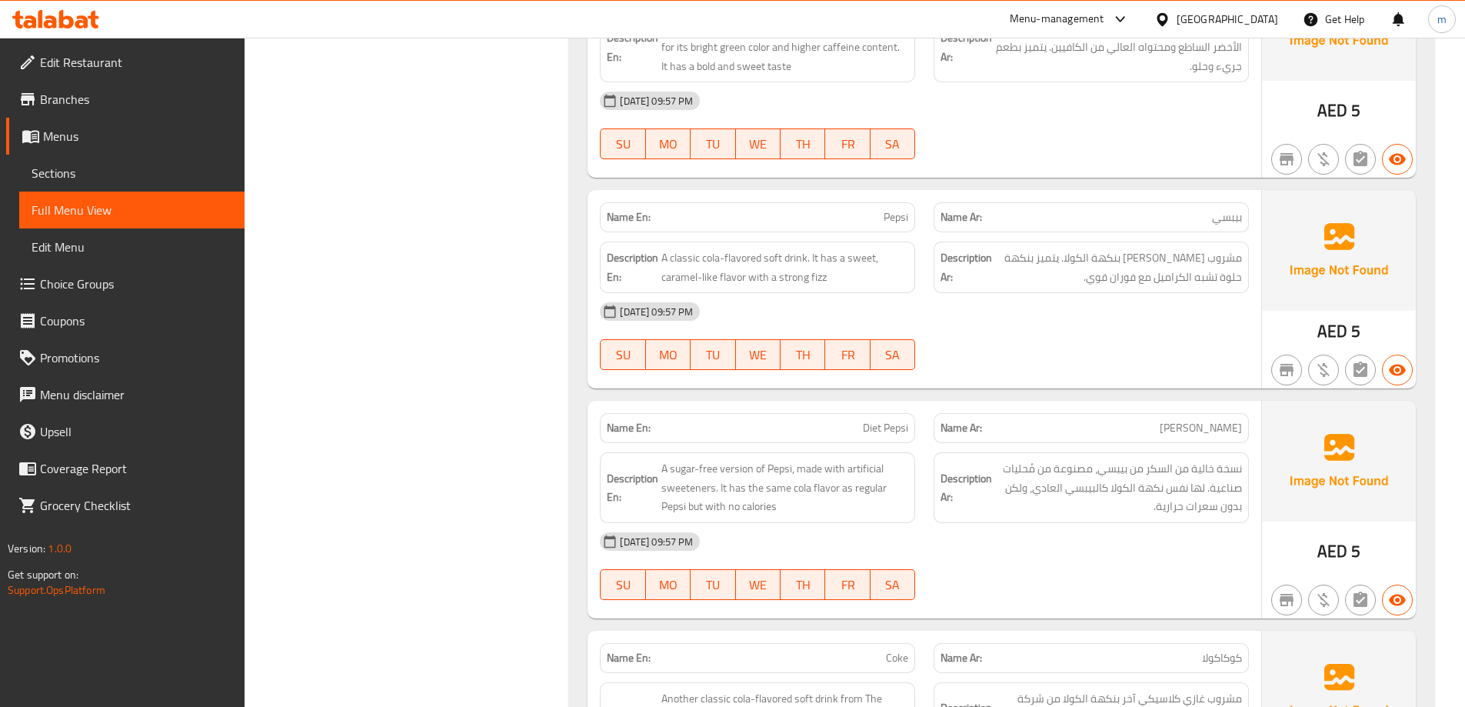
click at [501, 318] on div "Filter Branches Branches Popular filters Free items Branch specific items Has c…" at bounding box center [413, 226] width 294 height 2066
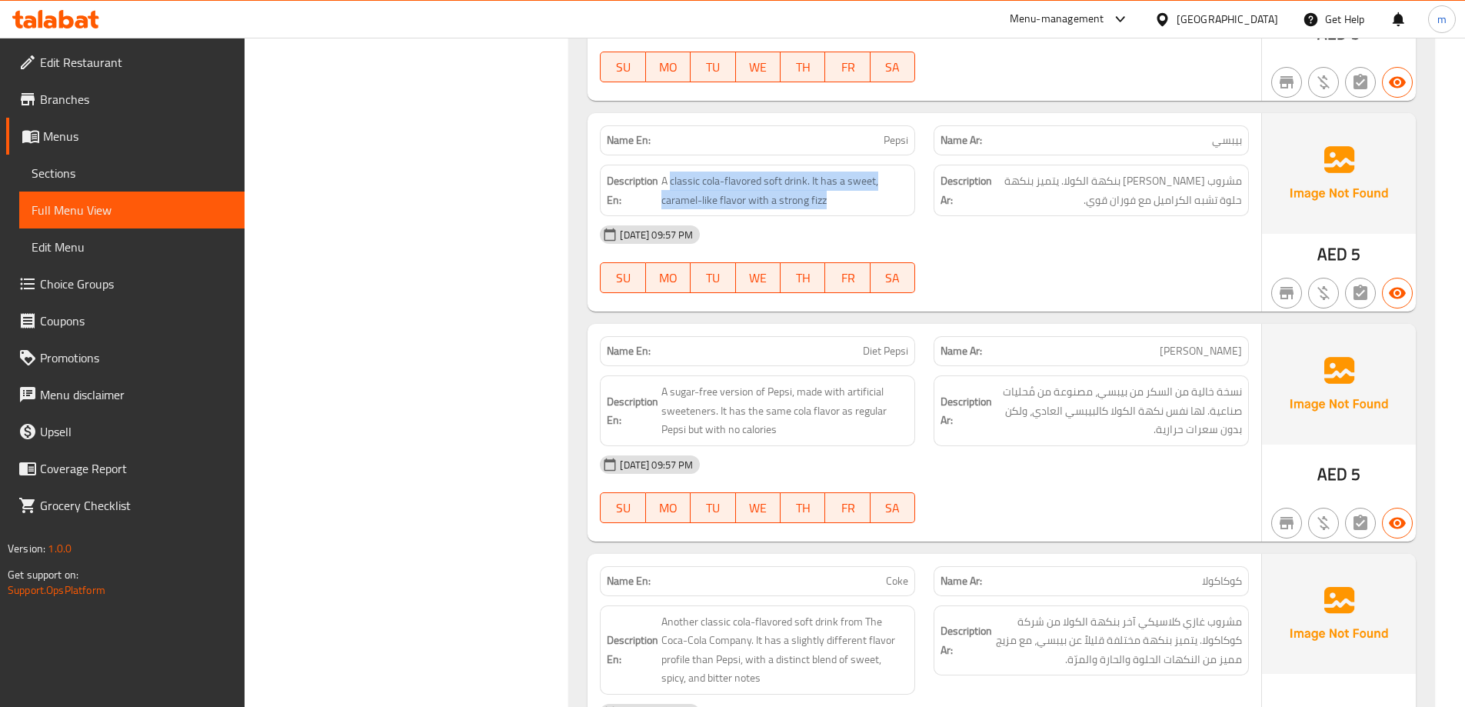
drag, startPoint x: 671, startPoint y: 178, endPoint x: 824, endPoint y: 213, distance: 156.9
click at [824, 213] on div "Description En: A classic cola-flavored soft drink. It has a sweet, caramel-lik…" at bounding box center [757, 191] width 315 height 52
click at [838, 210] on div "Description En: A classic cola-flavored soft drink. It has a sweet, caramel-lik…" at bounding box center [757, 191] width 315 height 52
click at [402, 302] on div "Filter Branches Branches Popular filters Free items Branch specific items Has c…" at bounding box center [413, 150] width 294 height 2066
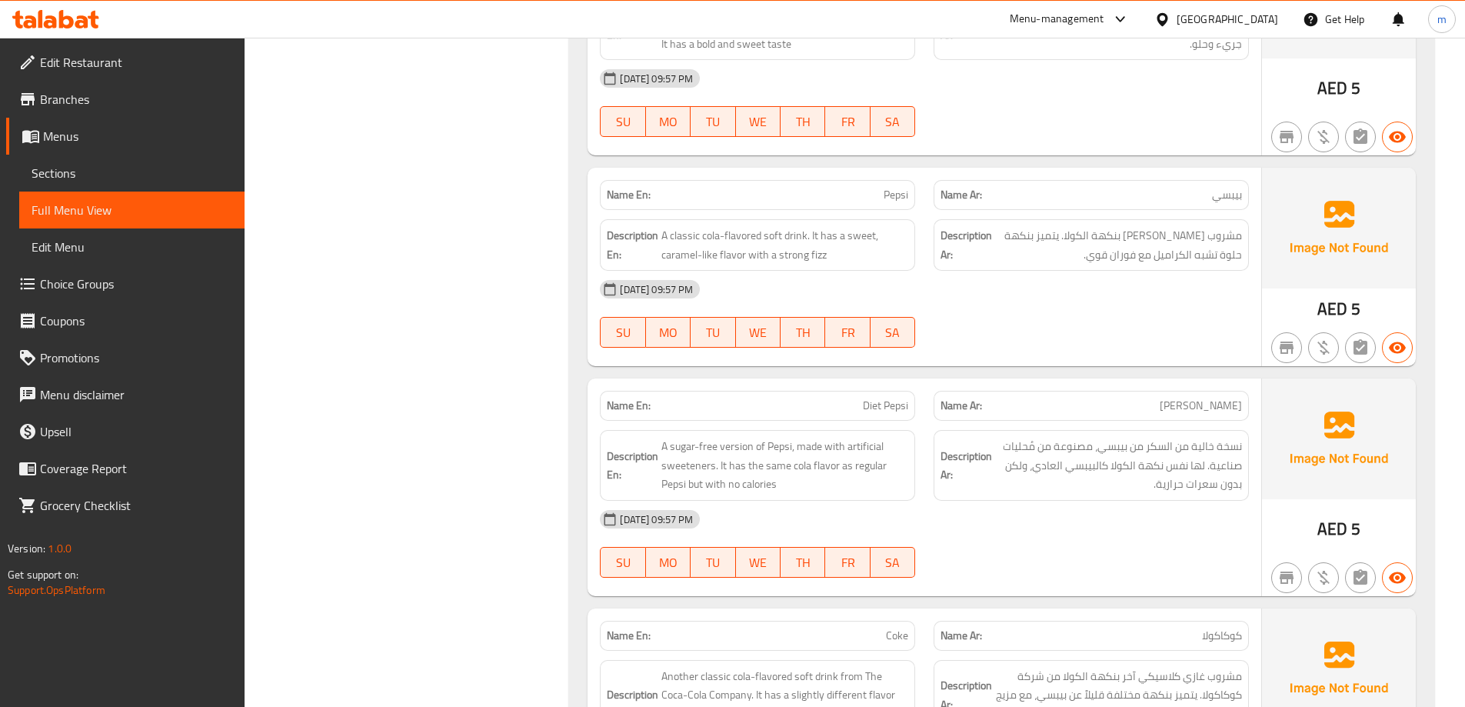
scroll to position [1004, 0]
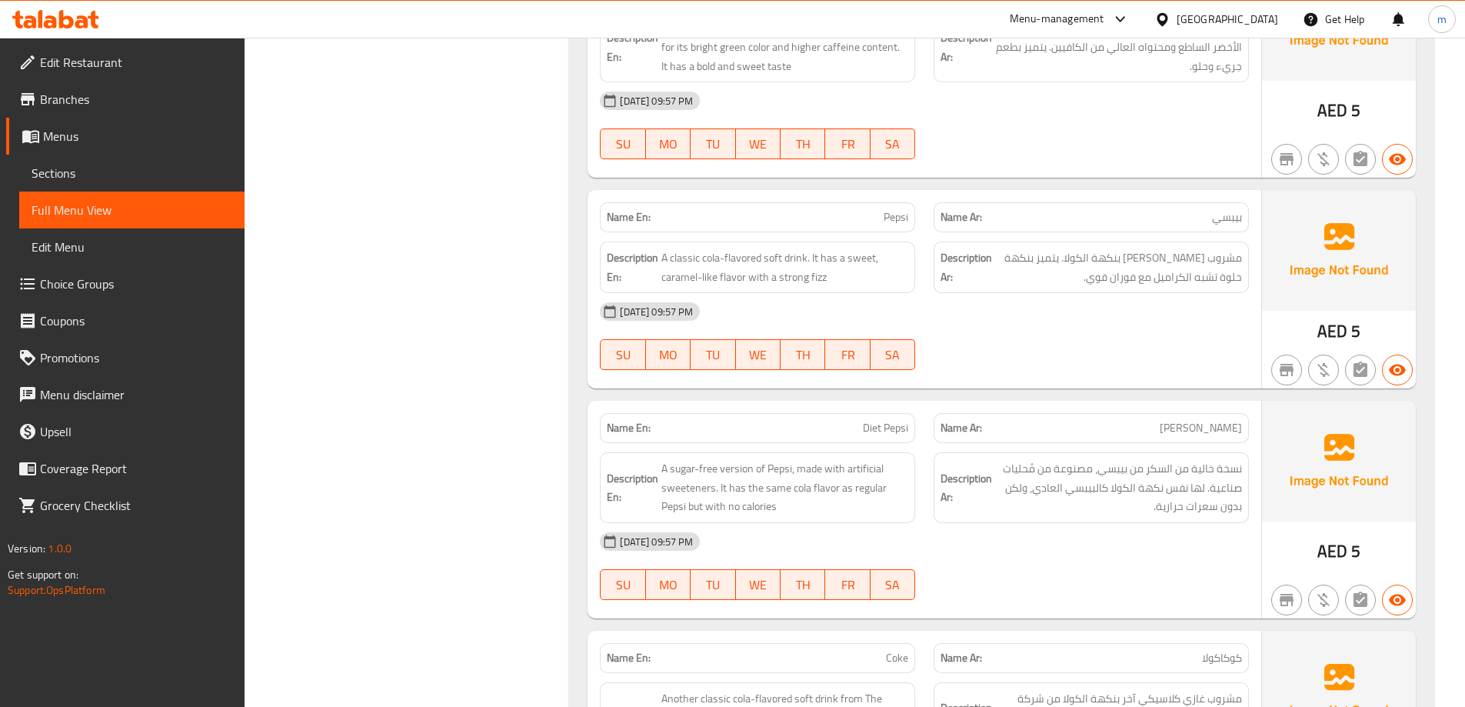
click at [332, 248] on div "Filter Branches Branches Popular filters Free items Branch specific items Has c…" at bounding box center [413, 226] width 294 height 2066
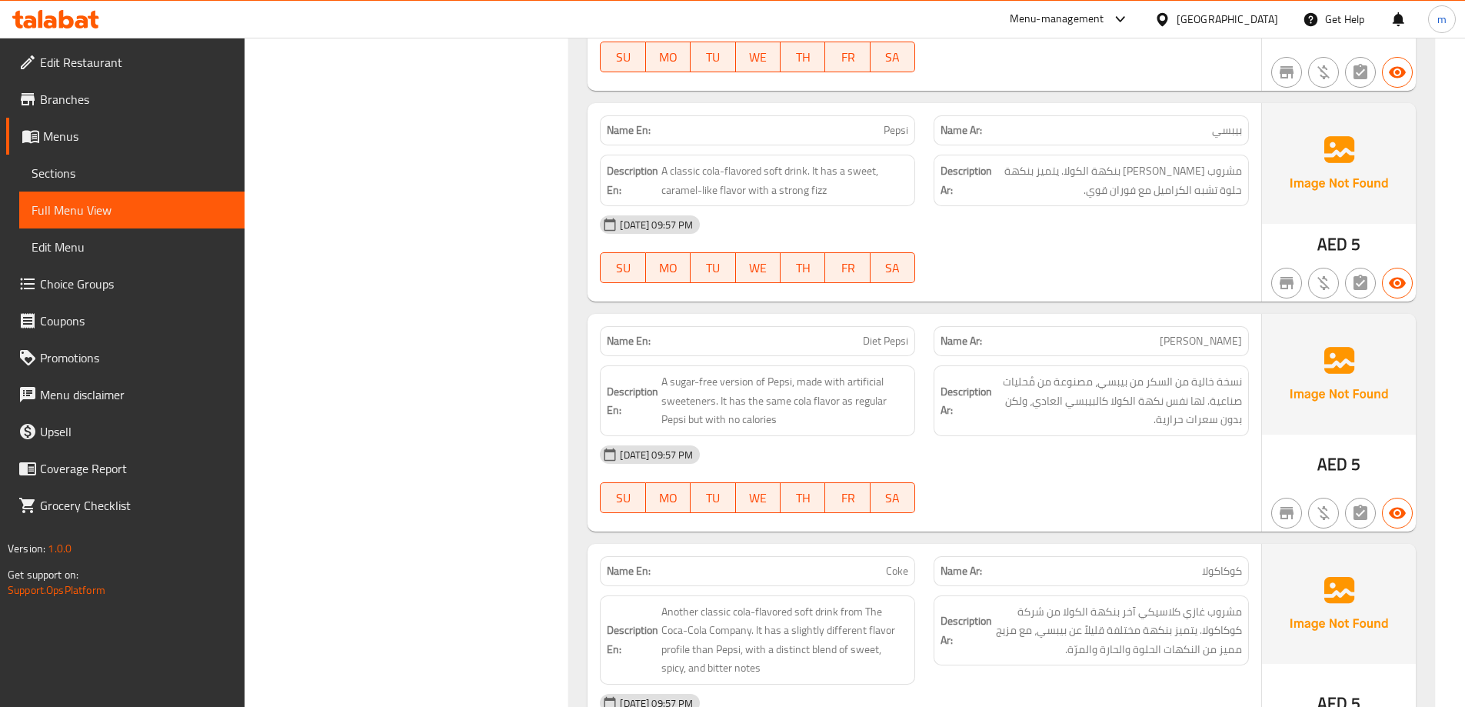
scroll to position [1158, 0]
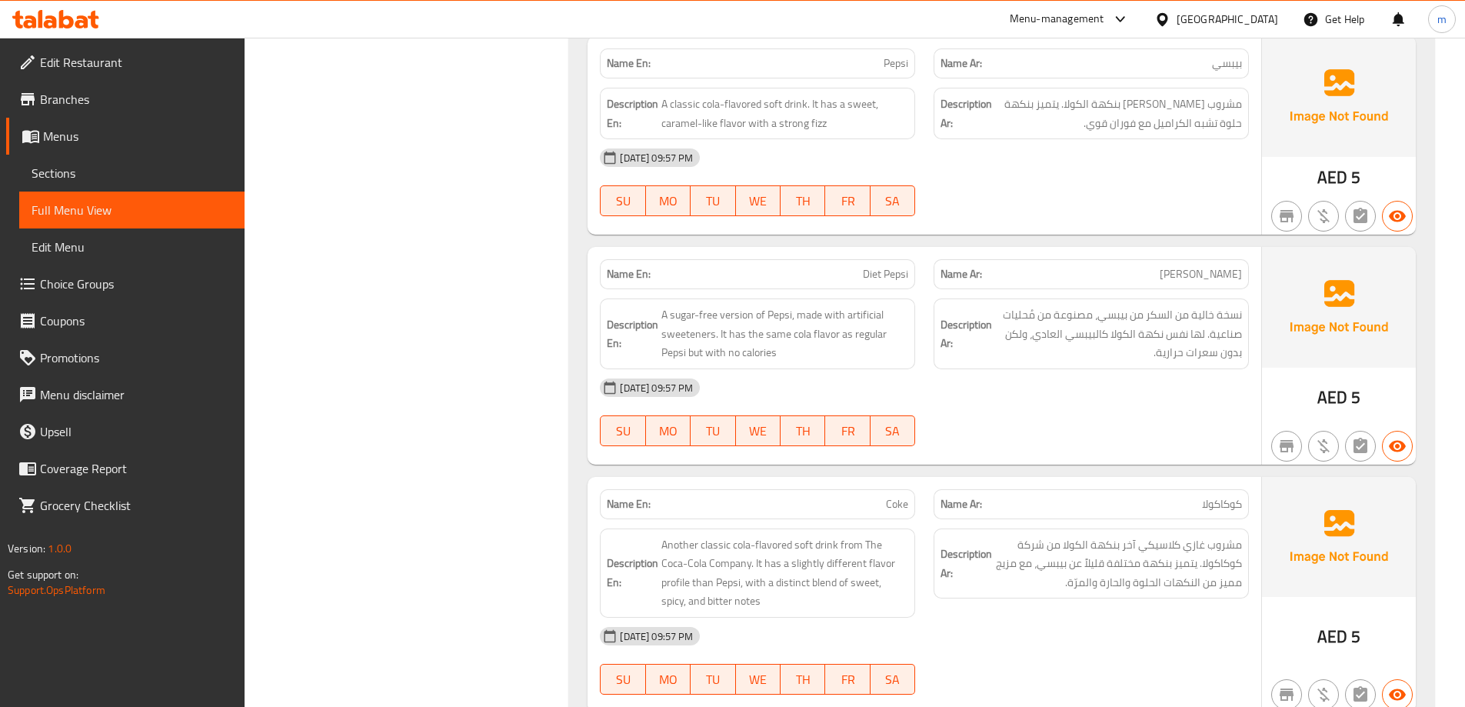
click at [454, 294] on div "Filter Branches Branches Popular filters Free items Branch specific items Has c…" at bounding box center [413, 73] width 294 height 2066
drag, startPoint x: 916, startPoint y: 261, endPoint x: 960, endPoint y: 254, distance: 45.1
click at [960, 254] on div "Name En: Diet Pepsi Name Ar: دايت بيبسي" at bounding box center [923, 274] width 667 height 48
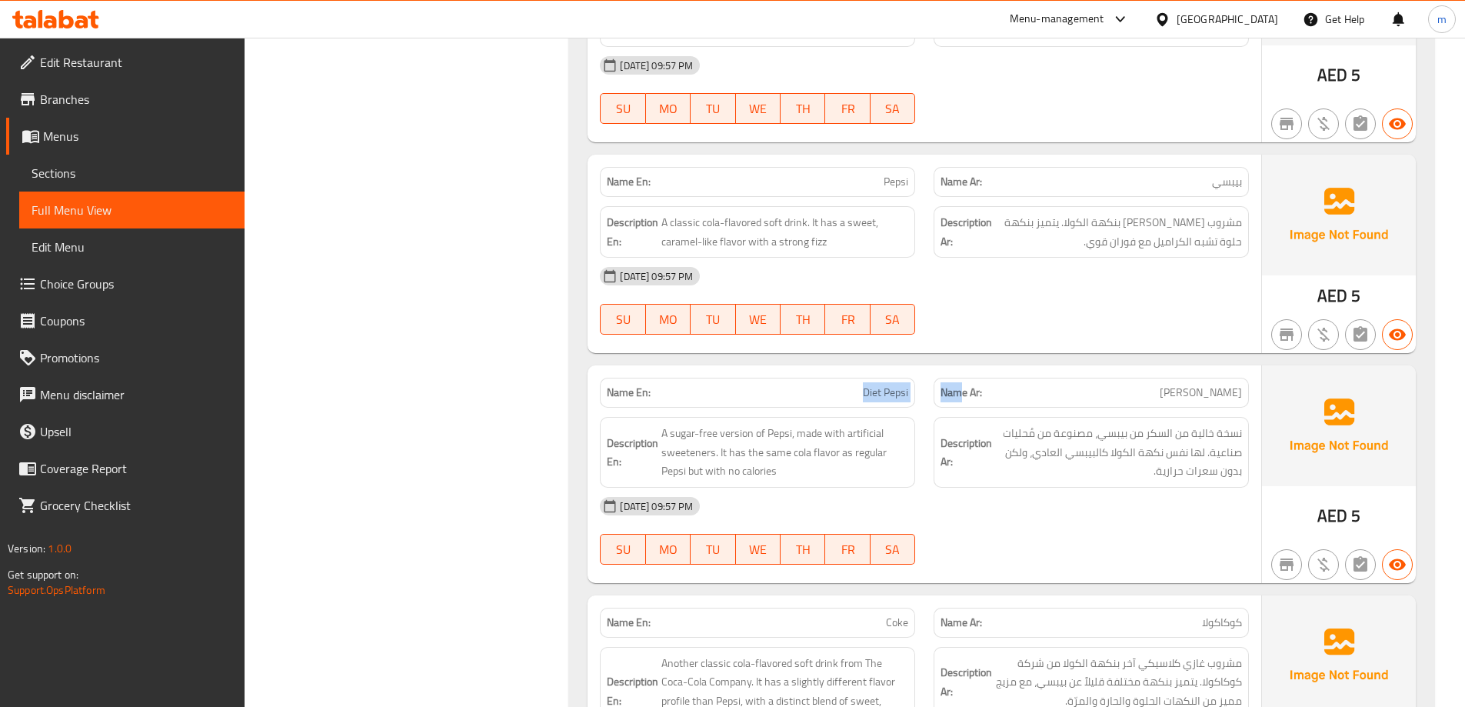
scroll to position [1081, 0]
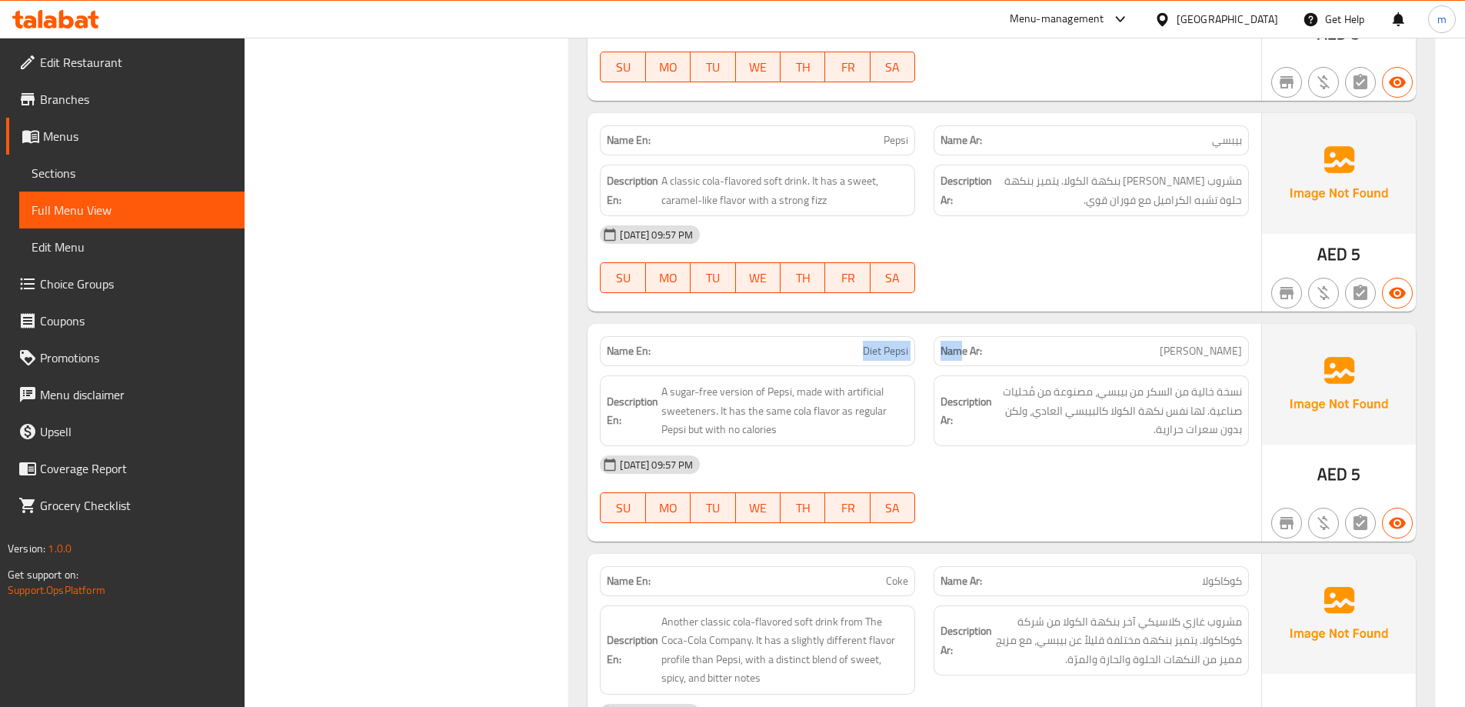
click at [890, 347] on span "Diet Pepsi" at bounding box center [885, 351] width 45 height 16
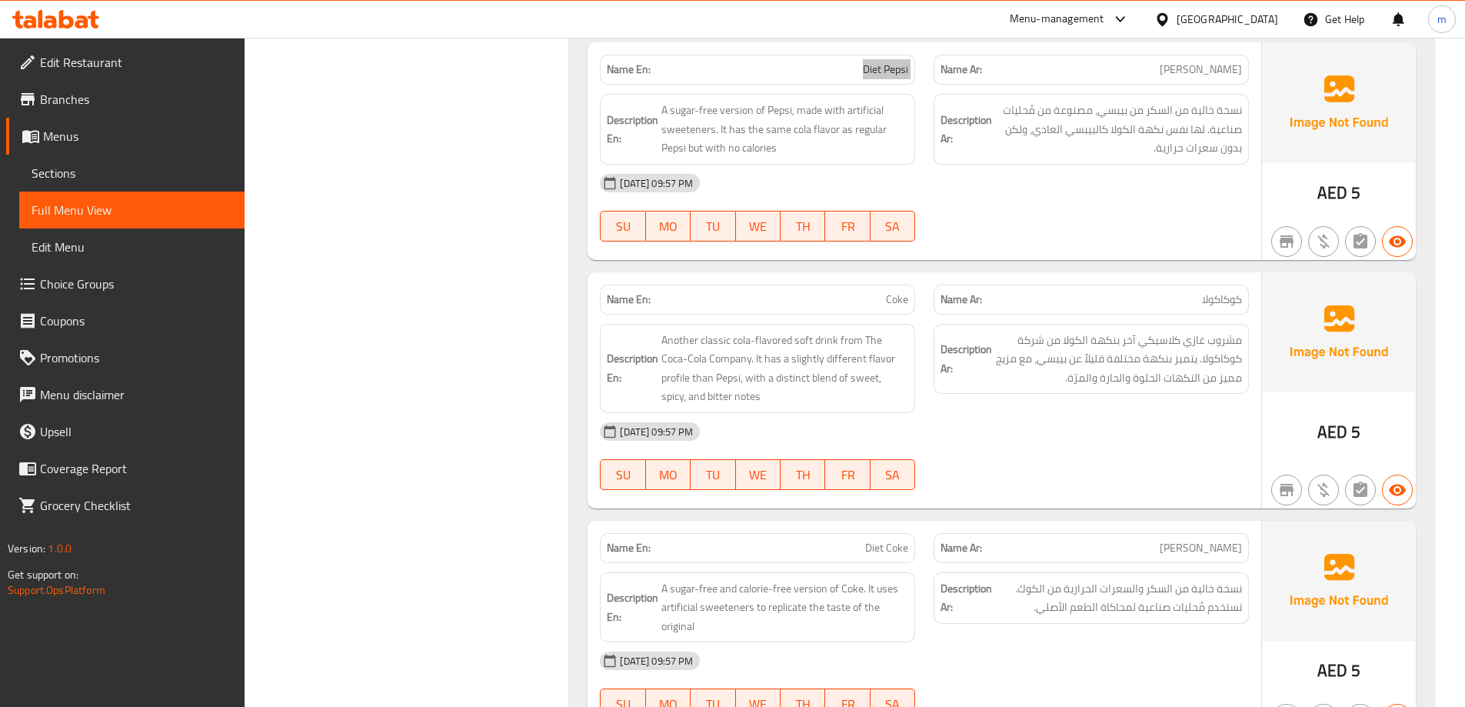
scroll to position [1389, 0]
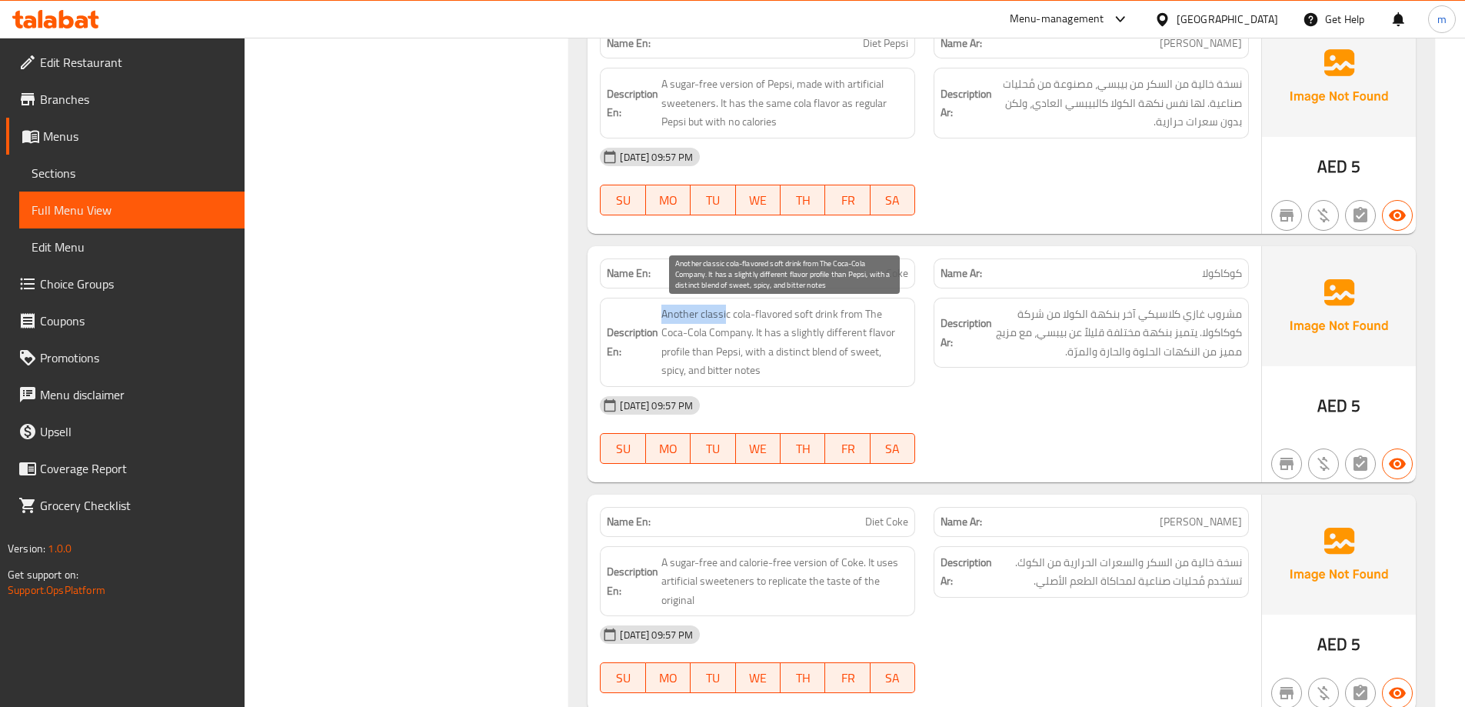
drag, startPoint x: 676, startPoint y: 311, endPoint x: 727, endPoint y: 318, distance: 51.2
click at [727, 318] on h6 "Description En: Another classic cola-flavored soft drink from The Coca-Cola Com…" at bounding box center [757, 341] width 301 height 75
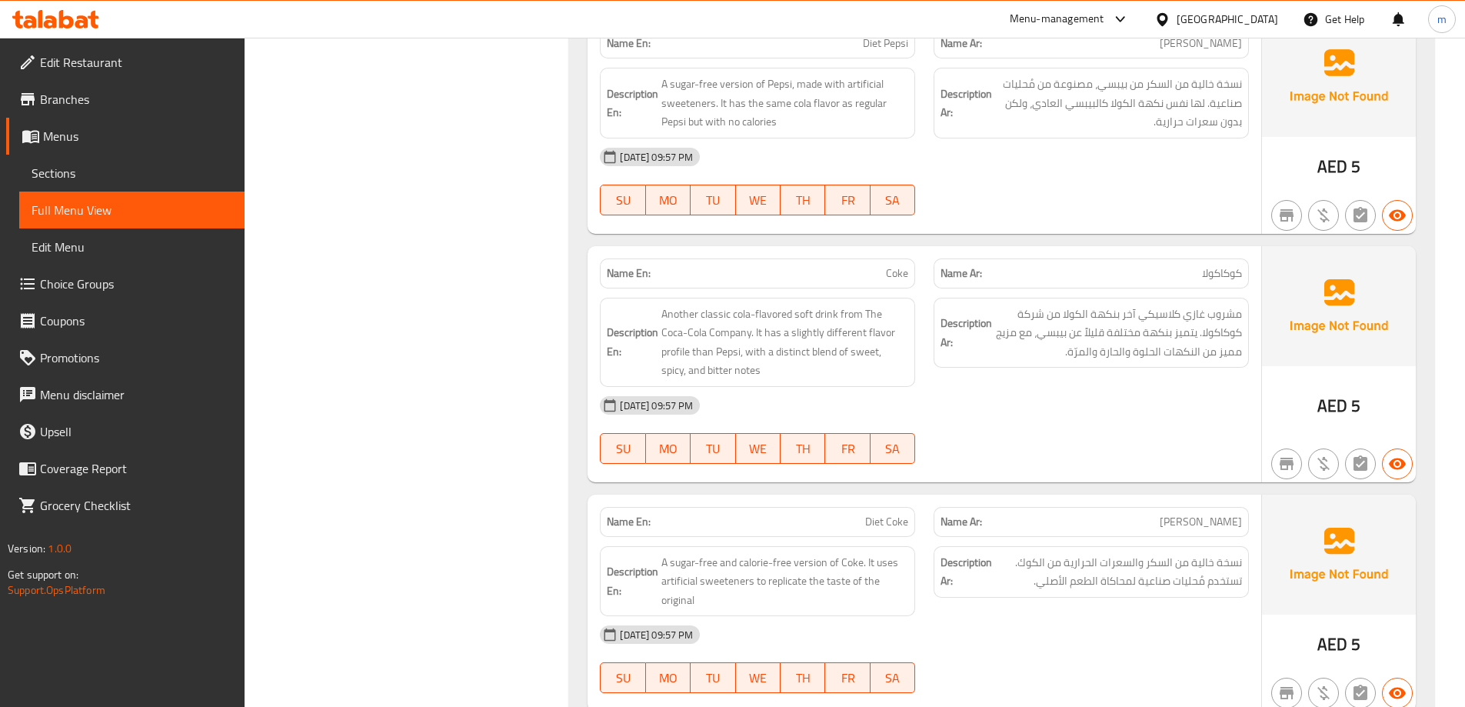
click at [754, 380] on div "Description En: Another classic cola-flavored soft drink from The Coca-Cola Com…" at bounding box center [757, 342] width 315 height 89
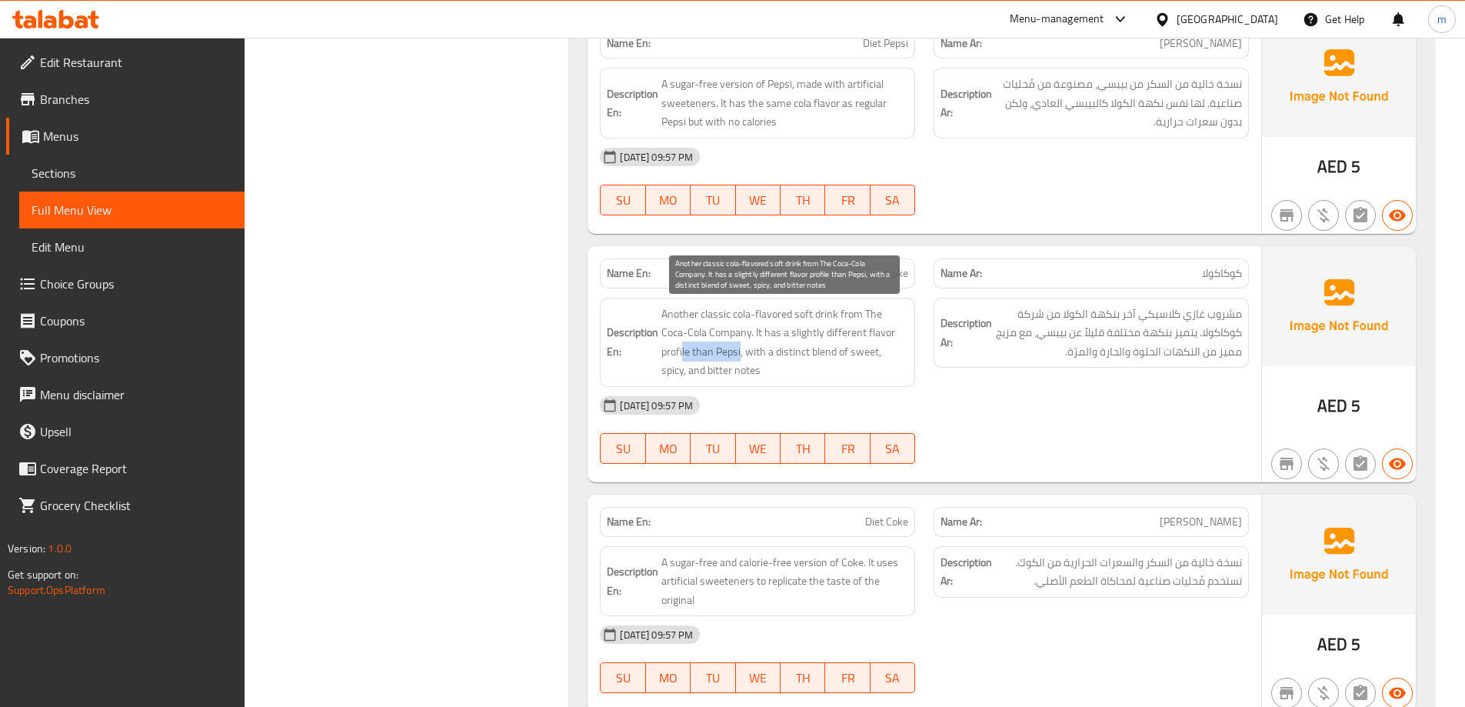
drag, startPoint x: 740, startPoint y: 355, endPoint x: 683, endPoint y: 349, distance: 57.2
click at [683, 349] on span "Another classic cola-flavored soft drink from The Coca-Cola Company. It has a s…" at bounding box center [784, 341] width 247 height 75
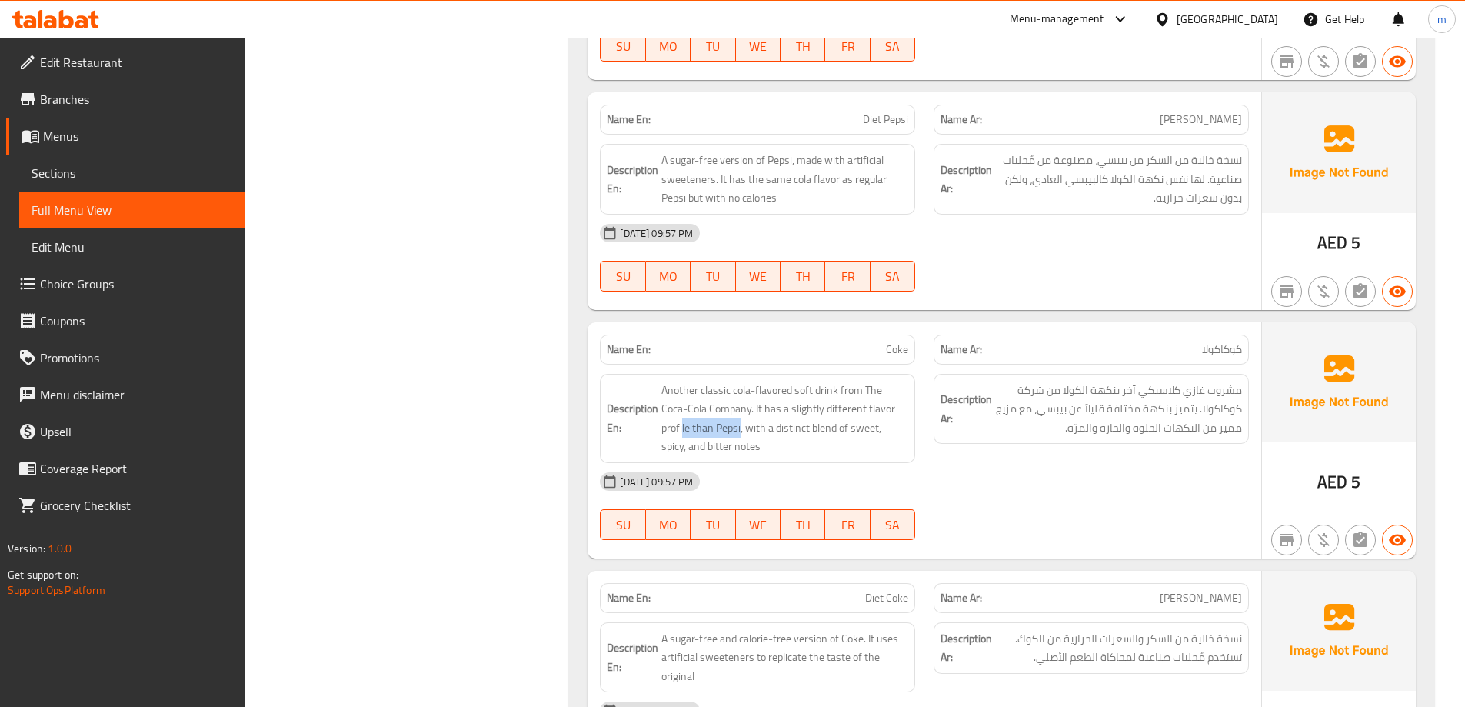
scroll to position [1312, 0]
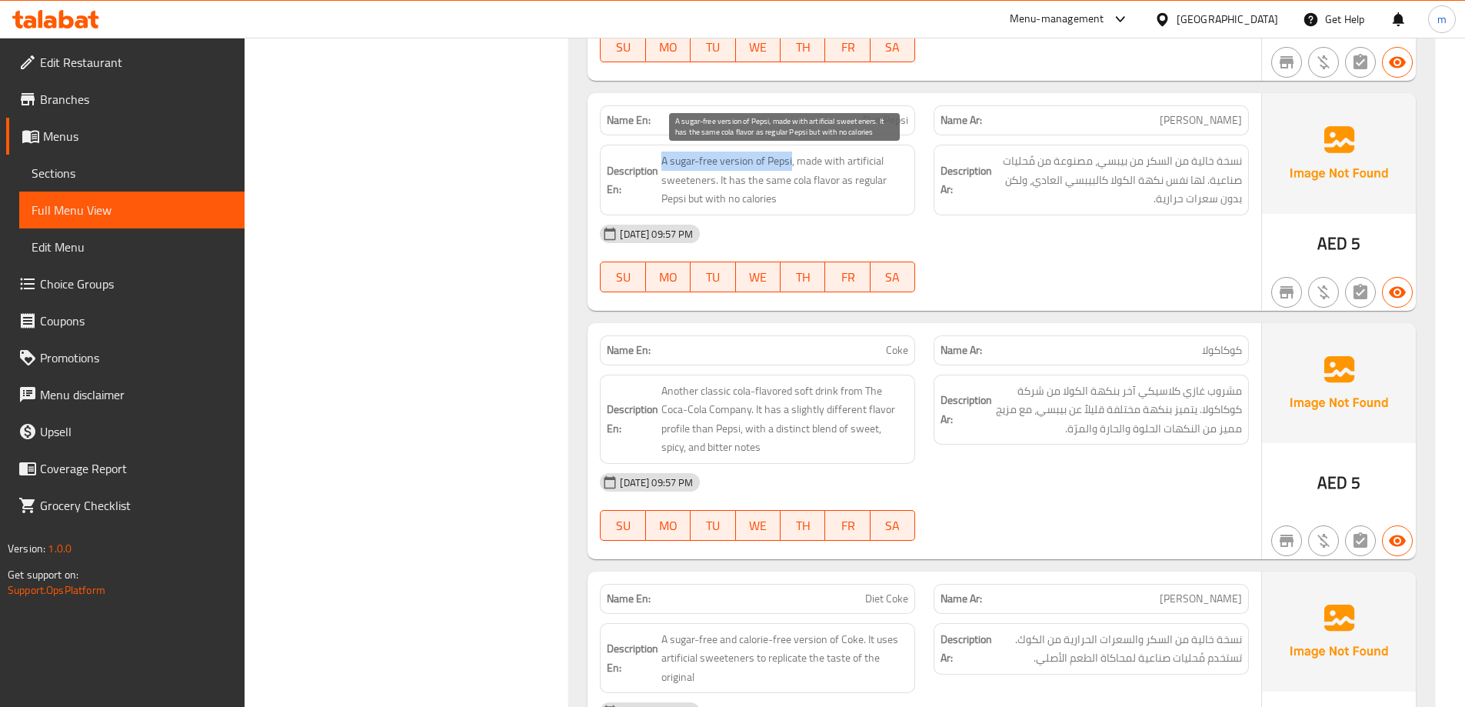
drag, startPoint x: 660, startPoint y: 163, endPoint x: 792, endPoint y: 161, distance: 131.5
click at [792, 161] on h6 "Description En: A sugar-free version of Pepsi, made with artificial sweeteners.…" at bounding box center [757, 179] width 301 height 57
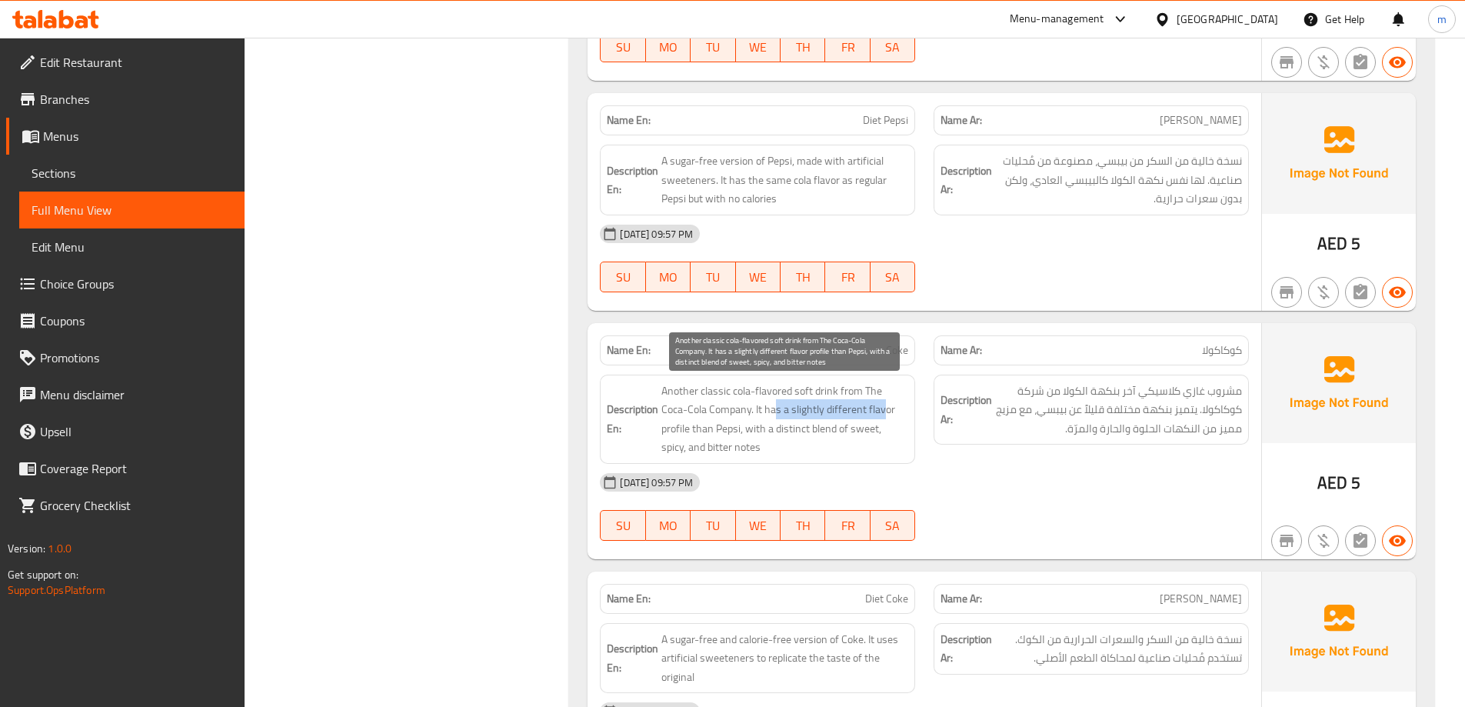
drag, startPoint x: 794, startPoint y: 405, endPoint x: 883, endPoint y: 406, distance: 89.2
click at [883, 406] on span "Another classic cola-flavored soft drink from The Coca-Cola Company. It has a s…" at bounding box center [784, 418] width 247 height 75
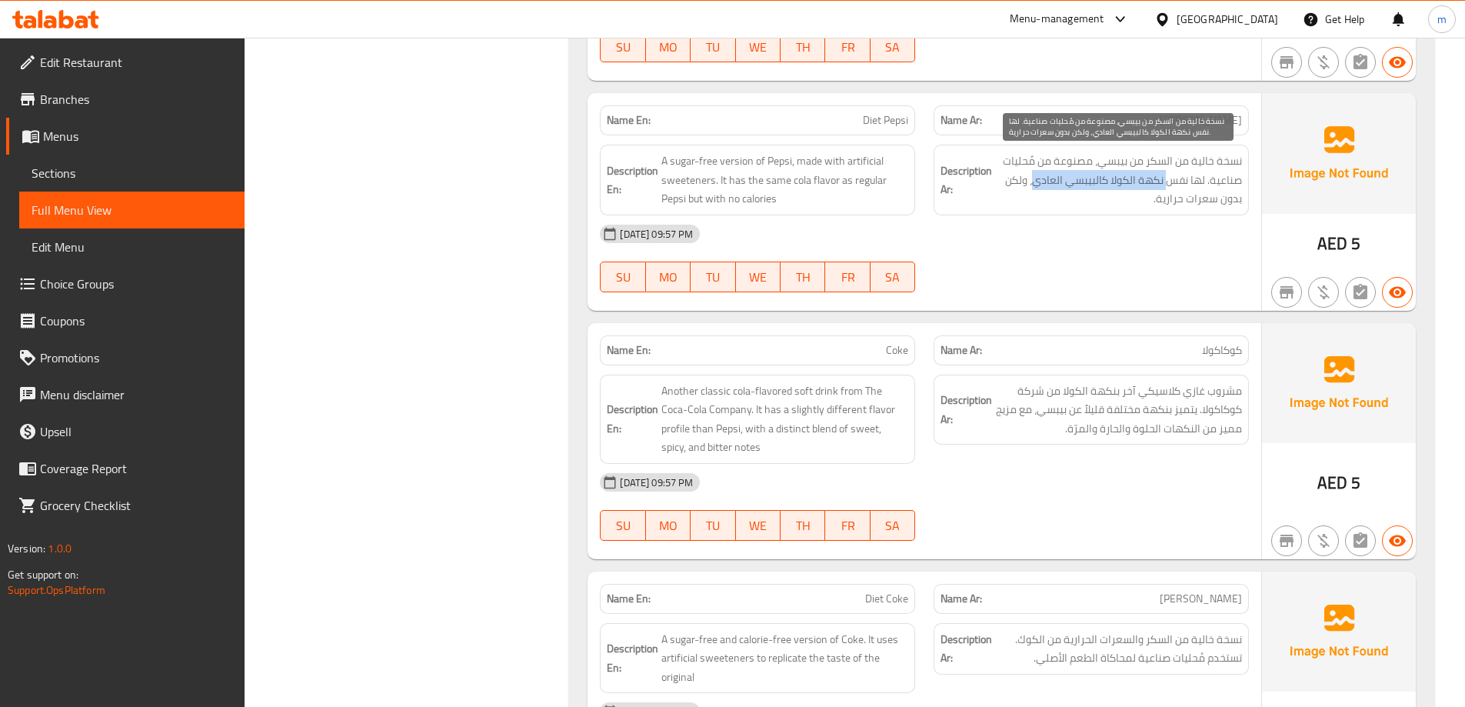
drag, startPoint x: 1171, startPoint y: 180, endPoint x: 1034, endPoint y: 188, distance: 137.1
click at [1034, 188] on span "نسخة خالية من السكر من بيبسي، مصنوعة من مُحليات صناعية. لها نفس نكهة الكولا كال…" at bounding box center [1118, 179] width 247 height 57
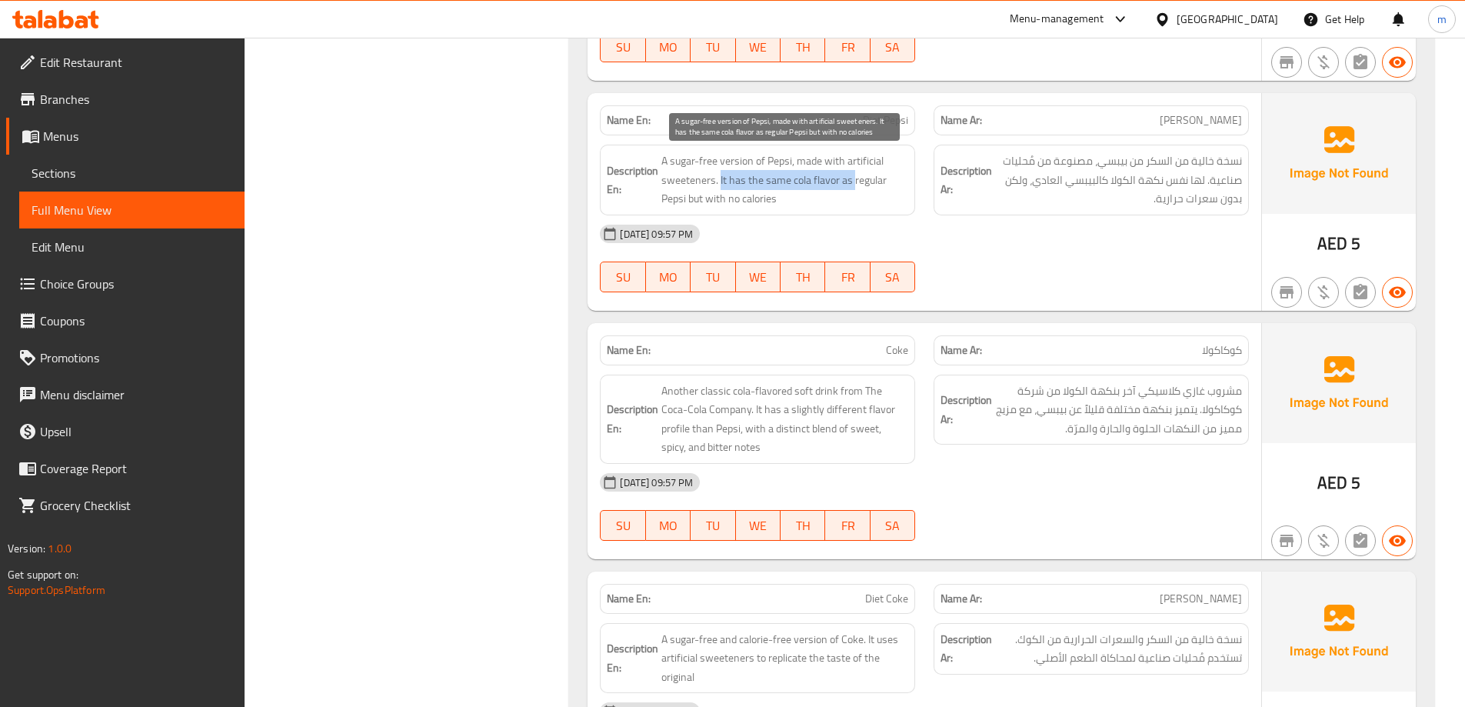
drag, startPoint x: 719, startPoint y: 176, endPoint x: 852, endPoint y: 176, distance: 133.0
click at [852, 176] on span "A sugar-free version of Pepsi, made with artificial sweeteners. It has the same…" at bounding box center [784, 179] width 247 height 57
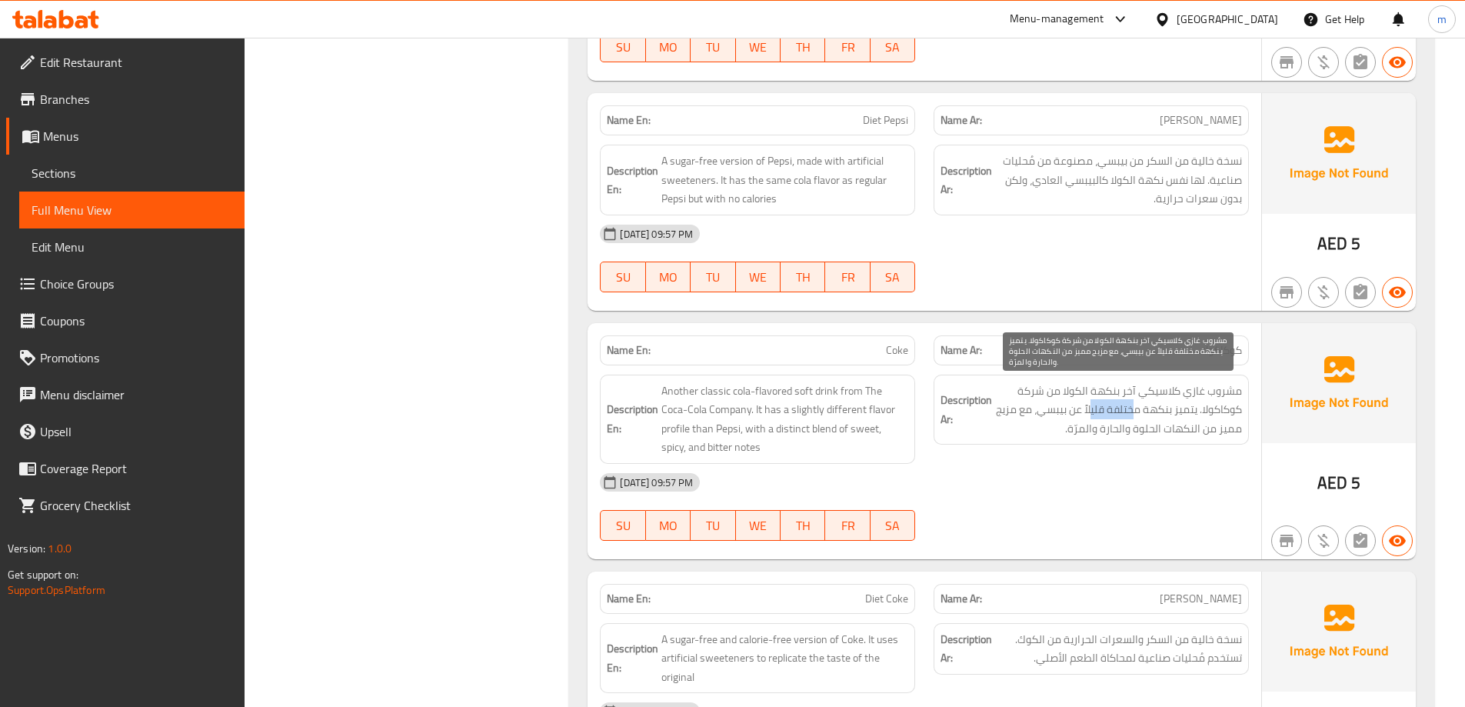
drag, startPoint x: 1133, startPoint y: 407, endPoint x: 1090, endPoint y: 416, distance: 43.9
click at [1090, 416] on span "مشروب غازي كلاسيكي آخر بنكهة الكولا من شركة كوكاكولا. يتميز بنكهة مختلفة قليلاً…" at bounding box center [1118, 409] width 247 height 57
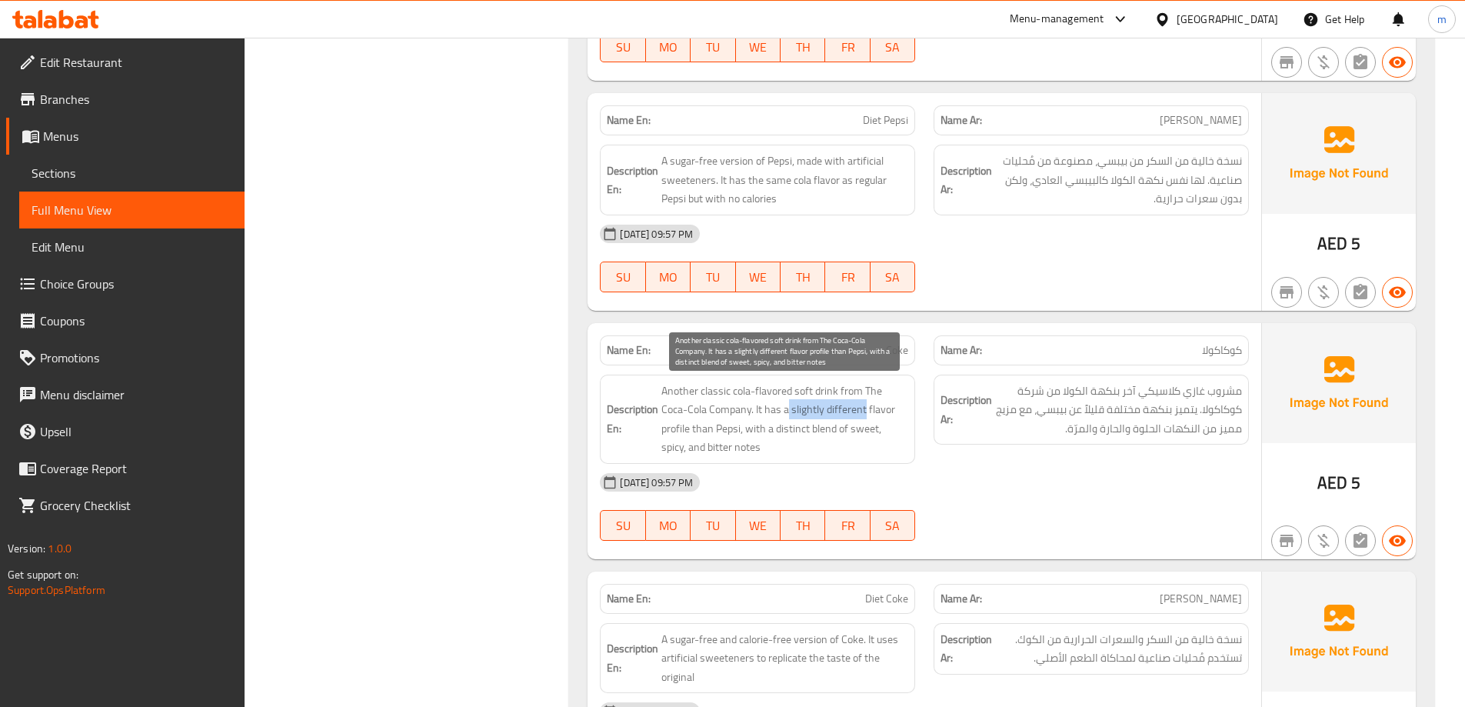
drag, startPoint x: 790, startPoint y: 408, endPoint x: 862, endPoint y: 418, distance: 73.0
click at [862, 418] on span "Another classic cola-flavored soft drink from The Coca-Cola Company. It has a s…" at bounding box center [784, 418] width 247 height 75
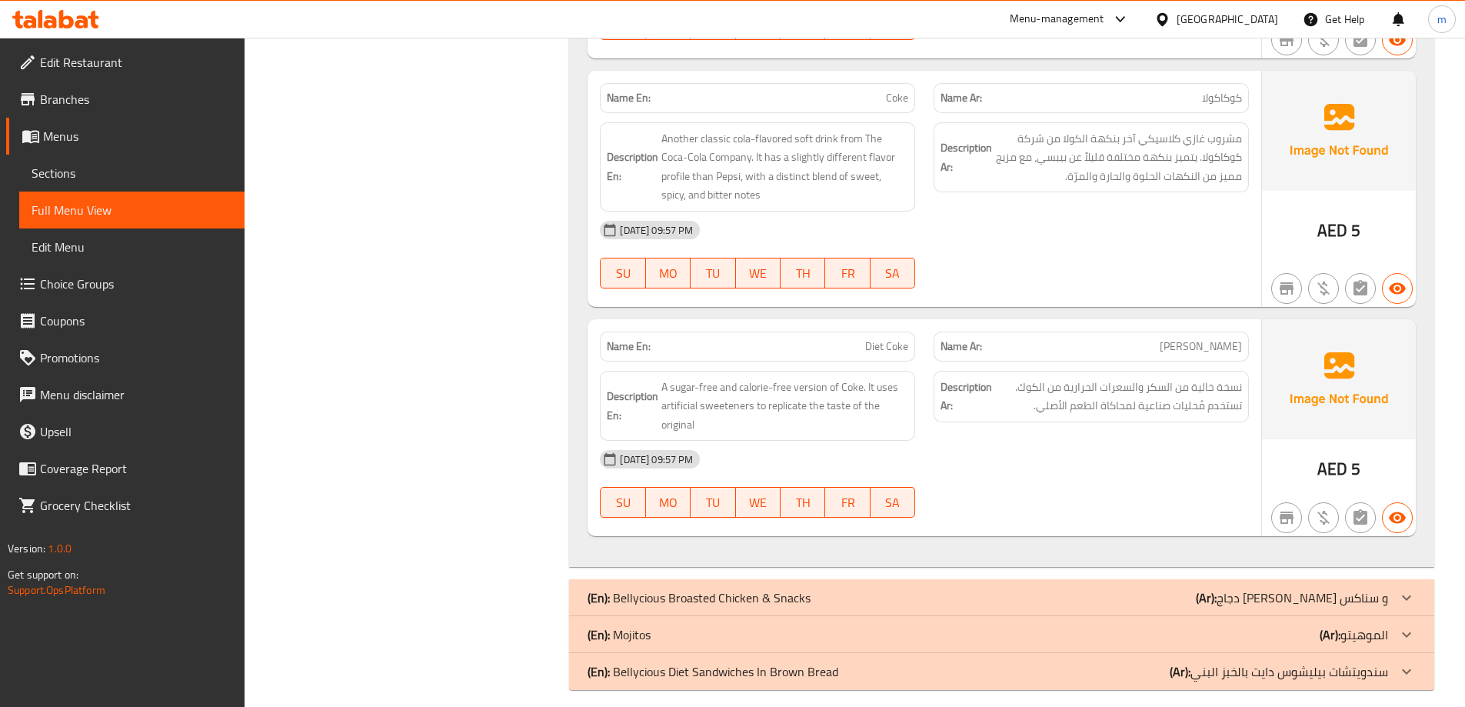
scroll to position [1578, 0]
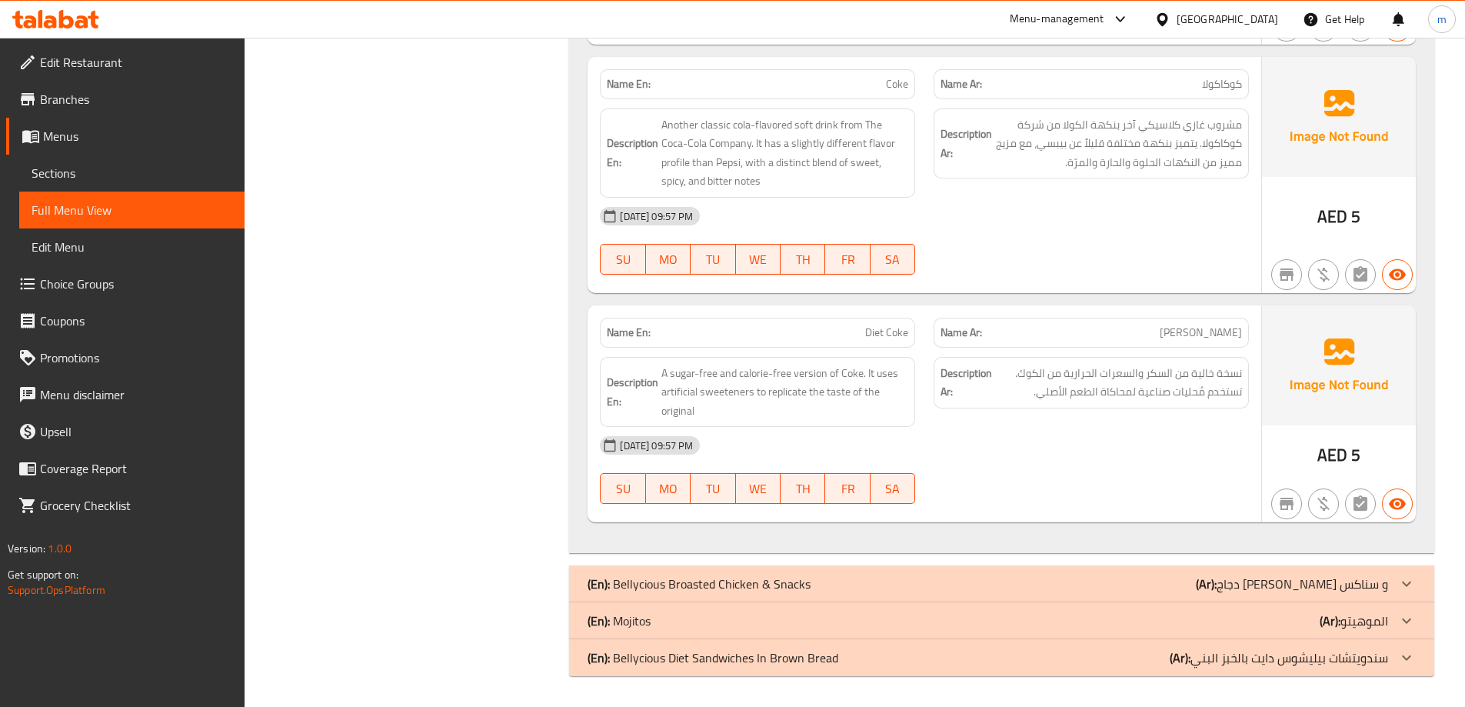
click at [840, 333] on p "Name En: Diet Coke" at bounding box center [757, 332] width 301 height 16
copy span "Diet Coke"
click at [1121, 331] on p "Name Ar: دايت كوك" at bounding box center [1090, 332] width 301 height 16
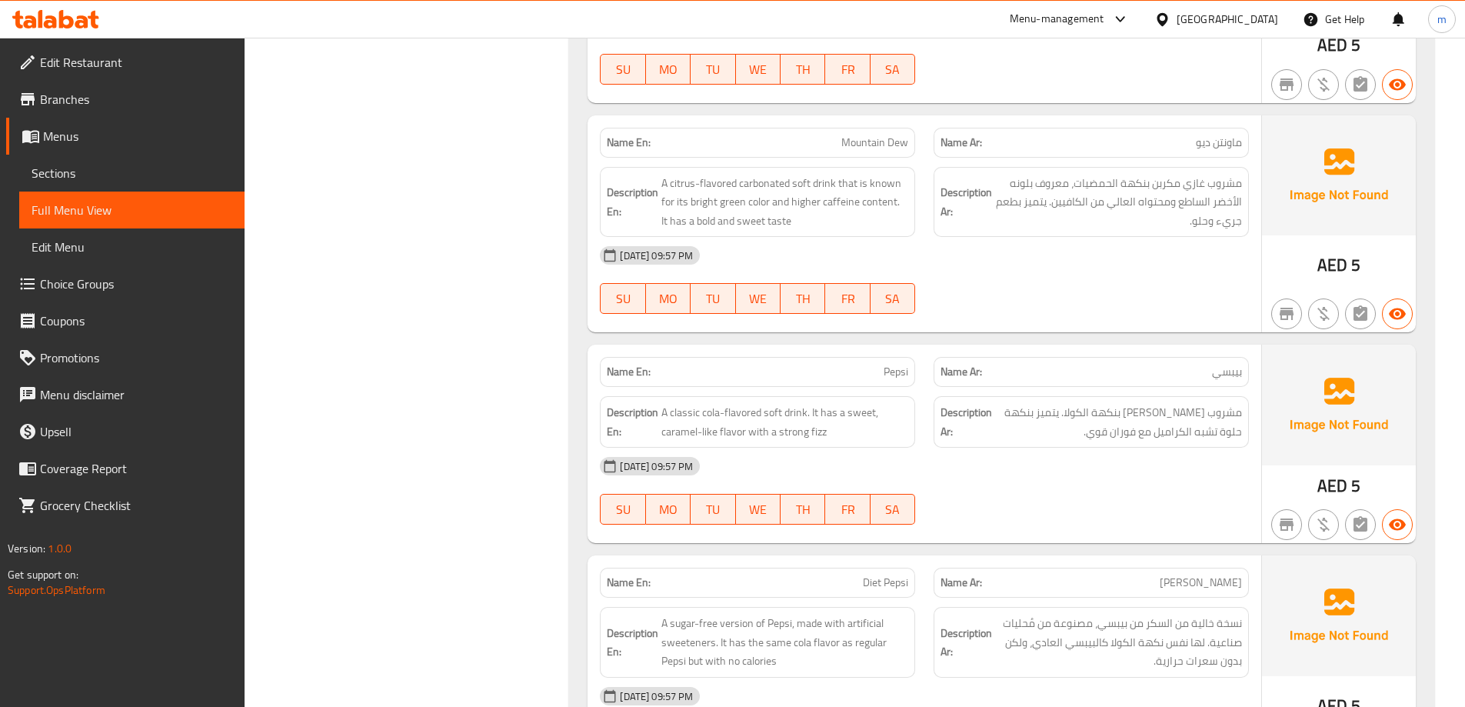
scroll to position [105, 0]
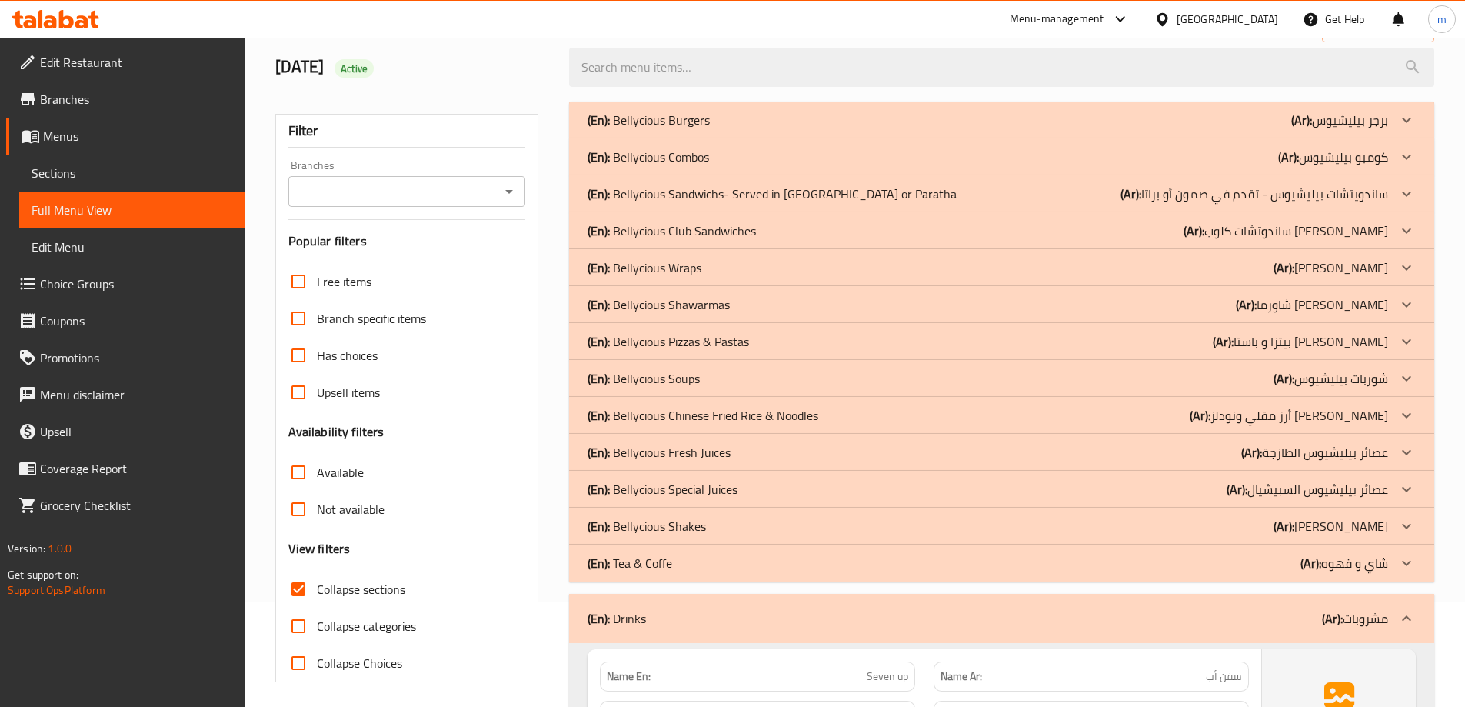
drag, startPoint x: 993, startPoint y: 396, endPoint x: 1009, endPoint y: 213, distance: 183.6
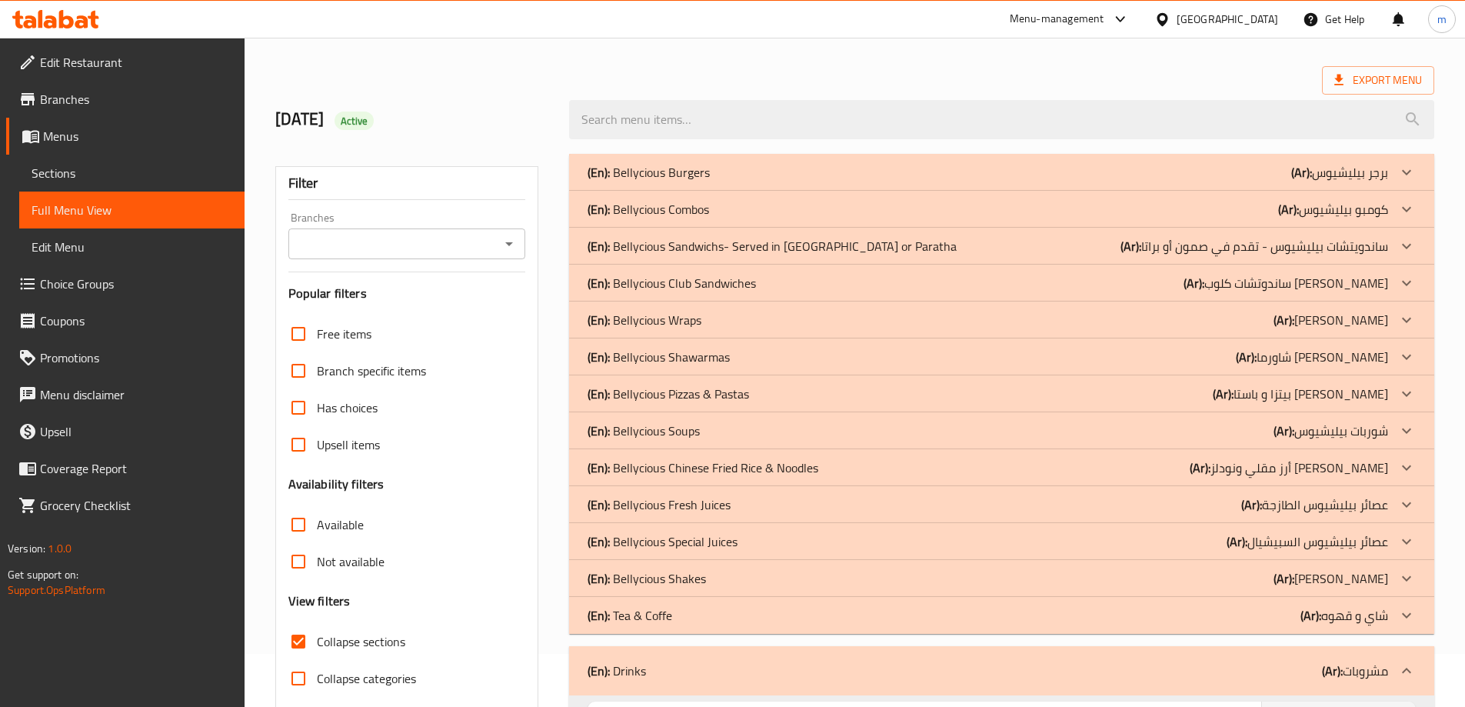
scroll to position [154, 0]
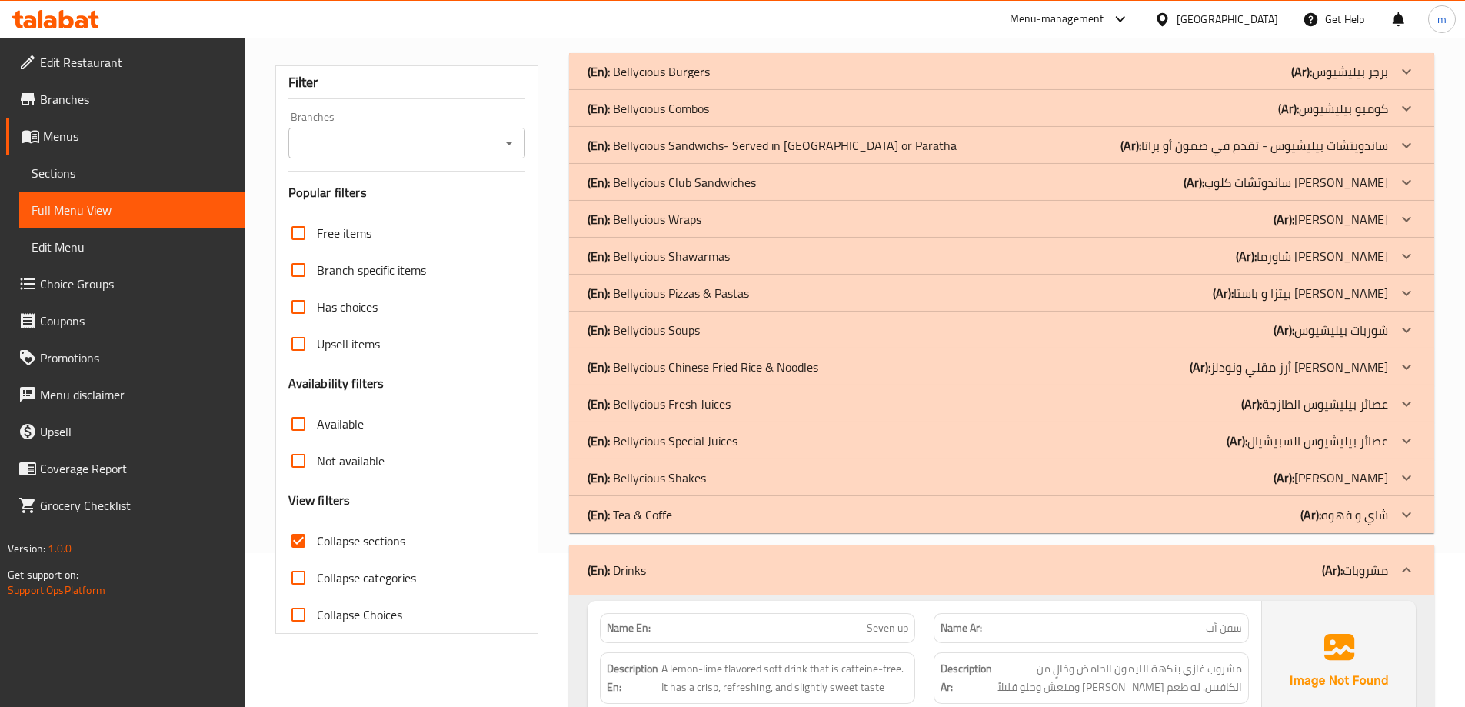
click at [1283, 557] on div "(En): Drinks (Ar): مشروبات" at bounding box center [1001, 569] width 865 height 49
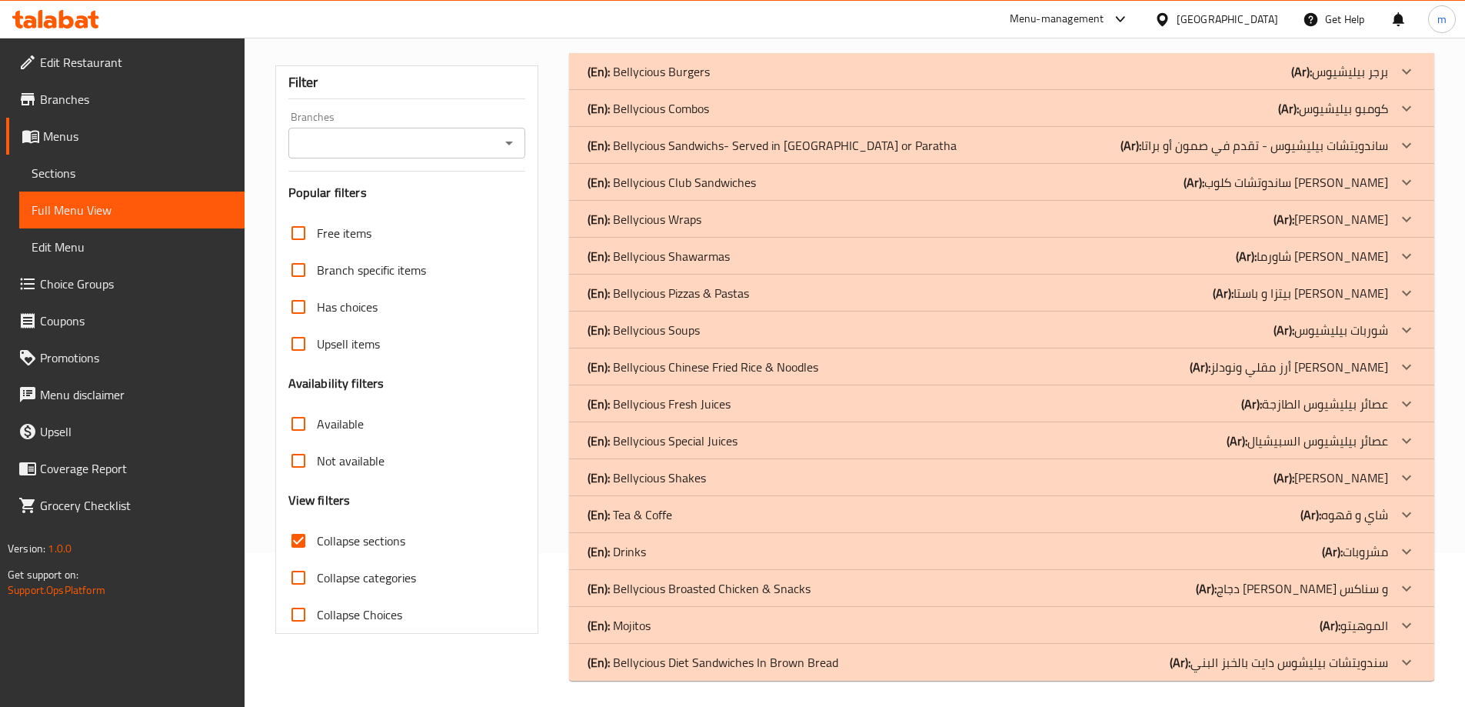
scroll to position [158, 0]
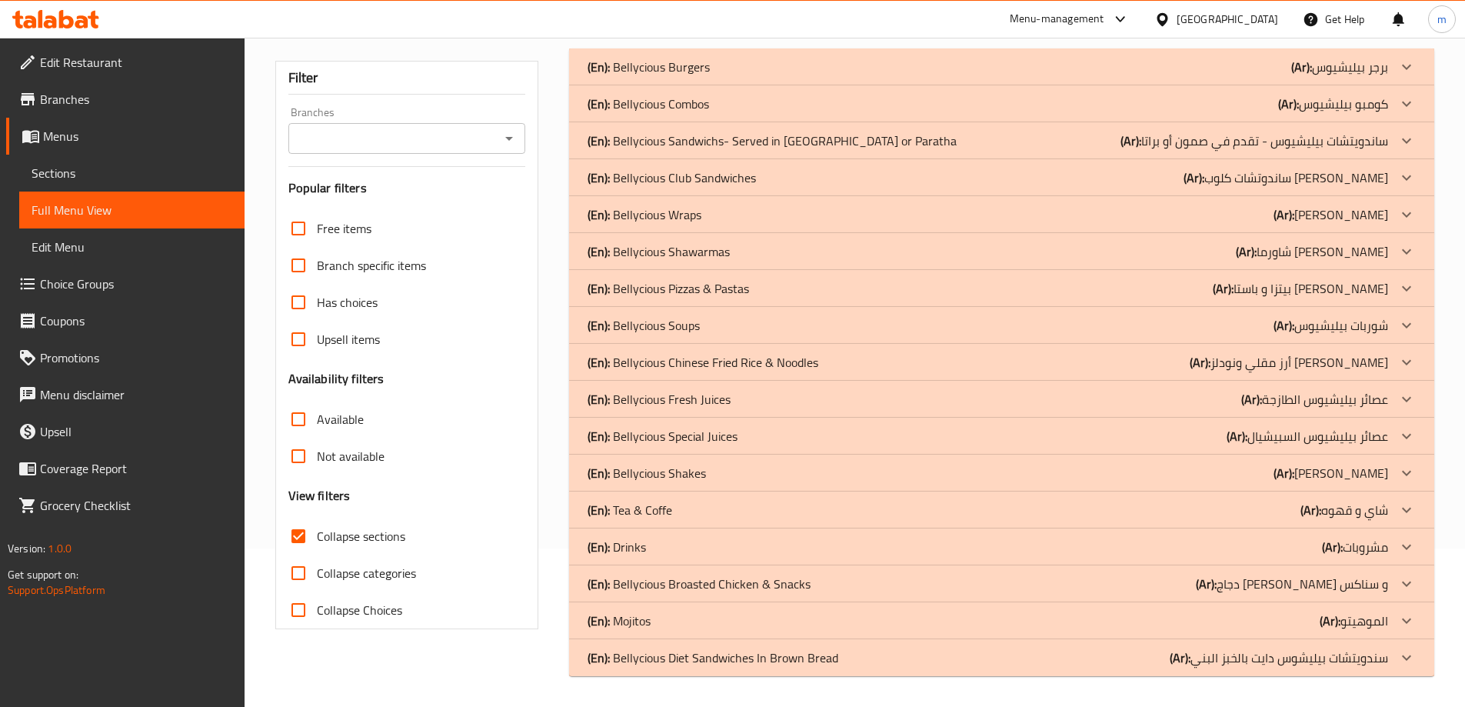
click at [1301, 575] on p "(Ar): دجاج [PERSON_NAME] و سناكس" at bounding box center [1292, 583] width 192 height 18
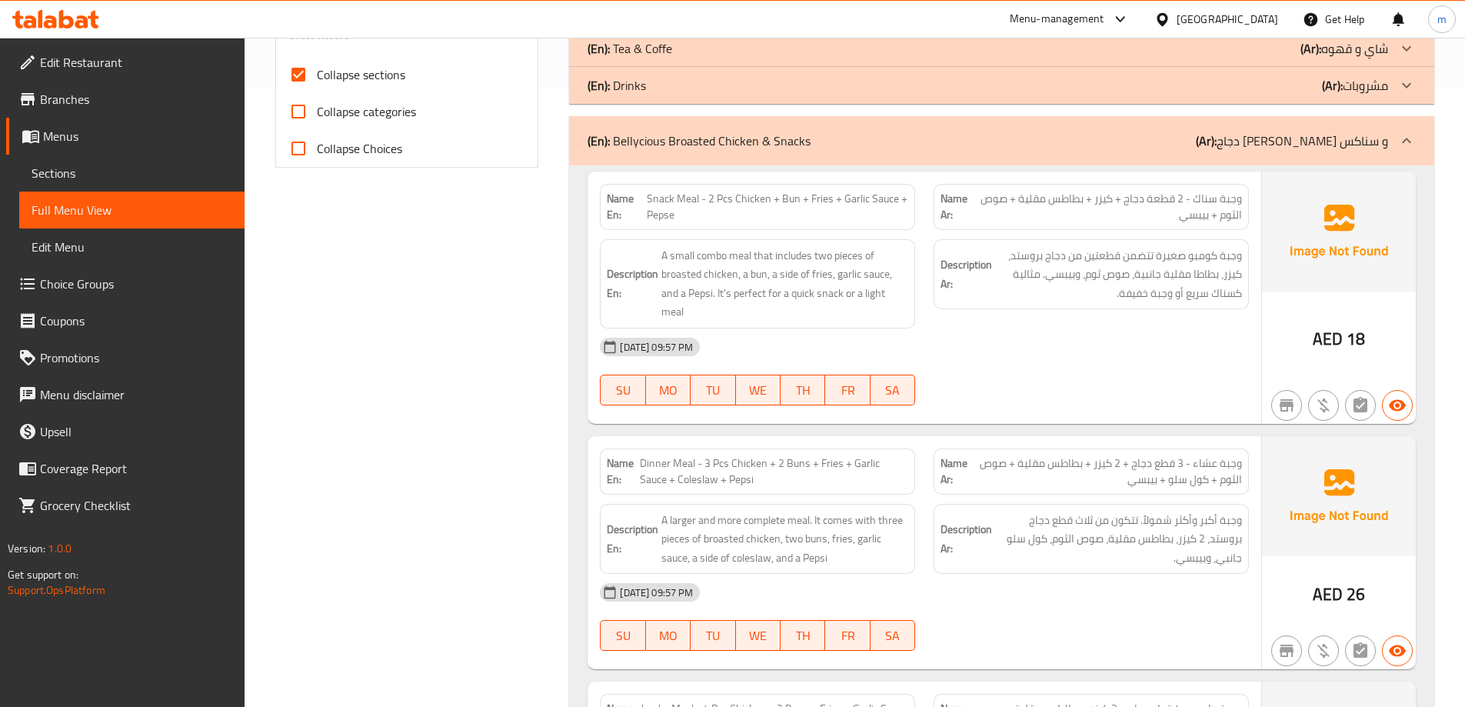
scroll to position [543, 0]
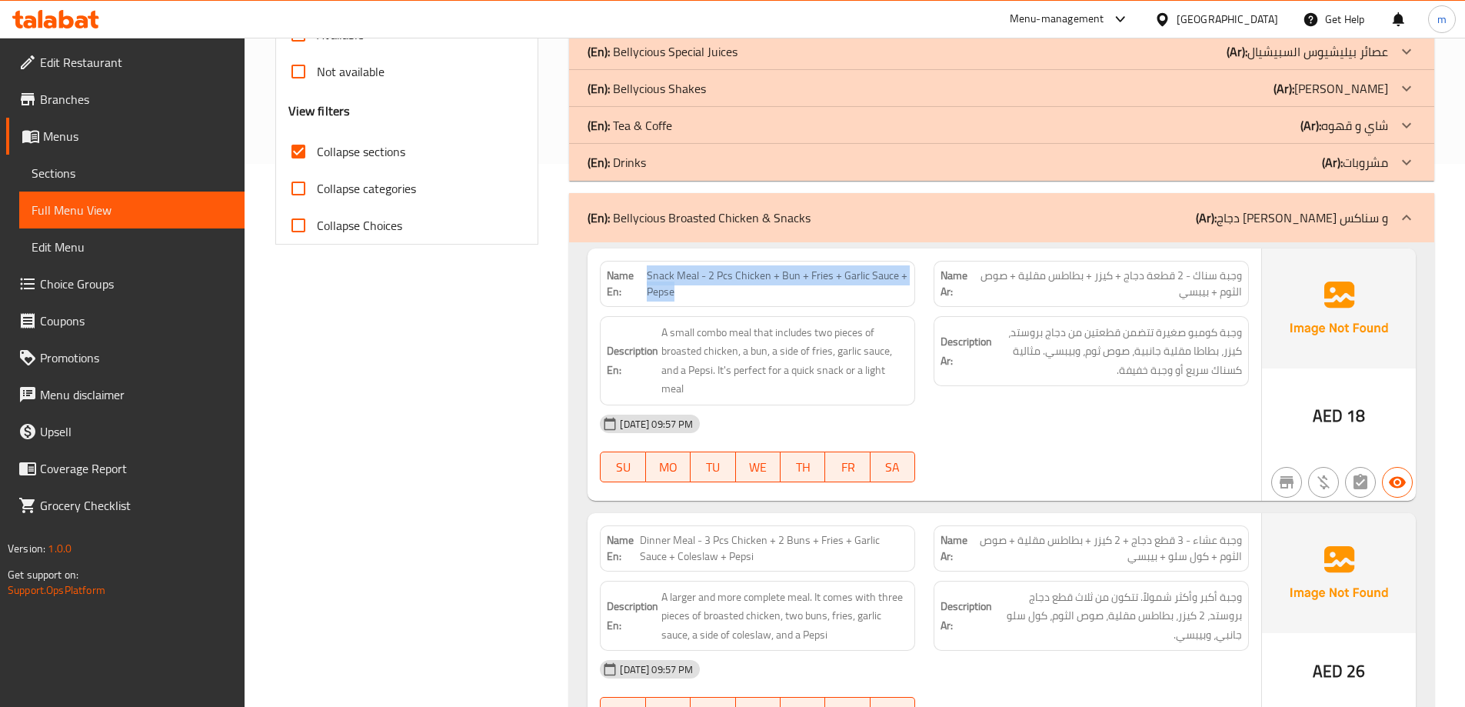
drag, startPoint x: 646, startPoint y: 278, endPoint x: 833, endPoint y: 296, distance: 188.5
click at [833, 296] on span "Snack Meal - 2 Pcs Chicken + Bun + Fries + Garlic Sauce + Pepse" at bounding box center [777, 284] width 261 height 32
click at [742, 305] on div "Name En: Snack Meal - 2 Pcs Chicken + Bun + Fries + Garlic Sauce + Pepse" at bounding box center [757, 284] width 315 height 46
drag, startPoint x: 1123, startPoint y: 276, endPoint x: 1088, endPoint y: 274, distance: 34.6
click at [1088, 274] on span "وجبة سناك - 2 قطعة دجاج + كيزر + بطاطس مقلية + صوص الثوم + بيبسي" at bounding box center [1108, 284] width 268 height 32
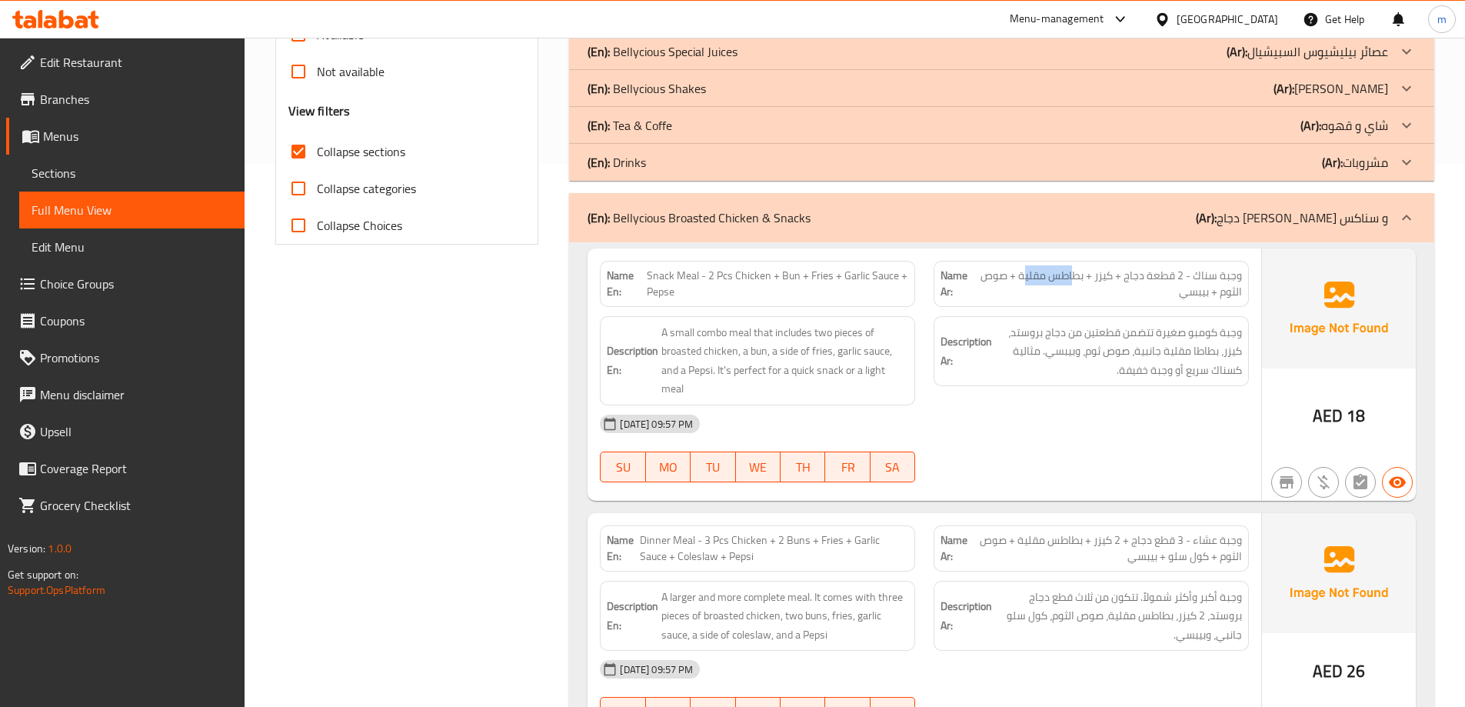
drag, startPoint x: 1077, startPoint y: 274, endPoint x: 1028, endPoint y: 281, distance: 49.6
click at [1028, 281] on span "وجبة سناك - 2 قطعة دجاج + كيزر + بطاطس مقلية + صوص الثوم + بيبسي" at bounding box center [1108, 284] width 268 height 32
drag, startPoint x: 1001, startPoint y: 269, endPoint x: 1075, endPoint y: 304, distance: 81.8
click at [1075, 304] on div "Name Ar: وجبة سناك - 2 قطعة دجاج + كيزر + بطاطس مقلية + صوص الثوم + بيبسي" at bounding box center [1090, 284] width 315 height 46
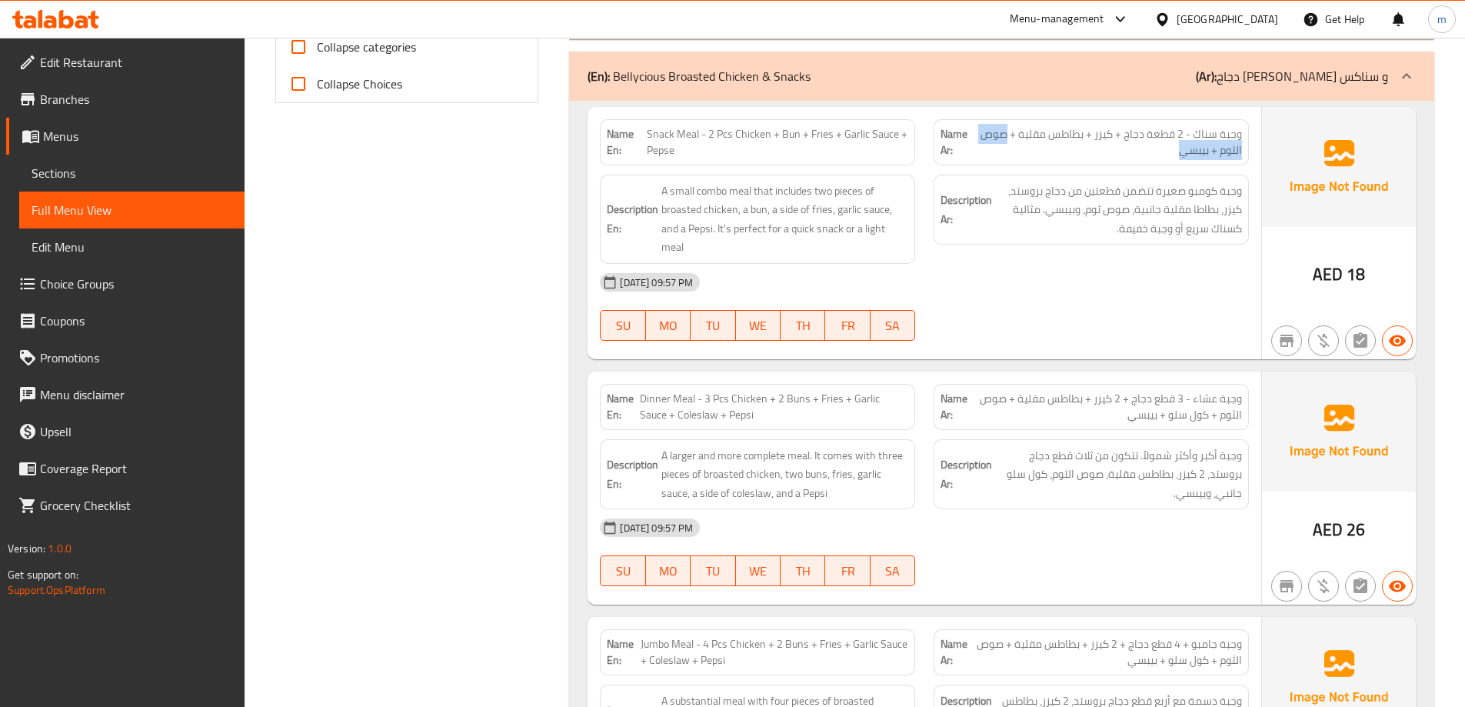
scroll to position [697, 0]
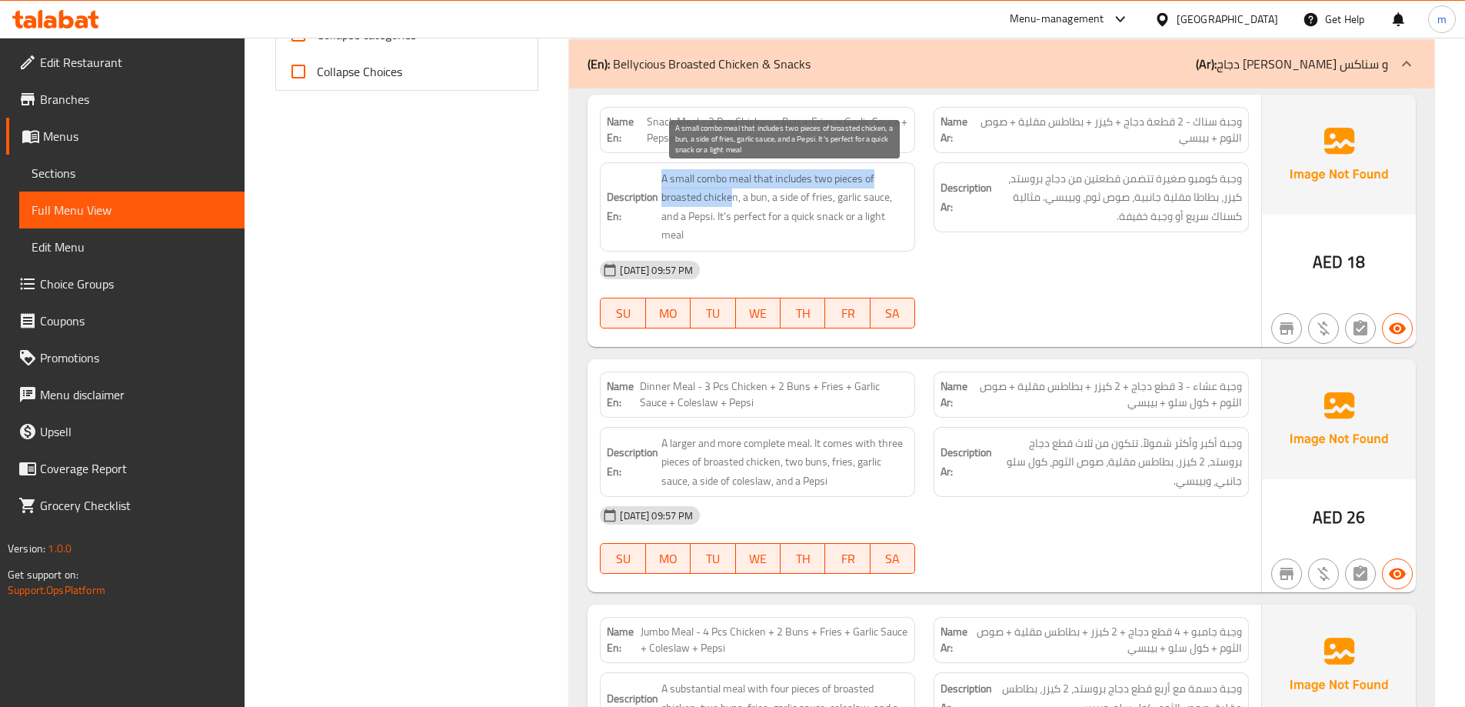
drag, startPoint x: 661, startPoint y: 174, endPoint x: 730, endPoint y: 196, distance: 72.7
click at [730, 196] on span "A small combo meal that includes two pieces of broasted chicken, a bun, a side …" at bounding box center [784, 206] width 247 height 75
drag, startPoint x: 741, startPoint y: 201, endPoint x: 903, endPoint y: 243, distance: 167.5
click at [903, 243] on span "A small combo meal that includes two pieces of broasted chicken, a bun, a side …" at bounding box center [784, 206] width 247 height 75
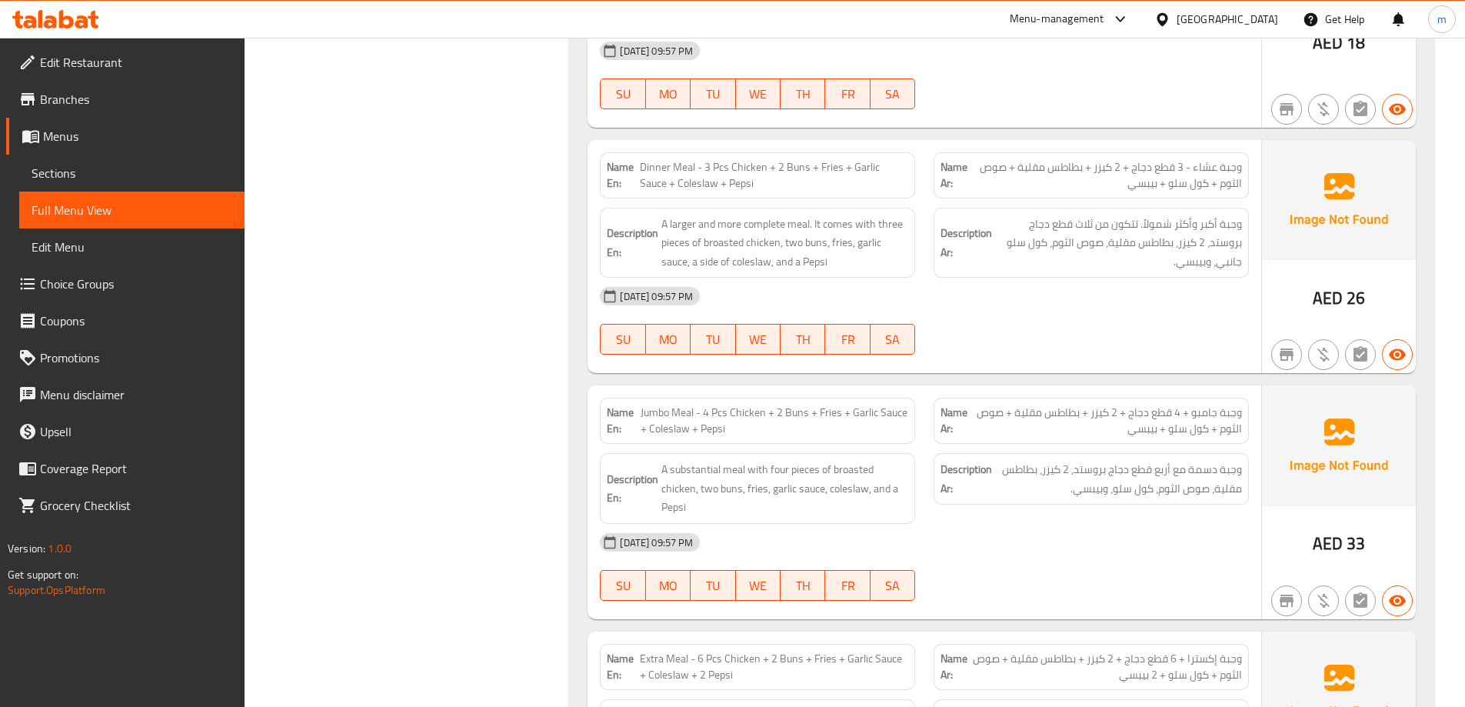
scroll to position [927, 0]
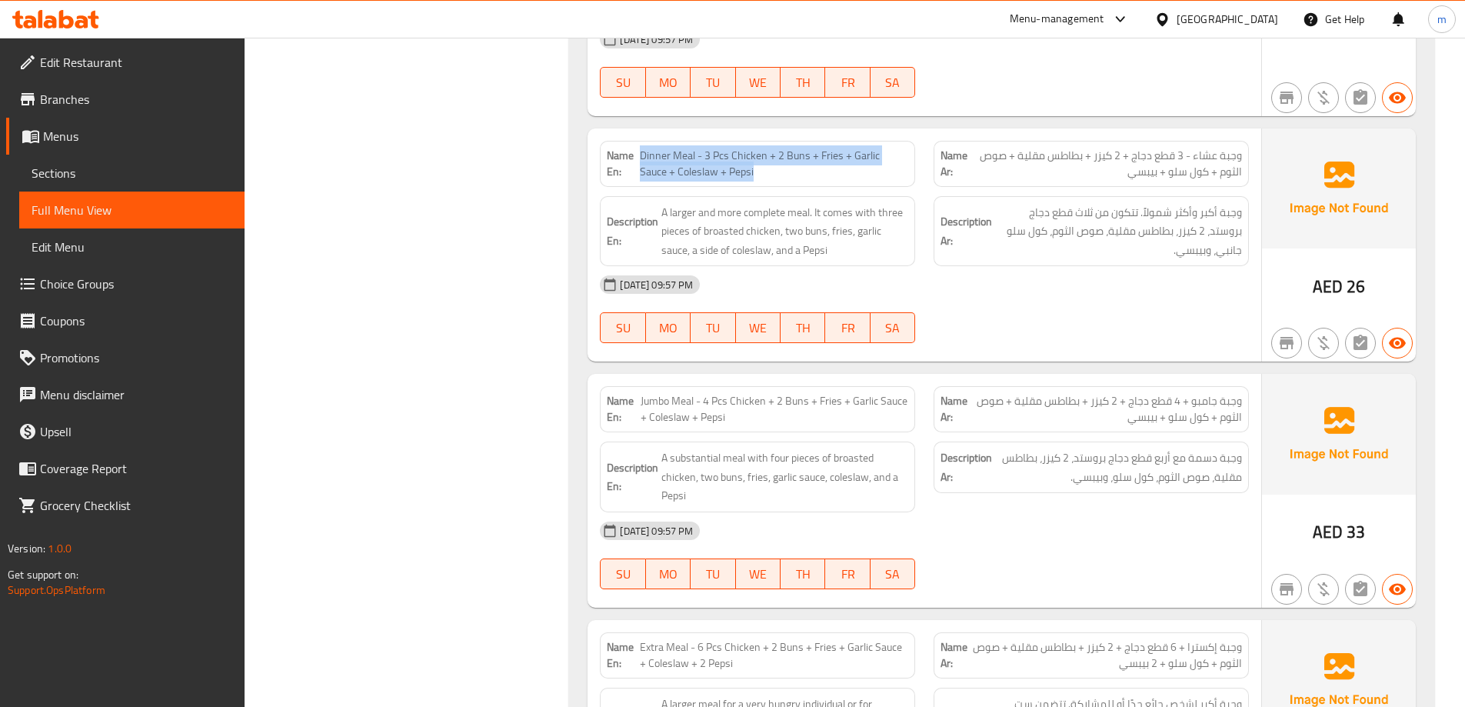
drag, startPoint x: 641, startPoint y: 151, endPoint x: 747, endPoint y: 176, distance: 109.1
click at [747, 176] on span "Dinner Meal - 3 Pcs Chicken + 2 Buns + Fries + Garlic Sauce + Coleslaw + Pepsi" at bounding box center [774, 164] width 268 height 32
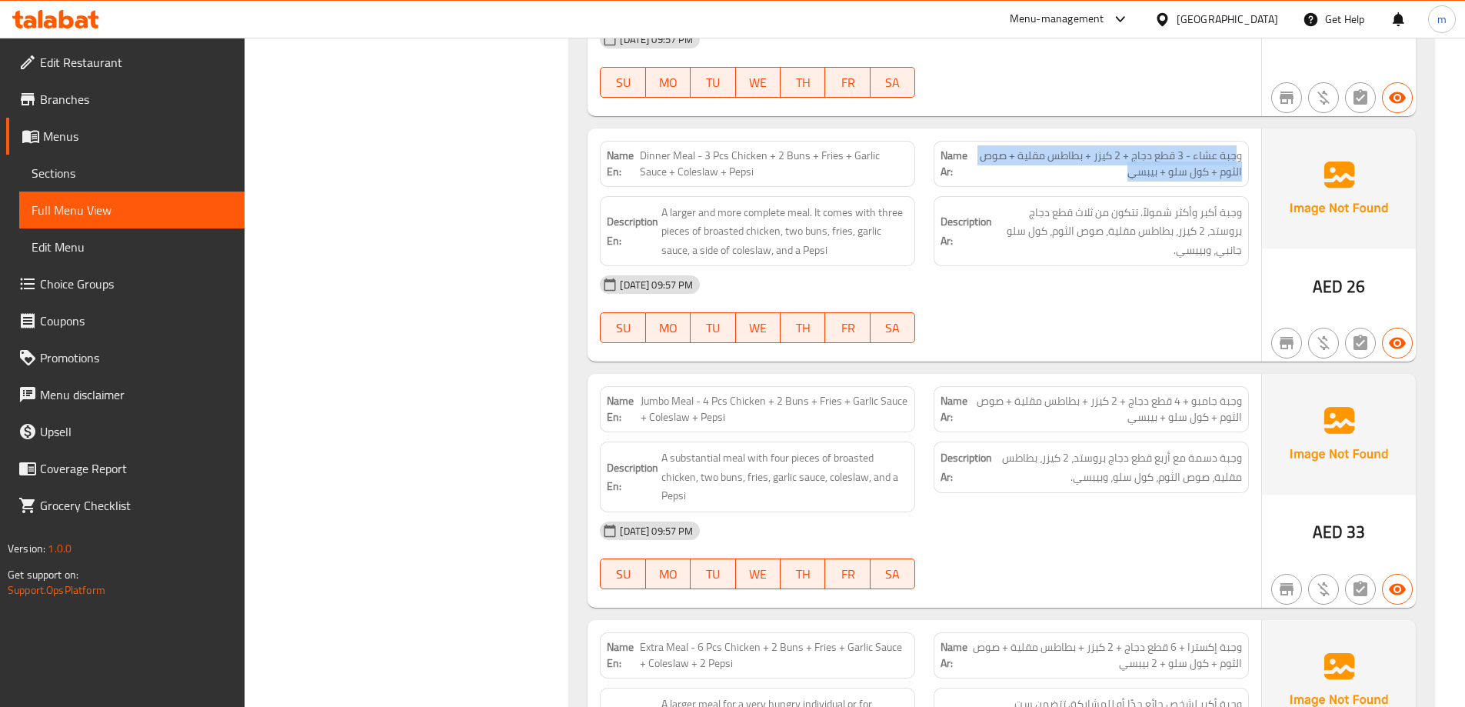
drag, startPoint x: 1231, startPoint y: 156, endPoint x: 1020, endPoint y: 169, distance: 211.1
click at [1020, 169] on span "وجبة عشاء - 3 قطع دجاج + 2 كيزر + بطاطس مقلية + صوص الثوم + كول سلو + بيبسي" at bounding box center [1105, 164] width 271 height 32
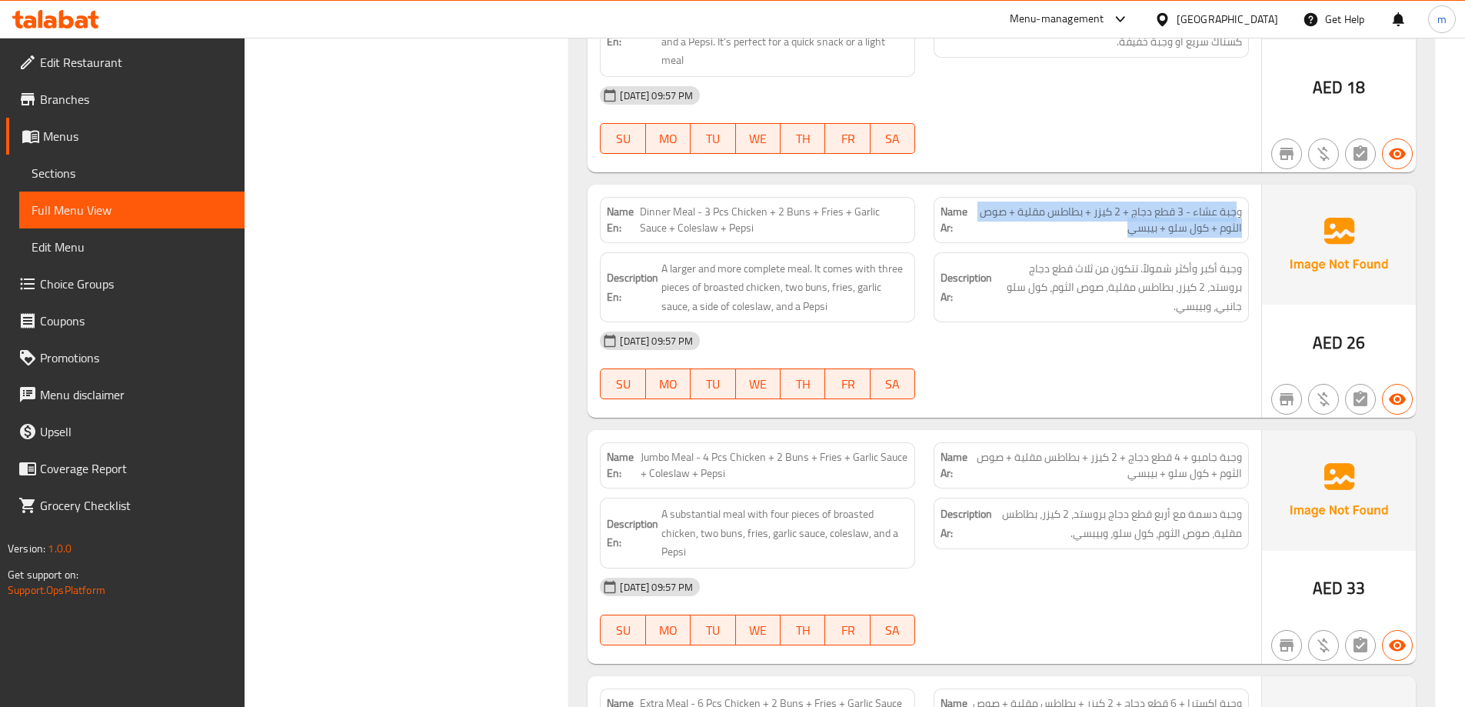
scroll to position [850, 0]
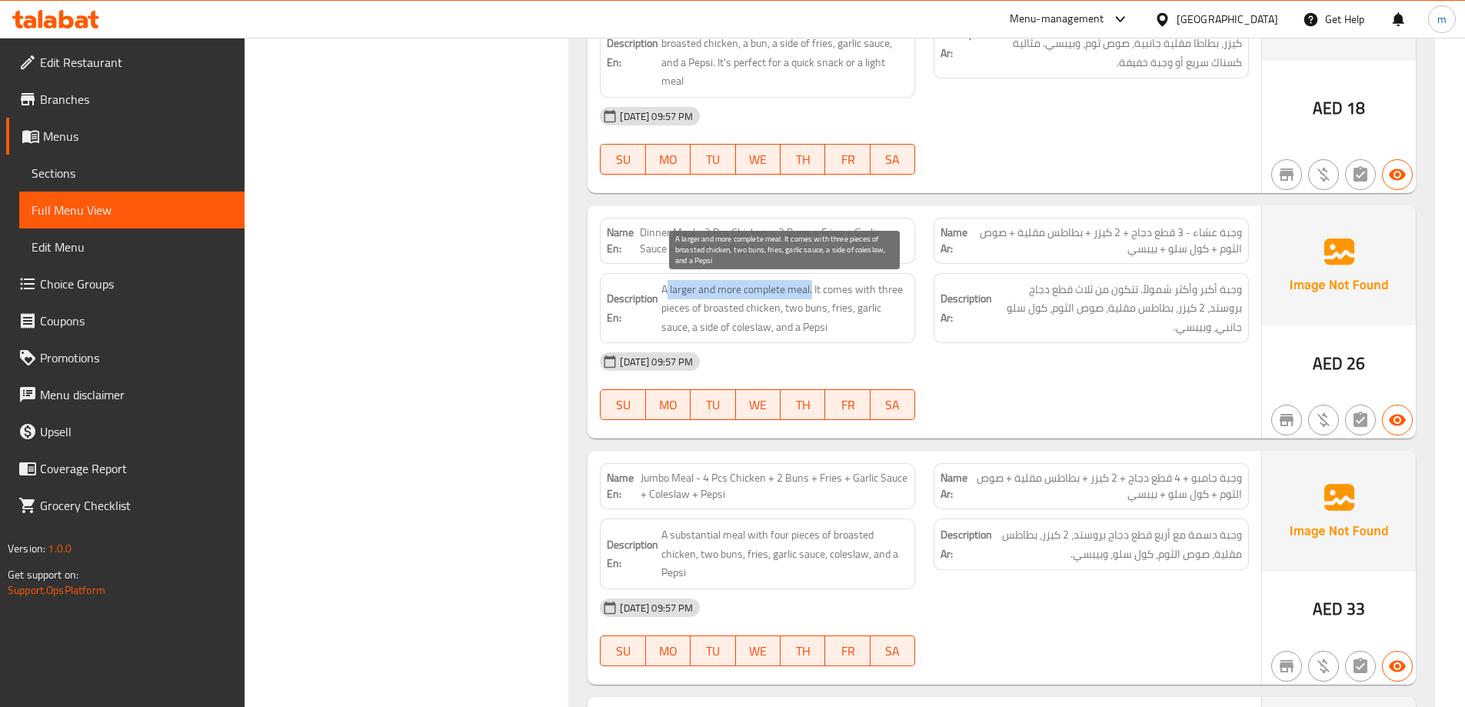
drag, startPoint x: 665, startPoint y: 288, endPoint x: 812, endPoint y: 290, distance: 146.9
click at [812, 290] on span "A larger and more complete meal. It comes with three pieces of broasted chicken…" at bounding box center [784, 308] width 247 height 57
drag, startPoint x: 815, startPoint y: 288, endPoint x: 784, endPoint y: 310, distance: 38.0
click at [784, 310] on span "A larger and more complete meal. It comes with three pieces of broasted chicken…" at bounding box center [784, 308] width 247 height 57
drag, startPoint x: 834, startPoint y: 323, endPoint x: 853, endPoint y: 321, distance: 18.6
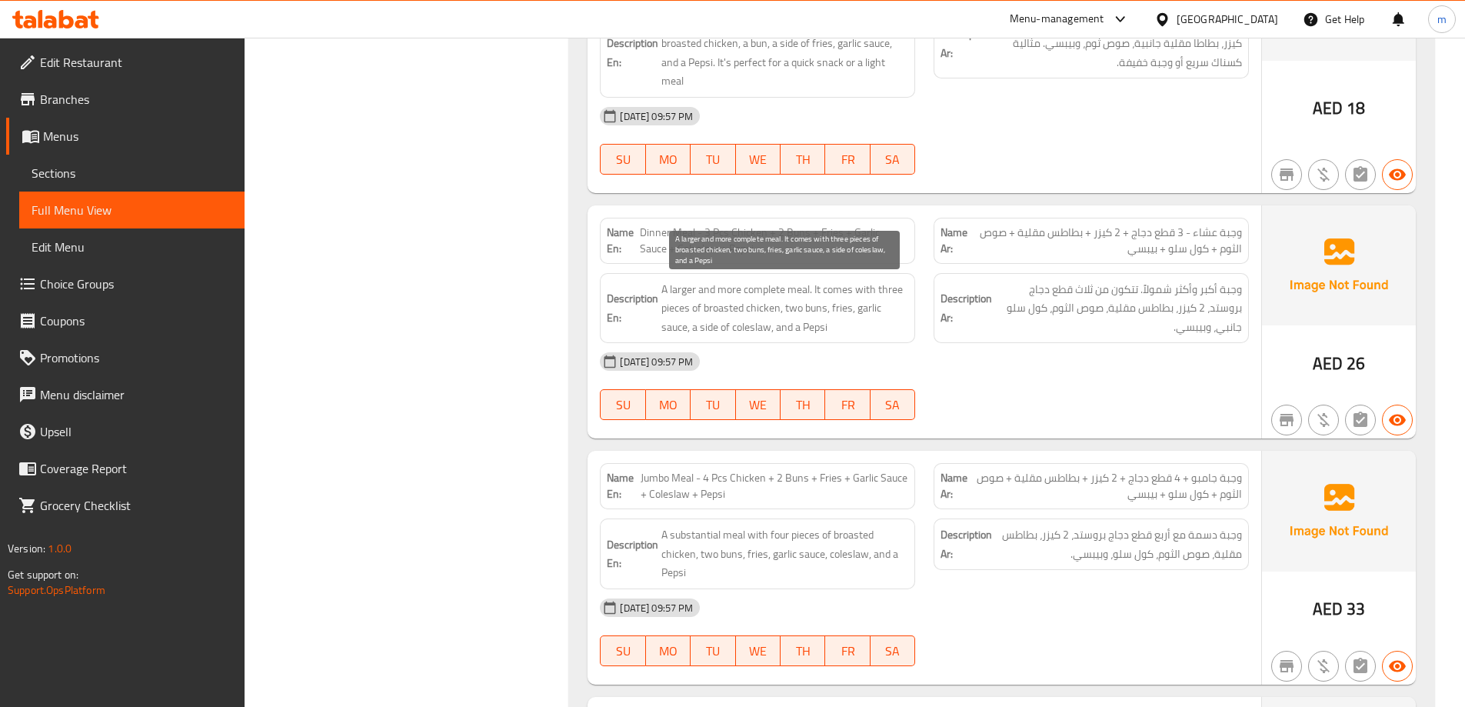
click at [853, 321] on span "A larger and more complete meal. It comes with three pieces of broasted chicken…" at bounding box center [784, 308] width 247 height 57
drag, startPoint x: 705, startPoint y: 325, endPoint x: 771, endPoint y: 322, distance: 66.2
click at [771, 322] on span "A larger and more complete meal. It comes with three pieces of broasted chicken…" at bounding box center [784, 308] width 247 height 57
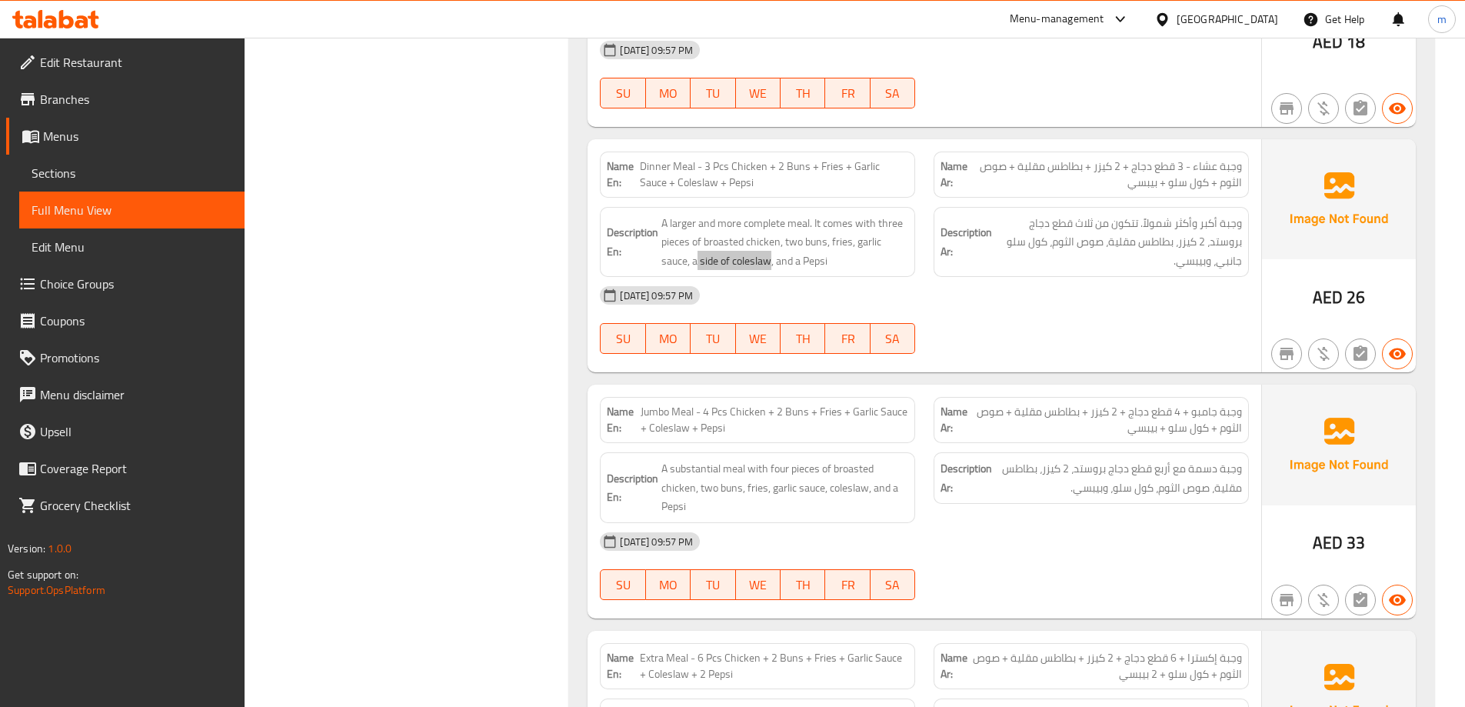
scroll to position [1081, 0]
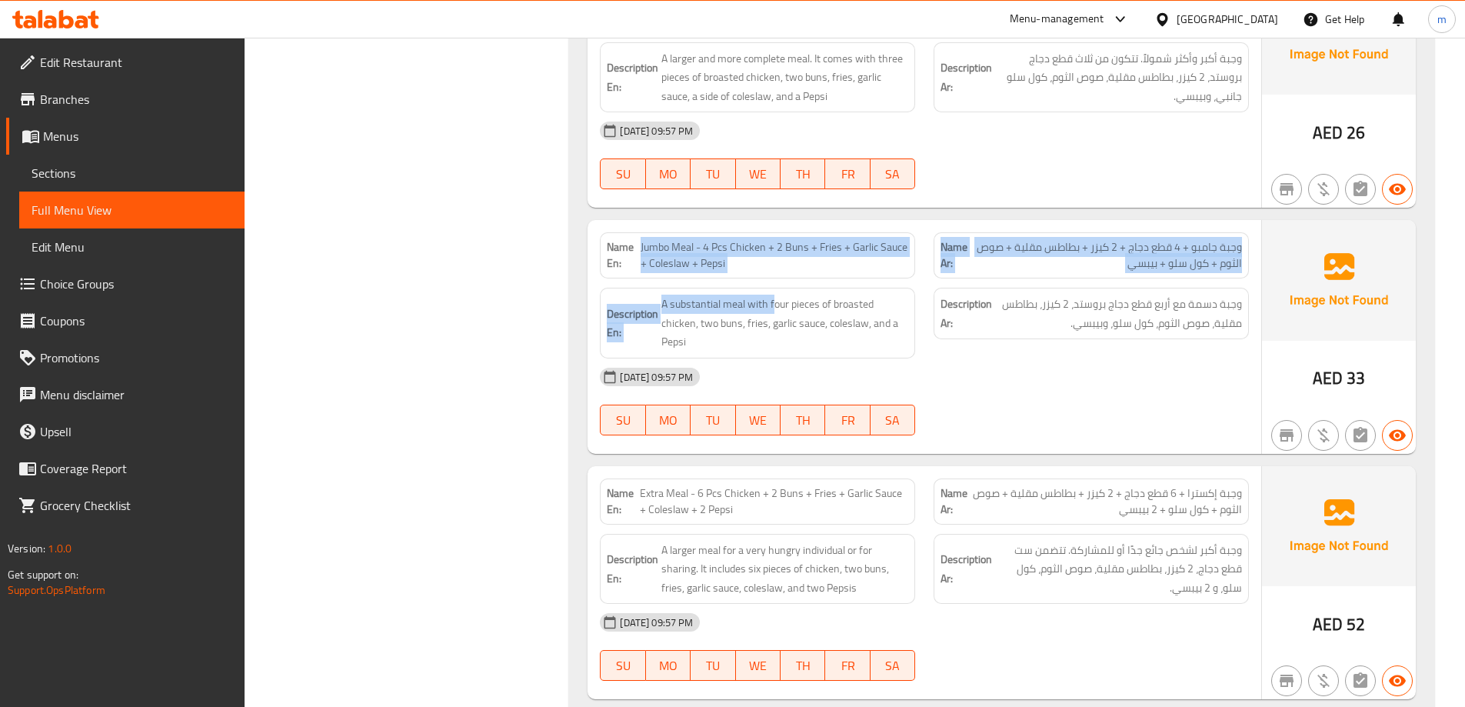
drag, startPoint x: 640, startPoint y: 243, endPoint x: 774, endPoint y: 280, distance: 138.8
click at [774, 280] on div "Name En: Jumbo Meal - 4 Pcs Chicken + 2 Buns + Fries + Garlic Sauce + Coleslaw …" at bounding box center [924, 337] width 674 height 234
click at [774, 280] on div "Description En: A substantial meal with four pieces of broasted chicken, two bu…" at bounding box center [757, 322] width 334 height 89
click at [777, 274] on div "Name En: Jumbo Meal - 4 Pcs Chicken + 2 Buns + Fries + Garlic Sauce + Coleslaw …" at bounding box center [924, 337] width 674 height 234
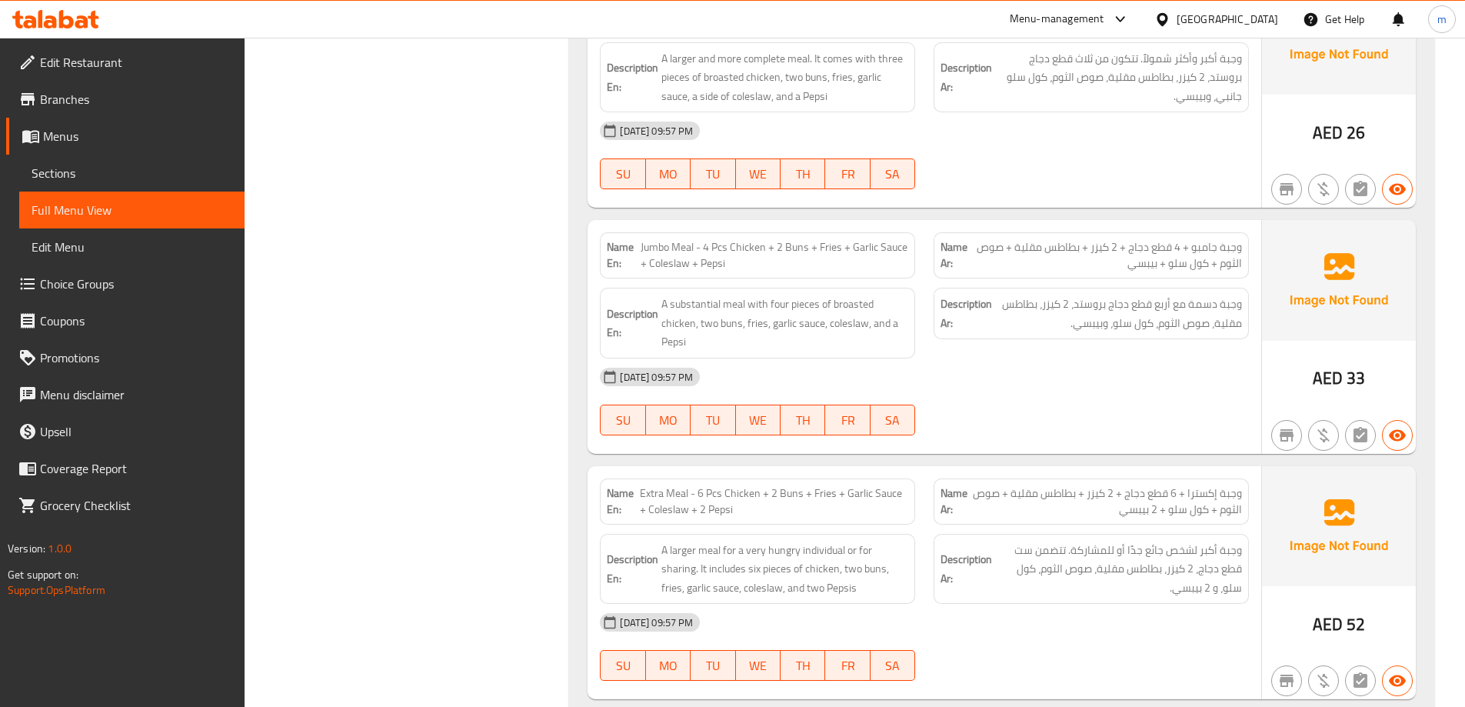
click at [796, 284] on div "Description En: A substantial meal with four pieces of broasted chicken, two bu…" at bounding box center [757, 322] width 334 height 89
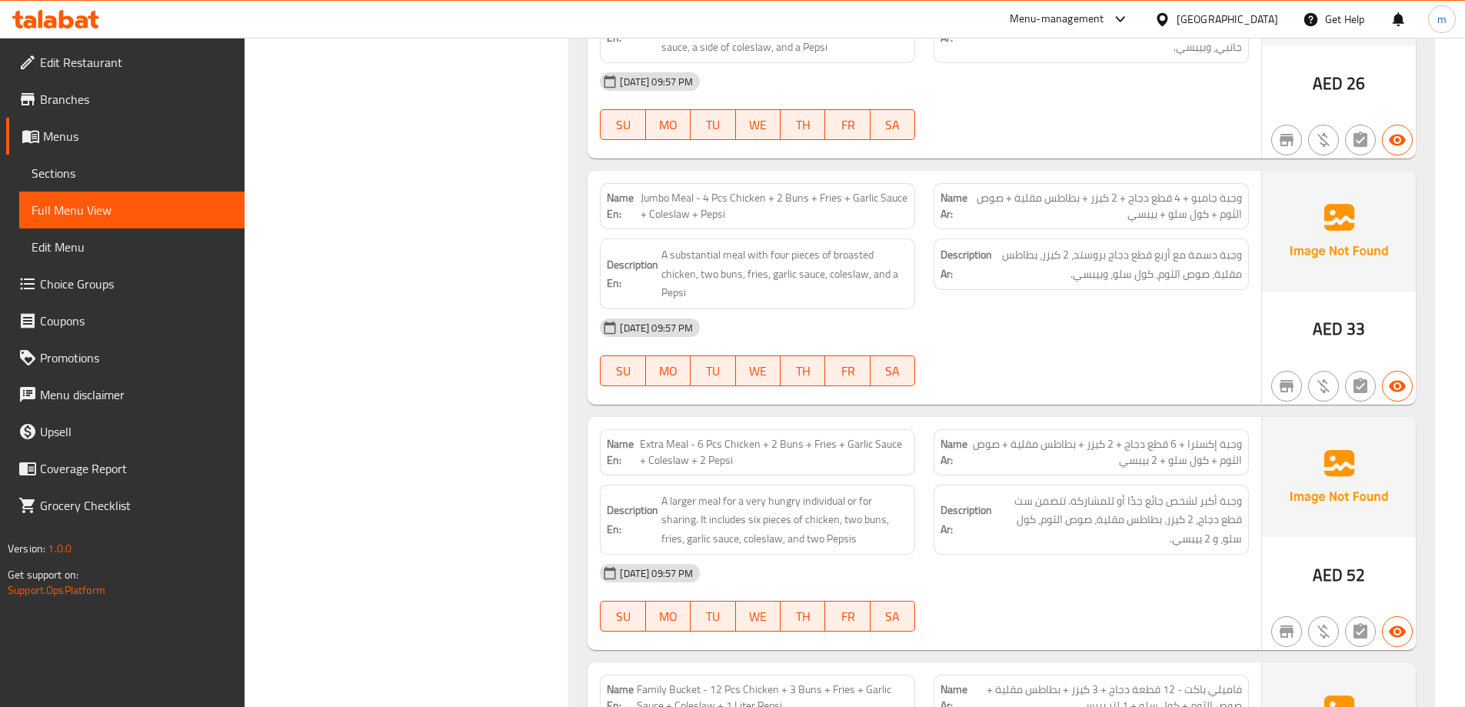
scroll to position [1158, 0]
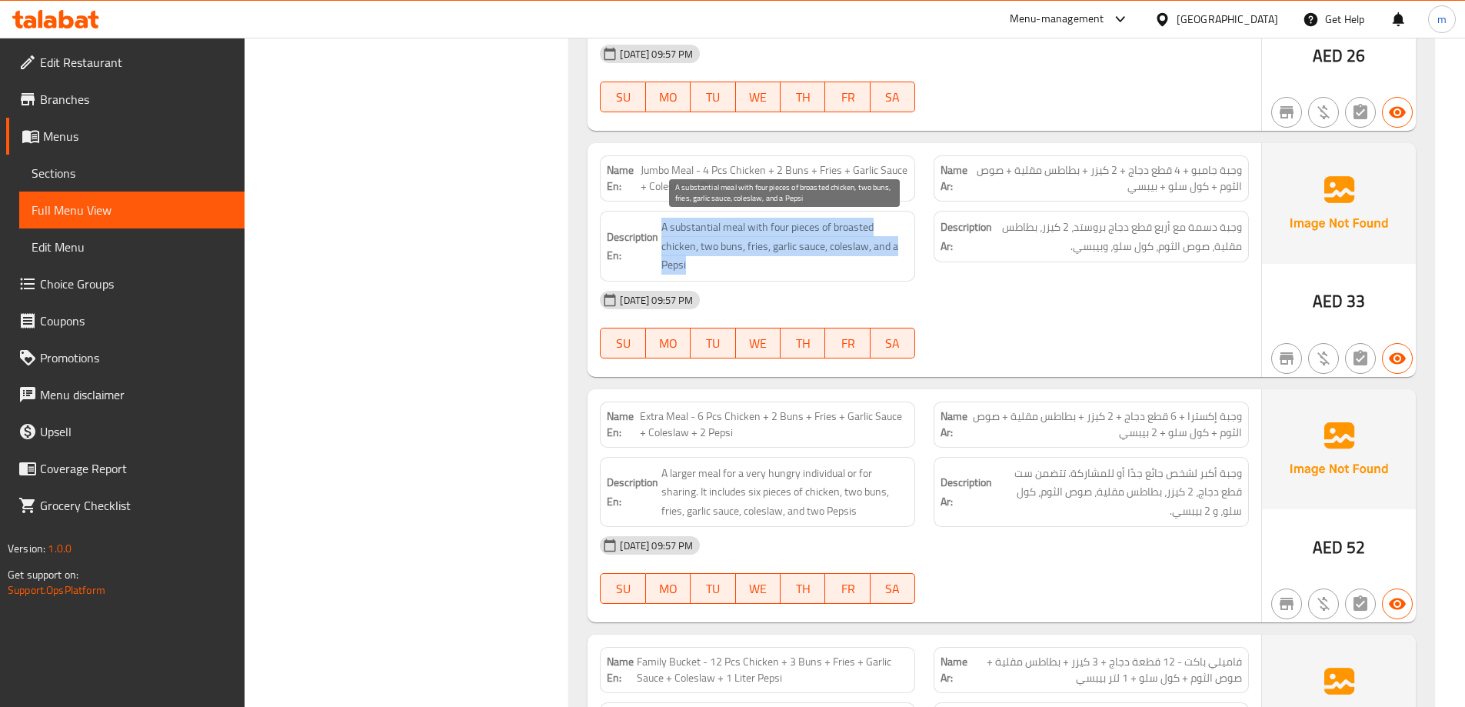
drag, startPoint x: 663, startPoint y: 228, endPoint x: 896, endPoint y: 259, distance: 235.1
click at [896, 259] on span "A substantial meal with four pieces of broasted chicken, two buns, fries, garli…" at bounding box center [784, 246] width 247 height 57
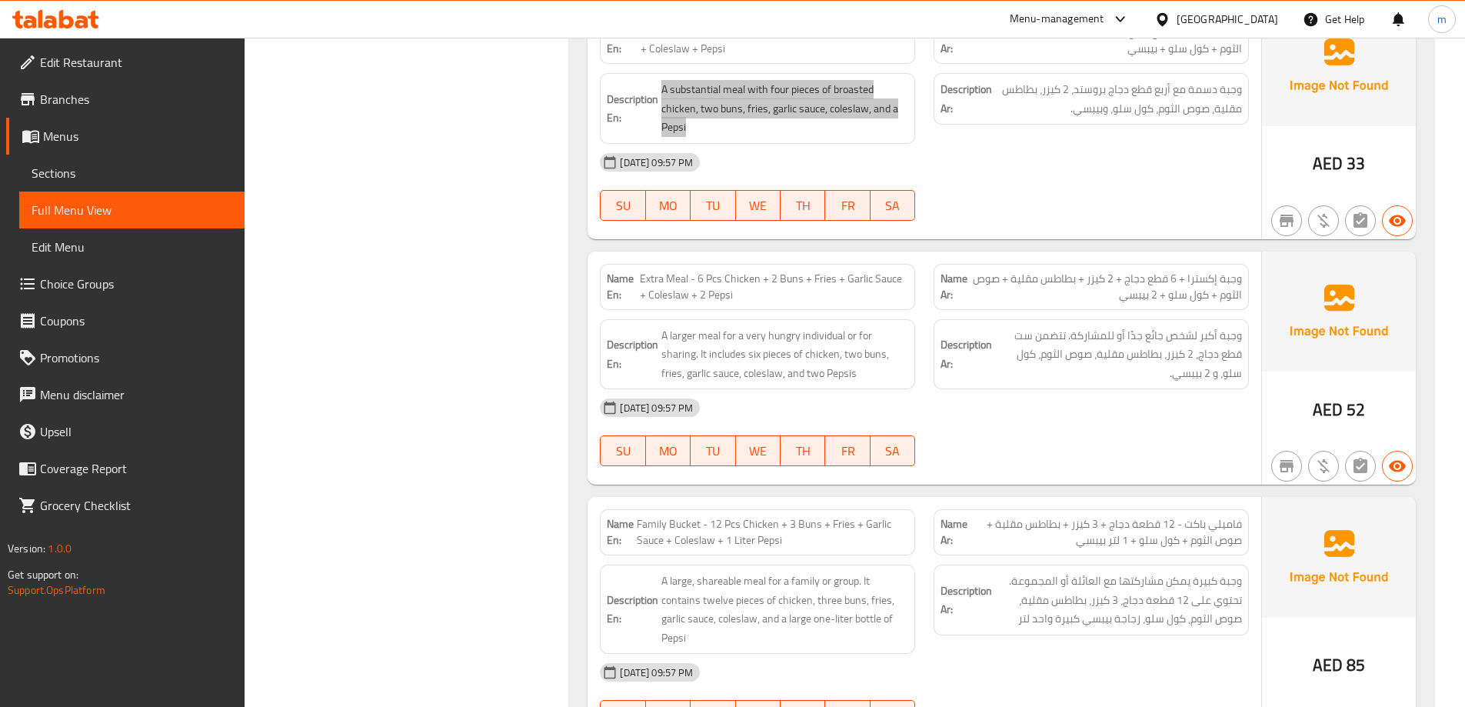
scroll to position [1312, 0]
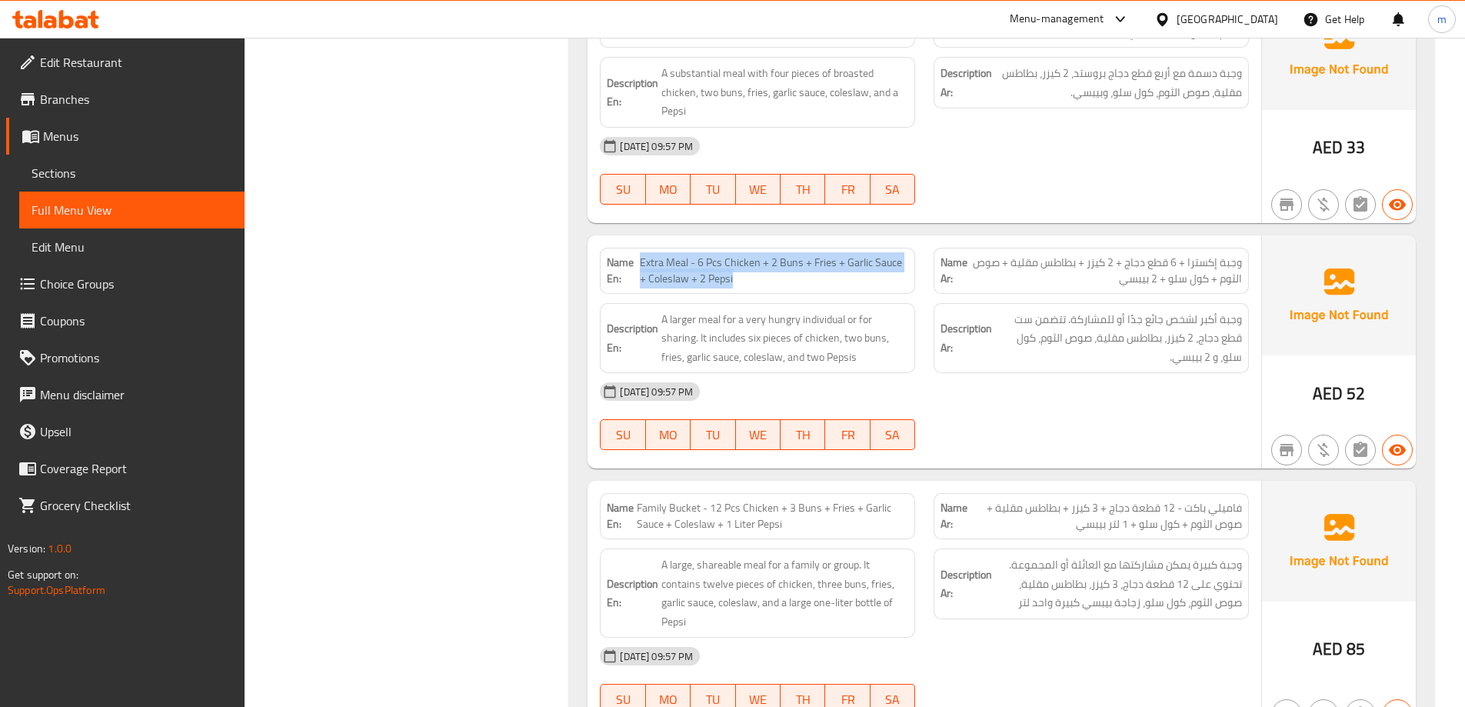
drag, startPoint x: 640, startPoint y: 260, endPoint x: 730, endPoint y: 281, distance: 93.2
click at [730, 281] on span "Extra Meal - 6 Pcs Chicken + 2 Buns + Fries + Garlic Sauce + Coleslaw + 2 Pepsi" at bounding box center [774, 270] width 268 height 32
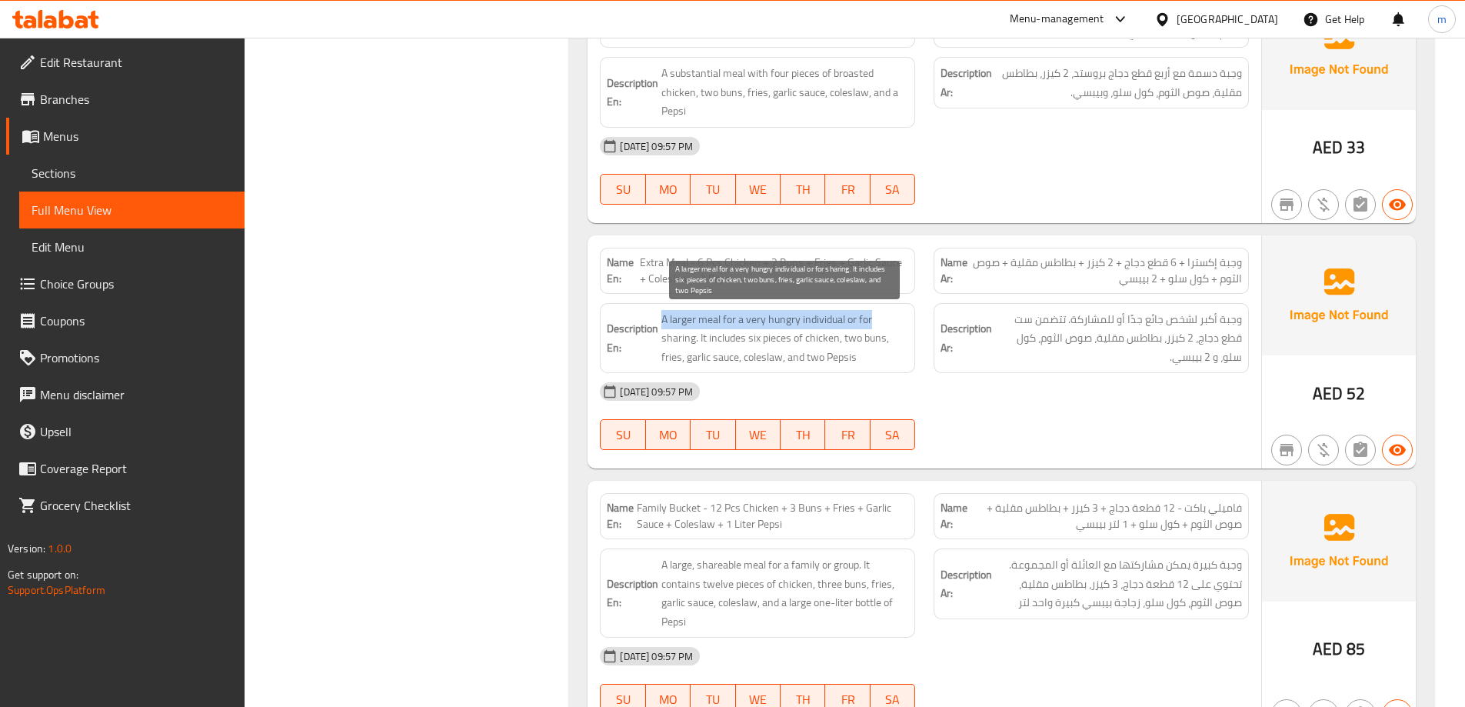
drag, startPoint x: 662, startPoint y: 318, endPoint x: 886, endPoint y: 320, distance: 223.7
click at [886, 320] on span "A larger meal for a very hungry individual or for sharing. It includes six piec…" at bounding box center [784, 338] width 247 height 57
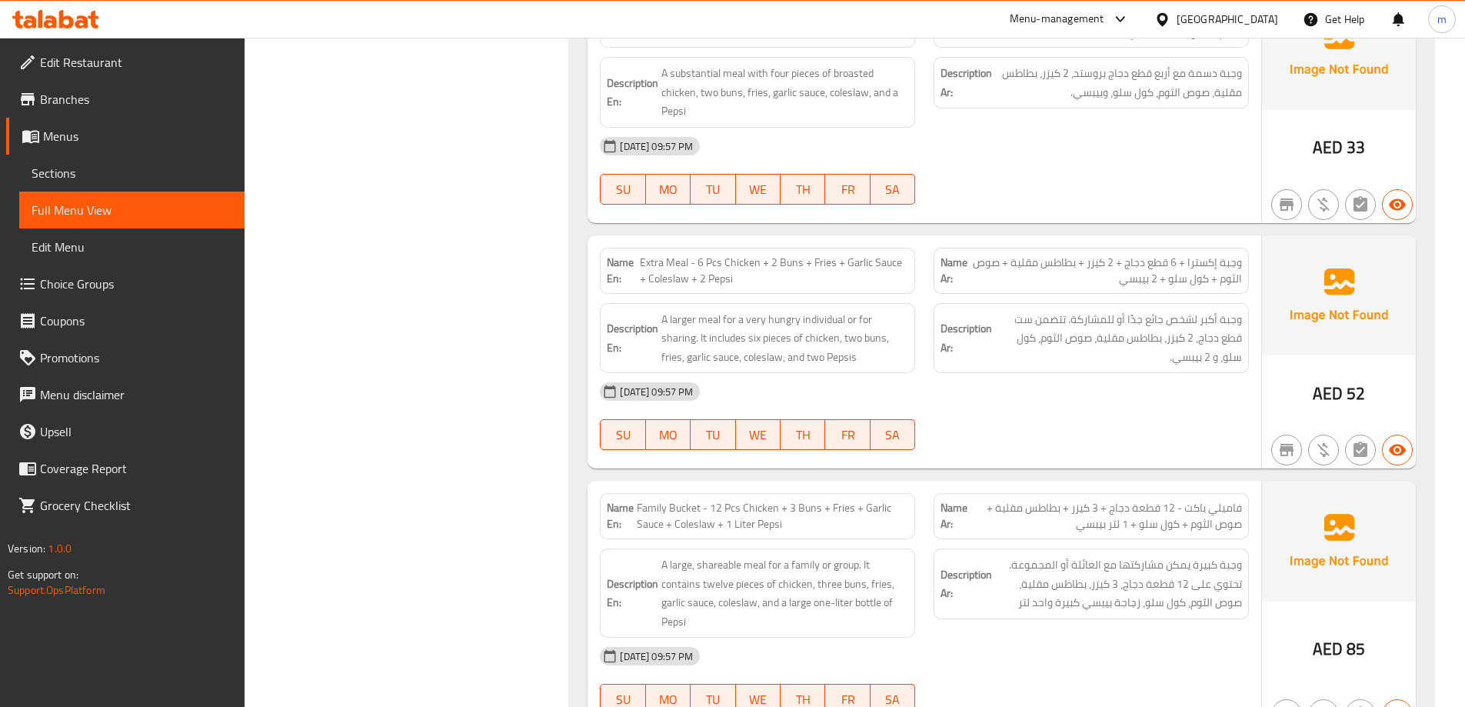
click at [823, 278] on span "Extra Meal - 6 Pcs Chicken + 2 Buns + Fries + Garlic Sauce + Coleslaw + 2 Pepsi" at bounding box center [774, 270] width 268 height 32
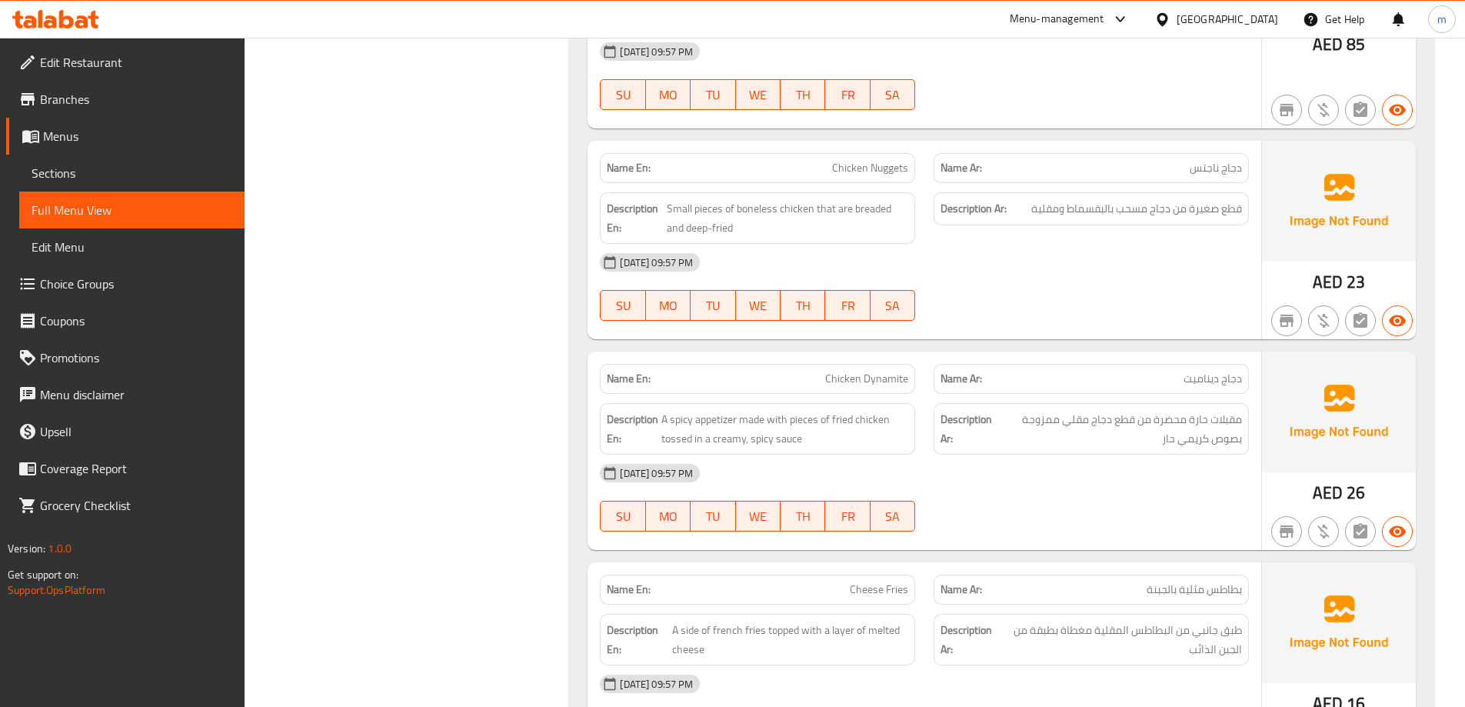
scroll to position [1936, 0]
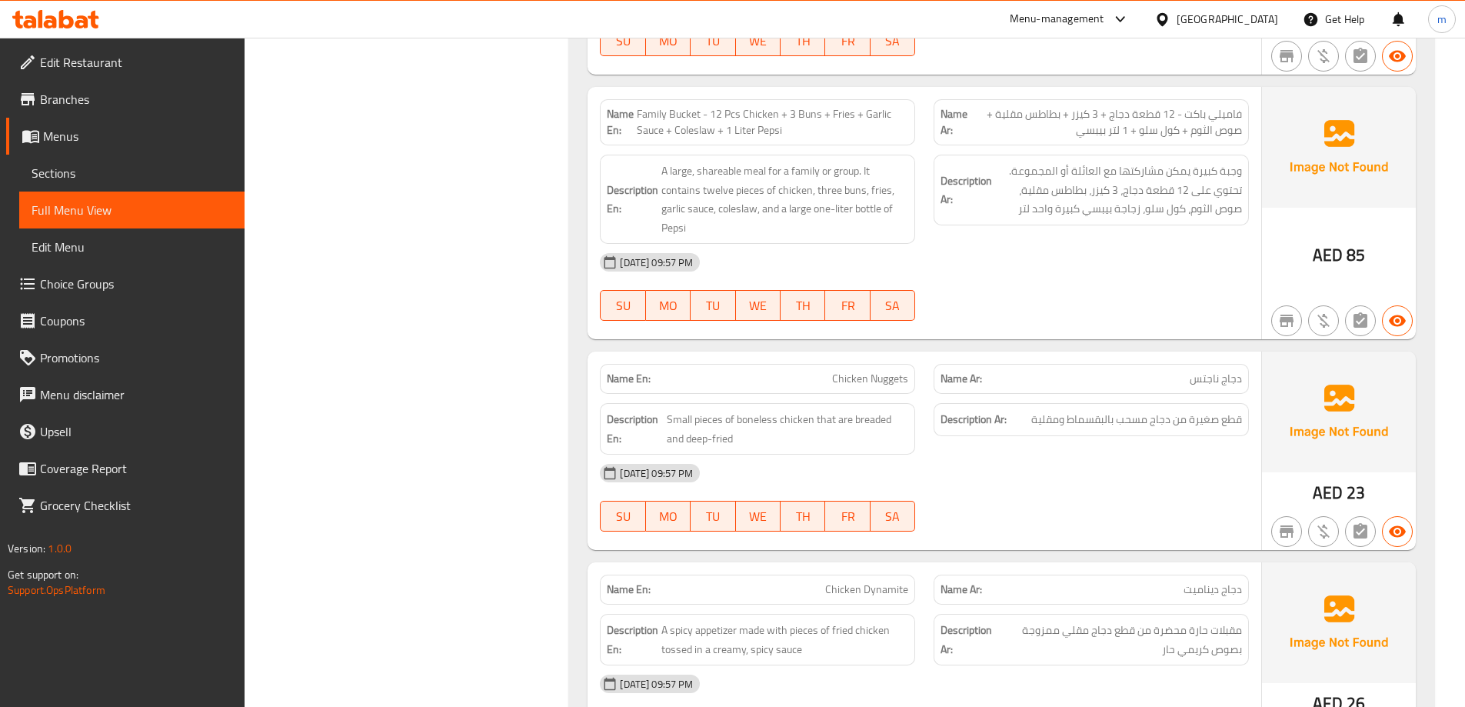
scroll to position [1475, 0]
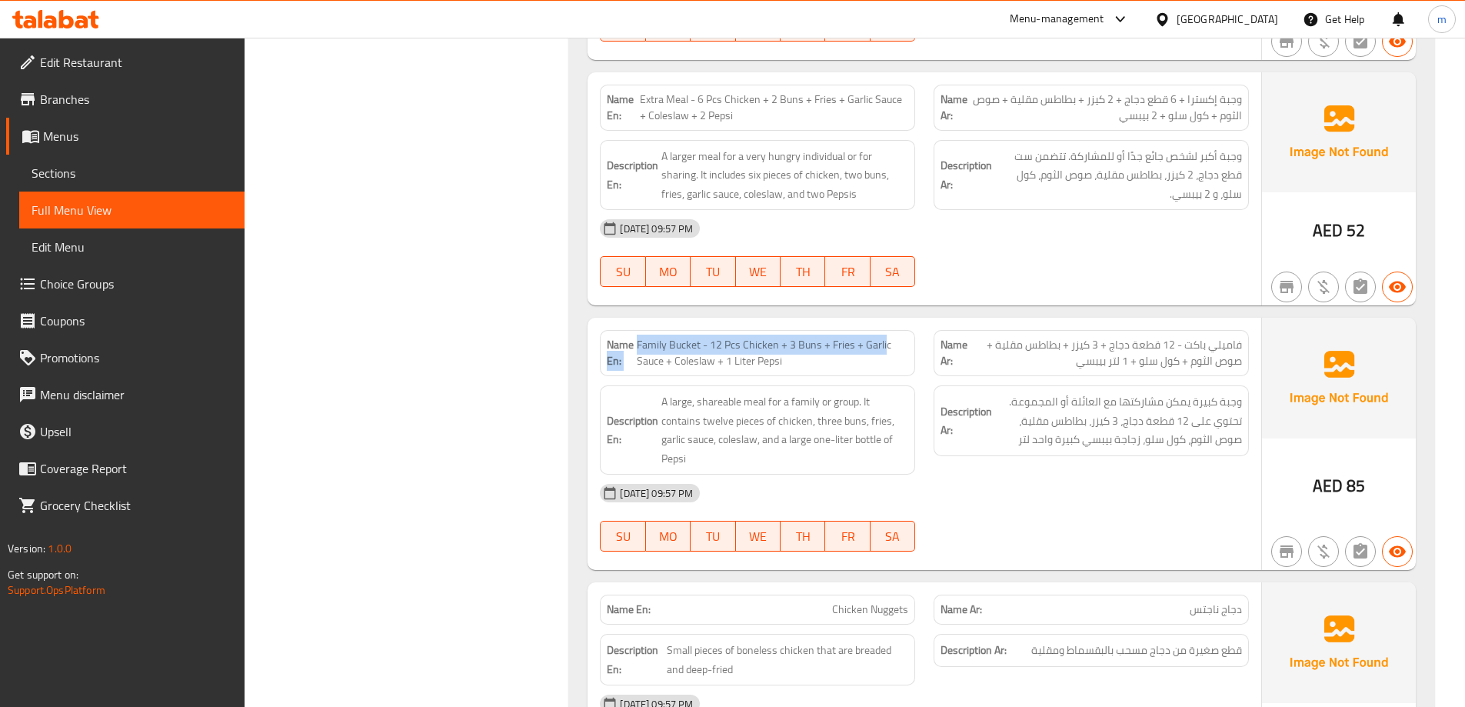
drag, startPoint x: 634, startPoint y: 346, endPoint x: 685, endPoint y: 352, distance: 51.1
click at [882, 351] on p "Name En: Family Bucket - 12 Pcs Chicken + 3 Buns + Fries + Garlic Sauce + Coles…" at bounding box center [757, 353] width 301 height 32
drag, startPoint x: 682, startPoint y: 365, endPoint x: 796, endPoint y: 374, distance: 114.1
click at [796, 374] on div "Name En: Family Bucket - 12 Pcs Chicken + 3 Buns + Fries + Garlic Sauce + Coles…" at bounding box center [757, 353] width 315 height 46
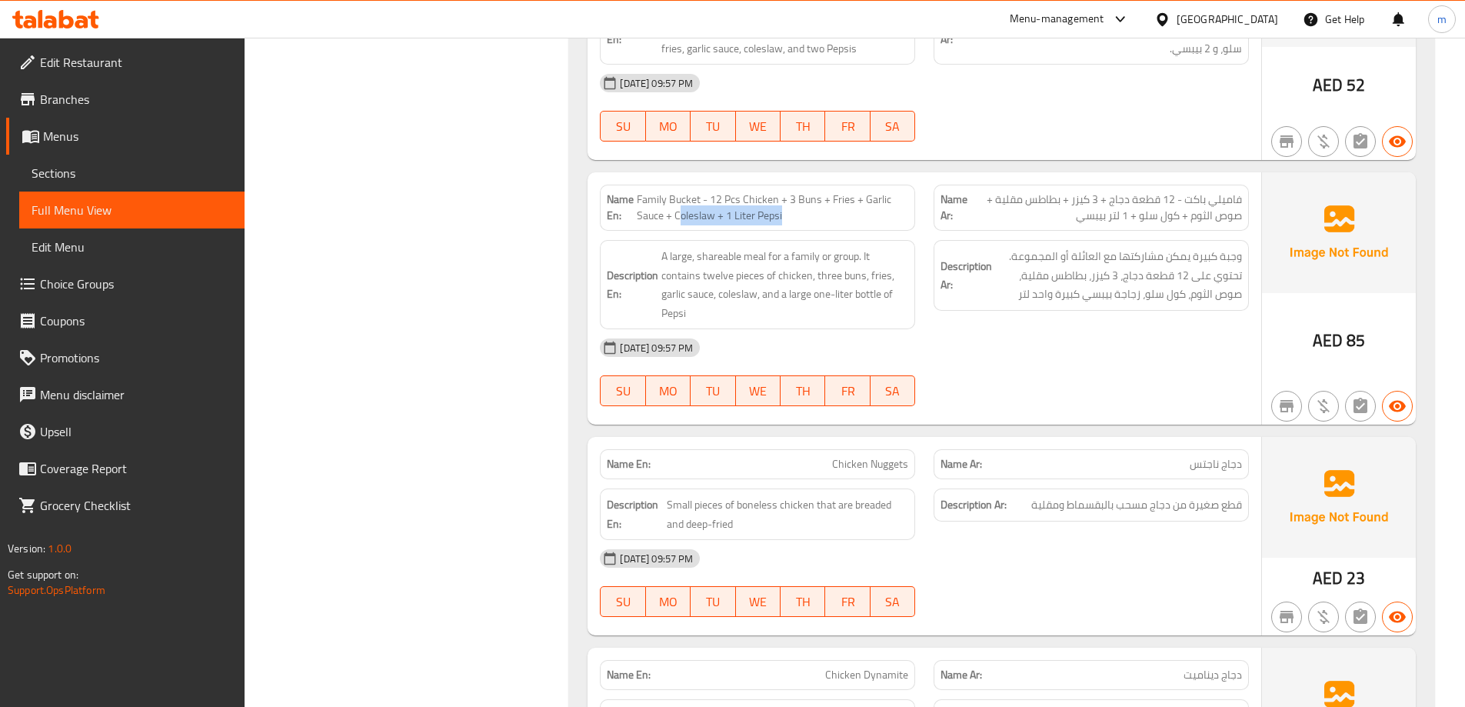
scroll to position [1628, 0]
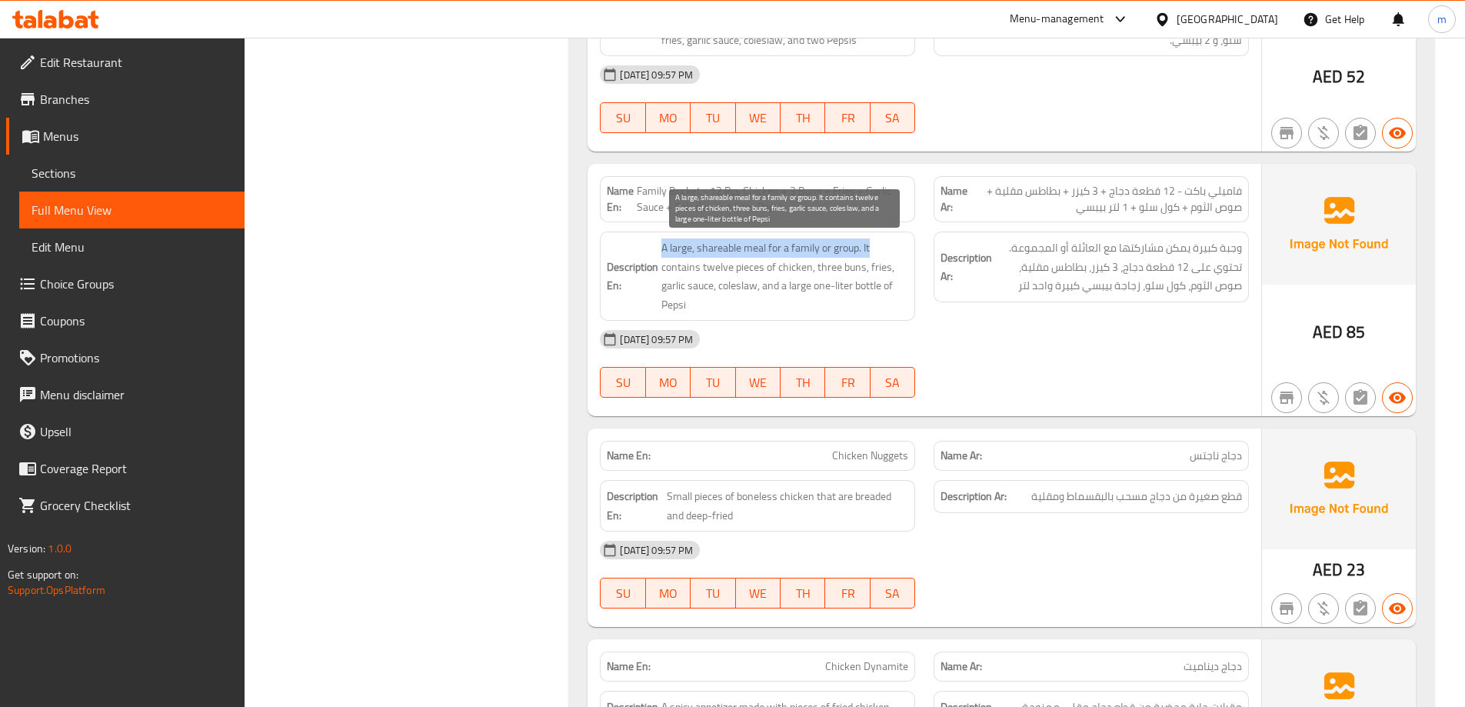
drag, startPoint x: 664, startPoint y: 244, endPoint x: 887, endPoint y: 242, distance: 223.0
click at [887, 242] on span "A large, shareable meal for a family or group. It contains twelve pieces of chi…" at bounding box center [784, 275] width 247 height 75
drag, startPoint x: 663, startPoint y: 268, endPoint x: 886, endPoint y: 273, distance: 223.0
click at [886, 273] on span "A large, shareable meal for a family or group. It contains twelve pieces of chi…" at bounding box center [784, 275] width 247 height 75
drag, startPoint x: 714, startPoint y: 291, endPoint x: 834, endPoint y: 283, distance: 121.0
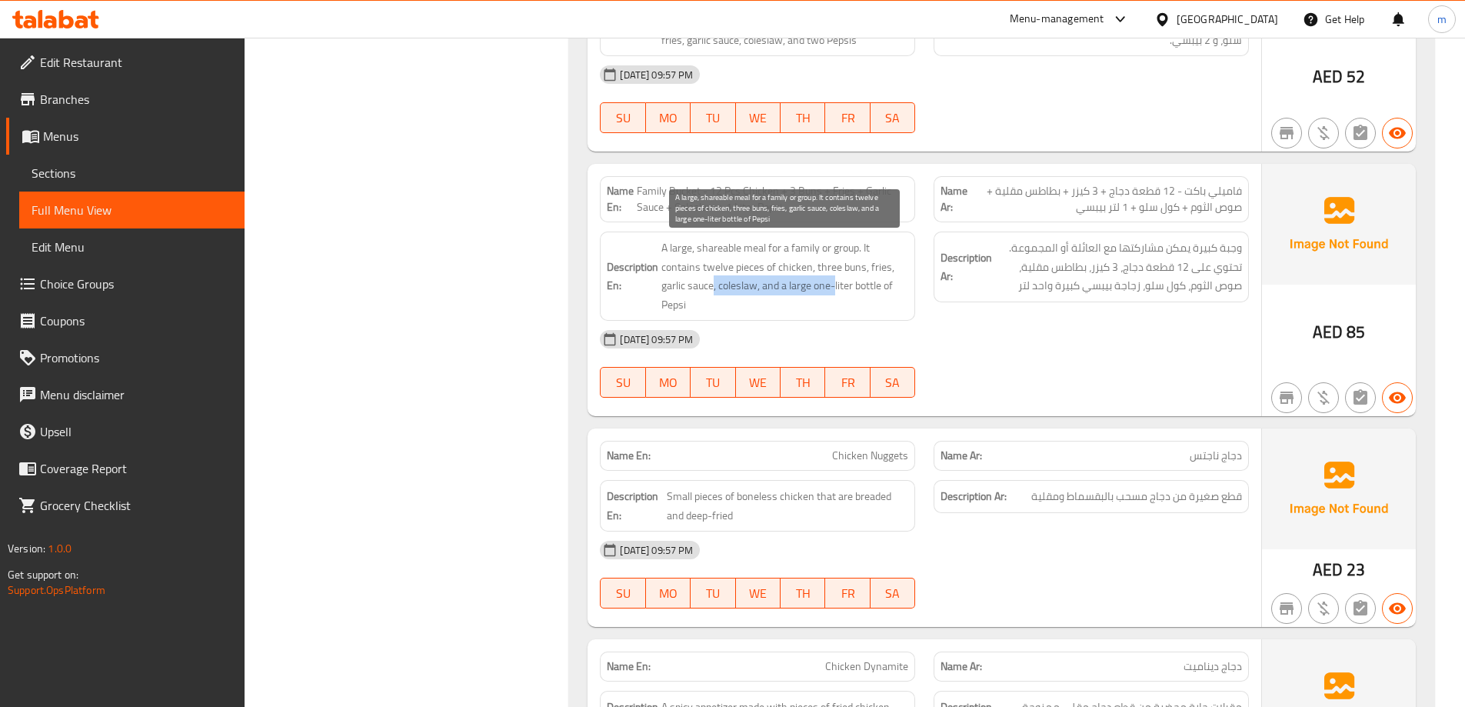
click at [834, 283] on span "A large, shareable meal for a family or group. It contains twelve pieces of chi…" at bounding box center [784, 275] width 247 height 75
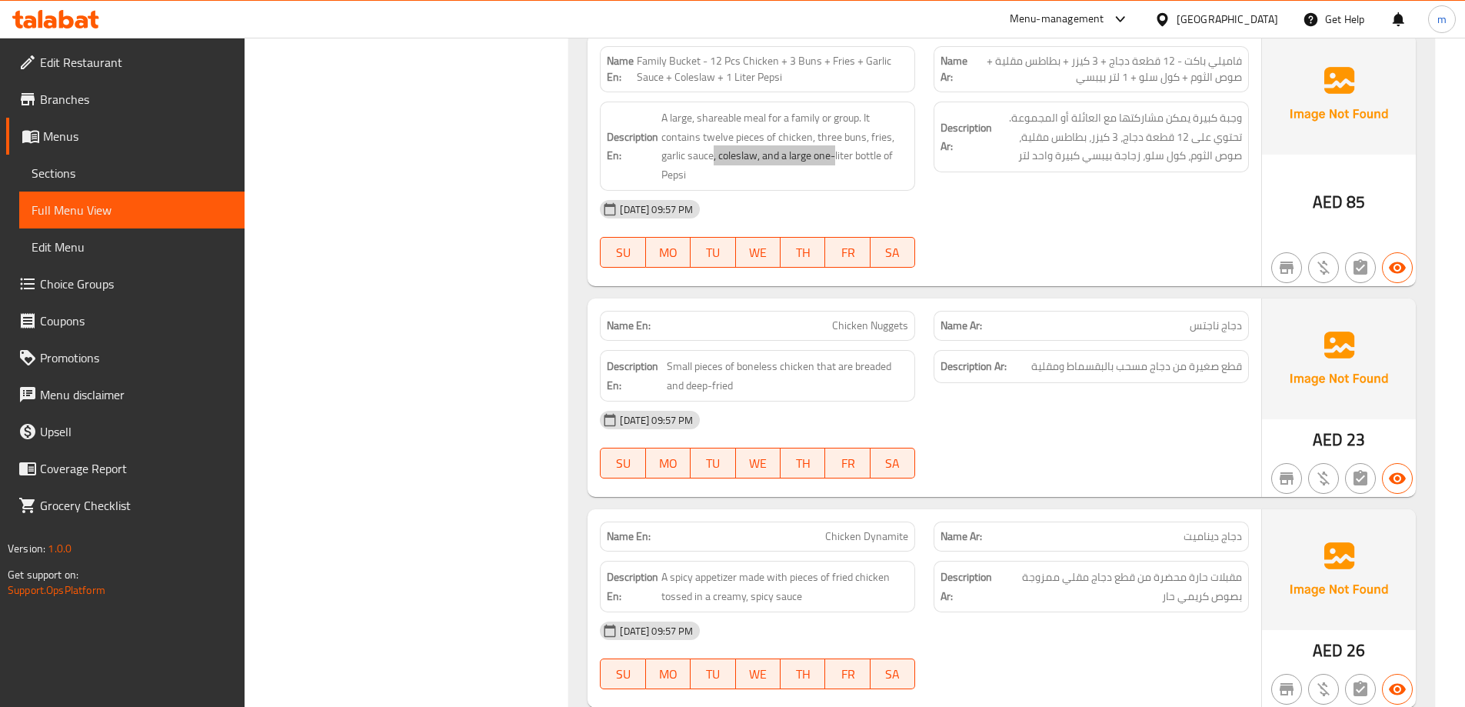
scroll to position [1859, 0]
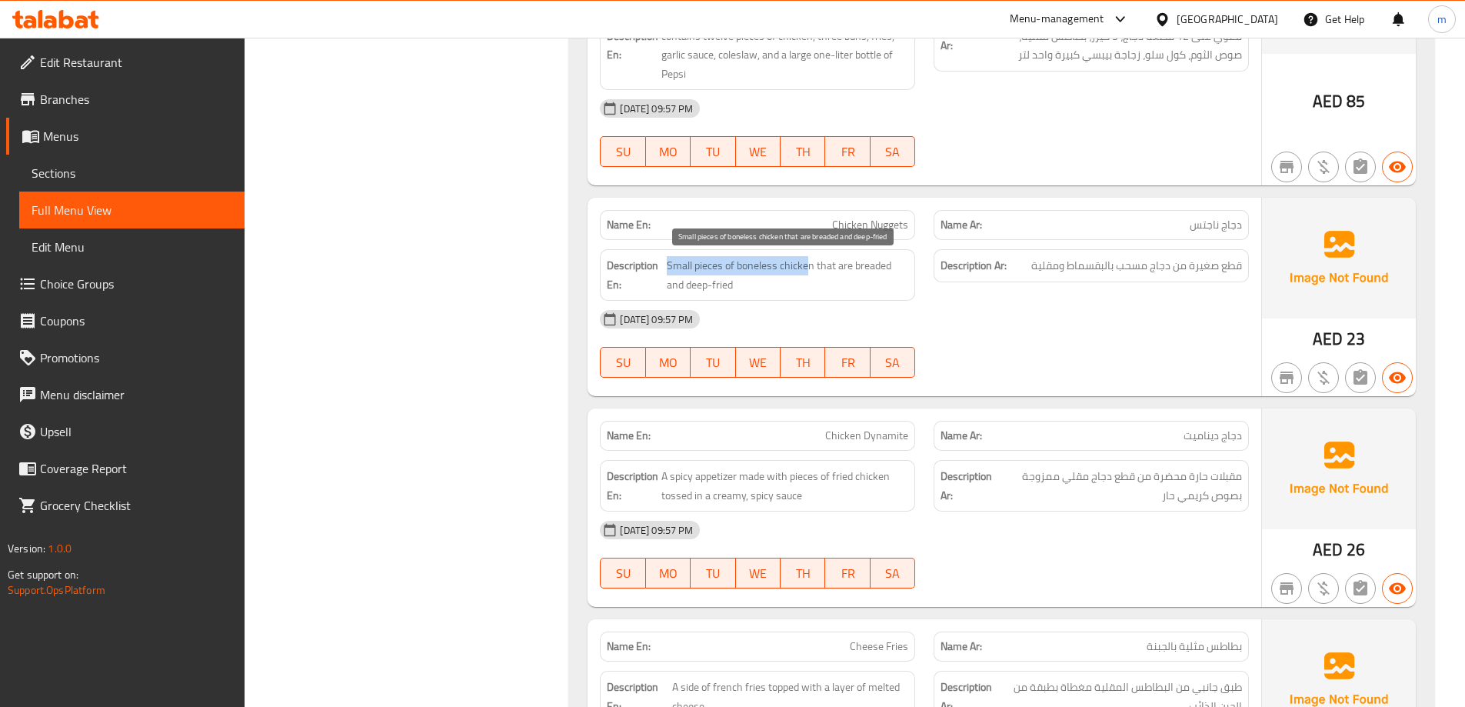
drag, startPoint x: 668, startPoint y: 265, endPoint x: 807, endPoint y: 269, distance: 138.4
click at [807, 269] on span "Small pieces of boneless chicken that are breaded and deep-fried" at bounding box center [787, 275] width 241 height 38
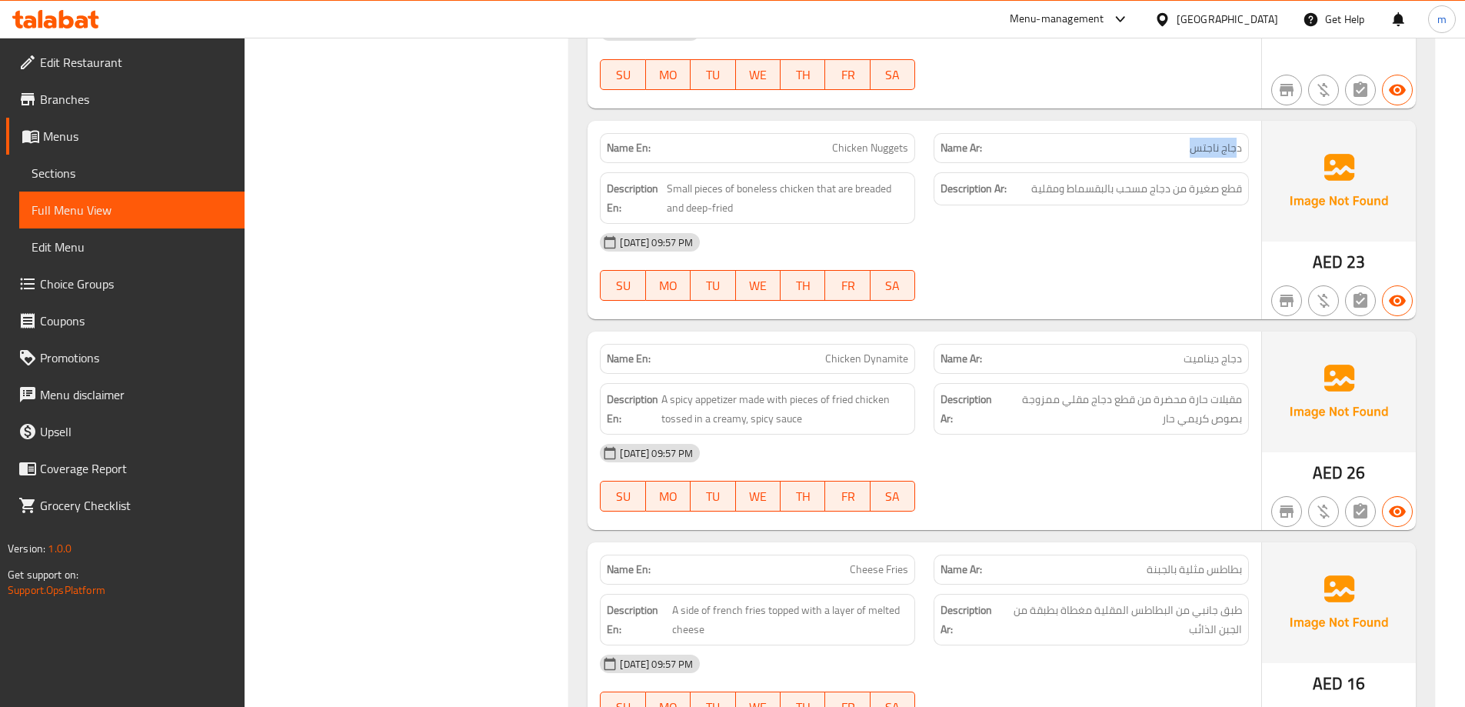
drag, startPoint x: 1165, startPoint y: 148, endPoint x: 1238, endPoint y: 146, distance: 73.1
click at [1238, 146] on p "Name Ar: دجاج ناجتس" at bounding box center [1090, 148] width 301 height 16
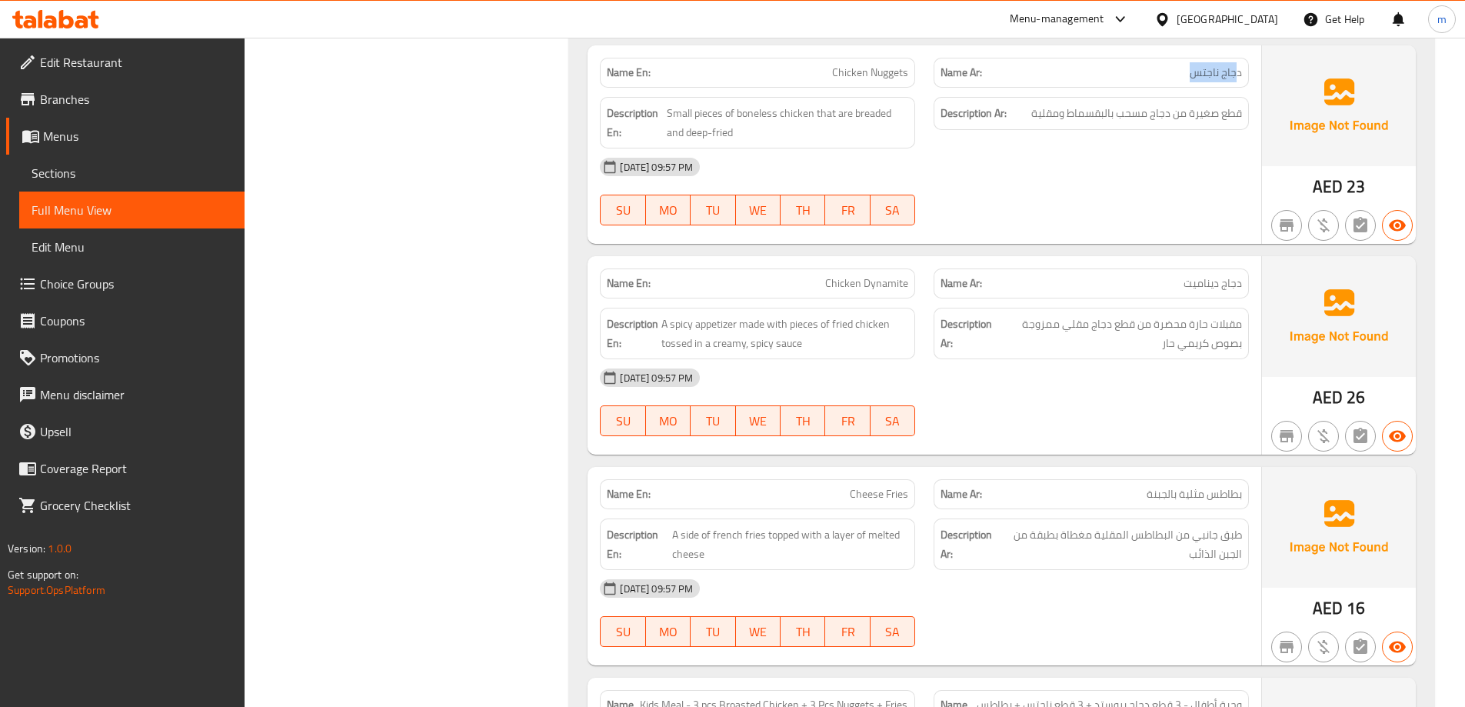
scroll to position [2013, 0]
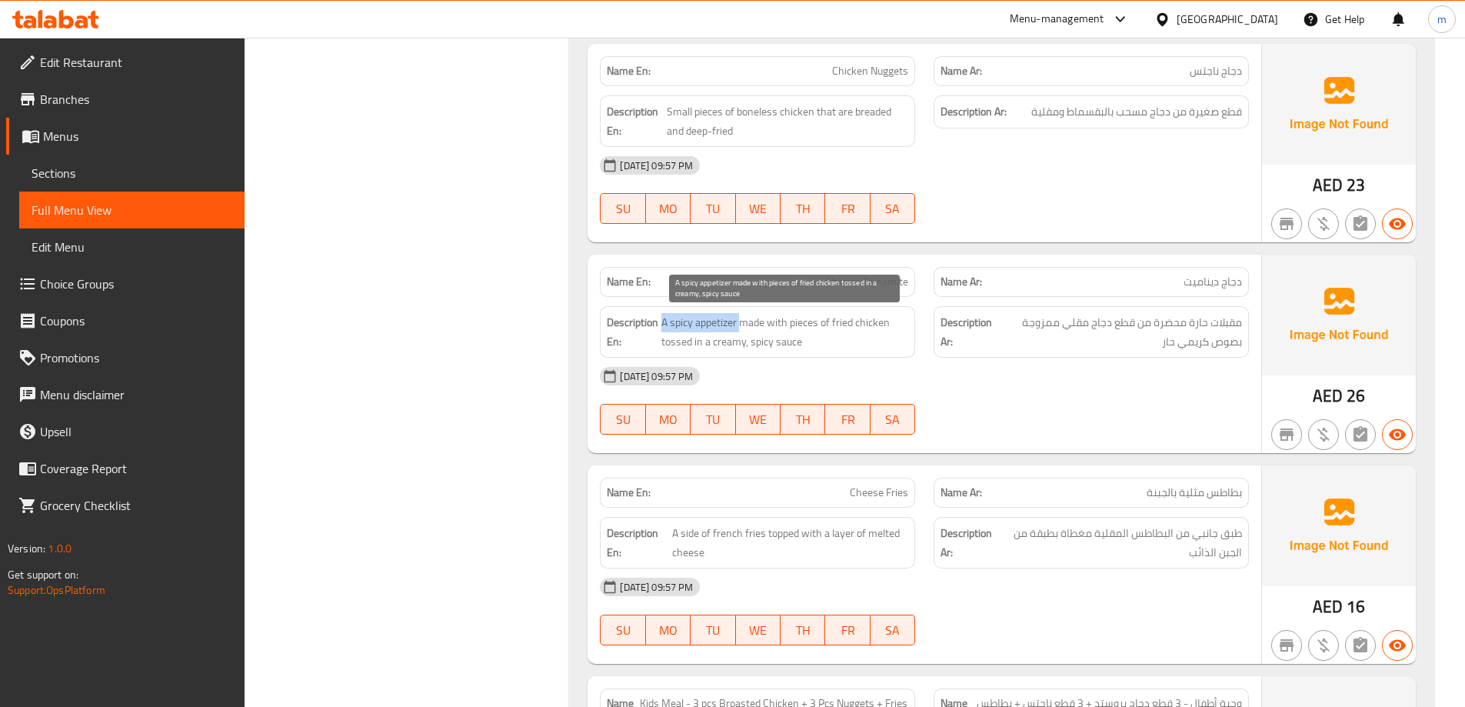
drag, startPoint x: 740, startPoint y: 322, endPoint x: 664, endPoint y: 322, distance: 76.1
click at [664, 322] on span "A spicy appetizer made with pieces of fried chicken tossed in a creamy, spicy s…" at bounding box center [784, 332] width 247 height 38
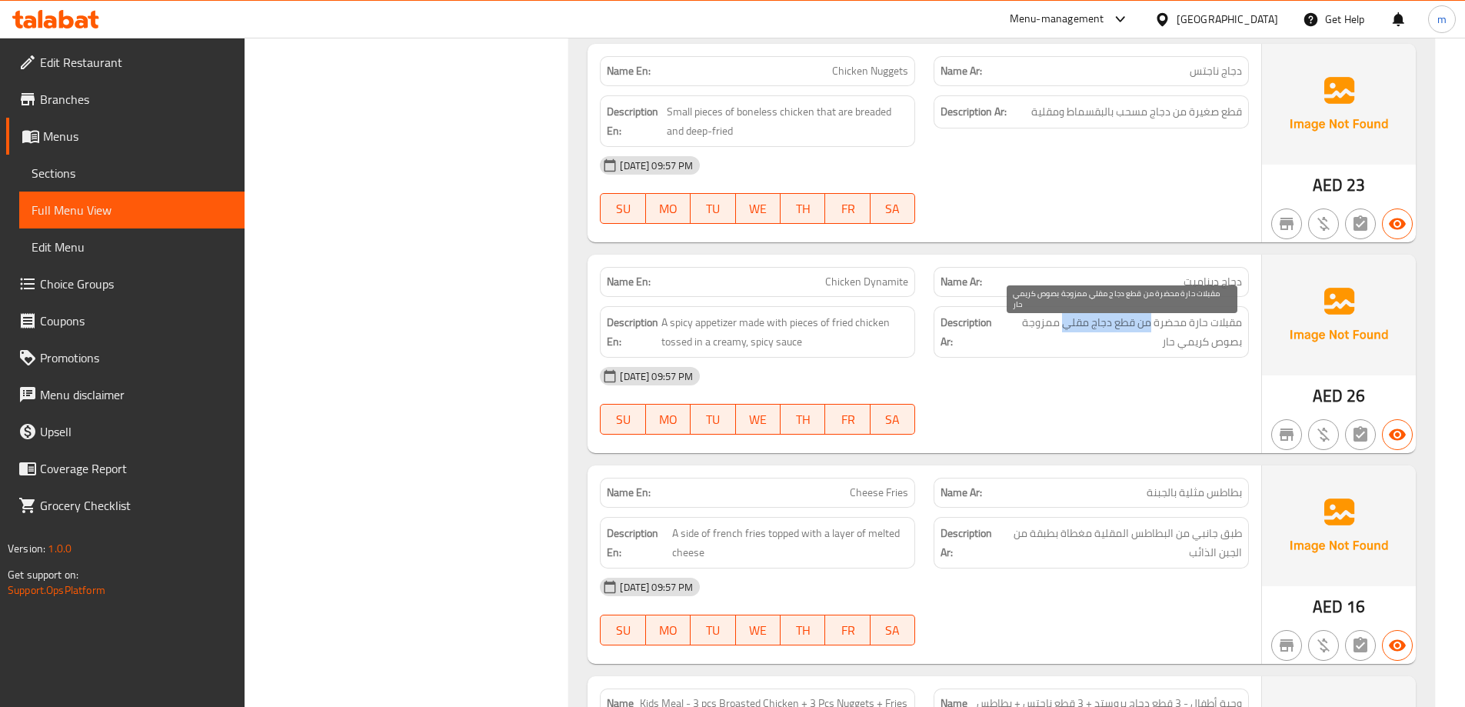
drag, startPoint x: 1149, startPoint y: 321, endPoint x: 1065, endPoint y: 331, distance: 85.1
click at [1065, 331] on span "مقبلات حارة محضرة من قطع دجاج مقلي ممزوجة بصوص كريمي حار" at bounding box center [1119, 332] width 244 height 38
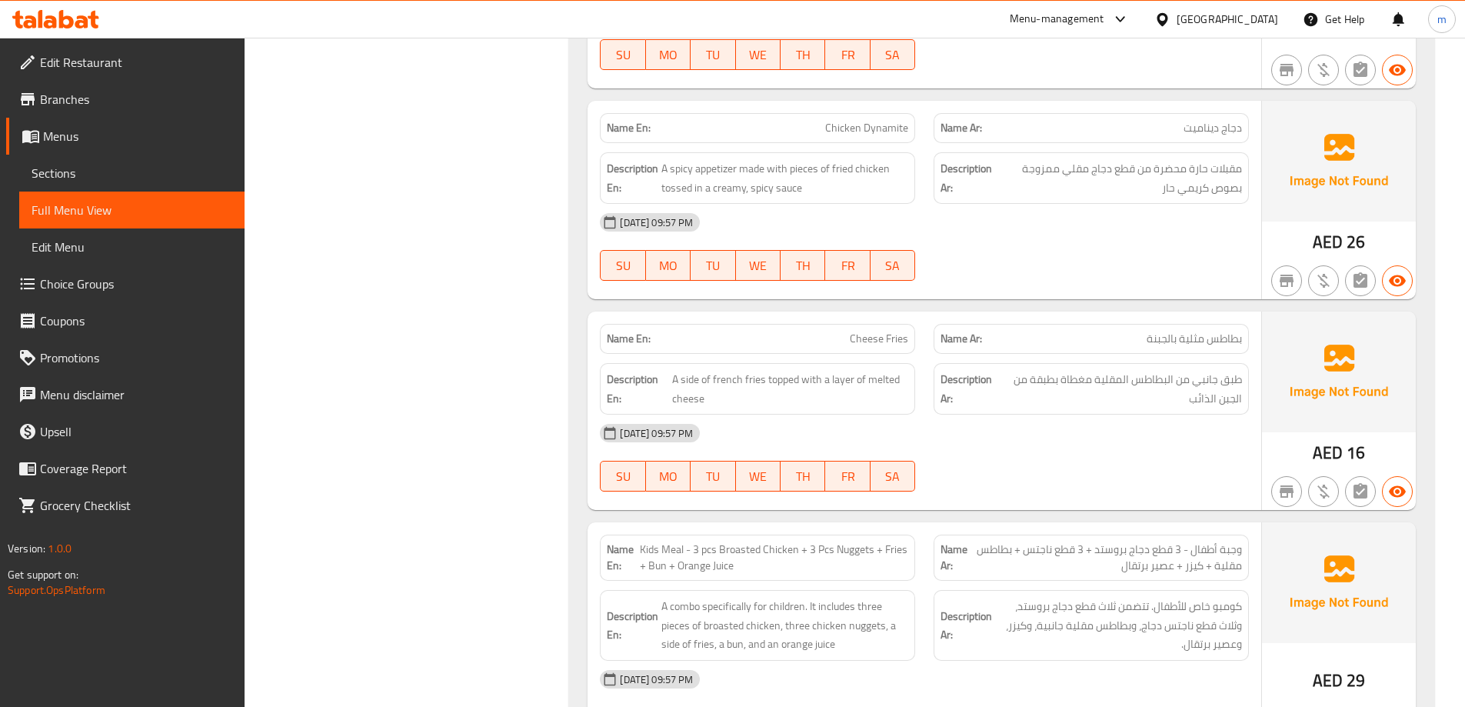
click at [901, 334] on span "Cheese Fries" at bounding box center [879, 339] width 58 height 16
drag, startPoint x: 687, startPoint y: 384, endPoint x: 886, endPoint y: 383, distance: 199.9
click at [886, 383] on span "A side of french fries topped with a layer of melted cheese" at bounding box center [790, 389] width 237 height 38
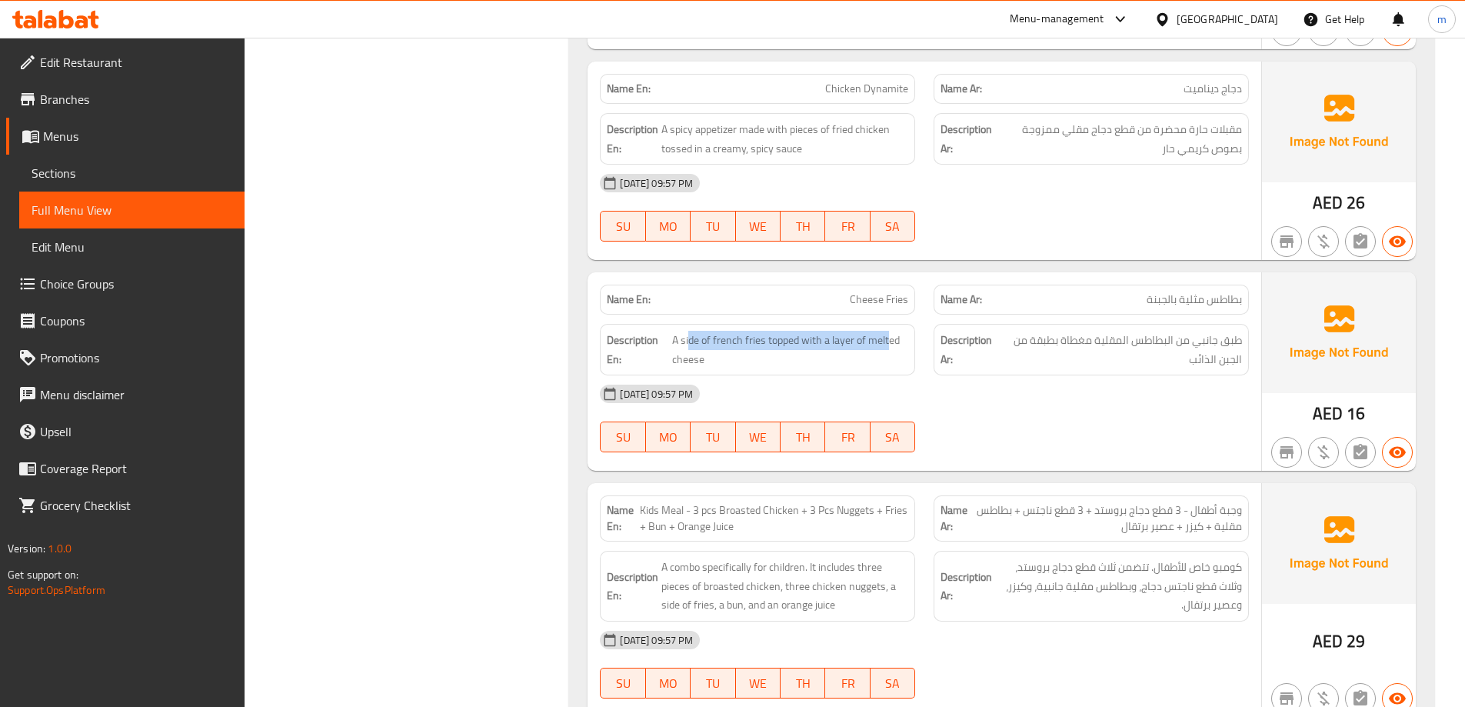
scroll to position [2244, 0]
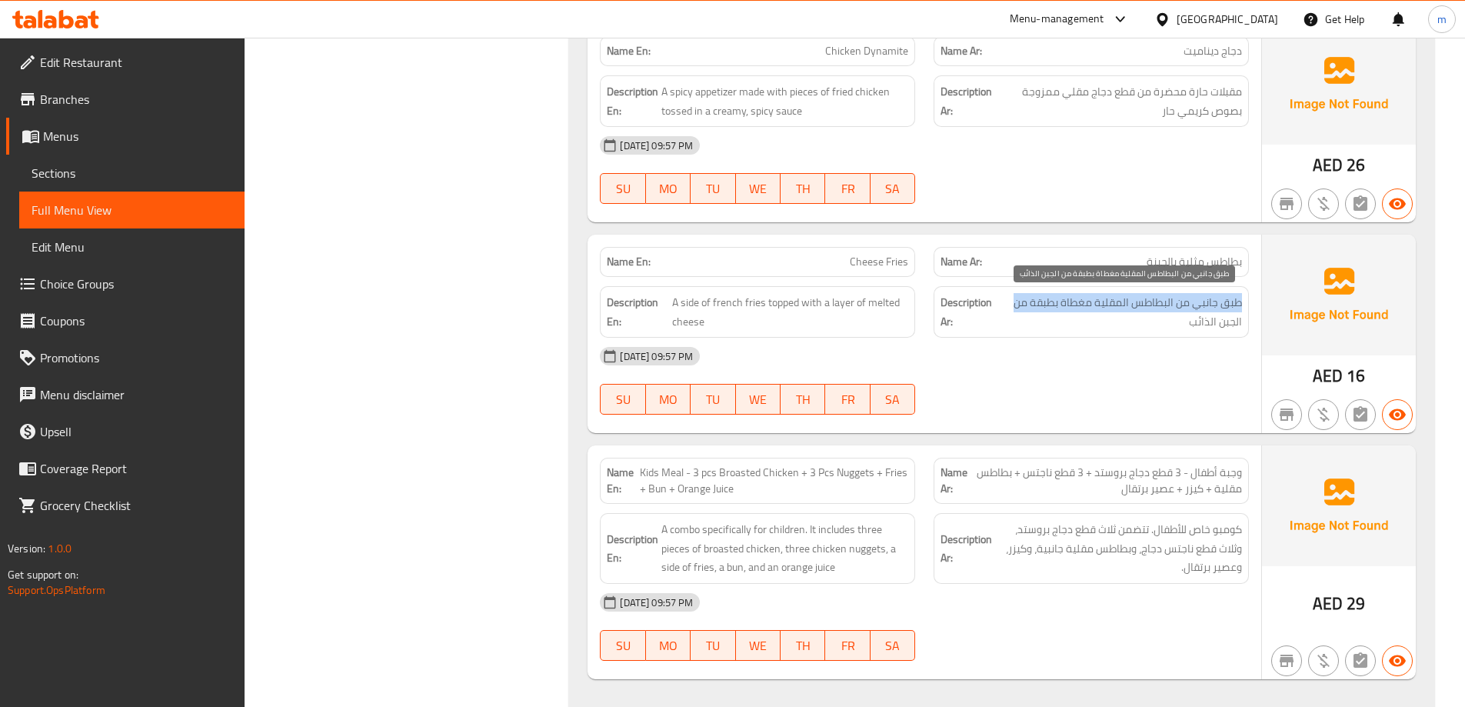
drag, startPoint x: 1237, startPoint y: 305, endPoint x: 1010, endPoint y: 306, distance: 226.8
click at [1010, 306] on span "طبق جانبي من البطاطس المقلية مغطاة بطبقة من الجبن الذائب" at bounding box center [1121, 312] width 242 height 38
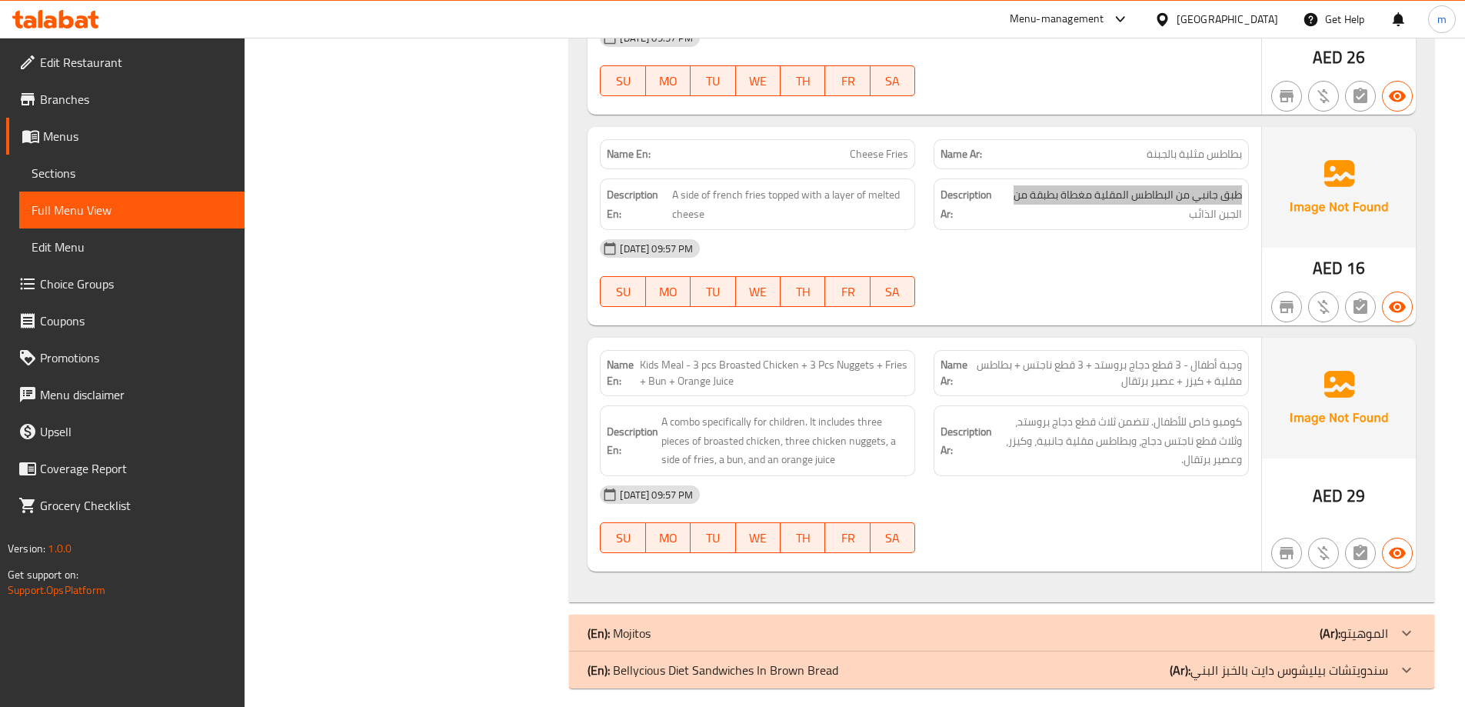
scroll to position [2363, 0]
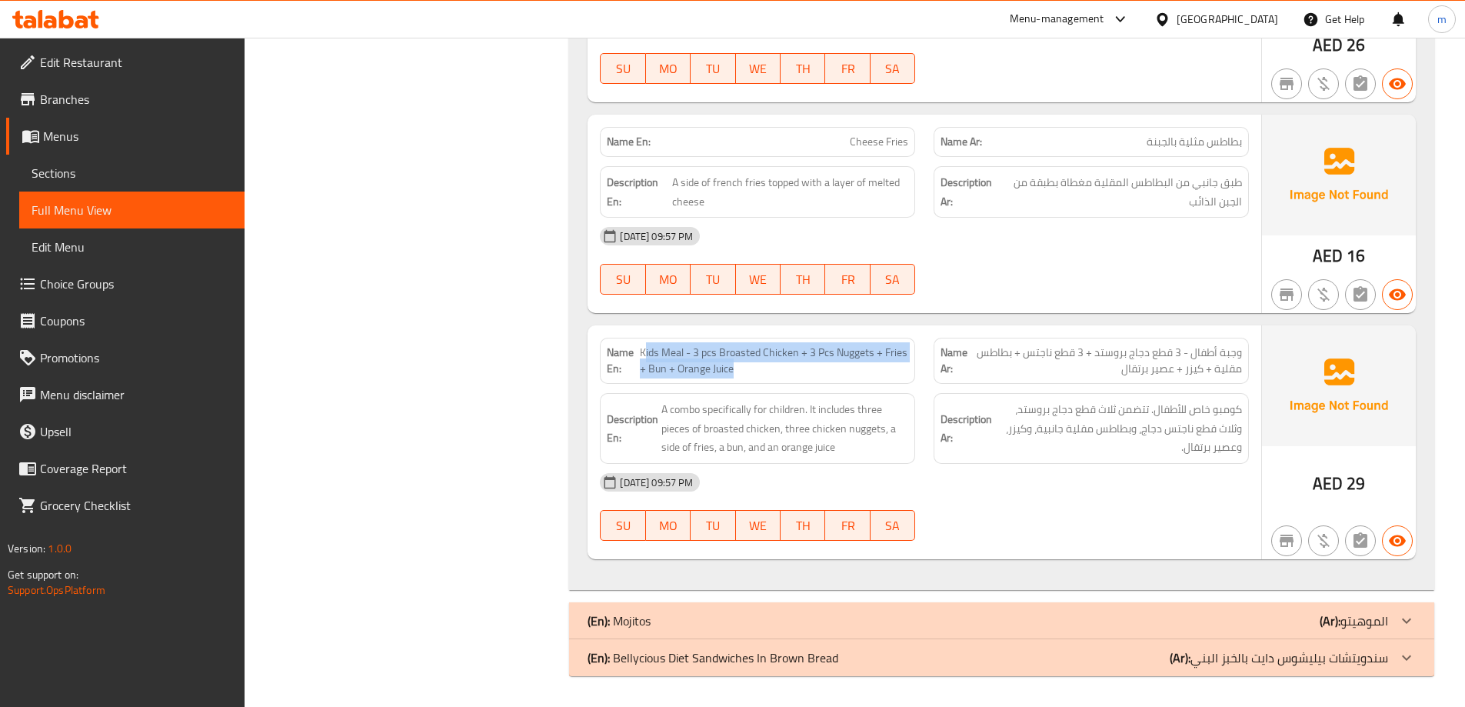
drag, startPoint x: 645, startPoint y: 349, endPoint x: 766, endPoint y: 372, distance: 122.9
click at [766, 372] on span "Kids Meal - 3 pcs Broasted Chicken + 3 Pcs Nuggets + Fries + Bun + Orange Juice" at bounding box center [774, 360] width 269 height 32
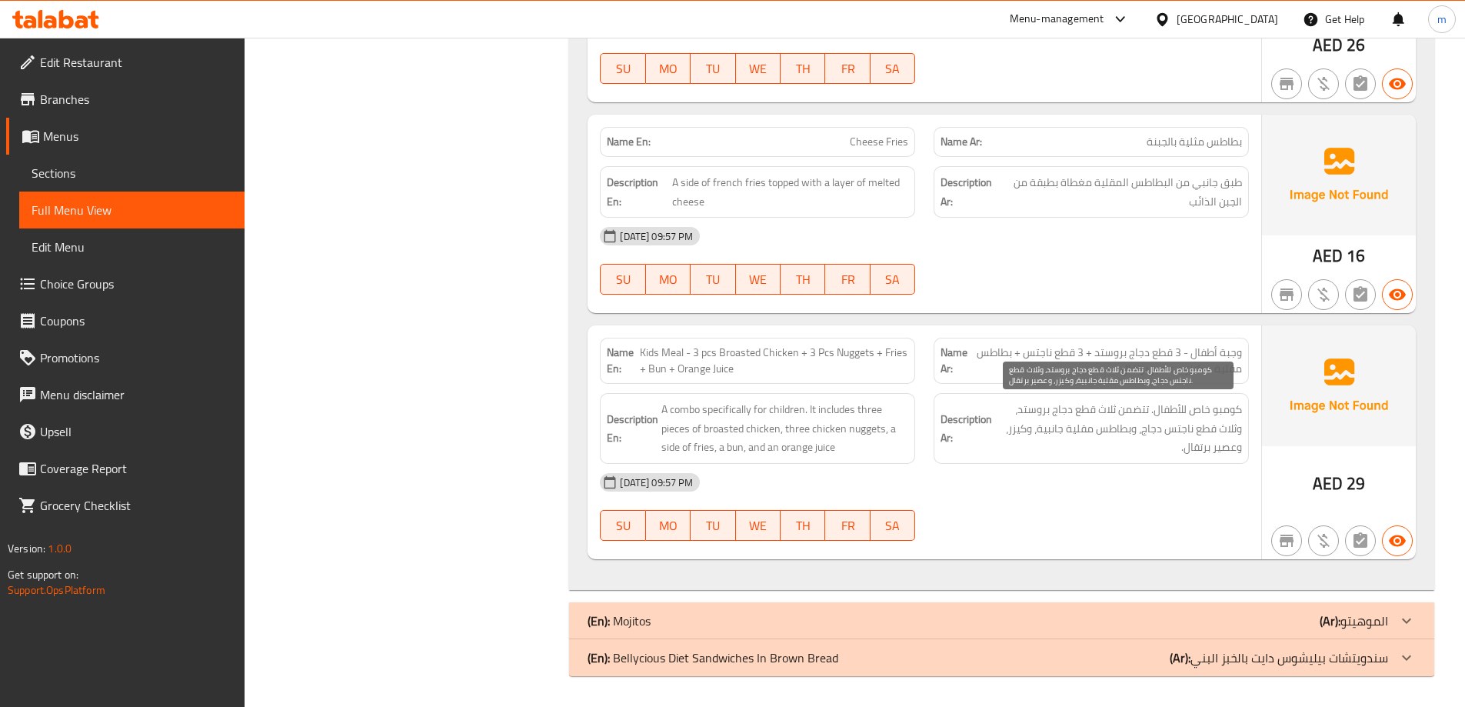
click at [1039, 433] on span "كومبو خاص للأطفال. تتضمن ثلاث قطع دجاج بروستد، وثلاث قطع ناجتس دجاج، وبطاطس مقل…" at bounding box center [1118, 428] width 247 height 57
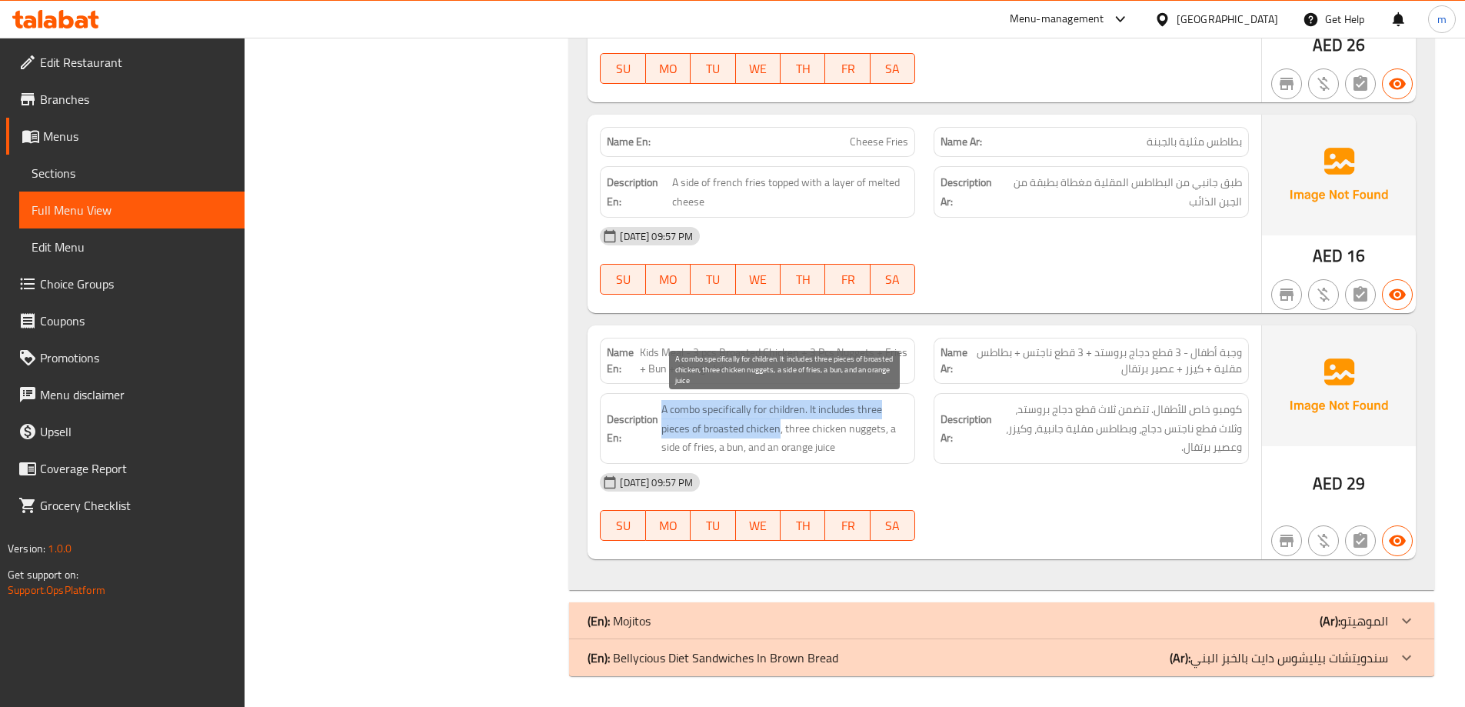
drag, startPoint x: 659, startPoint y: 407, endPoint x: 780, endPoint y: 433, distance: 123.5
click at [780, 433] on h6 "Description En: A combo specifically for children. It includes three pieces of …" at bounding box center [757, 428] width 301 height 57
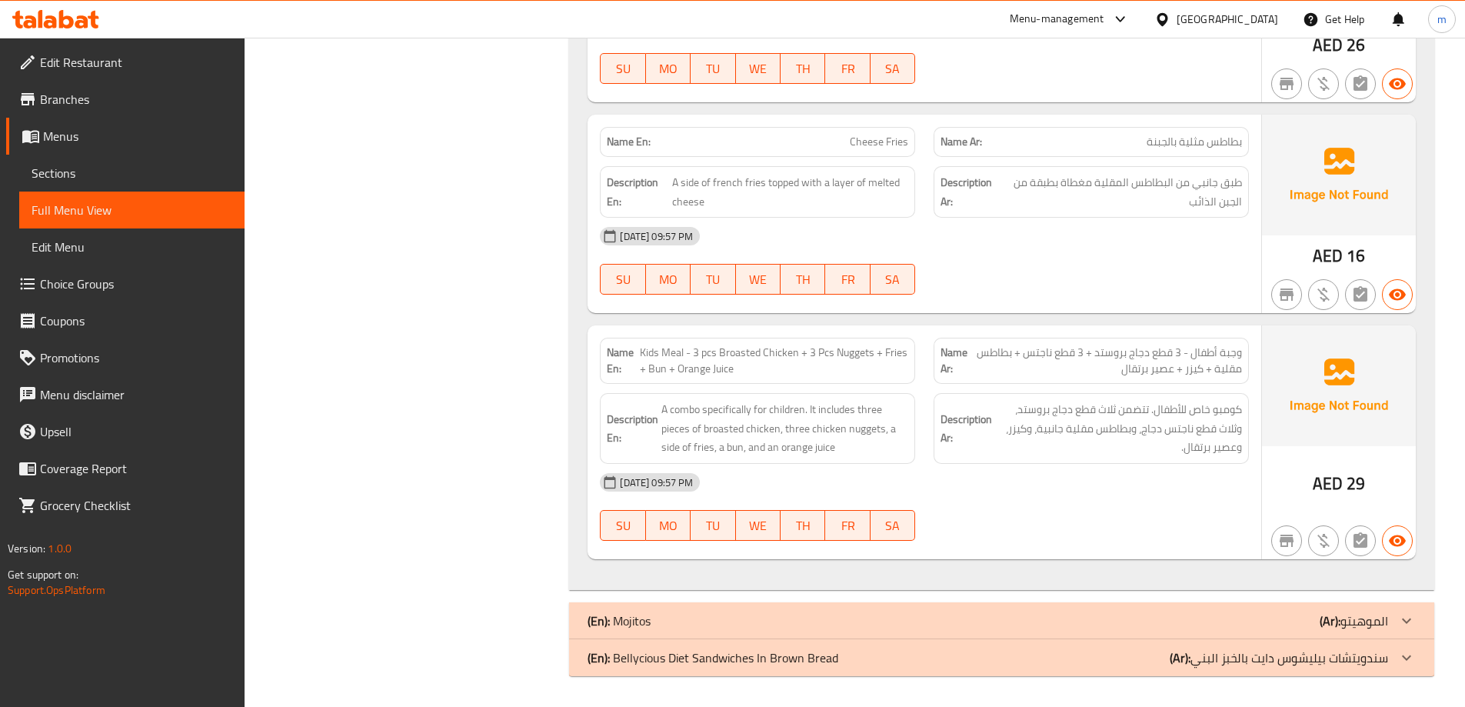
click at [689, 362] on span "Kids Meal - 3 pcs Broasted Chicken + 3 Pcs Nuggets + Fries + Bun + Orange Juice" at bounding box center [774, 360] width 269 height 32
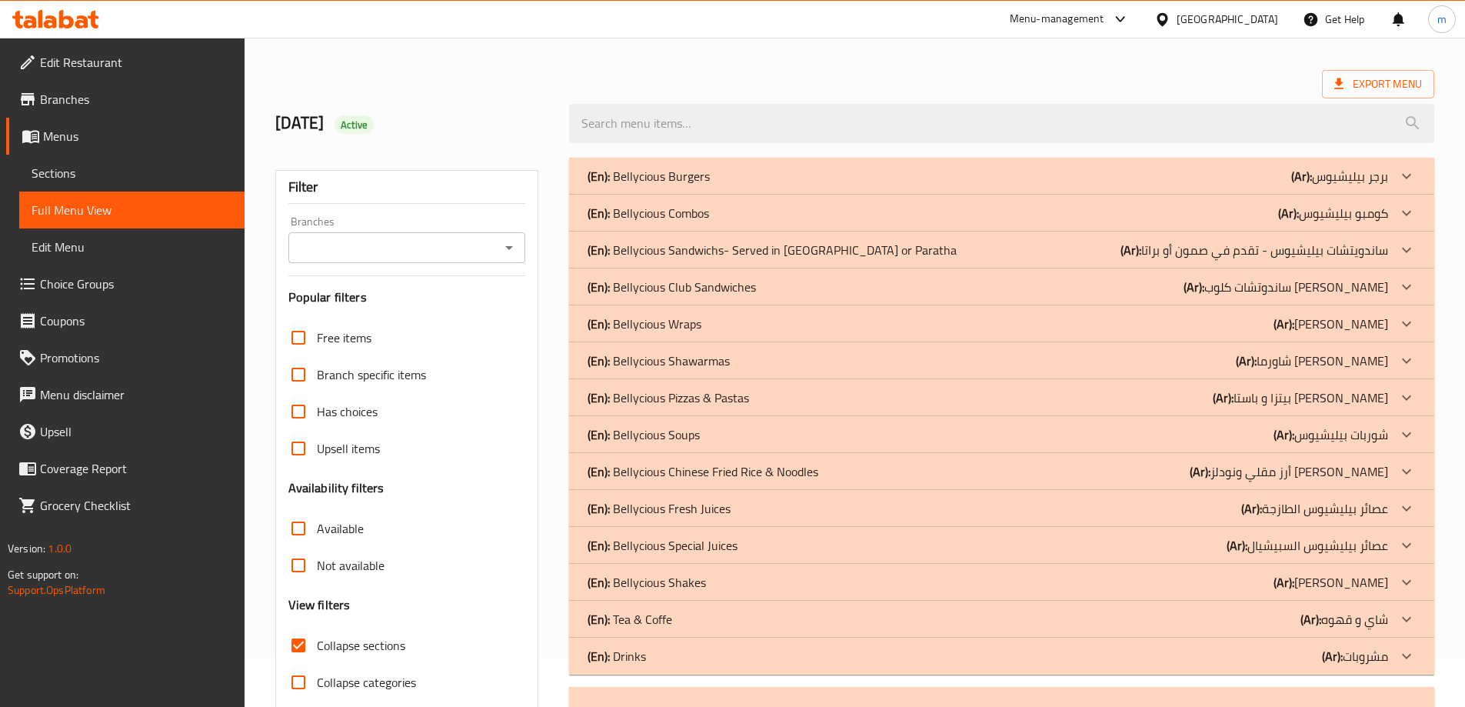
scroll to position [0, 0]
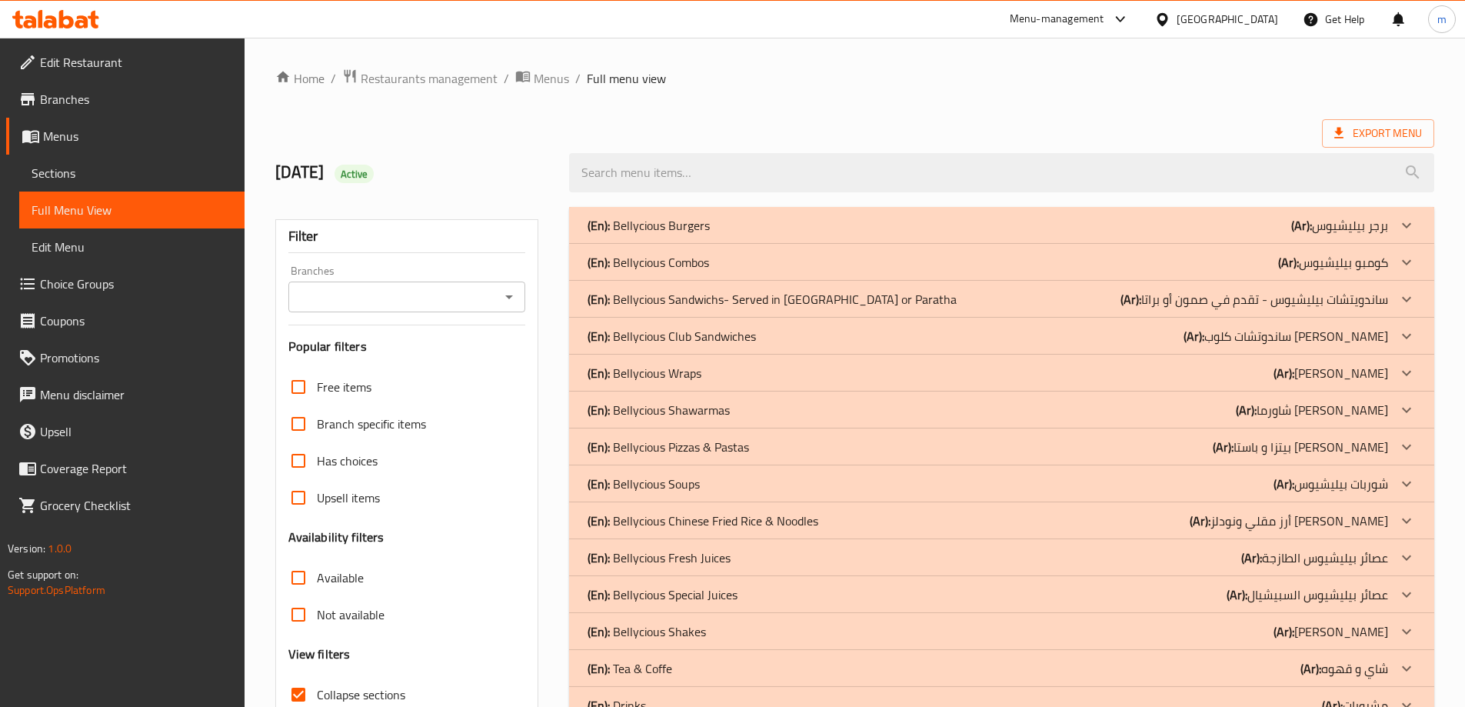
drag, startPoint x: 916, startPoint y: 415, endPoint x: 924, endPoint y: 278, distance: 137.1
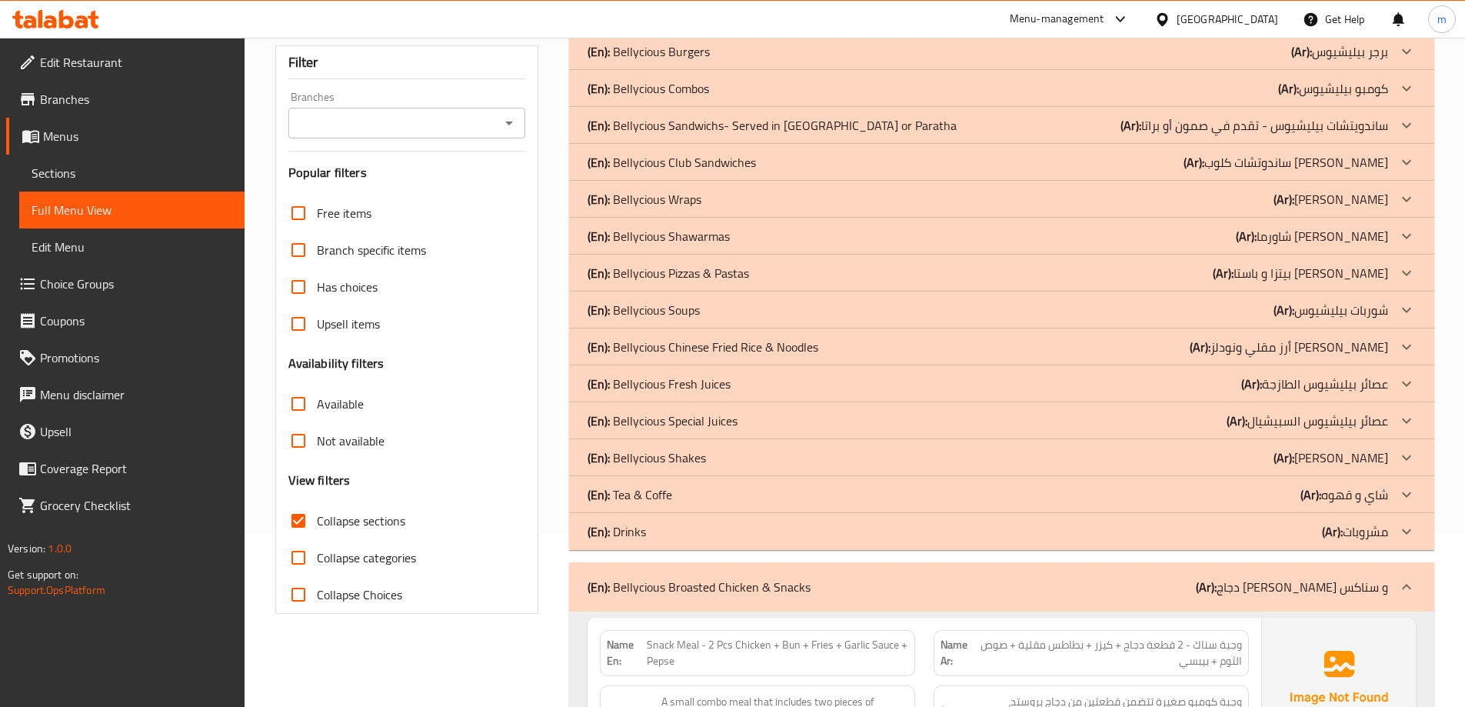
scroll to position [308, 0]
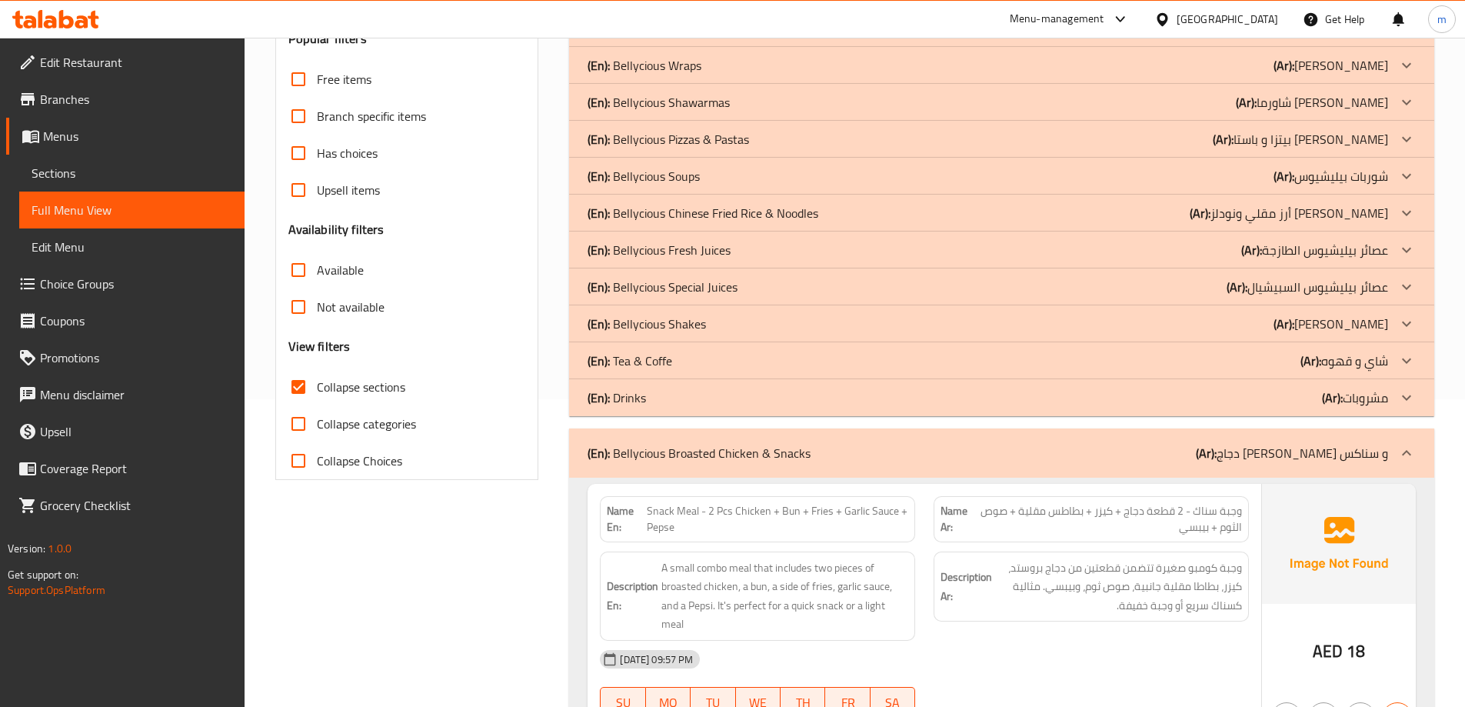
click at [1118, 454] on div "(En): Bellycious Broasted Chicken & Snacks (Ar): دجاج بيليشيوس بروستد و سناكس" at bounding box center [987, 453] width 800 height 18
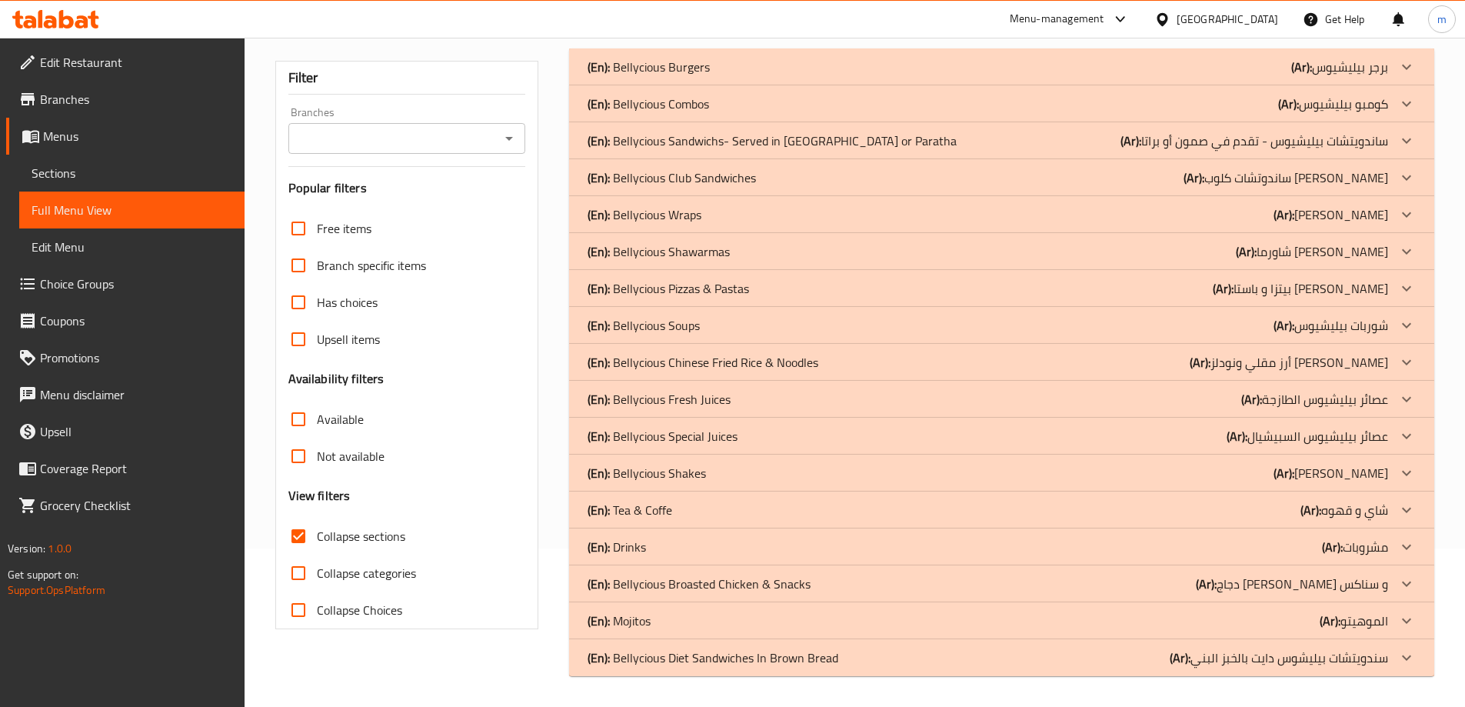
scroll to position [158, 0]
drag, startPoint x: 1279, startPoint y: 628, endPoint x: 1326, endPoint y: 563, distance: 80.4
click at [1279, 628] on div "(En): Mojitos (Ar): الموهيتو" at bounding box center [987, 620] width 800 height 18
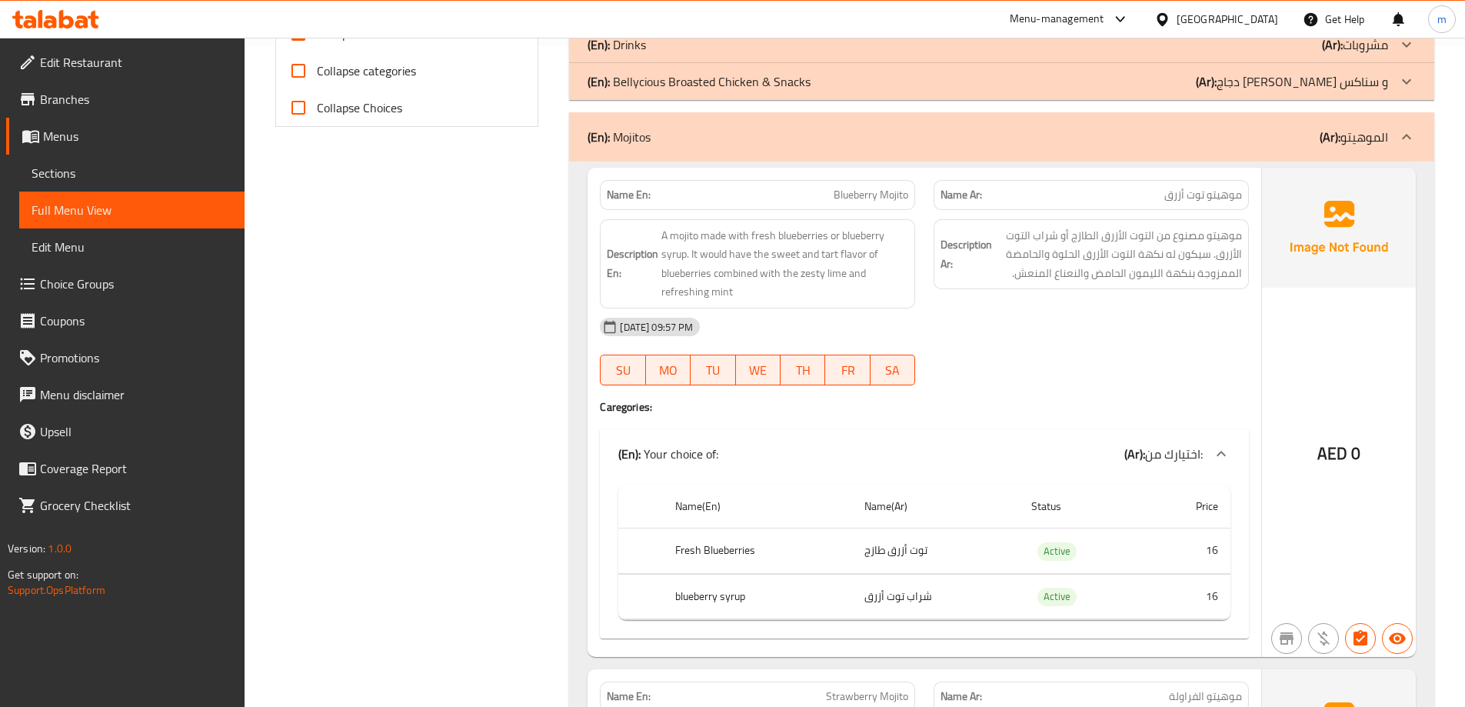
scroll to position [697, 0]
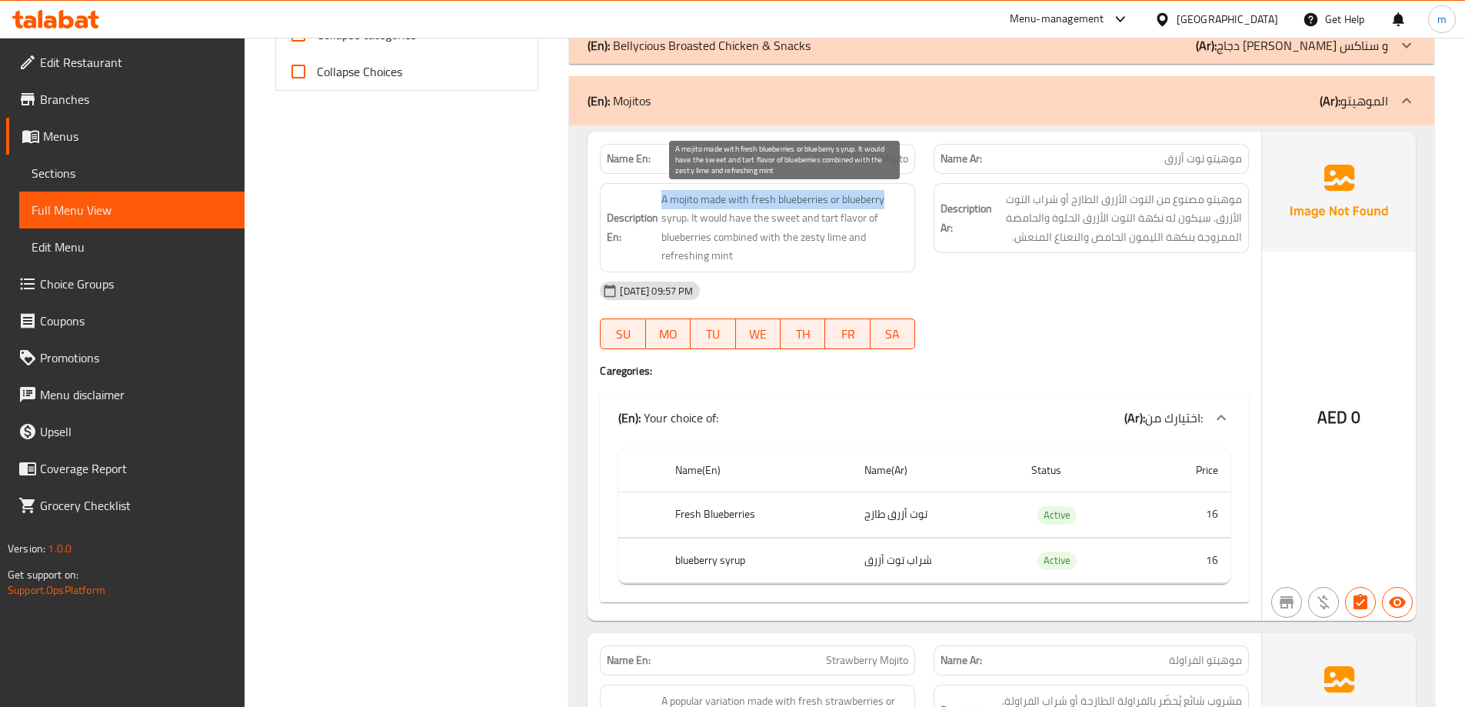
drag, startPoint x: 660, startPoint y: 199, endPoint x: 887, endPoint y: 202, distance: 227.6
click at [887, 202] on h6 "Description En: A mojito made with fresh blueberries or blueberry syrup. It wou…" at bounding box center [757, 227] width 301 height 75
drag, startPoint x: 691, startPoint y: 218, endPoint x: 890, endPoint y: 217, distance: 199.1
click at [890, 217] on span "A mojito made with fresh blueberries or blueberry syrup. It would have the swee…" at bounding box center [784, 227] width 247 height 75
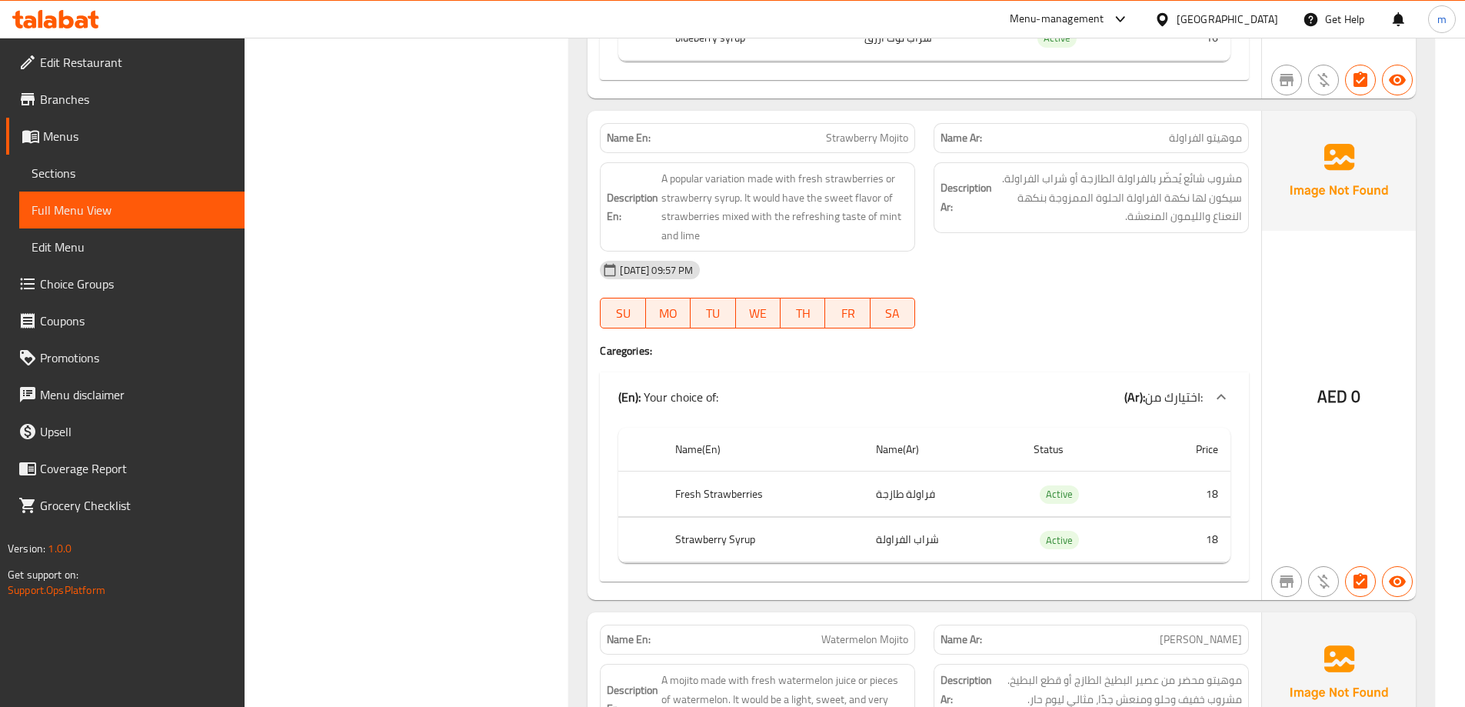
scroll to position [1235, 0]
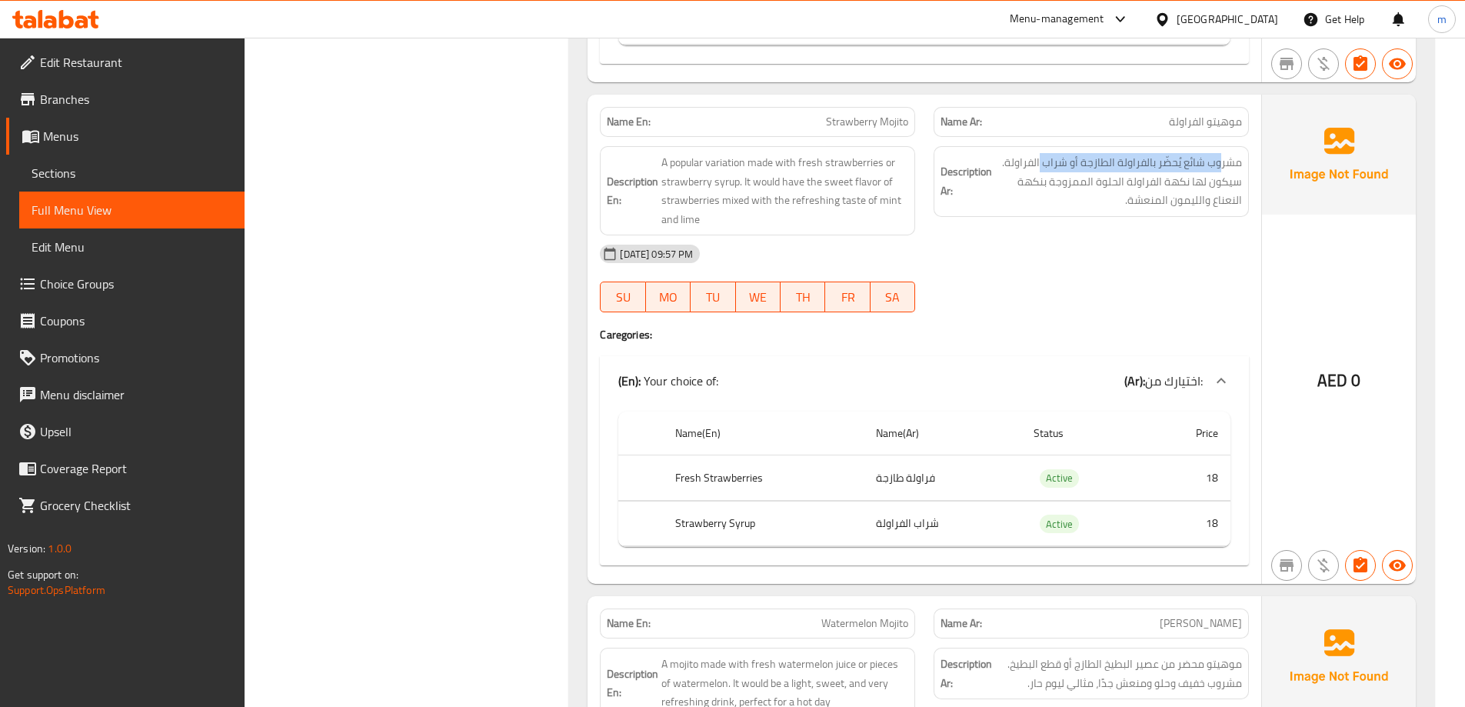
drag, startPoint x: 1219, startPoint y: 164, endPoint x: 1044, endPoint y: 151, distance: 175.0
click at [1044, 151] on div "Description Ar: مشروب شائع يُحضّر بالفراولة الطازجة أو شراب الفراولة. سيكون لها…" at bounding box center [1090, 181] width 315 height 71
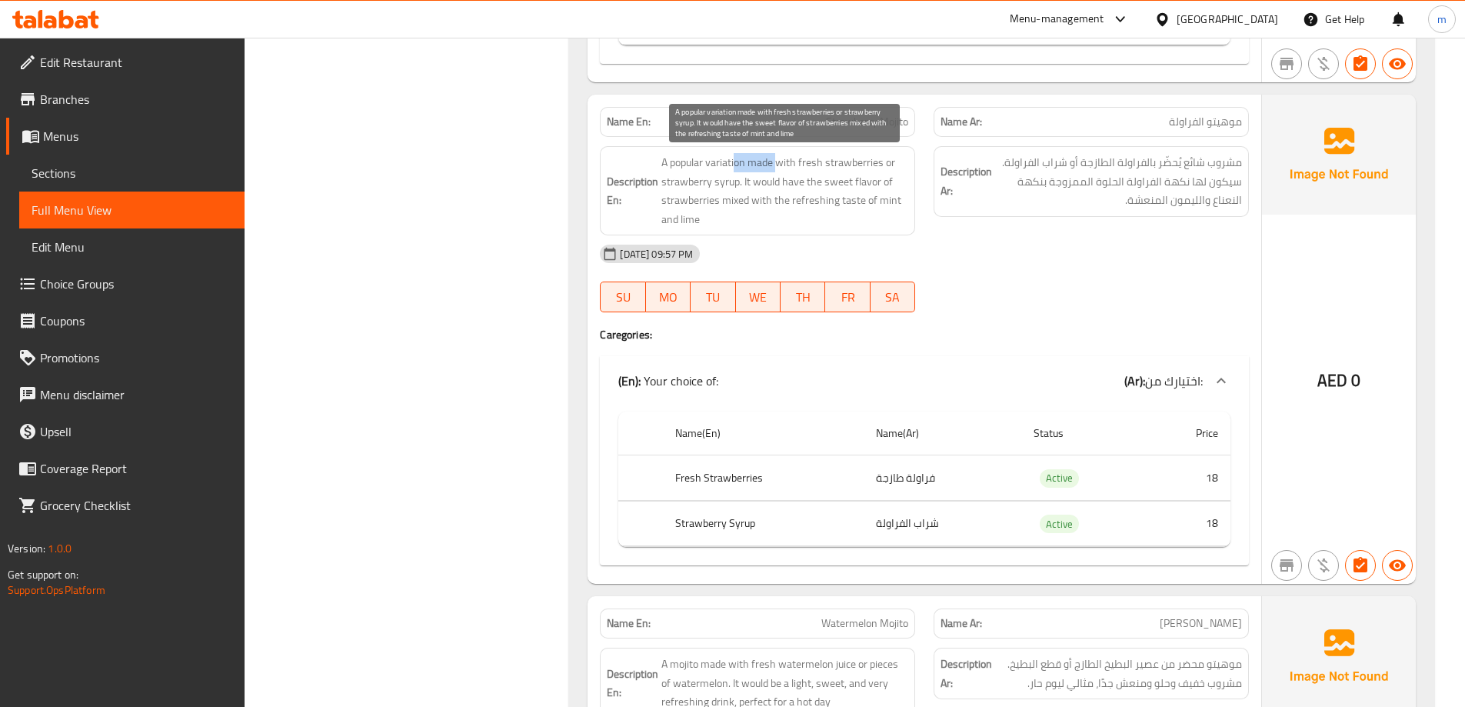
drag, startPoint x: 776, startPoint y: 161, endPoint x: 734, endPoint y: 166, distance: 41.8
click at [736, 165] on span "A popular variation made with fresh strawberries or strawberry syrup. It would …" at bounding box center [784, 190] width 247 height 75
click at [723, 166] on span "A popular variation made with fresh strawberries or strawberry syrup. It would …" at bounding box center [784, 190] width 247 height 75
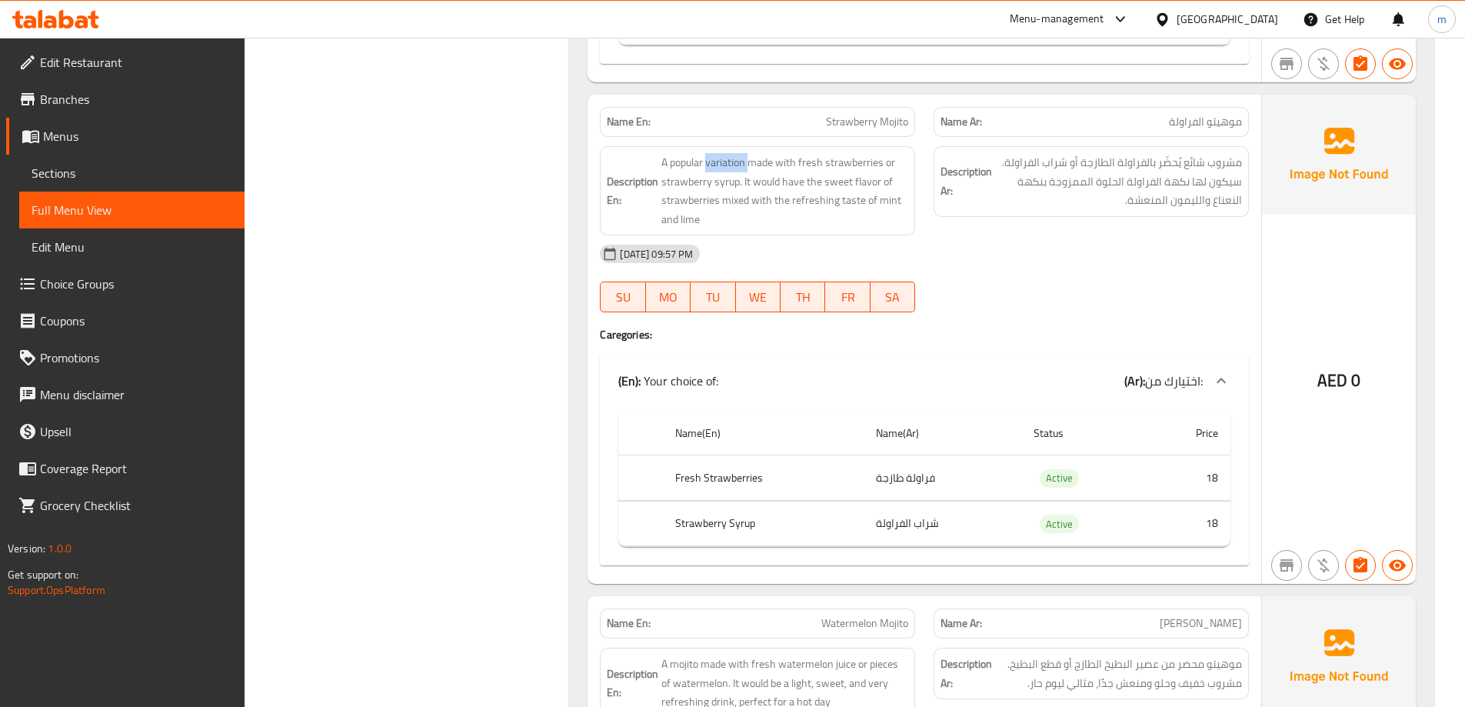
click at [776, 185] on span "A popular variation made with fresh strawberries or strawberry syrup. It would …" at bounding box center [784, 190] width 247 height 75
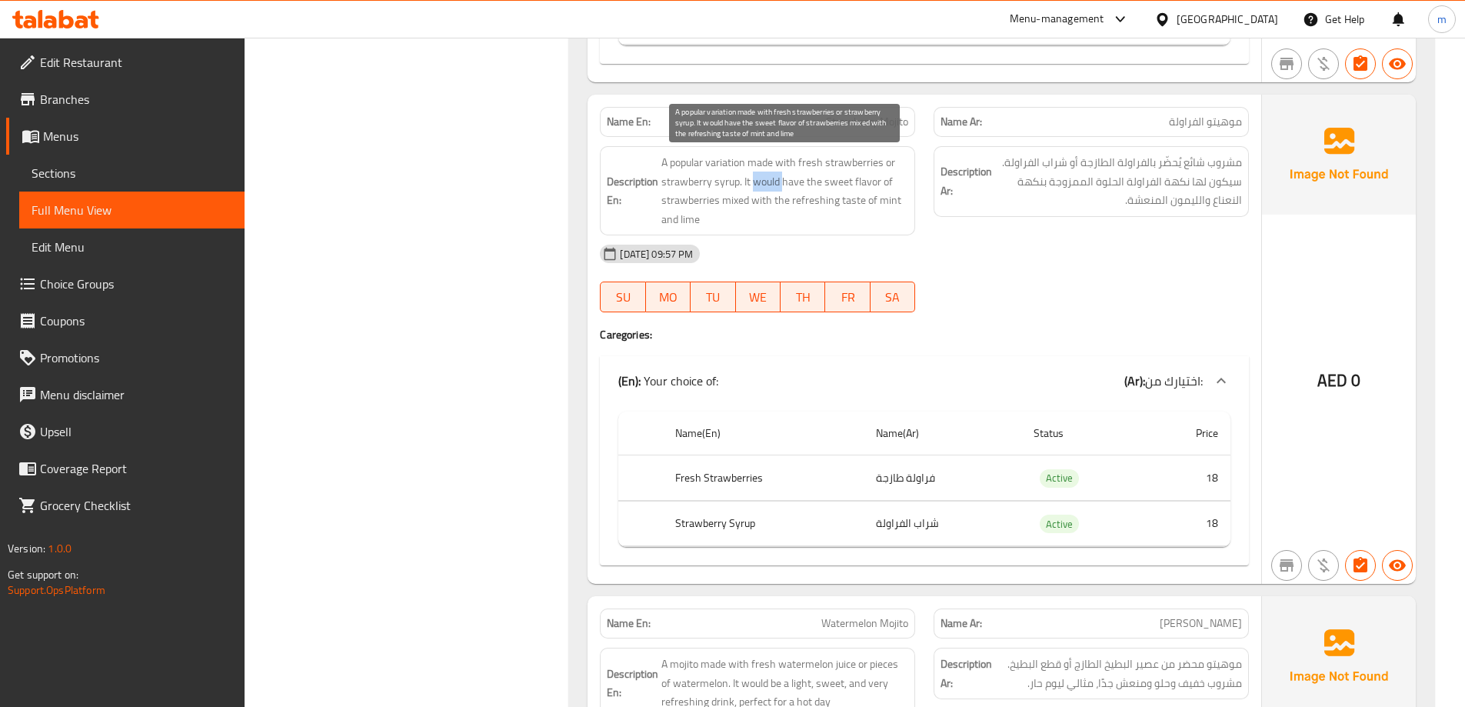
click at [776, 185] on span "A popular variation made with fresh strawberries or strawberry syrup. It would …" at bounding box center [784, 190] width 247 height 75
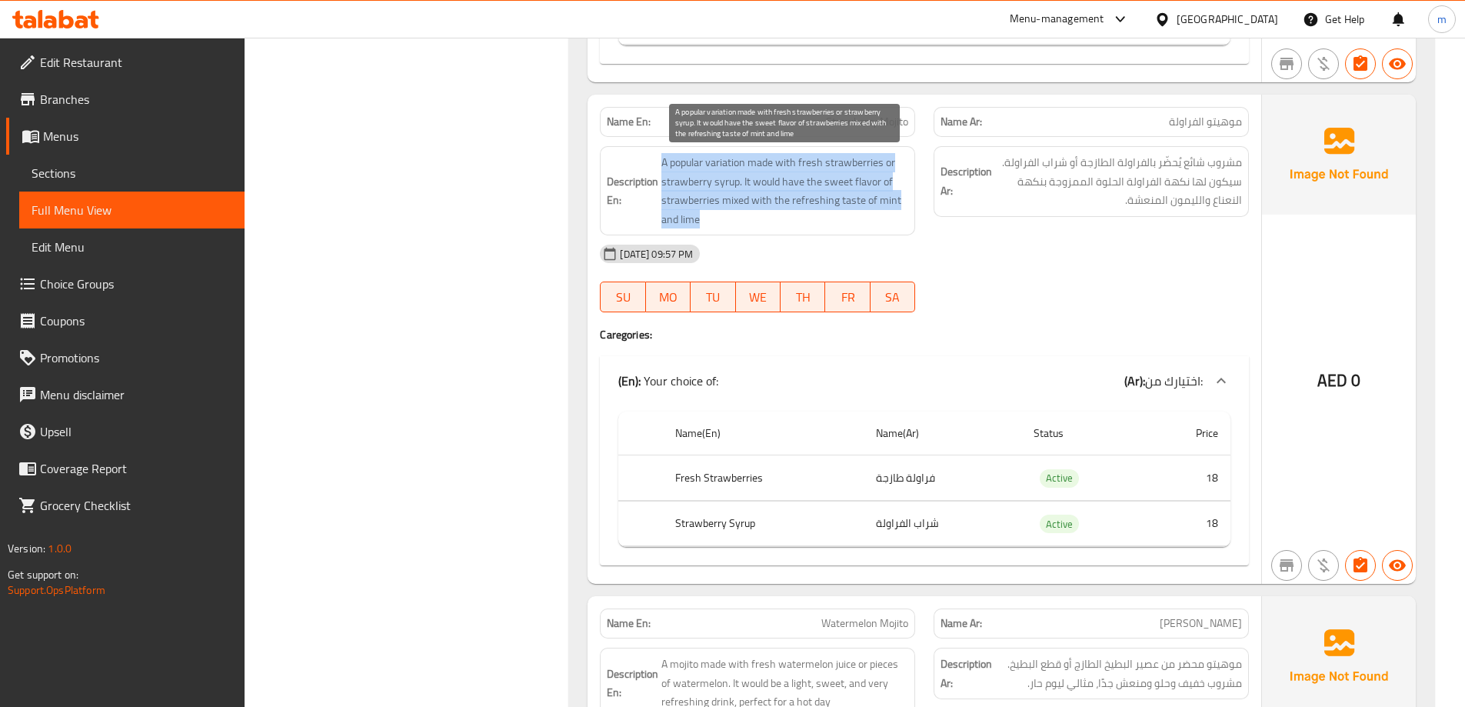
click at [776, 185] on span "A popular variation made with fresh strawberries or strawberry syrup. It would …" at bounding box center [784, 190] width 247 height 75
click at [888, 119] on span "Strawberry Mojito" at bounding box center [867, 122] width 82 height 16
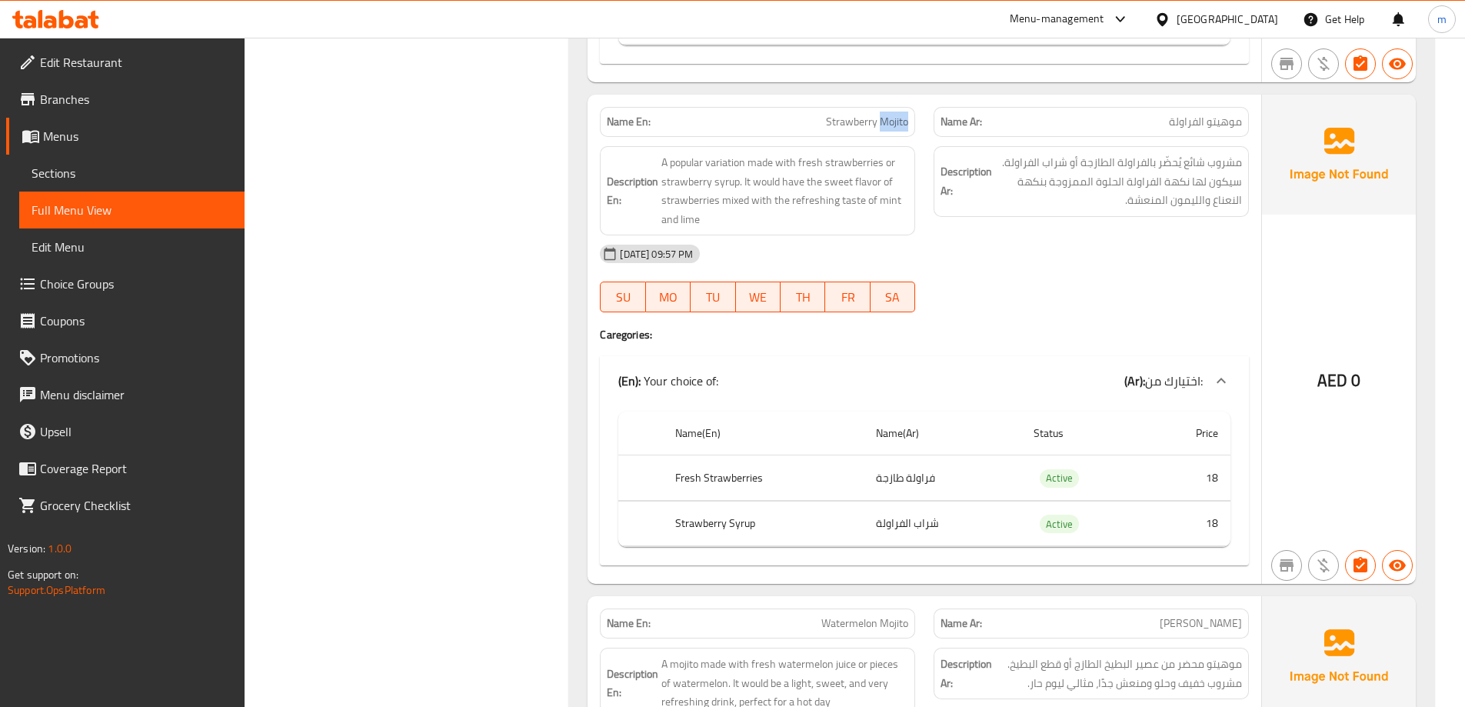
click at [888, 119] on span "Strawberry Mojito" at bounding box center [867, 122] width 82 height 16
click at [727, 161] on span "A popular variation made with fresh strawberries or strawberry syrup. It would …" at bounding box center [784, 190] width 247 height 75
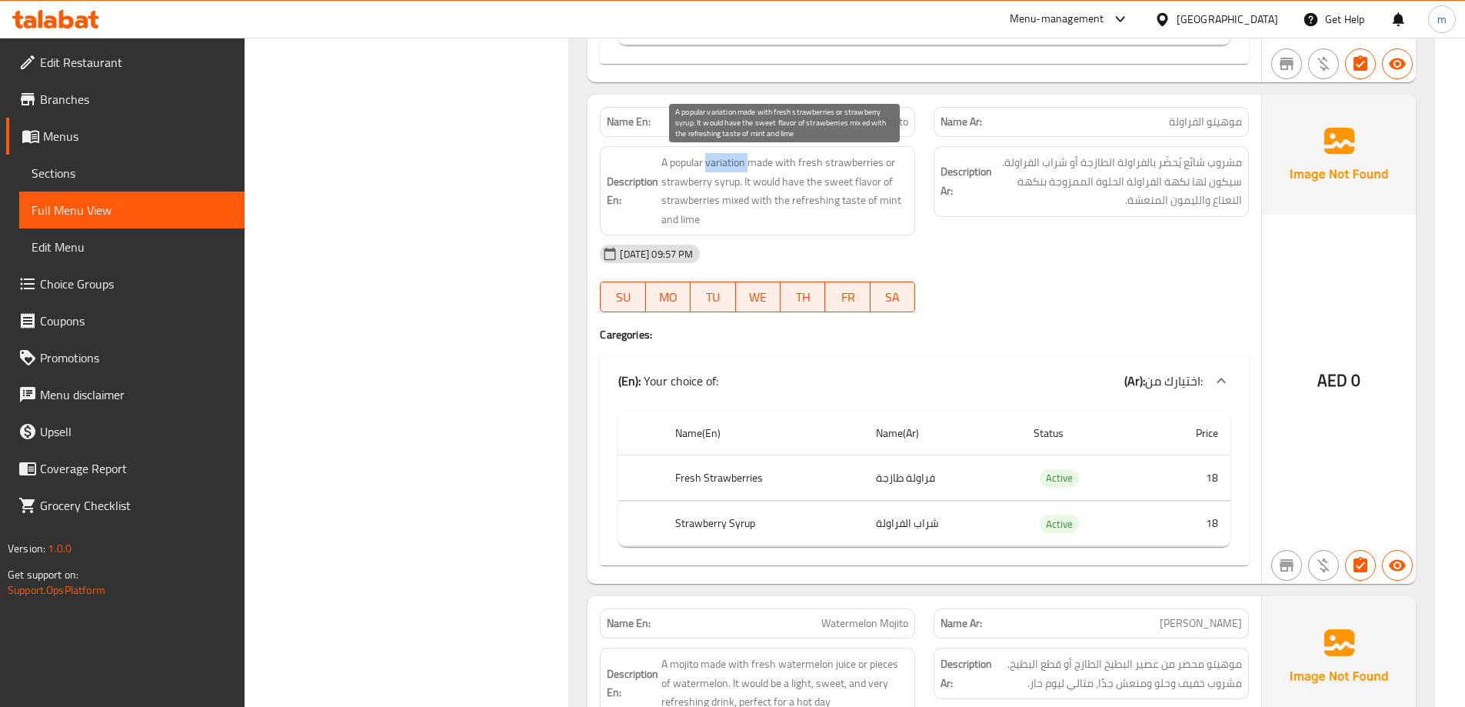
click at [727, 161] on span "A popular variation made with fresh strawberries or strawberry syrup. It would …" at bounding box center [784, 190] width 247 height 75
click at [725, 165] on span "A popular variation made with fresh strawberries or strawberry syrup. It would …" at bounding box center [784, 190] width 247 height 75
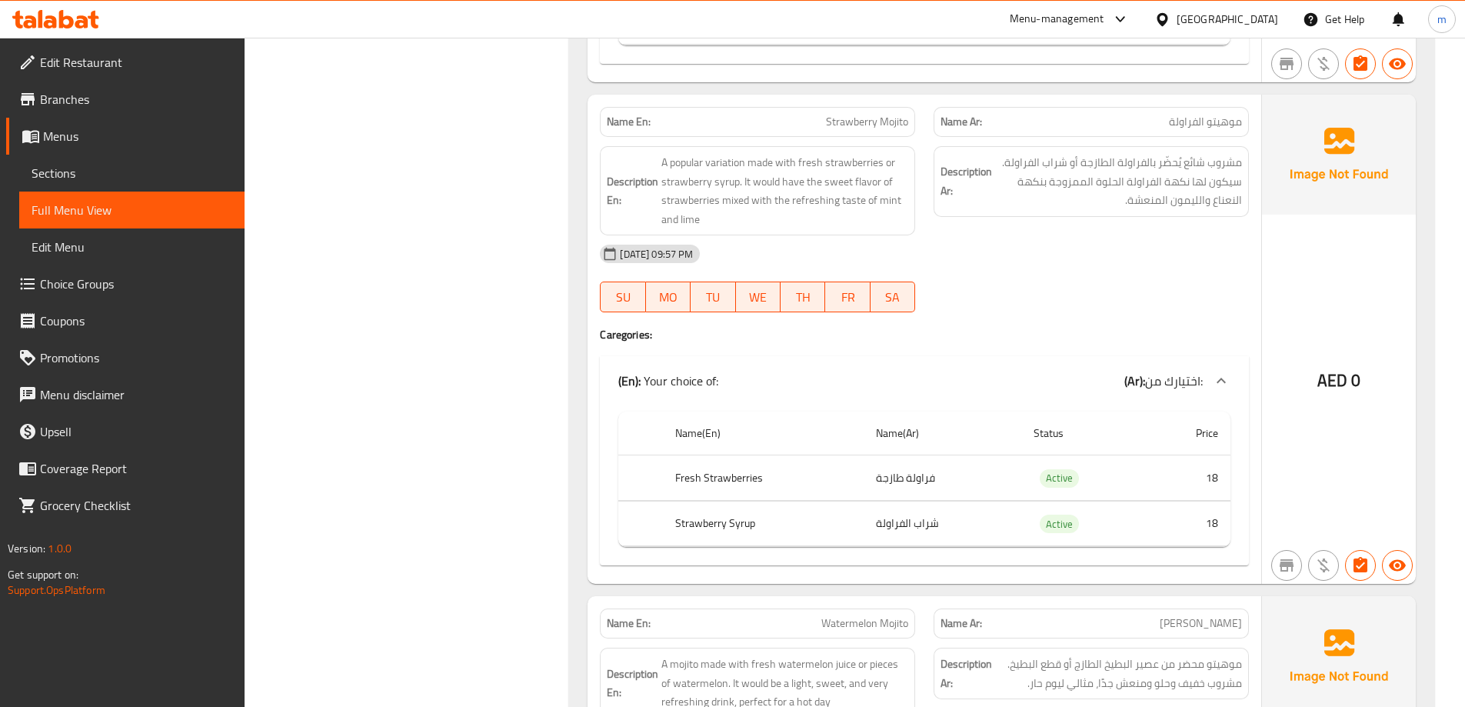
click at [890, 118] on span "Strawberry Mojito" at bounding box center [867, 122] width 82 height 16
click at [864, 130] on span "Strawberry Mojito" at bounding box center [867, 122] width 82 height 16
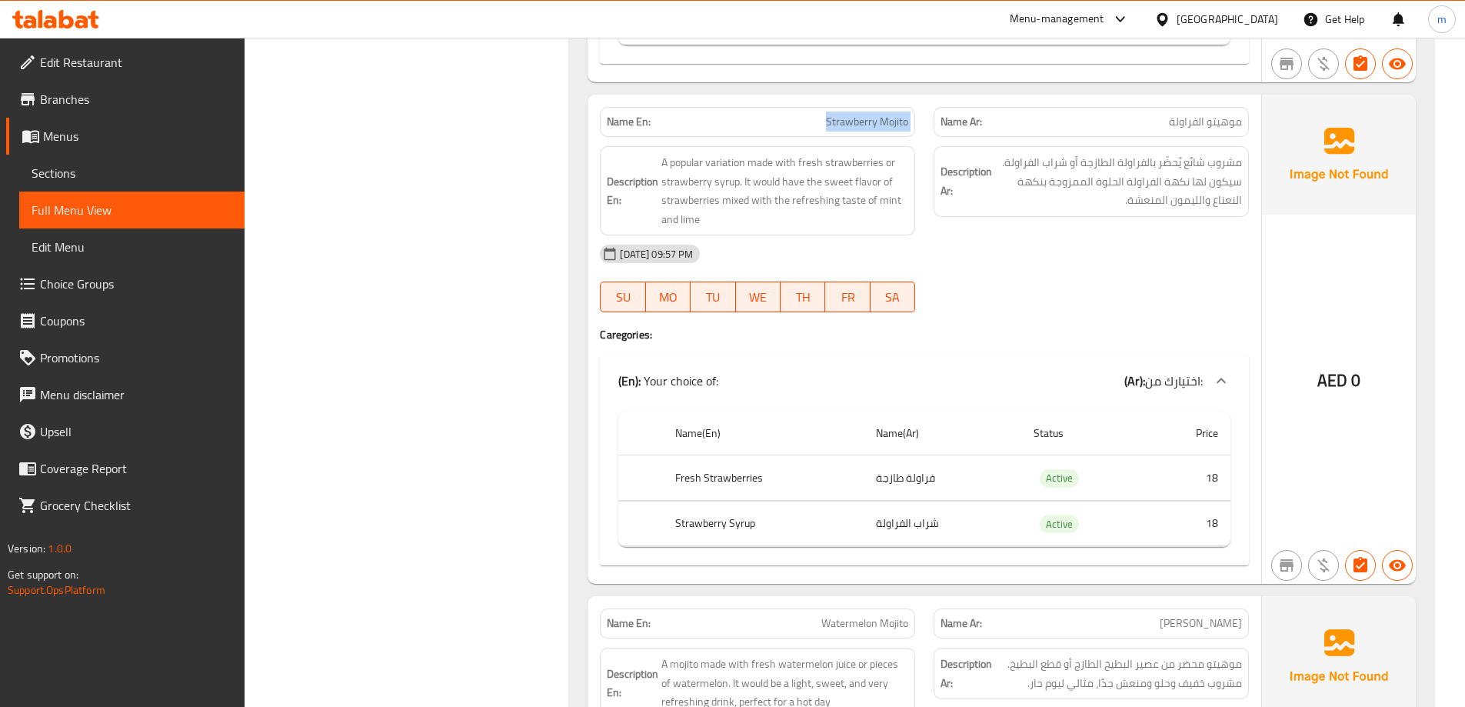
click at [864, 130] on span "Strawberry Mojito" at bounding box center [867, 122] width 82 height 16
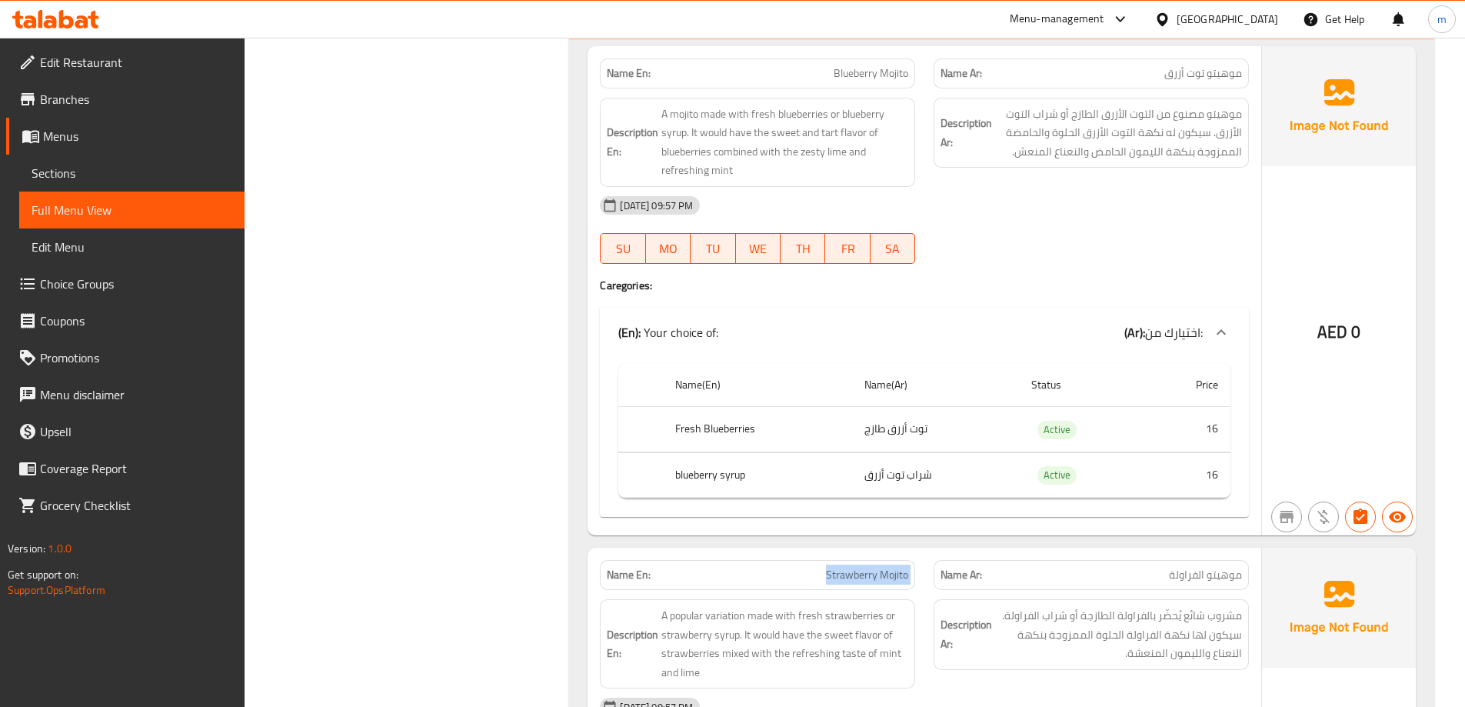
scroll to position [773, 0]
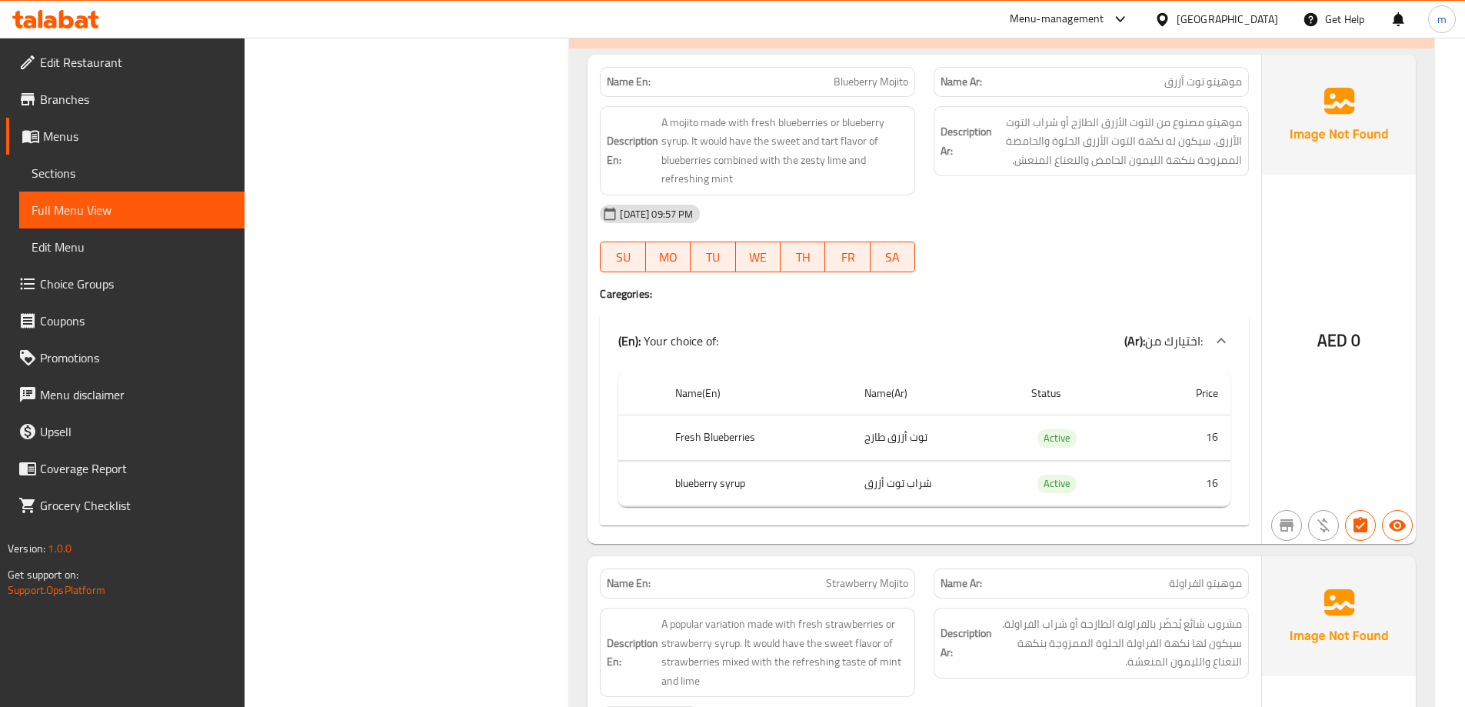
click at [850, 98] on div "Description En: A mojito made with fresh blueberries or blueberry syrup. It wou…" at bounding box center [757, 151] width 334 height 108
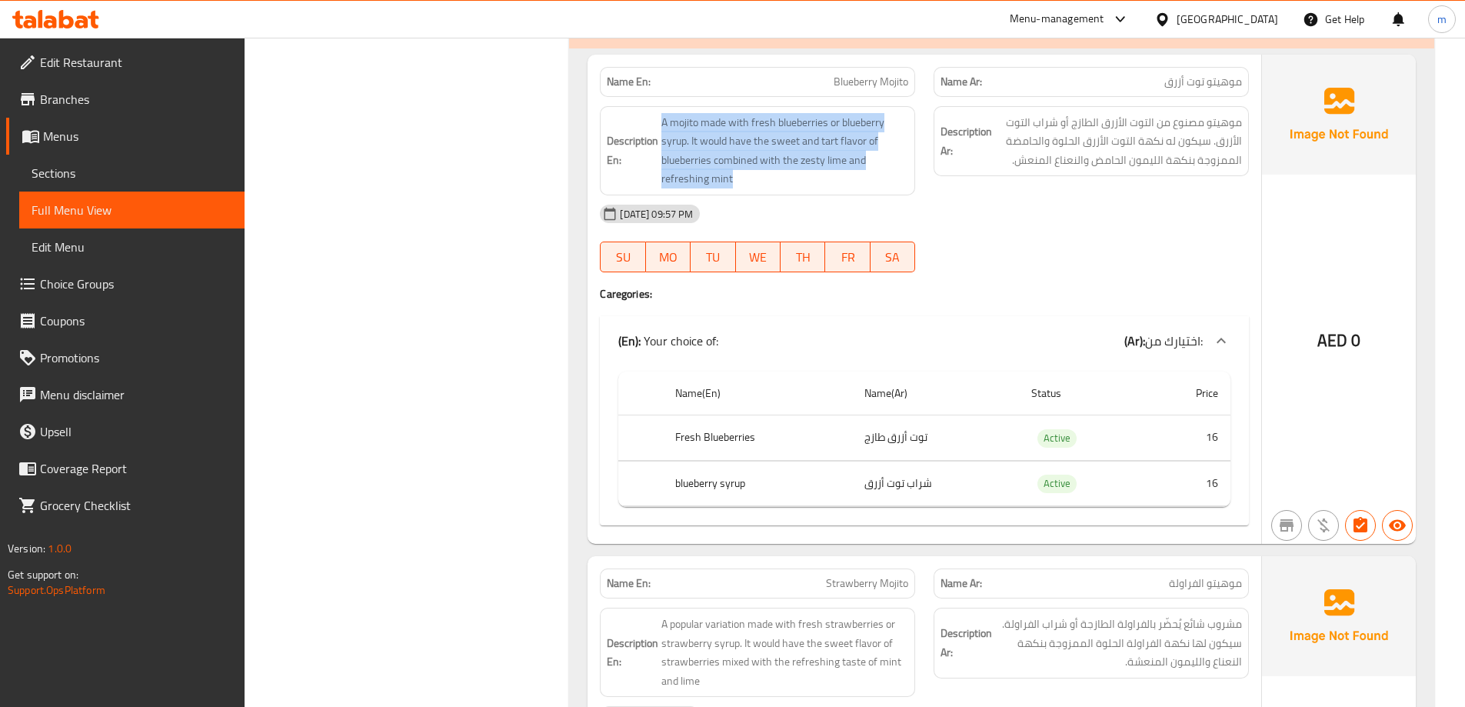
click at [850, 98] on div "Description En: A mojito made with fresh blueberries or blueberry syrup. It wou…" at bounding box center [757, 151] width 334 height 108
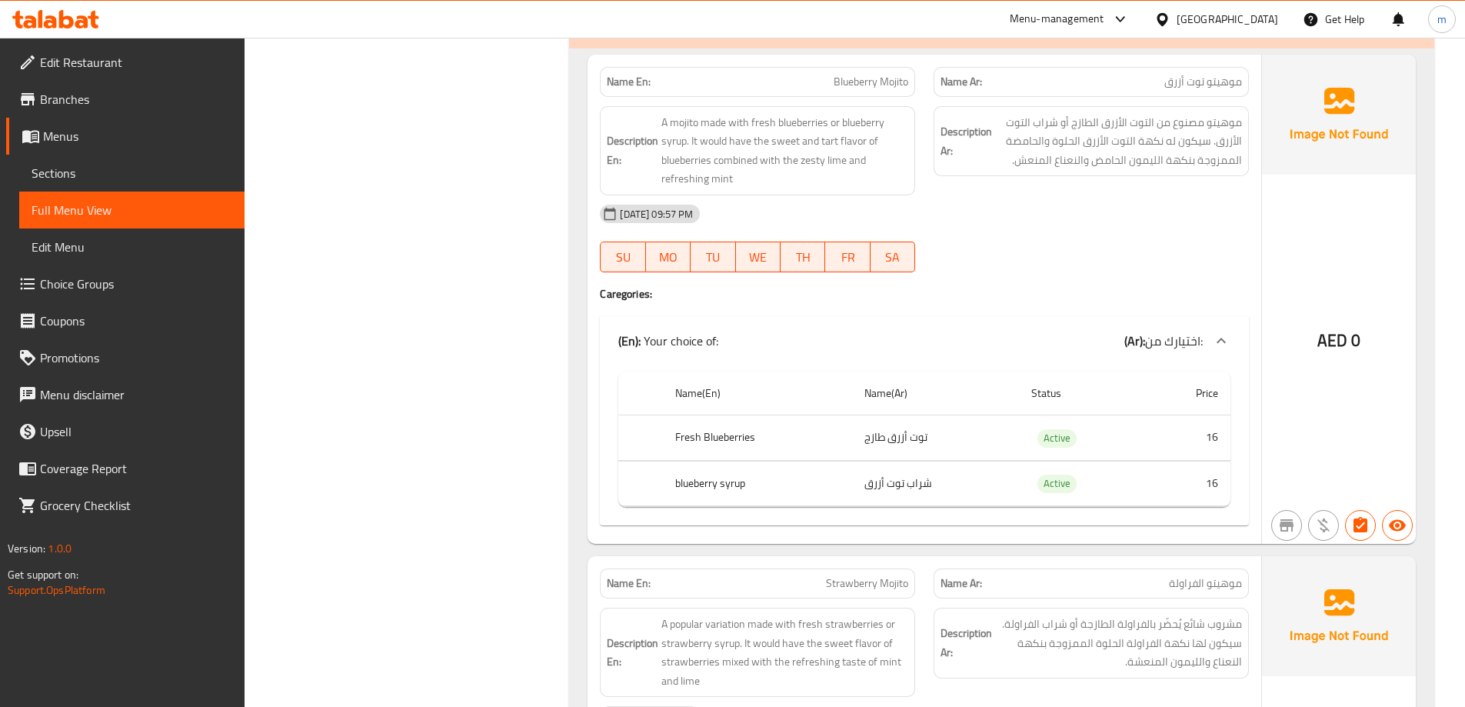
click at [862, 95] on div "Name En: Blueberry Mojito" at bounding box center [757, 82] width 315 height 30
click at [870, 85] on span "Blueberry Mojito" at bounding box center [870, 82] width 75 height 16
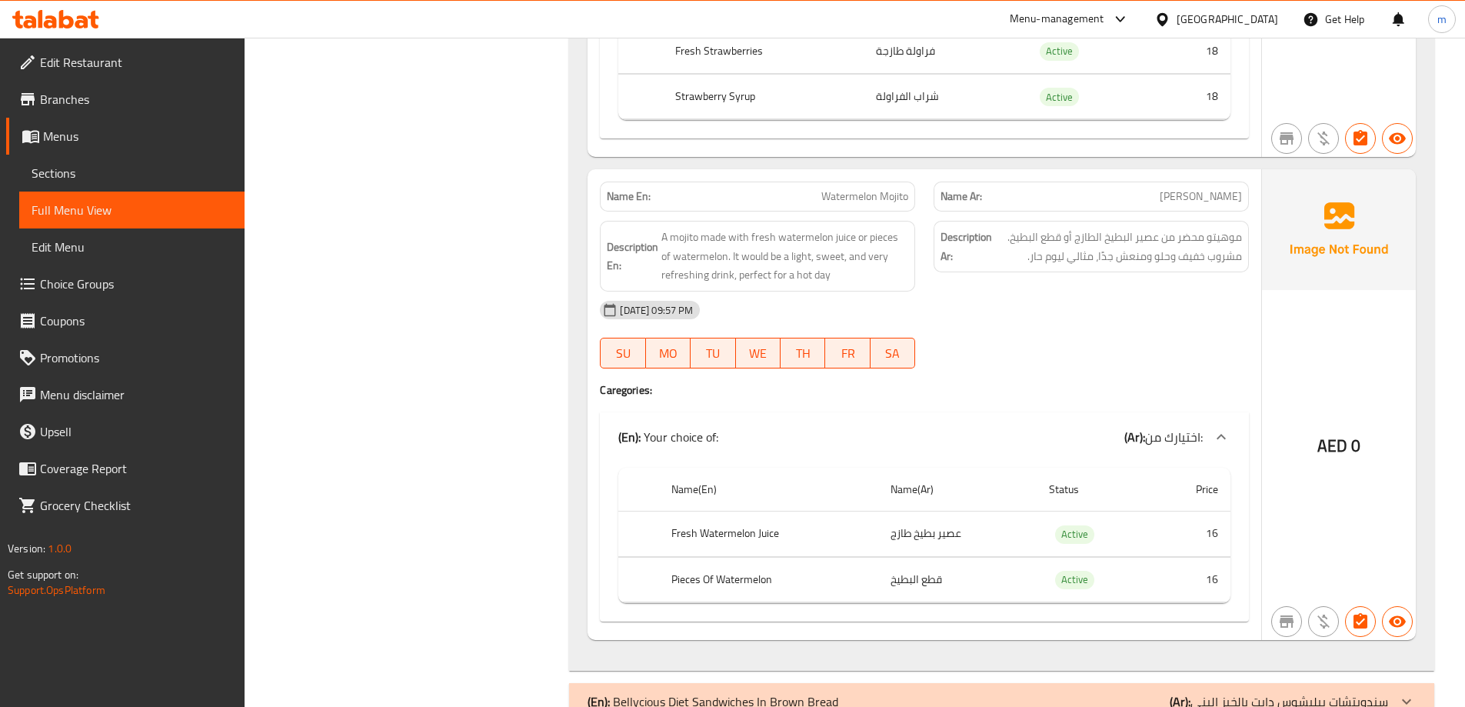
scroll to position [1696, 0]
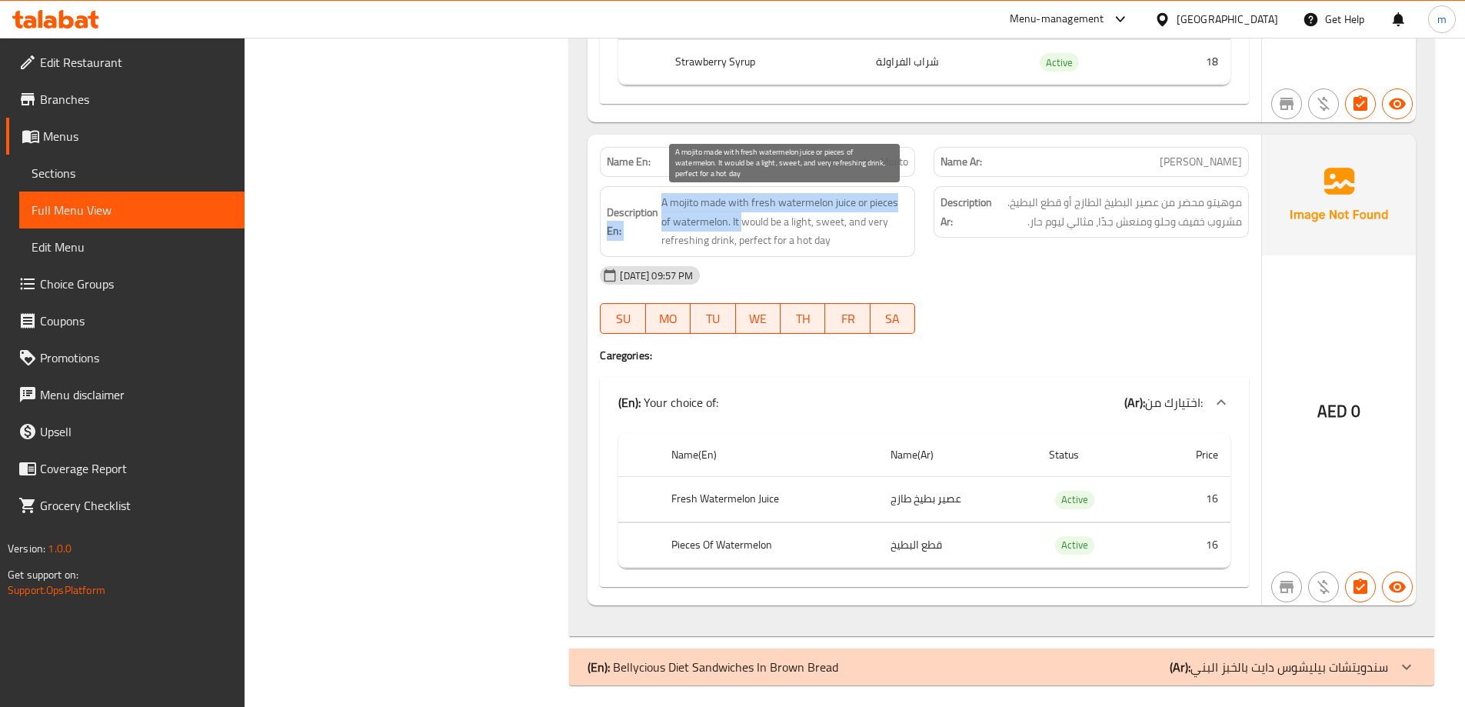
drag, startPoint x: 657, startPoint y: 200, endPoint x: 743, endPoint y: 225, distance: 89.6
click at [743, 225] on h6 "Description En: A mojito made with fresh watermelon juice or pieces of watermel…" at bounding box center [757, 221] width 301 height 57
click at [743, 225] on span "A mojito made with fresh watermelon juice or pieces of watermelon. It would be …" at bounding box center [784, 221] width 247 height 57
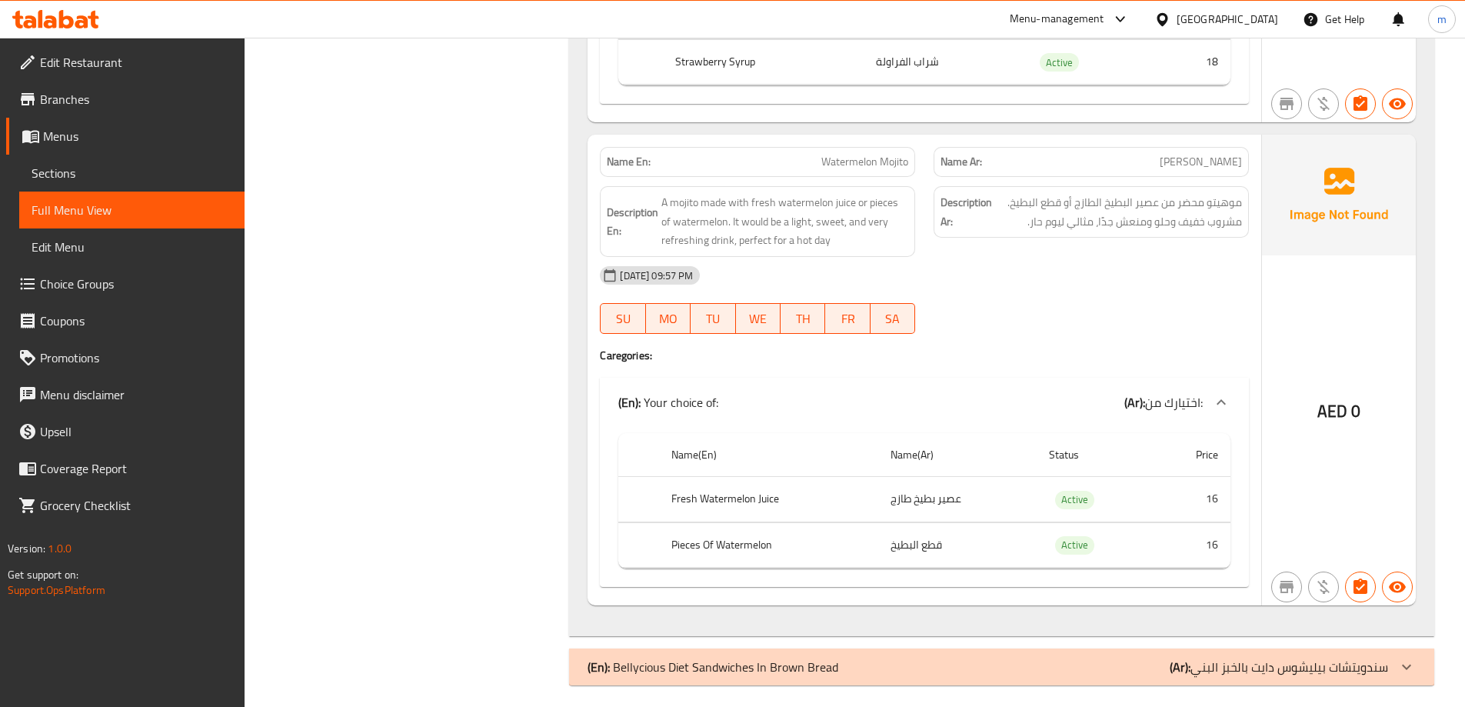
click at [912, 175] on div "Name En: Watermelon Mojito" at bounding box center [757, 162] width 315 height 30
click at [901, 178] on div "Description En: A mojito made with fresh watermelon juice or pieces of watermel…" at bounding box center [757, 221] width 334 height 89
click at [897, 166] on span "Watermelon Mojito" at bounding box center [864, 162] width 87 height 16
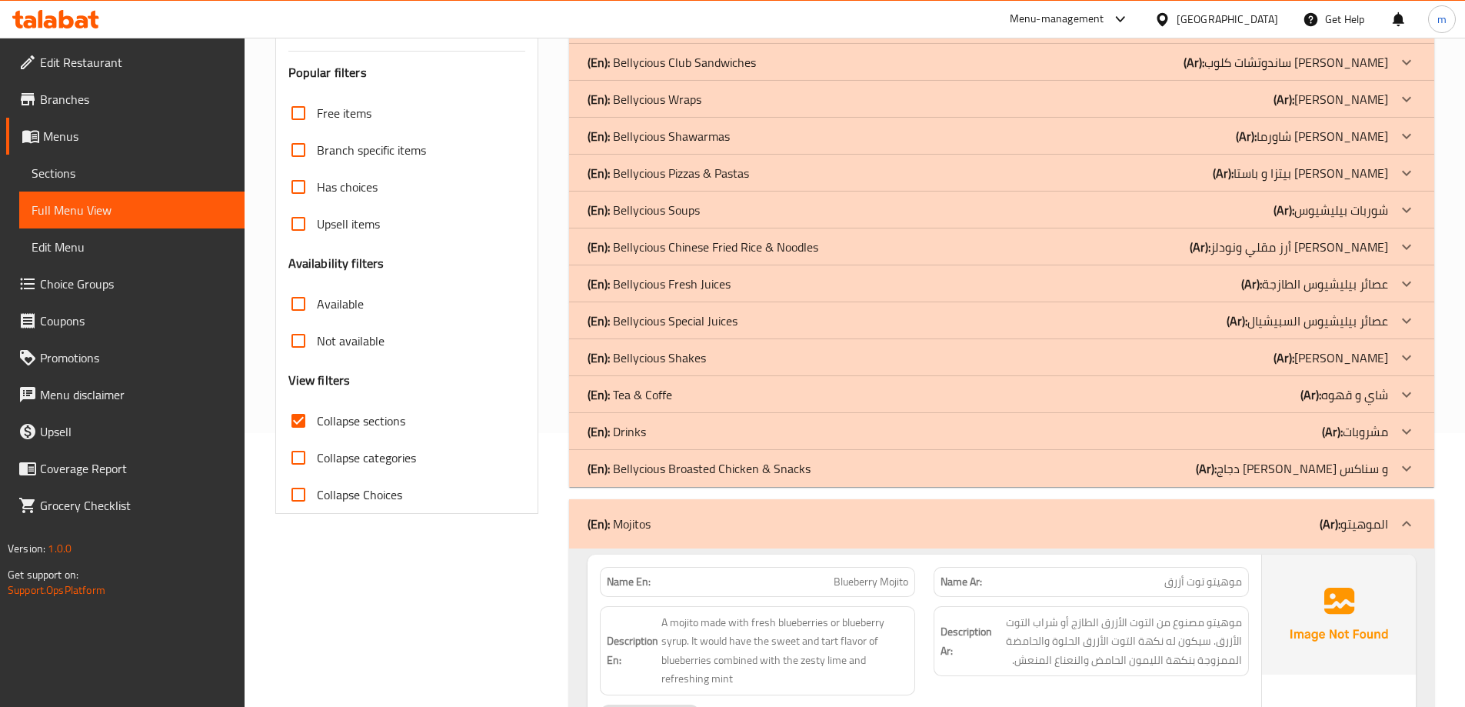
drag, startPoint x: 1106, startPoint y: 365, endPoint x: 1107, endPoint y: 260, distance: 105.3
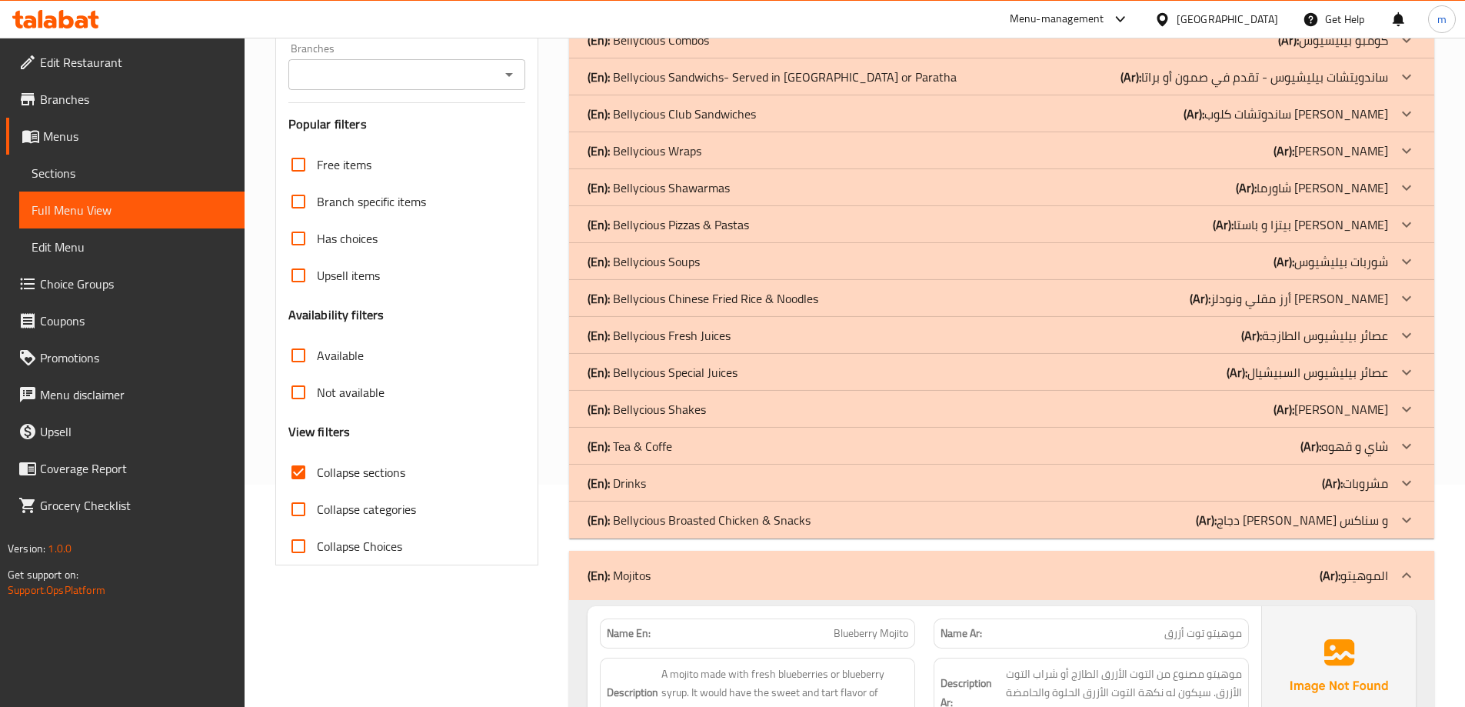
click at [1302, 561] on div "(En): Mojitos (Ar): الموهيتو" at bounding box center [1001, 575] width 865 height 49
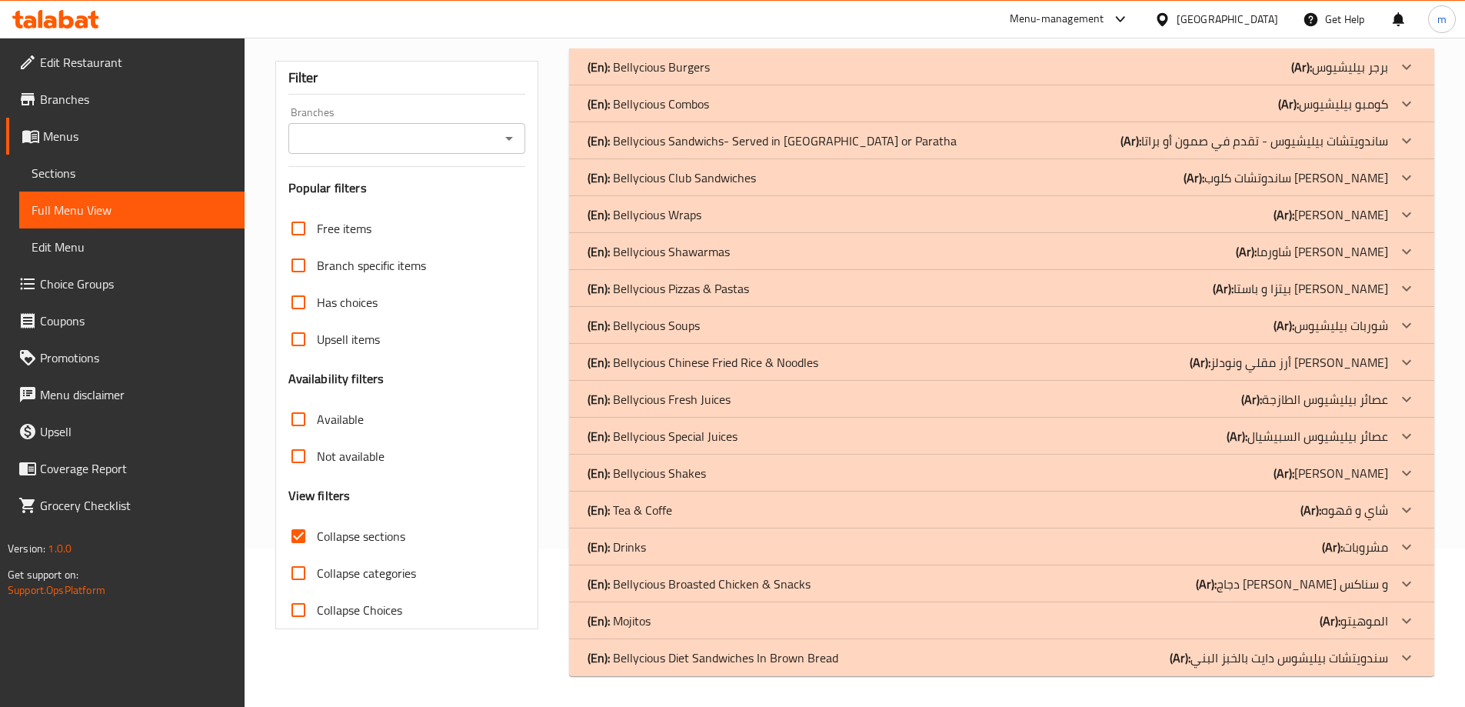
scroll to position [158, 0]
click at [1297, 655] on p "(Ar): سندويتشات بيليشوس دايت بالخبز البني" at bounding box center [1278, 657] width 218 height 18
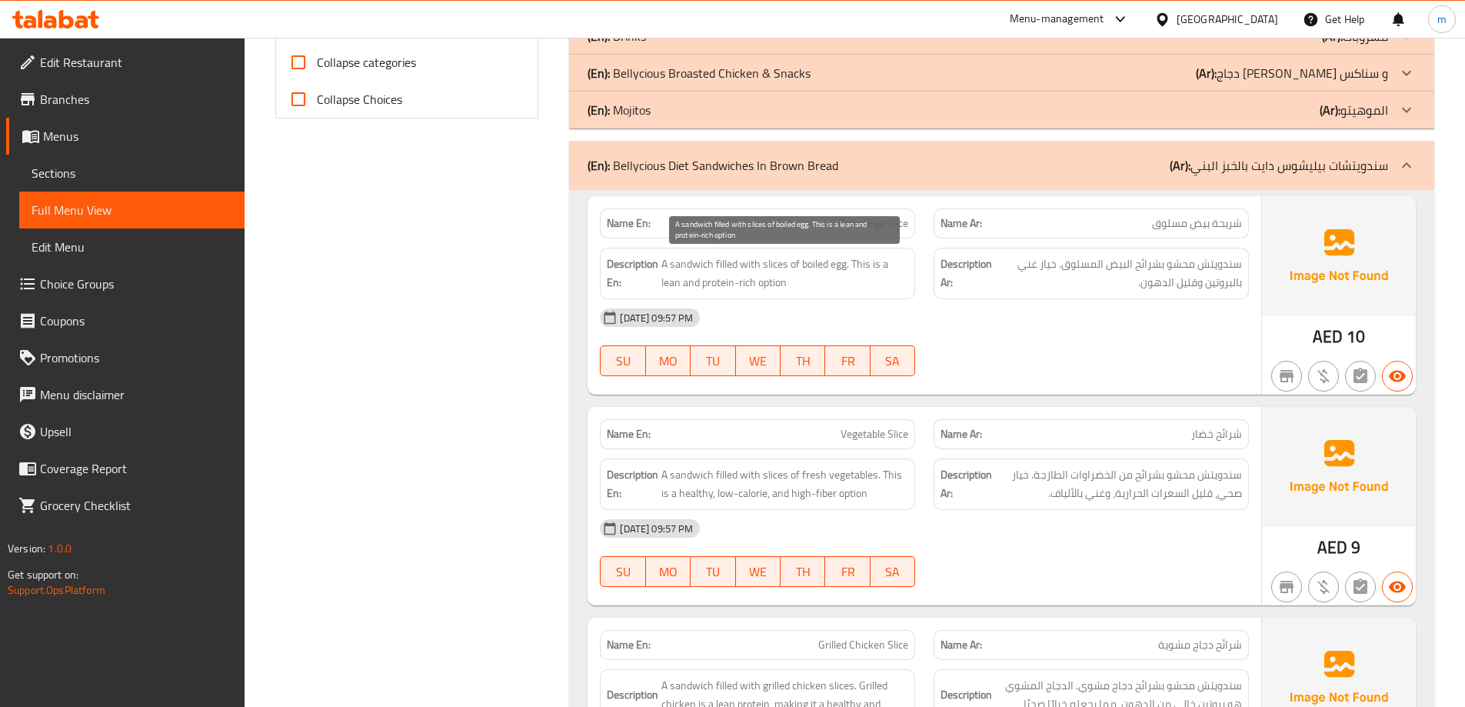
scroll to position [697, 0]
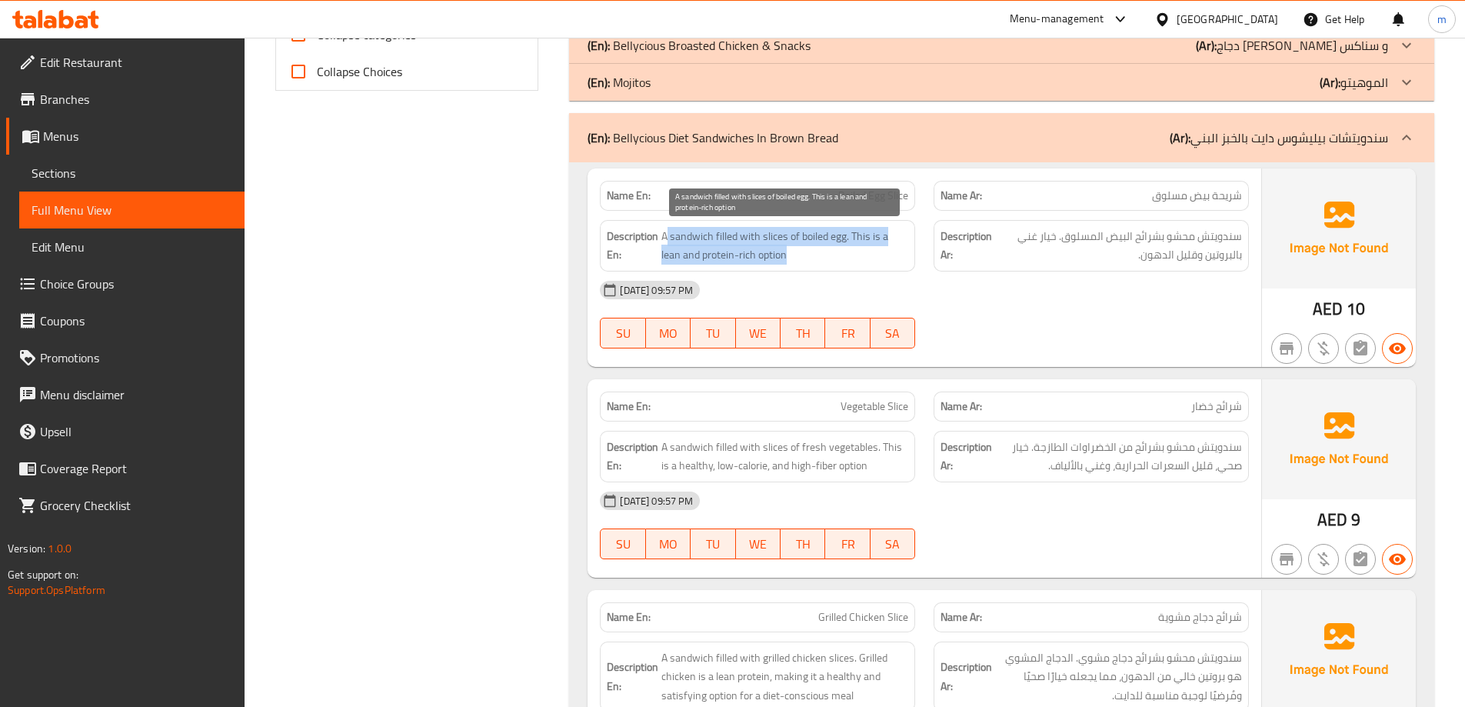
drag, startPoint x: 667, startPoint y: 237, endPoint x: 849, endPoint y: 258, distance: 182.7
click at [849, 258] on span "A sandwich filled with slices of boiled egg. This is a lean and protein-rich op…" at bounding box center [784, 246] width 247 height 38
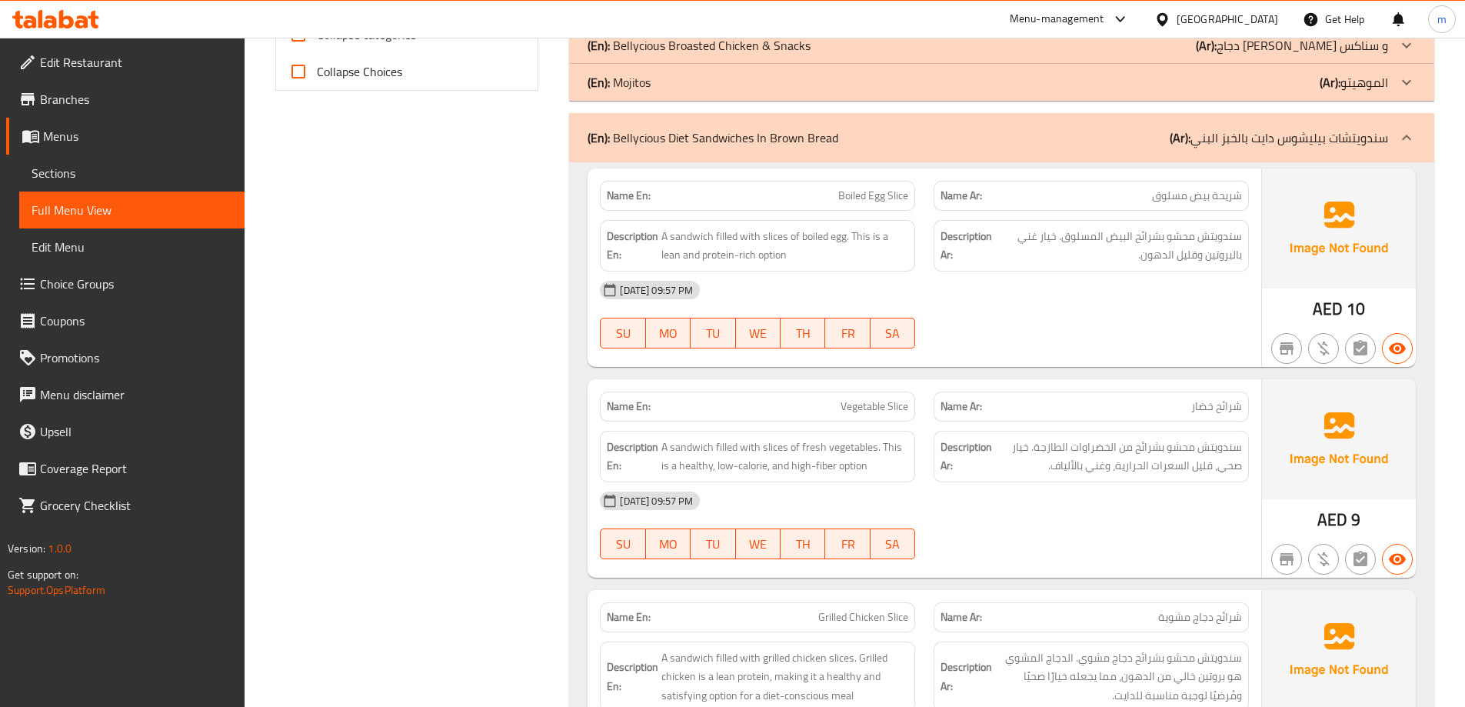
click at [980, 232] on strong "Description Ar:" at bounding box center [966, 246] width 52 height 38
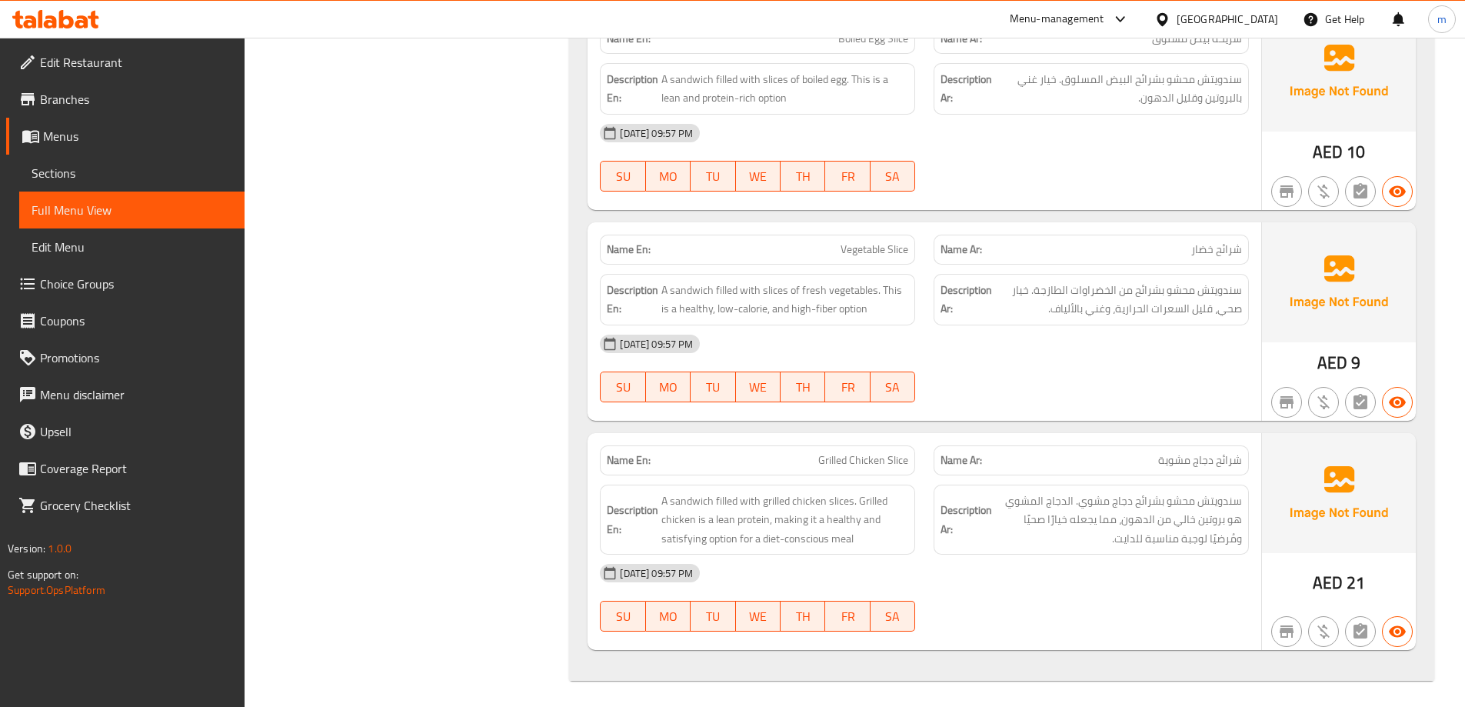
scroll to position [858, 0]
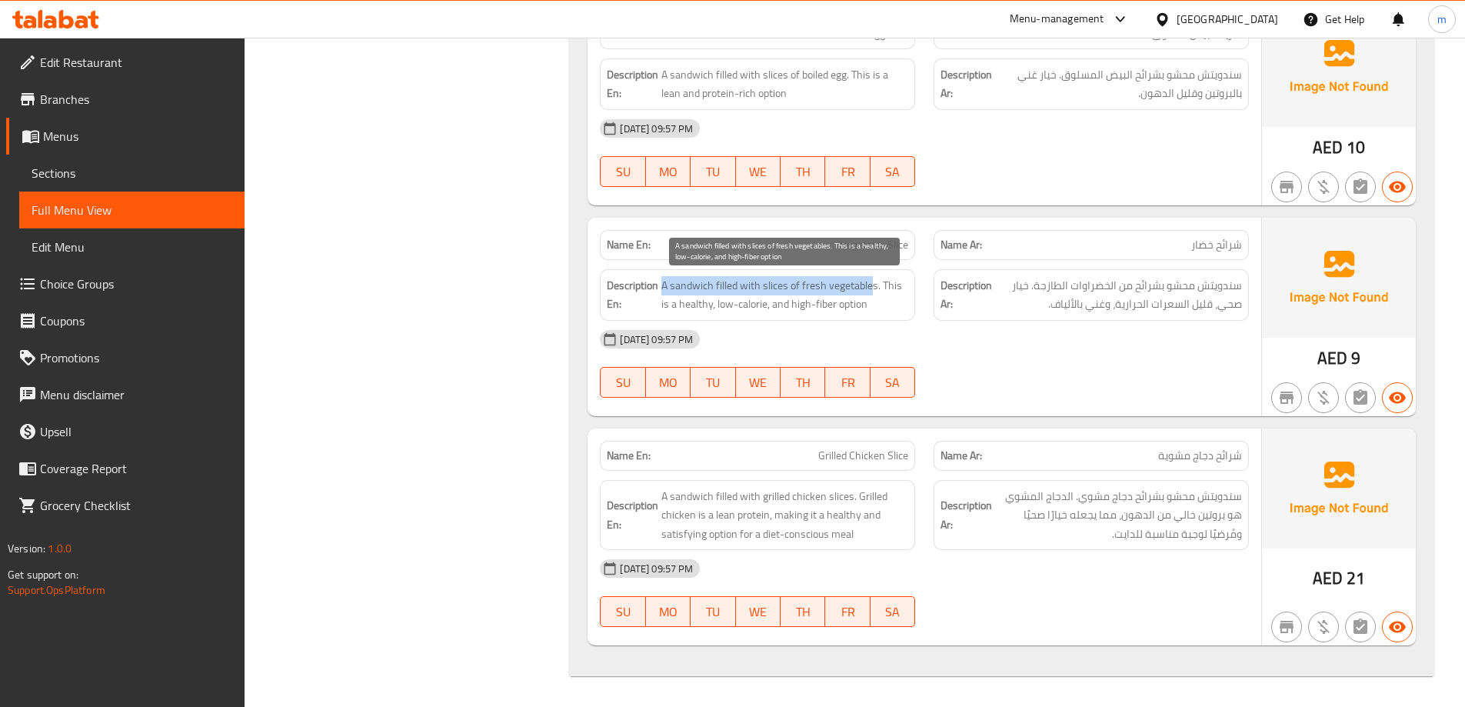
drag, startPoint x: 663, startPoint y: 287, endPoint x: 871, endPoint y: 291, distance: 208.4
click at [871, 291] on span "A sandwich filled with slices of fresh vegetables. This is a healthy, low-calor…" at bounding box center [784, 295] width 247 height 38
drag, startPoint x: 676, startPoint y: 305, endPoint x: 829, endPoint y: 339, distance: 156.7
click at [840, 323] on div "Name En: Vegetable Slice Name Ar: شرائح خضار Description En: A sandwich filled …" at bounding box center [924, 317] width 674 height 198
click at [1039, 340] on div "[DATE] 09:57 PM" at bounding box center [923, 339] width 667 height 37
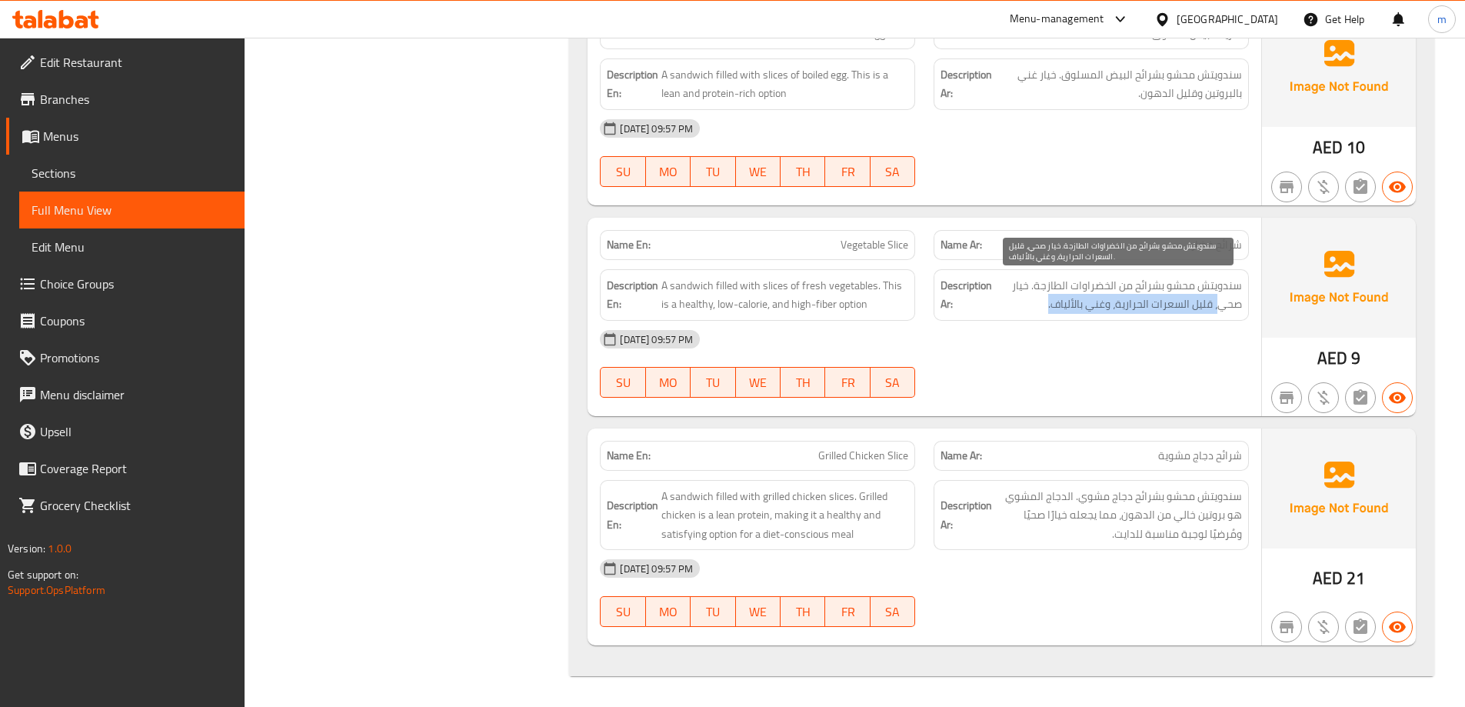
drag, startPoint x: 1222, startPoint y: 301, endPoint x: 1044, endPoint y: 309, distance: 177.8
click at [1044, 309] on span "سندويتش محشو بشرائح من الخضراوات الطازجة. خيار صحي، قليل السعرات الحرارية، وغني…" at bounding box center [1118, 295] width 247 height 38
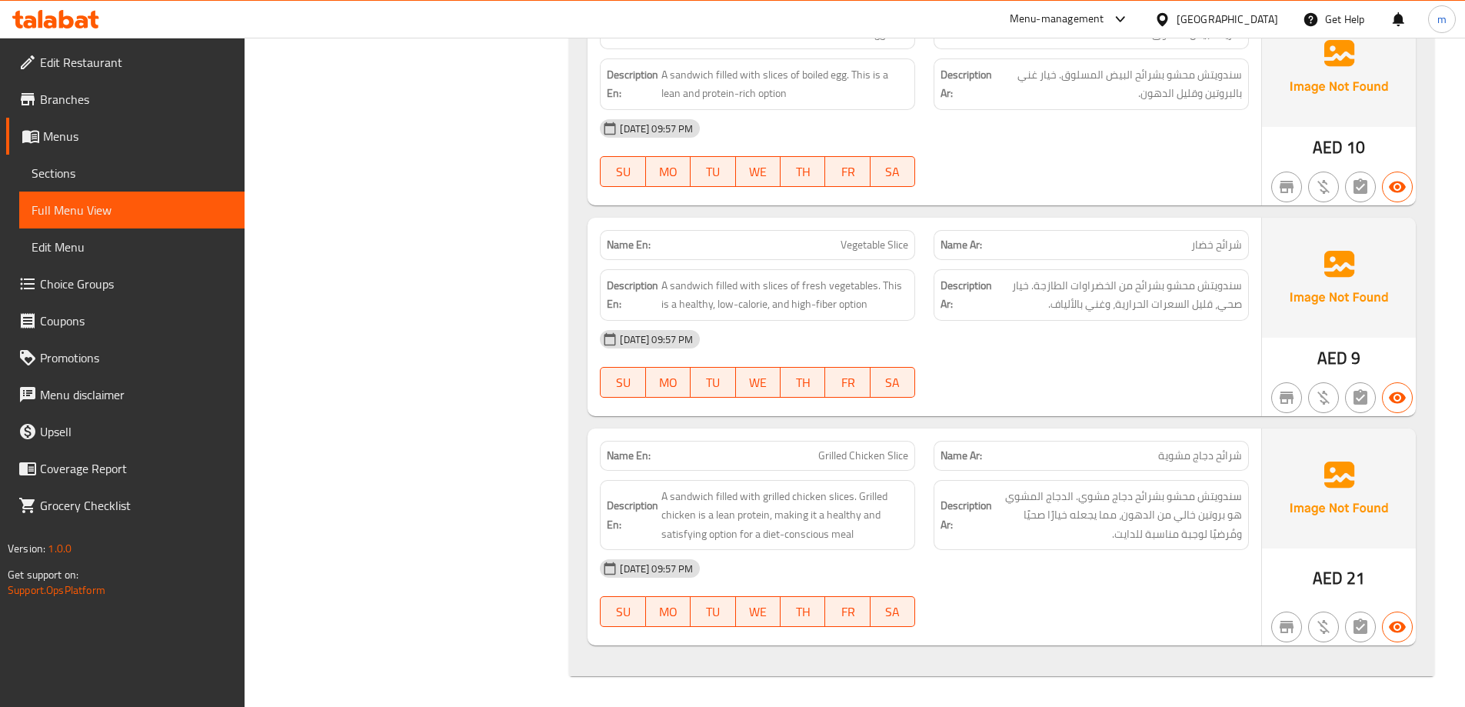
click at [739, 314] on div "Description En: A sandwich filled with slices of fresh vegetables. This is a he…" at bounding box center [757, 295] width 315 height 52
click at [743, 303] on span "A sandwich filled with slices of fresh vegetables. This is a healthy, low-calor…" at bounding box center [784, 295] width 247 height 38
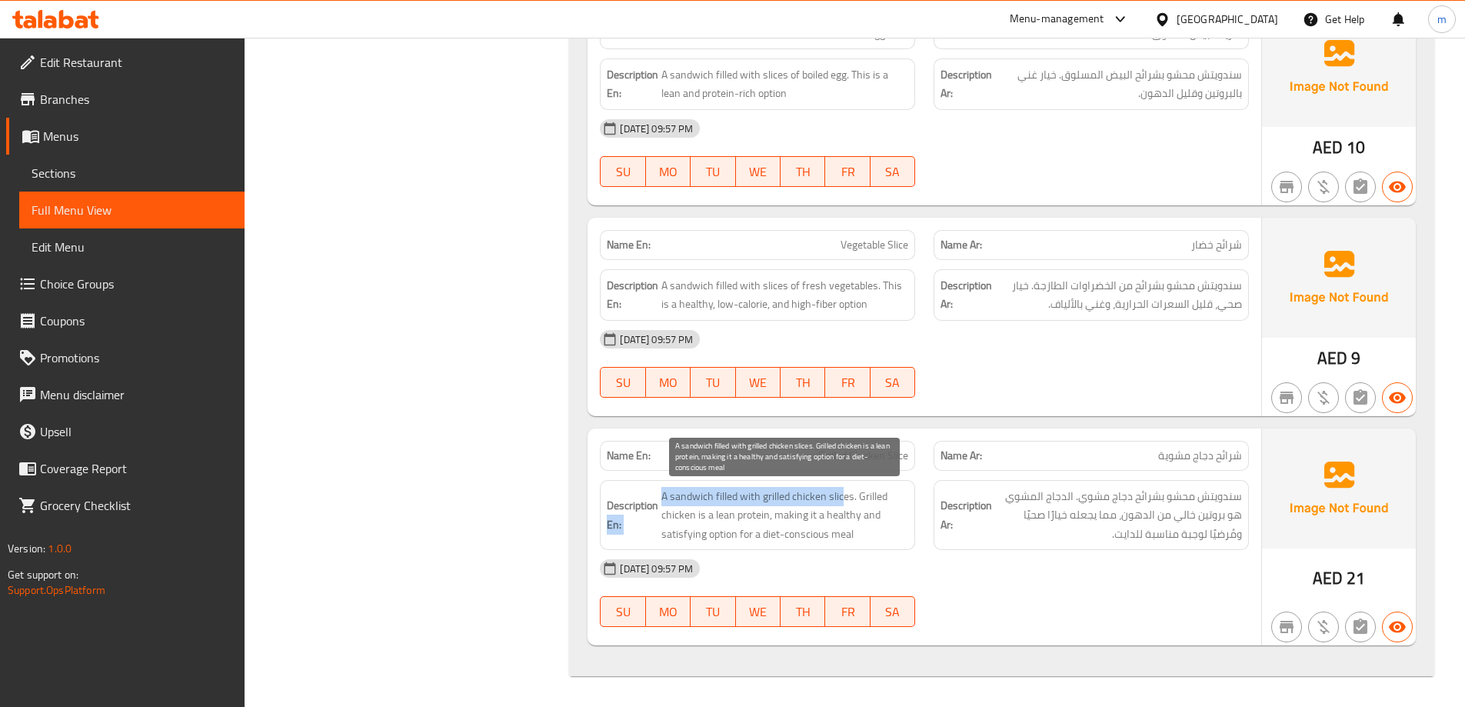
drag, startPoint x: 657, startPoint y: 497, endPoint x: 841, endPoint y: 490, distance: 184.7
click at [841, 490] on h6 "Description En: A sandwich filled with grilled chicken slices. Grilled chicken …" at bounding box center [757, 515] width 301 height 57
drag, startPoint x: 821, startPoint y: 533, endPoint x: 757, endPoint y: 542, distance: 64.5
click at [757, 542] on span "A sandwich filled with grilled chicken slices. Grilled chicken is a lean protei…" at bounding box center [784, 515] width 247 height 57
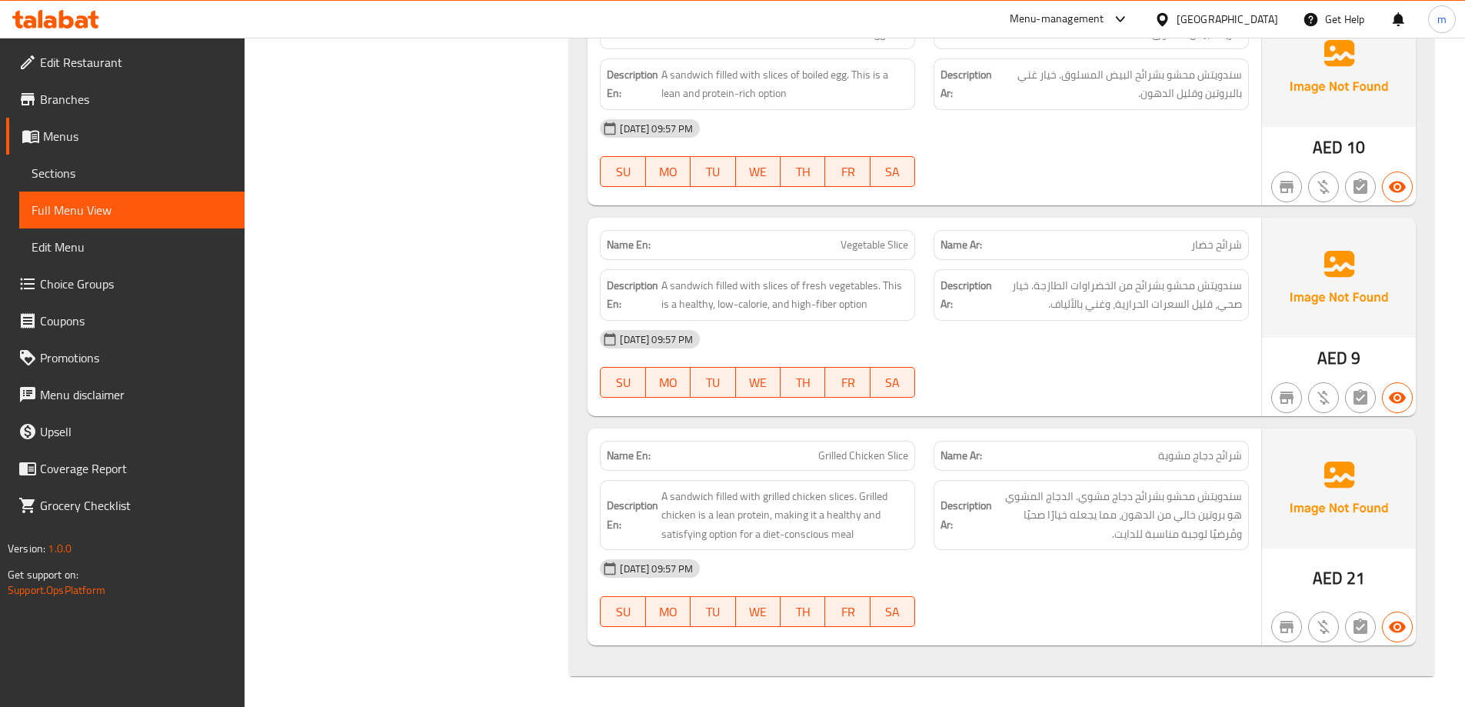
click at [427, 274] on div "Filter Branches Branches Popular filters Free items Branch specific items Has c…" at bounding box center [413, 13] width 294 height 1346
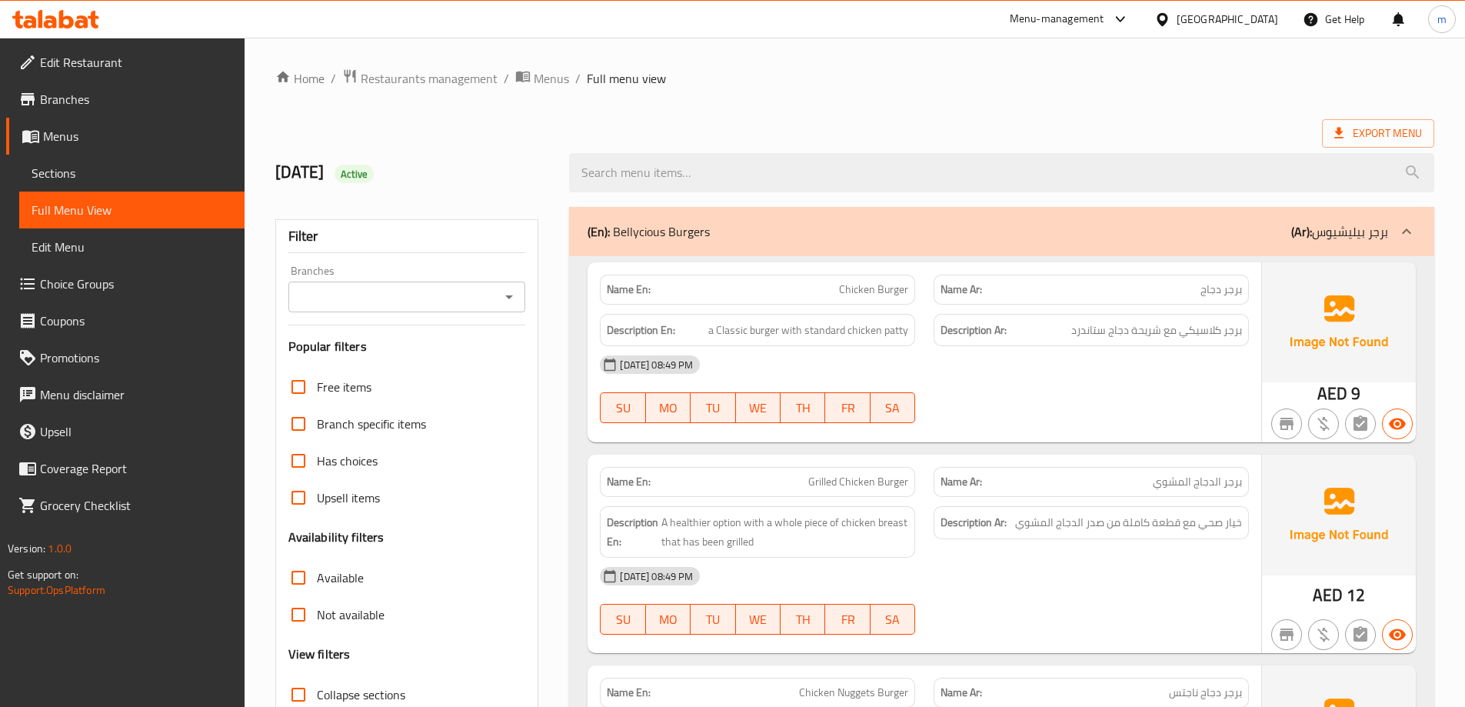
click at [99, 188] on link "Sections" at bounding box center [131, 173] width 225 height 37
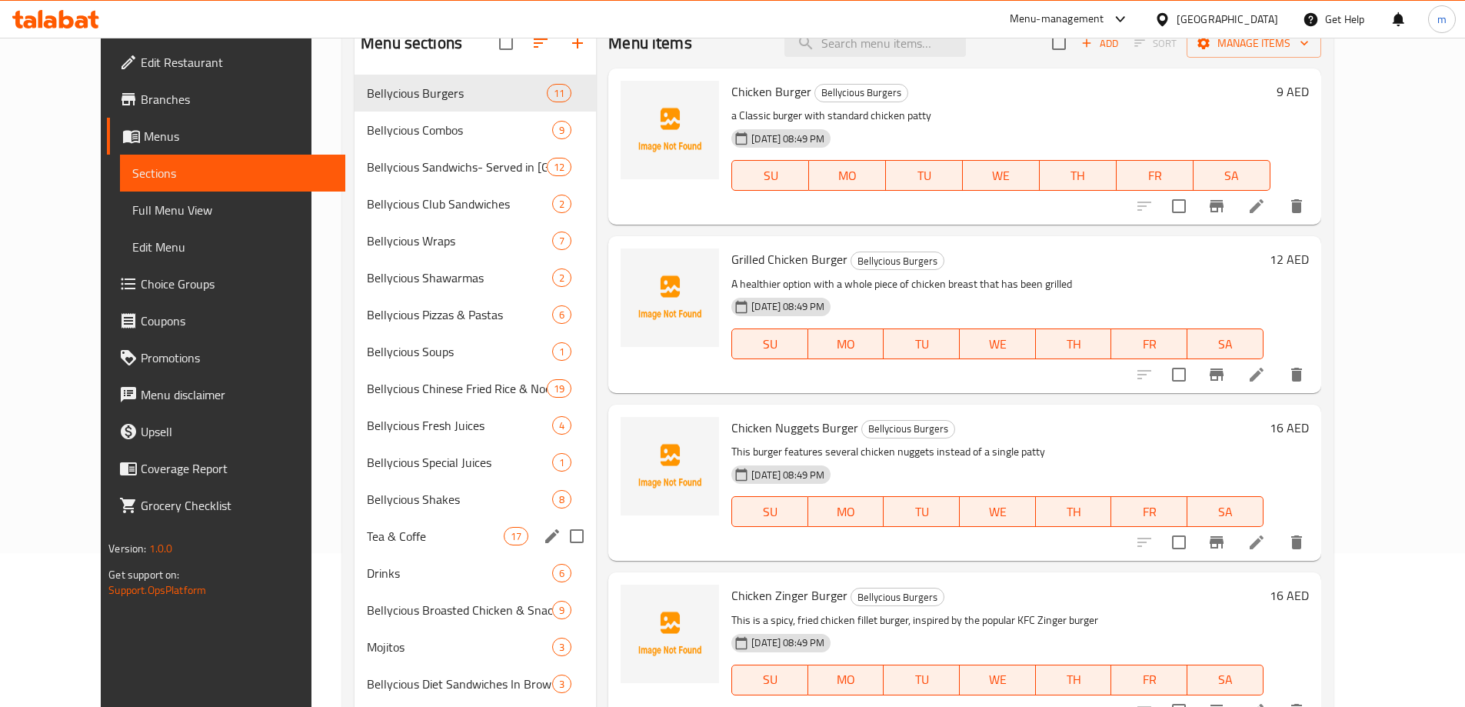
scroll to position [215, 0]
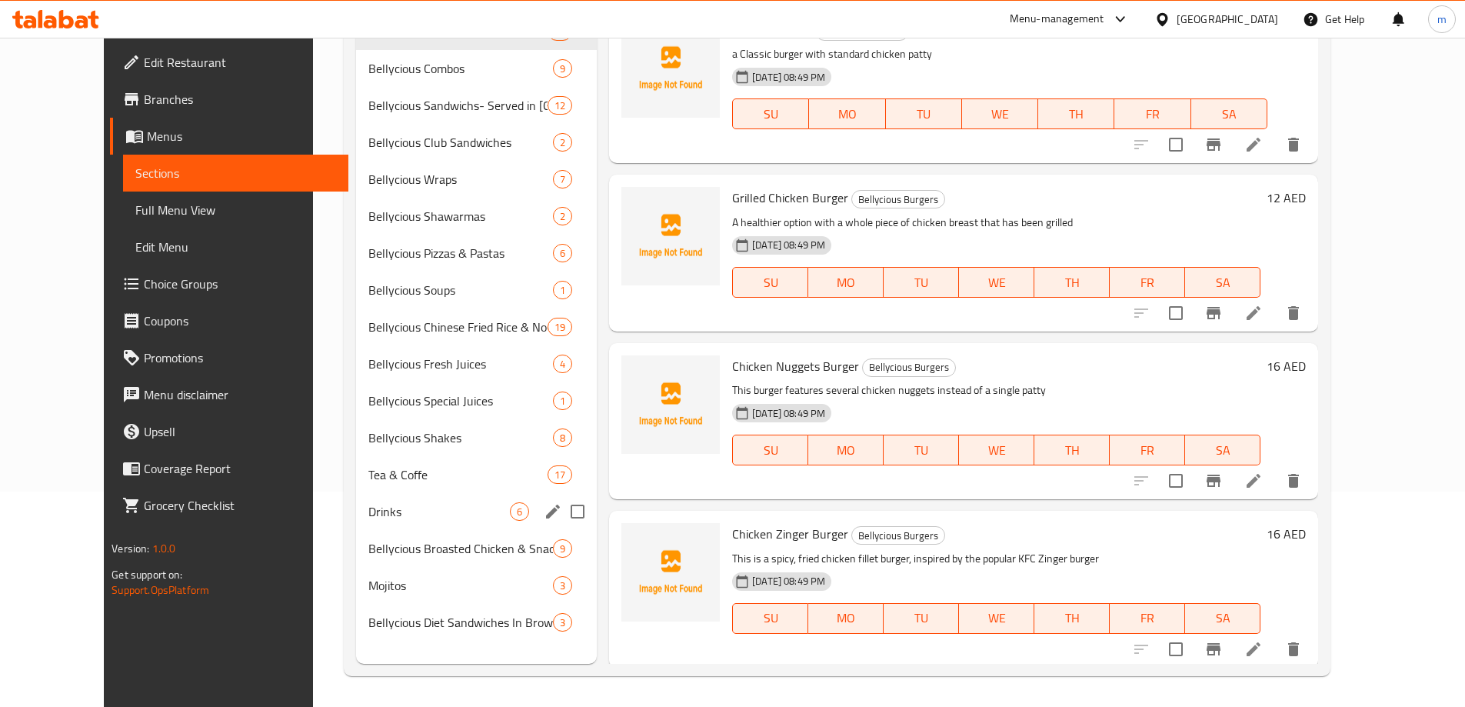
click at [368, 514] on span "Drinks" at bounding box center [438, 511] width 141 height 18
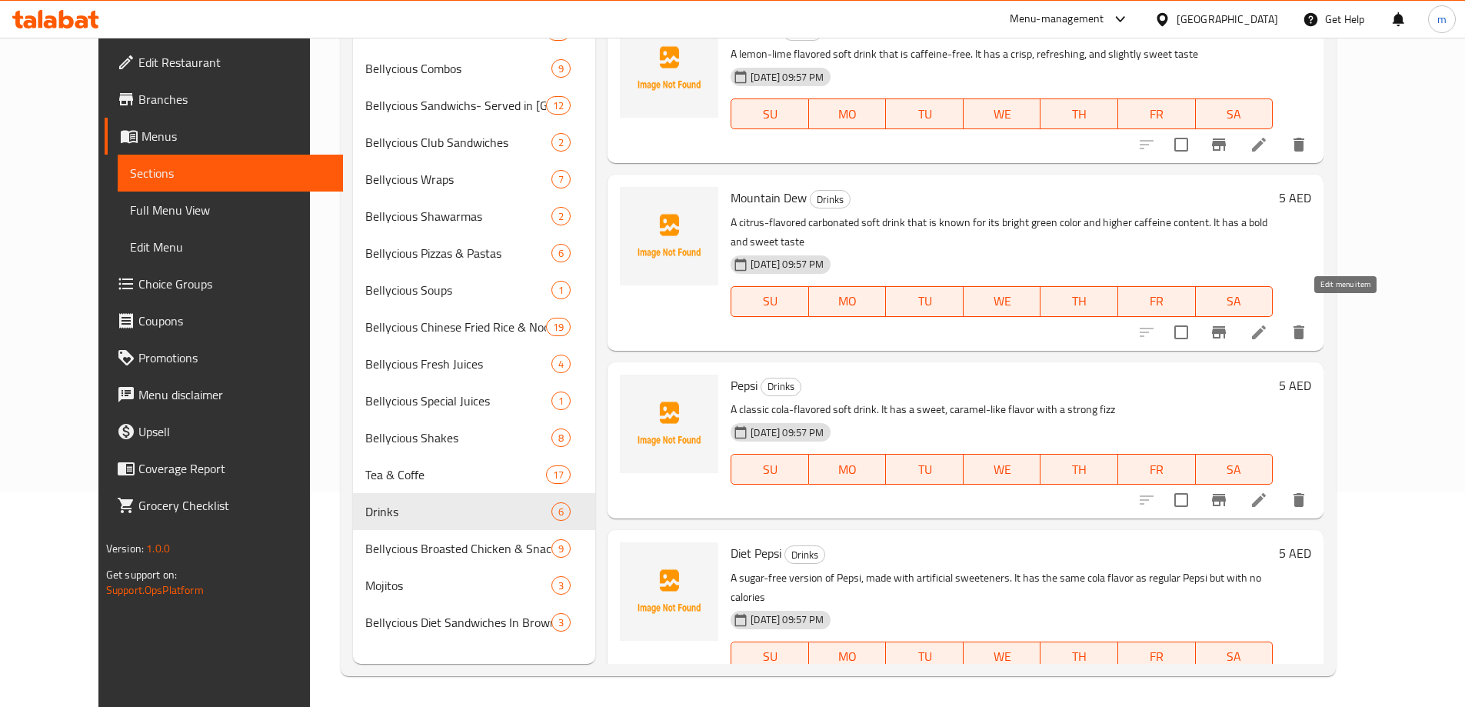
click at [1268, 323] on icon at bounding box center [1258, 332] width 18 height 18
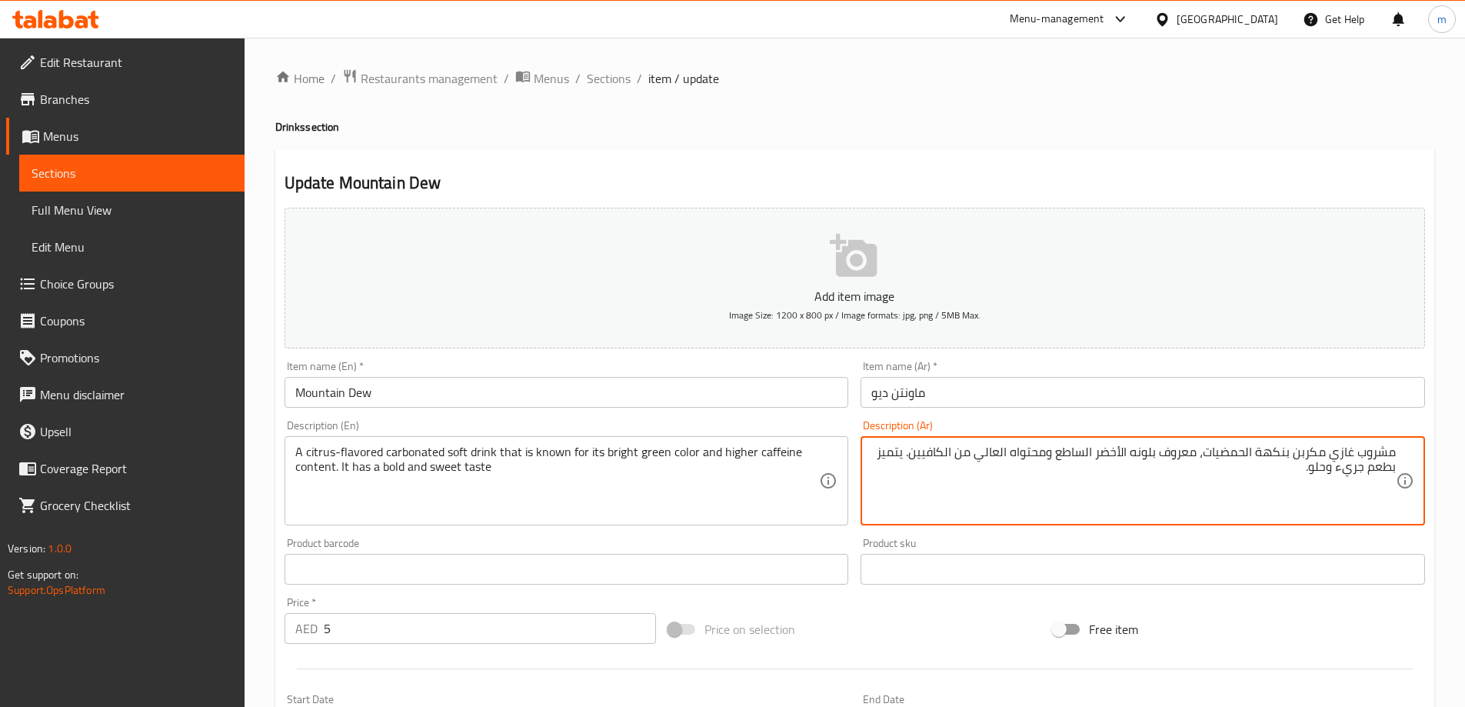
click at [890, 449] on textarea "مشروب غازي مكربن بنكهة الحمضيات، معروف بلونه الأخضر الساطع ومحتواه العالي من ال…" at bounding box center [1133, 480] width 524 height 73
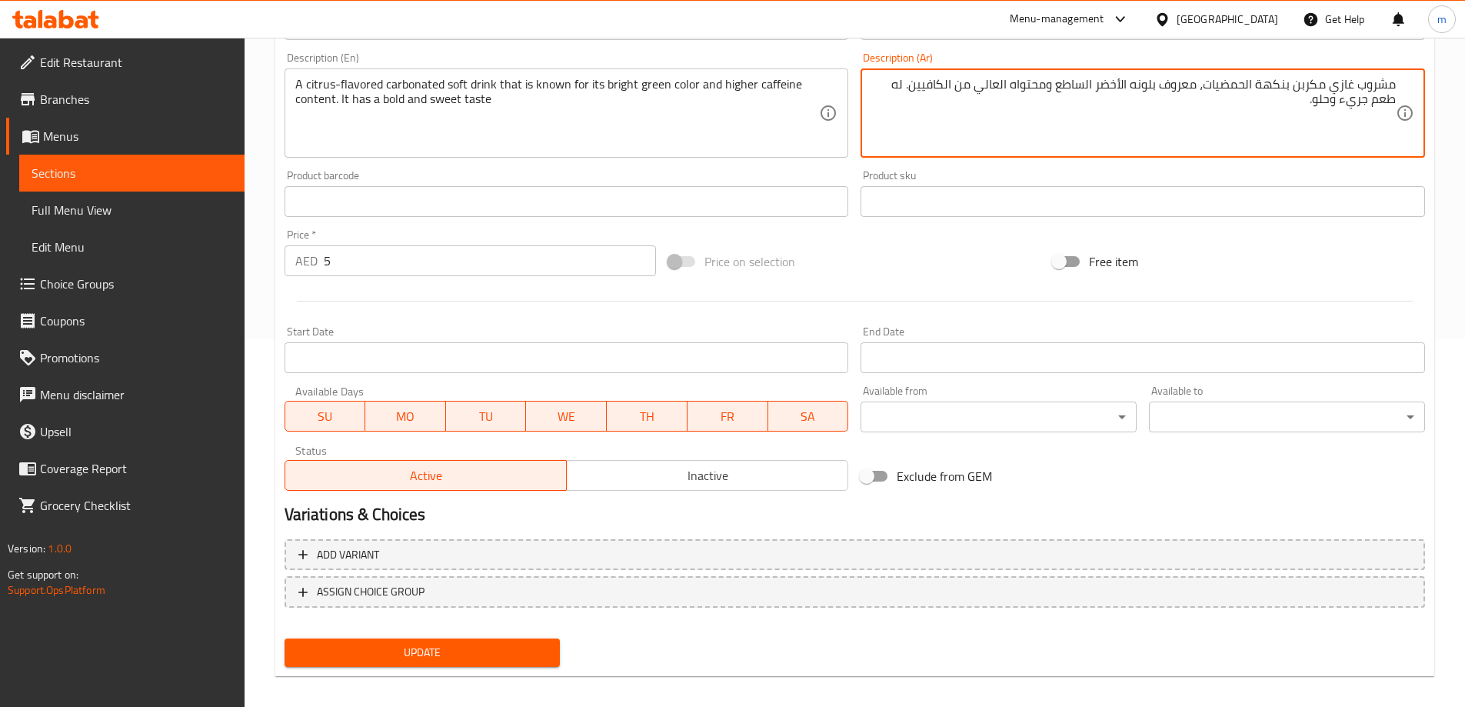
scroll to position [380, 0]
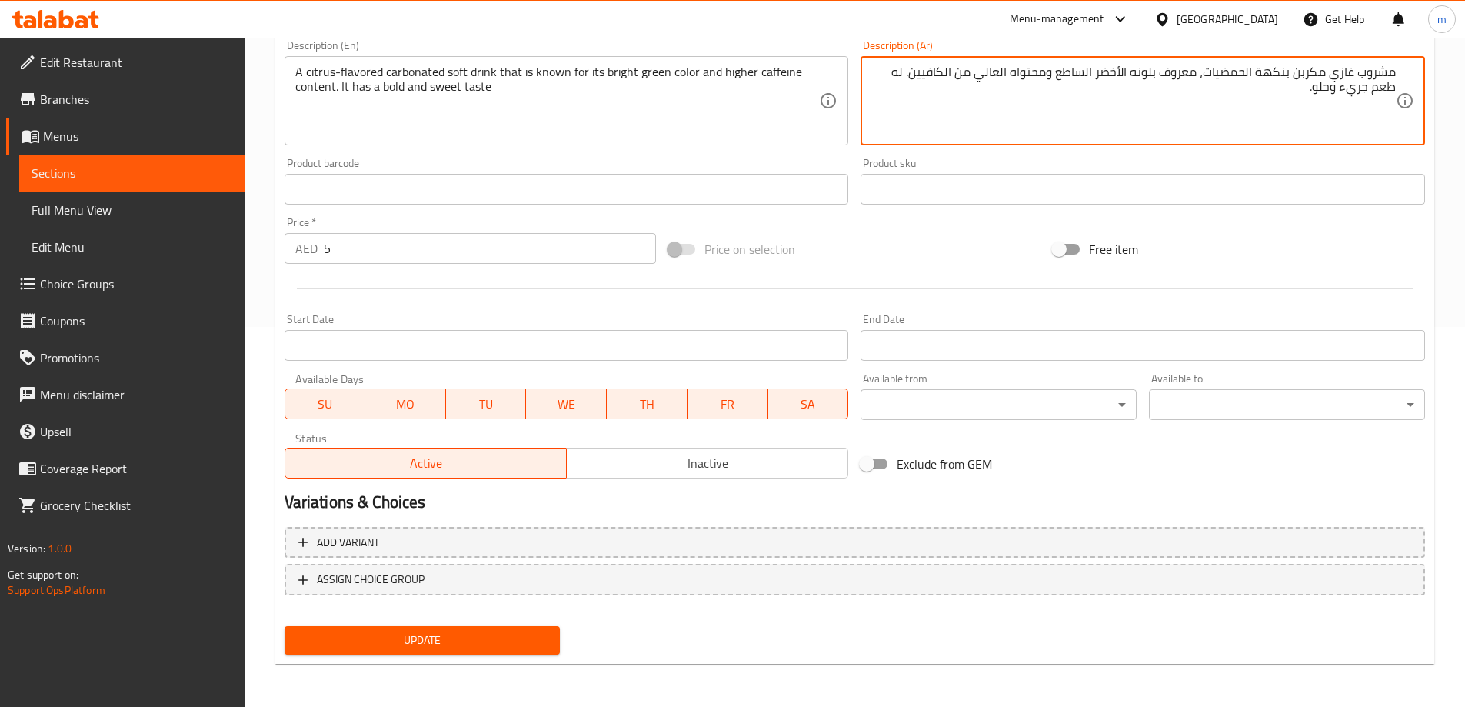
type textarea "مشروب غازي مكربن بنكهة الحمضيات، معروف بلونه الأخضر الساطع ومحتواه العالي من ال…"
click at [432, 622] on div "Update" at bounding box center [422, 640] width 288 height 41
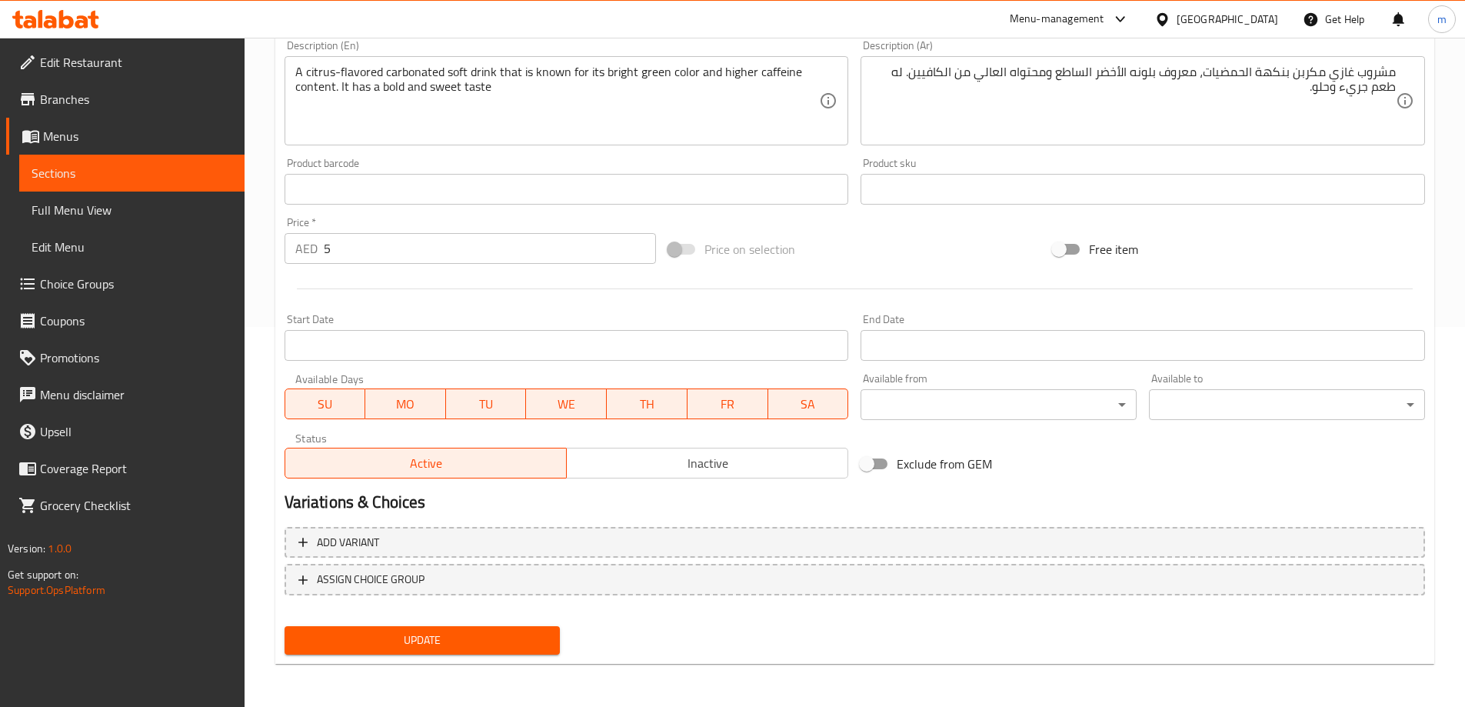
click at [432, 630] on span "Update" at bounding box center [422, 639] width 251 height 19
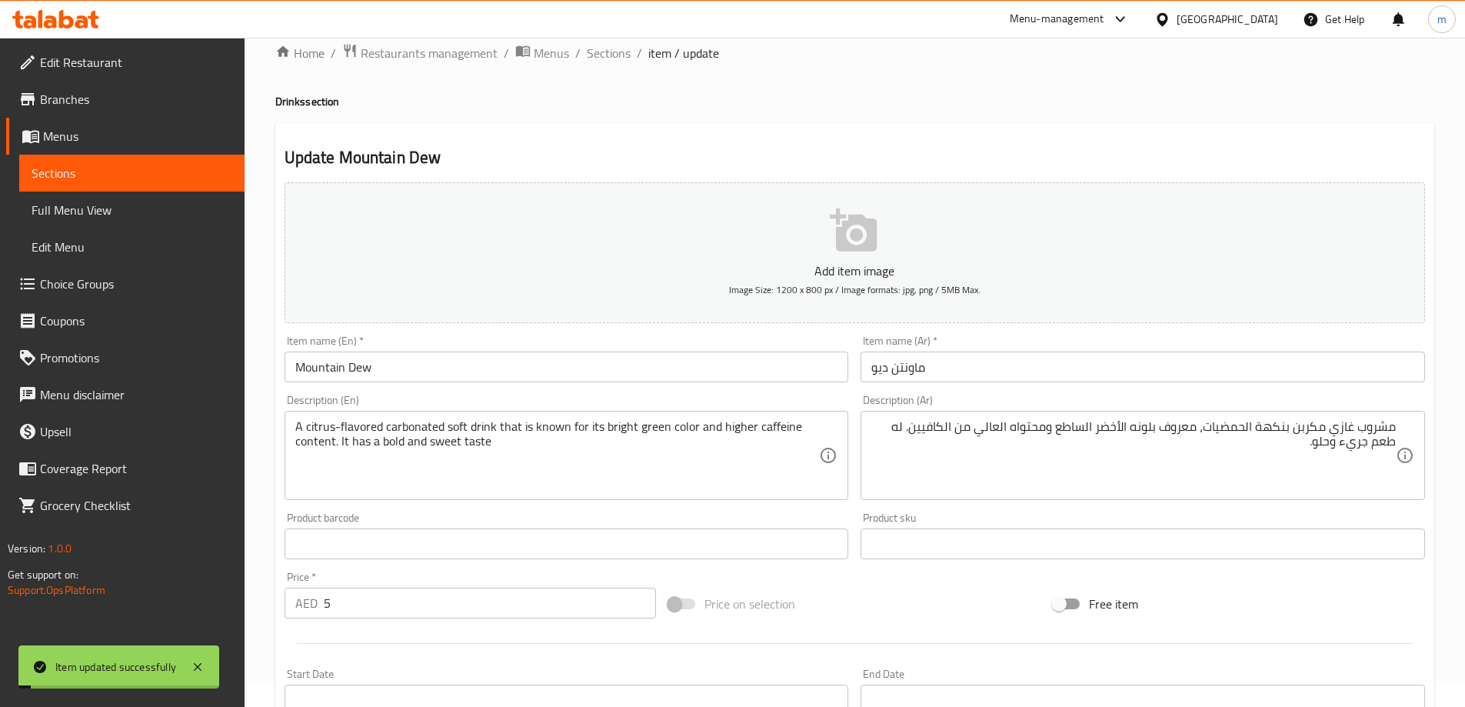
scroll to position [0, 0]
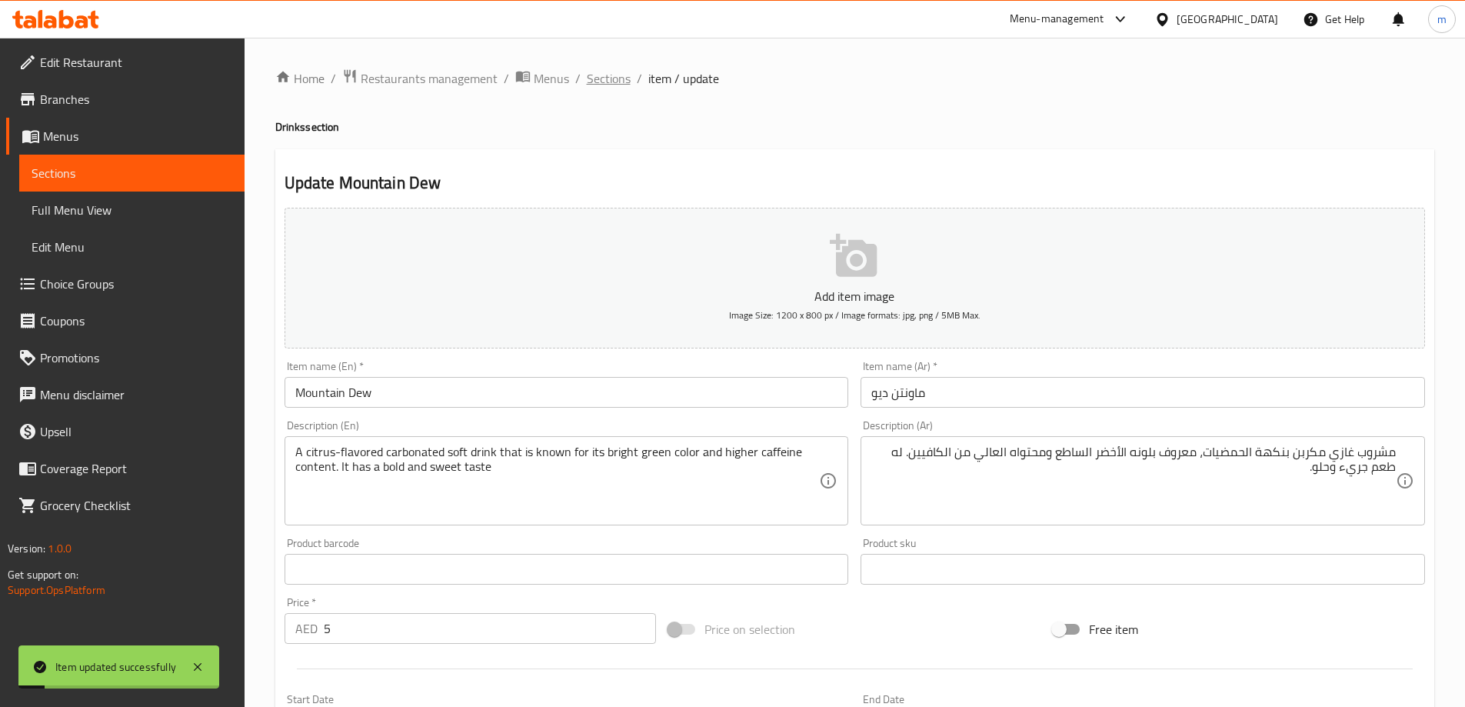
click at [603, 73] on span "Sections" at bounding box center [609, 78] width 44 height 18
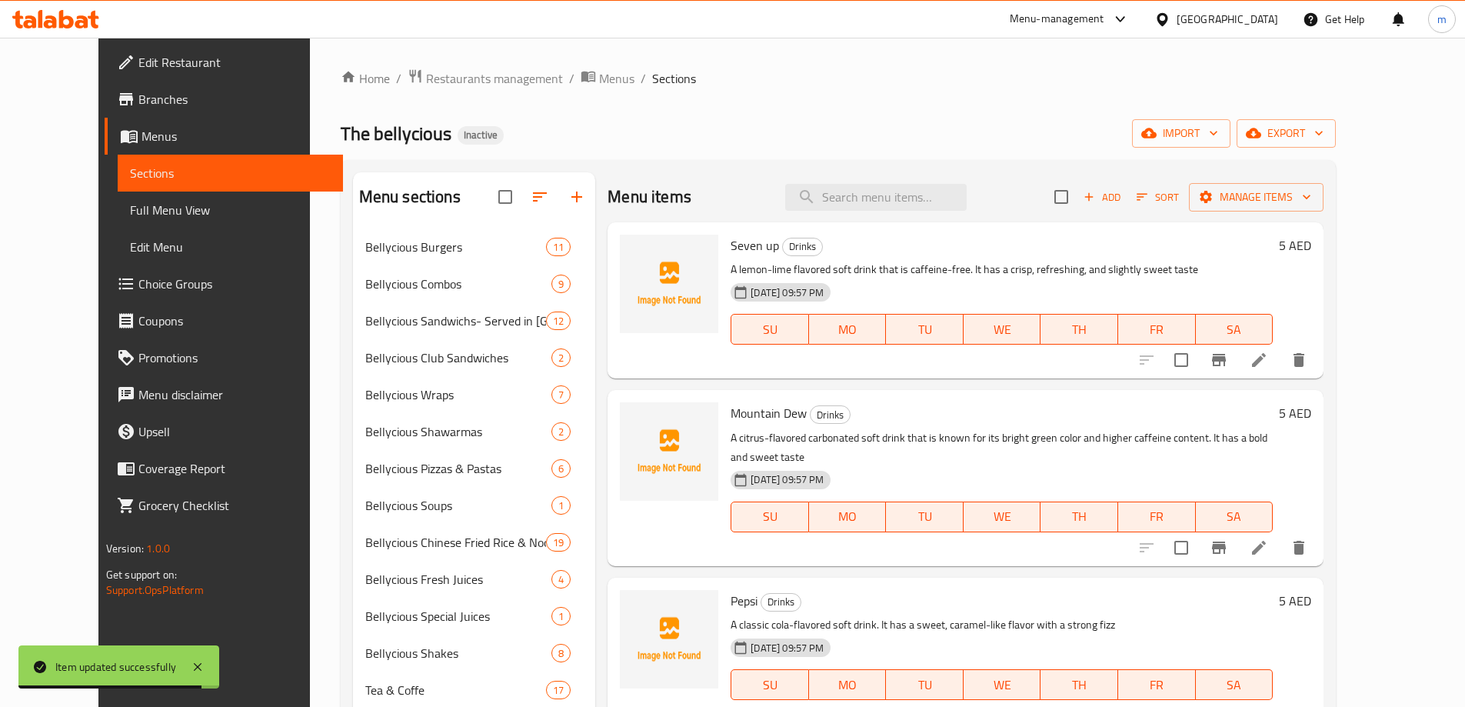
click at [1268, 706] on icon at bounding box center [1258, 715] width 18 height 18
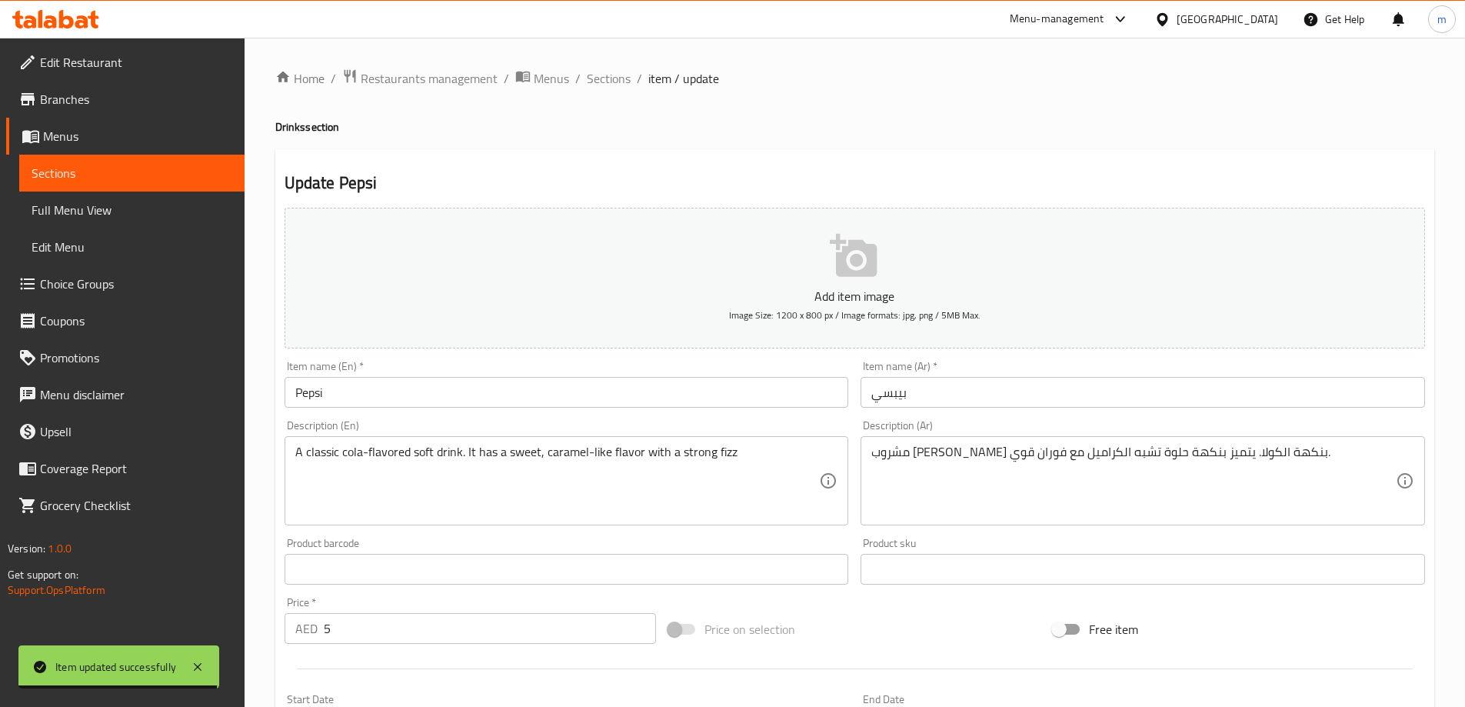
drag, startPoint x: 1052, startPoint y: 471, endPoint x: 1044, endPoint y: 452, distance: 20.0
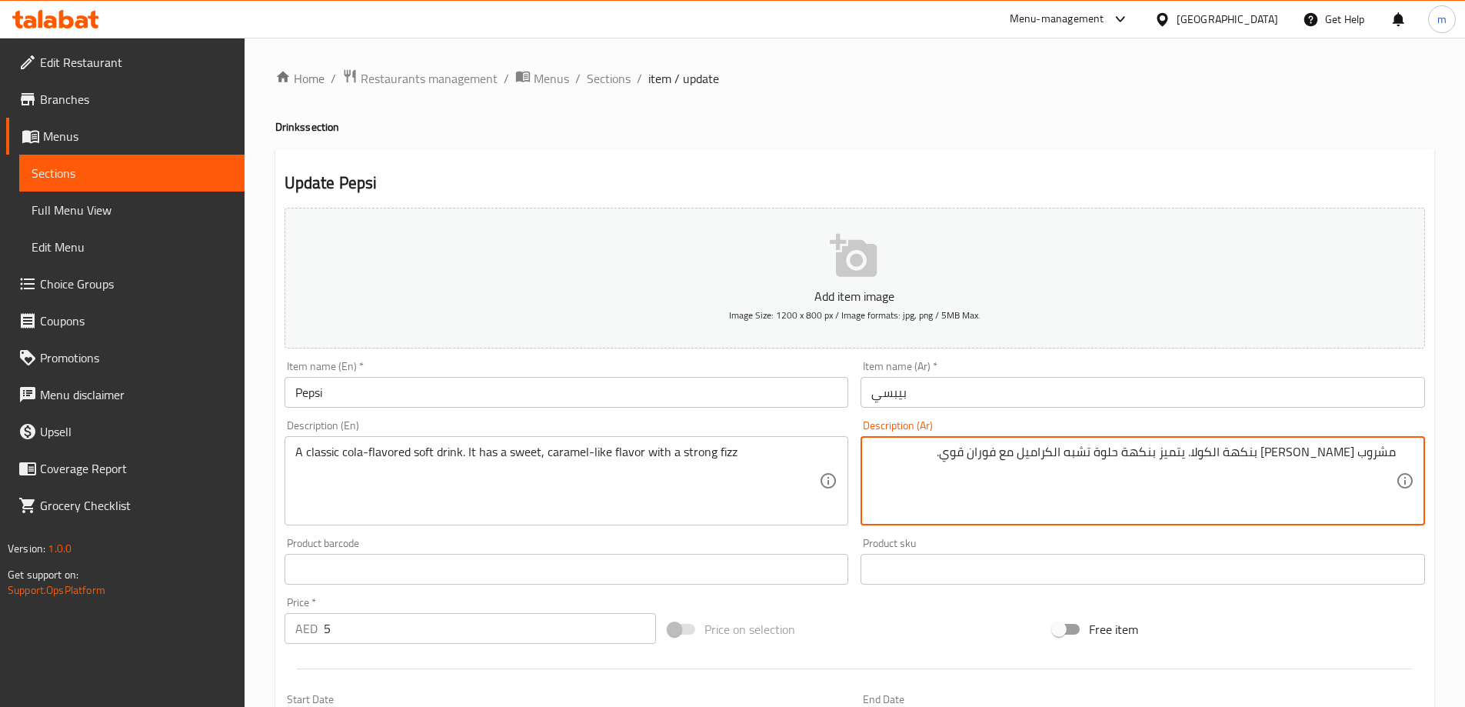
click at [1016, 389] on input "بيبسي" at bounding box center [1142, 392] width 564 height 31
click at [1183, 451] on textarea "مشروب غازي كلاسيكي بنكهة الكولا. يتميز بنكهة حلوة تشبه الكراميل مع فوران قوي." at bounding box center [1133, 480] width 524 height 73
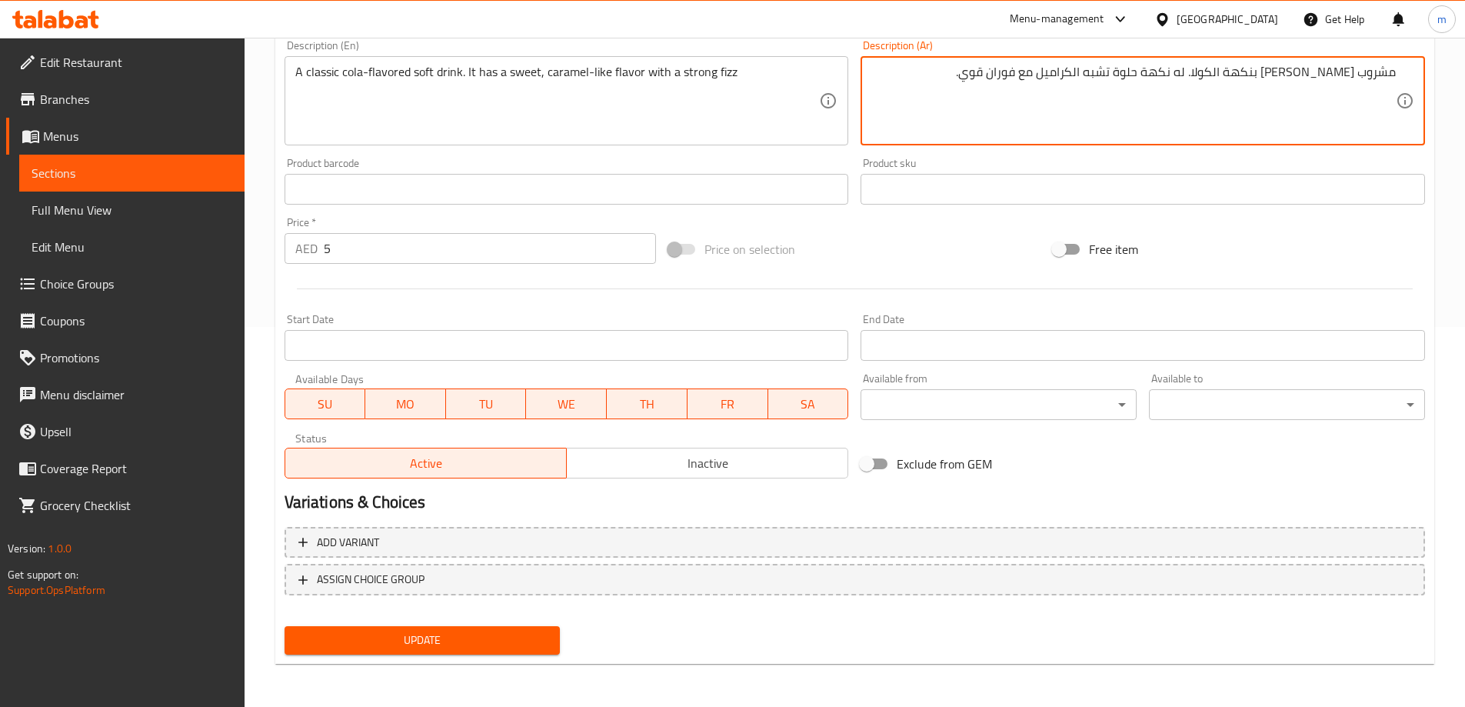
type textarea "مشروب [PERSON_NAME] بنكهة الكولا. له نكهة حلوة تشبه الكراميل مع فوران قوي."
click at [451, 637] on span "Update" at bounding box center [422, 639] width 251 height 19
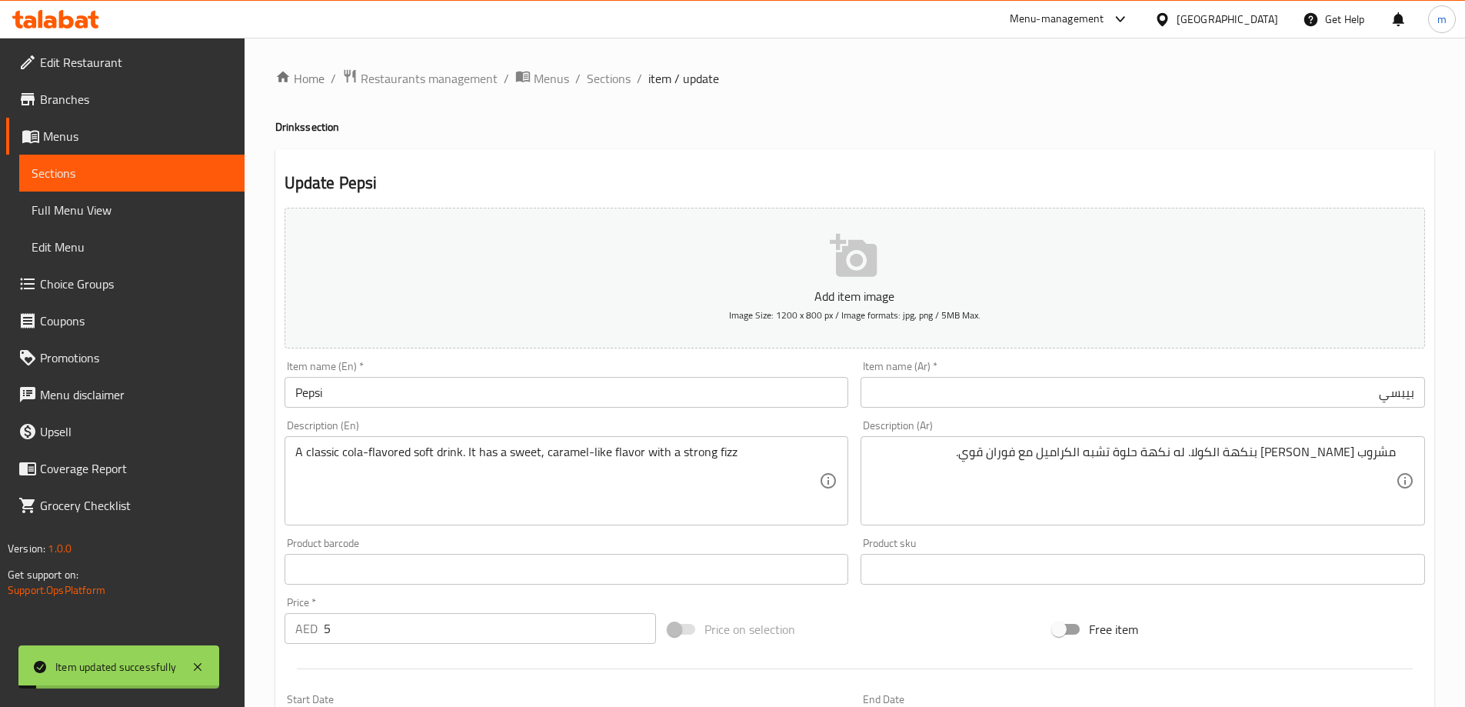
click at [1087, 96] on div "Home / Restaurants management / Menus / Sections / item / update Drinks section…" at bounding box center [854, 561] width 1159 height 987
click at [941, 121] on h4 "Drinks section" at bounding box center [854, 126] width 1159 height 15
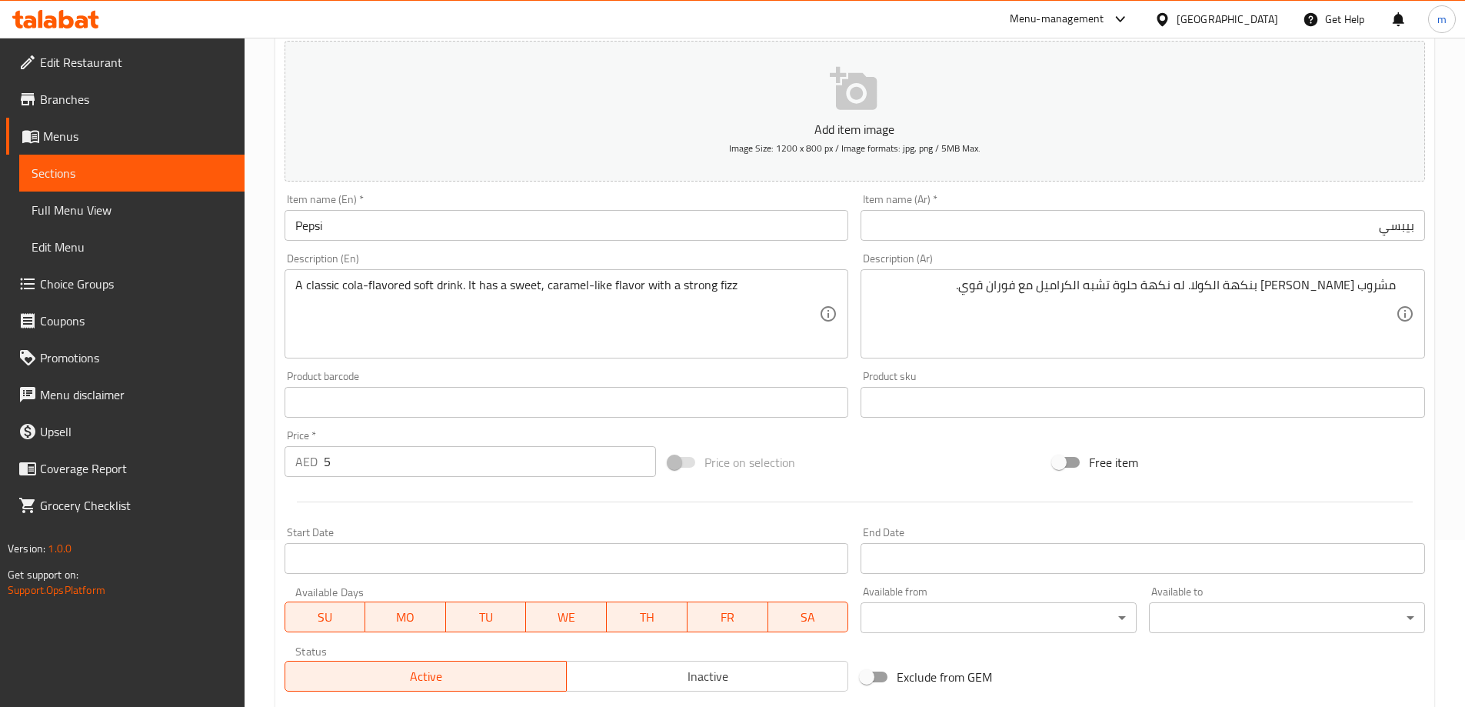
scroll to position [380, 0]
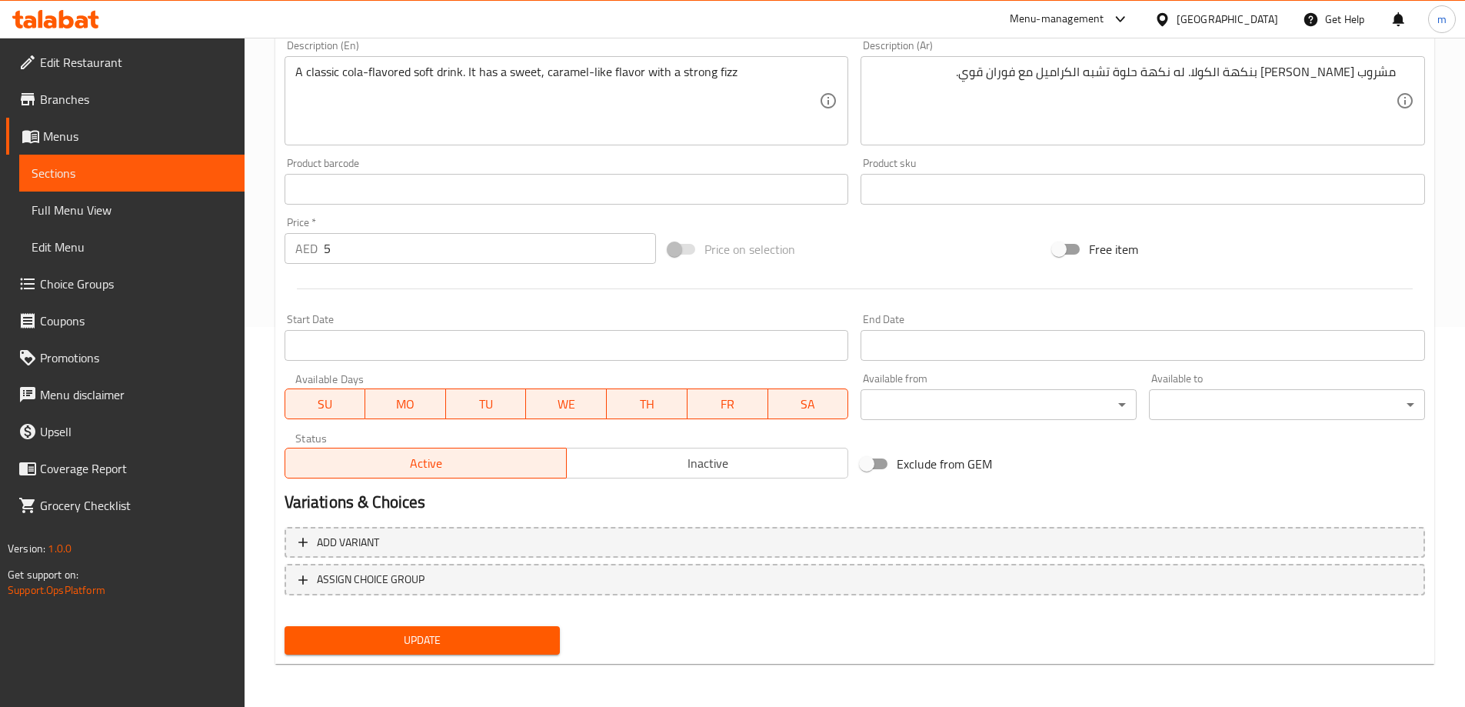
click at [451, 631] on span "Update" at bounding box center [422, 639] width 251 height 19
click at [450, 618] on div "Add variant ASSIGN CHOICE GROUP" at bounding box center [854, 571] width 1153 height 100
click at [444, 627] on div "Update" at bounding box center [422, 640] width 288 height 41
click at [456, 650] on button "Update" at bounding box center [422, 640] width 276 height 28
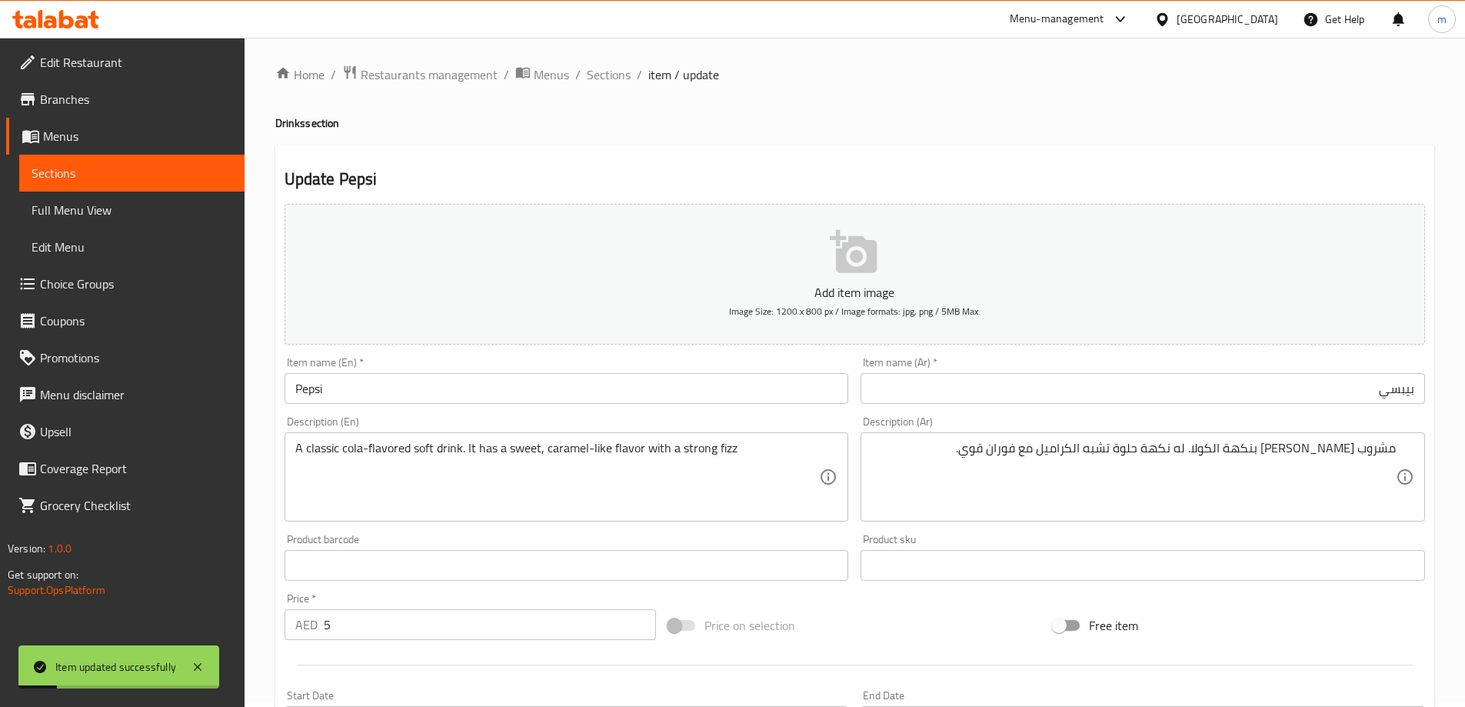
scroll to position [0, 0]
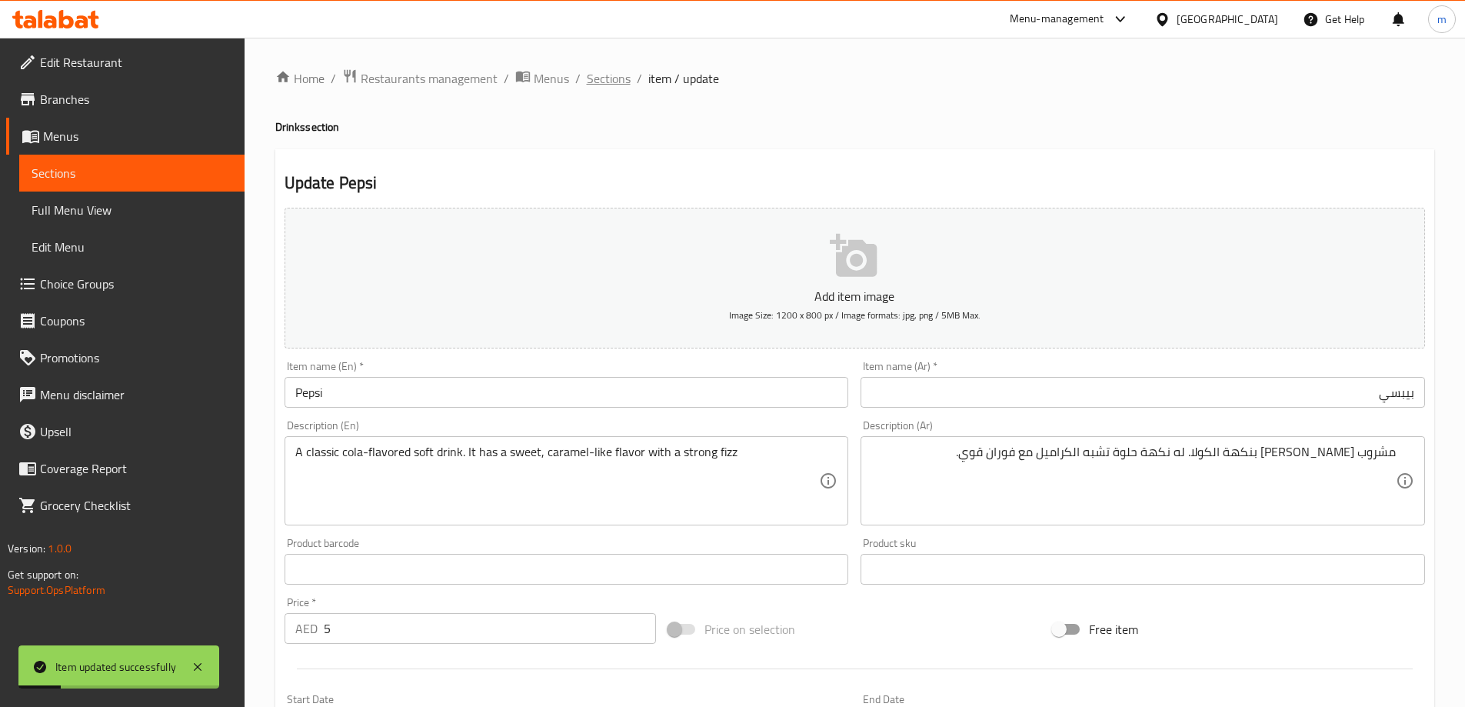
click at [594, 74] on span "Sections" at bounding box center [609, 78] width 44 height 18
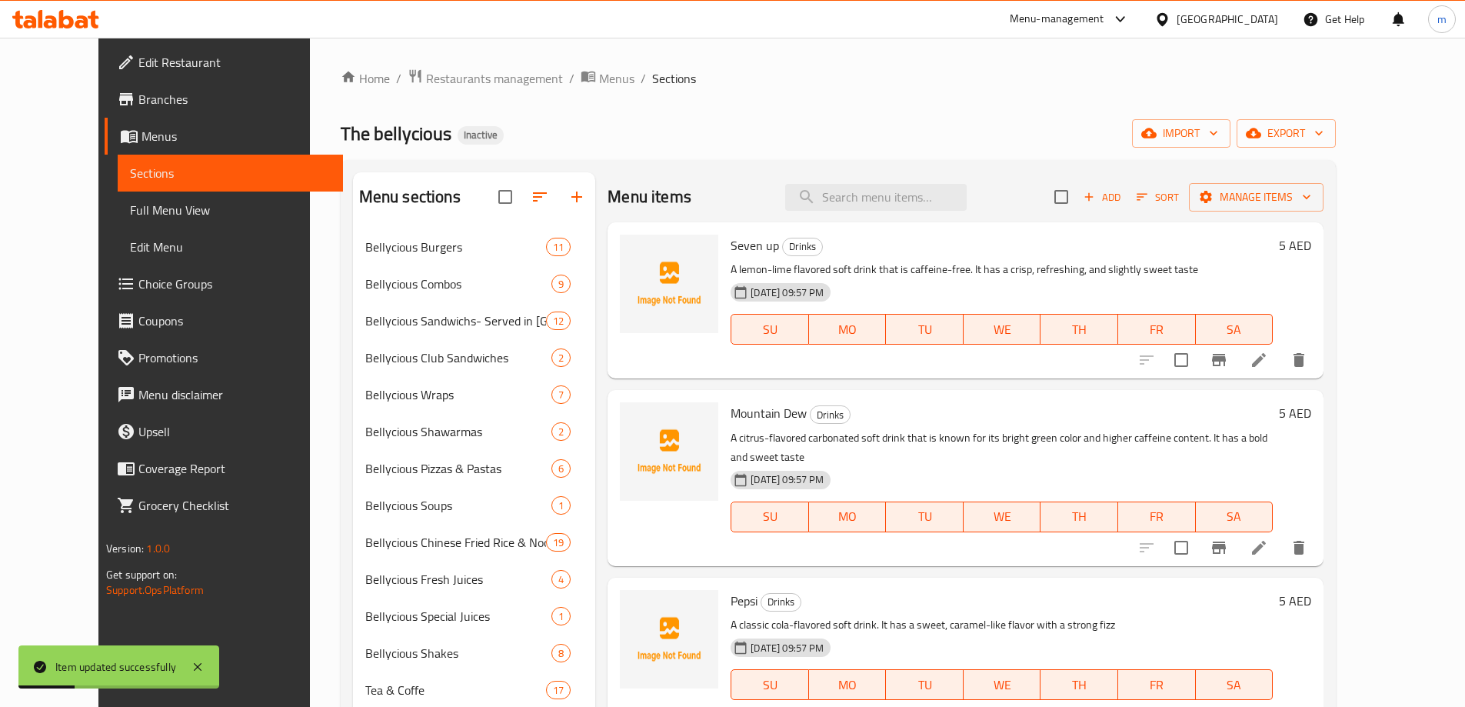
scroll to position [215, 0]
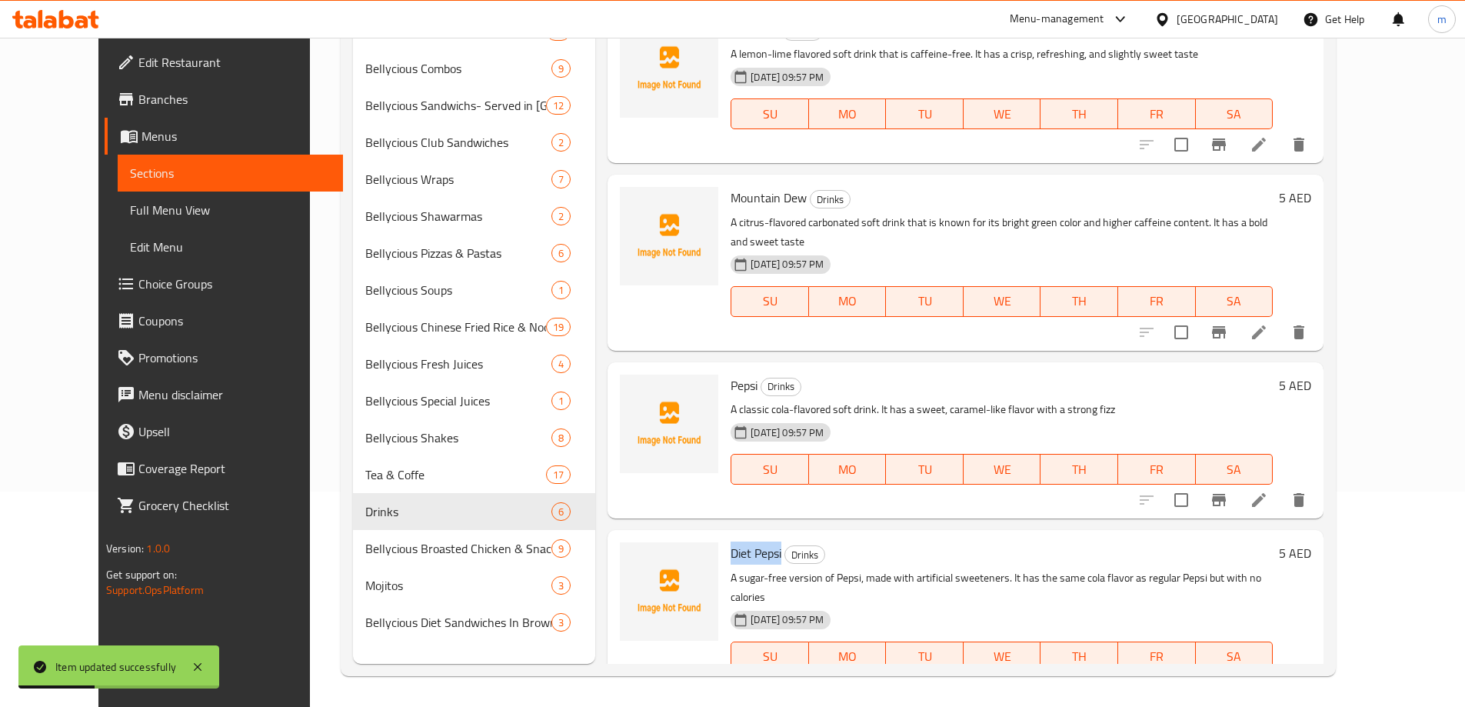
click at [1280, 674] on li at bounding box center [1258, 688] width 43 height 28
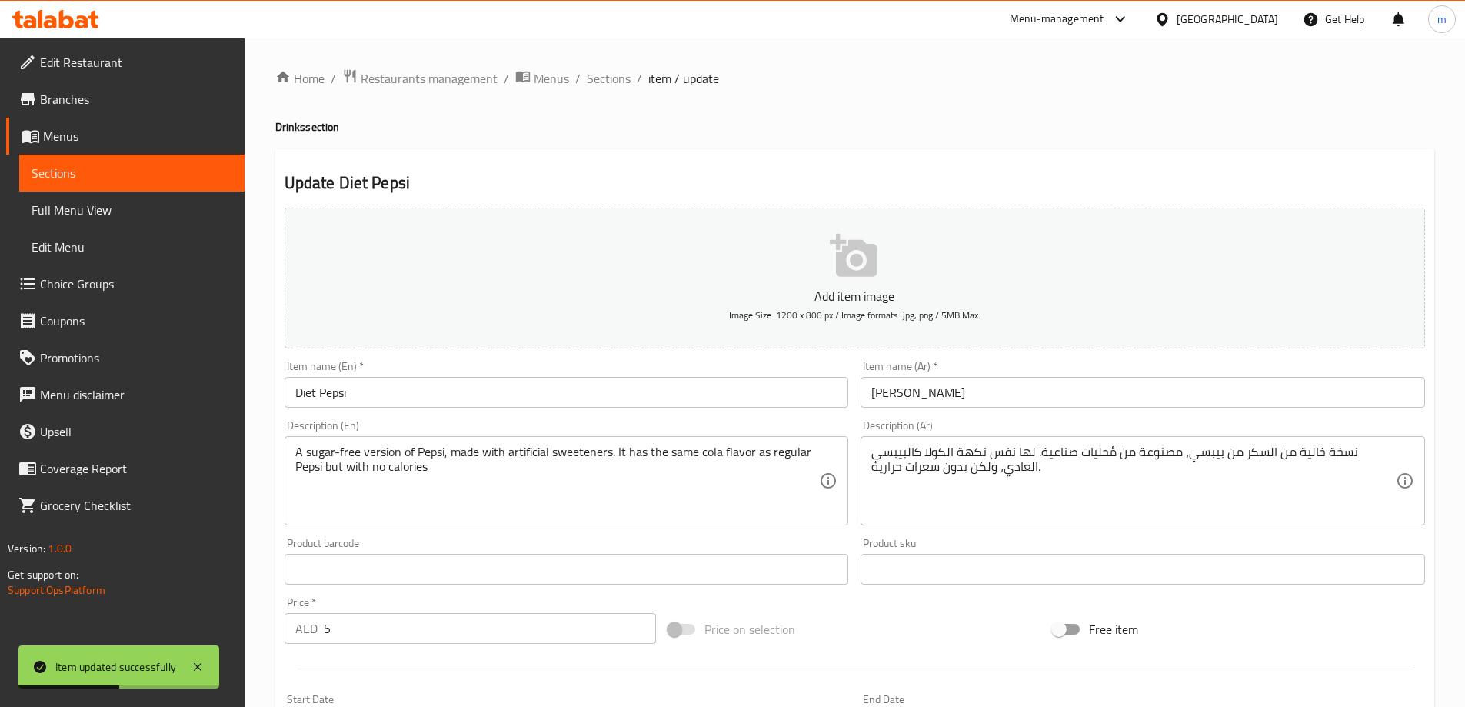
click at [1119, 409] on div "Item name (Ar)   * دايت بيبسي Item name (Ar) *" at bounding box center [1142, 383] width 577 height 59
click at [1109, 394] on input "دايت بيبسي" at bounding box center [1142, 392] width 564 height 31
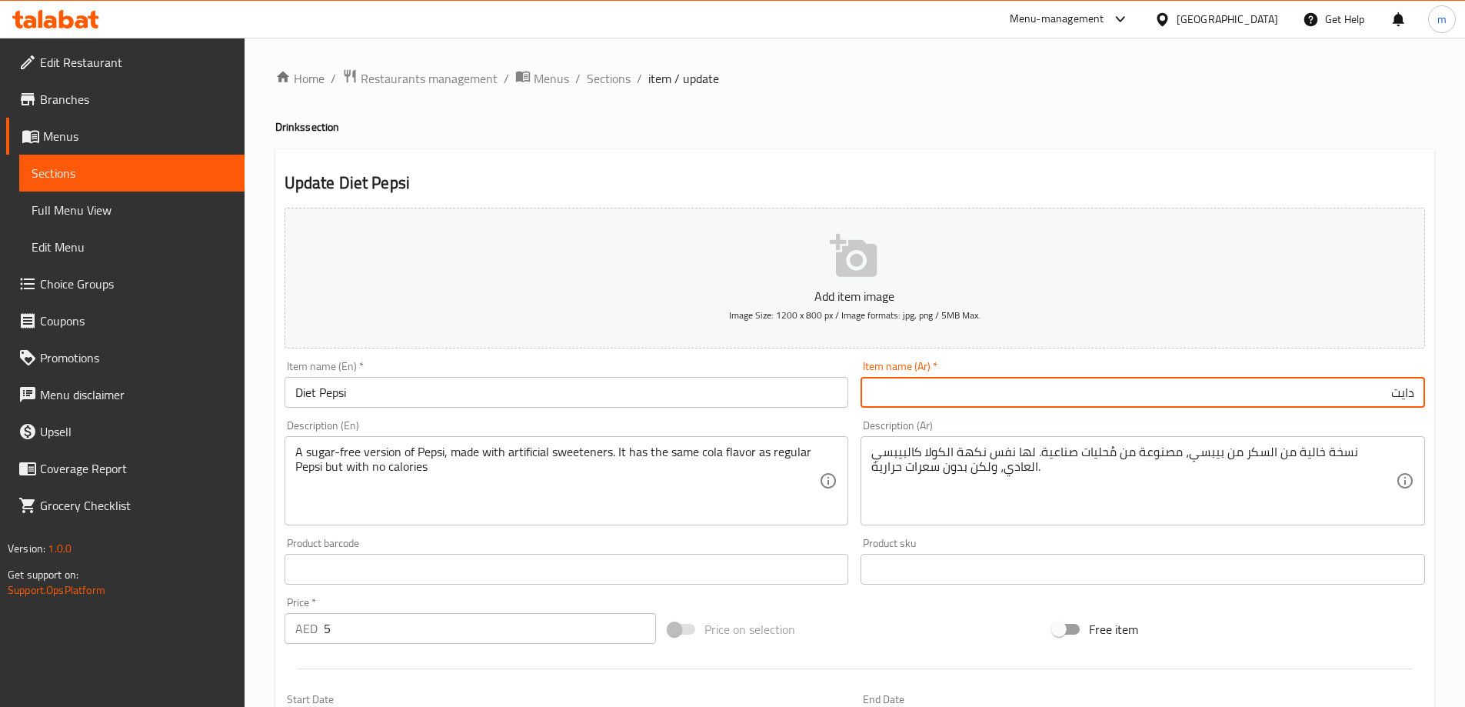
paste input "بيبسي"
type input "بيبسي دايت"
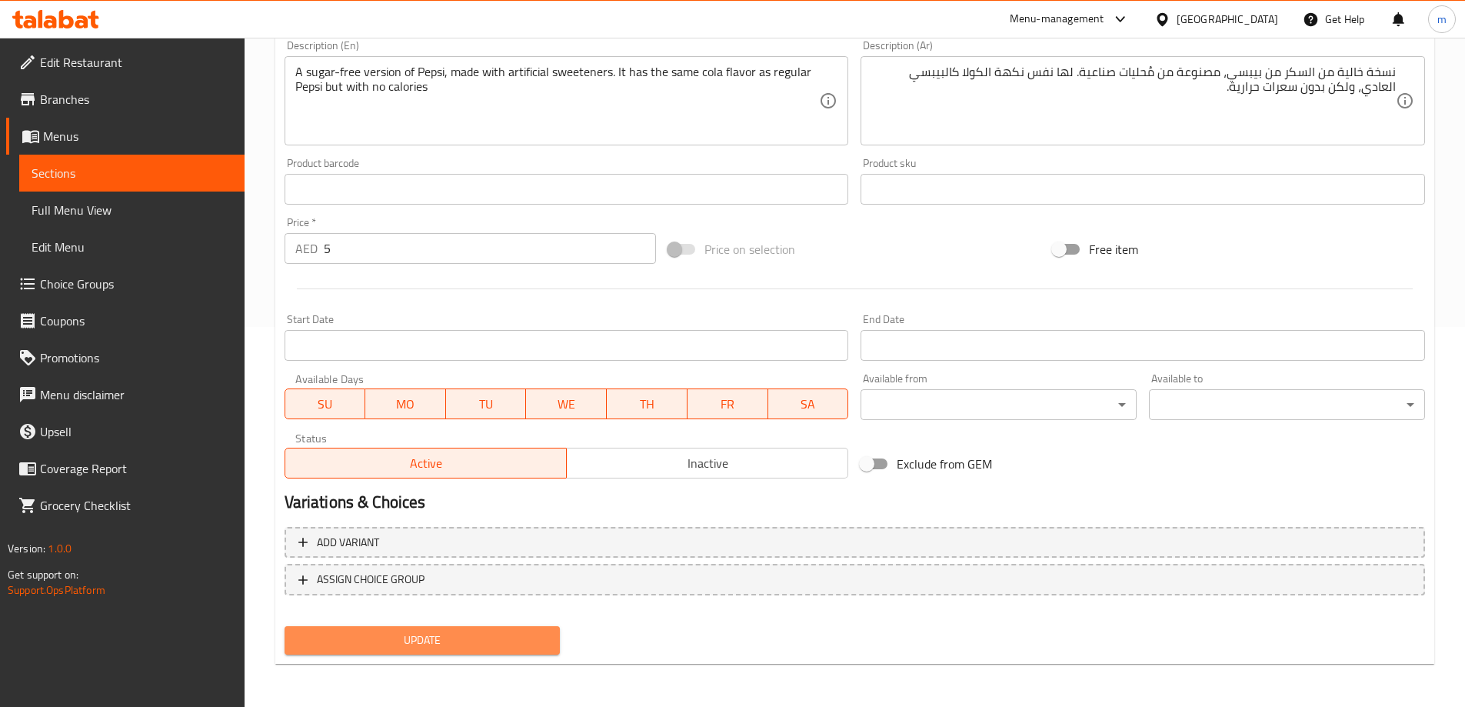
click at [439, 632] on button "Update" at bounding box center [422, 640] width 276 height 28
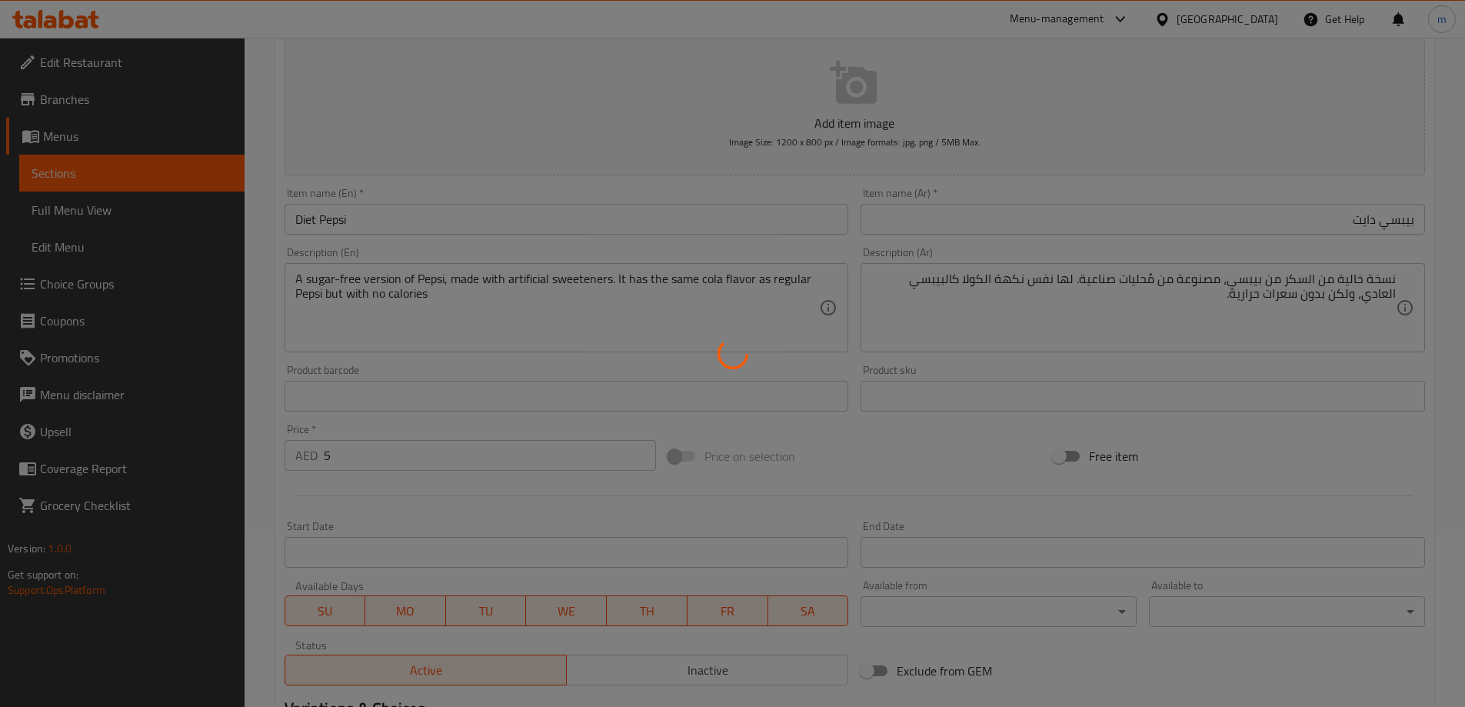
scroll to position [149, 0]
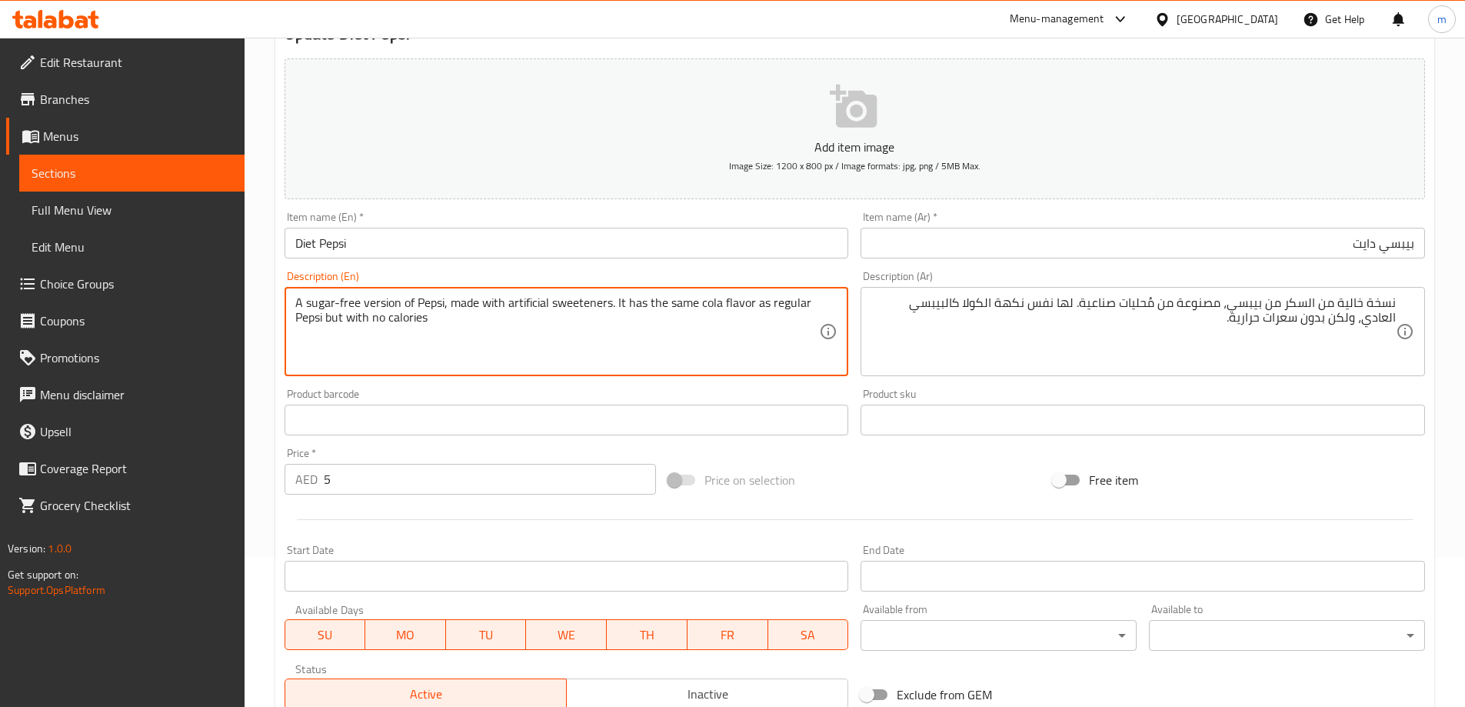
drag, startPoint x: 297, startPoint y: 321, endPoint x: 455, endPoint y: 319, distance: 158.4
click at [455, 319] on textarea "A sugar-free version of Pepsi, made with artificial sweeteners. It has the same…" at bounding box center [557, 331] width 524 height 73
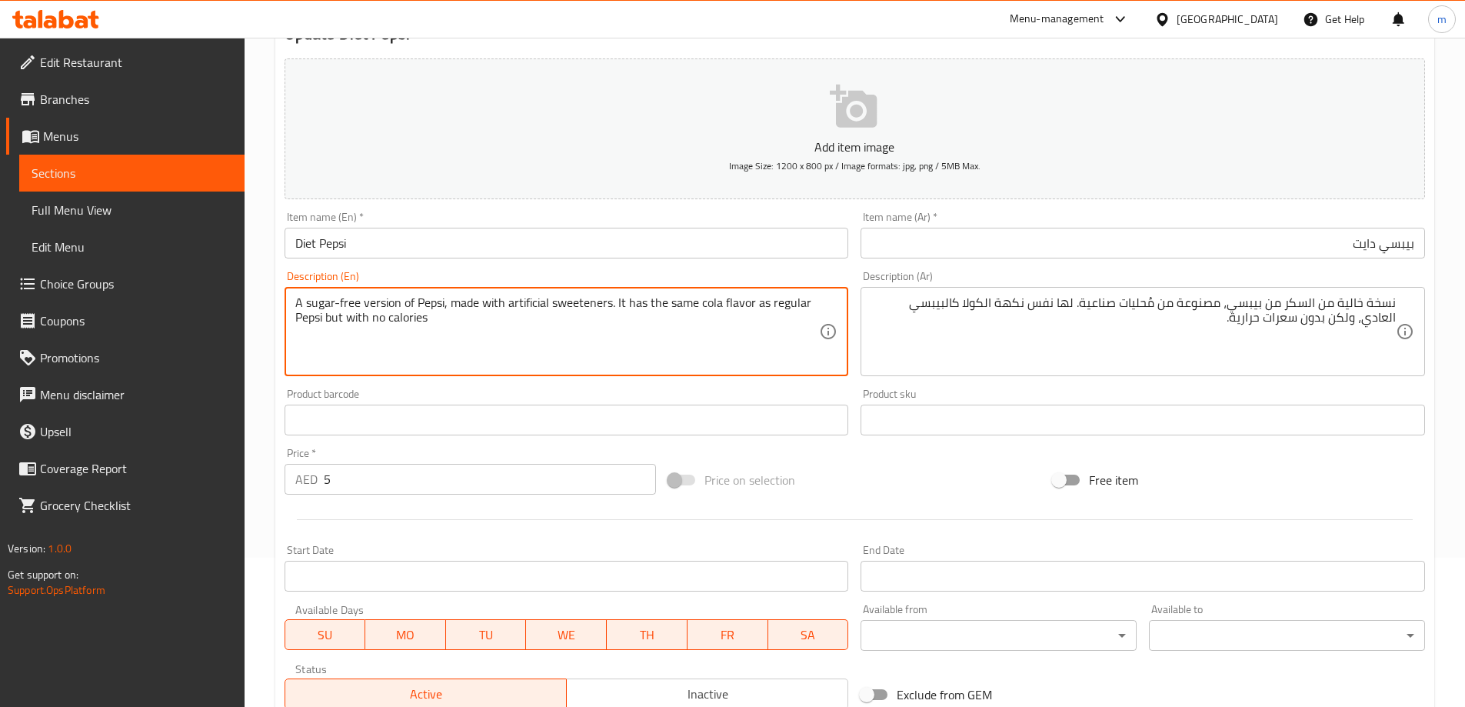
click at [455, 319] on textarea "A sugar-free version of Pepsi, made with artificial sweeteners. It has the same…" at bounding box center [557, 331] width 524 height 73
click at [455, 317] on textarea "A sugar-free version of Pepsi, made with artificial sweeteners. It has the same…" at bounding box center [557, 331] width 524 height 73
click at [455, 316] on textarea "A sugar-free version of Pepsi, made with artificial sweeteners. It has the same…" at bounding box center [557, 331] width 524 height 73
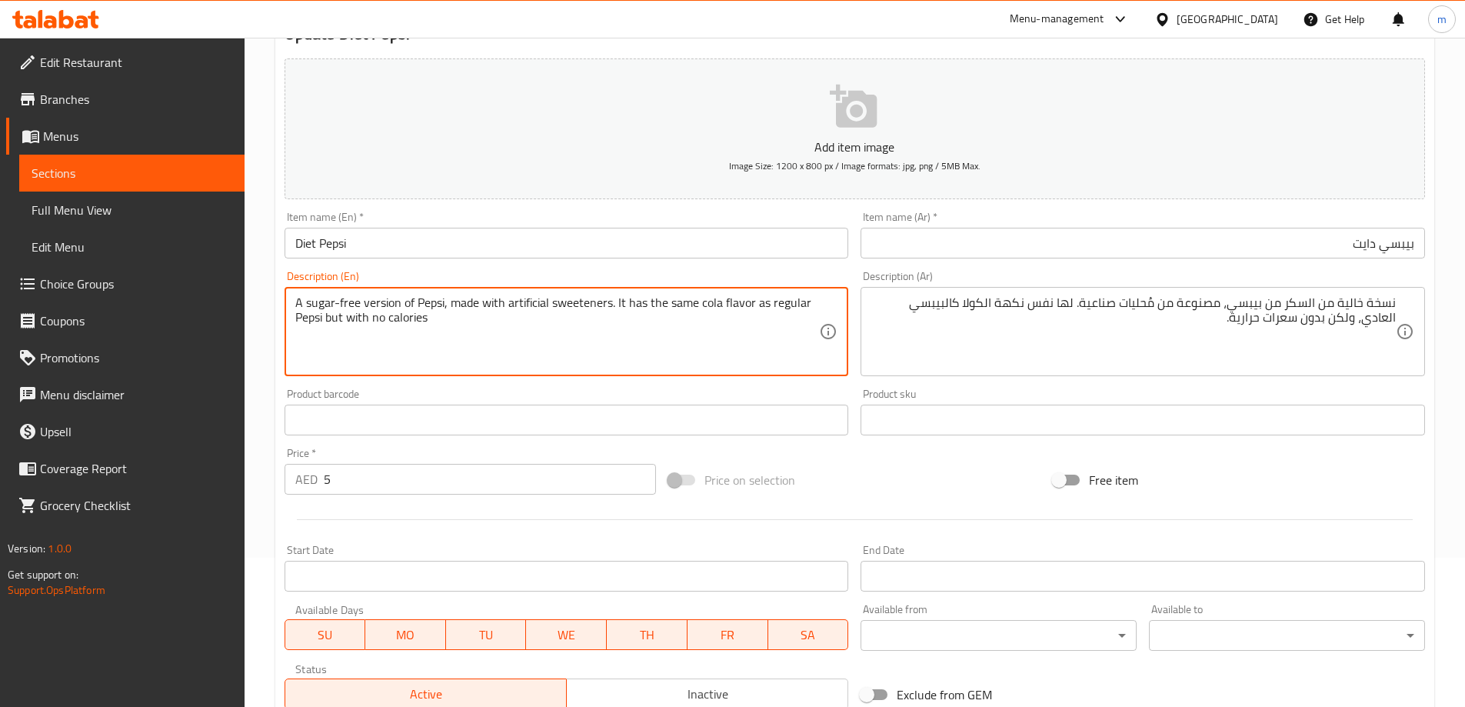
click at [547, 48] on div "Update Diet Pepsi Add item image Image Size: 1200 x 800 px / Image formats: jpg…" at bounding box center [854, 447] width 1159 height 895
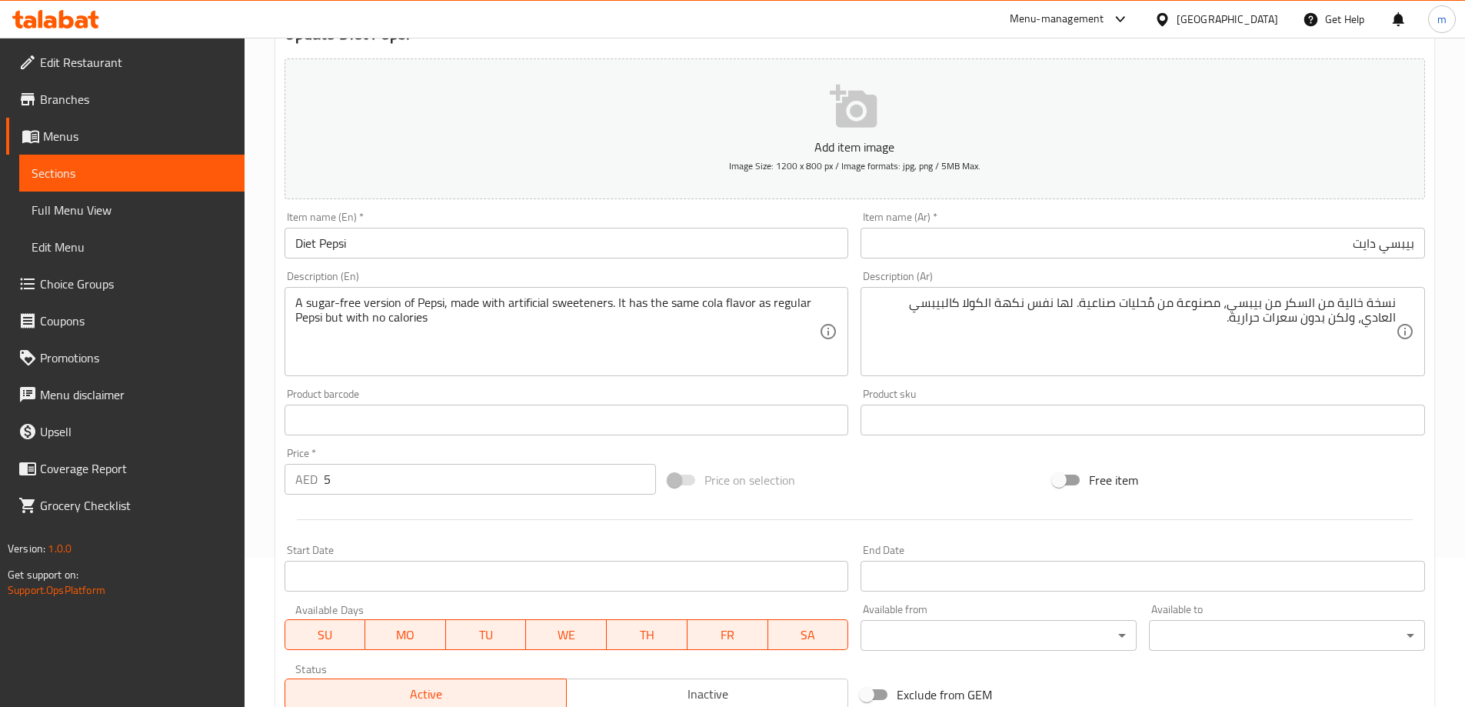
scroll to position [0, 0]
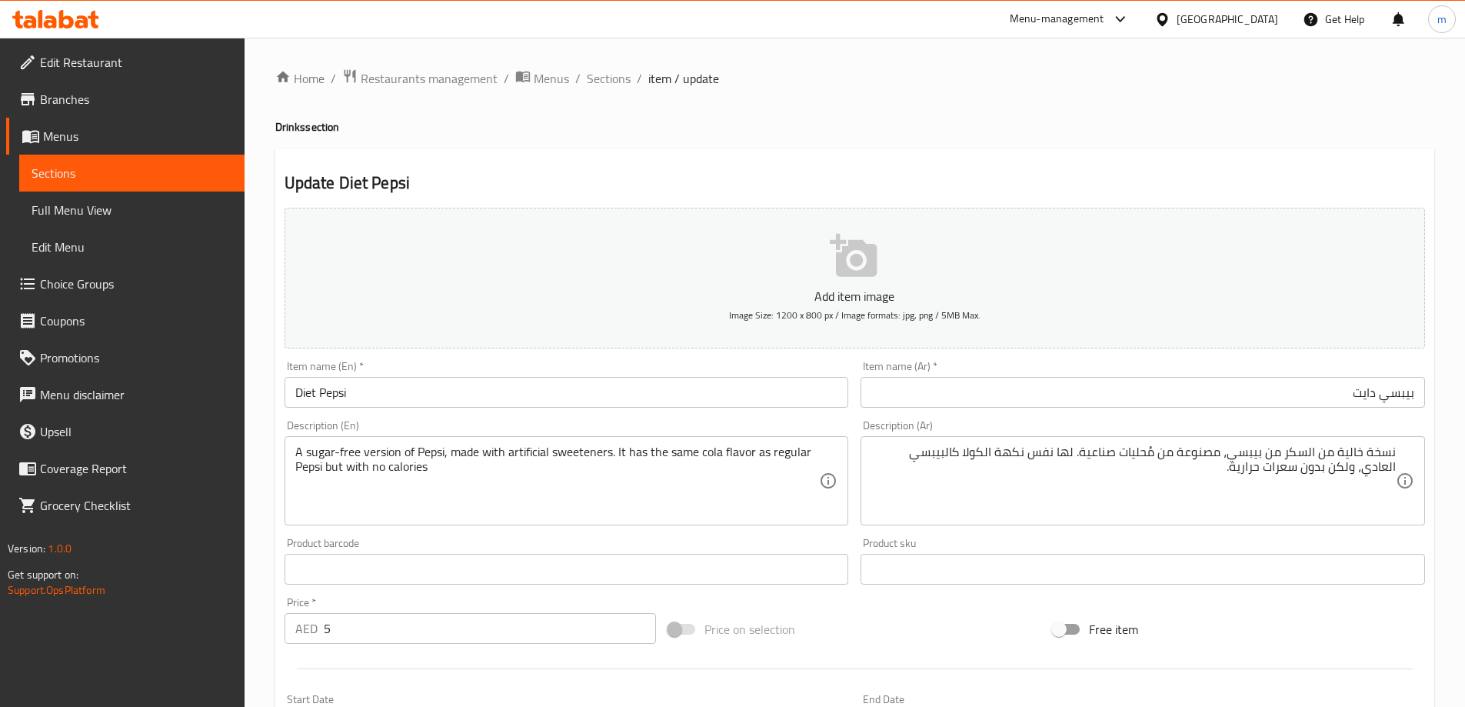
click at [607, 120] on h4 "Drinks section" at bounding box center [854, 126] width 1159 height 15
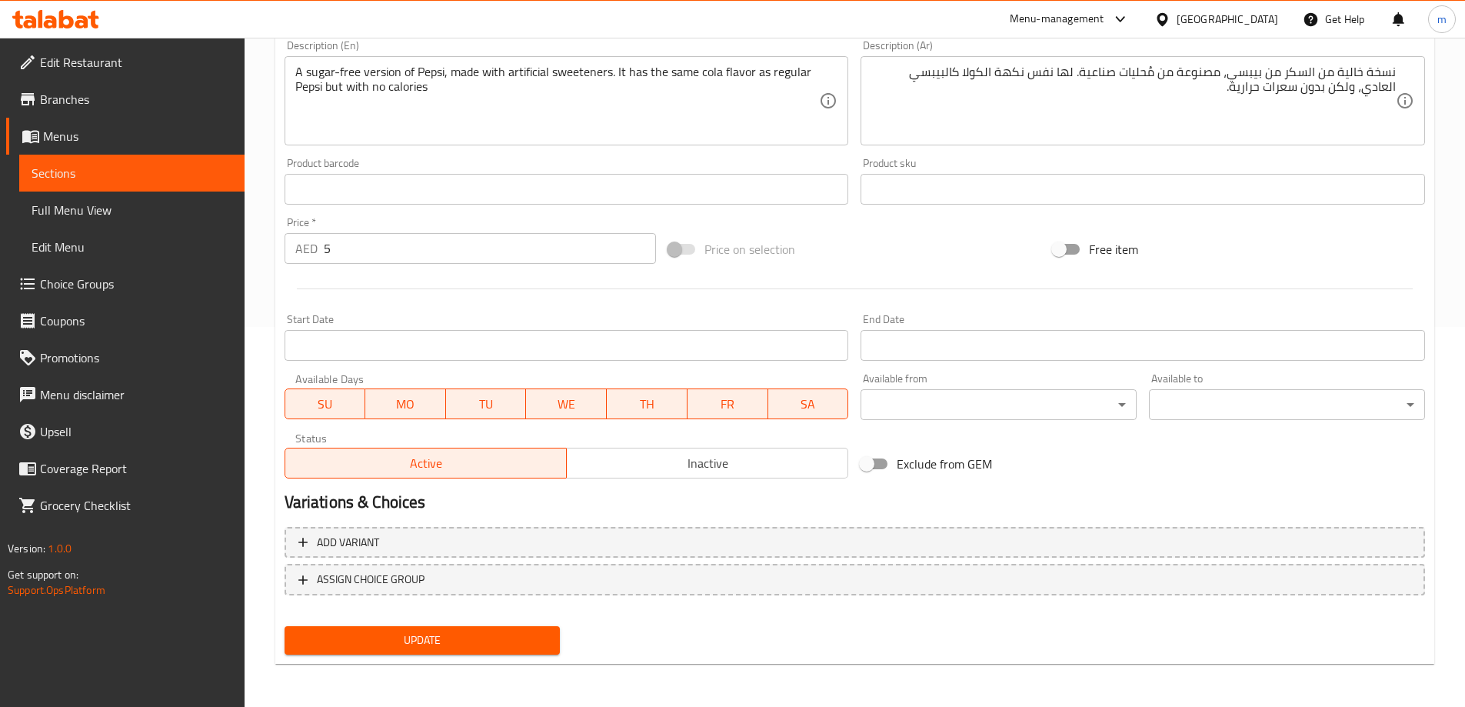
click at [372, 639] on span "Update" at bounding box center [422, 639] width 251 height 19
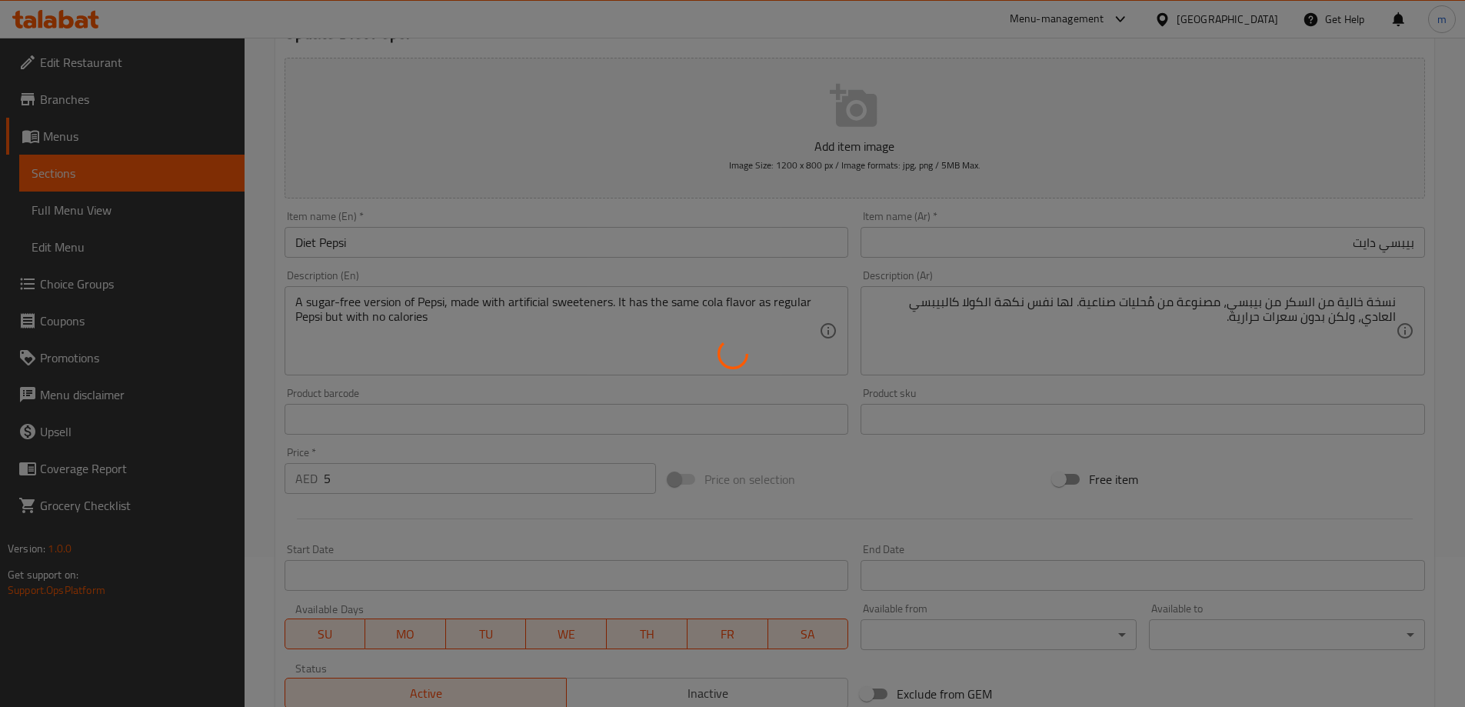
scroll to position [149, 0]
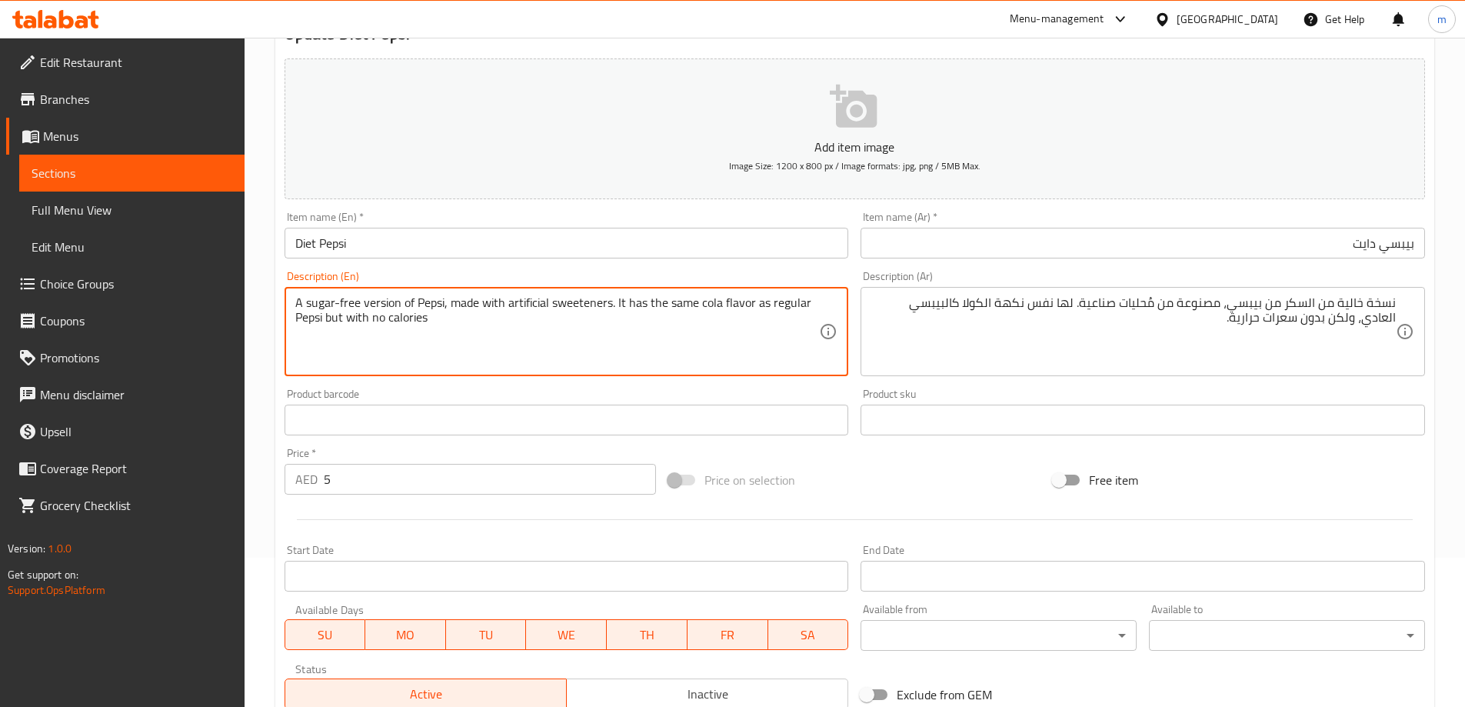
drag, startPoint x: 618, startPoint y: 311, endPoint x: 743, endPoint y: 307, distance: 125.4
click at [741, 346] on textarea "A sugar-free version of Pepsi, made with artificial sweeteners. It has the same…" at bounding box center [557, 331] width 524 height 73
drag, startPoint x: 753, startPoint y: 301, endPoint x: 665, endPoint y: 306, distance: 87.8
click at [665, 306] on textarea "A sugar-free version of Pepsi, made with artificial sweeteners. It has the same…" at bounding box center [557, 331] width 524 height 73
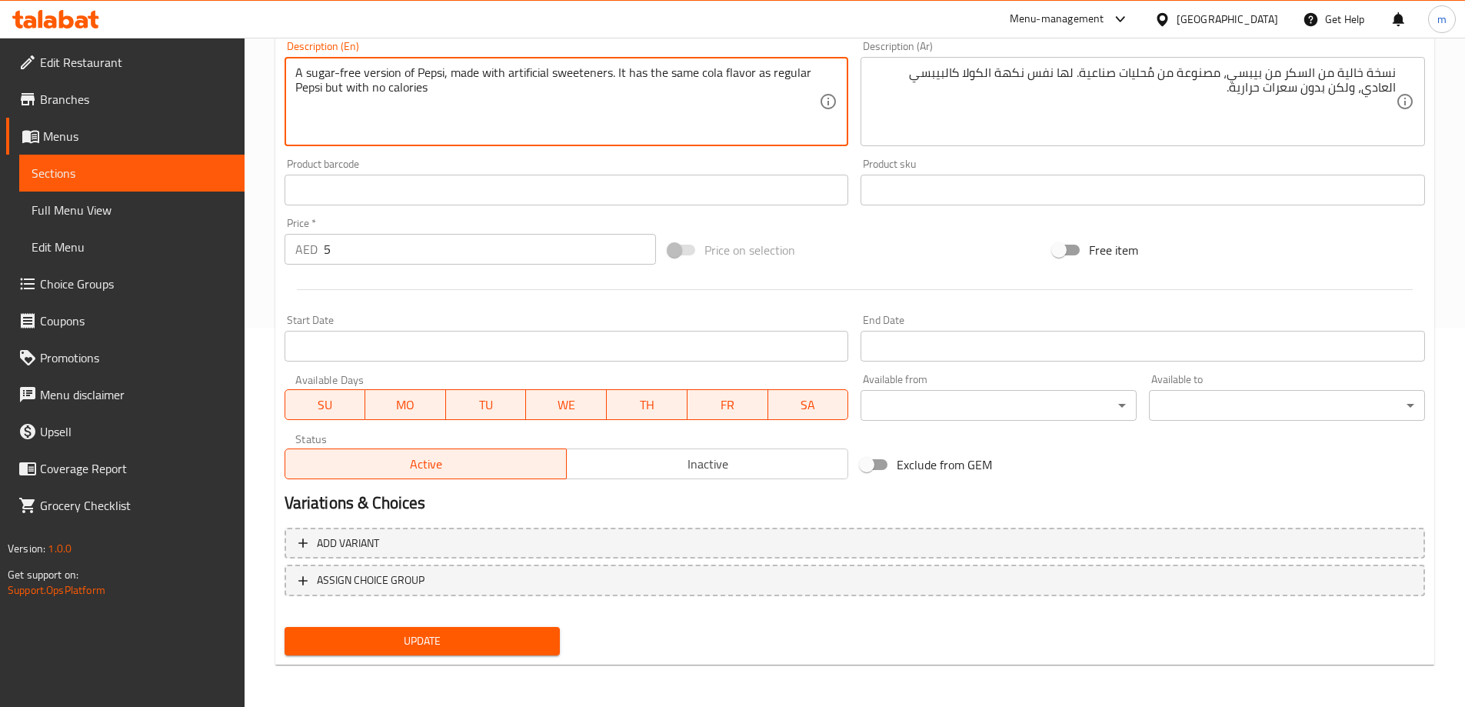
scroll to position [380, 0]
click at [459, 684] on div "Home / Restaurants management / Menus / Sections / item / update Drinks section…" at bounding box center [854, 182] width 1220 height 1049
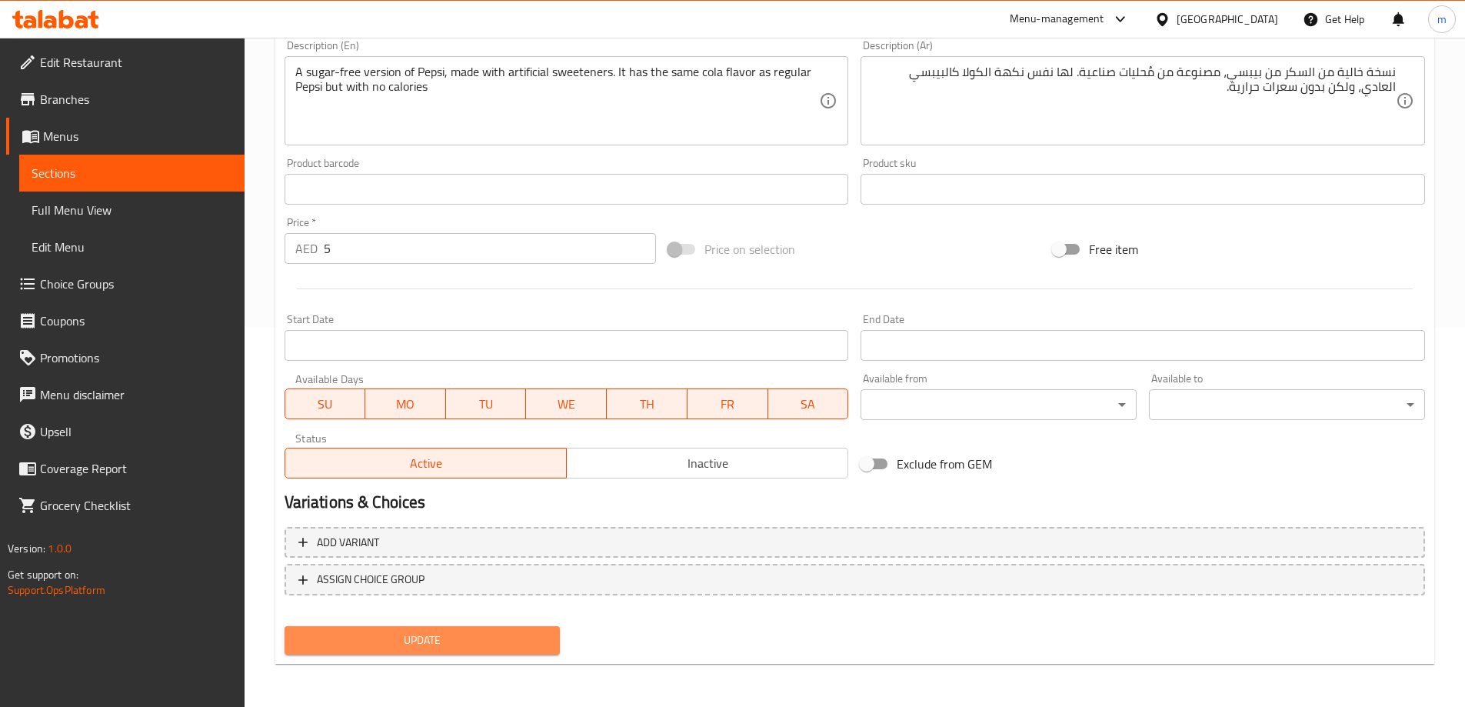
click at [466, 636] on span "Update" at bounding box center [422, 639] width 251 height 19
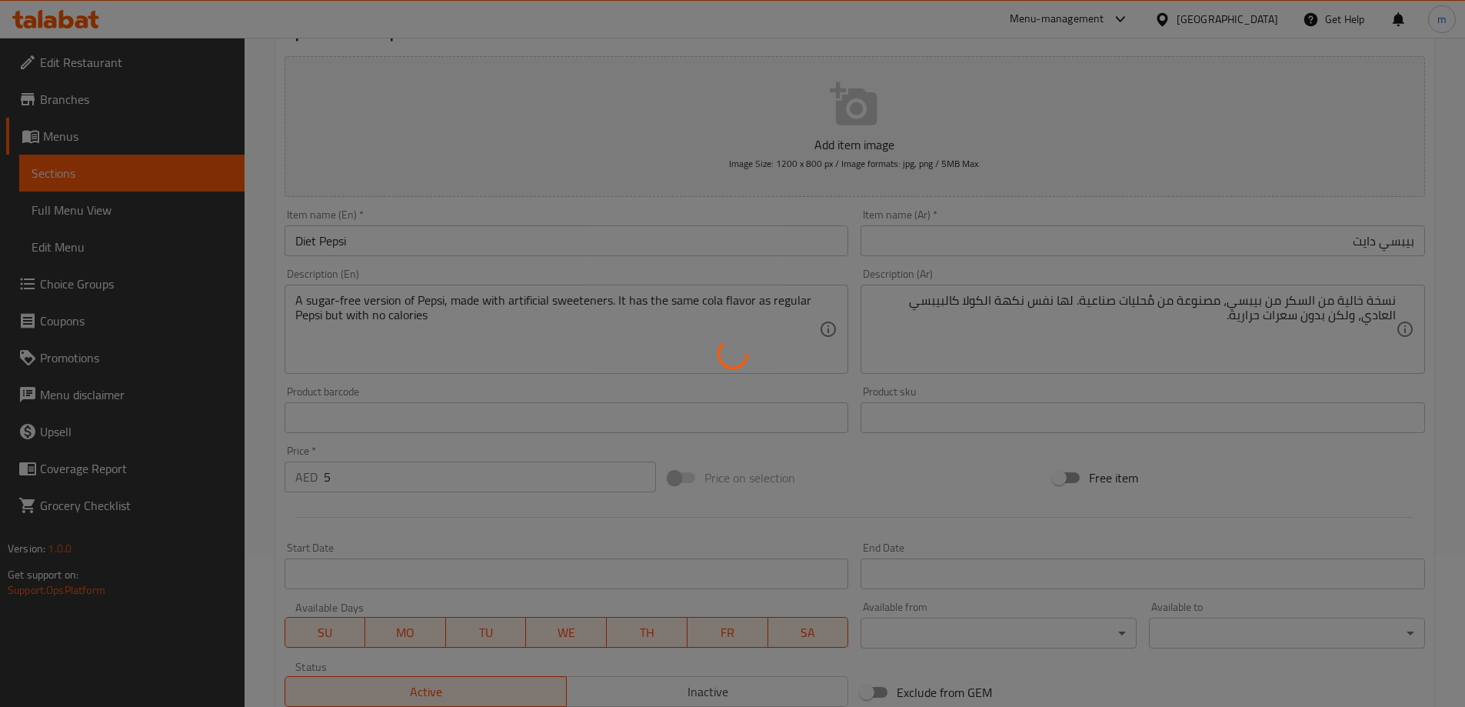
scroll to position [0, 0]
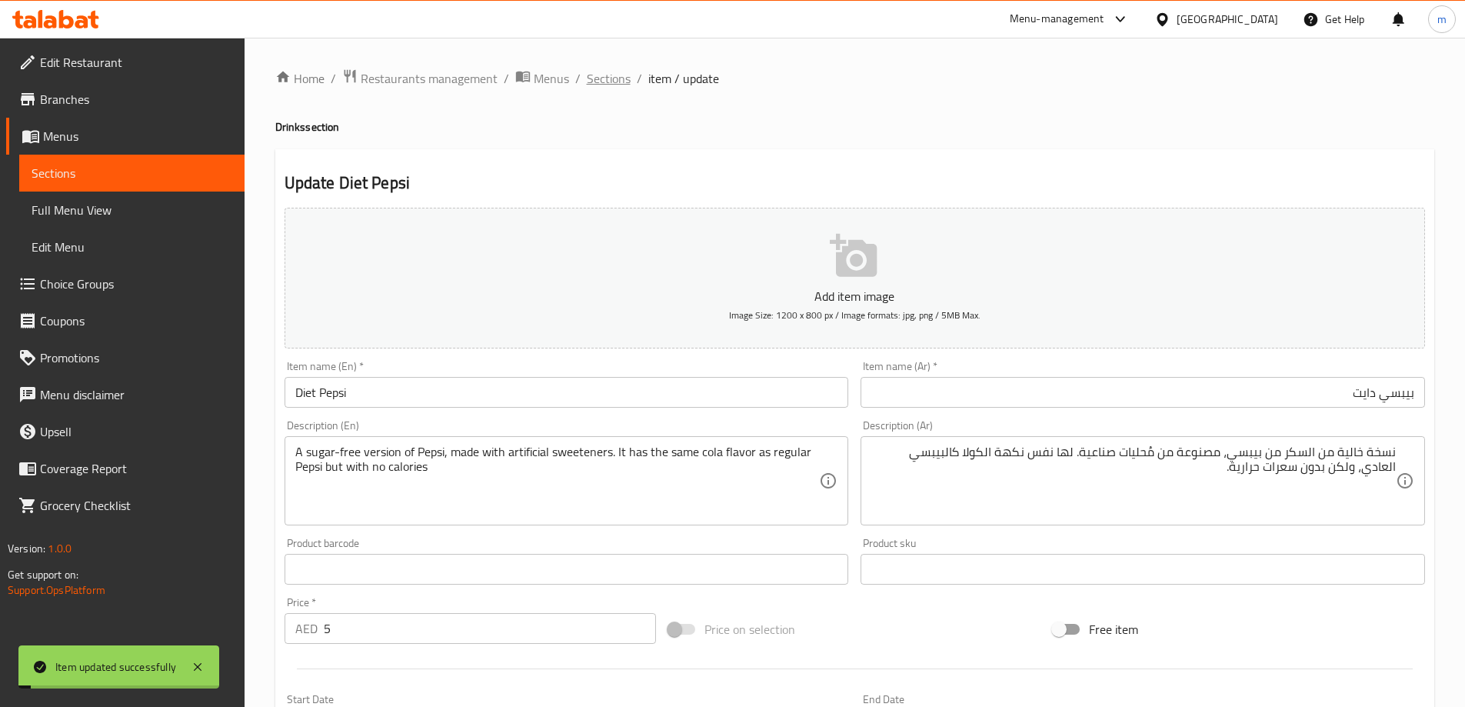
drag, startPoint x: 637, startPoint y: 83, endPoint x: 626, endPoint y: 86, distance: 11.9
click at [637, 83] on li "/" at bounding box center [639, 78] width 5 height 18
click at [626, 86] on span "Sections" at bounding box center [609, 78] width 44 height 18
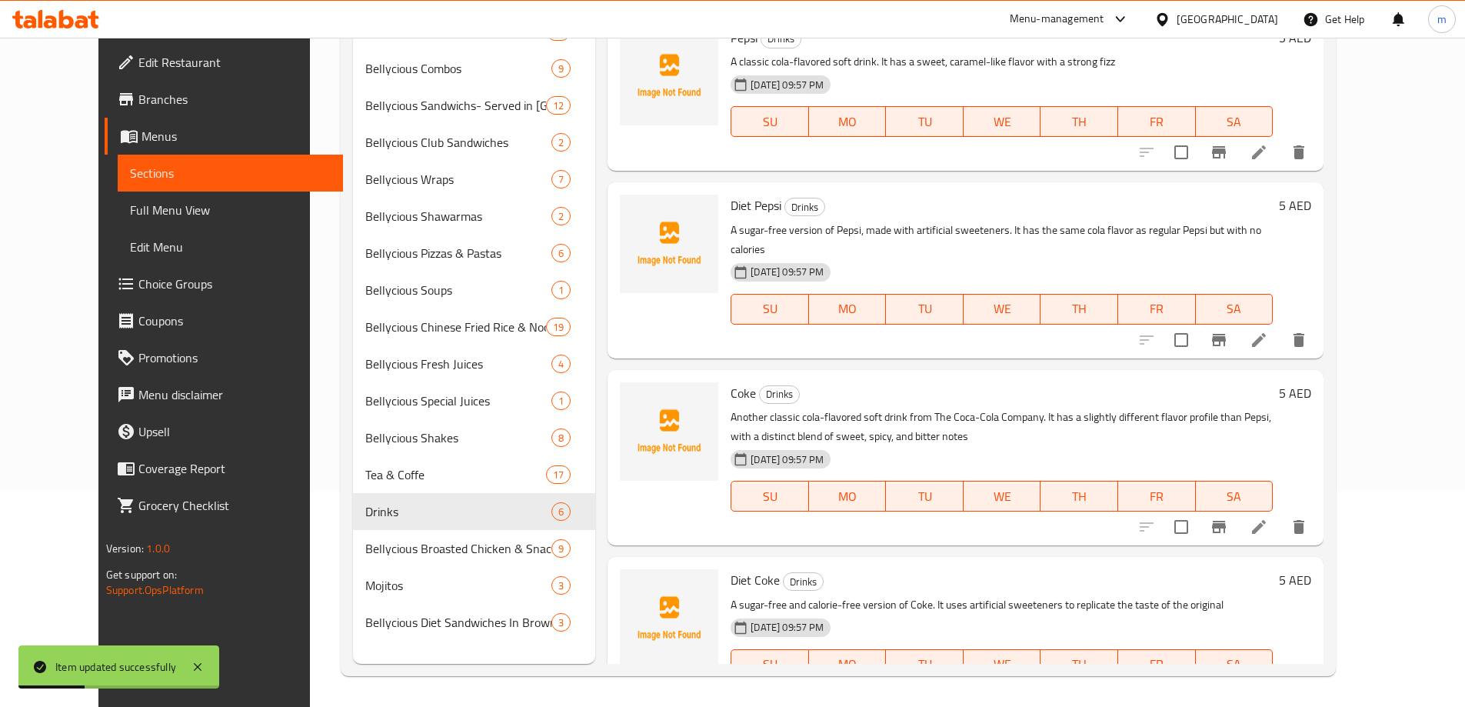
scroll to position [359, 0]
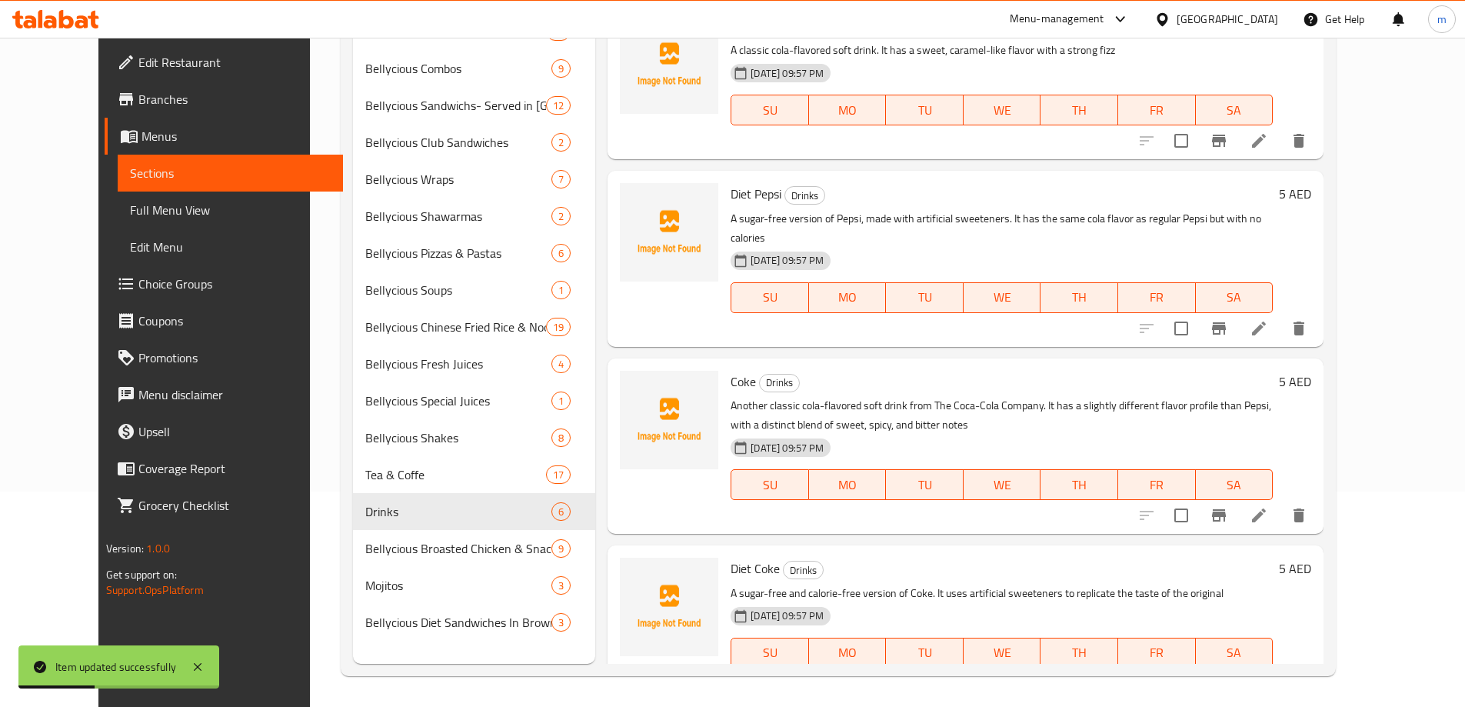
click at [1280, 501] on li at bounding box center [1258, 515] width 43 height 28
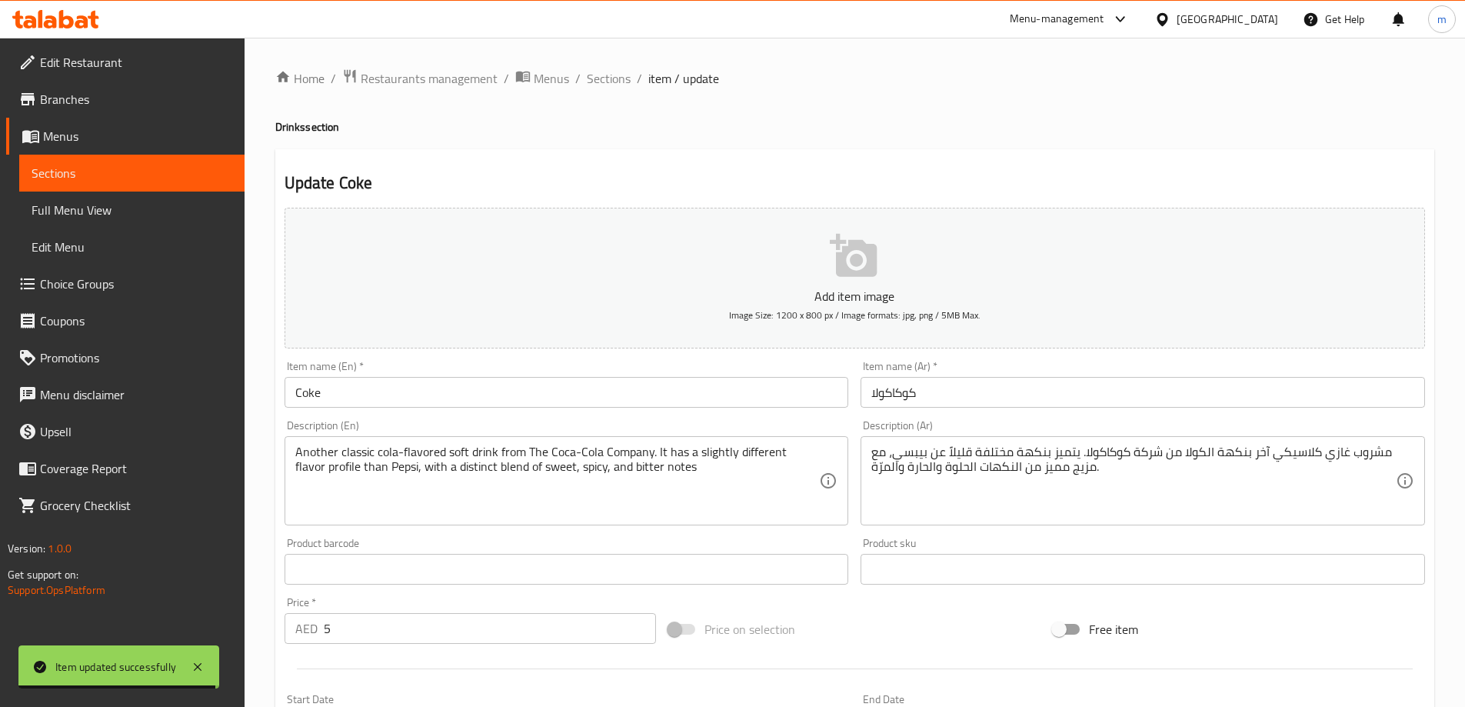
click at [985, 387] on input "كوكاكولا" at bounding box center [1142, 392] width 564 height 31
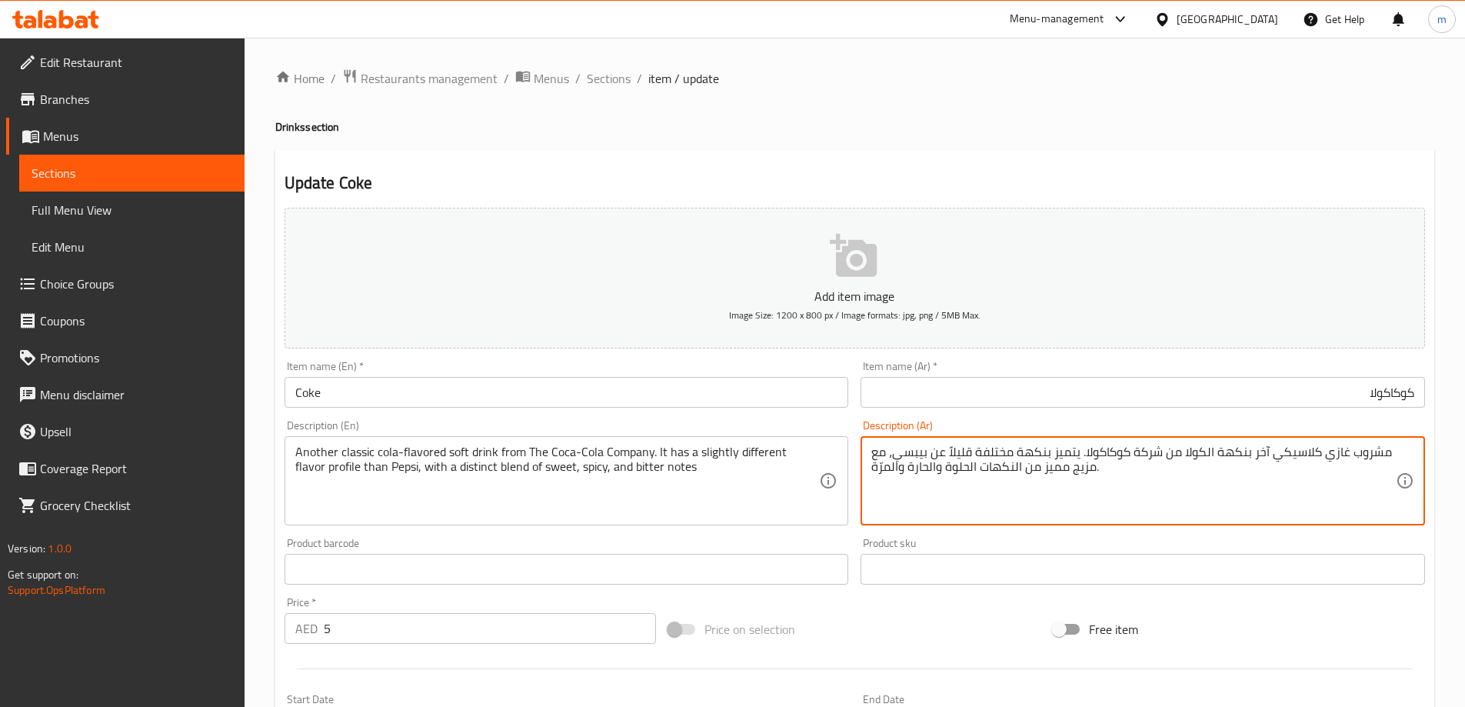
click at [1044, 382] on input "كوكاكولا" at bounding box center [1142, 392] width 564 height 31
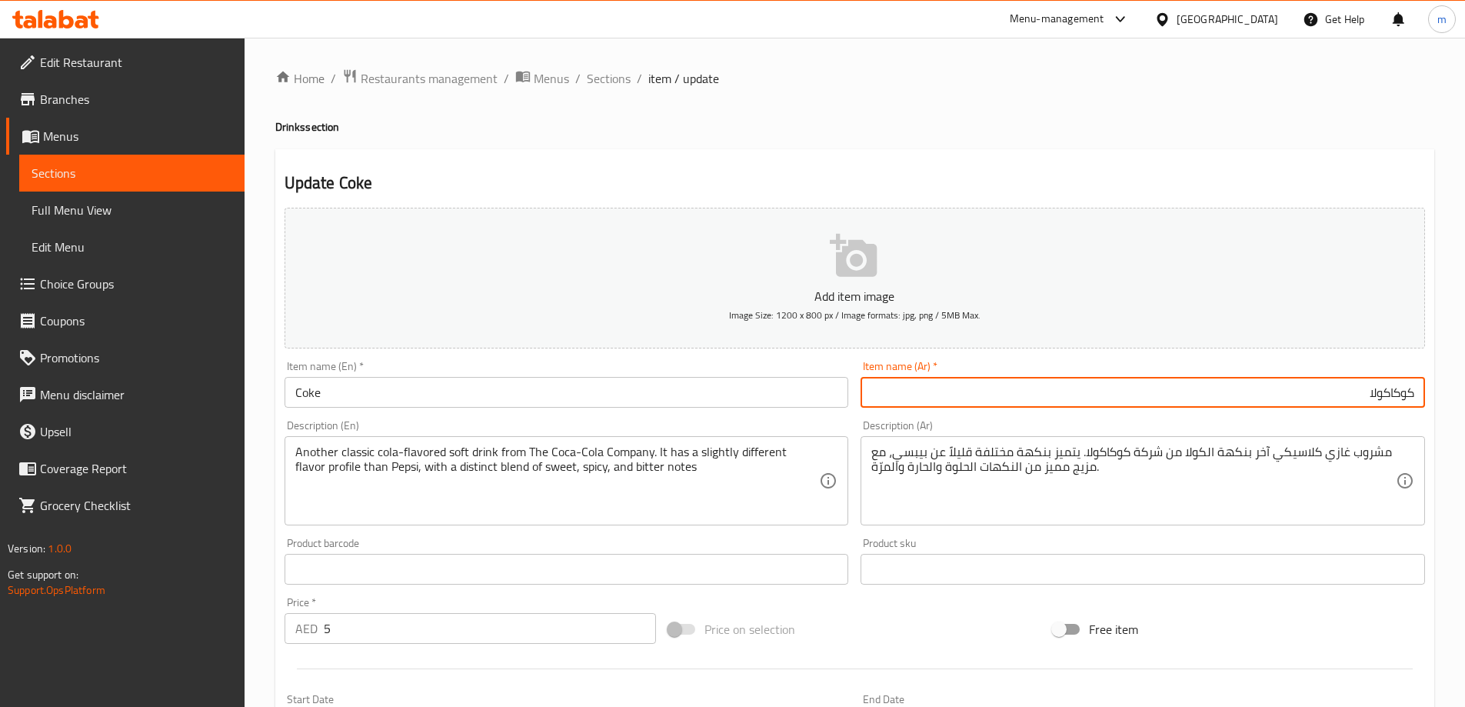
click at [1044, 382] on input "كوكاكولا" at bounding box center [1142, 392] width 564 height 31
click at [1058, 394] on input "كوكاكولا" at bounding box center [1142, 392] width 564 height 31
type input "كوك"
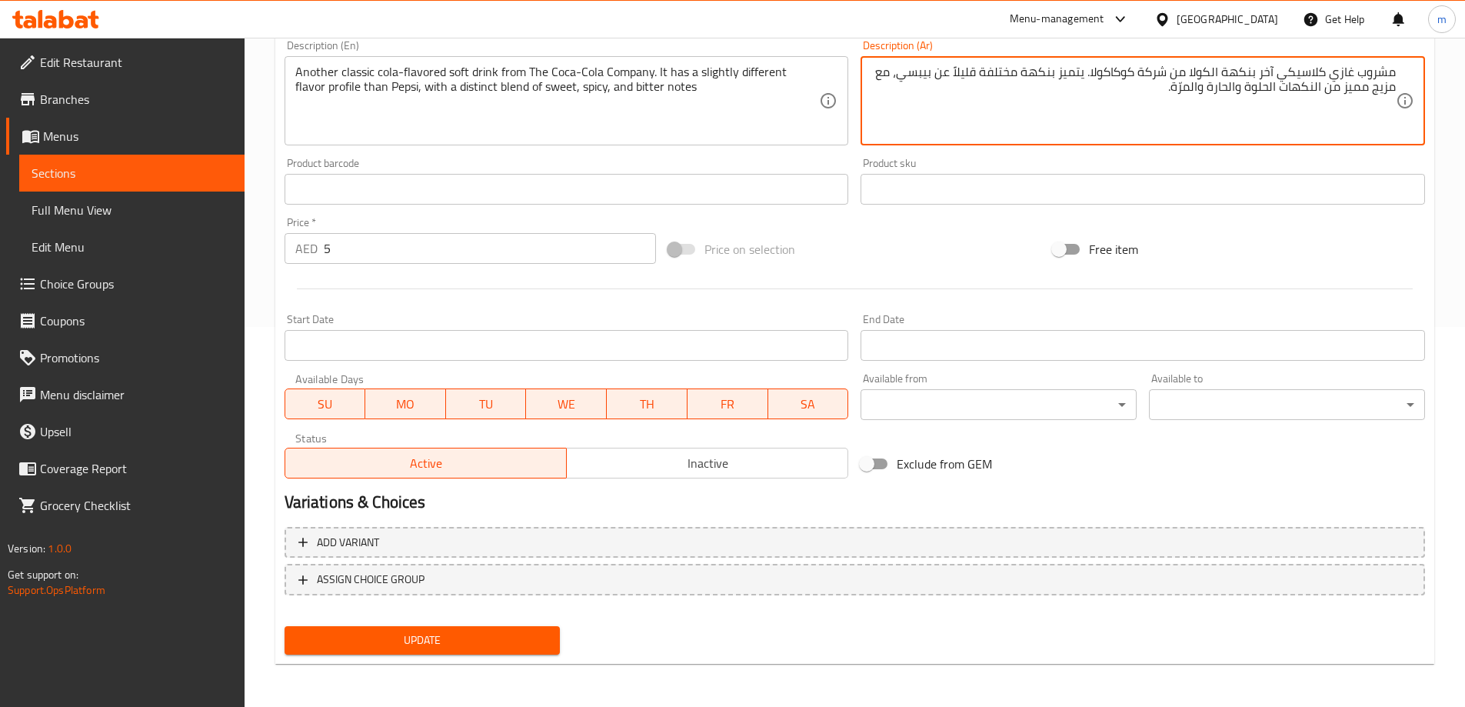
click at [428, 650] on button "Update" at bounding box center [422, 640] width 276 height 28
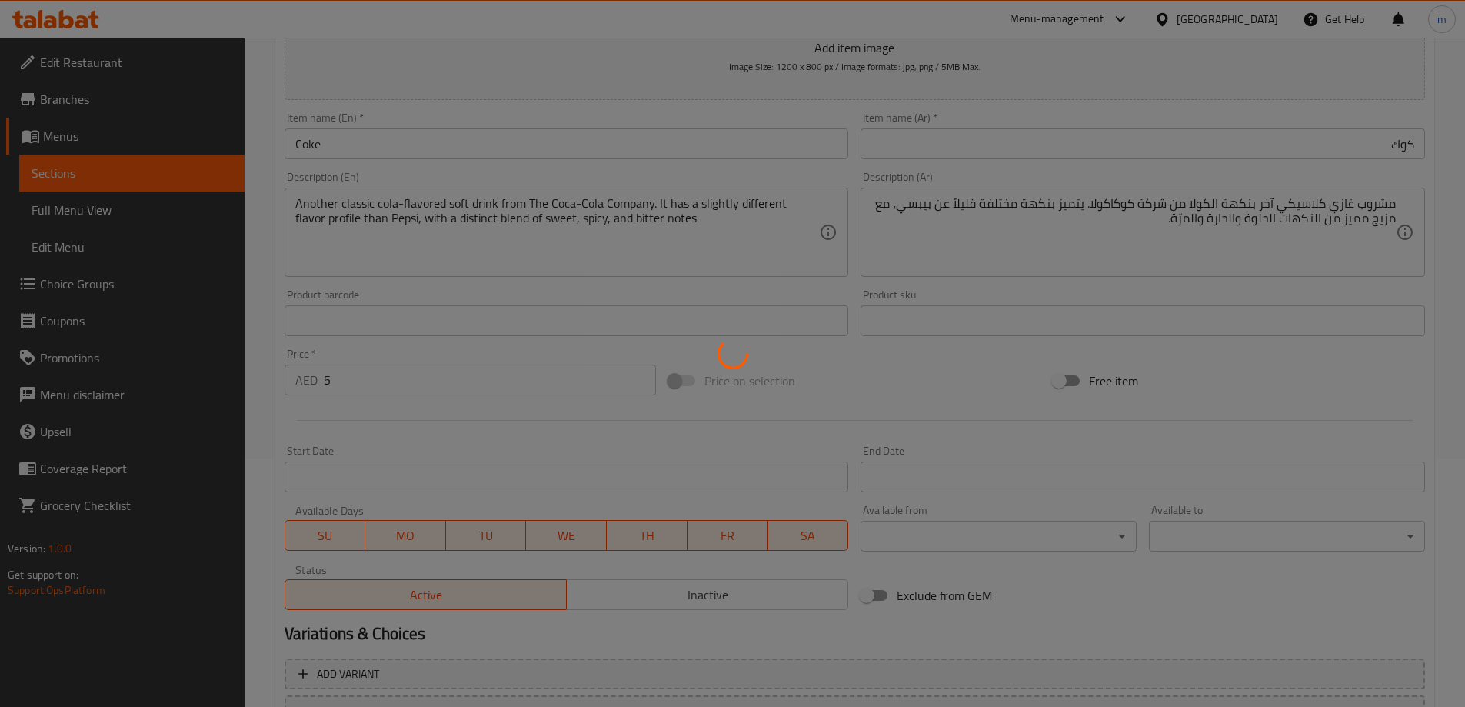
scroll to position [226, 0]
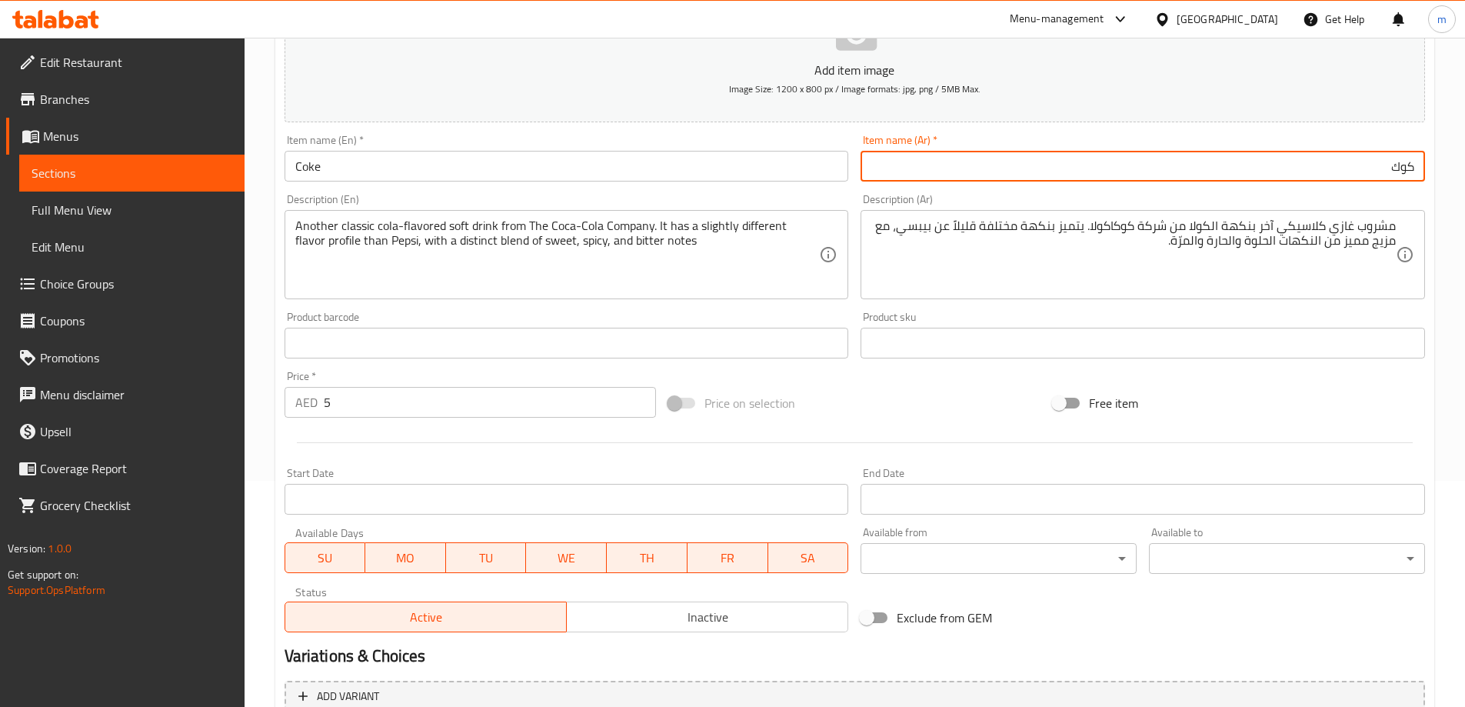
drag, startPoint x: 1365, startPoint y: 171, endPoint x: 1405, endPoint y: 159, distance: 41.6
click at [1405, 159] on input "كوك" at bounding box center [1142, 166] width 564 height 31
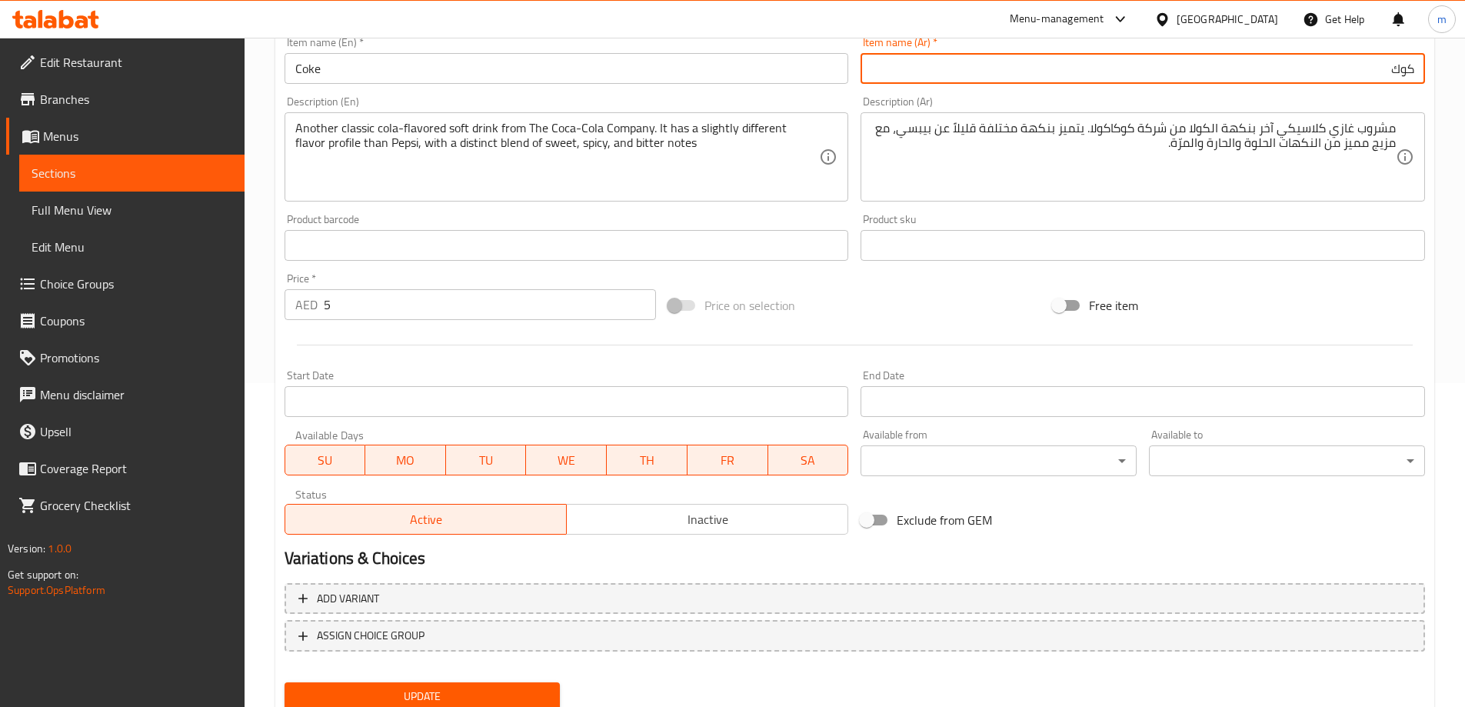
scroll to position [380, 0]
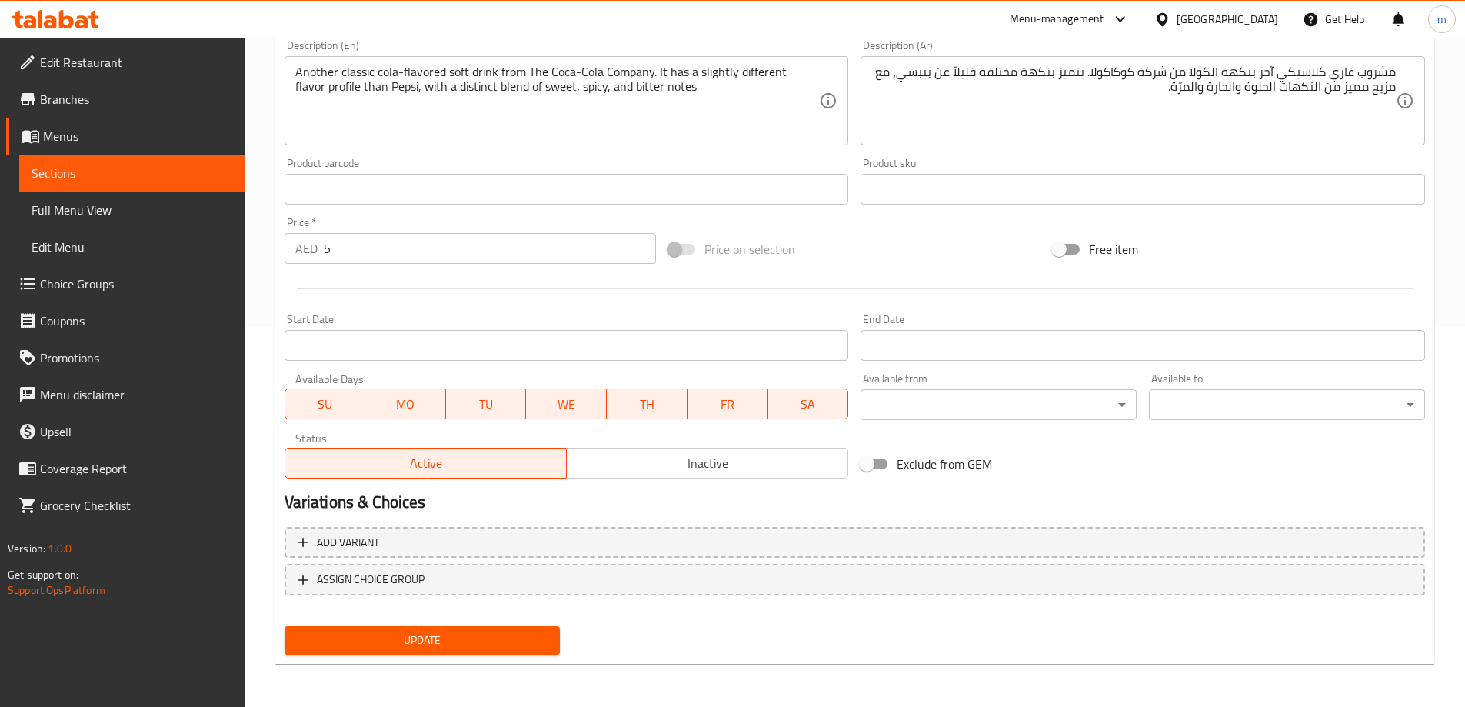
click at [494, 634] on span "Update" at bounding box center [422, 639] width 251 height 19
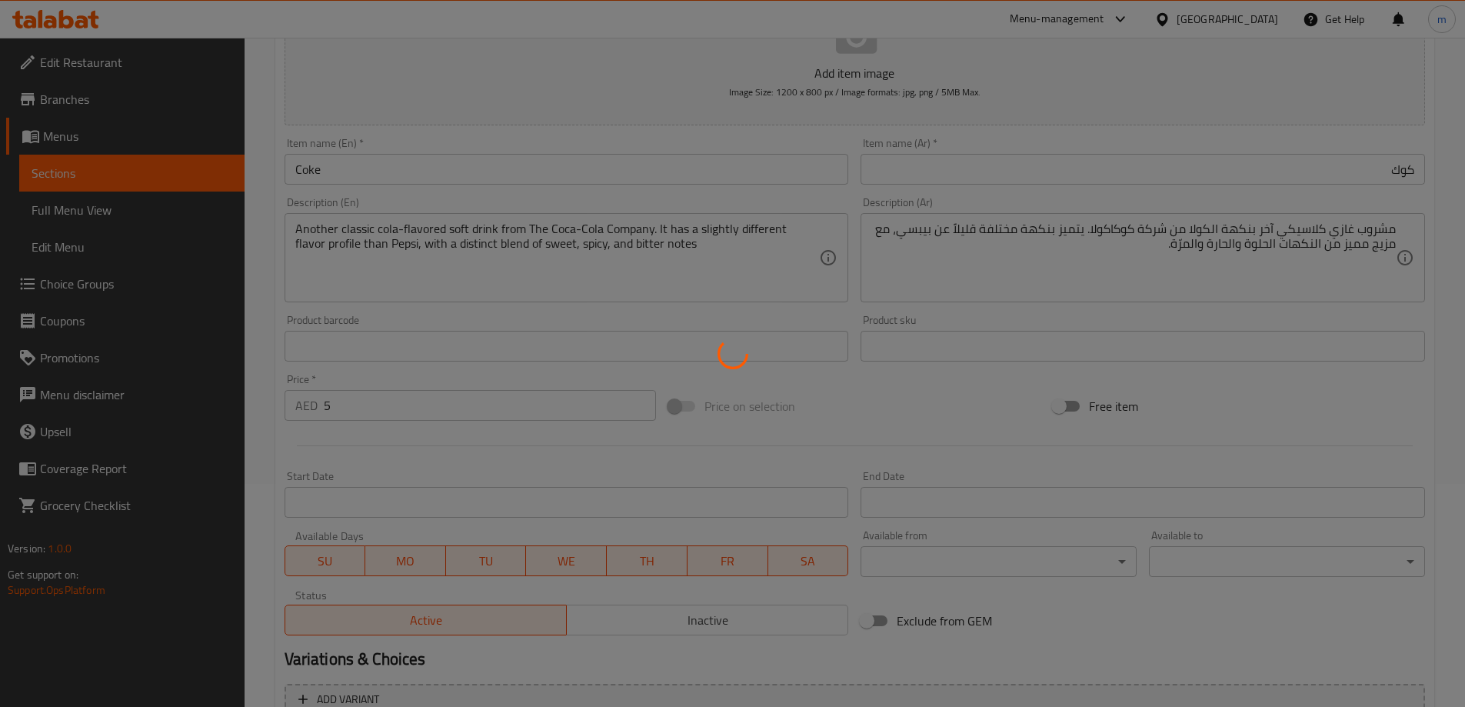
scroll to position [0, 0]
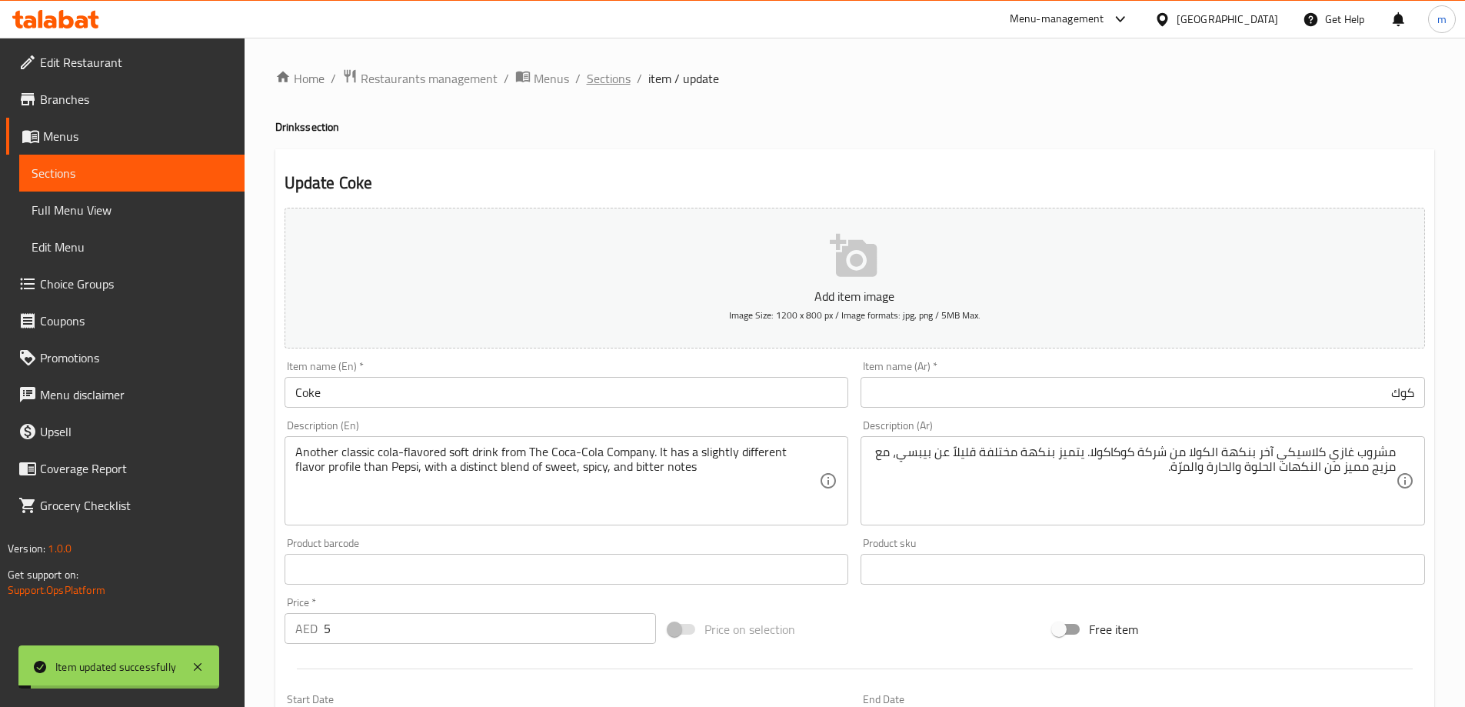
click at [597, 88] on span "Sections" at bounding box center [609, 78] width 44 height 18
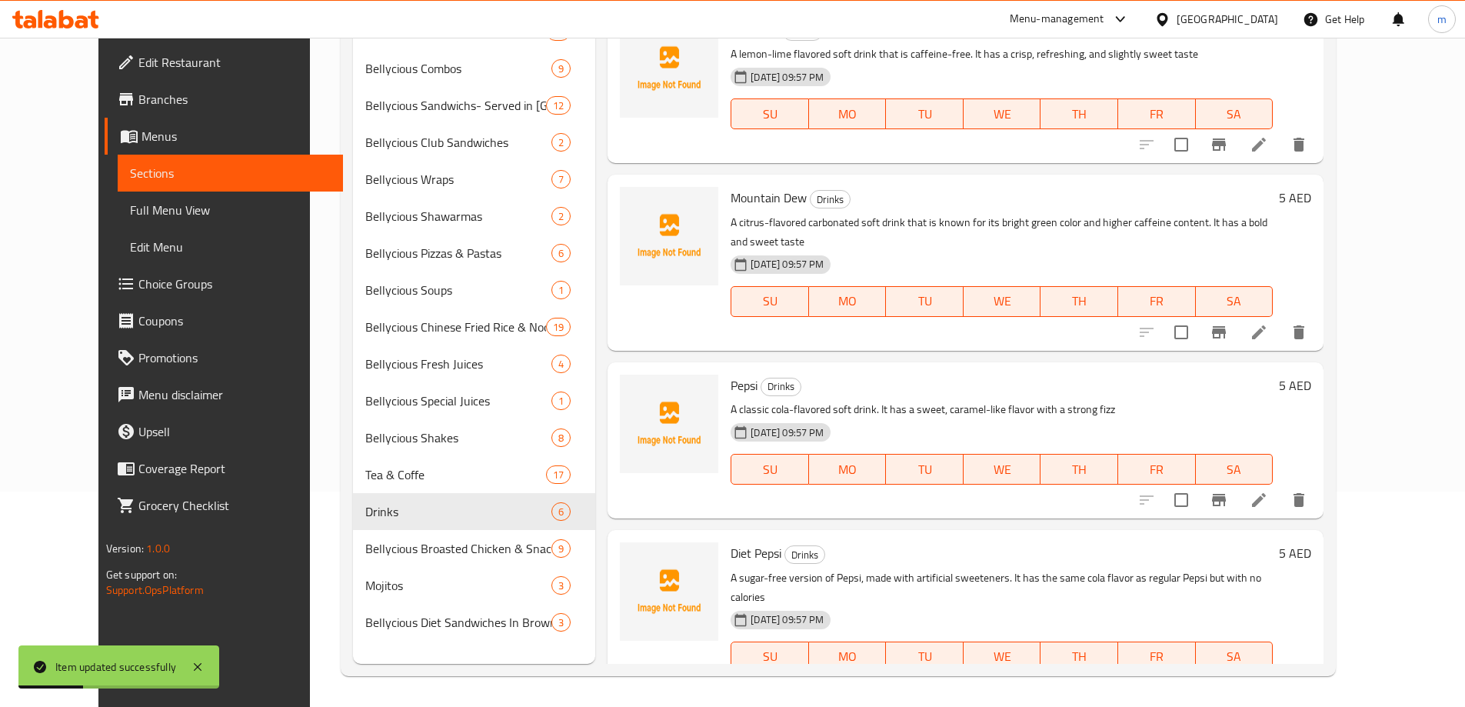
scroll to position [359, 0]
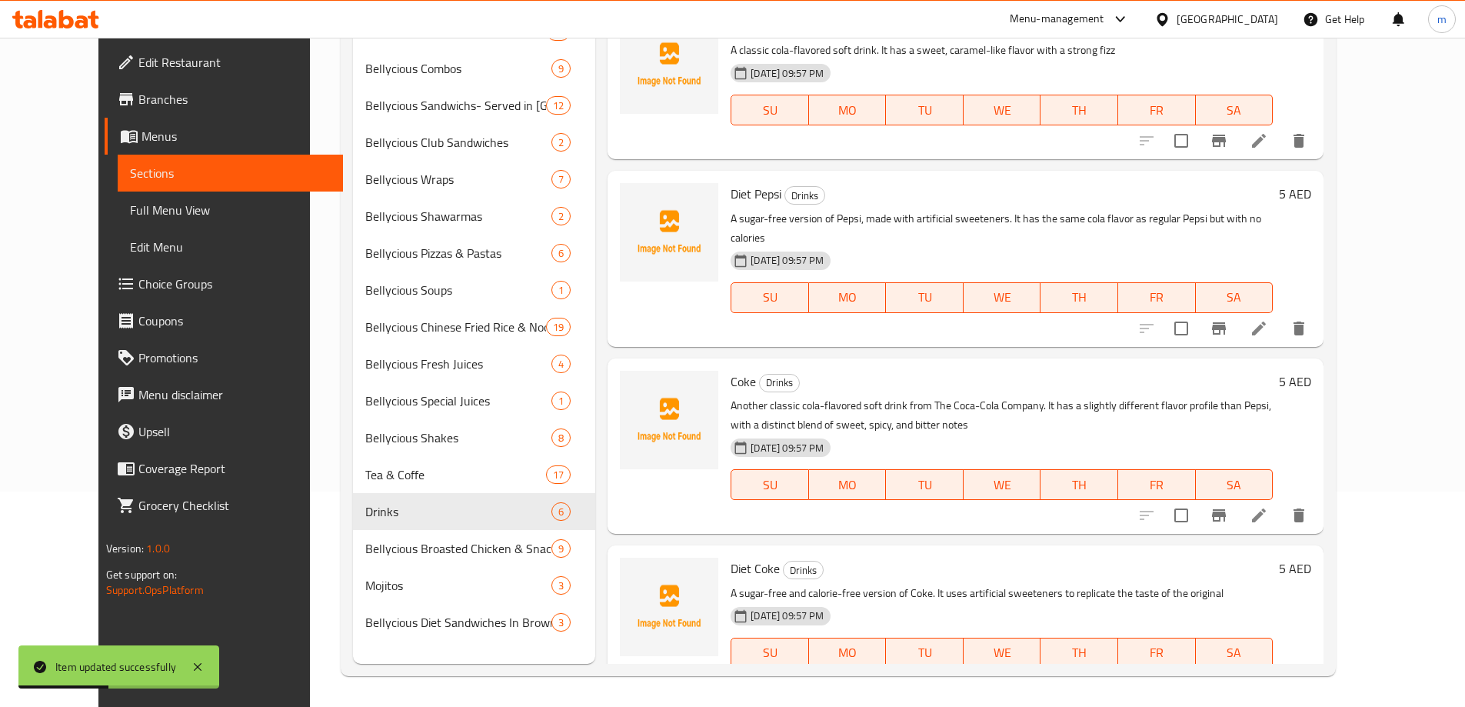
click at [1280, 670] on li at bounding box center [1258, 684] width 43 height 28
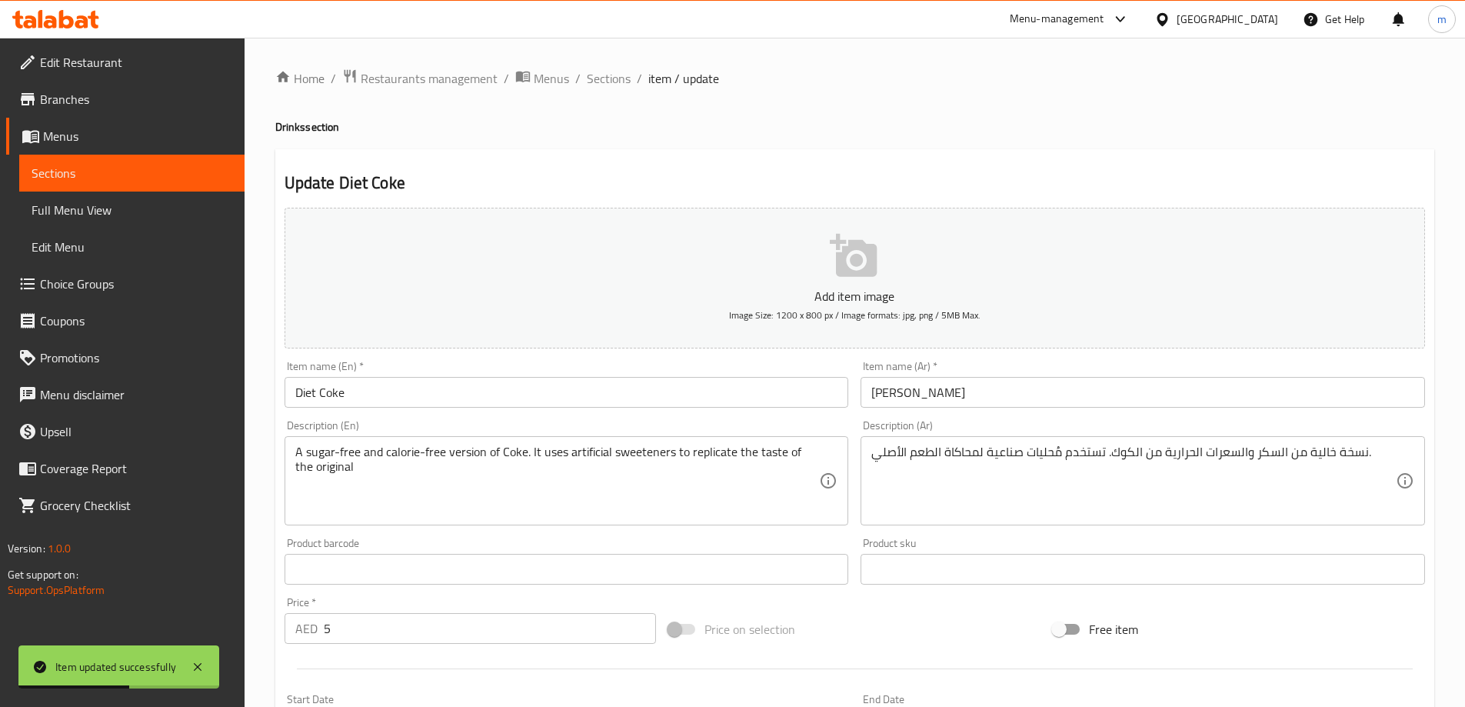
click at [1139, 394] on input "دايت كوك" at bounding box center [1142, 392] width 564 height 31
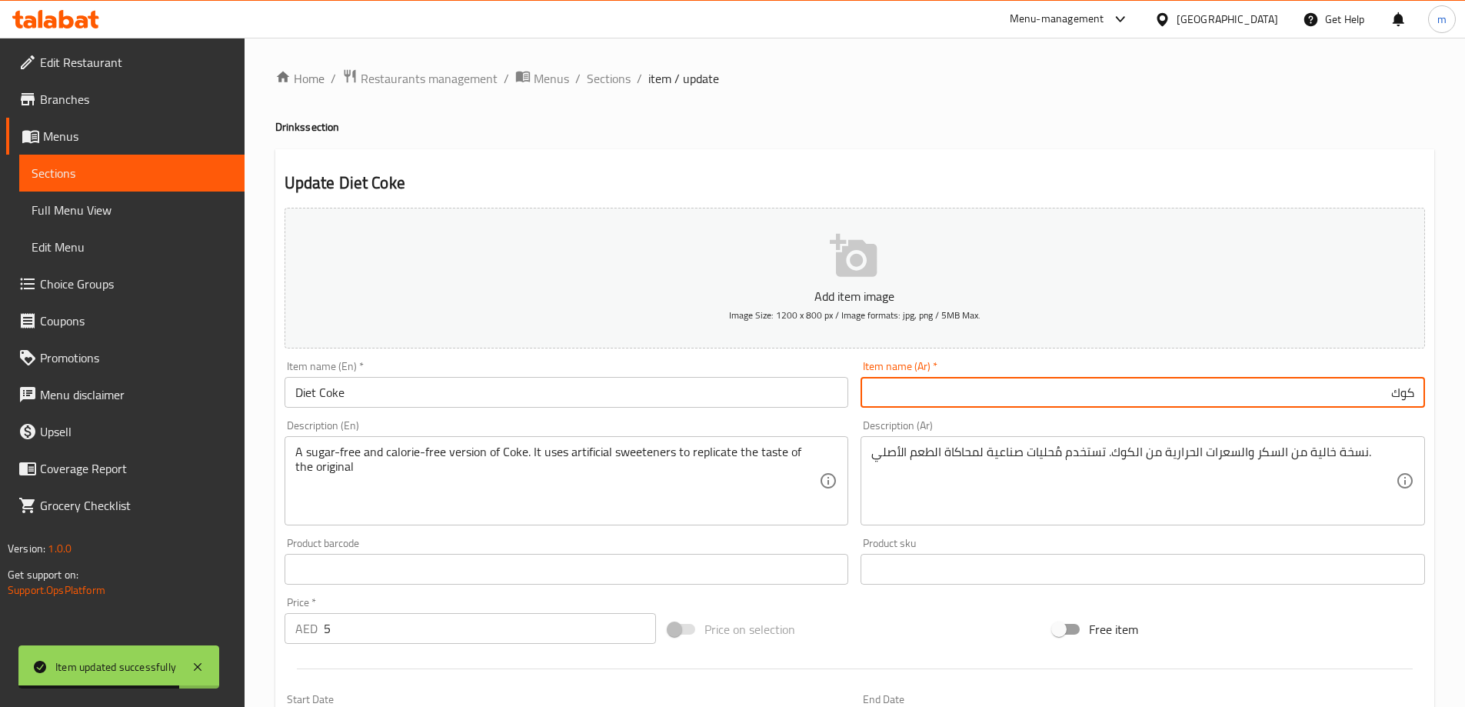
paste input "دايت"
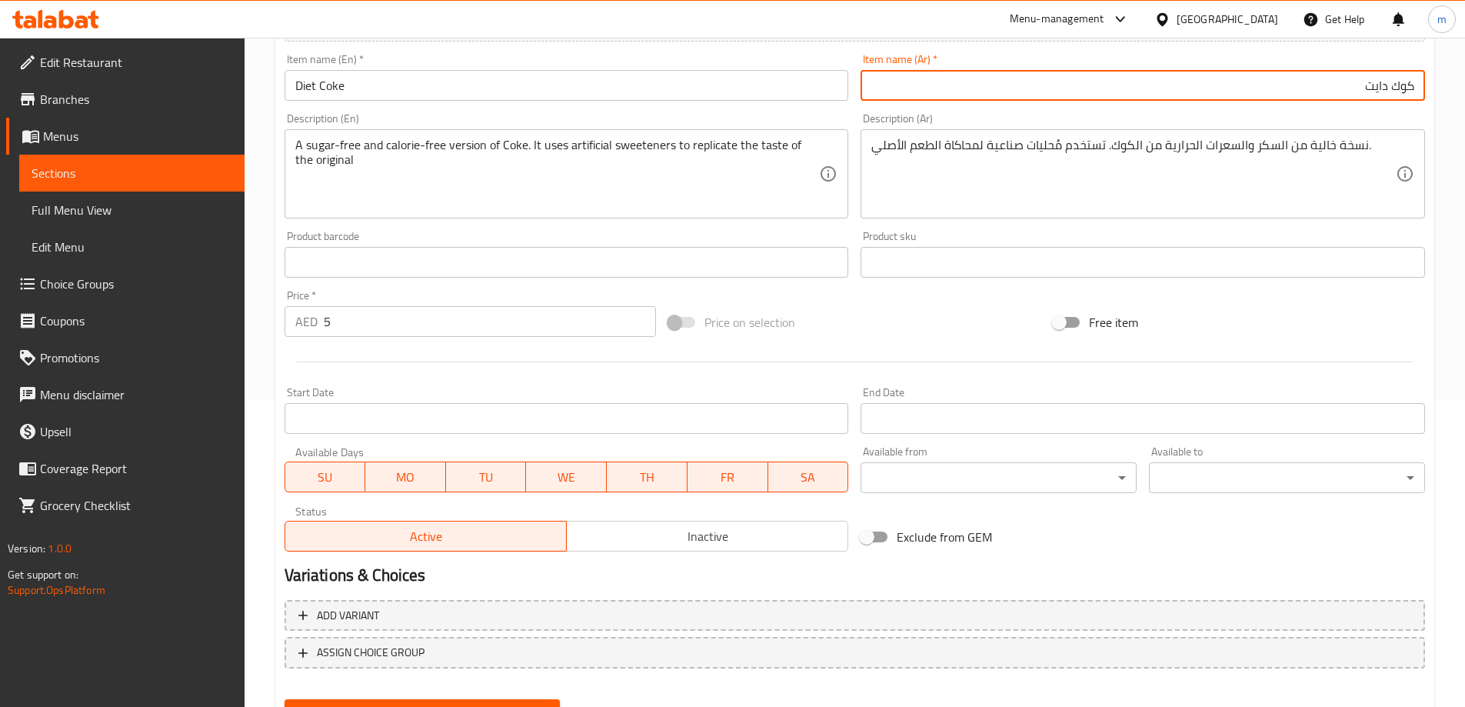
scroll to position [308, 0]
type input "كوك دايت"
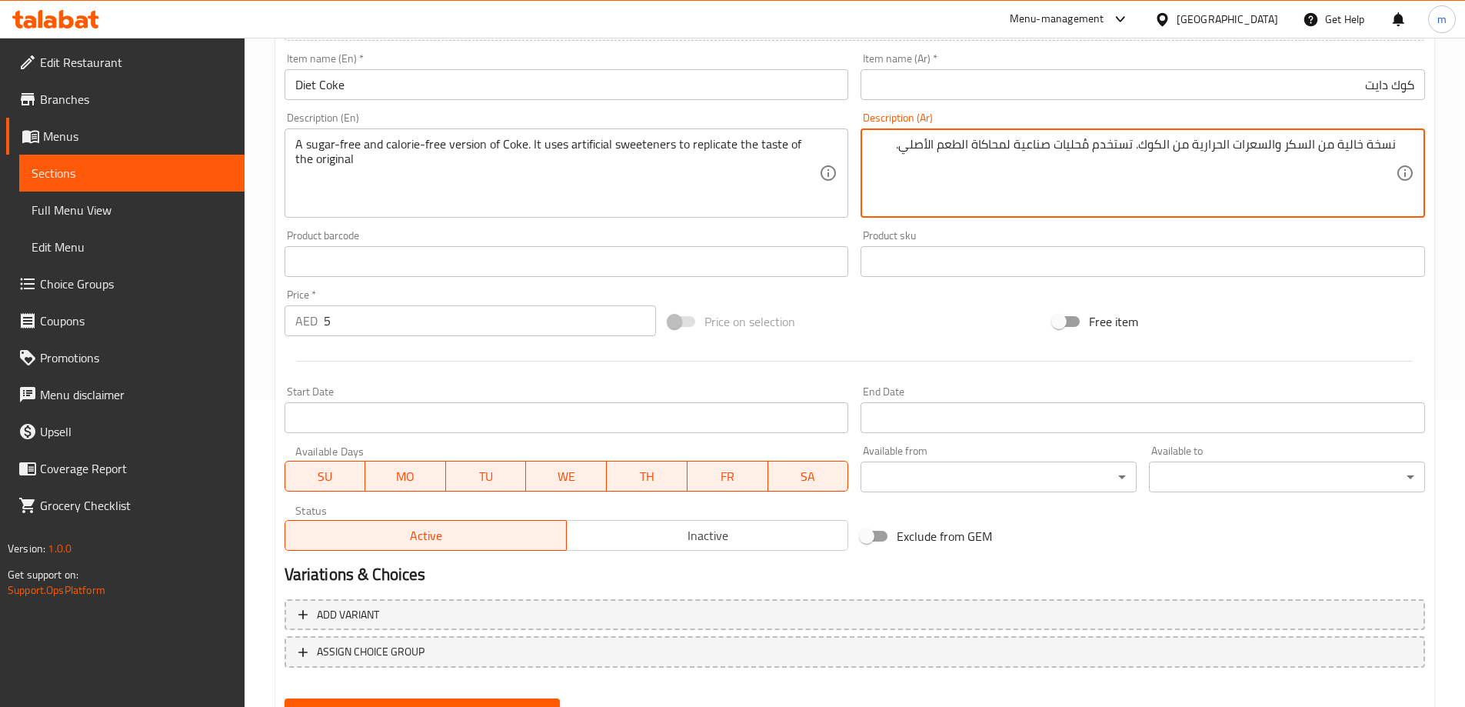
click at [1215, 157] on textarea "نسخة خالية من السكر والسعرات الحرارية من الكوك. تستخدم مُحليات صناعية لمحاكاة ا…" at bounding box center [1133, 173] width 524 height 73
click at [1196, 227] on div "Product sku Product sku" at bounding box center [1142, 253] width 577 height 59
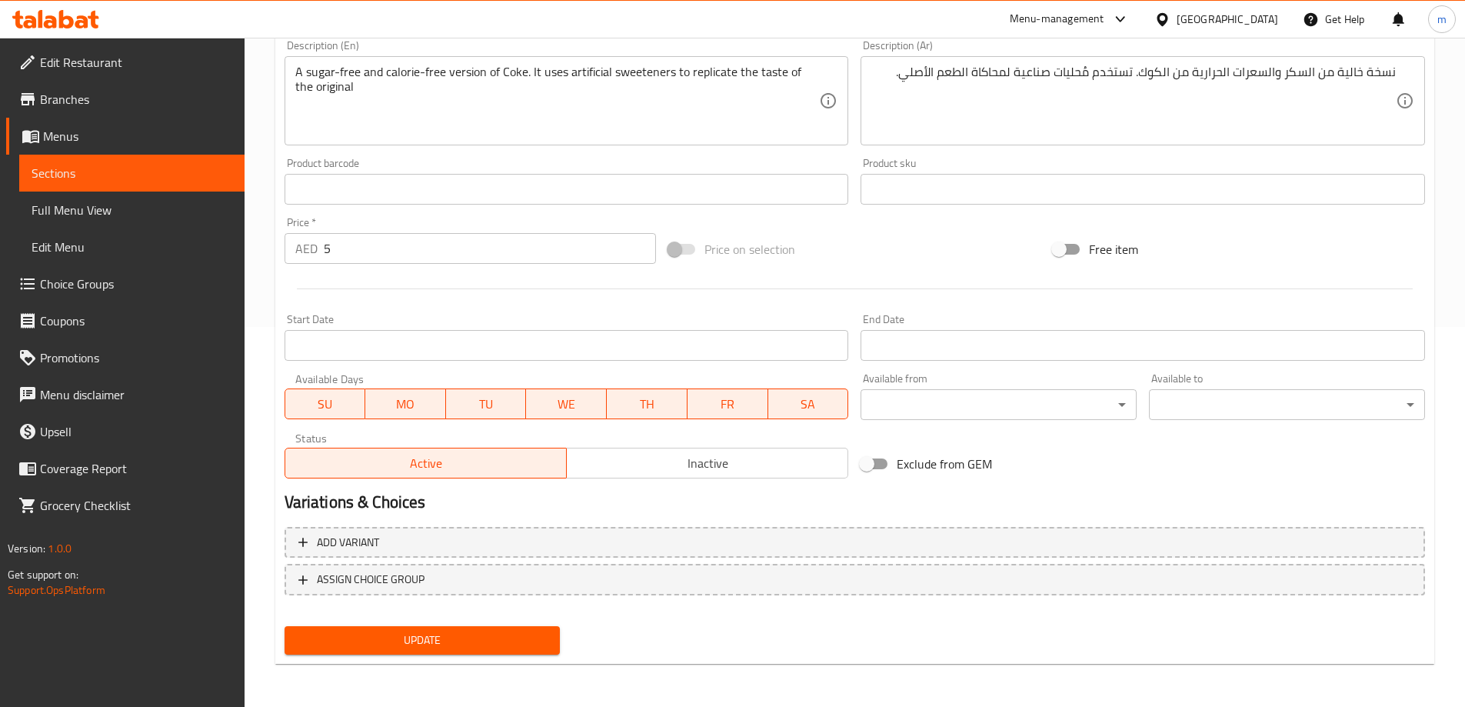
click at [477, 645] on span "Update" at bounding box center [422, 639] width 251 height 19
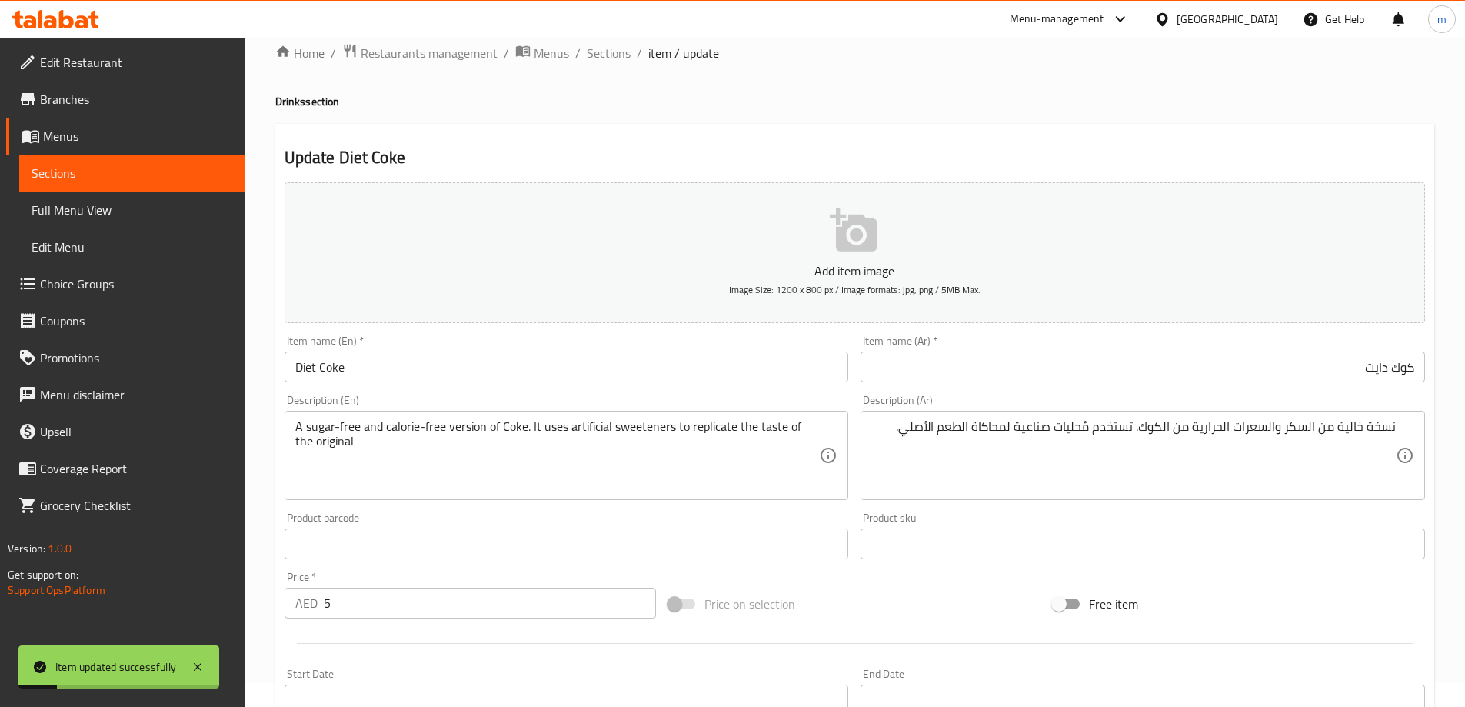
scroll to position [0, 0]
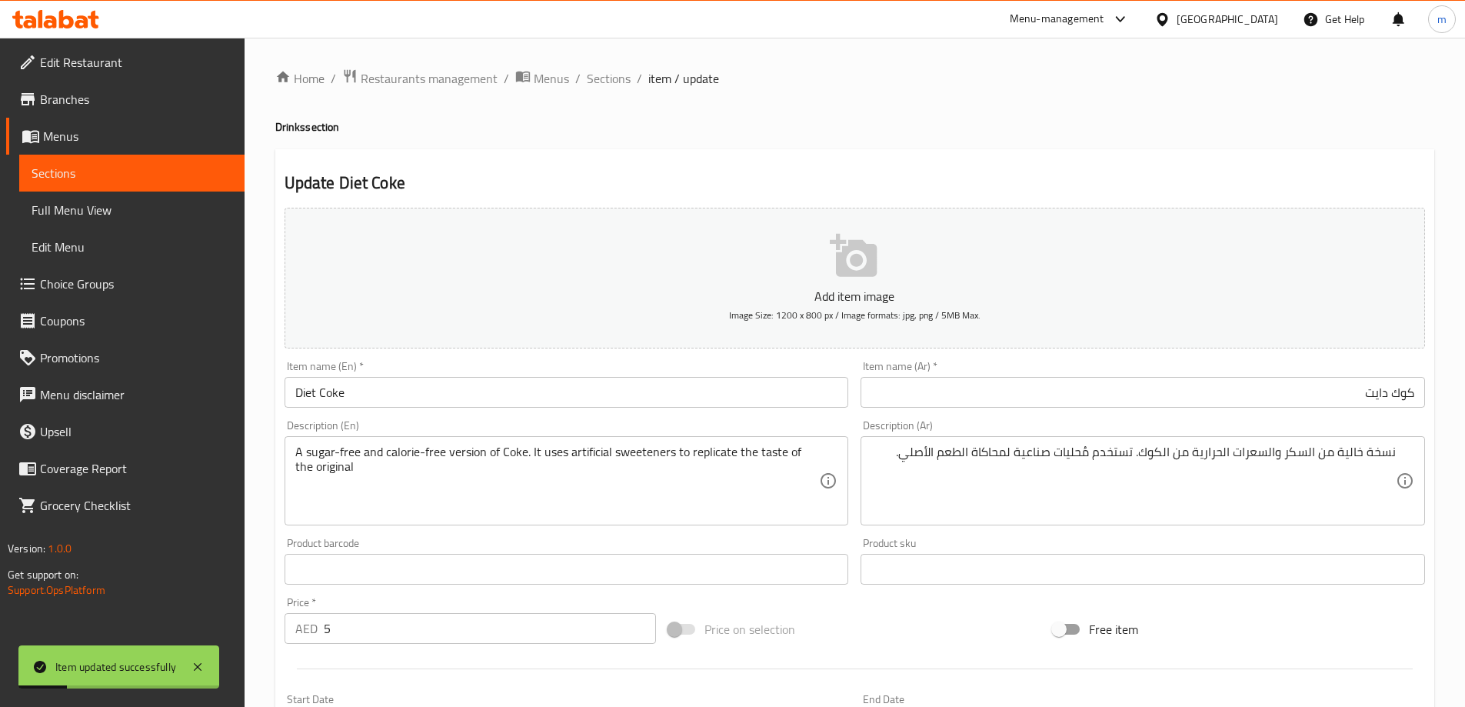
click at [605, 70] on span "Sections" at bounding box center [609, 78] width 44 height 18
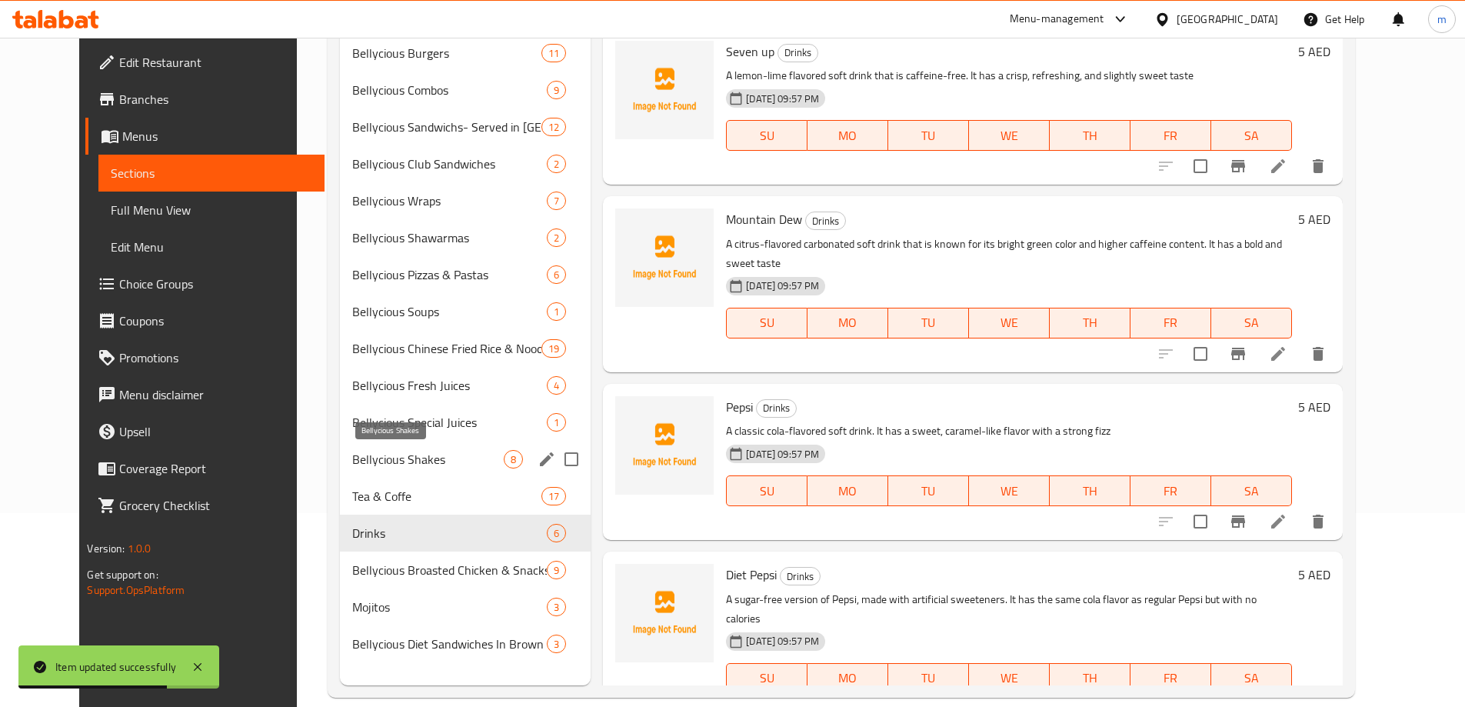
scroll to position [215, 0]
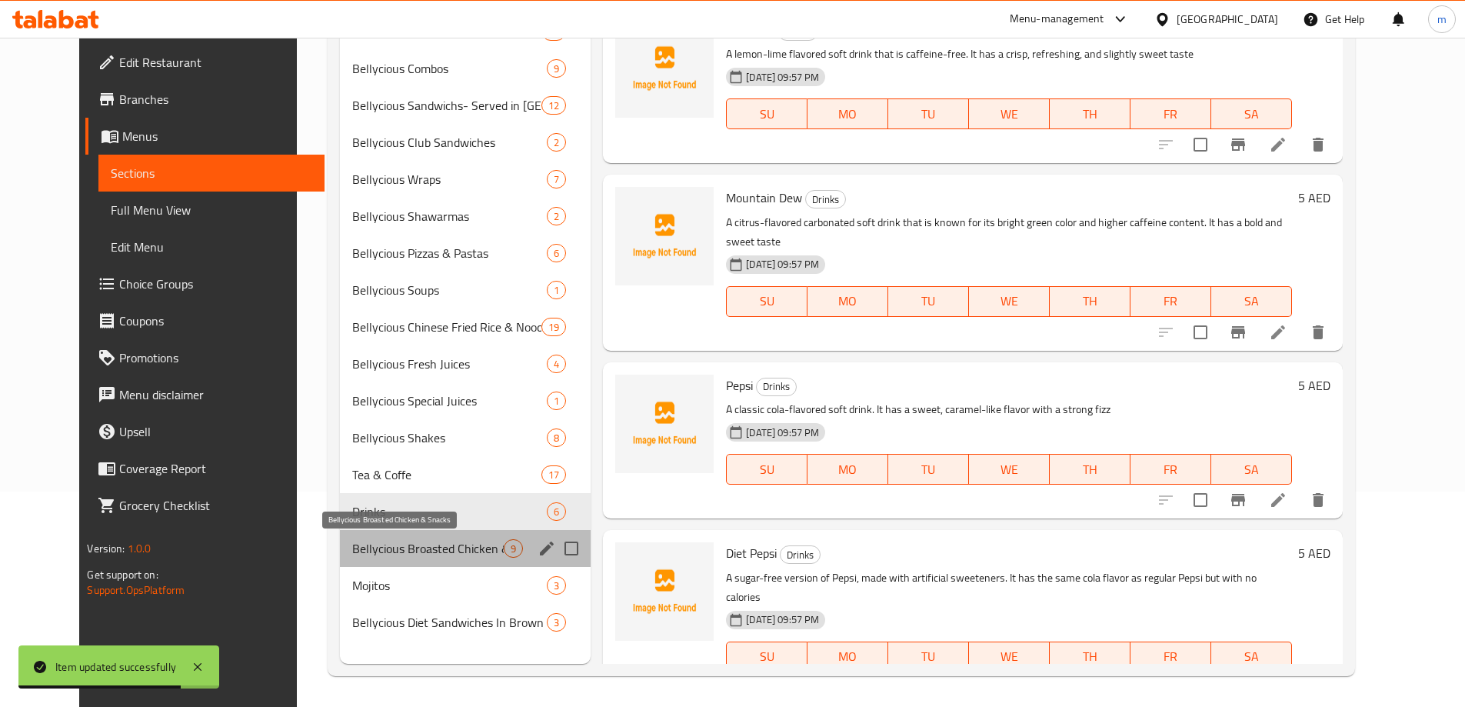
click at [391, 549] on span "Bellycious Broasted Chicken & Snacks" at bounding box center [427, 548] width 151 height 18
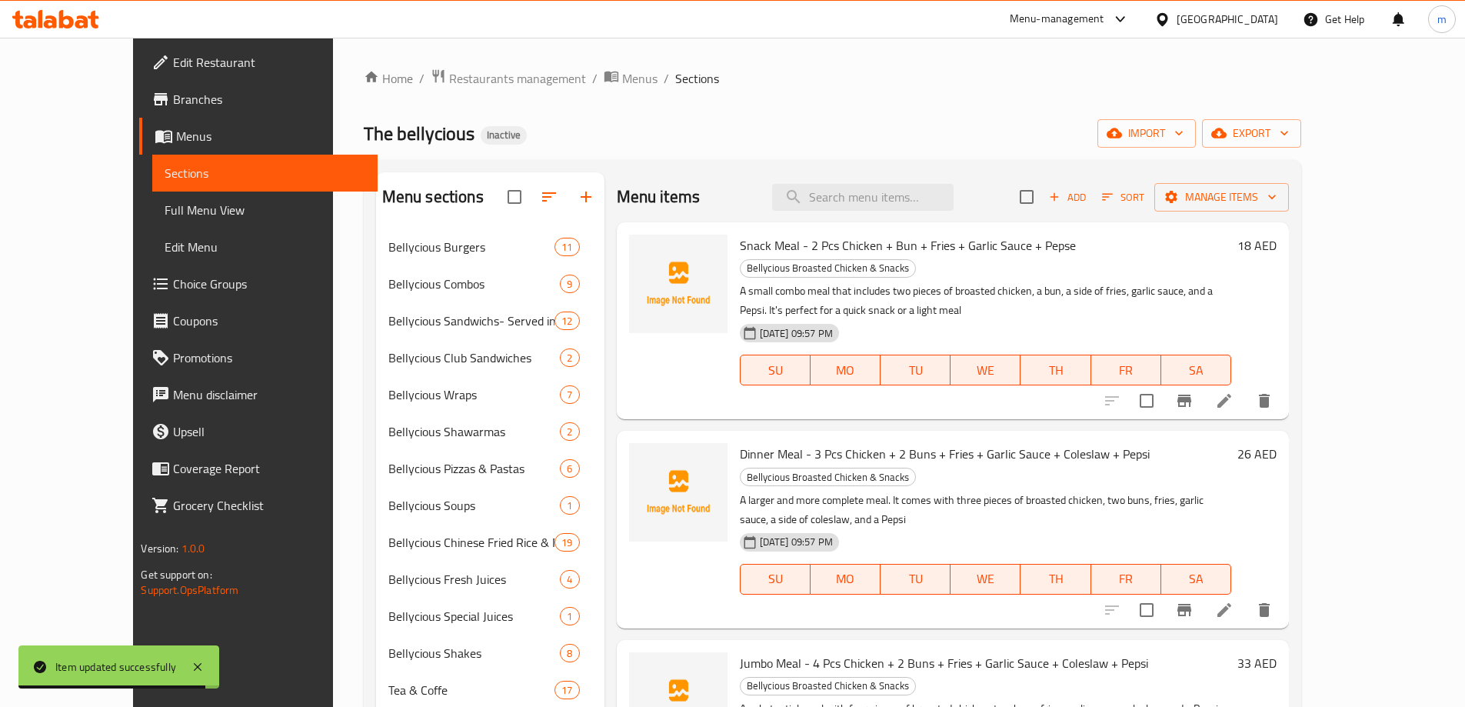
click at [1282, 397] on div at bounding box center [1187, 400] width 189 height 37
click at [1246, 387] on li at bounding box center [1223, 401] width 43 height 28
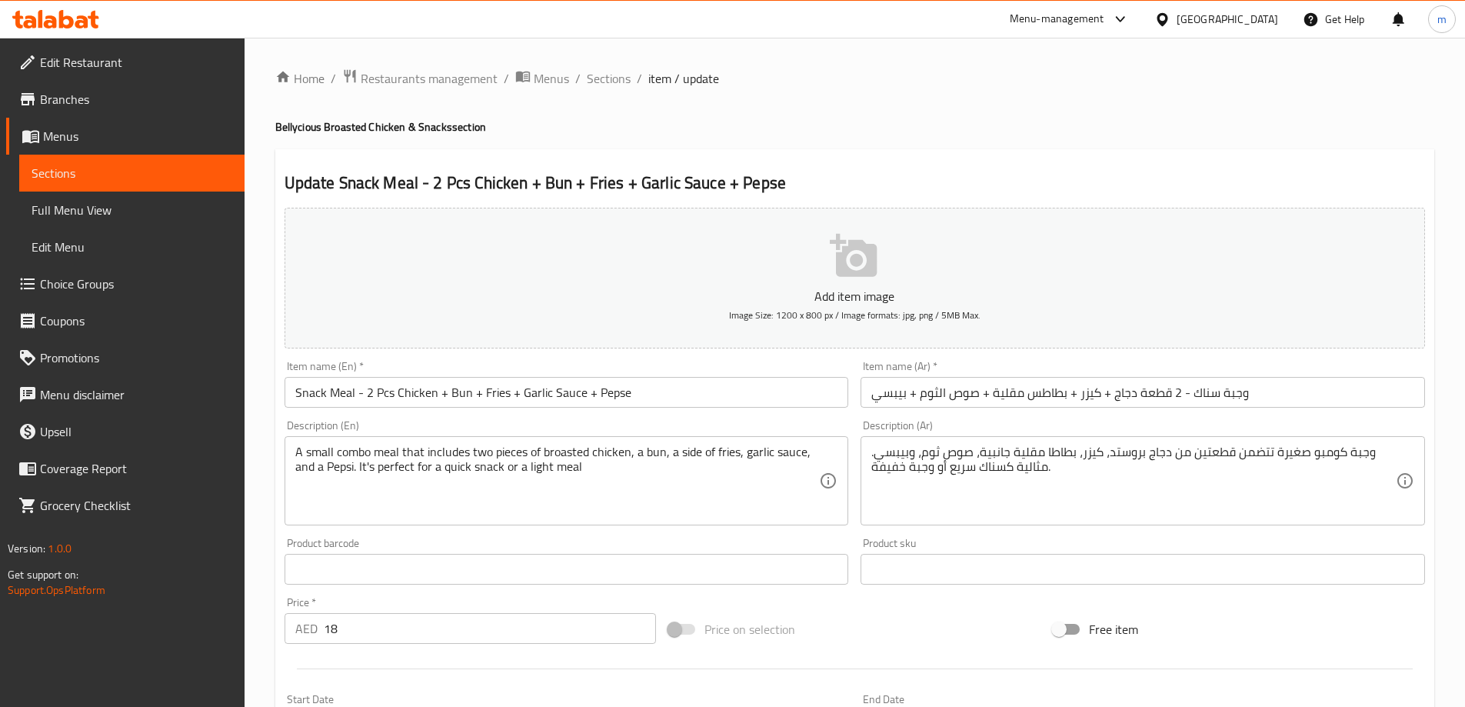
drag, startPoint x: 791, startPoint y: 408, endPoint x: 782, endPoint y: 409, distance: 9.3
click at [790, 408] on div "Item name (En)   * Snack Meal - 2 Pcs Chicken + Bun + Fries + Garlic Sauce + Pe…" at bounding box center [566, 383] width 577 height 59
click at [787, 397] on input "Snack Meal - 2 Pcs Chicken + Bun + Fries + Garlic Sauce + Pepse" at bounding box center [566, 392] width 564 height 31
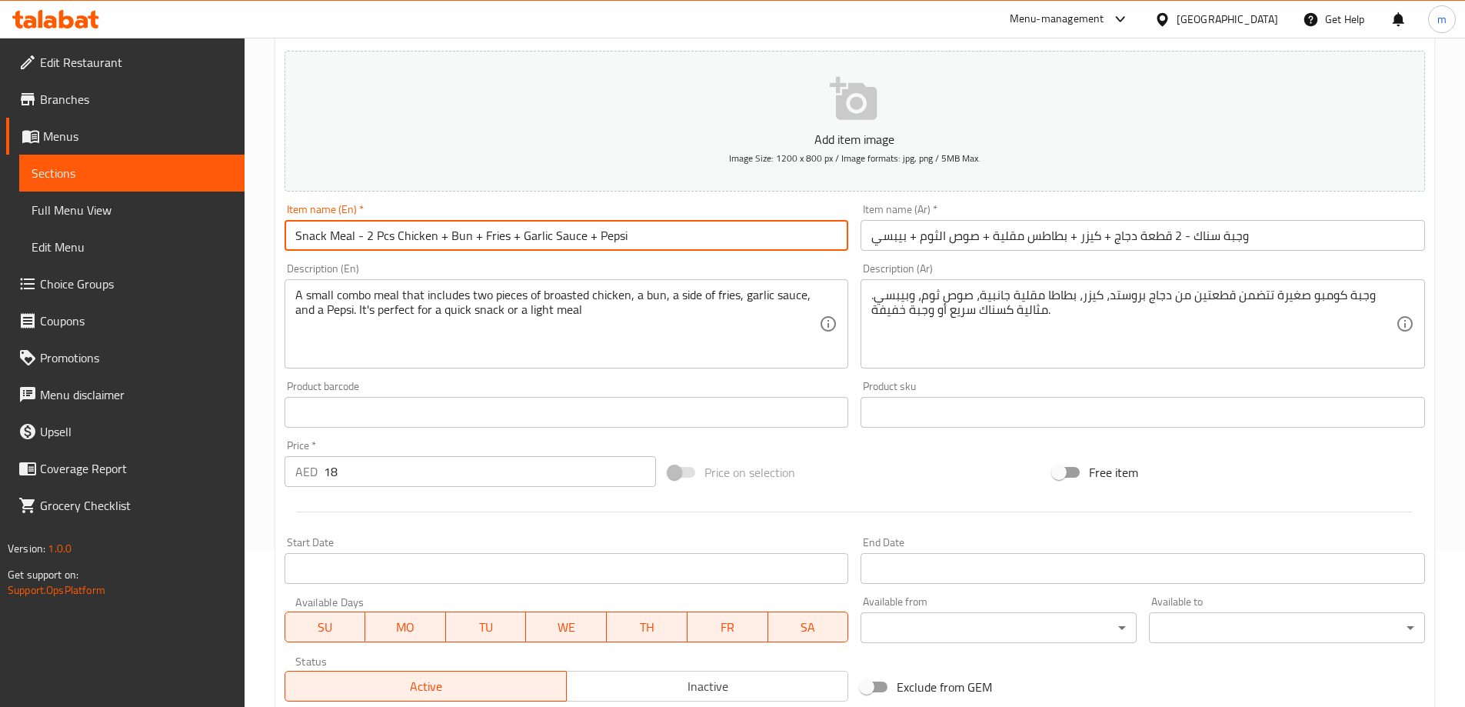
scroll to position [380, 0]
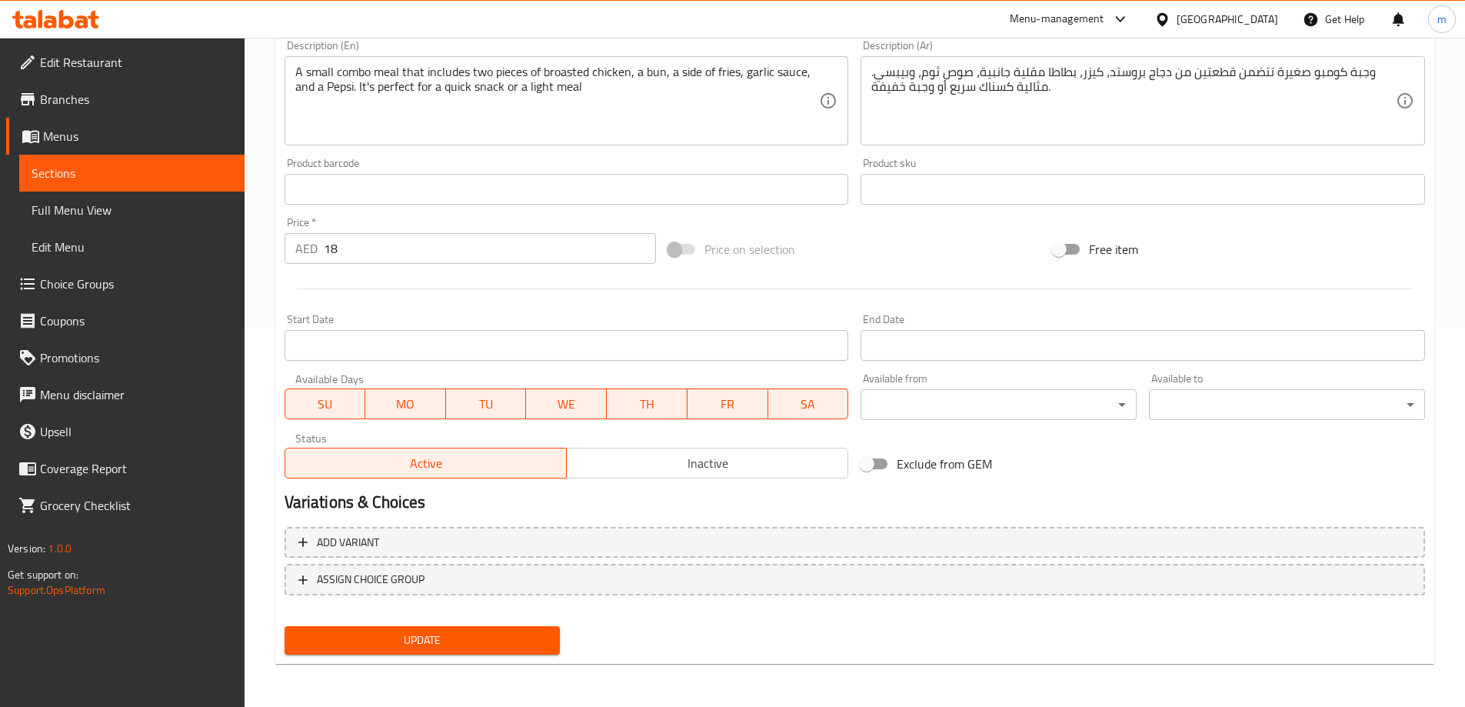
type input "Snack Meal - 2 Pcs Chicken + Bun + Fries + Garlic Sauce + Pepsi"
click at [478, 634] on span "Update" at bounding box center [422, 639] width 251 height 19
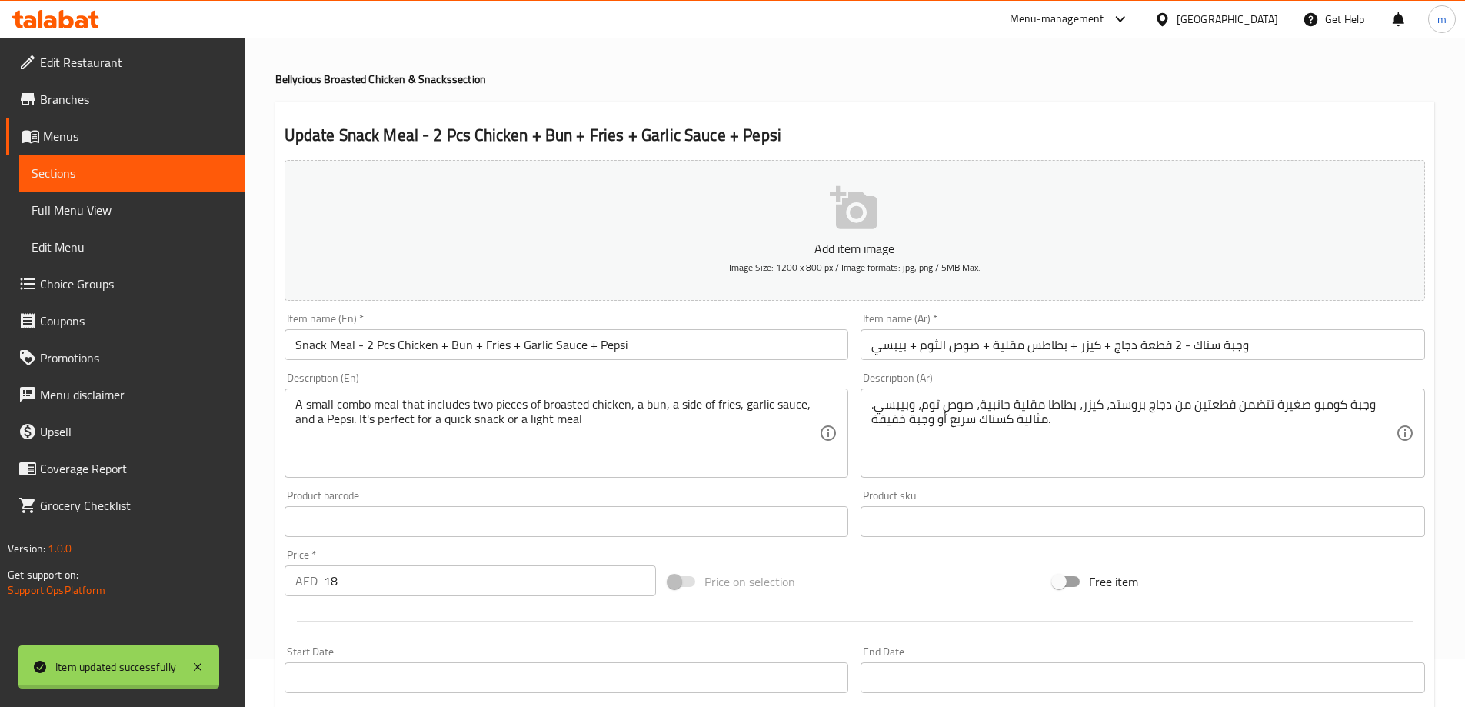
scroll to position [0, 0]
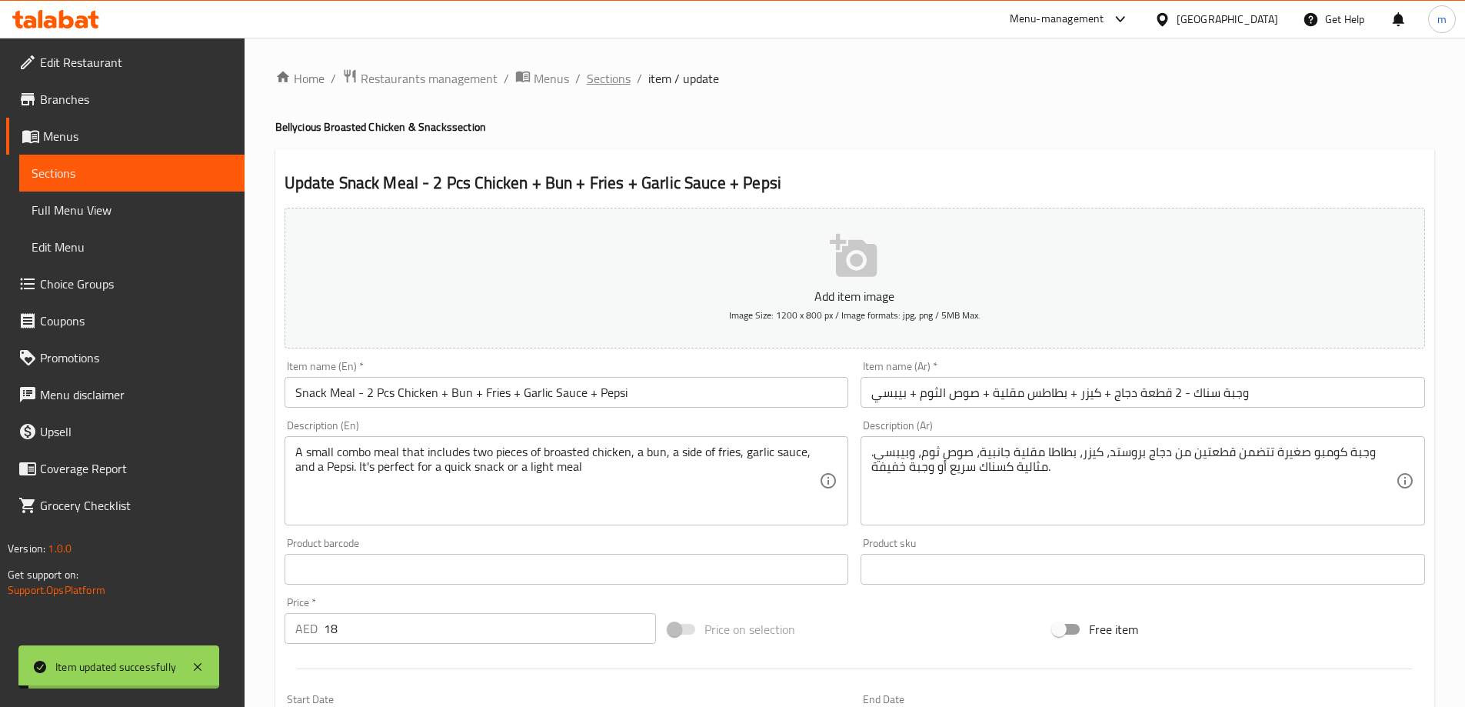
click at [613, 74] on span "Sections" at bounding box center [609, 78] width 44 height 18
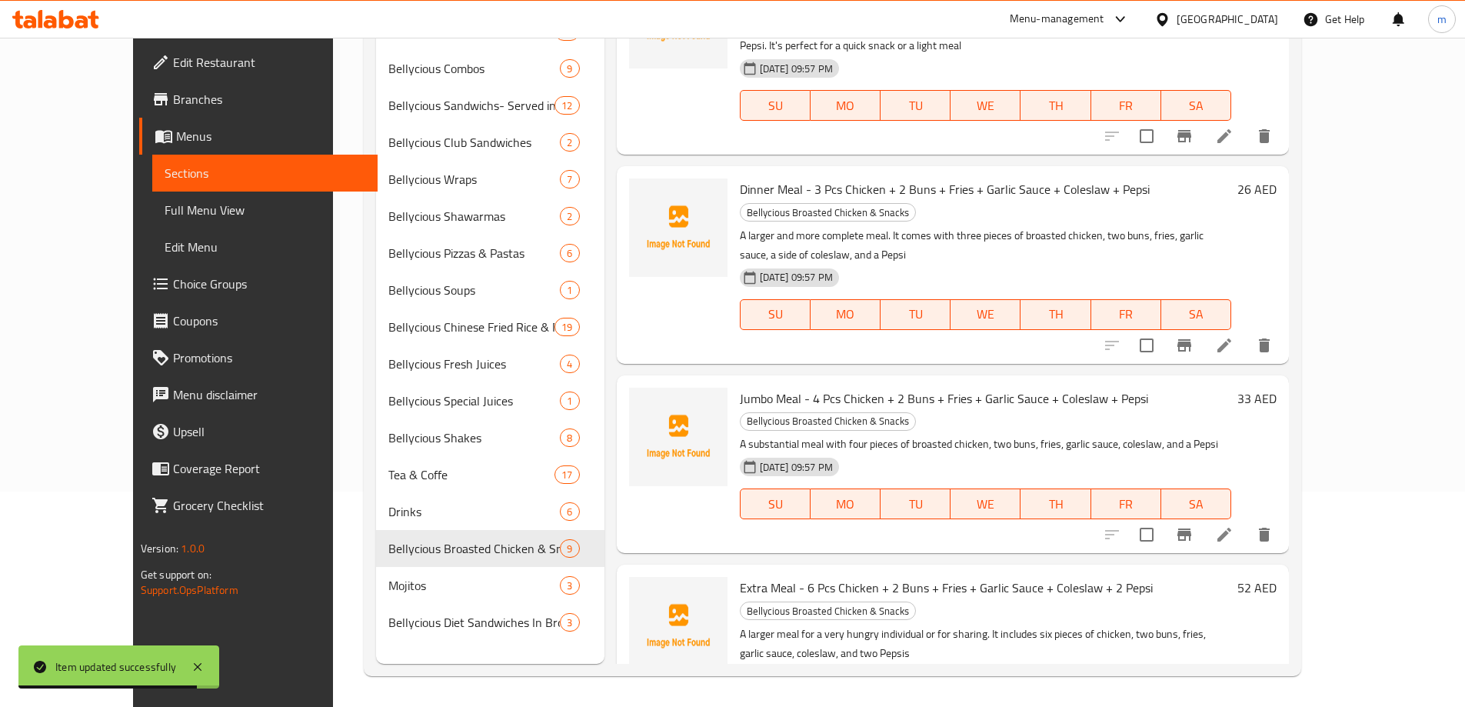
scroll to position [77, 0]
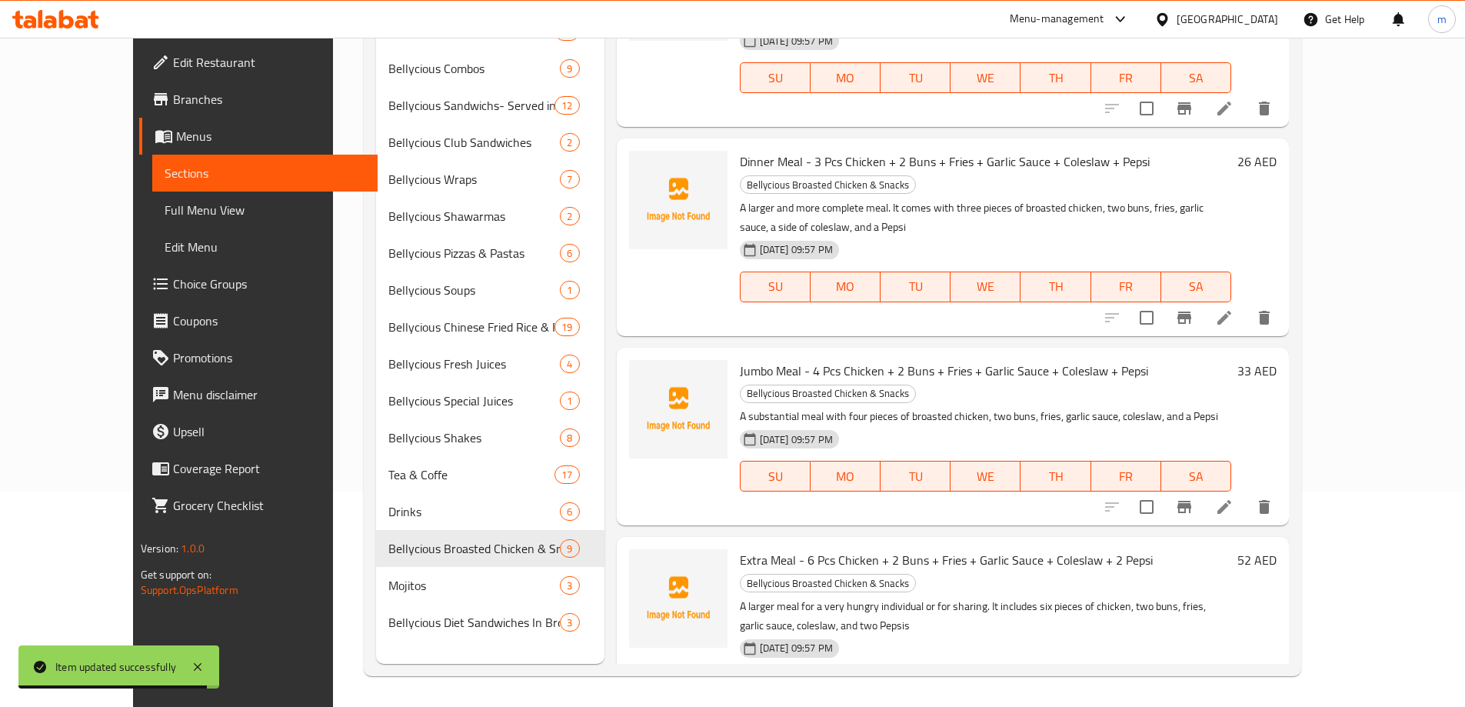
click at [1233, 706] on icon at bounding box center [1224, 716] width 18 height 18
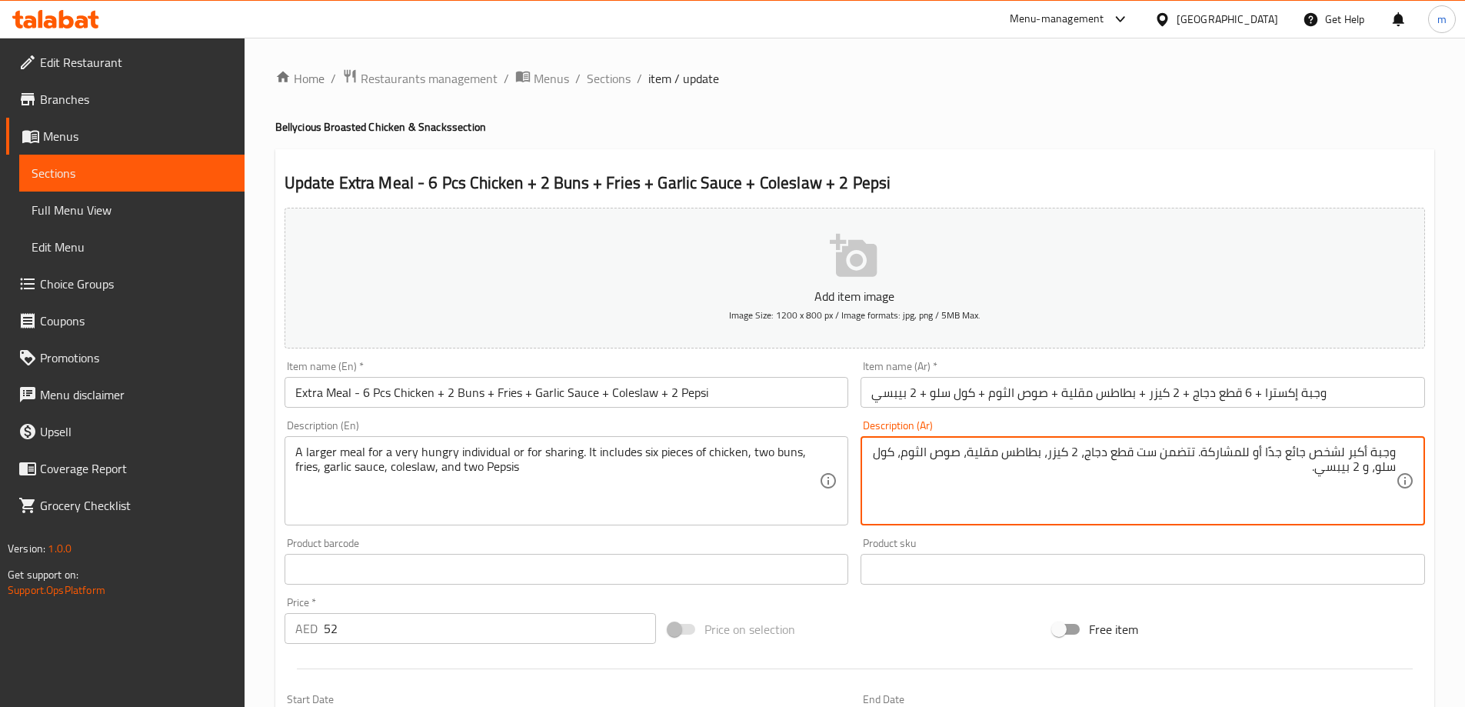
click at [1186, 394] on input "وجبة إكسترا + 6 قطع دجاج + 2 كيزر + بطاطس مقلية + صوص الثوم + كول سلو + 2 بيبسي" at bounding box center [1142, 392] width 564 height 31
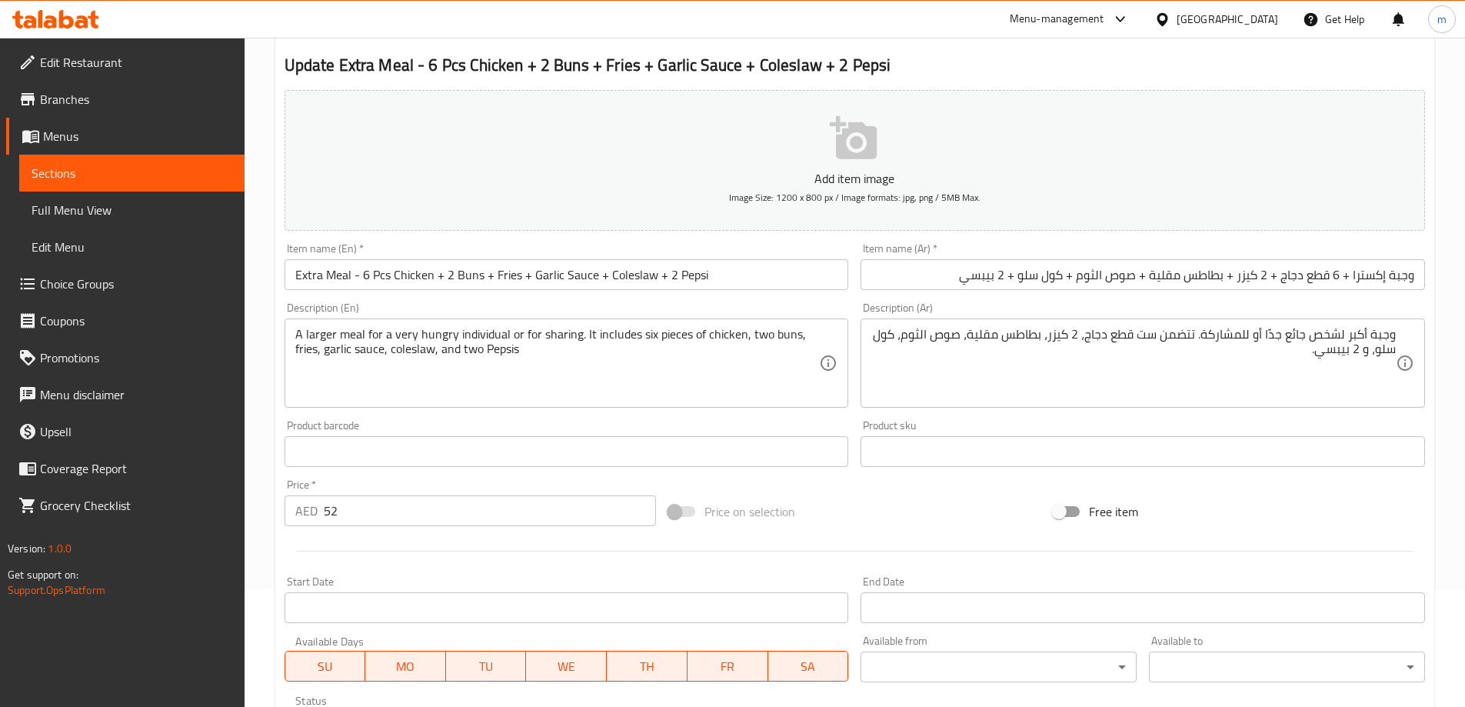
scroll to position [72, 0]
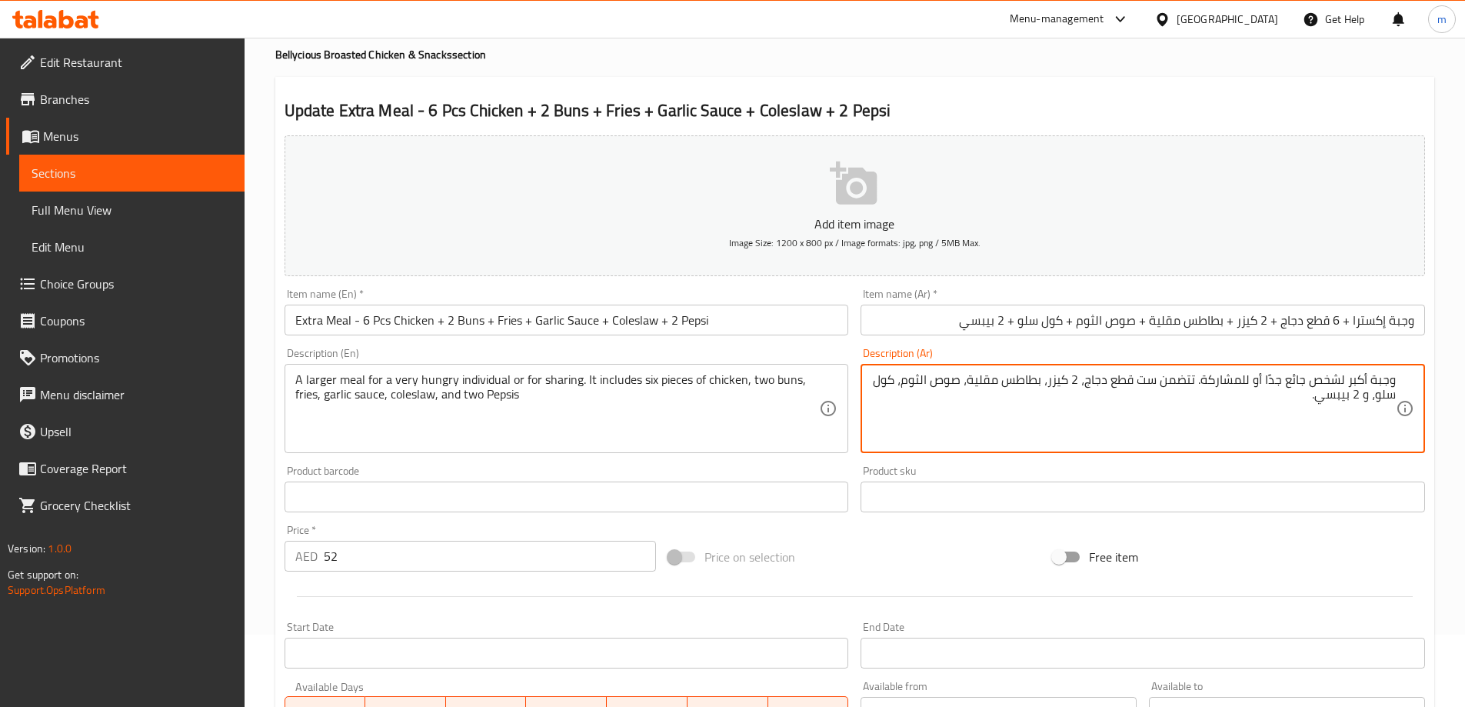
drag, startPoint x: 1310, startPoint y: 387, endPoint x: 1340, endPoint y: 383, distance: 30.2
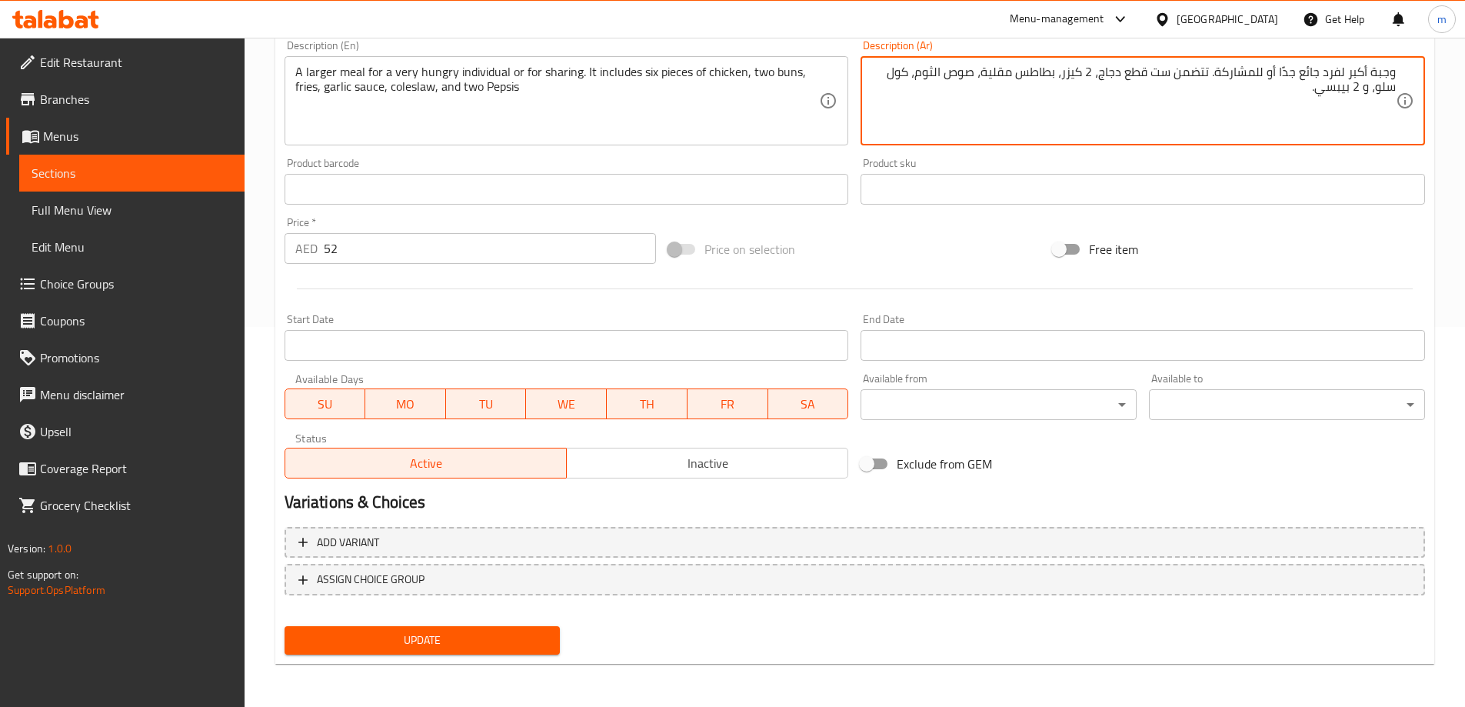
type textarea "وجبة أكبر لفرد جائع جدًا أو للمشاركة. تتضمن ست قطع دجاج، 2 كيزر، بطاطس مقلية، ص…"
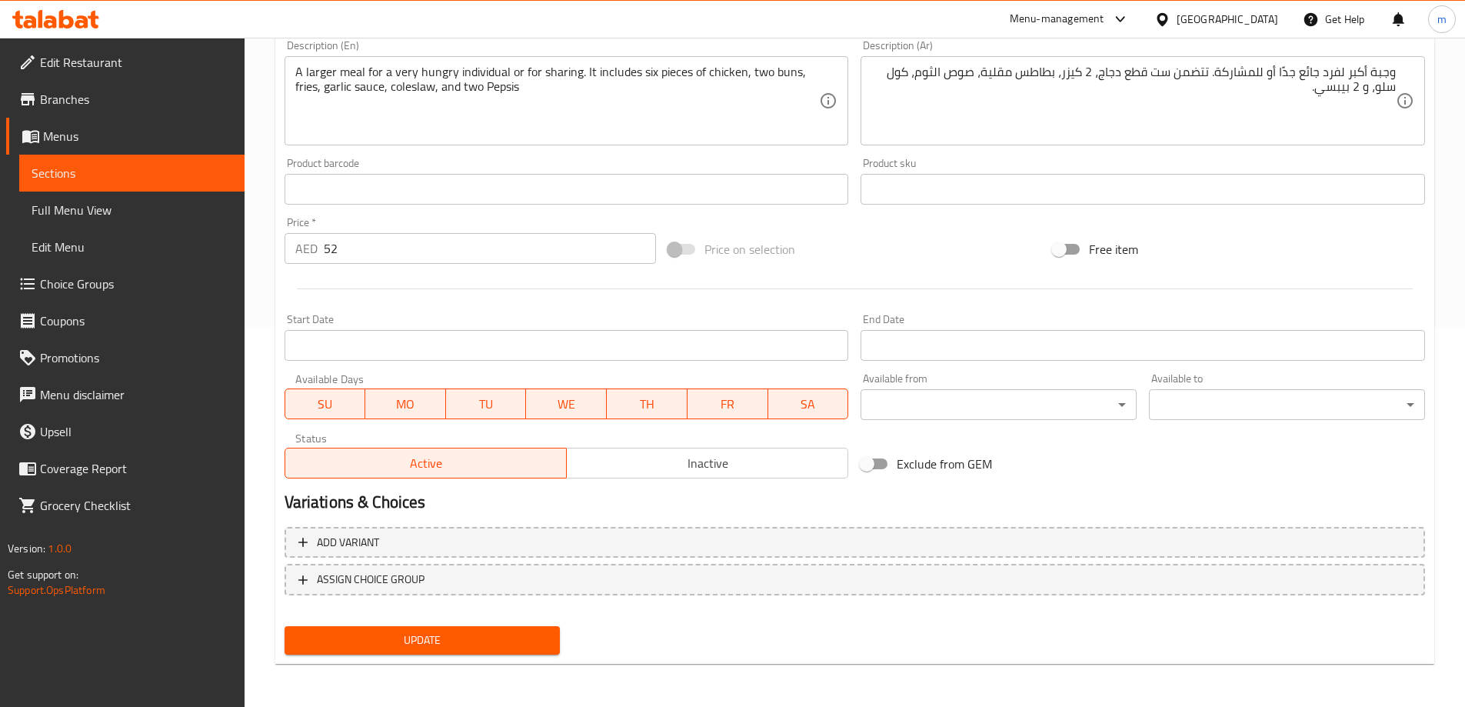
drag, startPoint x: 484, startPoint y: 671, endPoint x: 497, endPoint y: 634, distance: 39.6
click at [487, 657] on div "Home / Restaurants management / Menus / Sections / item / update Bellycious Bro…" at bounding box center [854, 182] width 1159 height 987
click at [497, 634] on span "Update" at bounding box center [422, 639] width 251 height 19
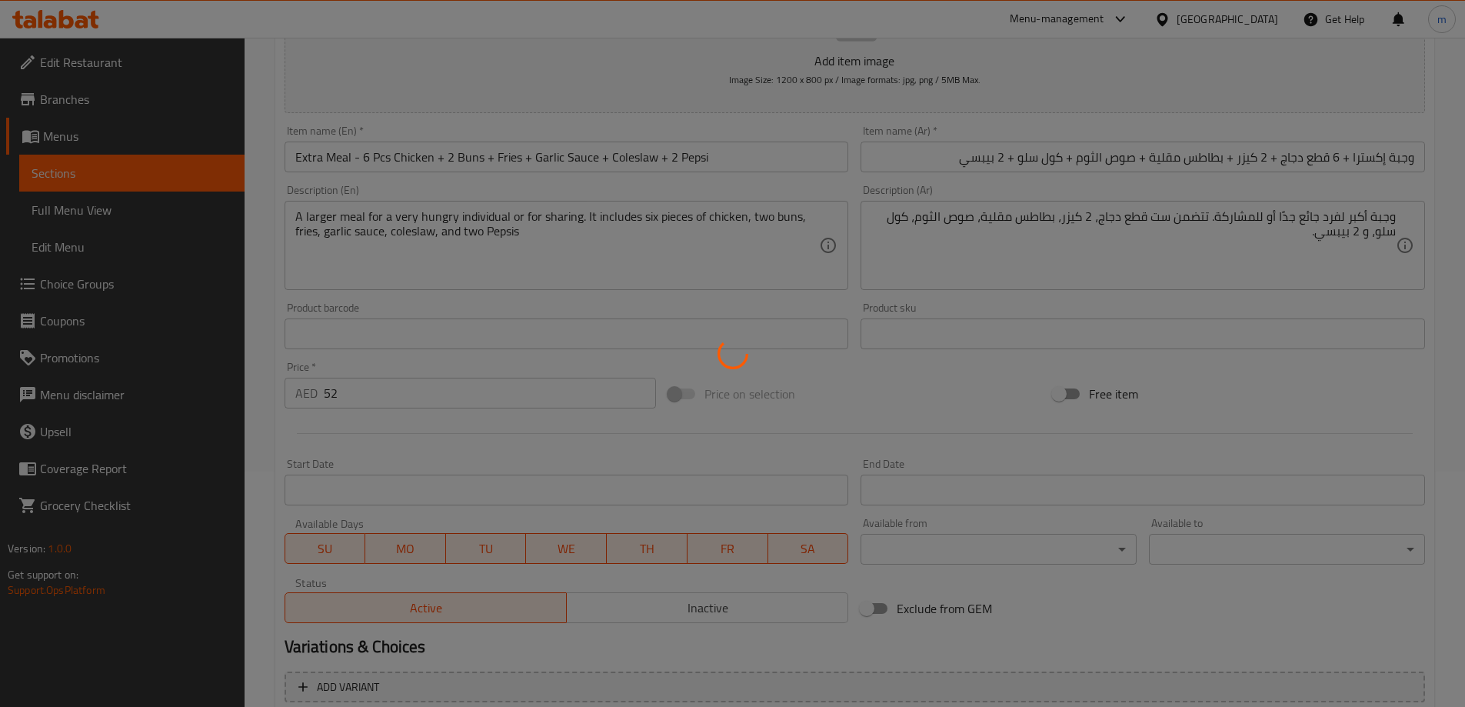
scroll to position [0, 0]
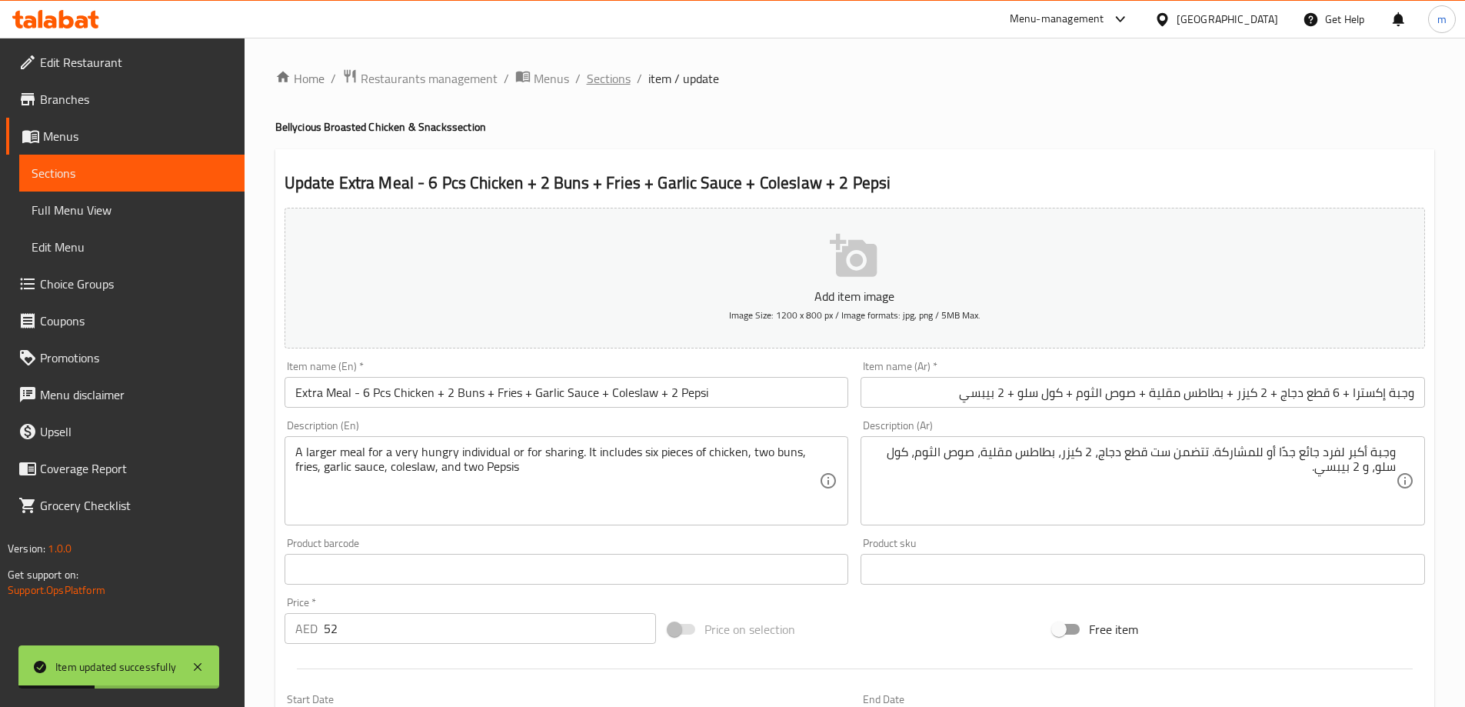
click at [604, 82] on span "Sections" at bounding box center [609, 78] width 44 height 18
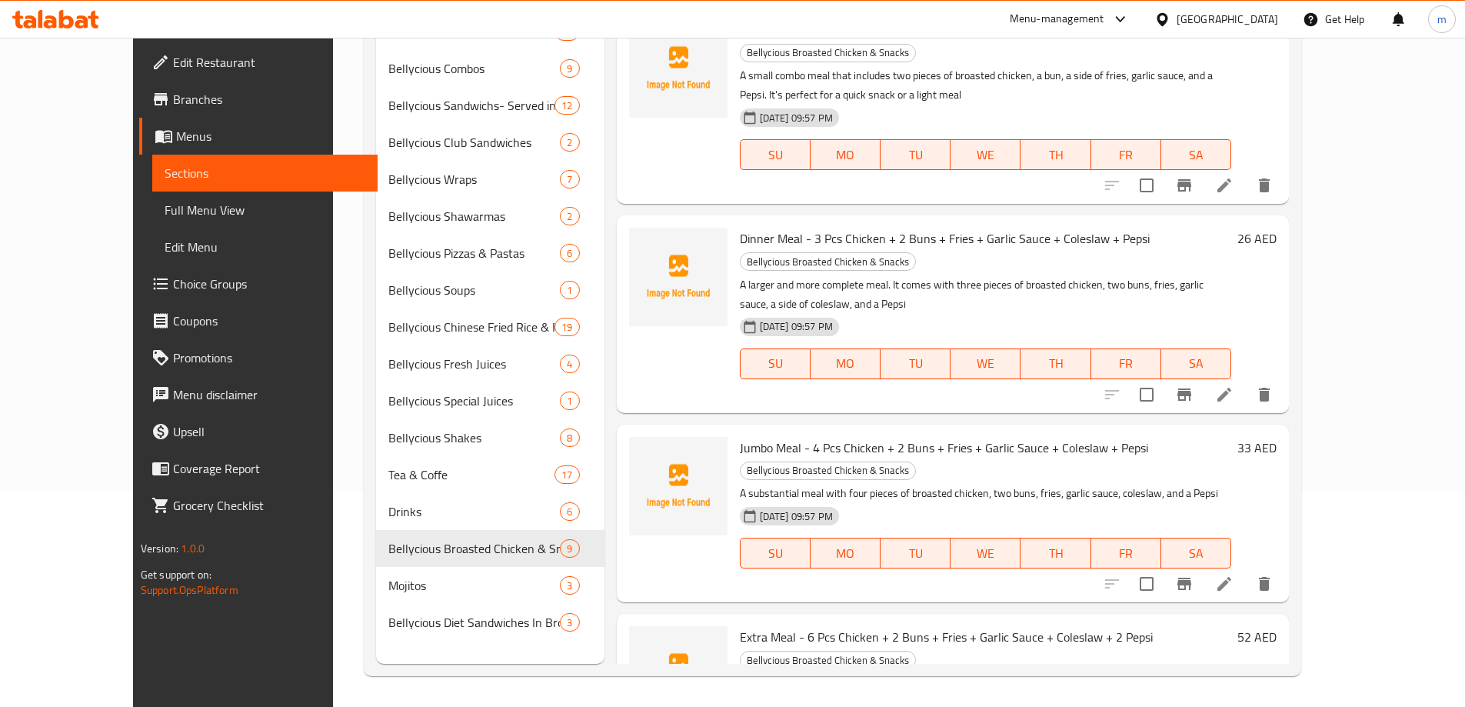
scroll to position [882, 0]
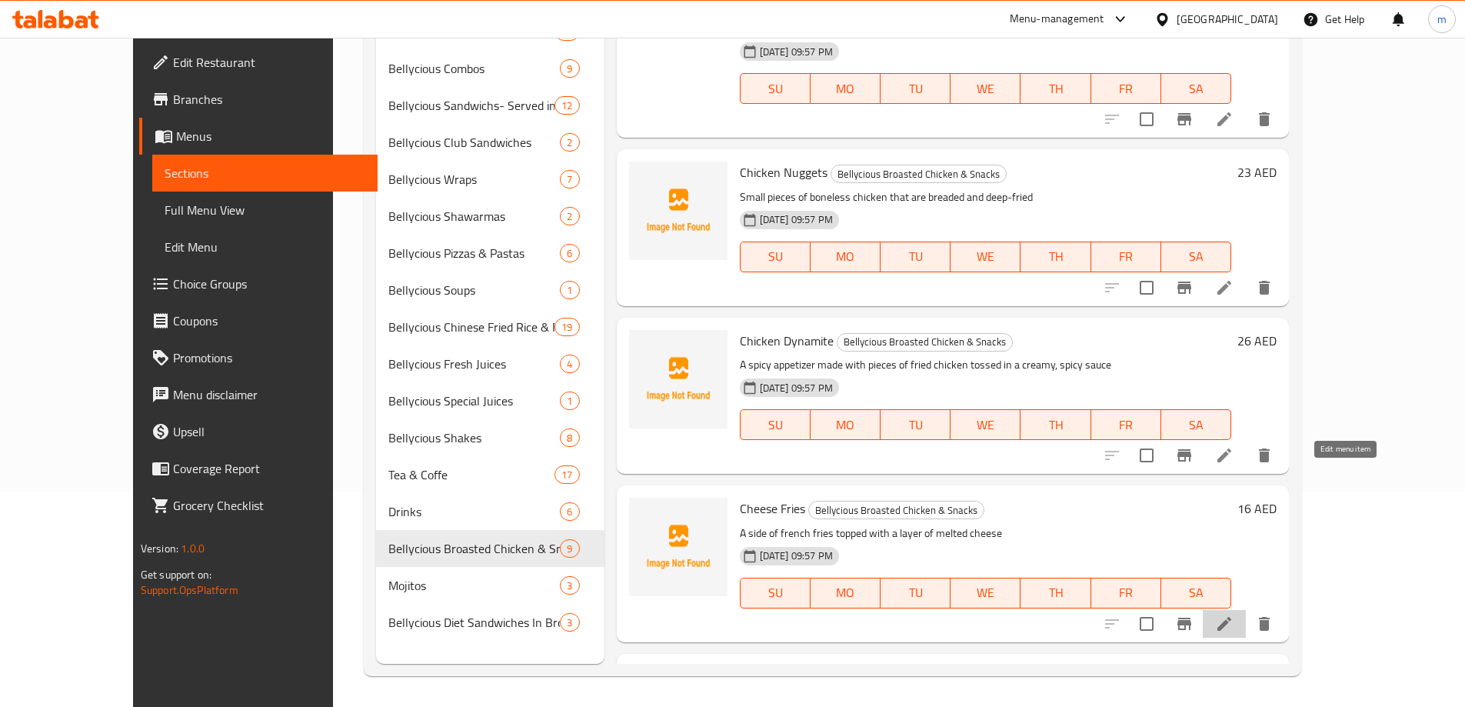
click at [1233, 614] on icon at bounding box center [1224, 623] width 18 height 18
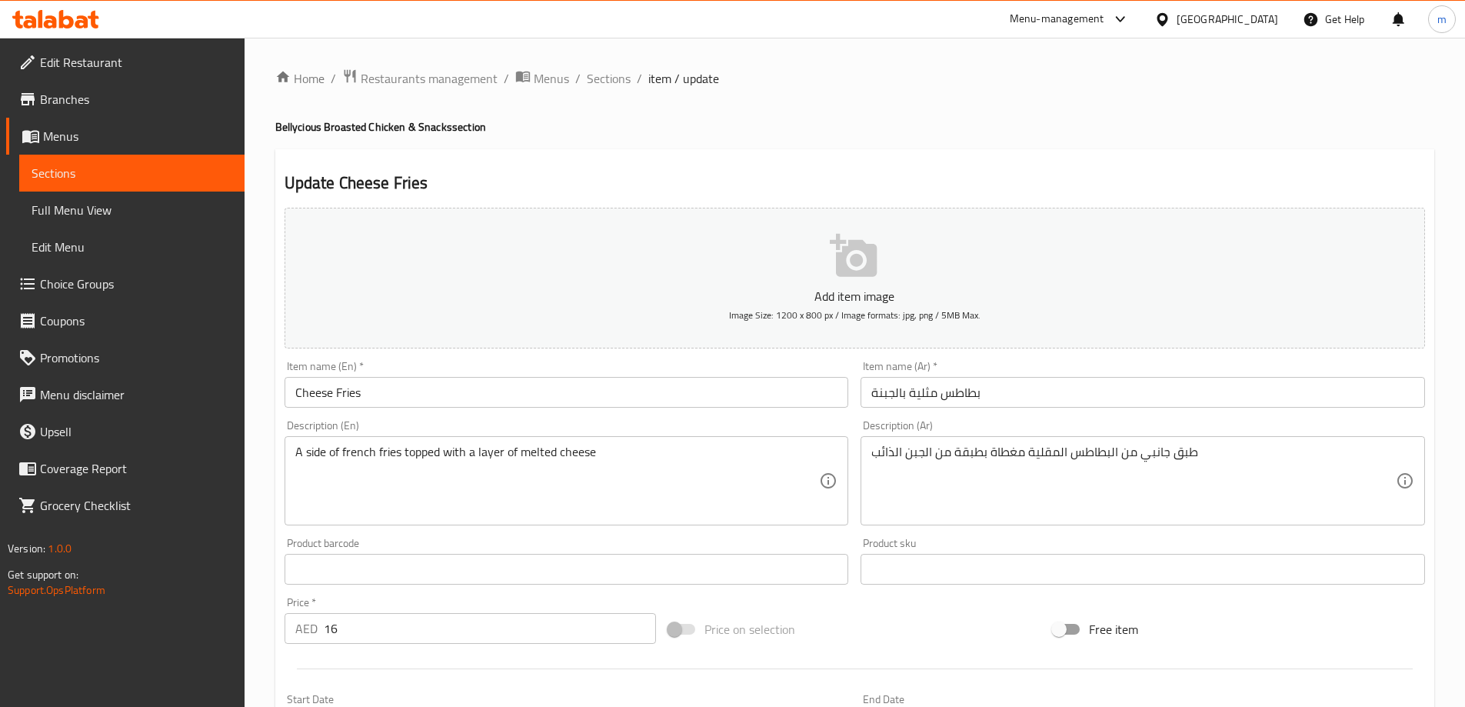
click at [1059, 400] on input "بطاطس مثلية بالجبنة" at bounding box center [1142, 392] width 564 height 31
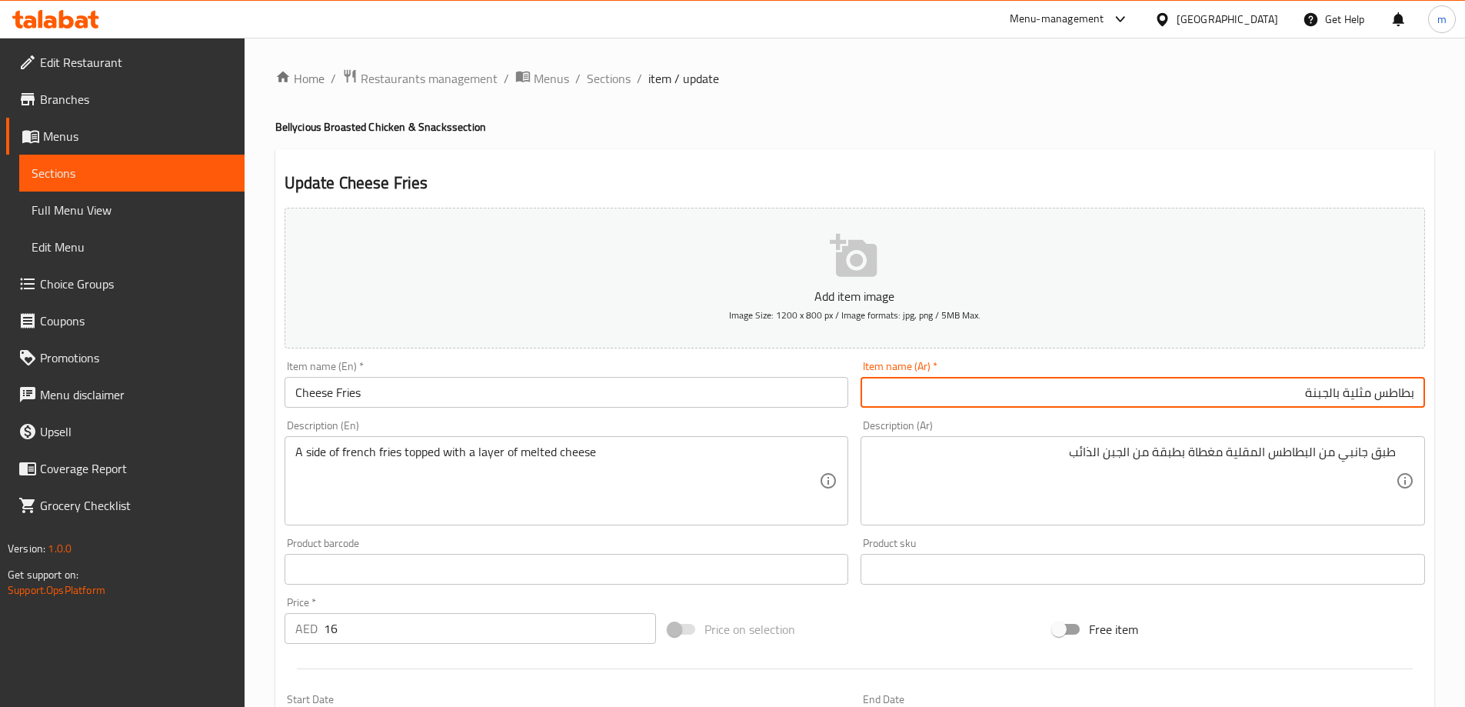
click at [1362, 391] on input "بطاطس مثلية بالجبنة" at bounding box center [1142, 392] width 564 height 31
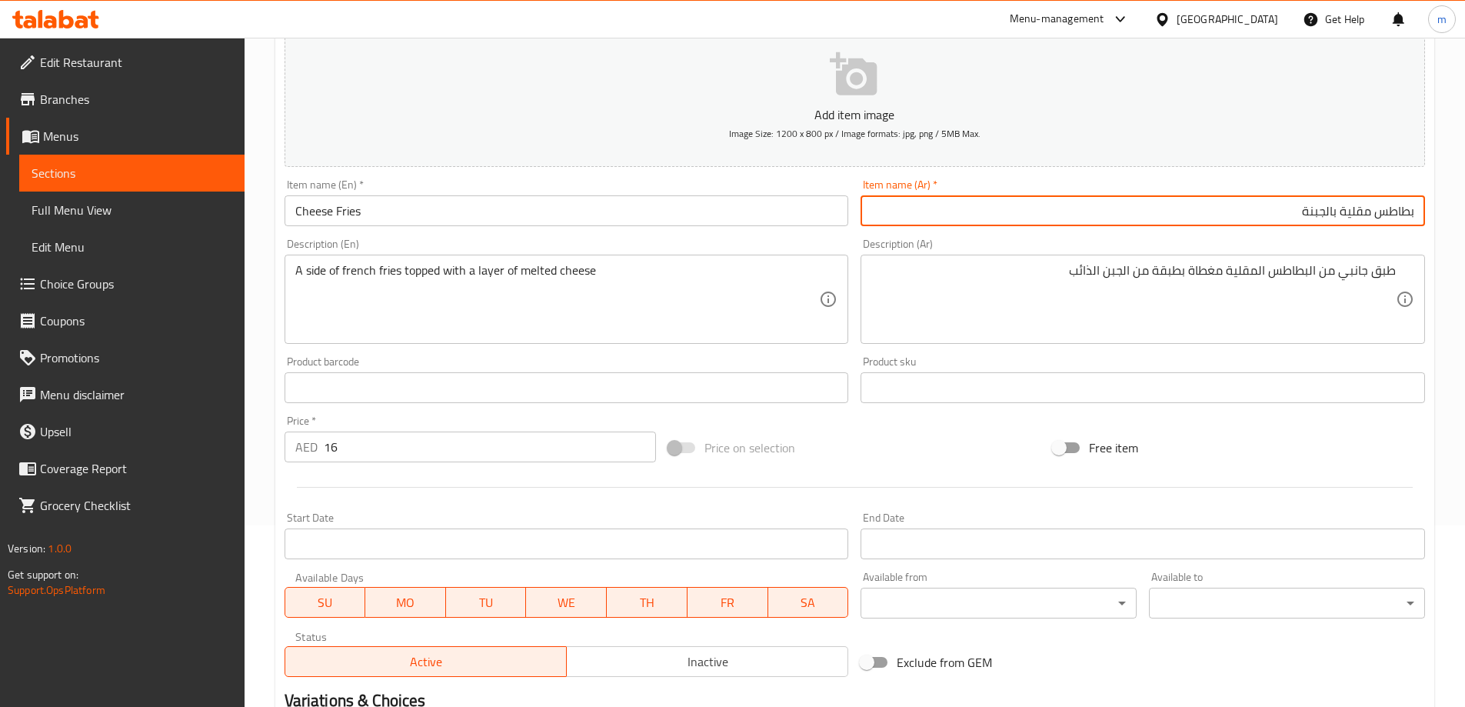
scroll to position [380, 0]
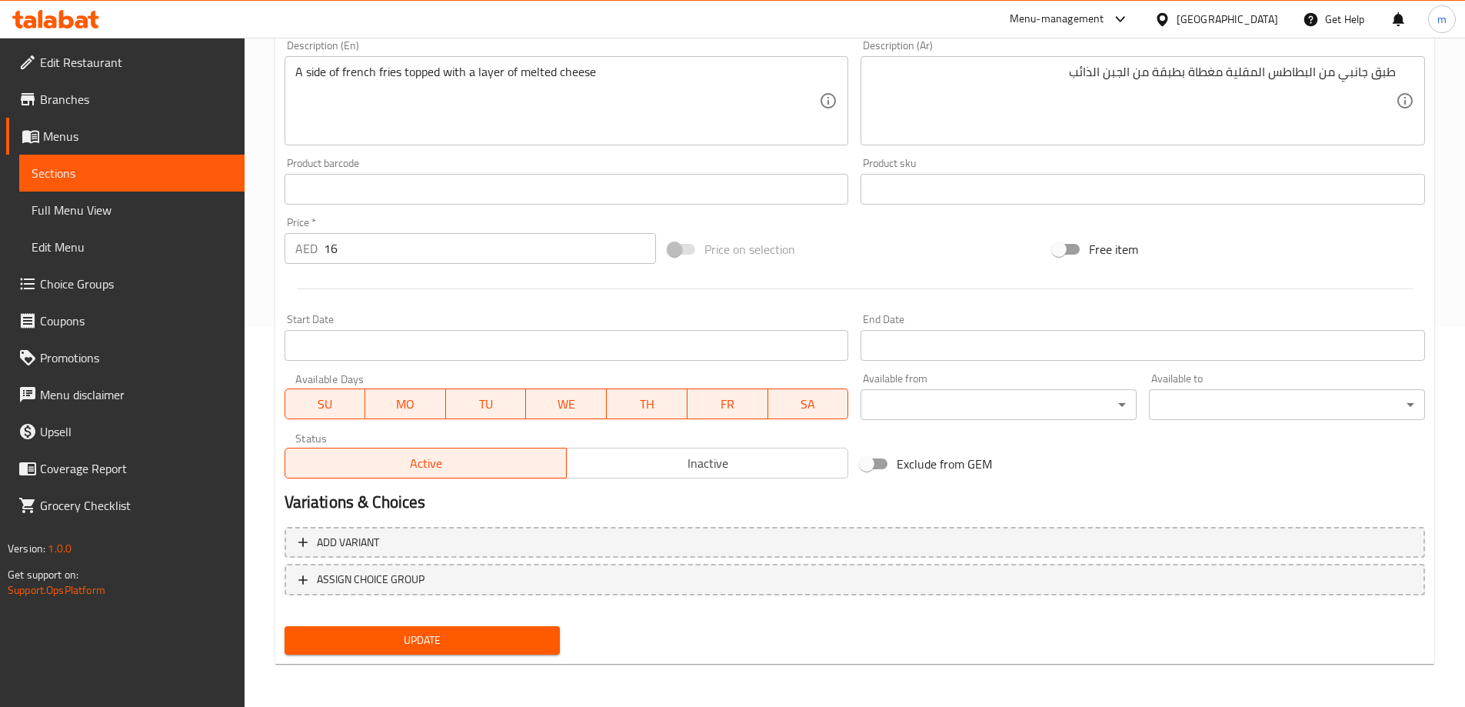
type input "بطاطس مقلية بالجبنة"
click at [455, 647] on span "Update" at bounding box center [422, 639] width 251 height 19
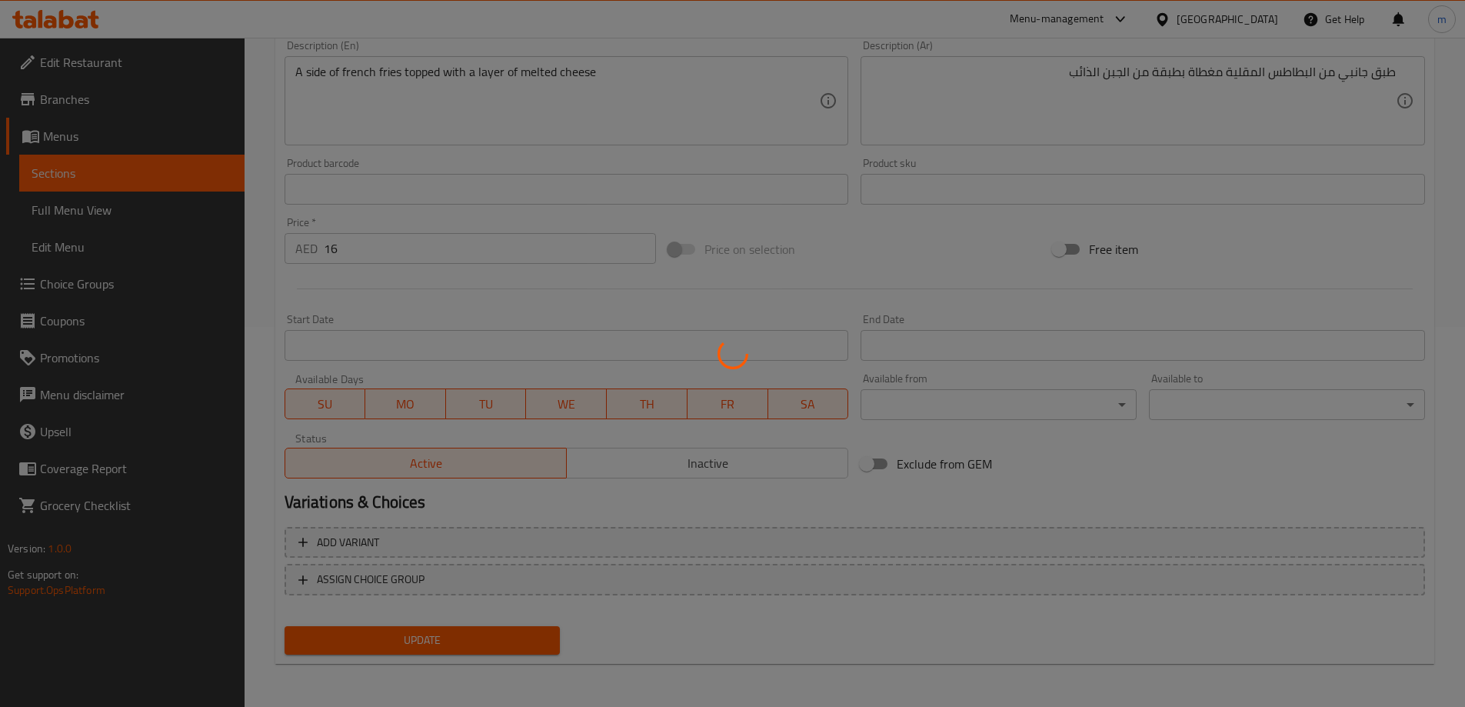
scroll to position [0, 0]
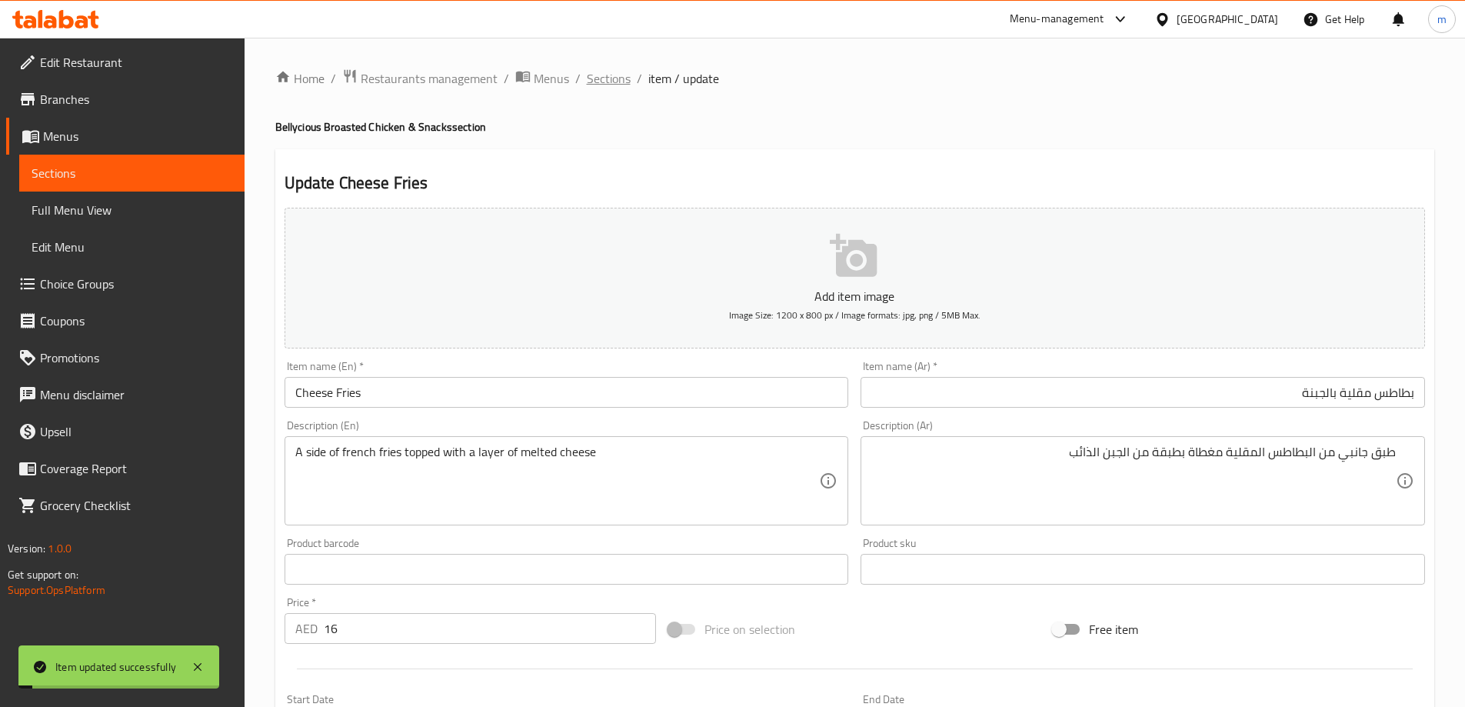
click at [616, 77] on span "Sections" at bounding box center [609, 78] width 44 height 18
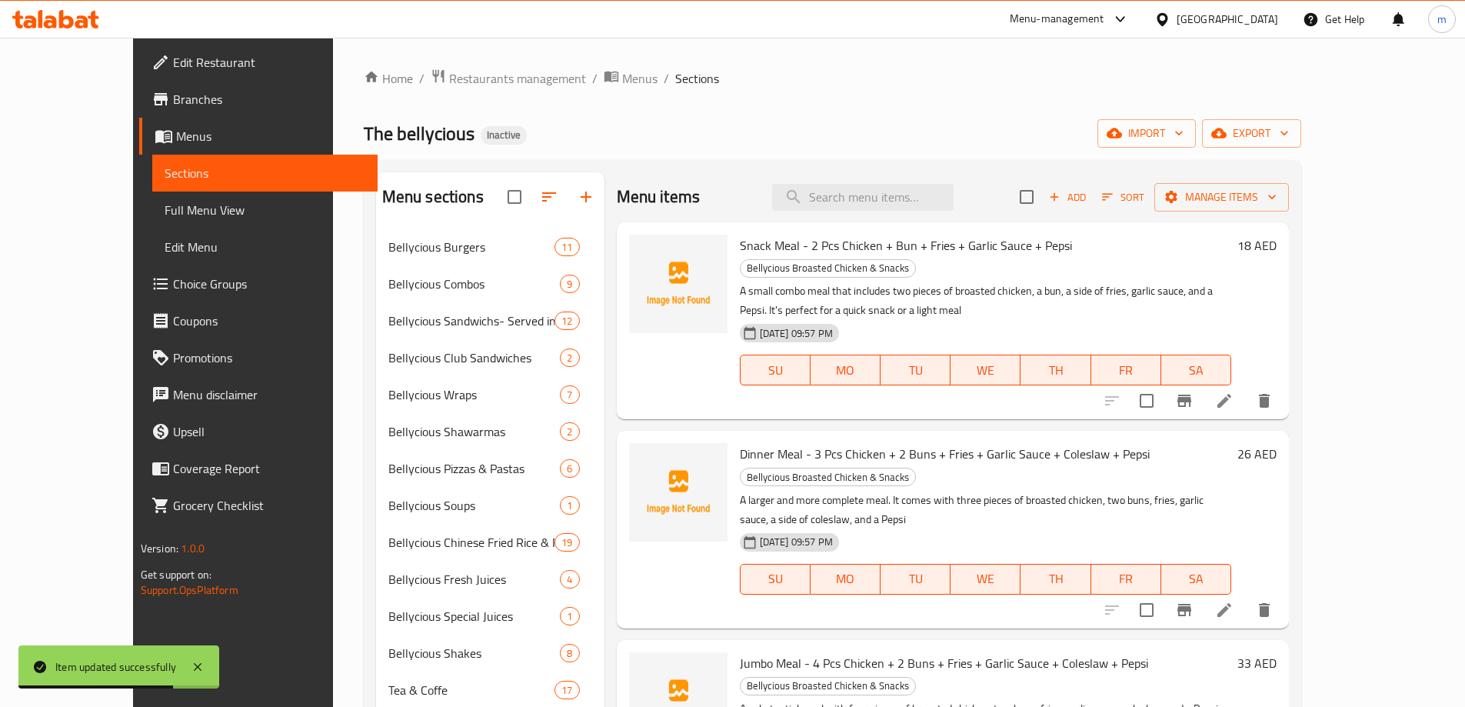
scroll to position [215, 0]
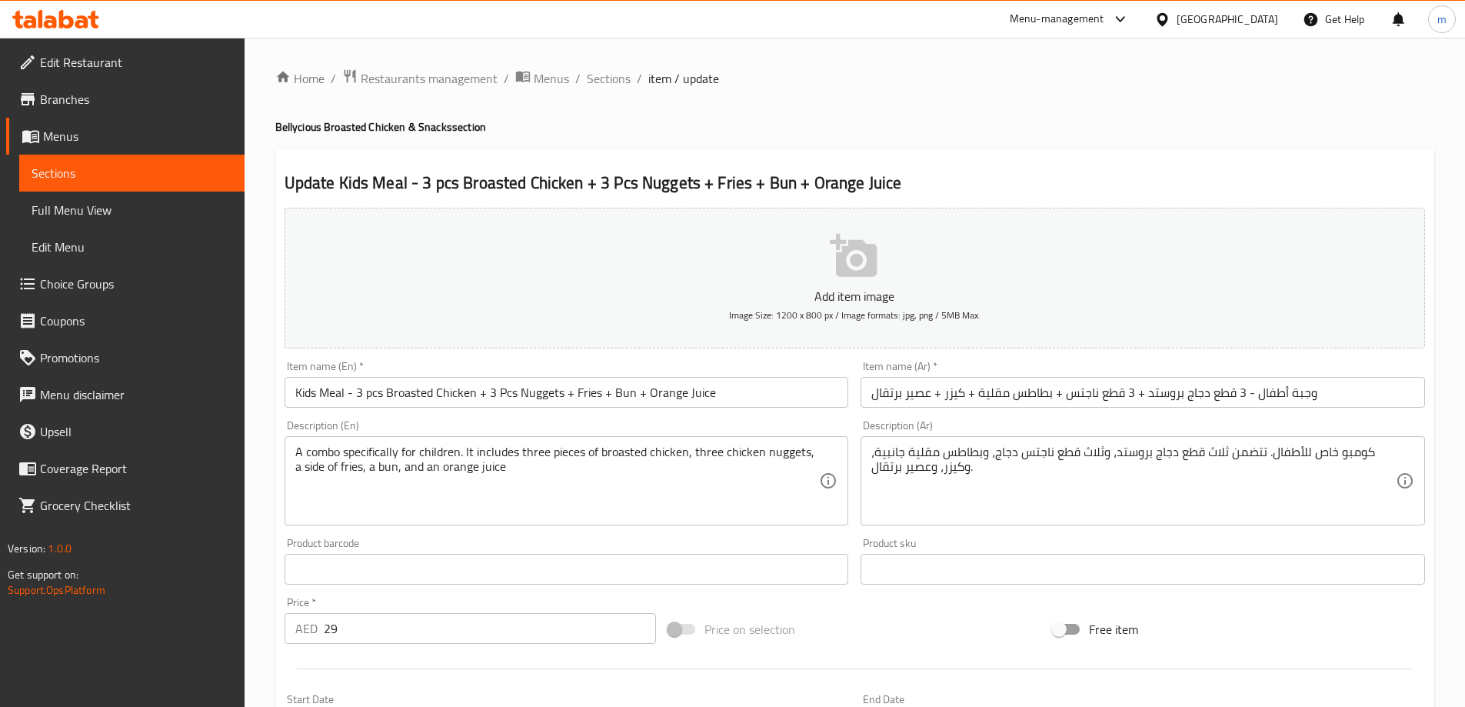
click at [1065, 524] on div "كومبو خاص للأطفال. تتضمن ثلاث قطع دجاج بروستد، وثلاث قطع ناجتس دجاج، وبطاطس مقل…" at bounding box center [1142, 480] width 564 height 89
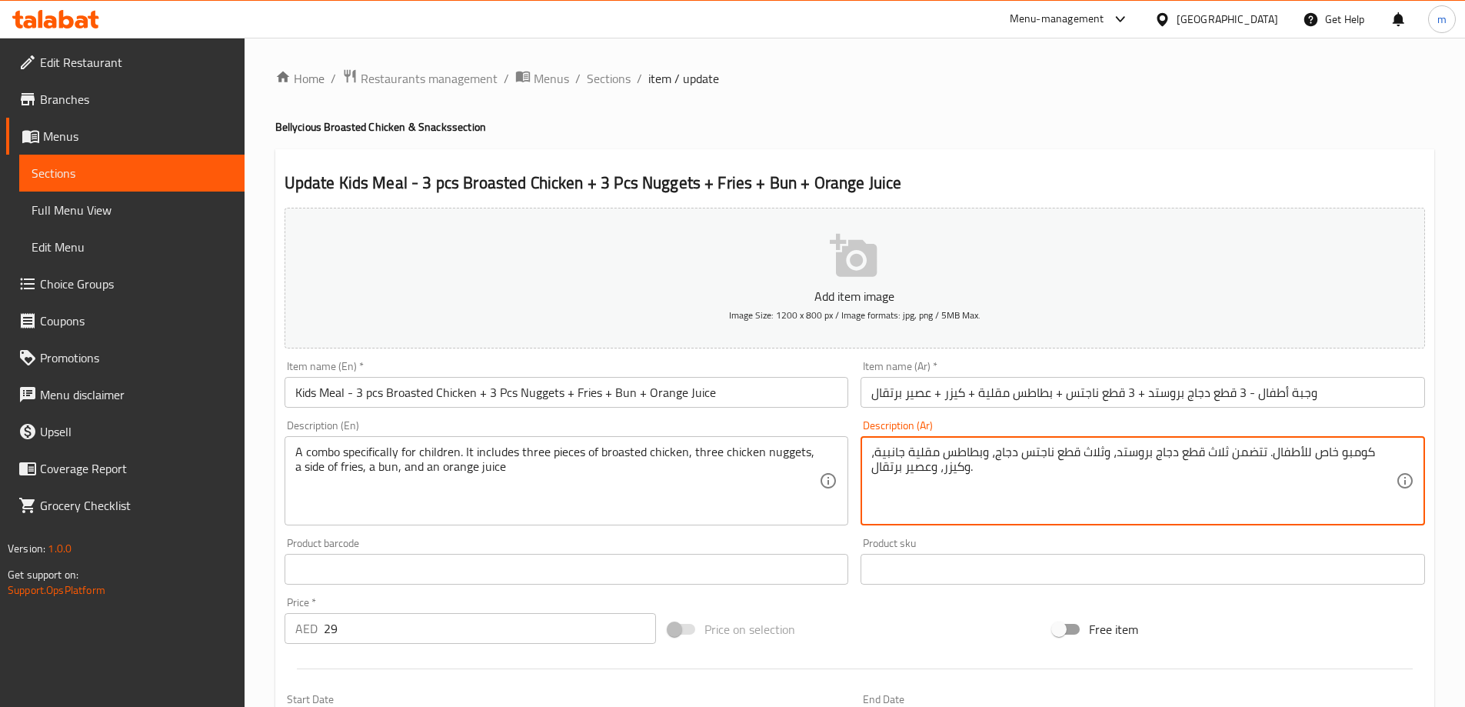
click at [1054, 488] on textarea "كومبو خاص للأطفال. تتضمن ثلاث قطع دجاج بروستد، وثلاث قطع ناجتس دجاج، وبطاطس مقل…" at bounding box center [1133, 480] width 524 height 73
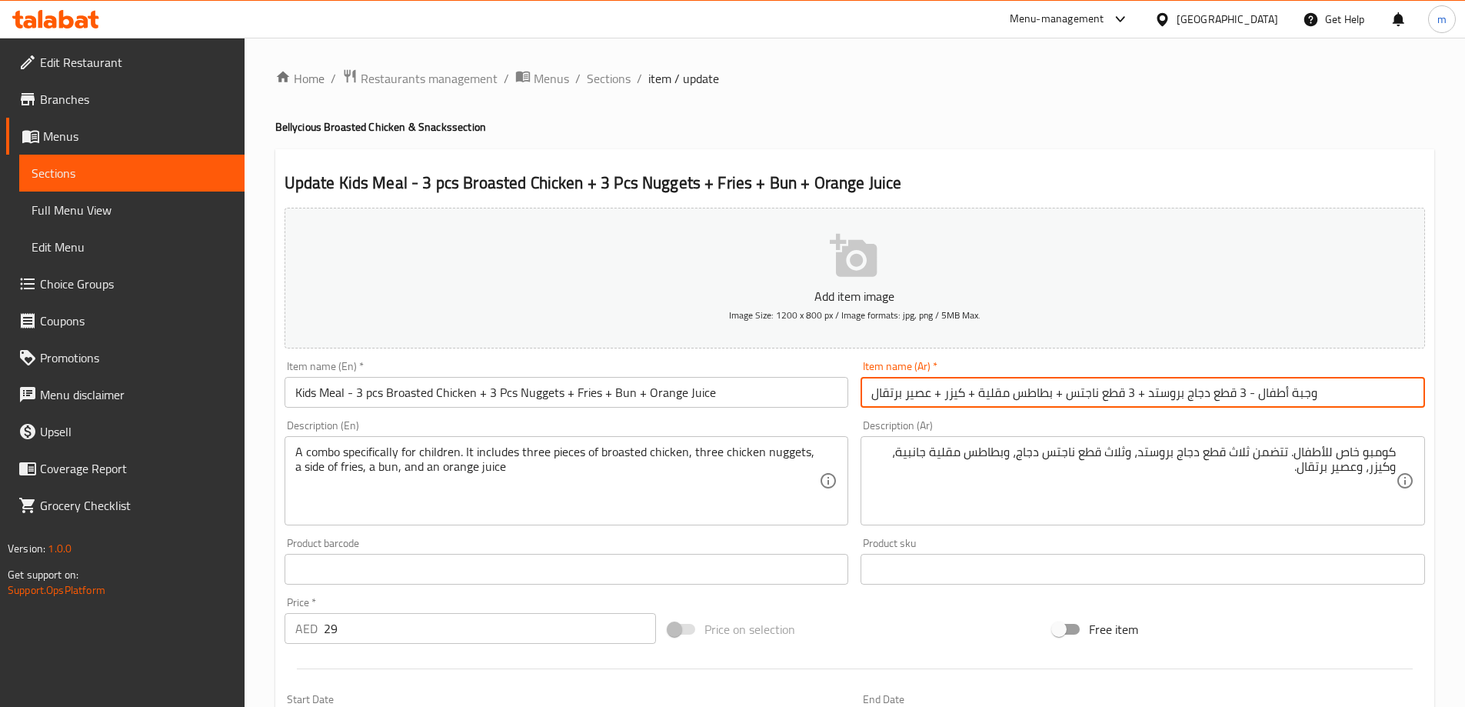
click at [1005, 396] on input "وجبة أطفال - 3 قطع دجاج بروستد + 3 قطع ناجتس + بطاطس مقلية + كيزر + عصير برتقال" at bounding box center [1142, 392] width 564 height 31
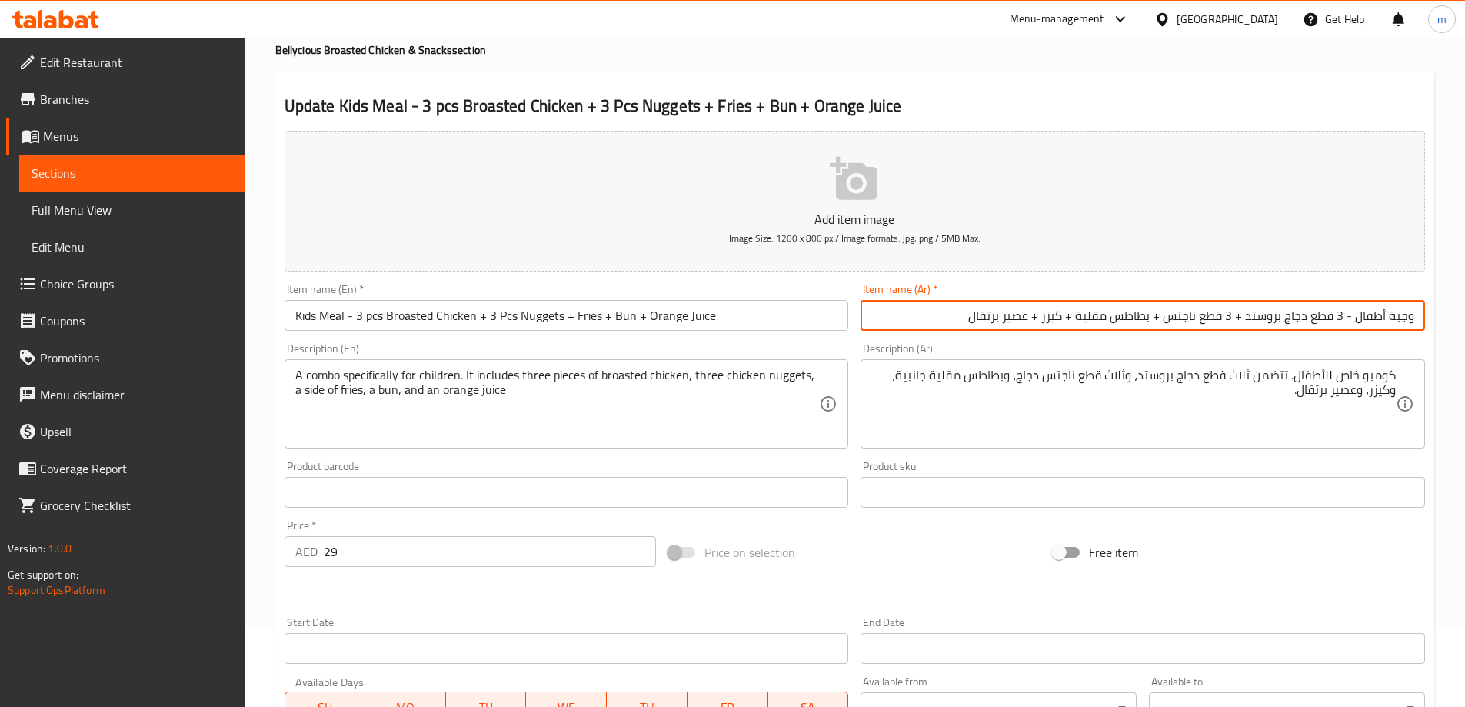
click at [988, 82] on div "Update Kids Meal - 3 pcs Broasted Chicken + 3 Pcs Nuggets + Fries + Bun + Orang…" at bounding box center [854, 519] width 1159 height 895
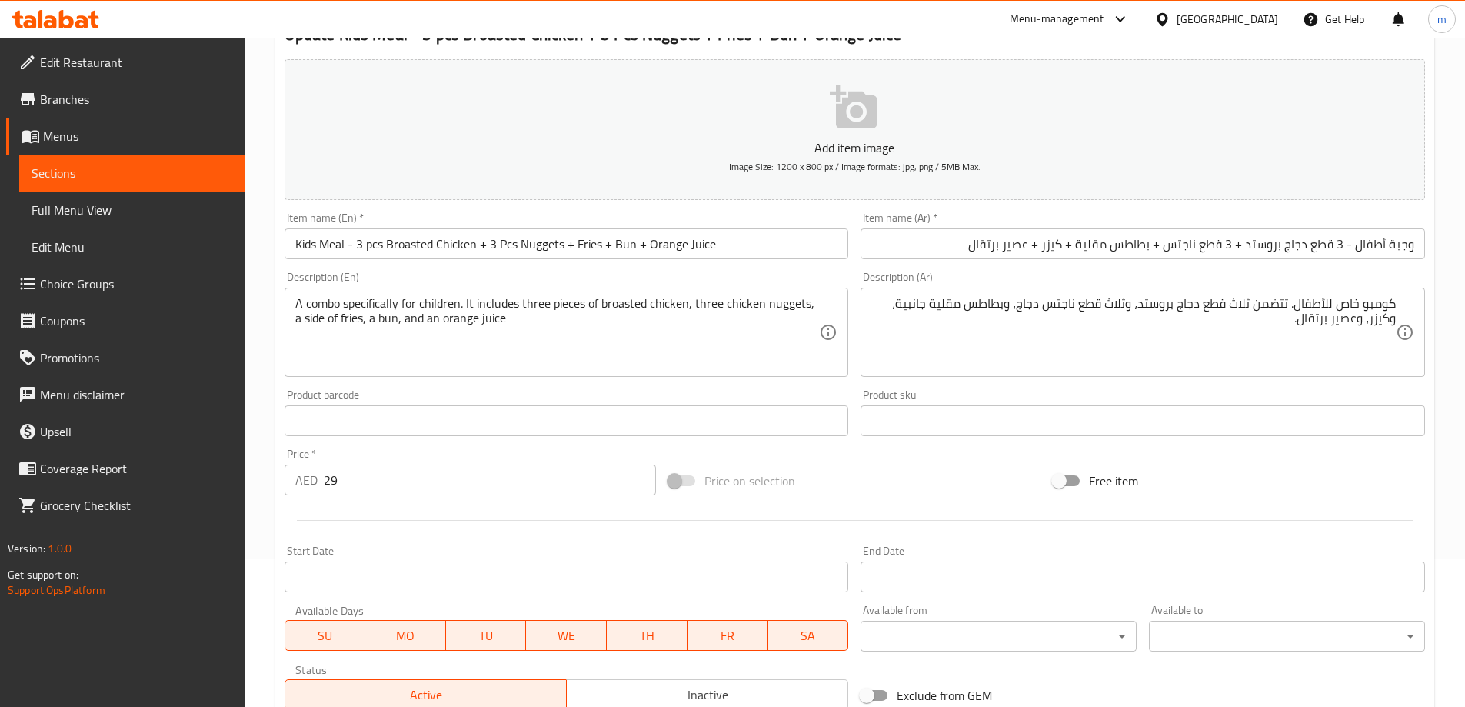
scroll to position [0, 0]
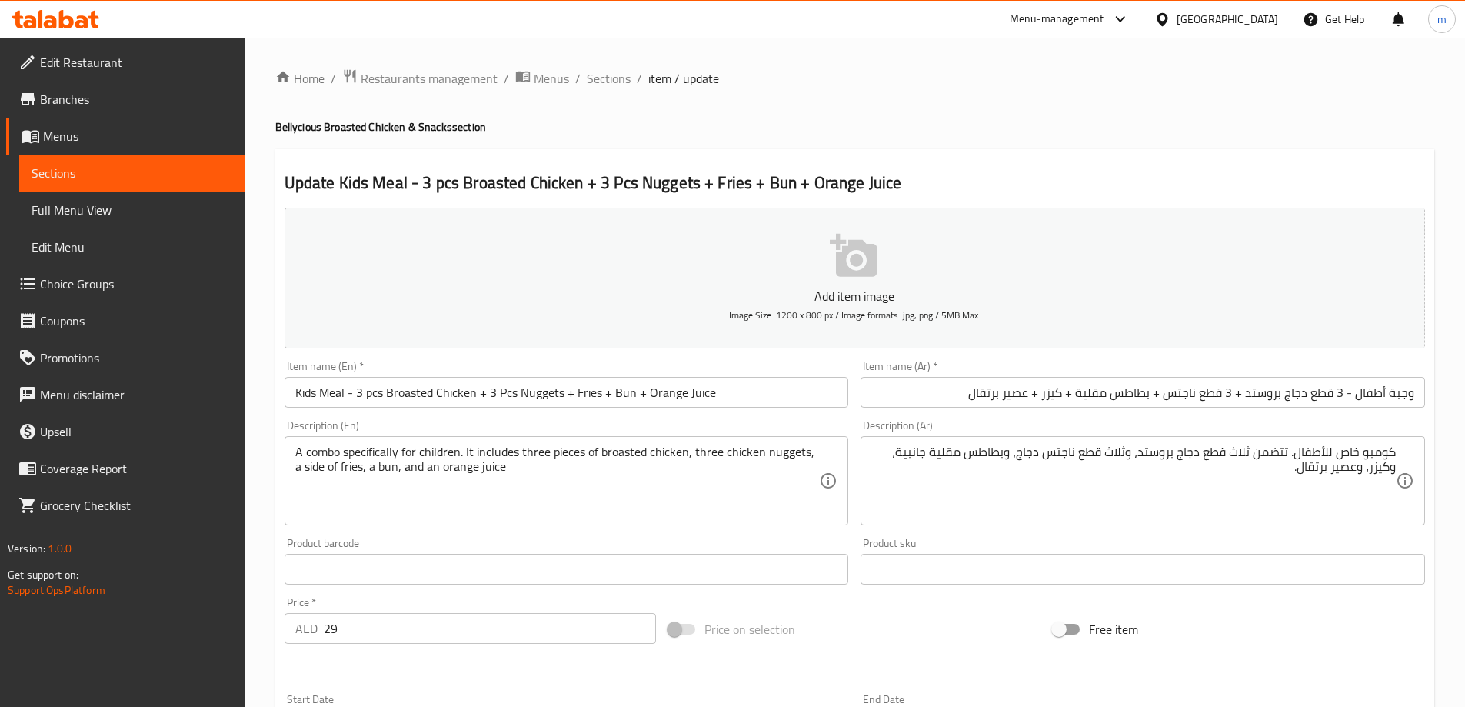
click at [371, 438] on div "A combo specifically for children. It includes three pieces of broasted chicken…" at bounding box center [566, 480] width 564 height 89
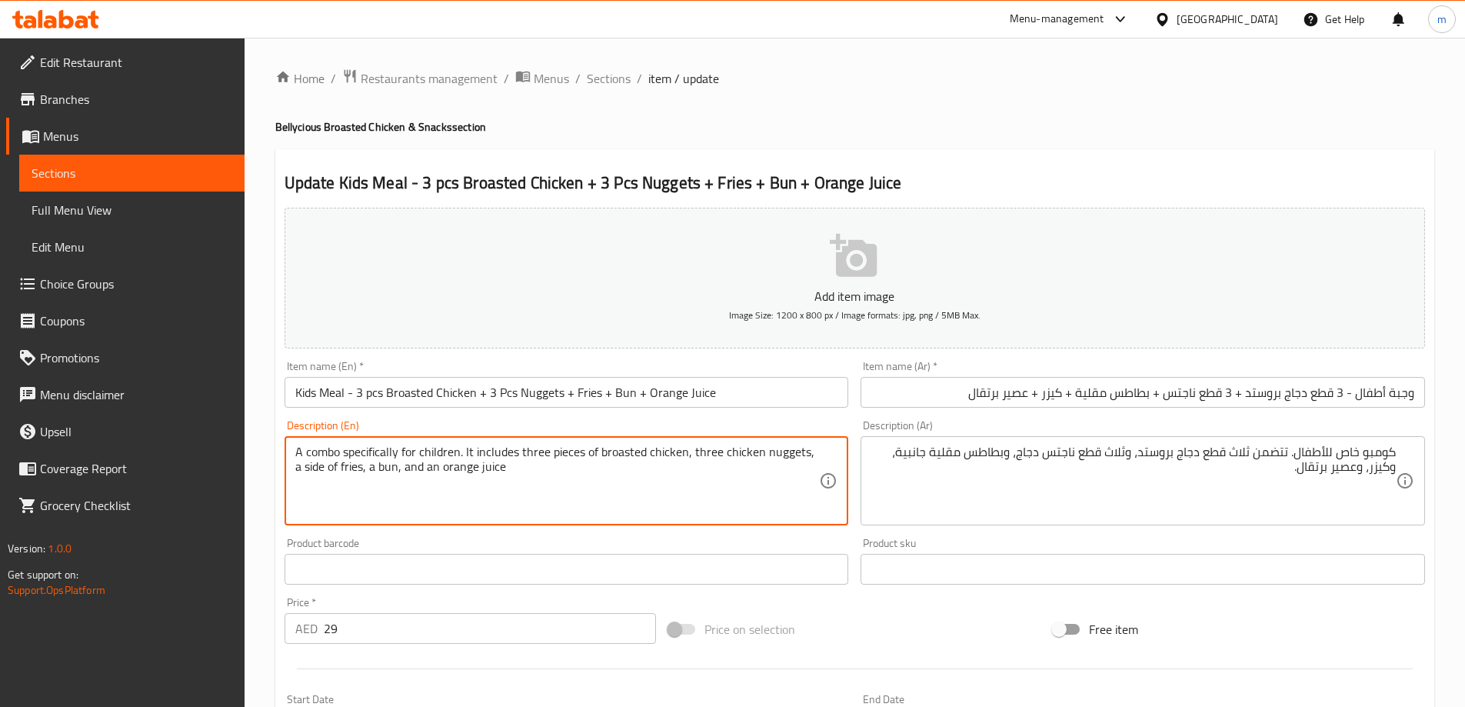
click at [370, 446] on textarea "A combo specifically for children. It includes three pieces of broasted chicken…" at bounding box center [557, 480] width 524 height 73
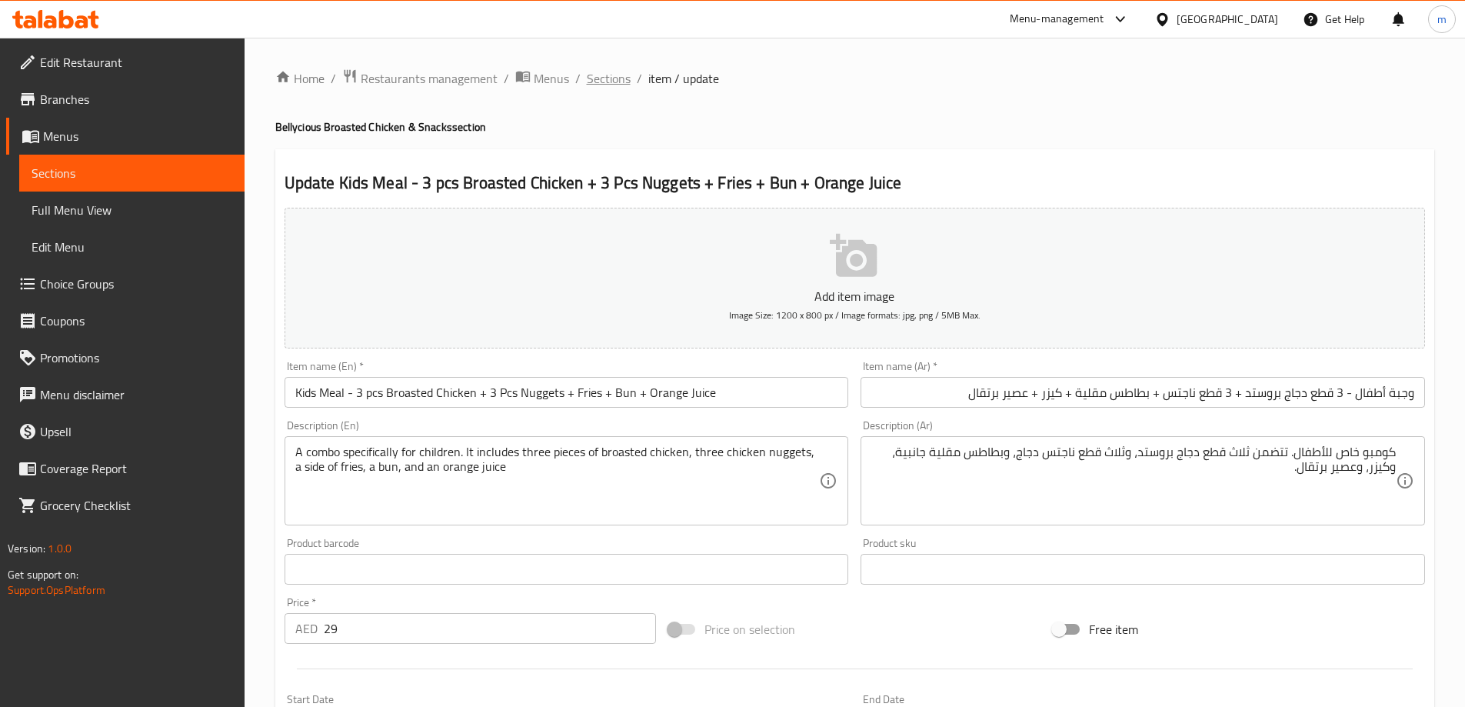
click at [606, 72] on span "Sections" at bounding box center [609, 78] width 44 height 18
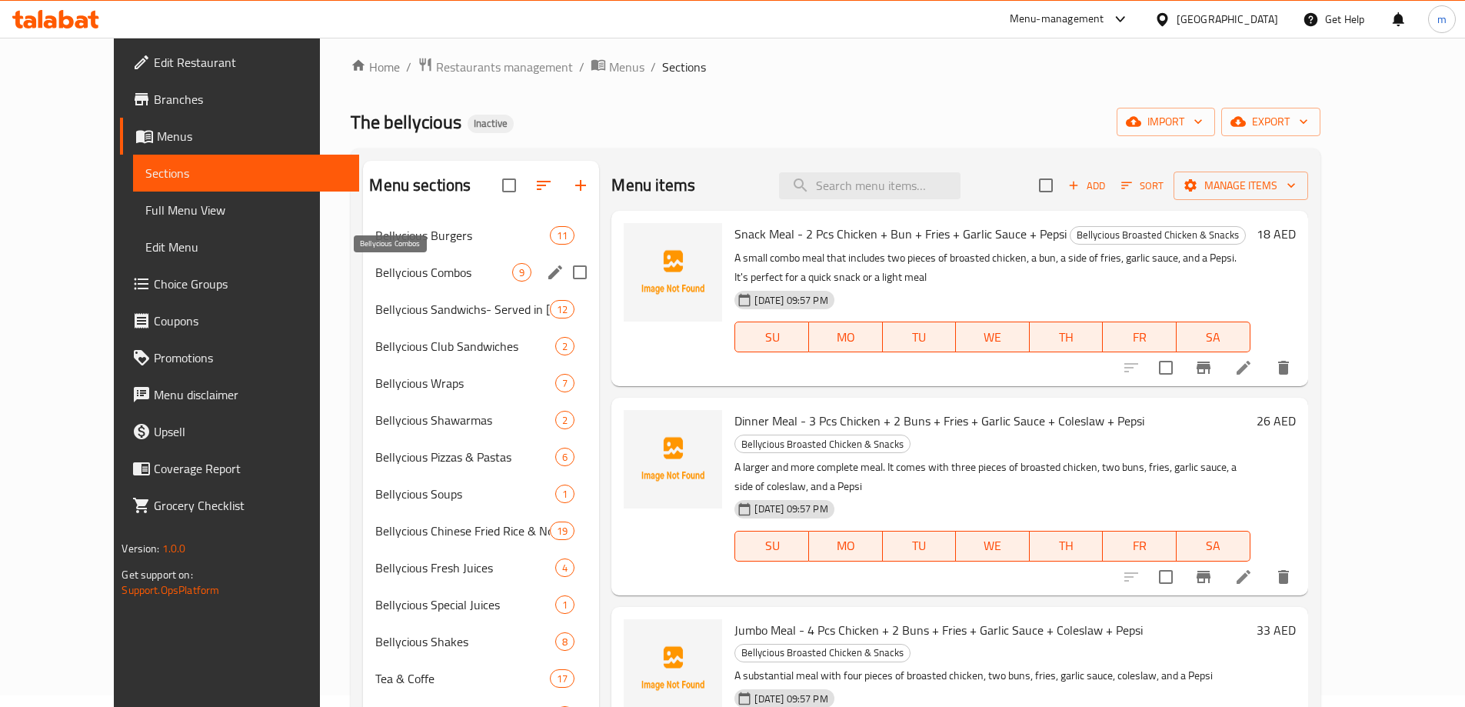
scroll to position [215, 0]
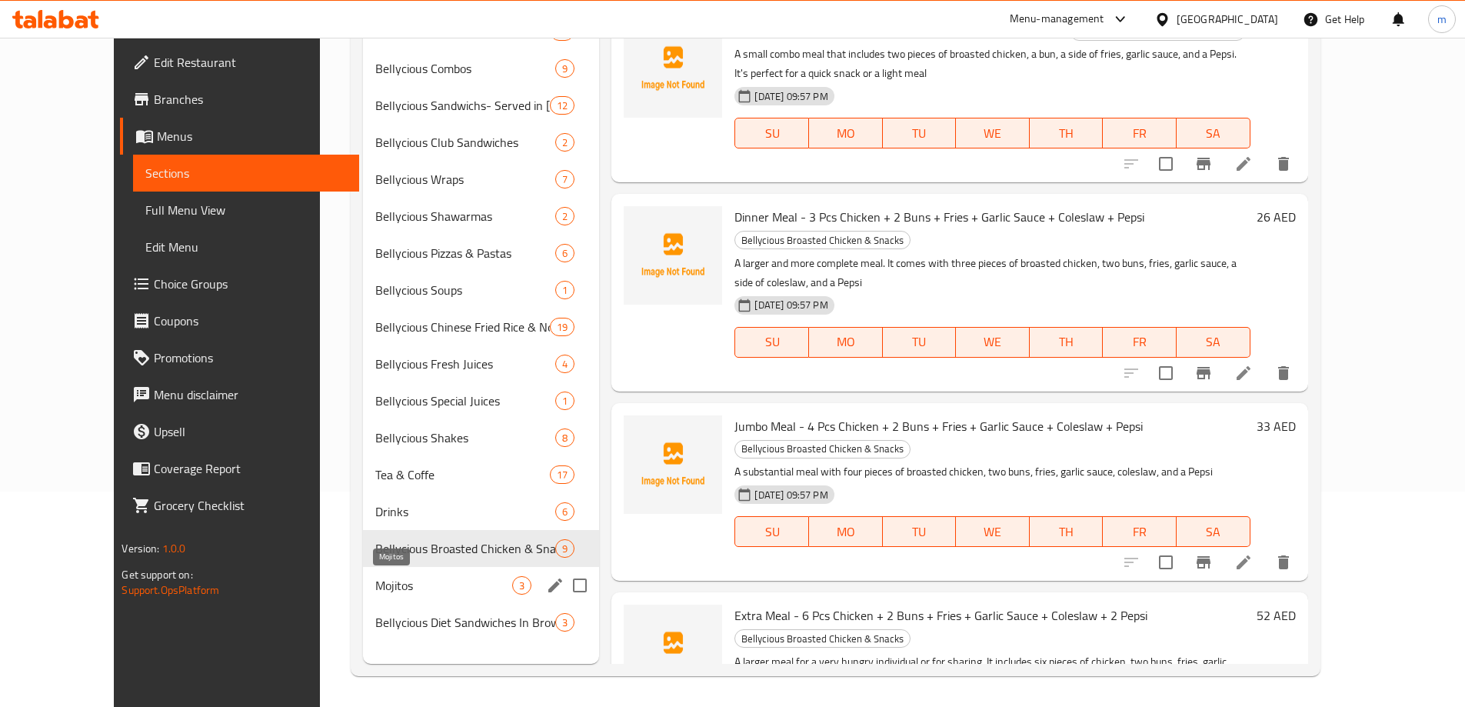
click at [424, 583] on span "Mojitos" at bounding box center [443, 585] width 137 height 18
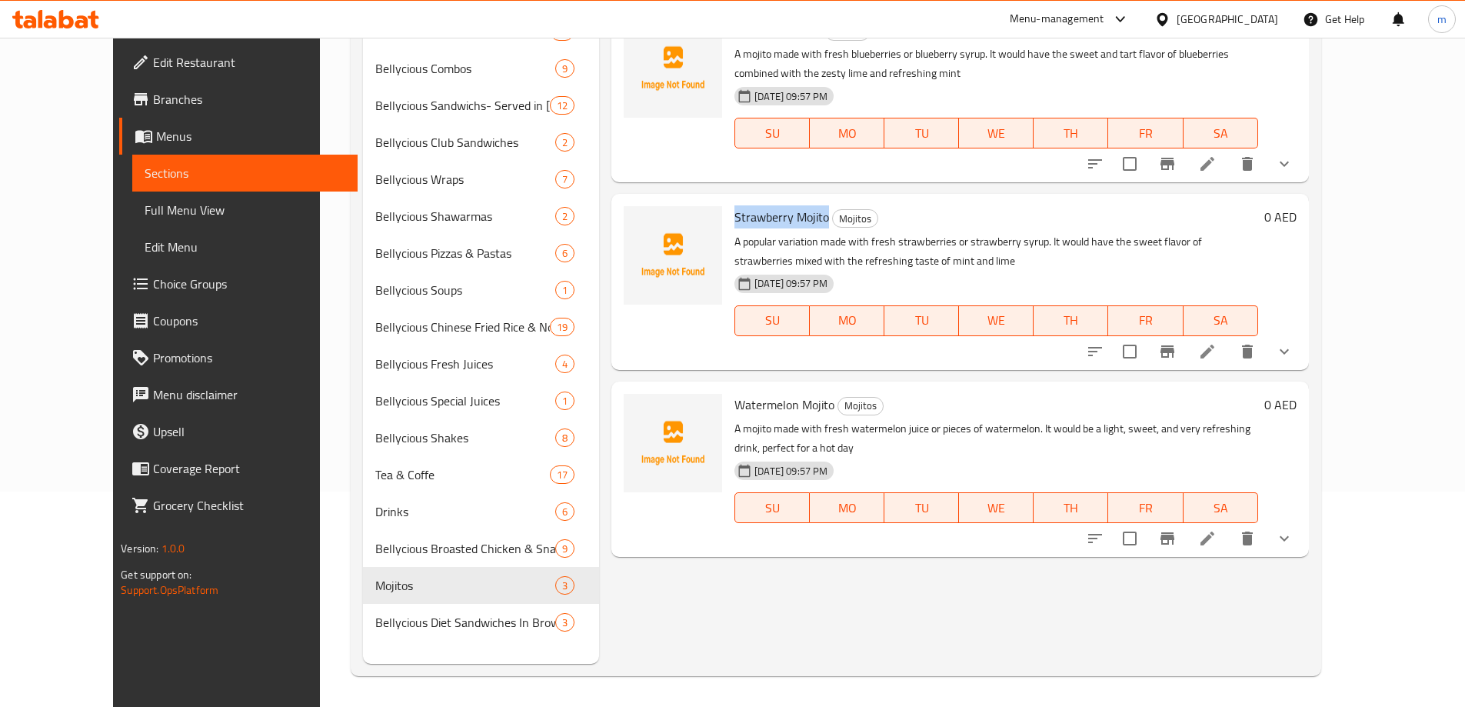
click at [1229, 352] on li at bounding box center [1207, 352] width 43 height 28
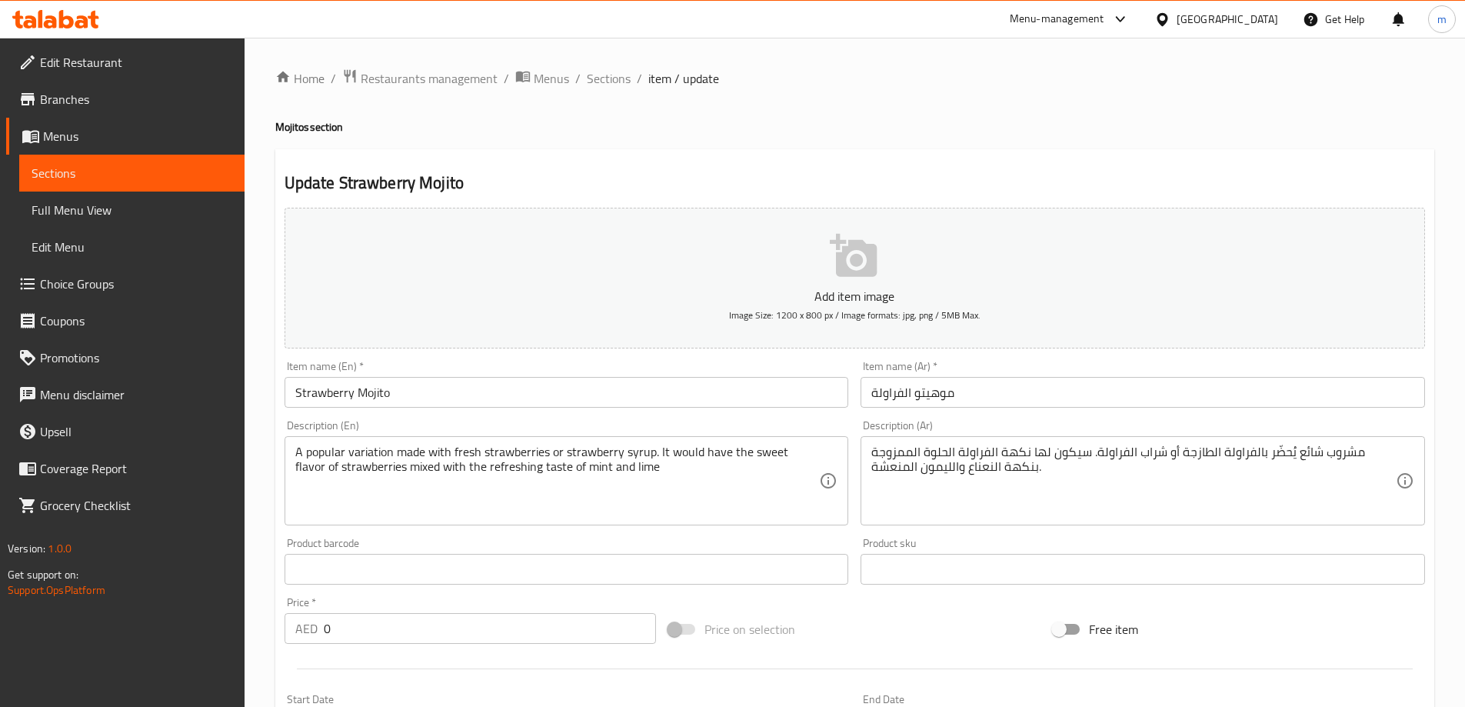
drag, startPoint x: 863, startPoint y: 405, endPoint x: 871, endPoint y: 415, distance: 12.6
click at [867, 411] on div "Item name (Ar)   * موهيتو الفراولة Item name (Ar) *" at bounding box center [1142, 383] width 577 height 59
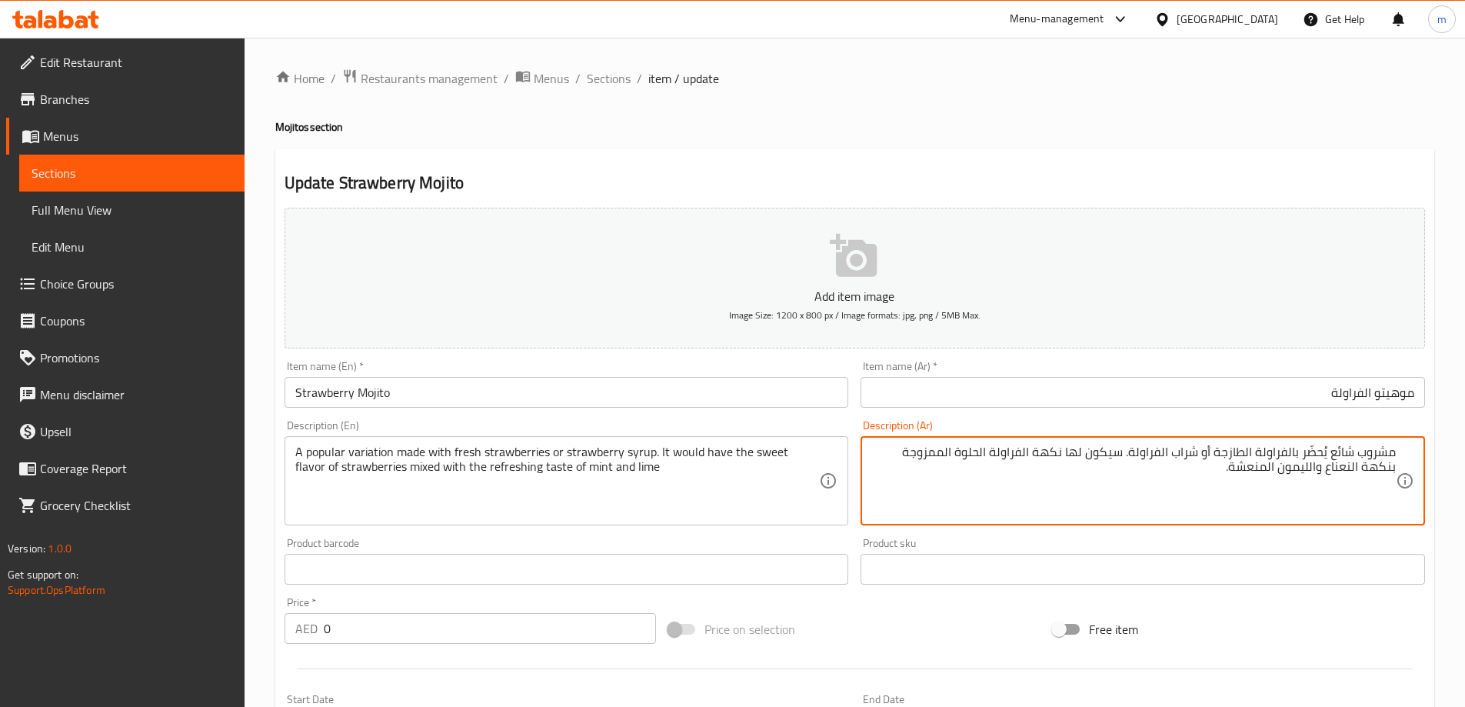
drag, startPoint x: 1360, startPoint y: 451, endPoint x: 1471, endPoint y: 448, distance: 110.8
click at [1464, 448] on html "​ Menu-management United Arab Emirates Get Help m Edit Restaurant Branches Menu…" at bounding box center [732, 353] width 1465 height 707
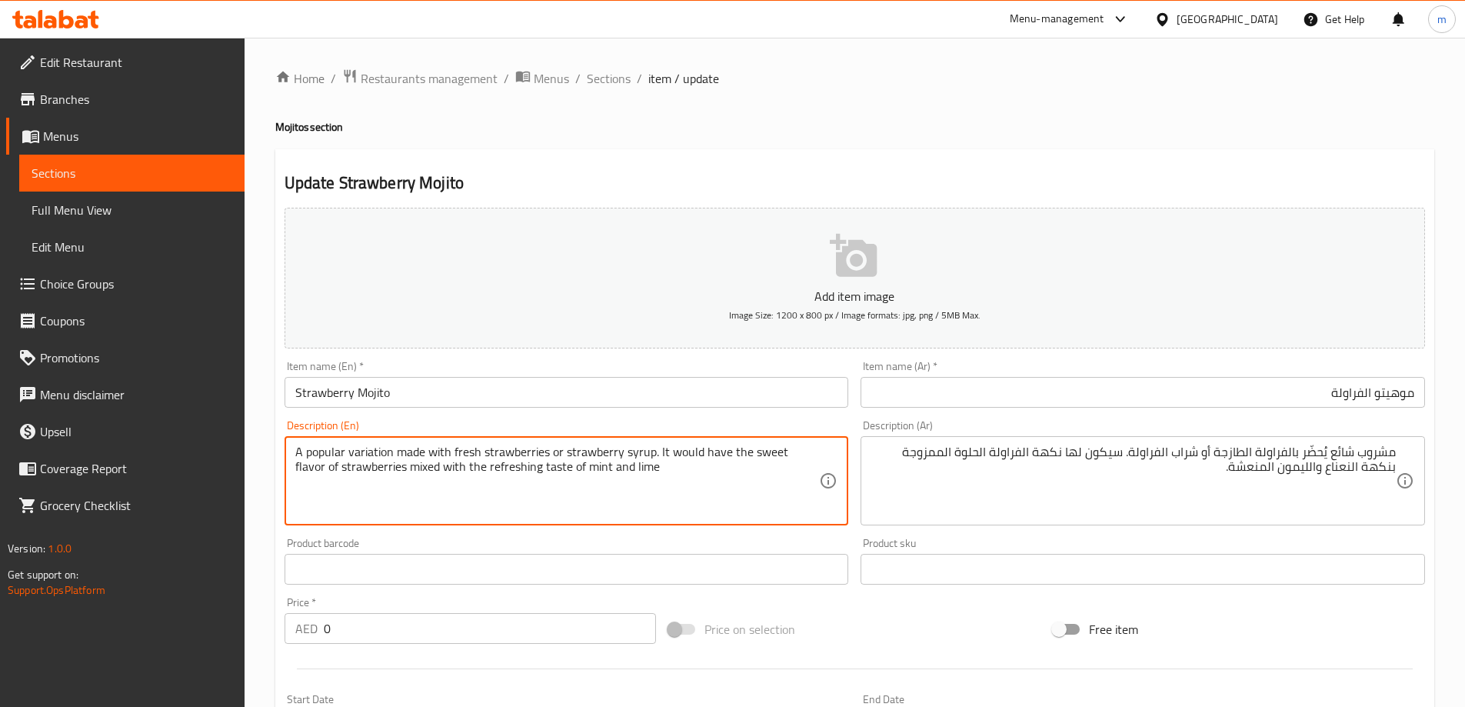
drag, startPoint x: 392, startPoint y: 451, endPoint x: 348, endPoint y: 451, distance: 44.6
click at [348, 451] on textarea "A popular variation made with fresh strawberries or strawberry syrup. It would …" at bounding box center [557, 480] width 524 height 73
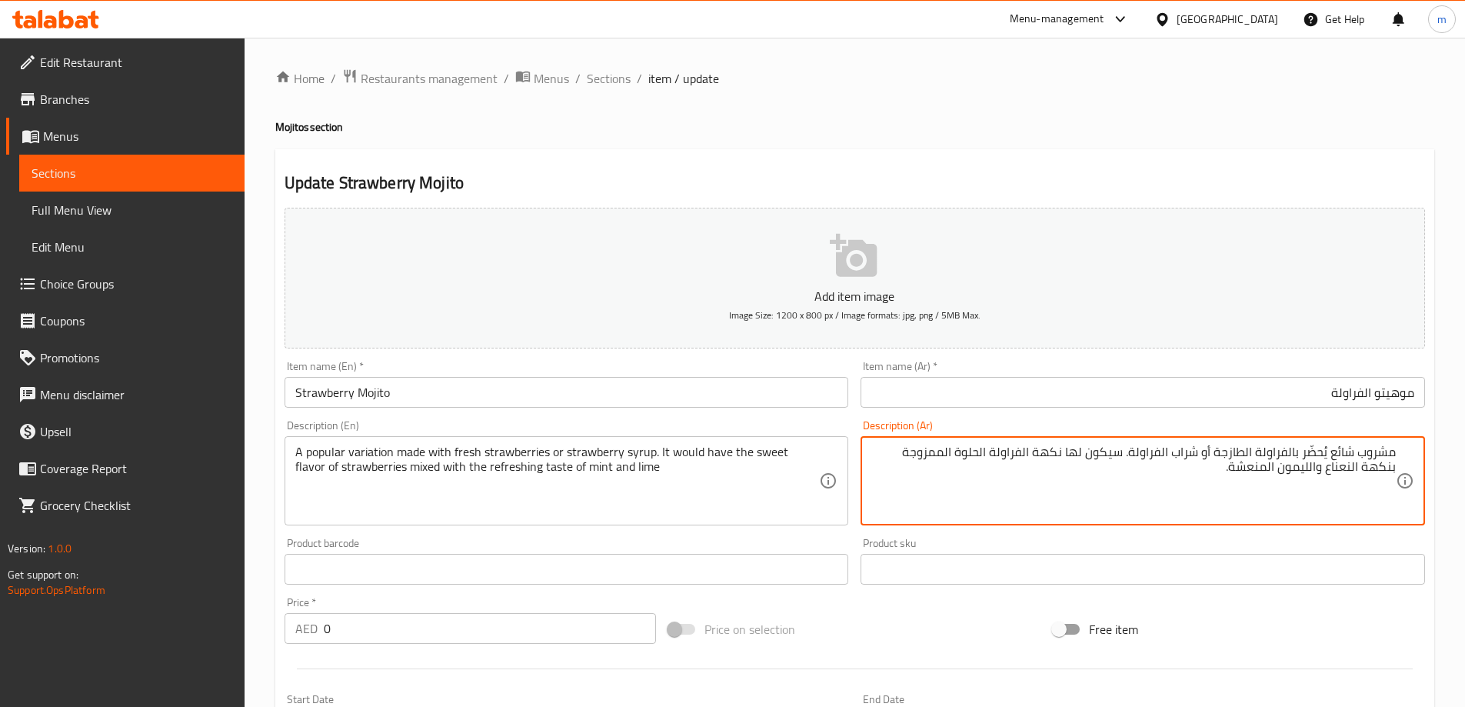
drag, startPoint x: 1356, startPoint y: 450, endPoint x: 1407, endPoint y: 437, distance: 52.4
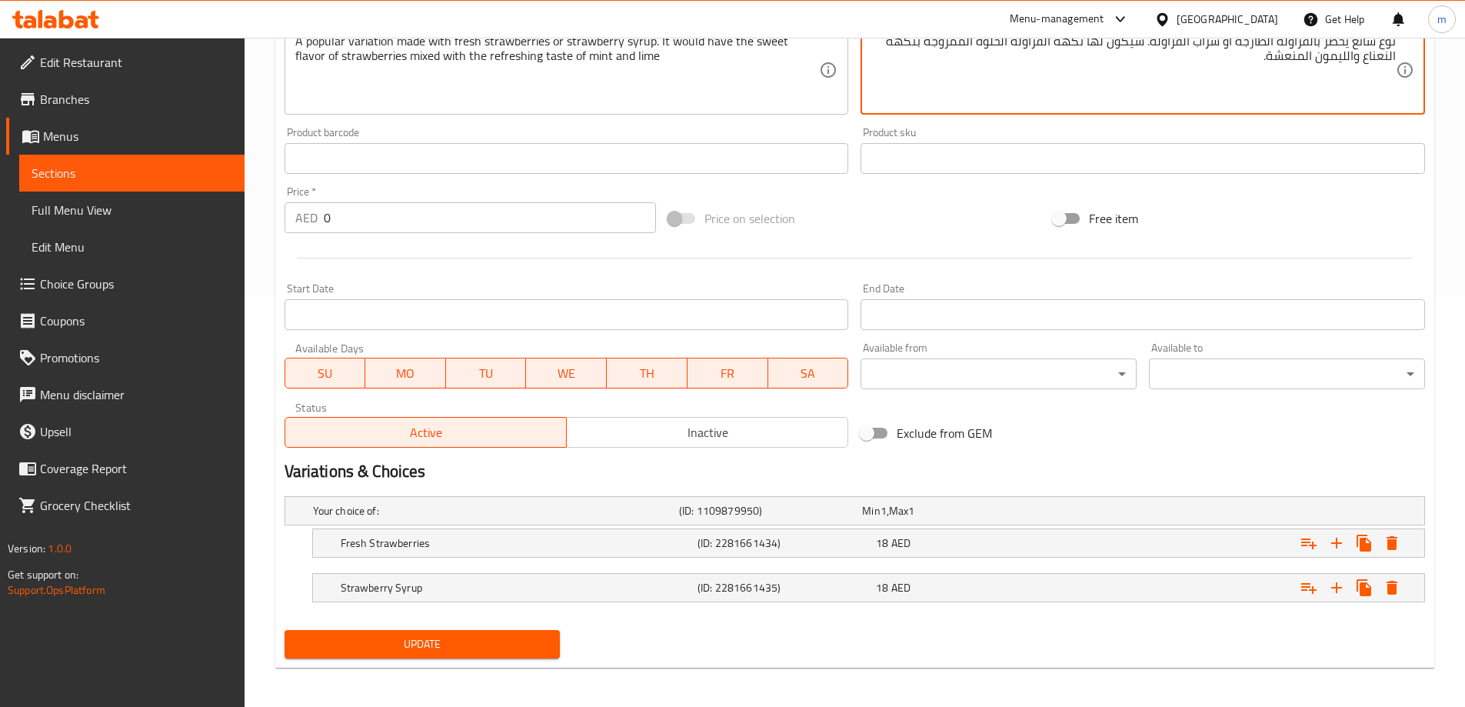
scroll to position [414, 0]
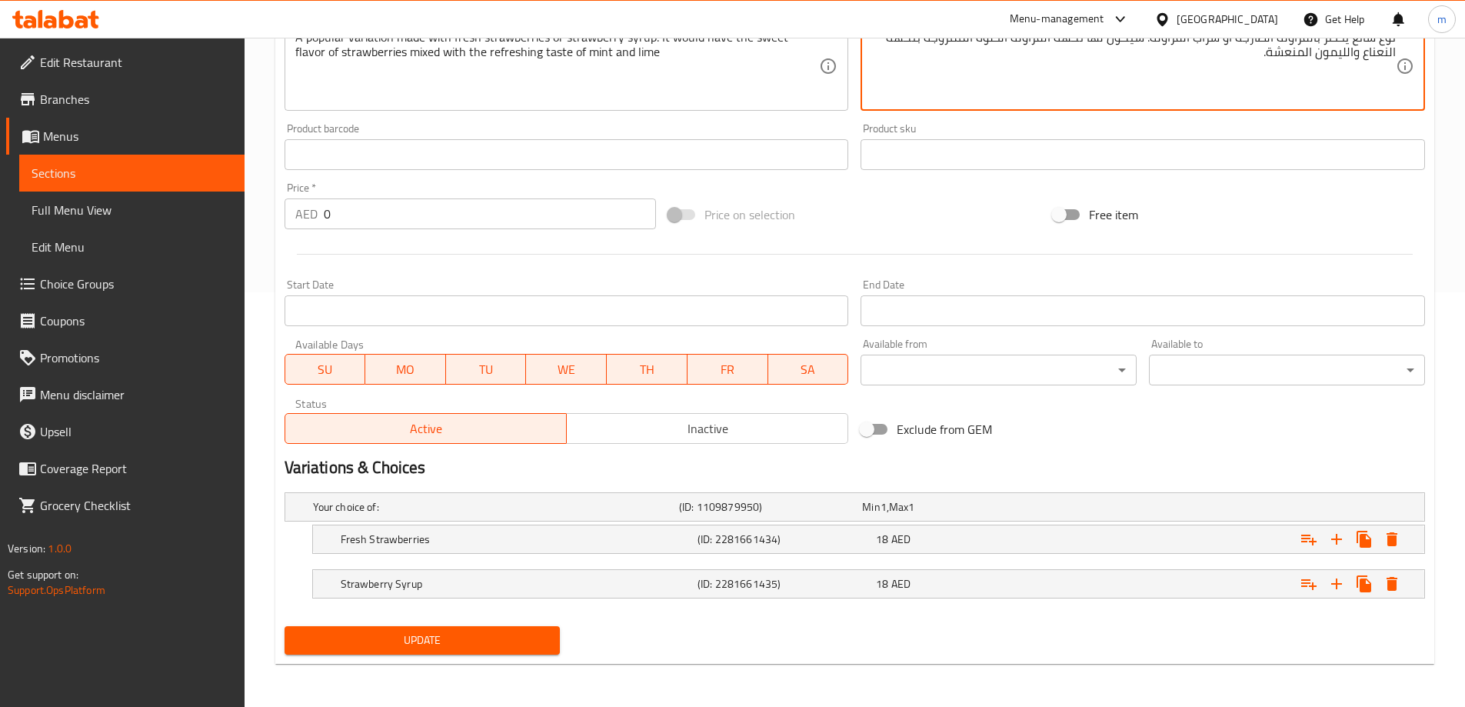
type textarea "نوع شائع يُحضّر بالفراولة الطازجة أو شراب الفراولة. سيكون لها نكهة الفراولة الح…"
click at [407, 643] on span "Update" at bounding box center [422, 639] width 251 height 19
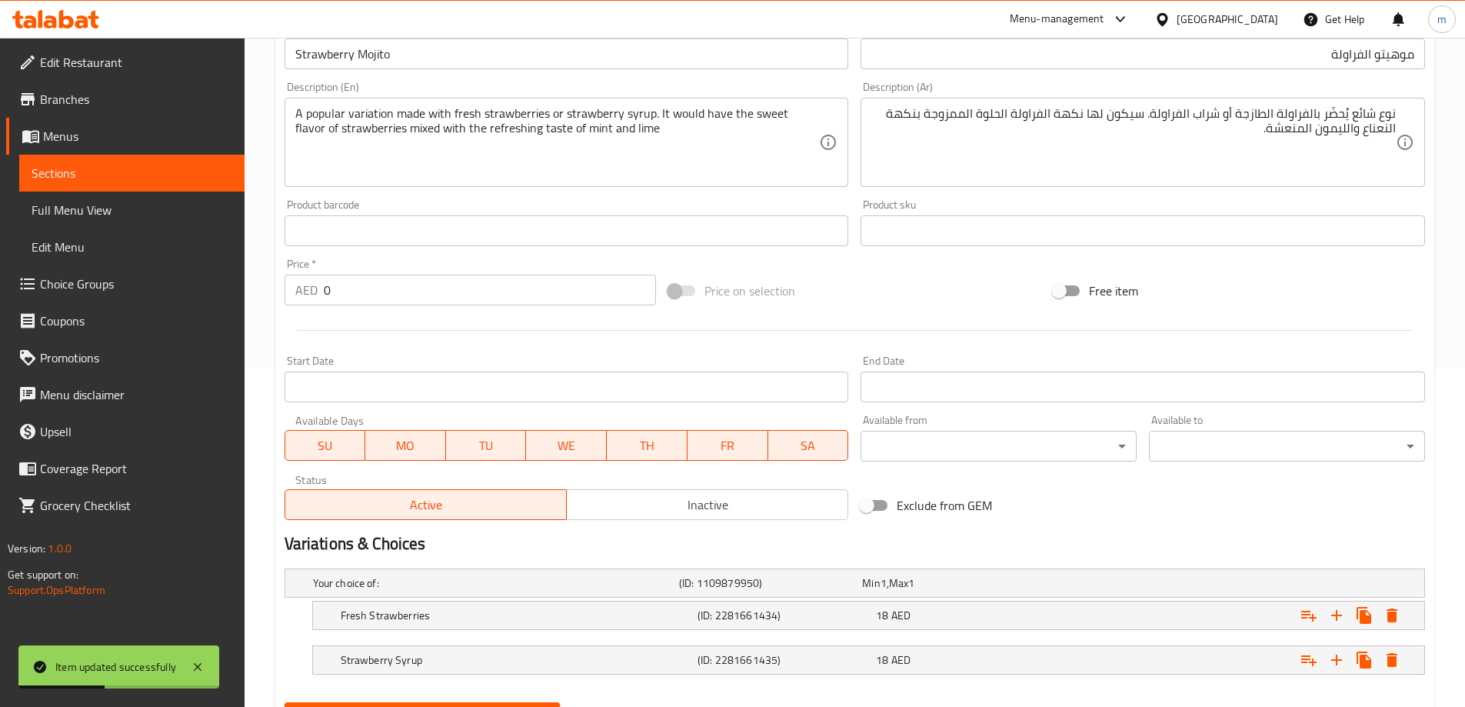
scroll to position [338, 0]
click at [558, 91] on div "Description (En) A popular variation made with fresh strawberries or strawberry…" at bounding box center [566, 134] width 564 height 105
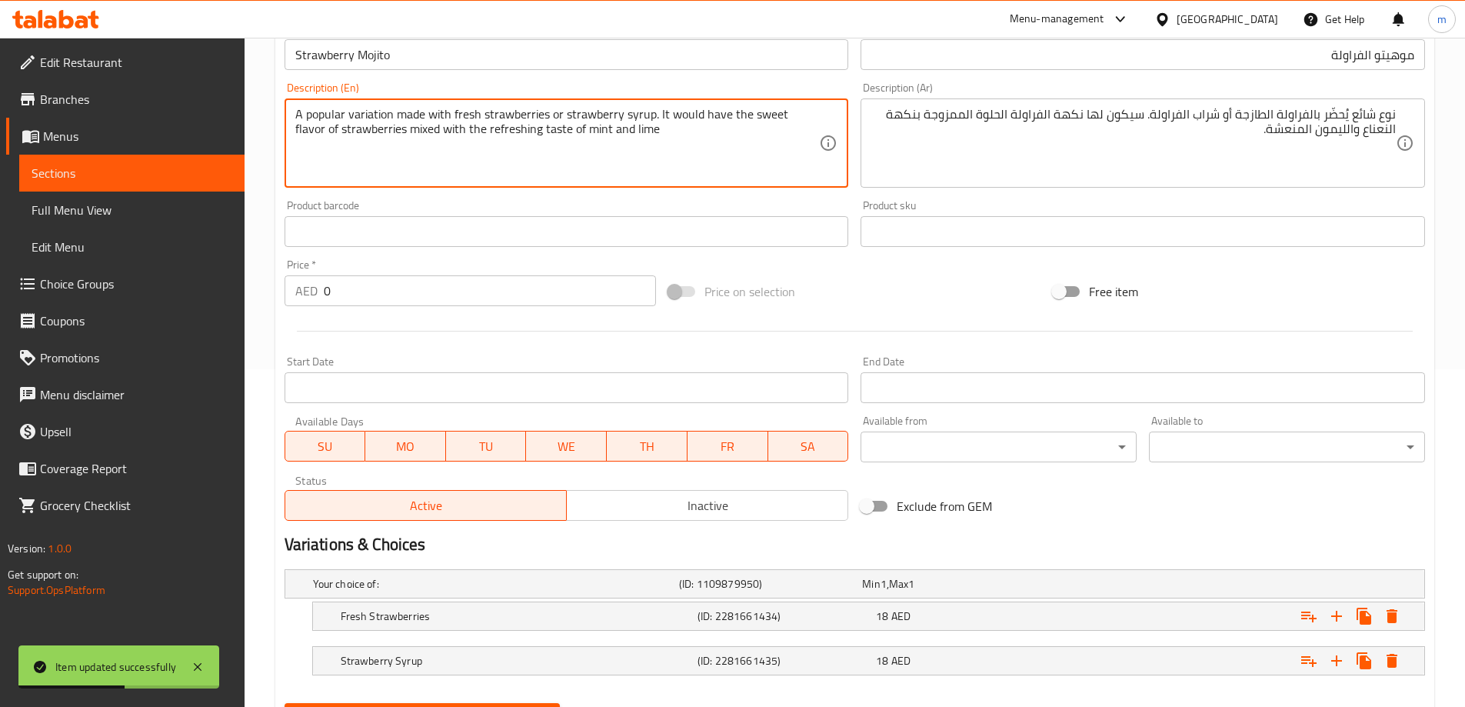
click at [557, 154] on textarea "A popular variation made with fresh strawberries or strawberry syrup. It would …" at bounding box center [557, 143] width 524 height 73
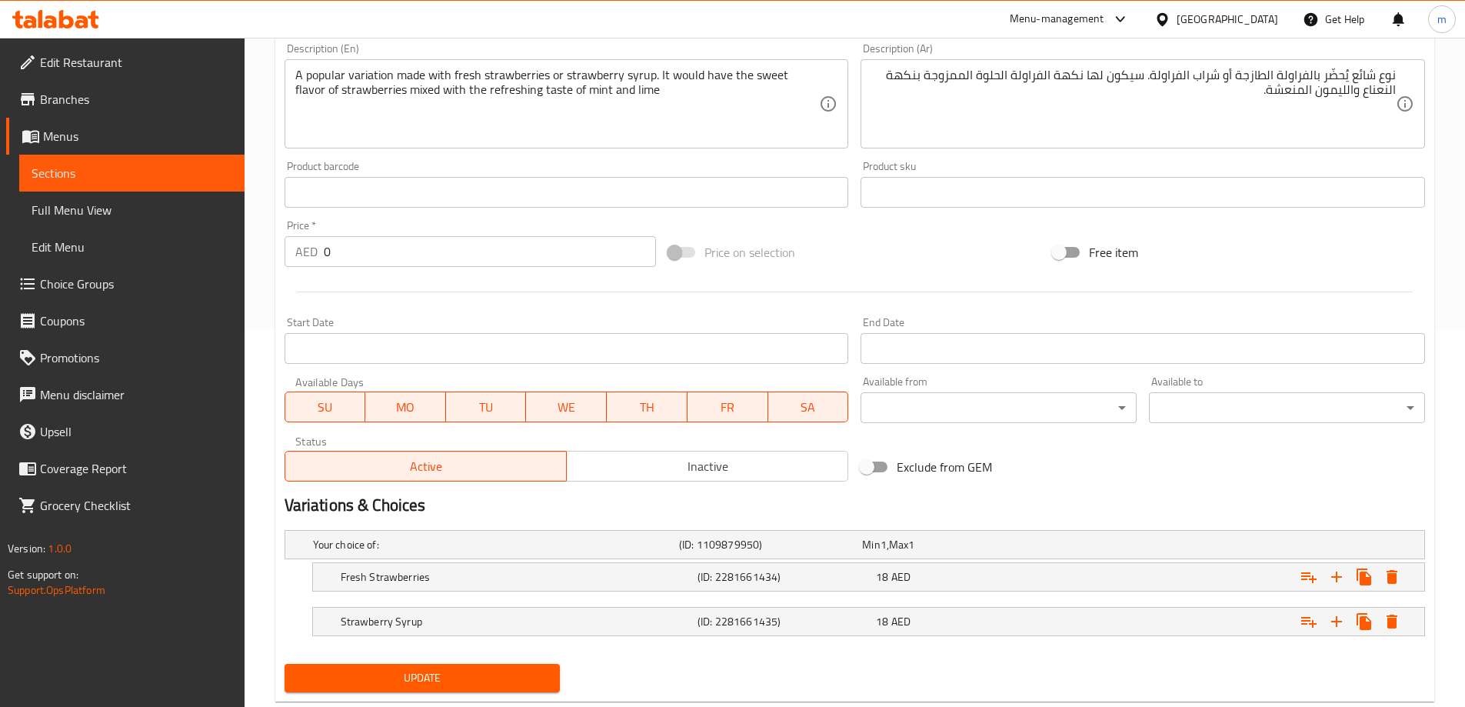
scroll to position [414, 0]
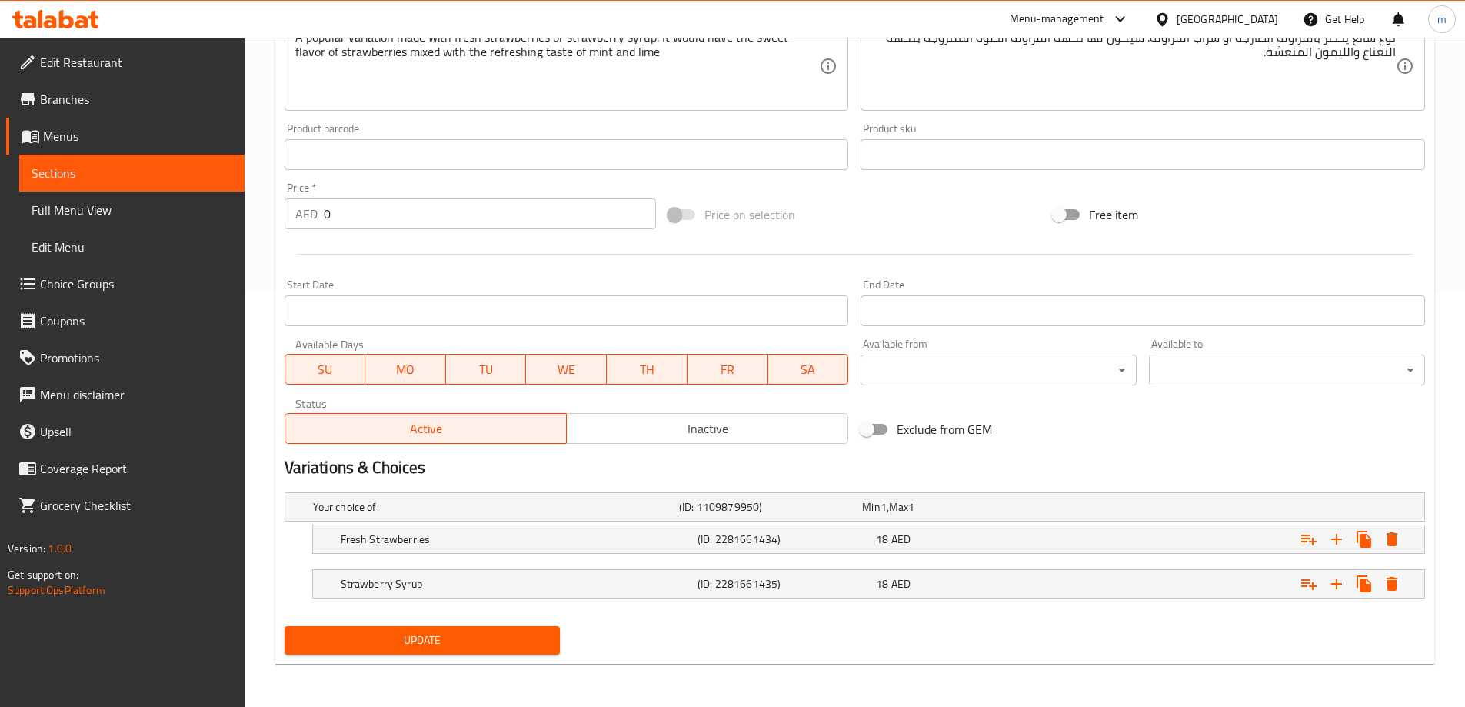
click at [412, 655] on div "Update" at bounding box center [422, 640] width 288 height 41
click at [416, 664] on div "Home / Restaurants management / Menus / Sections / item / update Mojitos sectio…" at bounding box center [854, 165] width 1159 height 1022
click at [414, 655] on div "Update" at bounding box center [422, 640] width 288 height 41
click at [411, 624] on div "Update" at bounding box center [422, 640] width 288 height 41
click at [402, 634] on span "Update" at bounding box center [422, 639] width 251 height 19
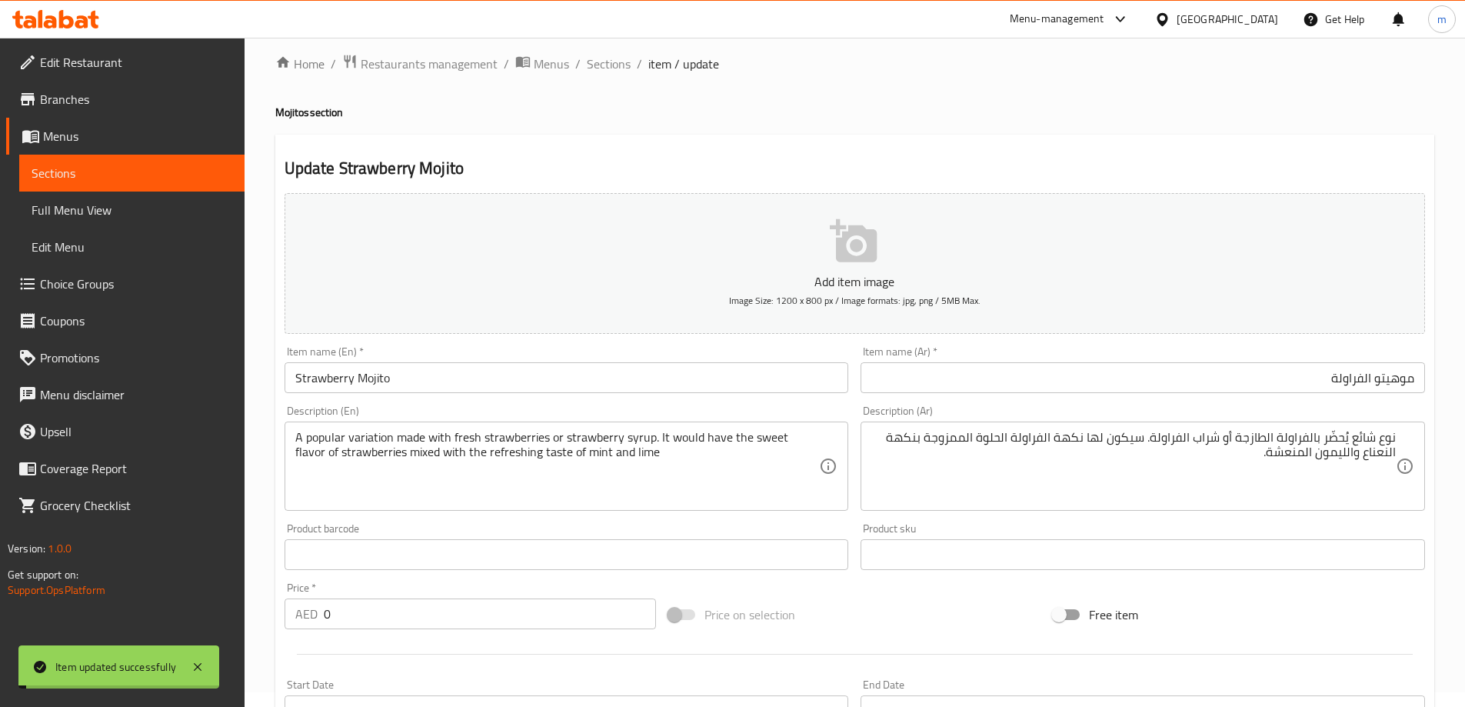
scroll to position [0, 0]
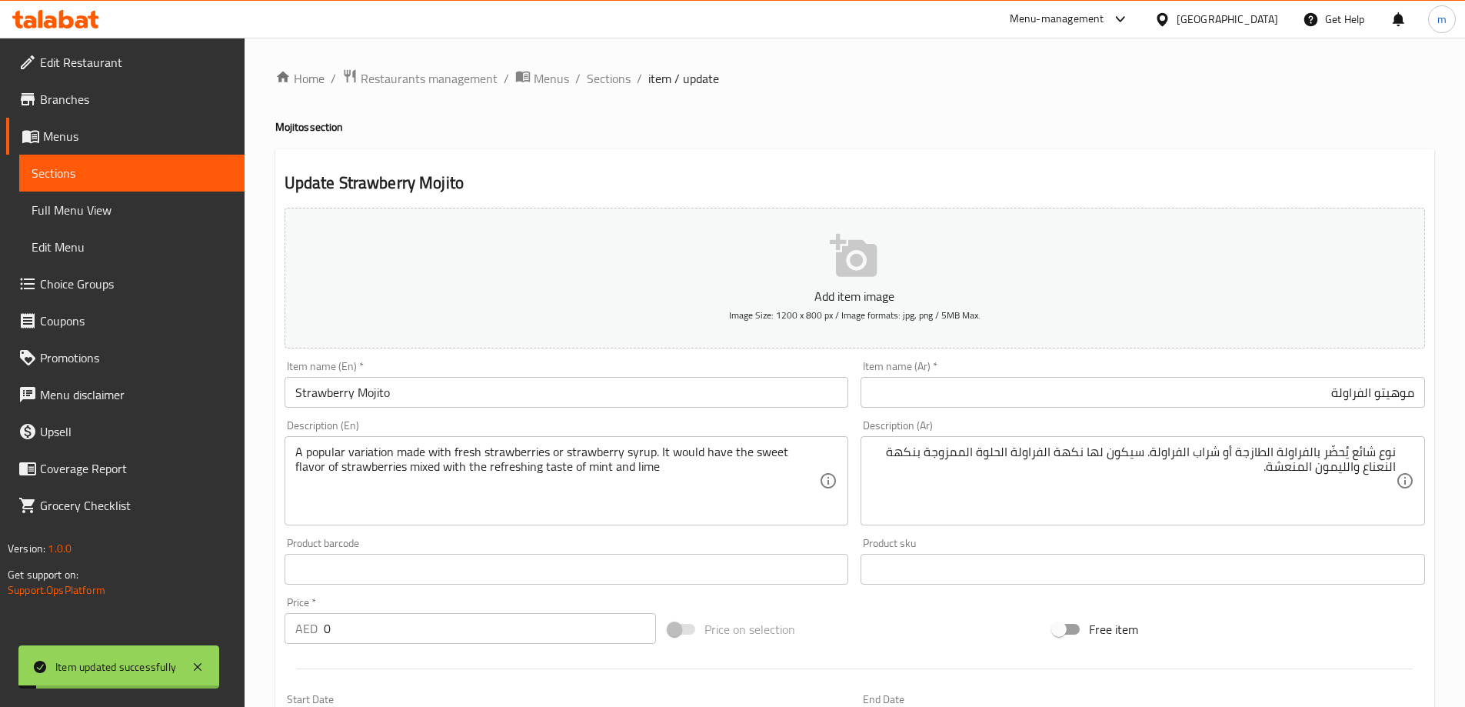
click at [623, 65] on div "Home / Restaurants management / Menus / Sections / item / update Mojitos sectio…" at bounding box center [854, 579] width 1220 height 1083
click at [604, 78] on span "Sections" at bounding box center [609, 78] width 44 height 18
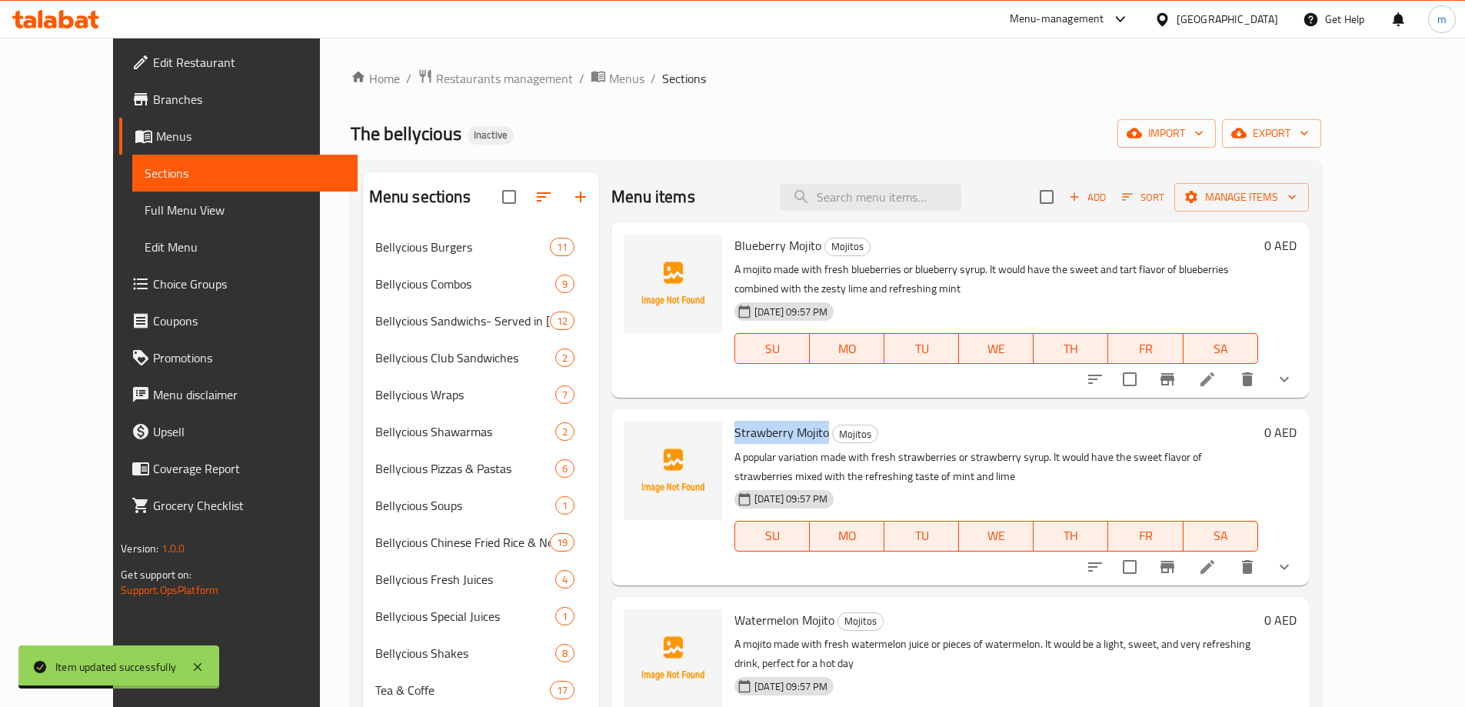
click at [1216, 573] on icon at bounding box center [1207, 566] width 18 height 18
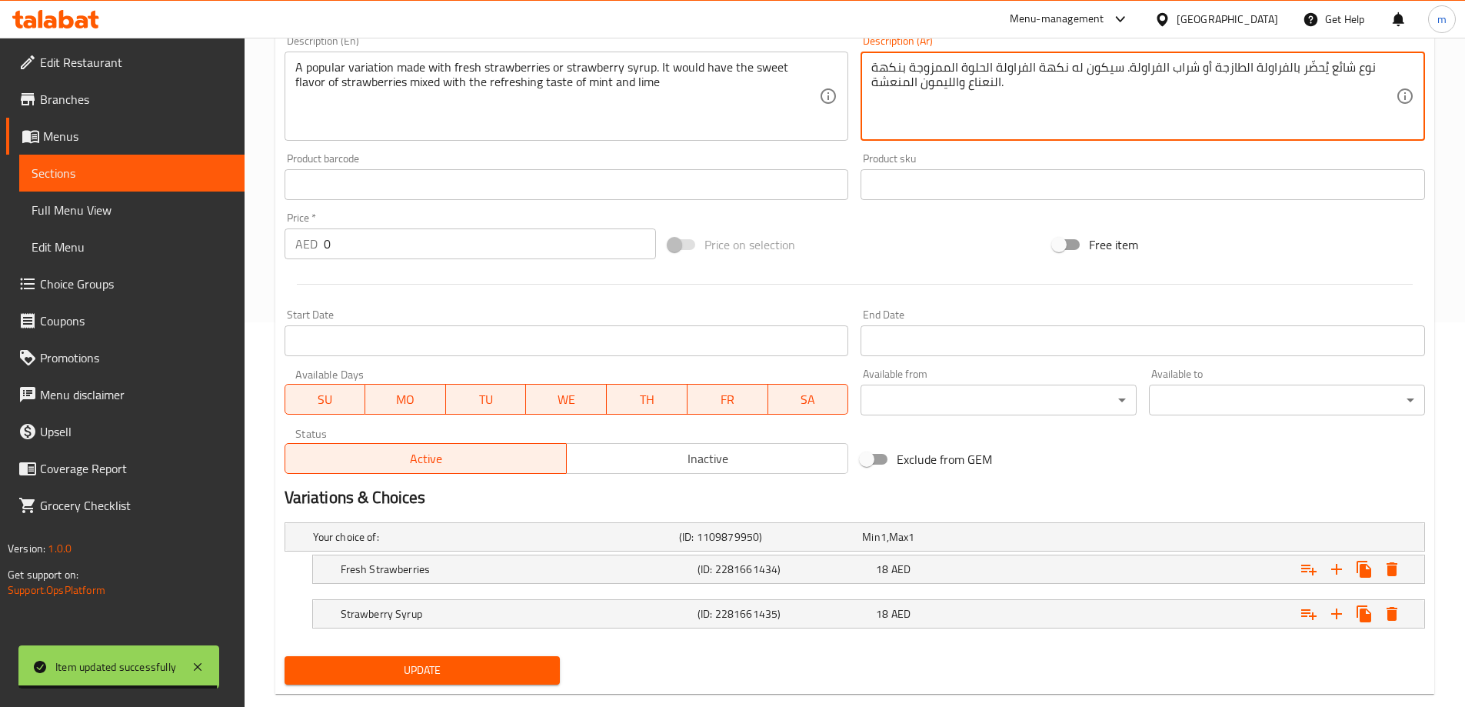
click at [443, 658] on button "Update" at bounding box center [422, 670] width 276 height 28
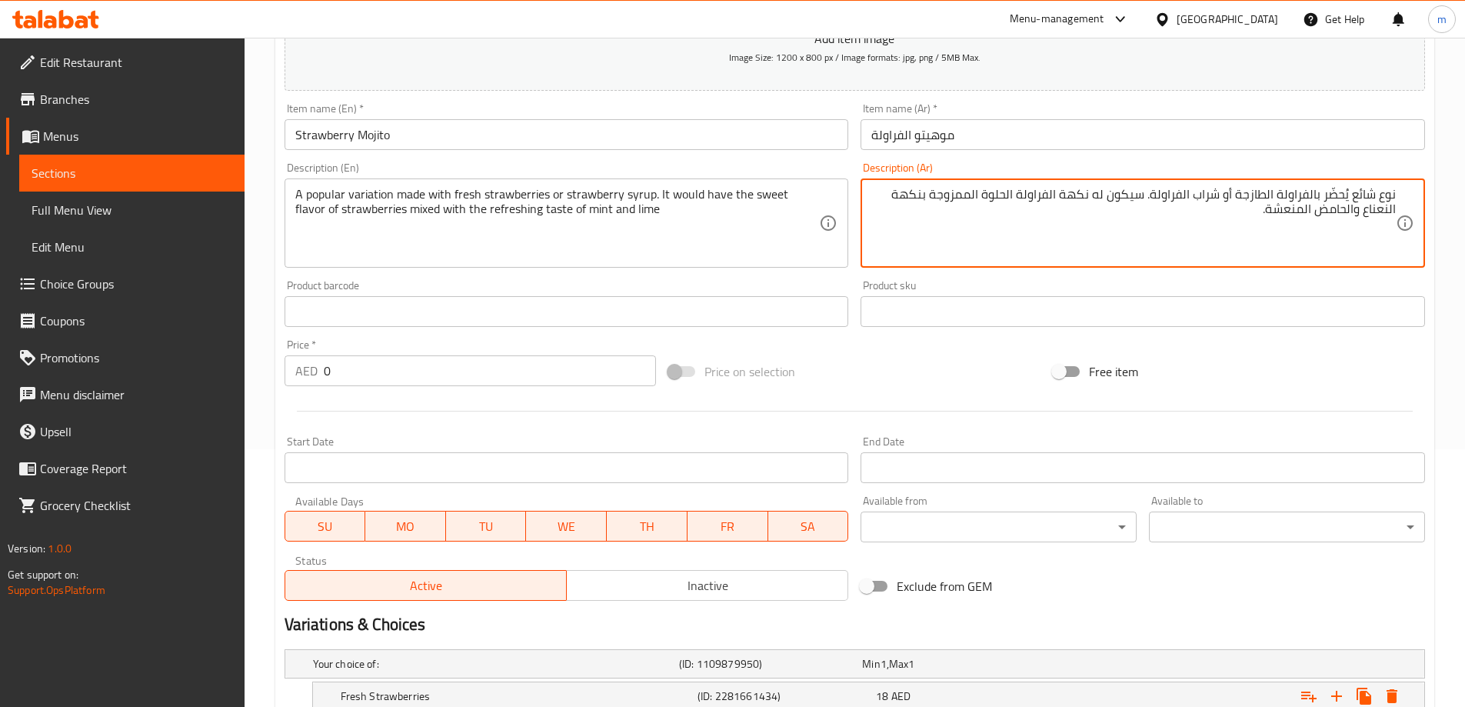
scroll to position [414, 0]
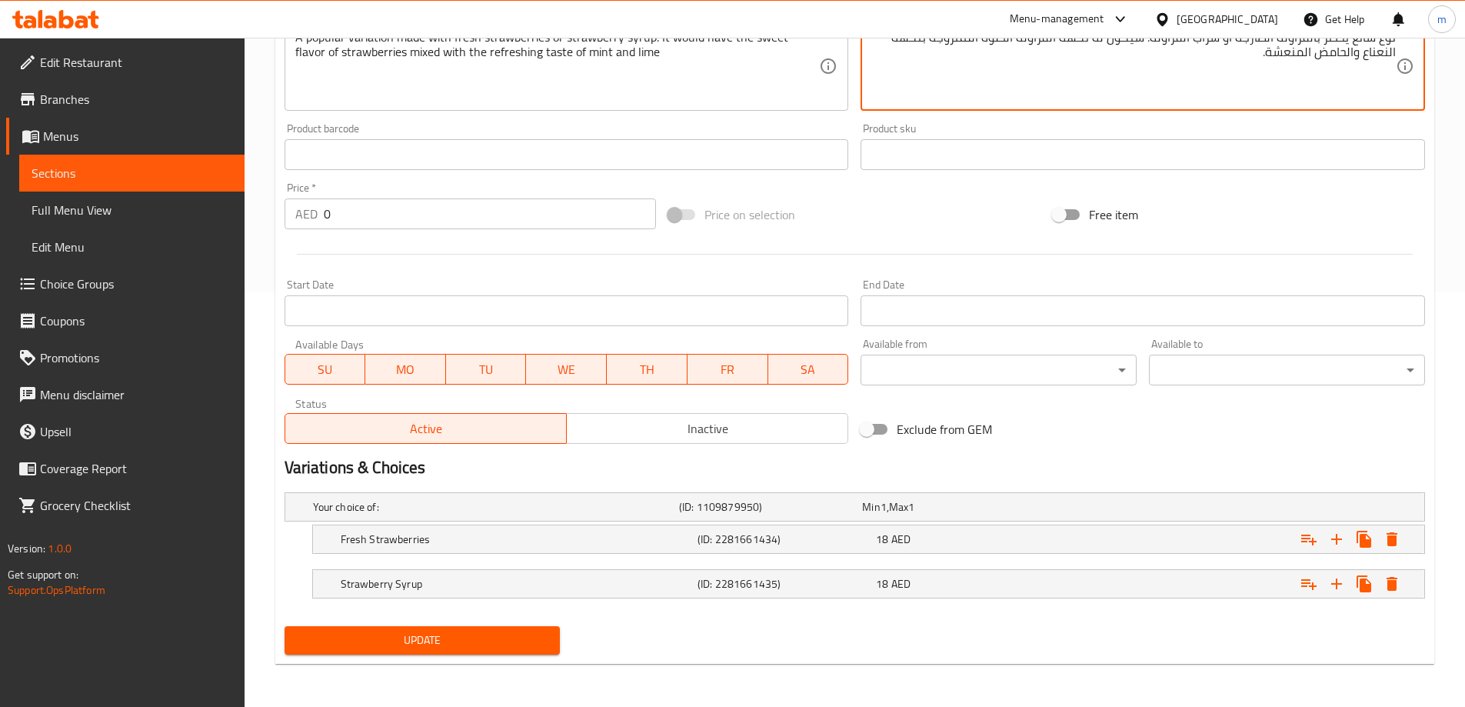
type textarea "نوع شائع يُحضّر بالفراولة الطازجة أو شراب الفراولة. سيكون له نكهة الفراولة الحل…"
click at [397, 633] on span "Update" at bounding box center [422, 639] width 251 height 19
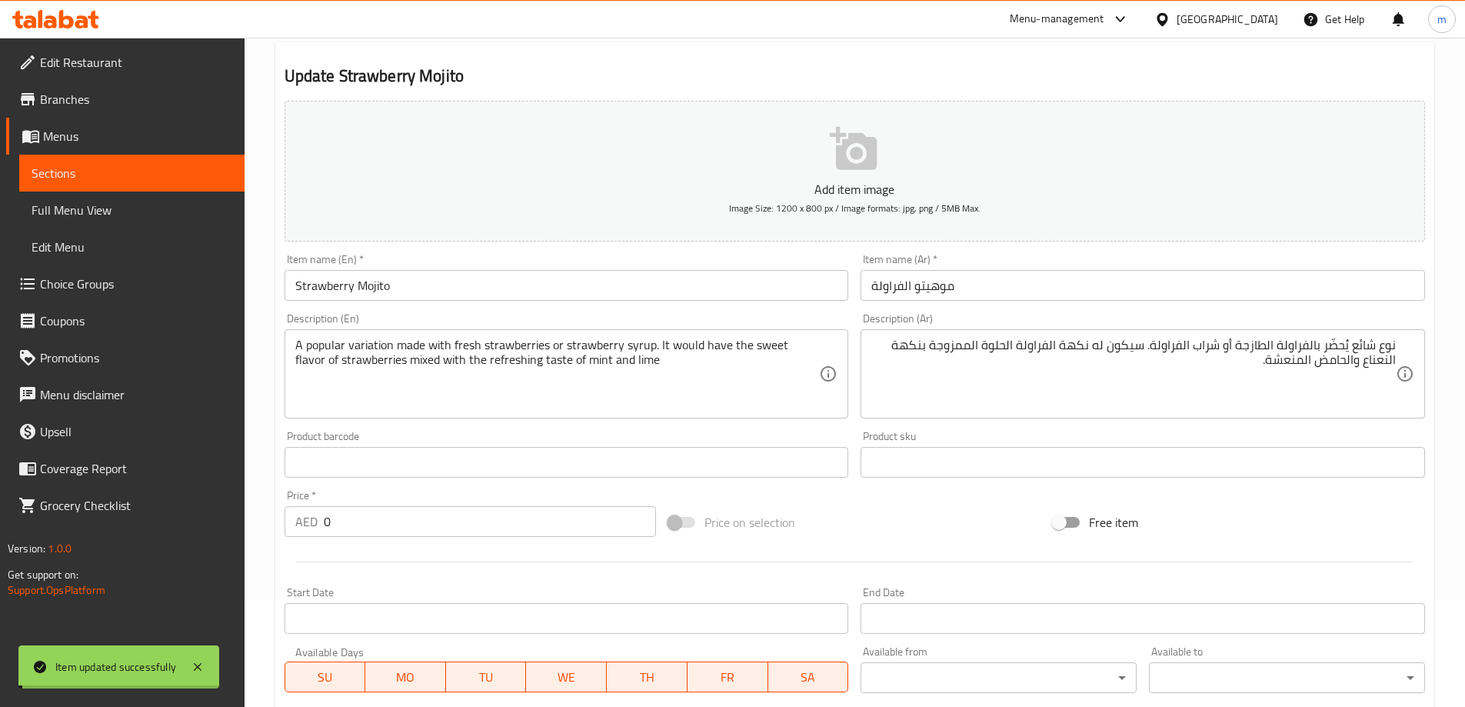
scroll to position [0, 0]
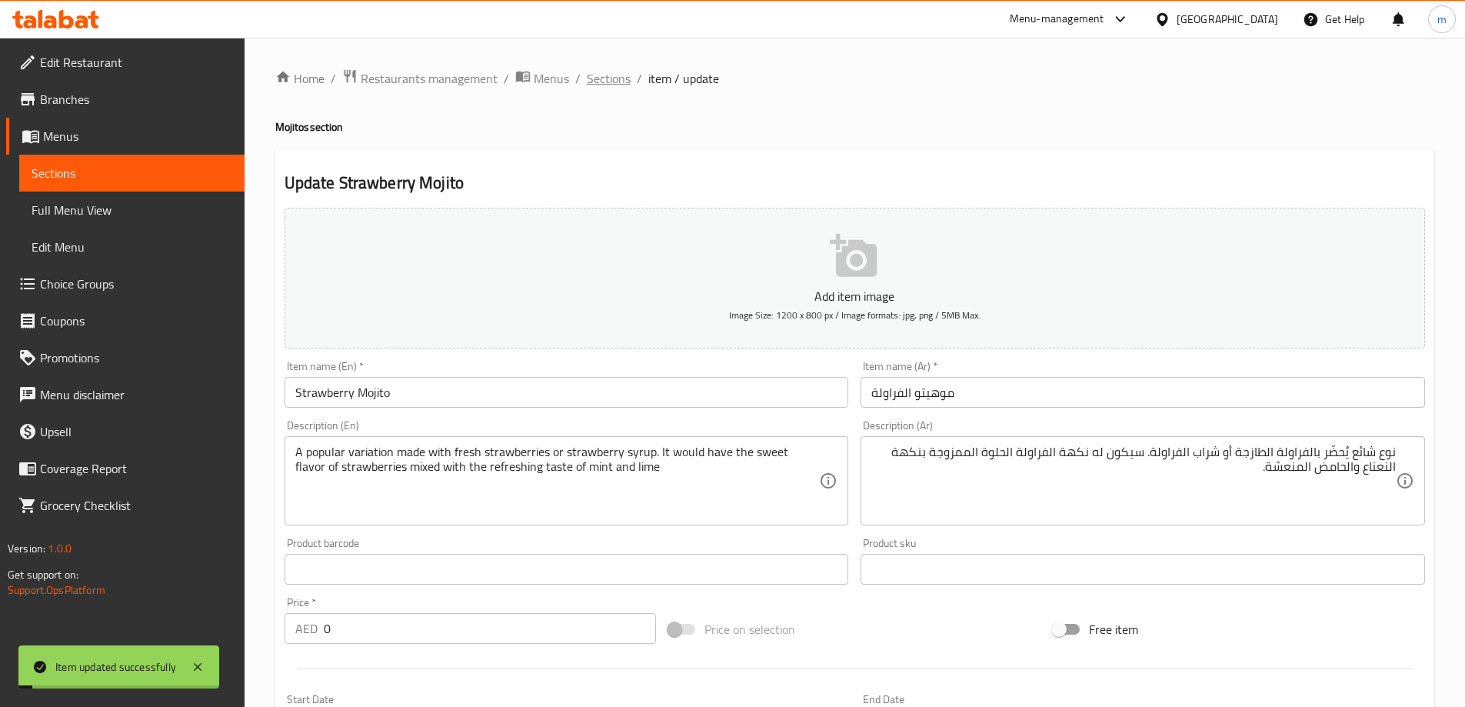
click at [604, 80] on span "Sections" at bounding box center [609, 78] width 44 height 18
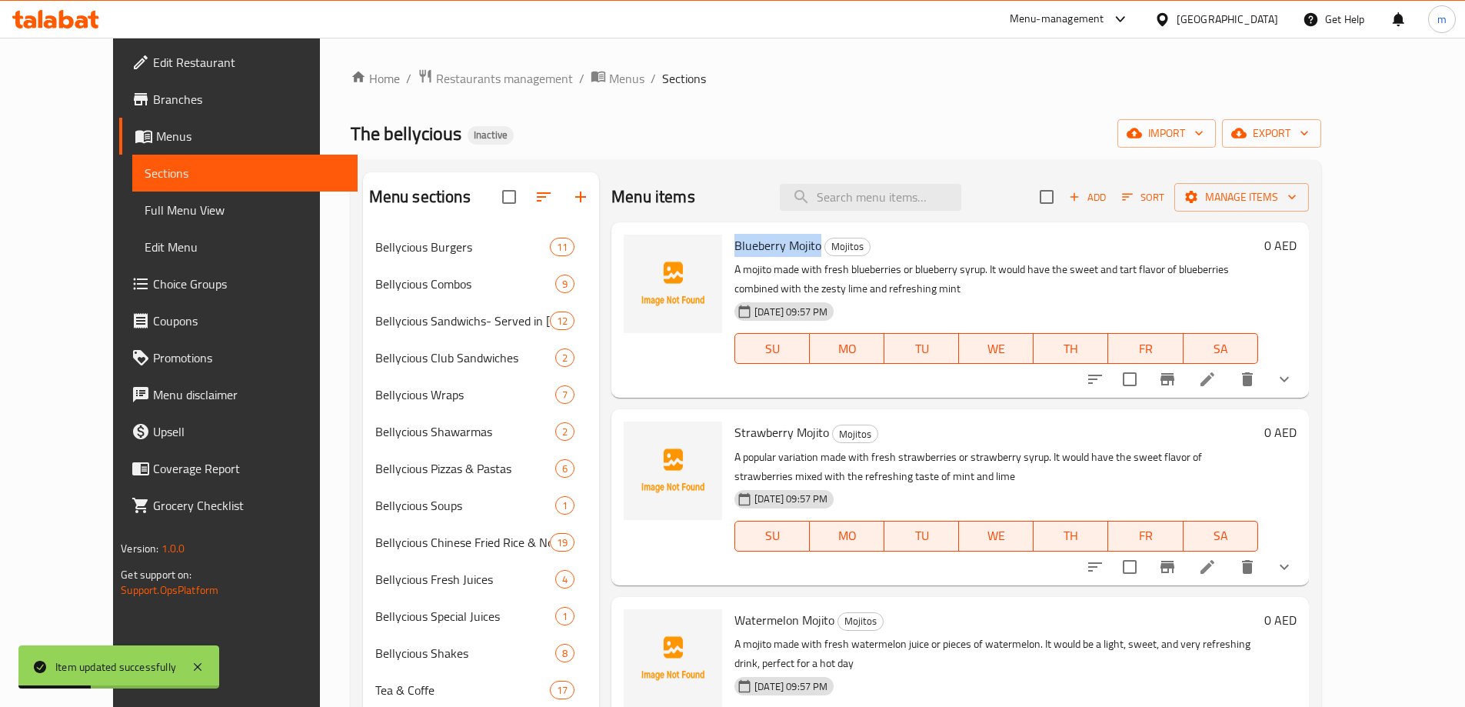
click at [1216, 374] on icon at bounding box center [1207, 379] width 18 height 18
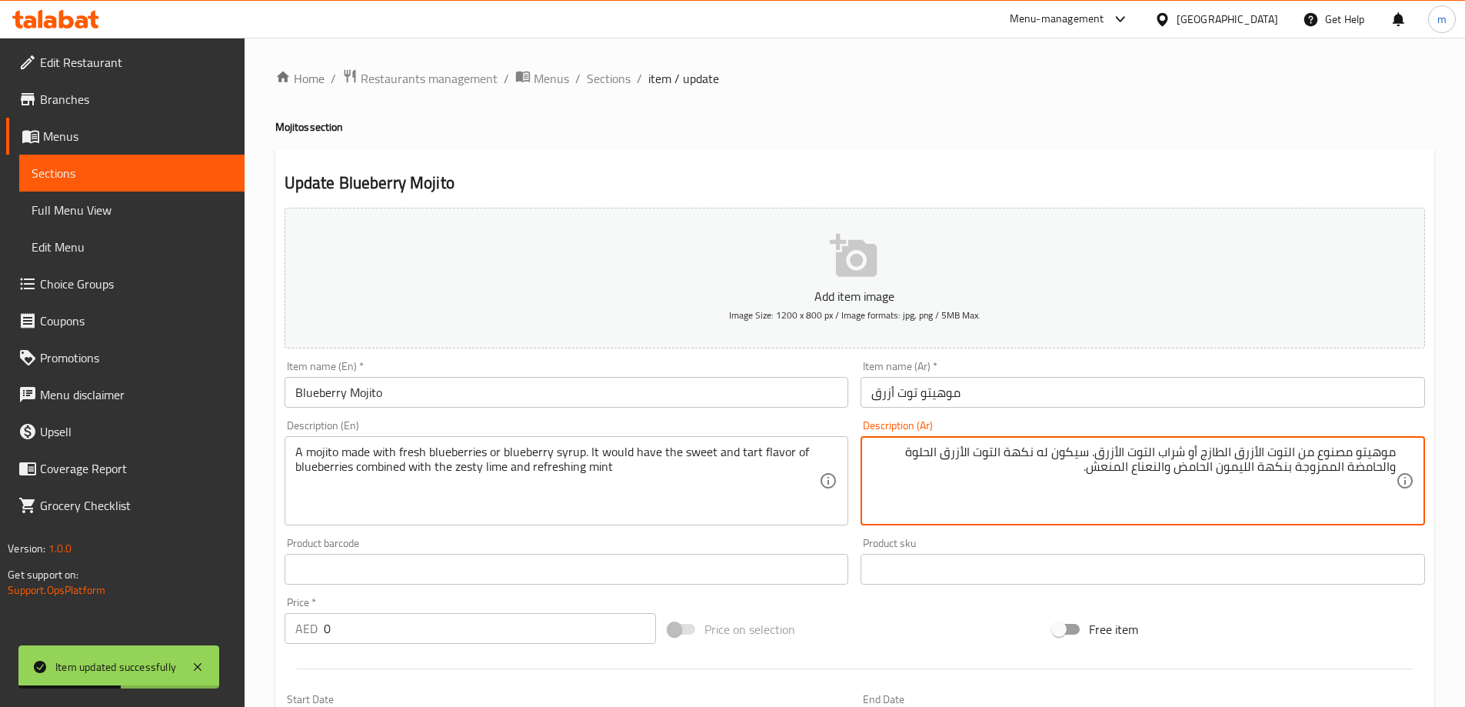
click at [1098, 382] on input "موهيتو توت أزرق" at bounding box center [1142, 392] width 564 height 31
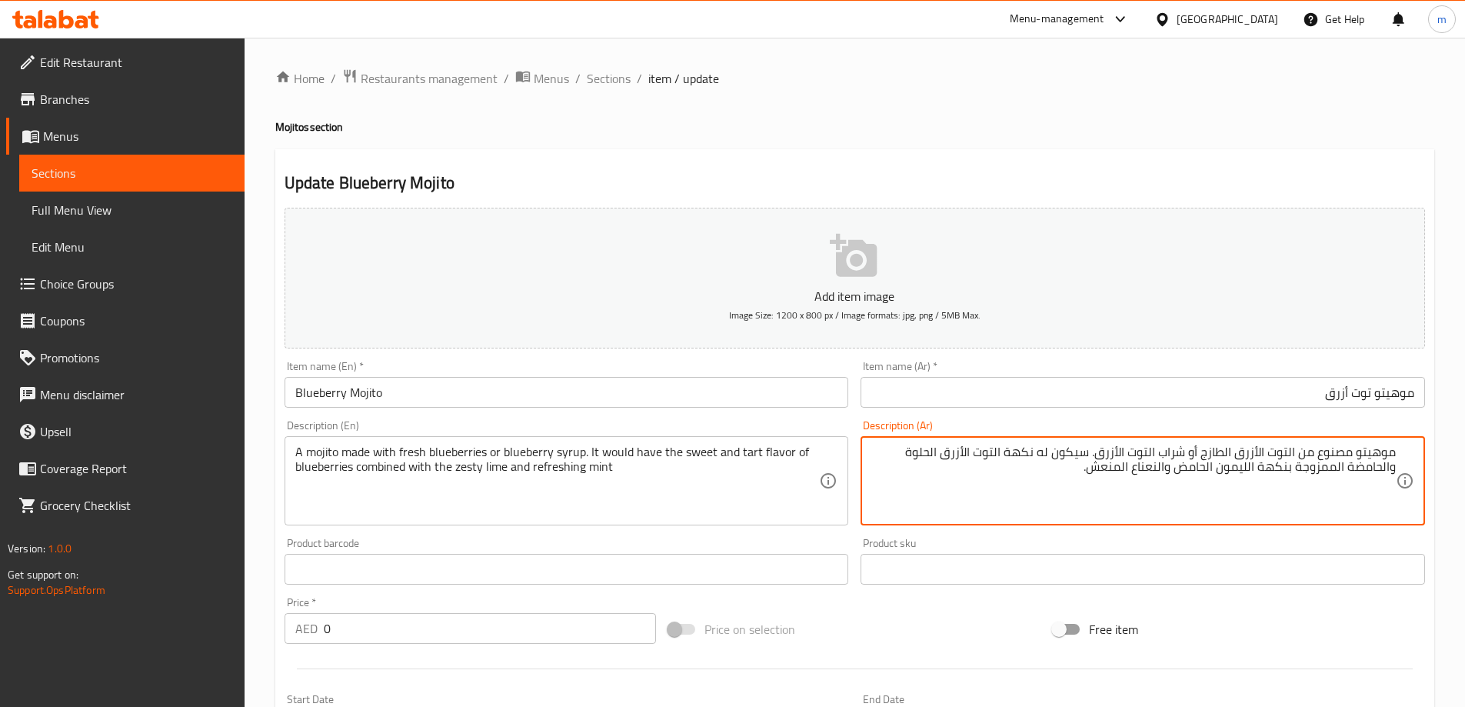
drag, startPoint x: 1221, startPoint y: 470, endPoint x: 1246, endPoint y: 481, distance: 27.2
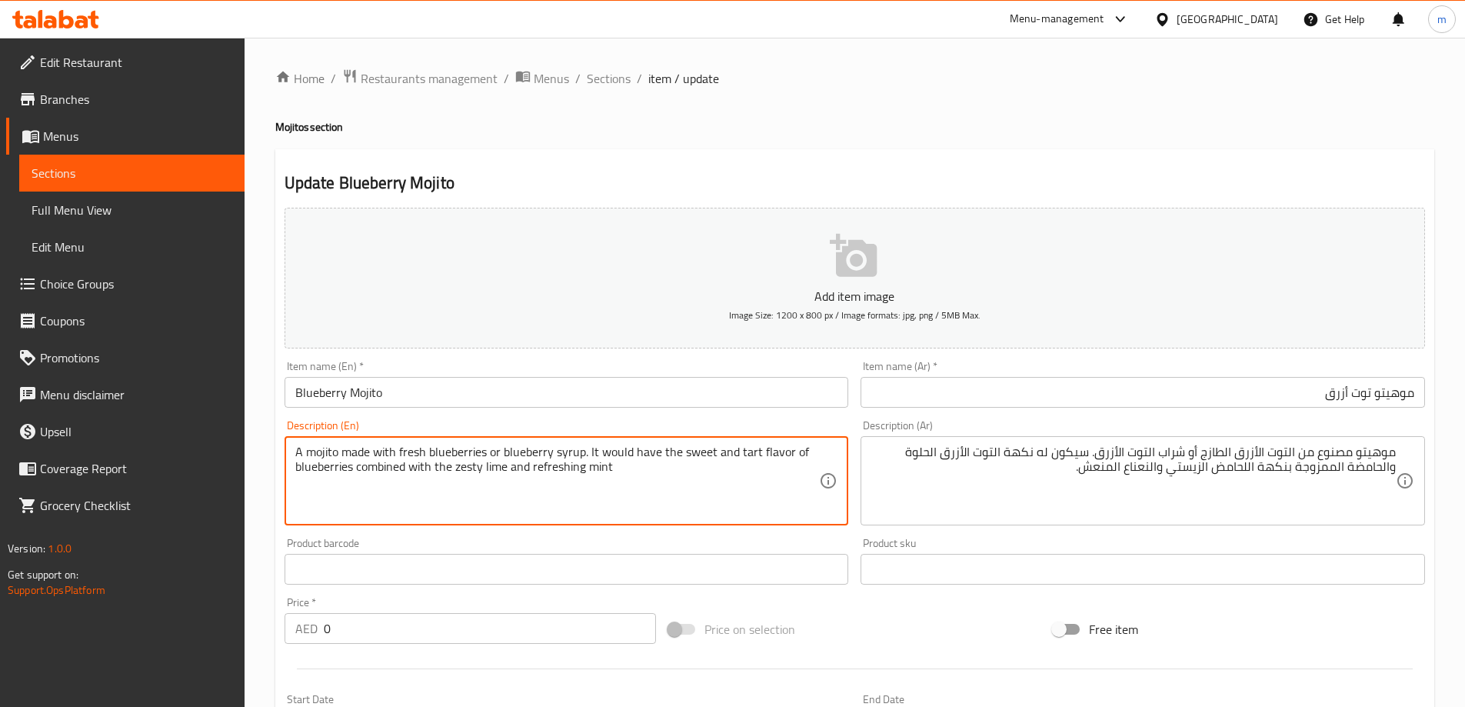
drag, startPoint x: 505, startPoint y: 468, endPoint x: 461, endPoint y: 466, distance: 43.9
drag, startPoint x: 1246, startPoint y: 461, endPoint x: 1246, endPoint y: 478, distance: 16.9
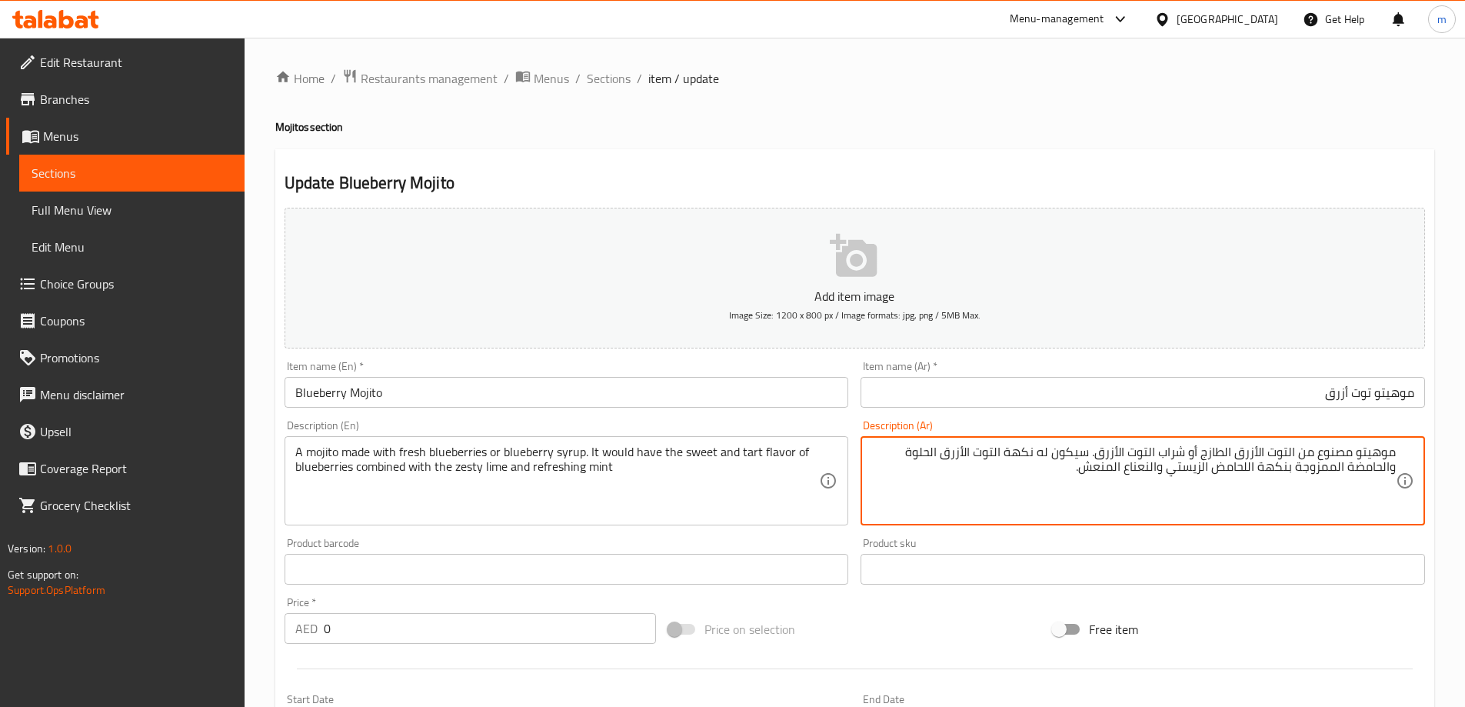
click at [1246, 471] on textarea "موهيتو مصنوع من التوت الأزرق الطازج أو شراب التوت الأزرق. سيكون له نكهة التوت ا…" at bounding box center [1133, 480] width 524 height 73
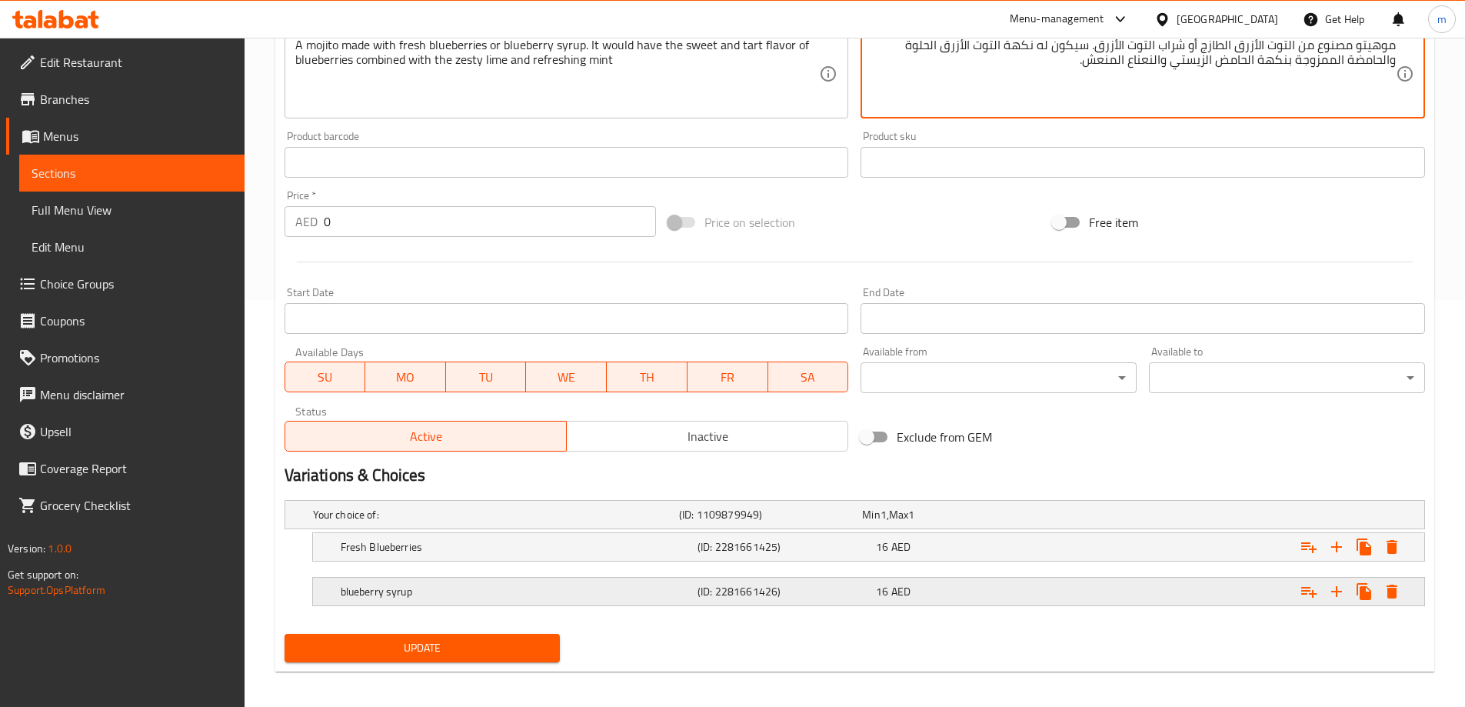
scroll to position [414, 0]
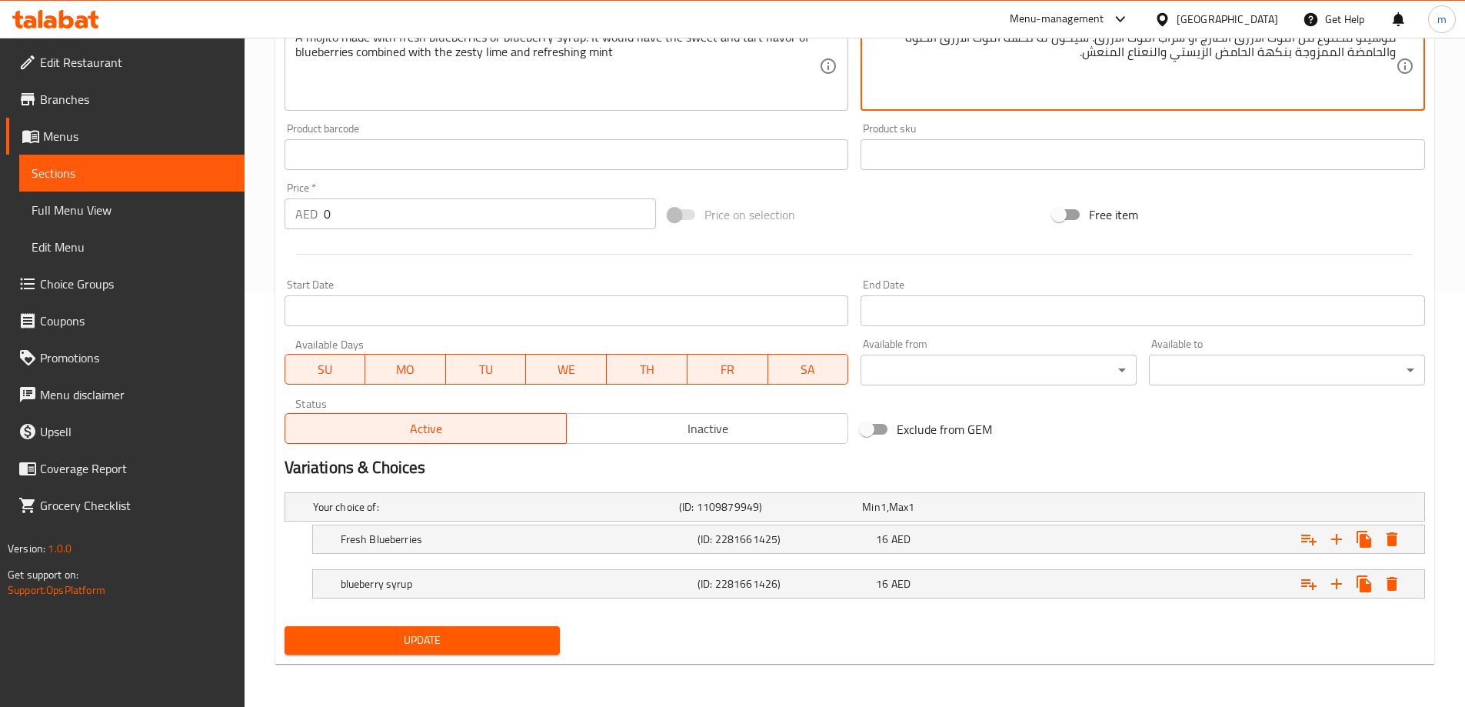
type textarea "موهيتو مصنوع من التوت الأزرق الطازج أو شراب التوت الأزرق. سيكون له نكهة التوت ا…"
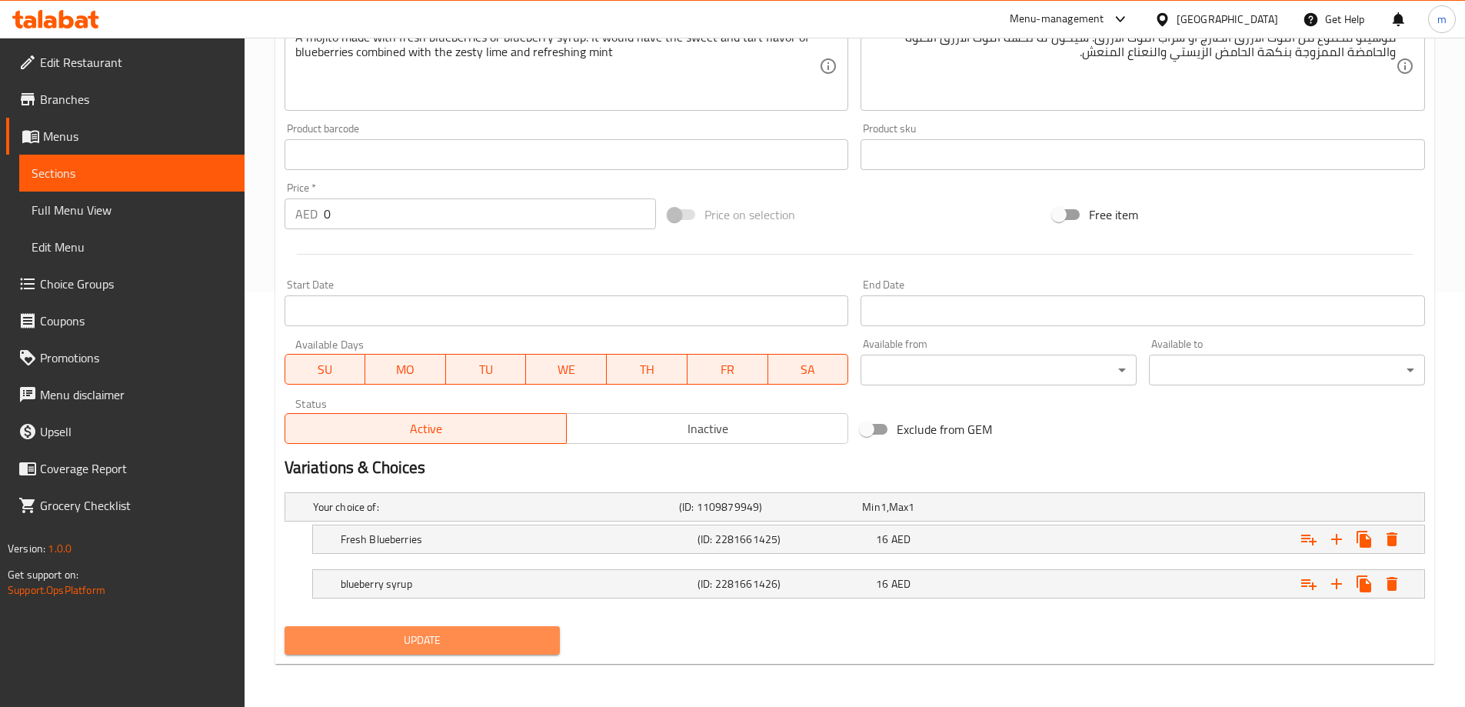
click at [457, 627] on button "Update" at bounding box center [422, 640] width 276 height 28
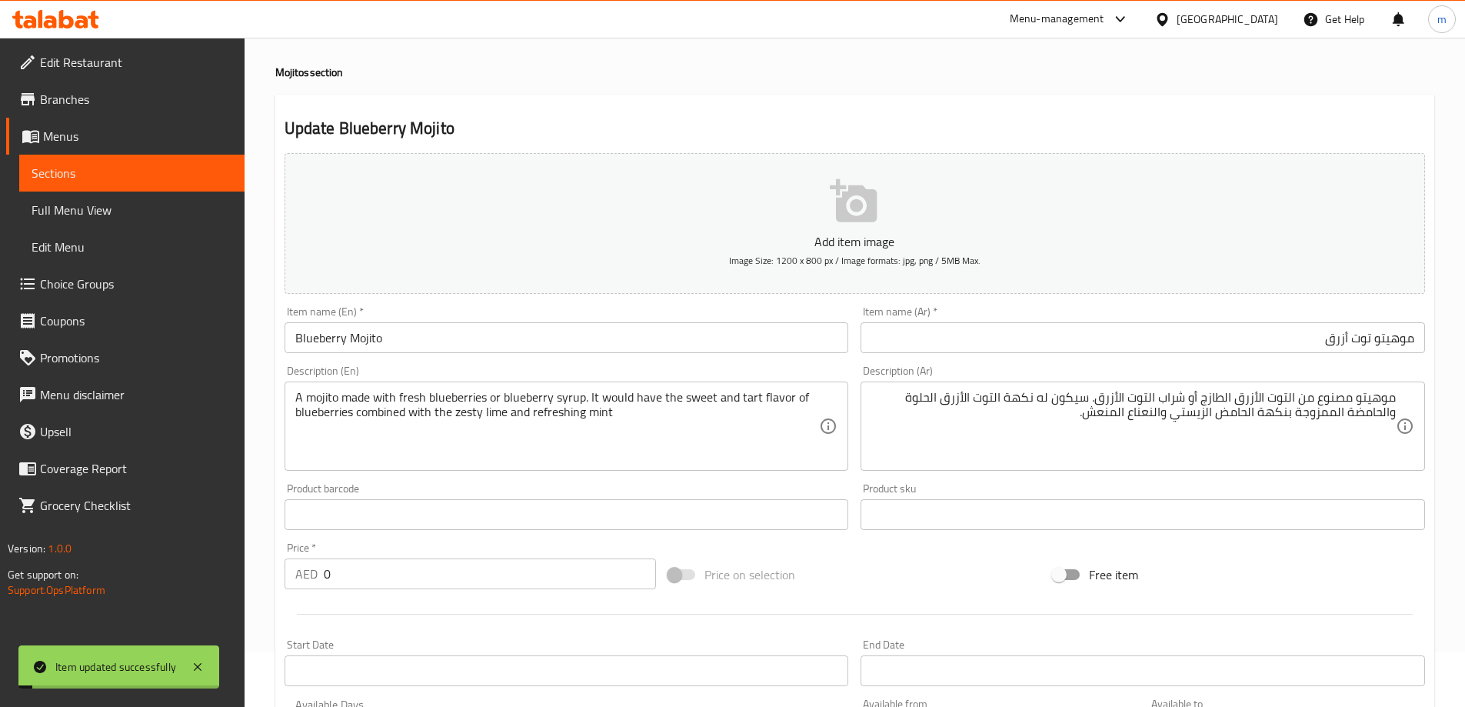
scroll to position [0, 0]
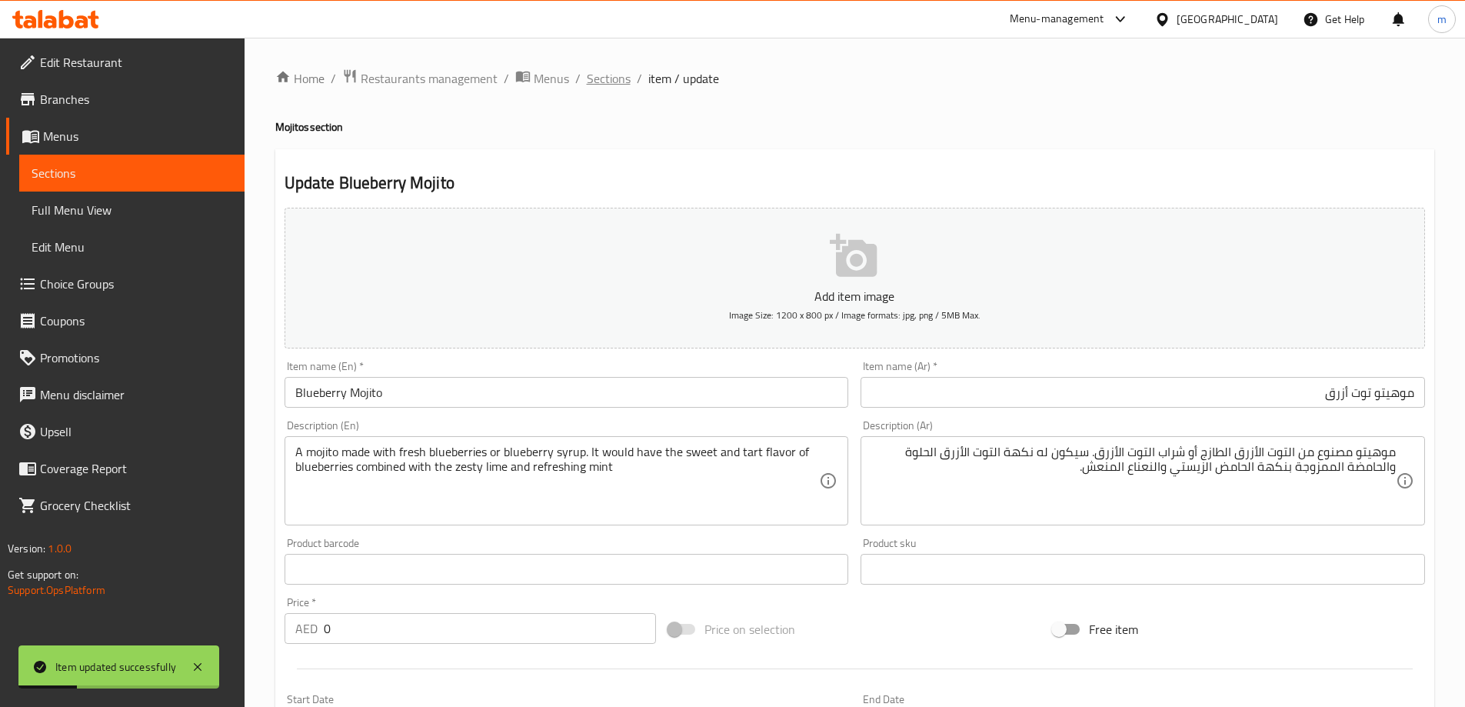
click at [614, 79] on span "Sections" at bounding box center [609, 78] width 44 height 18
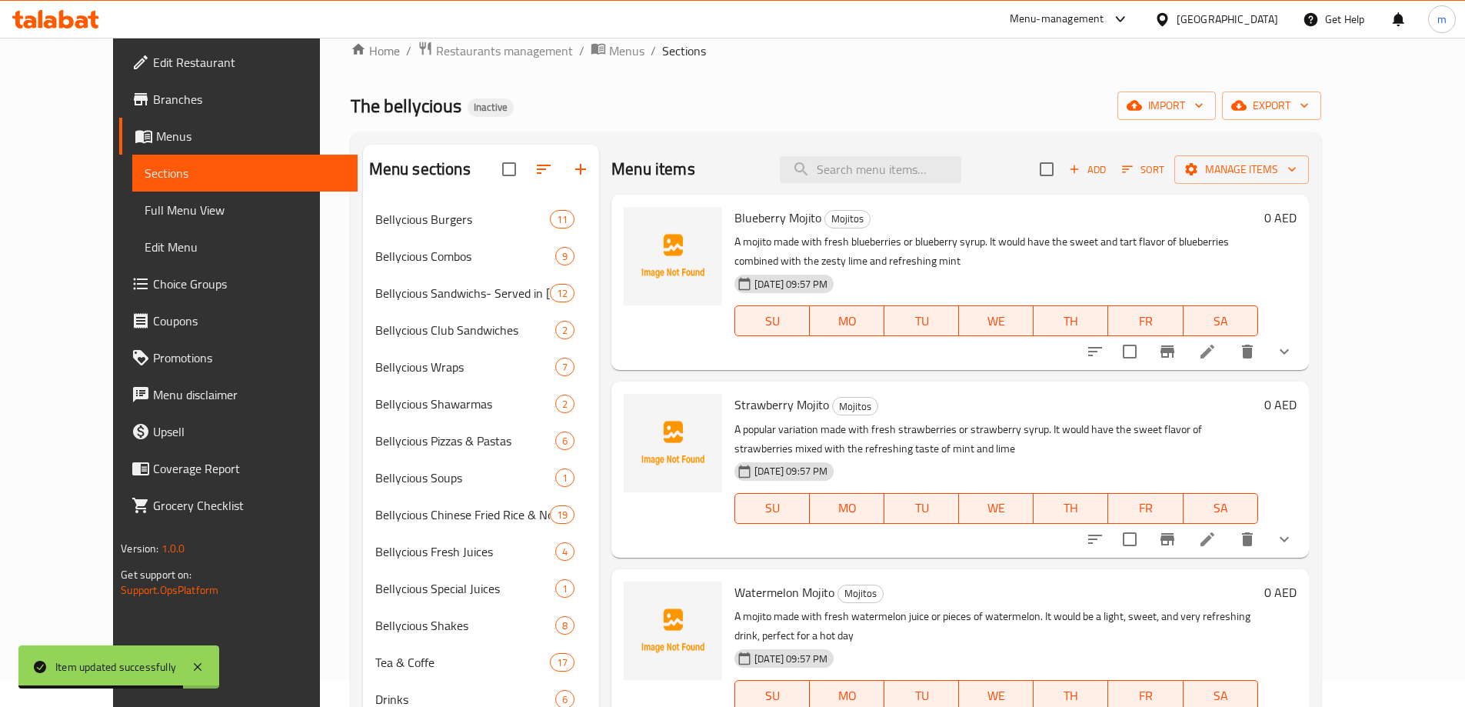
scroll to position [77, 0]
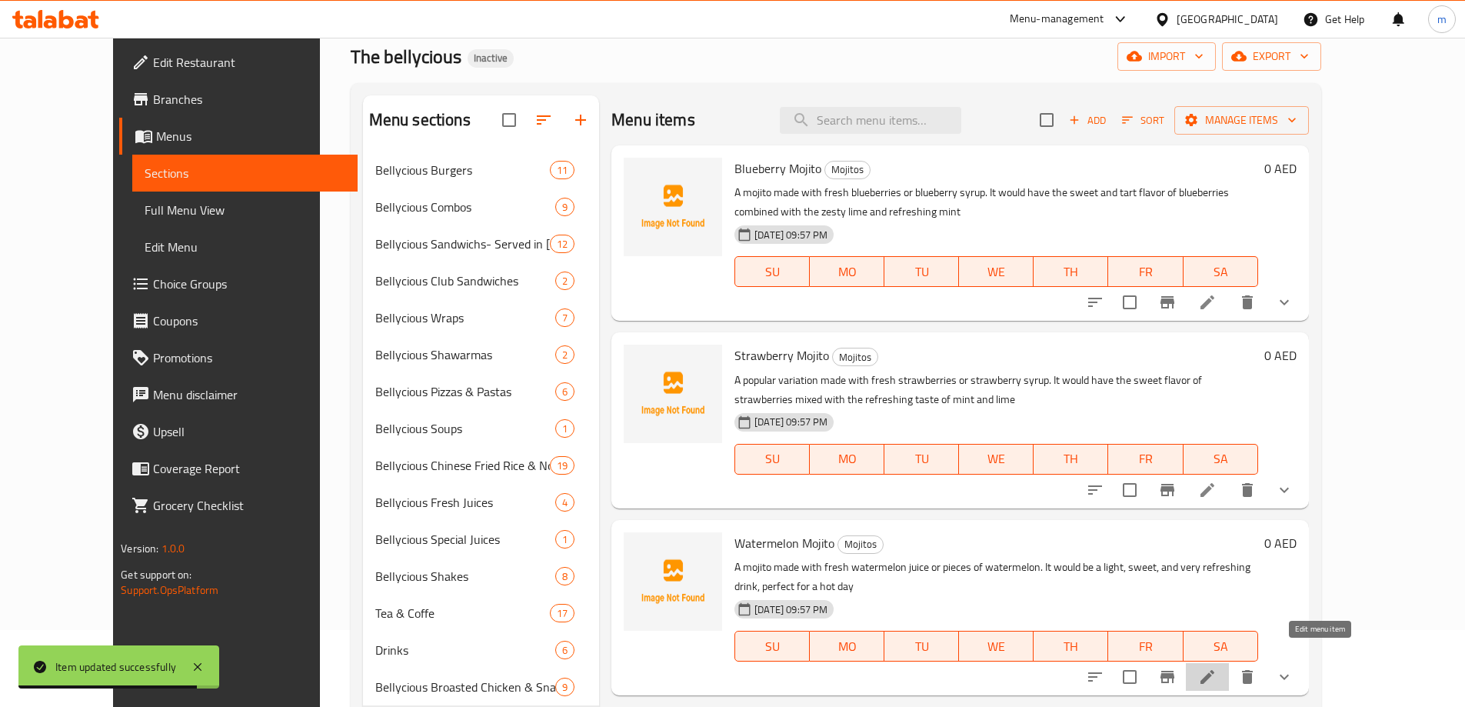
click at [1216, 667] on icon at bounding box center [1207, 676] width 18 height 18
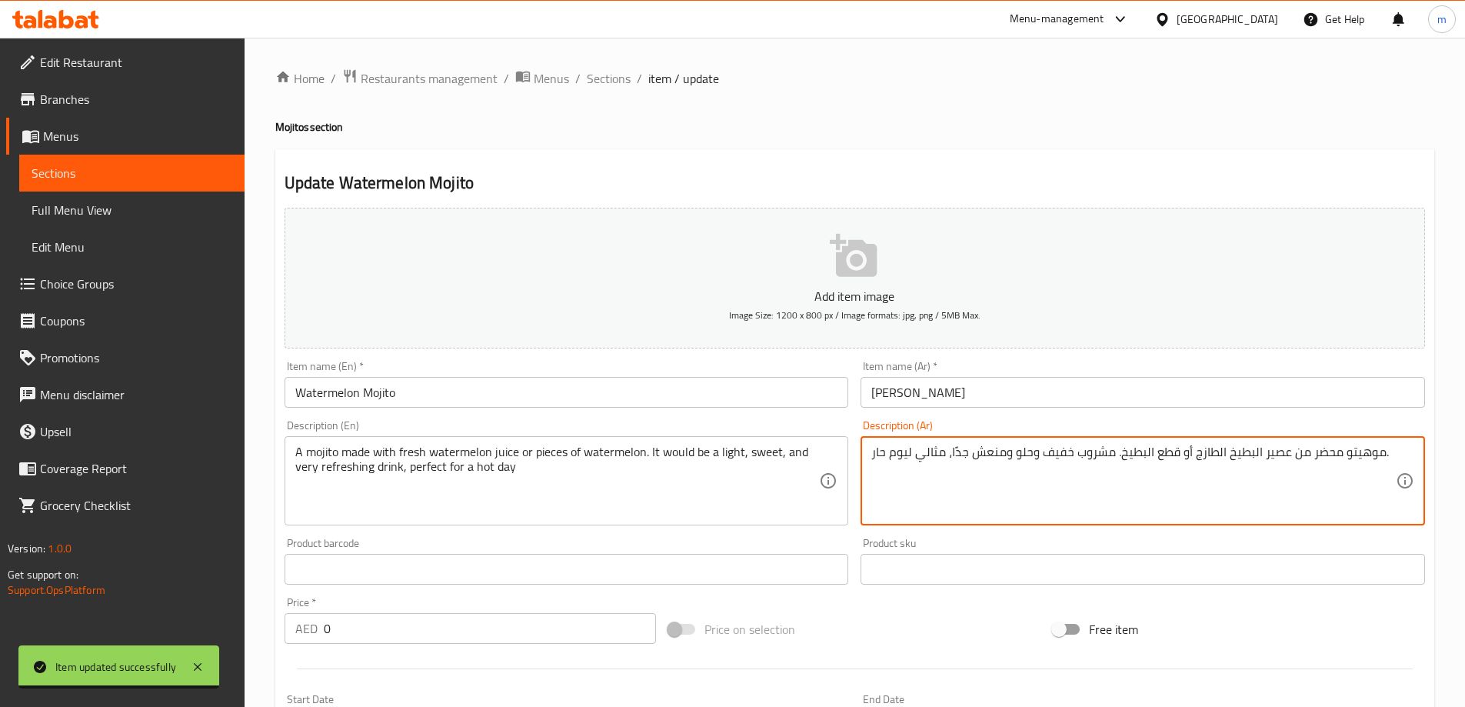
click at [1032, 389] on input "[PERSON_NAME]" at bounding box center [1142, 392] width 564 height 31
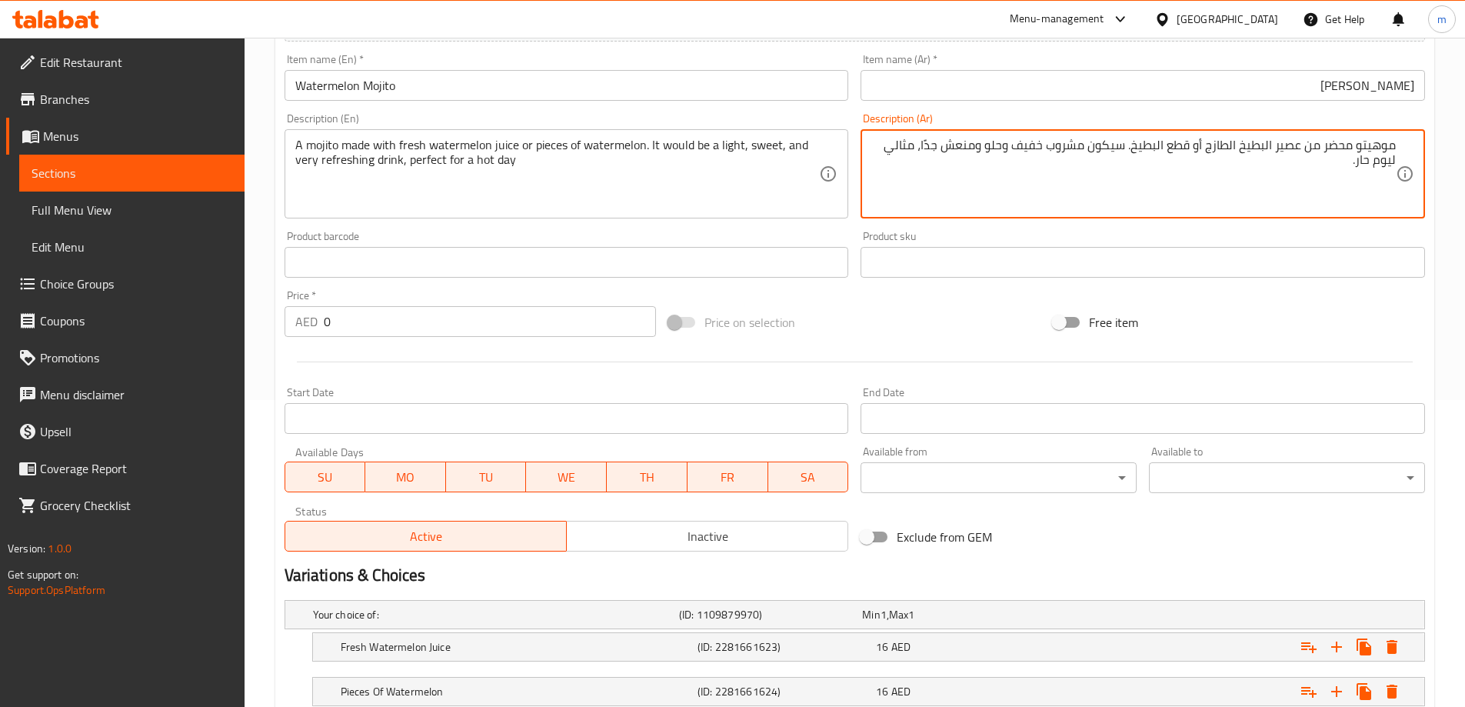
scroll to position [414, 0]
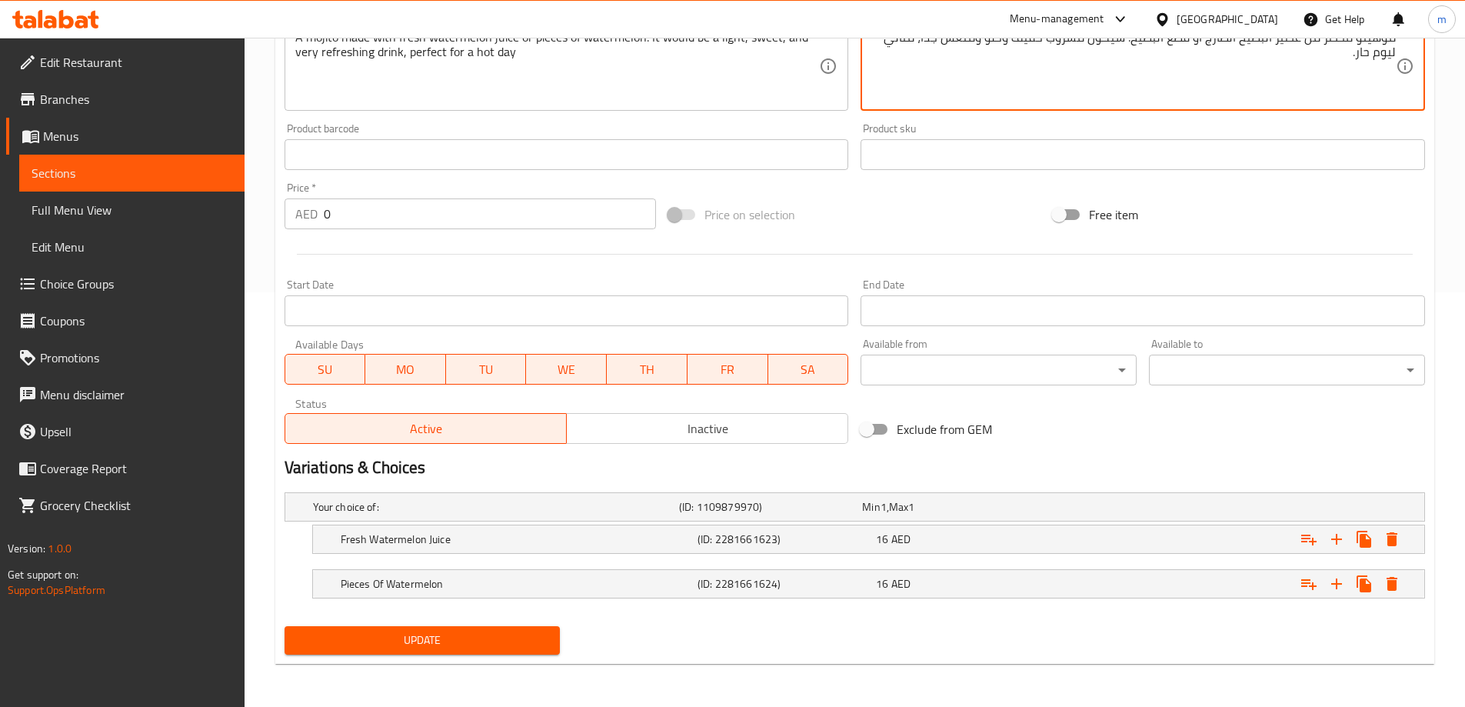
type textarea "موهيتو محضر من عصير البطيخ الطازج أو قطع البطيخ. سيكون مشروب خفيف وحلو ومنعش جد…"
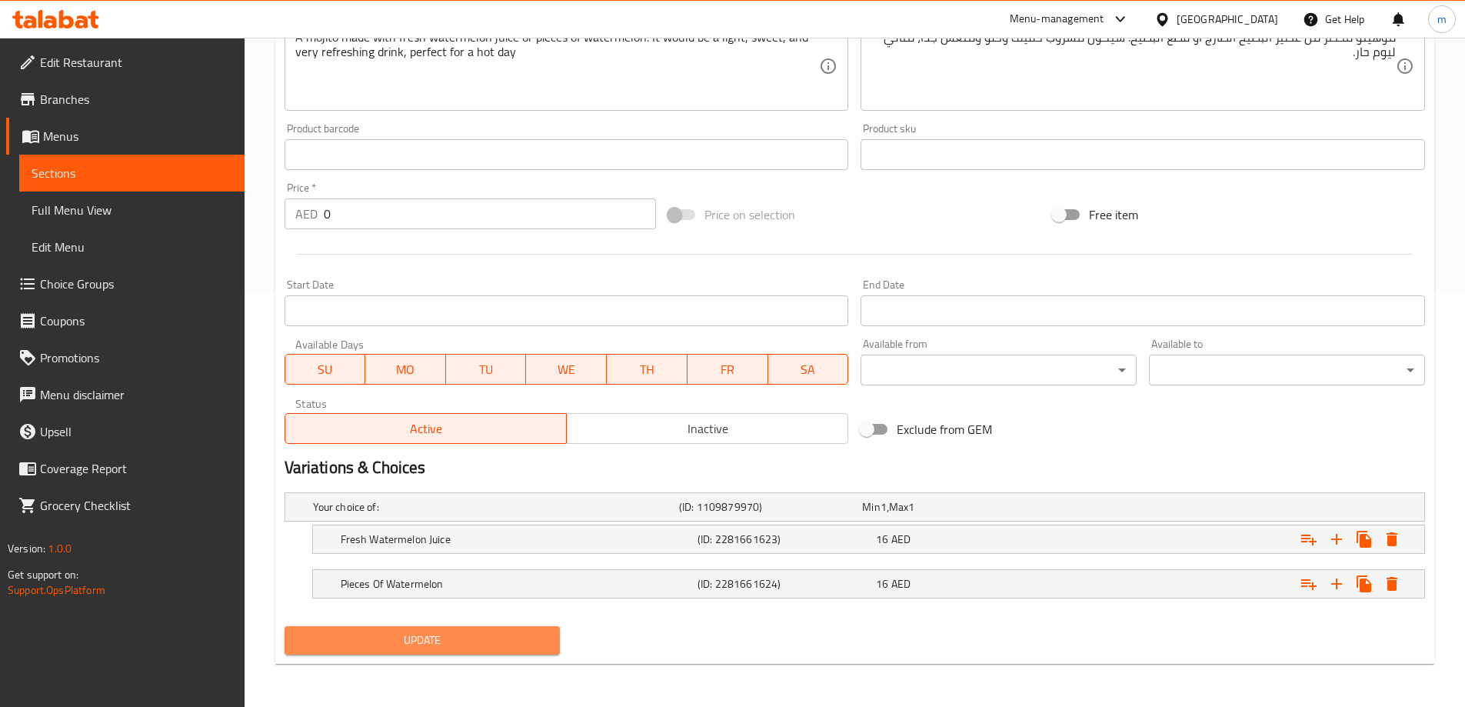
click at [522, 641] on span "Update" at bounding box center [422, 639] width 251 height 19
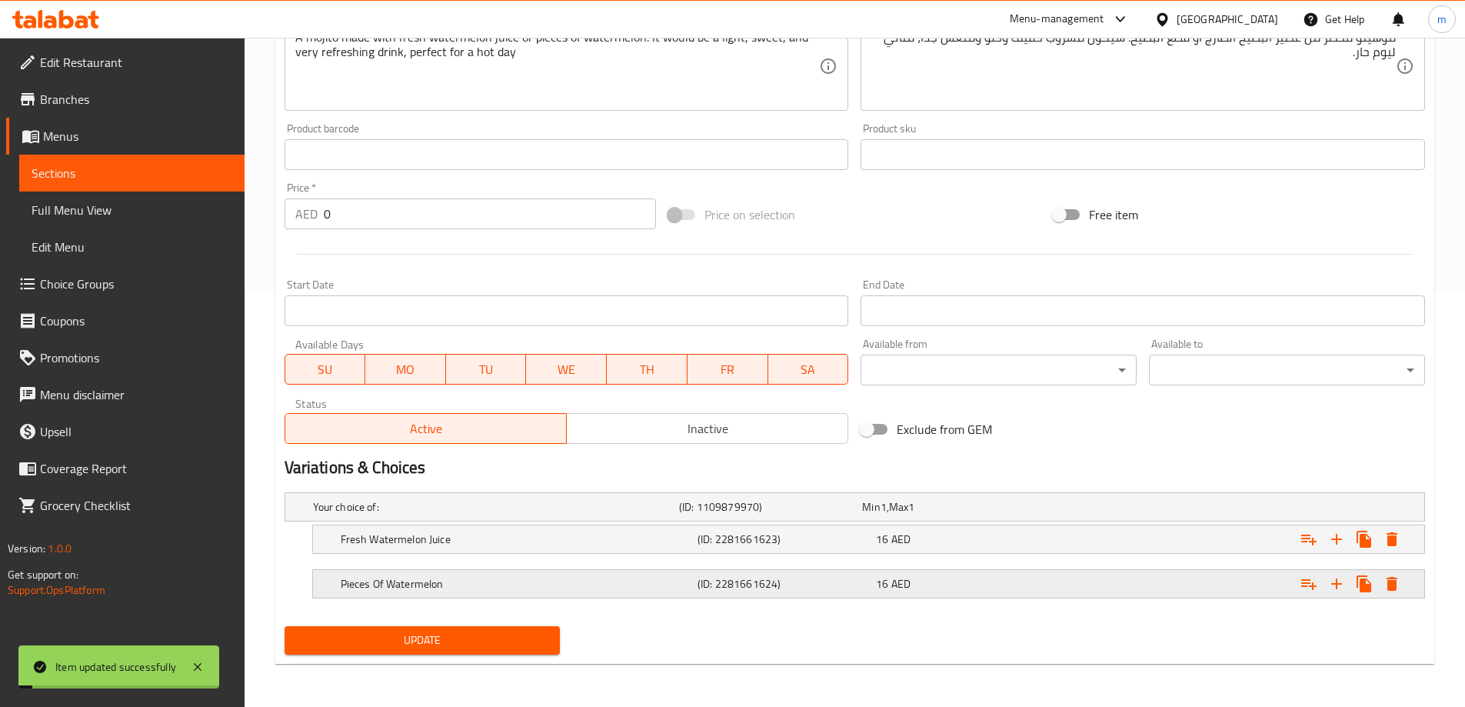
click at [535, 576] on h5 "Pieces Of Watermelon" at bounding box center [516, 583] width 351 height 15
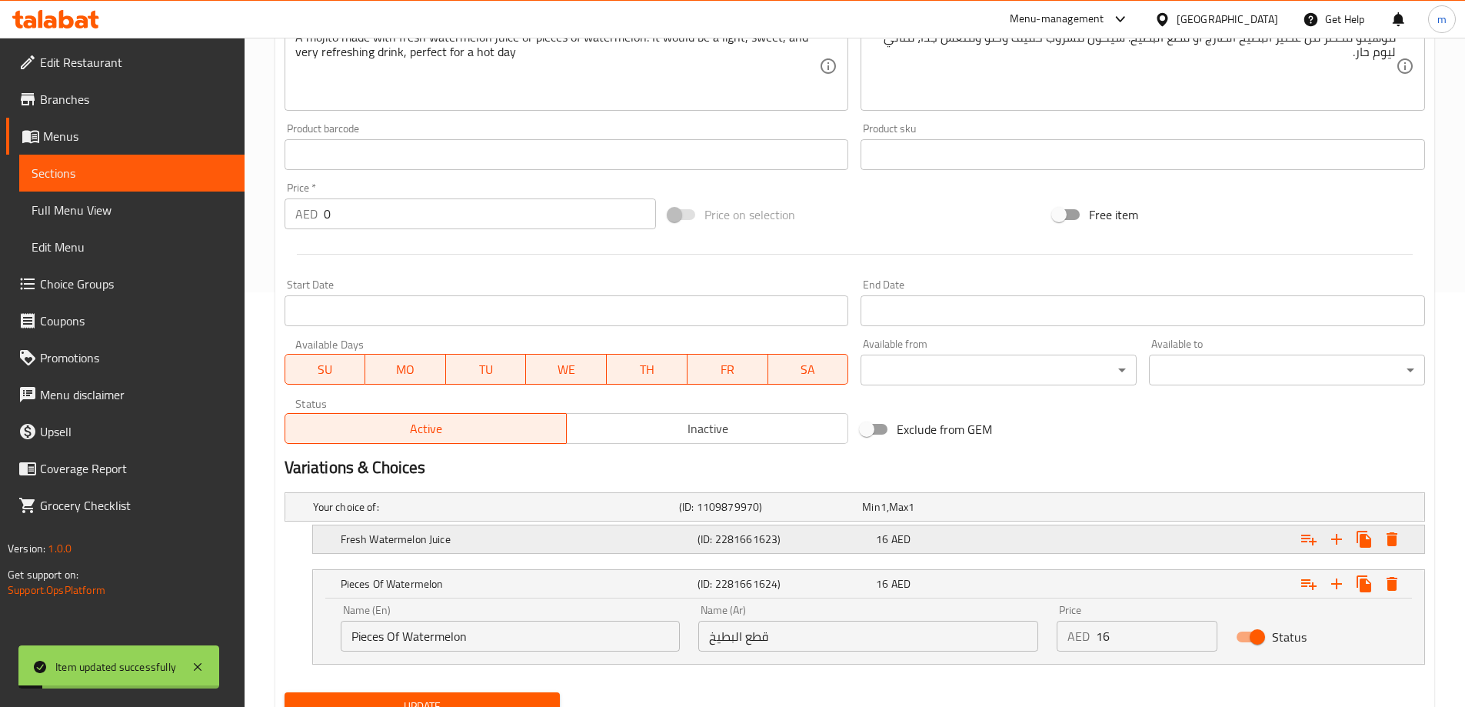
click at [549, 541] on h5 "Fresh Watermelon Juice" at bounding box center [516, 538] width 351 height 15
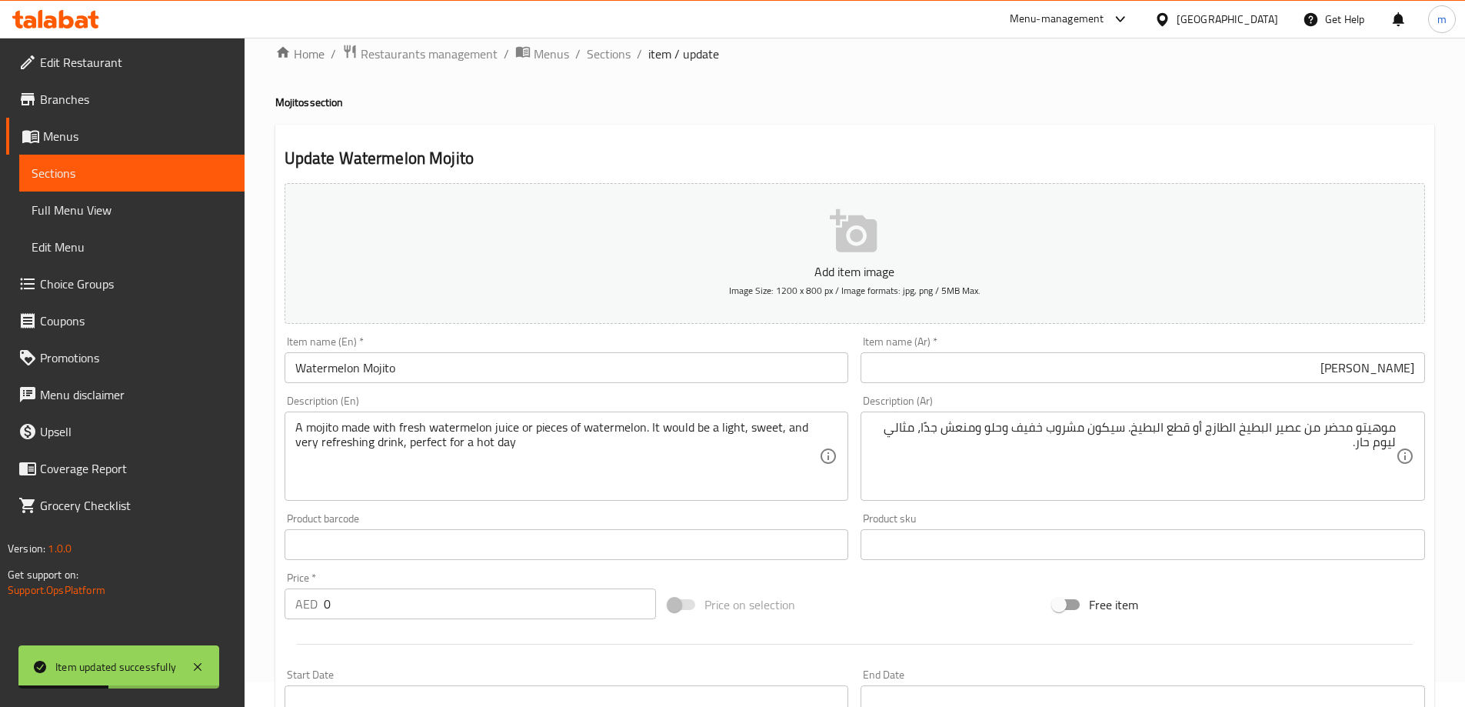
scroll to position [0, 0]
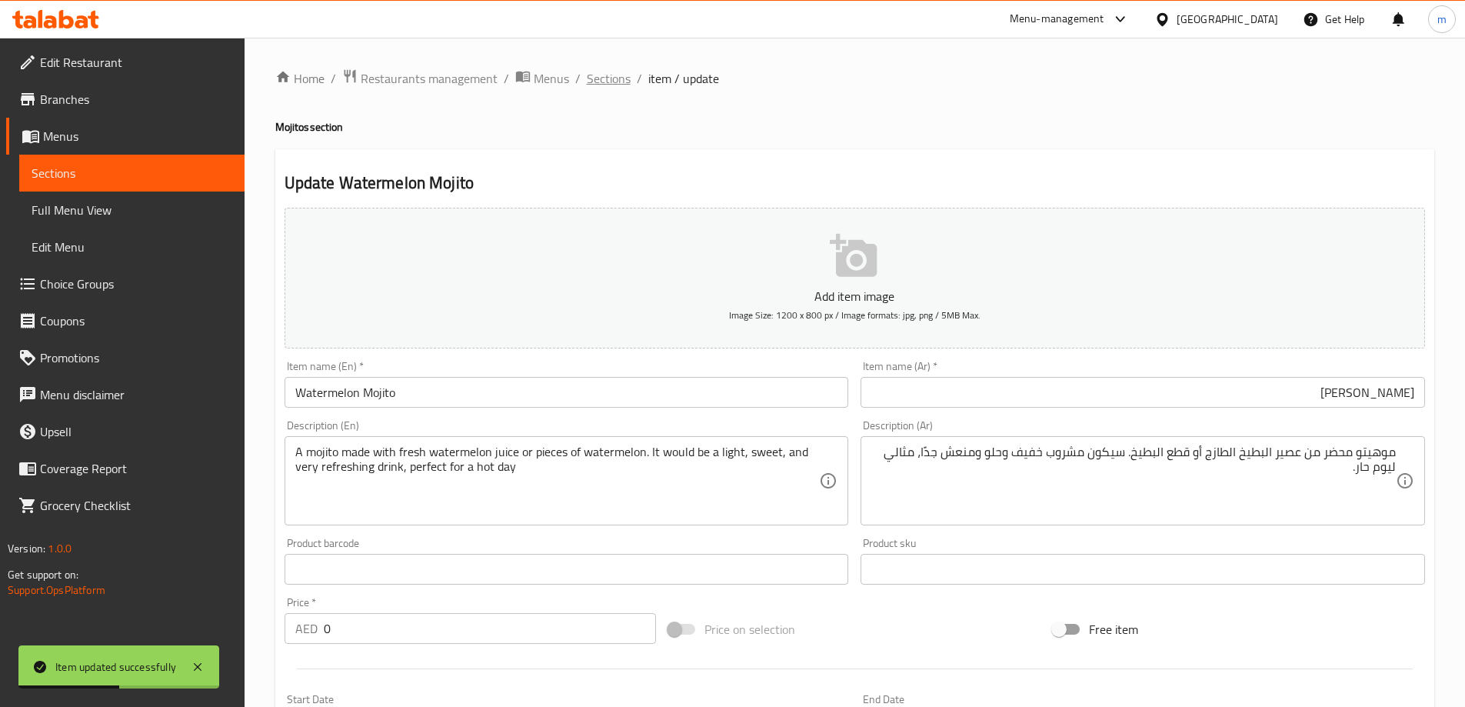
click at [600, 78] on span "Sections" at bounding box center [609, 78] width 44 height 18
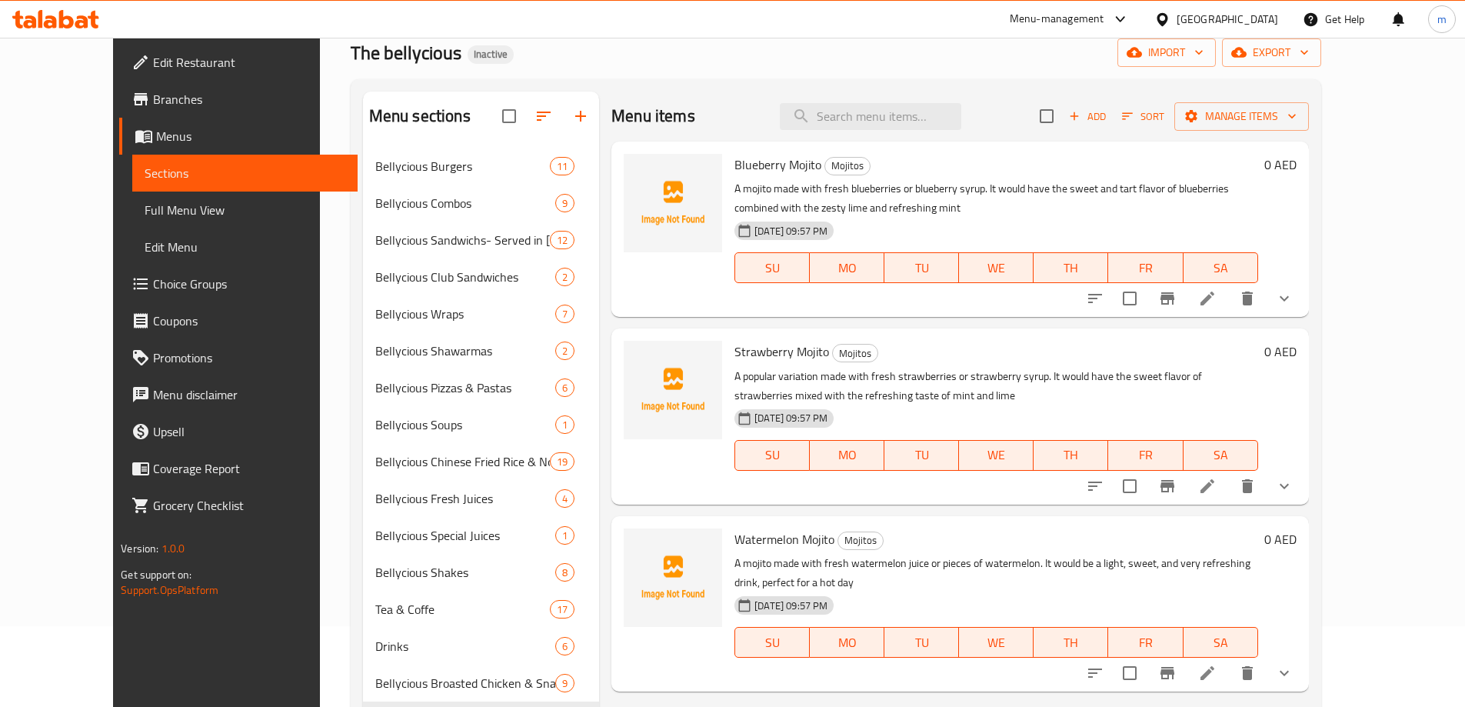
scroll to position [215, 0]
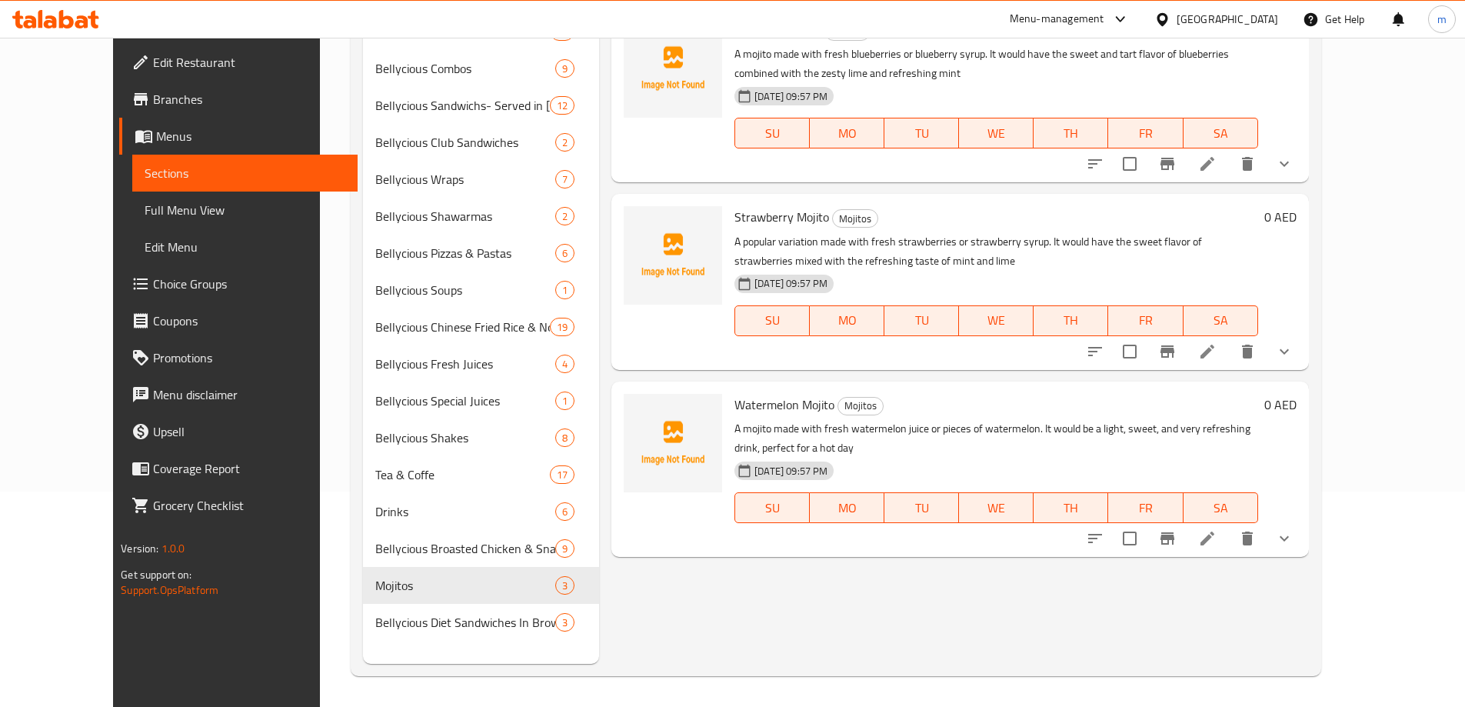
drag, startPoint x: 816, startPoint y: 57, endPoint x: 806, endPoint y: 201, distance: 144.1
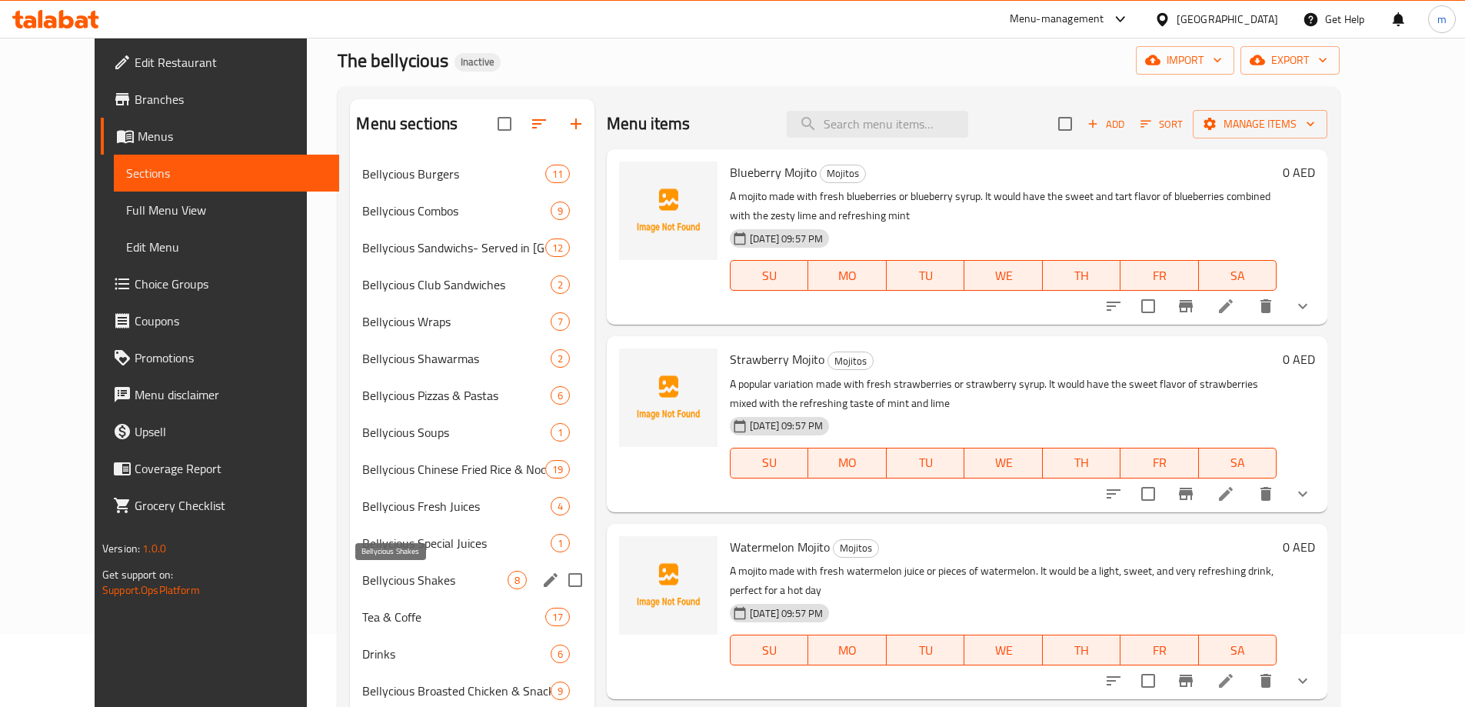
scroll to position [154, 0]
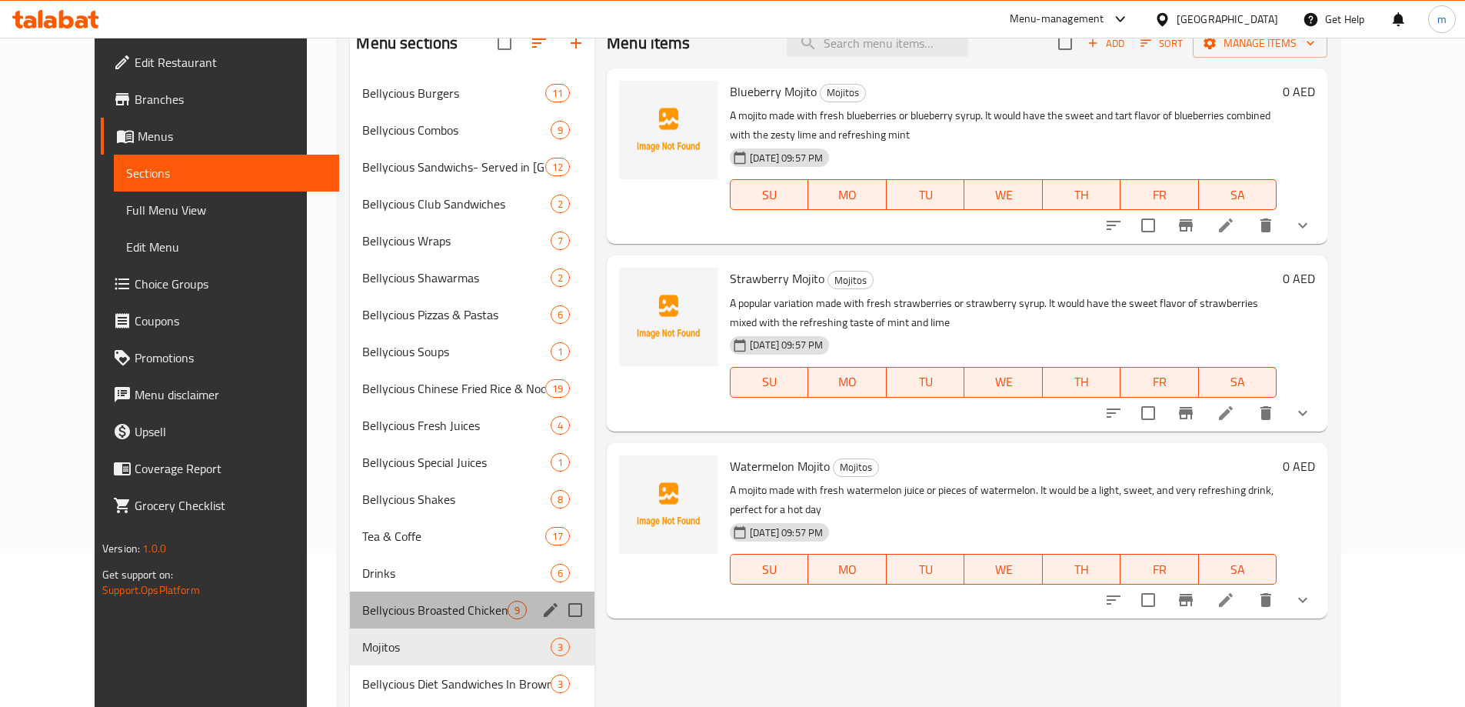
click at [397, 623] on div "Bellycious Broasted Chicken & Snacks 9" at bounding box center [472, 609] width 244 height 37
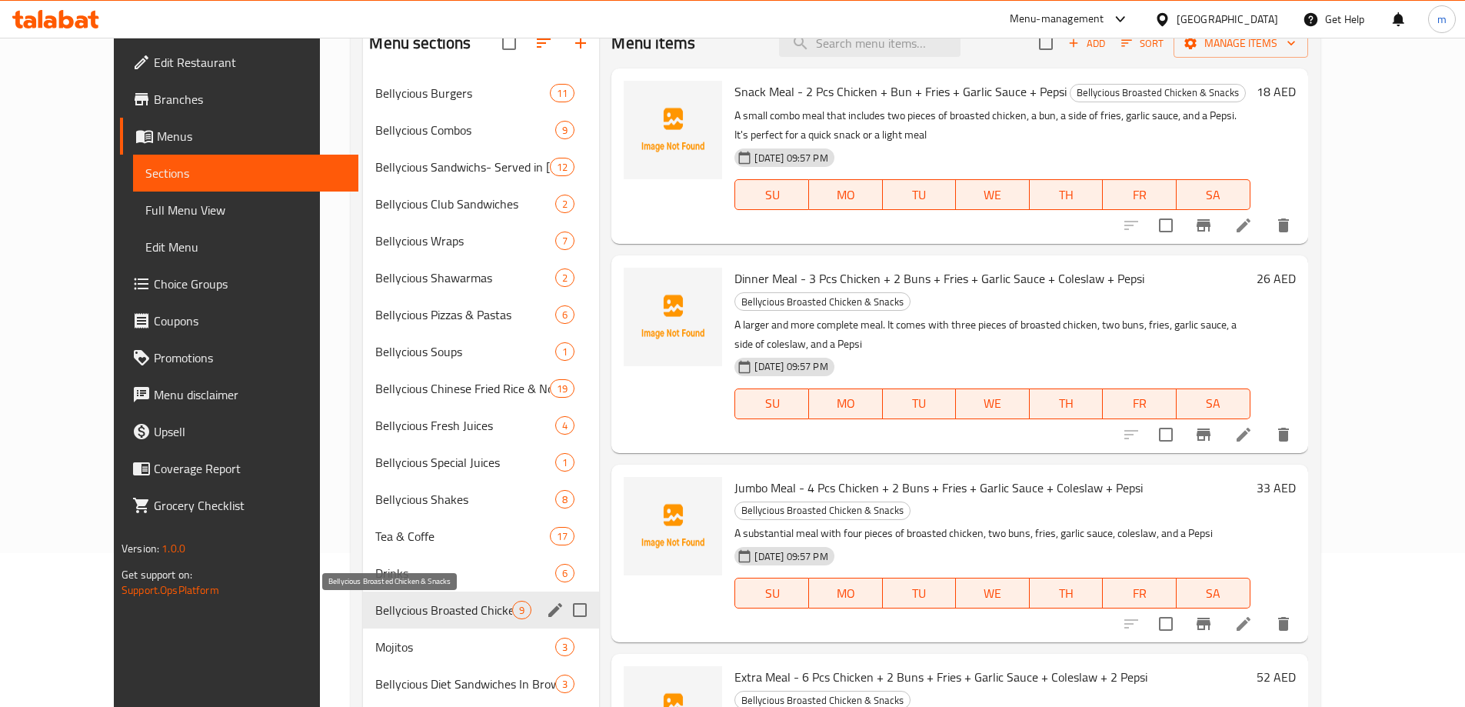
click at [413, 610] on span "Bellycious Broasted Chicken & Snacks" at bounding box center [443, 609] width 137 height 18
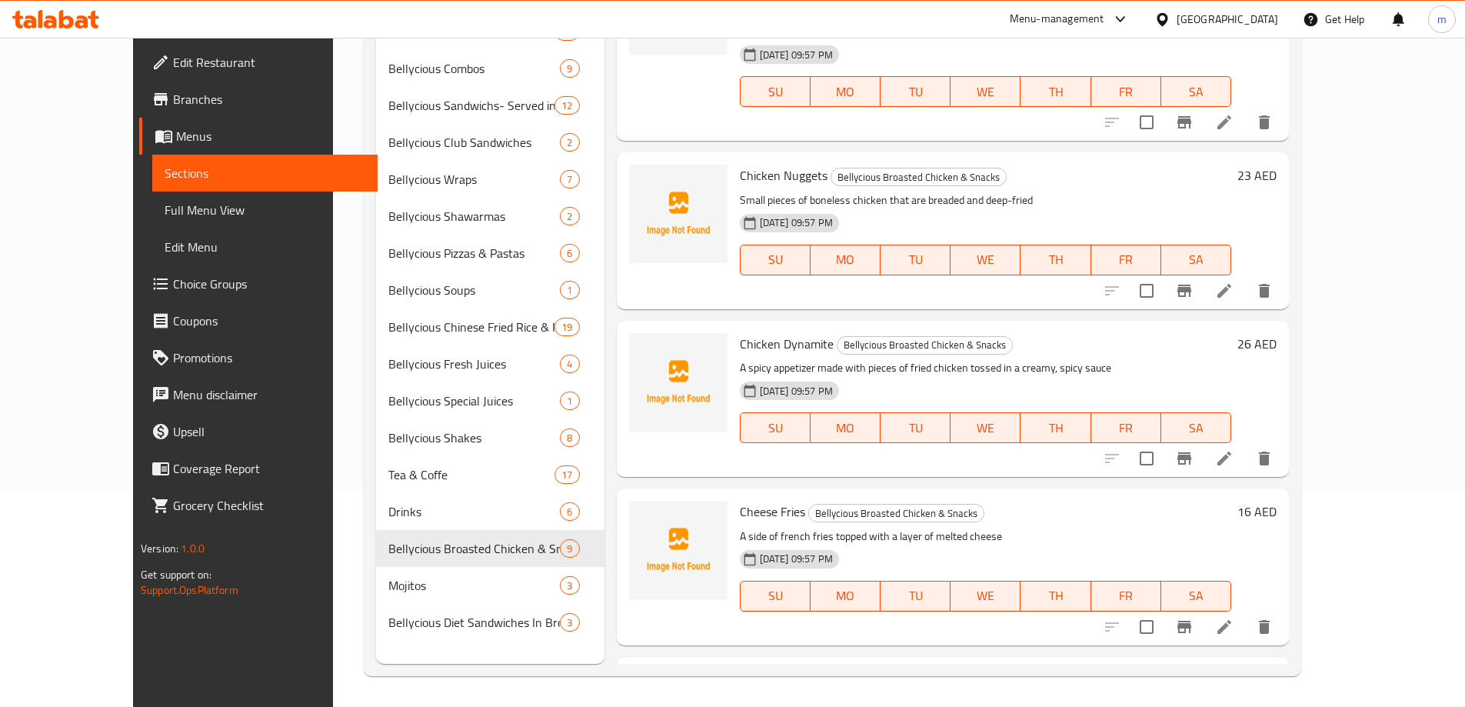
scroll to position [882, 0]
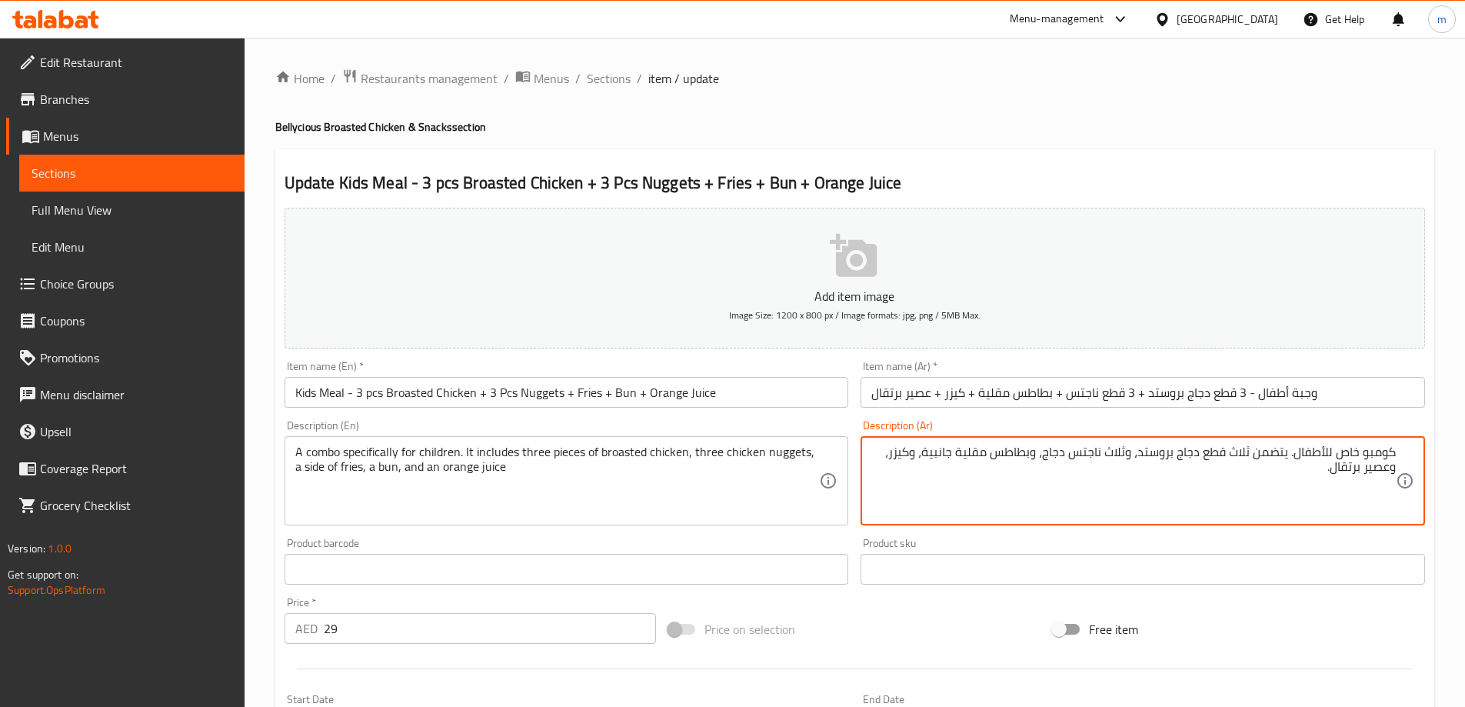
click at [1130, 454] on textarea "كومبو خاص للأطفال. يتضمن ثلاث قطع دجاج بروستد، وثلاث ناجتس دجاج، وبطاطس مقلية ج…" at bounding box center [1133, 480] width 524 height 73
click at [1134, 463] on textarea "كومبو خاص للأطفال. يتضمن ثلاث قطع دجاج بروستد، وثلاث ناجتس دجاج، وبطاطس مقلية ج…" at bounding box center [1133, 480] width 524 height 73
click at [1132, 464] on textarea "كومبو خاص للأطفال. يتضمن ثلاث قطع دجاج بروستد، وثلاث ناجتس دجاج، وبطاطس مقلية ج…" at bounding box center [1133, 480] width 524 height 73
click at [1133, 450] on textarea "كومبو خاص للأطفال. يتضمن ثلاث قطع دجاج بروستد، وثلاث ناجتس دجاج، وبطاطس مقلية ج…" at bounding box center [1133, 480] width 524 height 73
click at [1046, 454] on textarea "كومبو خاص للأطفال. يتضمن ثلاث قطع دجاج بروستد، ثلاث ناجتس دجاج، وبطاطس مقلية جا…" at bounding box center [1133, 480] width 524 height 73
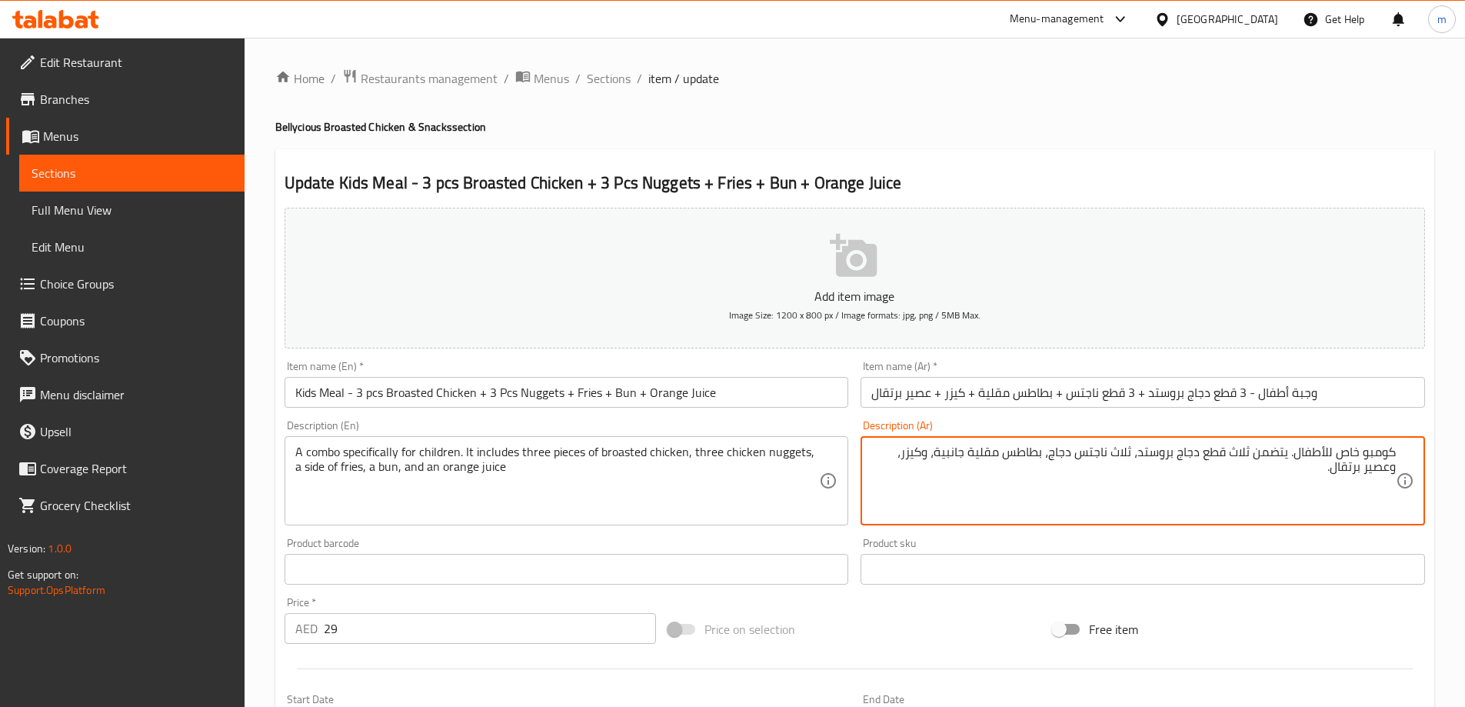
click at [934, 458] on textarea "كومبو خاص للأطفال. يتضمن ثلاث قطع دجاج بروستد، ثلاث ناجتس دجاج، بطاطس مقلية جان…" at bounding box center [1133, 480] width 524 height 73
click at [907, 451] on textarea "كومبو خاص للأطفال. يتضمن ثلاث قطع دجاج بروستد، ثلاث ناجتس دجاج، بطاطس مقلية جان…" at bounding box center [1133, 480] width 524 height 73
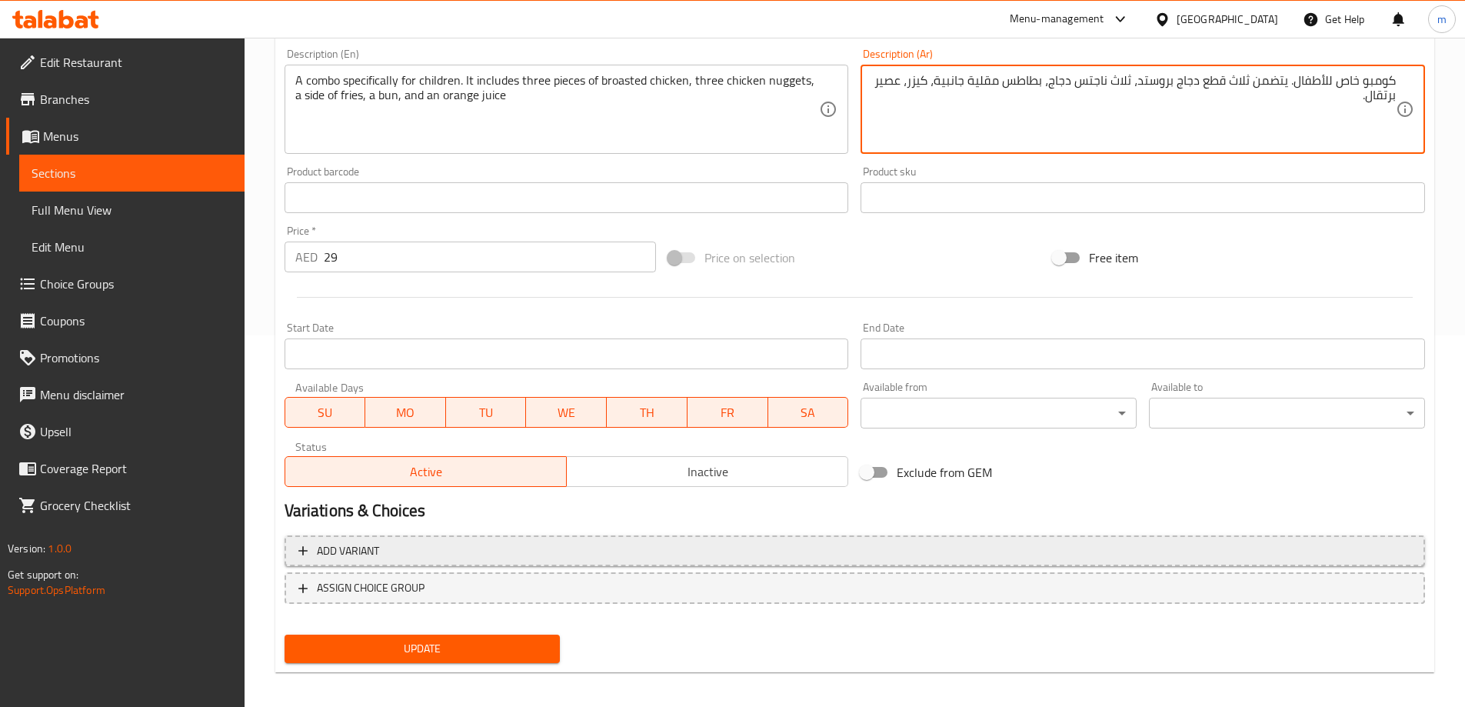
scroll to position [380, 0]
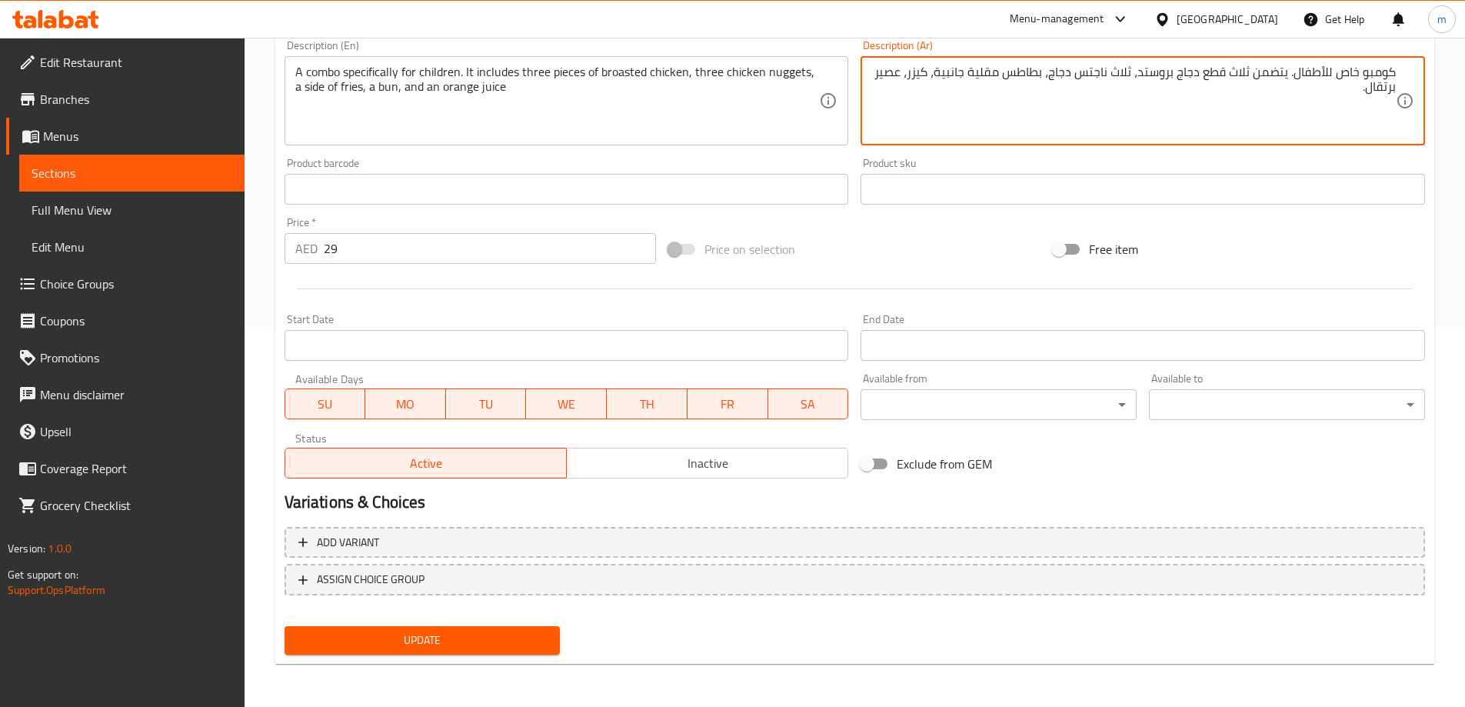
type textarea "كومبو خاص للأطفال. يتضمن ثلاث قطع دجاج بروستد، ثلاث ناجتس دجاج، بطاطس مقلية جان…"
click at [426, 645] on span "Update" at bounding box center [422, 639] width 251 height 19
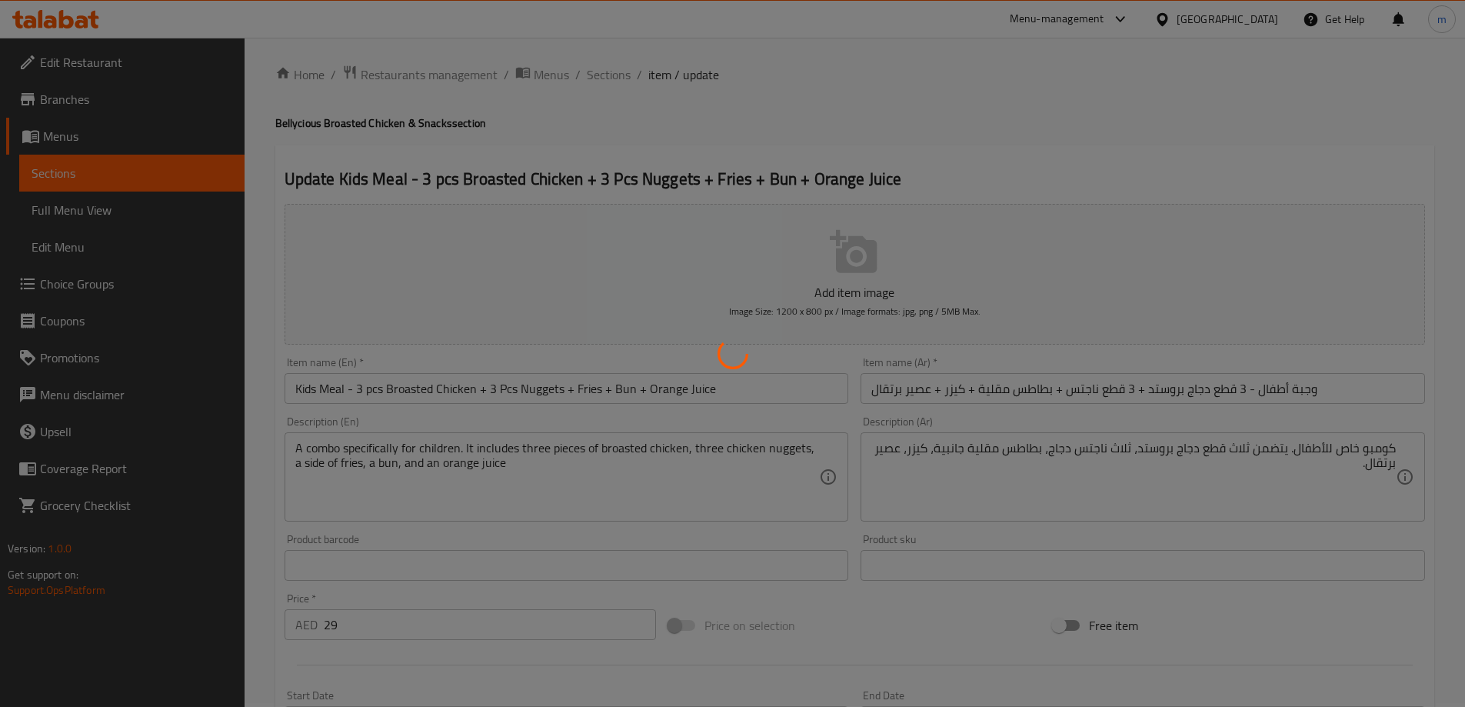
scroll to position [0, 0]
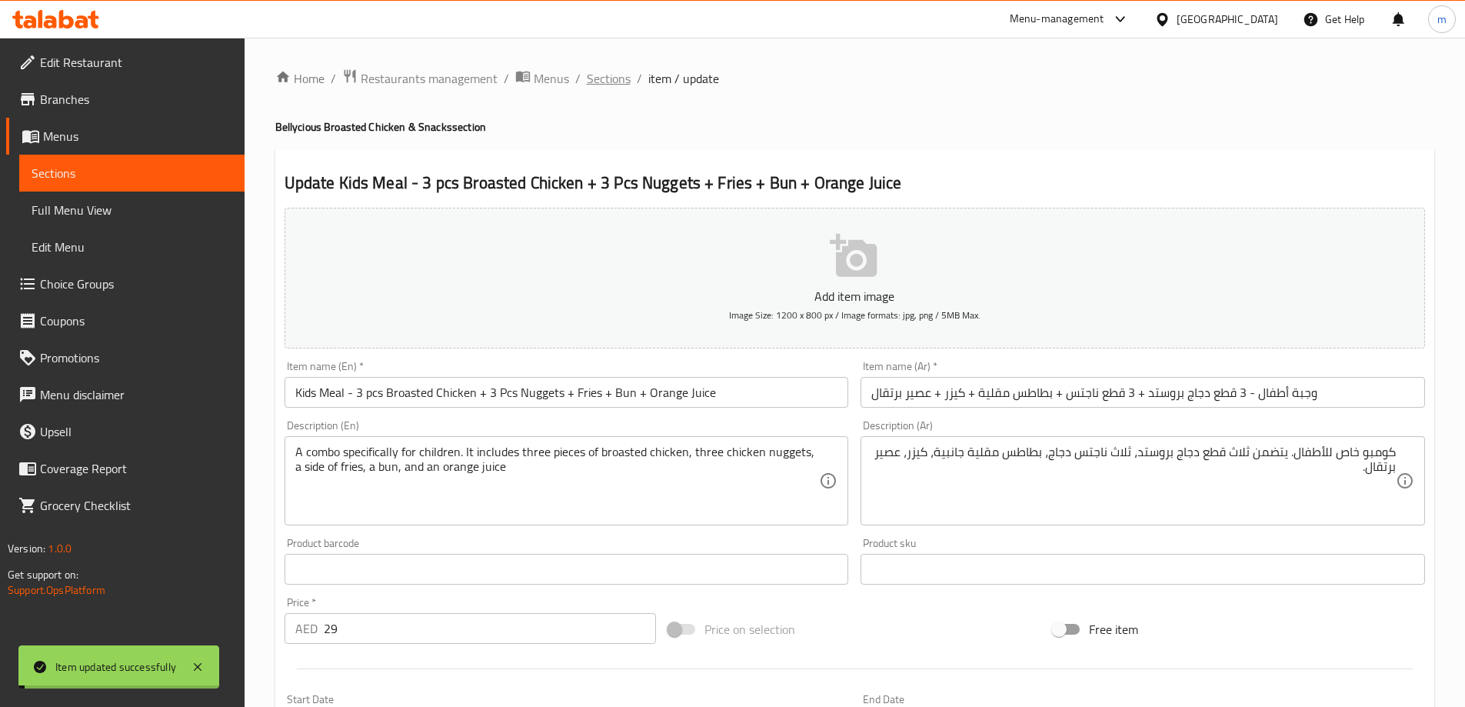
click at [607, 85] on span "Sections" at bounding box center [609, 78] width 44 height 18
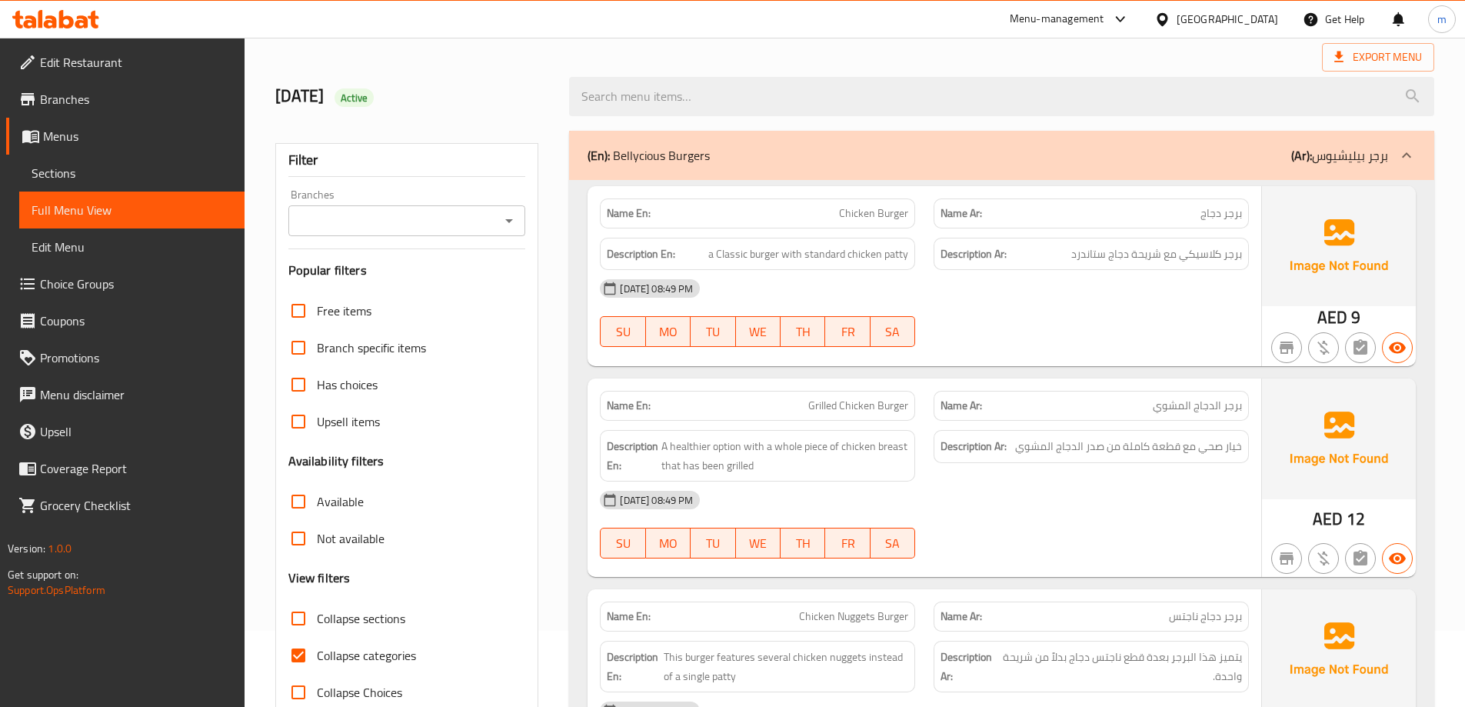
scroll to position [231, 0]
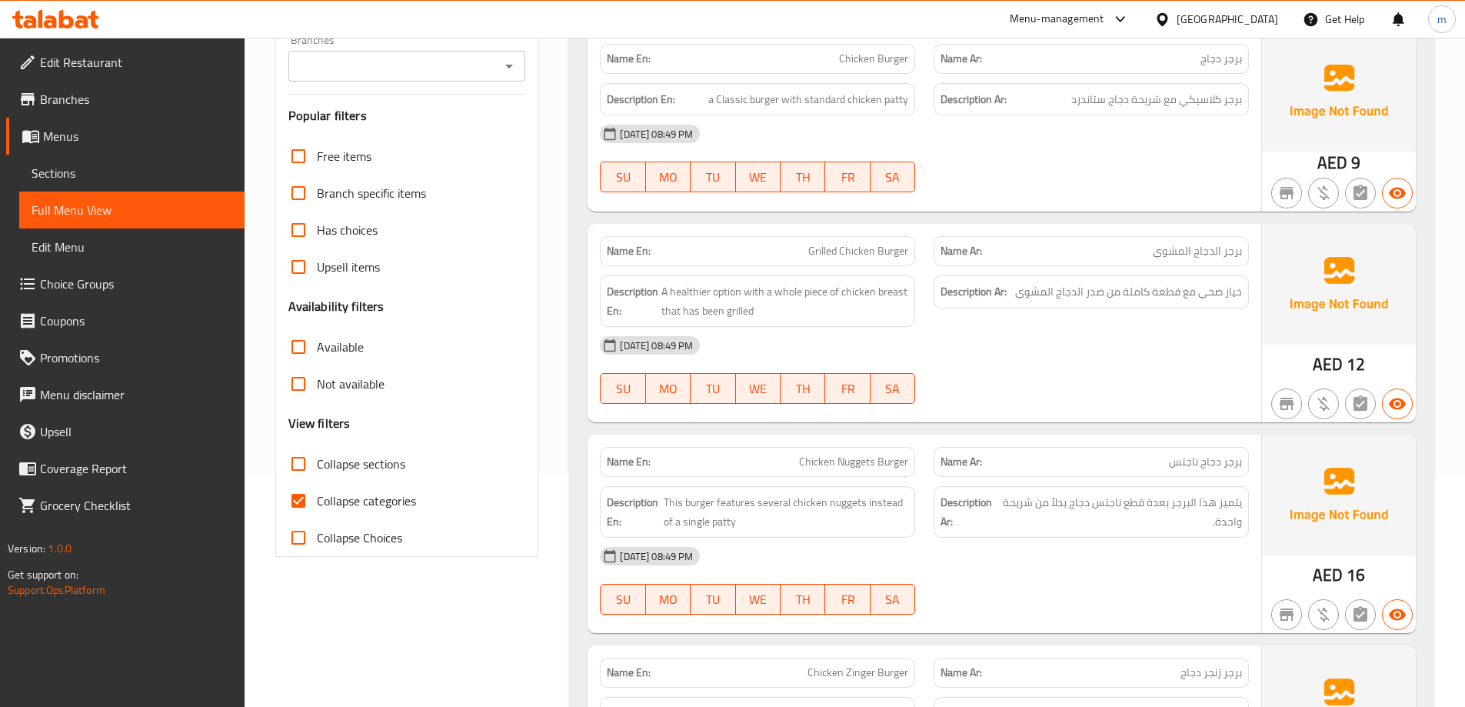
click at [370, 470] on span "Collapse sections" at bounding box center [361, 463] width 88 height 18
click at [317, 470] on input "Collapse sections" at bounding box center [298, 463] width 37 height 37
checkbox input "true"
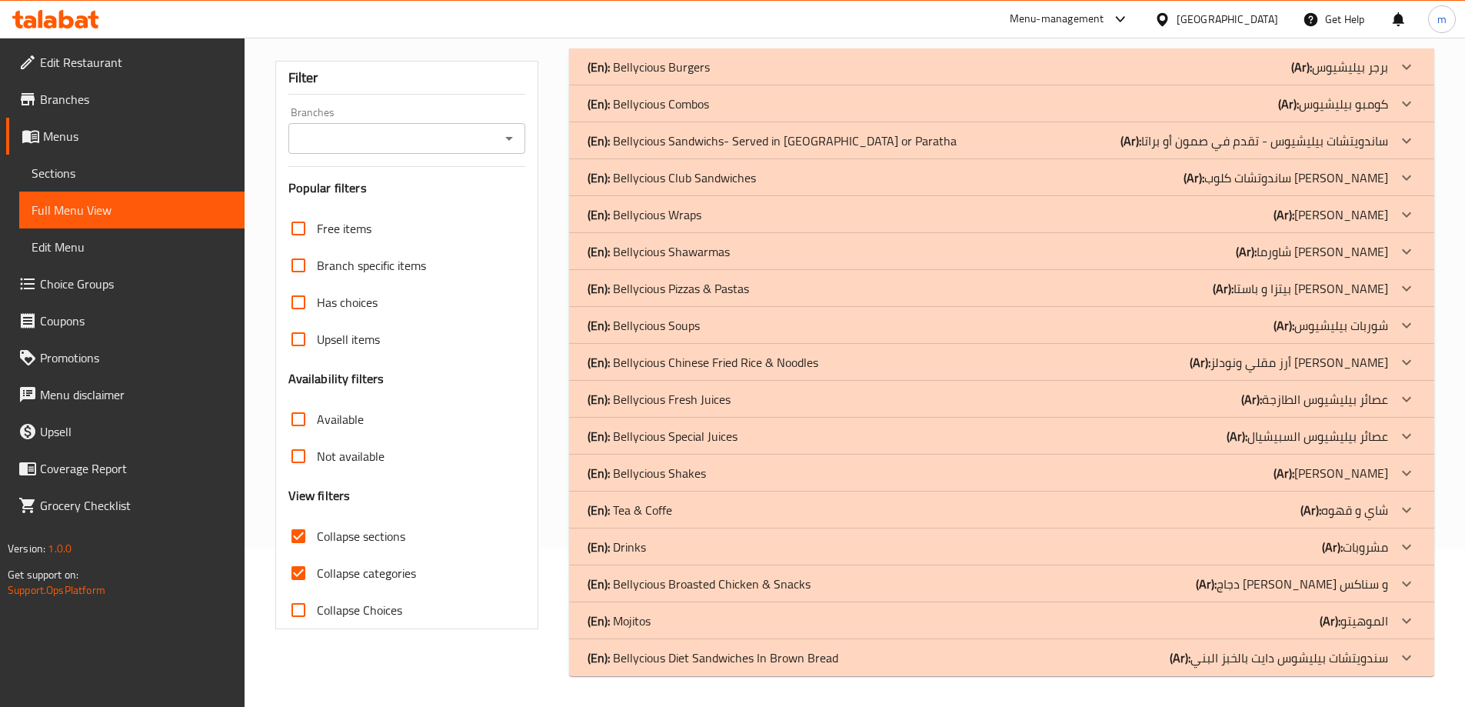
scroll to position [158, 0]
click at [375, 501] on div "Free items Branch specific items Has choices Upsell items Availability filters …" at bounding box center [407, 419] width 238 height 418
click at [394, 586] on label "Collapse categories" at bounding box center [348, 572] width 136 height 37
click at [317, 586] on input "Collapse categories" at bounding box center [298, 572] width 37 height 37
checkbox input "false"
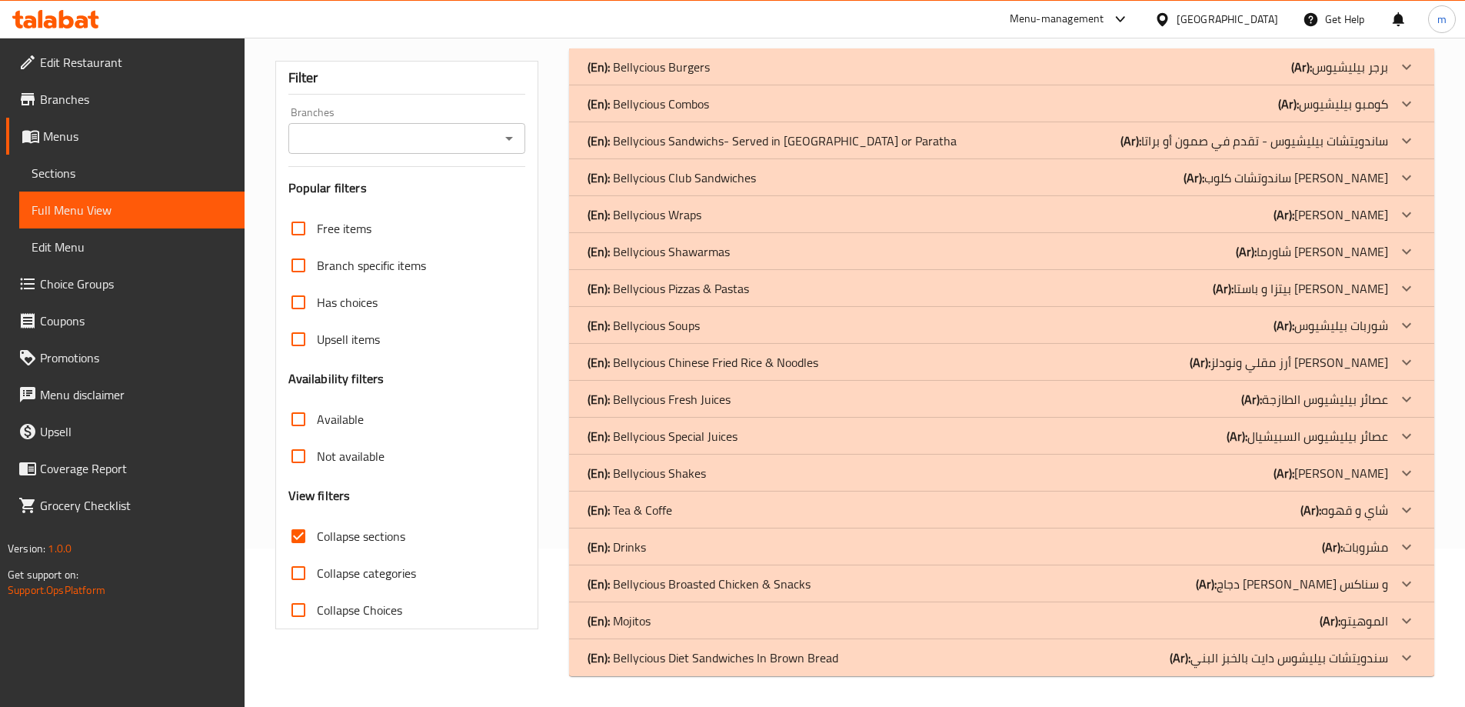
click at [850, 664] on div "(En): Bellycious Diet Sandwiches In Brown Bread (Ar): سندويتشات بيليشوس دايت با…" at bounding box center [987, 657] width 800 height 18
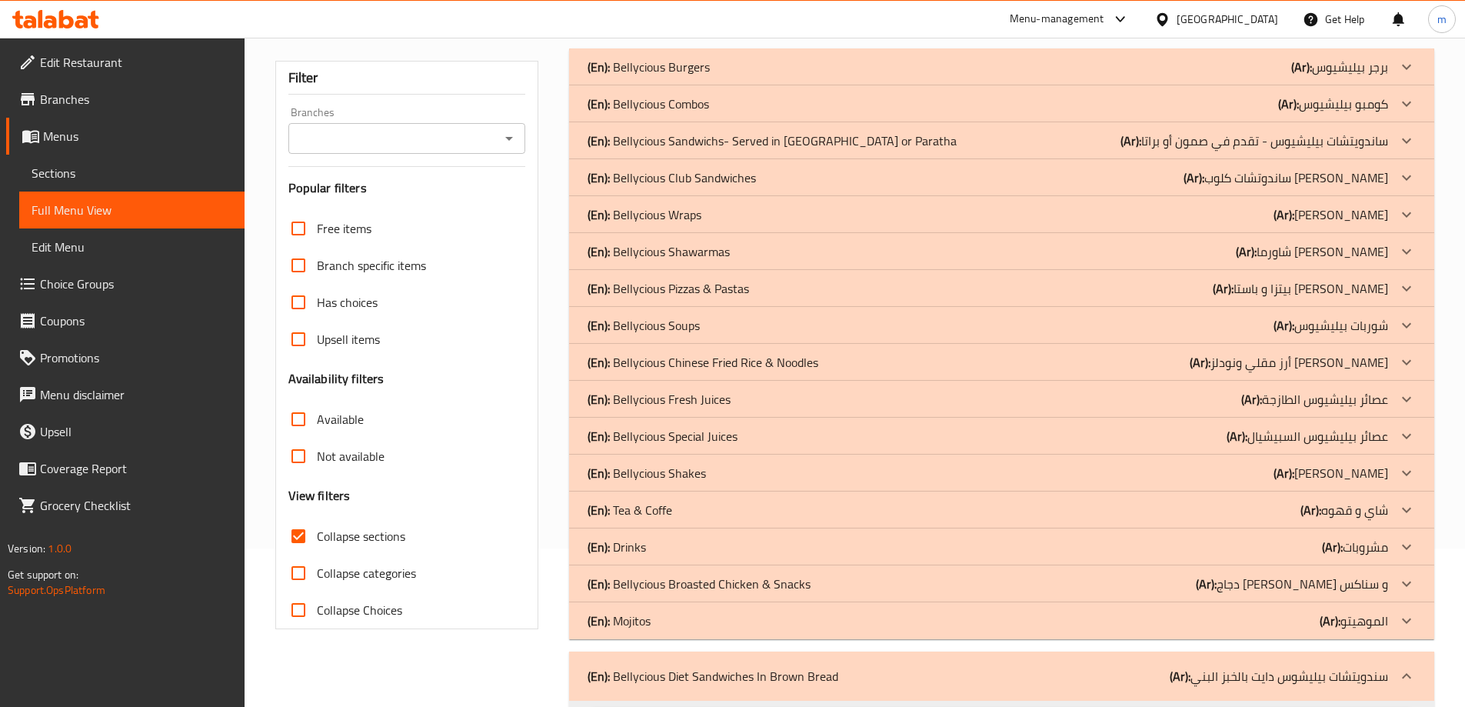
click at [670, 614] on div "(En): Mojitos (Ar): الموهيتو" at bounding box center [987, 620] width 800 height 18
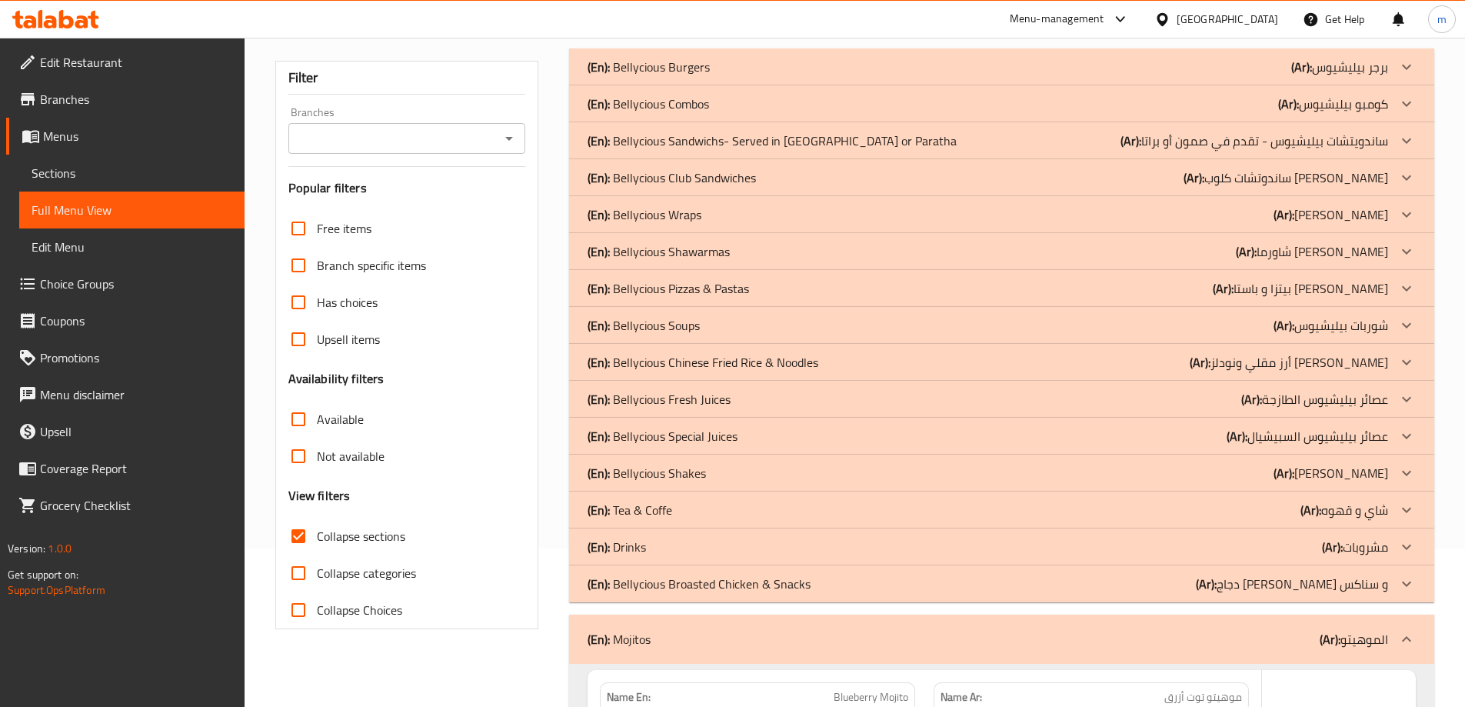
click at [649, 584] on p "(En): Bellycious Broasted Chicken & Snacks" at bounding box center [698, 583] width 223 height 18
click at [647, 547] on div "(En): Drinks (Ar): مشروبات" at bounding box center [987, 546] width 800 height 18
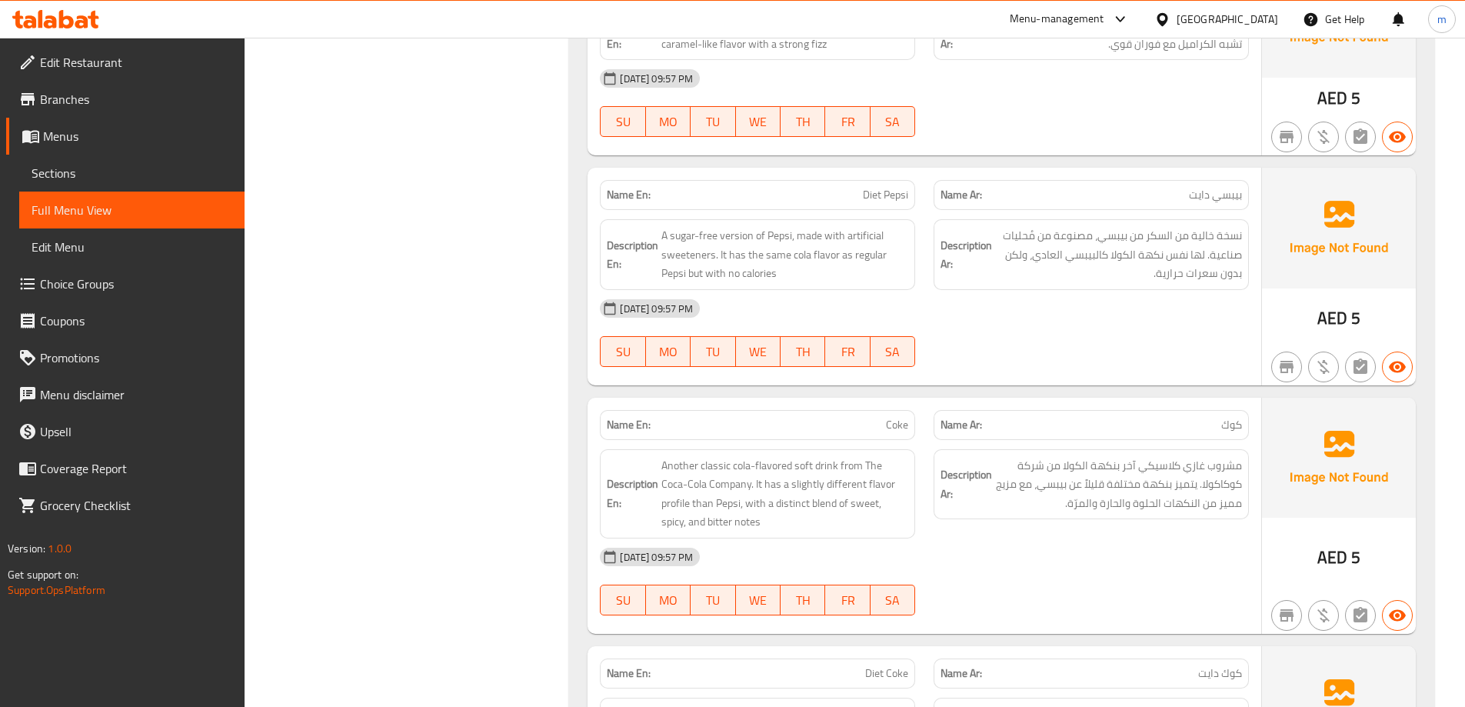
scroll to position [0, 0]
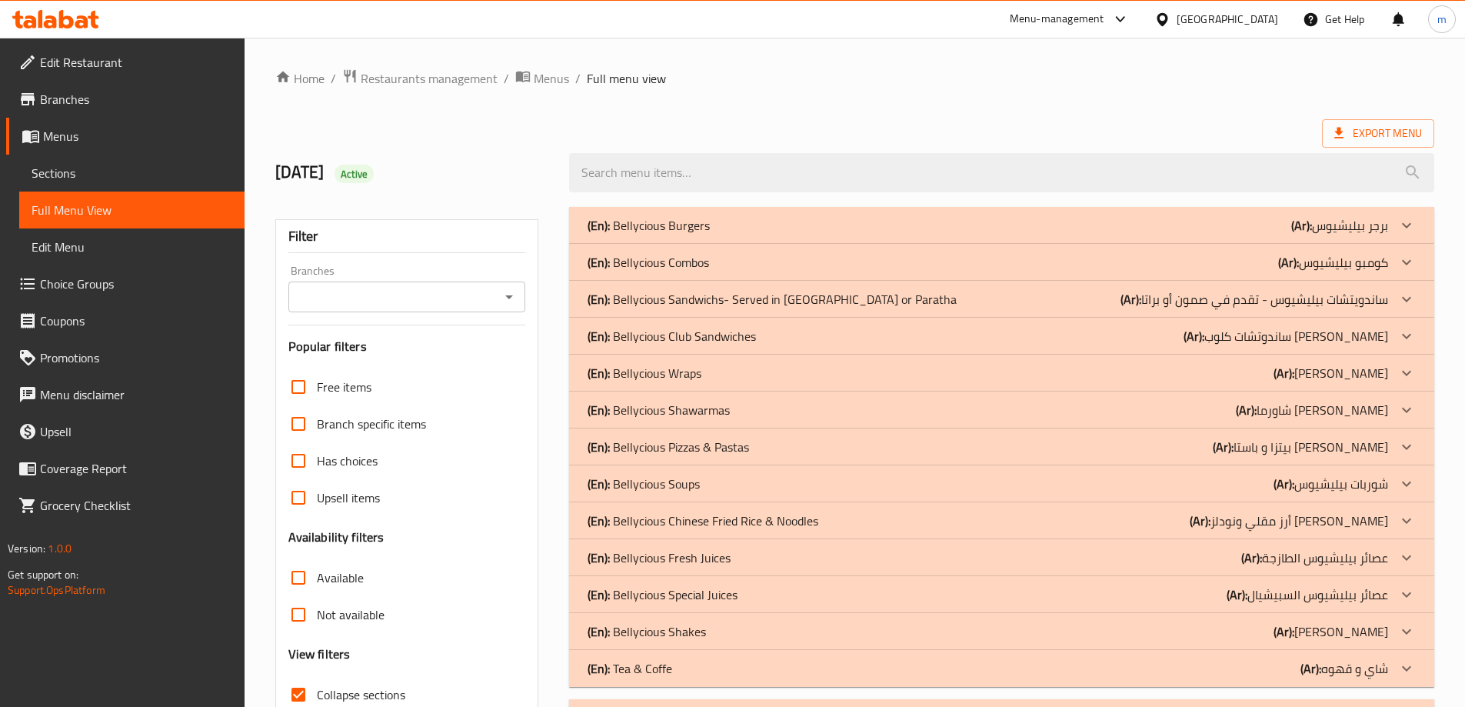
drag, startPoint x: 897, startPoint y: 450, endPoint x: 907, endPoint y: 132, distance: 317.7
click at [1360, 128] on span "Export Menu" at bounding box center [1378, 133] width 88 height 19
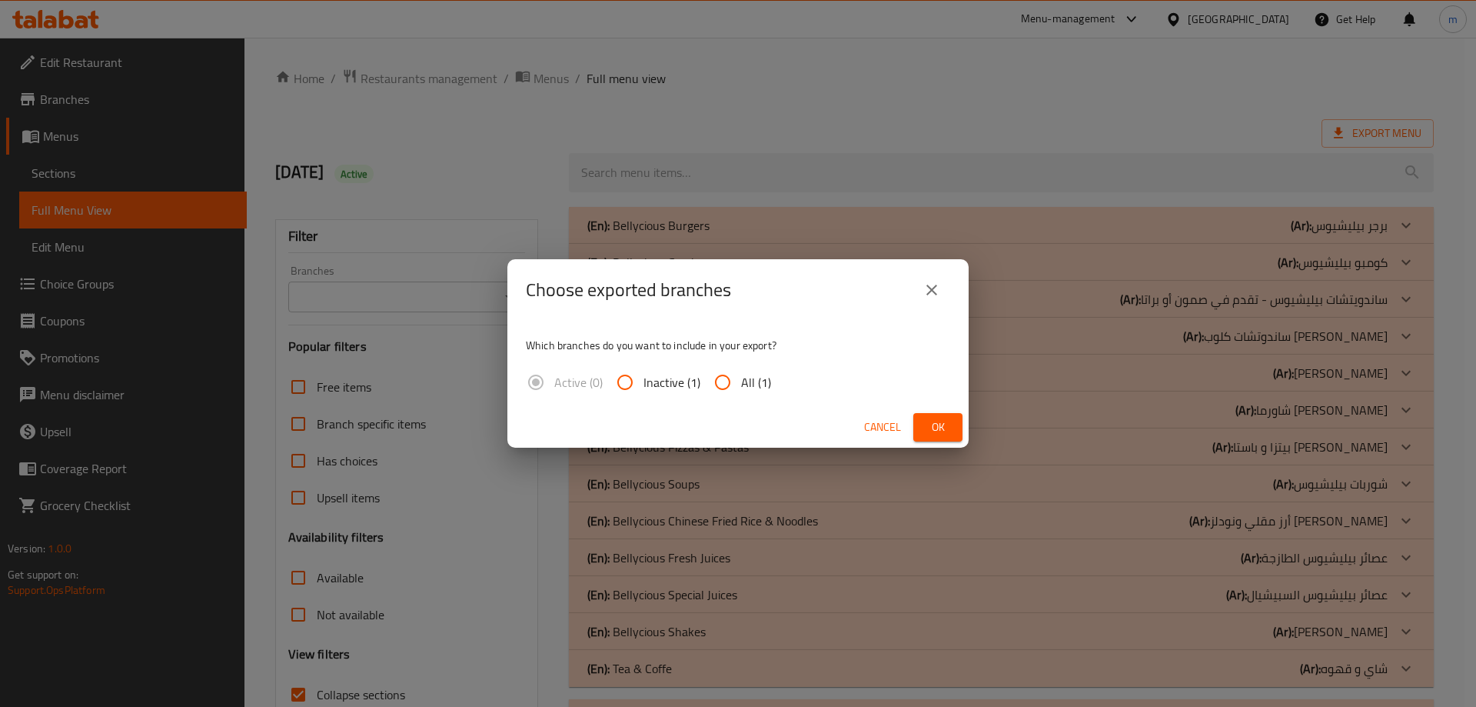
click at [753, 366] on label "All (1)" at bounding box center [737, 382] width 67 height 37
click at [741, 366] on input "All (1)" at bounding box center [722, 382] width 37 height 37
radio input "true"
click at [926, 419] on span "Ok" at bounding box center [938, 426] width 25 height 19
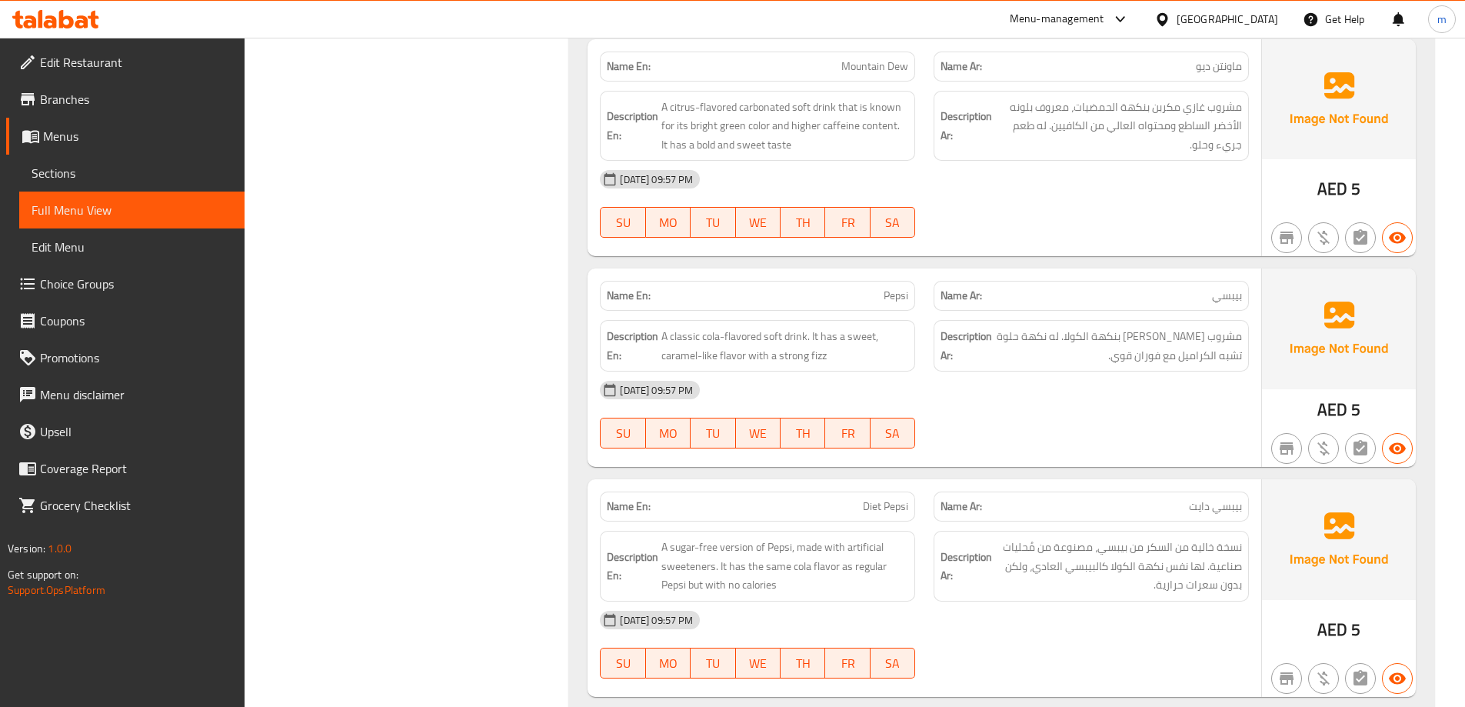
scroll to position [5993, 0]
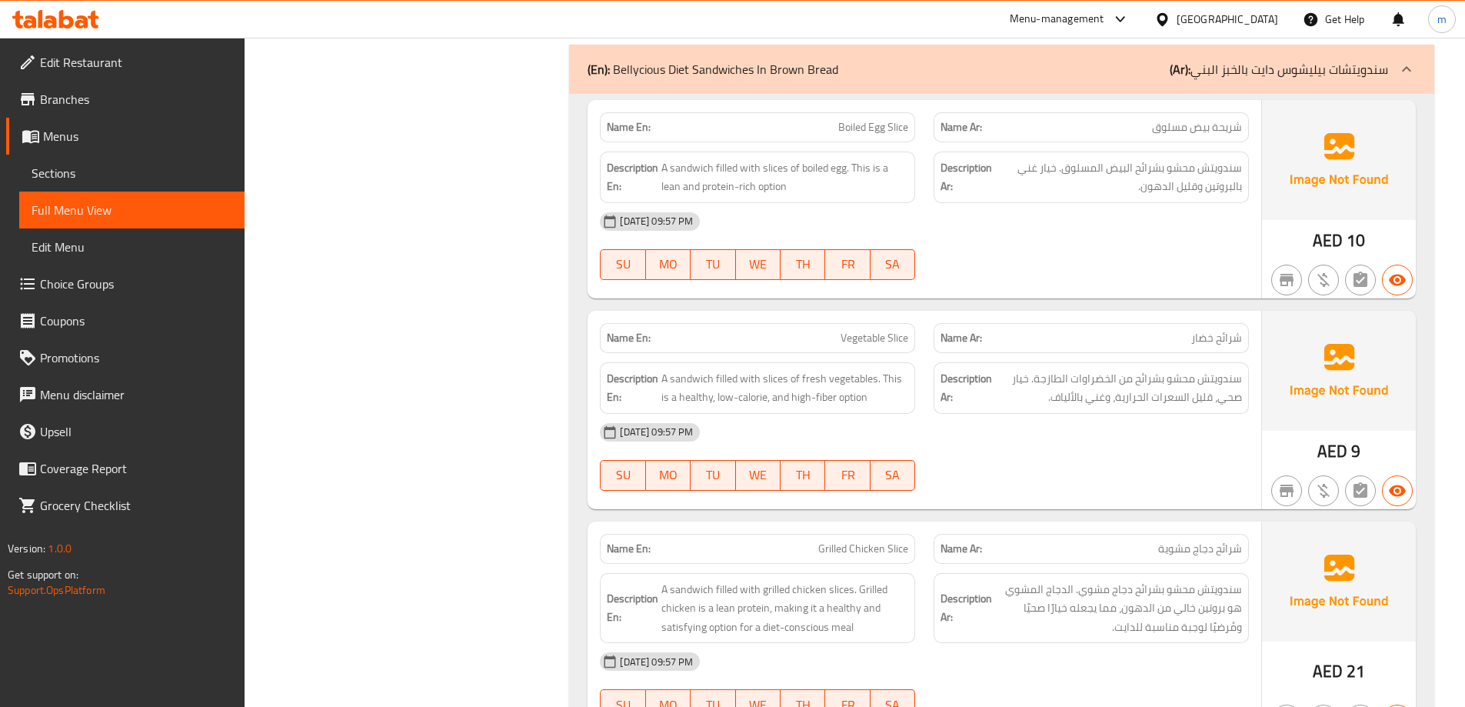
drag, startPoint x: 1053, startPoint y: 78, endPoint x: 1064, endPoint y: 642, distance: 564.4
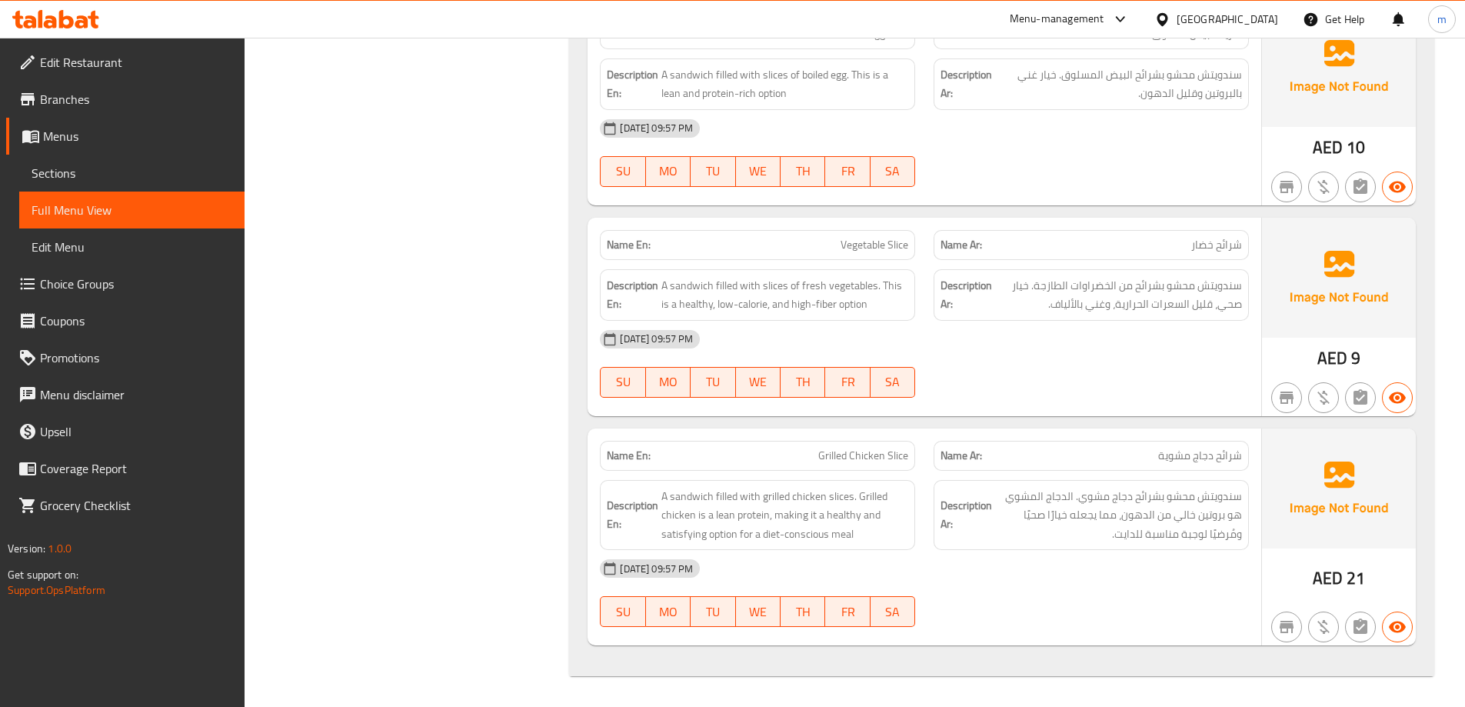
click at [1011, 575] on div "[DATE] 09:57 PM" at bounding box center [923, 568] width 667 height 37
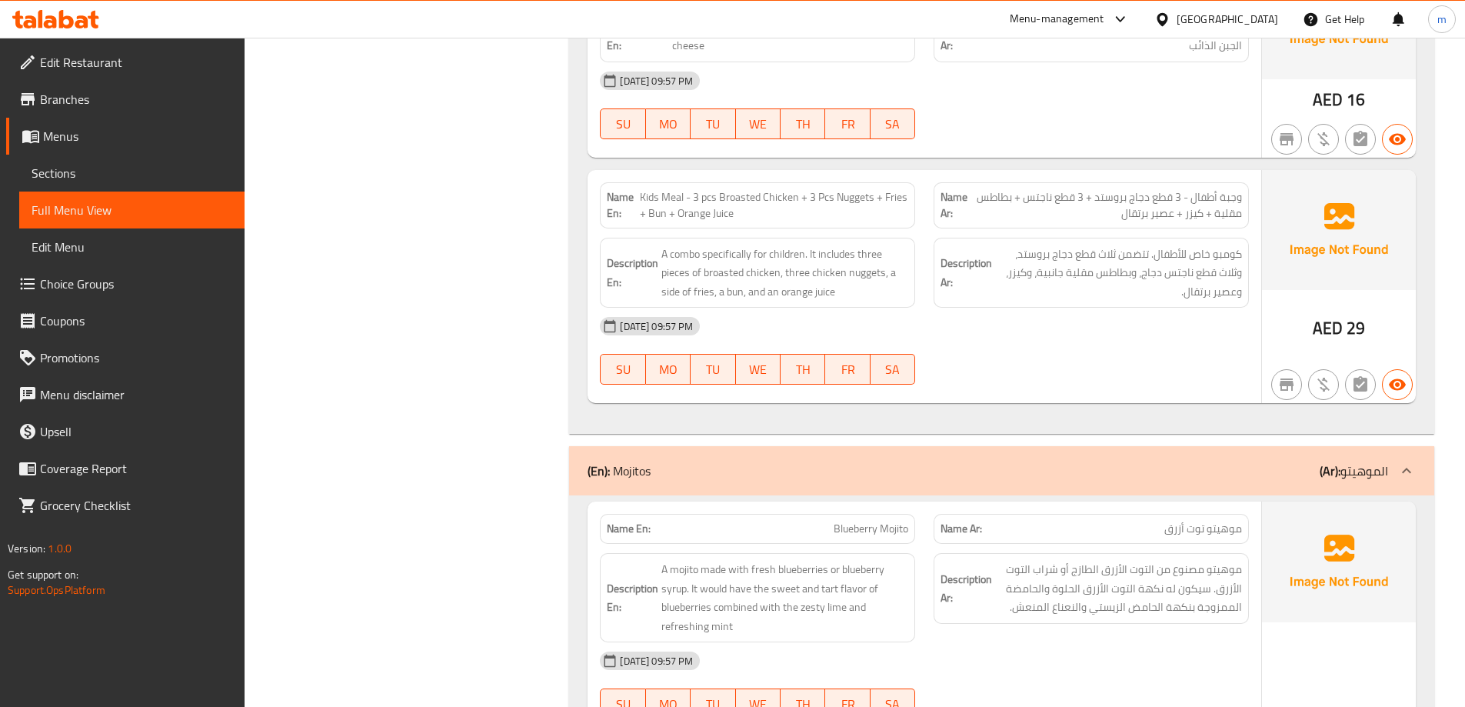
drag, startPoint x: 414, startPoint y: 339, endPoint x: 421, endPoint y: 368, distance: 30.0
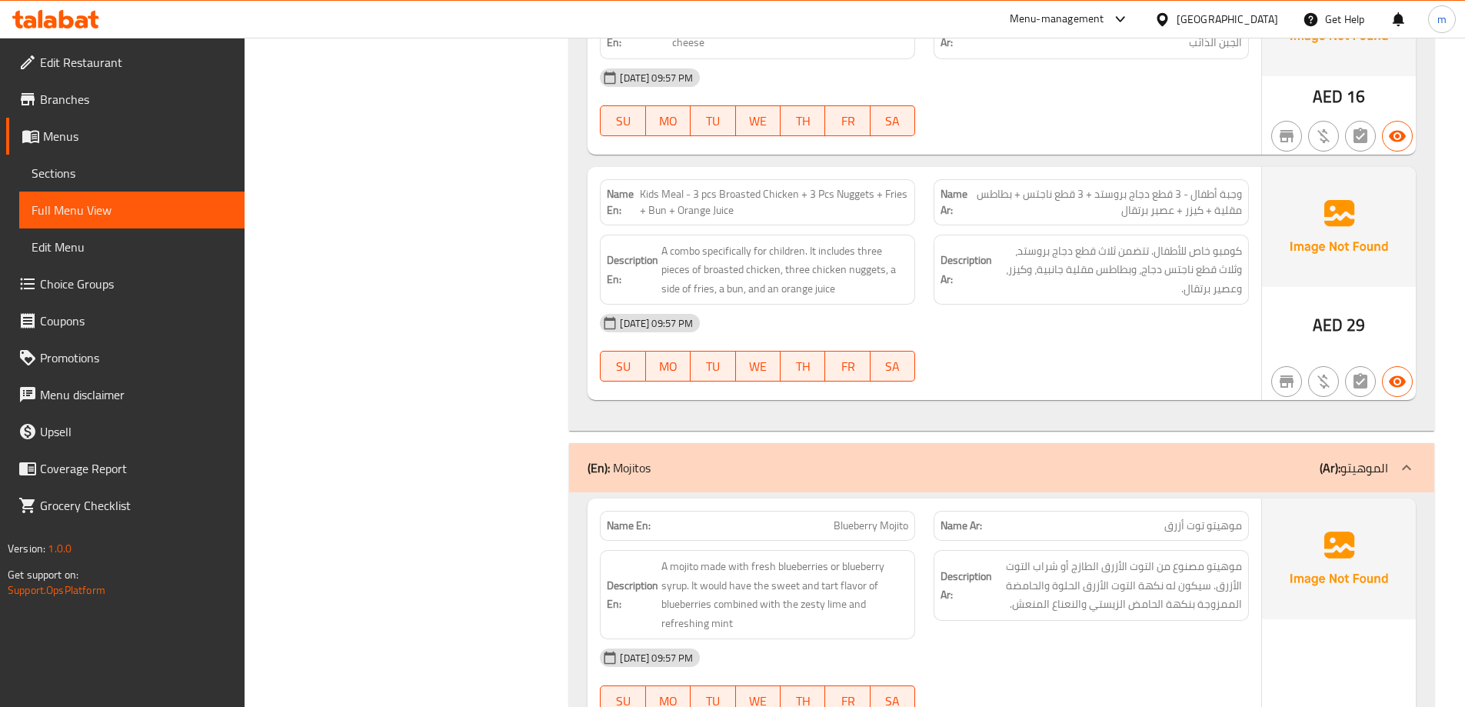
click at [814, 203] on span "Kids Meal - 3 pcs Broasted Chicken + 3 Pcs Nuggets + Fries + Bun + Orange Juice" at bounding box center [774, 202] width 269 height 32
copy span "Kids Meal - 3 pcs Broasted Chicken + 3 Pcs Nuggets + Fries + Bun + Orange Juice"
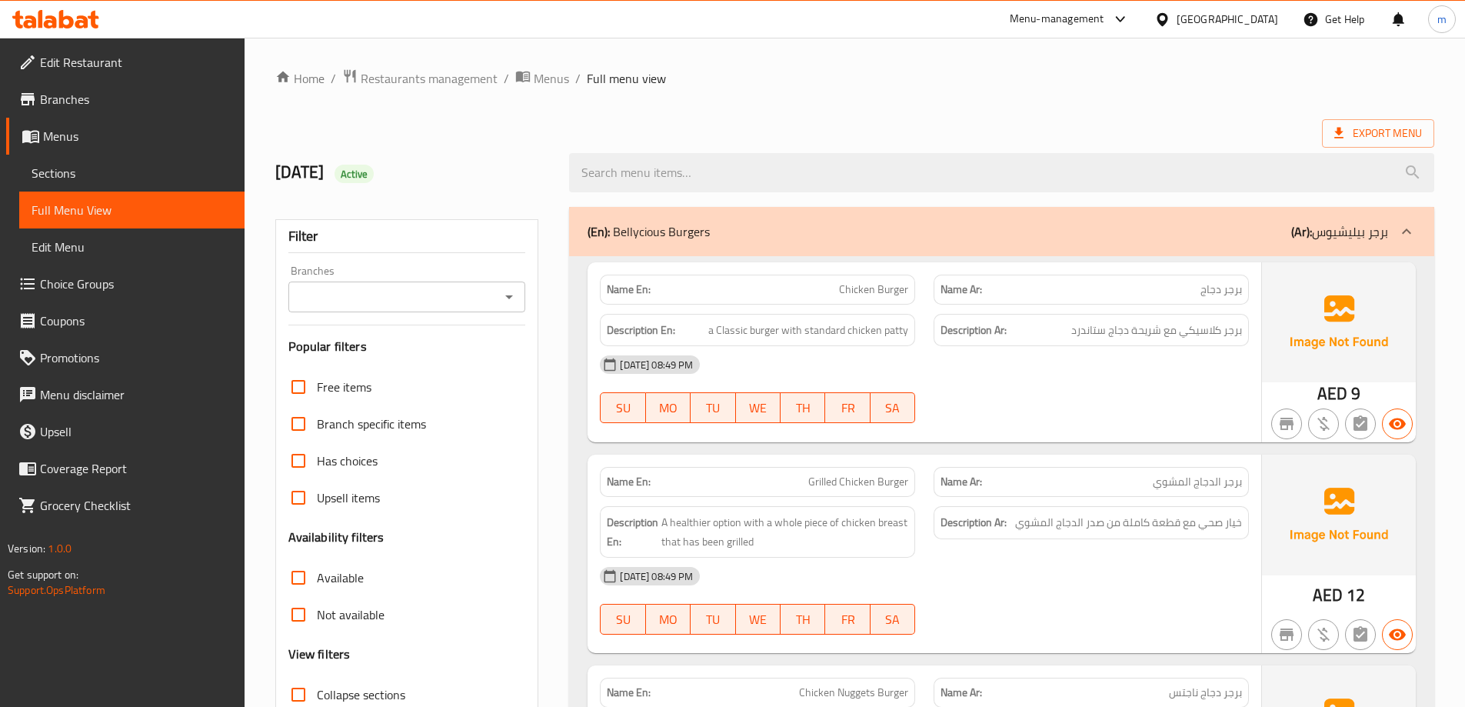
scroll to position [154, 0]
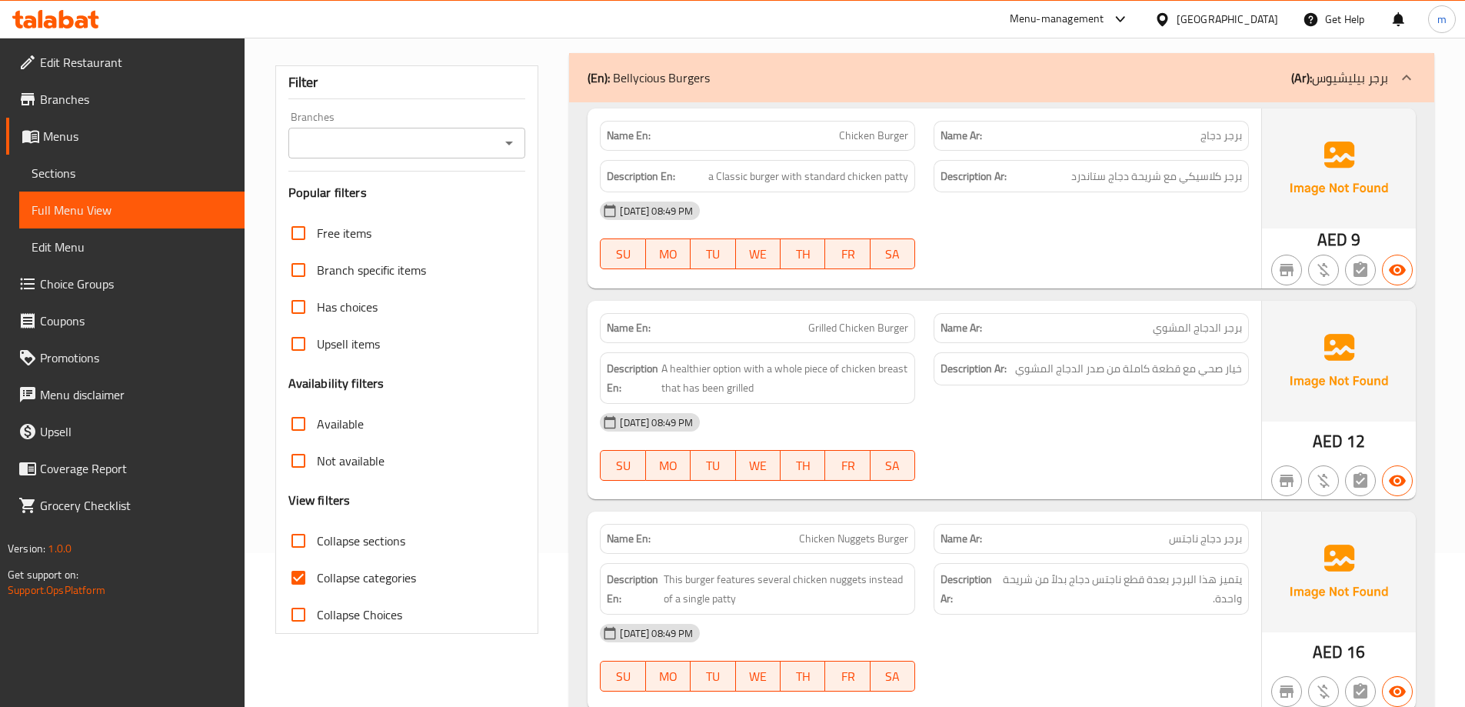
drag, startPoint x: 372, startPoint y: 548, endPoint x: 384, endPoint y: 558, distance: 15.3
click at [372, 548] on span "Collapse sections" at bounding box center [361, 540] width 88 height 18
click at [317, 548] on input "Collapse sections" at bounding box center [298, 540] width 37 height 37
click at [372, 548] on span "Collapse sections" at bounding box center [361, 540] width 88 height 18
click at [317, 548] on input "Collapse sections" at bounding box center [298, 540] width 37 height 37
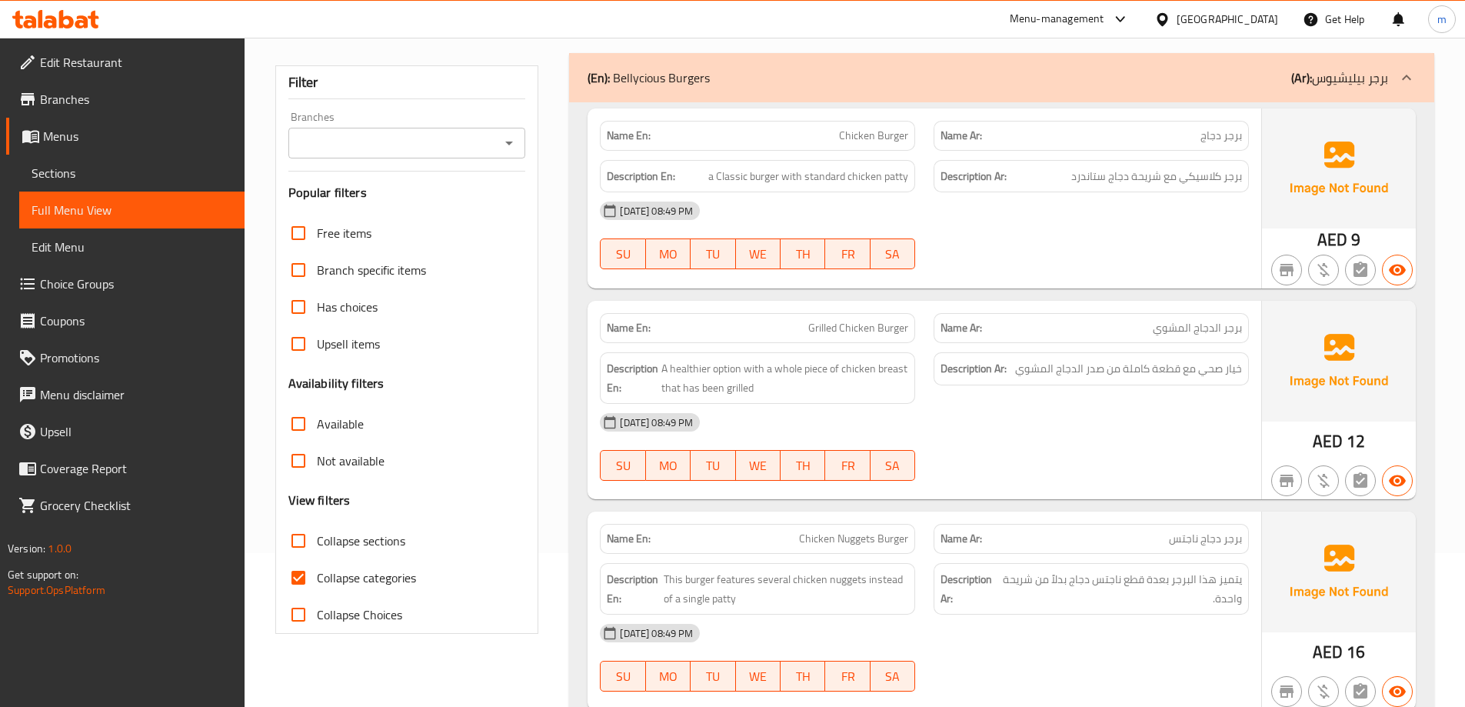
checkbox input "false"
click at [366, 570] on span "Collapse categories" at bounding box center [366, 577] width 99 height 18
click at [317, 570] on input "Collapse categories" at bounding box center [298, 577] width 37 height 37
checkbox input "false"
click at [331, 543] on span "Collapse sections" at bounding box center [361, 540] width 88 height 18
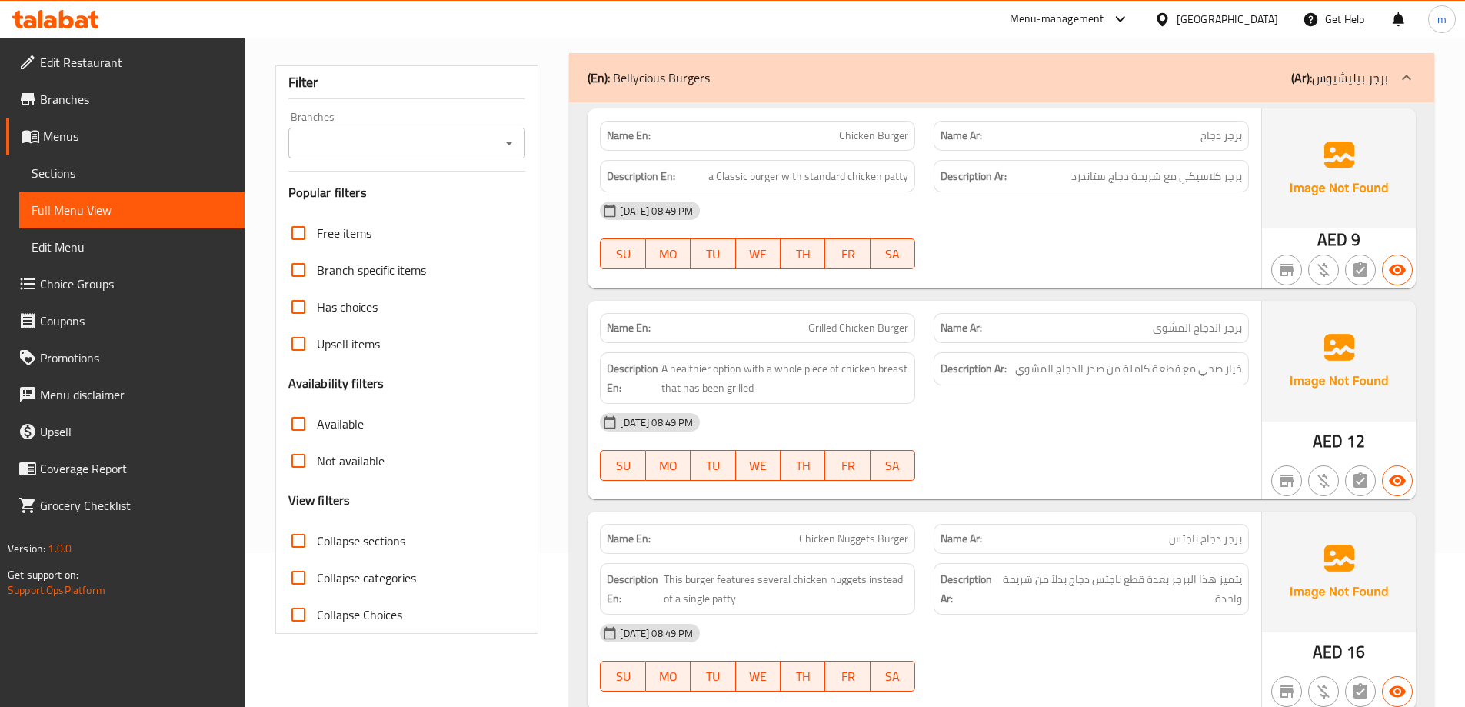
click at [317, 543] on input "Collapse sections" at bounding box center [298, 540] width 37 height 37
checkbox input "true"
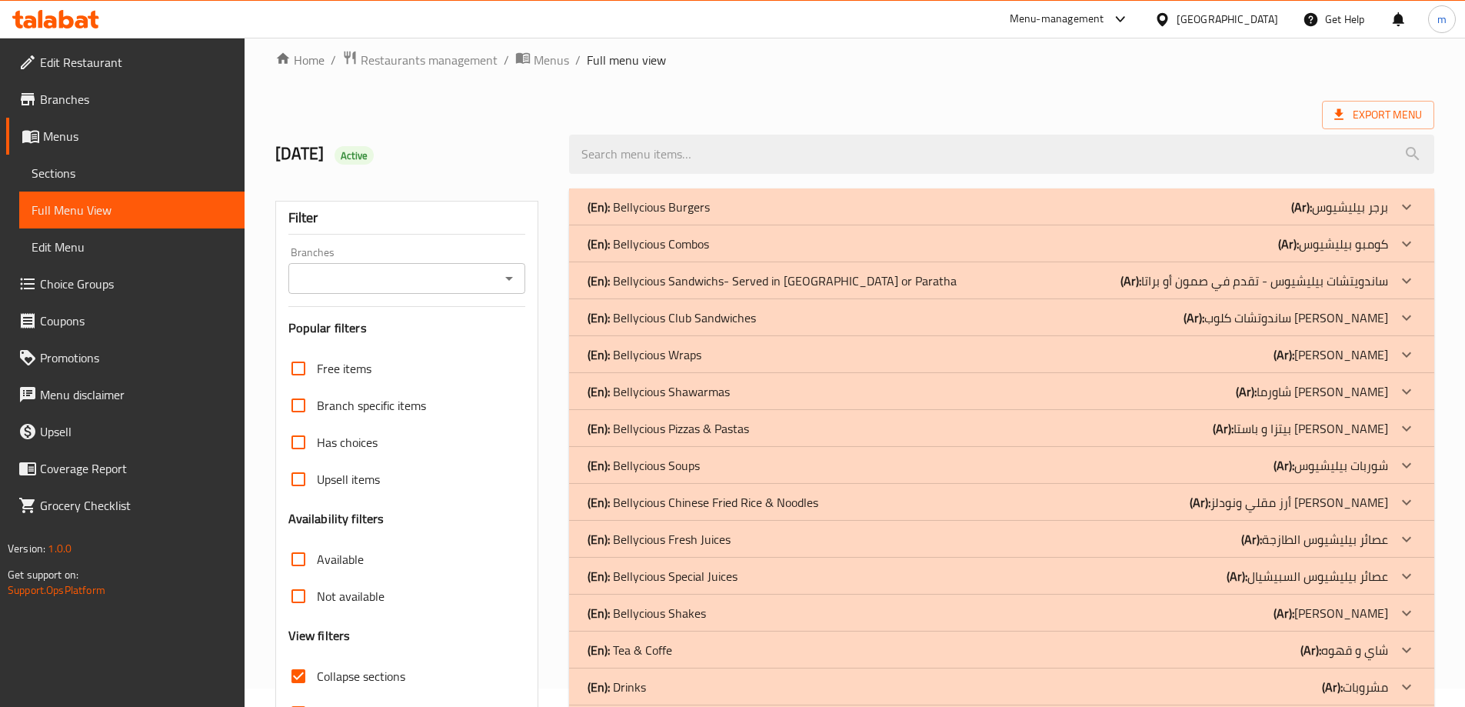
scroll to position [0, 0]
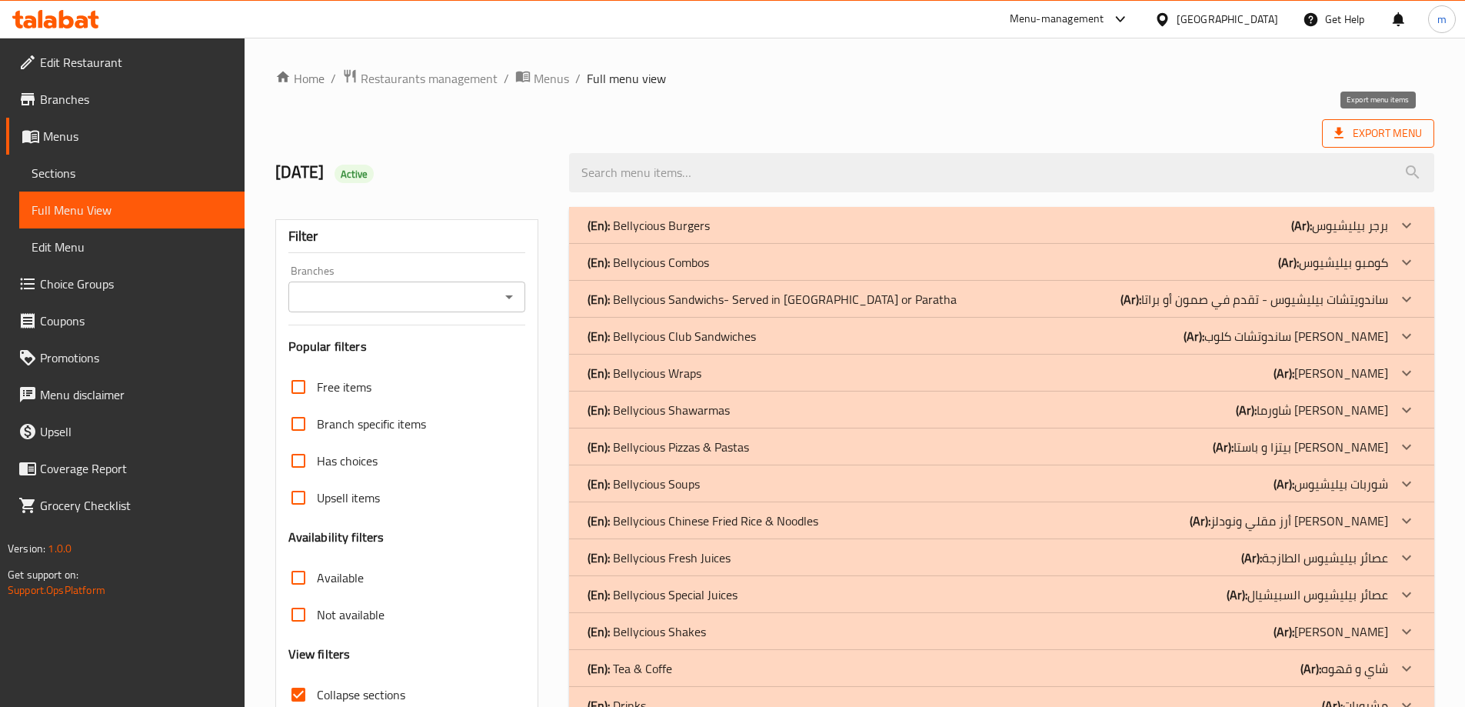
click at [1354, 135] on span "Export Menu" at bounding box center [1378, 133] width 88 height 19
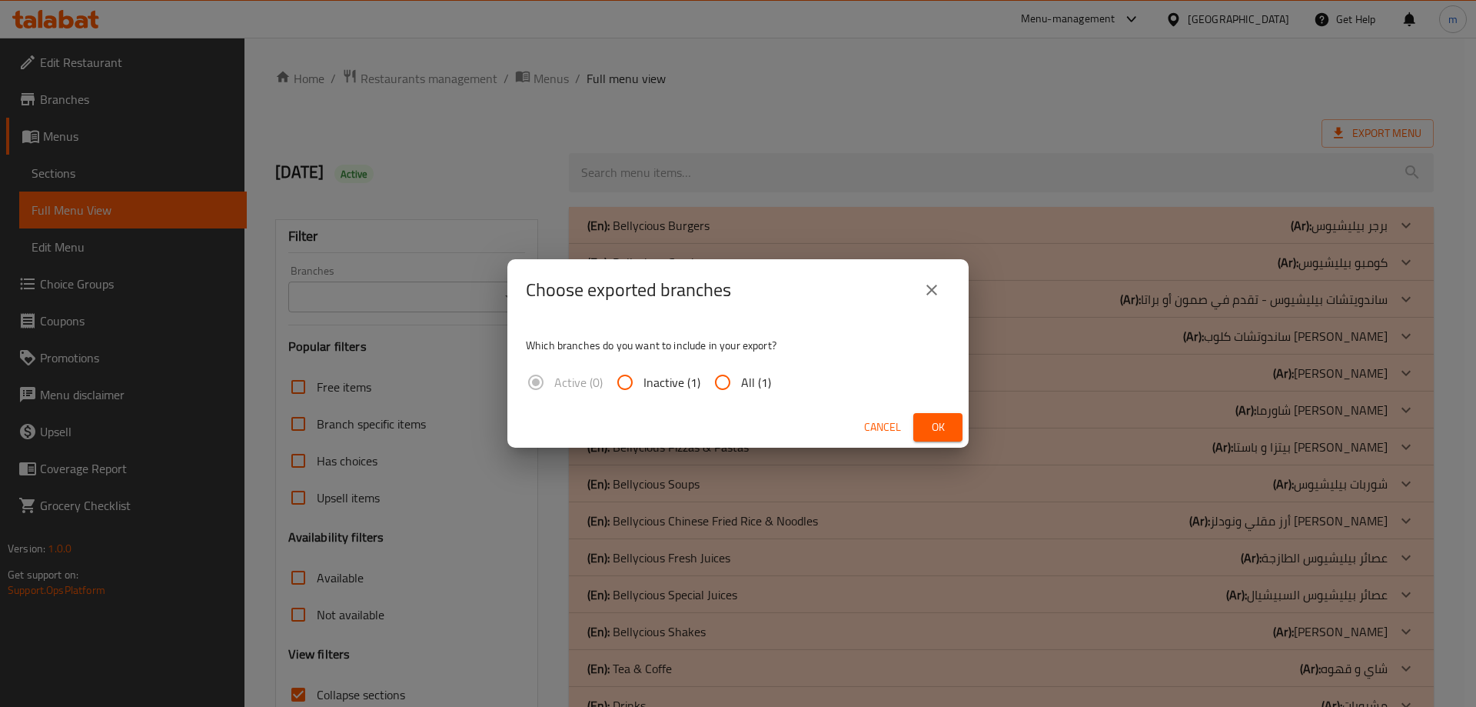
click at [740, 374] on input "All (1)" at bounding box center [722, 382] width 37 height 37
radio input "true"
click at [946, 426] on span "Ok" at bounding box center [938, 426] width 25 height 19
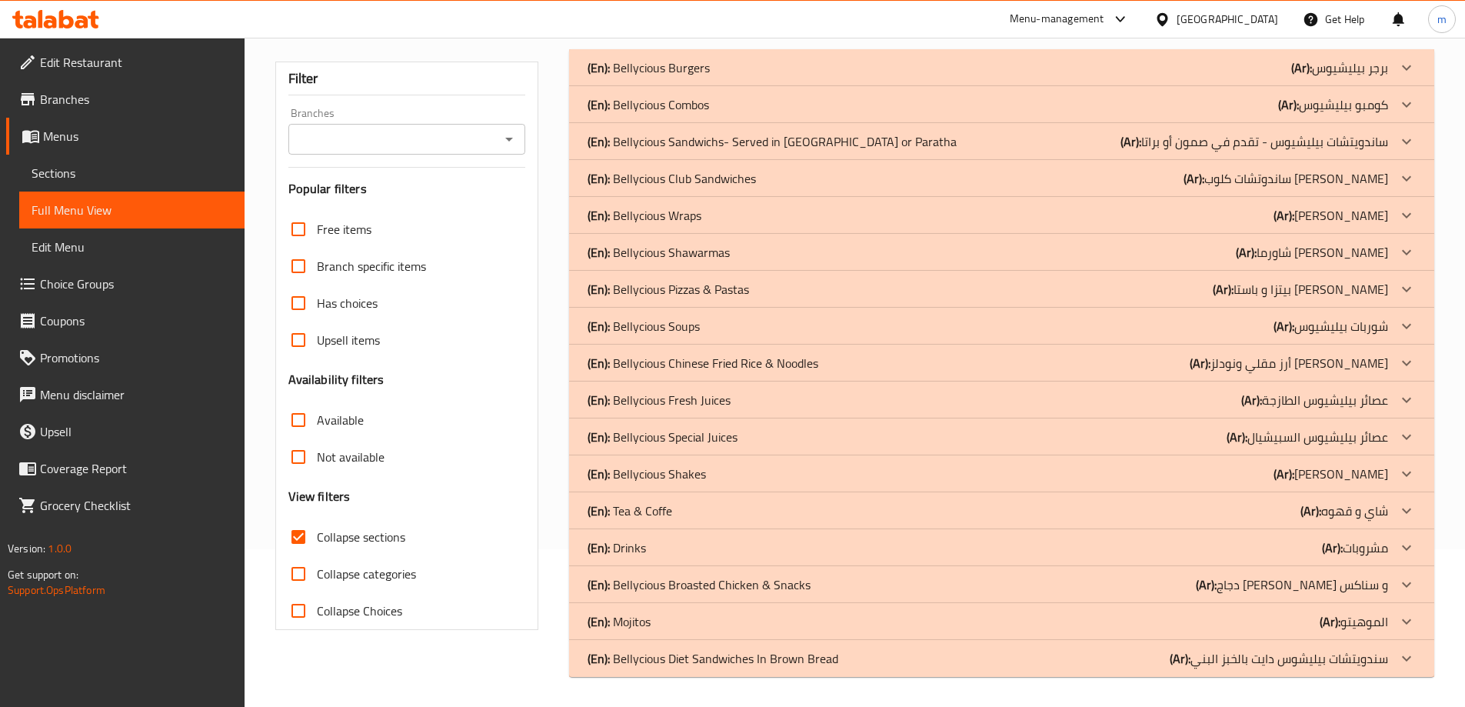
scroll to position [158, 0]
drag, startPoint x: 1263, startPoint y: 609, endPoint x: 1267, endPoint y: 589, distance: 20.4
click at [1263, 609] on div "(En): Mojitos (Ar): الموهيتو" at bounding box center [1001, 620] width 865 height 37
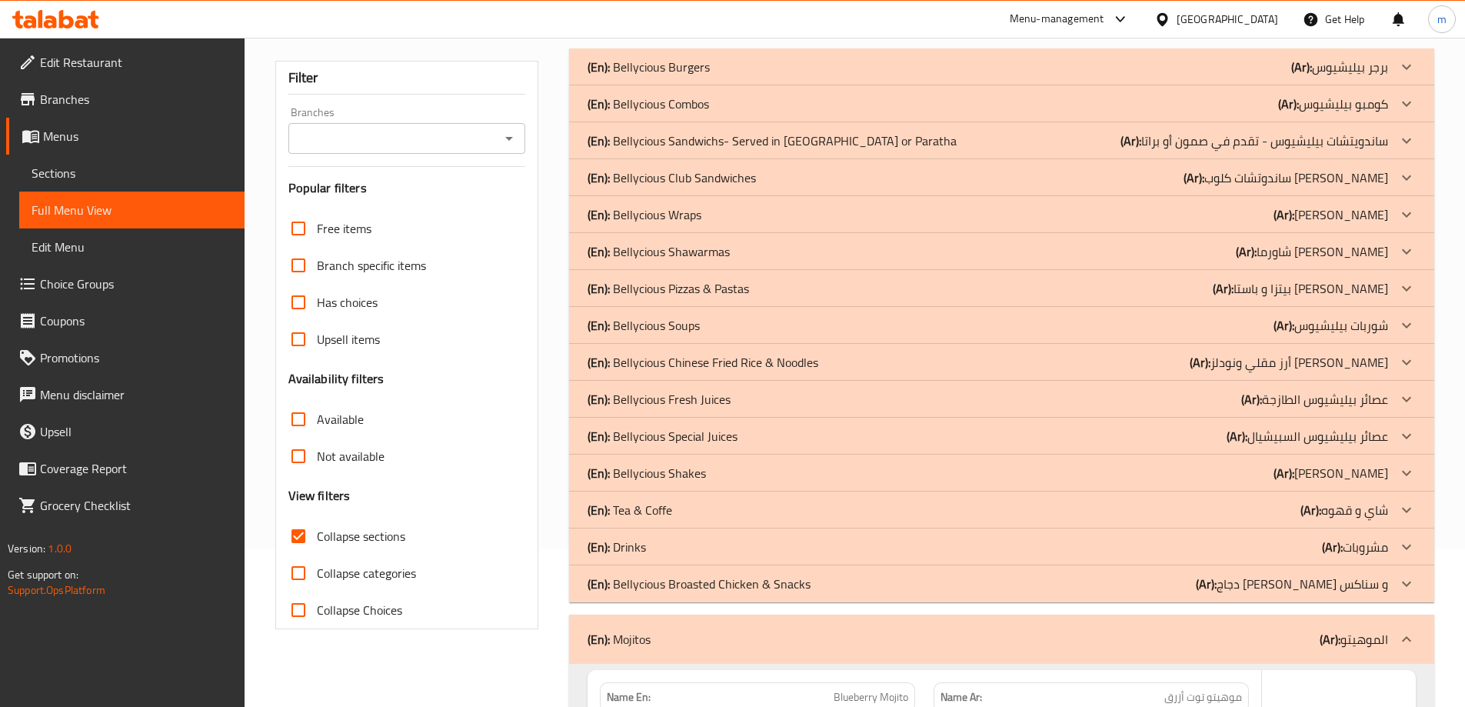
click at [1272, 574] on p "(Ar): دجاج [PERSON_NAME] و سناكس" at bounding box center [1292, 583] width 192 height 18
click at [1276, 541] on div "(En): Drinks (Ar): مشروبات" at bounding box center [987, 546] width 800 height 18
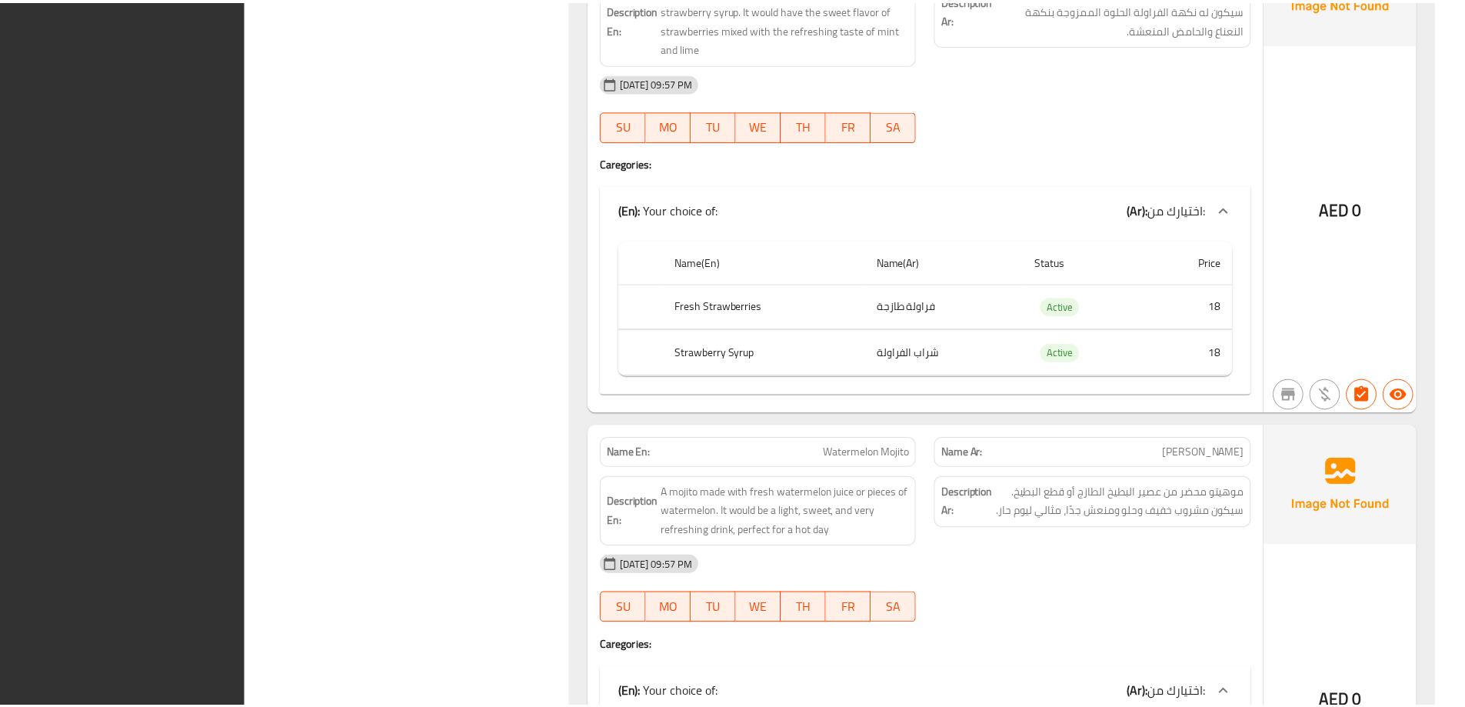
scroll to position [5268, 0]
